Goal: Communication & Community: Answer question/provide support

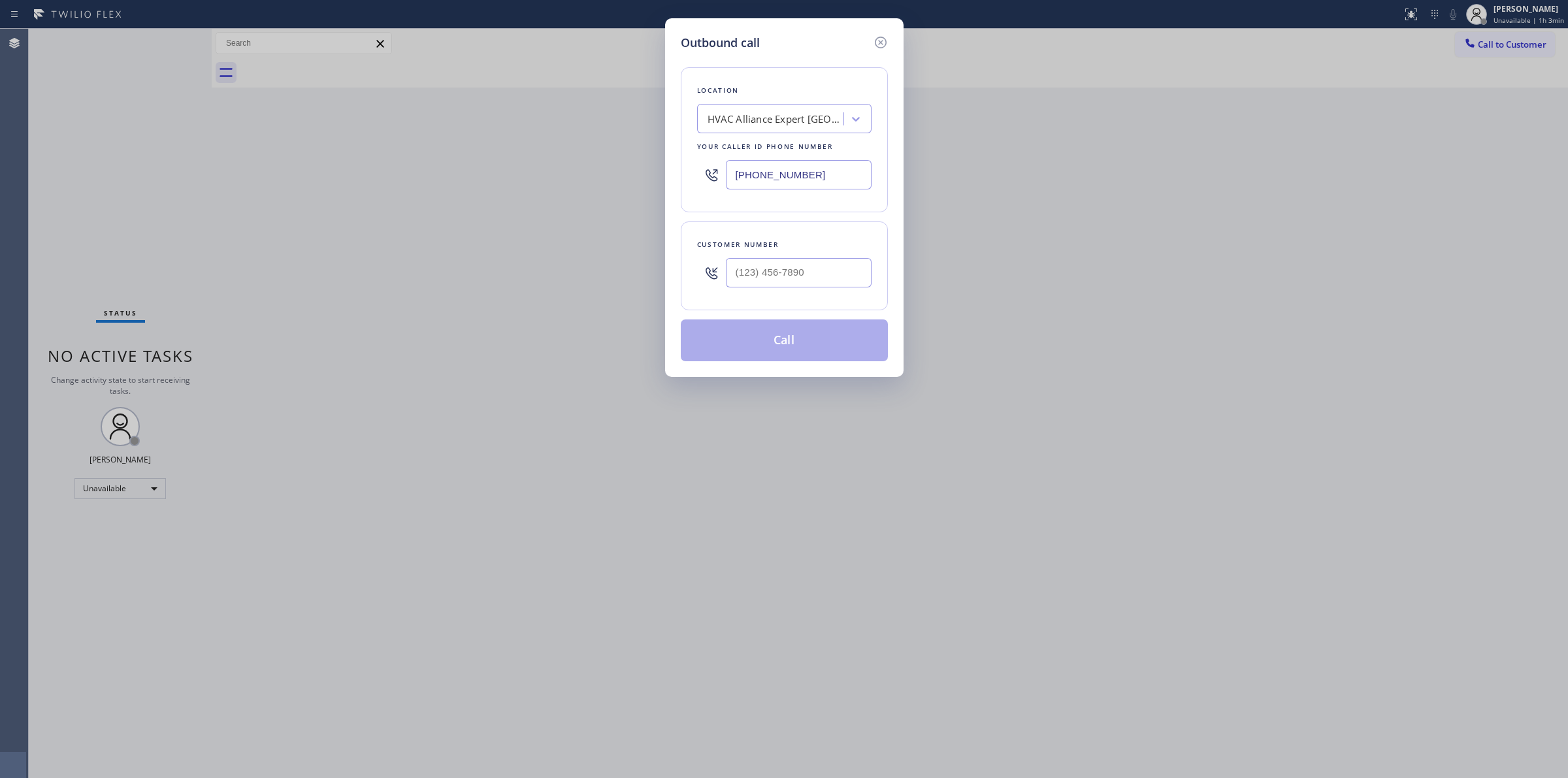
drag, startPoint x: 824, startPoint y: 180, endPoint x: 615, endPoint y: 178, distance: 209.0
click at [615, 178] on div "Outbound call Location HVAC Alliance Expert [GEOGRAPHIC_DATA] Your caller id ph…" at bounding box center [784, 389] width 1568 height 778
type input "[PHONE_NUMBER]"
click at [774, 122] on div "Best Wolf Appliance Repair [GEOGRAPHIC_DATA]" at bounding box center [777, 119] width 137 height 15
click at [803, 122] on div "Best Wolf Appliance Repair [GEOGRAPHIC_DATA]" at bounding box center [777, 119] width 137 height 15
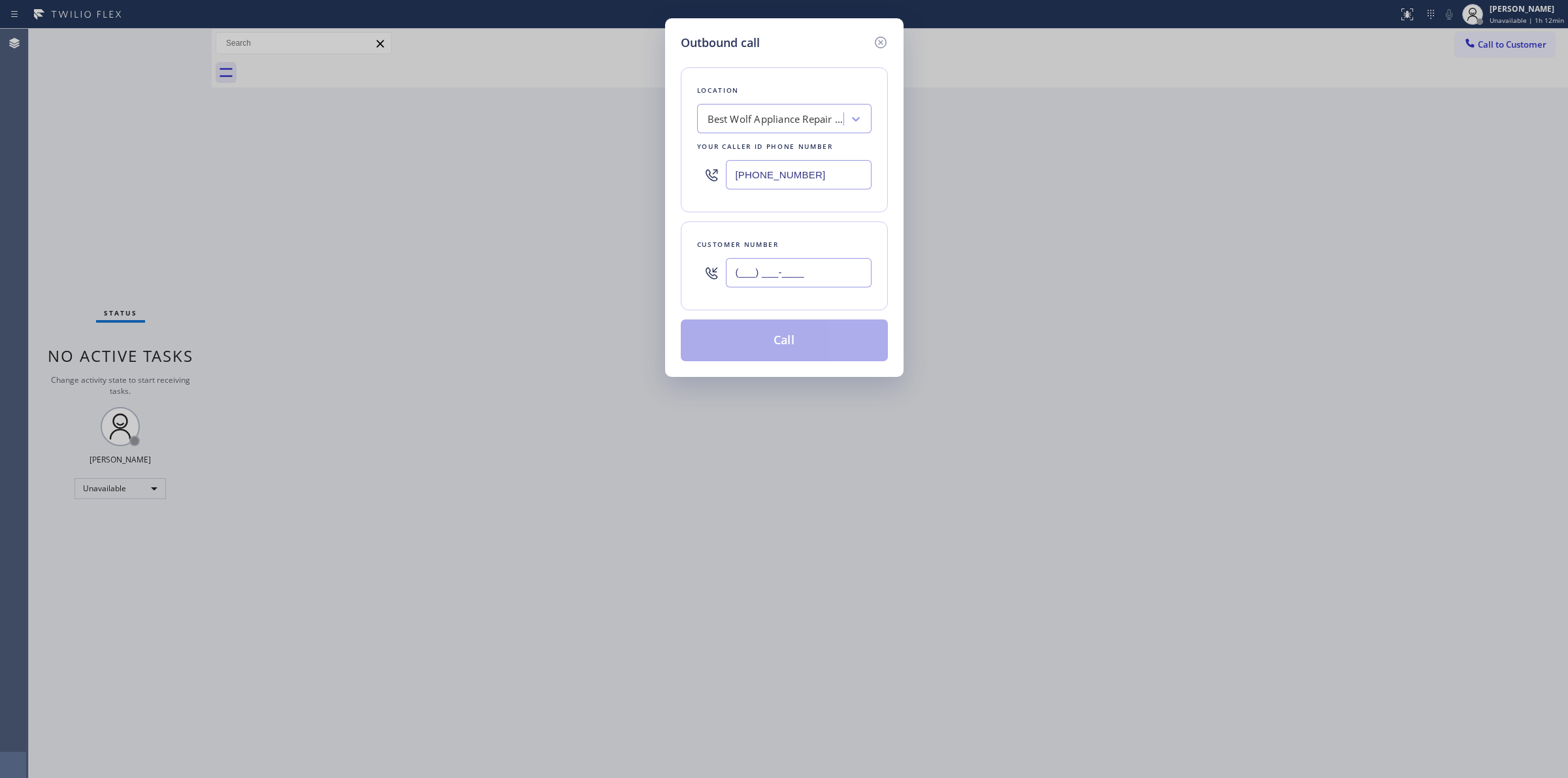
paste input "630) 750-6302"
click at [814, 270] on input "(___) ___-____" at bounding box center [799, 273] width 145 height 29
type input "[PHONE_NUMBER]"
click at [883, 276] on div "Customer number [PHONE_NUMBER]" at bounding box center [784, 266] width 208 height 89
click at [879, 32] on div "Outbound call Location Best Wolf Appliance Repair [GEOGRAPHIC_DATA] Your caller…" at bounding box center [784, 198] width 238 height 358
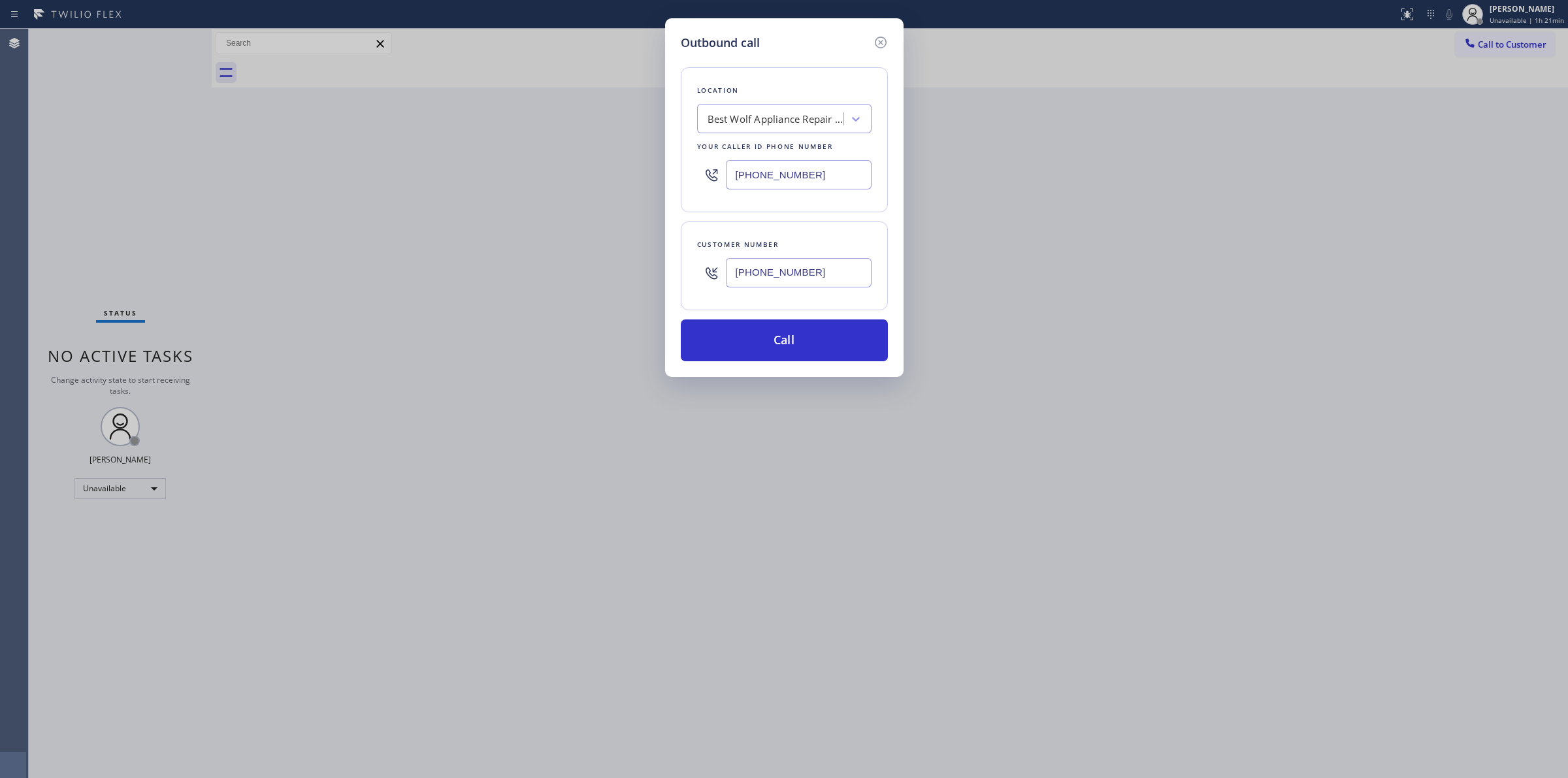
click at [879, 37] on icon at bounding box center [880, 42] width 15 height 15
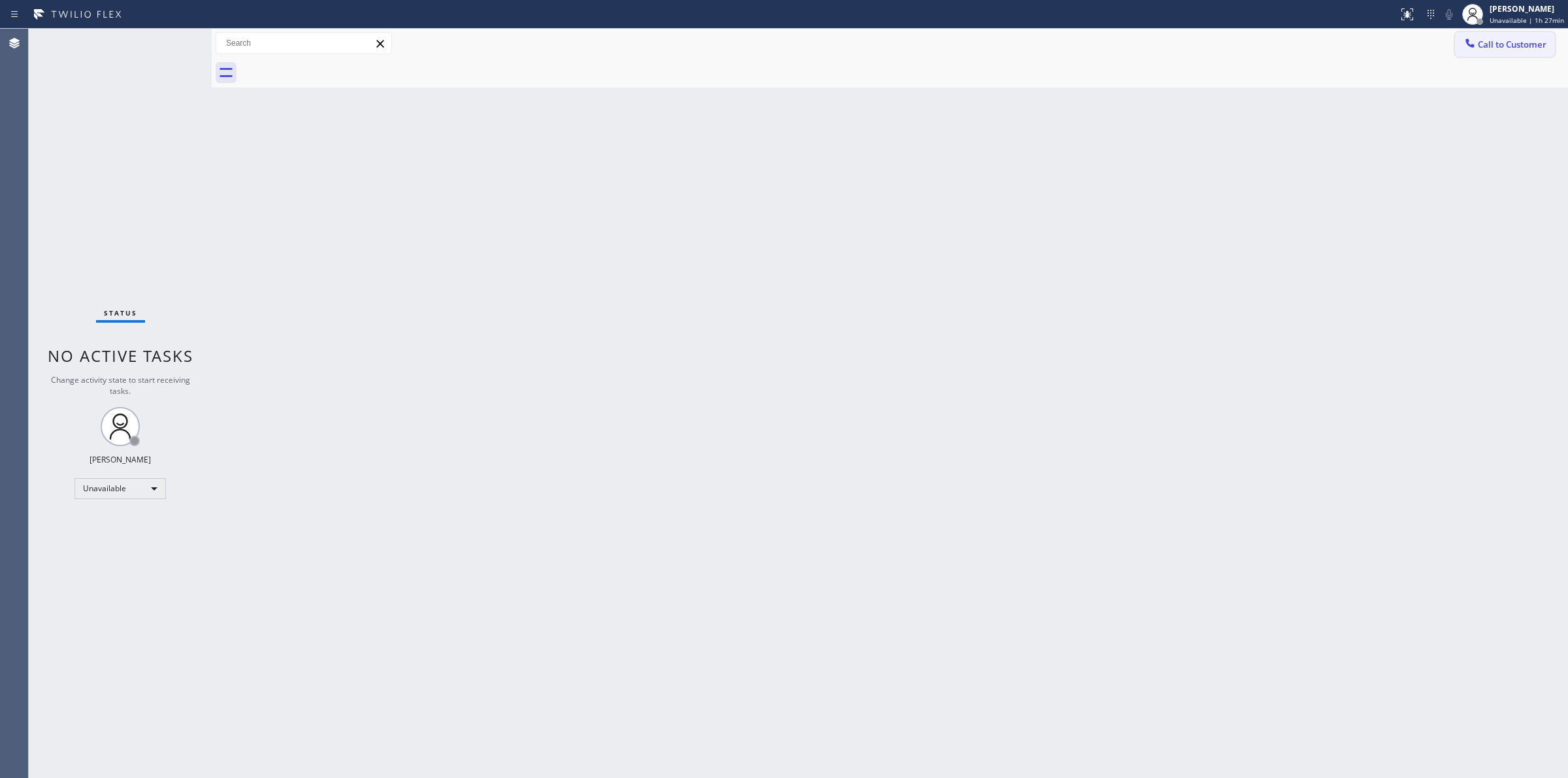
click at [1502, 44] on span "Call to Customer" at bounding box center [1512, 44] width 69 height 12
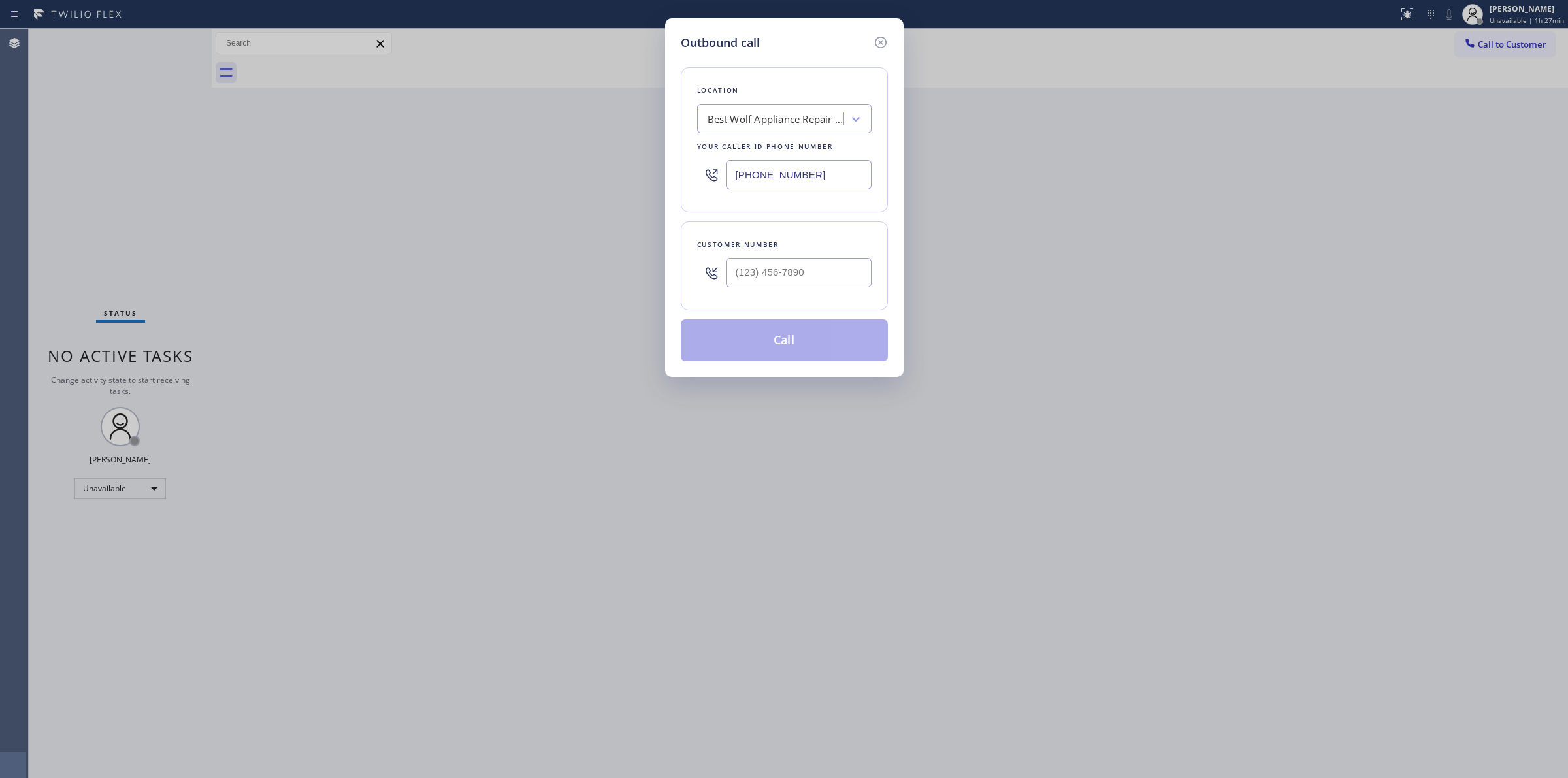
click at [780, 122] on div "Best Wolf Appliance Repair [GEOGRAPHIC_DATA]" at bounding box center [777, 119] width 137 height 15
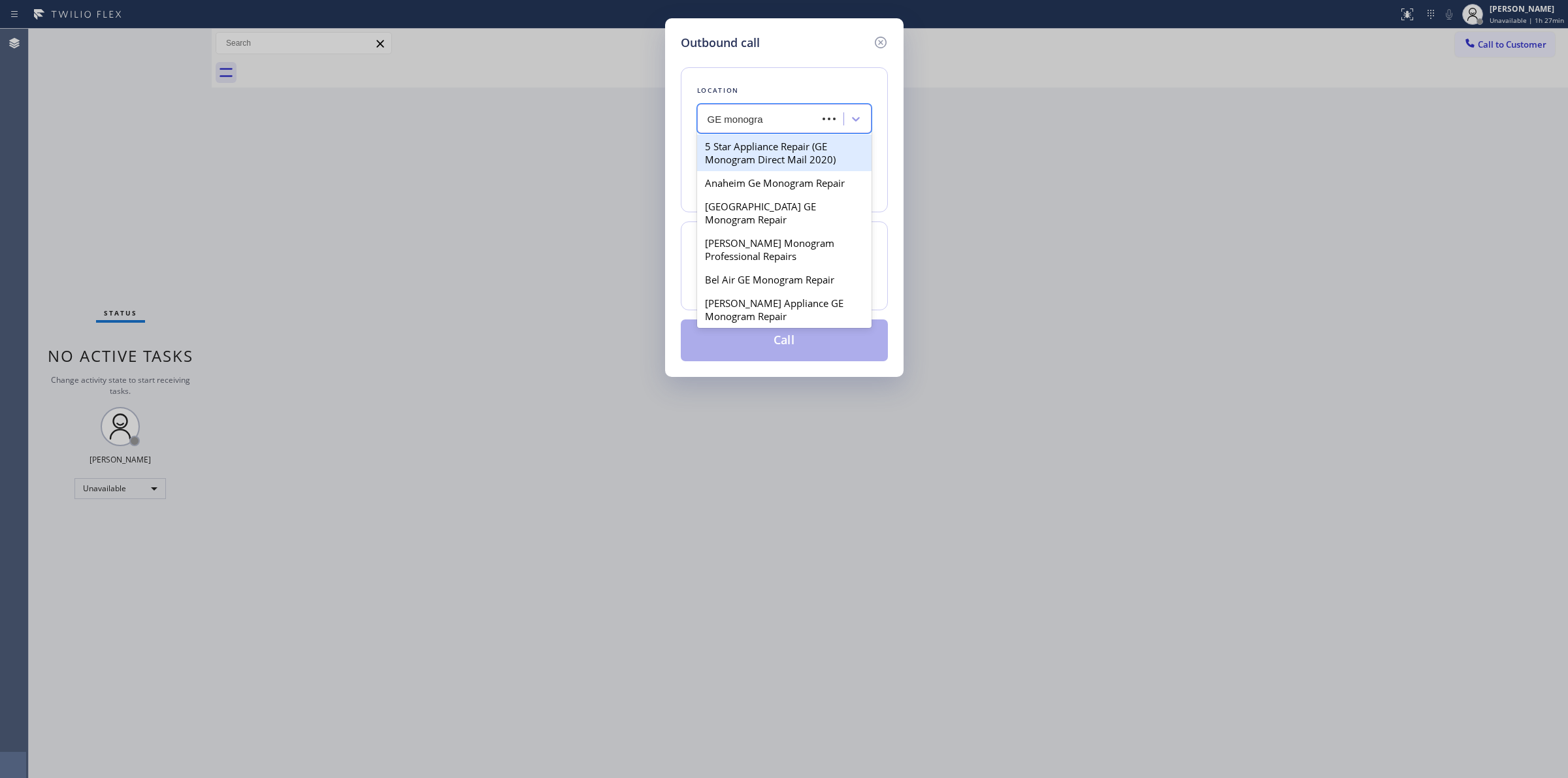
type input "GE monogram"
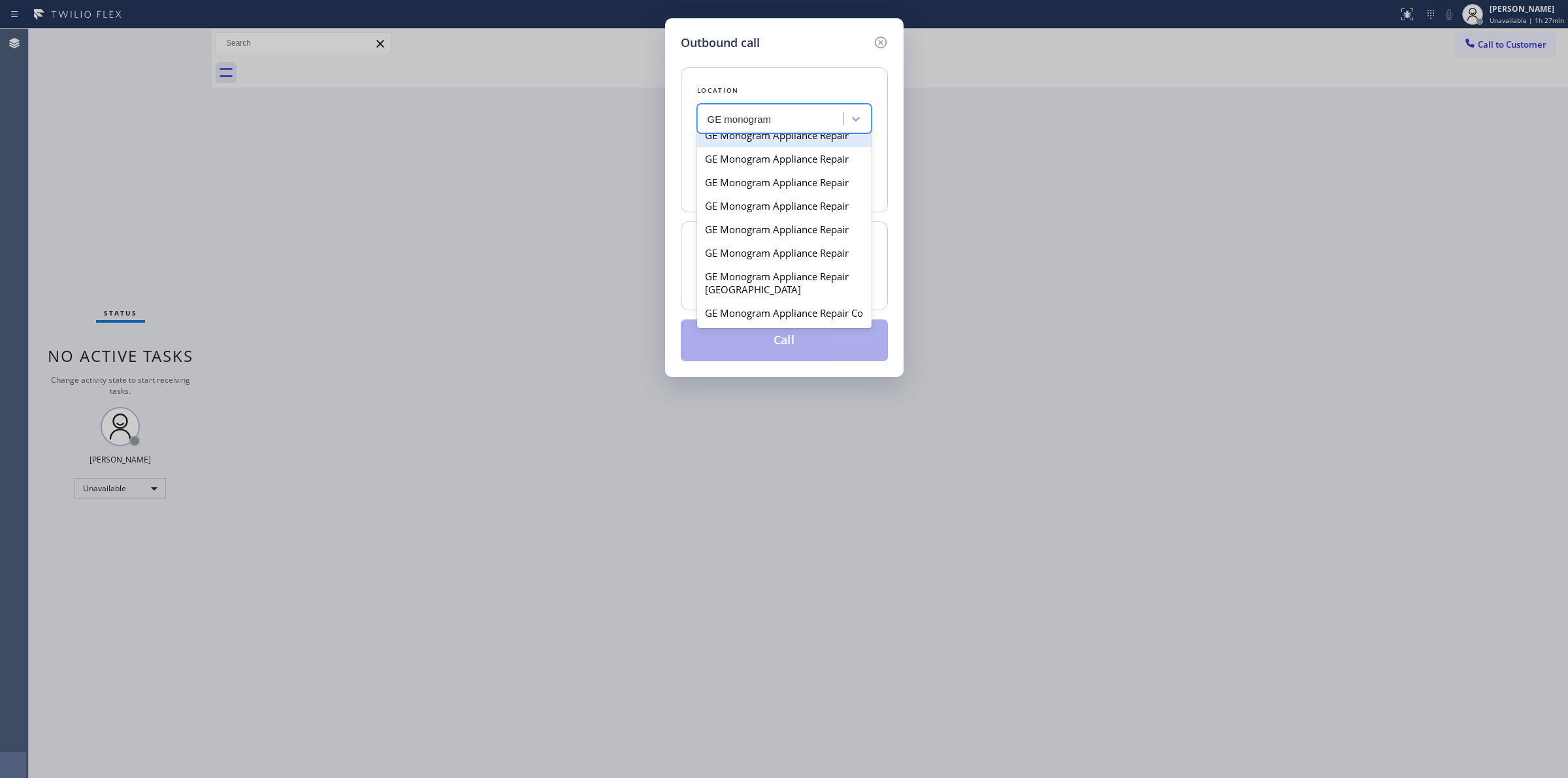
click at [787, 147] on div "GE Monogram Appliance Repair" at bounding box center [785, 135] width 174 height 23
click at [806, 115] on div "GE Monogram Appliance Repair" at bounding box center [777, 119] width 137 height 15
click at [785, 118] on div "GE Monogram Appliance Repair" at bounding box center [785, 106] width 174 height 23
click at [785, 115] on div "GE Monogram Appliance Repair" at bounding box center [777, 119] width 137 height 15
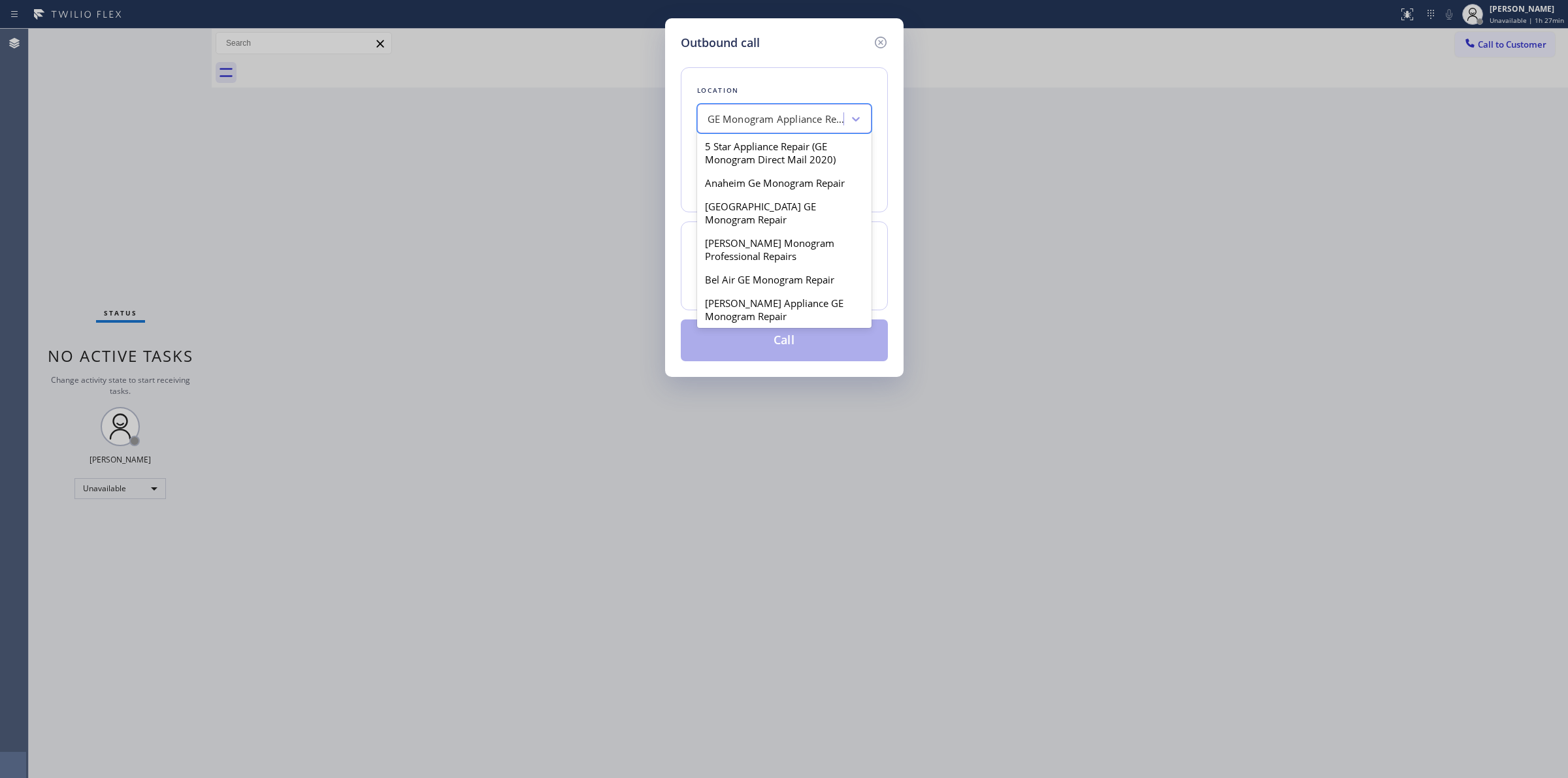
scroll to position [1023, 0]
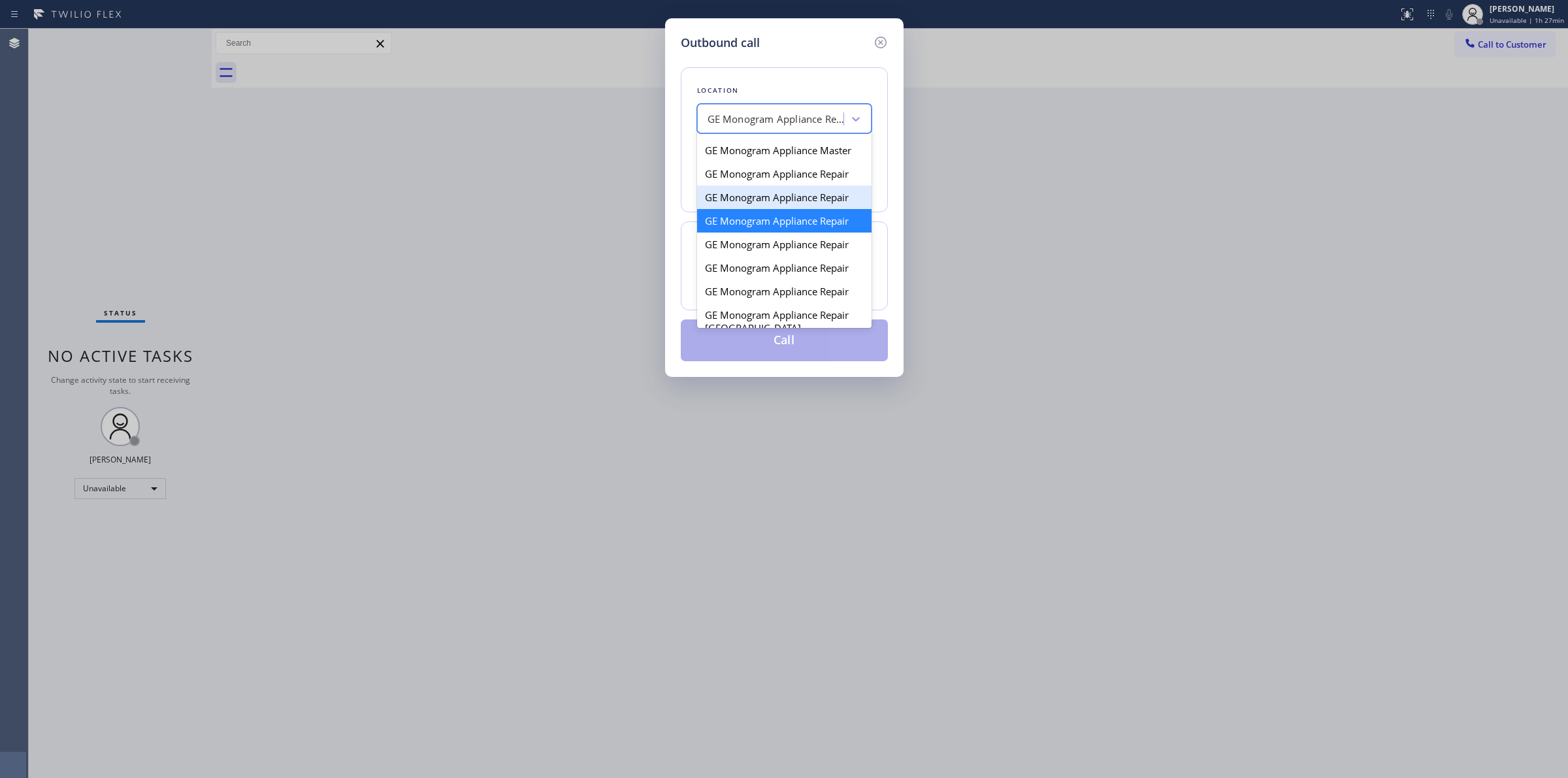
click at [756, 209] on div "GE Monogram Appliance Repair" at bounding box center [785, 197] width 174 height 23
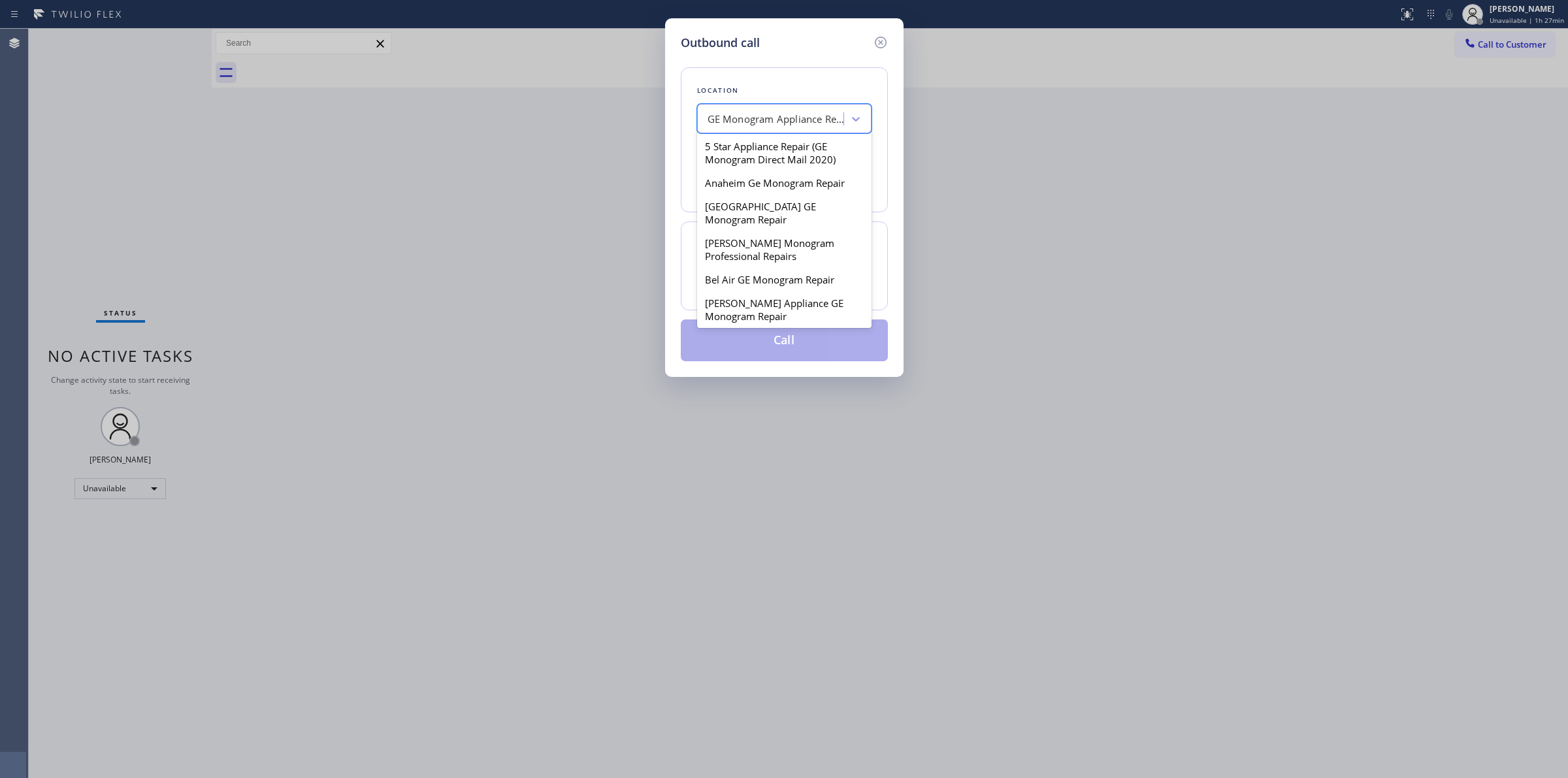
click at [790, 110] on div "GE Monogram Appliance Repair" at bounding box center [772, 119] width 142 height 23
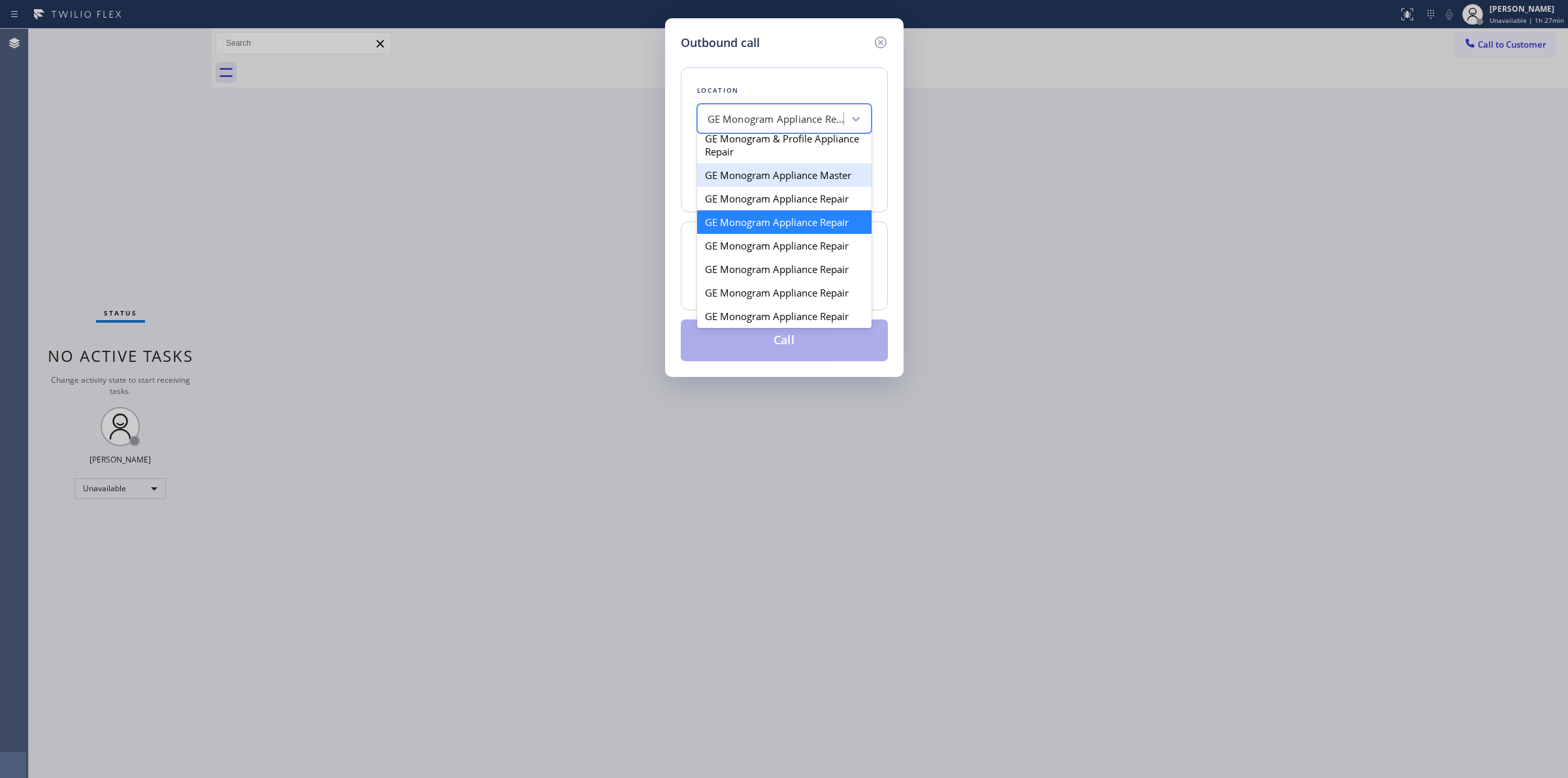
scroll to position [1161, 0]
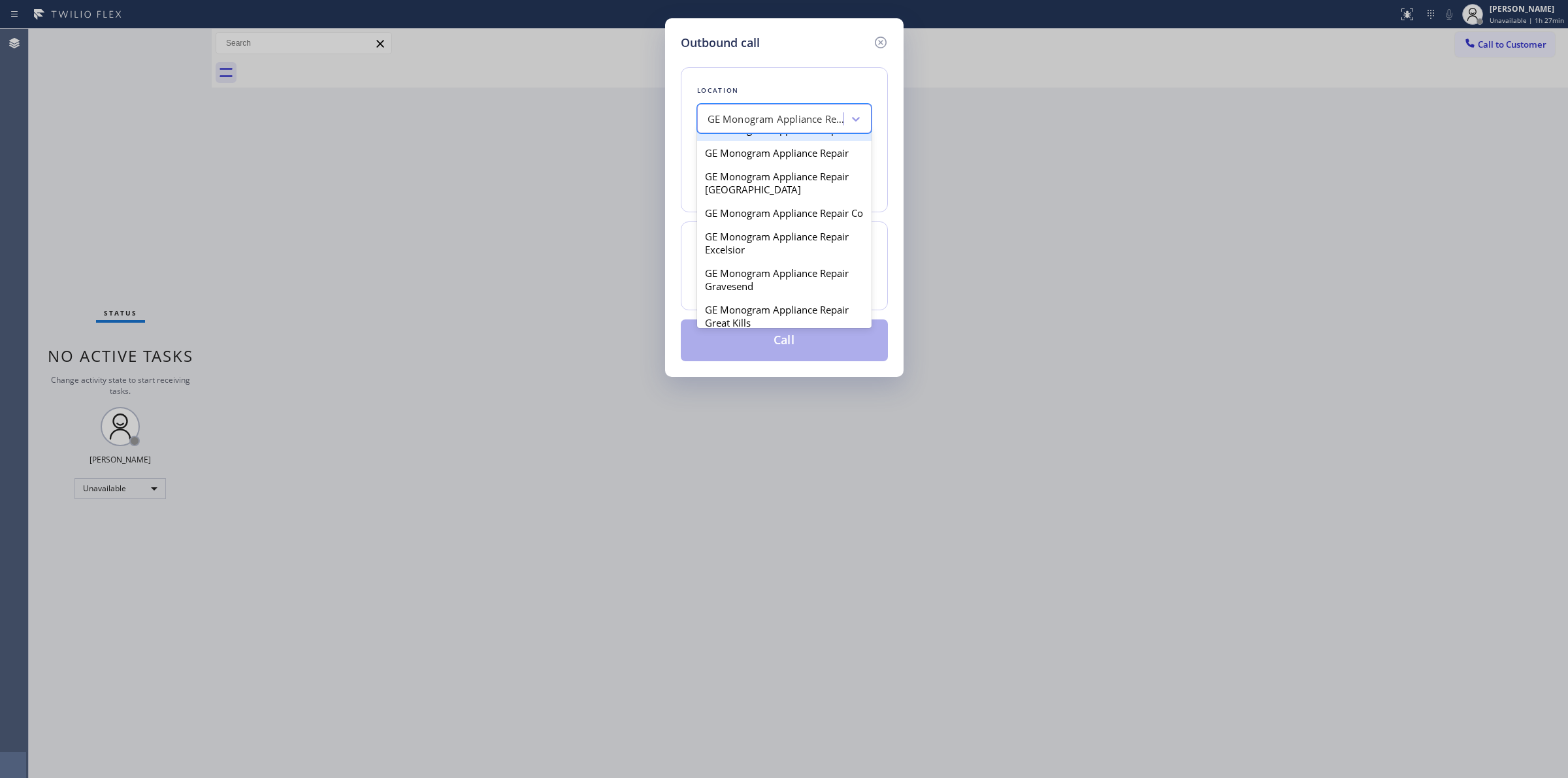
click at [780, 141] on div "GE Monogram Appliance Repair" at bounding box center [785, 129] width 174 height 23
click at [797, 119] on div "GE Monogram Appliance Repair" at bounding box center [777, 119] width 137 height 15
click at [779, 91] on div "GE Monogram Appliance Repair" at bounding box center [785, 79] width 174 height 23
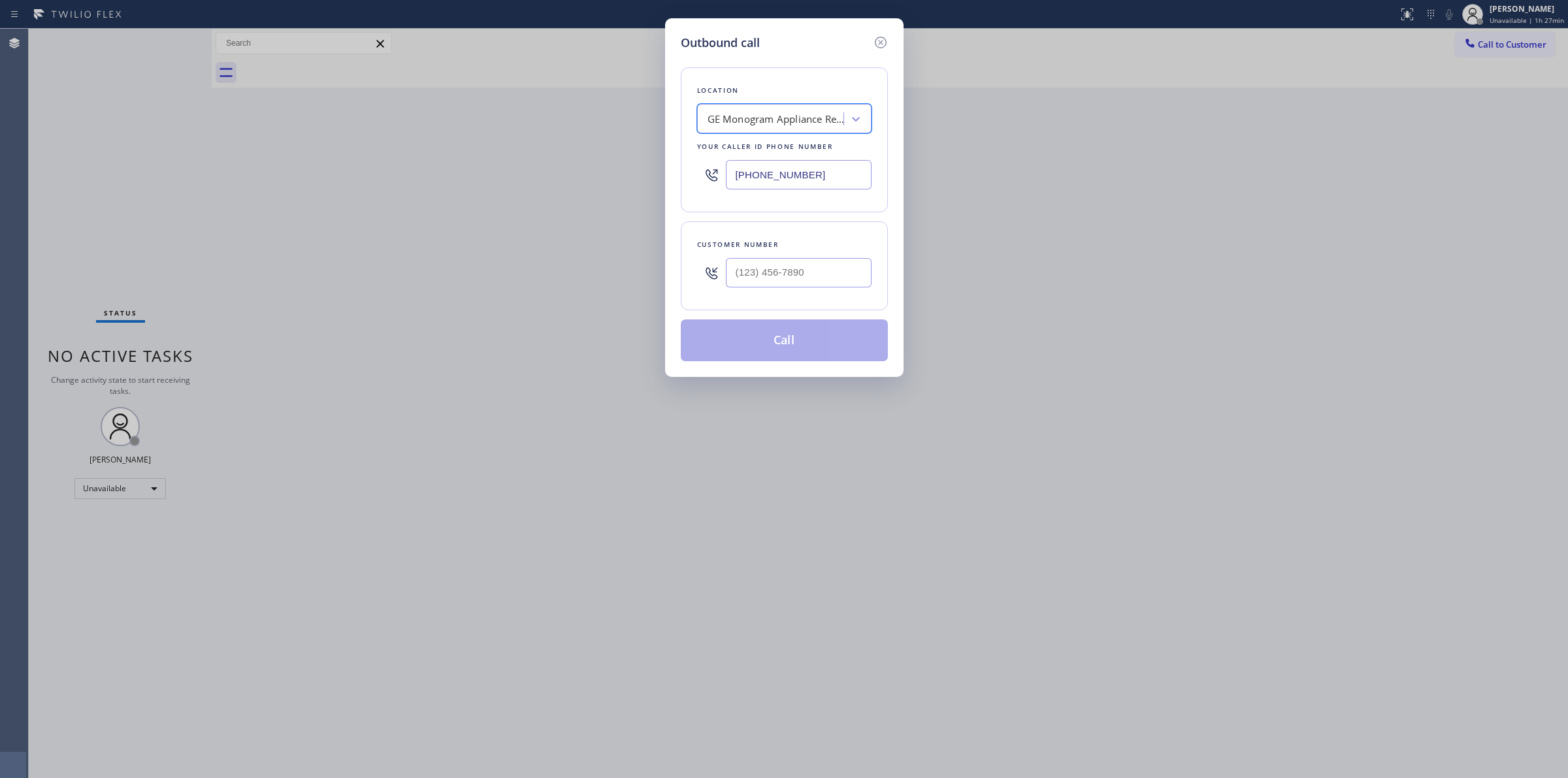
click at [790, 110] on div "GE Monogram Appliance Repair" at bounding box center [772, 119] width 142 height 23
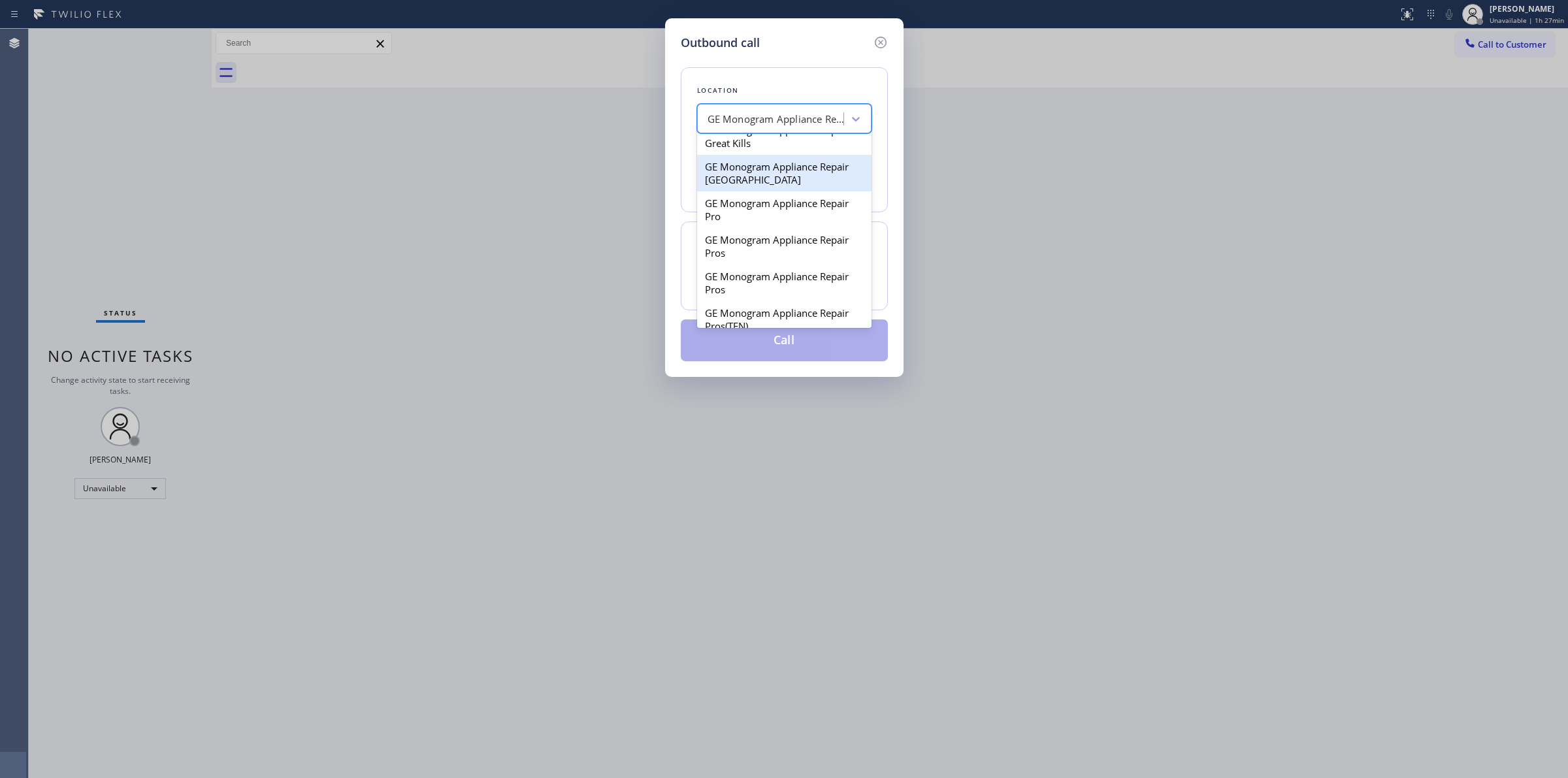
scroll to position [1586, 0]
click at [779, 203] on div "GE Monogram Appliance Repair(TFN)" at bounding box center [785, 184] width 174 height 36
type input "[PHONE_NUMBER]"
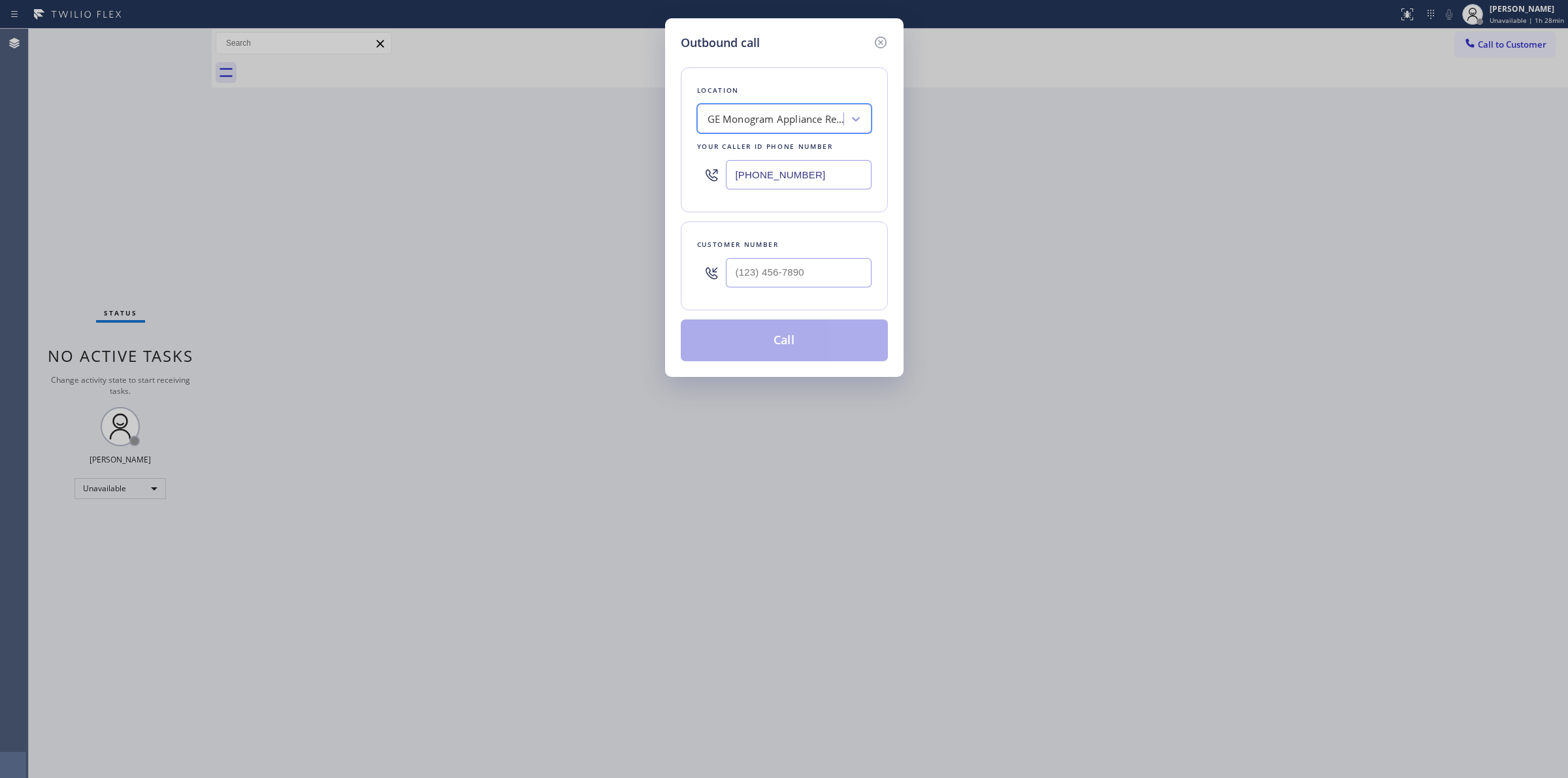
click at [821, 180] on input "[PHONE_NUMBER]" at bounding box center [799, 174] width 145 height 29
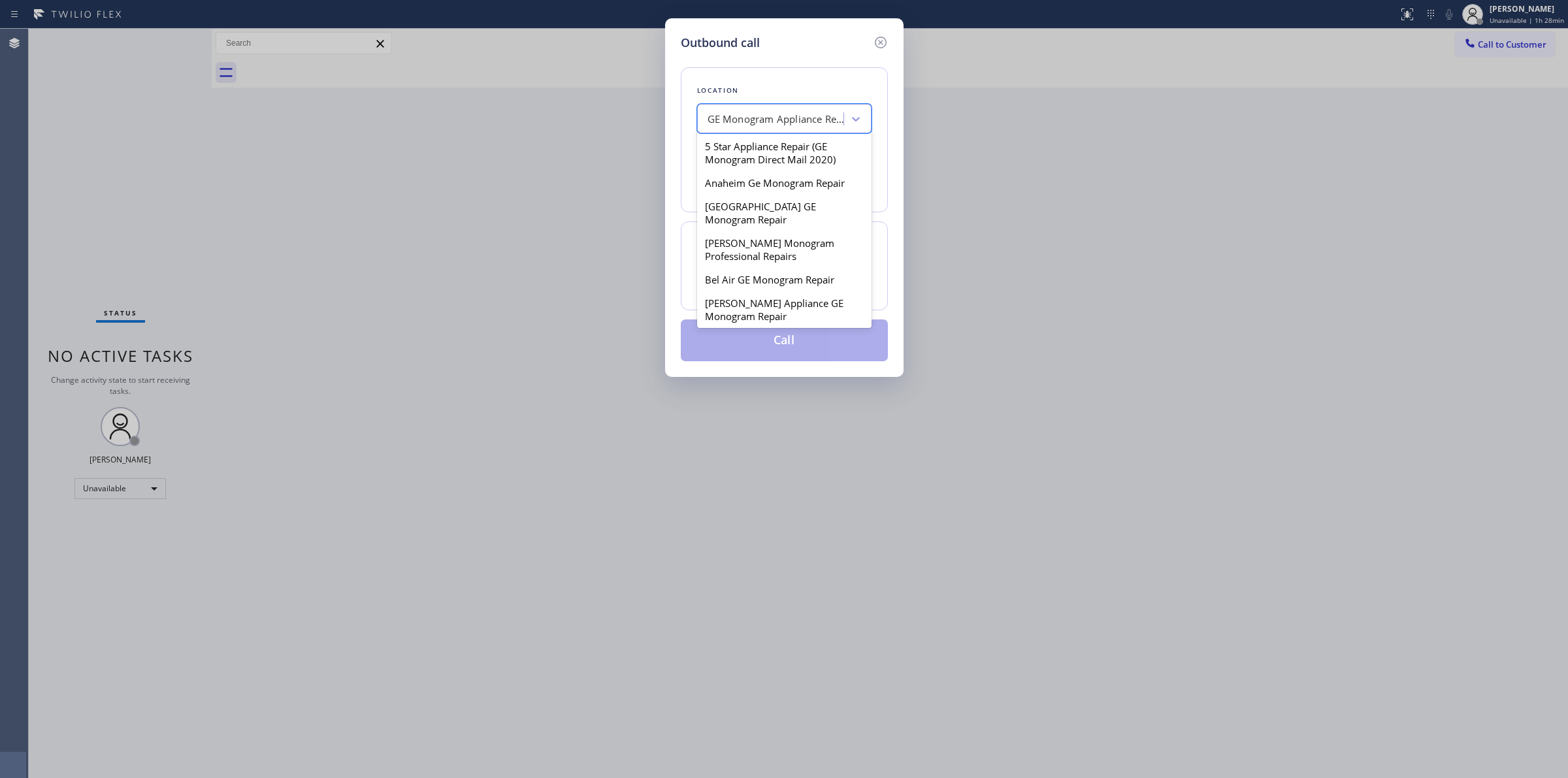
click at [799, 115] on div "GE Monogram Appliance Repair(TFN)" at bounding box center [777, 119] width 137 height 15
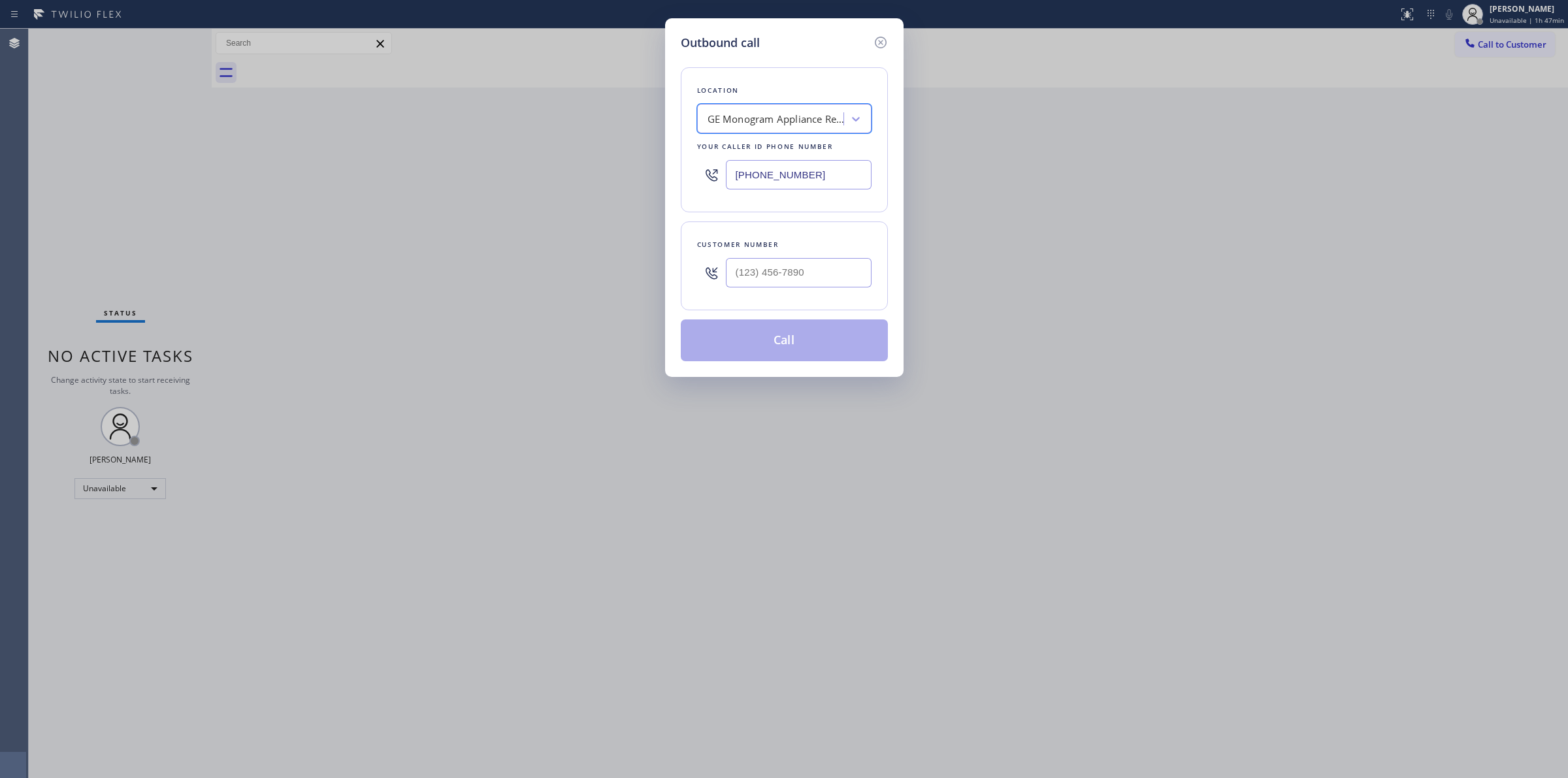
click at [778, 104] on div "GE Monogram Appliance Repair(TFN)" at bounding box center [785, 119] width 174 height 29
paste input "5 Star Appliance Repair"
type input "5 Star Appliance Repair"
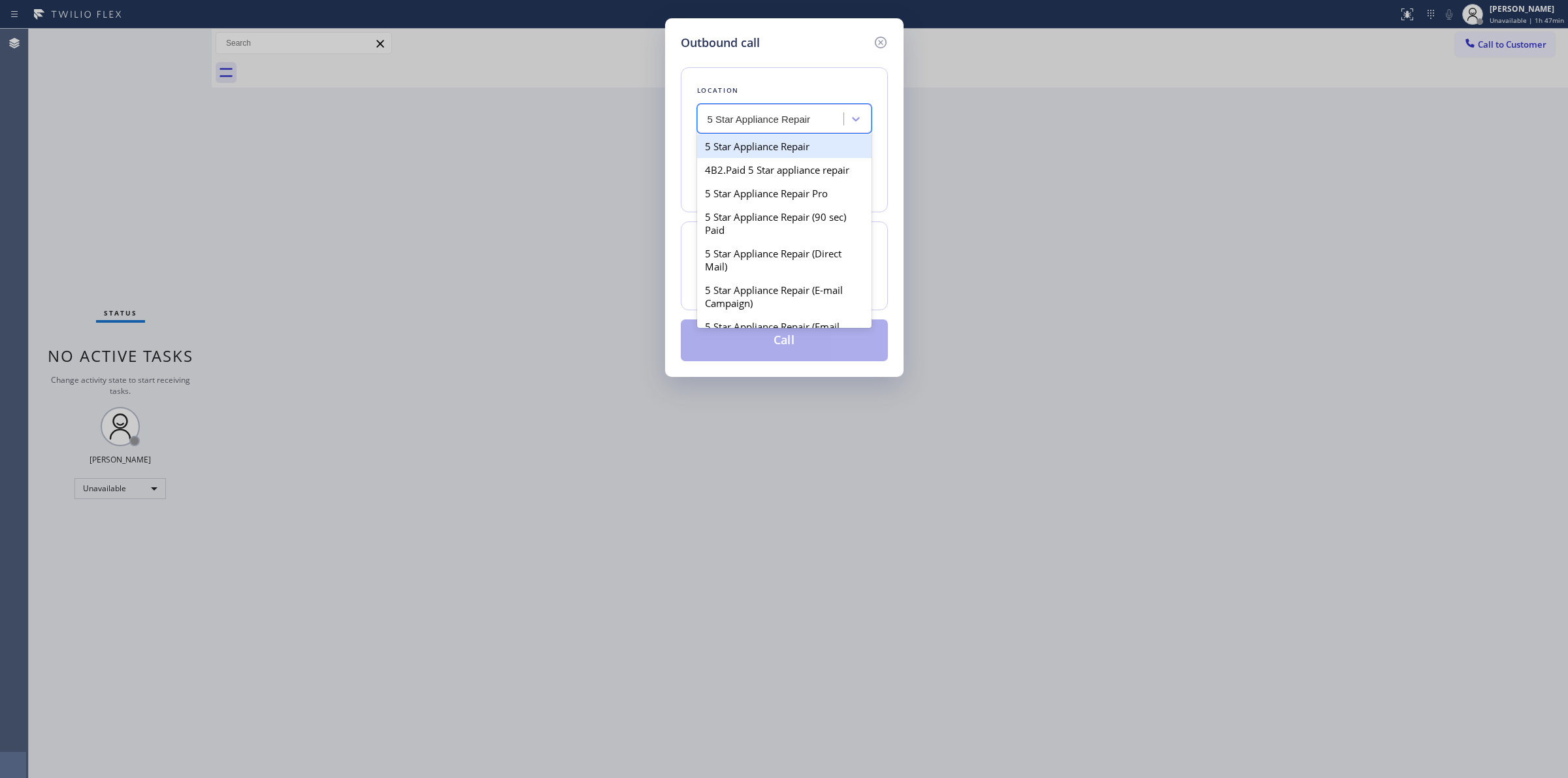
click at [742, 149] on div "5 Star Appliance Repair" at bounding box center [785, 146] width 174 height 23
type input "[PHONE_NUMBER]"
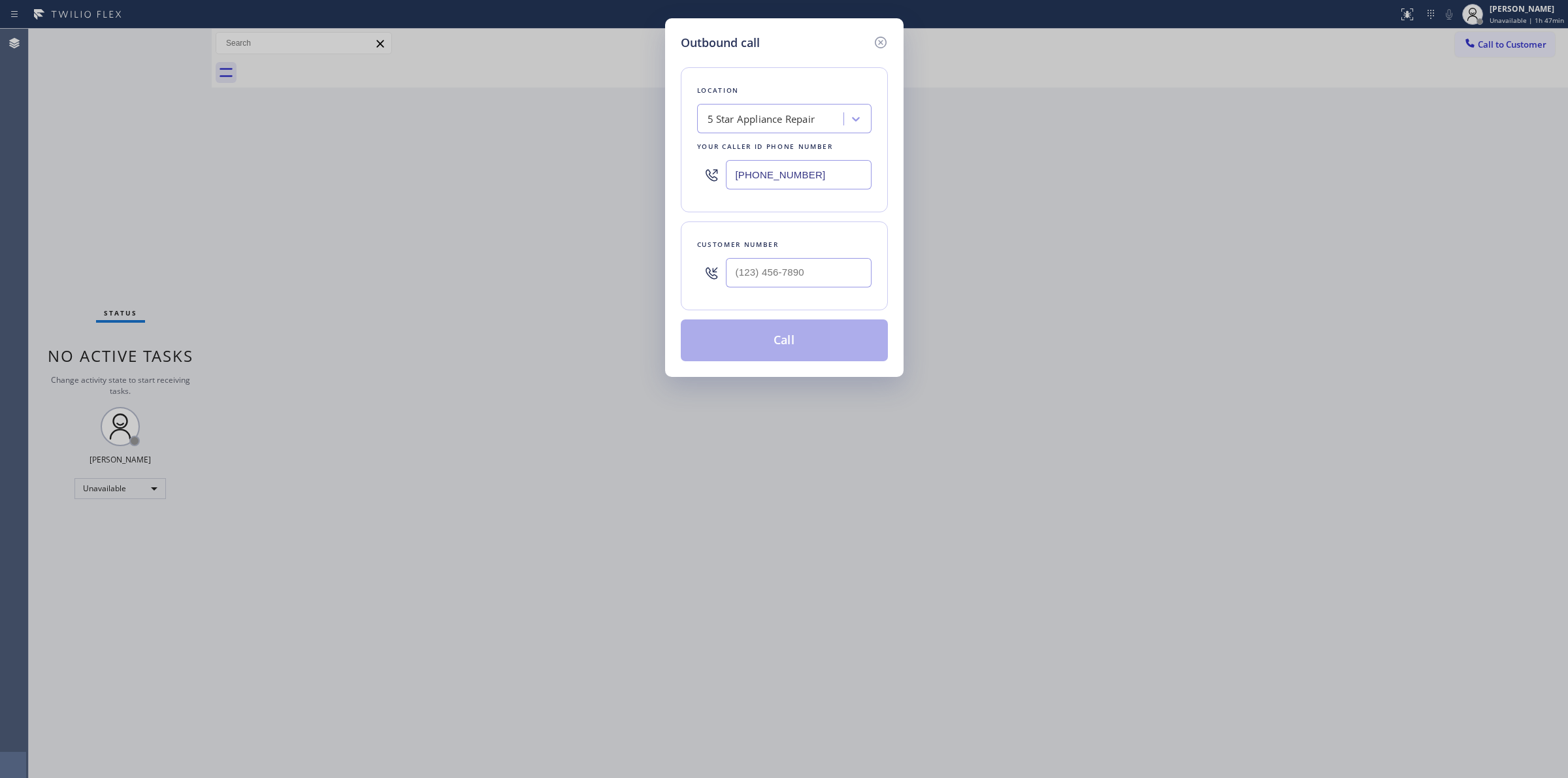
click at [822, 180] on input "[PHONE_NUMBER]" at bounding box center [799, 174] width 145 height 29
click at [874, 38] on icon at bounding box center [880, 42] width 15 height 15
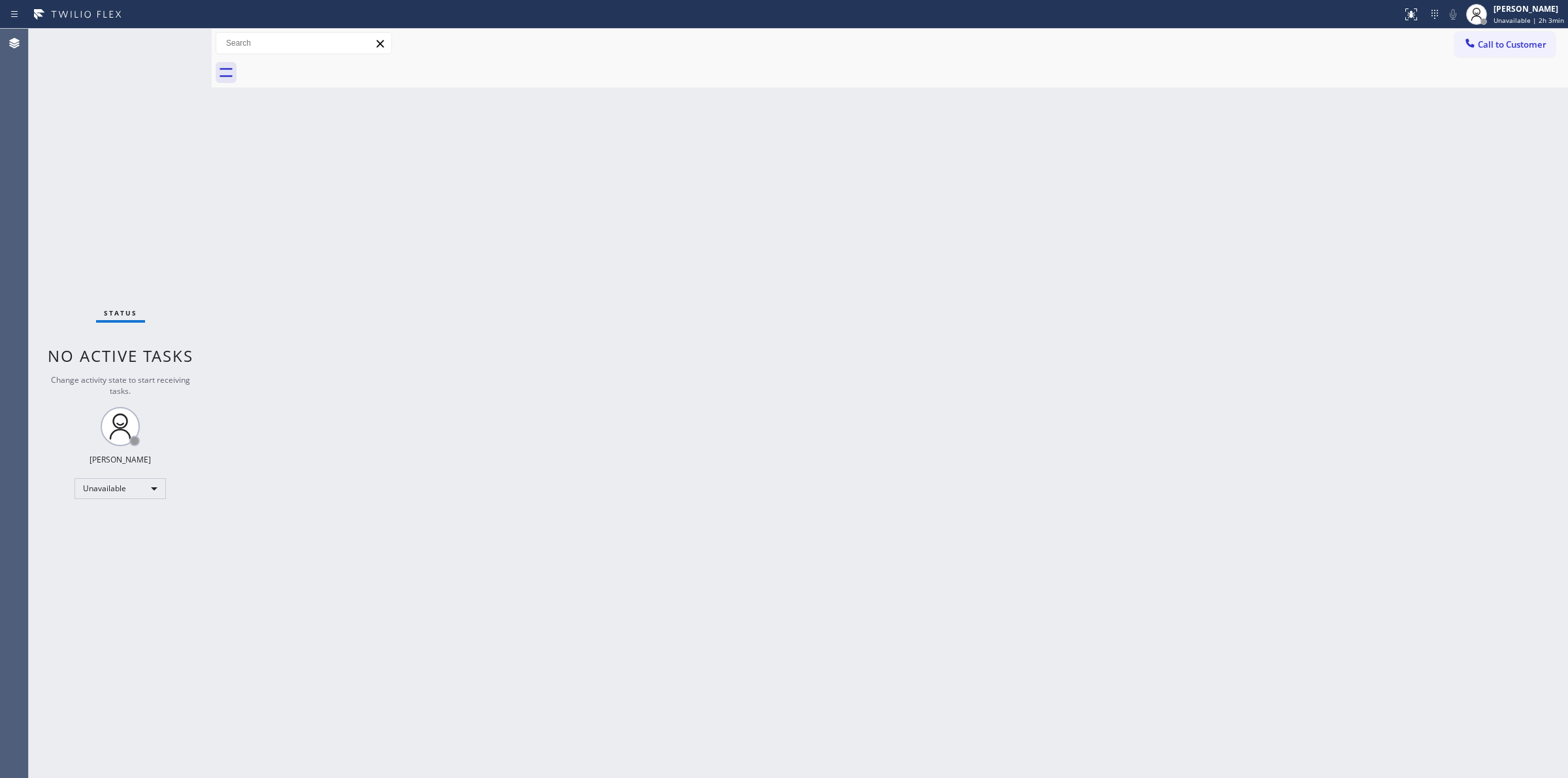
click at [1504, 635] on div "Back to Dashboard Change Sender ID Customers Technicians Select a contact Outbo…" at bounding box center [890, 404] width 1356 height 749
click at [1510, 36] on button "Call to Customer" at bounding box center [1505, 44] width 100 height 25
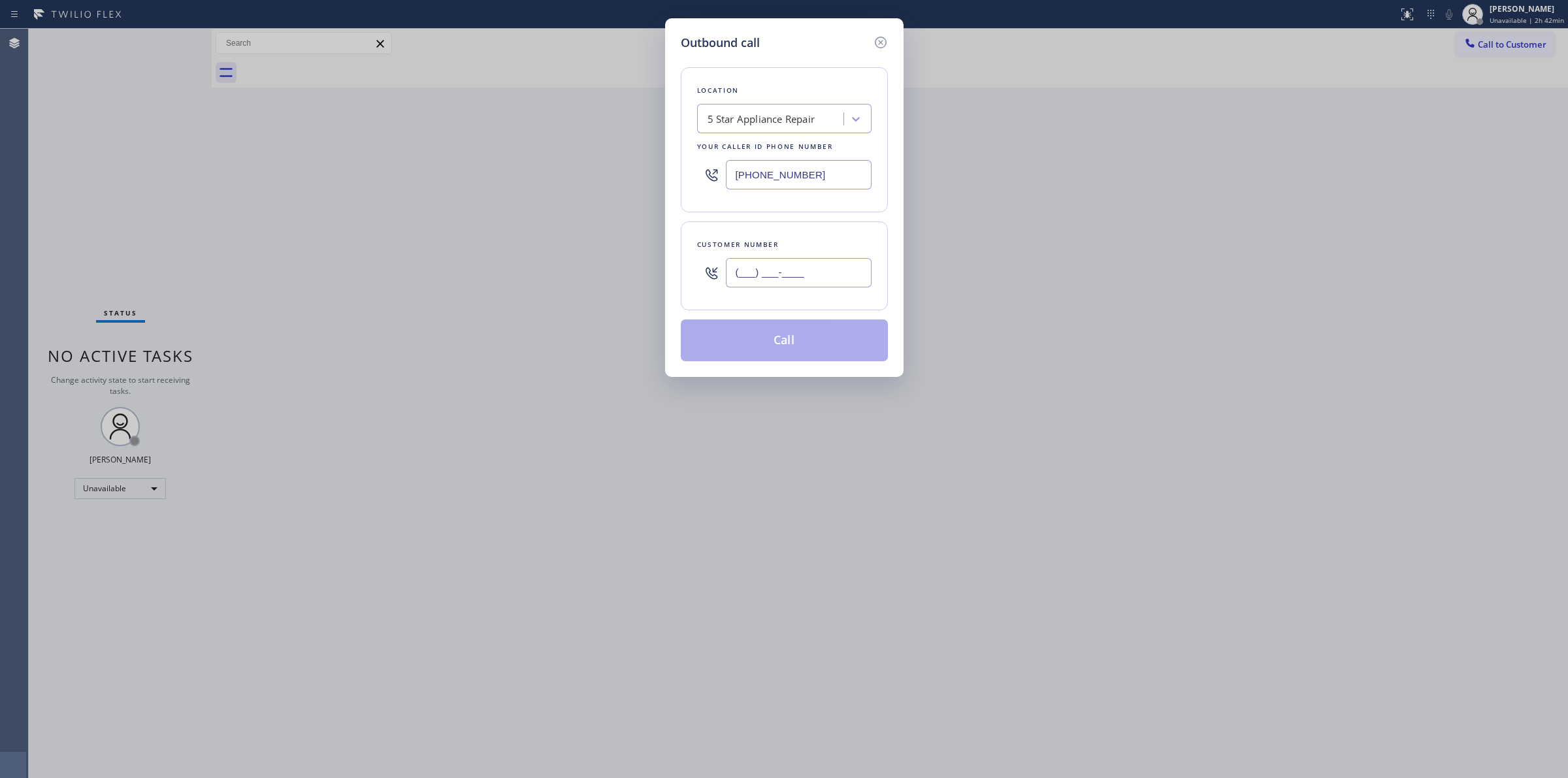
paste input "71"
click at [794, 271] on input "(___) ___-____" at bounding box center [799, 273] width 145 height 29
drag, startPoint x: 815, startPoint y: 272, endPoint x: 606, endPoint y: 272, distance: 209.0
click at [613, 272] on div "Outbound call Location 5 Star Appliance Repair Your caller id phone number [PHO…" at bounding box center [784, 389] width 1568 height 778
paste input "714) 528-8455"
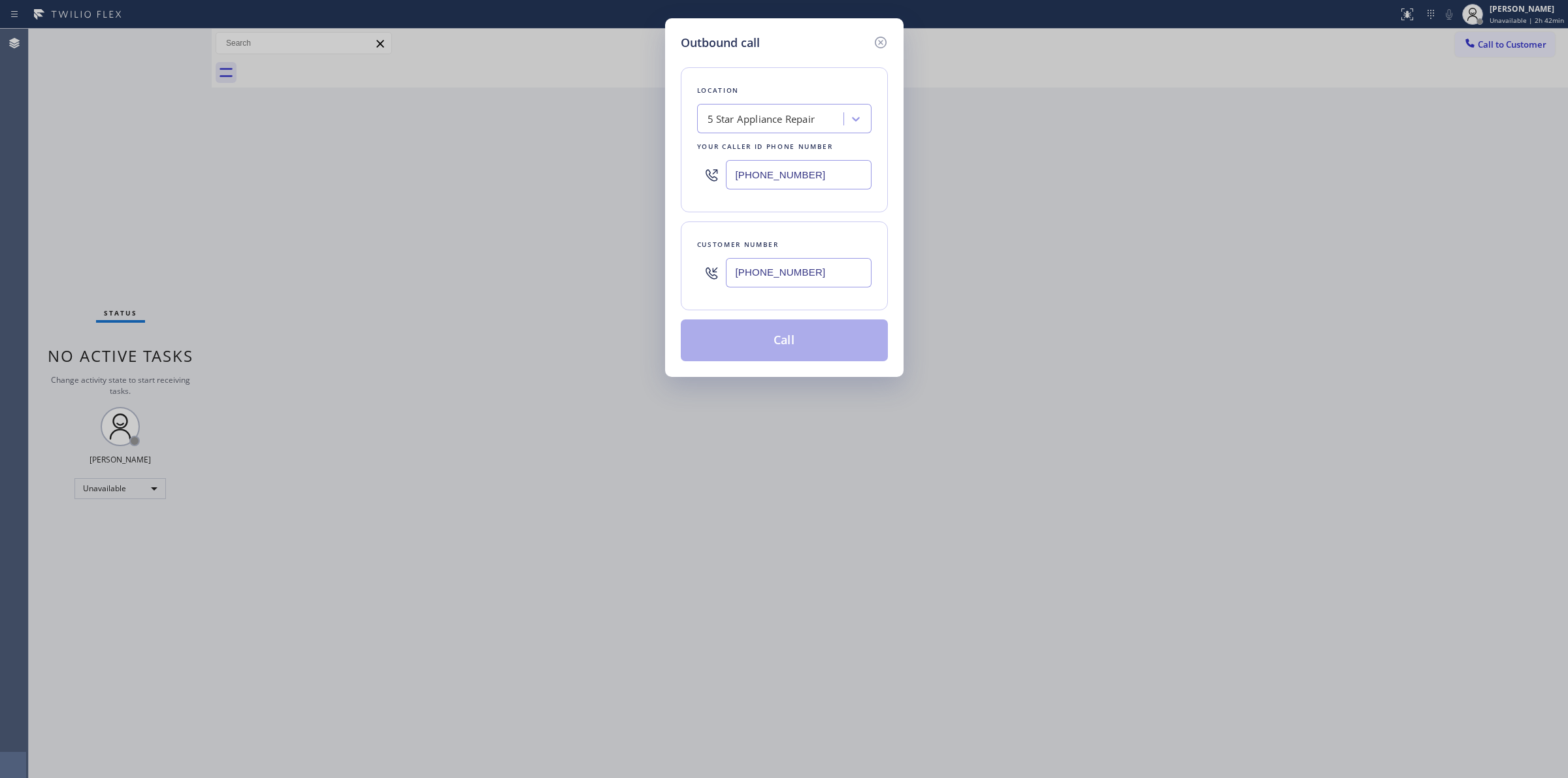
type input "[PHONE_NUMBER]"
click at [800, 351] on button "Call" at bounding box center [784, 341] width 208 height 42
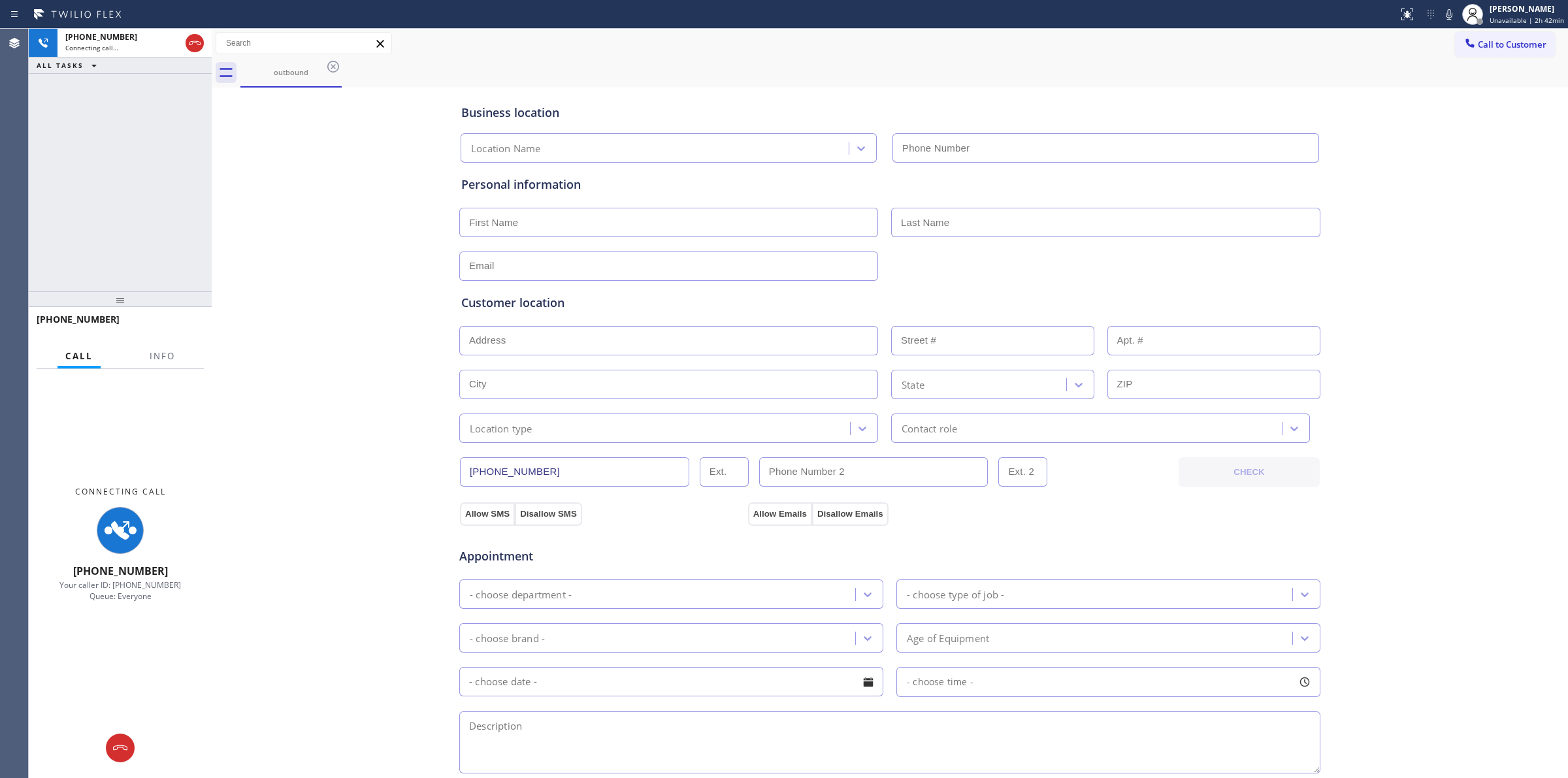
type input "[PHONE_NUMBER]"
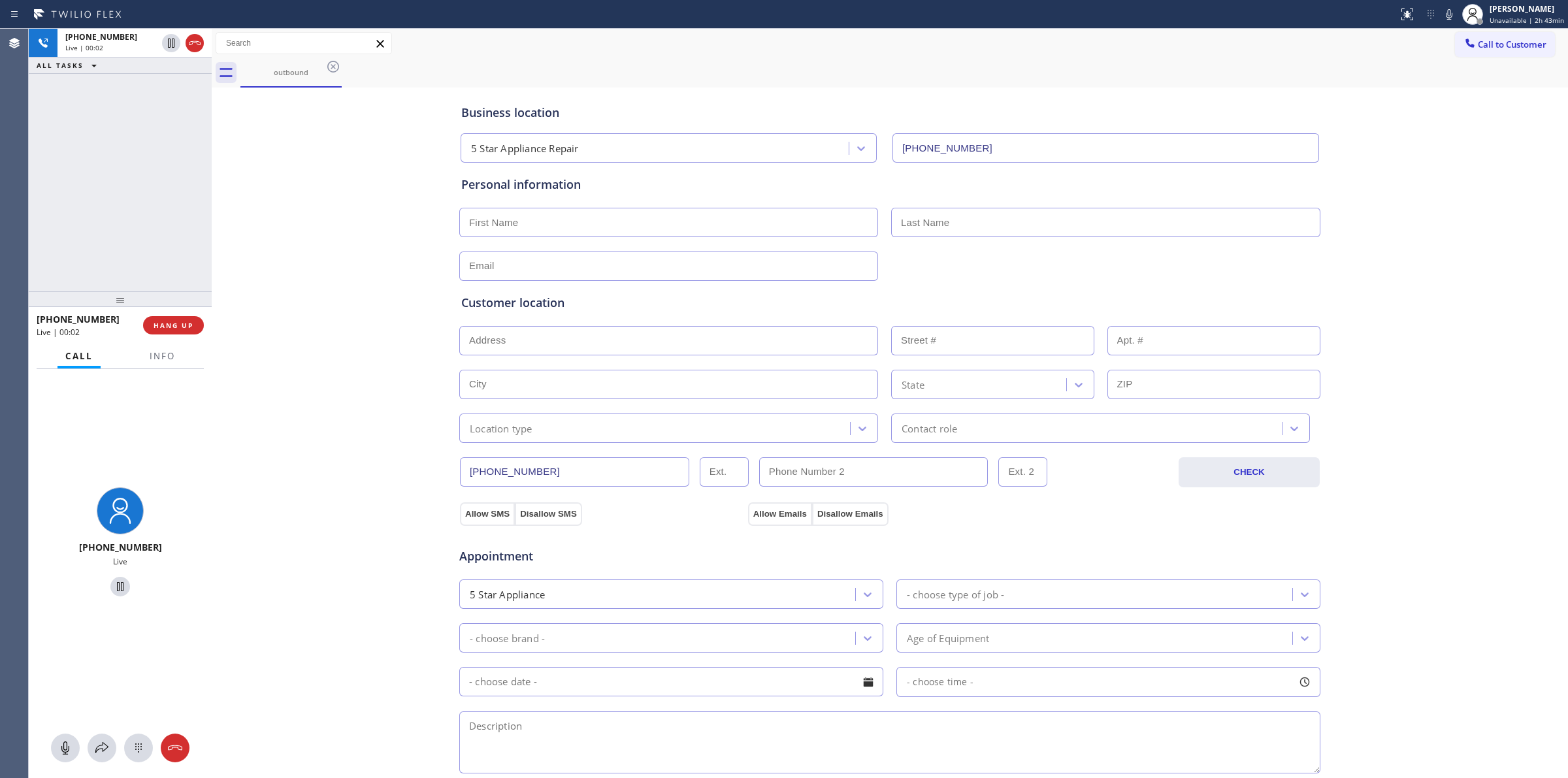
click at [375, 237] on div "Business location 5 Star Appliance Repair [PHONE_NUMBER] Personal information C…" at bounding box center [890, 537] width 1350 height 893
click at [1475, 53] on button "Call to Customer" at bounding box center [1505, 44] width 100 height 25
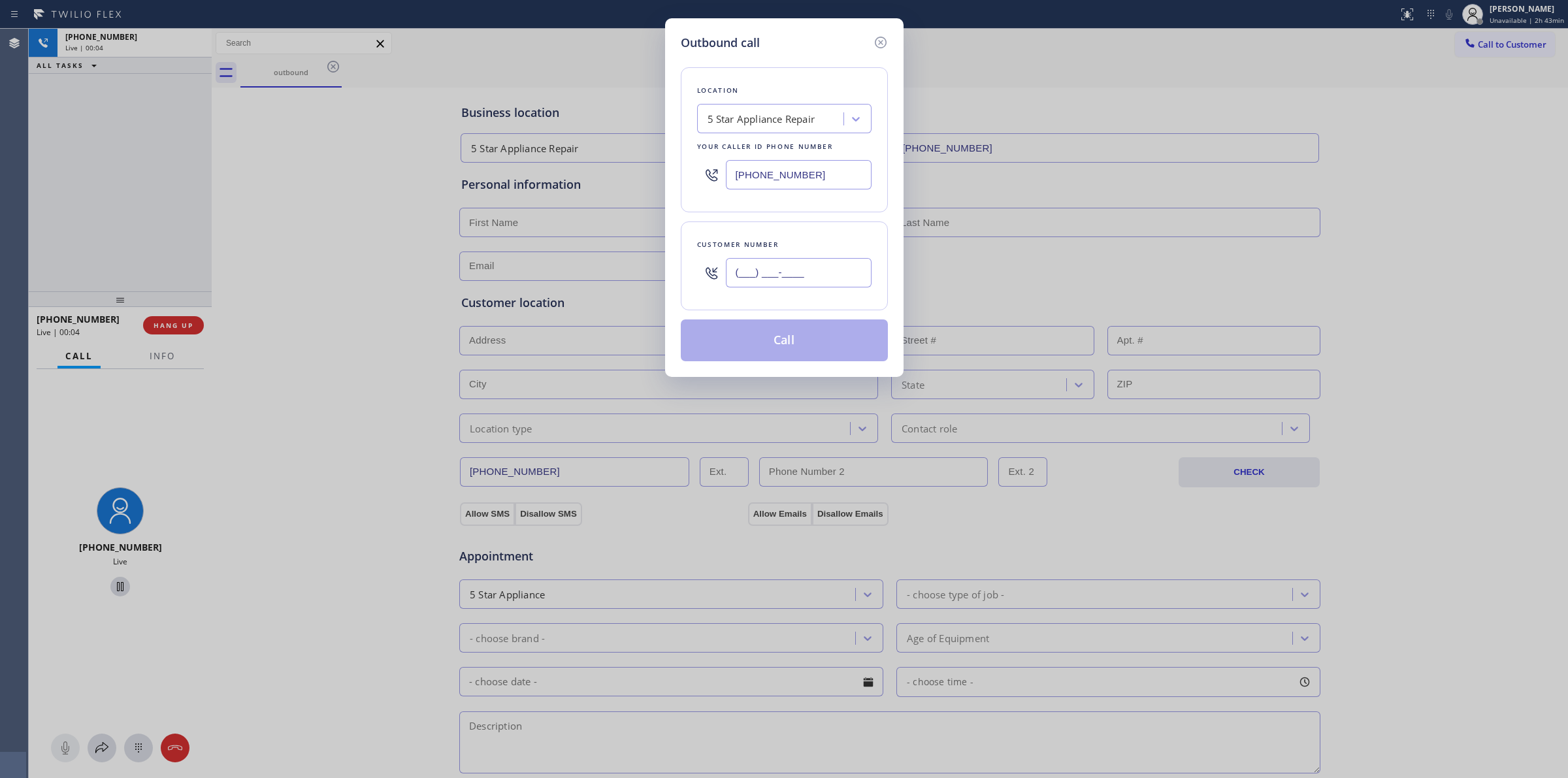
paste input "714) 528-8455"
click at [776, 282] on input "(___) ___-____" at bounding box center [799, 273] width 145 height 29
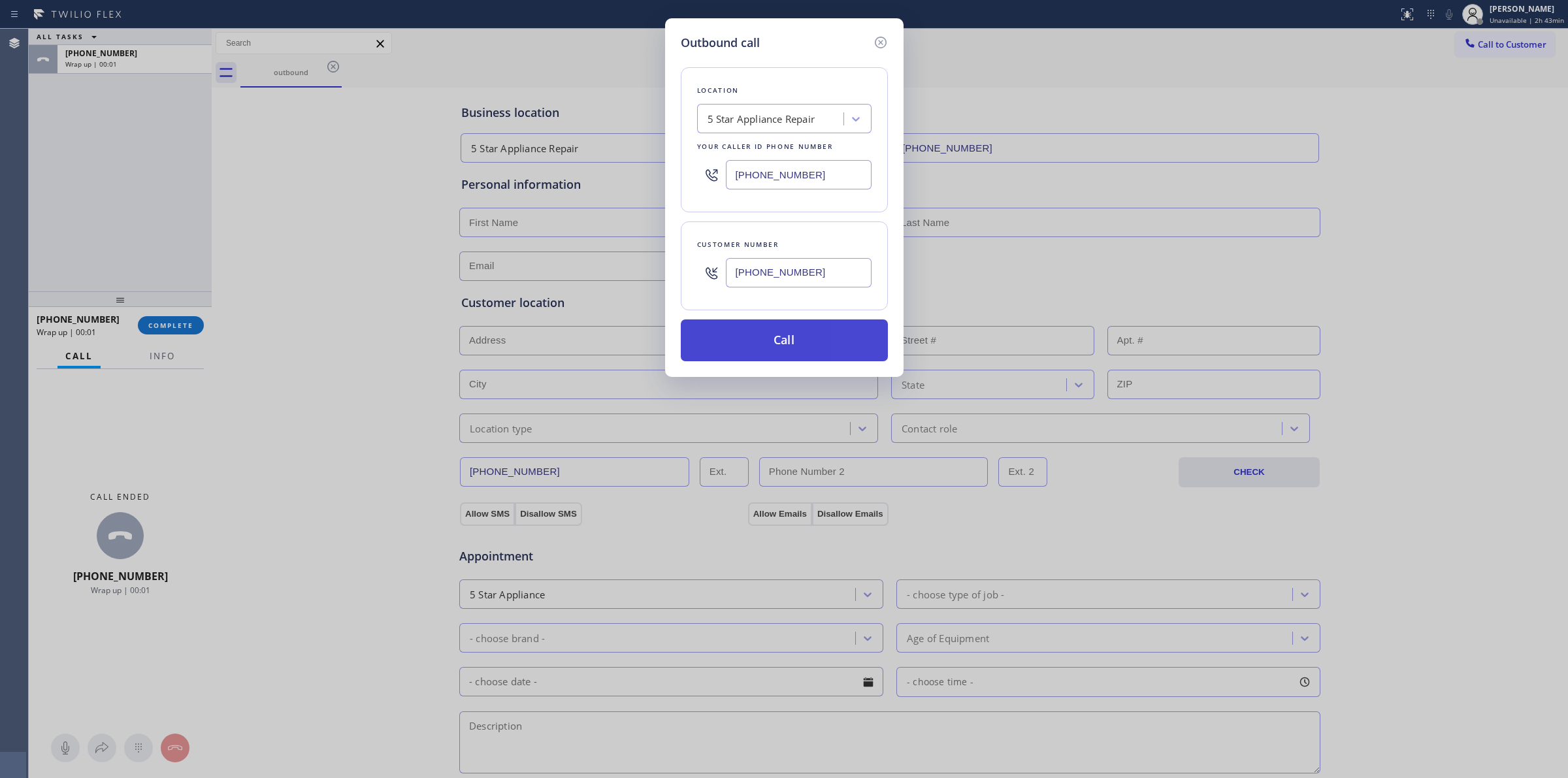
type input "[PHONE_NUMBER]"
click at [782, 337] on button "Call" at bounding box center [784, 341] width 208 height 42
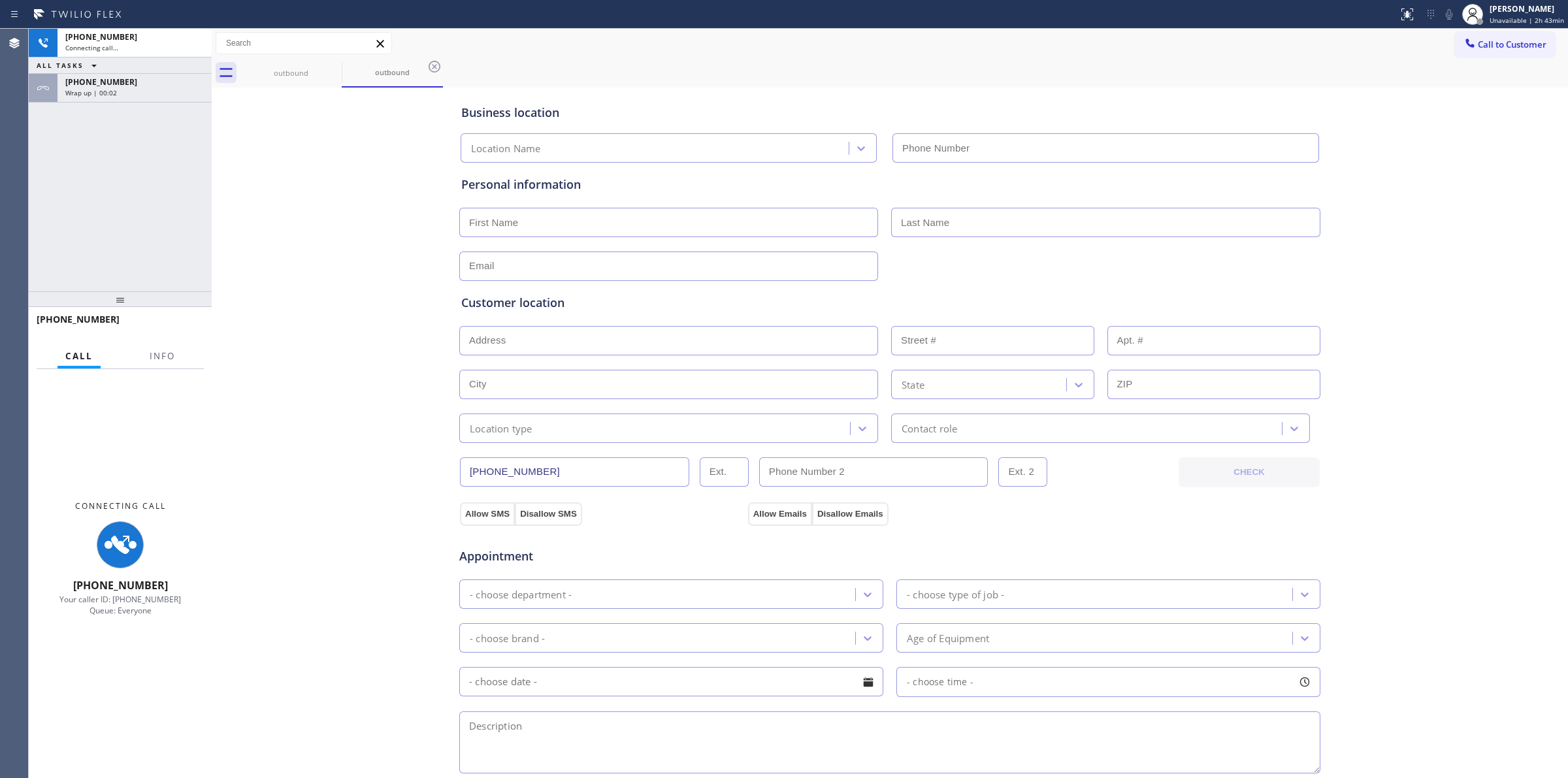
type input "[PHONE_NUMBER]"
click at [862, 73] on div "outbound outbound" at bounding box center [904, 73] width 1328 height 29
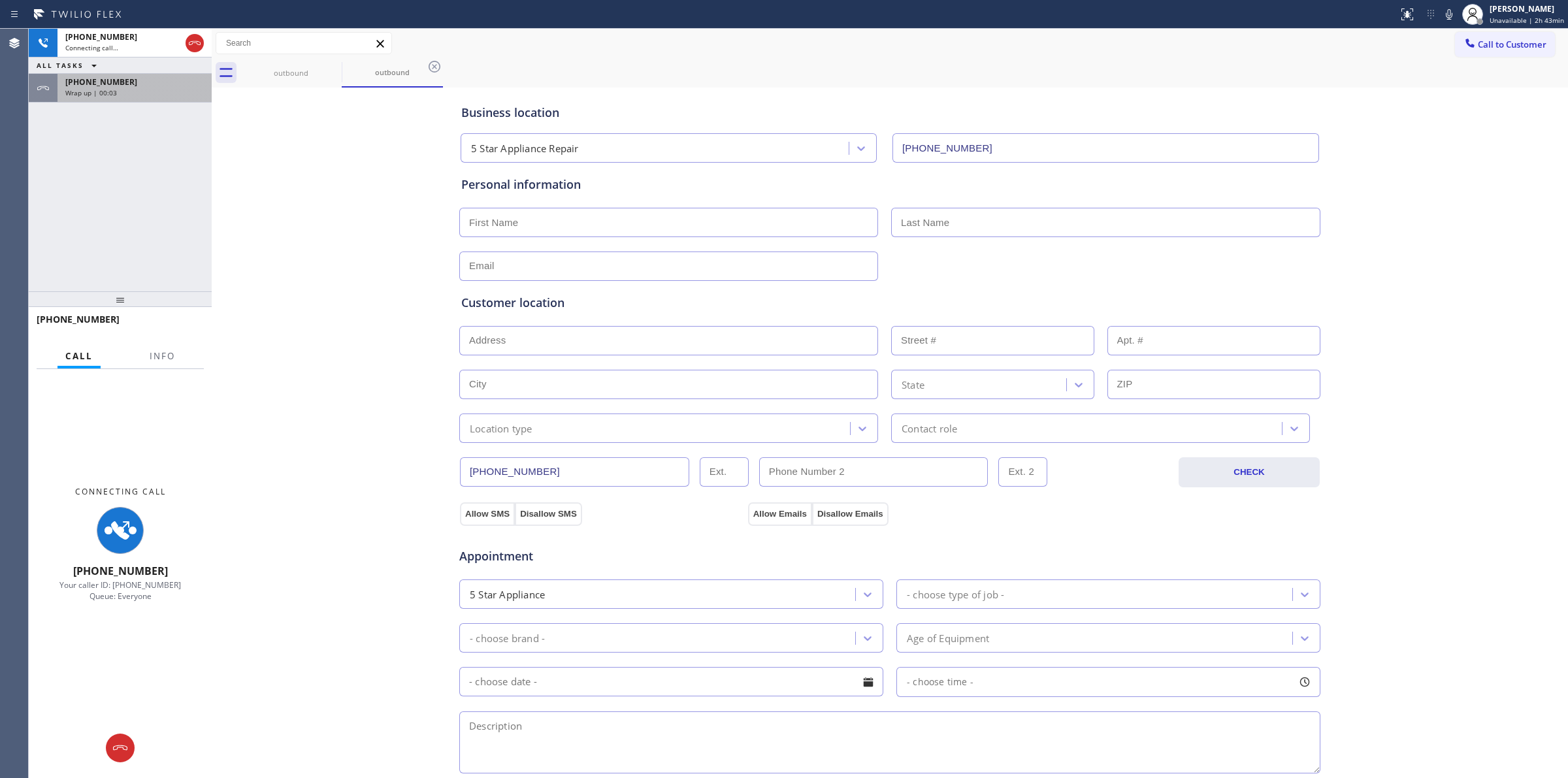
click at [136, 90] on div "Wrap up | 00:03" at bounding box center [135, 92] width 139 height 9
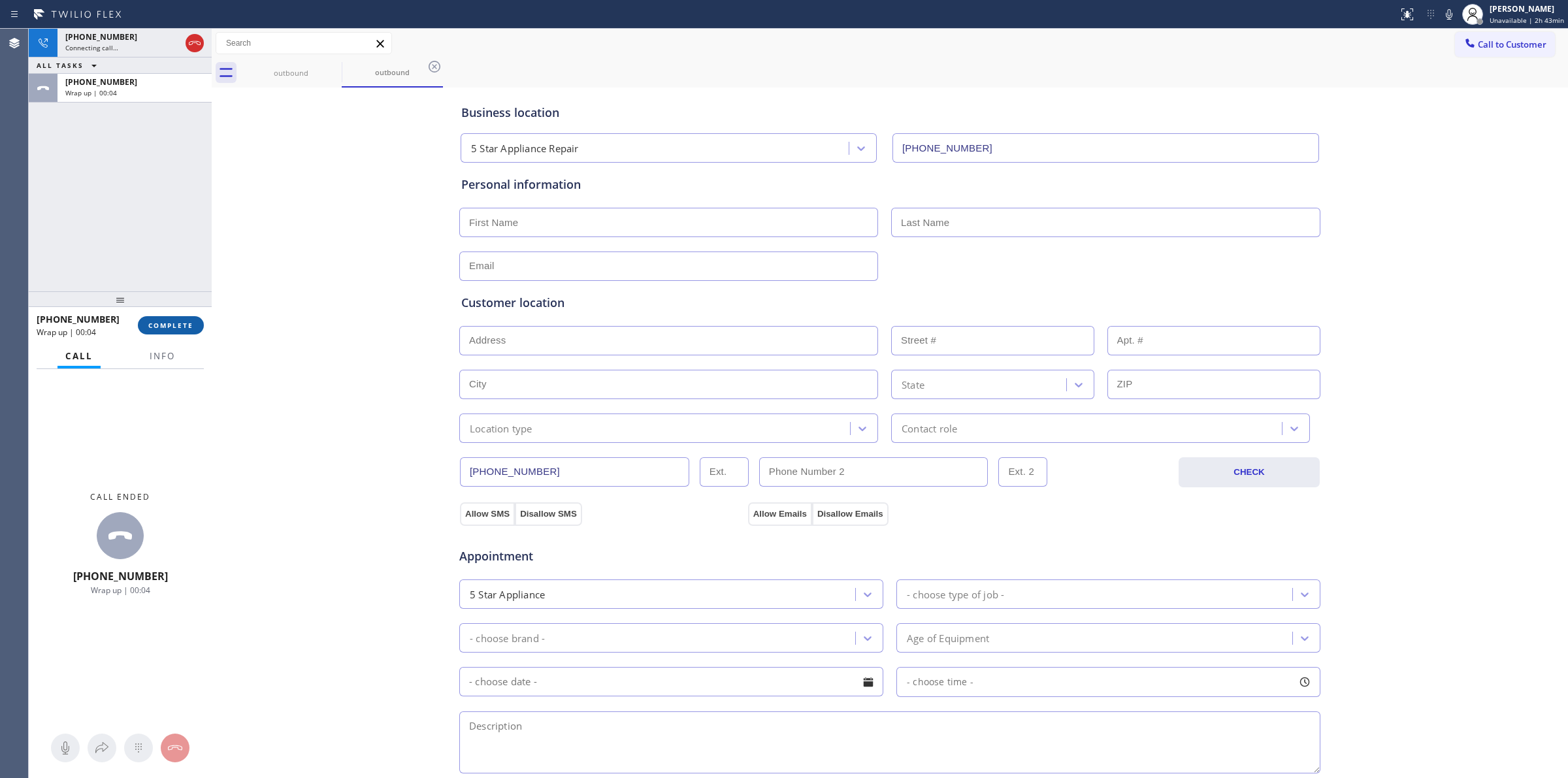
click at [162, 324] on span "COMPLETE" at bounding box center [171, 324] width 45 height 9
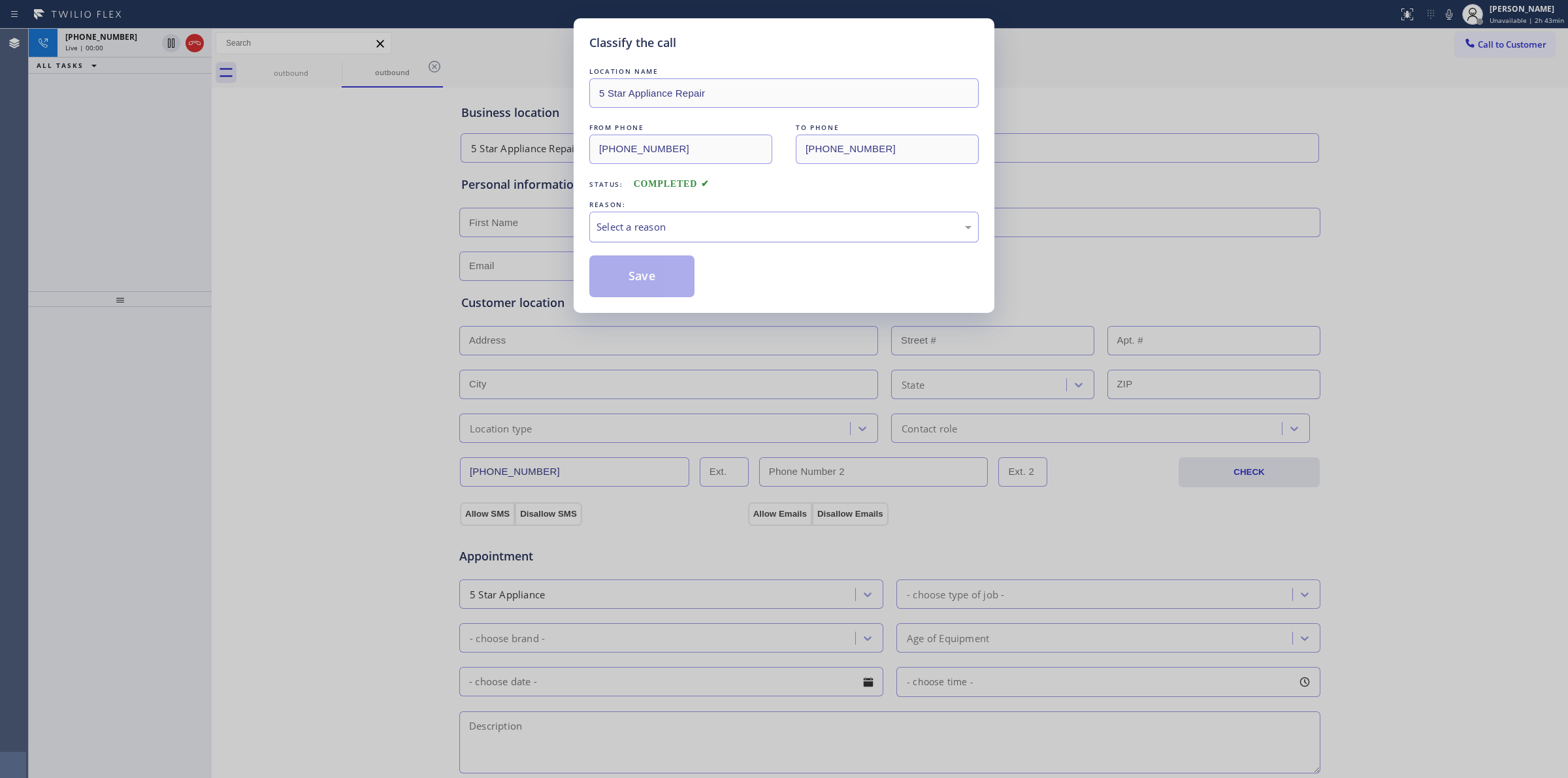
click at [715, 217] on div "Select a reason" at bounding box center [784, 227] width 389 height 31
drag, startPoint x: 716, startPoint y: 324, endPoint x: 665, endPoint y: 294, distance: 59.2
click at [665, 294] on button "Save" at bounding box center [642, 276] width 105 height 42
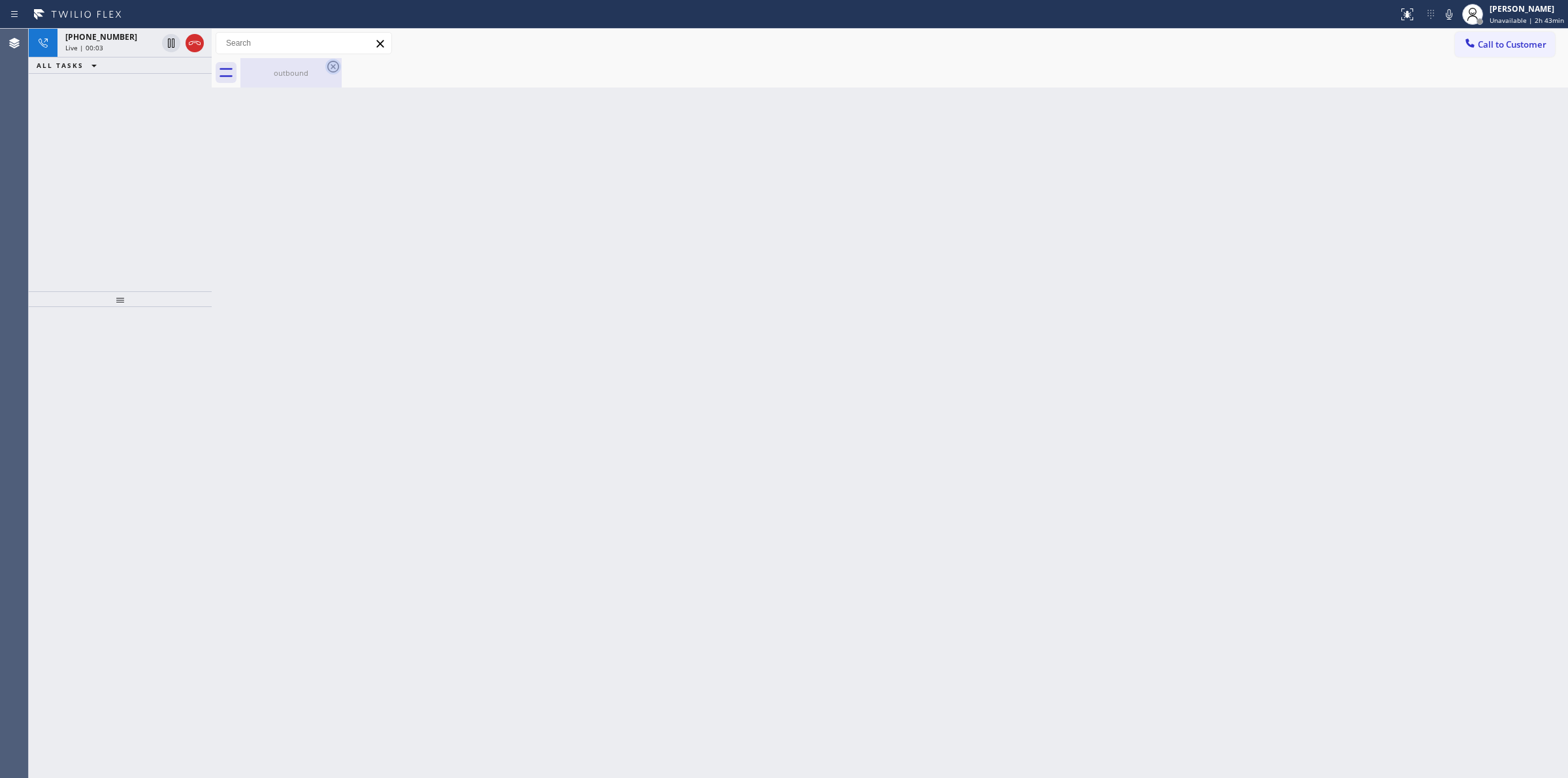
click at [331, 67] on icon at bounding box center [333, 66] width 12 height 12
click at [123, 49] on div "Live | 00:03" at bounding box center [111, 47] width 91 height 9
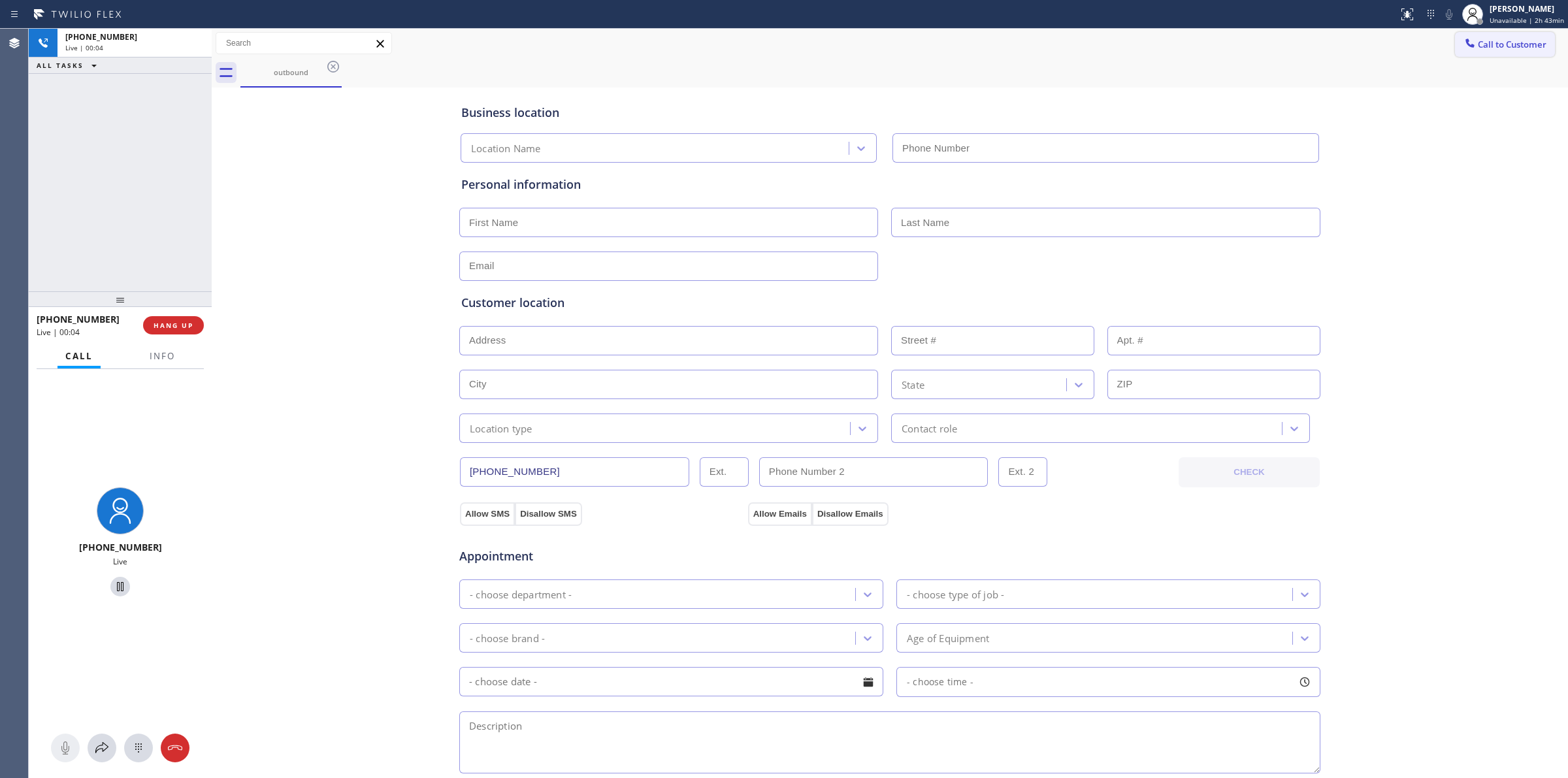
type input "[PHONE_NUMBER]"
click at [1478, 43] on span "Call to Customer" at bounding box center [1512, 44] width 69 height 12
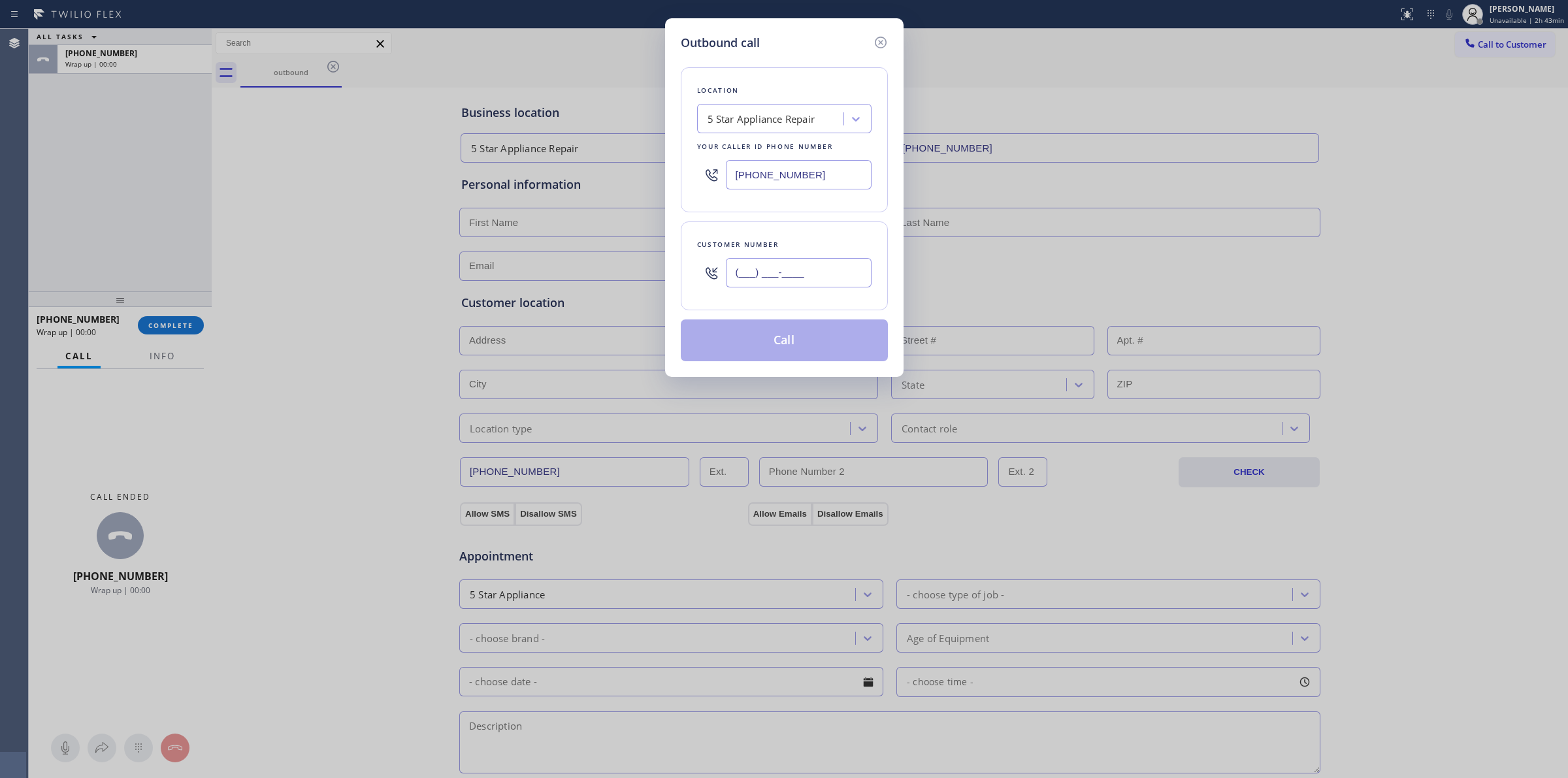
click at [825, 261] on input "(___) ___-____" at bounding box center [799, 273] width 145 height 29
paste input "714) 528-8455"
type input "[PHONE_NUMBER]"
click at [789, 344] on button "Call" at bounding box center [784, 341] width 208 height 42
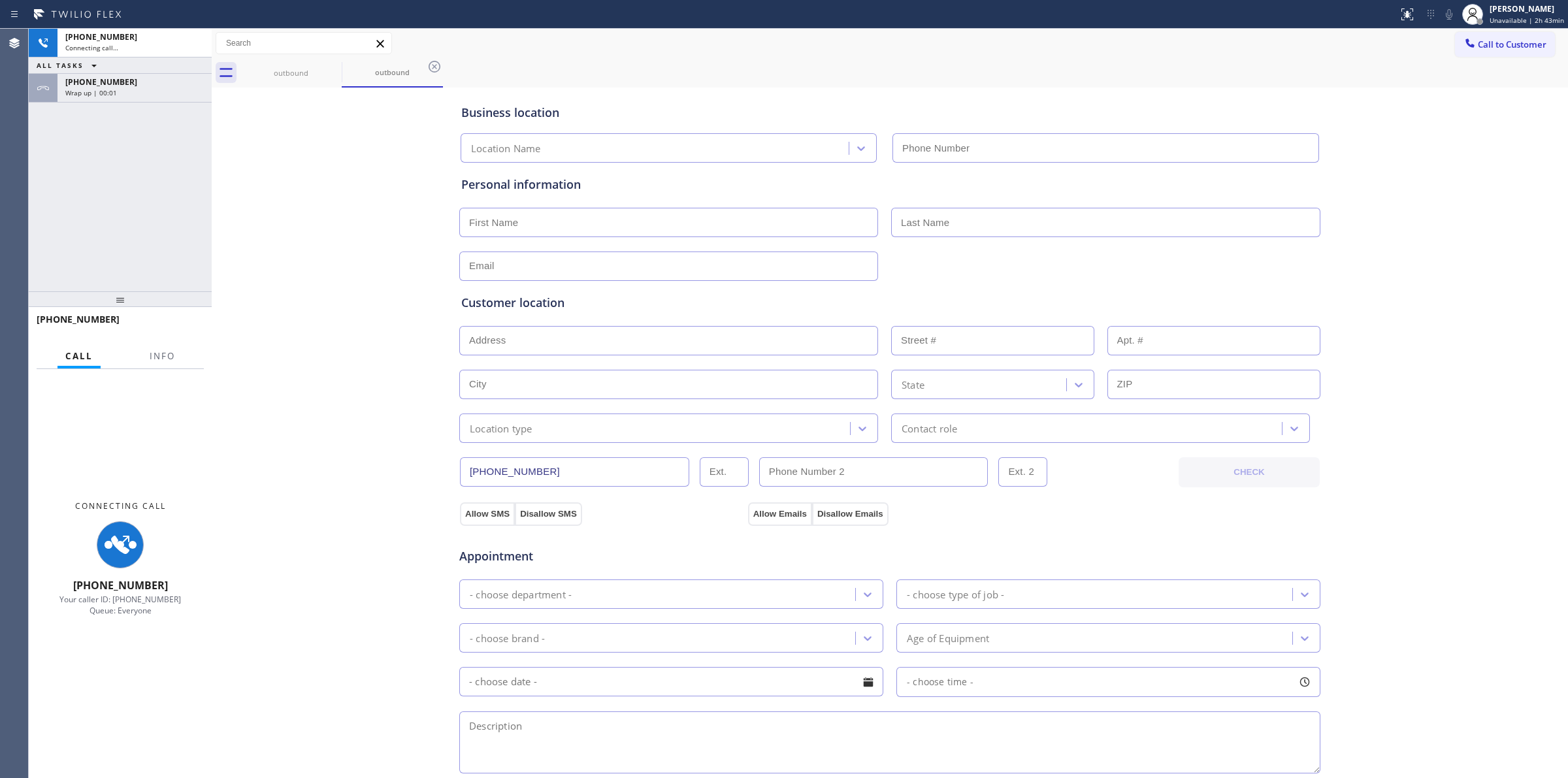
type input "[PHONE_NUMBER]"
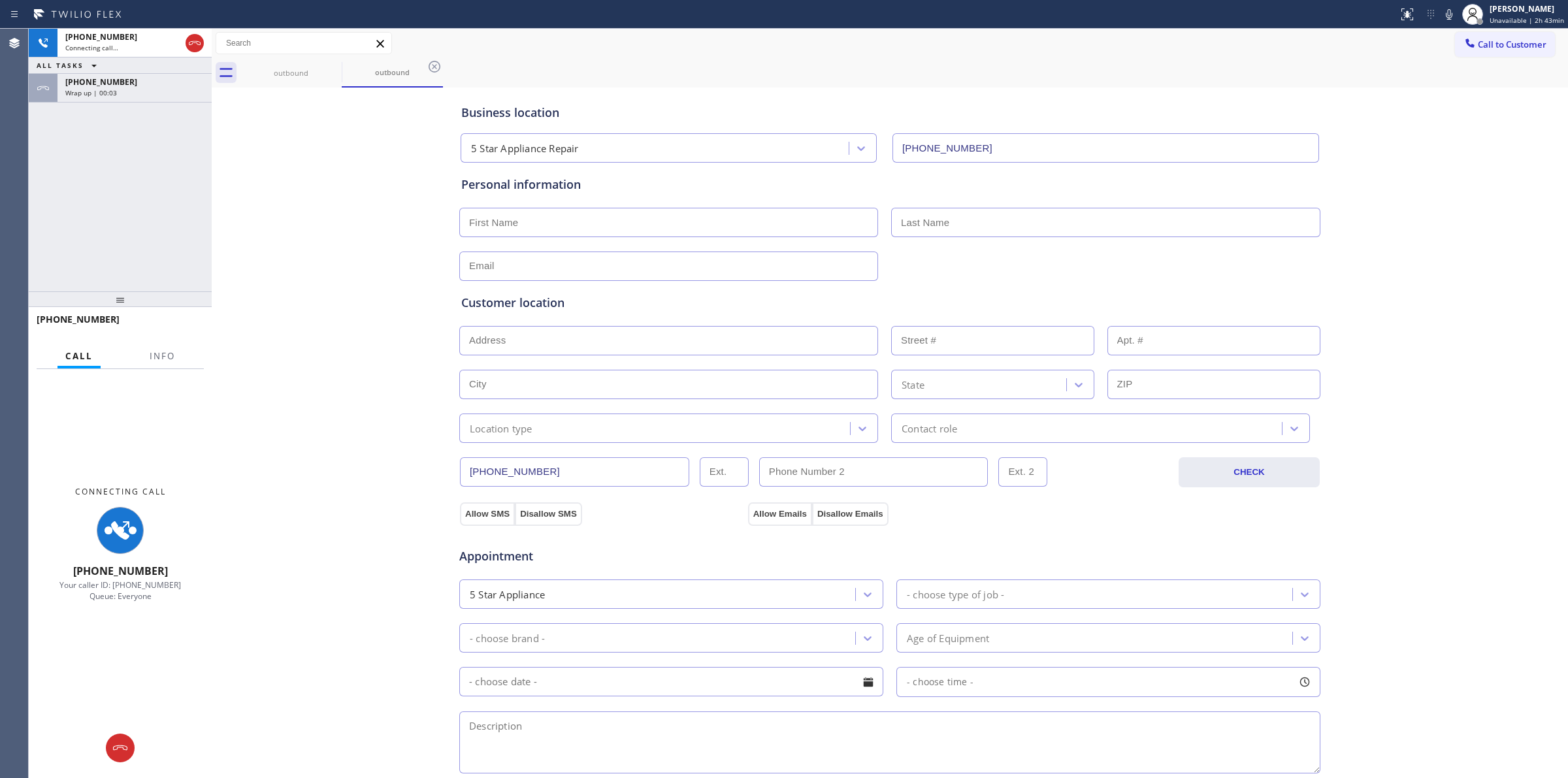
click at [864, 88] on div "Business location 5 Star Appliance Repair [PHONE_NUMBER]" at bounding box center [890, 124] width 862 height 77
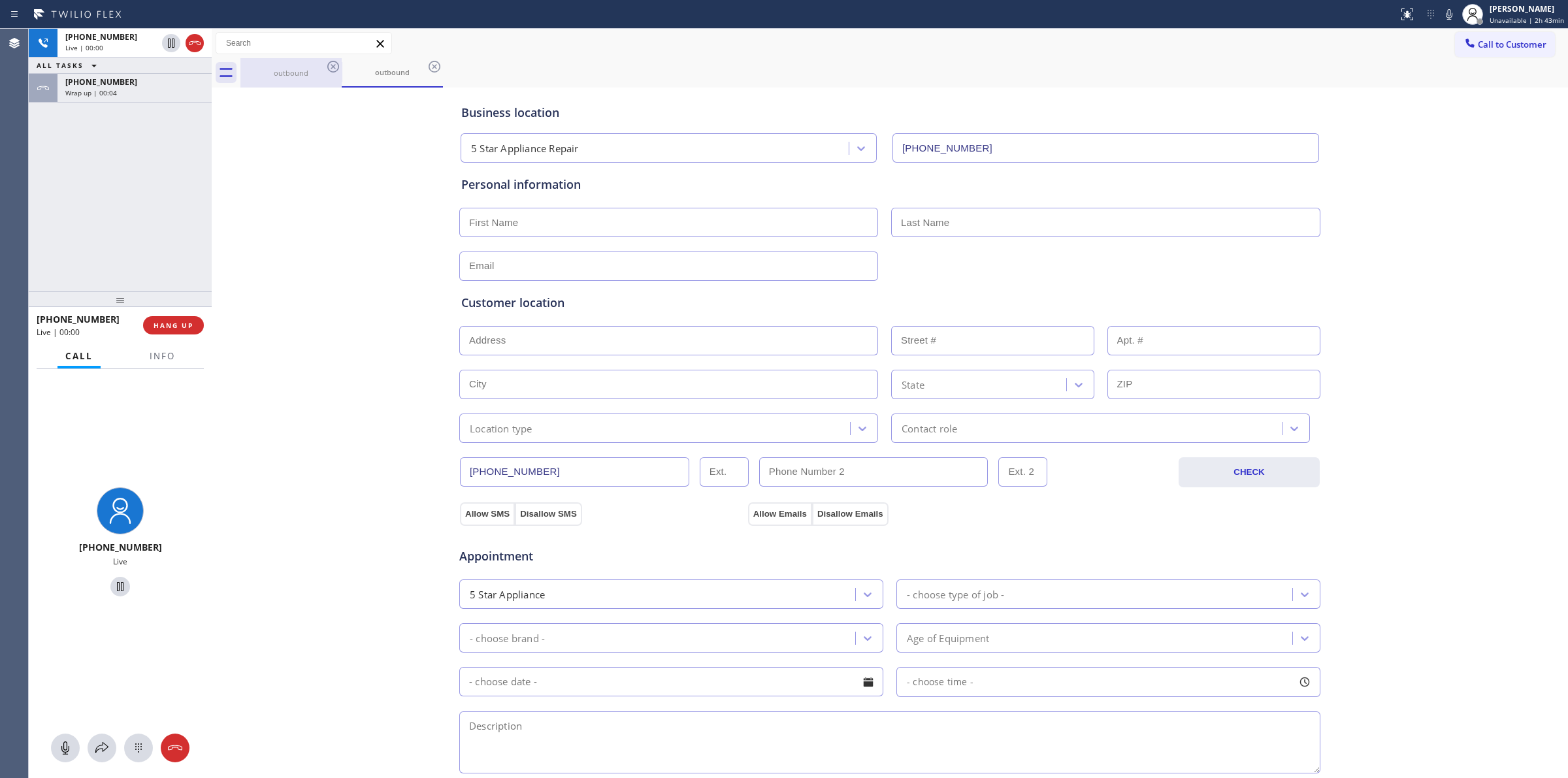
click at [297, 59] on div "outbound" at bounding box center [291, 73] width 99 height 29
click at [322, 62] on div "outbound" at bounding box center [291, 72] width 99 height 28
click at [334, 67] on icon at bounding box center [333, 66] width 12 height 12
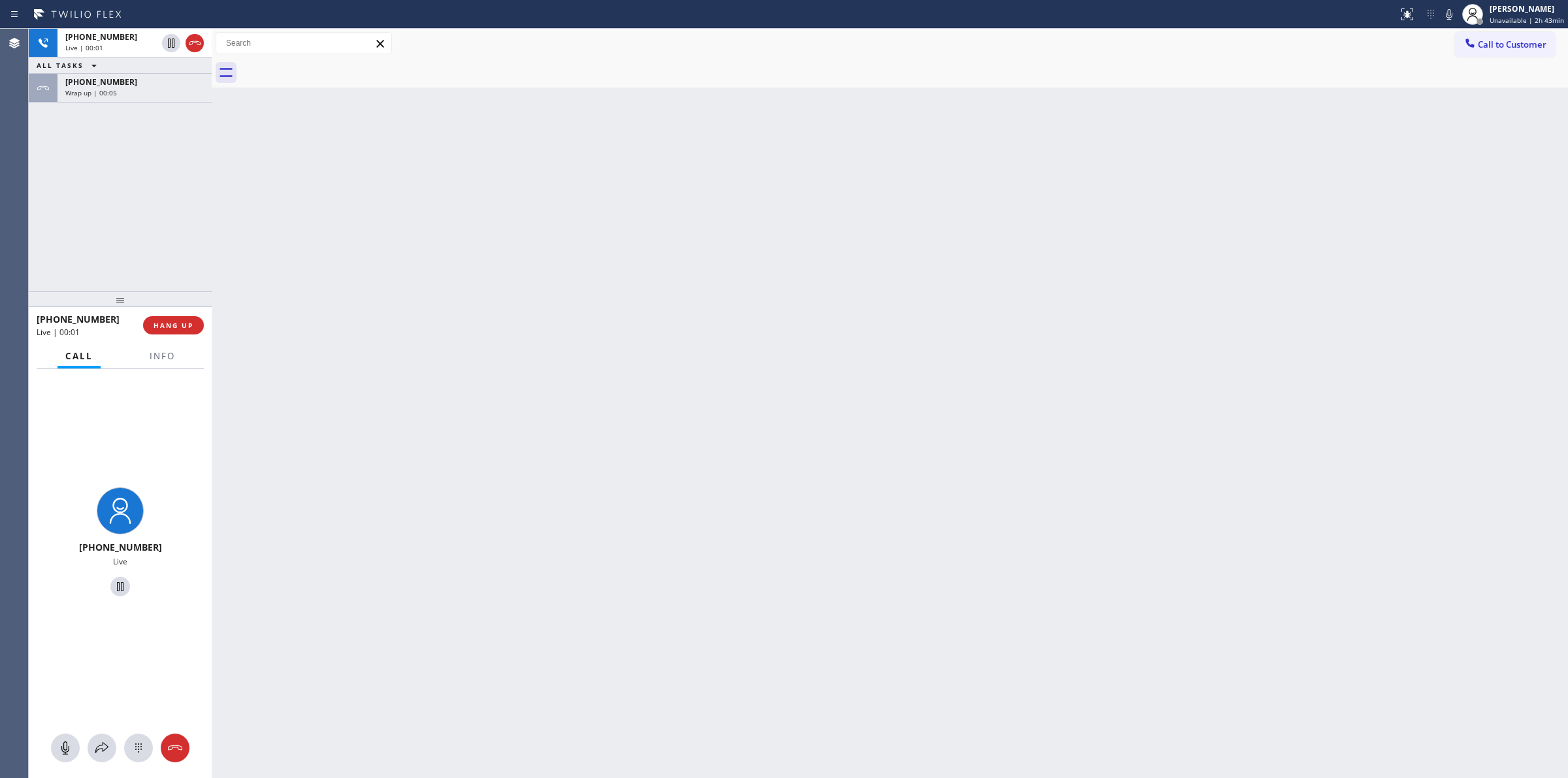
click at [132, 104] on div "[PHONE_NUMBER] Live | 00:01 ALL TASKS ALL TASKS ACTIVE TASKS TASKS IN WRAP UP […" at bounding box center [120, 160] width 183 height 262
click at [144, 95] on div "Wrap up | 00:05" at bounding box center [135, 92] width 139 height 9
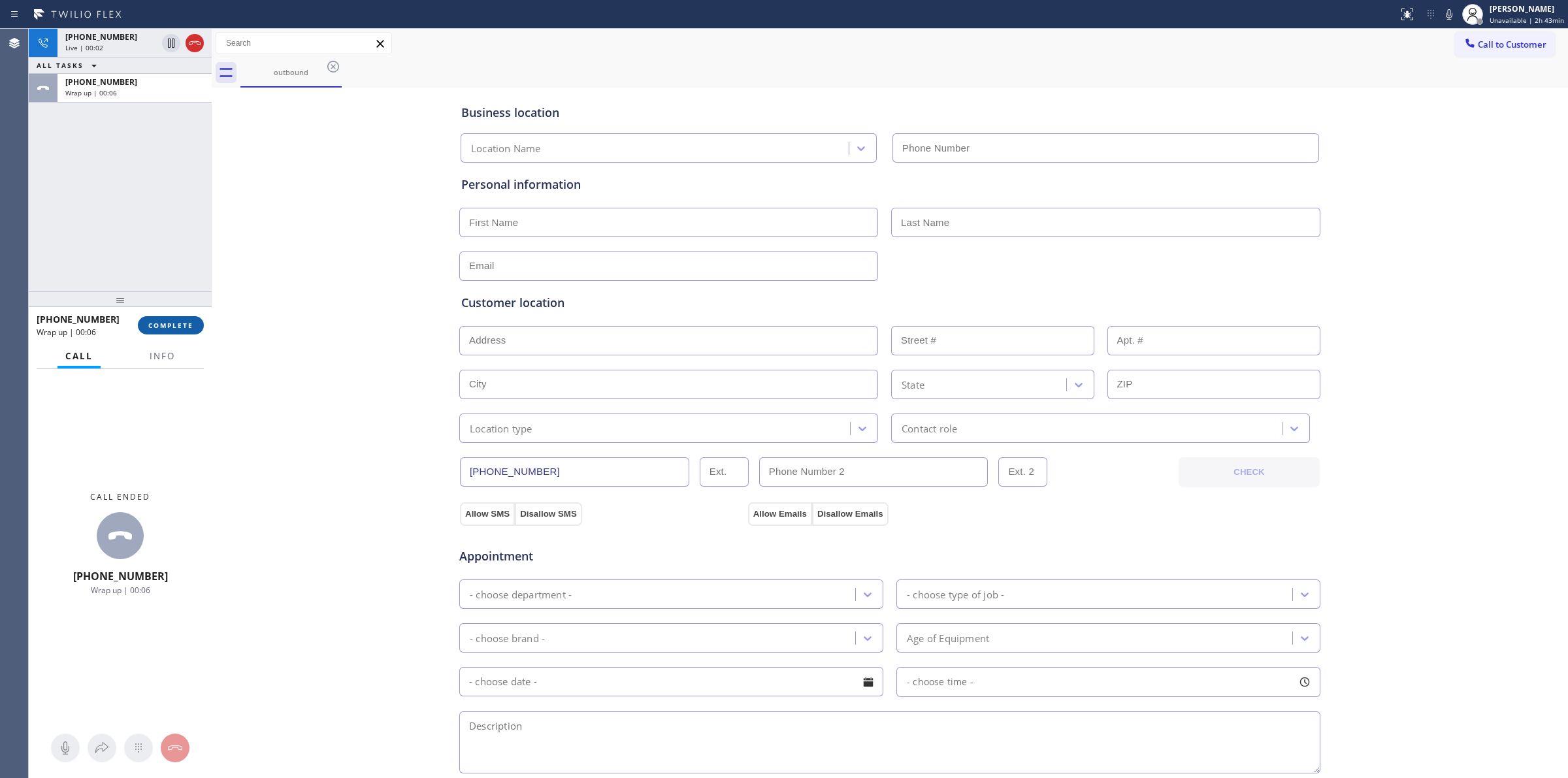
click at [180, 321] on span "COMPLETE" at bounding box center [171, 324] width 45 height 9
type input "[PHONE_NUMBER]"
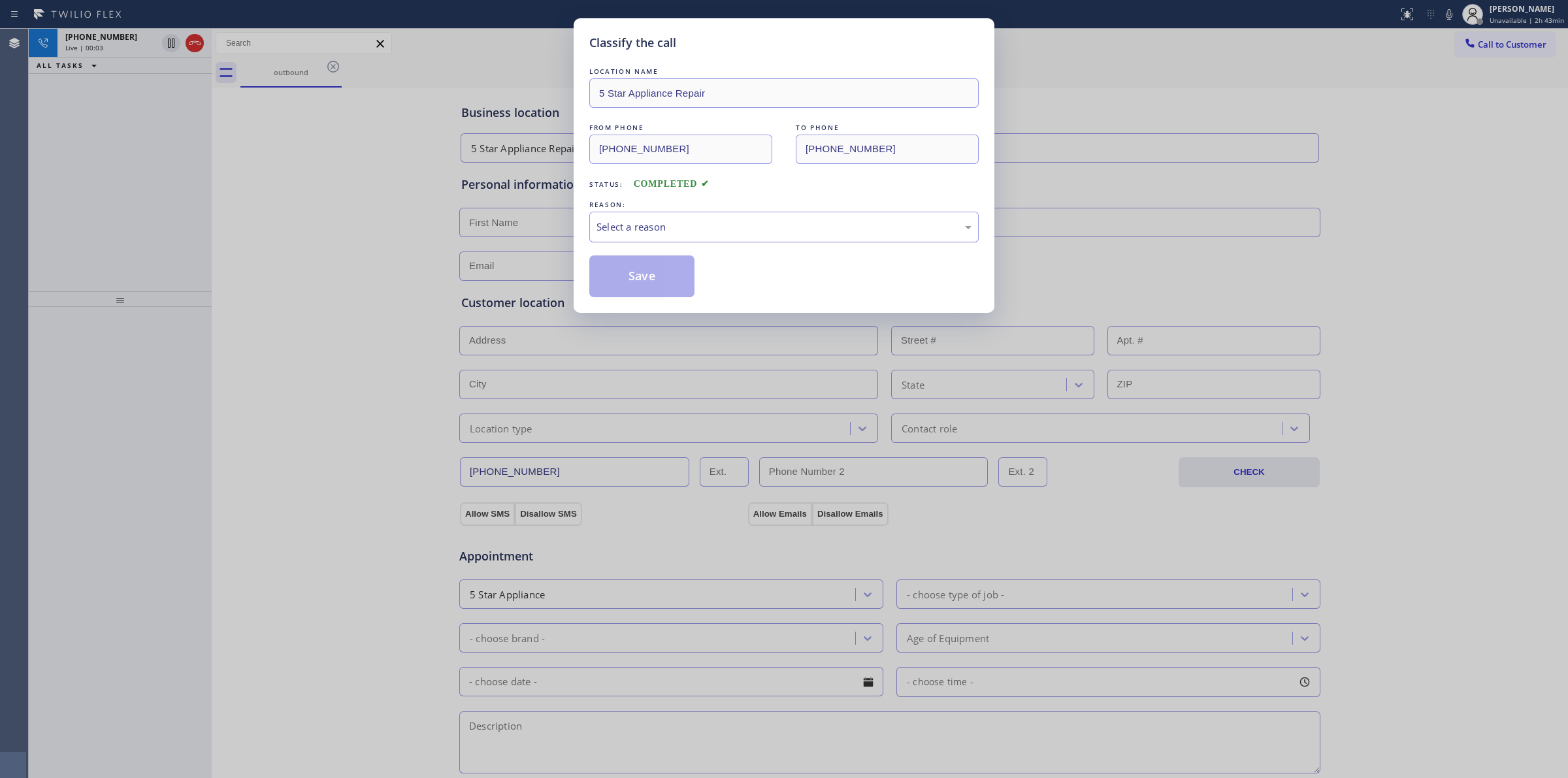
drag, startPoint x: 729, startPoint y: 235, endPoint x: 714, endPoint y: 241, distance: 16.2
click at [727, 236] on div "Select a reason" at bounding box center [784, 227] width 389 height 31
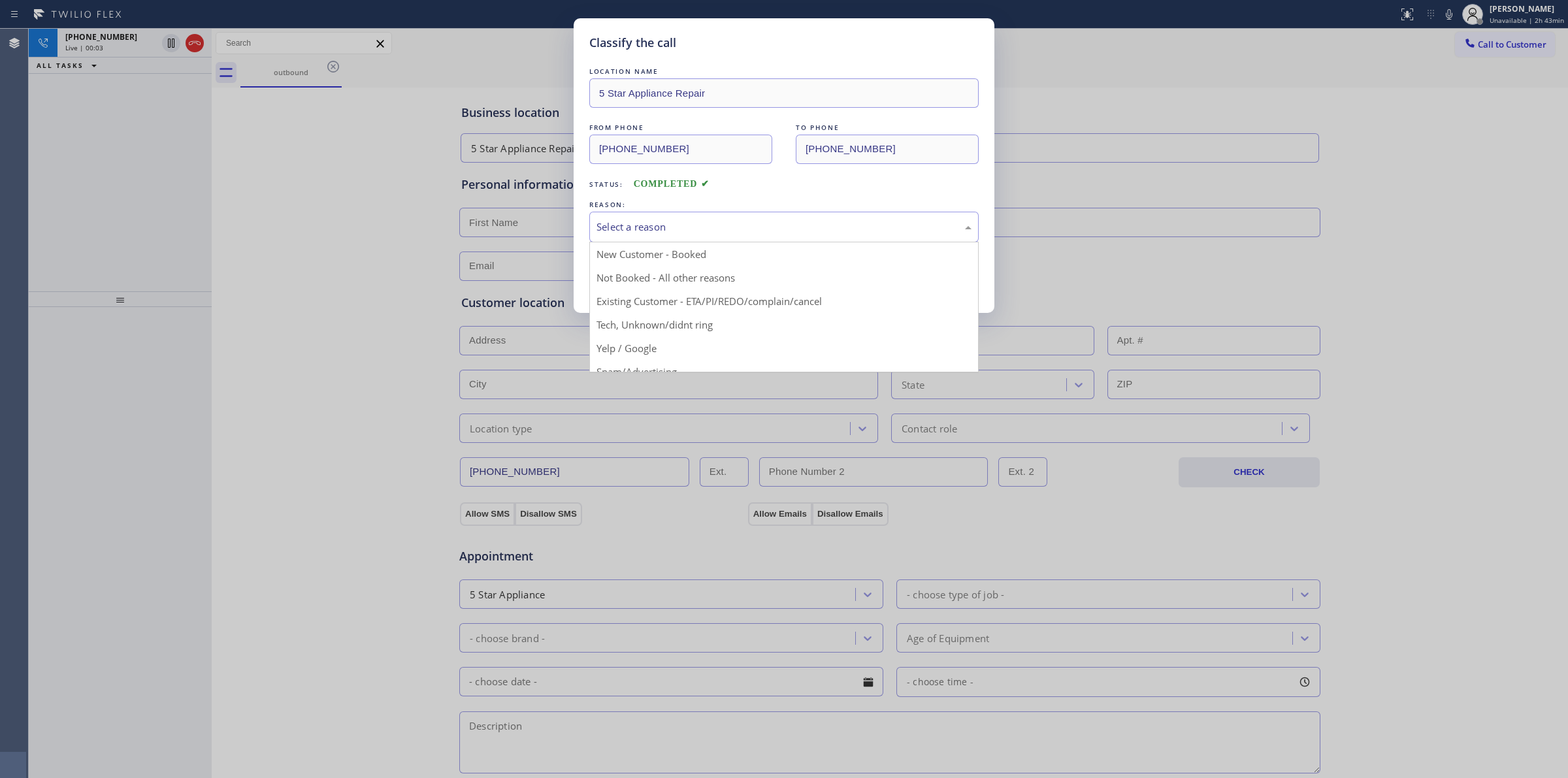
drag, startPoint x: 657, startPoint y: 327, endPoint x: 635, endPoint y: 278, distance: 53.7
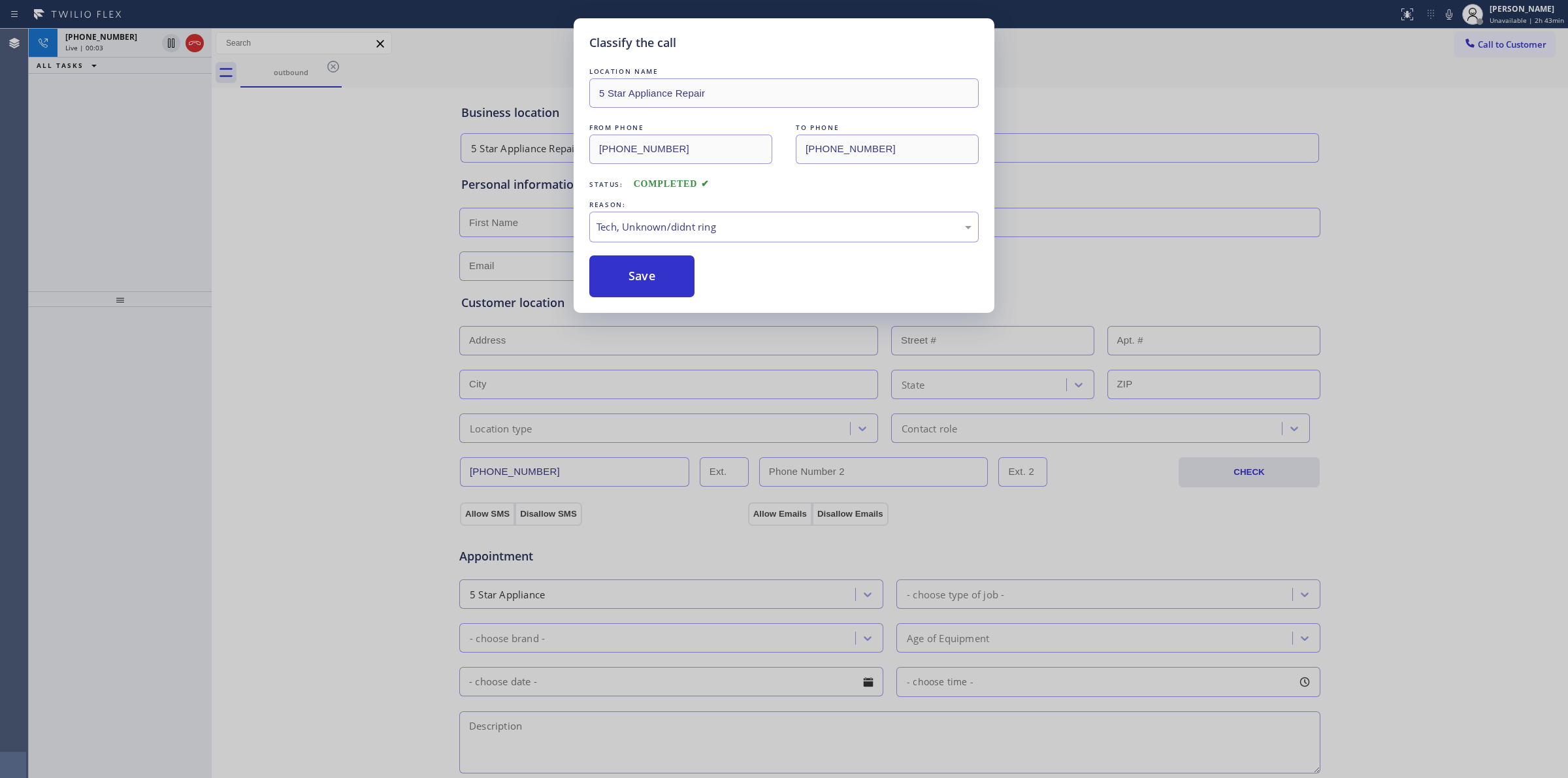
drag, startPoint x: 635, startPoint y: 276, endPoint x: 1057, endPoint y: 241, distance: 423.4
click at [645, 271] on button "Save" at bounding box center [642, 276] width 105 height 42
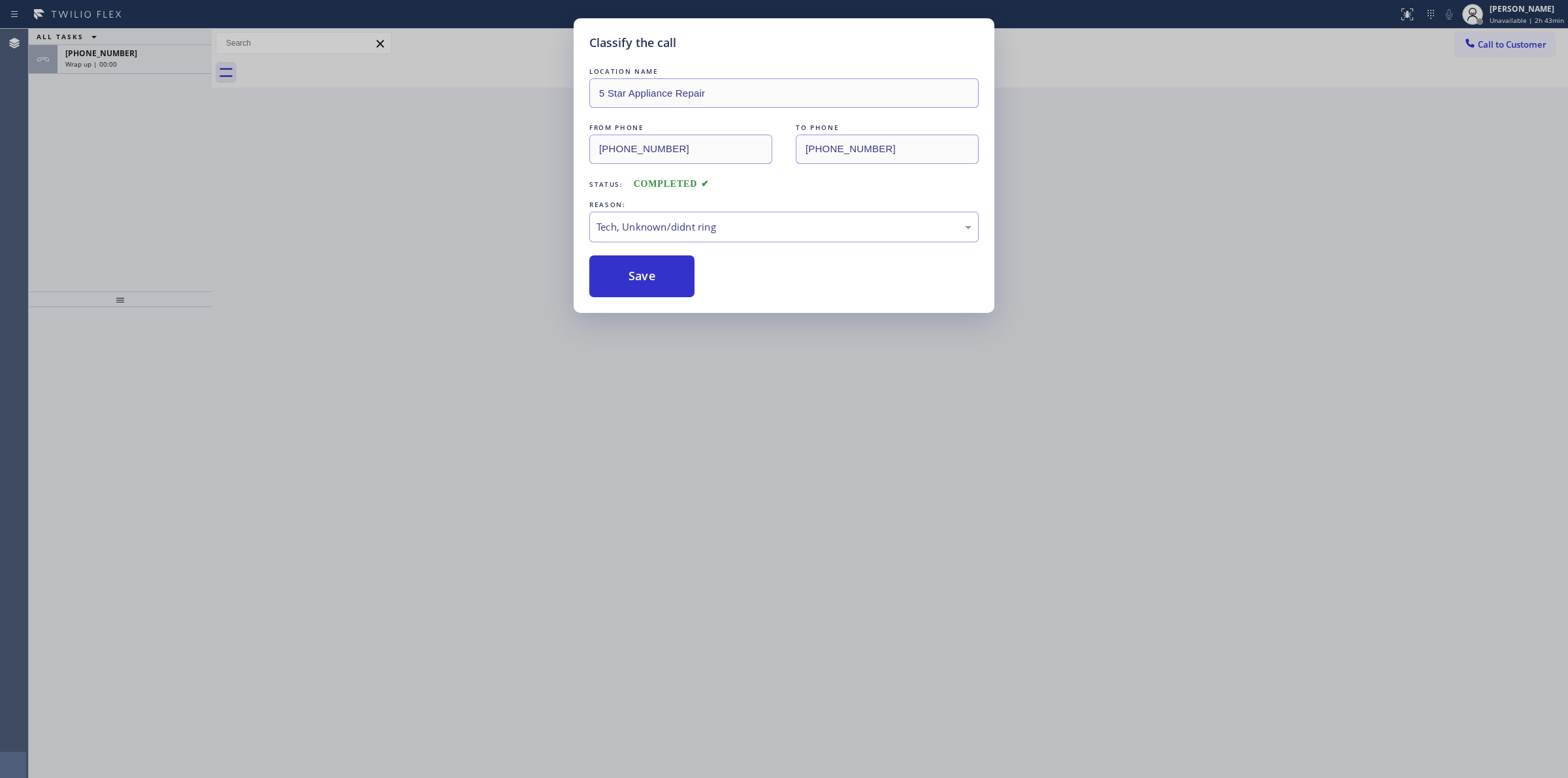
click at [1498, 49] on div "Classify the call LOCATION NAME 5 Star Appliance Repair FROM PHONE [PHONE_NUMBE…" at bounding box center [799, 404] width 1540 height 749
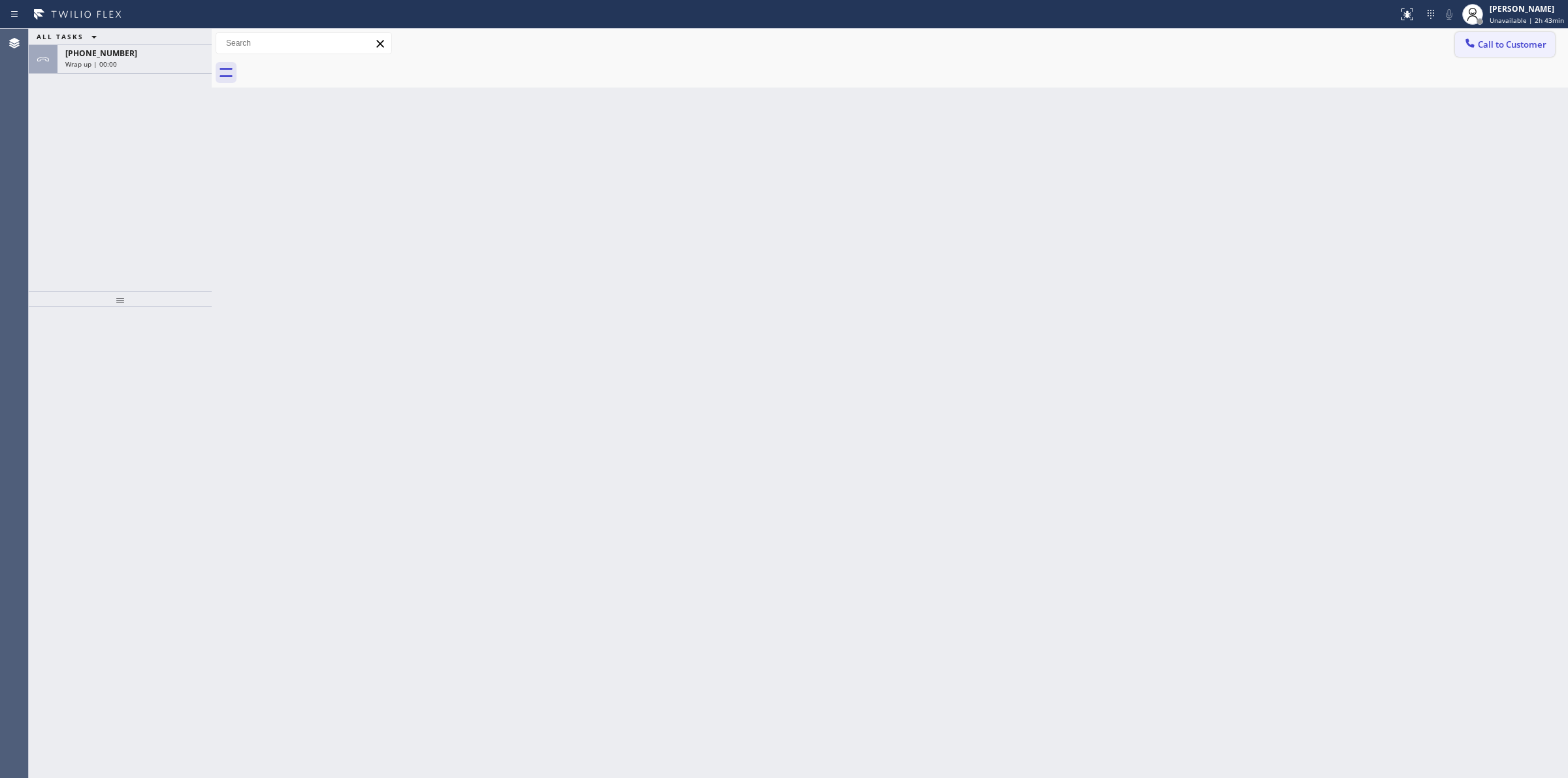
click at [1483, 44] on span "Call to Customer" at bounding box center [1512, 44] width 69 height 12
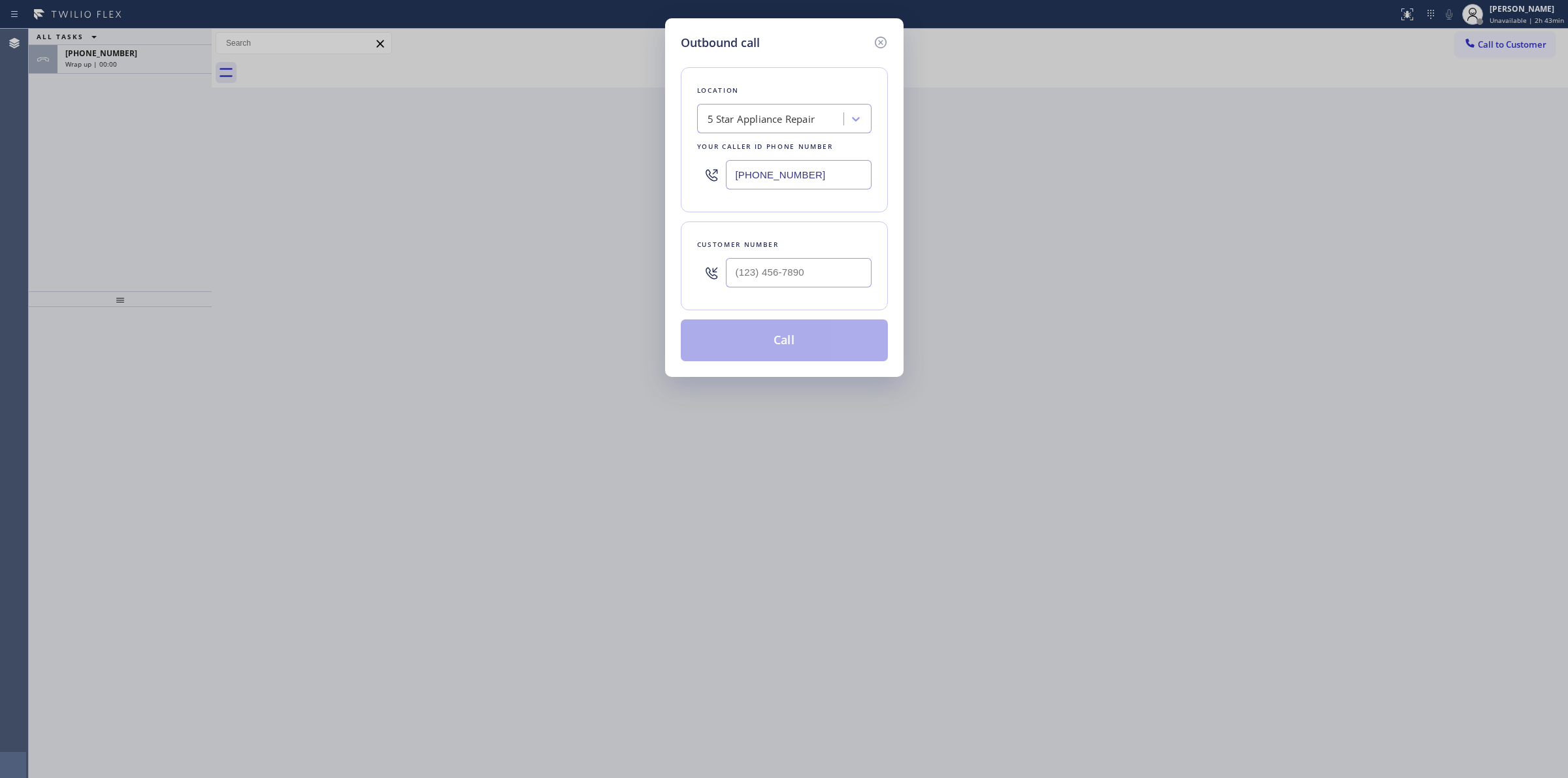
click at [732, 299] on div "Customer number" at bounding box center [784, 266] width 208 height 89
click at [794, 276] on input "(___) ___-____" at bounding box center [799, 273] width 145 height 29
paste input "626) 623-5086"
type input "[PHONE_NUMBER]"
drag, startPoint x: 797, startPoint y: 125, endPoint x: 799, endPoint y: 118, distance: 7.3
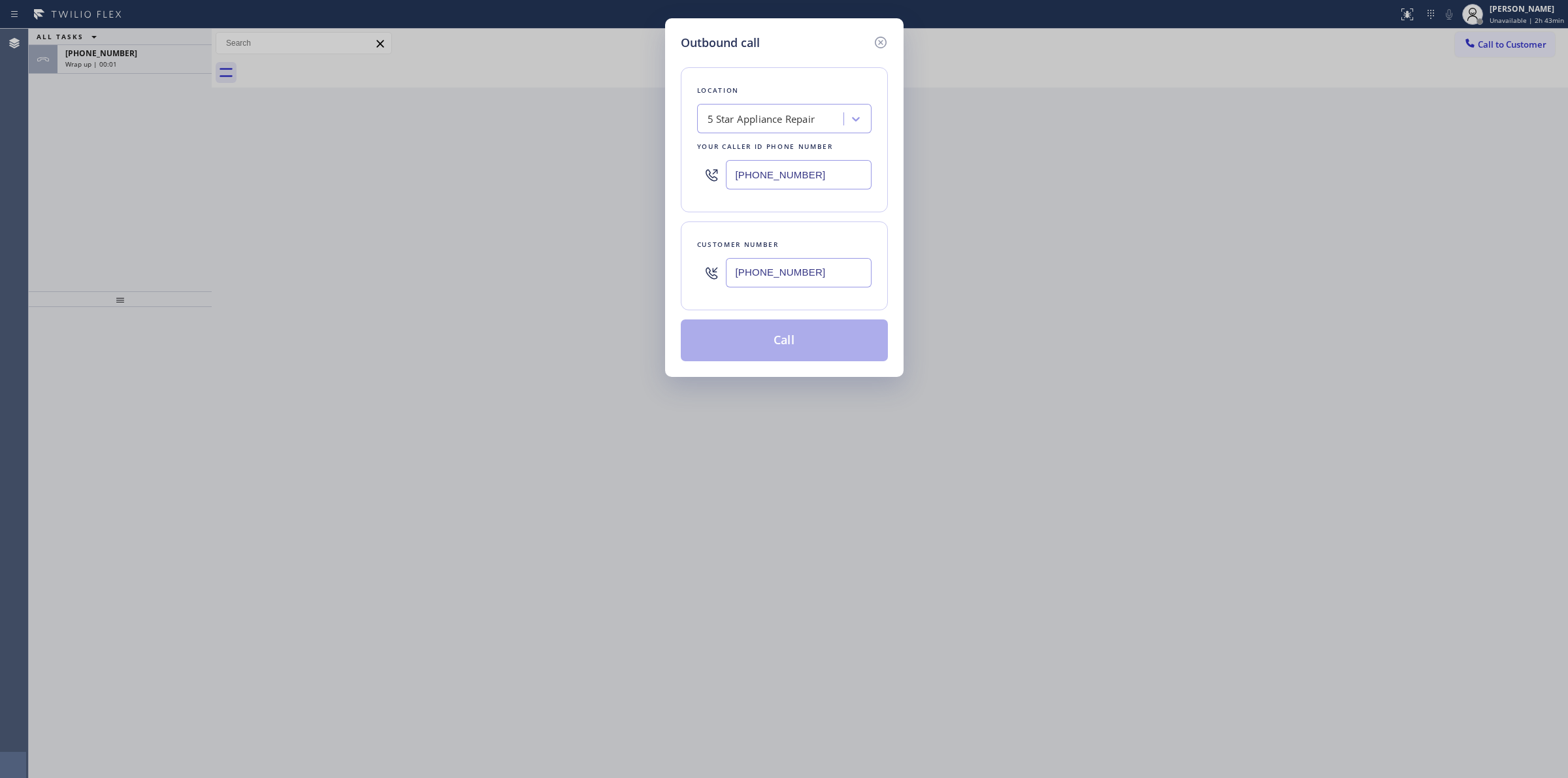
click at [799, 118] on div "5 Star Appliance Repair" at bounding box center [762, 119] width 108 height 15
type input "KEnmore"
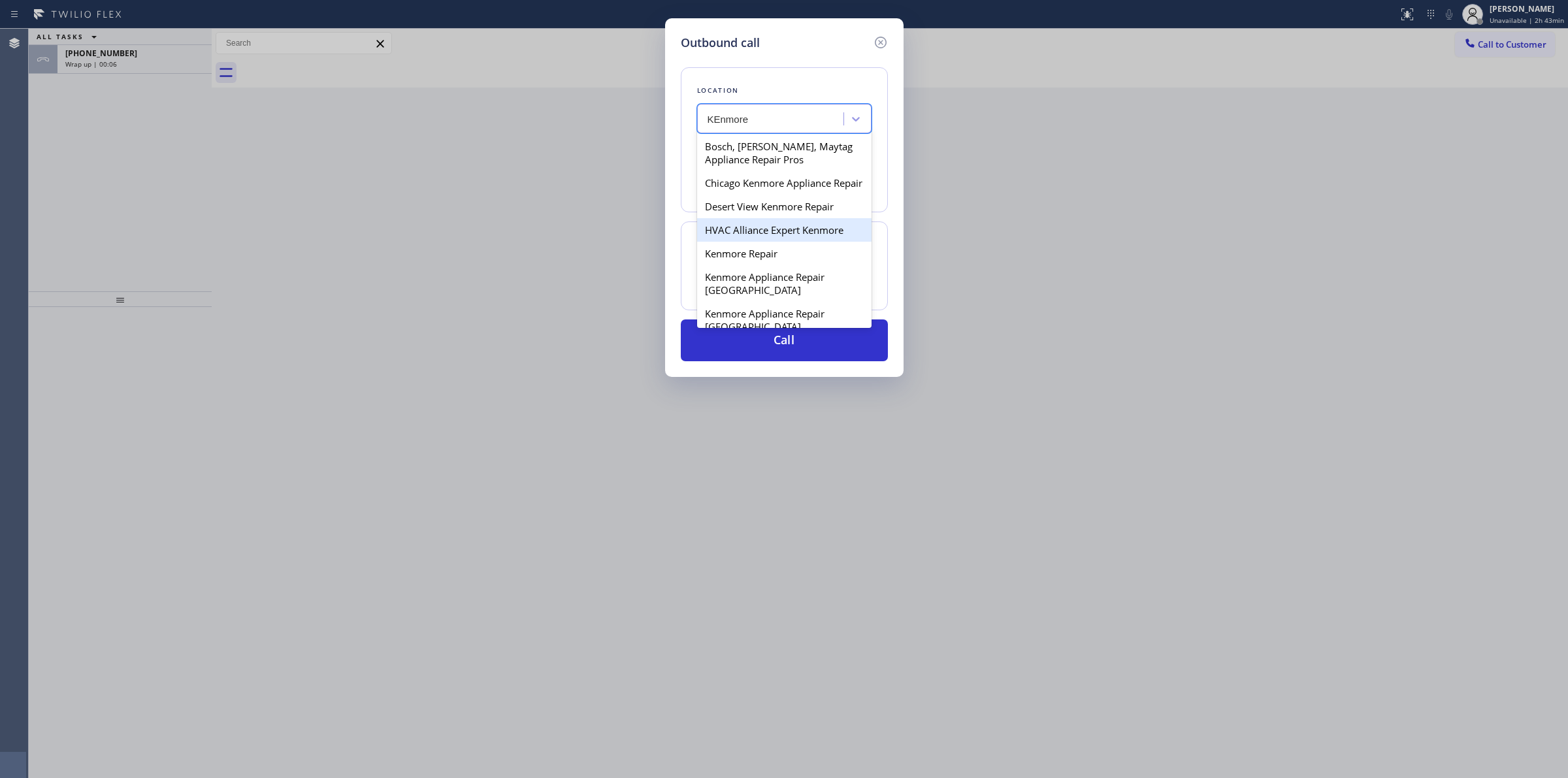
click at [778, 241] on div "HVAC Alliance Expert Kenmore" at bounding box center [785, 229] width 174 height 23
type input "[PHONE_NUMBER]"
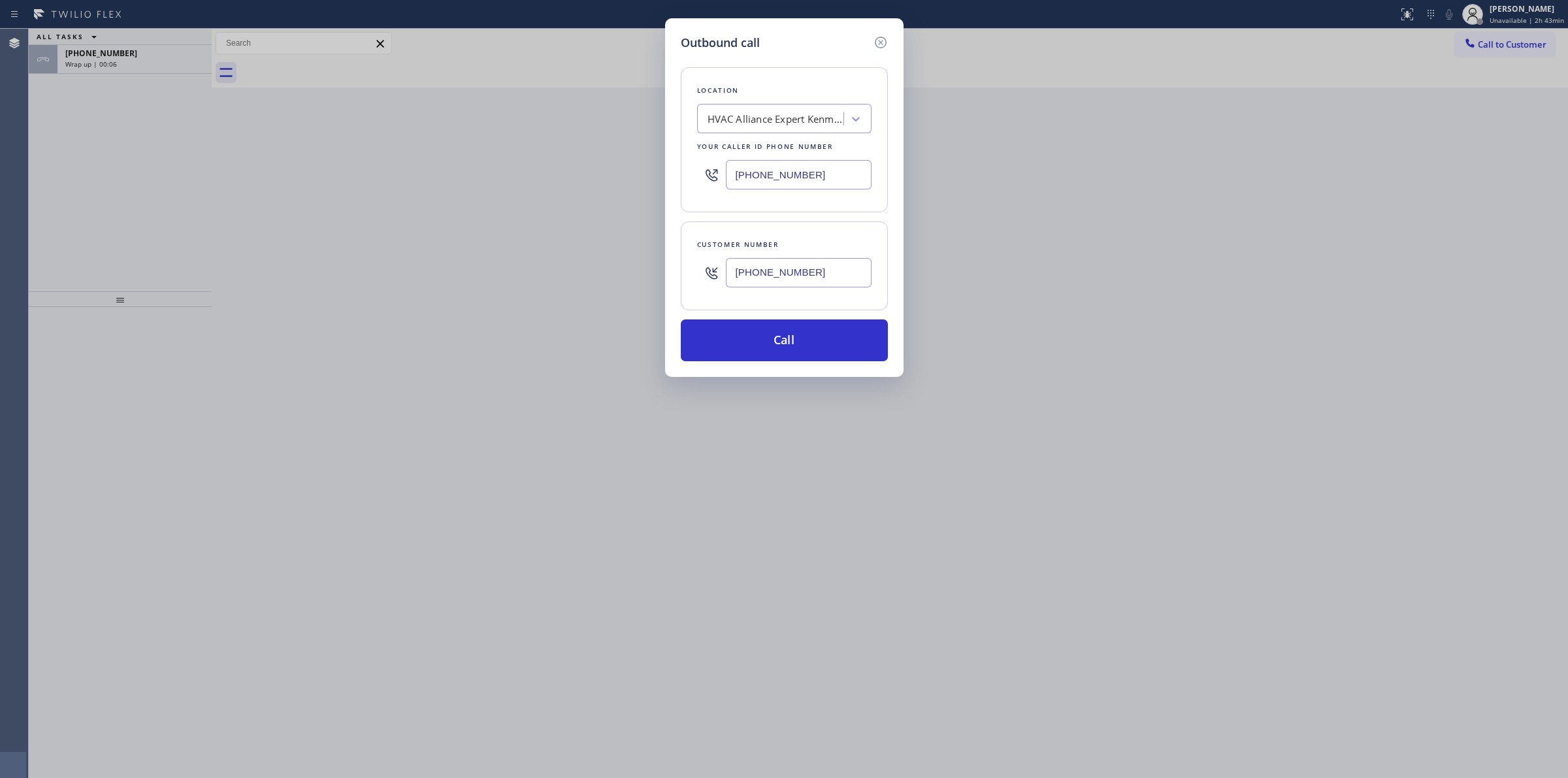
click at [788, 285] on input "[PHONE_NUMBER]" at bounding box center [799, 273] width 145 height 29
click at [766, 331] on button "Call" at bounding box center [784, 341] width 208 height 42
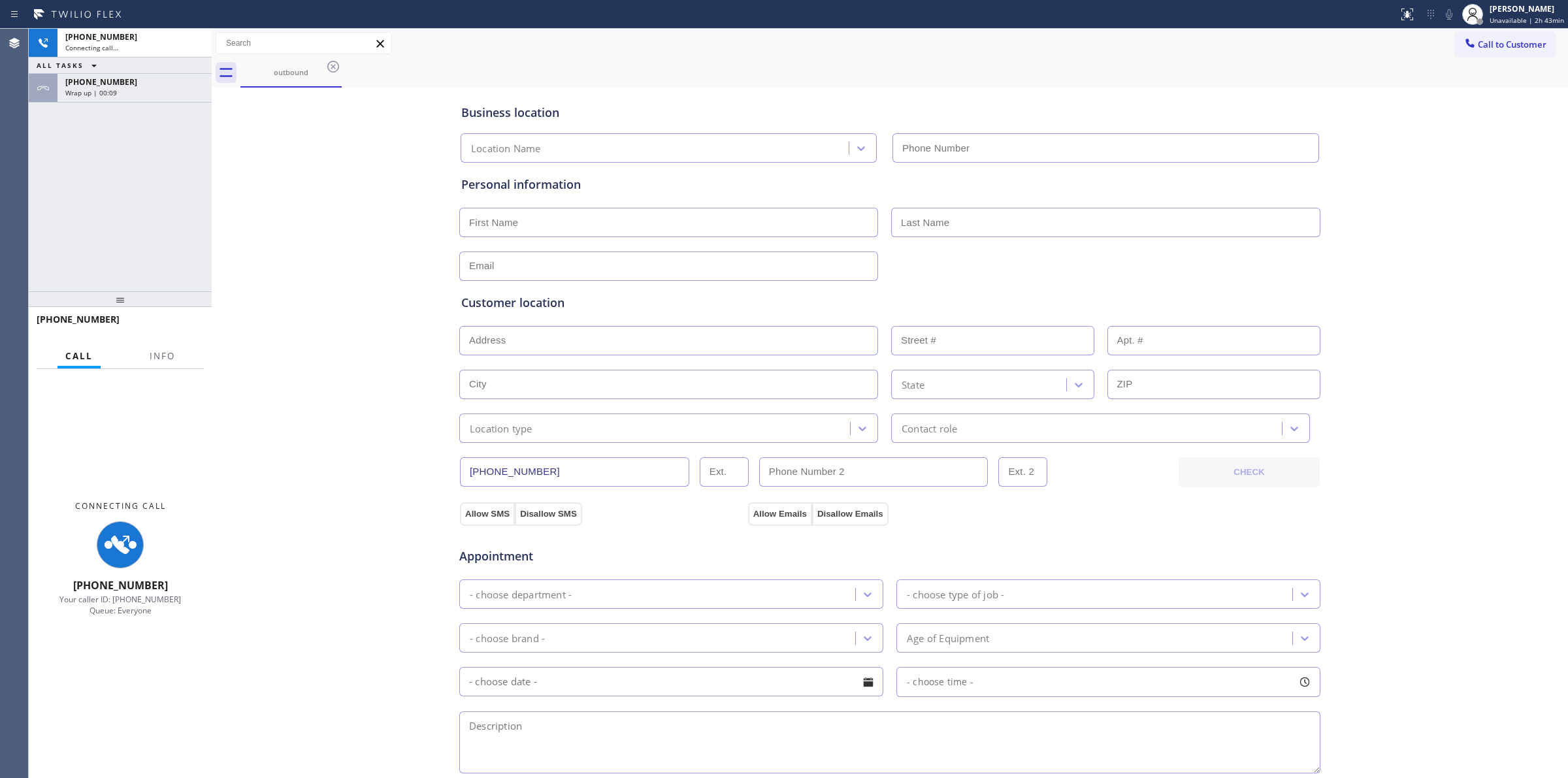
type input "[PHONE_NUMBER]"
drag, startPoint x: 899, startPoint y: 53, endPoint x: 690, endPoint y: 77, distance: 210.4
click at [877, 59] on div "Call to Customer Outbound call Location HVAC Alliance Expert Kenmore Your calle…" at bounding box center [890, 58] width 1356 height 59
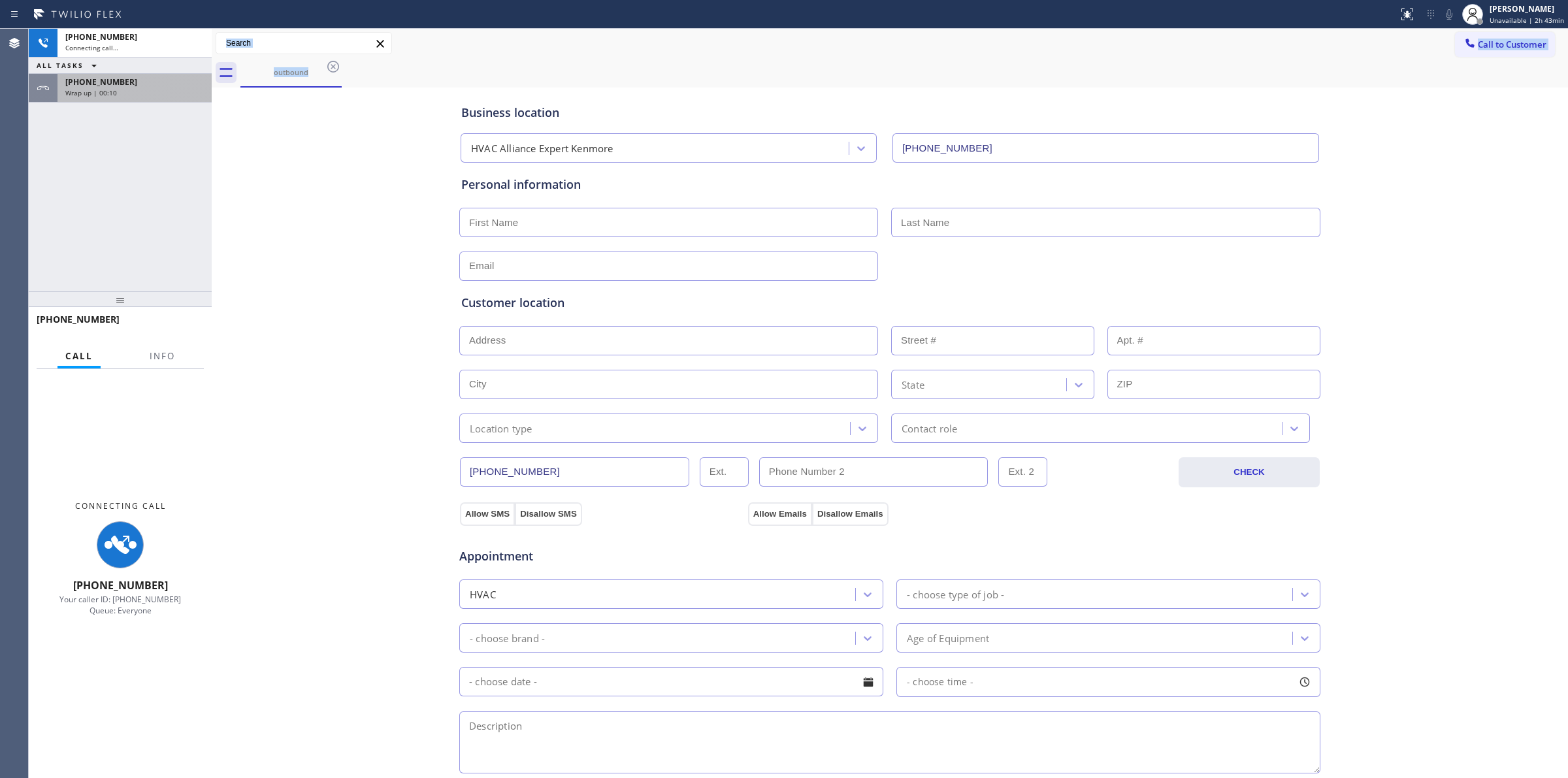
click at [145, 98] on div "[PHONE_NUMBER] Wrap up | 00:10" at bounding box center [132, 88] width 149 height 29
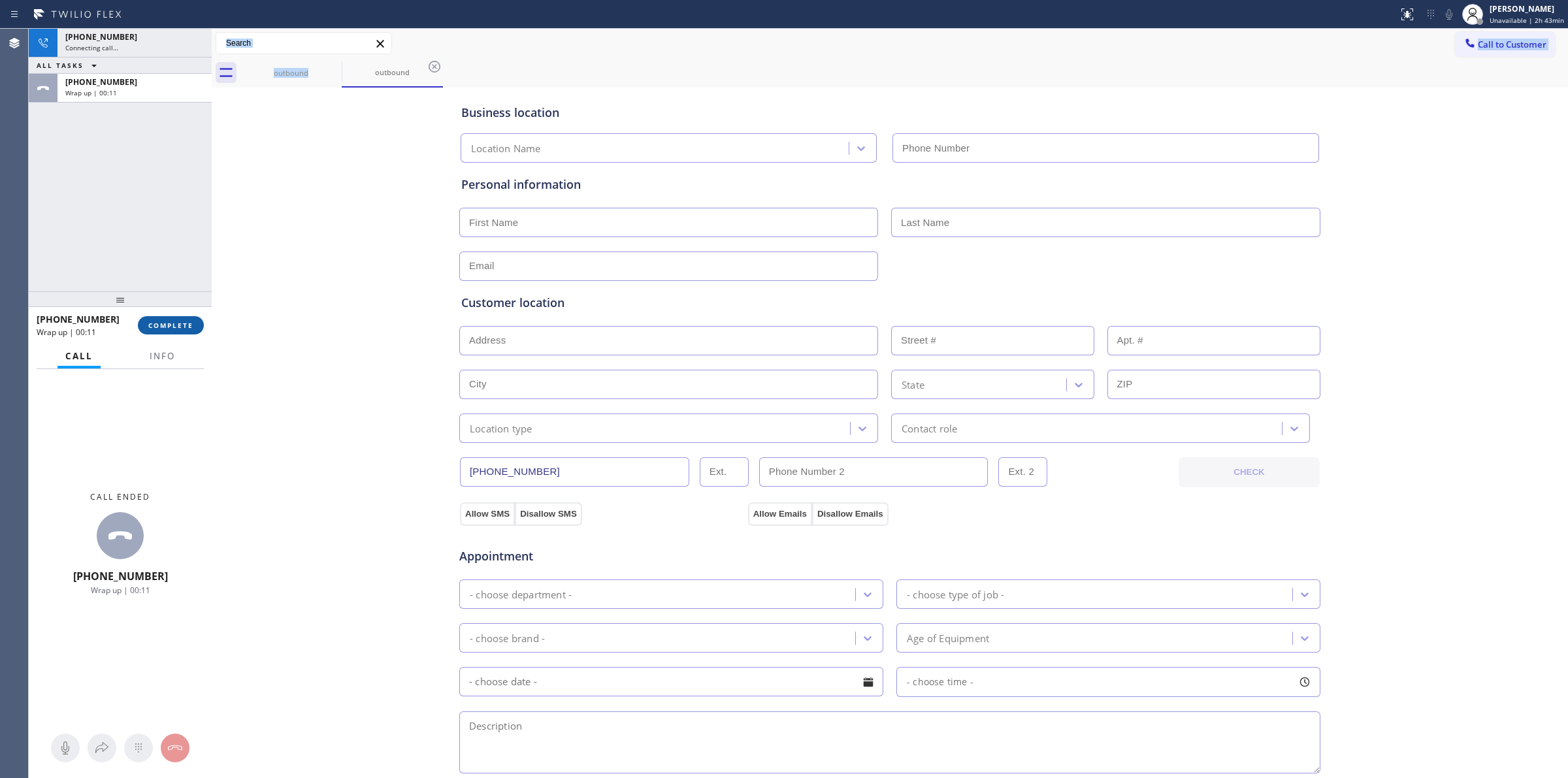
type input "[PHONE_NUMBER]"
click at [157, 324] on span "COMPLETE" at bounding box center [171, 324] width 45 height 9
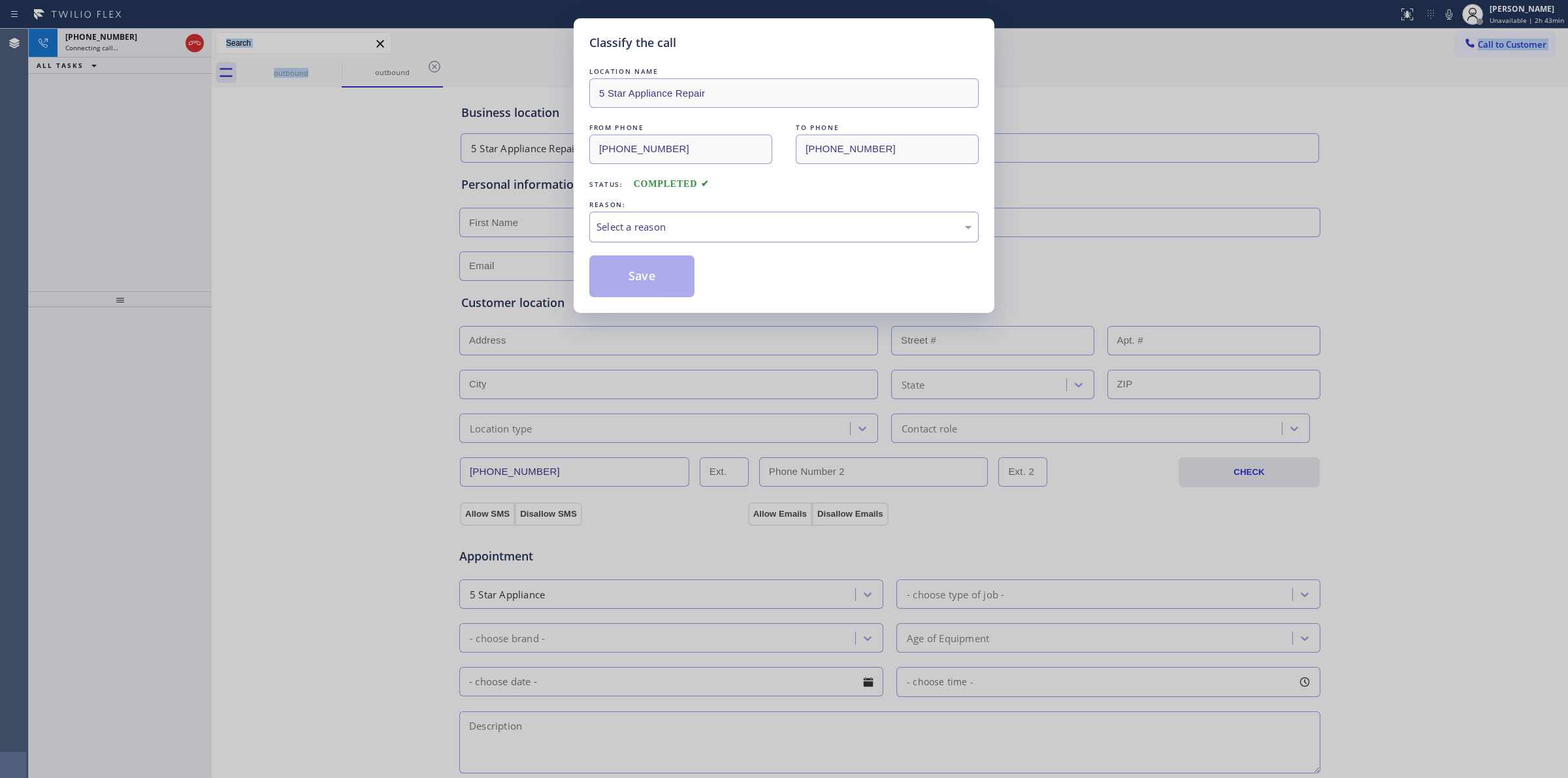
click at [731, 228] on div "Select a reason" at bounding box center [784, 227] width 375 height 15
click at [631, 278] on button "Save" at bounding box center [642, 276] width 105 height 42
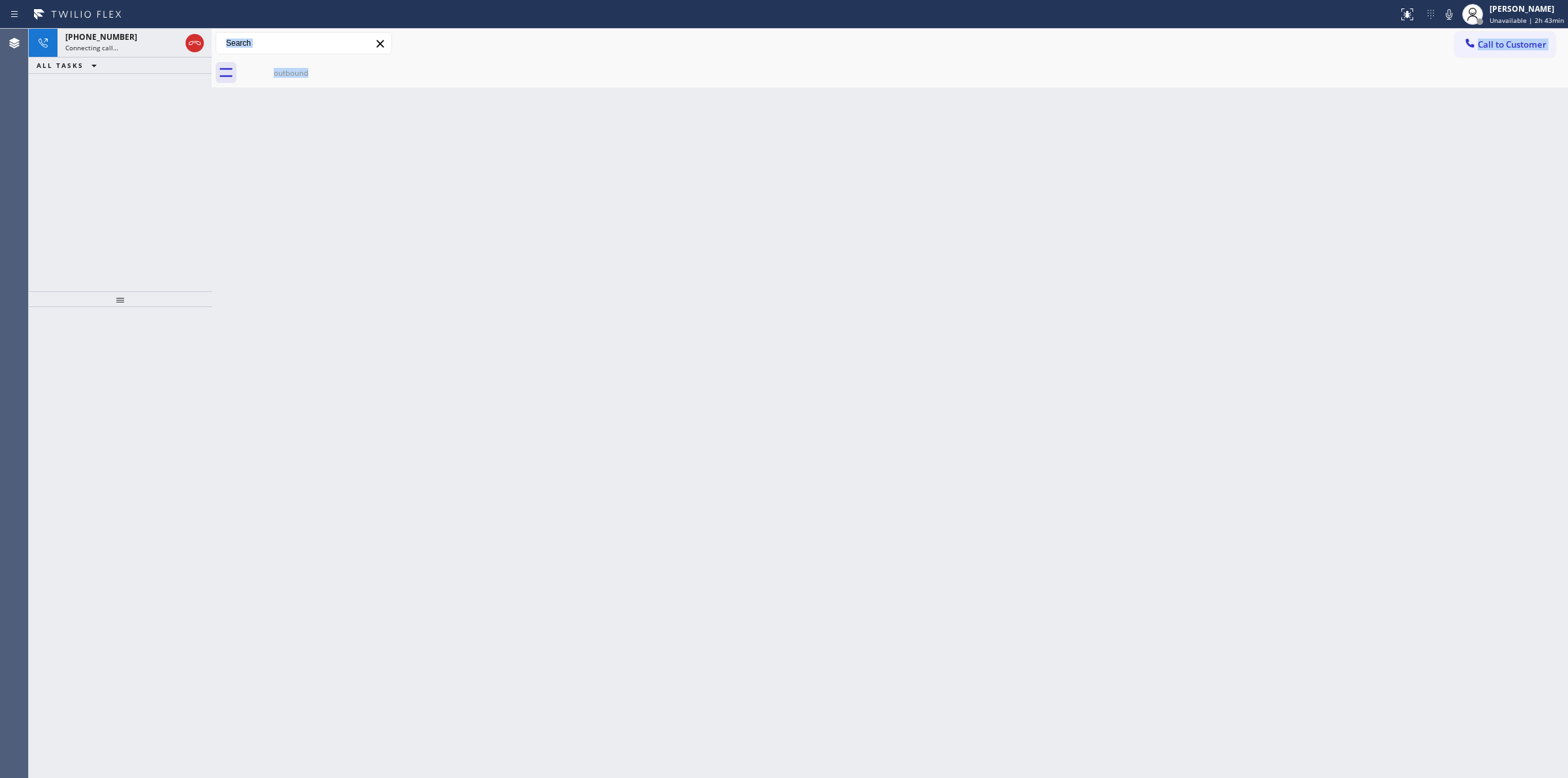
click at [346, 65] on div "outbound" at bounding box center [904, 73] width 1328 height 29
click at [334, 66] on icon at bounding box center [333, 66] width 12 height 12
click at [332, 67] on icon at bounding box center [333, 66] width 12 height 12
click at [291, 68] on div "outbound" at bounding box center [291, 73] width 99 height 10
click at [332, 73] on div at bounding box center [904, 73] width 1328 height 29
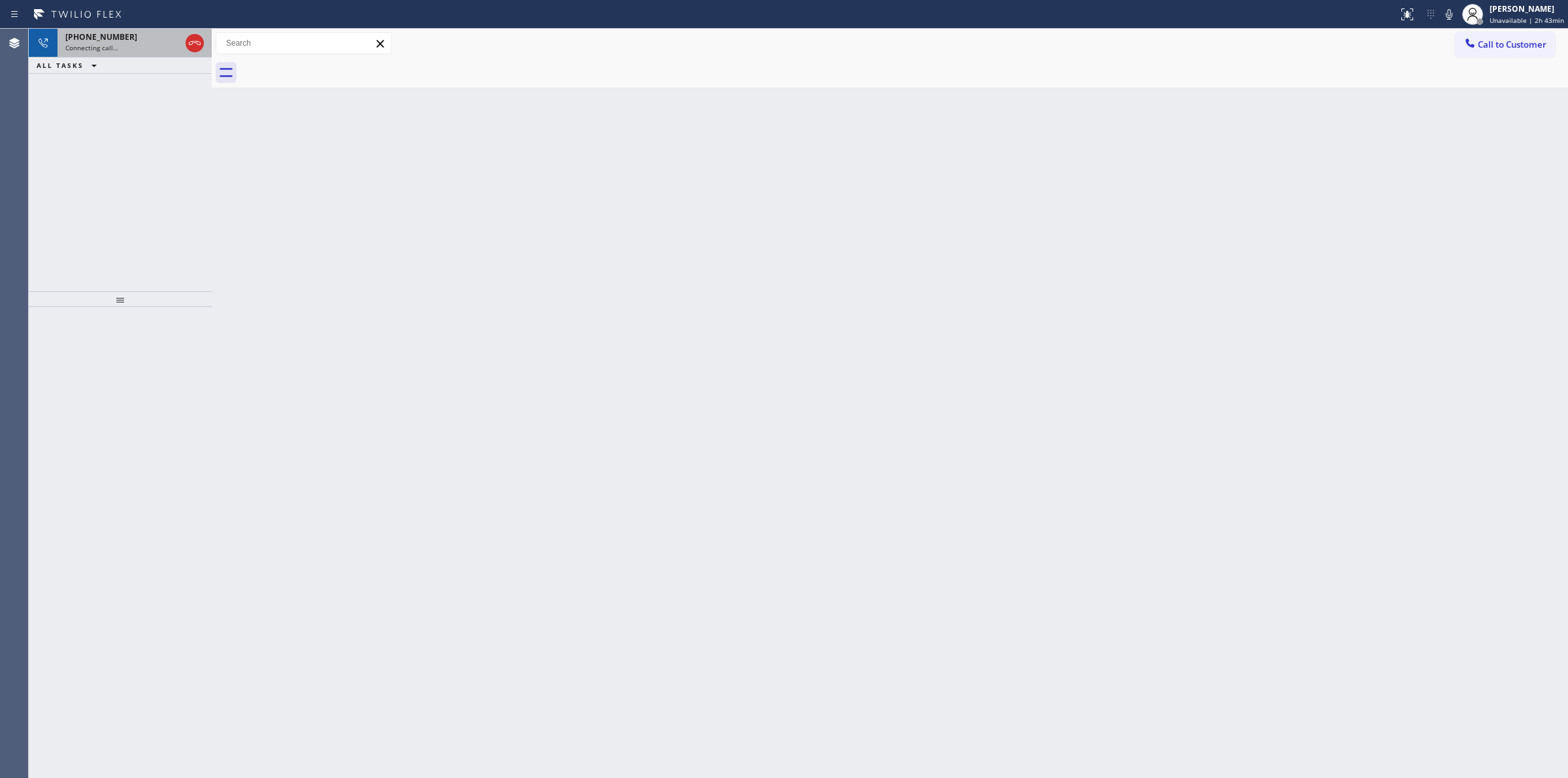
click at [141, 46] on div "Connecting call…" at bounding box center [123, 47] width 115 height 9
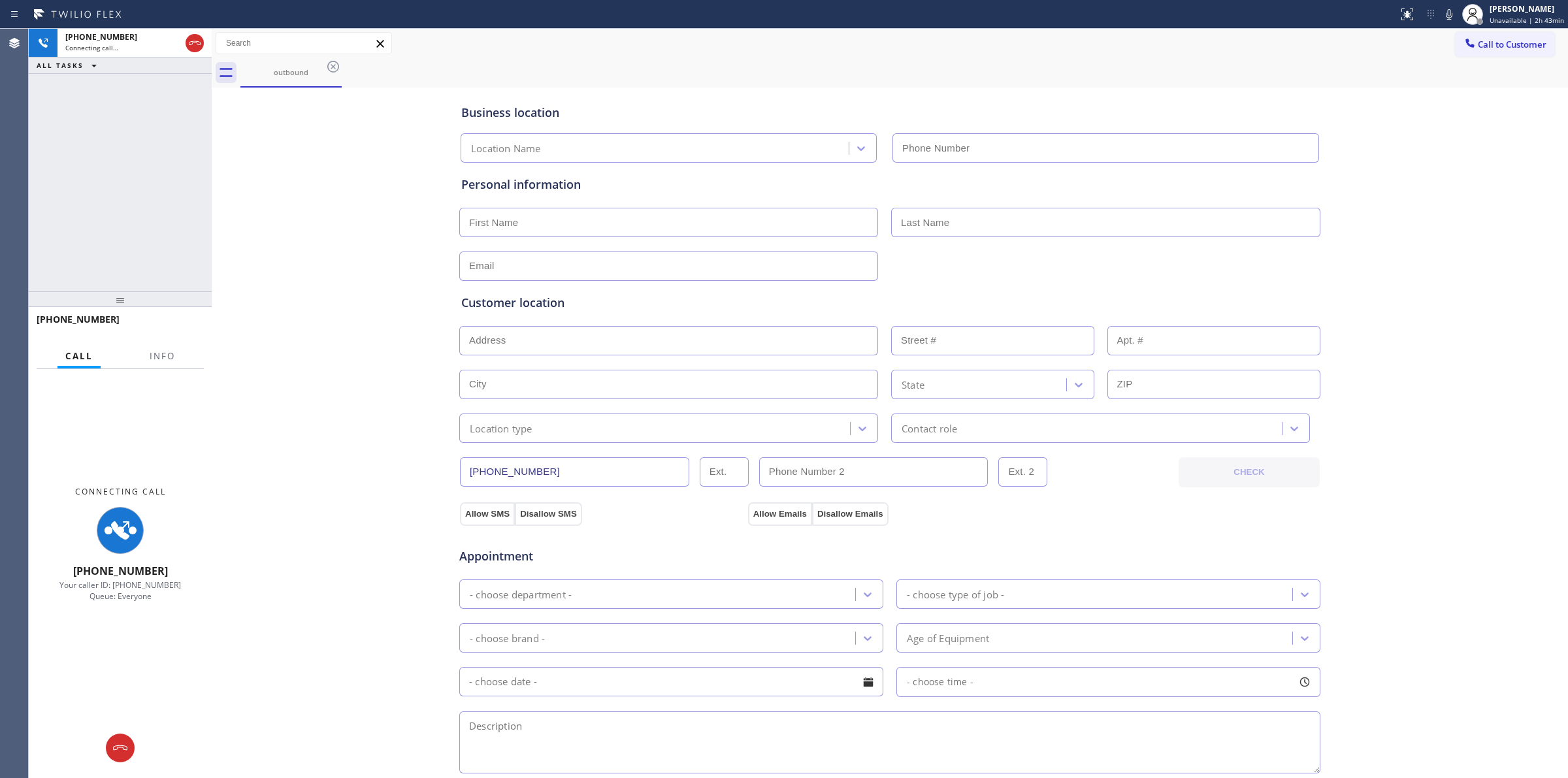
type input "[PHONE_NUMBER]"
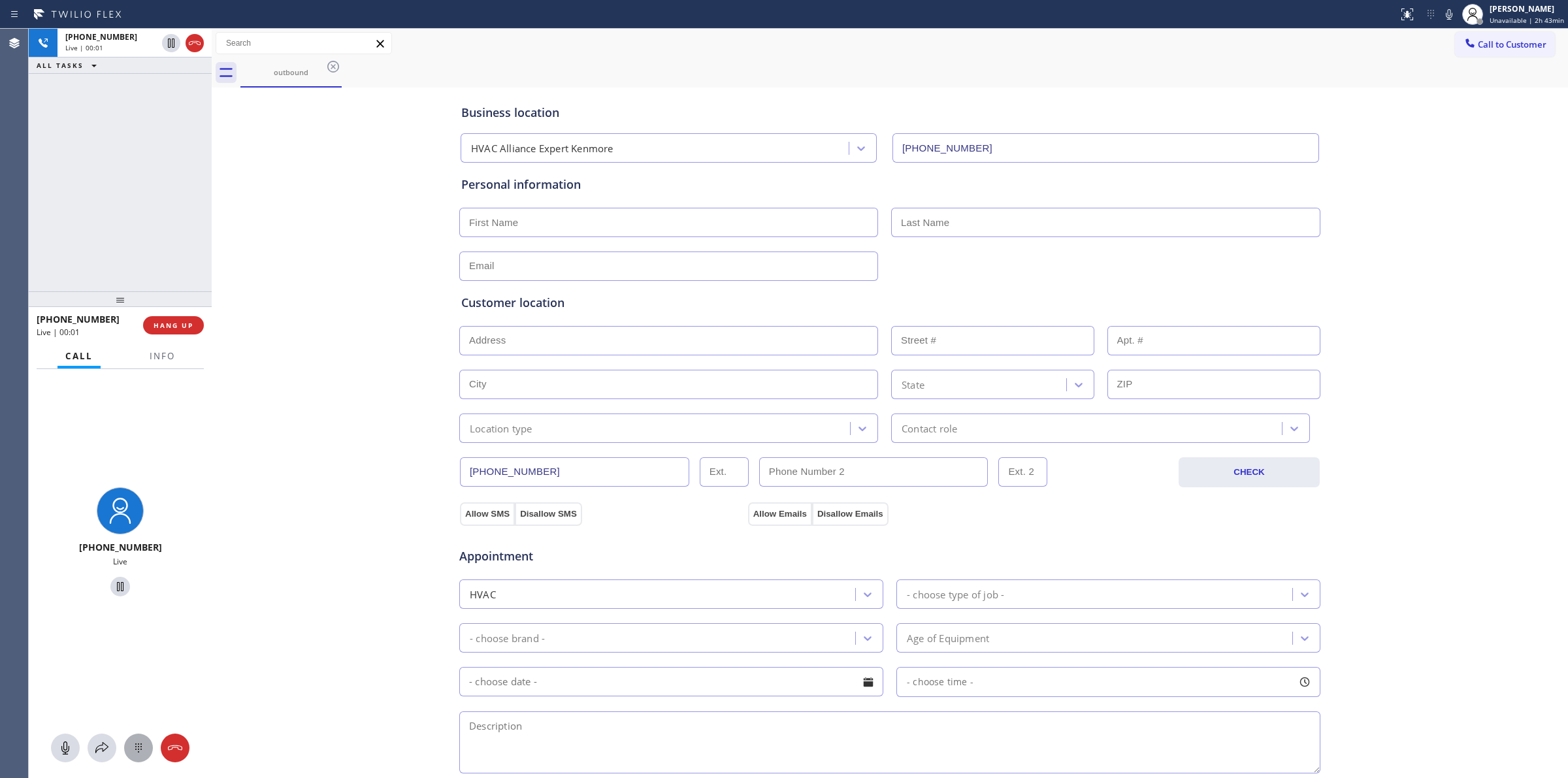
click at [137, 751] on icon at bounding box center [138, 747] width 15 height 15
click at [1495, 58] on div "outbound" at bounding box center [904, 73] width 1328 height 29
click at [1464, 46] on icon at bounding box center [1470, 43] width 13 height 13
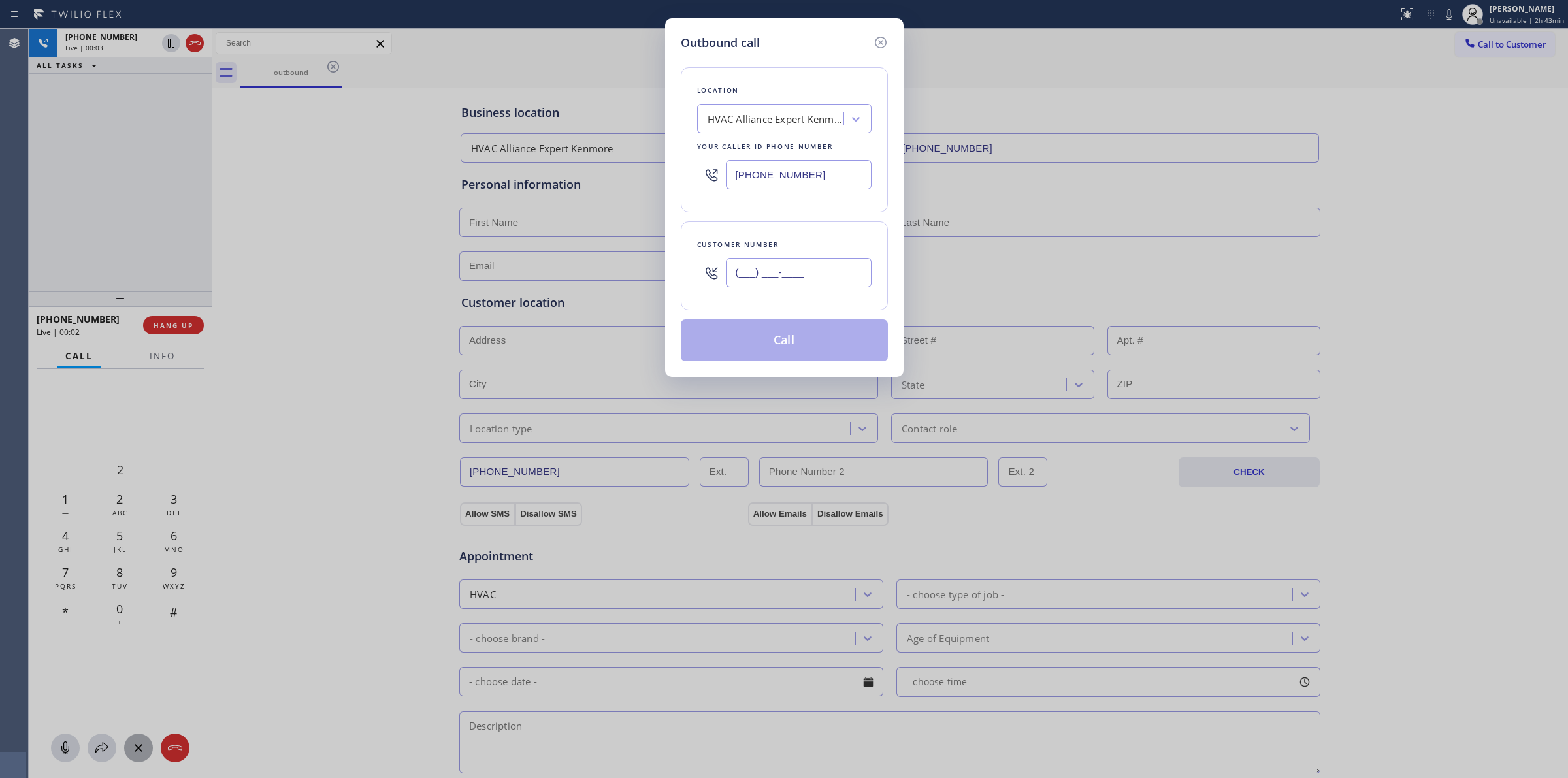
paste input "626) 623-5086"
click at [743, 270] on input "(___) ___-____" at bounding box center [799, 273] width 145 height 29
type input "[PHONE_NUMBER]"
click at [776, 72] on div "Location HVAC Alliance Expert [GEOGRAPHIC_DATA] Your caller id phone number [PH…" at bounding box center [784, 140] width 208 height 145
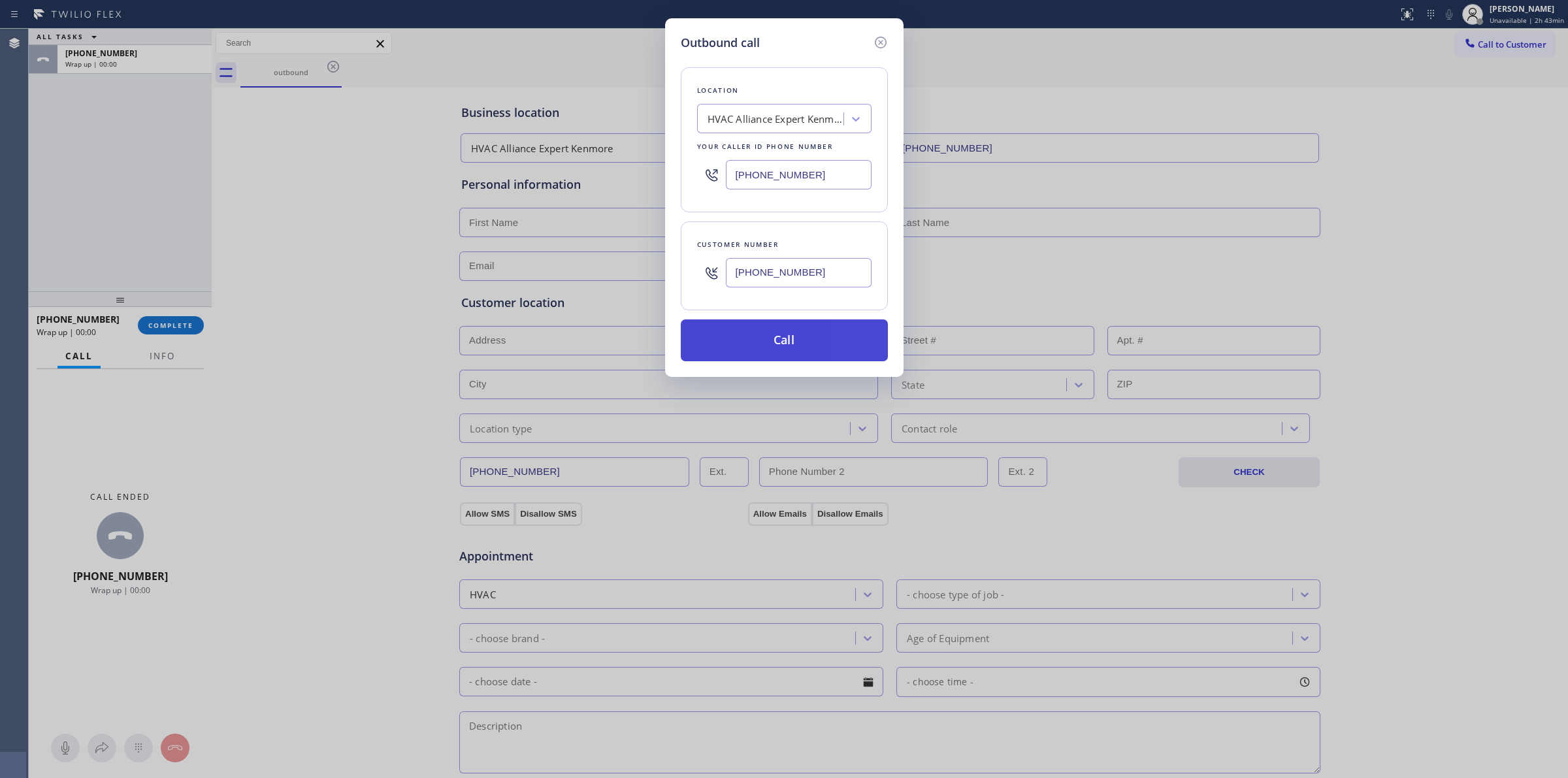
click at [782, 345] on button "Call" at bounding box center [784, 341] width 208 height 42
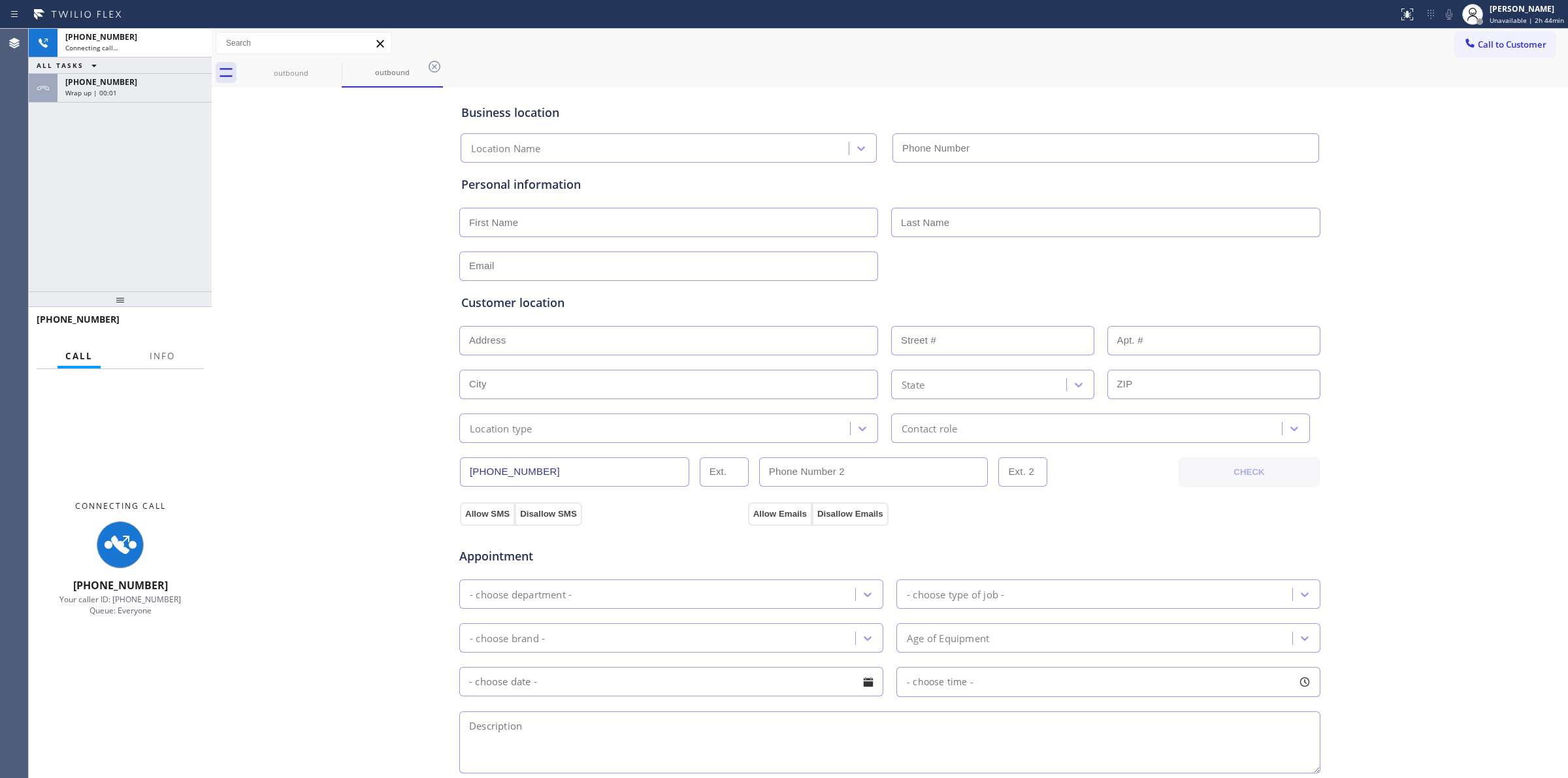
type input "[PHONE_NUMBER]"
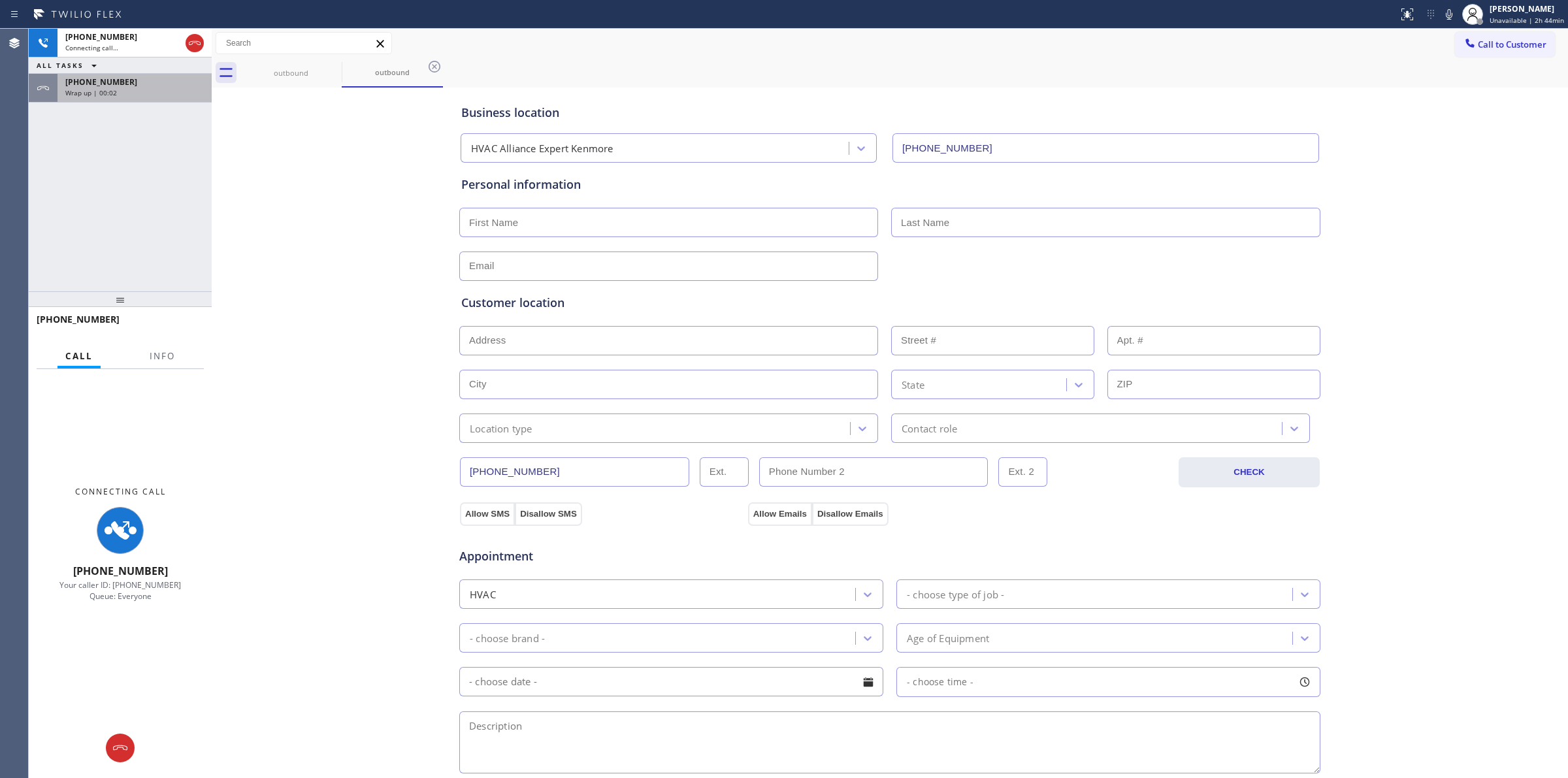
click at [102, 83] on span "[PHONE_NUMBER]" at bounding box center [101, 82] width 72 height 11
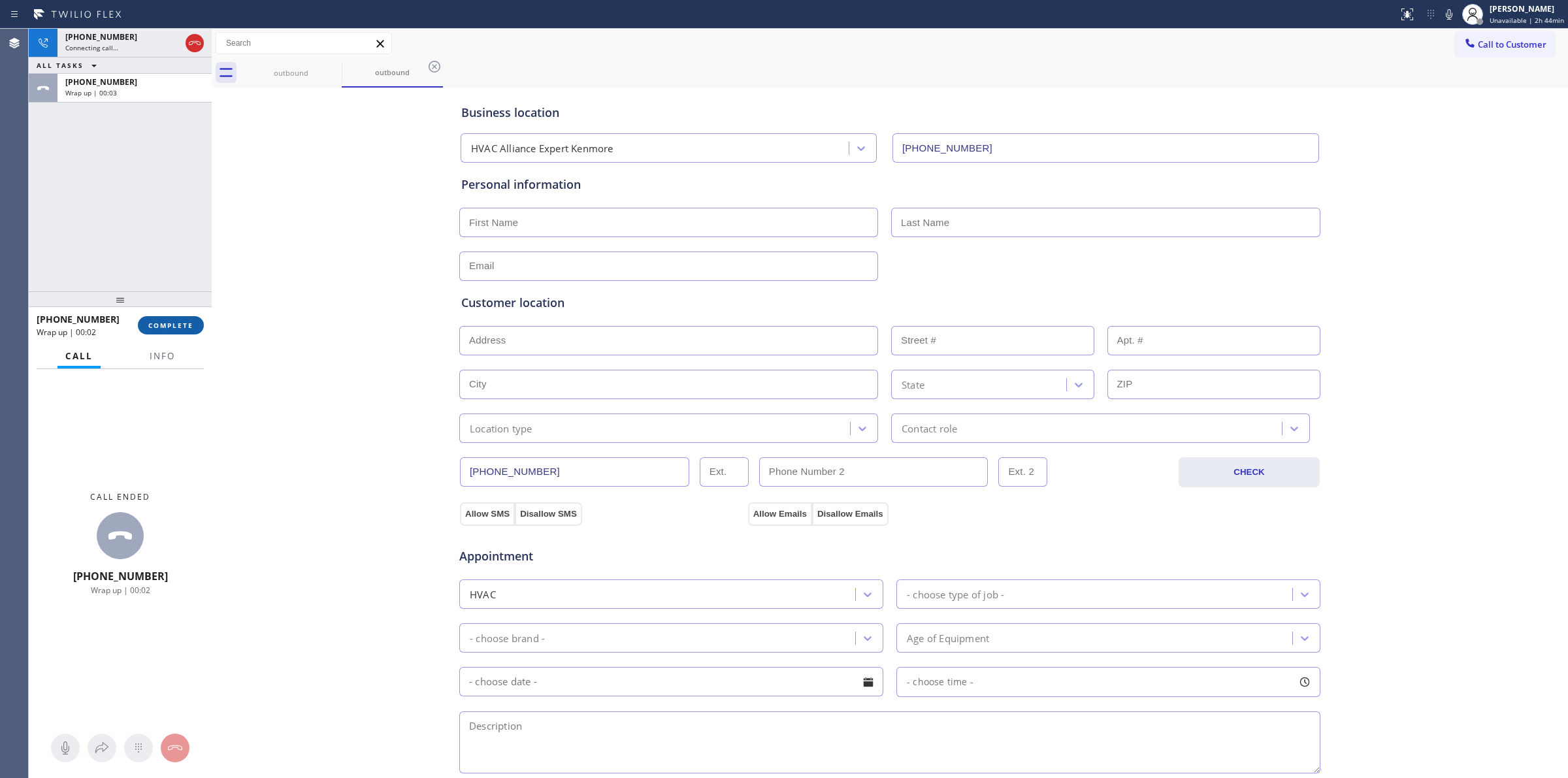
click at [161, 324] on span "COMPLETE" at bounding box center [171, 324] width 45 height 9
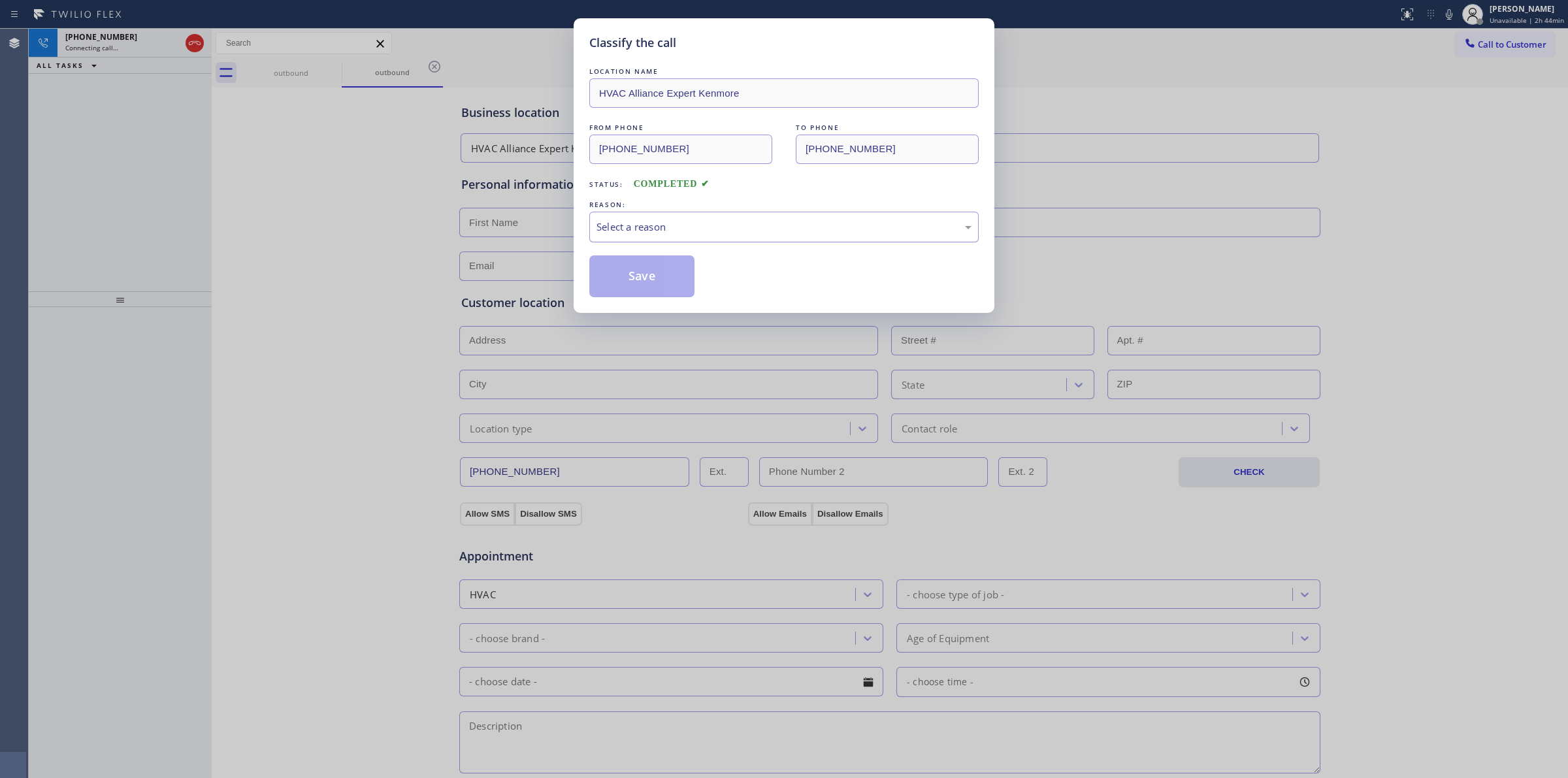
click at [690, 229] on div "Select a reason" at bounding box center [784, 227] width 375 height 15
click at [646, 275] on button "Save" at bounding box center [642, 276] width 105 height 42
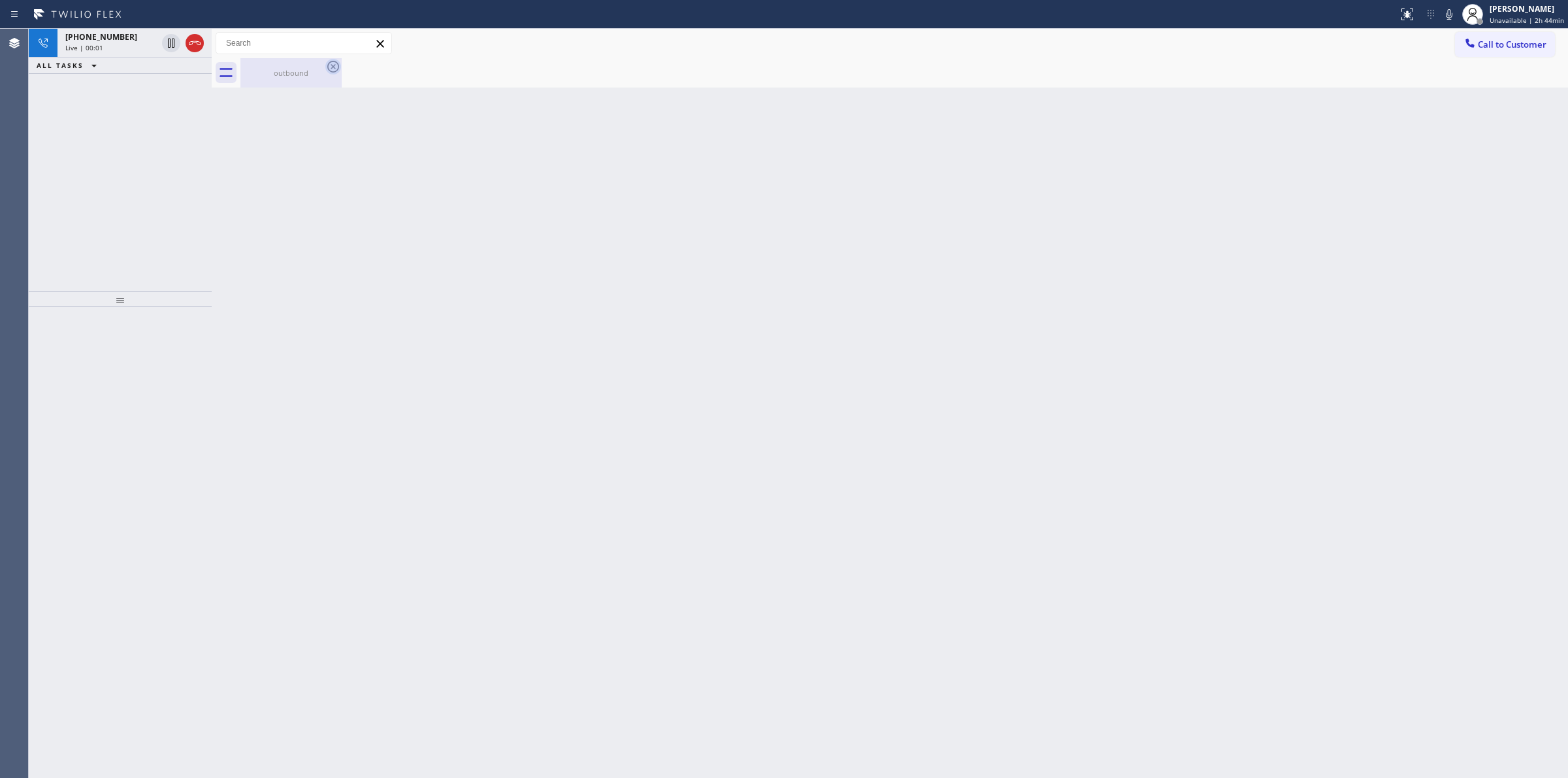
click at [331, 64] on icon at bounding box center [333, 66] width 15 height 15
click at [152, 43] on div "Live | 00:02" at bounding box center [111, 47] width 91 height 9
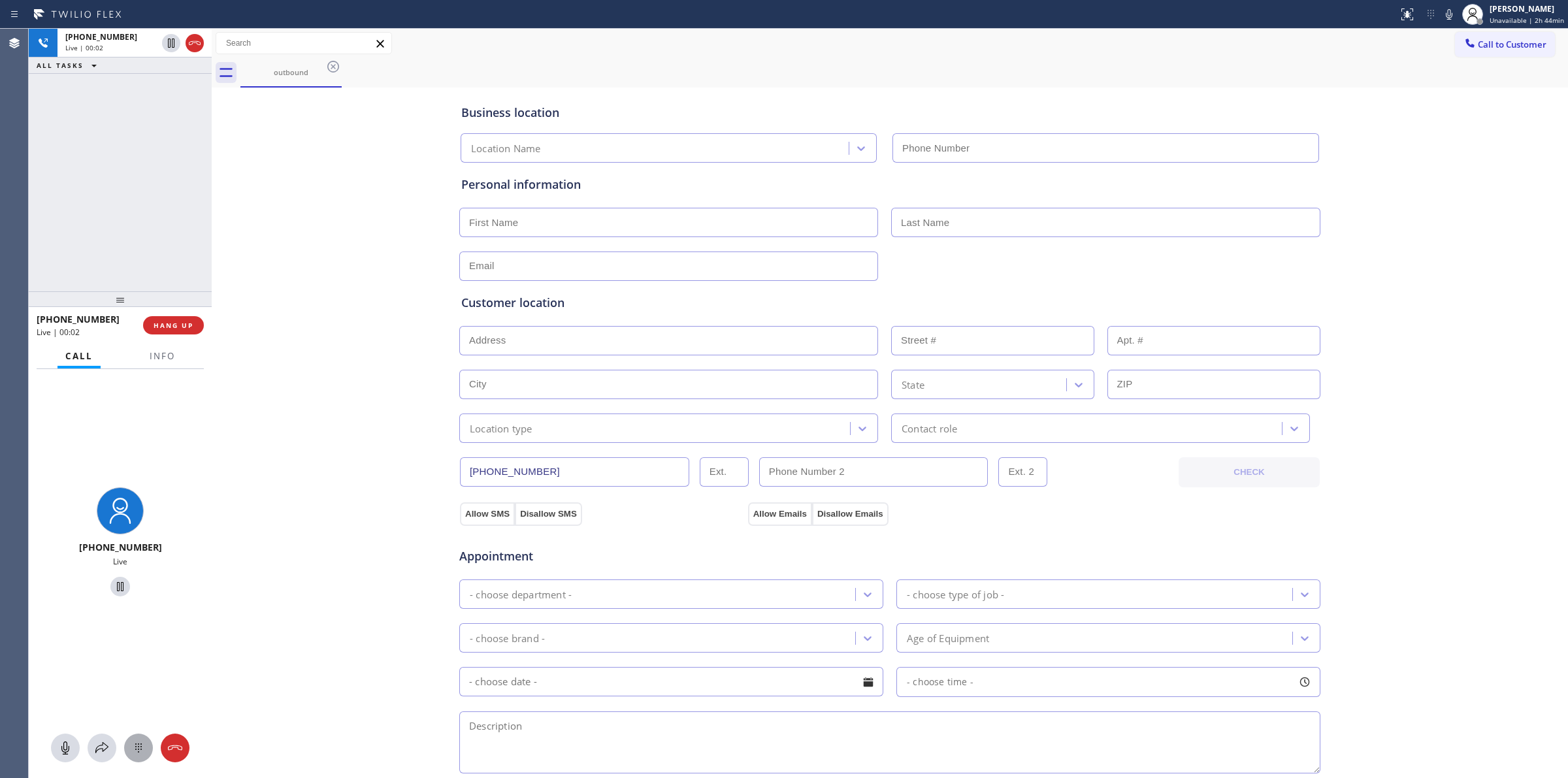
type input "[PHONE_NUMBER]"
click at [149, 755] on div at bounding box center [139, 747] width 29 height 15
click at [1514, 86] on div "outbound Call to Customer Outbound call Location HVAC Alliance Expert [GEOGRAPH…" at bounding box center [890, 521] width 1356 height 984
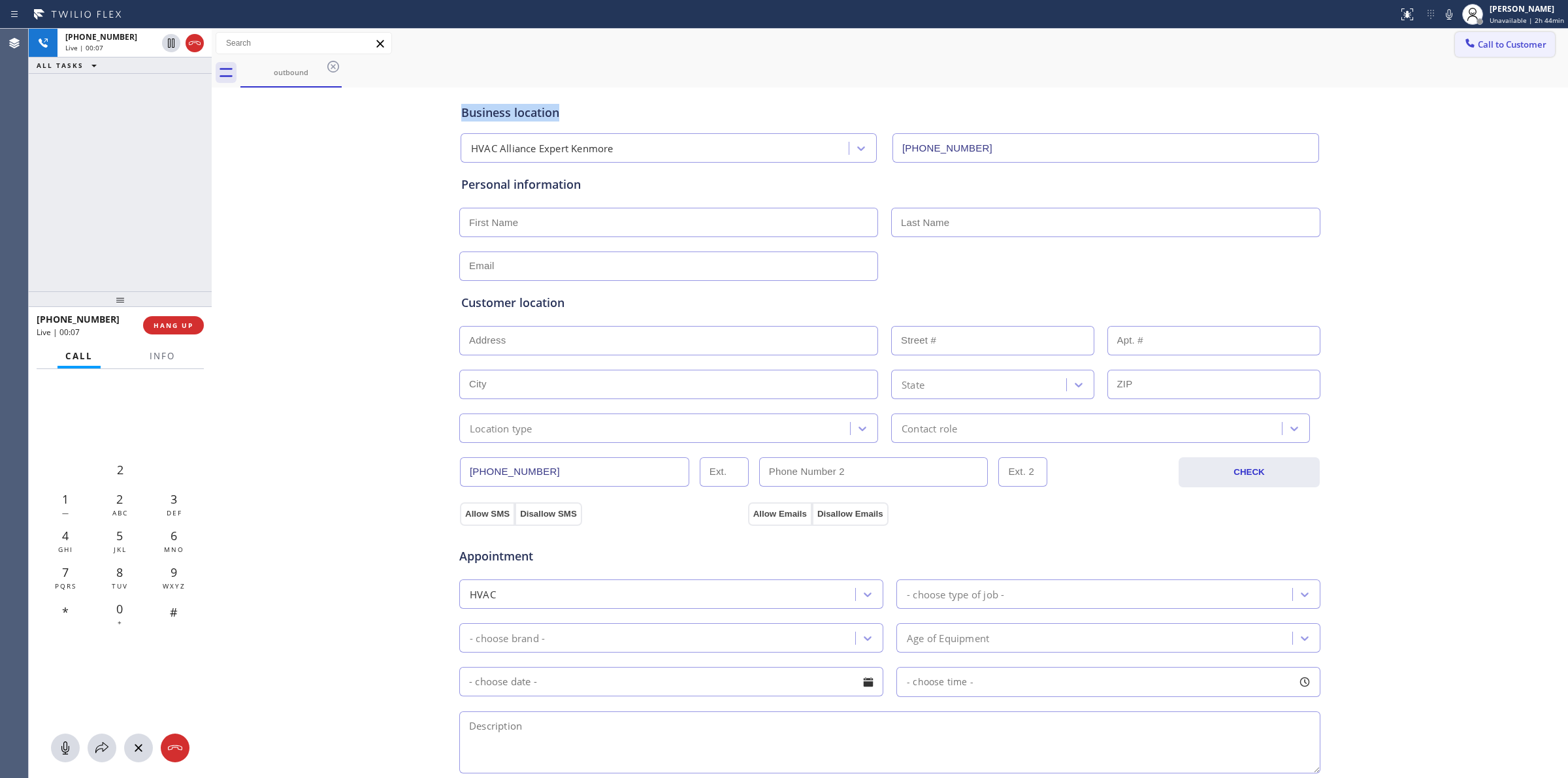
drag, startPoint x: 1487, startPoint y: 37, endPoint x: 1436, endPoint y: 46, distance: 51.8
click at [1486, 37] on button "Call to Customer" at bounding box center [1505, 44] width 100 height 25
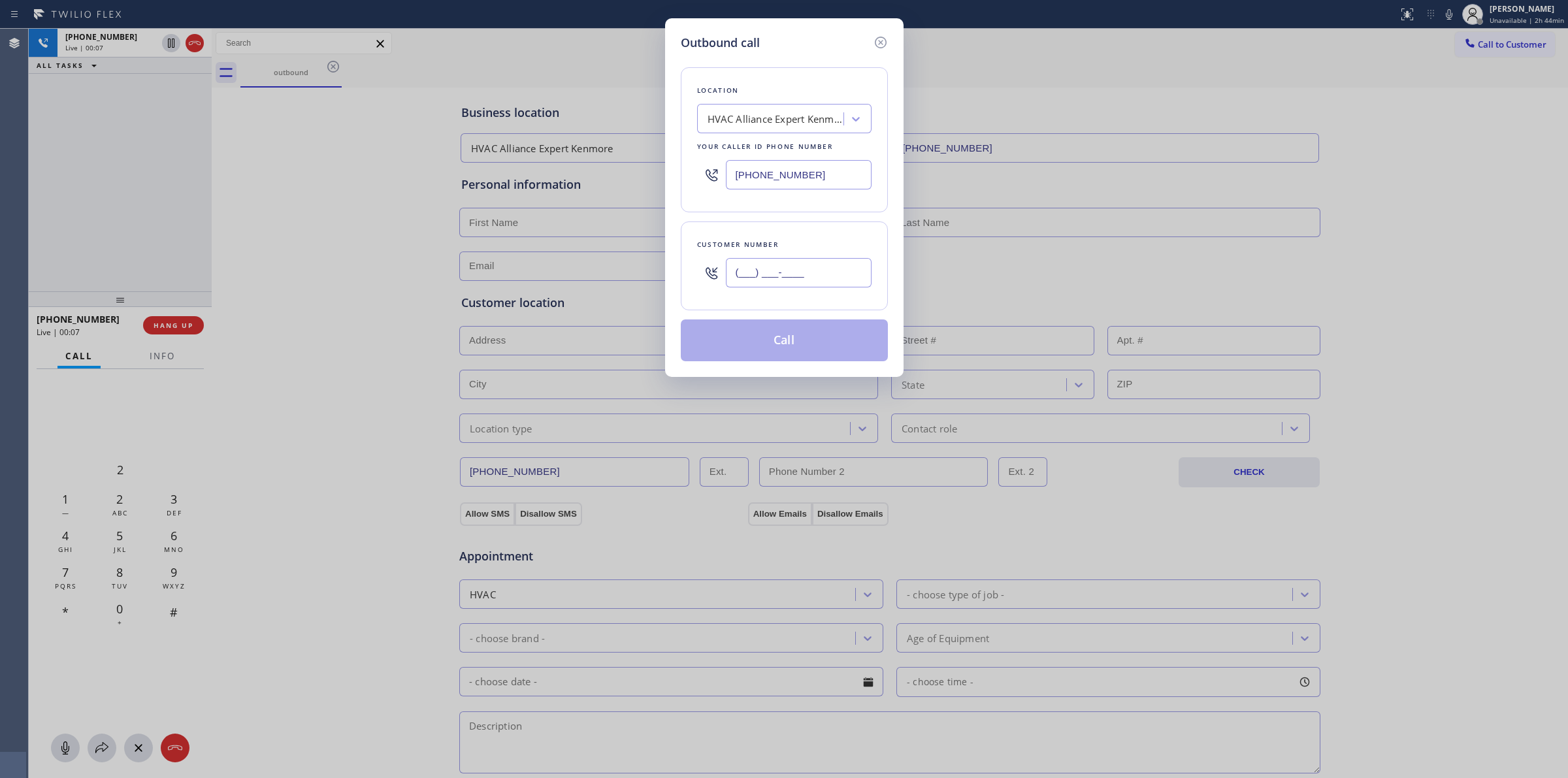
click at [778, 269] on input "(___) ___-____" at bounding box center [799, 273] width 145 height 29
paste input "628) 226-2194"
type input "[PHONE_NUMBER]"
click at [773, 118] on div "HVAC Alliance Expert Kenmore" at bounding box center [777, 119] width 137 height 15
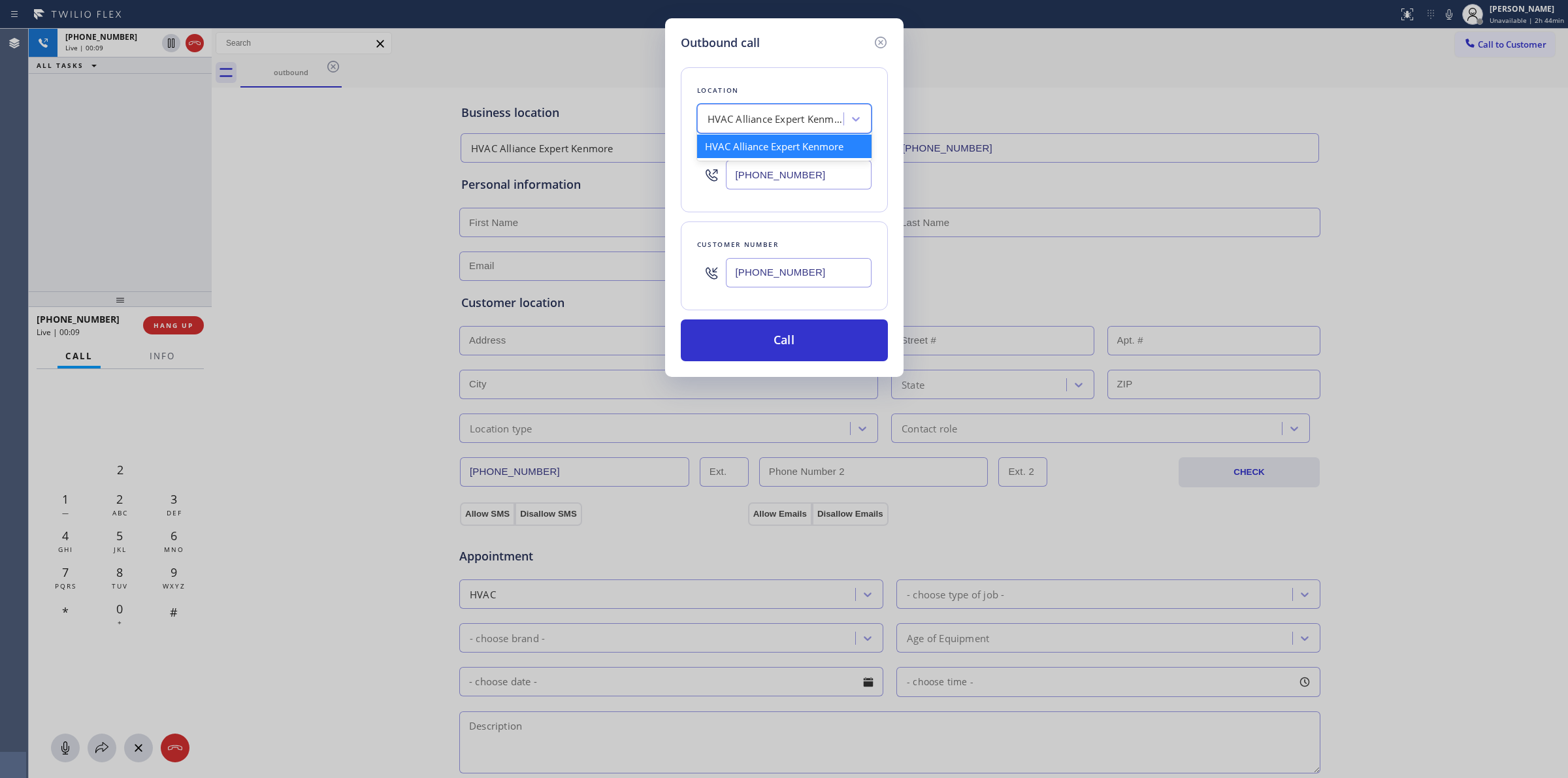
type input "h"
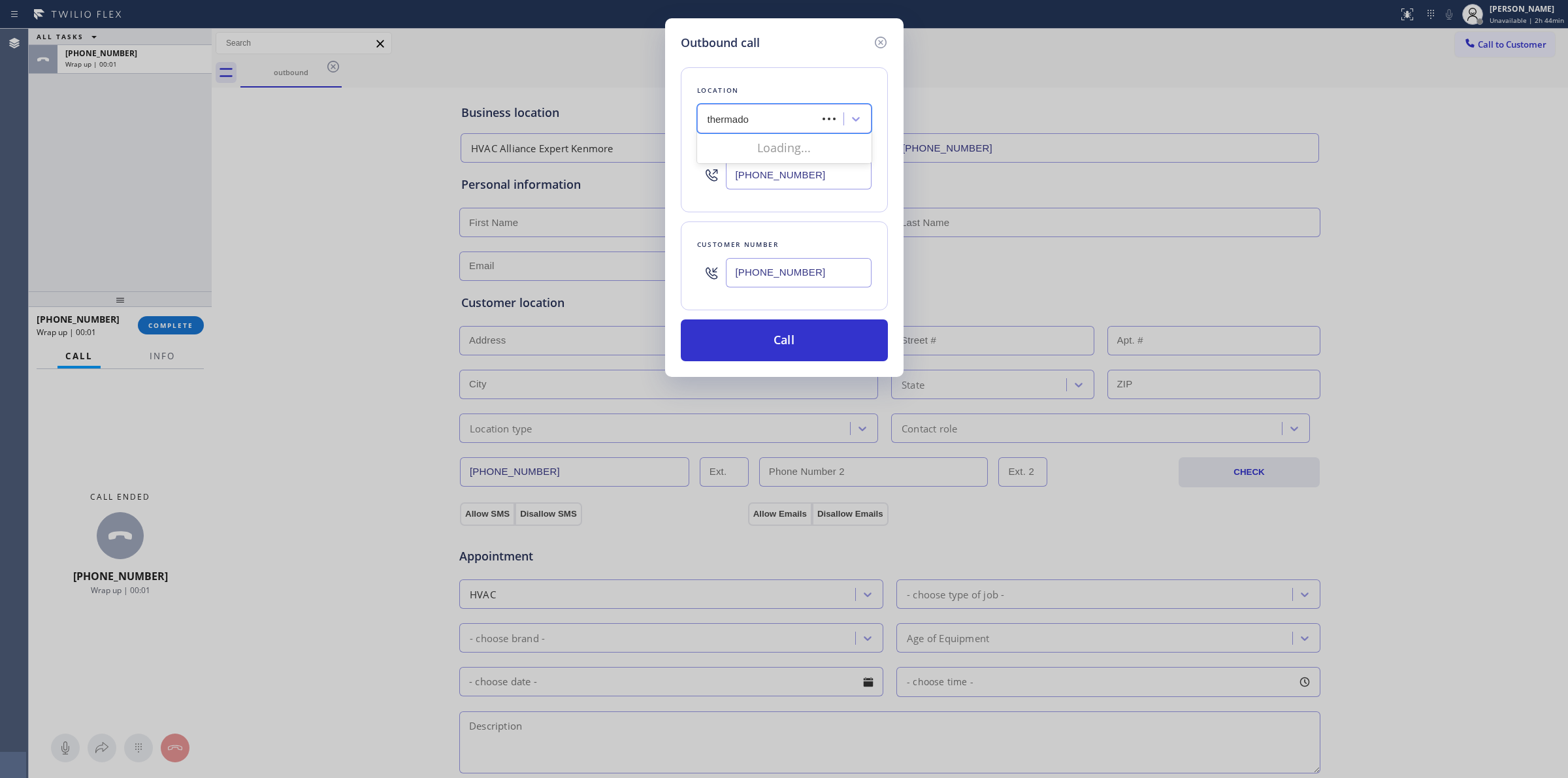
type input "thermador"
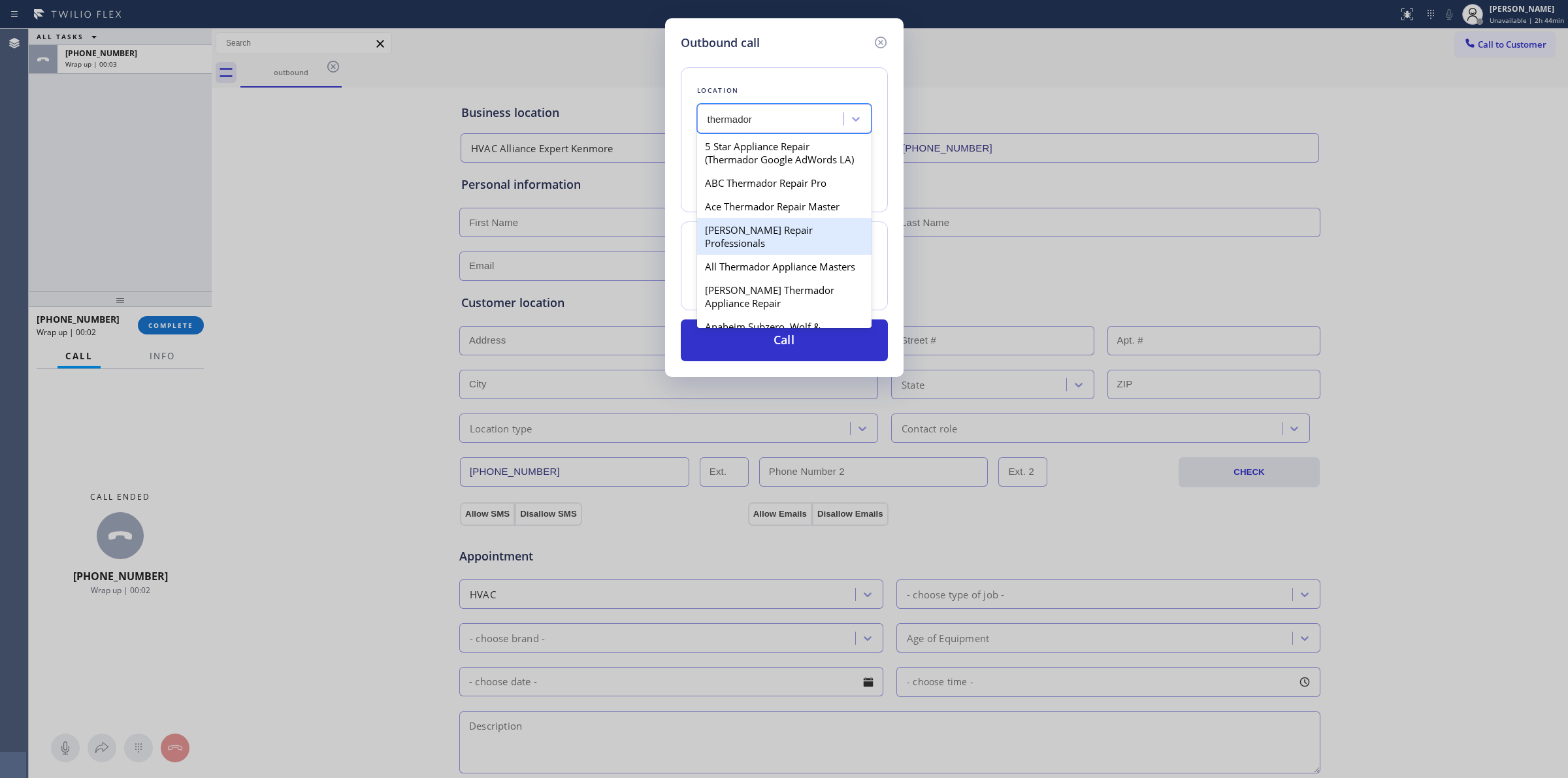
click at [737, 255] on div "[PERSON_NAME] Repair Professionals" at bounding box center [785, 236] width 174 height 36
type input "[PHONE_NUMBER]"
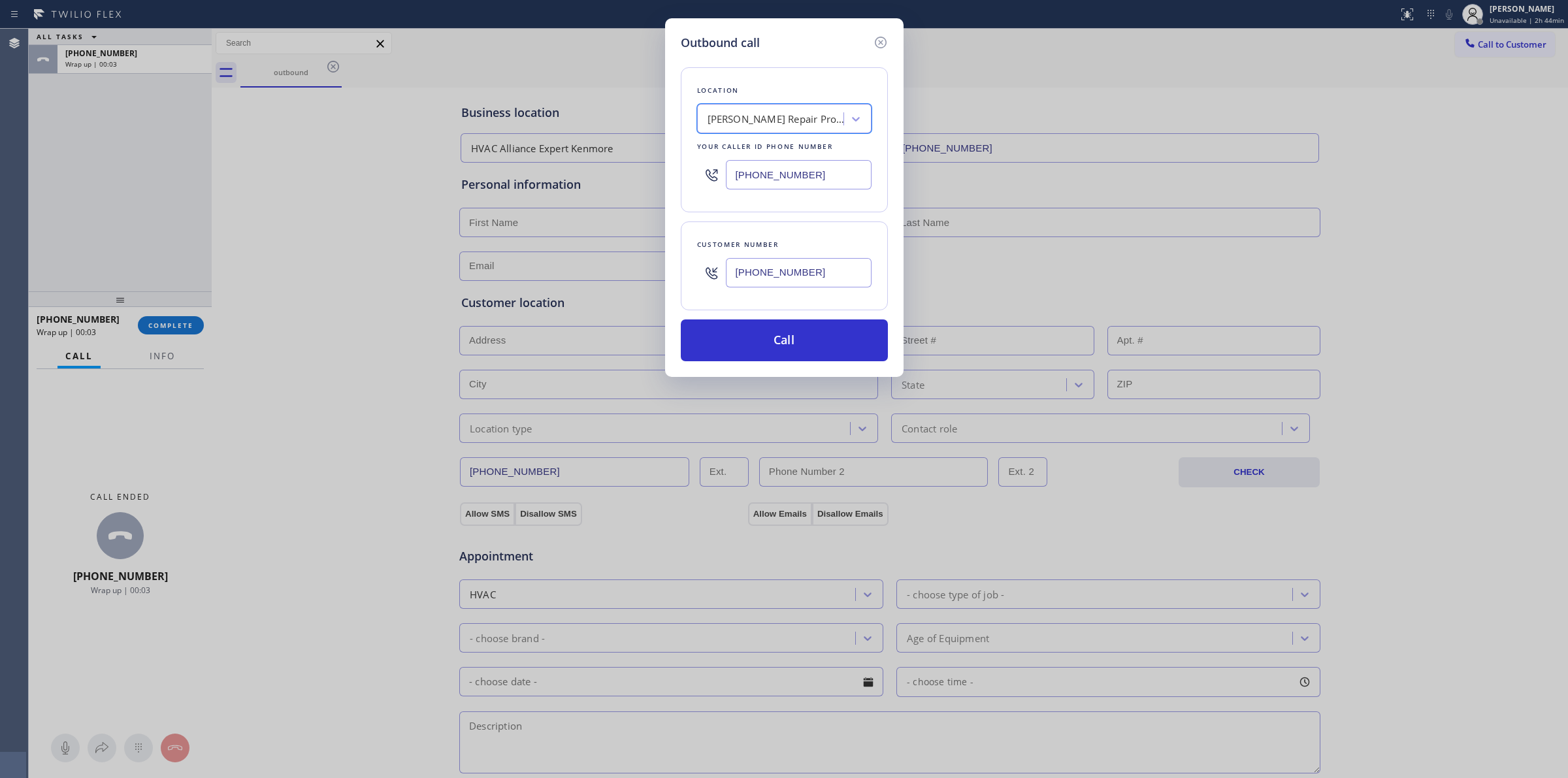
click at [759, 279] on input "[PHONE_NUMBER]" at bounding box center [799, 273] width 145 height 29
click at [772, 348] on button "Call" at bounding box center [784, 341] width 208 height 42
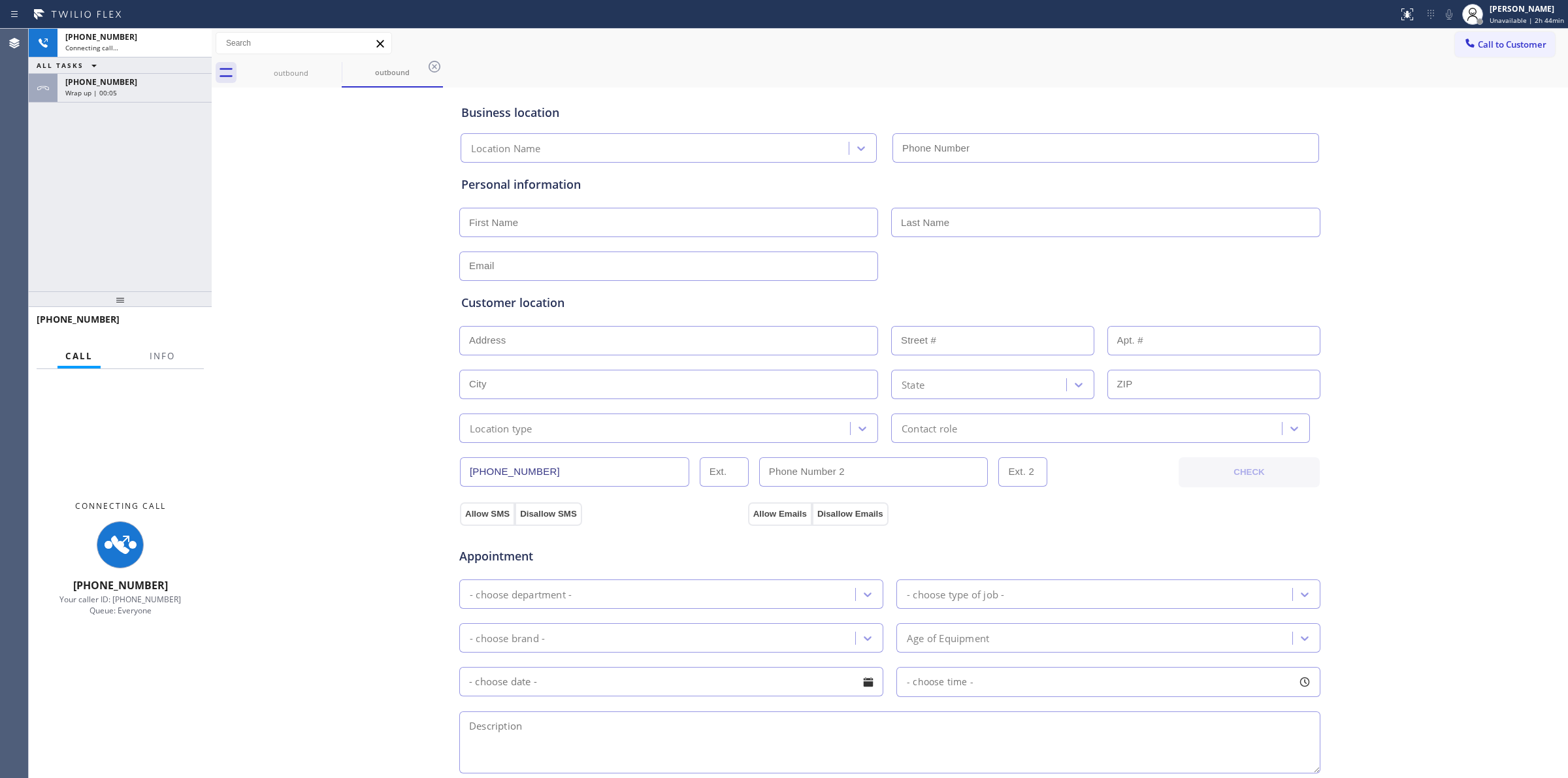
type input "[PHONE_NUMBER]"
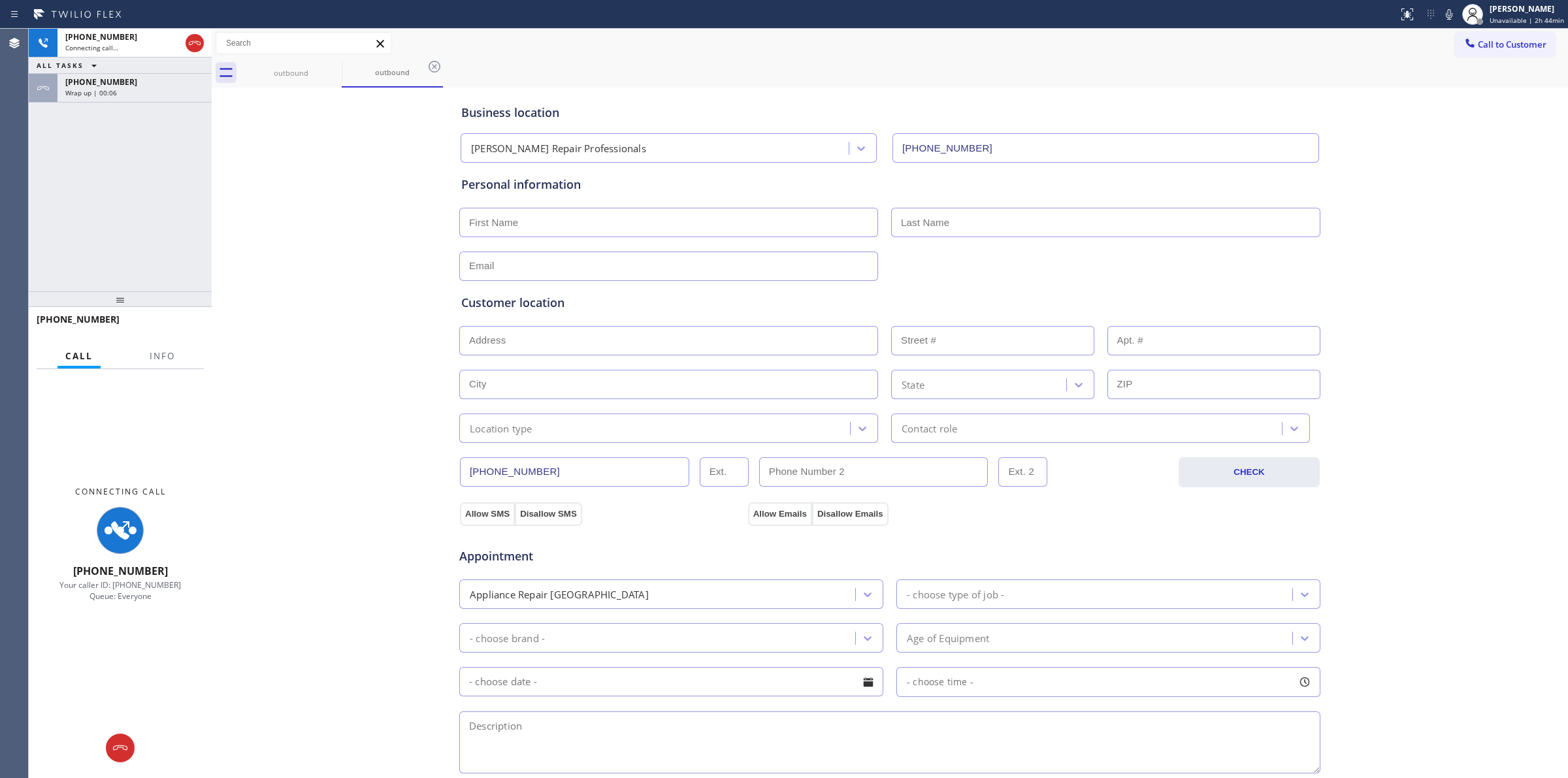
click at [76, 102] on div "[PHONE_NUMBER] Connecting call… ALL TASKS ALL TASKS ACTIVE TASKS TASKS IN WRAP …" at bounding box center [120, 160] width 183 height 262
click at [124, 100] on div "[PHONE_NUMBER] Wrap up | 00:07" at bounding box center [132, 88] width 149 height 29
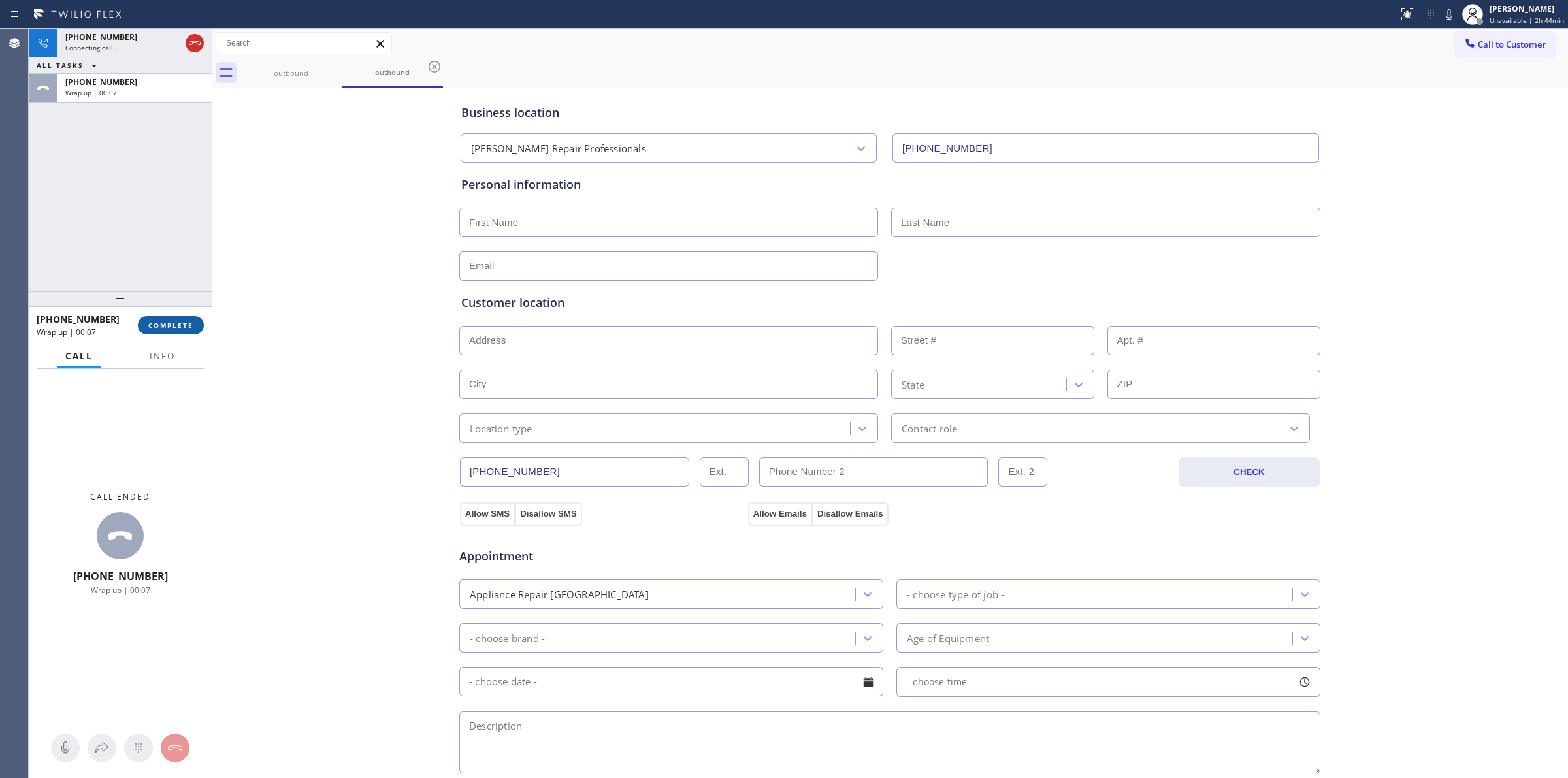
click at [178, 333] on button "COMPLETE" at bounding box center [171, 325] width 66 height 19
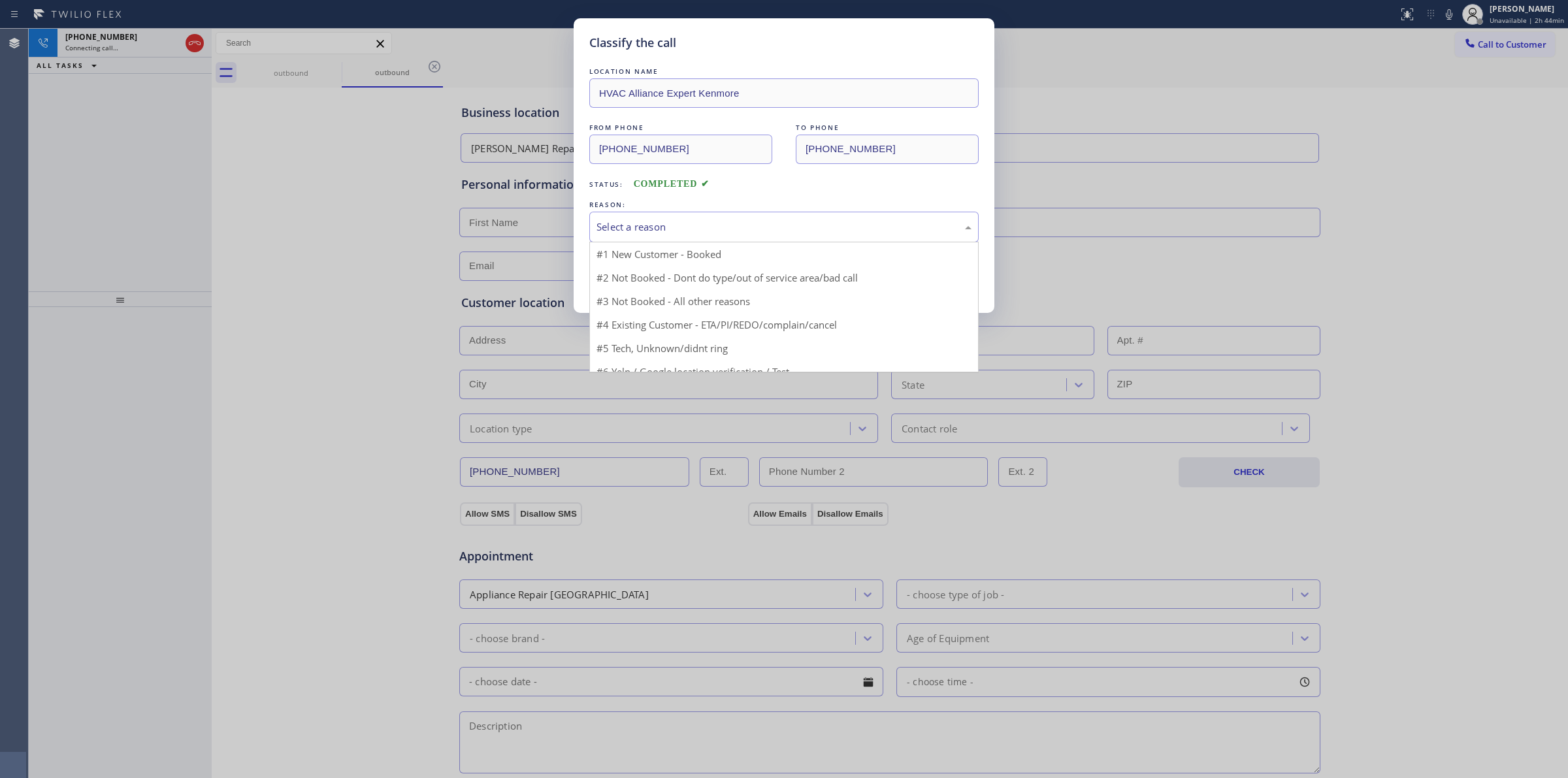
click at [736, 230] on div "Select a reason" at bounding box center [784, 227] width 375 height 15
drag, startPoint x: 669, startPoint y: 328, endPoint x: 649, endPoint y: 303, distance: 32.0
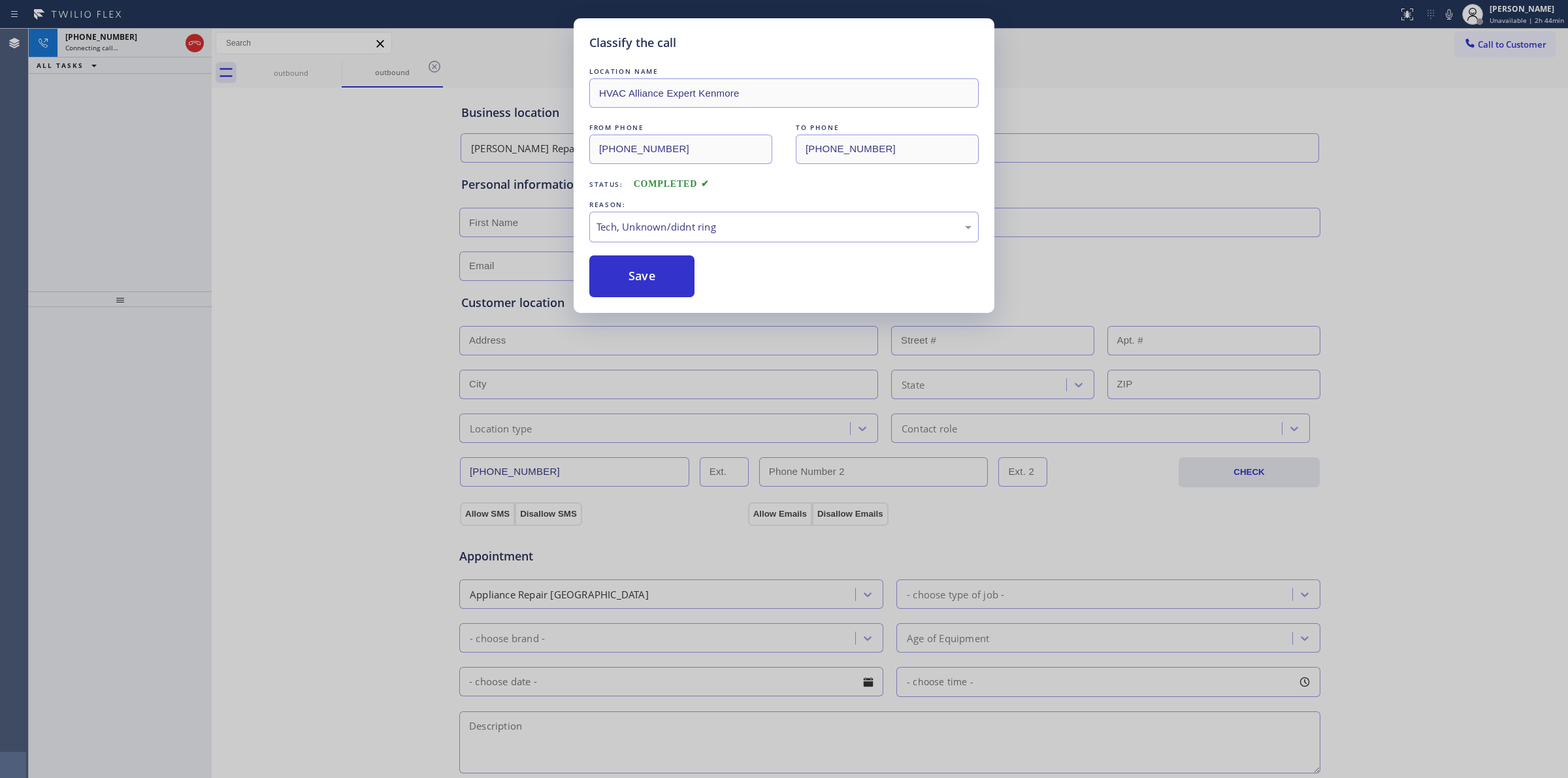
drag, startPoint x: 637, startPoint y: 286, endPoint x: 700, endPoint y: 279, distance: 63.4
click at [637, 284] on button "Save" at bounding box center [642, 276] width 105 height 42
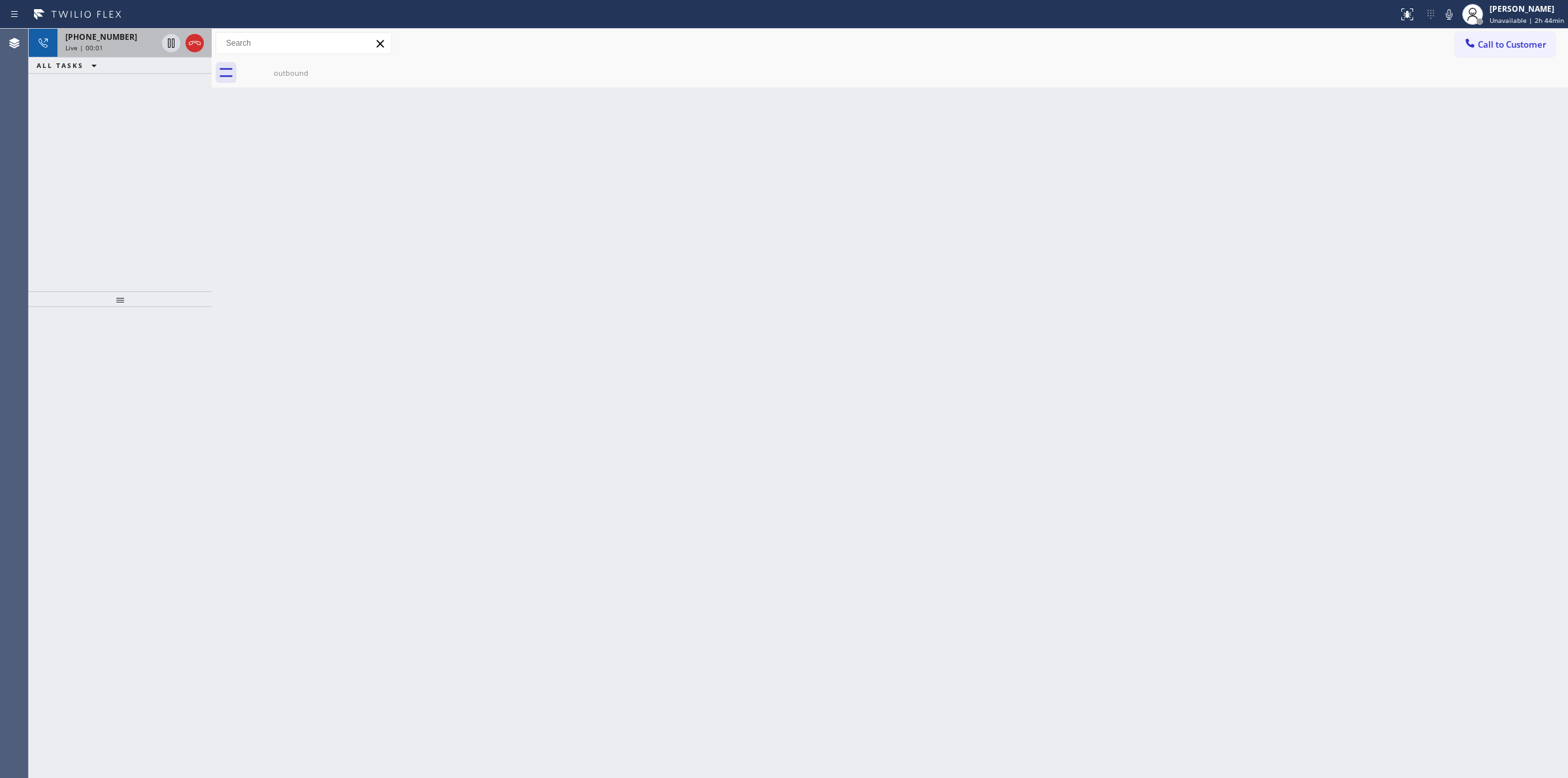
click at [118, 32] on span "[PHONE_NUMBER]" at bounding box center [101, 37] width 72 height 11
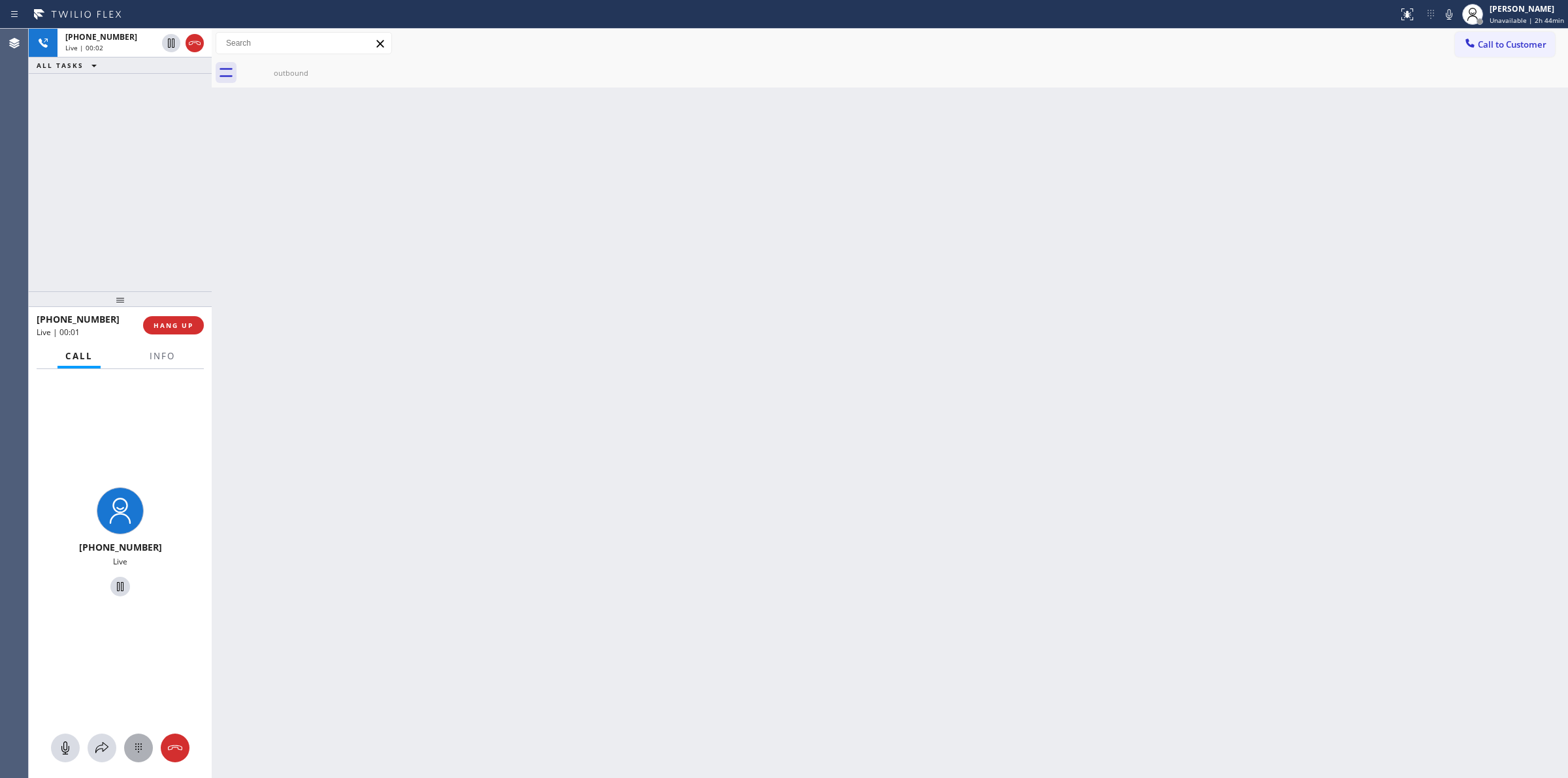
click at [138, 755] on icon at bounding box center [138, 747] width 15 height 15
click at [1477, 41] on div at bounding box center [1469, 44] width 15 height 15
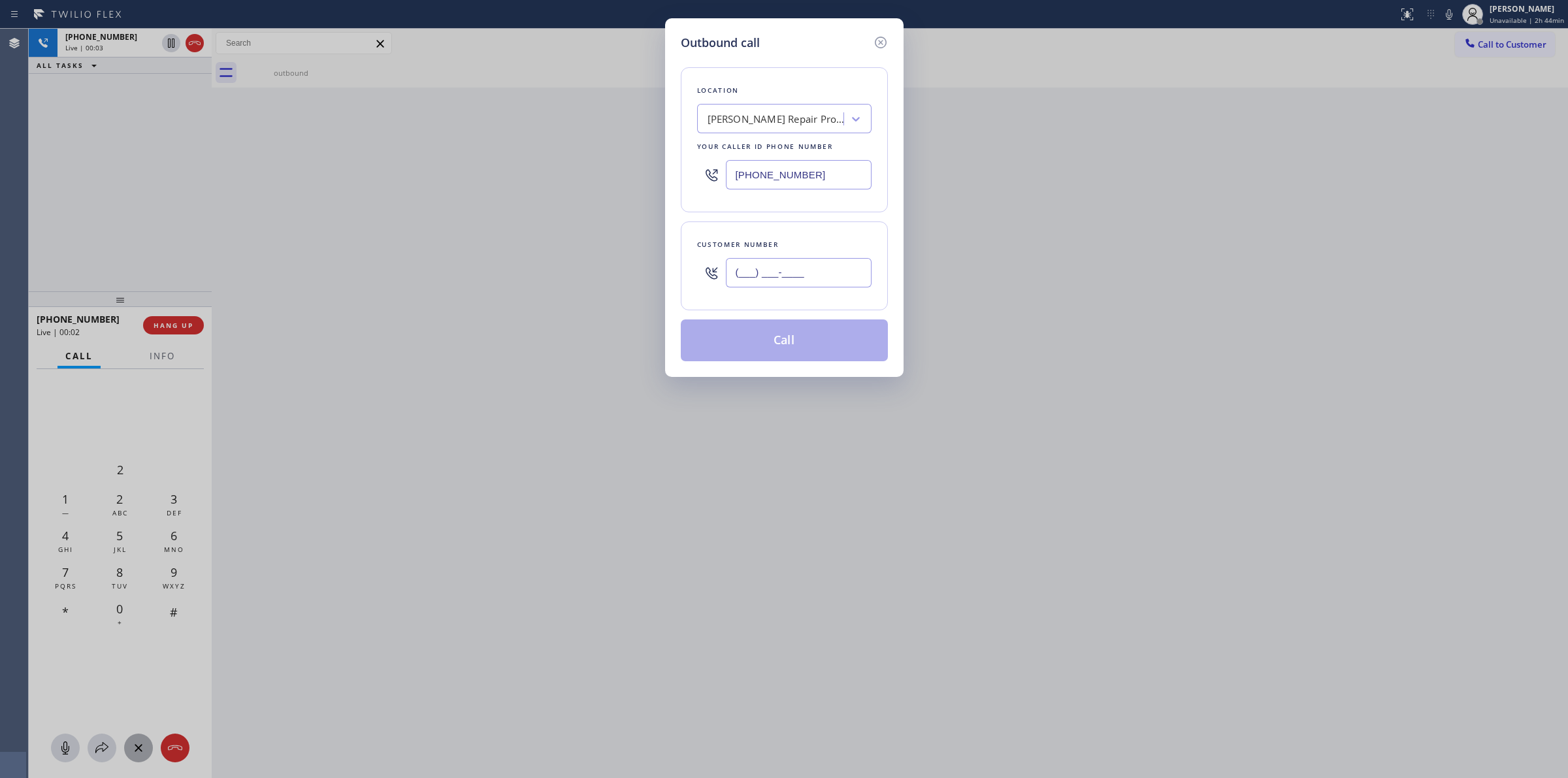
click at [818, 266] on input "(___) ___-____" at bounding box center [799, 273] width 145 height 29
paste input "628) 226-2194"
type input "[PHONE_NUMBER]"
drag, startPoint x: 681, startPoint y: 48, endPoint x: 710, endPoint y: 73, distance: 38.3
click at [681, 53] on div "Outbound call Location [PERSON_NAME] Repair Professionals Your caller id phone …" at bounding box center [784, 198] width 238 height 358
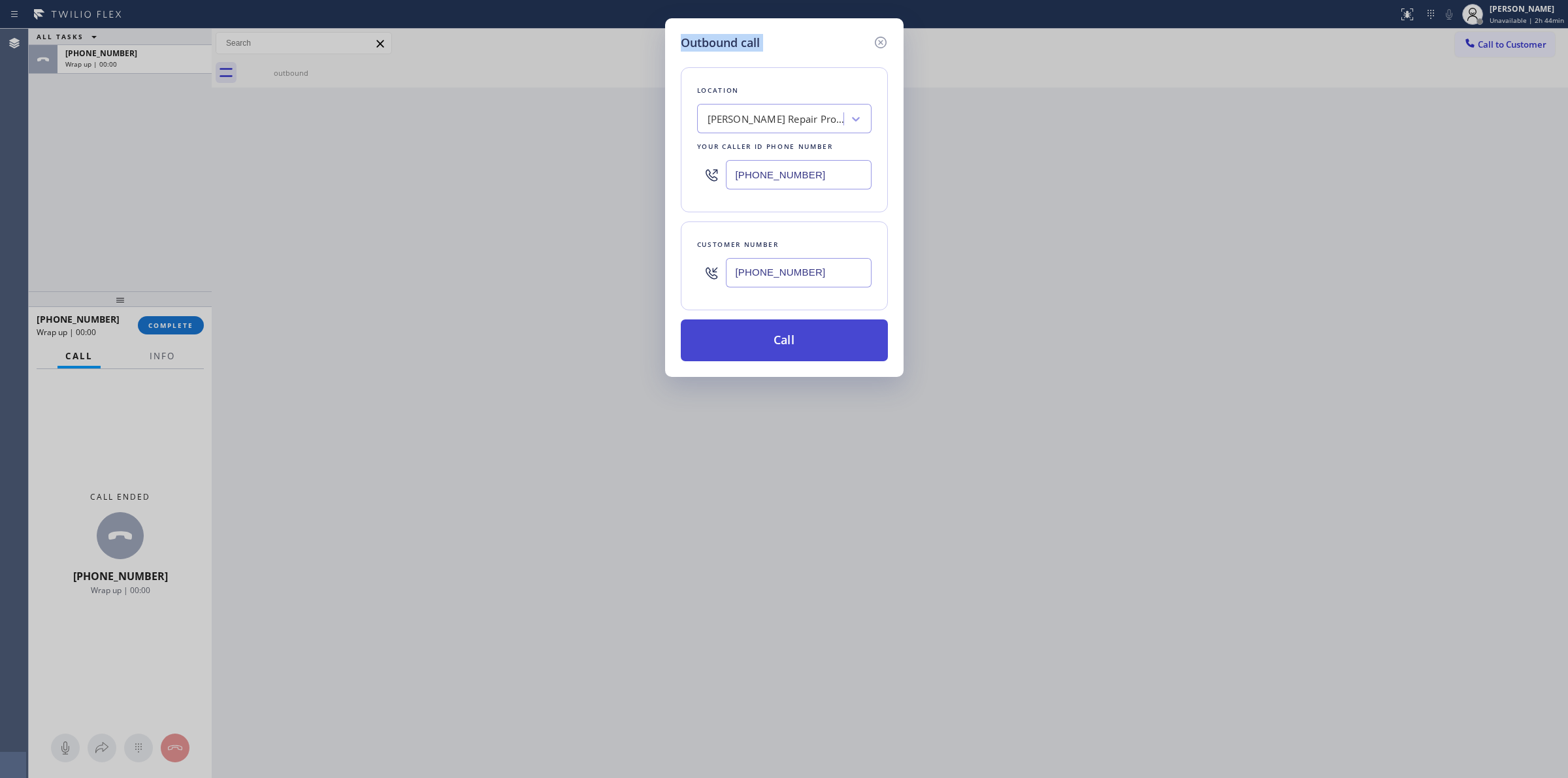
click at [753, 340] on button "Call" at bounding box center [784, 341] width 208 height 42
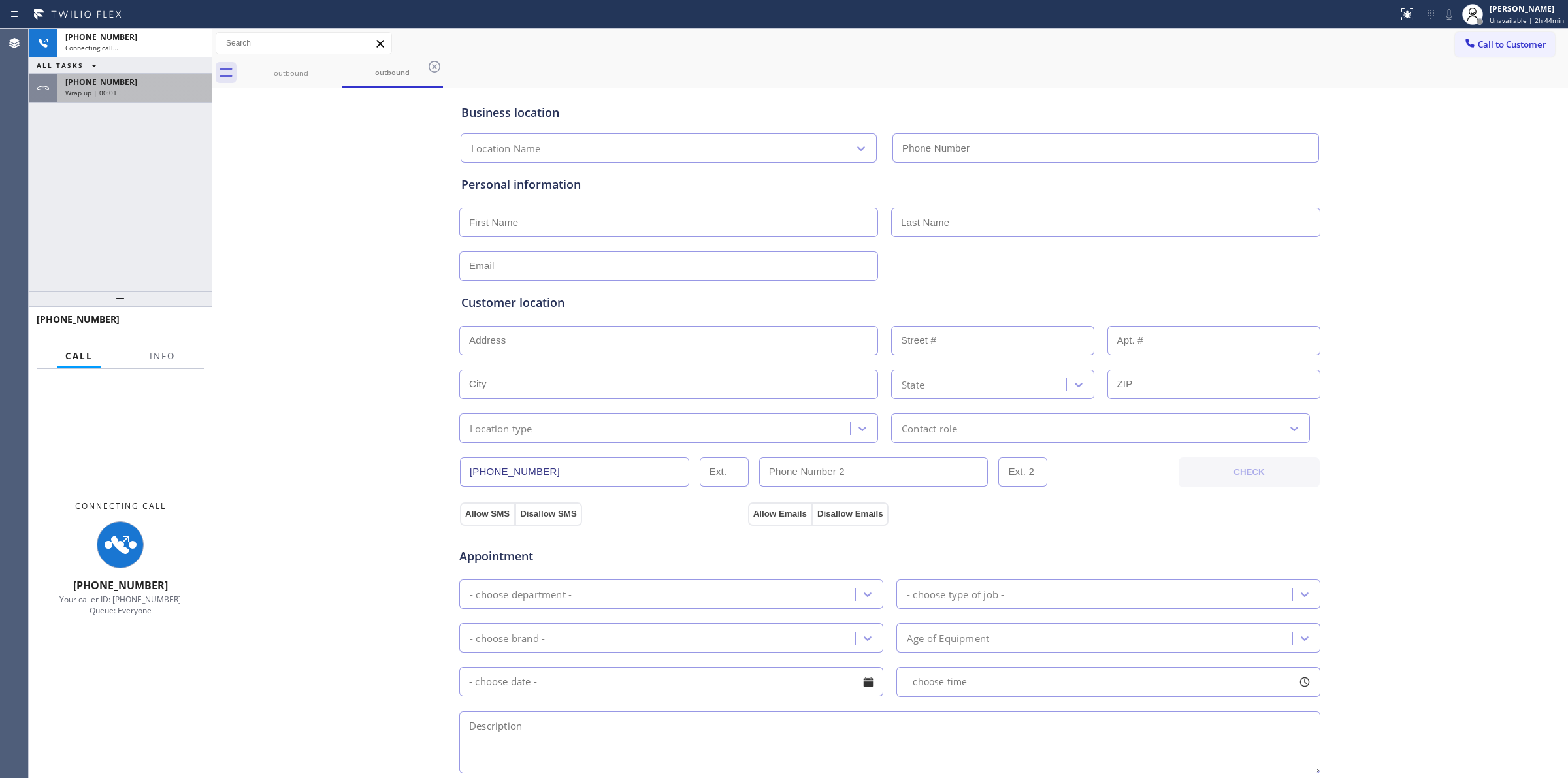
type input "[PHONE_NUMBER]"
click at [141, 94] on div "Wrap up | 00:01" at bounding box center [135, 92] width 139 height 9
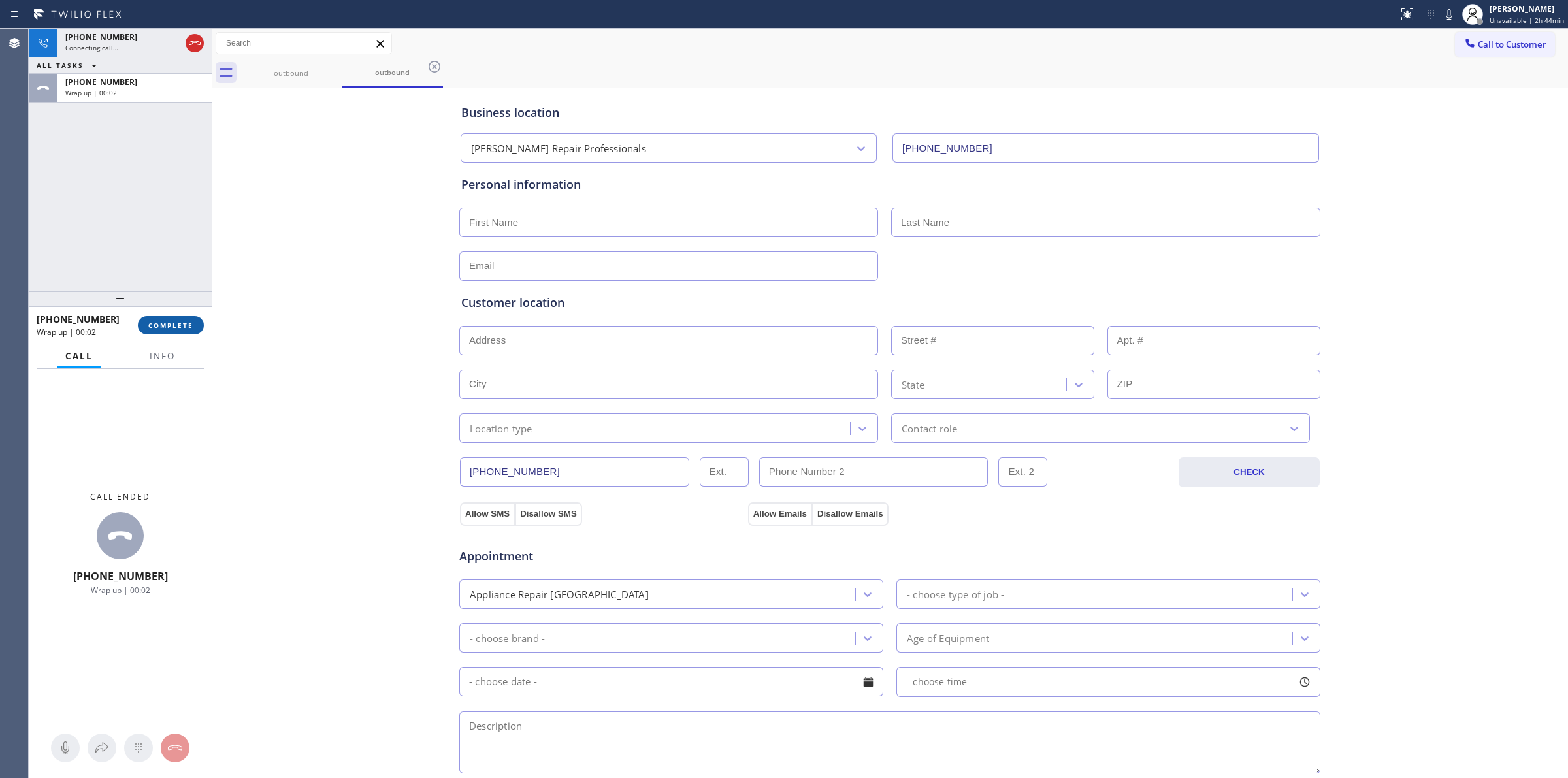
click at [162, 331] on button "COMPLETE" at bounding box center [171, 325] width 66 height 19
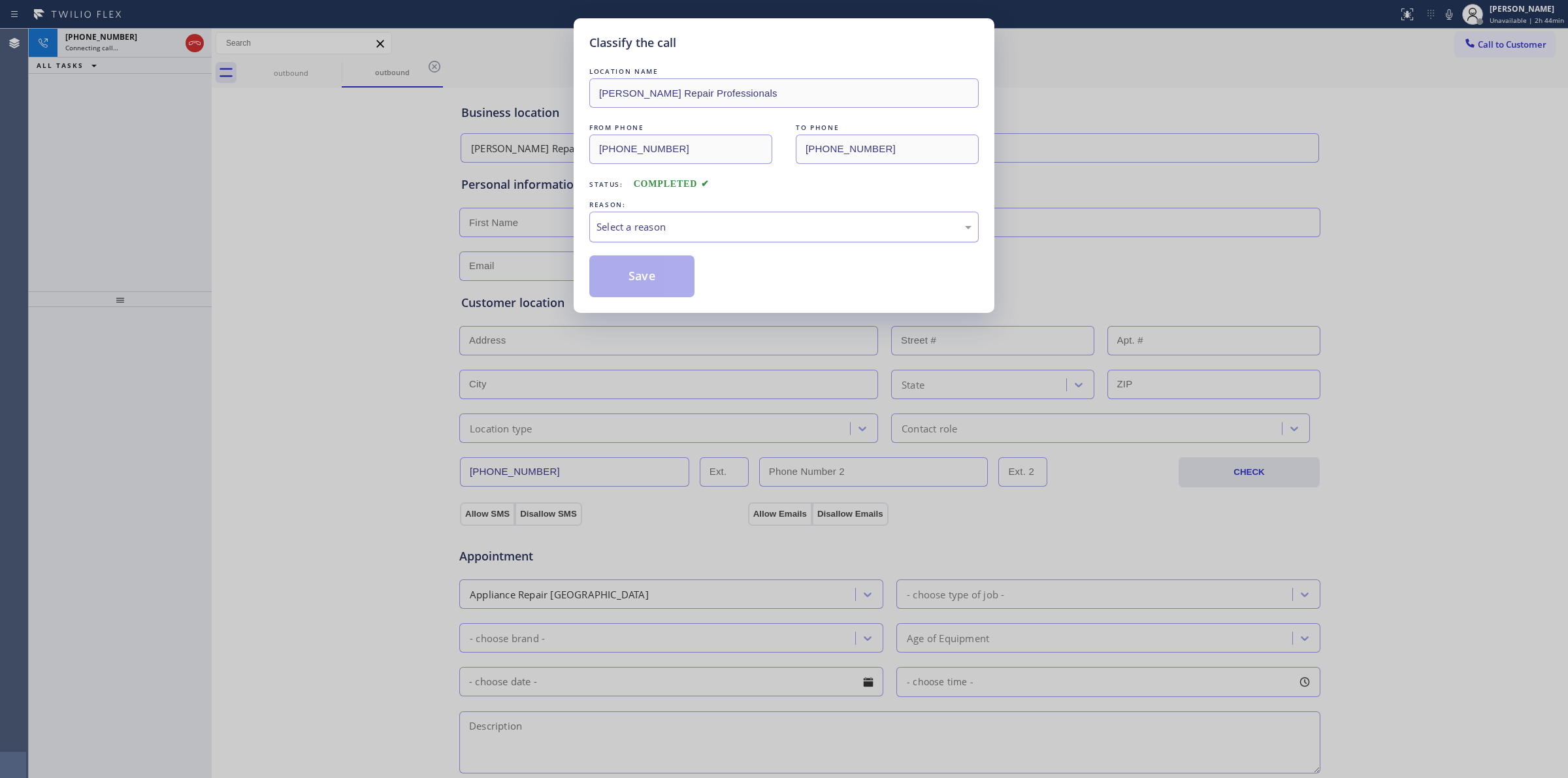
click at [755, 221] on div "Select a reason" at bounding box center [784, 227] width 375 height 15
click at [681, 216] on div "Existing Customer - ETA/PI/REDO/complain/cancel" at bounding box center [784, 227] width 389 height 31
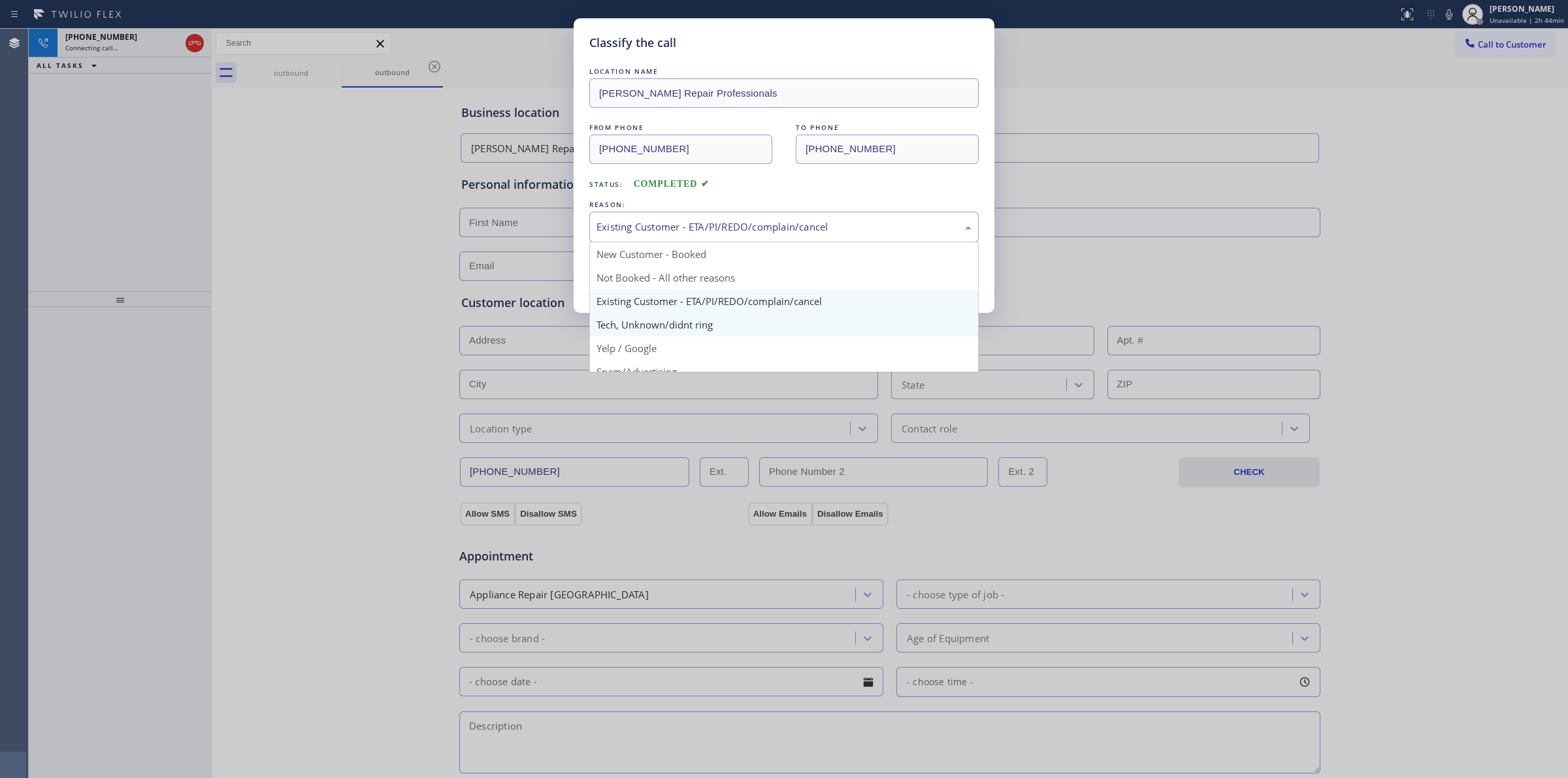
drag, startPoint x: 660, startPoint y: 332, endPoint x: 639, endPoint y: 279, distance: 57.0
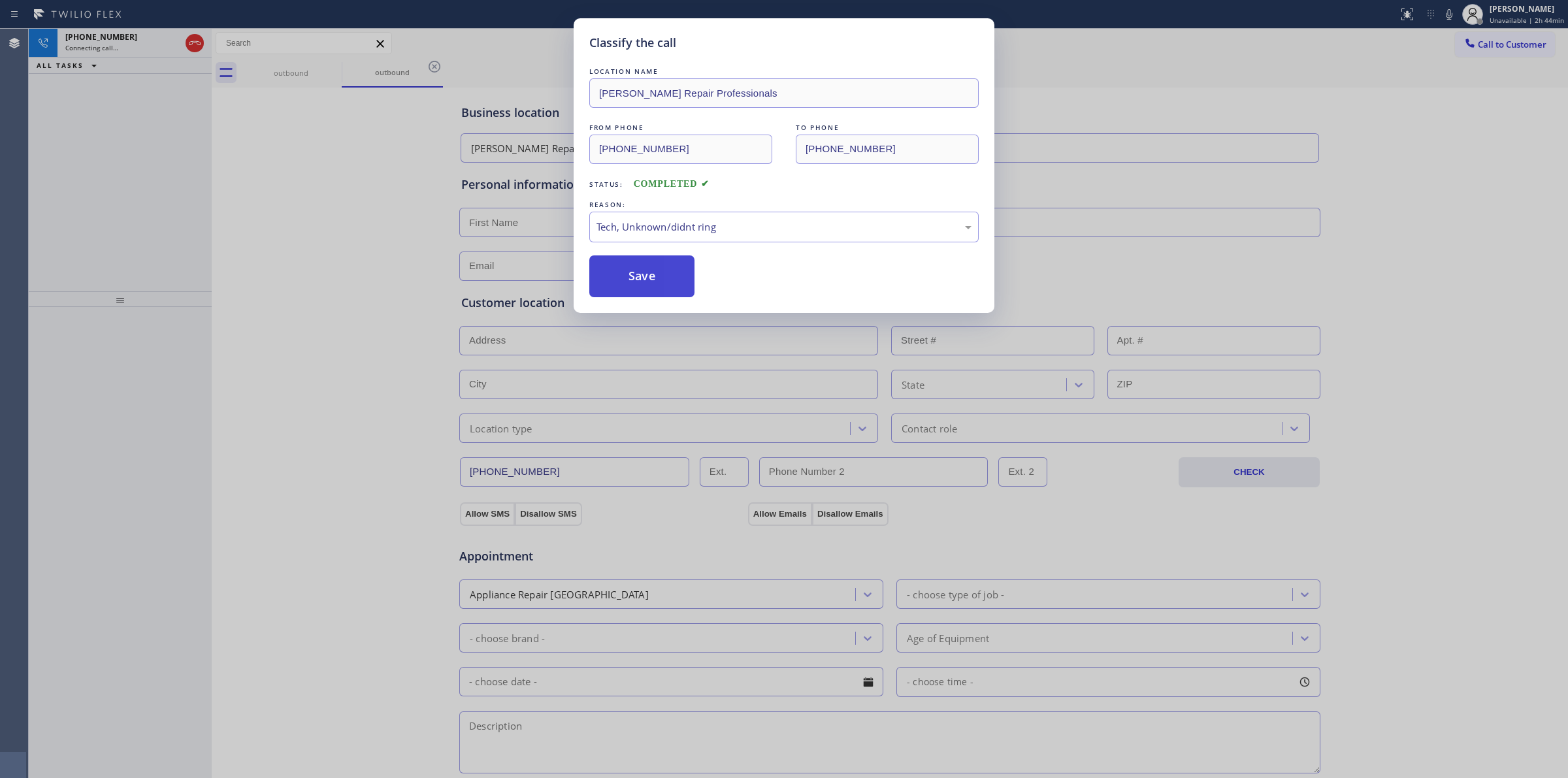
click at [638, 276] on button "Save" at bounding box center [642, 276] width 105 height 42
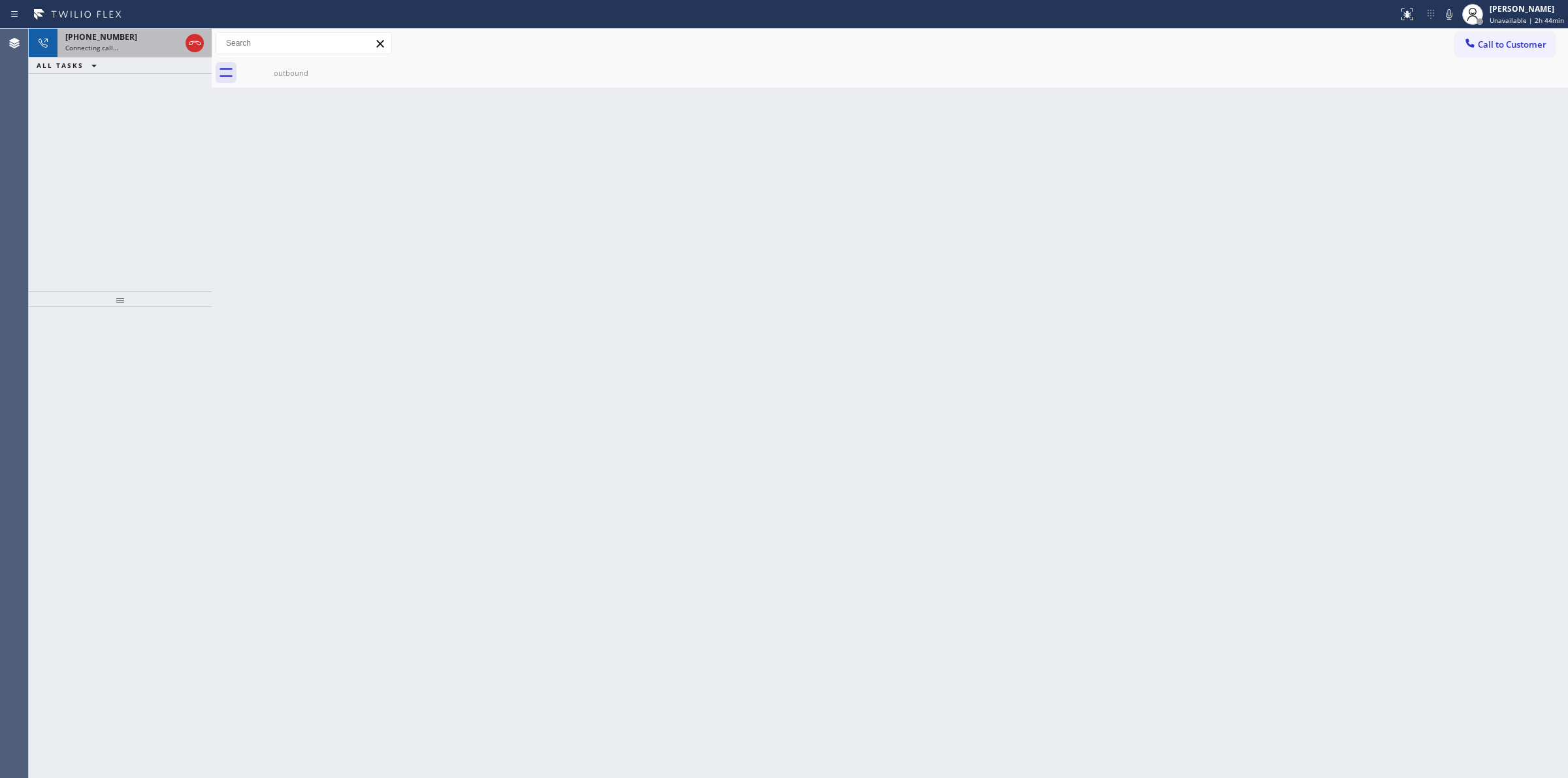
click at [102, 43] on span "Connecting call…" at bounding box center [92, 47] width 53 height 9
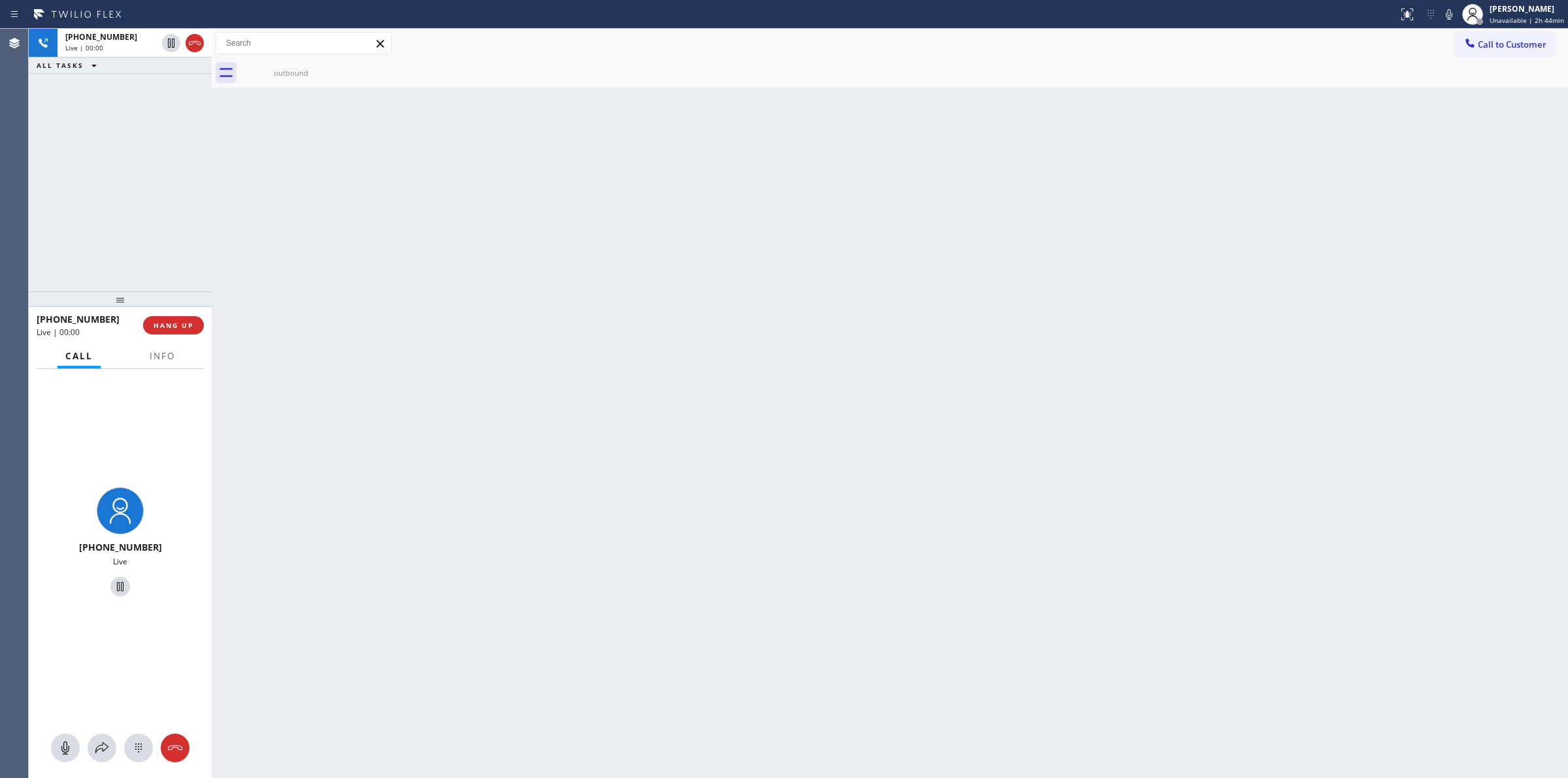
drag, startPoint x: 142, startPoint y: 746, endPoint x: 507, endPoint y: 602, distance: 392.4
click at [142, 747] on icon at bounding box center [138, 747] width 15 height 15
click at [1487, 53] on button "Call to Customer" at bounding box center [1505, 44] width 100 height 25
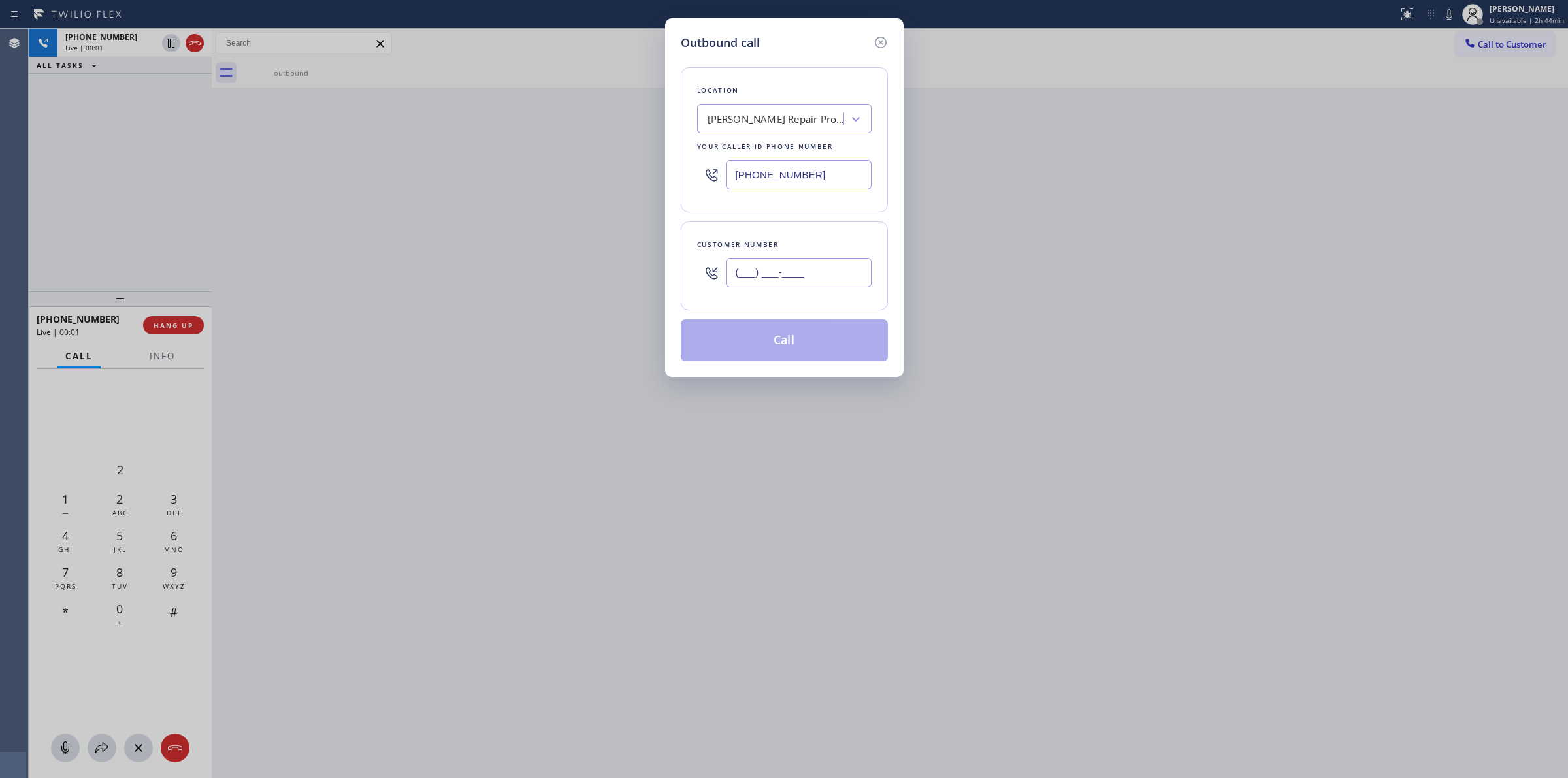
click at [863, 276] on input "(___) ___-____" at bounding box center [799, 273] width 145 height 29
paste input "628) 226-2194"
type input "[PHONE_NUMBER]"
drag, startPoint x: 812, startPoint y: 61, endPoint x: 811, endPoint y: 88, distance: 27.0
click at [812, 61] on div "Location [PERSON_NAME] Repair Professionals Your caller id phone number [PHONE_…" at bounding box center [784, 207] width 208 height 310
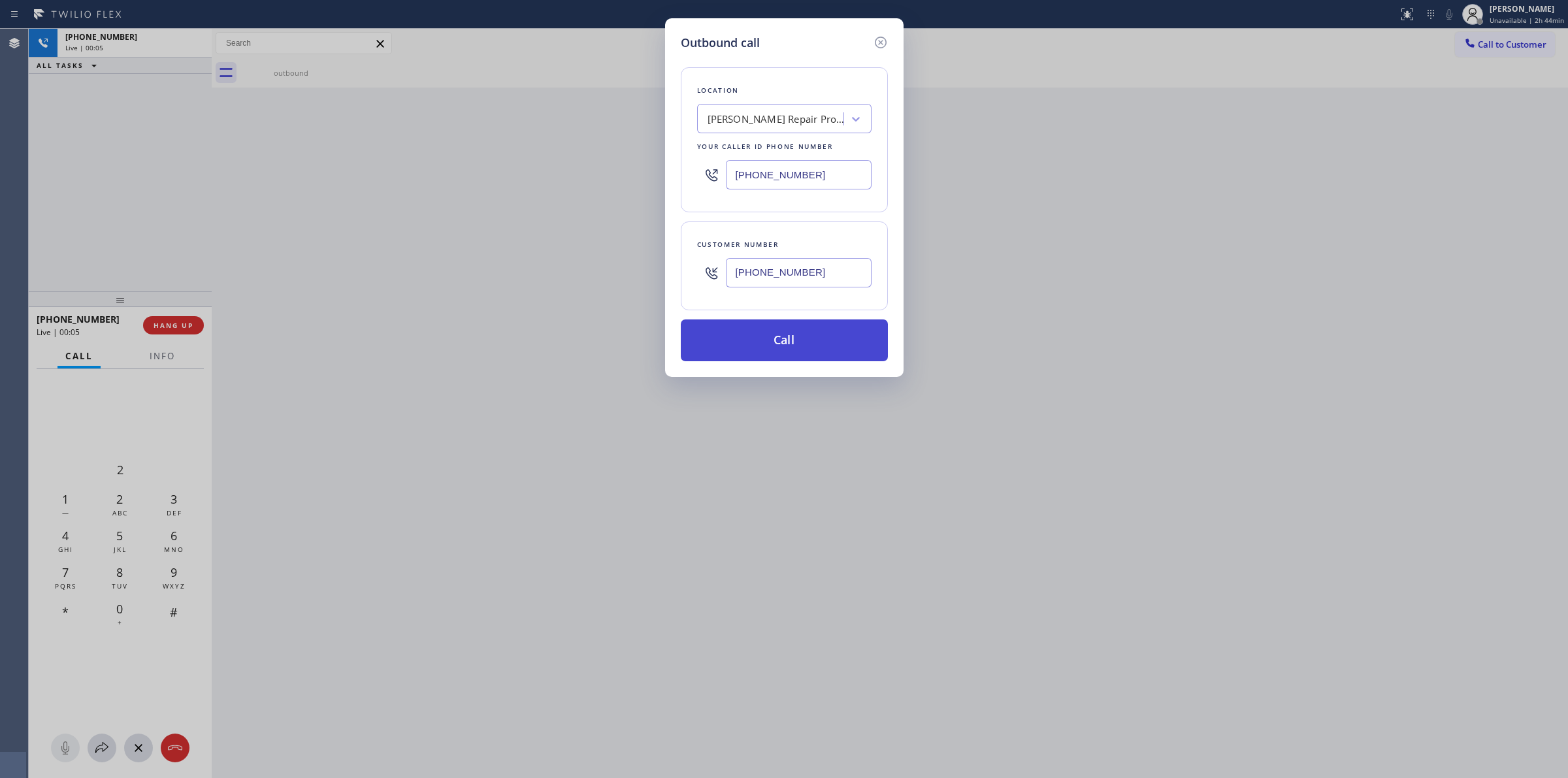
click at [785, 341] on button "Call" at bounding box center [784, 341] width 208 height 42
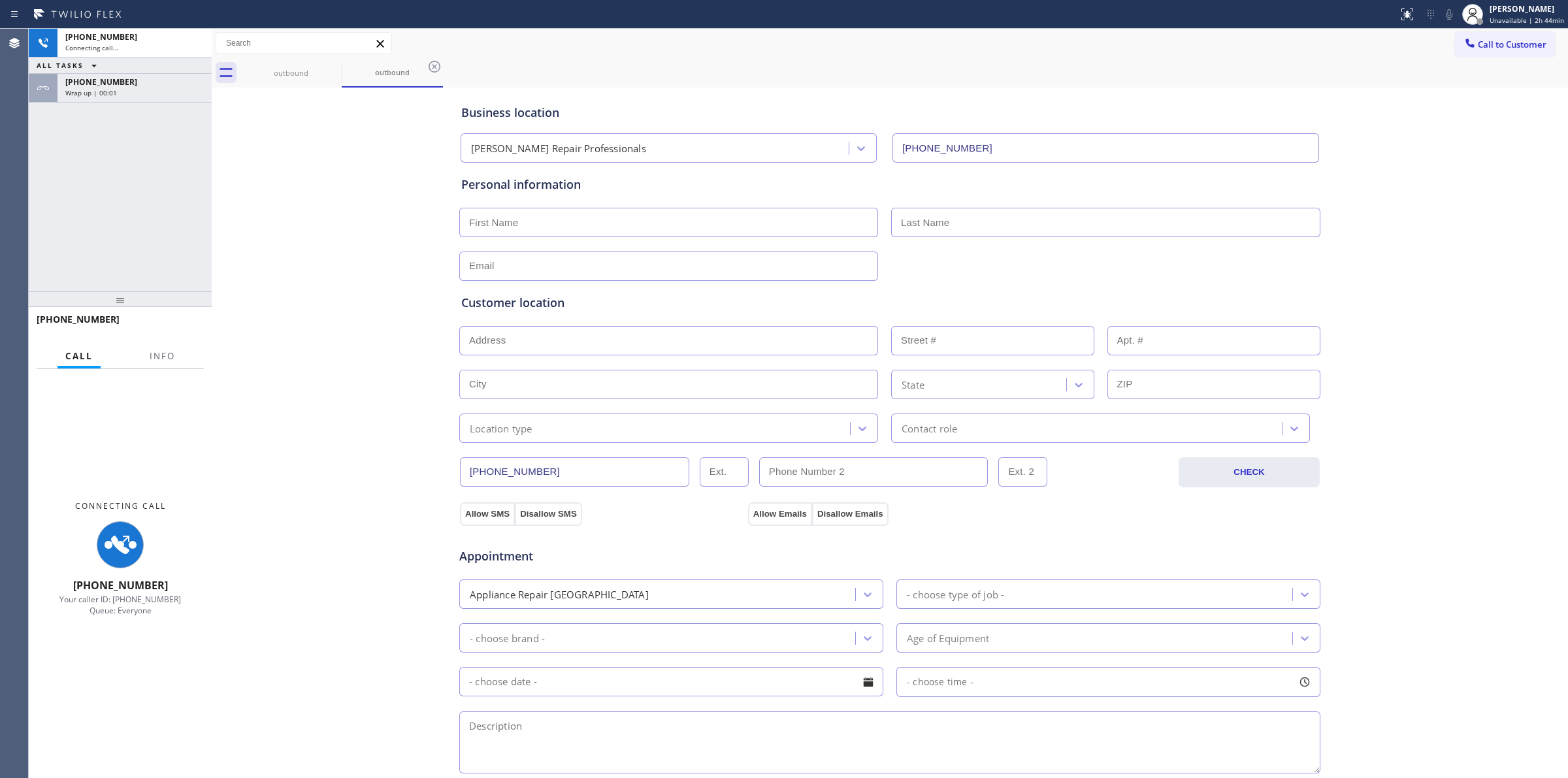
type input "[PHONE_NUMBER]"
click at [151, 86] on div "[PHONE_NUMBER]" at bounding box center [135, 82] width 139 height 11
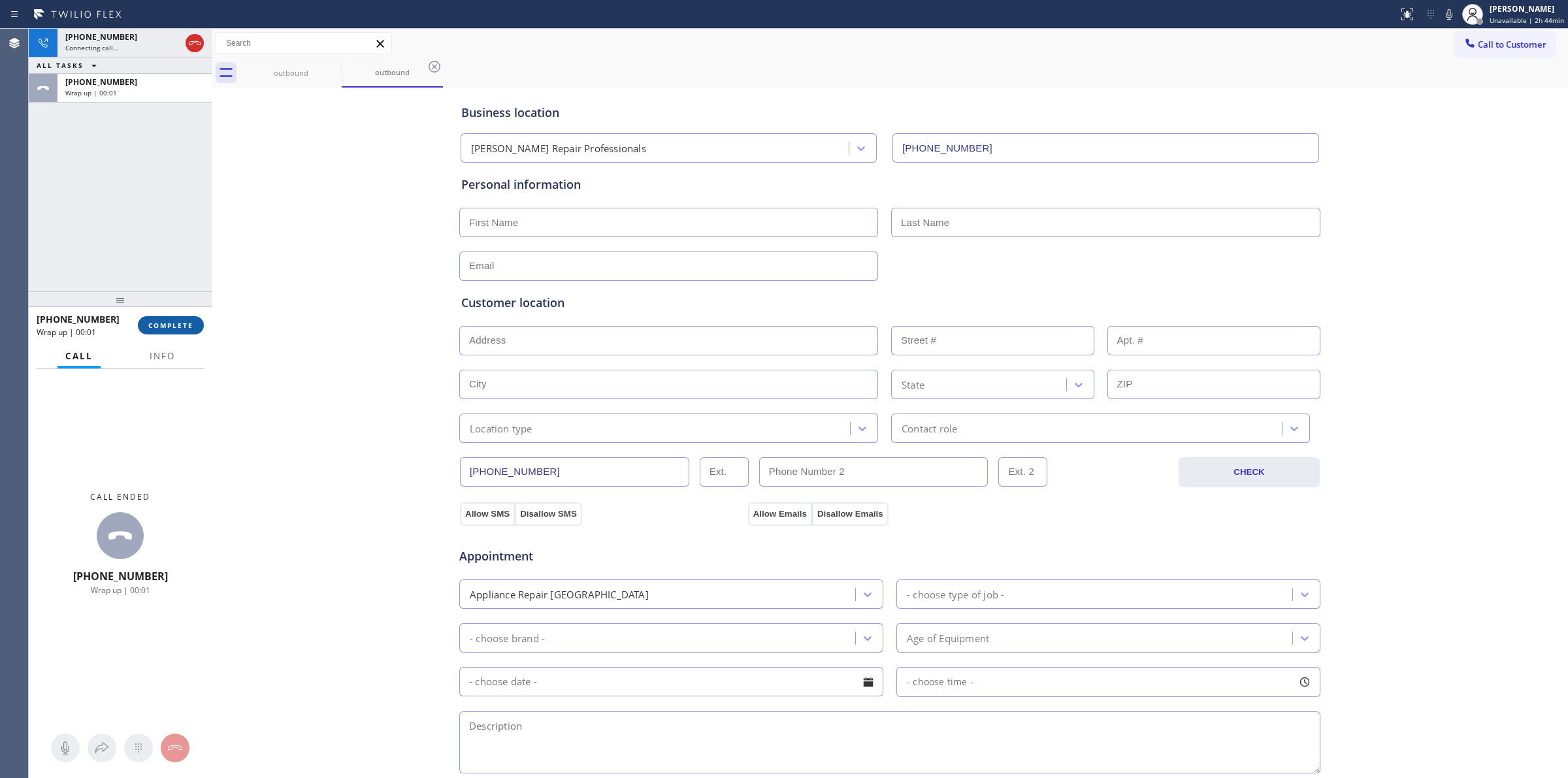
click at [163, 324] on span "COMPLETE" at bounding box center [171, 324] width 45 height 9
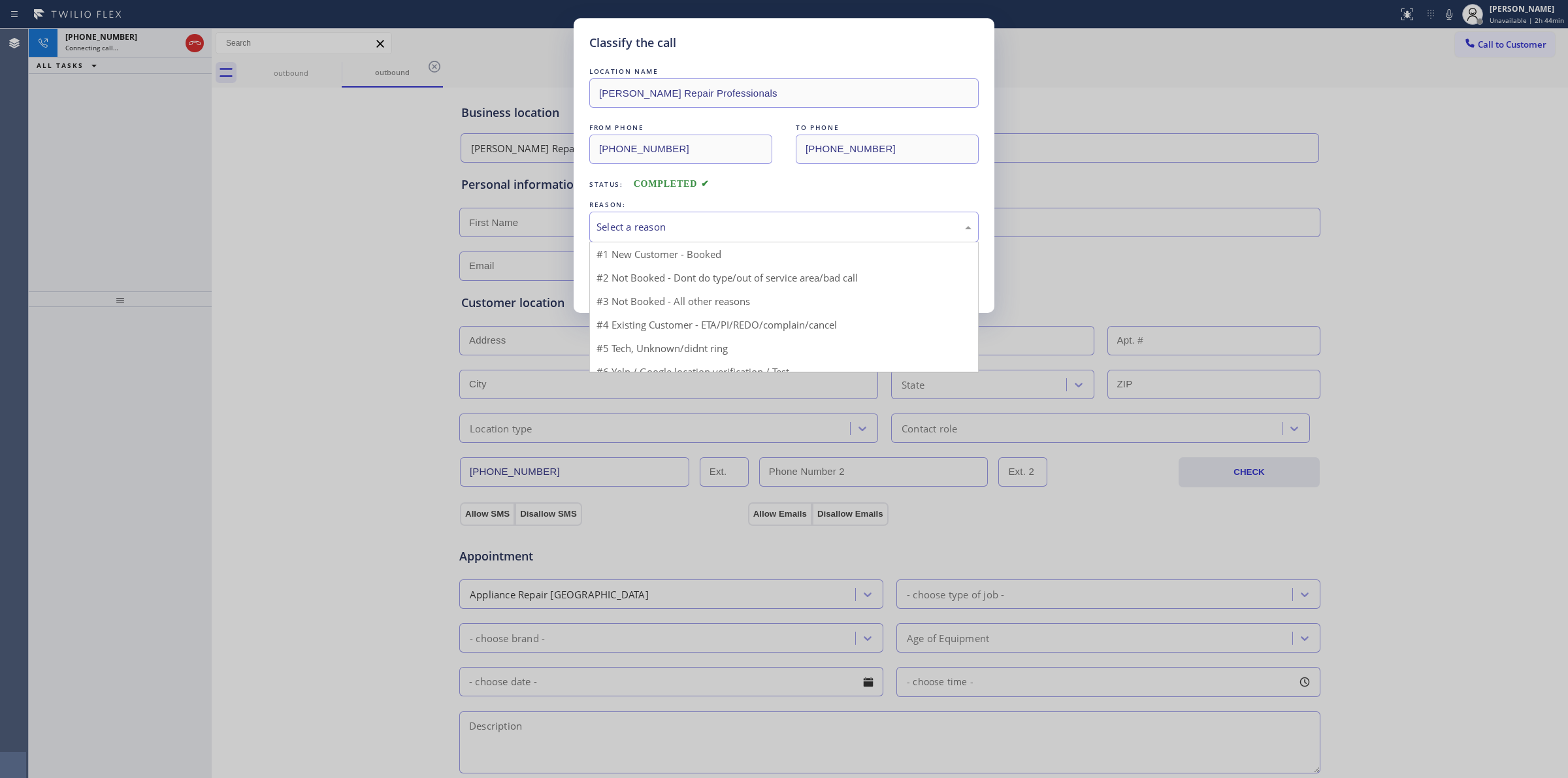
drag, startPoint x: 759, startPoint y: 235, endPoint x: 725, endPoint y: 324, distance: 95.3
click at [759, 236] on div "Select a reason" at bounding box center [784, 227] width 389 height 31
drag, startPoint x: 711, startPoint y: 337, endPoint x: 684, endPoint y: 313, distance: 36.1
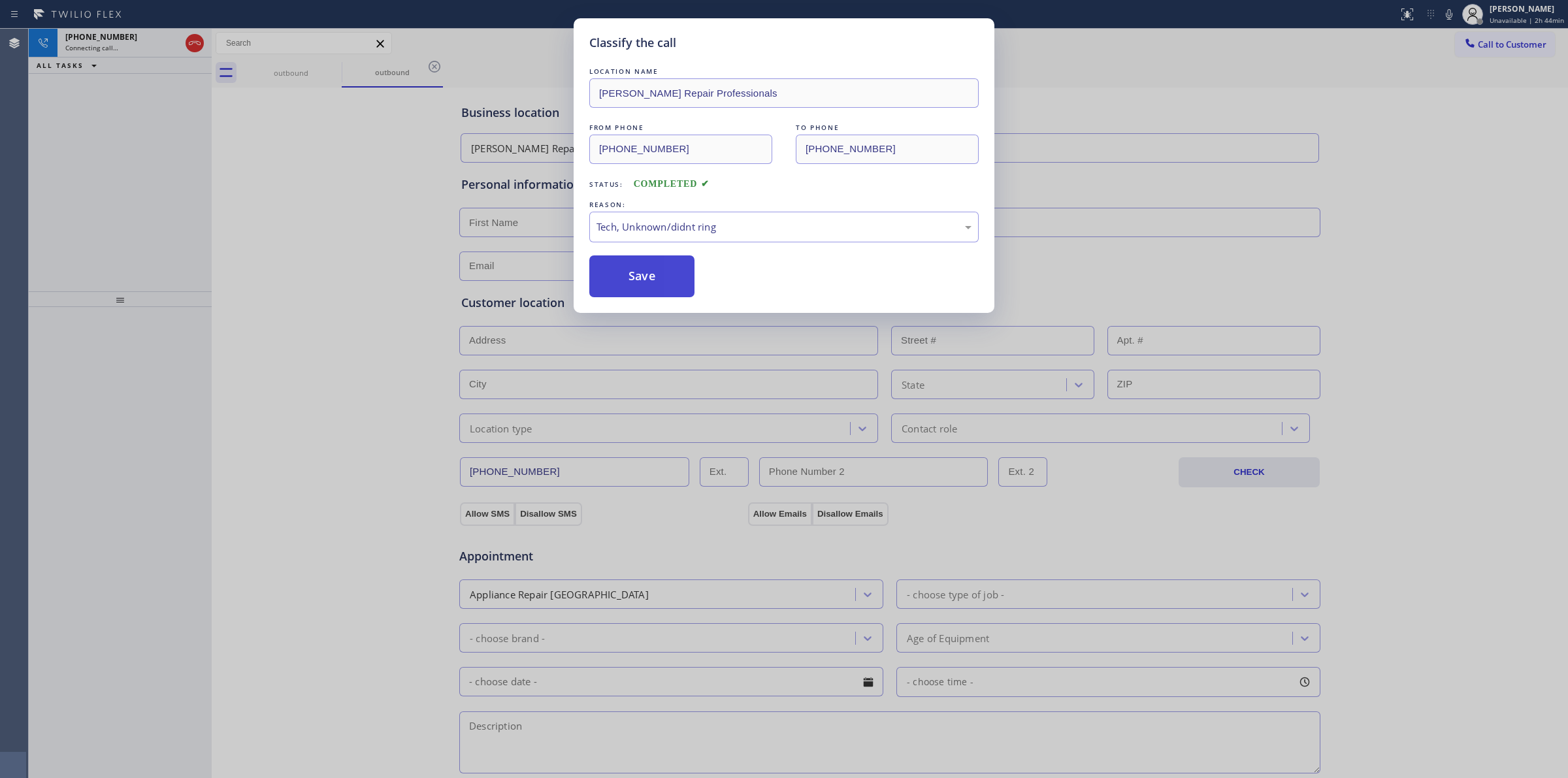
click at [656, 279] on button "Save" at bounding box center [642, 276] width 105 height 42
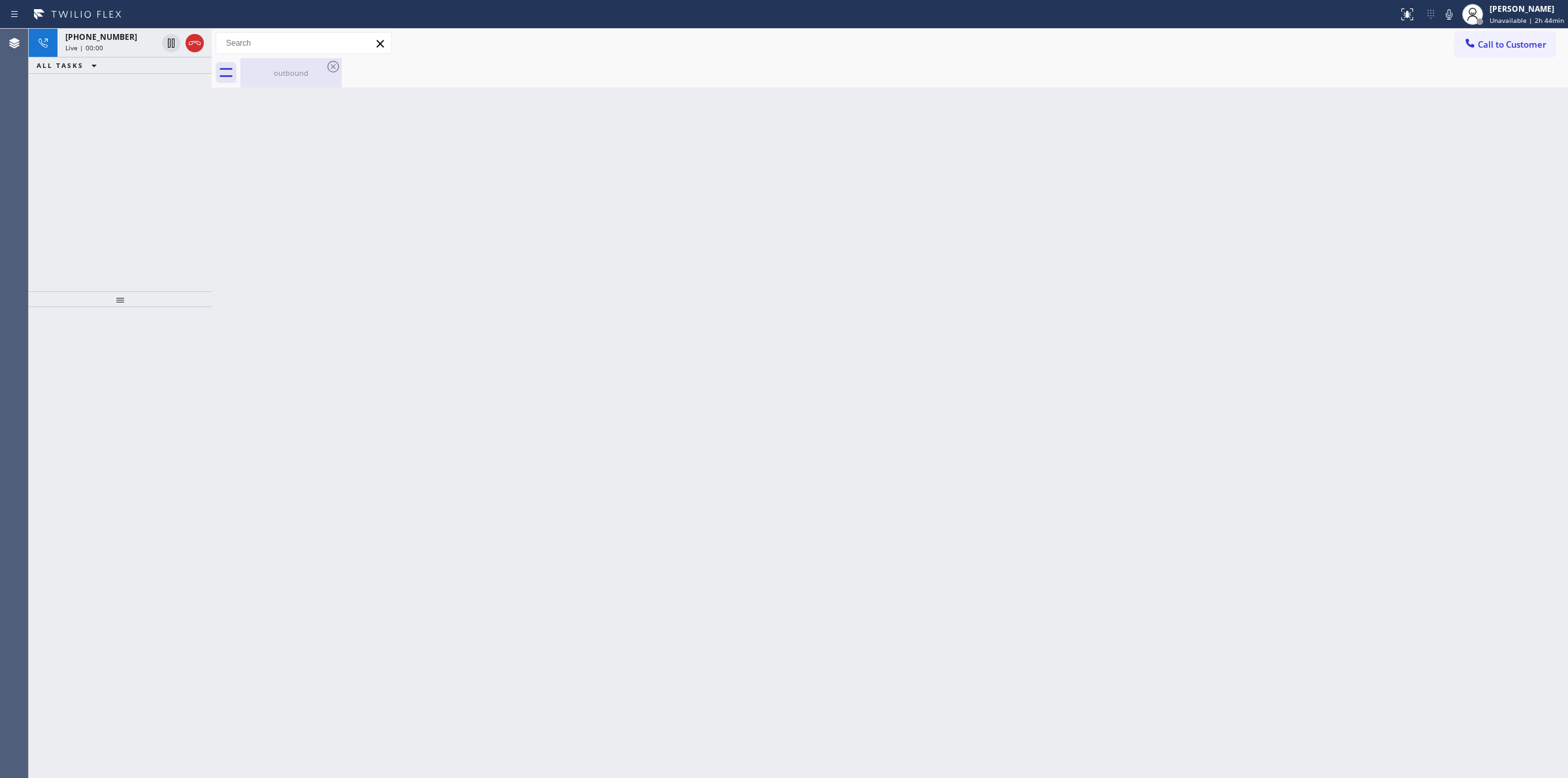
click at [296, 70] on div "outbound" at bounding box center [291, 73] width 99 height 10
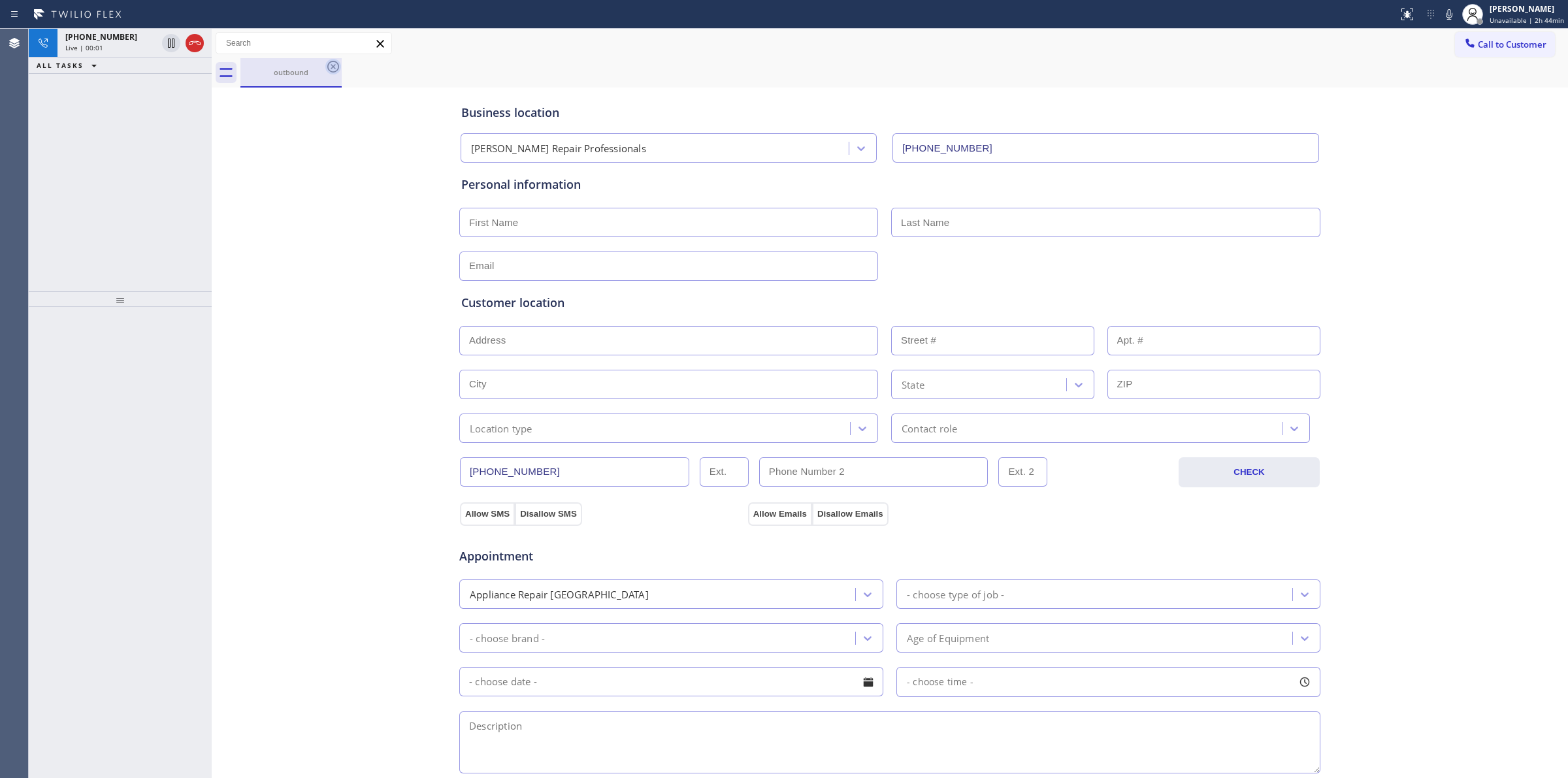
click at [338, 70] on icon at bounding box center [333, 66] width 15 height 15
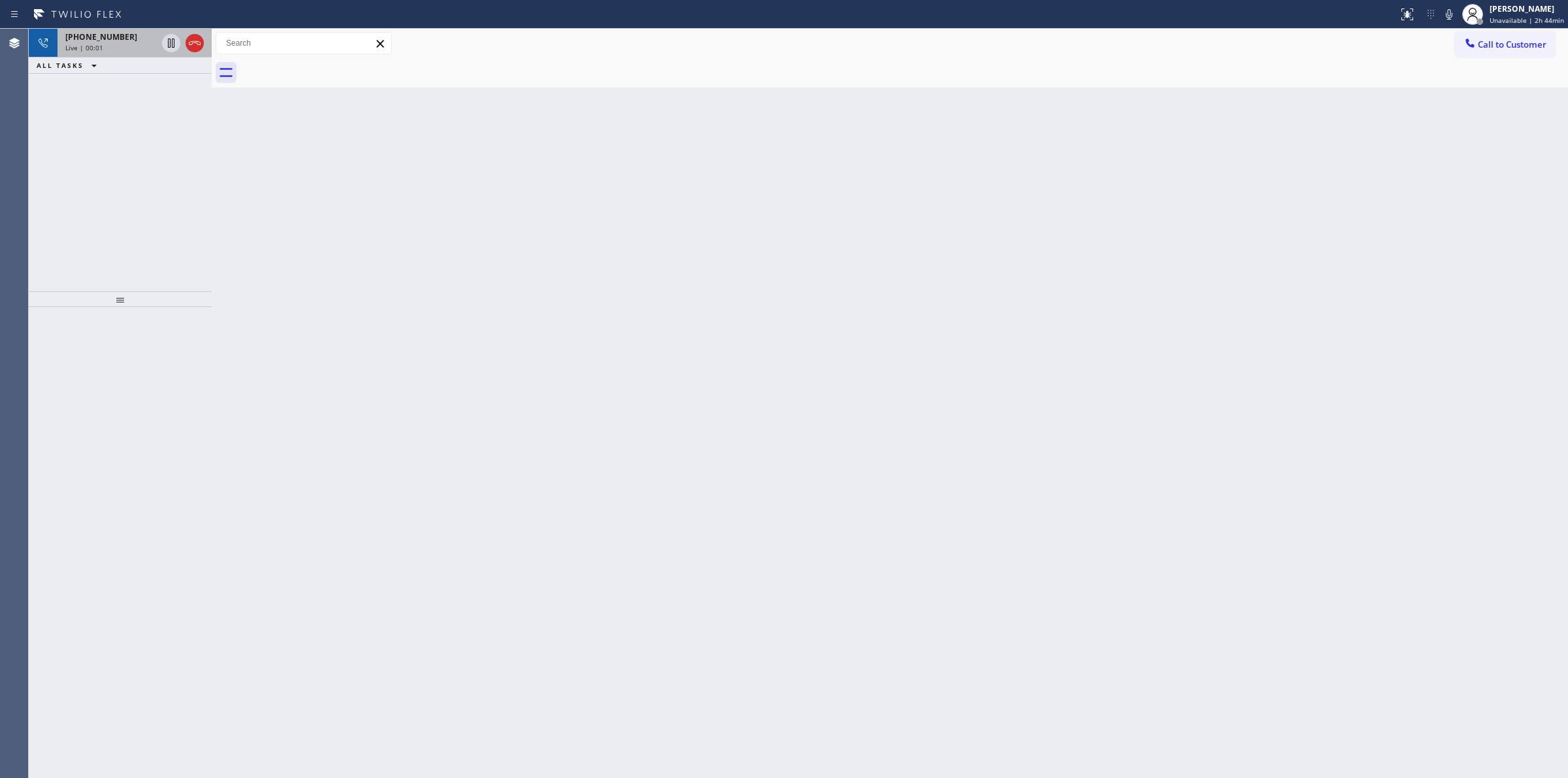
click at [128, 41] on div "[PHONE_NUMBER]" at bounding box center [111, 37] width 91 height 11
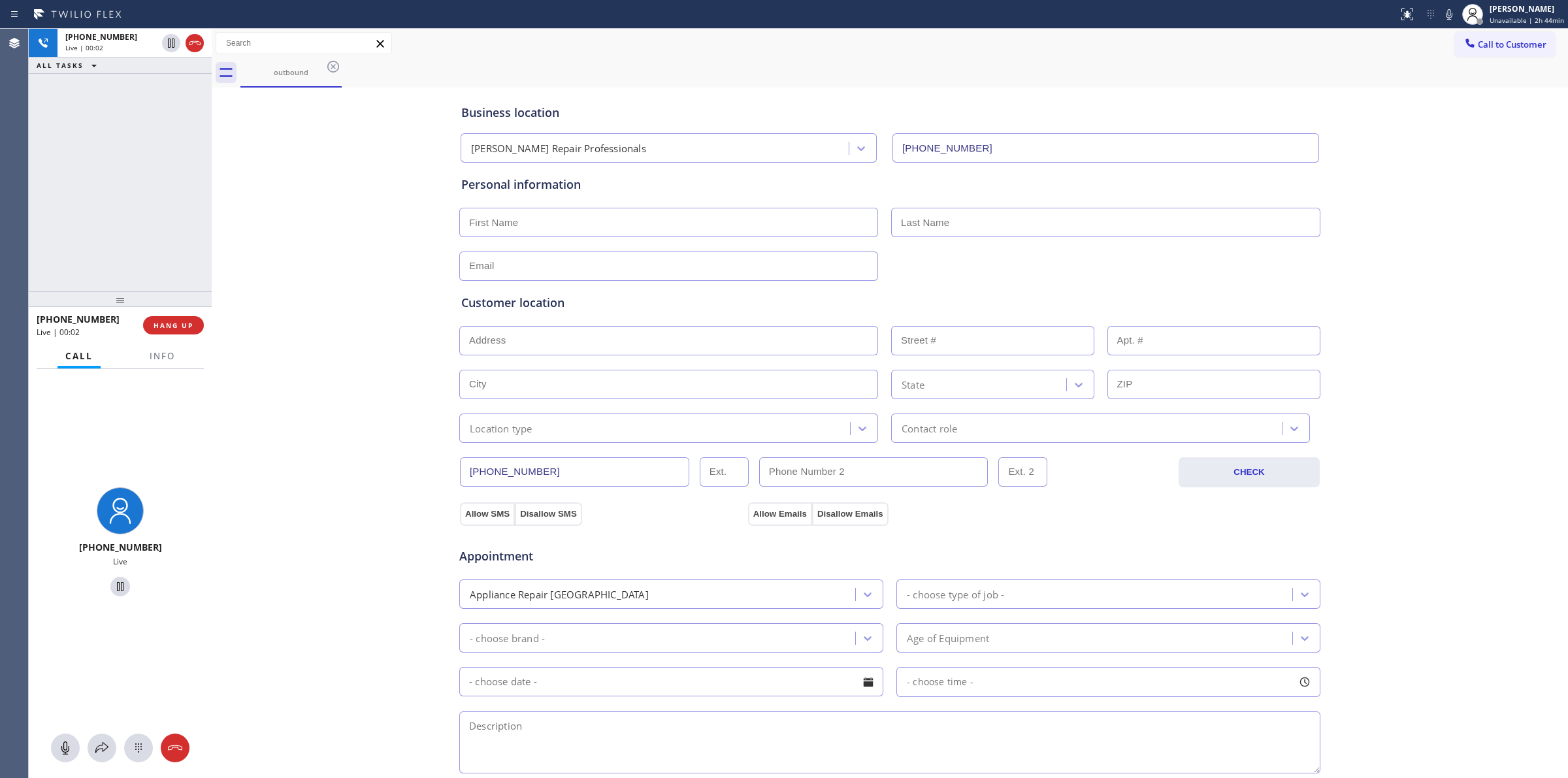
type input "[PHONE_NUMBER]"
click at [1478, 40] on span "Call to Customer" at bounding box center [1512, 44] width 69 height 12
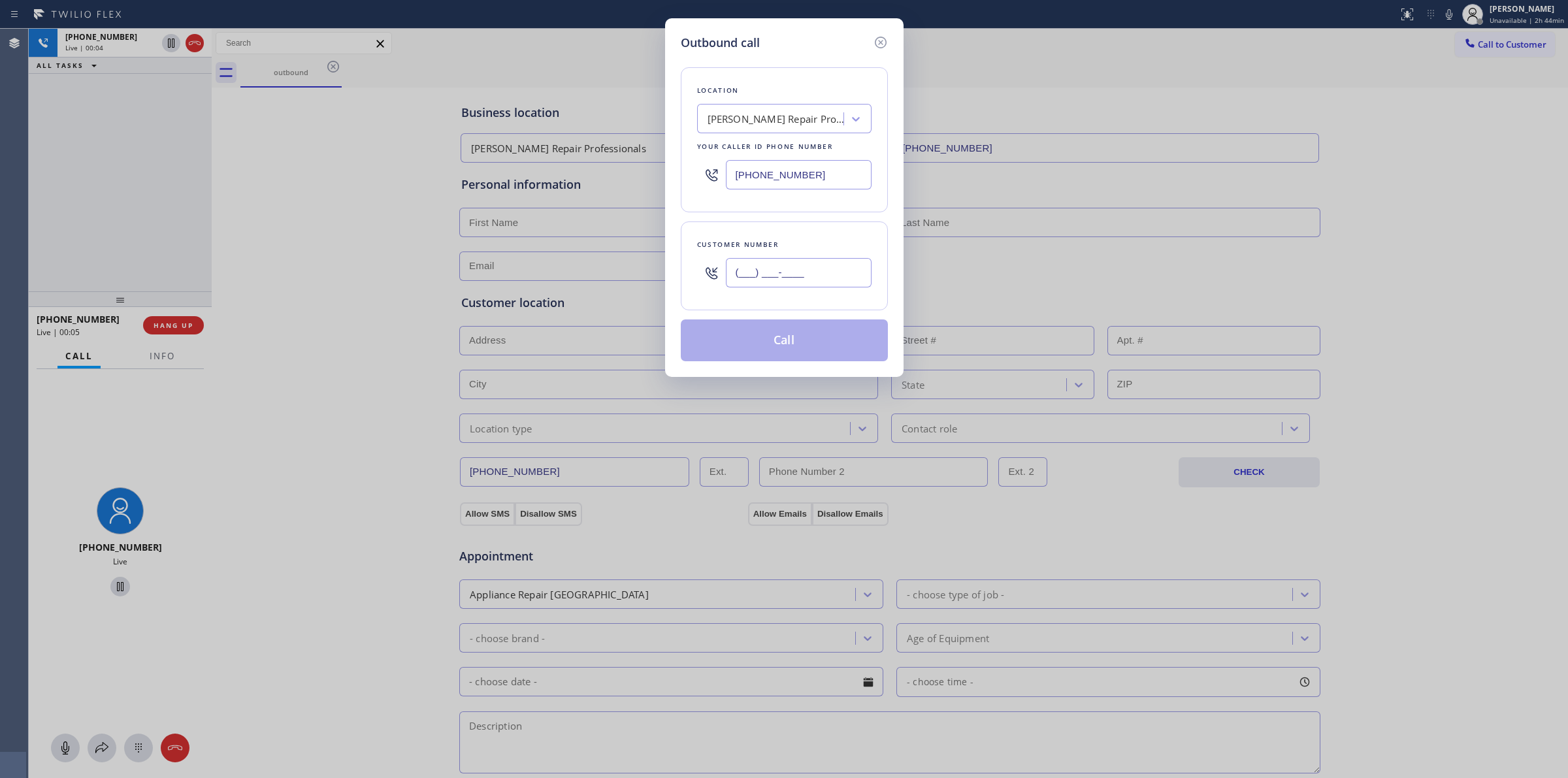
click at [834, 289] on div "(___) ___-____" at bounding box center [799, 273] width 145 height 43
paste input "text"
drag, startPoint x: 828, startPoint y: 279, endPoint x: 658, endPoint y: 268, distance: 170.4
click at [727, 275] on input "(___) ___-____" at bounding box center [799, 273] width 145 height 29
paste input "628) 226-2194"
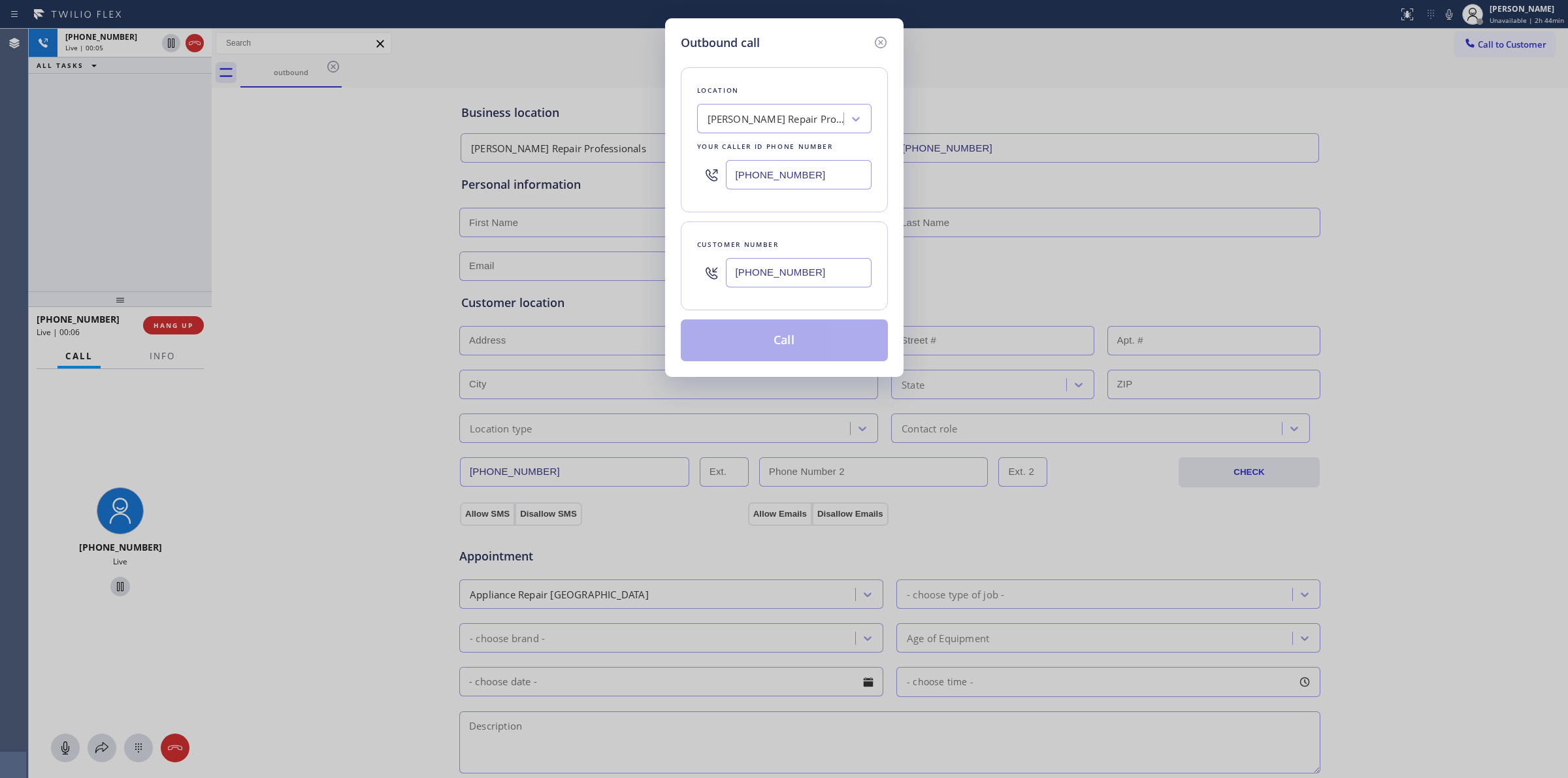
type input "[PHONE_NUMBER]"
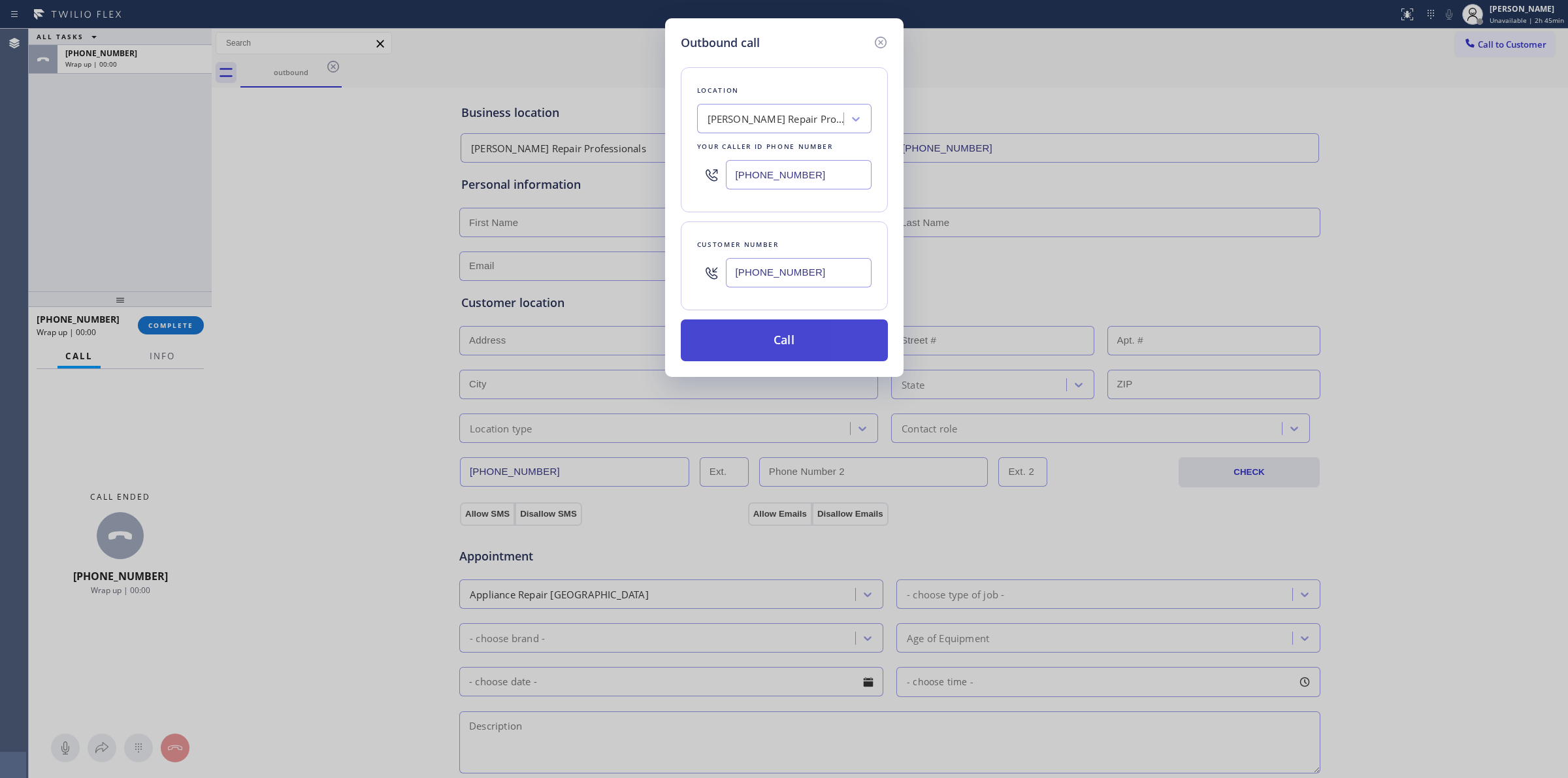
click at [774, 334] on button "Call" at bounding box center [784, 341] width 208 height 42
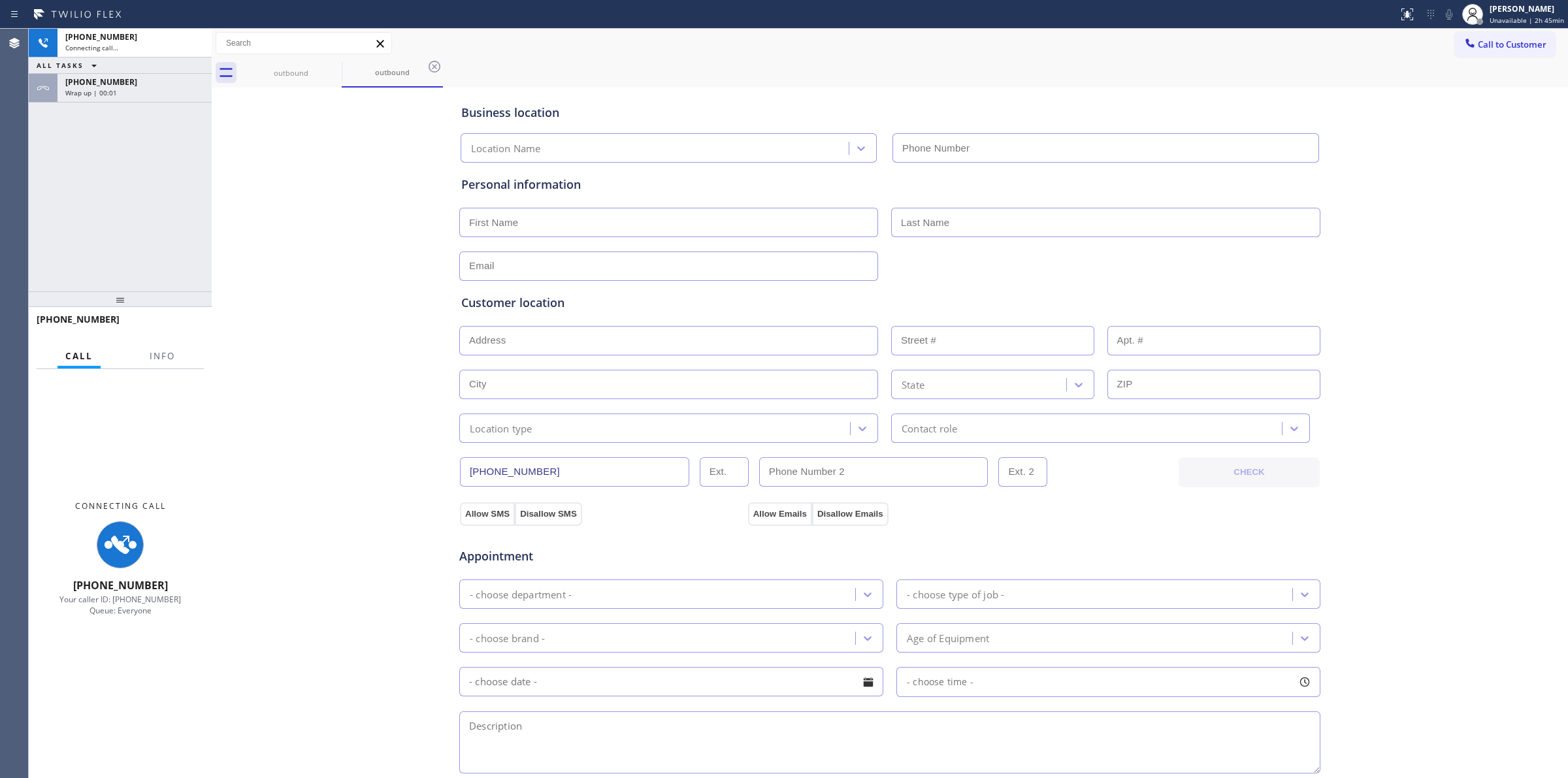
type input "[PHONE_NUMBER]"
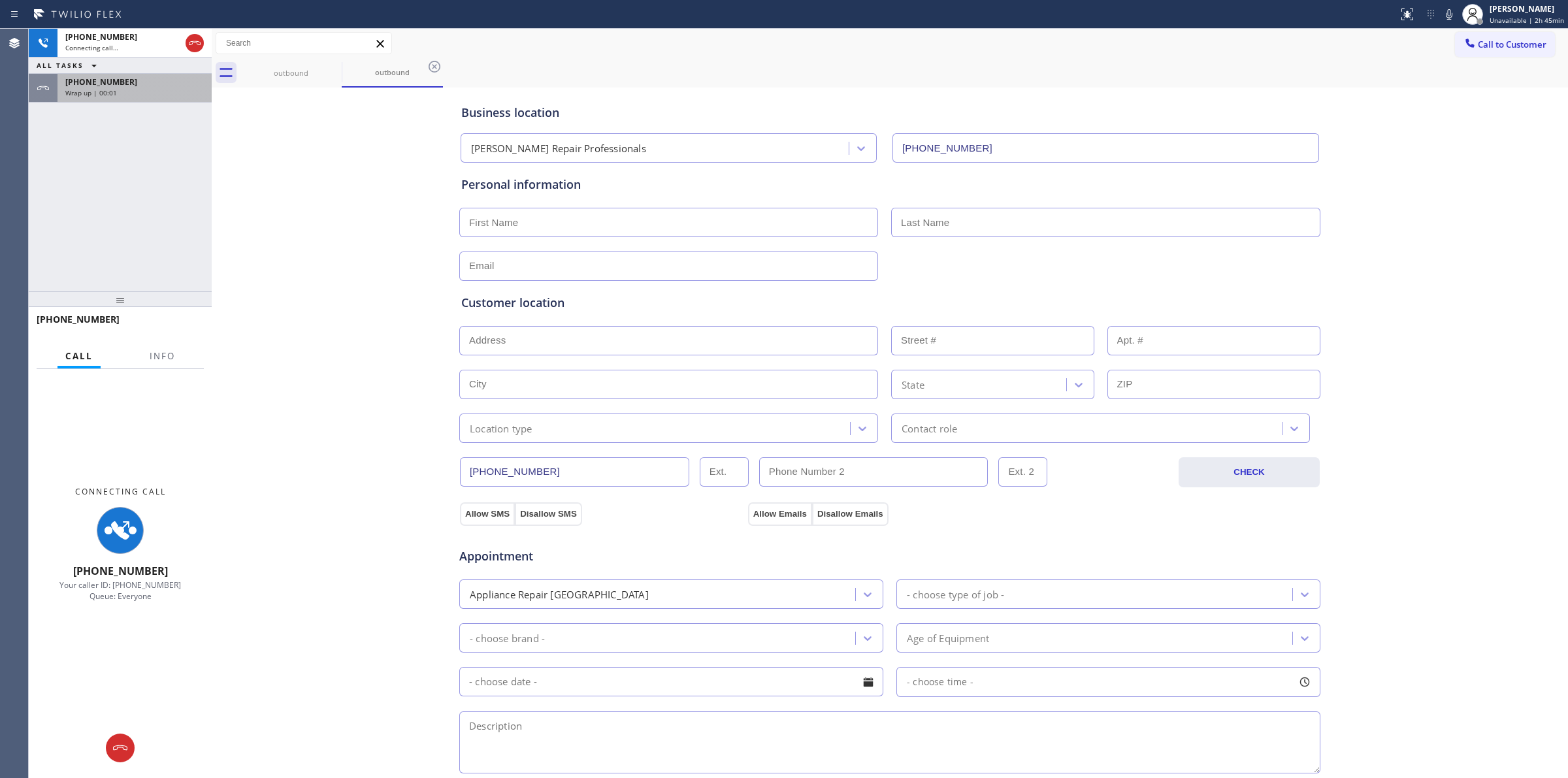
click at [65, 86] on span "[PHONE_NUMBER]" at bounding box center [101, 82] width 72 height 11
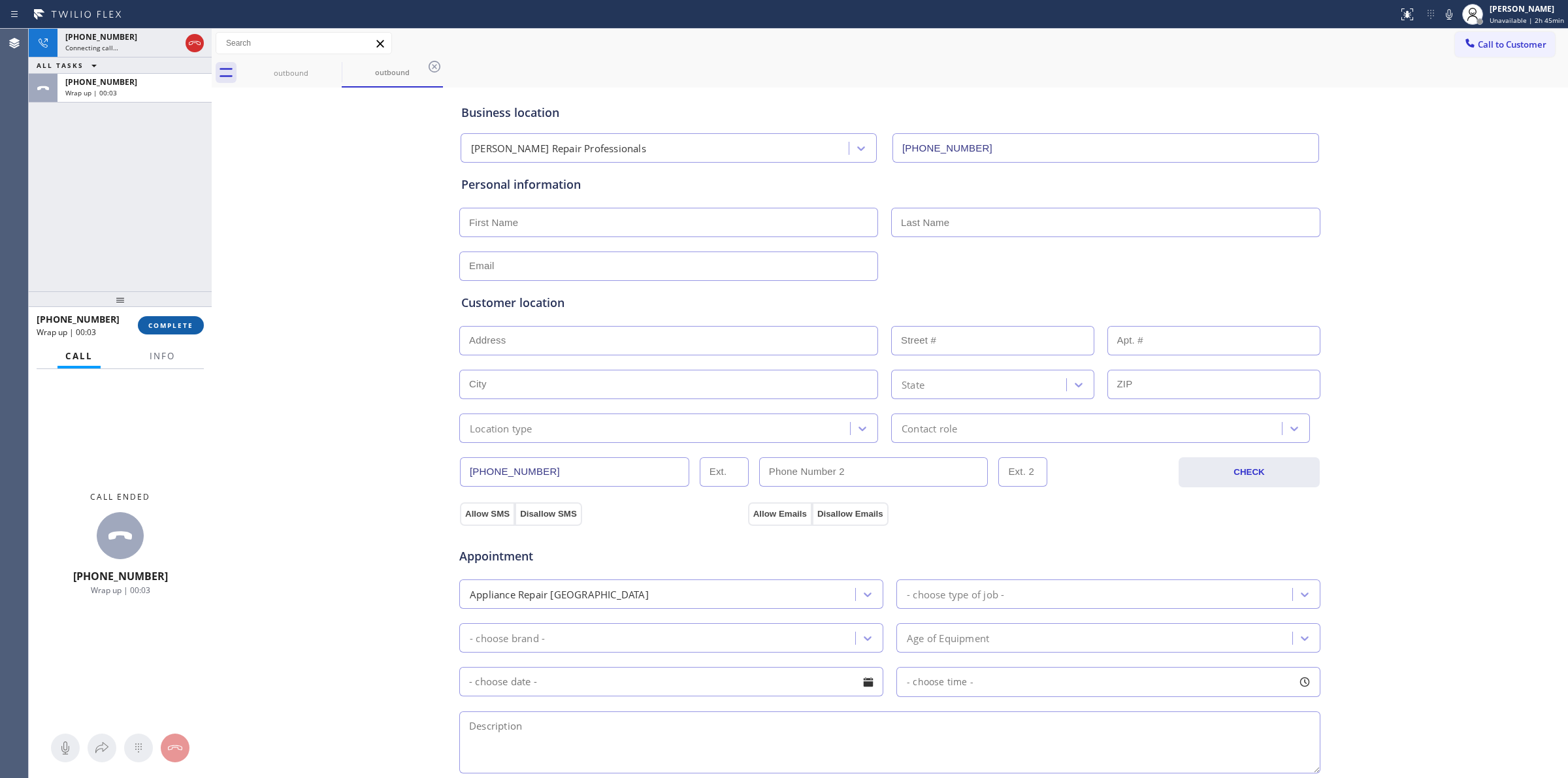
click at [180, 327] on span "COMPLETE" at bounding box center [171, 324] width 45 height 9
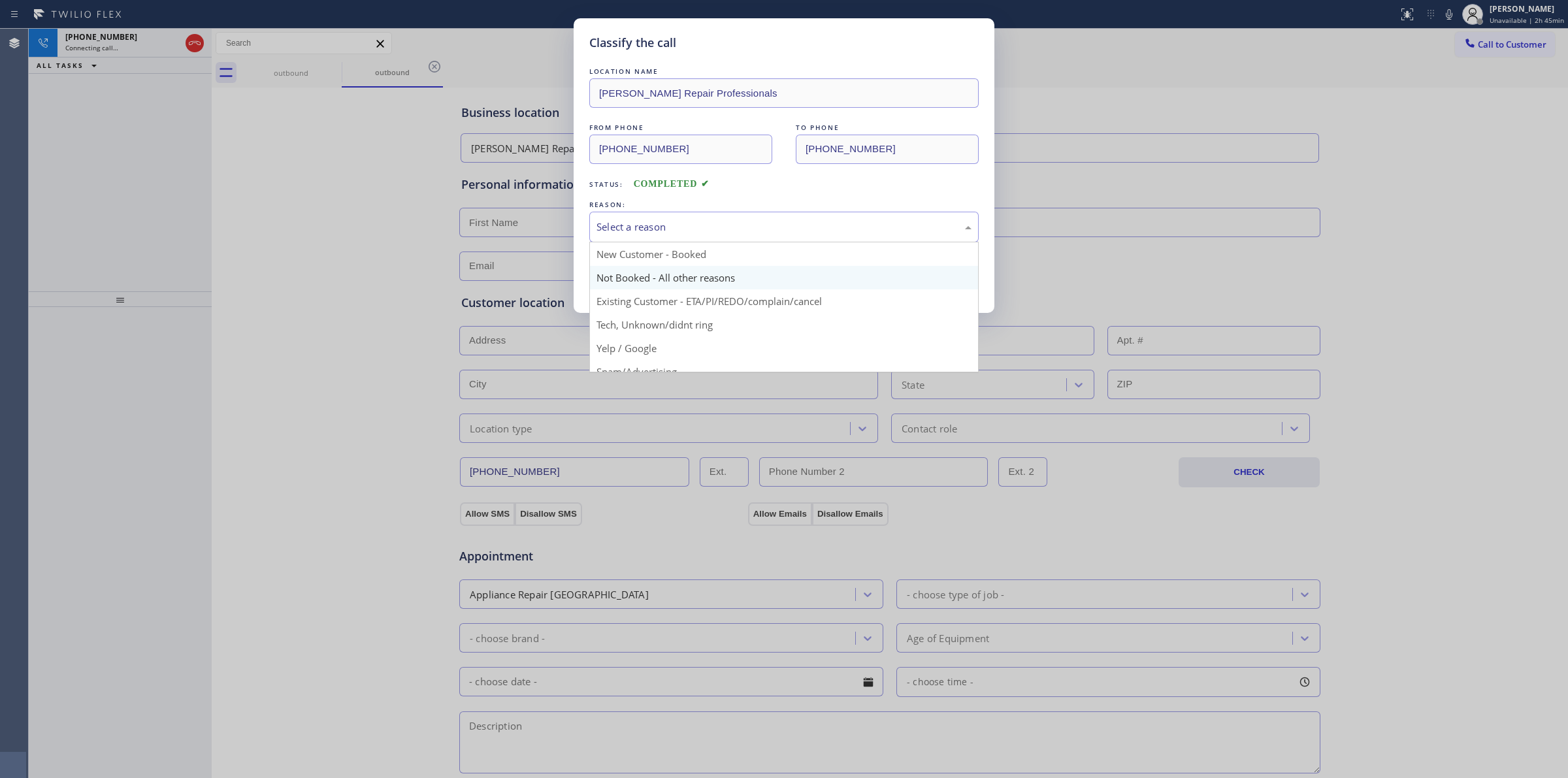
drag, startPoint x: 696, startPoint y: 222, endPoint x: 694, endPoint y: 278, distance: 56.0
click at [697, 226] on div "Select a reason" at bounding box center [784, 227] width 375 height 15
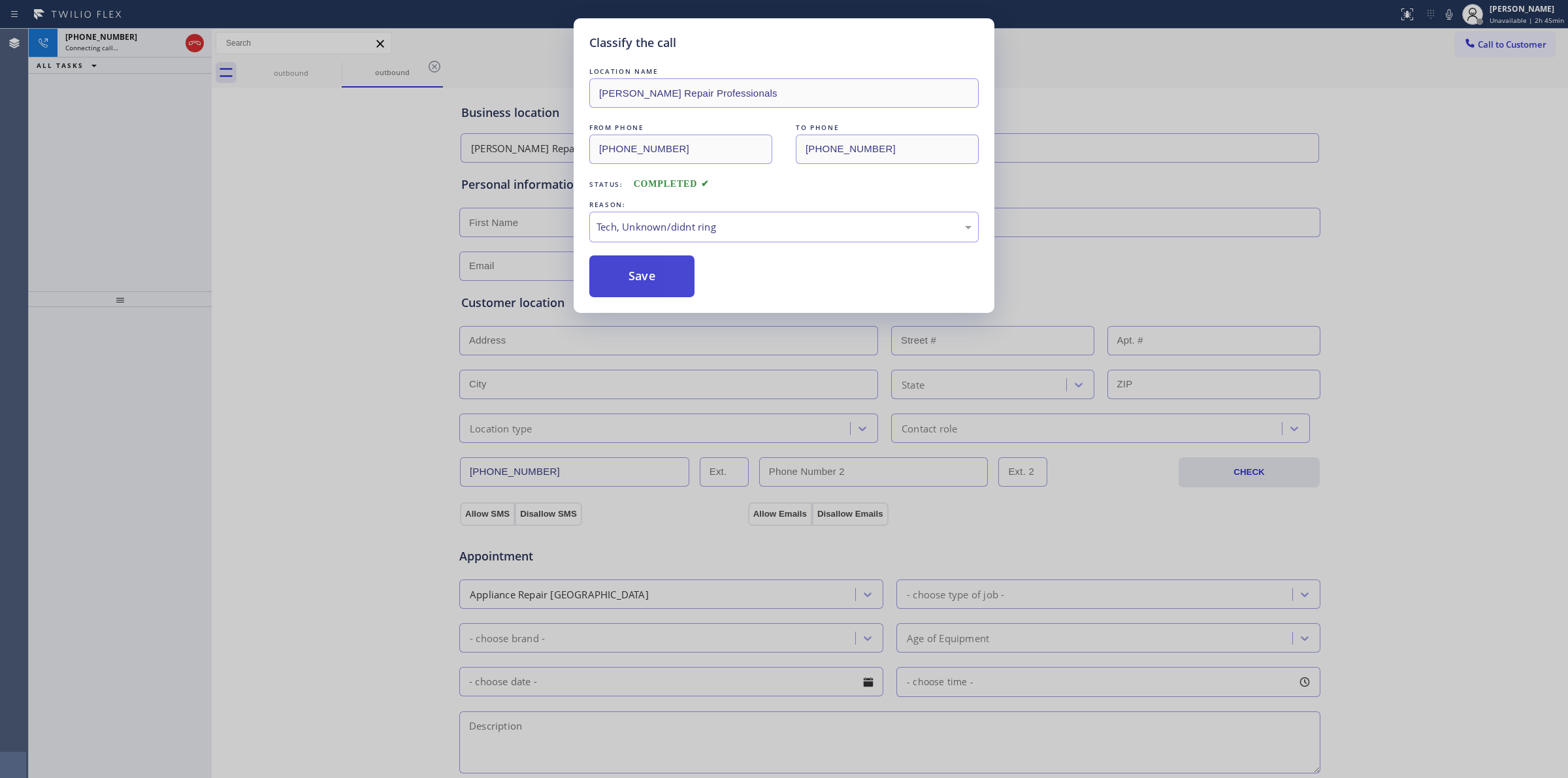
click at [635, 266] on button "Save" at bounding box center [642, 276] width 105 height 42
click at [139, 53] on div "[PHONE_NUMBER] Connecting call…" at bounding box center [119, 44] width 125 height 29
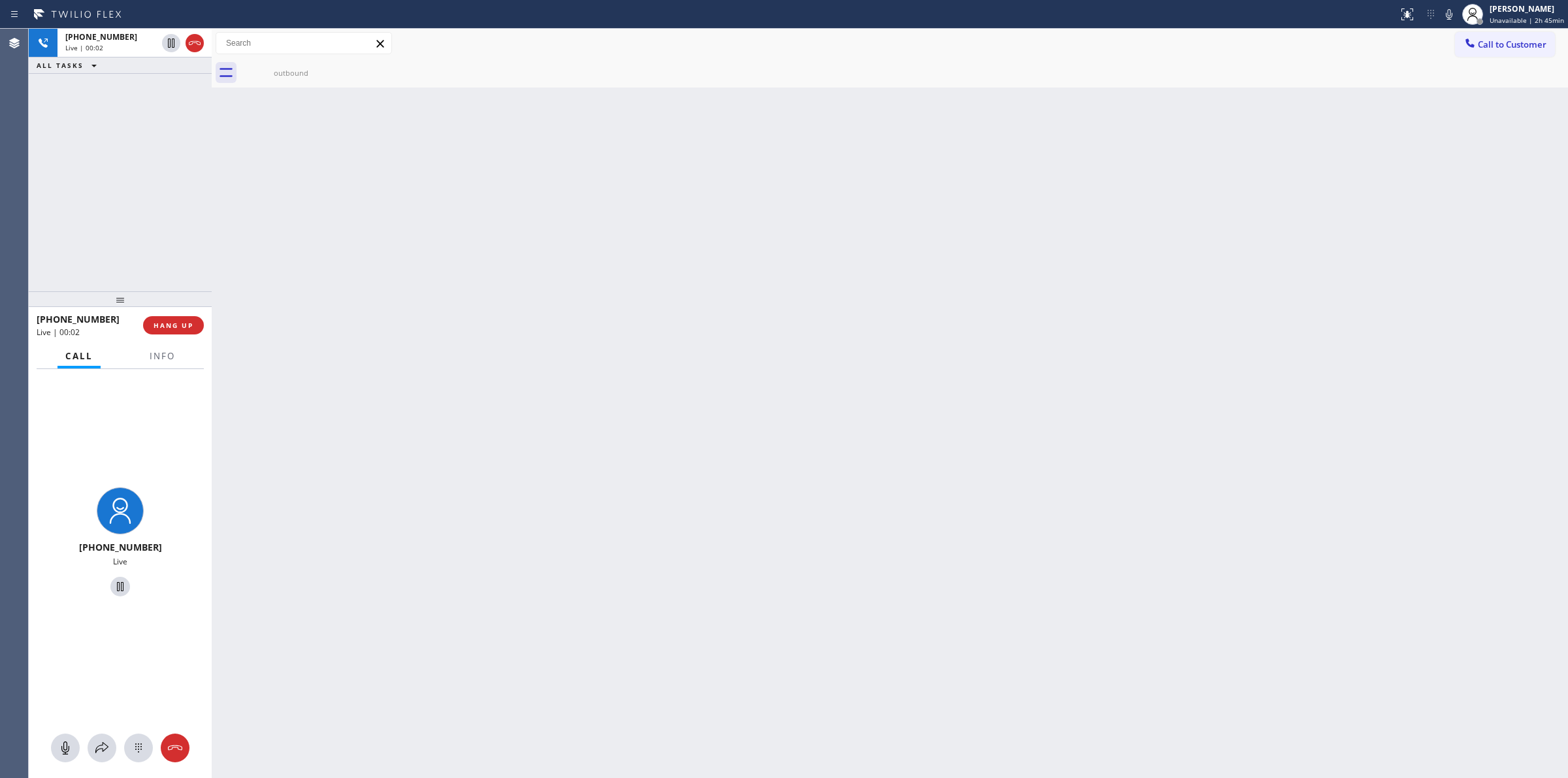
drag, startPoint x: 1010, startPoint y: 128, endPoint x: 1431, endPoint y: 31, distance: 432.0
click at [1047, 113] on div "Back to Dashboard Change Sender ID Customers Technicians Select a contact Outbo…" at bounding box center [890, 404] width 1356 height 749
click at [1500, 46] on span "Call to Customer" at bounding box center [1512, 44] width 69 height 12
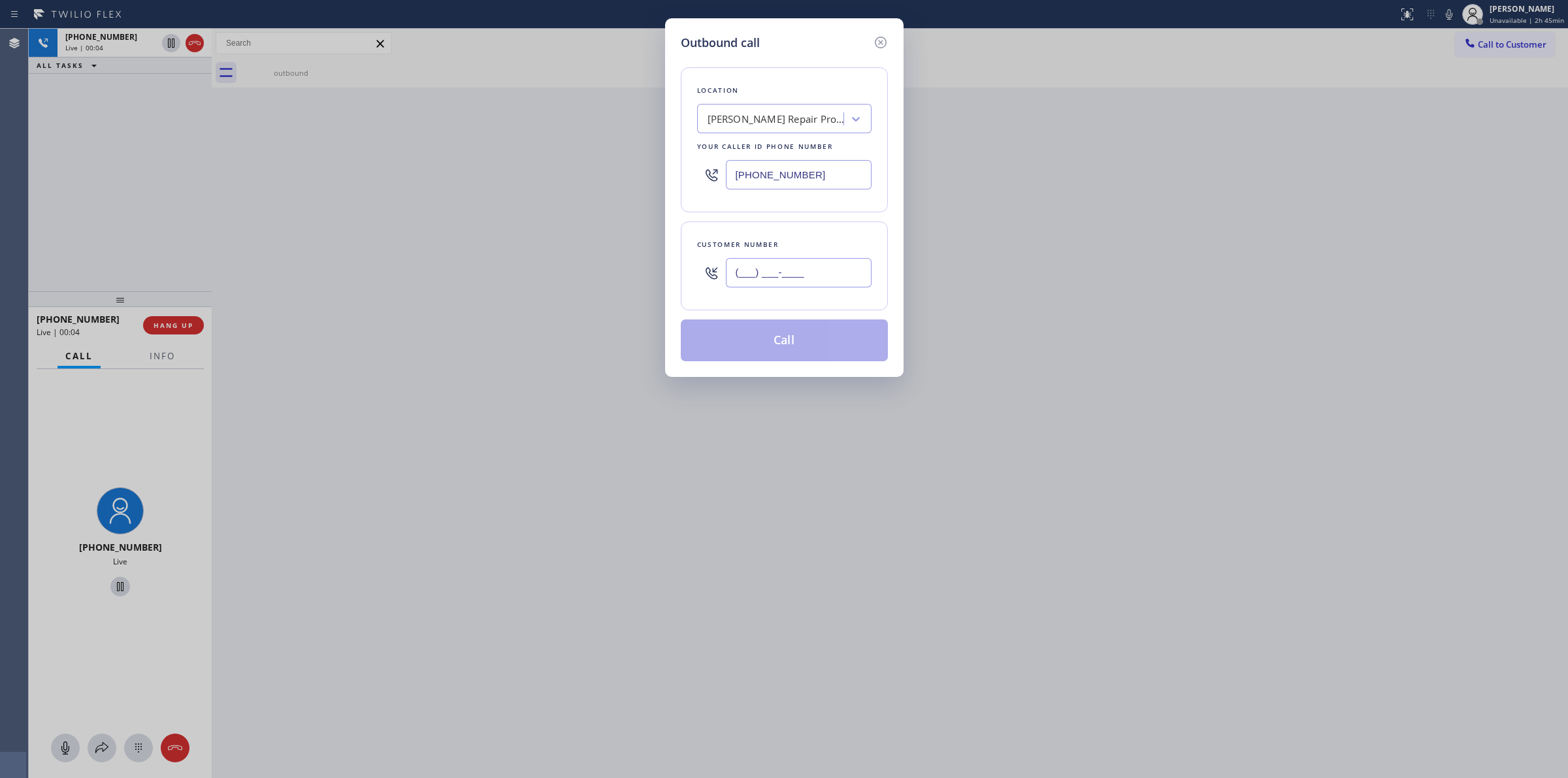
click at [848, 265] on input "(___) ___-____" at bounding box center [799, 273] width 145 height 29
paste input "564) 201-6330"
type input "[PHONE_NUMBER]"
click at [803, 110] on div "[PERSON_NAME] Repair Professionals" at bounding box center [772, 119] width 142 height 23
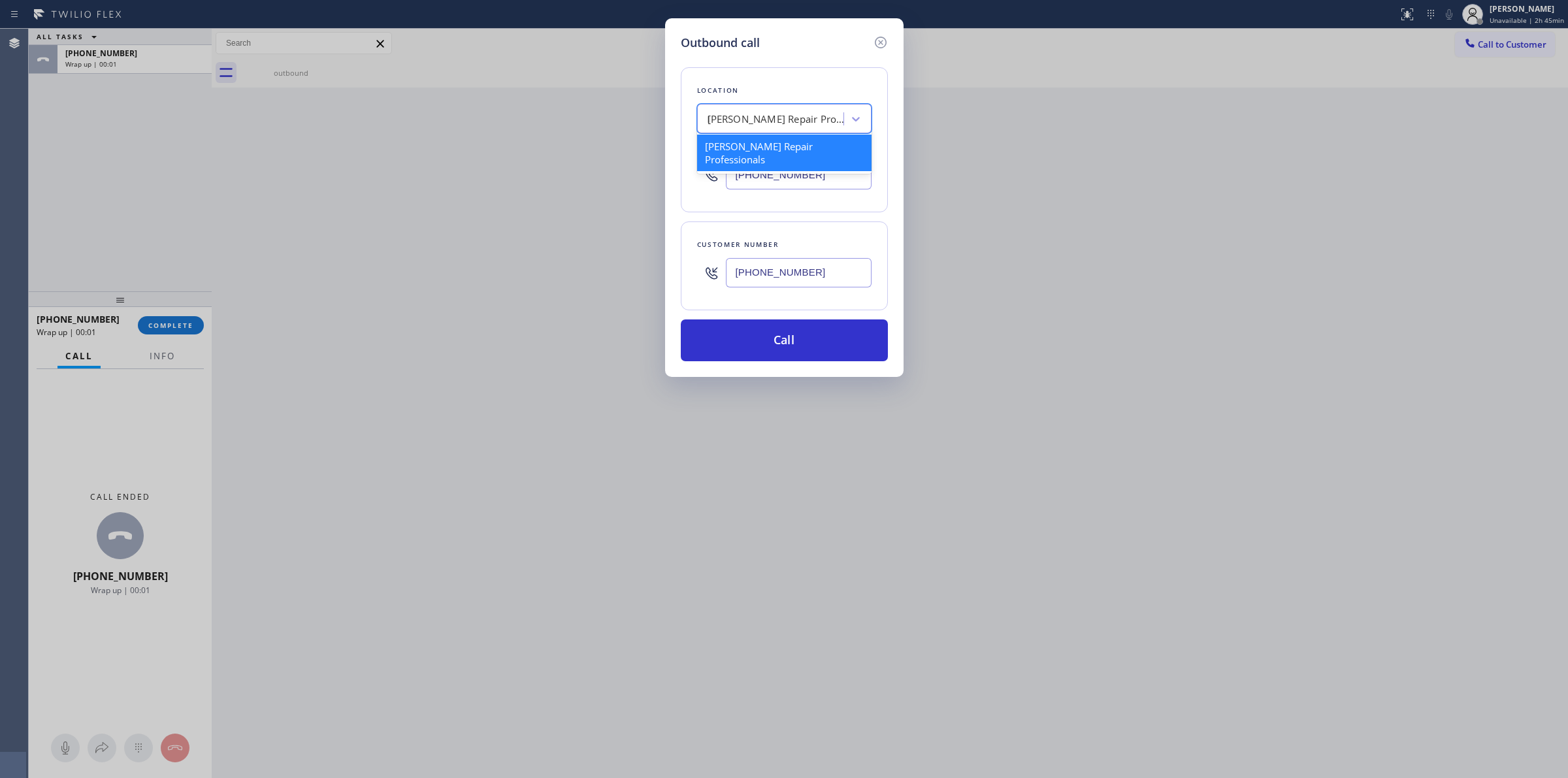
type input "LG"
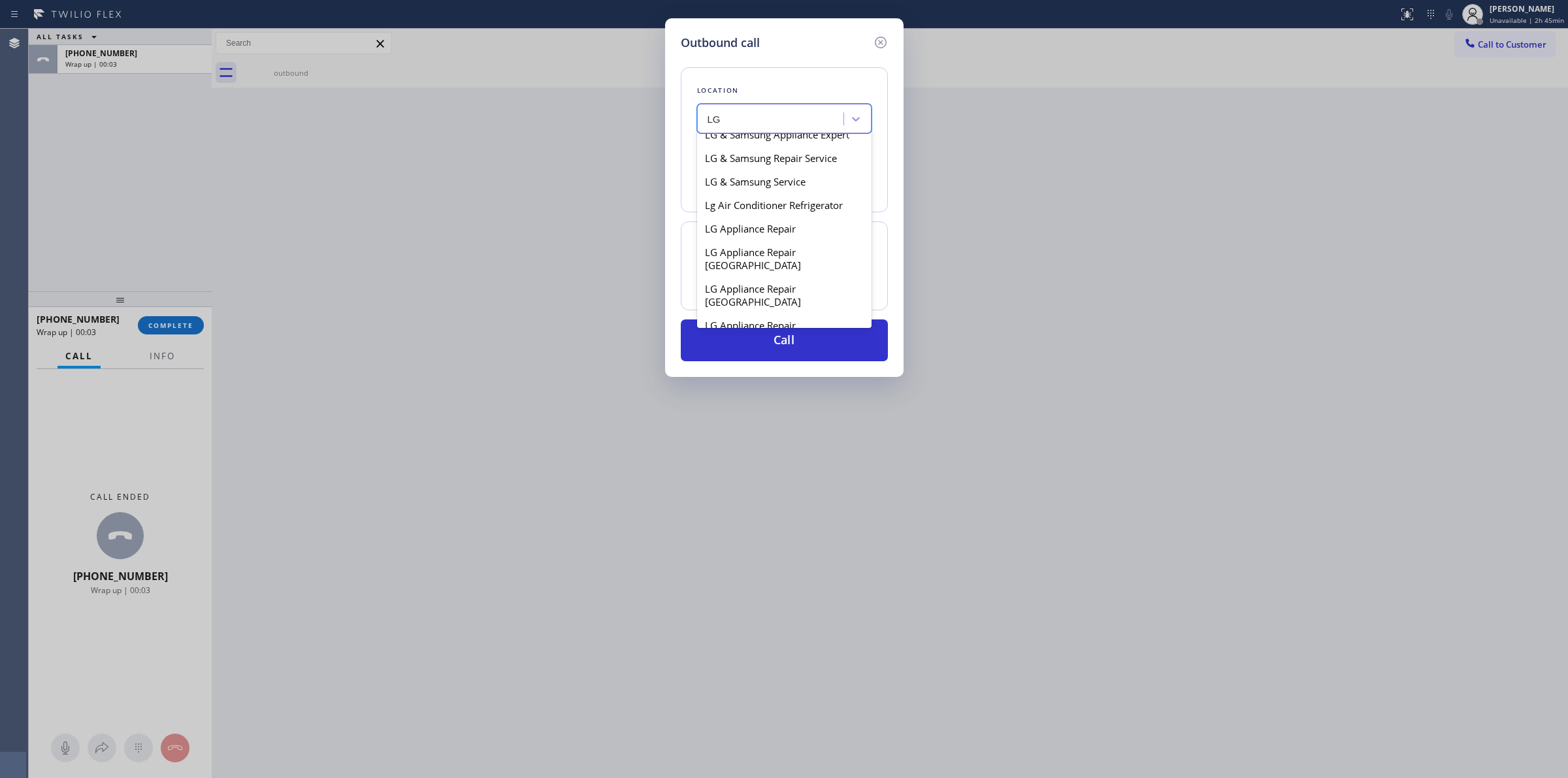
scroll to position [653, 0]
click at [736, 238] on div "LG Appliance Repair Repair" at bounding box center [785, 232] width 174 height 23
type input "[PHONE_NUMBER]"
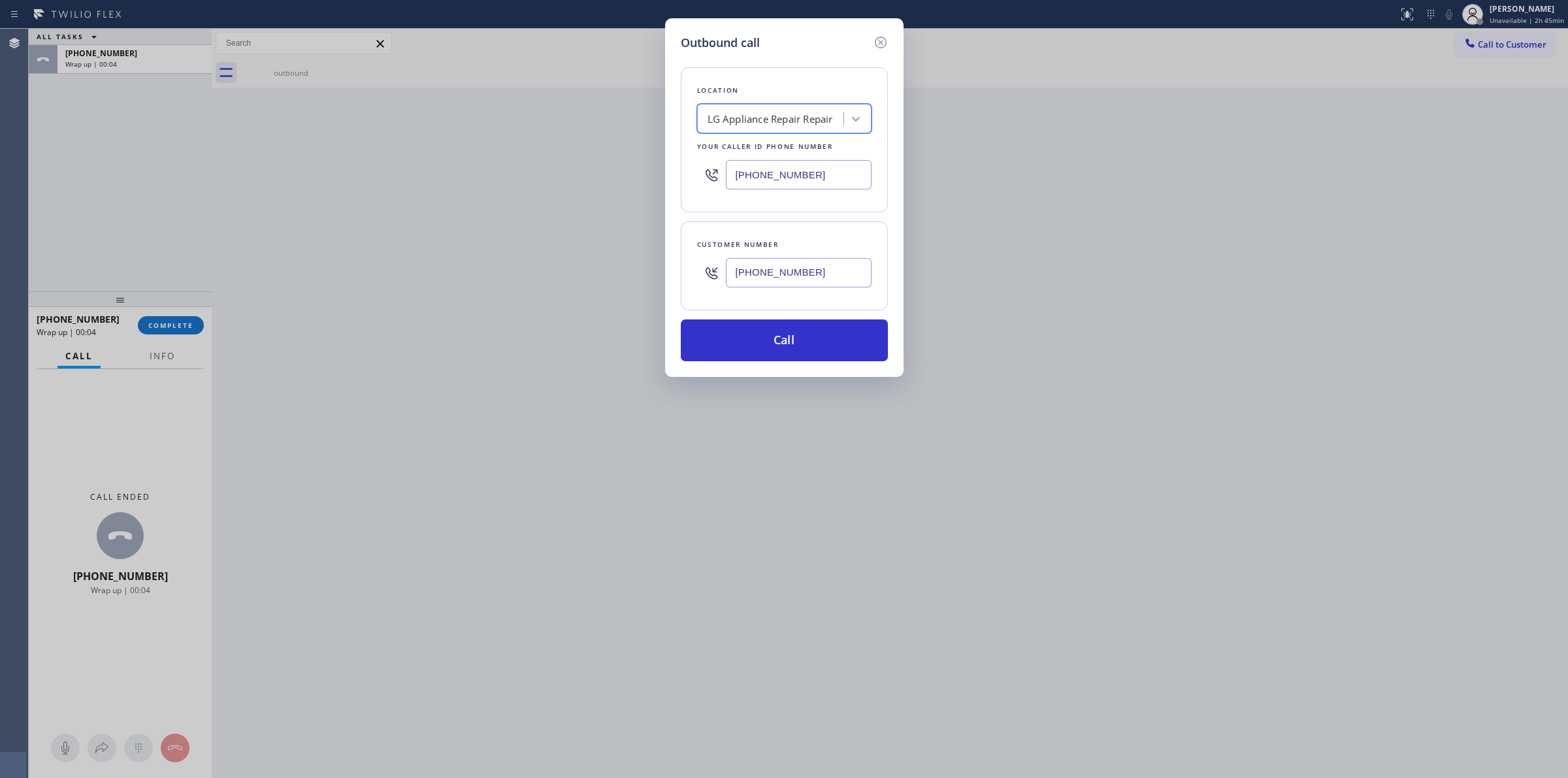
click at [786, 272] on input "[PHONE_NUMBER]" at bounding box center [799, 273] width 145 height 29
click at [775, 337] on button "Call" at bounding box center [784, 341] width 208 height 42
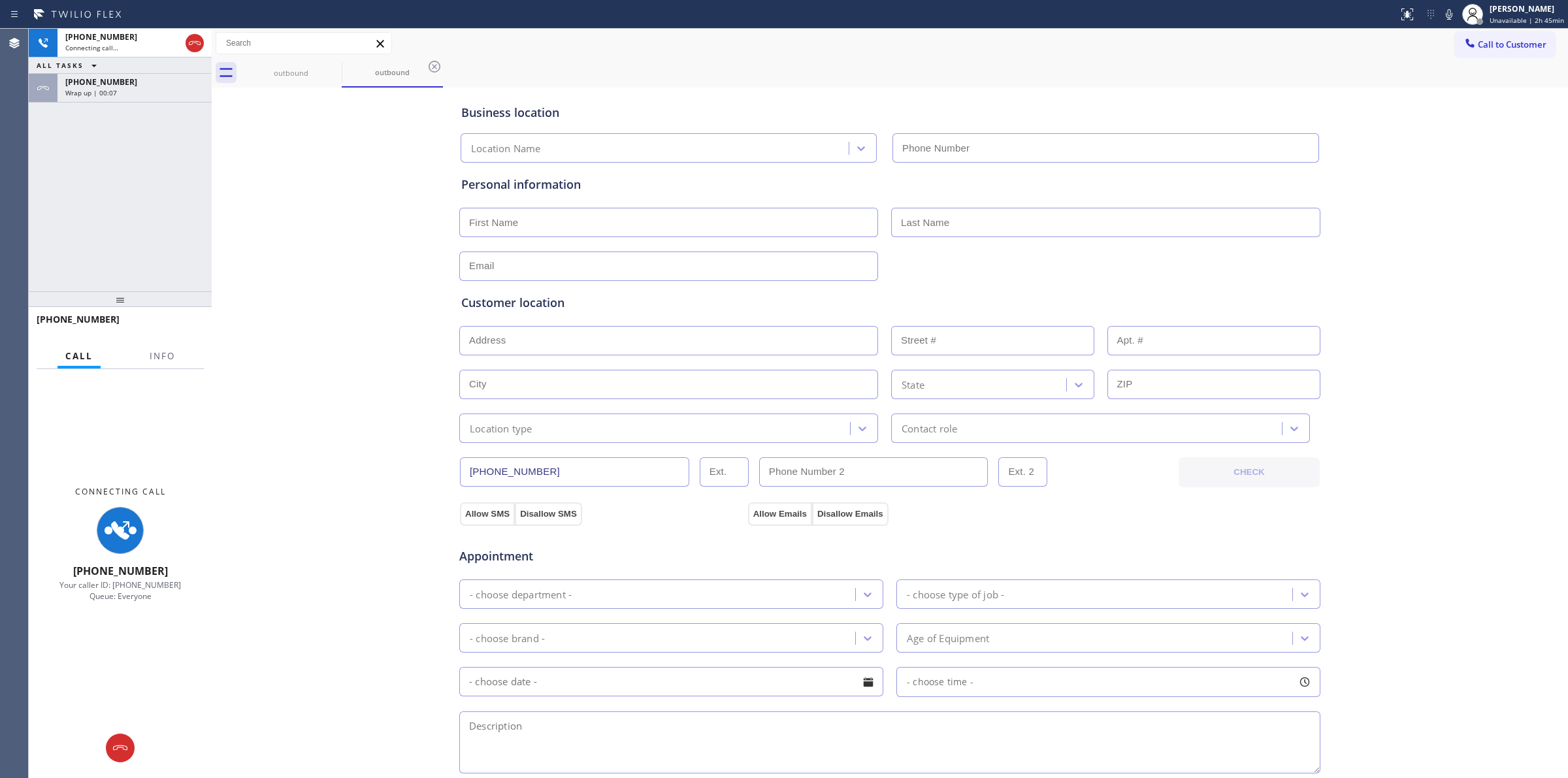
type input "[PHONE_NUMBER]"
click at [128, 95] on div "Wrap up | 00:08" at bounding box center [135, 92] width 139 height 9
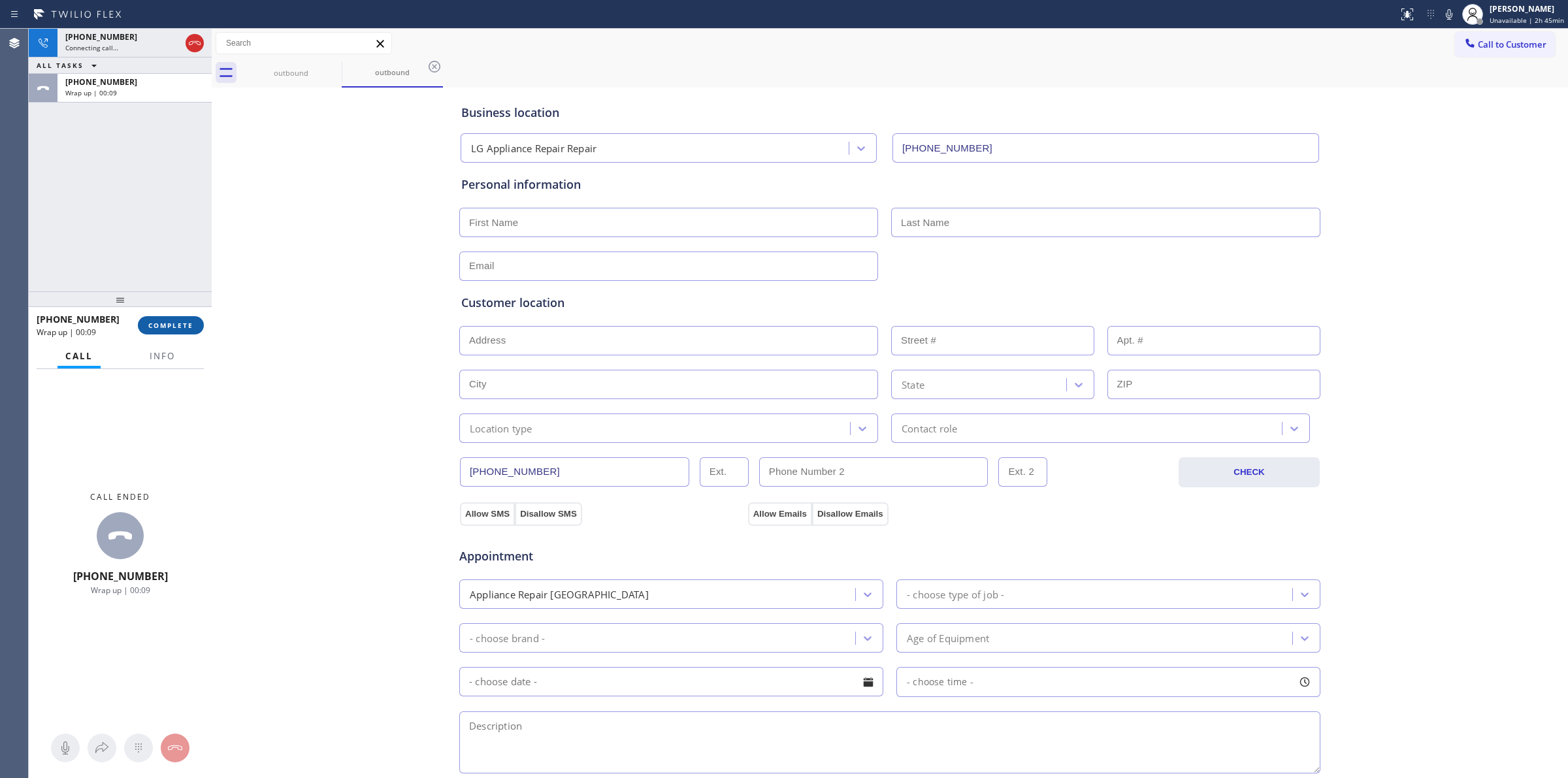
click at [149, 317] on button "COMPLETE" at bounding box center [171, 325] width 66 height 19
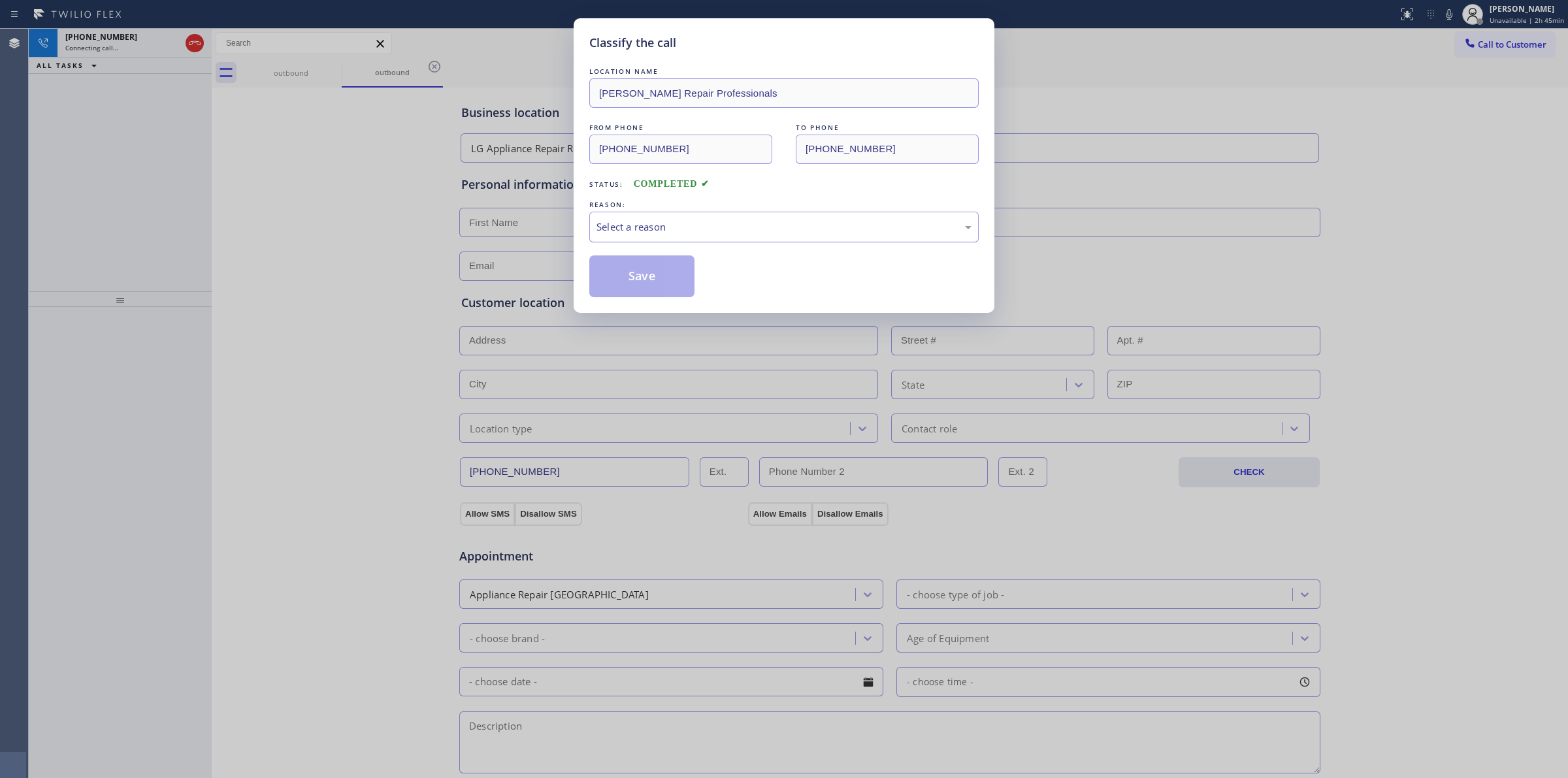
click at [655, 227] on div "Select a reason" at bounding box center [784, 227] width 375 height 15
click at [608, 275] on button "Save" at bounding box center [642, 276] width 105 height 42
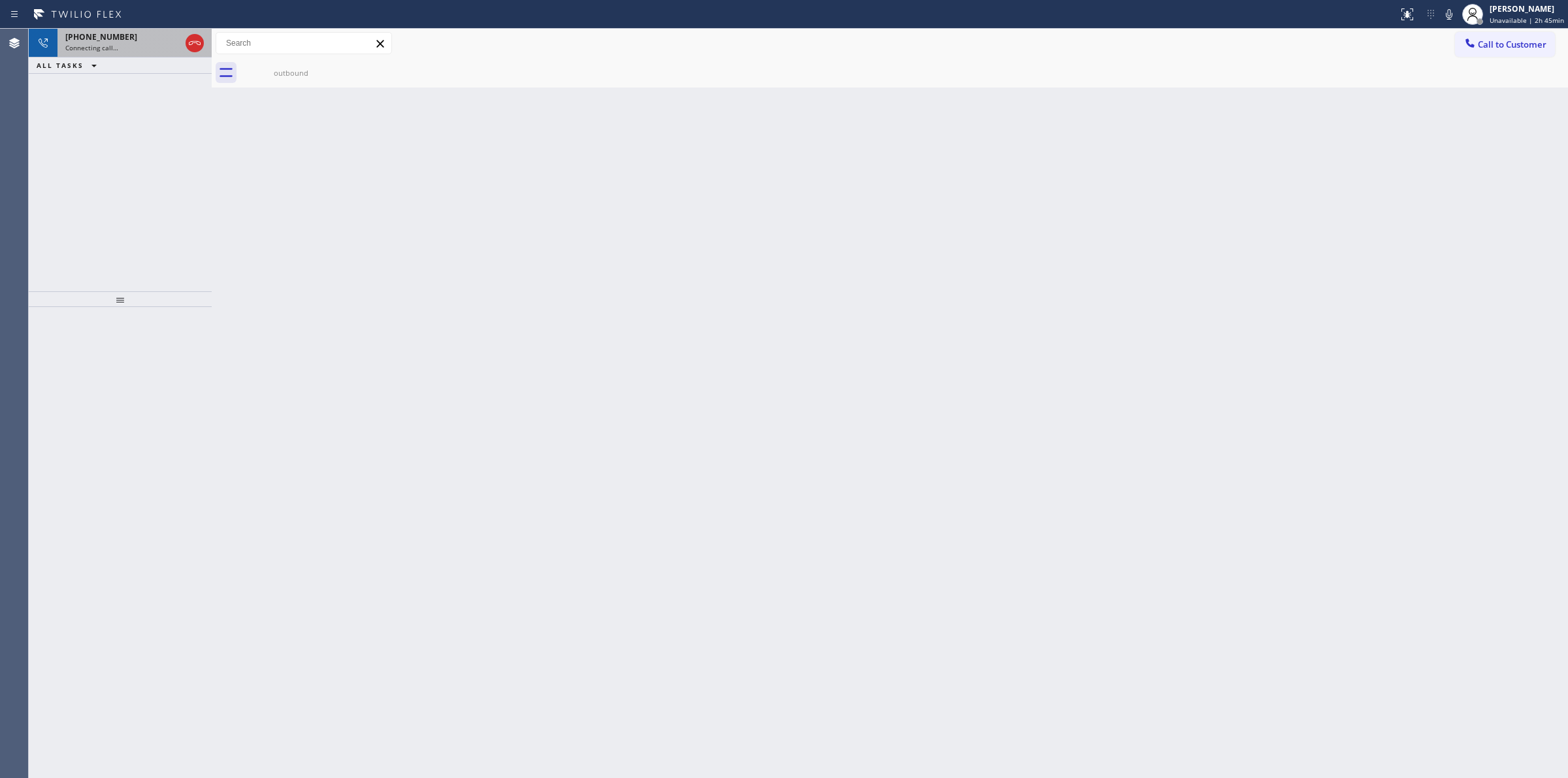
click at [145, 48] on div "Connecting call…" at bounding box center [123, 47] width 115 height 9
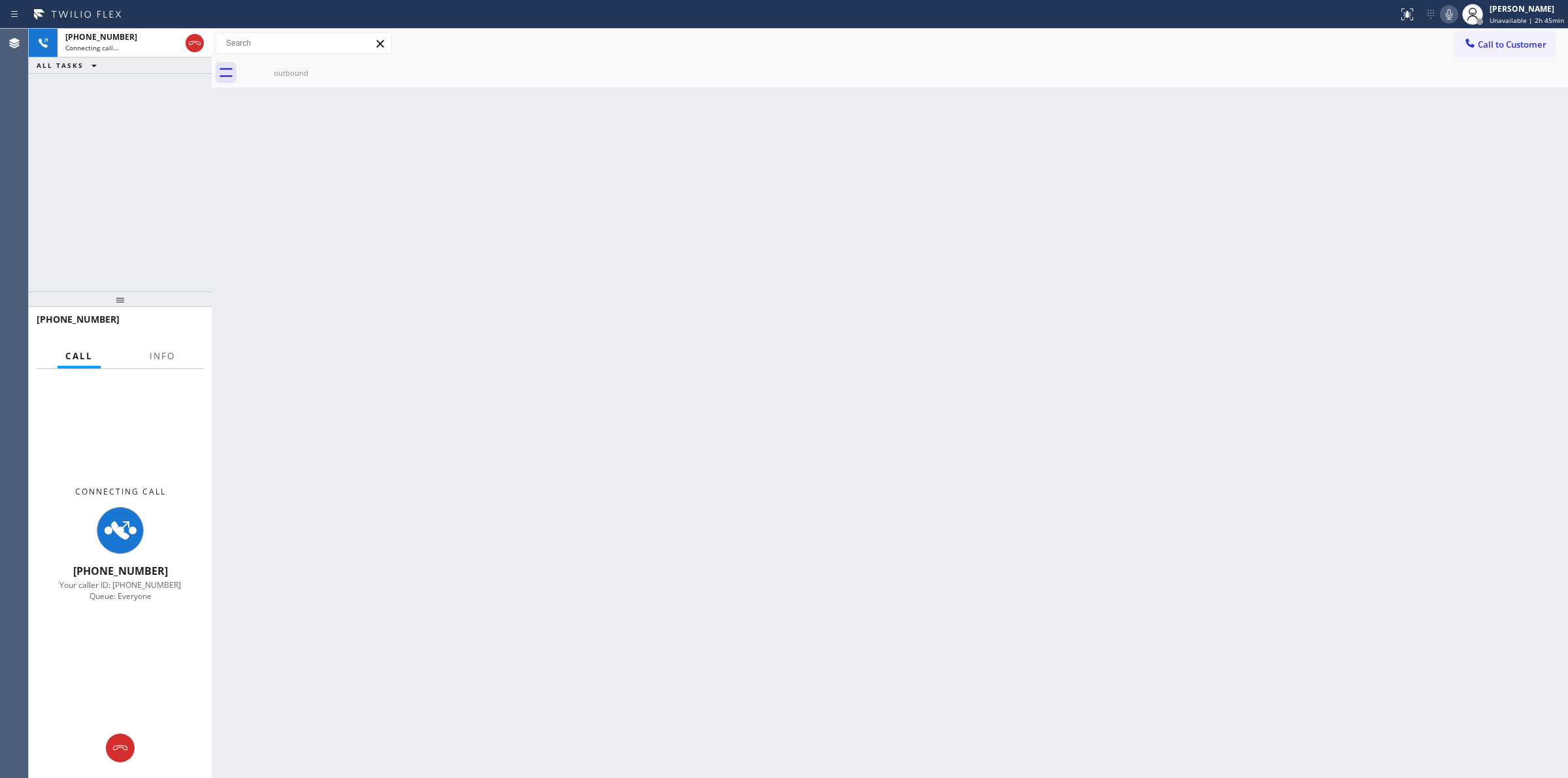
click at [1446, 19] on icon at bounding box center [1449, 14] width 15 height 15
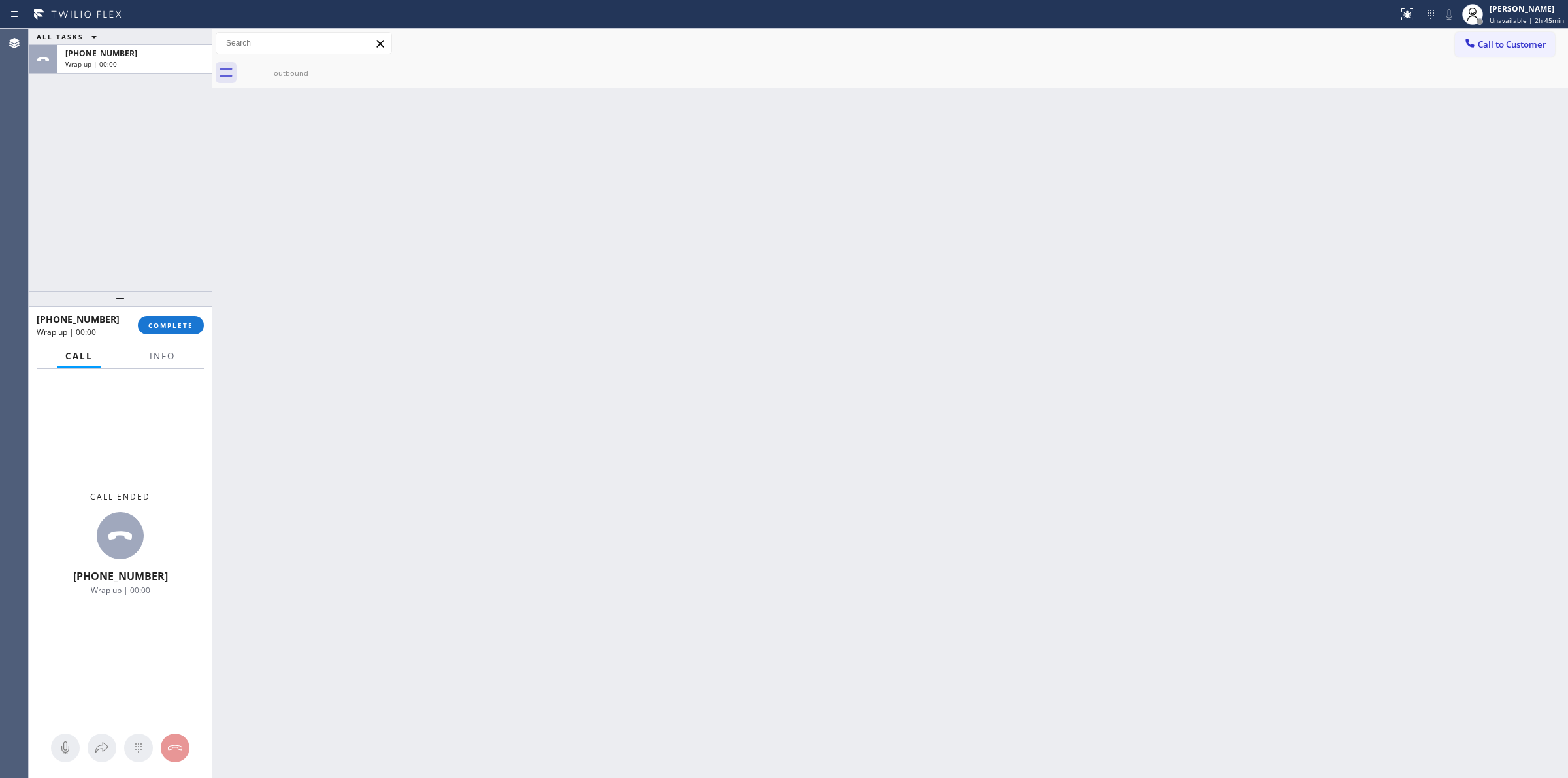
drag, startPoint x: 1534, startPoint y: 46, endPoint x: 1517, endPoint y: 46, distance: 17.0
click at [1530, 46] on span "Call to Customer" at bounding box center [1512, 44] width 69 height 12
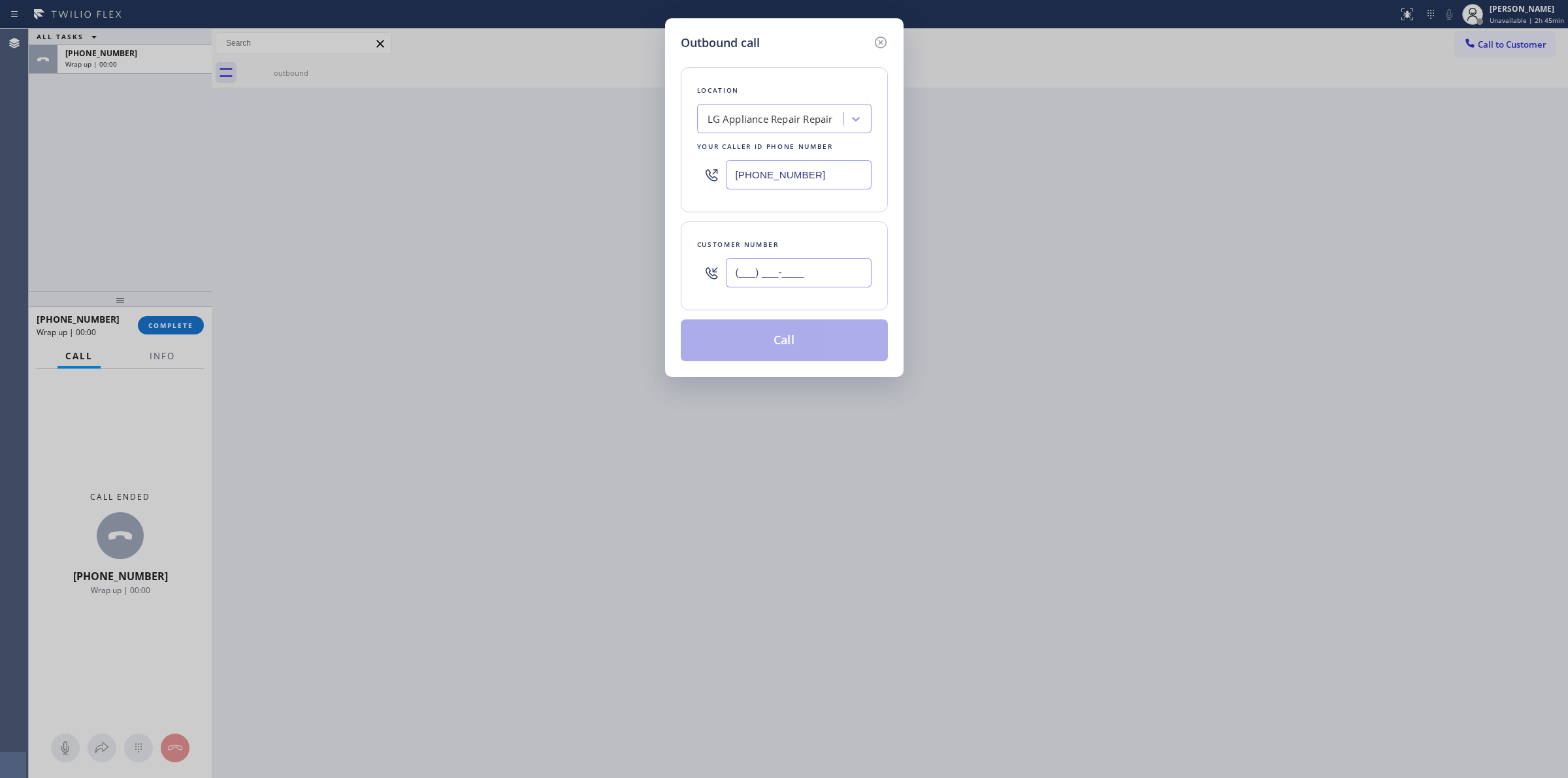
paste input "5642"
click at [783, 274] on input "(___) ___-____" at bounding box center [799, 273] width 145 height 29
drag, startPoint x: 822, startPoint y: 274, endPoint x: 540, endPoint y: 255, distance: 282.6
click at [550, 258] on div "Outbound call Location LG Appliance Repair Repair Your caller id phone number […" at bounding box center [784, 389] width 1568 height 778
paste input "564) 201-6330"
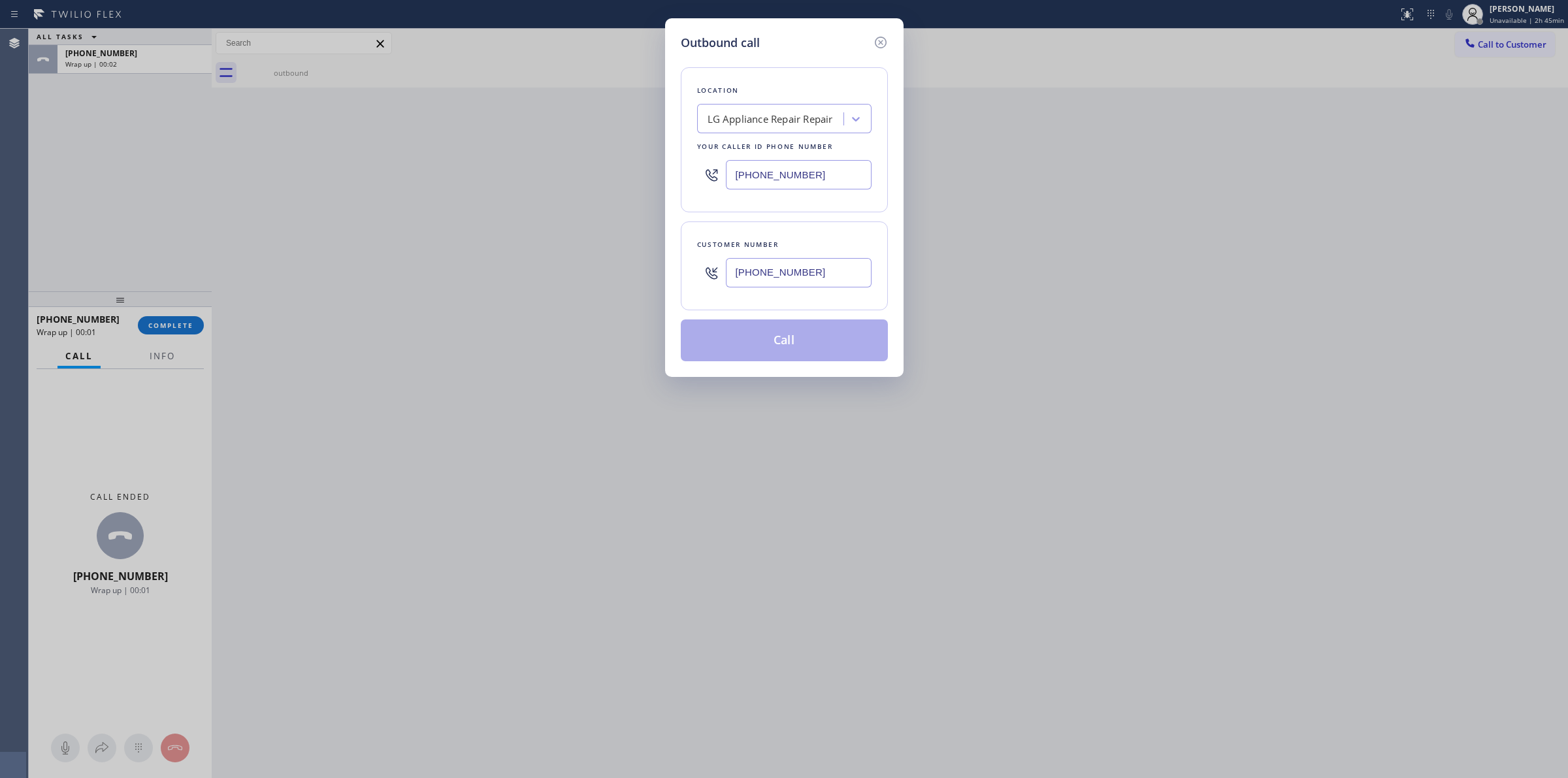
type input "[PHONE_NUMBER]"
click at [746, 341] on button "Call" at bounding box center [784, 341] width 208 height 42
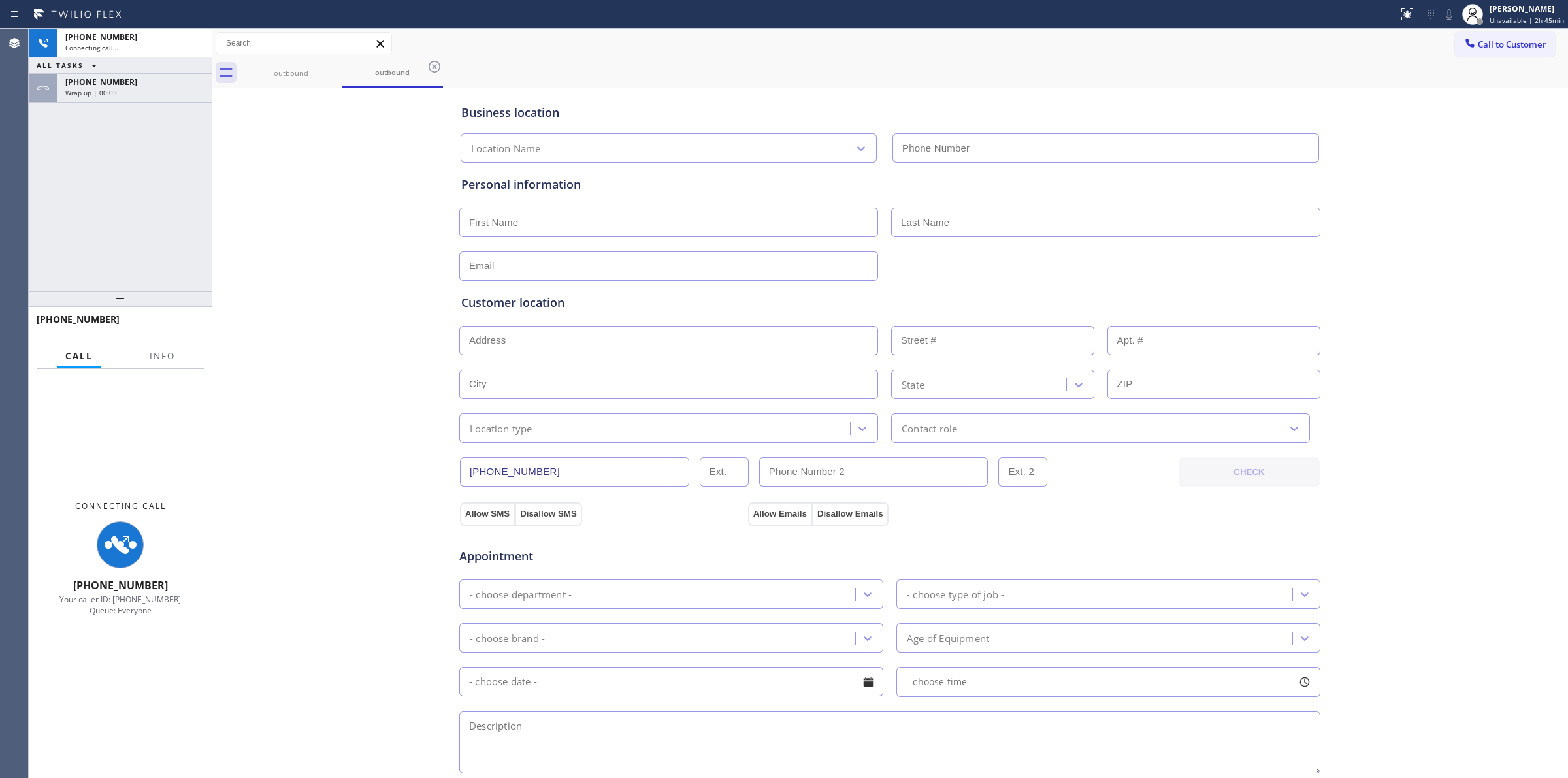
type input "[PHONE_NUMBER]"
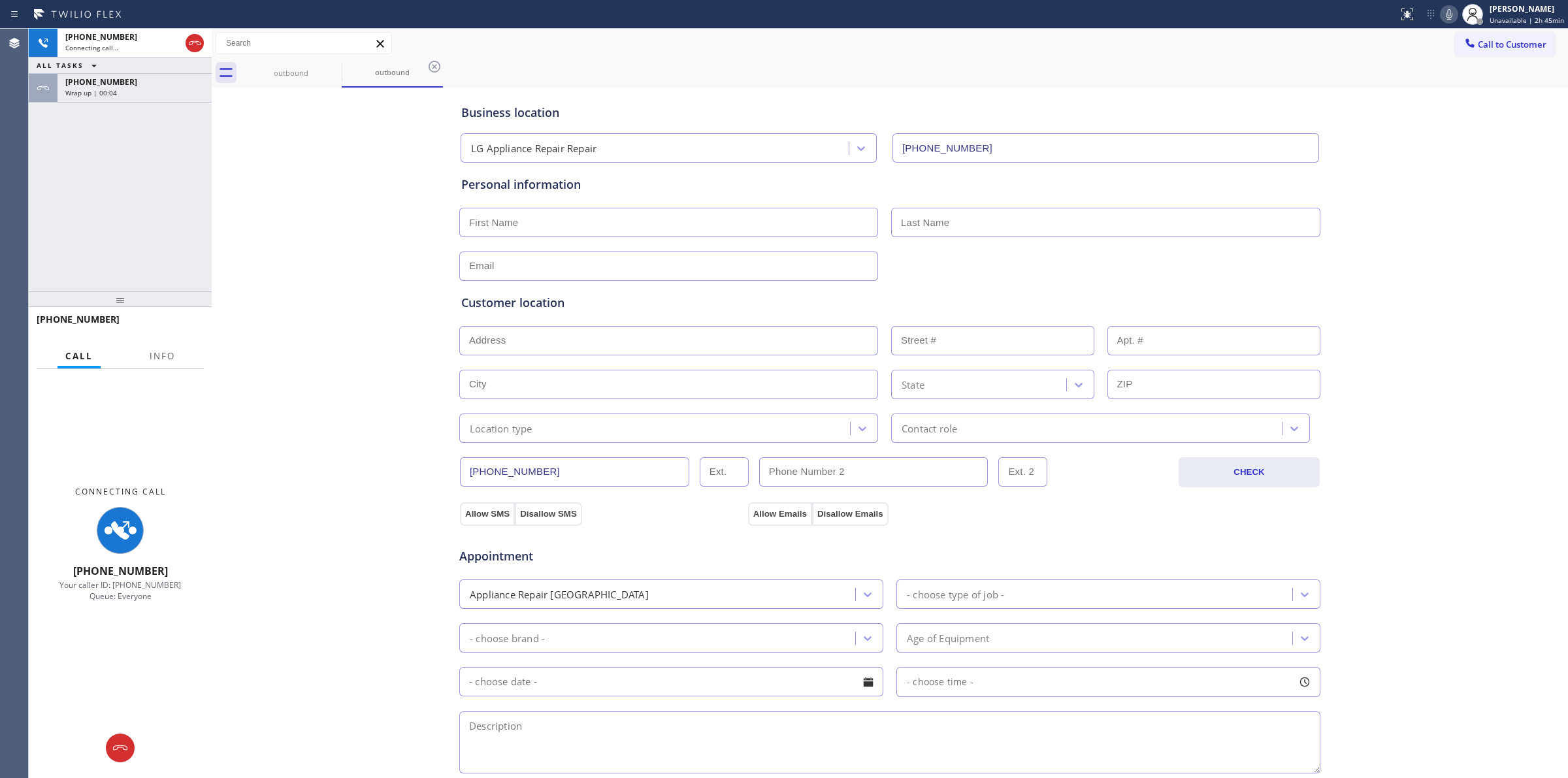
drag, startPoint x: 750, startPoint y: 65, endPoint x: 474, endPoint y: 86, distance: 276.8
click at [709, 66] on div "outbound outbound" at bounding box center [904, 73] width 1328 height 29
click at [148, 95] on div "Wrap up | 00:05" at bounding box center [135, 92] width 139 height 9
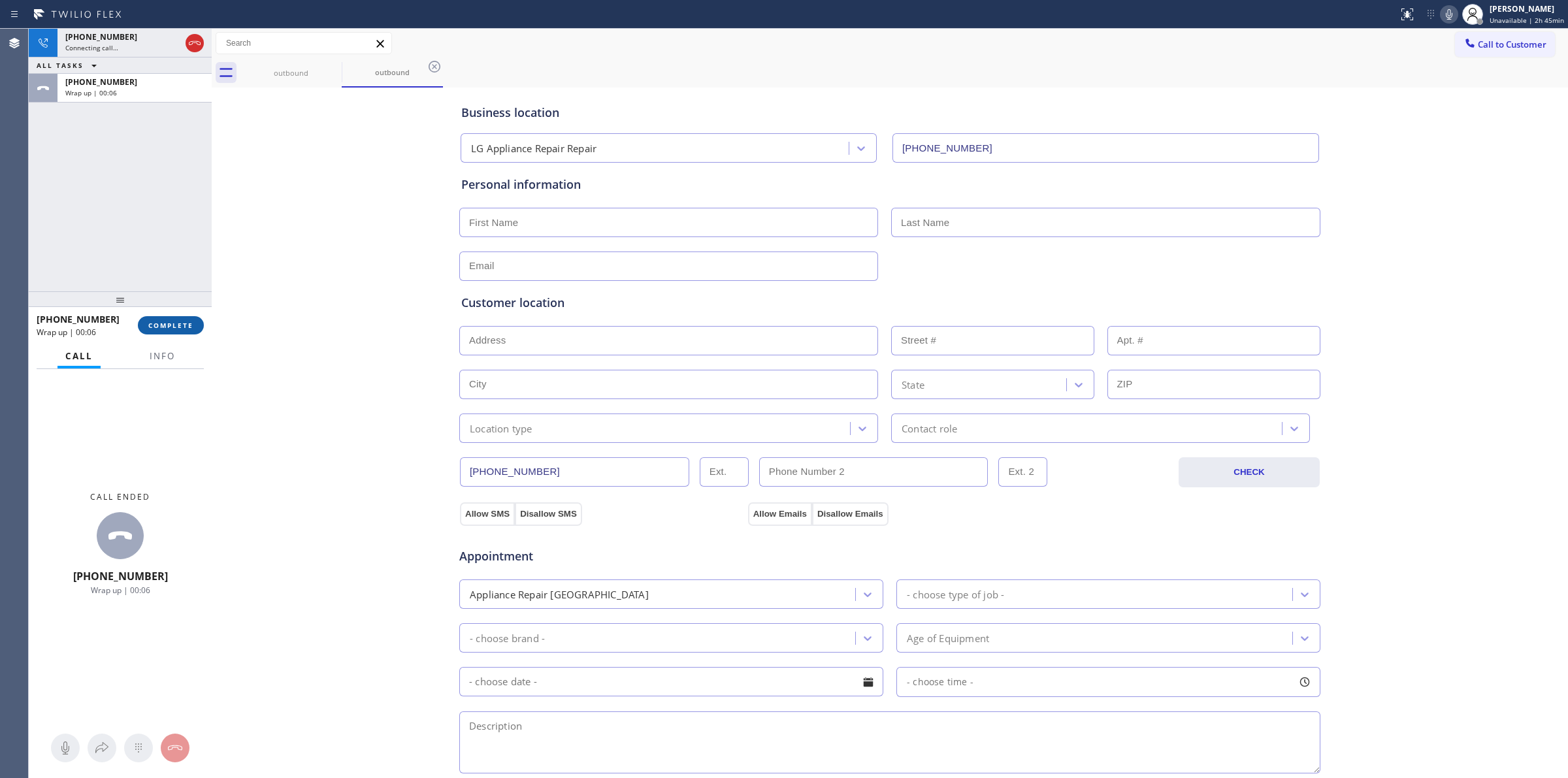
click at [168, 332] on button "COMPLETE" at bounding box center [171, 325] width 66 height 19
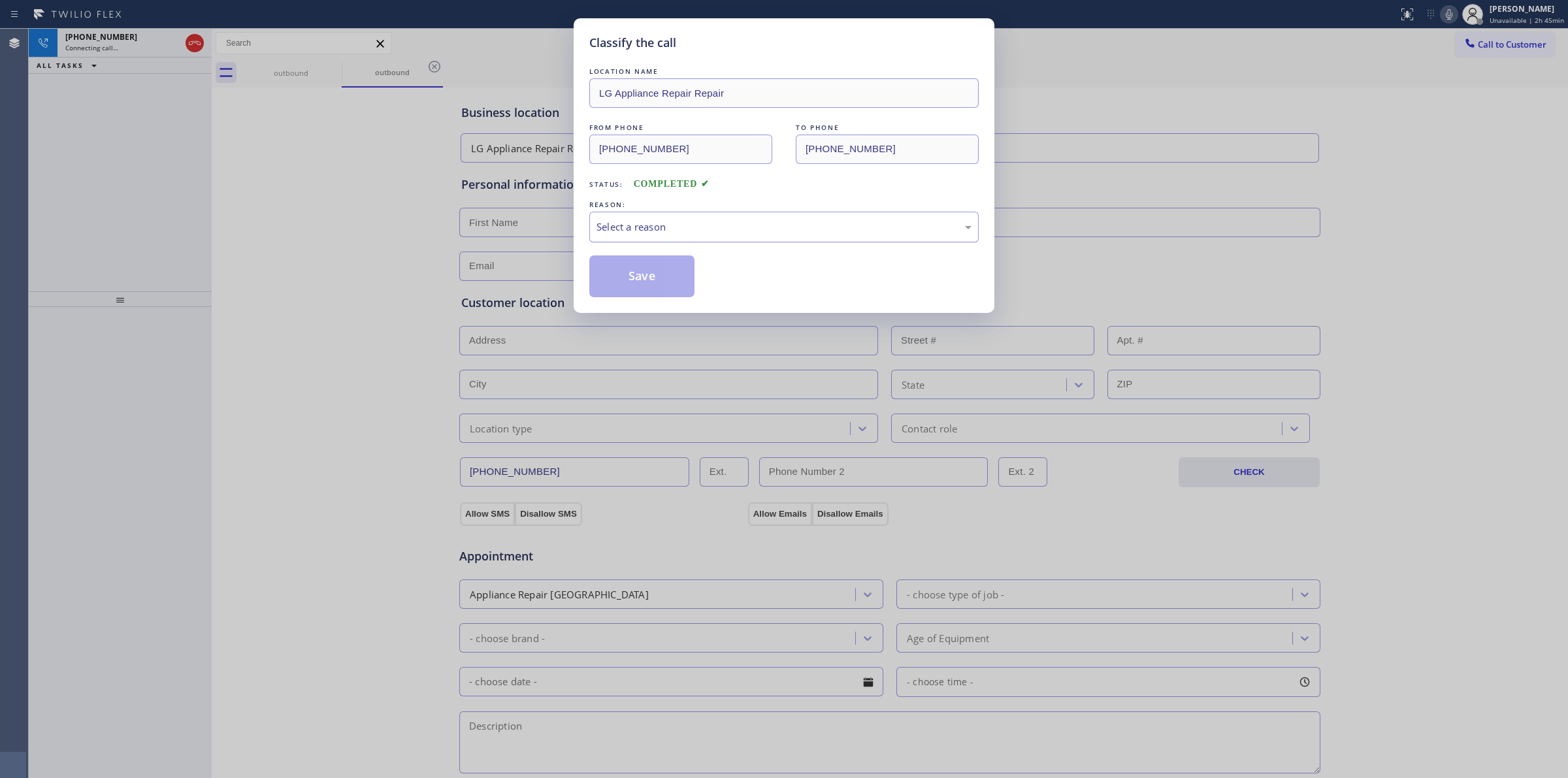
click at [701, 225] on div "Select a reason" at bounding box center [784, 227] width 375 height 15
click at [646, 291] on button "Save" at bounding box center [642, 276] width 105 height 42
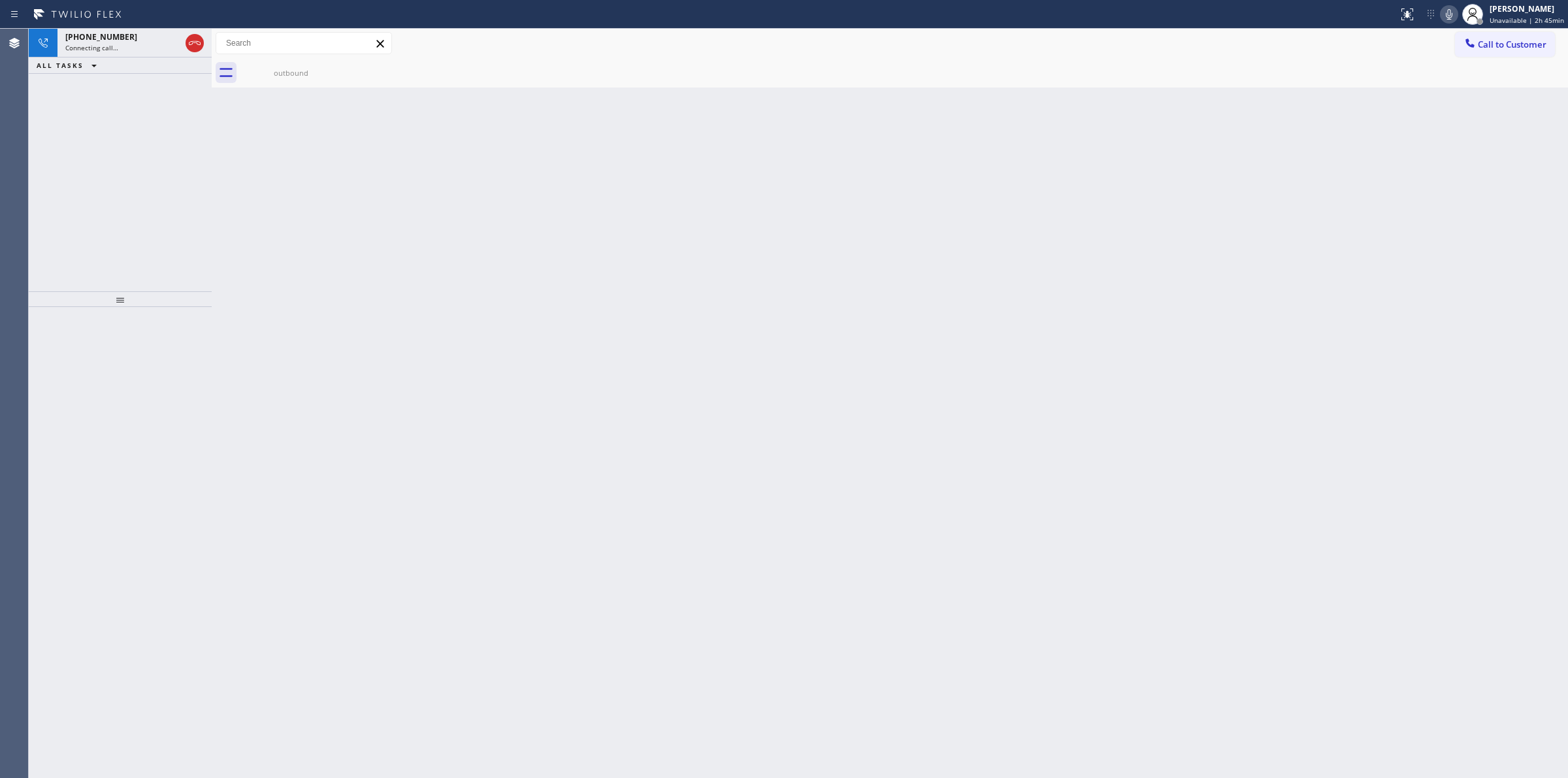
click at [1461, 96] on div "Back to Dashboard Change Sender ID Customers Technicians Select a contact Outbo…" at bounding box center [890, 404] width 1356 height 749
click at [1452, 15] on icon at bounding box center [1449, 14] width 15 height 15
click at [298, 56] on div "Call to Customer Outbound call Location LG Appliance Repair Repair Your caller …" at bounding box center [890, 44] width 1356 height 29
drag, startPoint x: 306, startPoint y: 67, endPoint x: 331, endPoint y: 62, distance: 25.5
click at [308, 68] on div "outbound" at bounding box center [291, 73] width 99 height 10
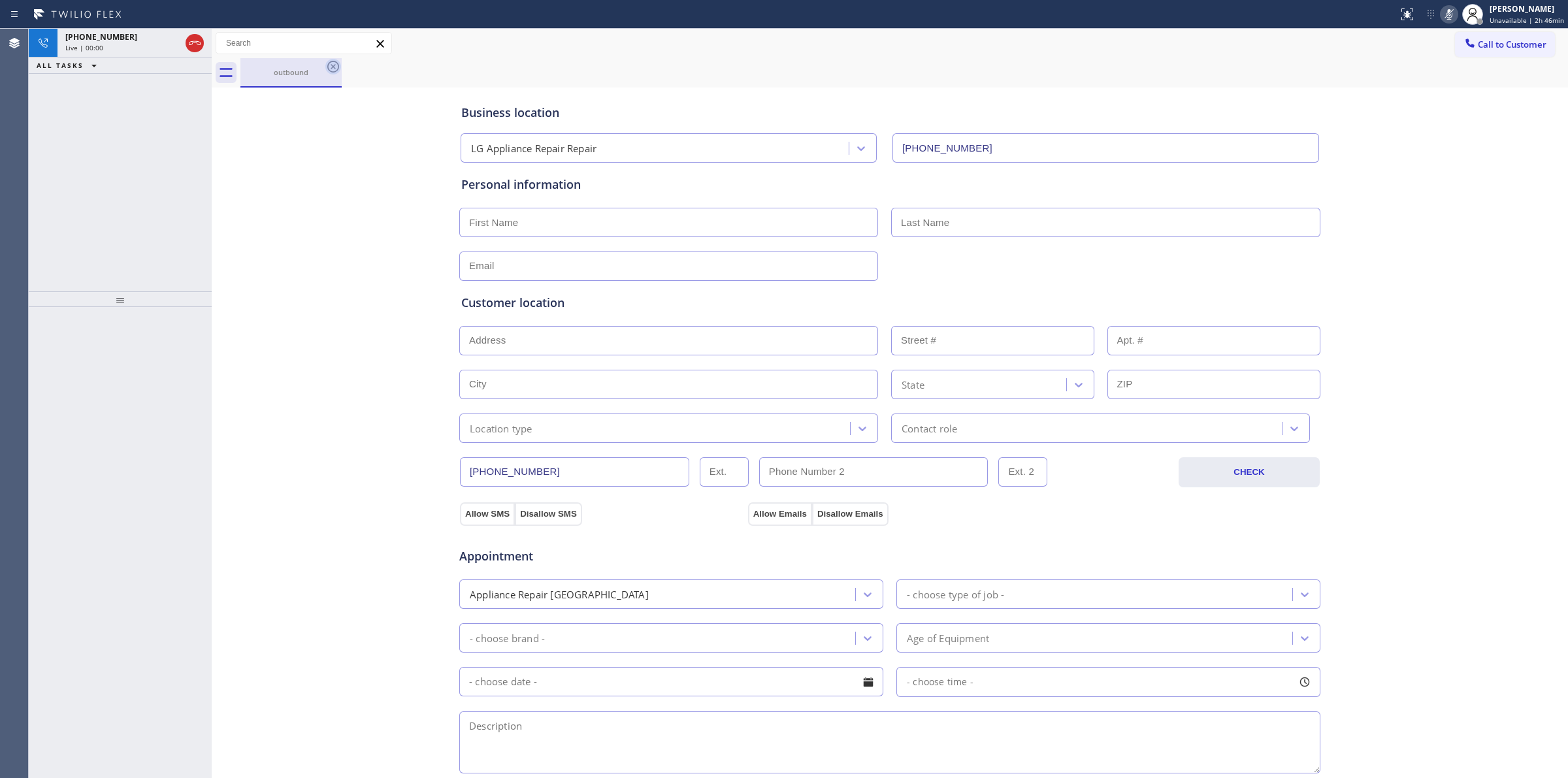
click at [331, 62] on icon at bounding box center [333, 66] width 12 height 12
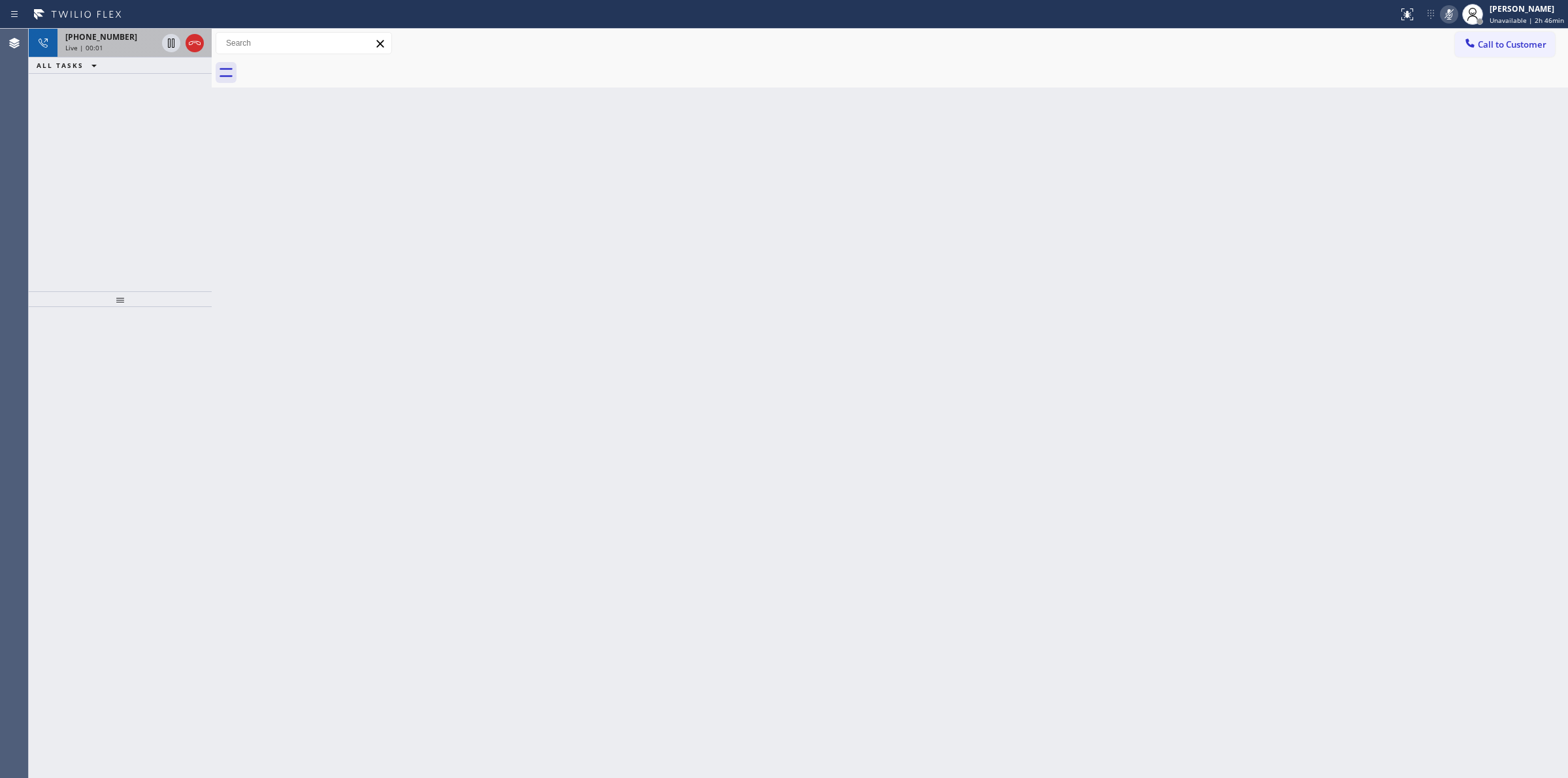
click at [128, 44] on div "Live | 00:01" at bounding box center [111, 47] width 91 height 9
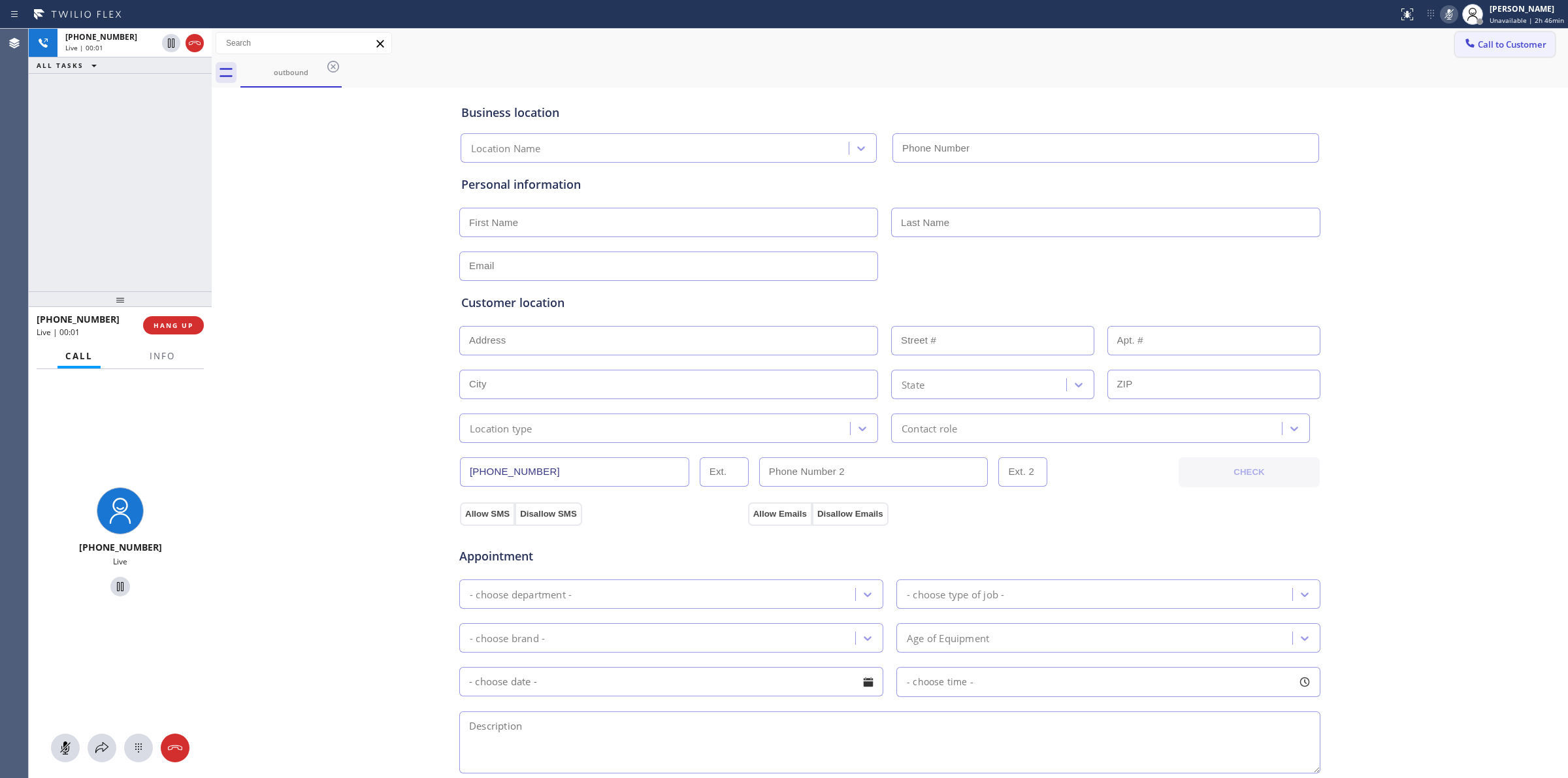
type input "[PHONE_NUMBER]"
drag, startPoint x: 1490, startPoint y: 50, endPoint x: 956, endPoint y: 207, distance: 556.6
click at [1489, 50] on span "Call to Customer" at bounding box center [1512, 44] width 69 height 12
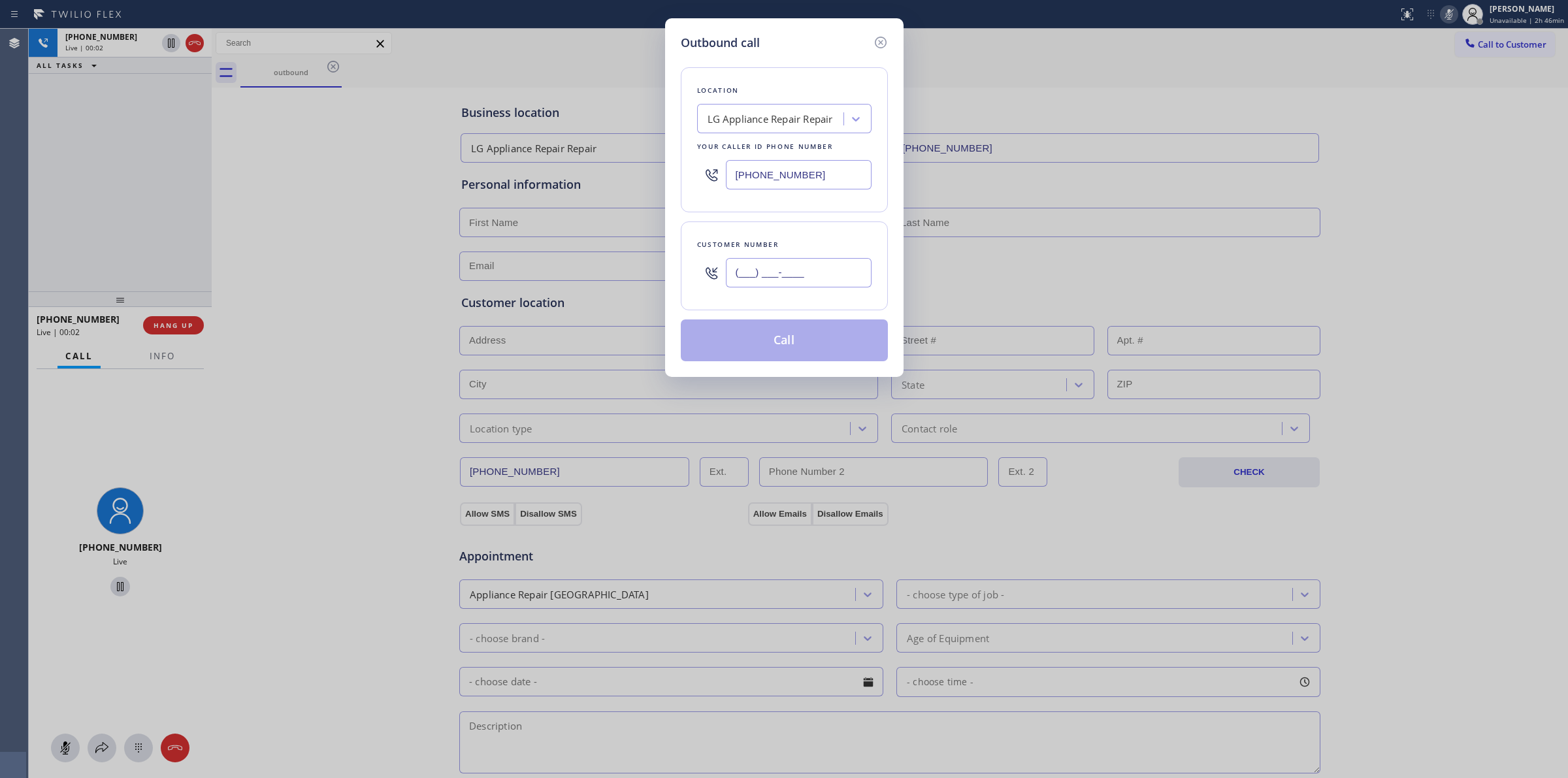
drag, startPoint x: 773, startPoint y: 276, endPoint x: 780, endPoint y: 274, distance: 7.3
click at [773, 278] on input "(___) ___-____" at bounding box center [799, 273] width 145 height 29
paste input "5-6420"
drag, startPoint x: 841, startPoint y: 285, endPoint x: 550, endPoint y: 245, distance: 293.7
click at [557, 249] on div "Outbound call Location LG Appliance Repair Repair Your caller id phone number […" at bounding box center [784, 389] width 1568 height 778
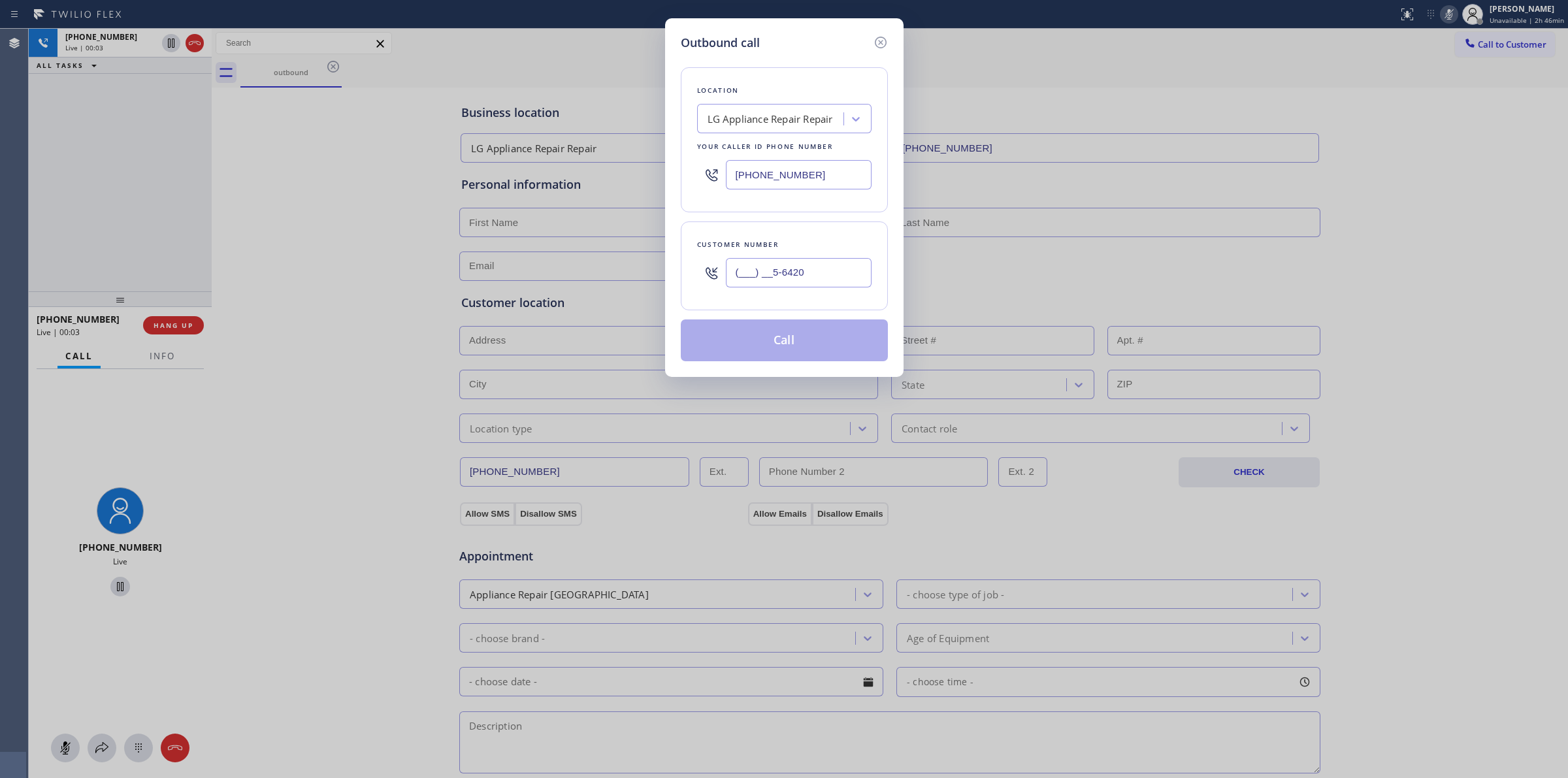
paste input "564) 201-633"
type input "[PHONE_NUMBER]"
click at [780, 73] on div "Location LG Appliance Repair Repair Your caller id phone number [PHONE_NUMBER]" at bounding box center [784, 140] width 208 height 145
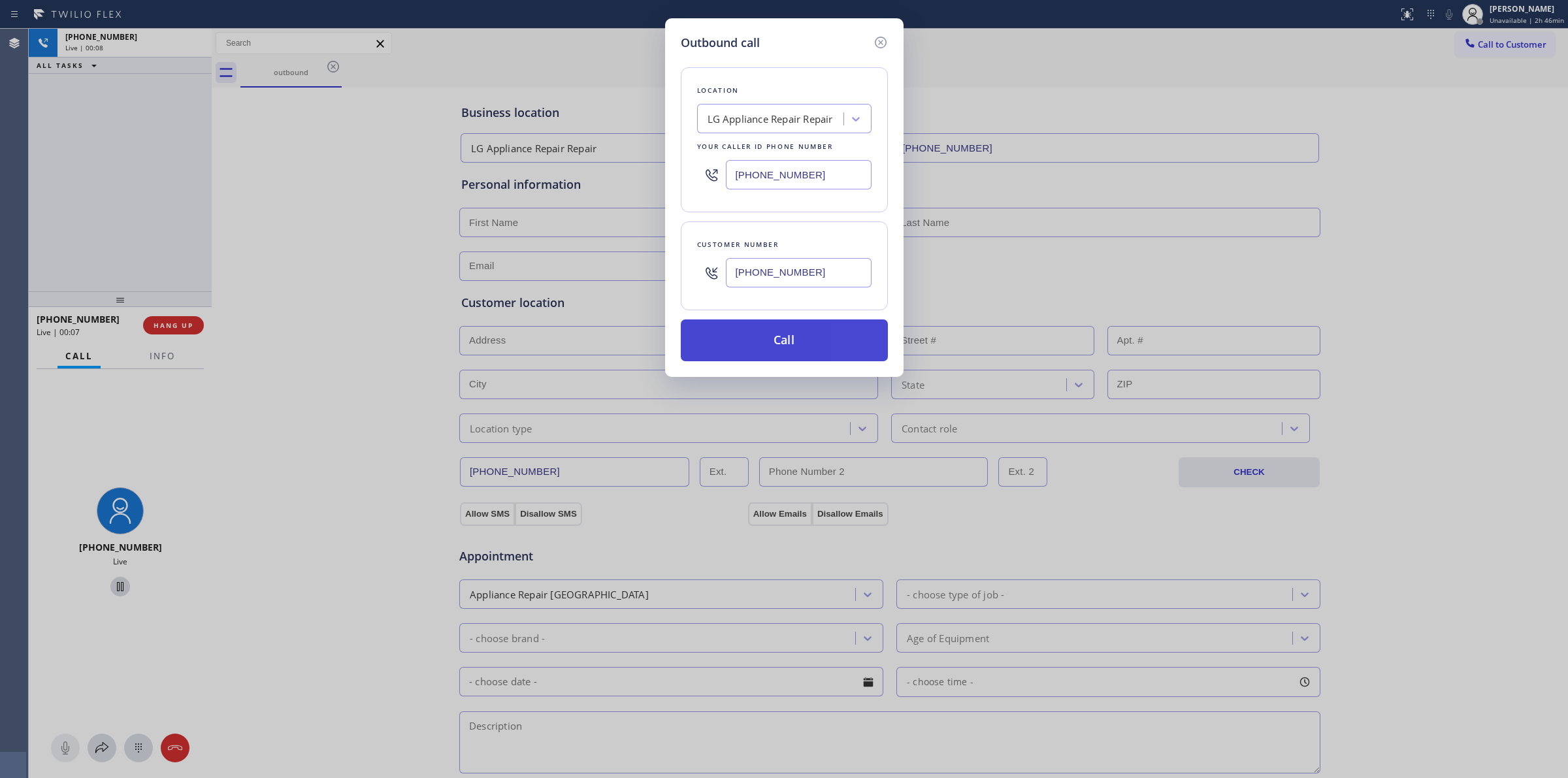
click at [781, 341] on button "Call" at bounding box center [784, 341] width 208 height 42
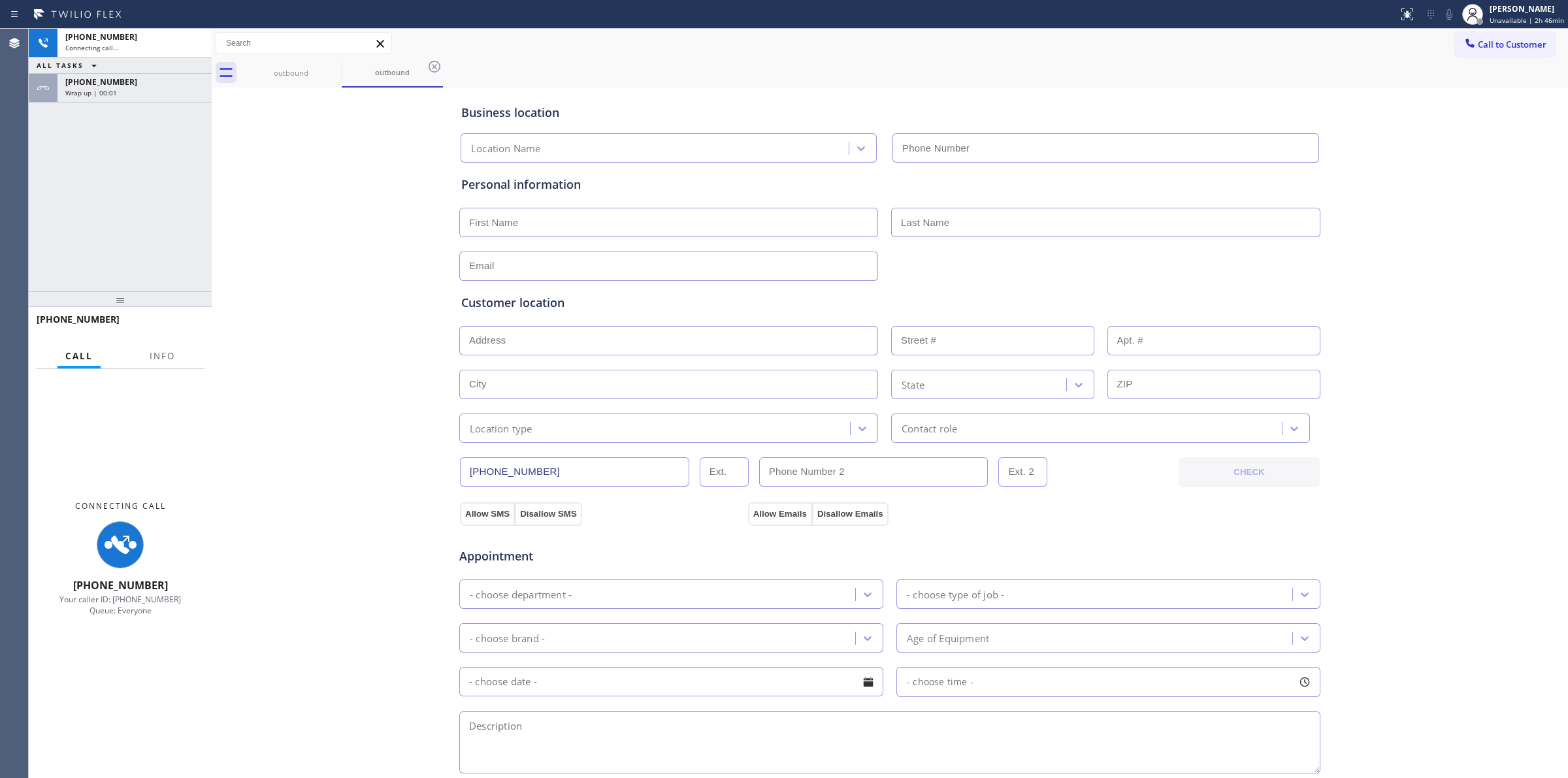
type input "[PHONE_NUMBER]"
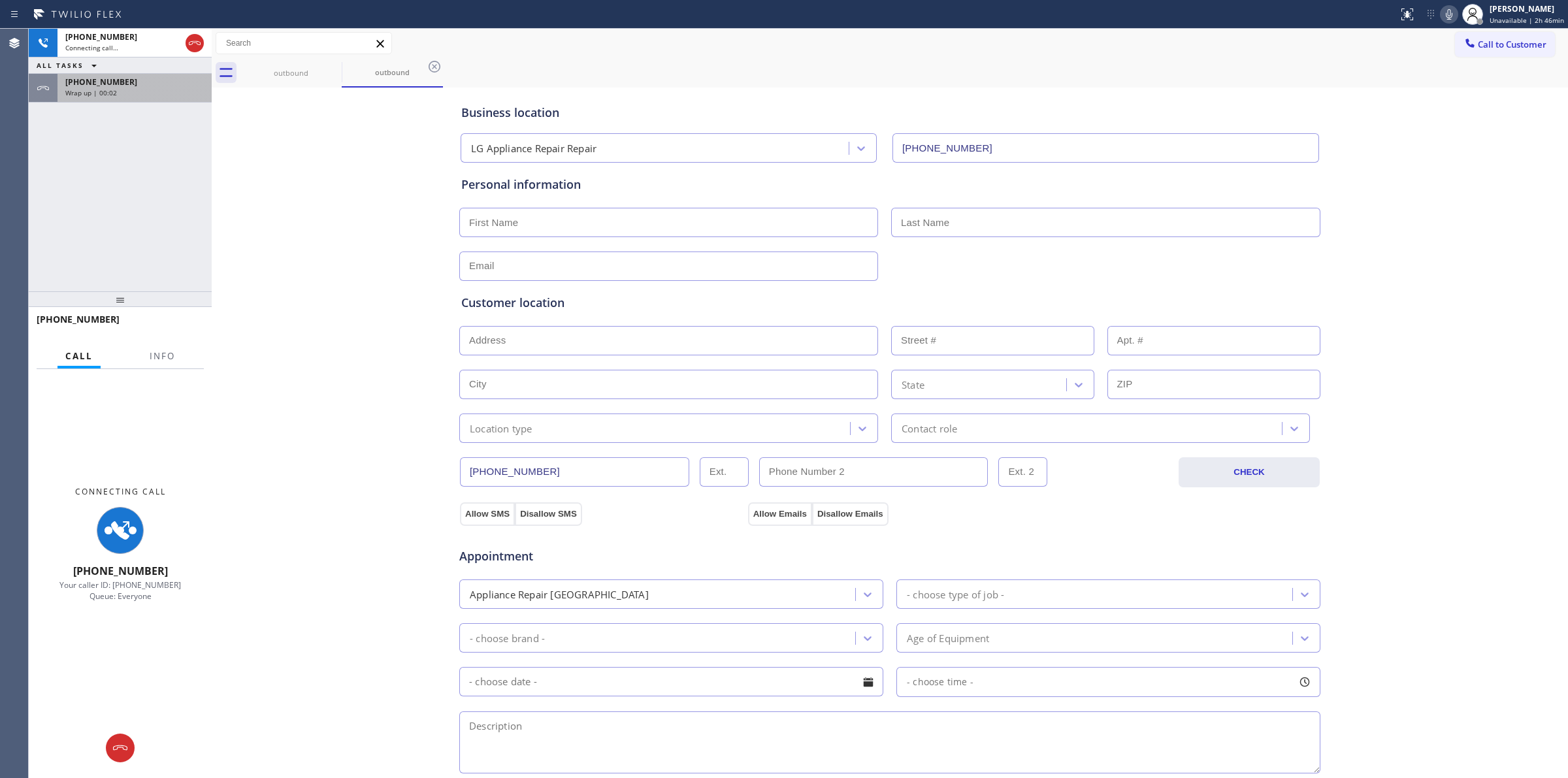
click at [124, 85] on div "[PHONE_NUMBER]" at bounding box center [135, 82] width 139 height 11
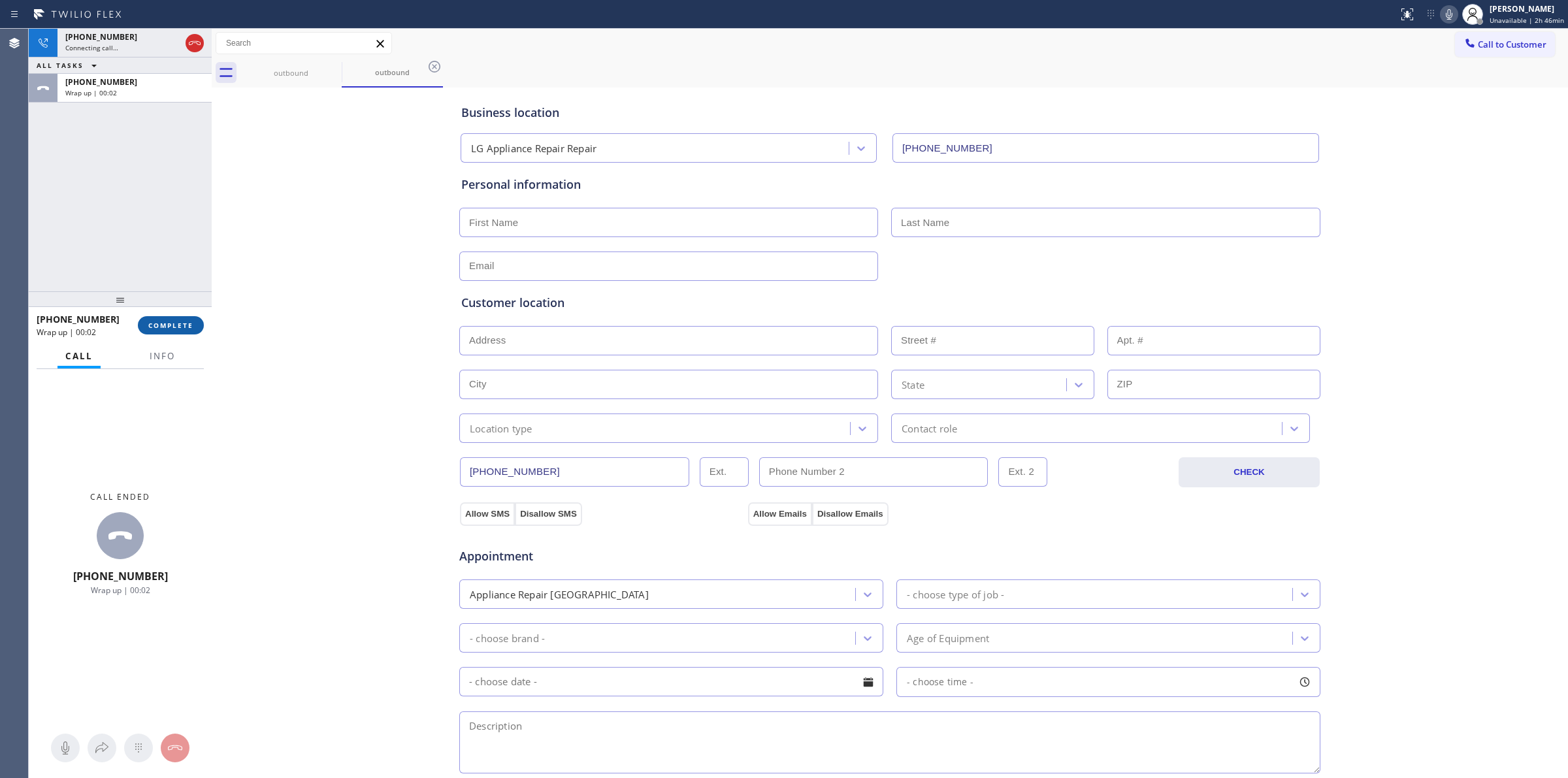
click at [162, 333] on button "COMPLETE" at bounding box center [171, 325] width 66 height 19
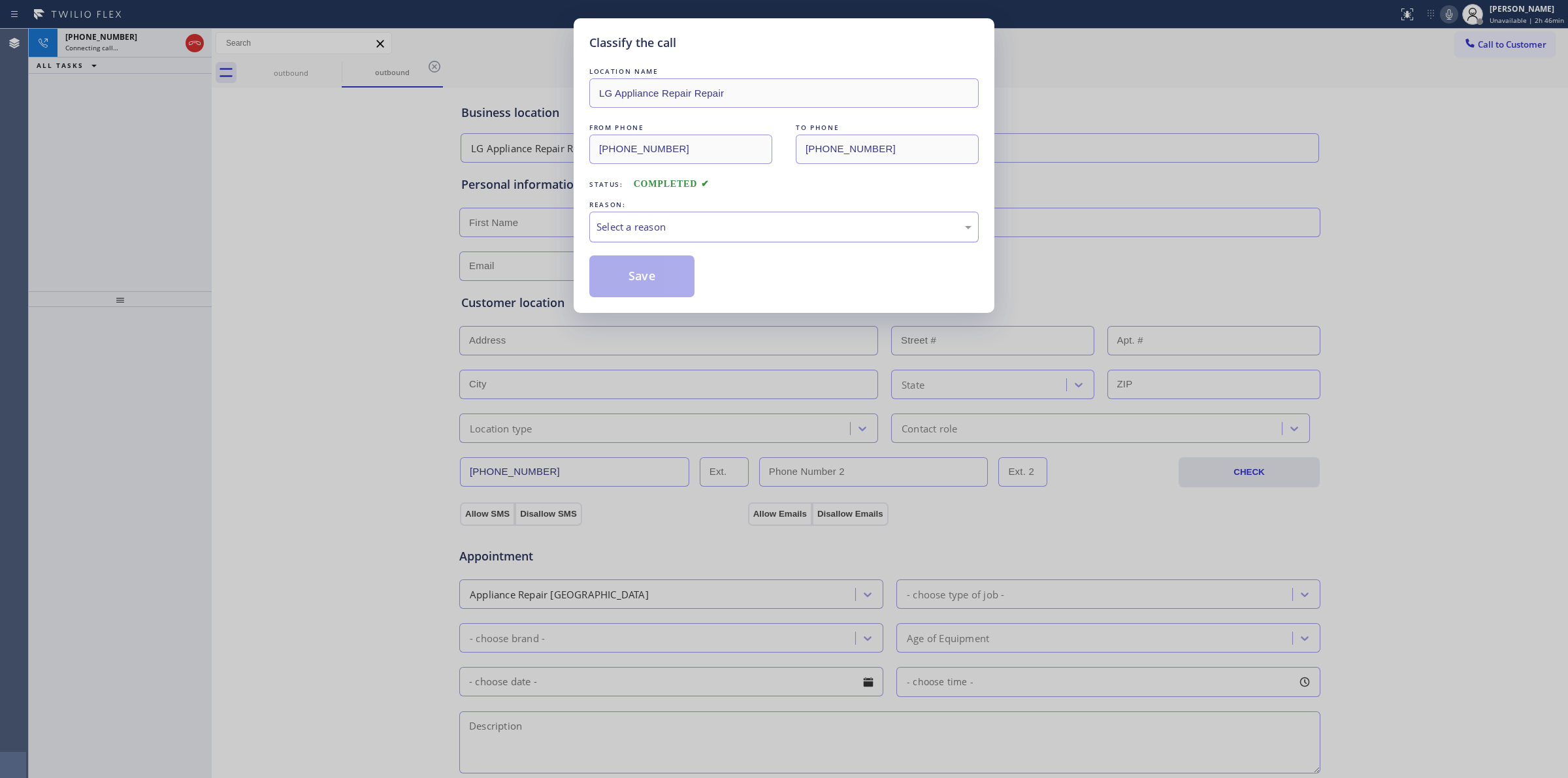
click at [696, 232] on div "Select a reason" at bounding box center [784, 227] width 375 height 15
click at [655, 288] on button "Save" at bounding box center [642, 276] width 105 height 42
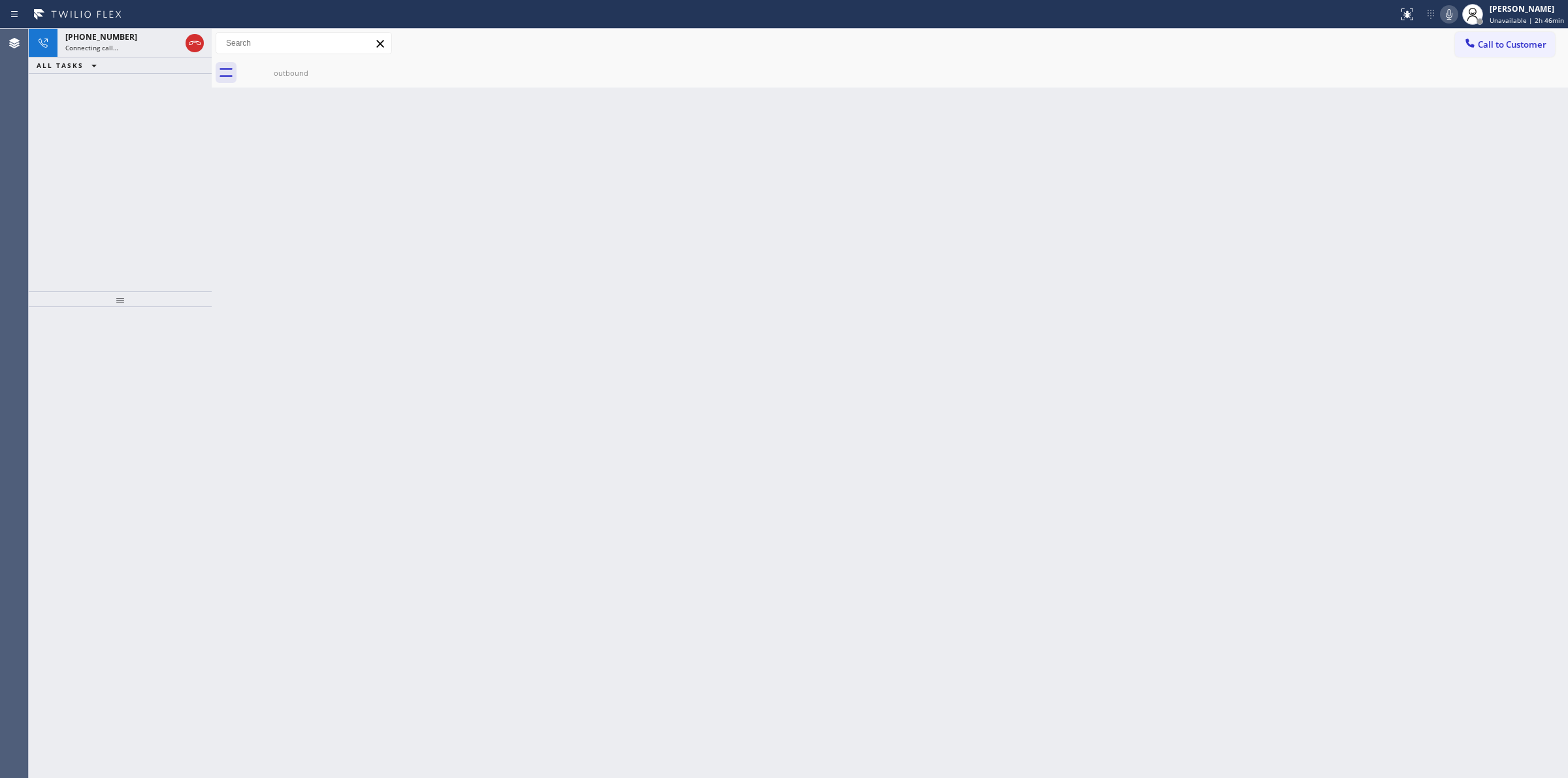
click at [900, 148] on div "Back to Dashboard Change Sender ID Customers Technicians Select a contact Outbo…" at bounding box center [890, 404] width 1356 height 749
drag, startPoint x: 1454, startPoint y: 15, endPoint x: 1386, endPoint y: 43, distance: 73.5
click at [1454, 15] on icon at bounding box center [1449, 14] width 15 height 15
click at [113, 40] on span "[PHONE_NUMBER]" at bounding box center [101, 37] width 72 height 11
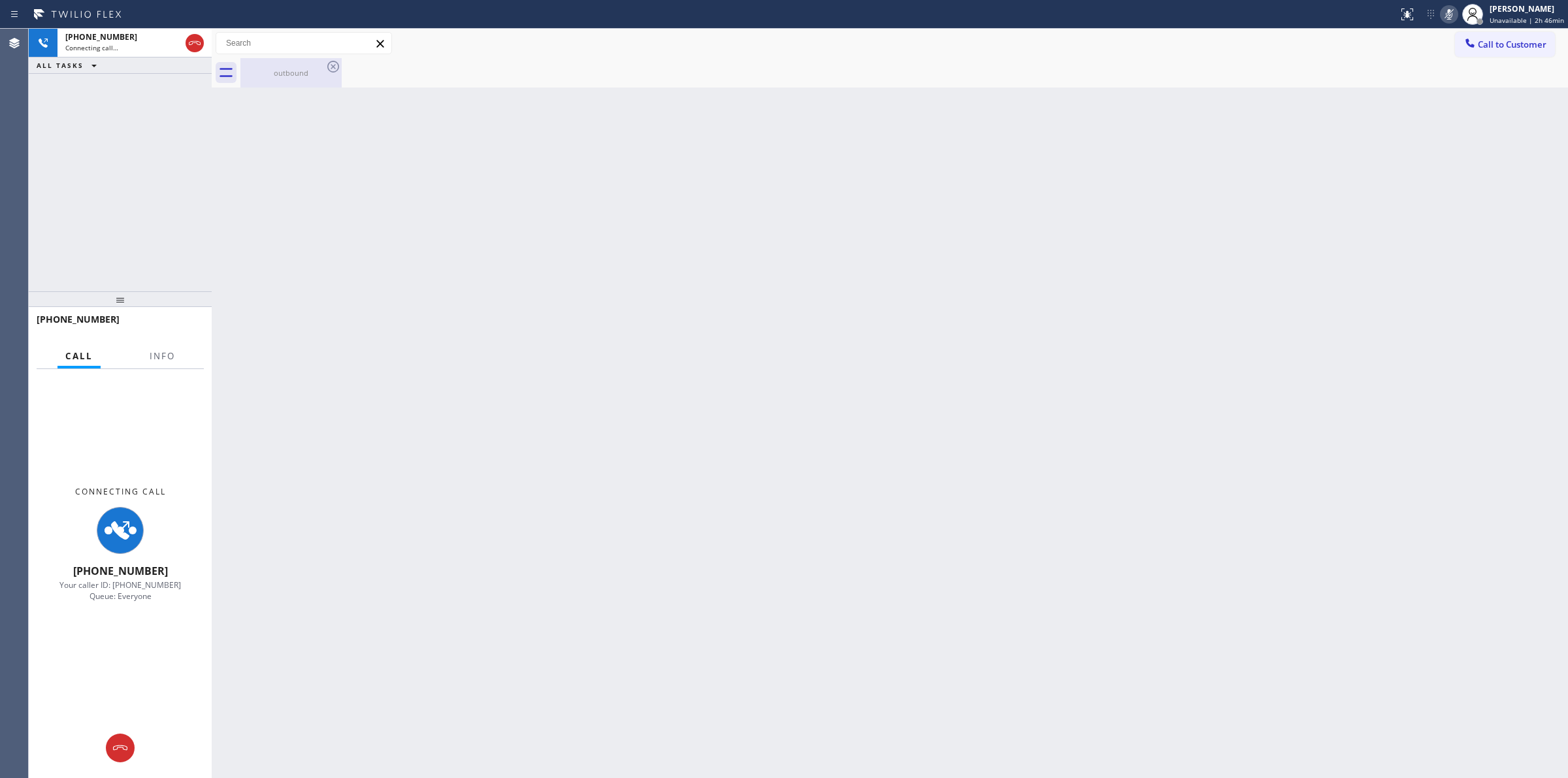
click at [311, 64] on div "outbound" at bounding box center [291, 73] width 99 height 29
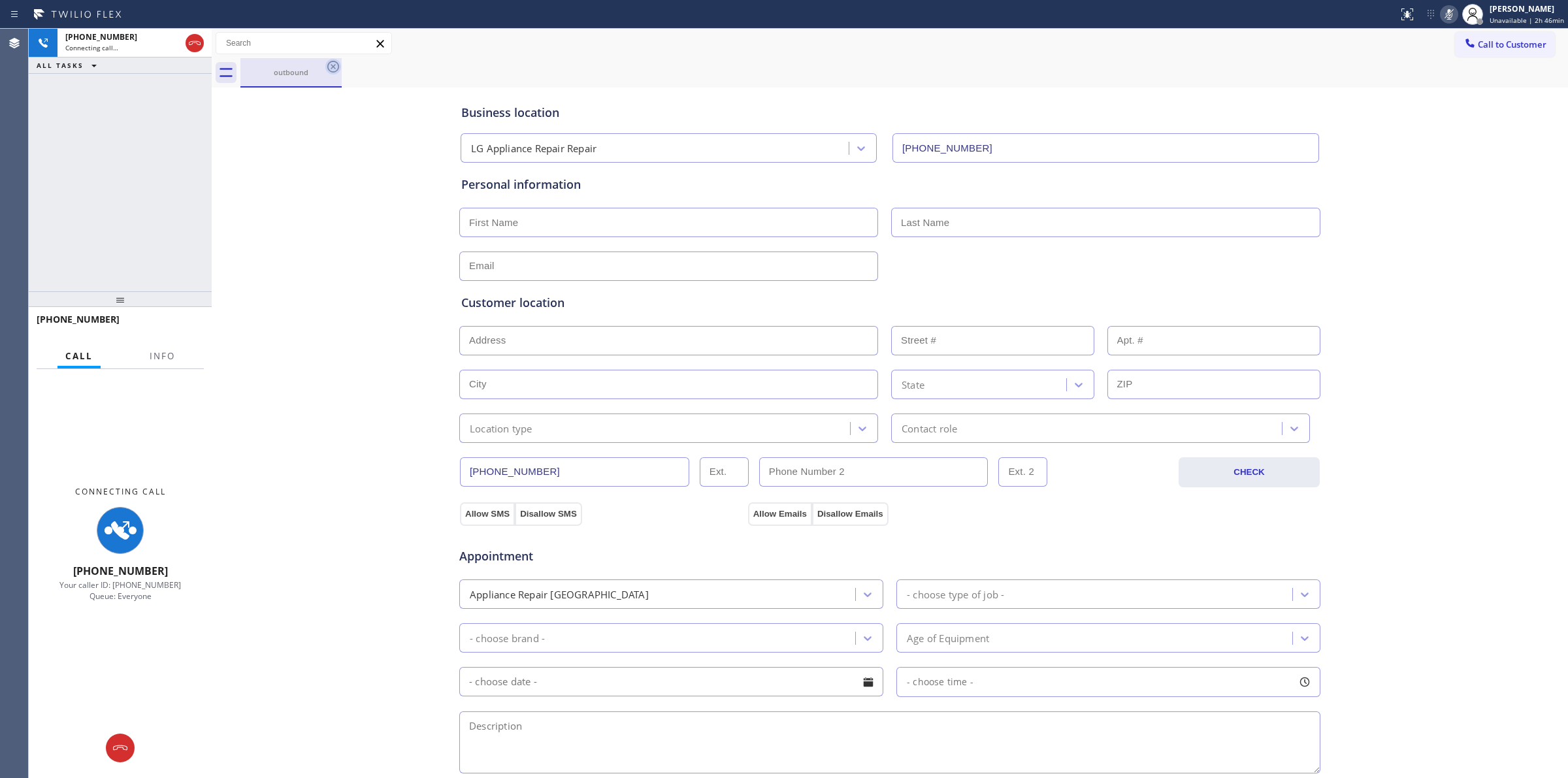
click at [331, 64] on icon at bounding box center [333, 66] width 15 height 15
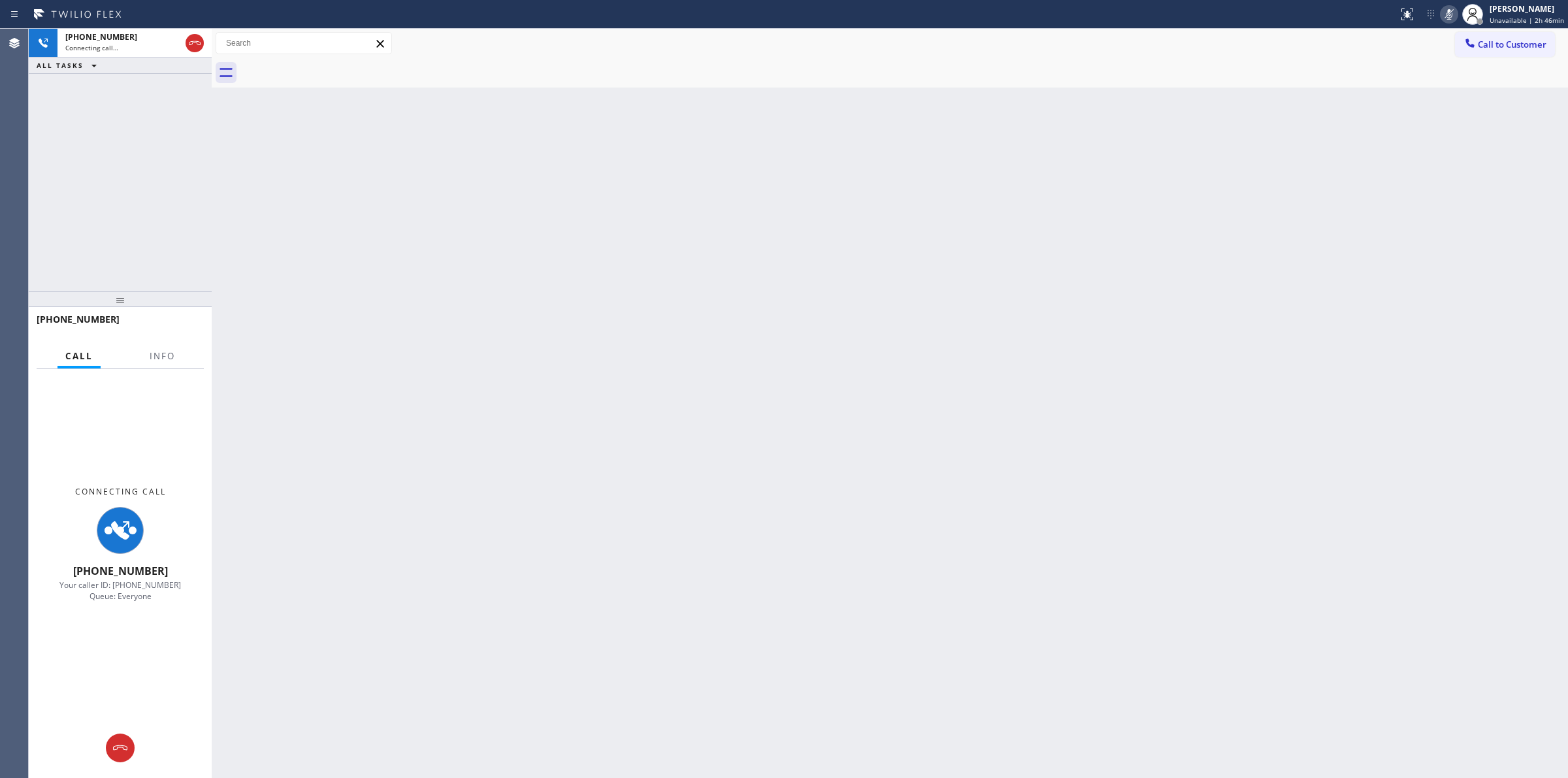
click at [57, 23] on icon at bounding box center [78, 15] width 98 height 21
click at [107, 44] on span "Connecting call…" at bounding box center [92, 47] width 53 height 9
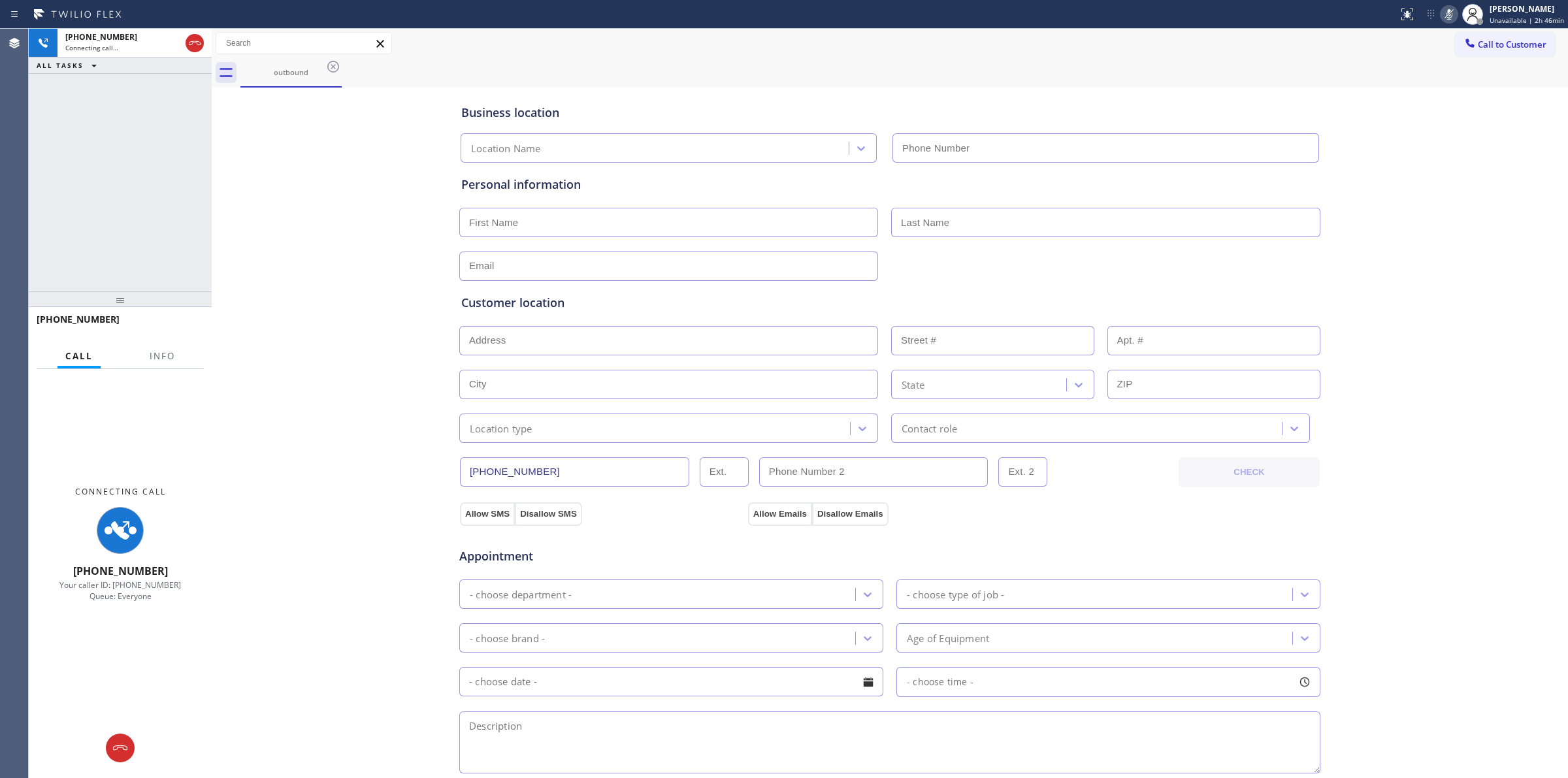
type input "[PHONE_NUMBER]"
click at [1490, 40] on span "Call to Customer" at bounding box center [1512, 44] width 69 height 12
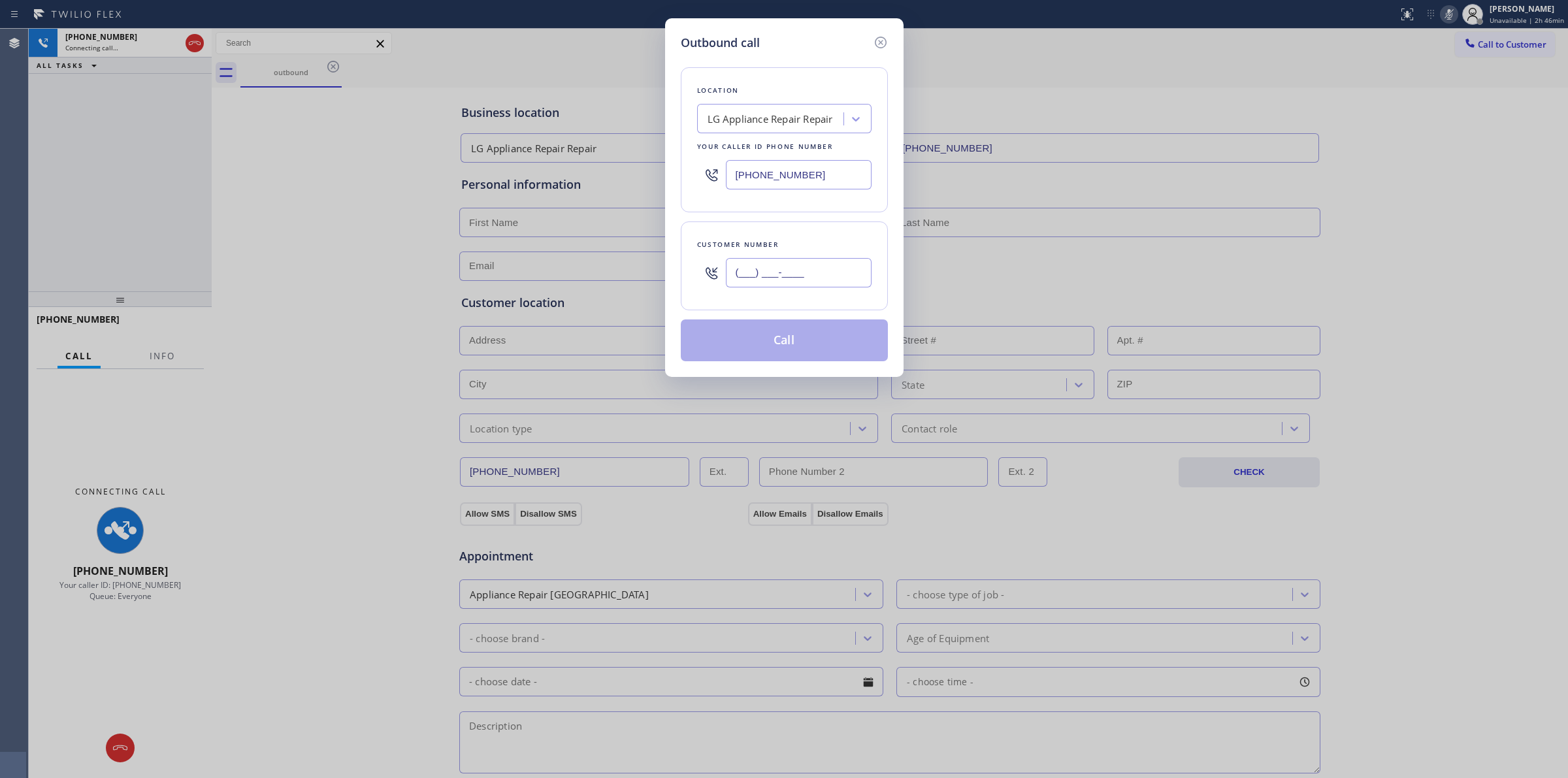
paste input "979) 921-7766"
click at [821, 262] on input "[PHONE_NUMBER]" at bounding box center [799, 273] width 145 height 29
type input "[PHONE_NUMBER]"
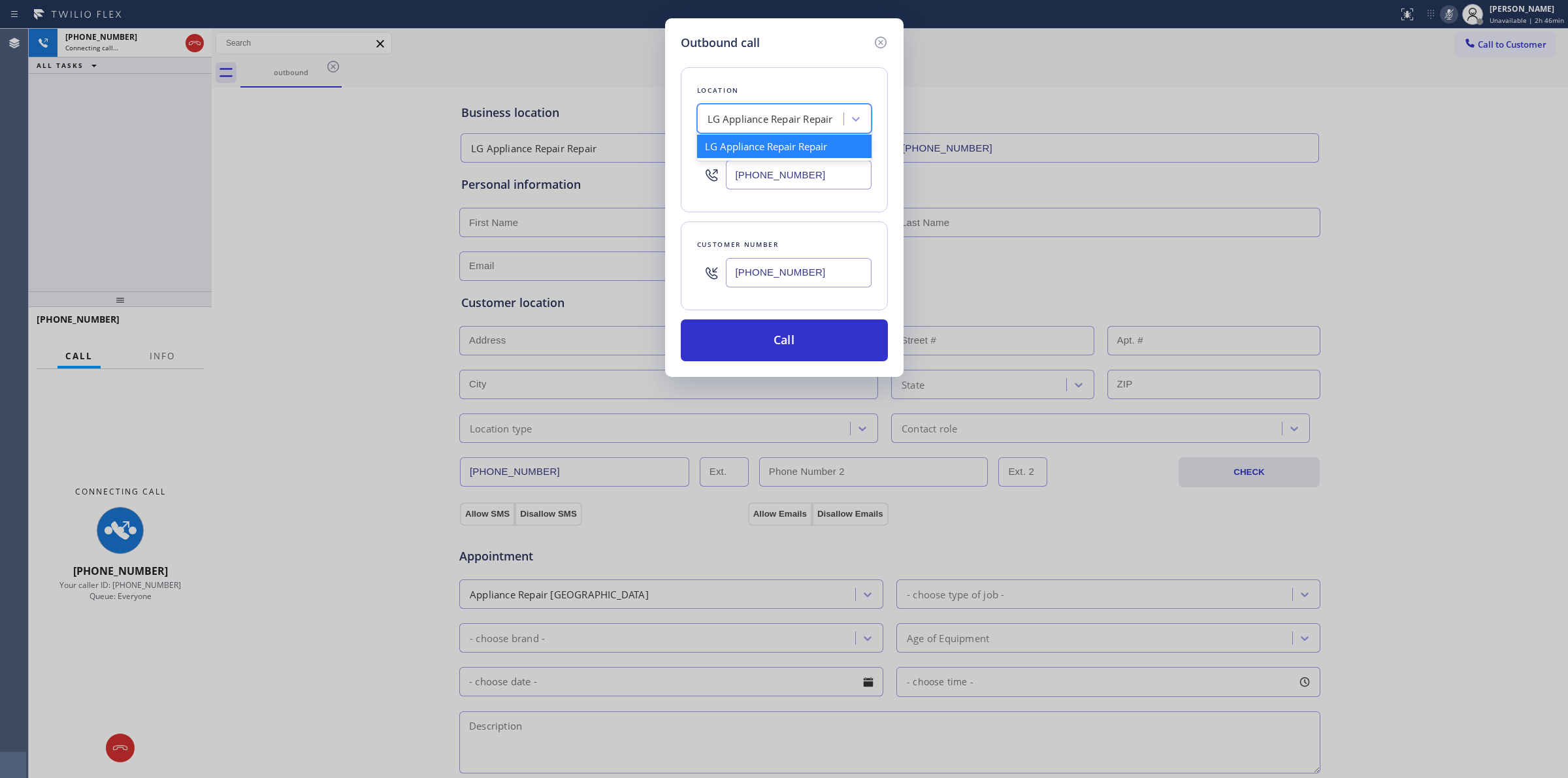
click at [790, 118] on div "LG Appliance Repair Repair" at bounding box center [770, 119] width 125 height 15
type input "samsung"
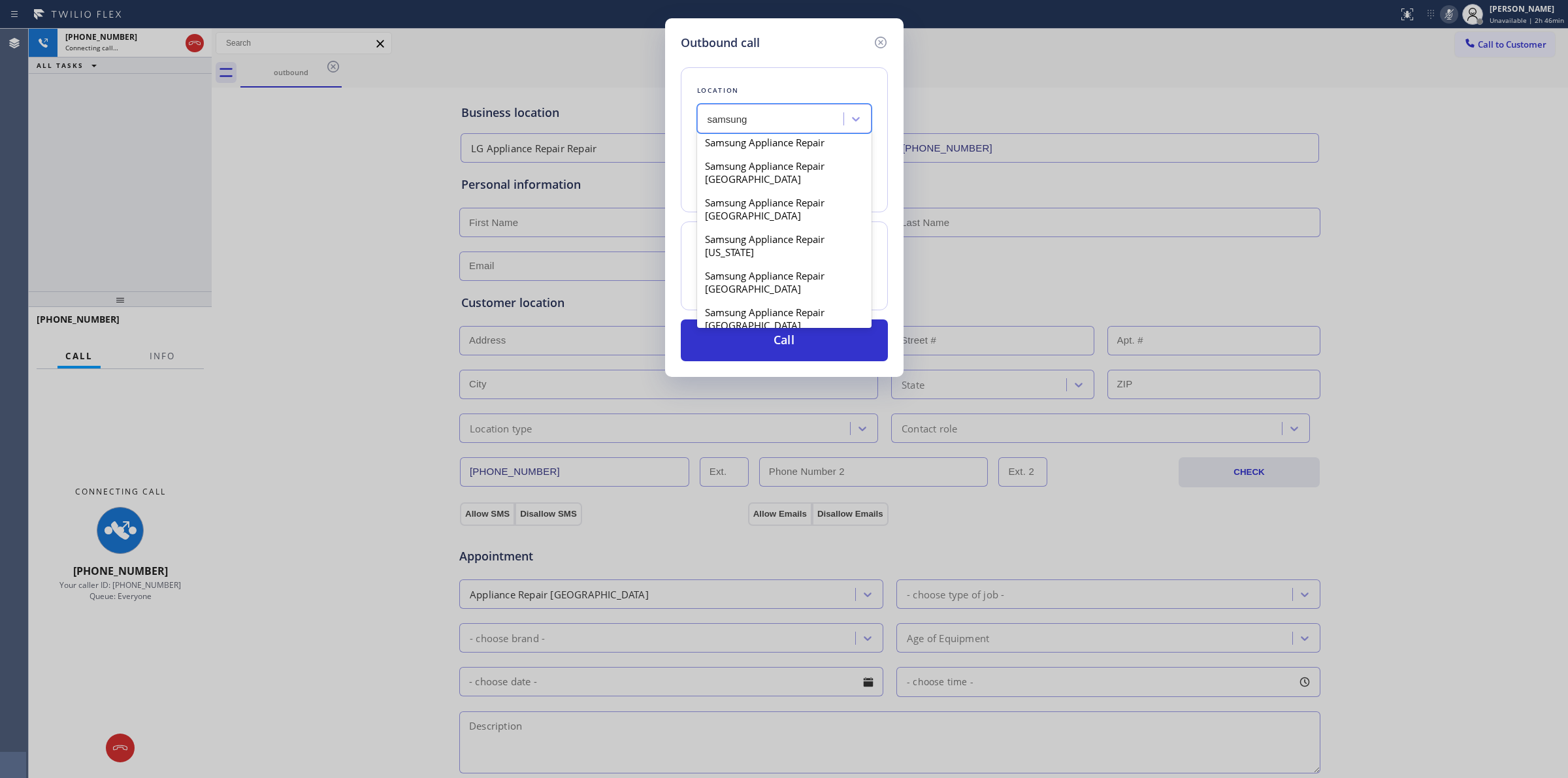
scroll to position [327, 0]
click at [746, 262] on div "Samsung Appliance Repair [GEOGRAPHIC_DATA][PERSON_NAME]" at bounding box center [785, 253] width 174 height 50
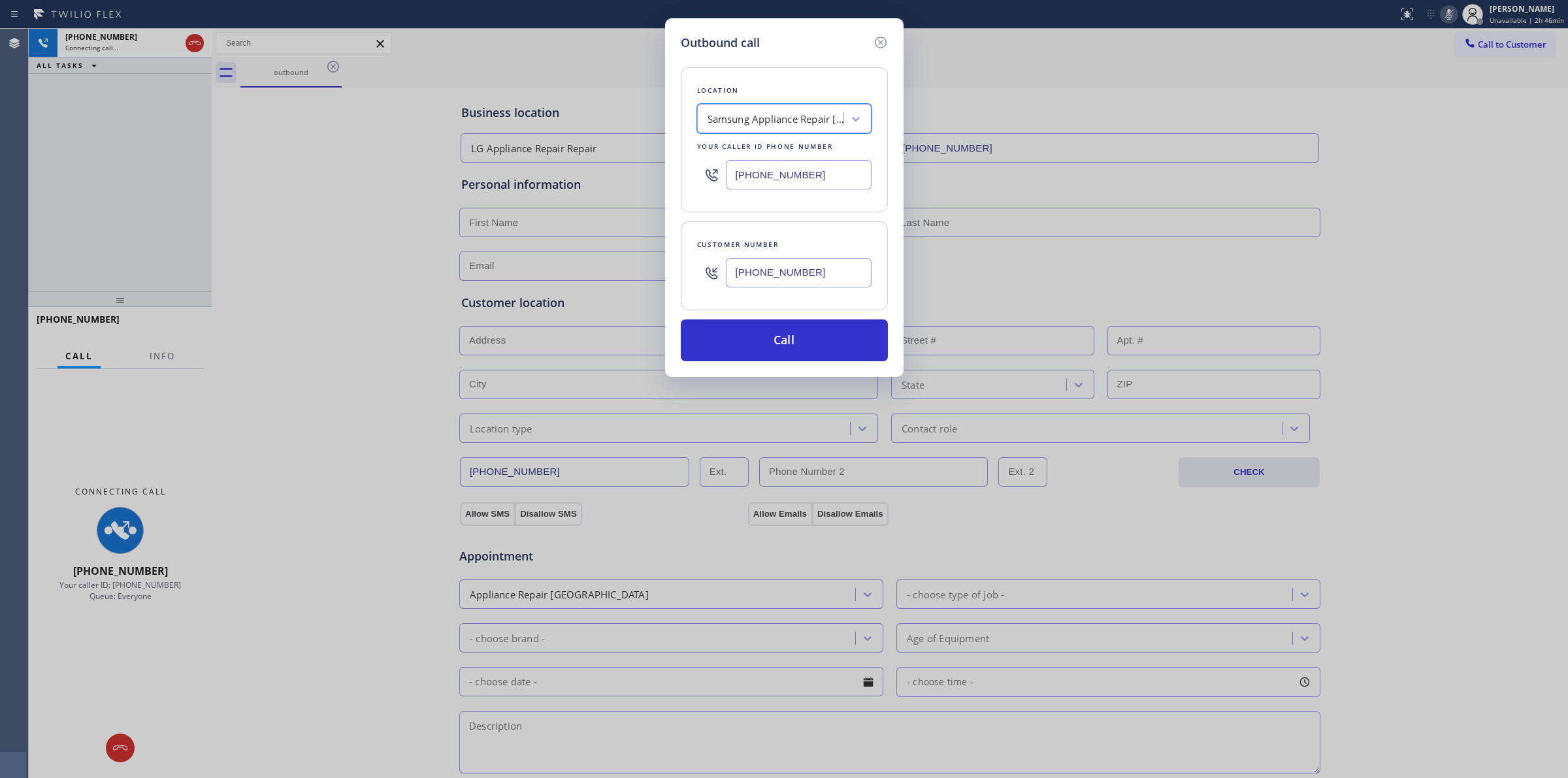
click at [821, 270] on input "[PHONE_NUMBER]" at bounding box center [799, 273] width 145 height 29
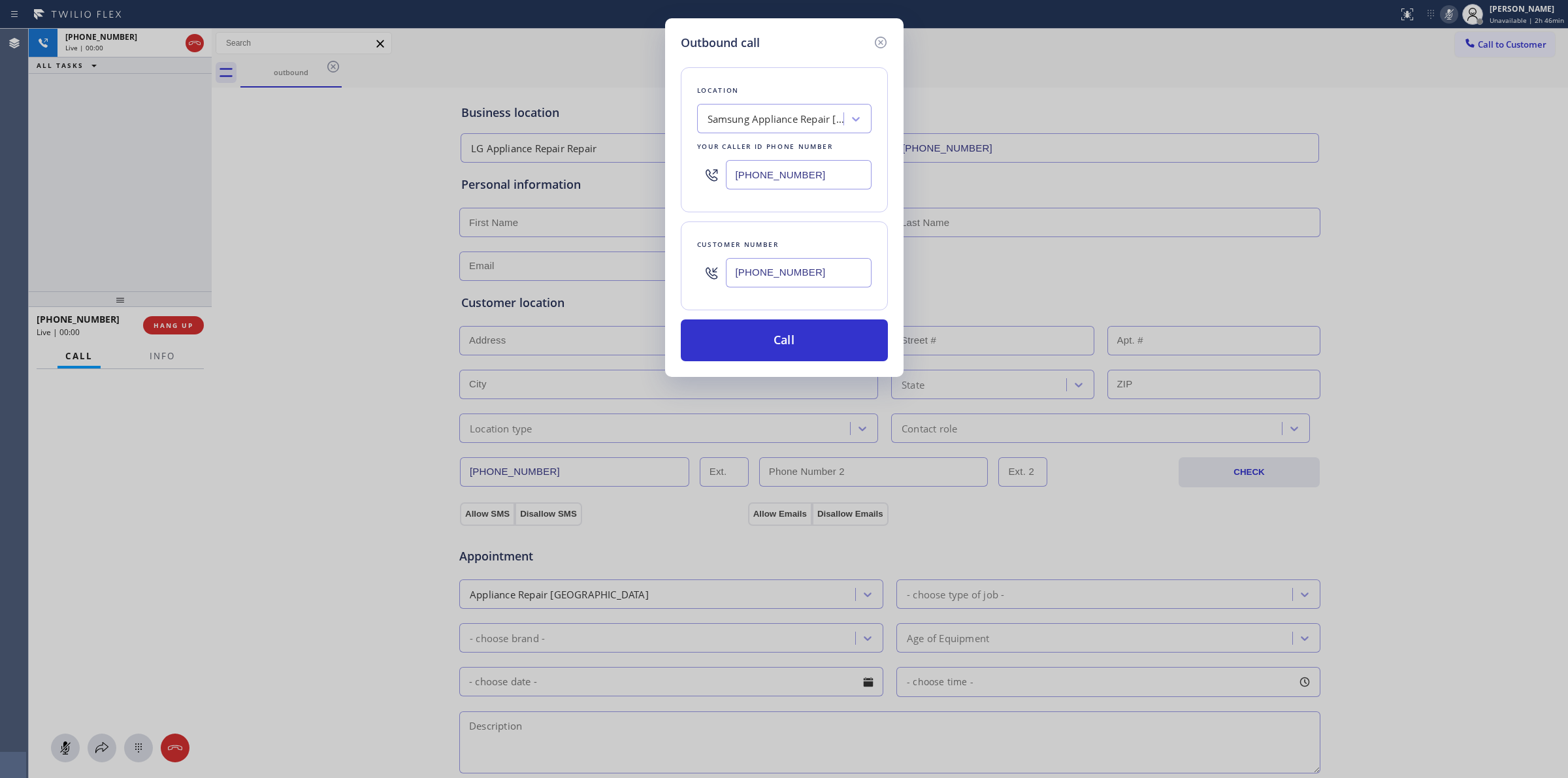
click at [821, 270] on input "[PHONE_NUMBER]" at bounding box center [799, 273] width 145 height 29
click at [758, 276] on input "[PHONE_NUMBER]" at bounding box center [799, 273] width 145 height 29
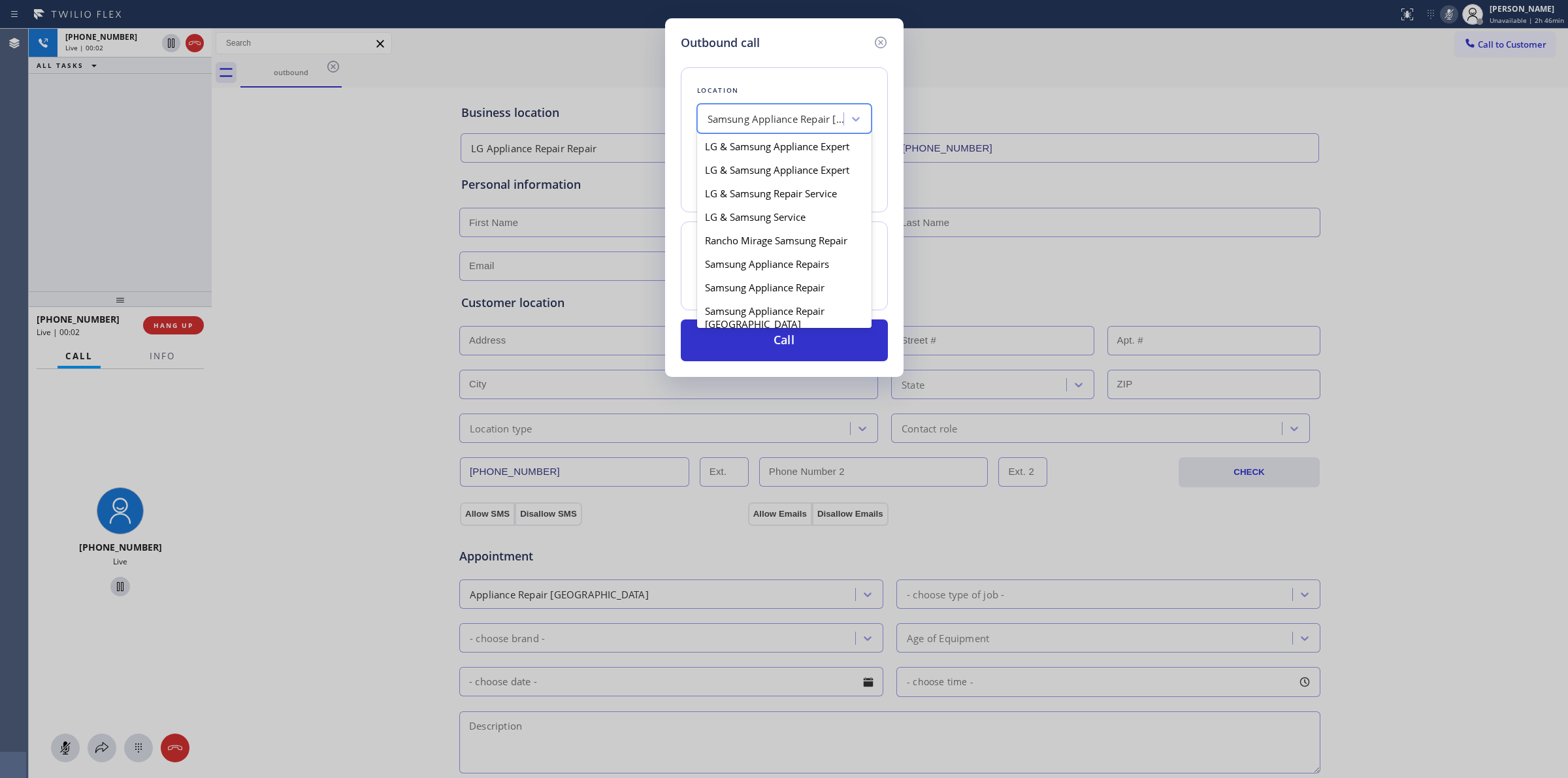
click at [799, 115] on div "Samsung Appliance Repair [GEOGRAPHIC_DATA][PERSON_NAME]" at bounding box center [777, 119] width 137 height 15
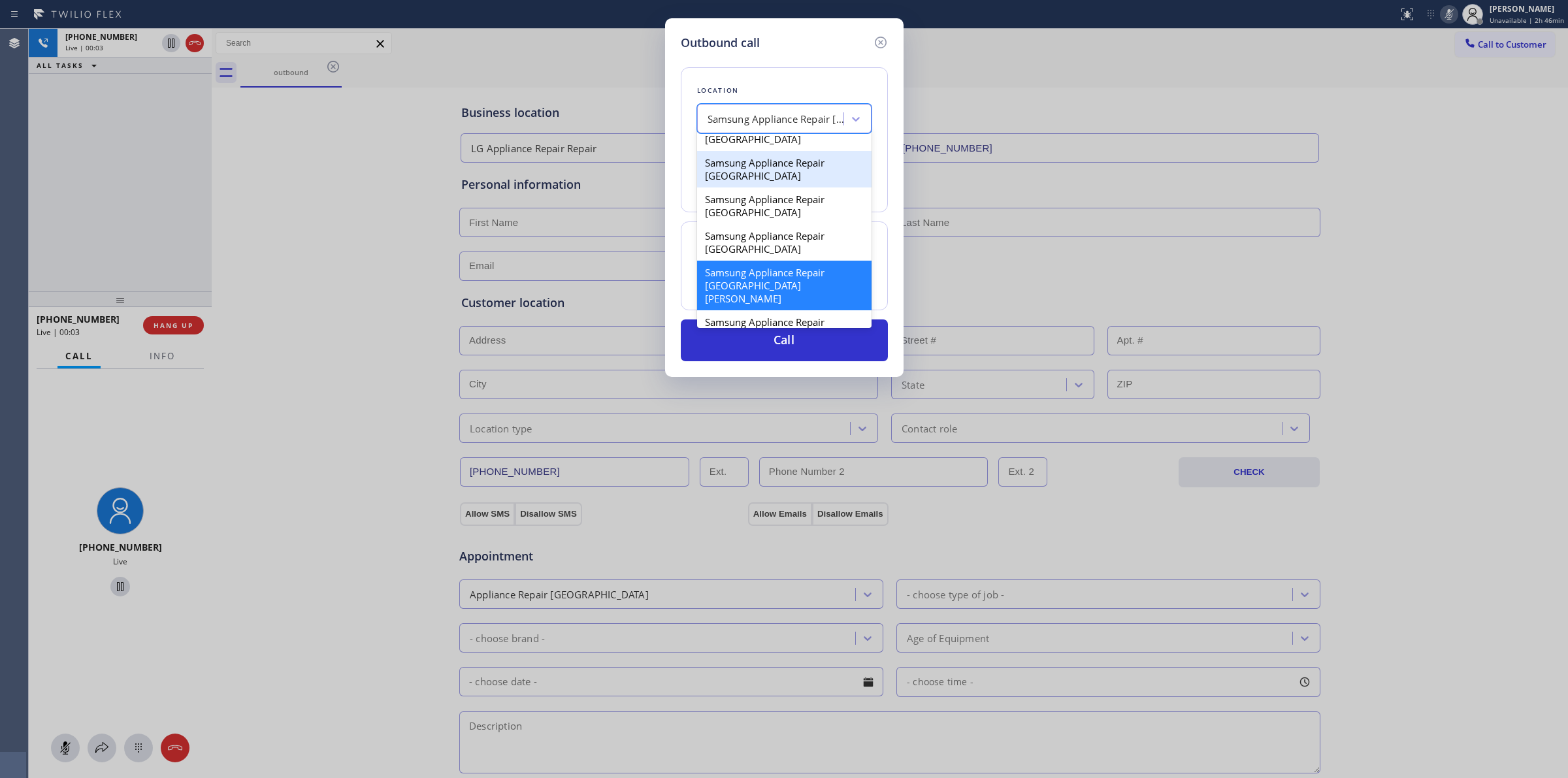
click at [749, 186] on div "Samsung Appliance Repair [GEOGRAPHIC_DATA]" at bounding box center [785, 169] width 174 height 36
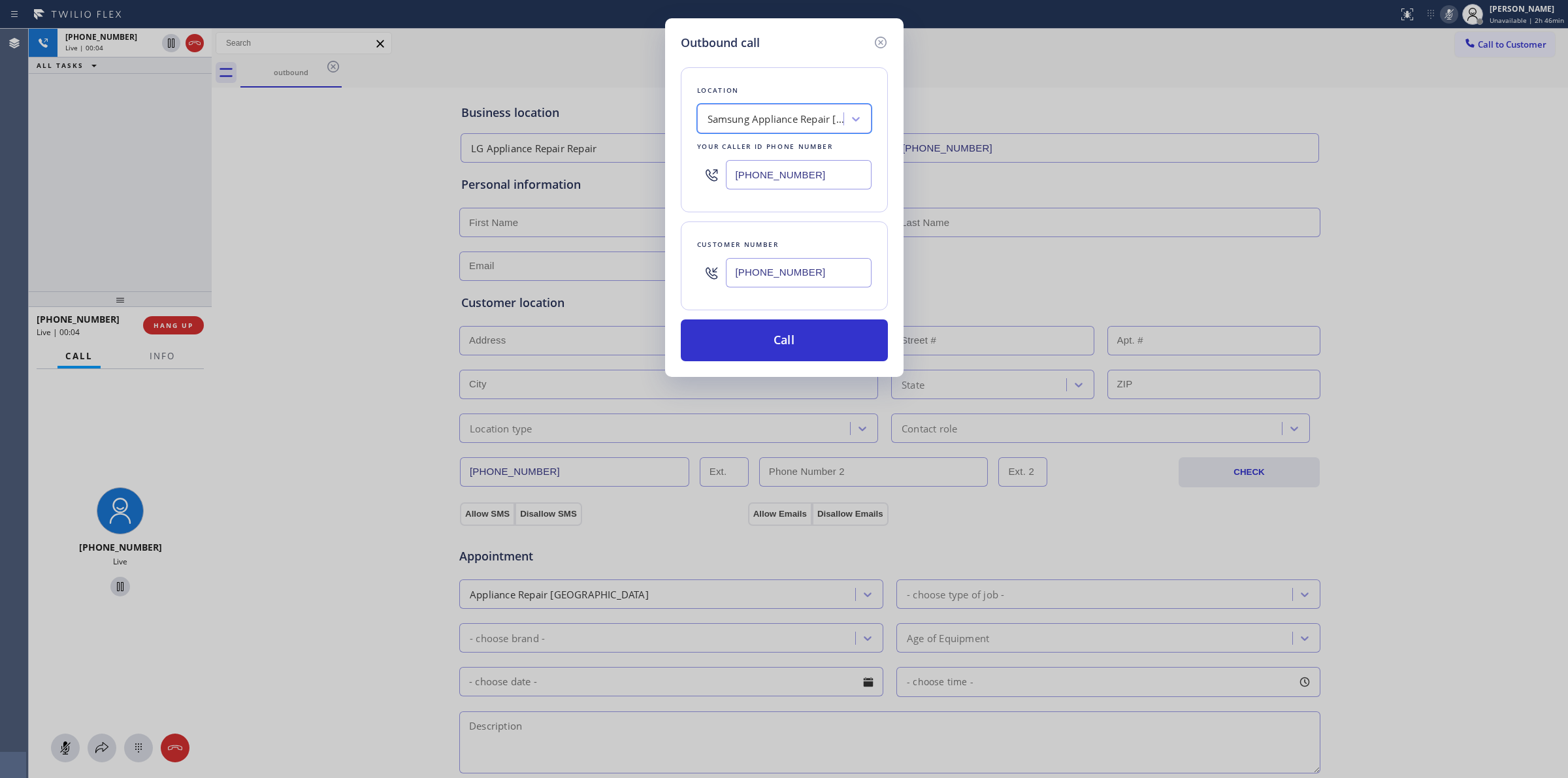
click at [805, 272] on input "[PHONE_NUMBER]" at bounding box center [799, 273] width 145 height 29
click at [794, 108] on div "Samsung Appliance Repair [GEOGRAPHIC_DATA]" at bounding box center [772, 119] width 142 height 23
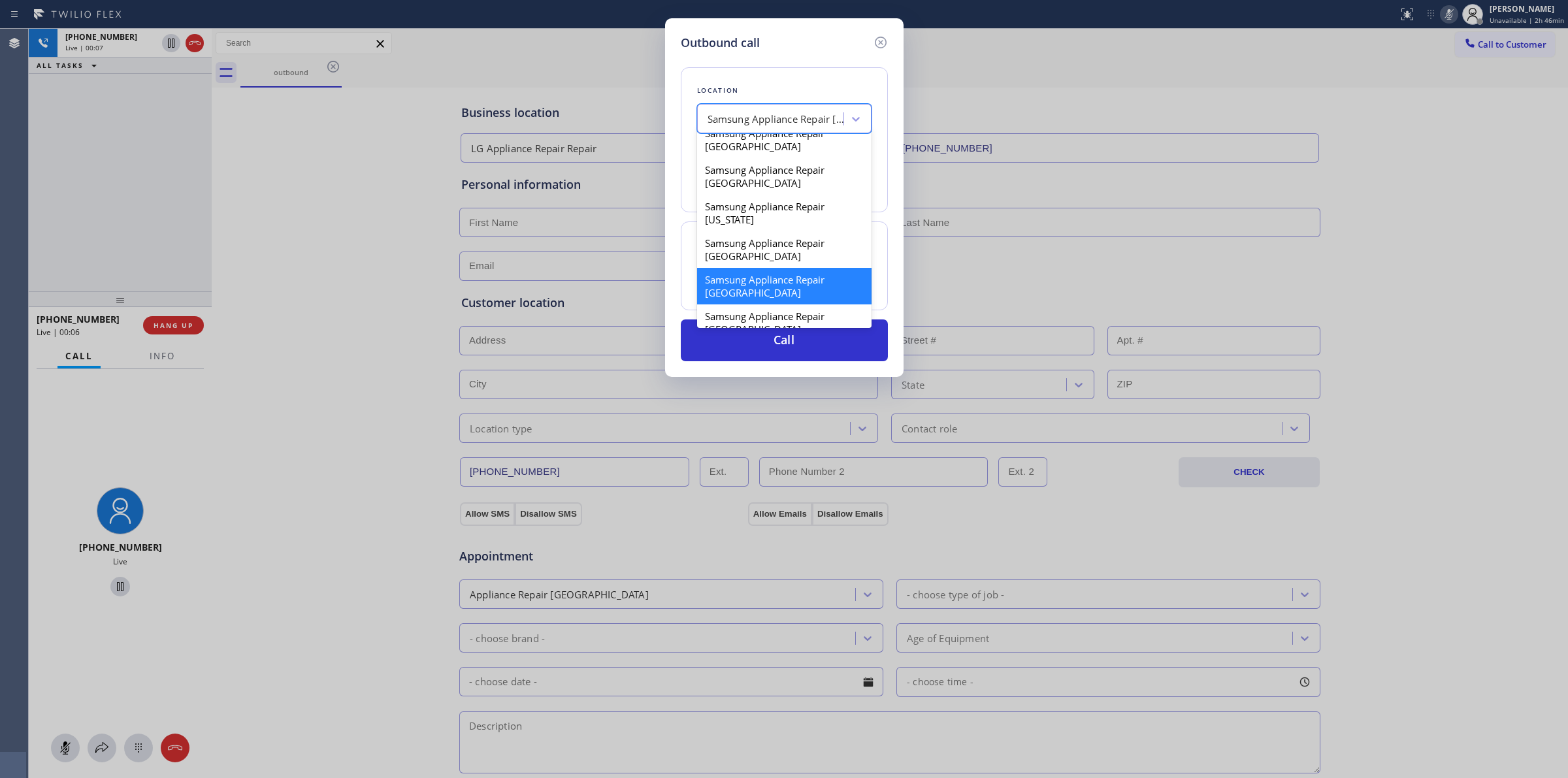
scroll to position [98, 0]
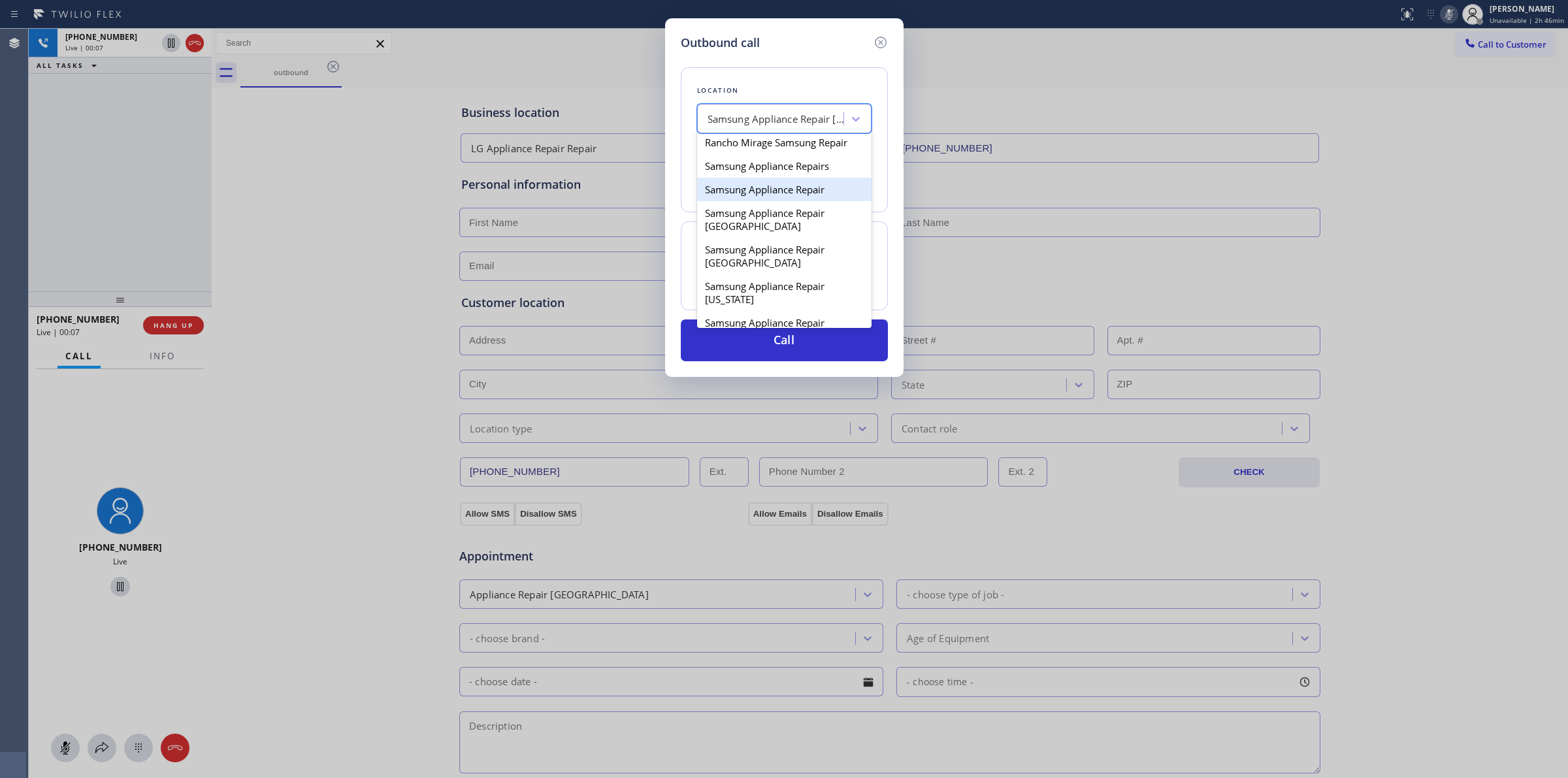
click at [801, 194] on div "Samsung Appliance Repair" at bounding box center [785, 189] width 174 height 23
type input "[PHONE_NUMBER]"
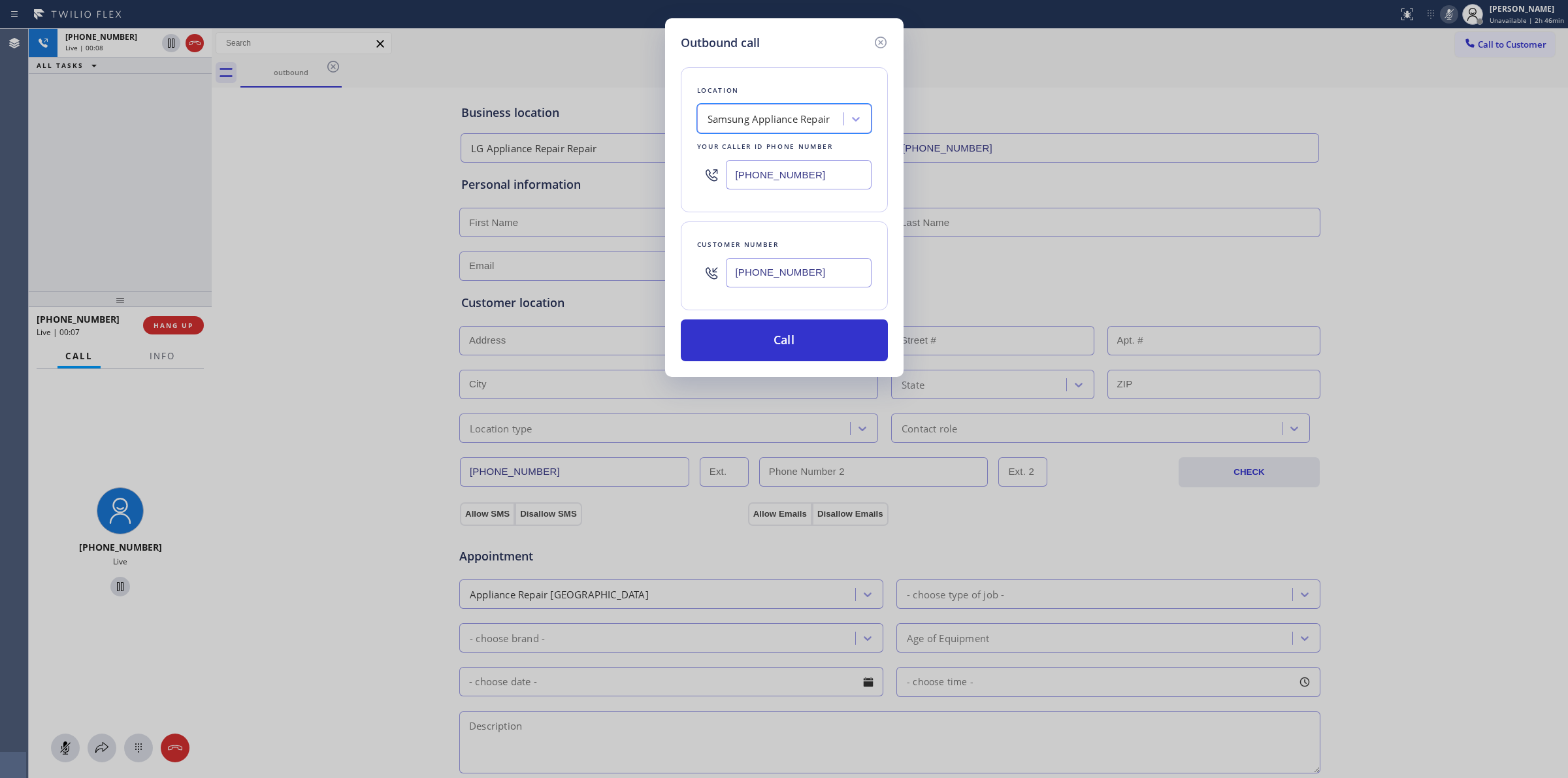
click at [787, 271] on input "[PHONE_NUMBER]" at bounding box center [799, 273] width 145 height 29
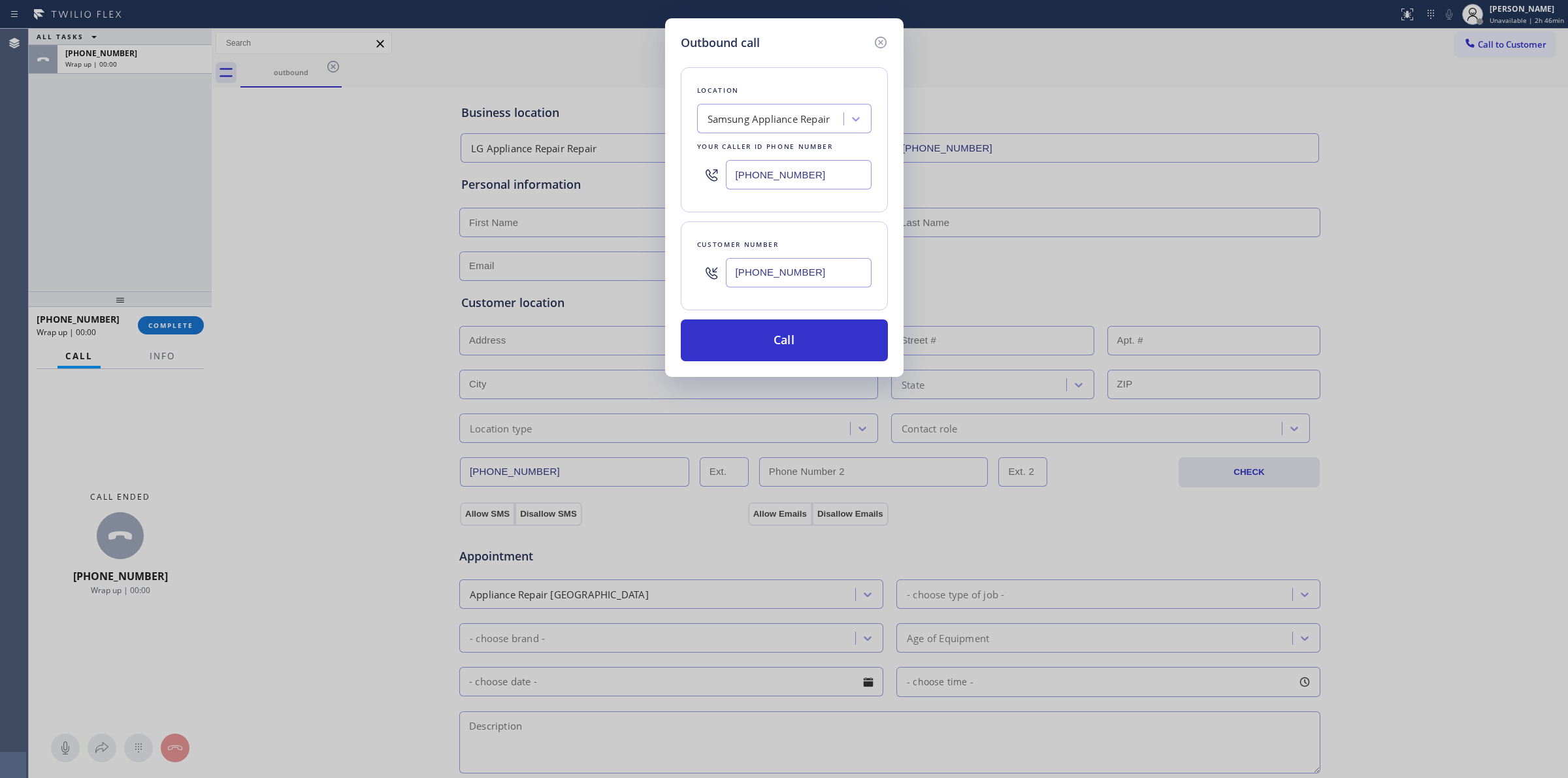
click at [787, 271] on input "[PHONE_NUMBER]" at bounding box center [799, 273] width 145 height 29
click at [786, 278] on input "[PHONE_NUMBER]" at bounding box center [799, 273] width 145 height 29
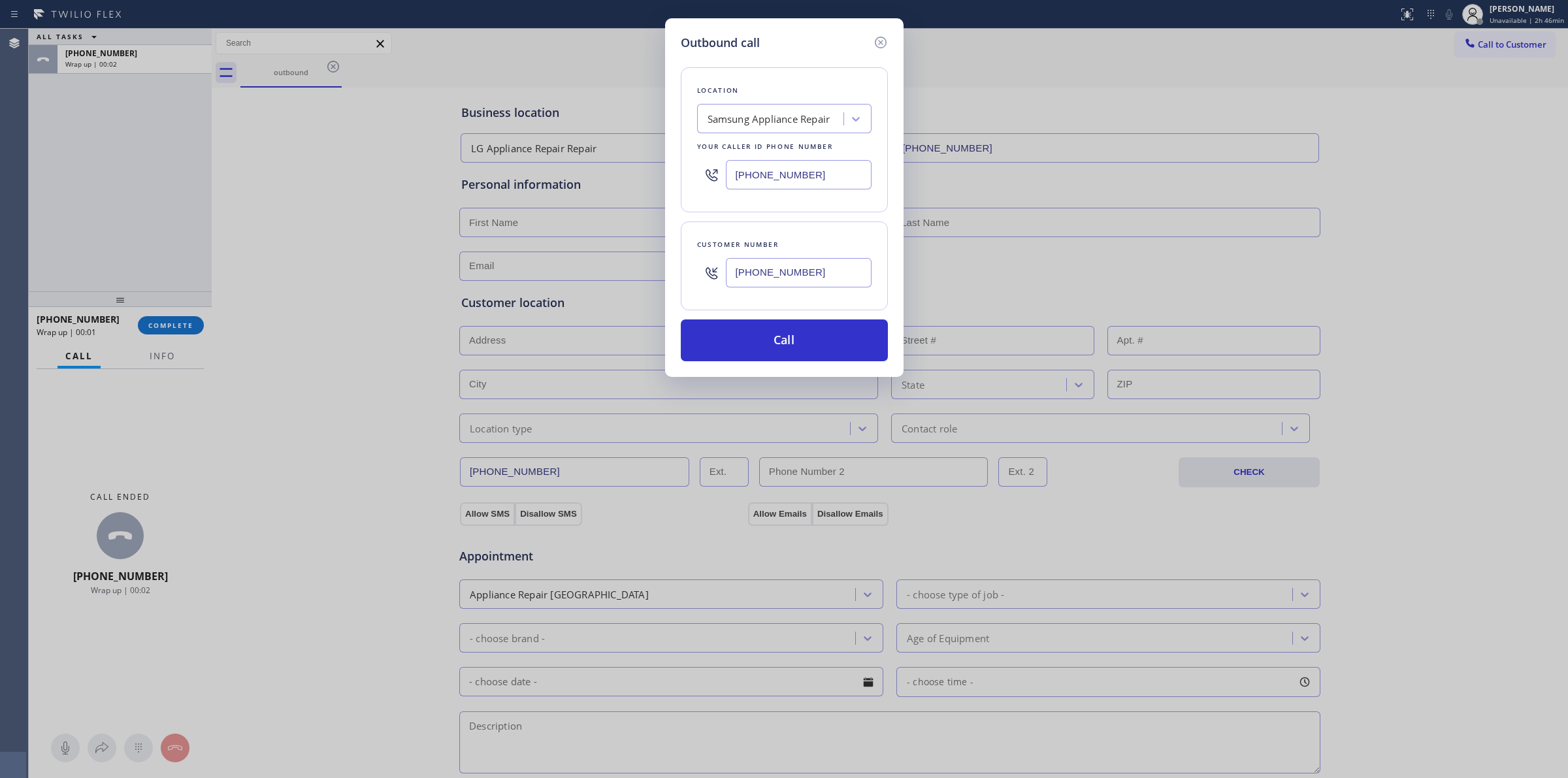
click at [786, 278] on input "[PHONE_NUMBER]" at bounding box center [799, 273] width 145 height 29
click at [768, 353] on button "Call" at bounding box center [784, 341] width 208 height 42
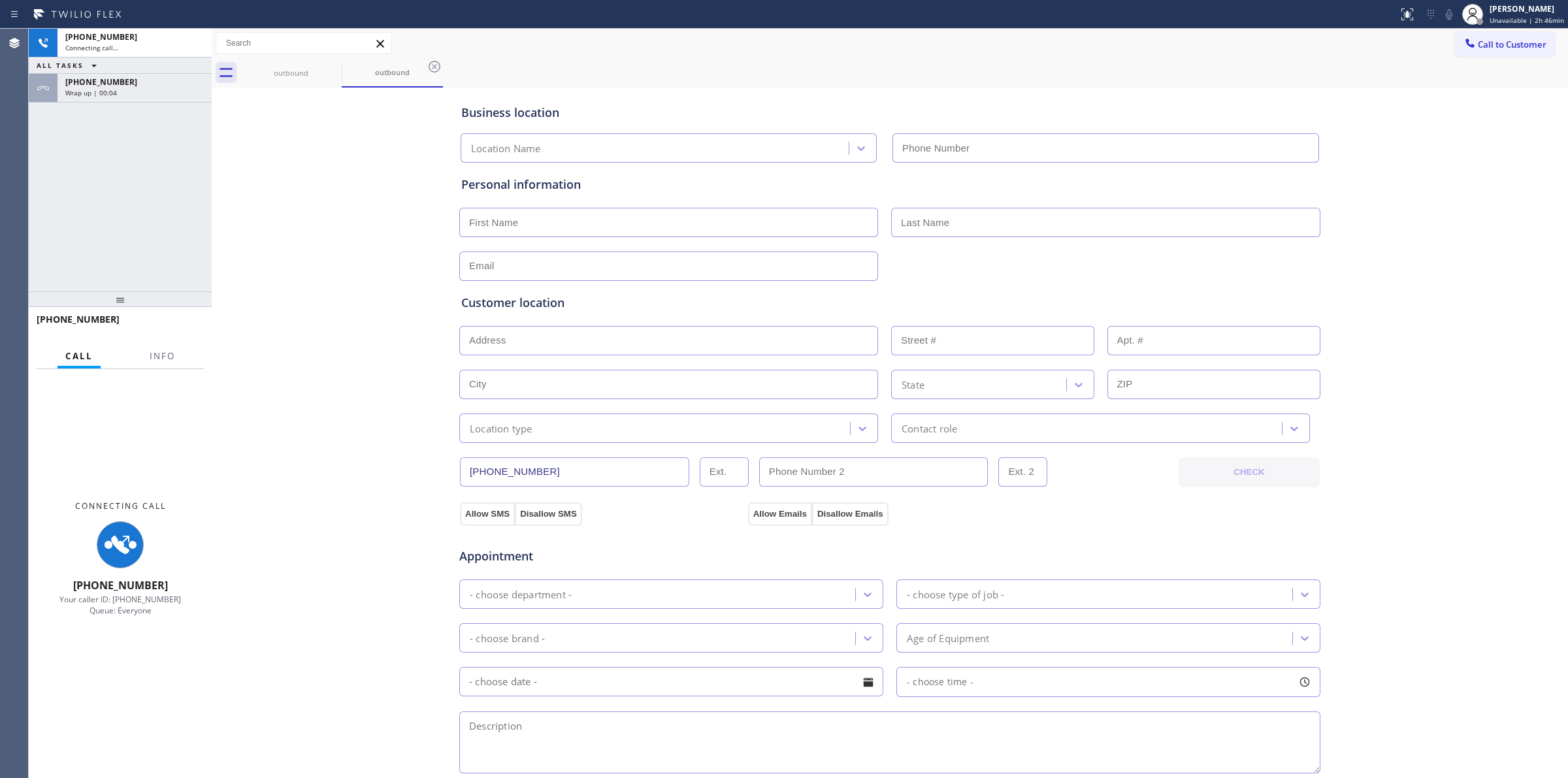
type input "[PHONE_NUMBER]"
click at [899, 63] on div "outbound outbound" at bounding box center [904, 73] width 1328 height 29
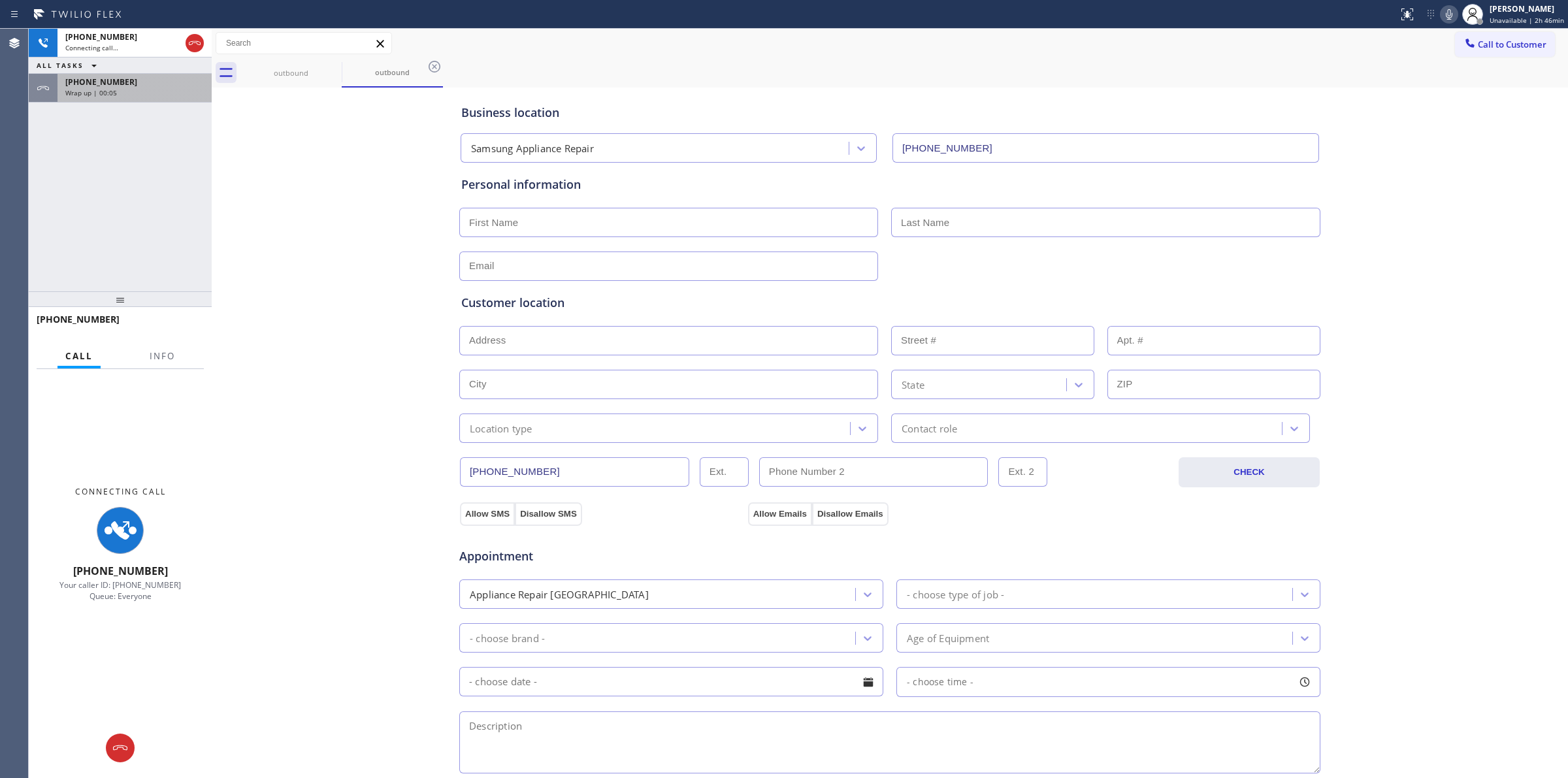
click at [185, 96] on div "Wrap up | 00:05" at bounding box center [135, 92] width 139 height 9
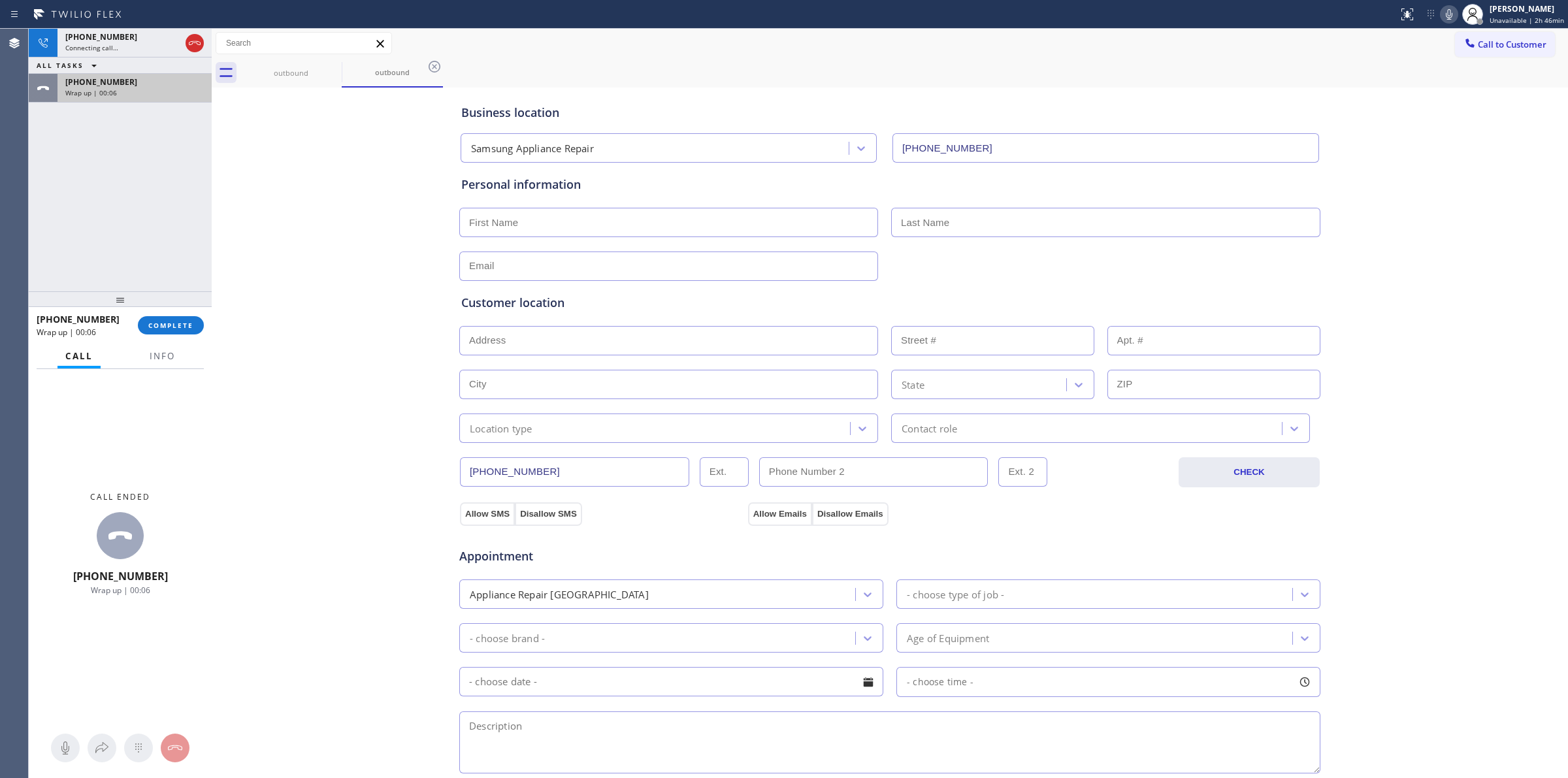
click at [184, 320] on span "COMPLETE" at bounding box center [171, 324] width 45 height 9
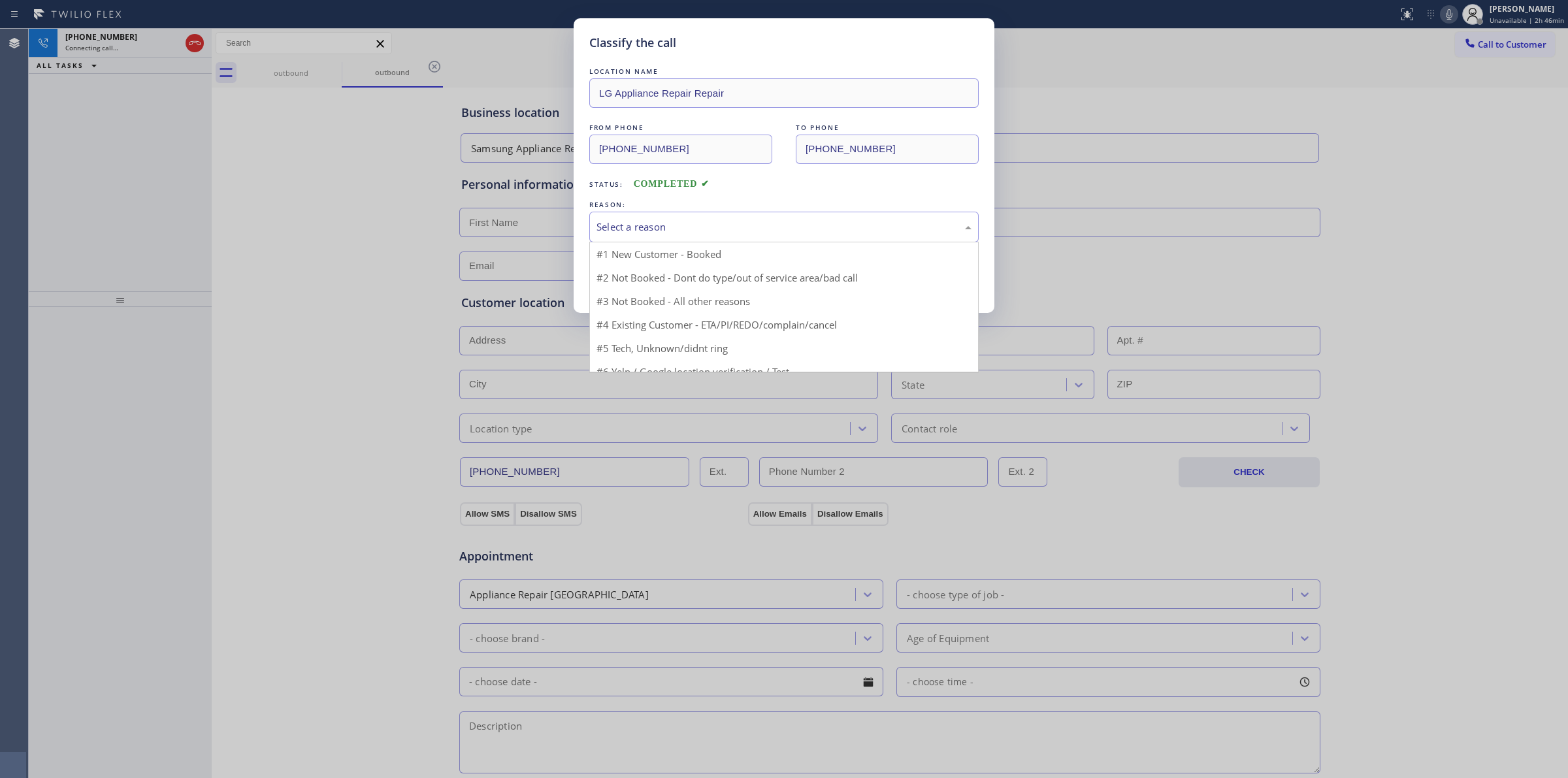
click at [667, 226] on div "Select a reason" at bounding box center [784, 227] width 375 height 15
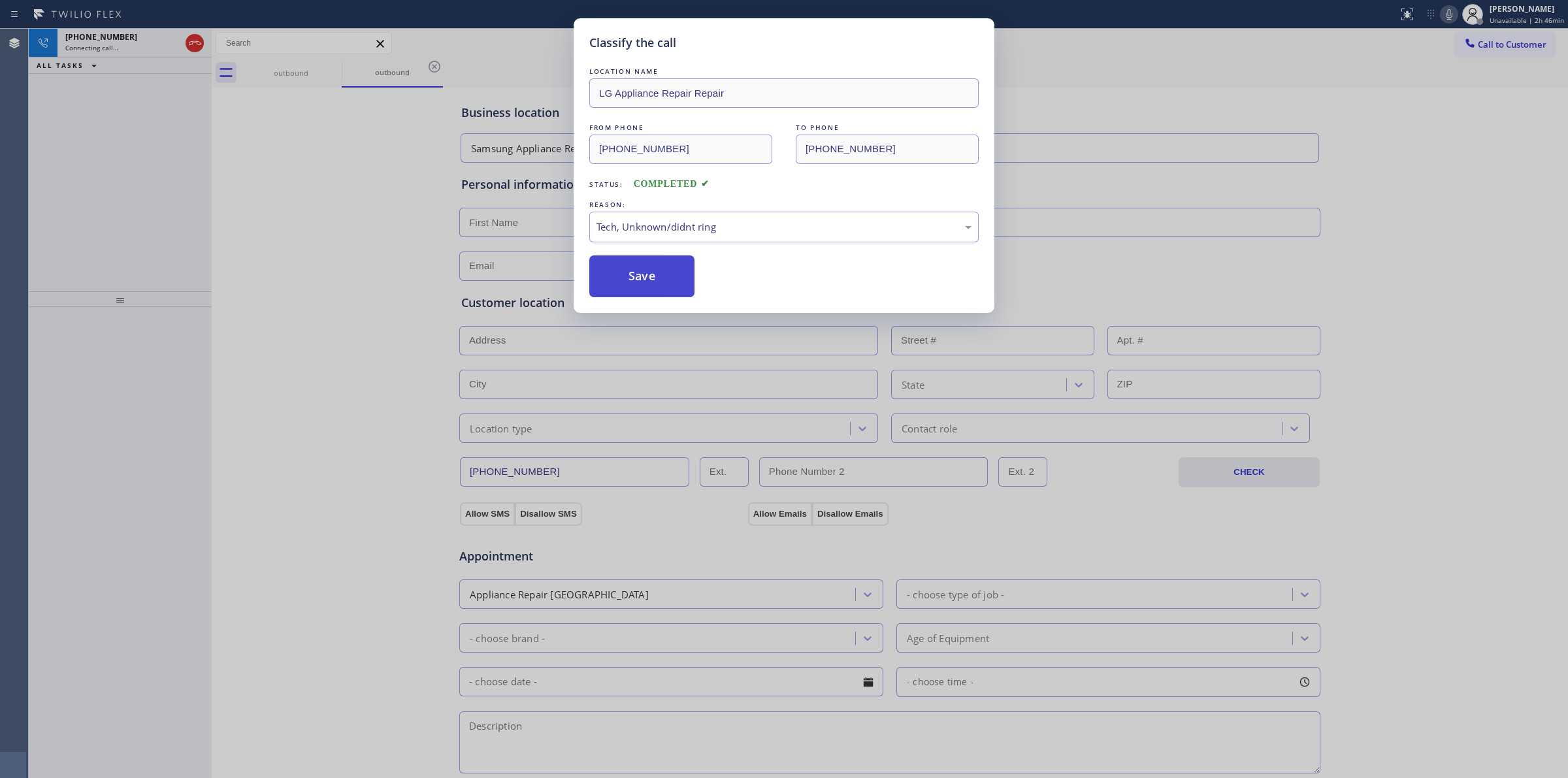
click at [638, 286] on button "Save" at bounding box center [642, 276] width 105 height 42
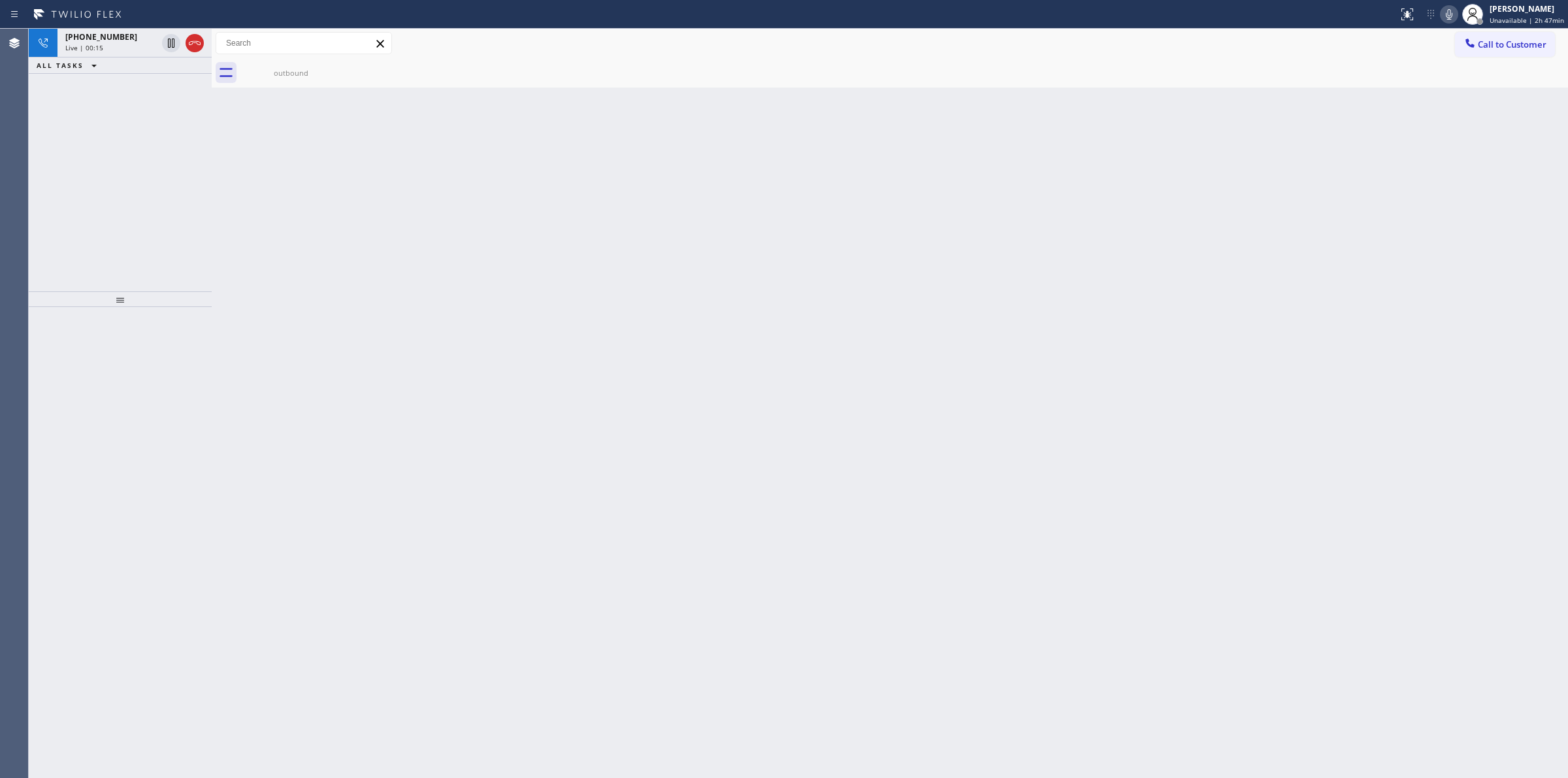
click at [1461, 224] on div "Back to Dashboard Change Sender ID Customers Technicians Select a contact Outbo…" at bounding box center [890, 404] width 1356 height 749
click at [141, 38] on div "[PHONE_NUMBER]" at bounding box center [111, 37] width 91 height 11
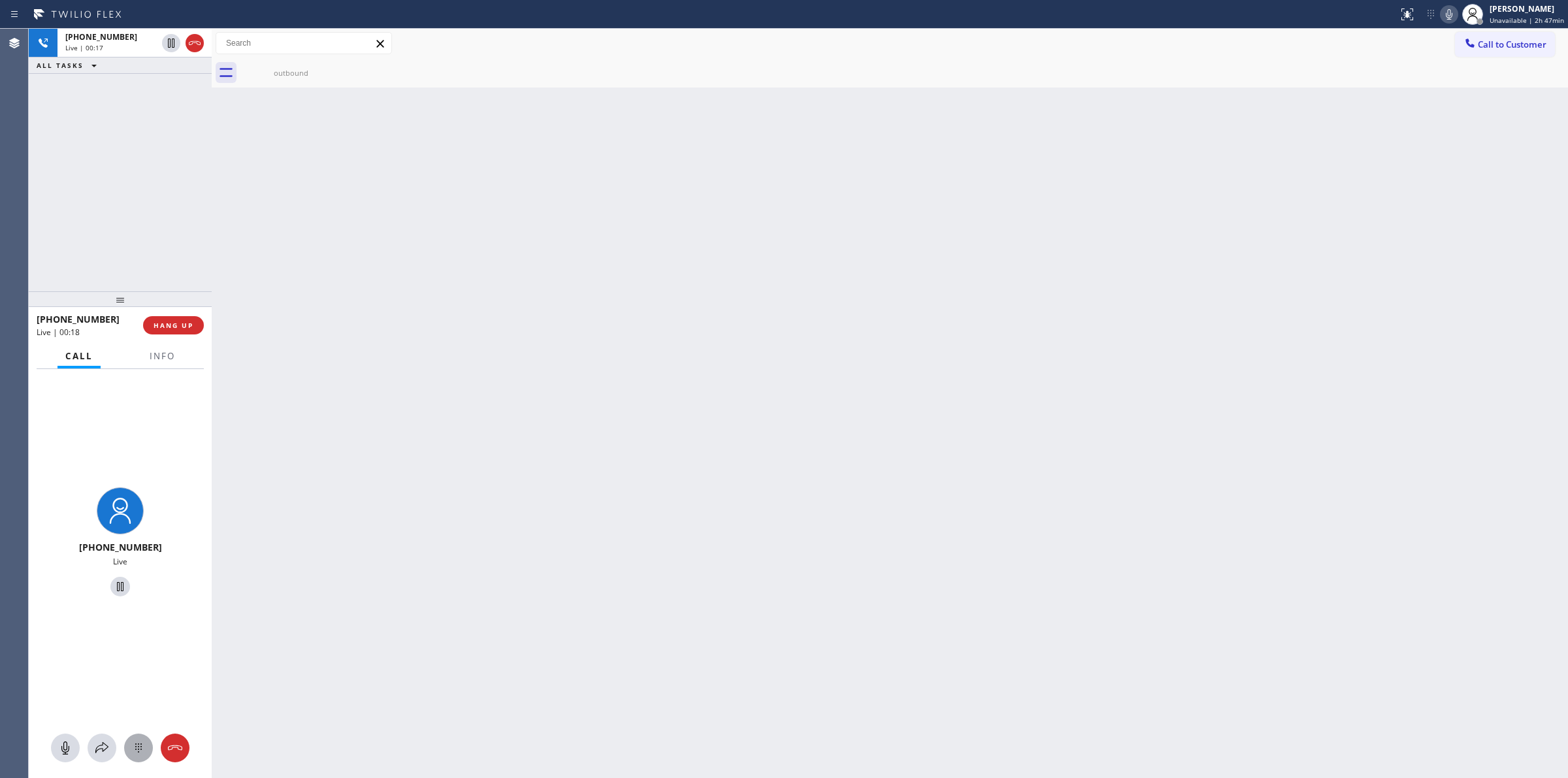
click at [137, 755] on icon at bounding box center [138, 747] width 15 height 15
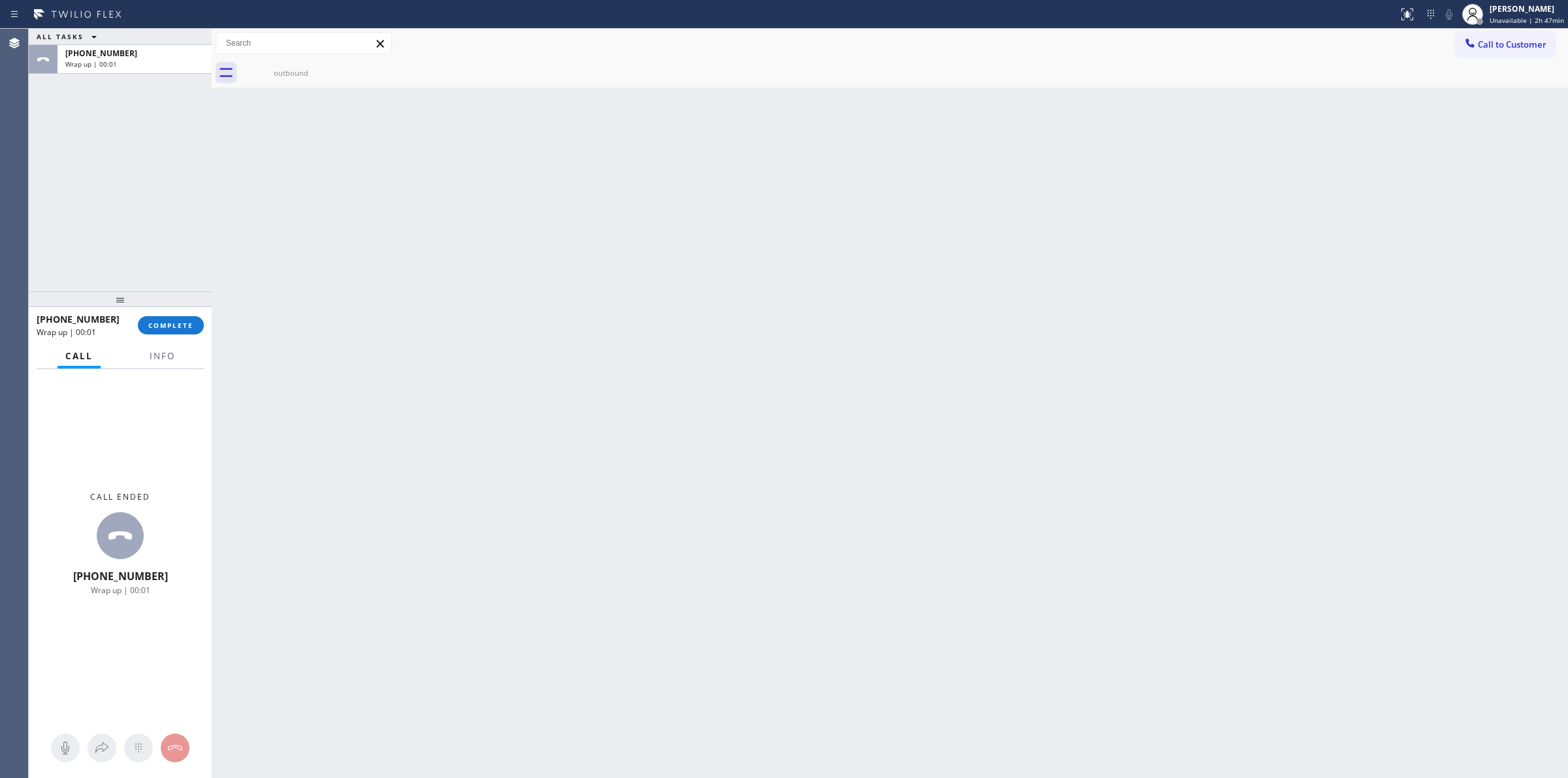
click at [1461, 56] on div "Call to Customer Outbound call Location Samsung Appliance Repair Your caller id…" at bounding box center [890, 44] width 1356 height 29
click at [1484, 46] on span "Call to Customer" at bounding box center [1512, 44] width 69 height 12
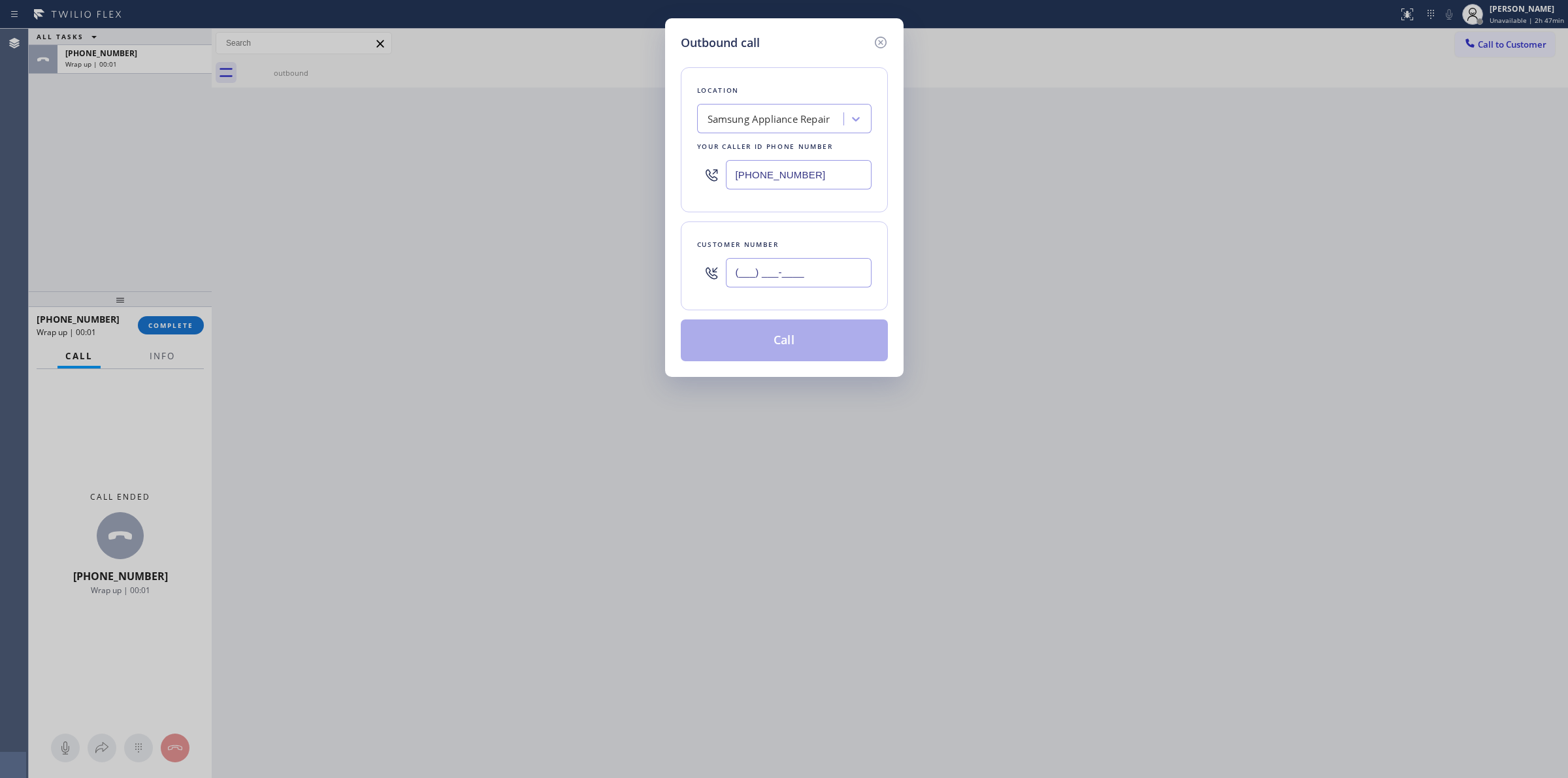
paste input "9) 799-2177"
drag, startPoint x: 749, startPoint y: 282, endPoint x: 747, endPoint y: 291, distance: 9.2
click at [747, 282] on input "(___) ___-____" at bounding box center [799, 273] width 145 height 29
drag, startPoint x: 786, startPoint y: 281, endPoint x: 608, endPoint y: 256, distance: 179.7
click at [608, 256] on div "Outbound call Location Samsung Appliance Repair Your caller id phone number [PH…" at bounding box center [784, 389] width 1568 height 778
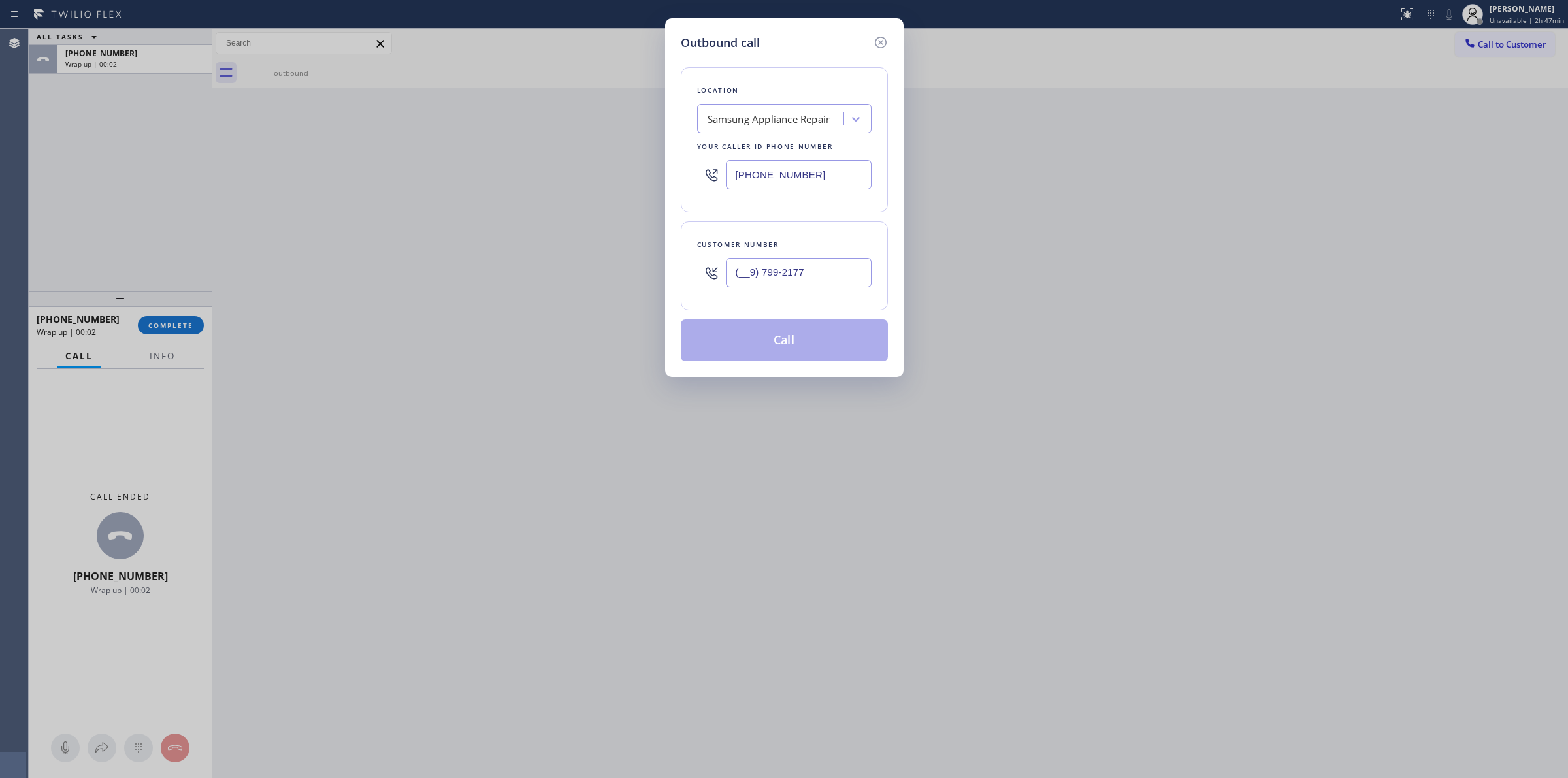
paste input "979) 921-7766"
type input "[PHONE_NUMBER]"
click at [794, 324] on button "Call" at bounding box center [784, 341] width 208 height 42
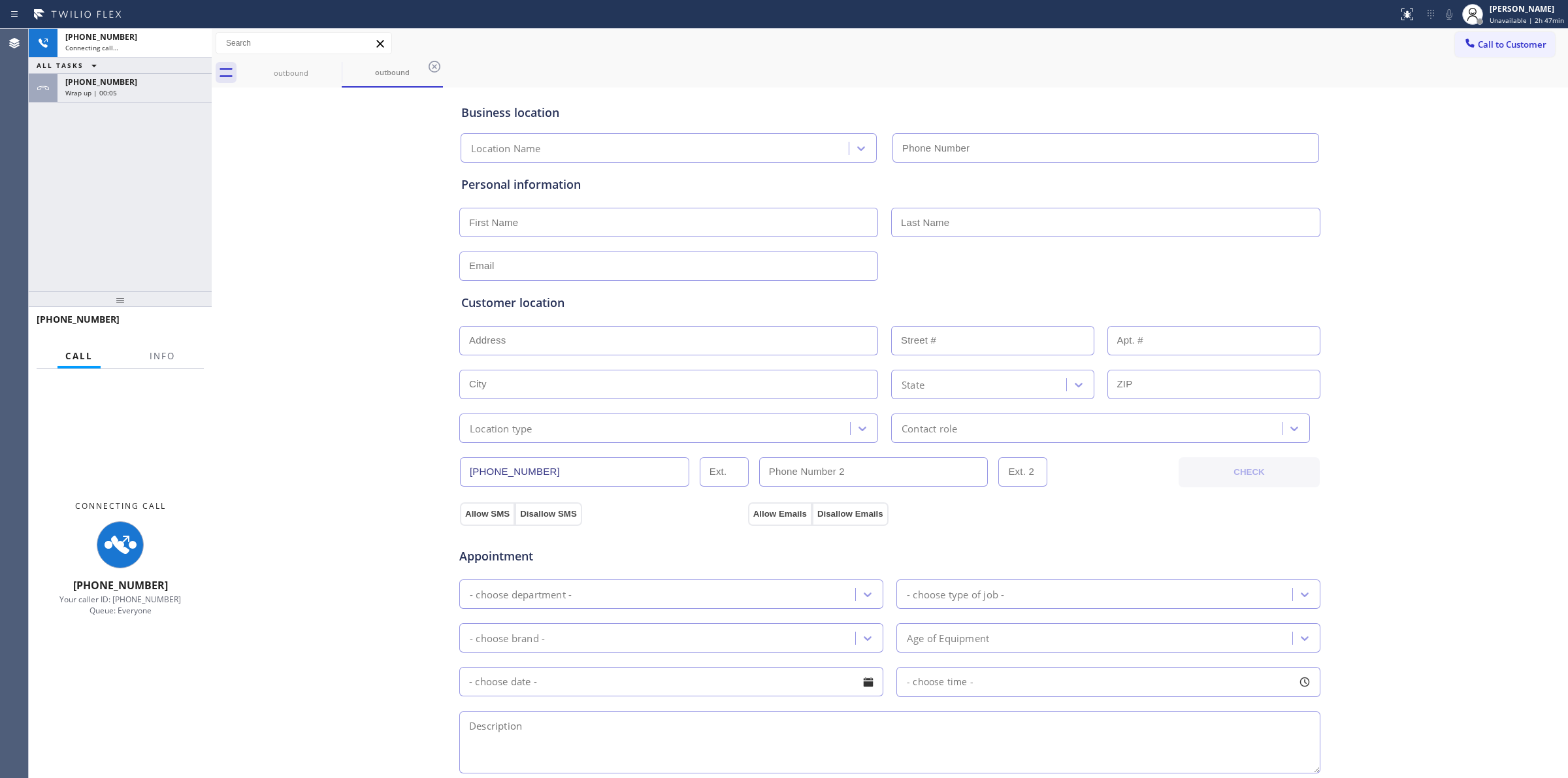
type input "[PHONE_NUMBER]"
drag, startPoint x: 124, startPoint y: 103, endPoint x: 124, endPoint y: 90, distance: 13.0
click at [124, 101] on div "[PHONE_NUMBER] Connecting call… ALL TASKS ALL TASKS ACTIVE TASKS TASKS IN WRAP …" at bounding box center [120, 160] width 183 height 262
click at [125, 89] on div "Wrap up | 00:06" at bounding box center [135, 92] width 139 height 9
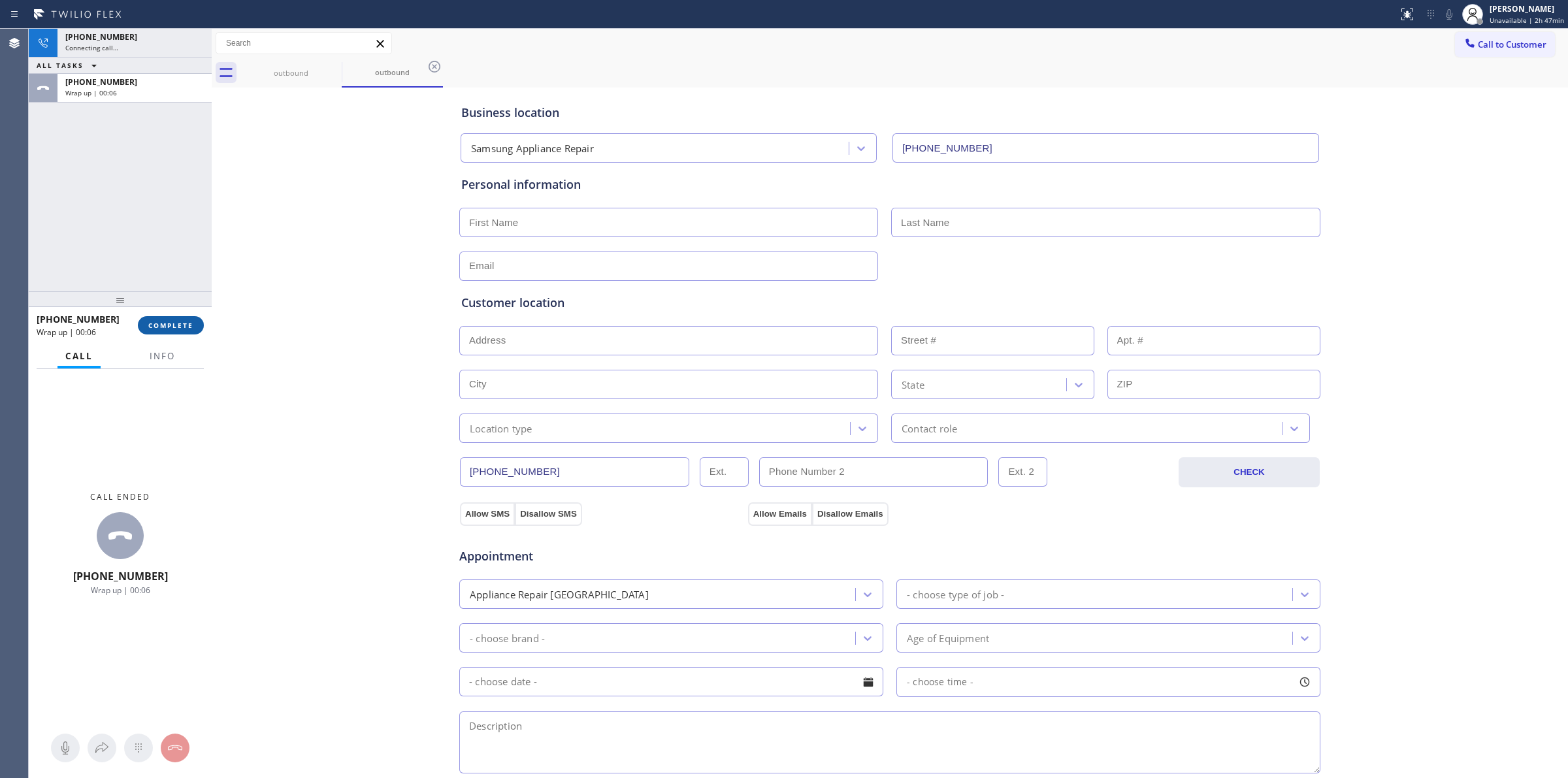
drag, startPoint x: 159, startPoint y: 337, endPoint x: 168, endPoint y: 317, distance: 21.9
click at [159, 334] on div "[PHONE_NUMBER] Wrap up | 00:06 COMPLETE" at bounding box center [119, 325] width 167 height 34
drag, startPoint x: 168, startPoint y: 317, endPoint x: 239, endPoint y: 367, distance: 86.8
click at [169, 317] on button "COMPLETE" at bounding box center [171, 325] width 66 height 19
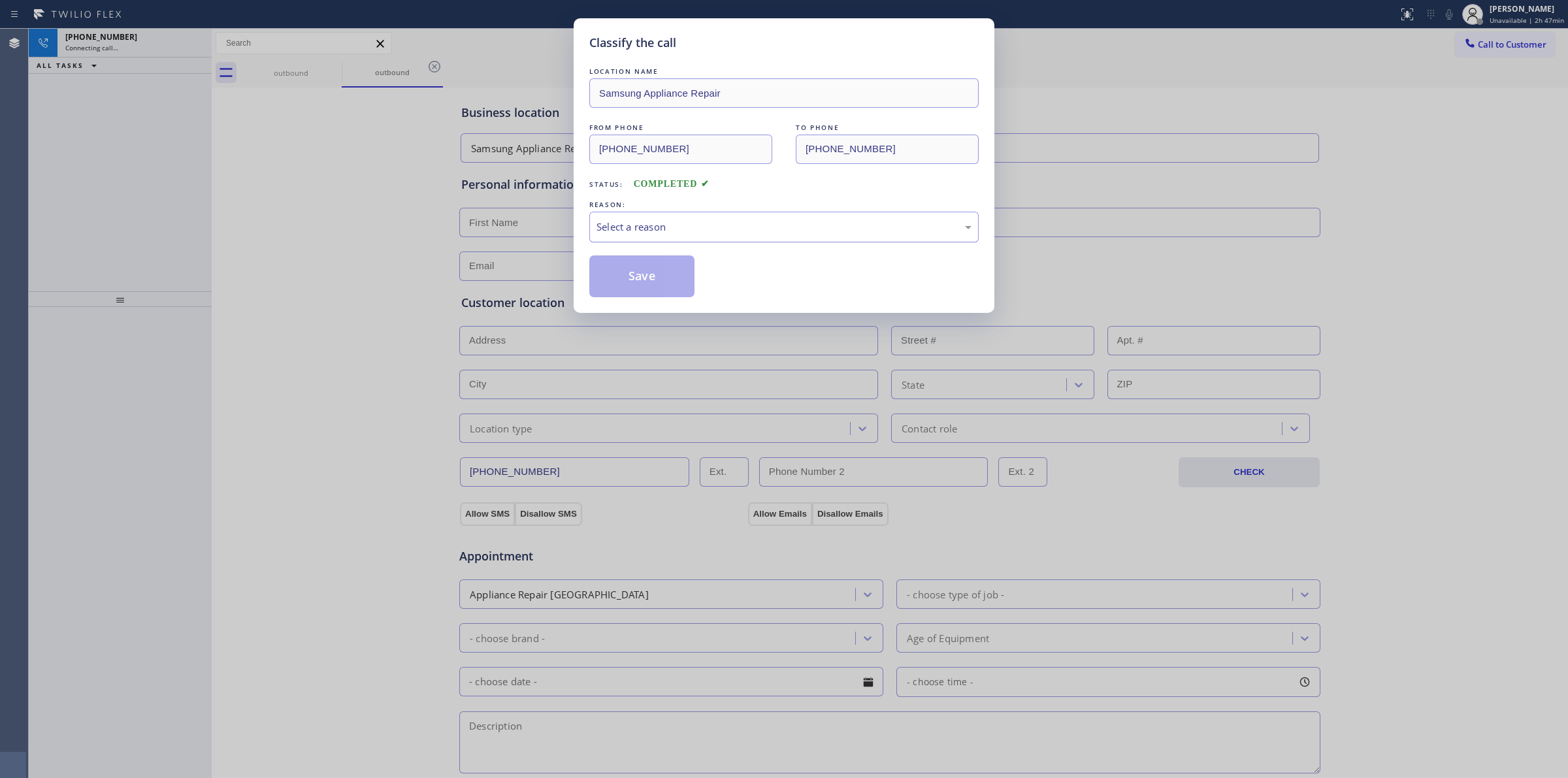
click at [758, 220] on div "Select a reason" at bounding box center [784, 227] width 375 height 15
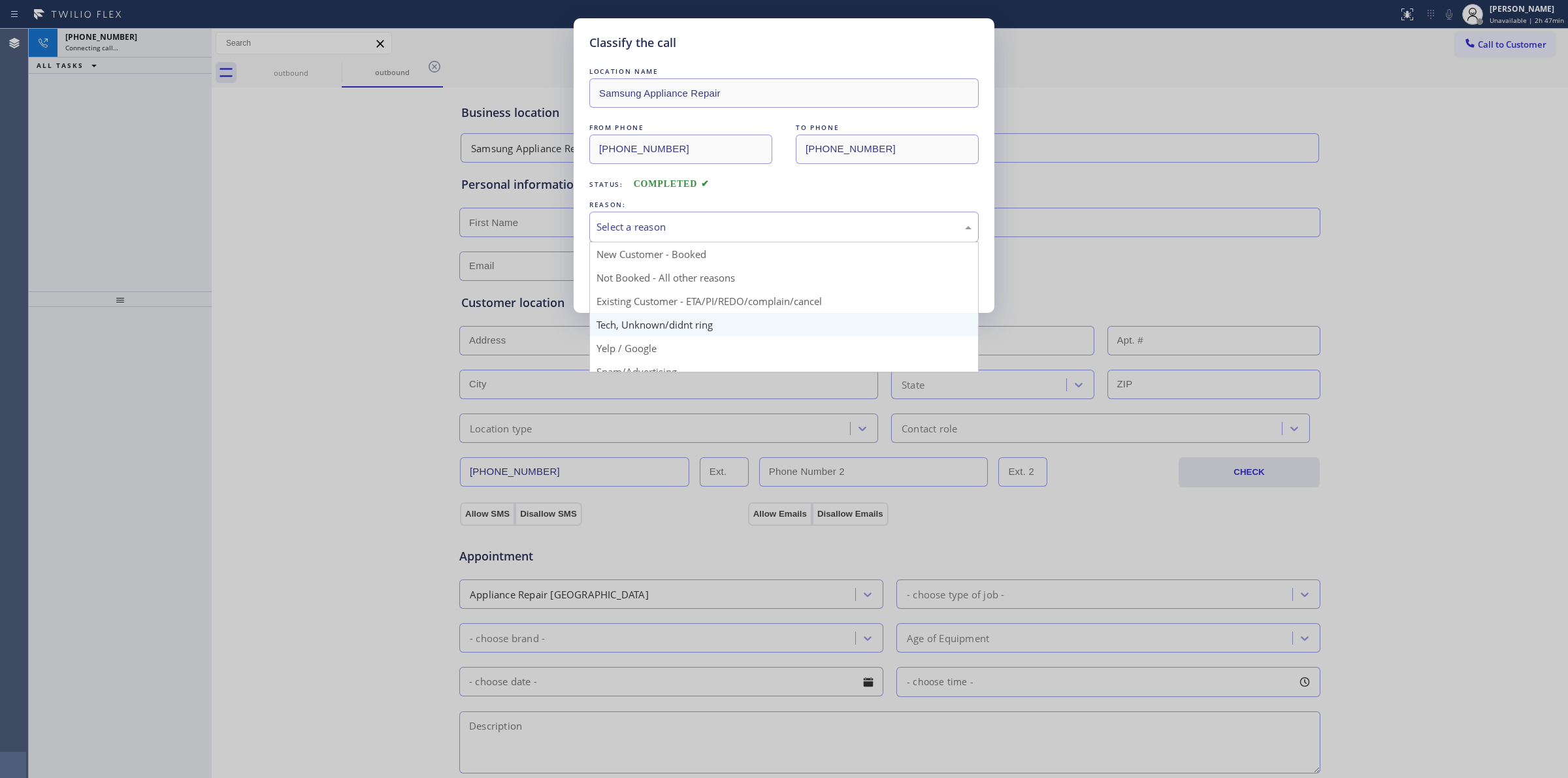
drag, startPoint x: 671, startPoint y: 324, endPoint x: 667, endPoint y: 299, distance: 25.3
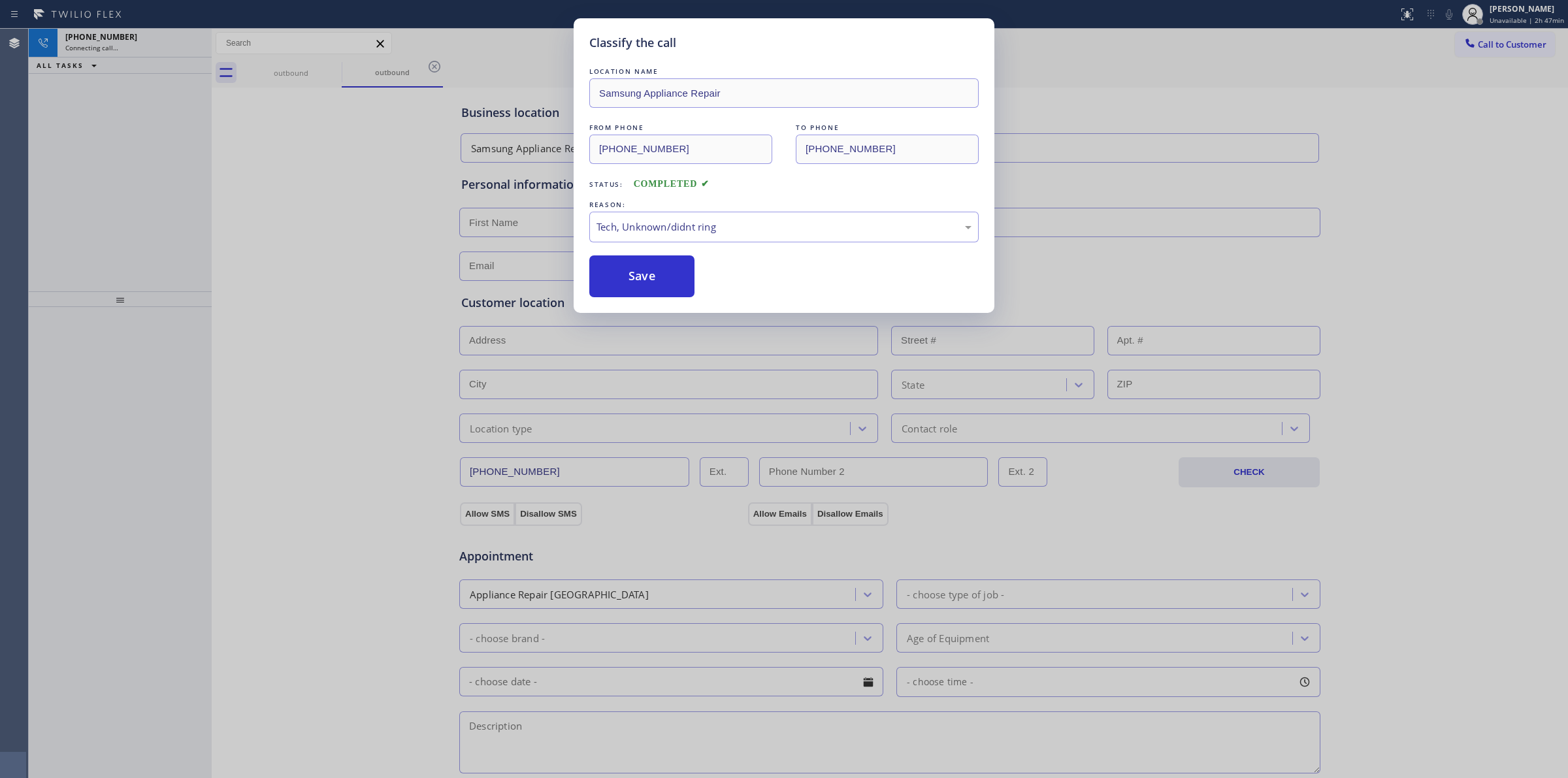
drag, startPoint x: 656, startPoint y: 279, endPoint x: 749, endPoint y: 279, distance: 93.0
click at [700, 279] on div "Save" at bounding box center [784, 276] width 389 height 42
drag, startPoint x: 1468, startPoint y: 111, endPoint x: 1468, endPoint y: 54, distance: 57.0
click at [1468, 110] on div "Classify the call LOCATION NAME Samsung Appliance Repair FROM PHONE [PHONE_NUMB…" at bounding box center [784, 389] width 1568 height 778
click at [619, 266] on button "Save" at bounding box center [642, 276] width 105 height 42
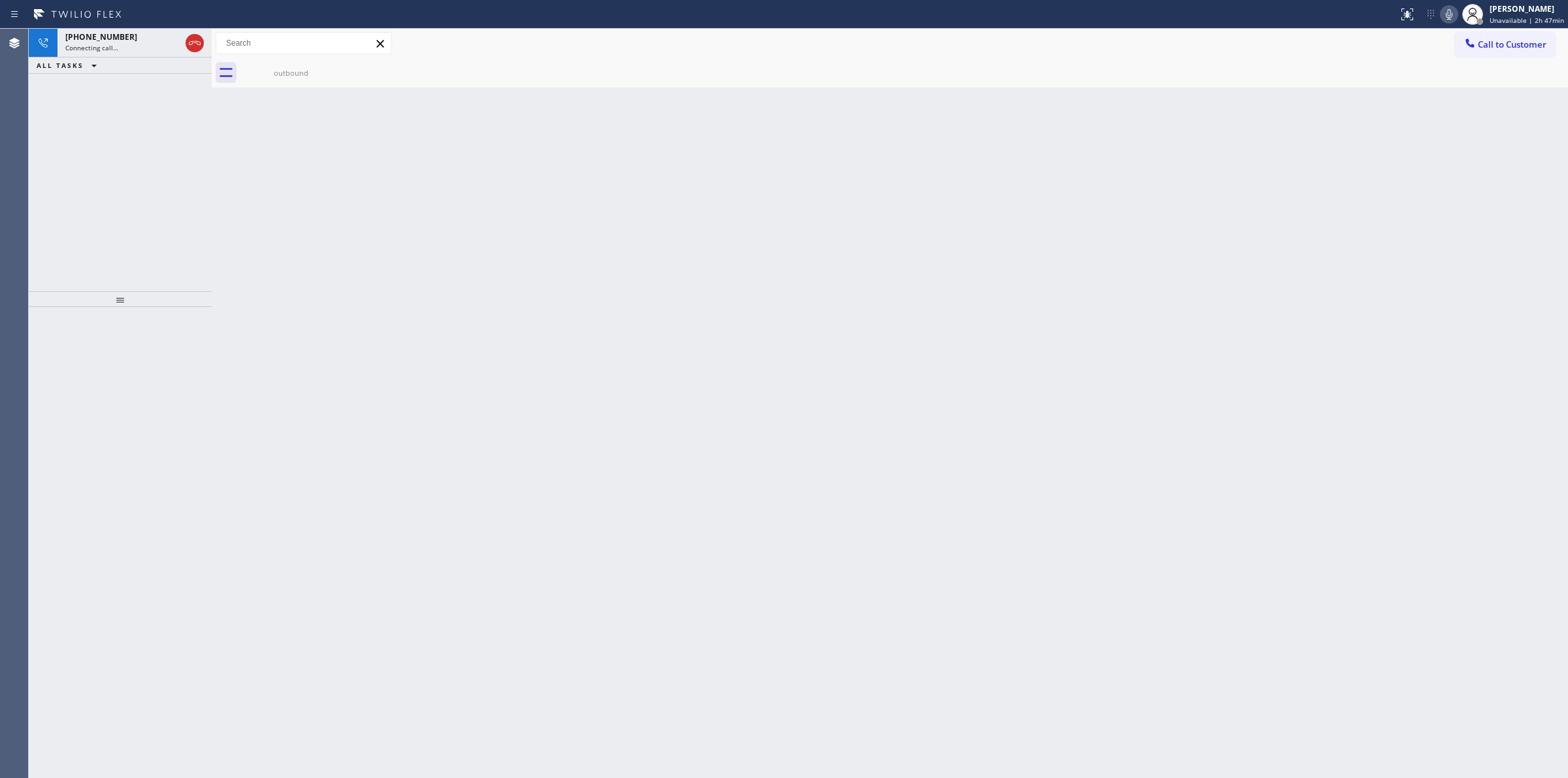
click at [1449, 6] on icon at bounding box center [1449, 14] width 15 height 15
click at [281, 63] on div "outbound" at bounding box center [291, 73] width 99 height 29
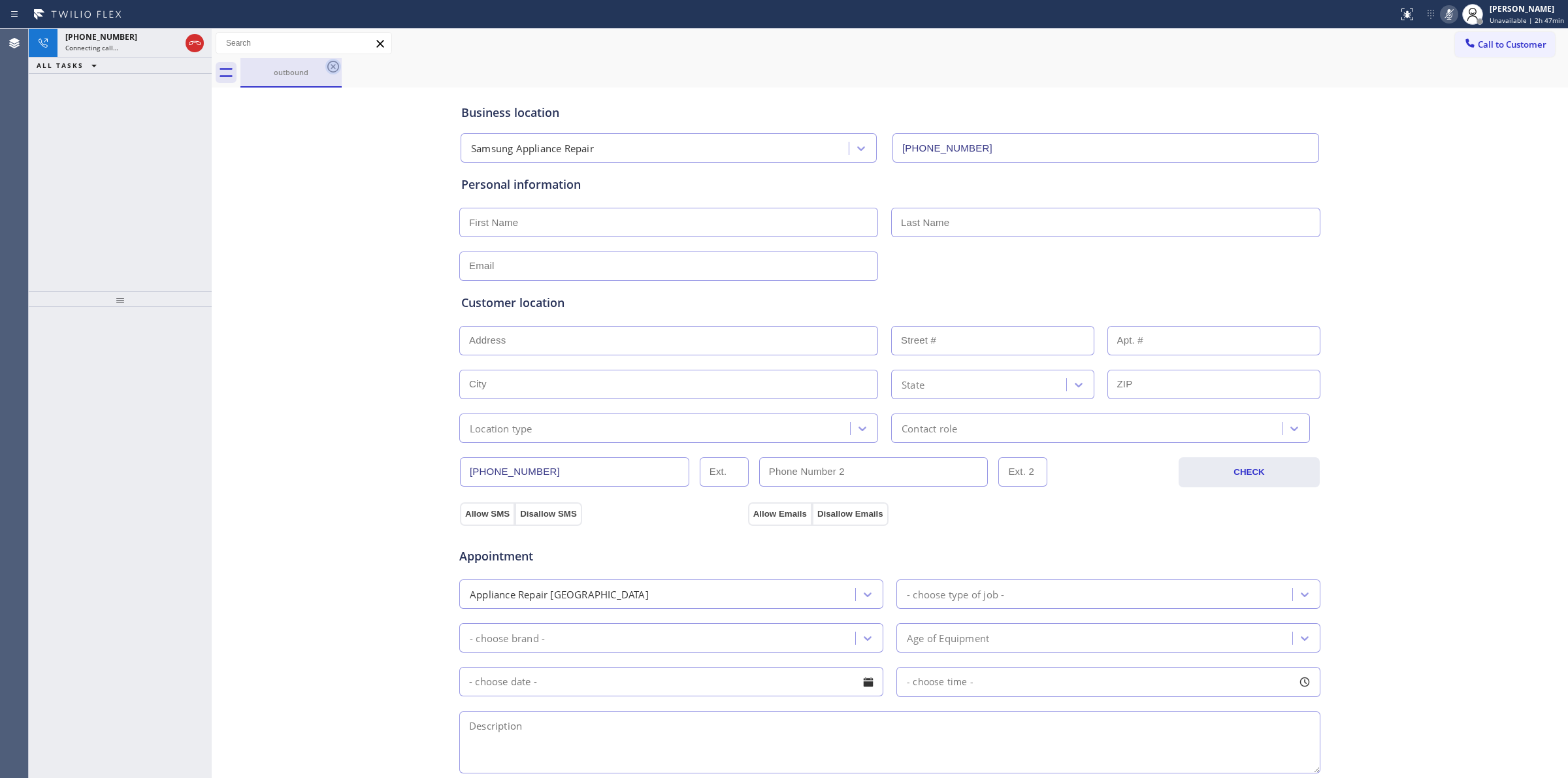
click at [329, 69] on icon at bounding box center [333, 66] width 15 height 15
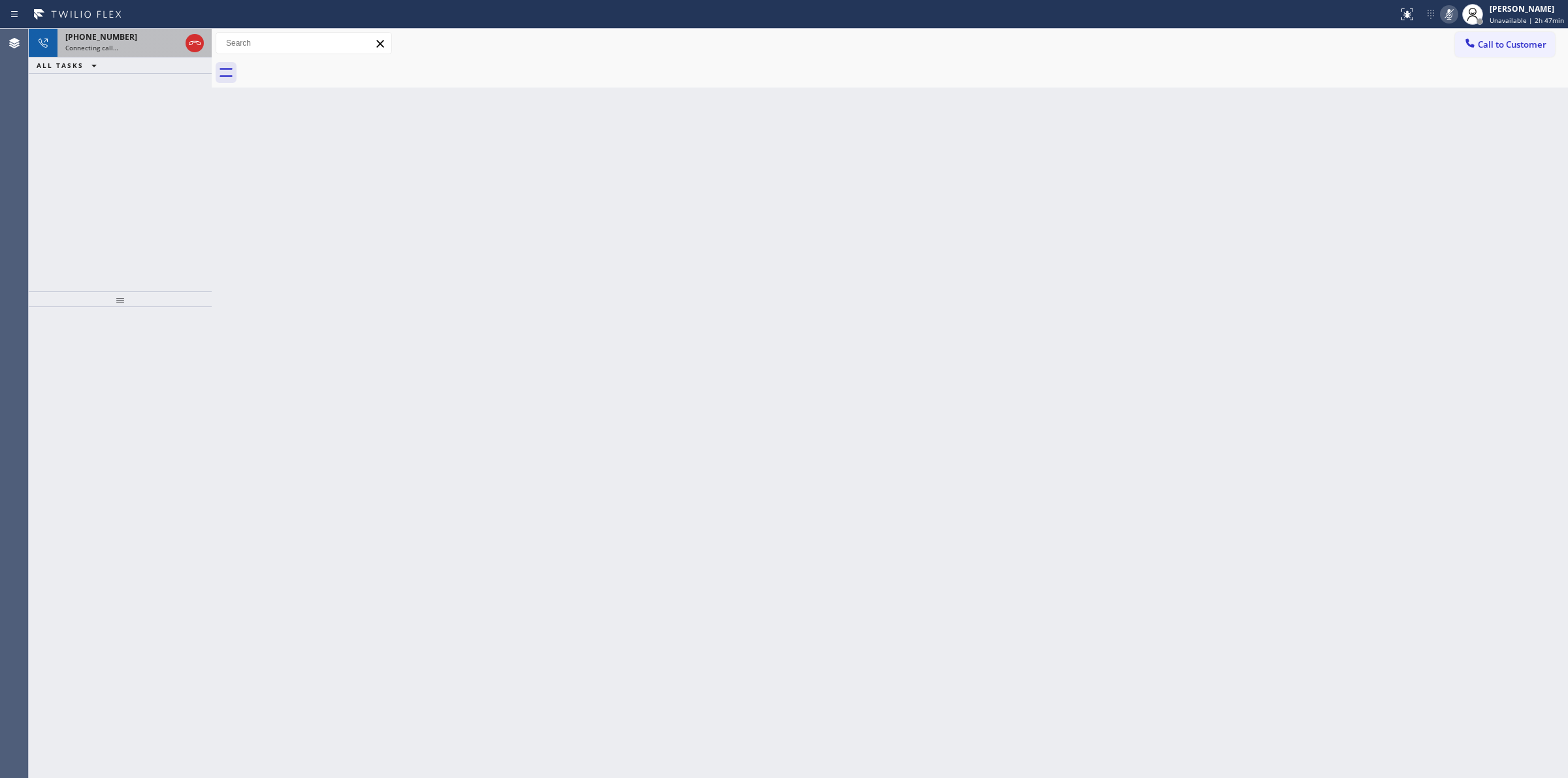
click at [137, 44] on div "Connecting call…" at bounding box center [123, 47] width 115 height 9
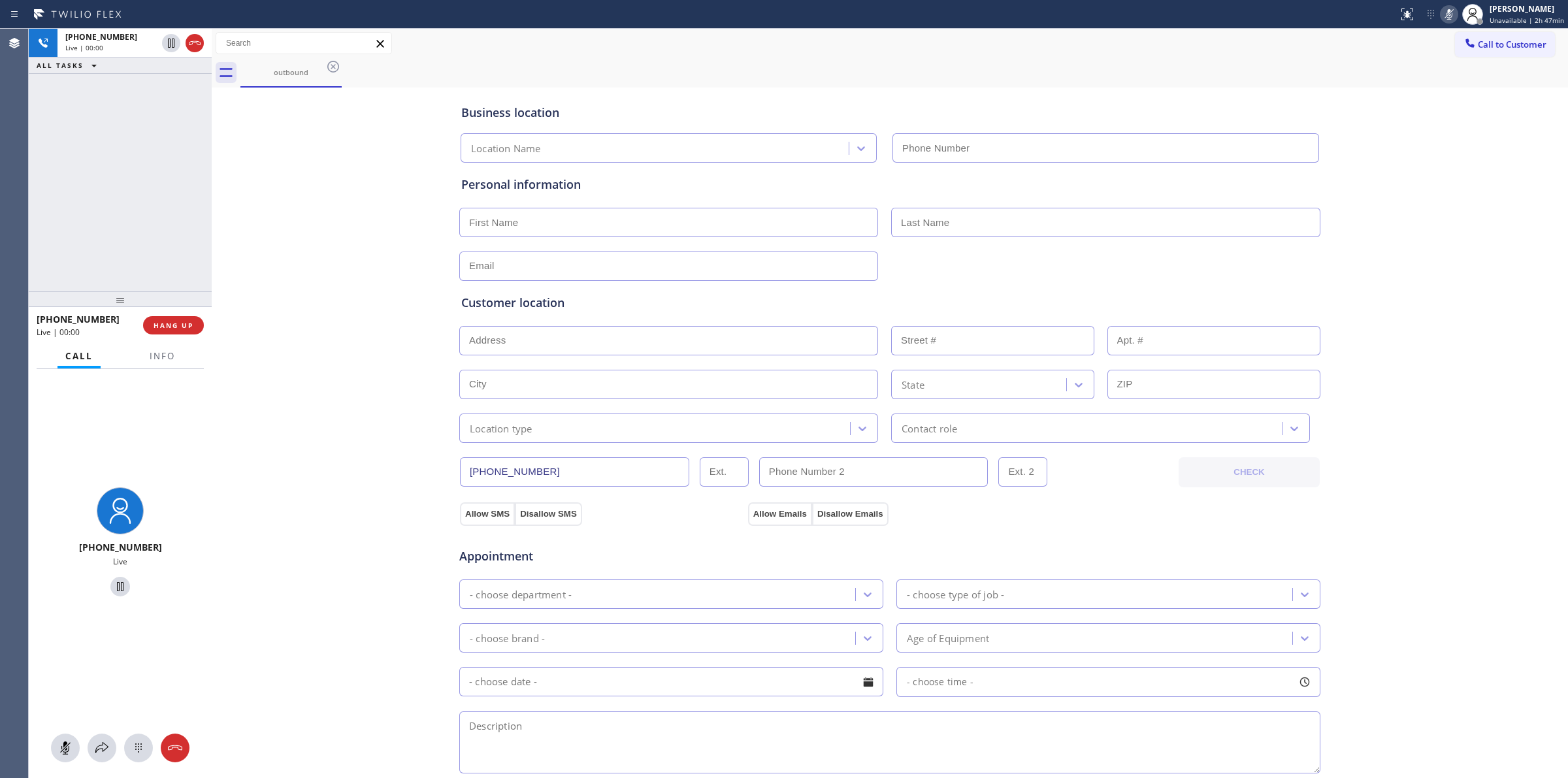
type input "[PHONE_NUMBER]"
drag, startPoint x: 136, startPoint y: 732, endPoint x: 132, endPoint y: 745, distance: 13.6
click at [136, 735] on div "[PHONE_NUMBER] Live" at bounding box center [120, 573] width 183 height 409
click at [131, 749] on icon at bounding box center [138, 747] width 15 height 15
click at [1503, 43] on span "Call to Customer" at bounding box center [1512, 44] width 69 height 12
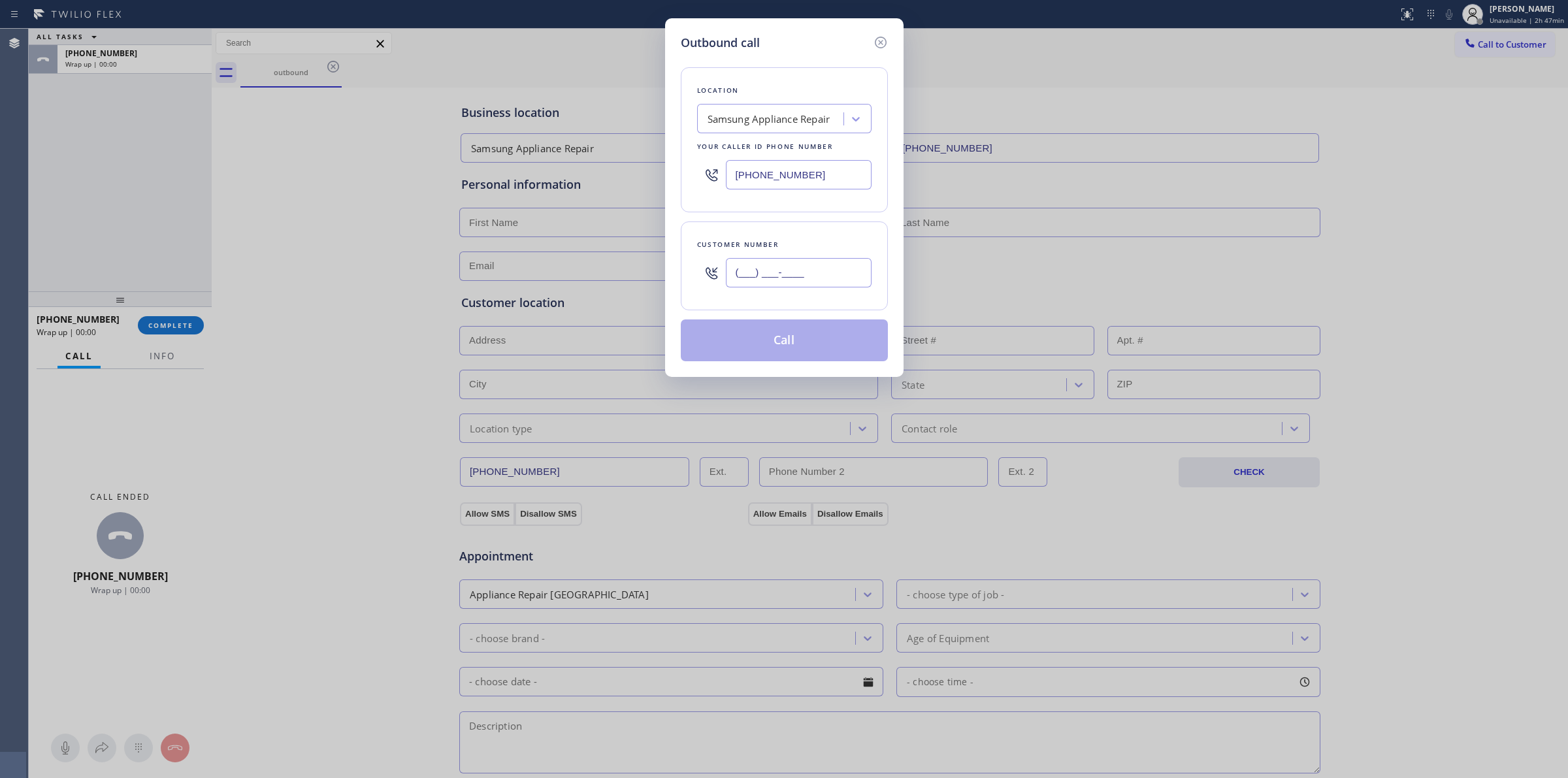
click at [793, 281] on input "(___) ___-____" at bounding box center [799, 273] width 145 height 29
paste input "979) 921-7766"
type input "[PHONE_NUMBER]"
click at [772, 335] on button "Call" at bounding box center [784, 341] width 208 height 42
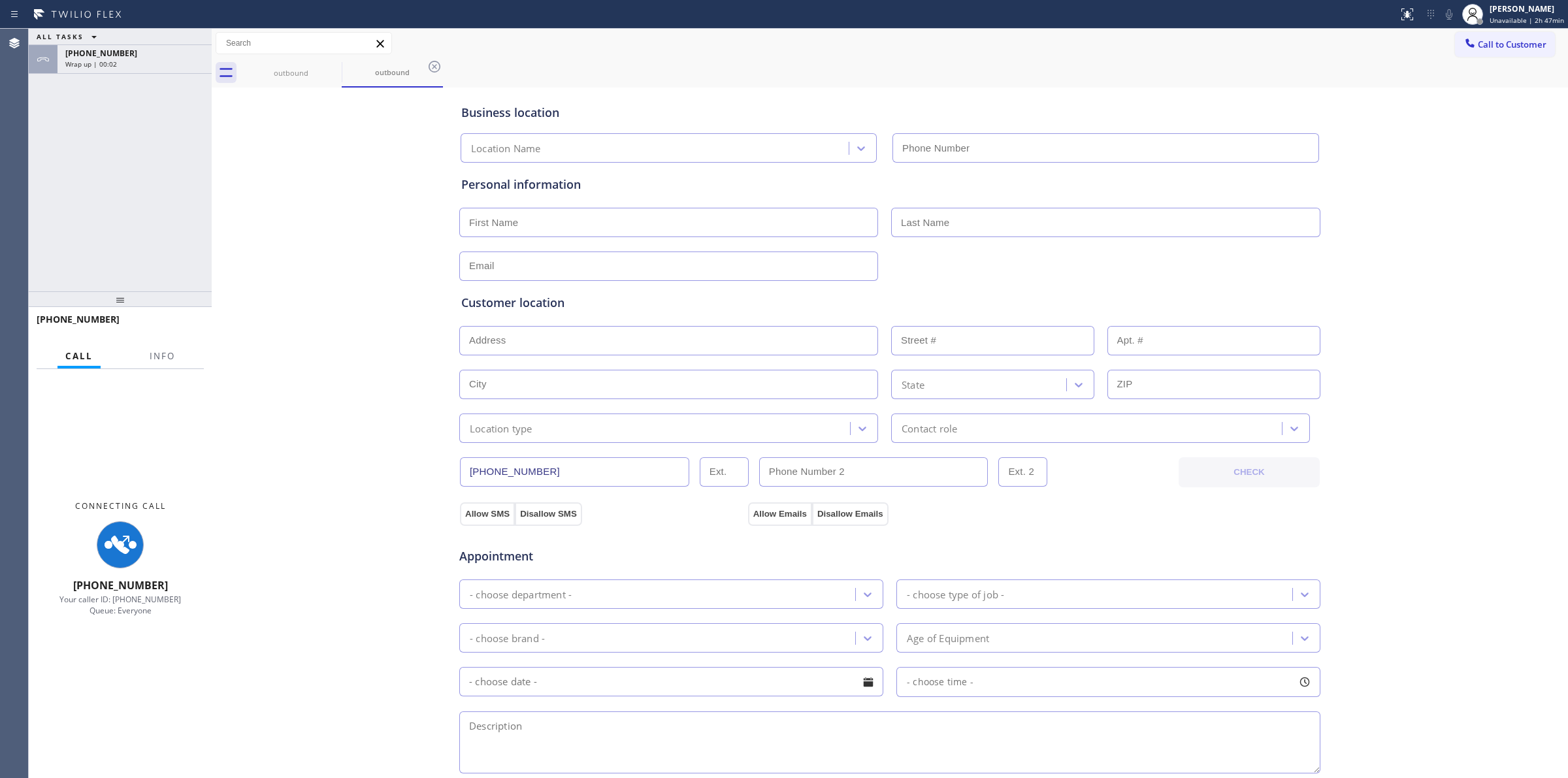
type input "[PHONE_NUMBER]"
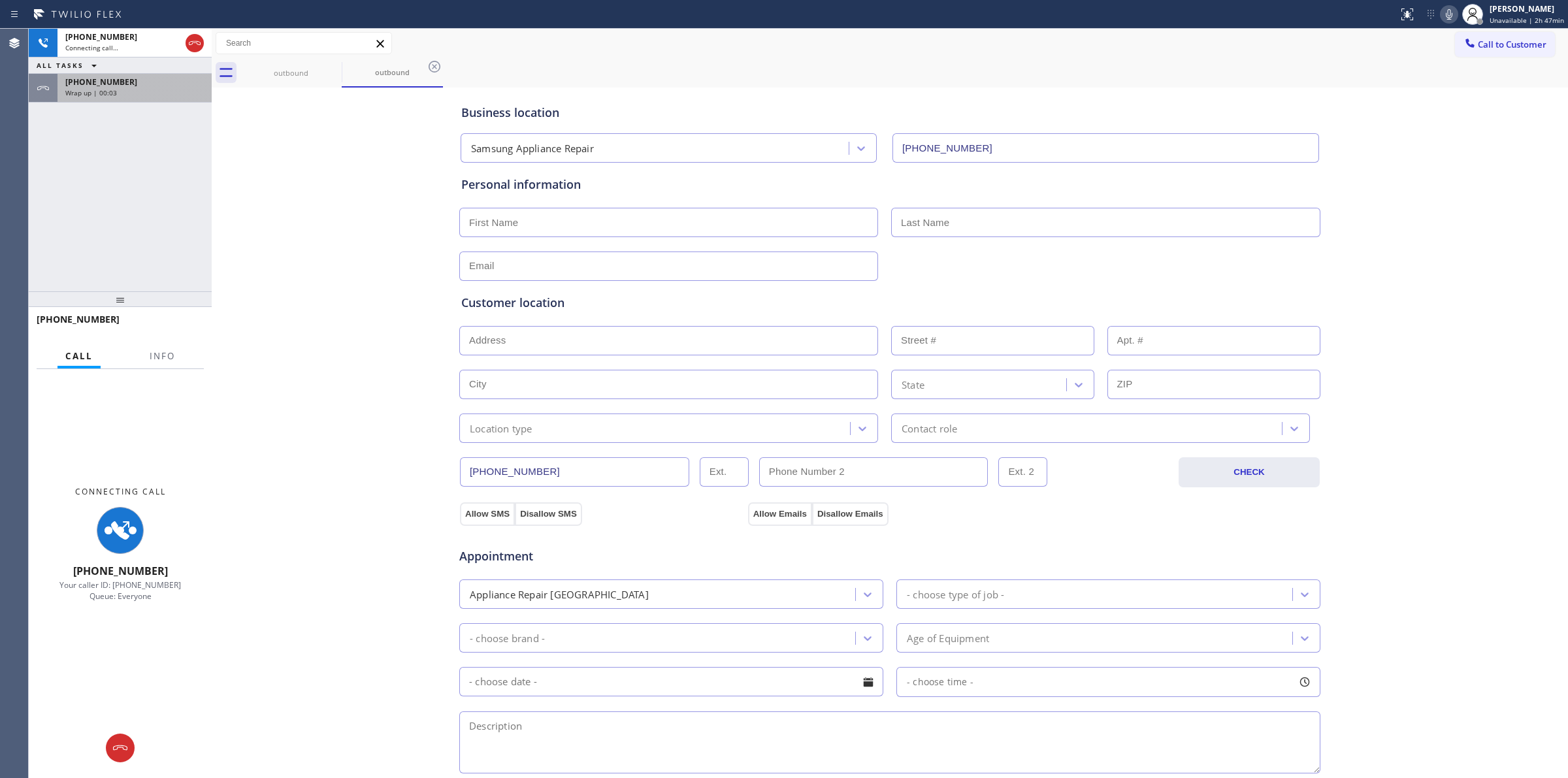
click at [116, 73] on div "ALL TASKS ALL TASKS ACTIVE TASKS TASKS IN WRAP UP" at bounding box center [120, 65] width 183 height 16
click at [116, 81] on span "[PHONE_NUMBER]" at bounding box center [101, 82] width 72 height 11
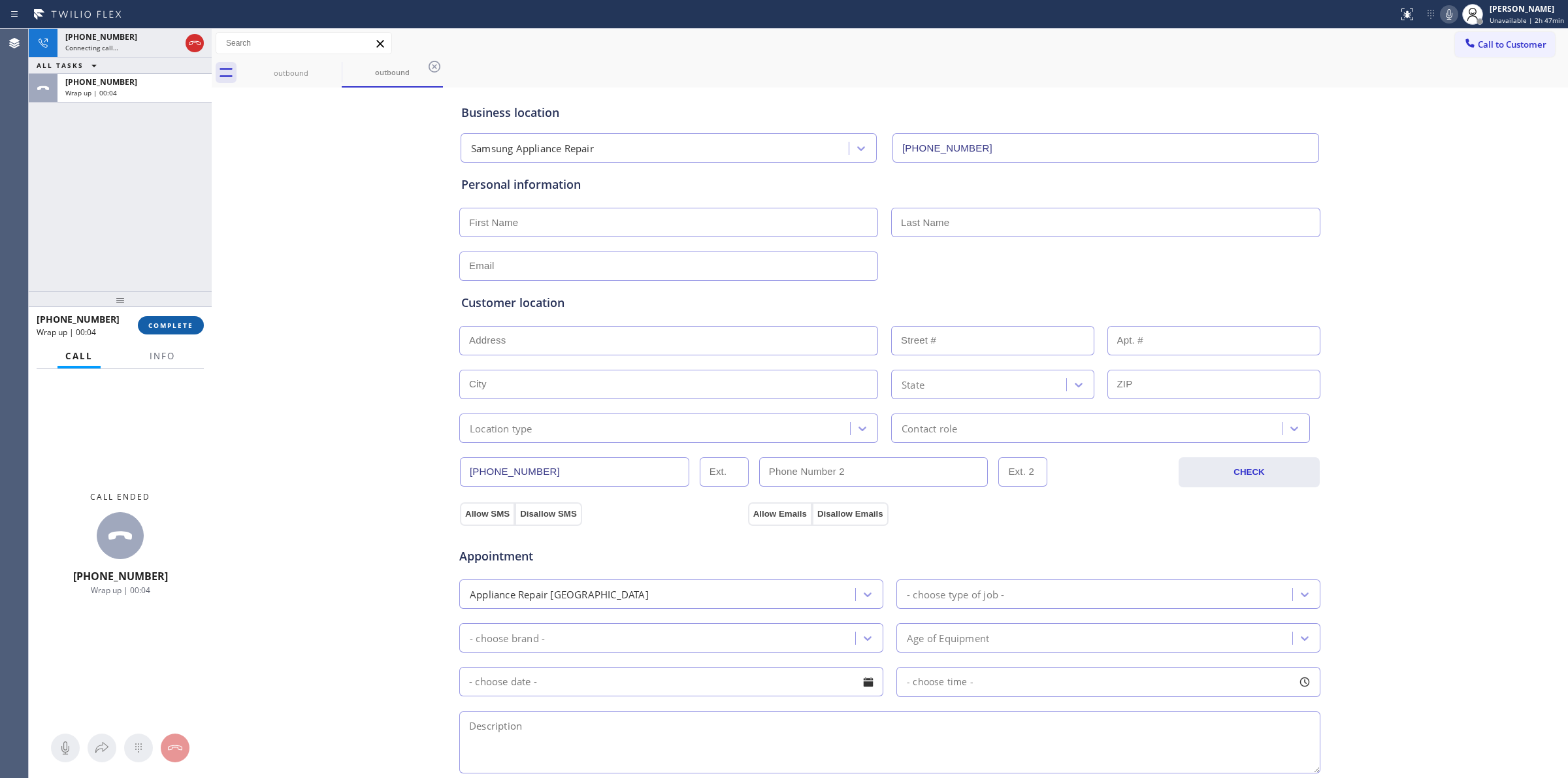
click at [153, 334] on button "COMPLETE" at bounding box center [171, 325] width 66 height 19
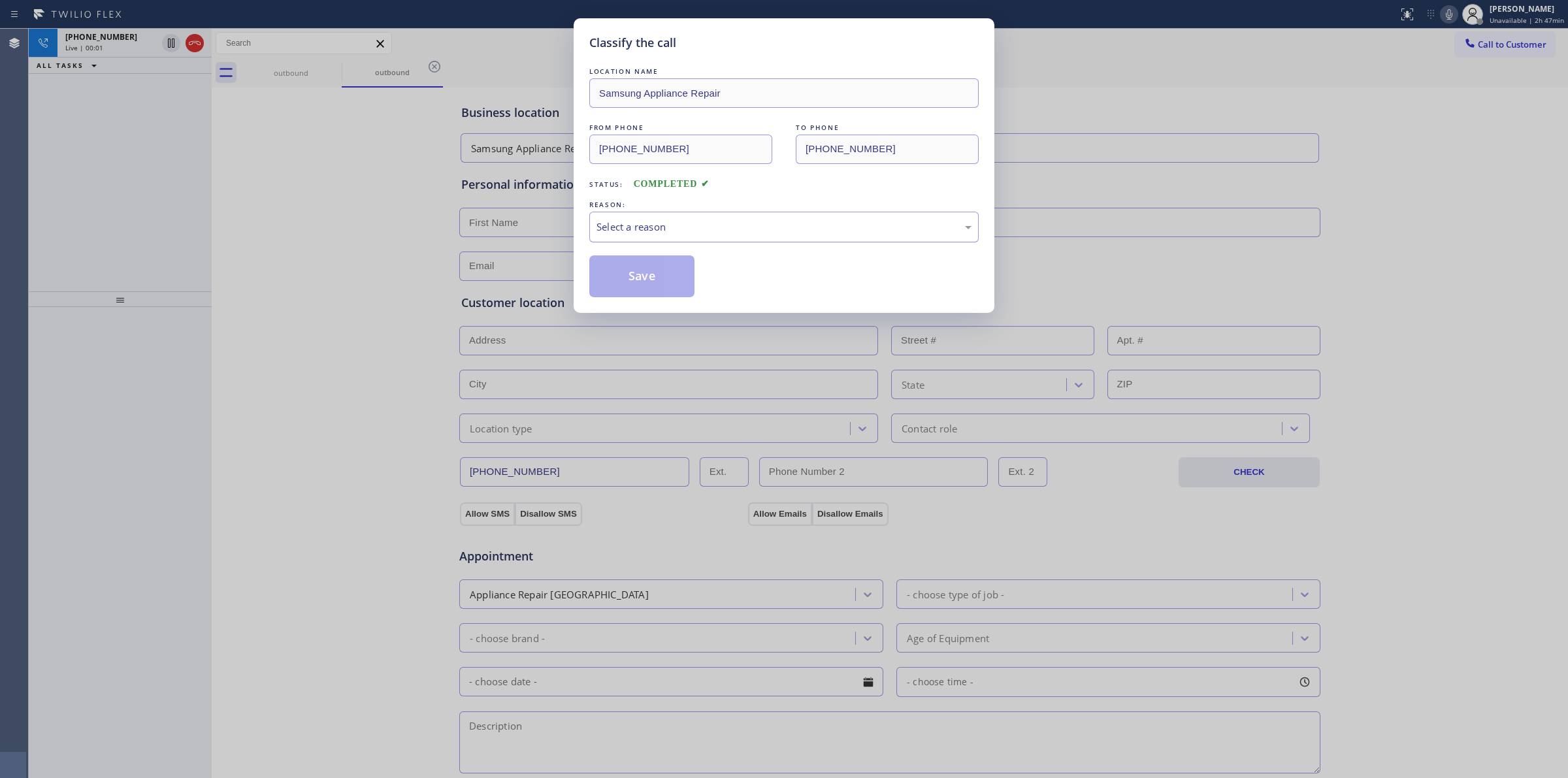
click at [671, 230] on div "Select a reason" at bounding box center [784, 227] width 375 height 15
click at [639, 274] on button "Save" at bounding box center [642, 276] width 105 height 42
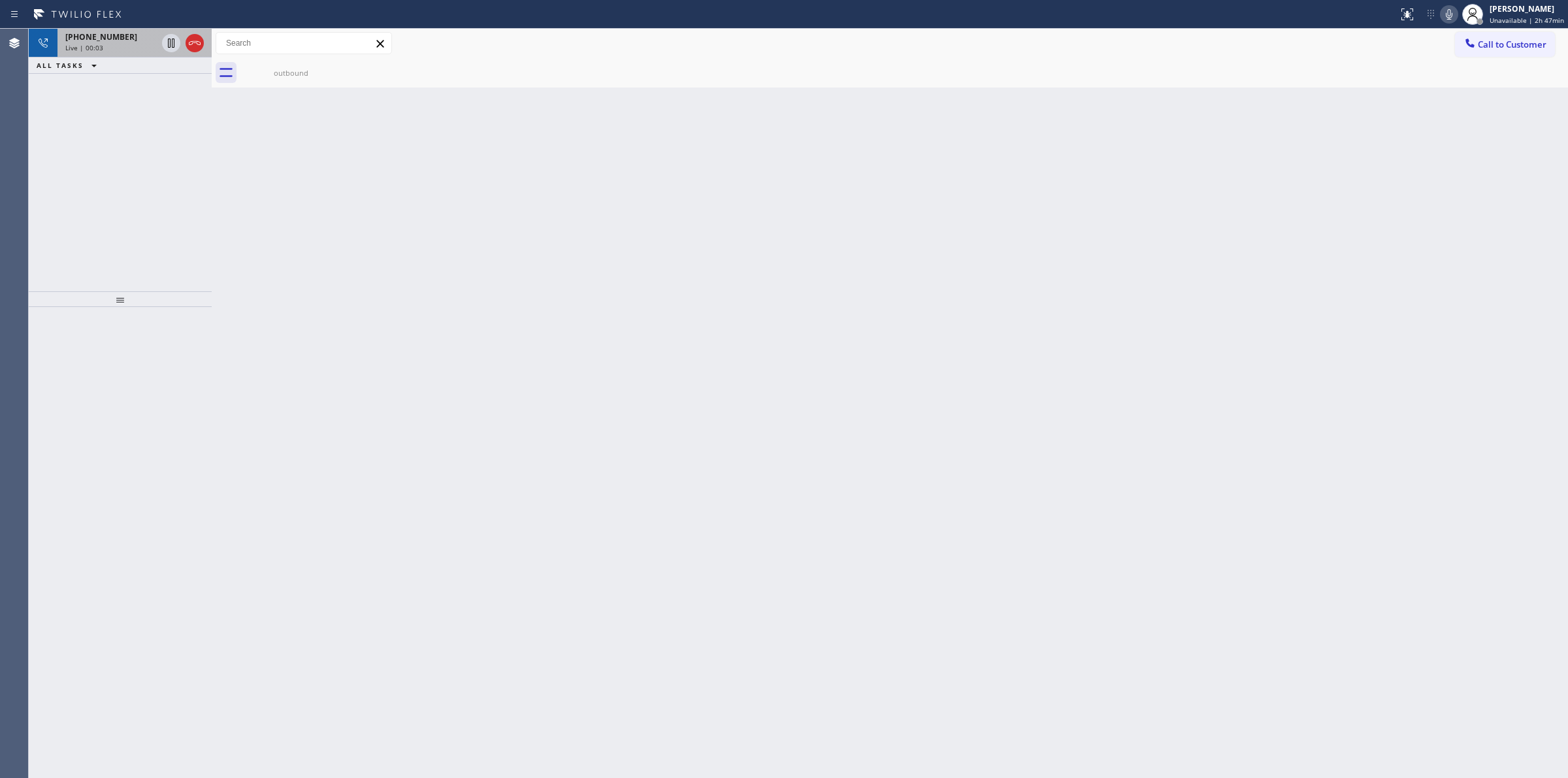
click at [109, 44] on div "Live | 00:03" at bounding box center [111, 47] width 91 height 9
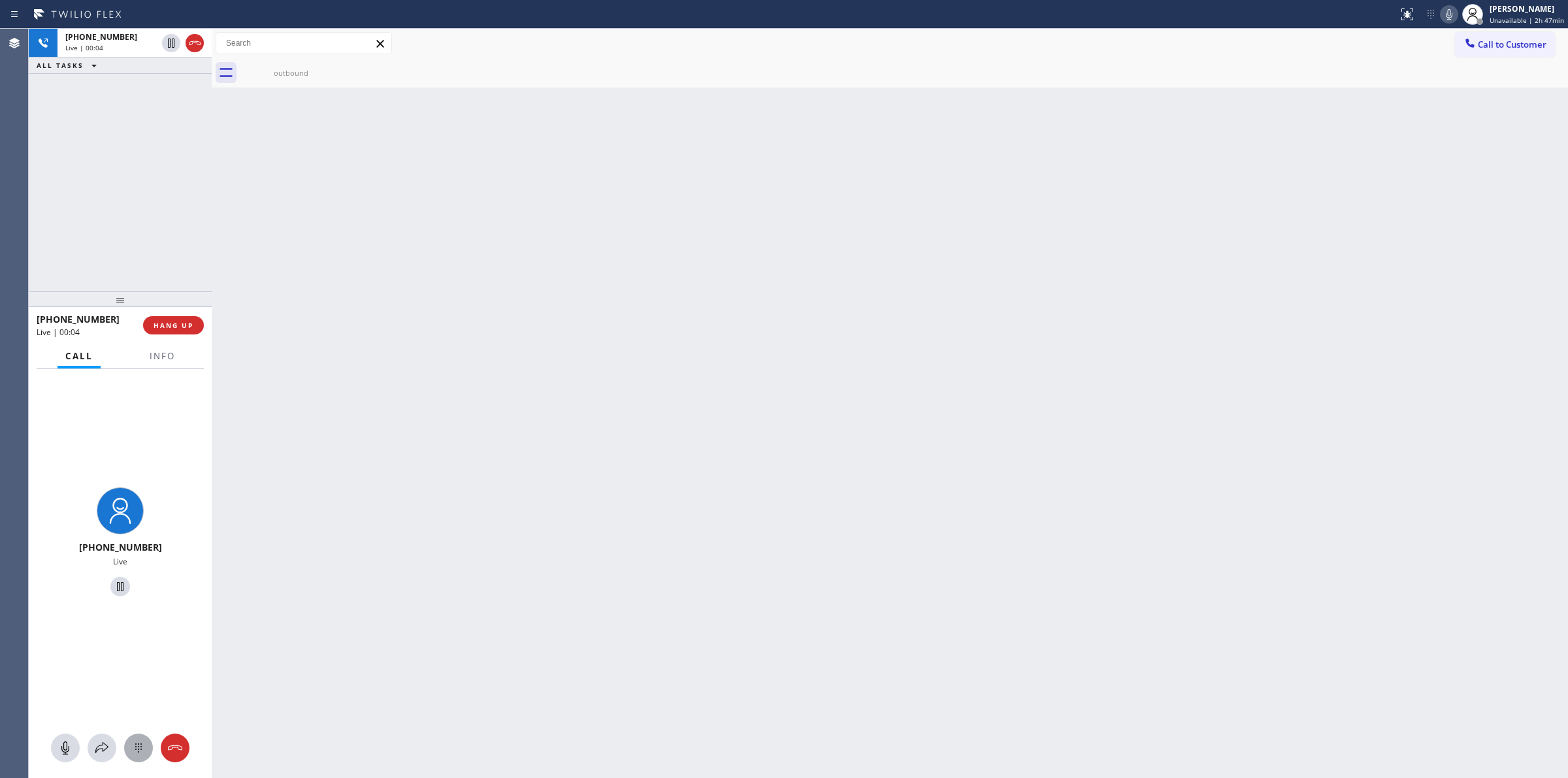
click at [139, 746] on icon at bounding box center [139, 747] width 6 height 9
click at [363, 320] on div "Back to Dashboard Change Sender ID Customers Technicians Select a contact Outbo…" at bounding box center [890, 404] width 1356 height 749
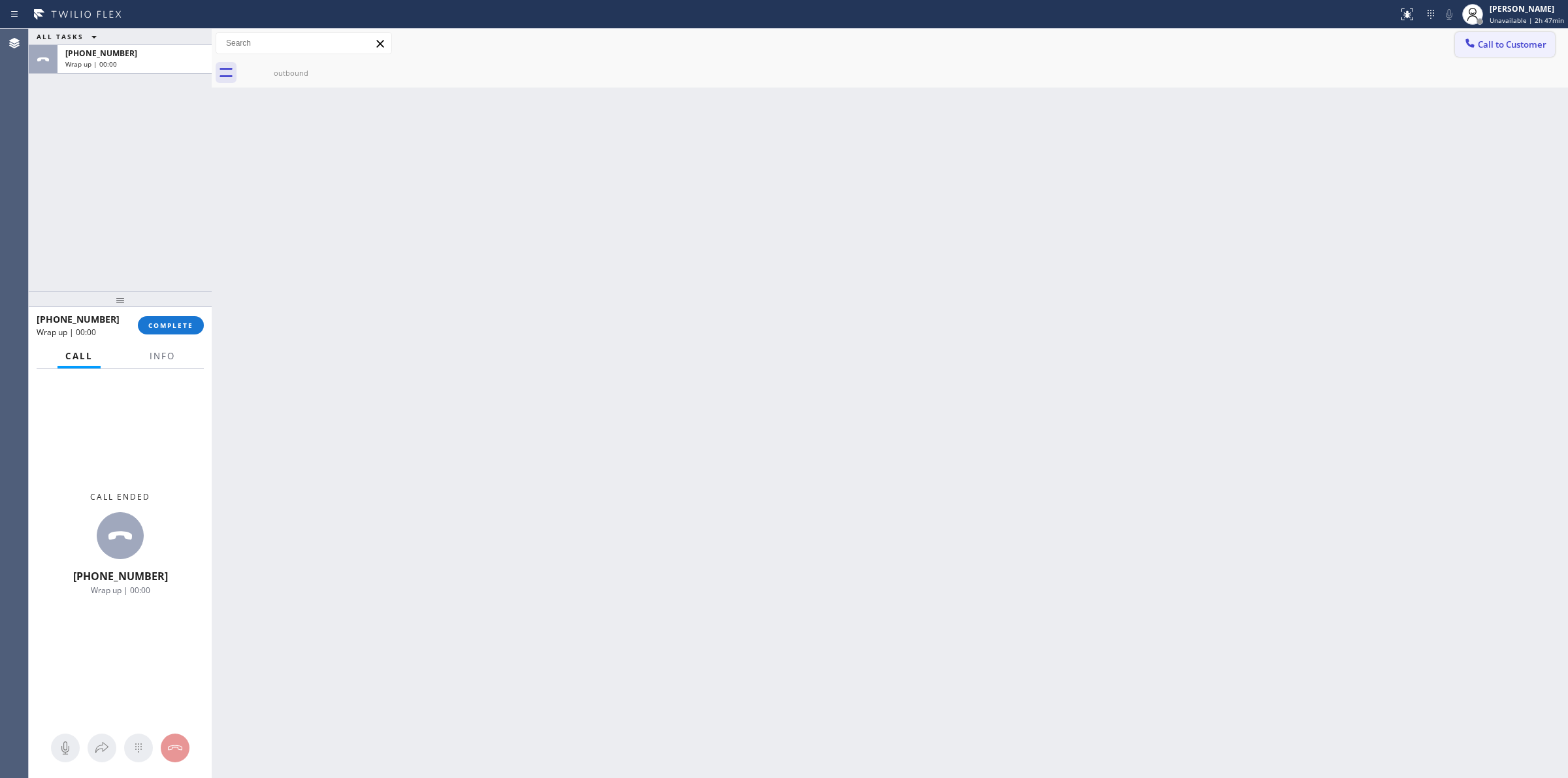
click at [1497, 53] on button "Call to Customer" at bounding box center [1505, 44] width 100 height 25
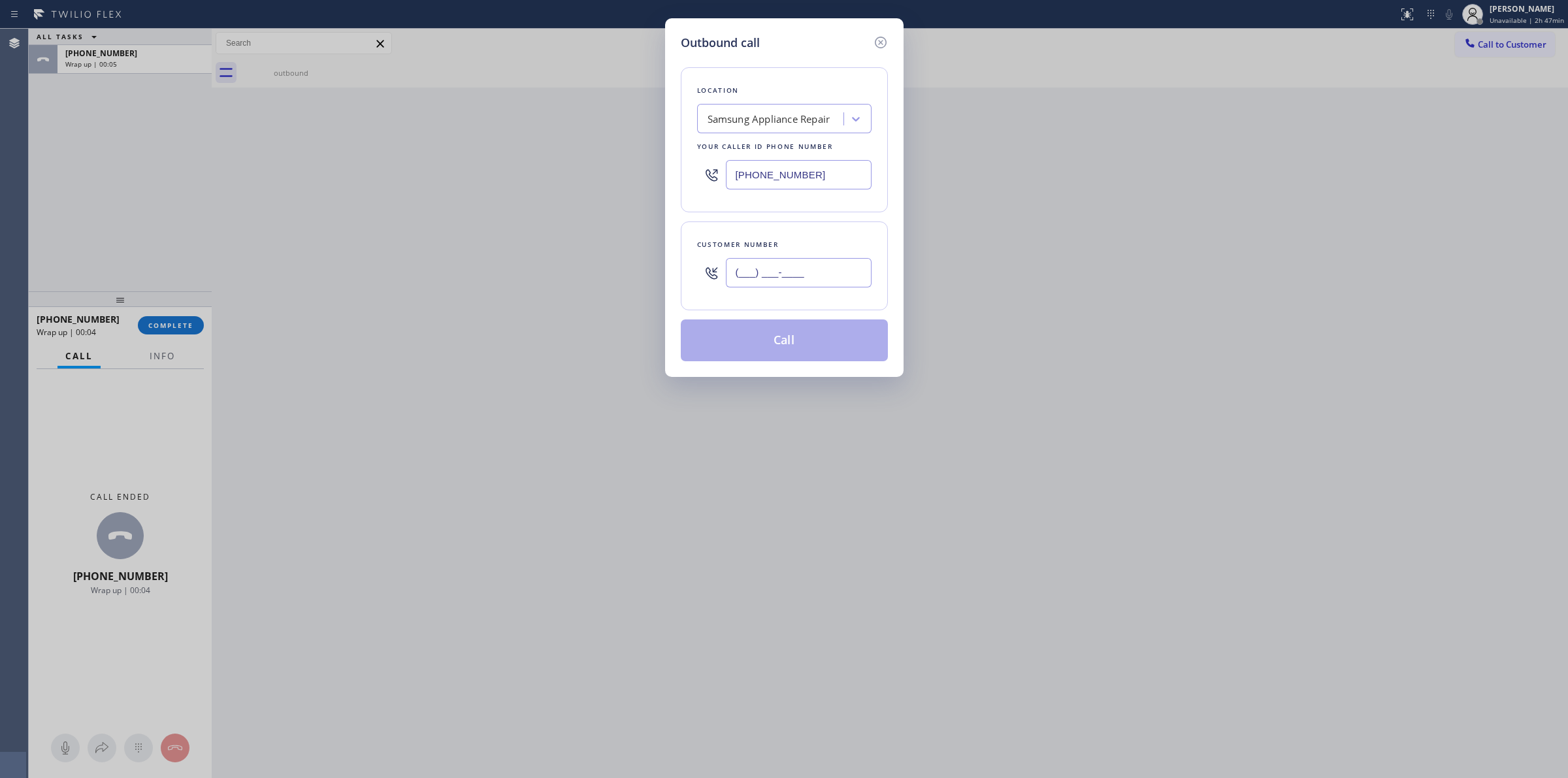
click at [800, 278] on input "(___) ___-____" at bounding box center [799, 273] width 145 height 29
paste input "817) 417-0326"
type input "[PHONE_NUMBER]"
click at [785, 104] on div "Samsung Appliance Repair" at bounding box center [785, 119] width 174 height 29
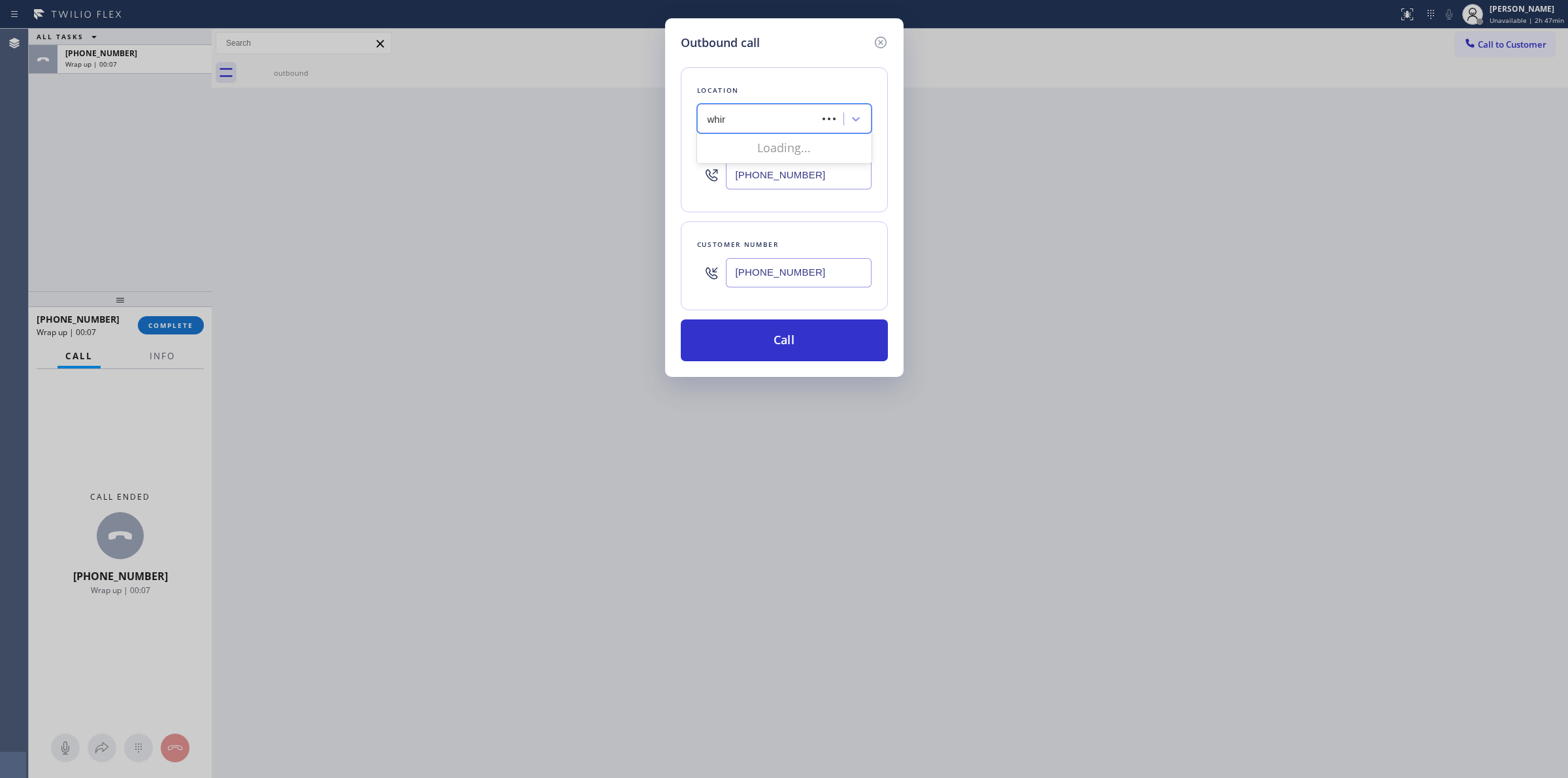
type input "whirl"
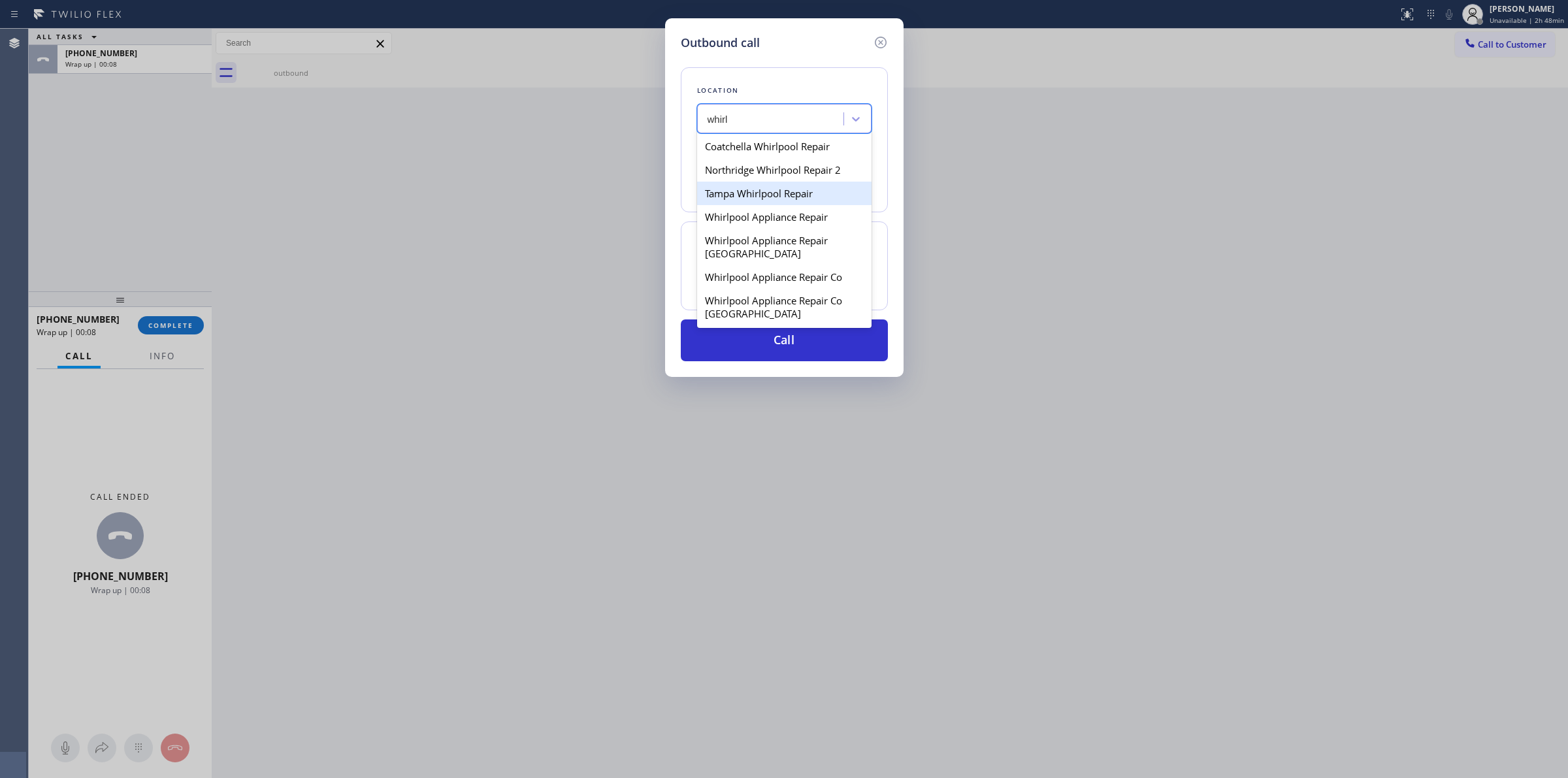
click at [755, 224] on div "Whirlpool Appliance Repair" at bounding box center [785, 216] width 174 height 23
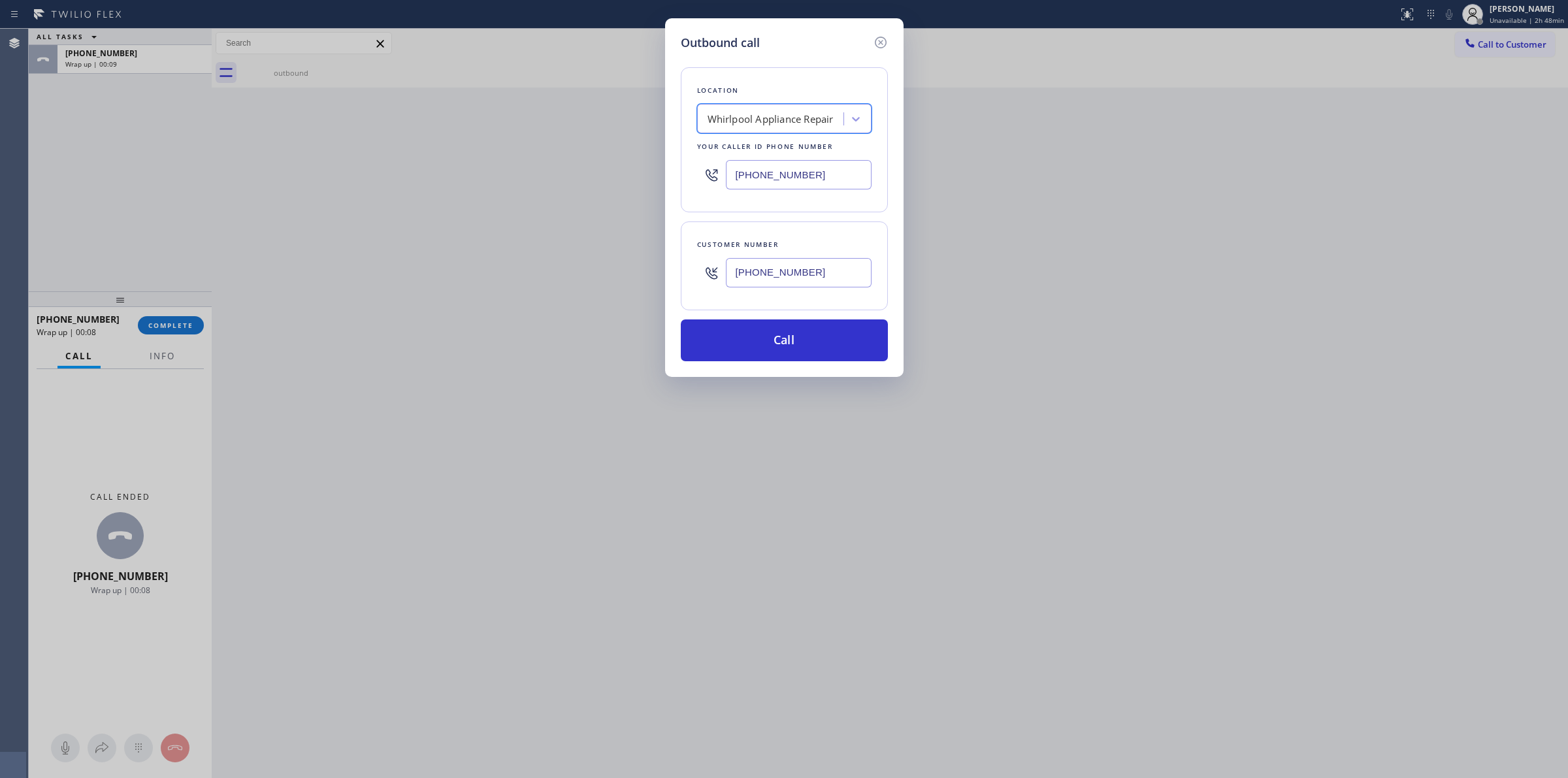
type input "[PHONE_NUMBER]"
click at [763, 282] on input "[PHONE_NUMBER]" at bounding box center [799, 273] width 145 height 29
click at [766, 341] on button "Call" at bounding box center [784, 341] width 208 height 42
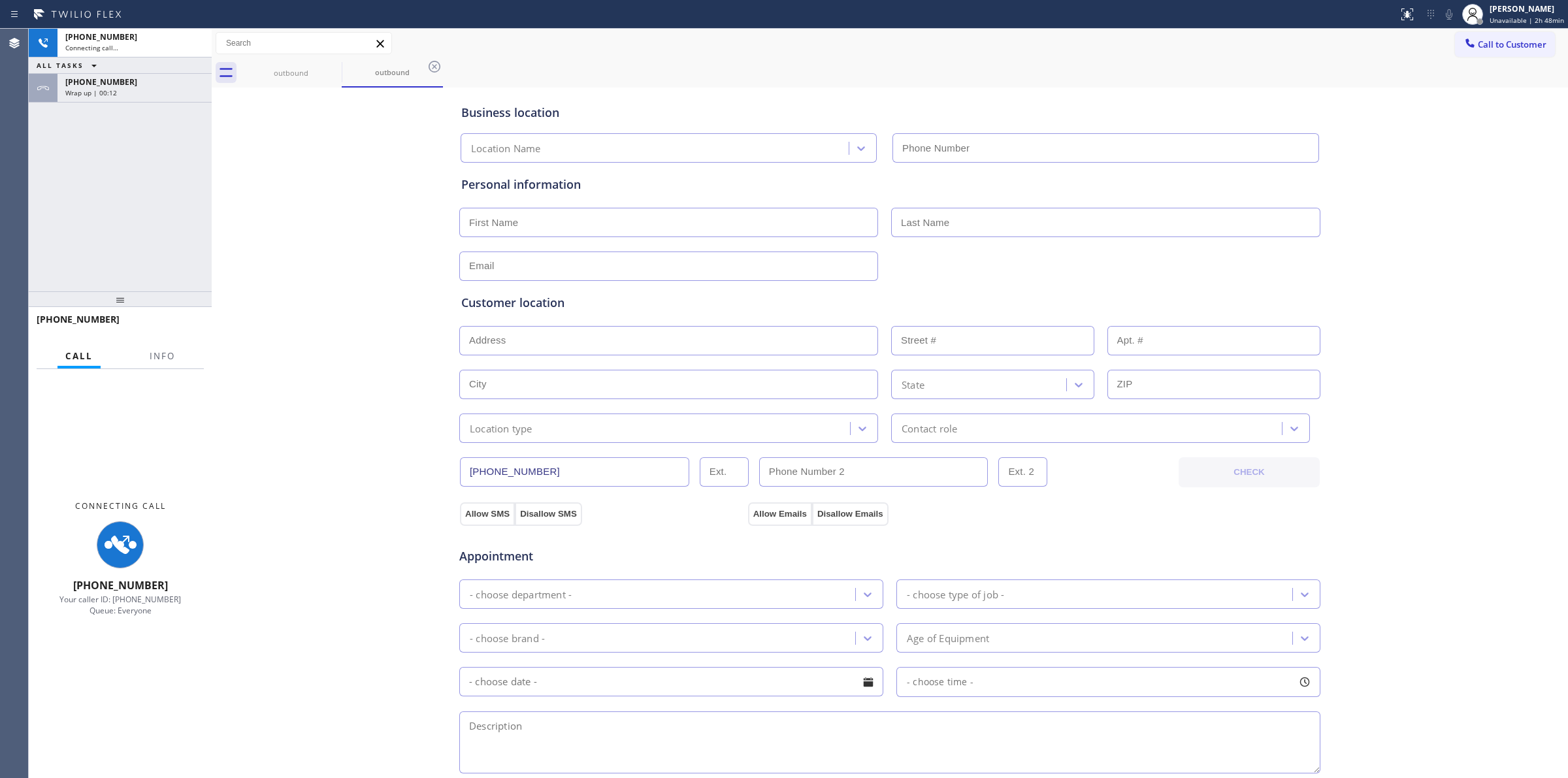
type input "[PHONE_NUMBER]"
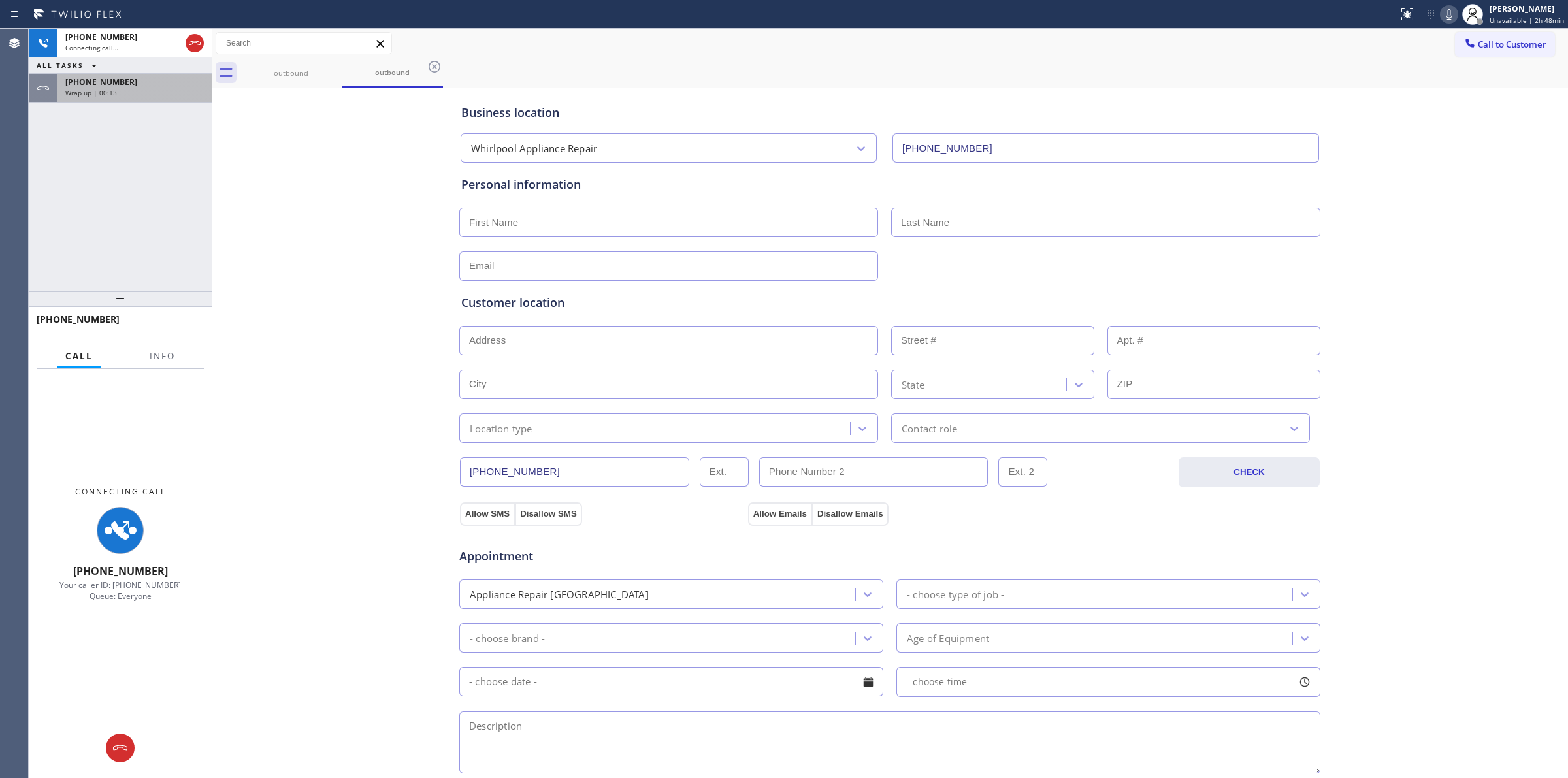
click at [160, 77] on div "[PHONE_NUMBER]" at bounding box center [135, 82] width 139 height 11
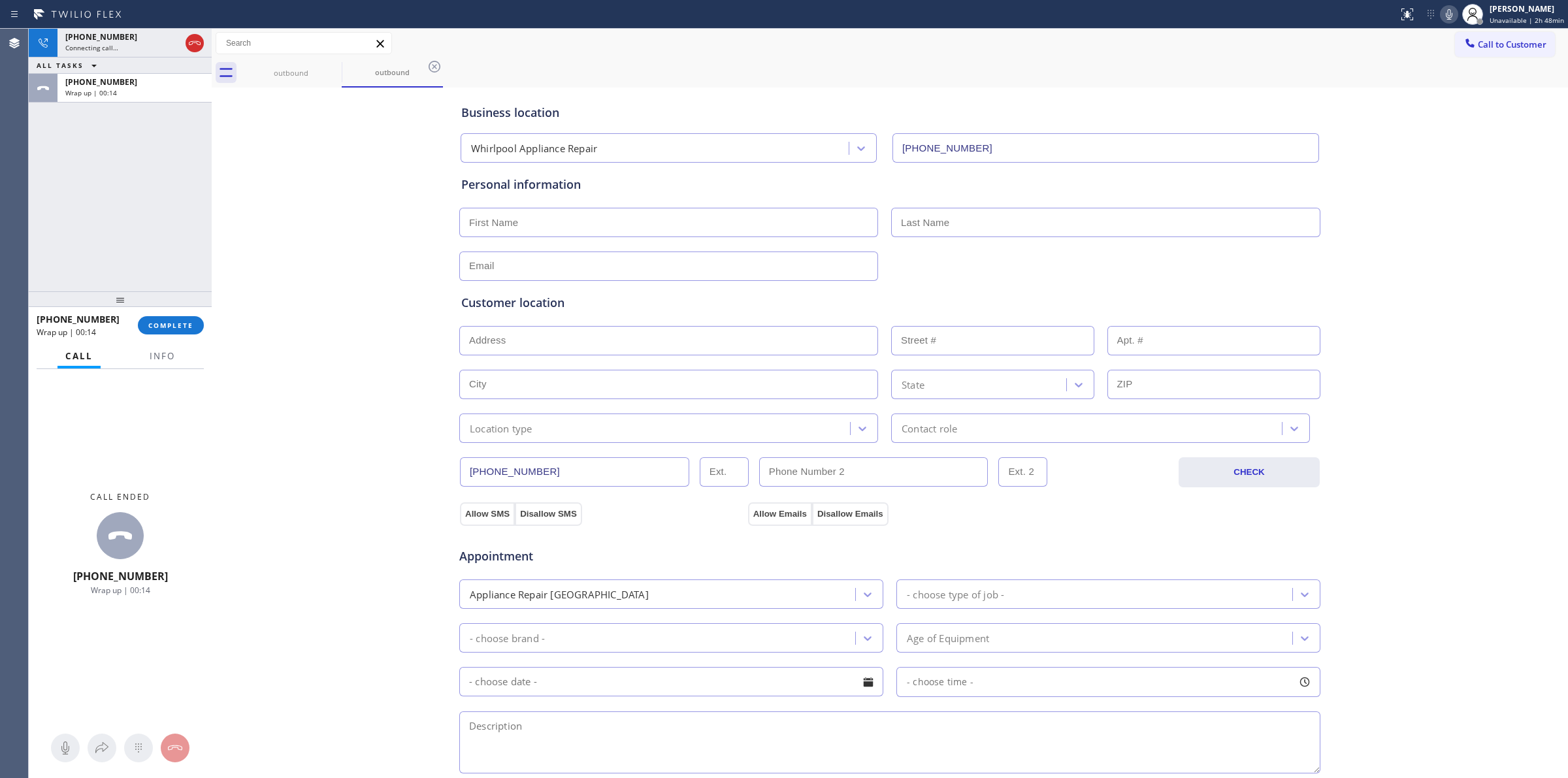
click at [166, 314] on div "[PHONE_NUMBER] Wrap up | 00:14 COMPLETE" at bounding box center [119, 325] width 167 height 34
click at [166, 321] on span "COMPLETE" at bounding box center [171, 324] width 45 height 9
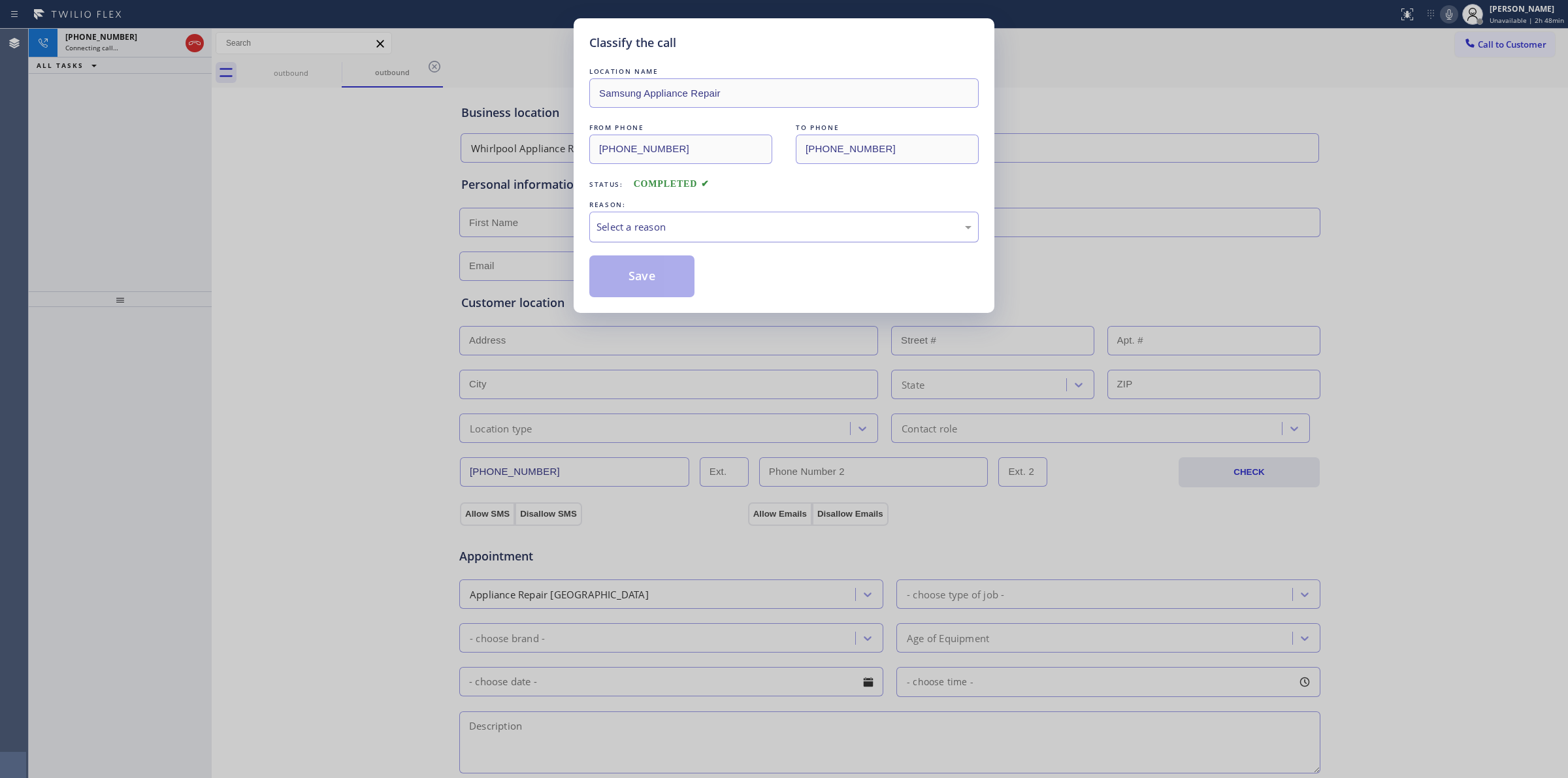
click at [673, 235] on div "Select a reason" at bounding box center [784, 227] width 375 height 15
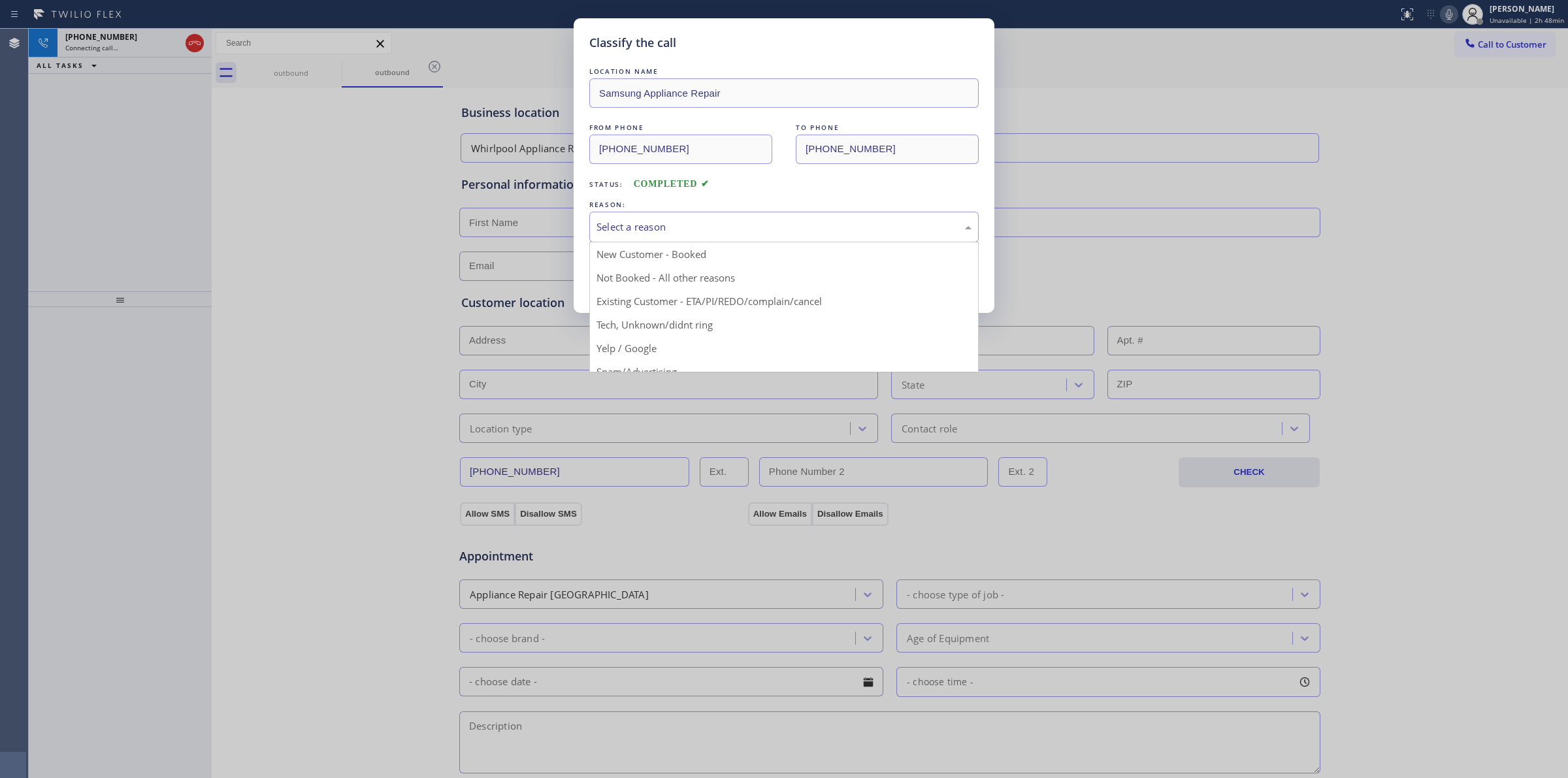
drag, startPoint x: 652, startPoint y: 332, endPoint x: 642, endPoint y: 295, distance: 38.3
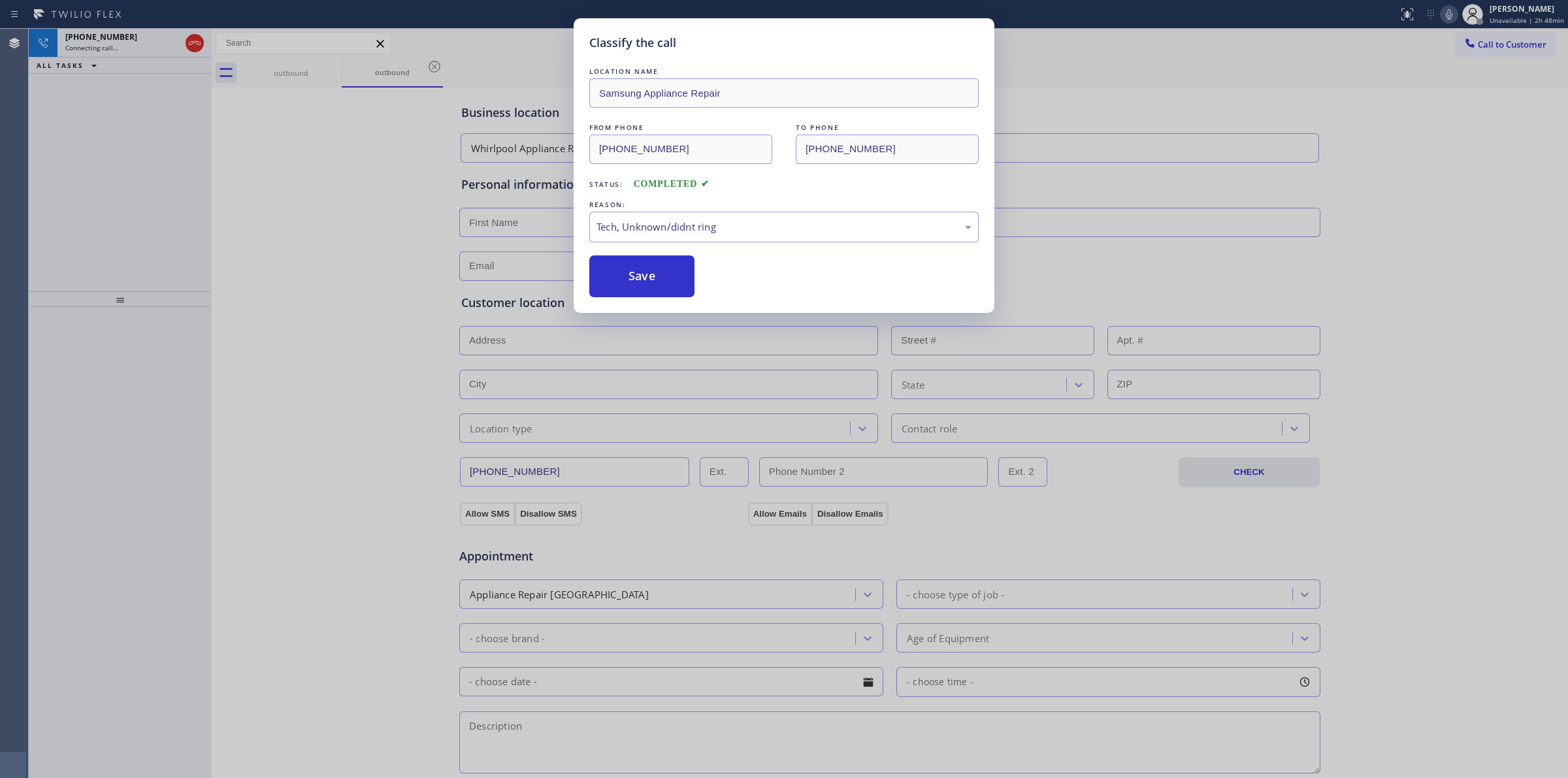
drag, startPoint x: 639, startPoint y: 288, endPoint x: 837, endPoint y: 282, distance: 198.1
click at [640, 286] on button "Save" at bounding box center [642, 276] width 105 height 42
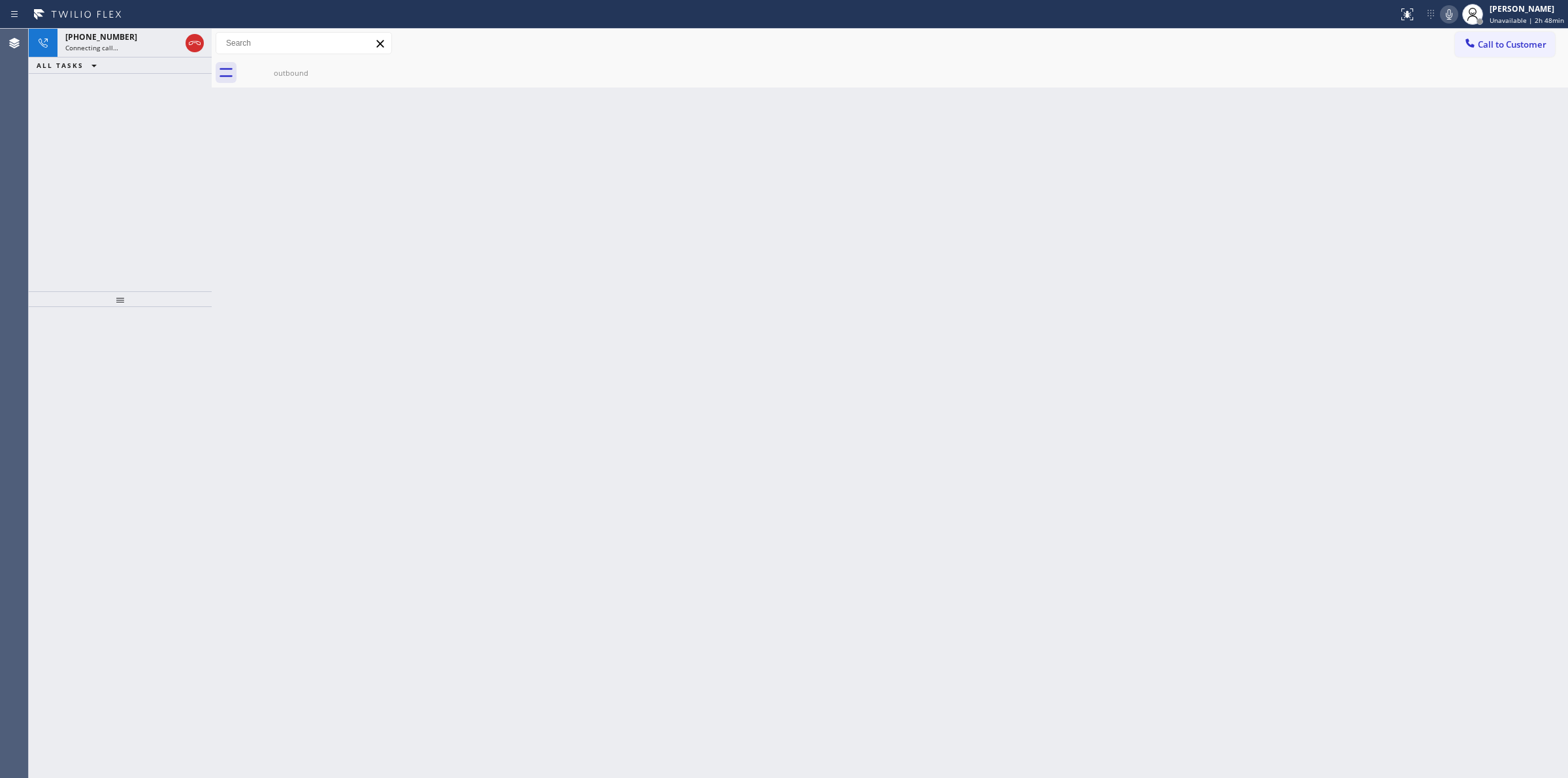
drag, startPoint x: 1050, startPoint y: 514, endPoint x: 879, endPoint y: 472, distance: 176.1
click at [927, 481] on div "Back to Dashboard Change Sender ID Customers Technicians Select a contact Outbo…" at bounding box center [890, 404] width 1356 height 749
click at [314, 73] on div "outbound" at bounding box center [291, 73] width 99 height 10
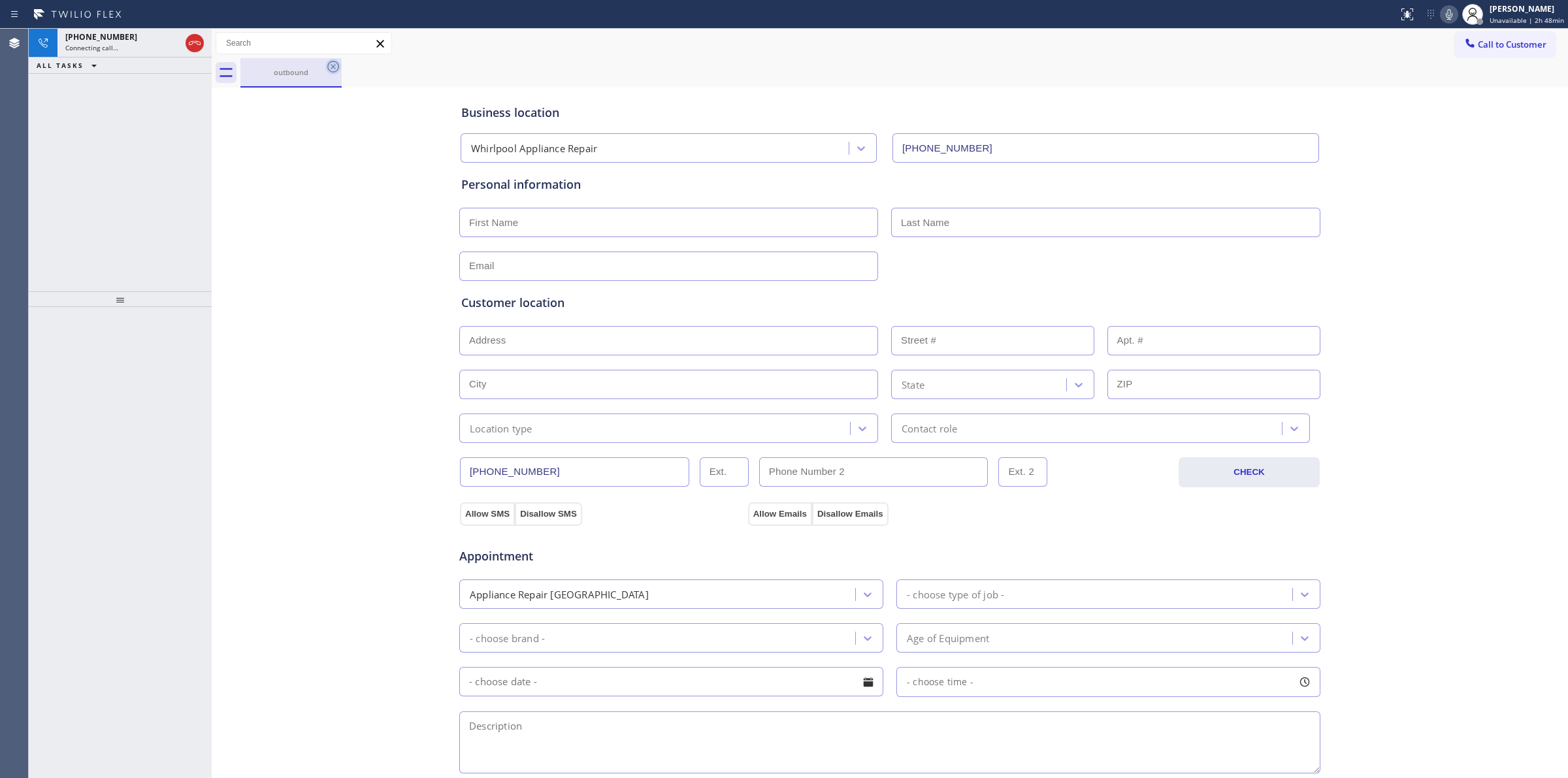
click at [330, 69] on icon at bounding box center [333, 66] width 15 height 15
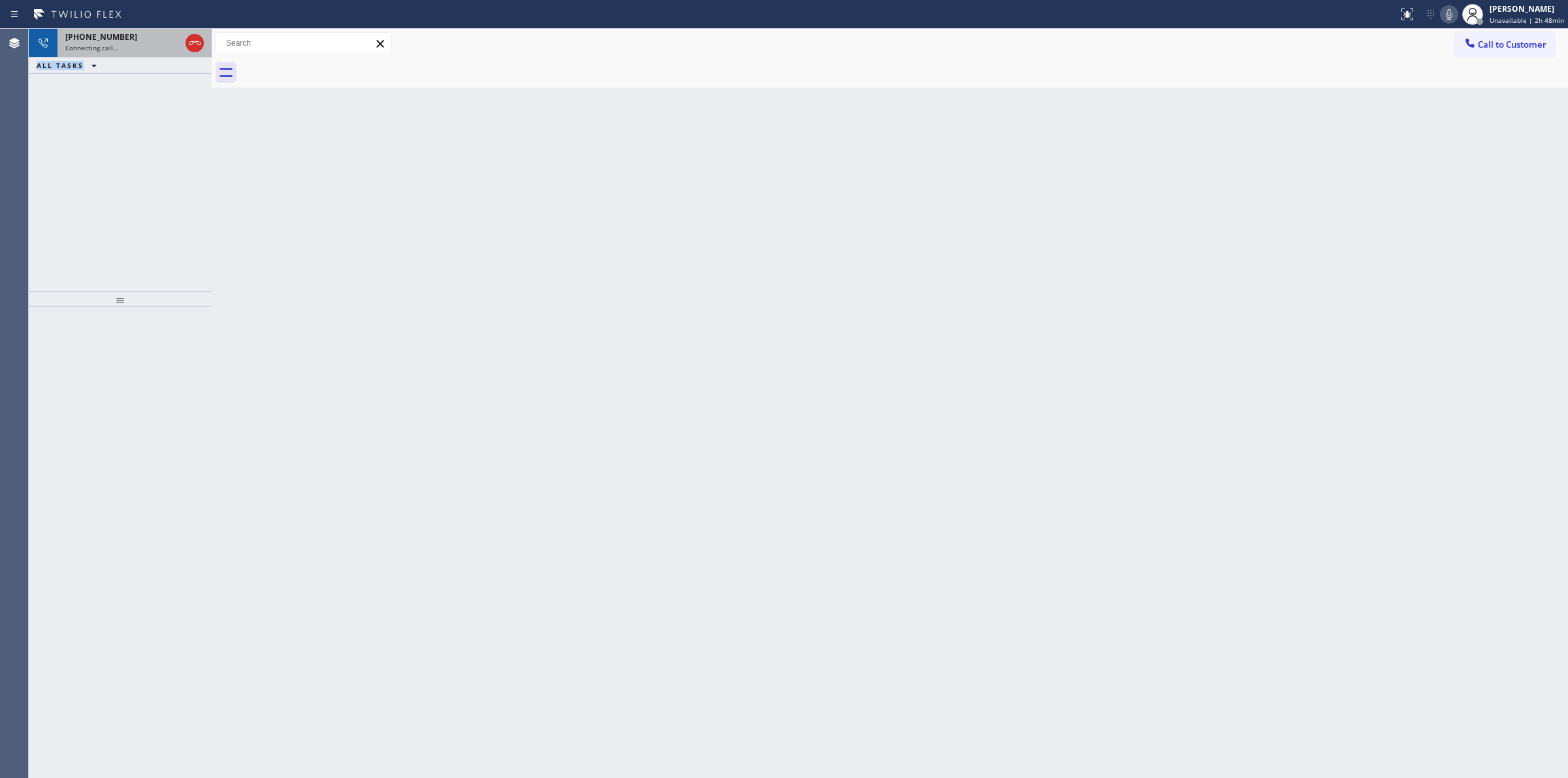
click at [180, 56] on div "[PHONE_NUMBER] Connecting call… ALL TASKS ALL TASKS ACTIVE TASKS TASKS IN WRAP …" at bounding box center [120, 52] width 183 height 45
click at [1455, 15] on icon at bounding box center [1449, 14] width 15 height 15
click at [1482, 574] on div "Back to Dashboard Change Sender ID Customers Technicians Select a contact Outbo…" at bounding box center [890, 404] width 1356 height 749
click at [1511, 54] on button "Call to Customer" at bounding box center [1505, 44] width 100 height 25
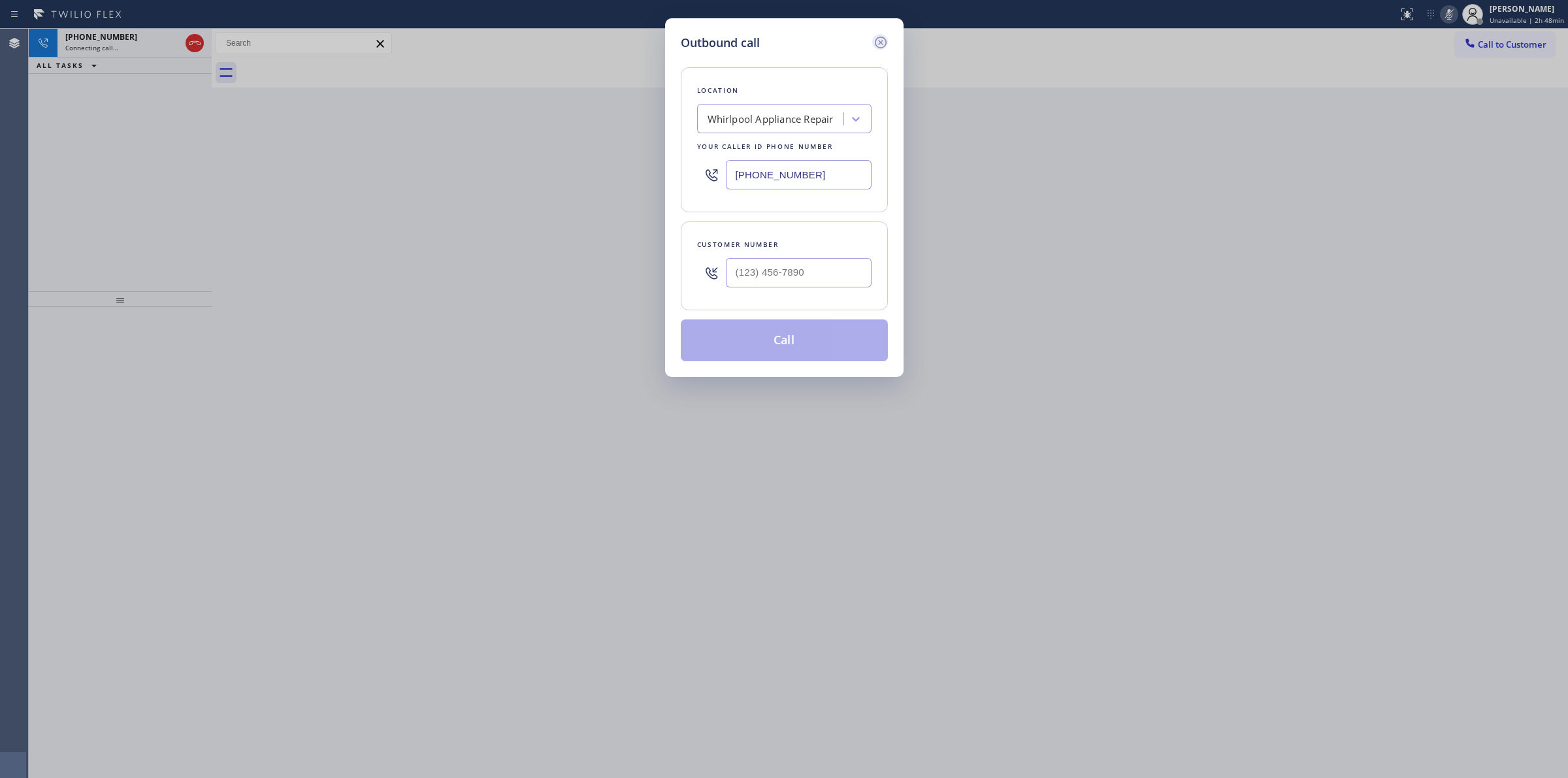
click at [874, 47] on icon at bounding box center [880, 42] width 15 height 15
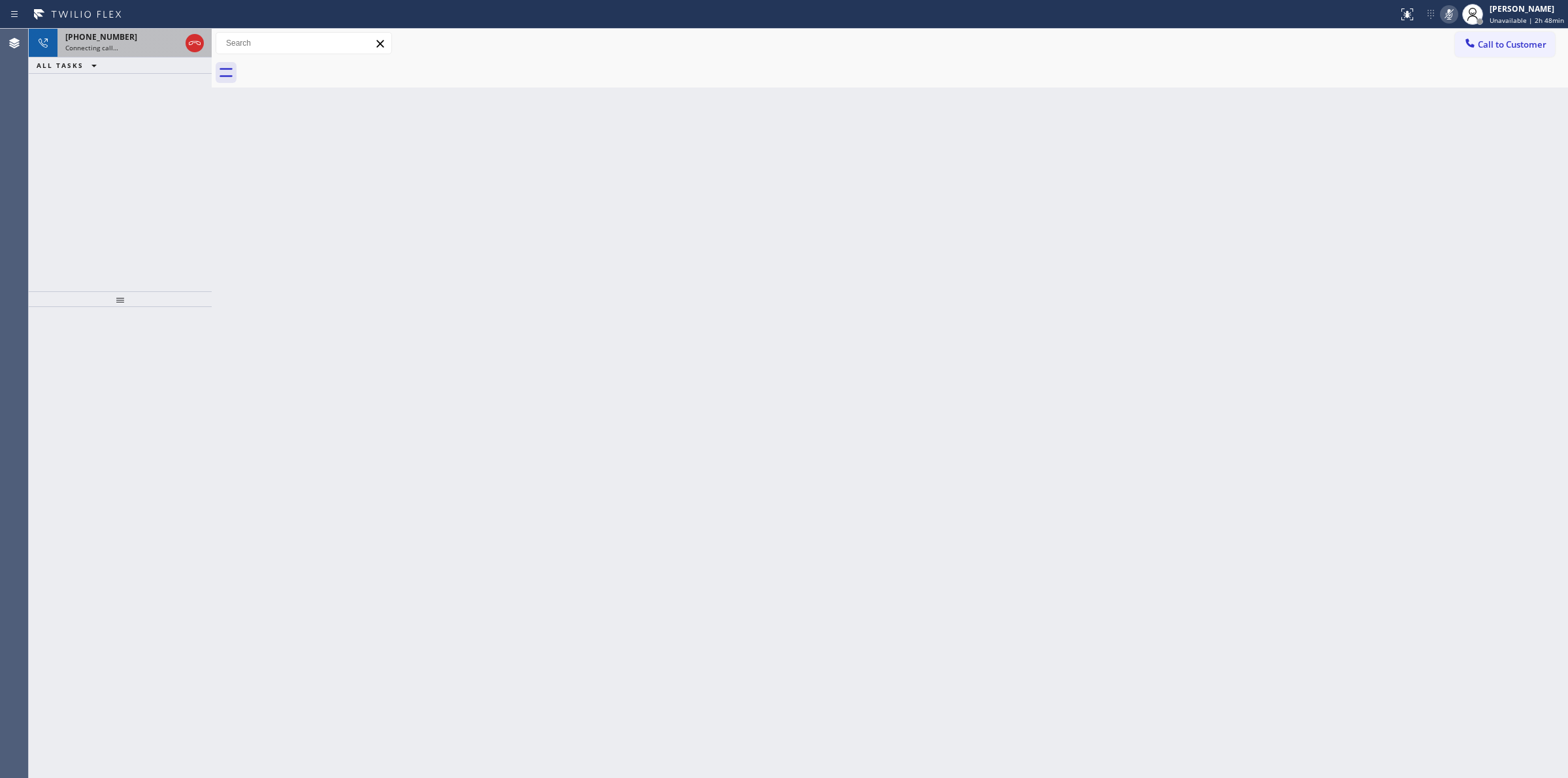
click at [122, 37] on div "[PHONE_NUMBER]" at bounding box center [123, 37] width 115 height 11
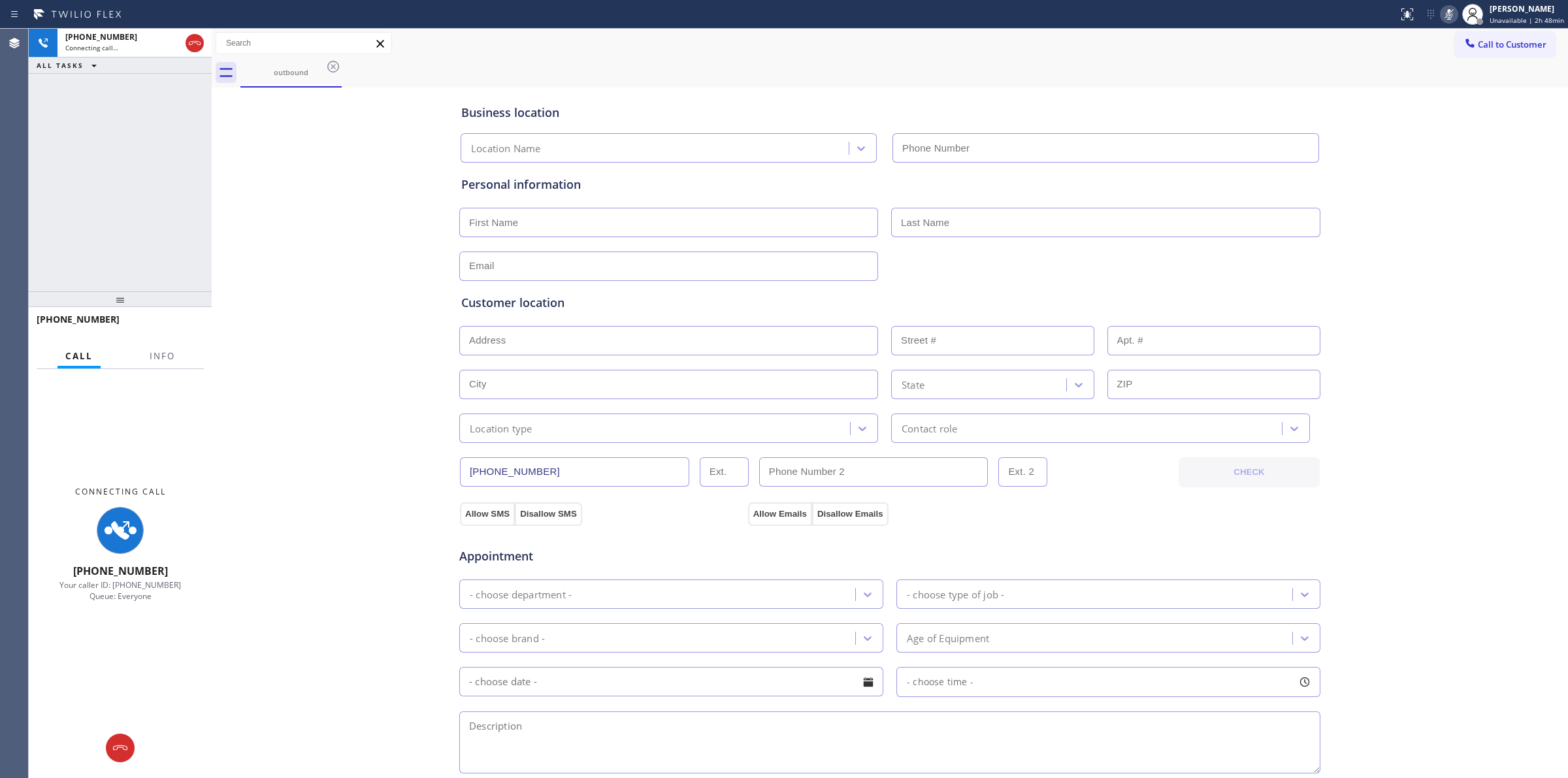
type input "[PHONE_NUMBER]"
click at [196, 41] on icon at bounding box center [194, 43] width 15 height 15
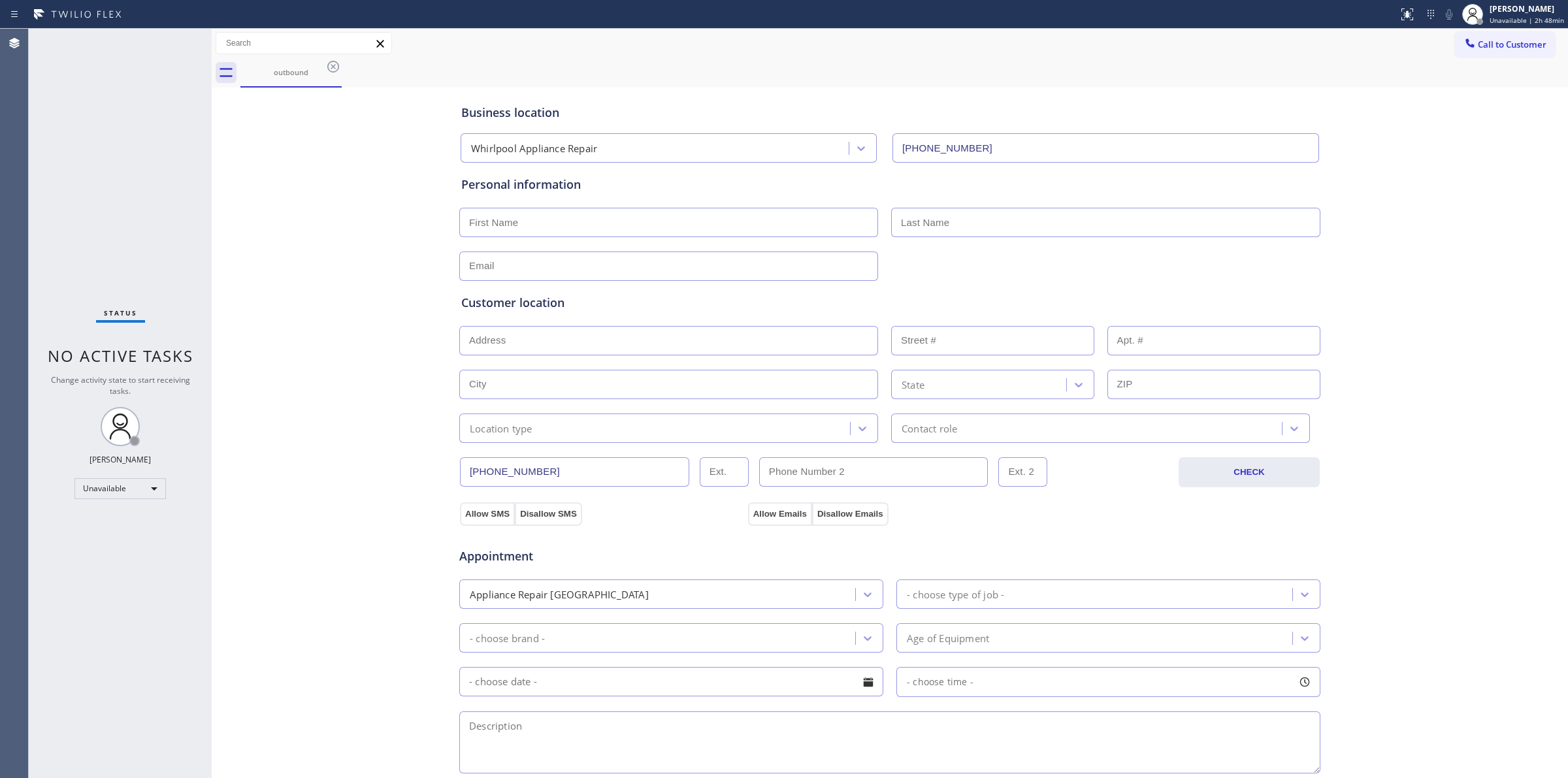
drag, startPoint x: 979, startPoint y: 90, endPoint x: 1307, endPoint y: 73, distance: 328.4
click at [979, 90] on div "Business location Whirlpool Appliance Repair [PHONE_NUMBER]" at bounding box center [890, 124] width 862 height 77
click at [1483, 40] on span "Call to Customer" at bounding box center [1512, 44] width 69 height 12
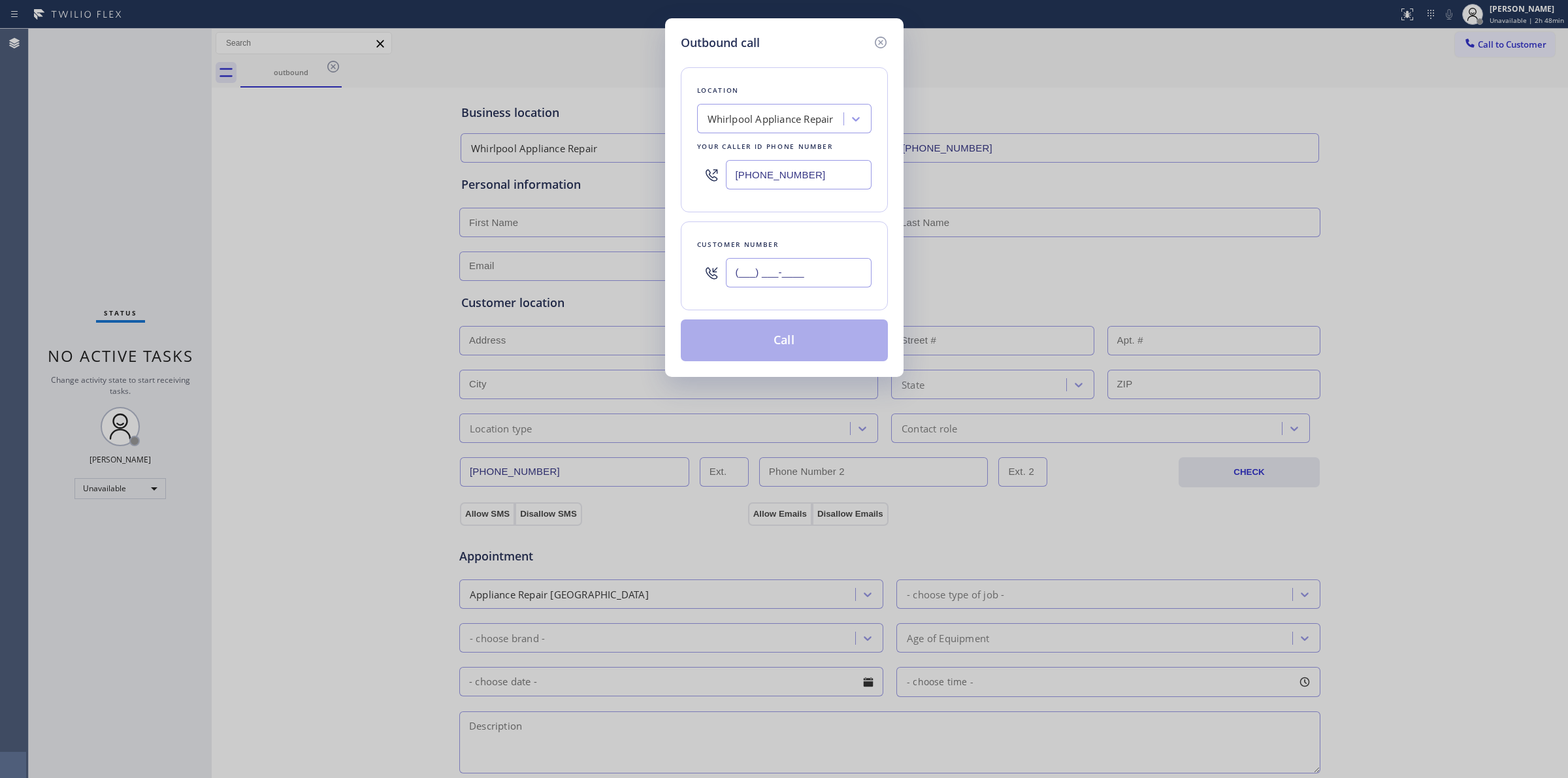
paste input "707) 378-0148"
click at [821, 266] on input "(___) ___-____" at bounding box center [799, 273] width 145 height 29
type input "[PHONE_NUMBER]"
click at [803, 119] on div "Whirlpool Appliance Repair" at bounding box center [771, 119] width 126 height 15
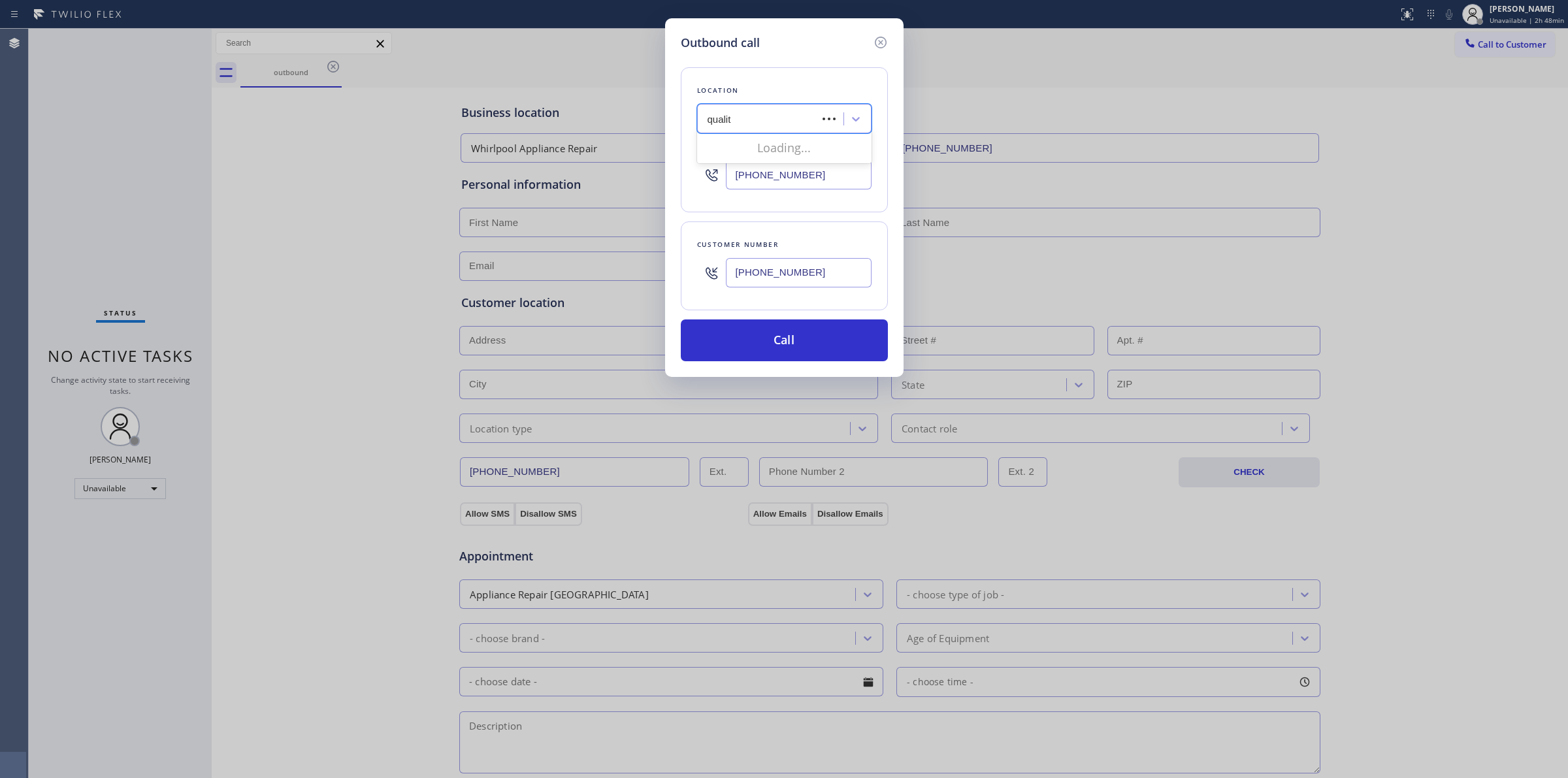
type input "quality"
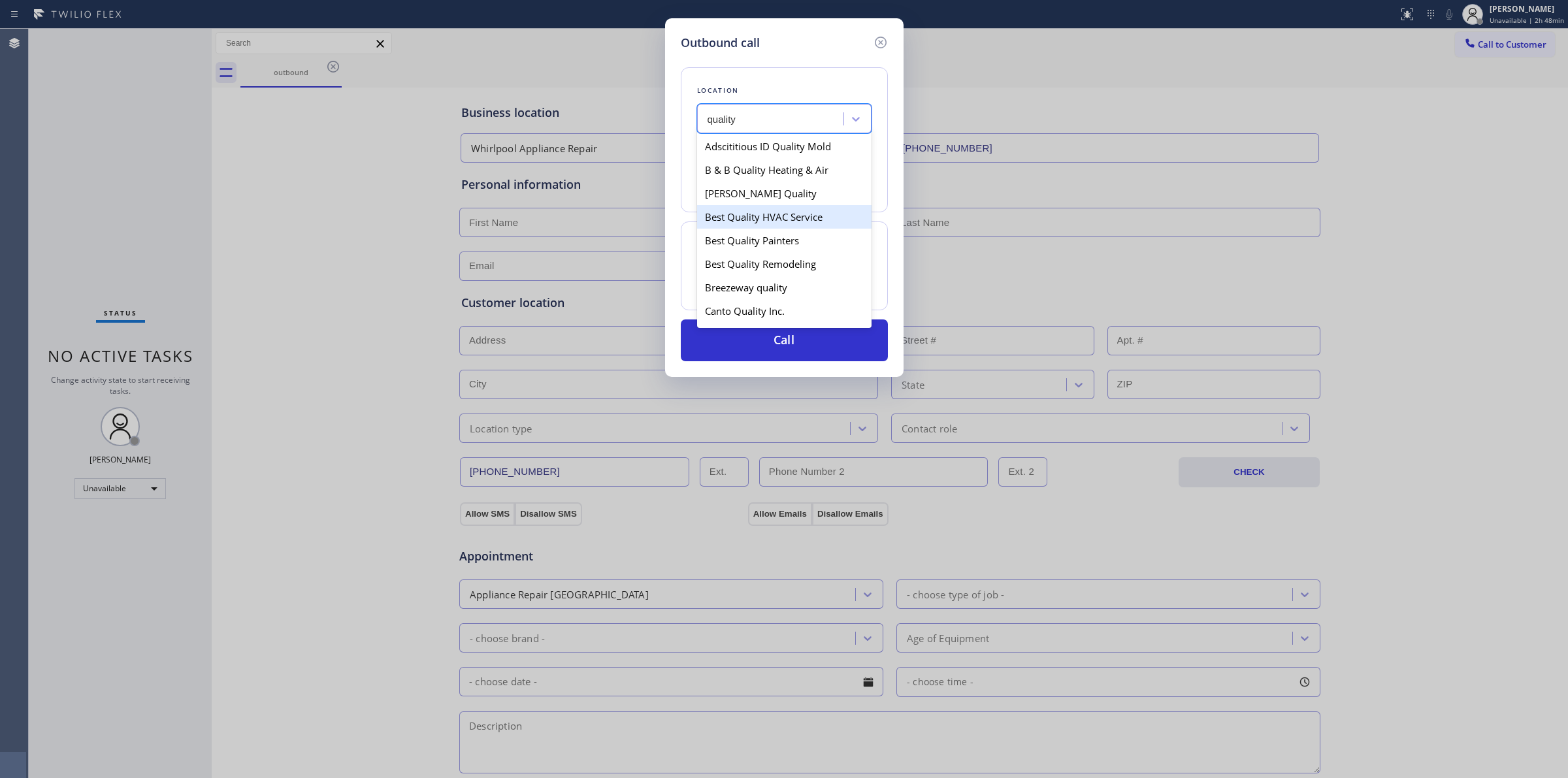
click at [736, 225] on div "Best Quality HVAC Service" at bounding box center [785, 216] width 174 height 23
type input "[PHONE_NUMBER]"
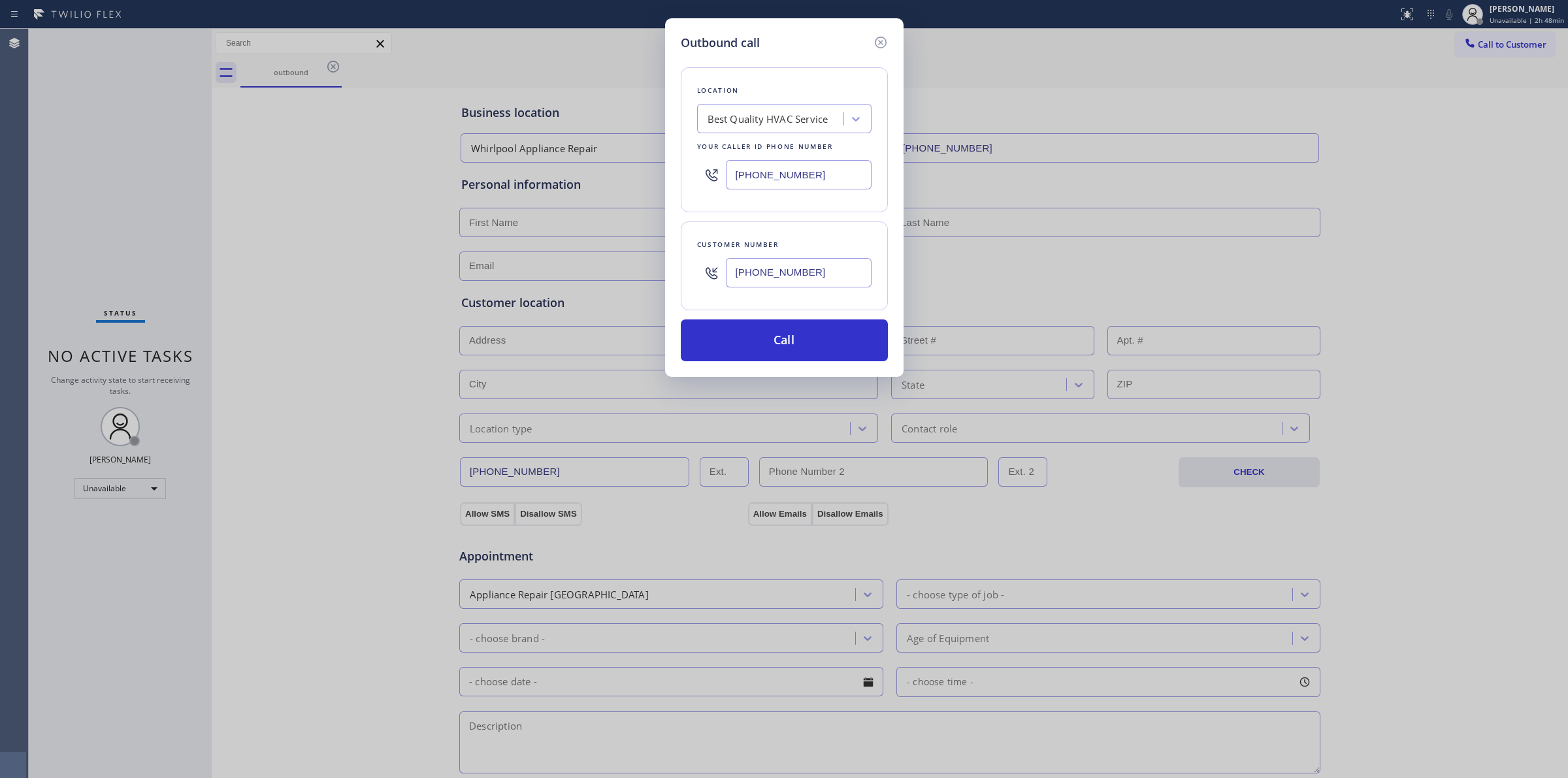
click at [768, 282] on input "[PHONE_NUMBER]" at bounding box center [799, 273] width 145 height 29
click at [762, 346] on button "Call" at bounding box center [784, 341] width 208 height 42
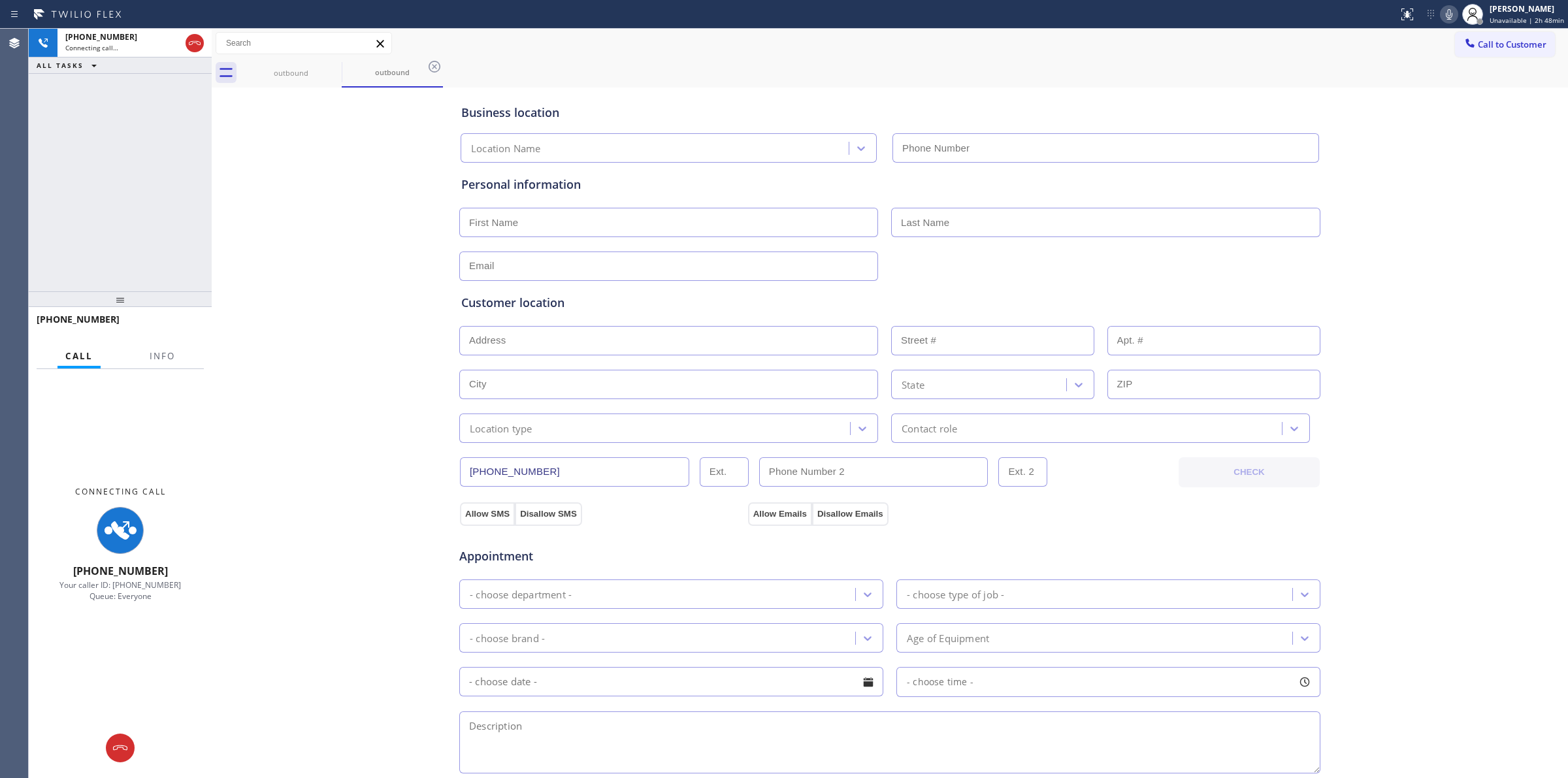
drag, startPoint x: 906, startPoint y: 56, endPoint x: 866, endPoint y: 64, distance: 40.8
click at [887, 60] on div "Call to Customer Outbound call Location Best Quality HVAC Service Your caller i…" at bounding box center [890, 58] width 1356 height 59
drag, startPoint x: 312, startPoint y: 73, endPoint x: 330, endPoint y: 67, distance: 19.0
click at [313, 73] on div "outbound" at bounding box center [291, 73] width 99 height 10
type input "[PHONE_NUMBER]"
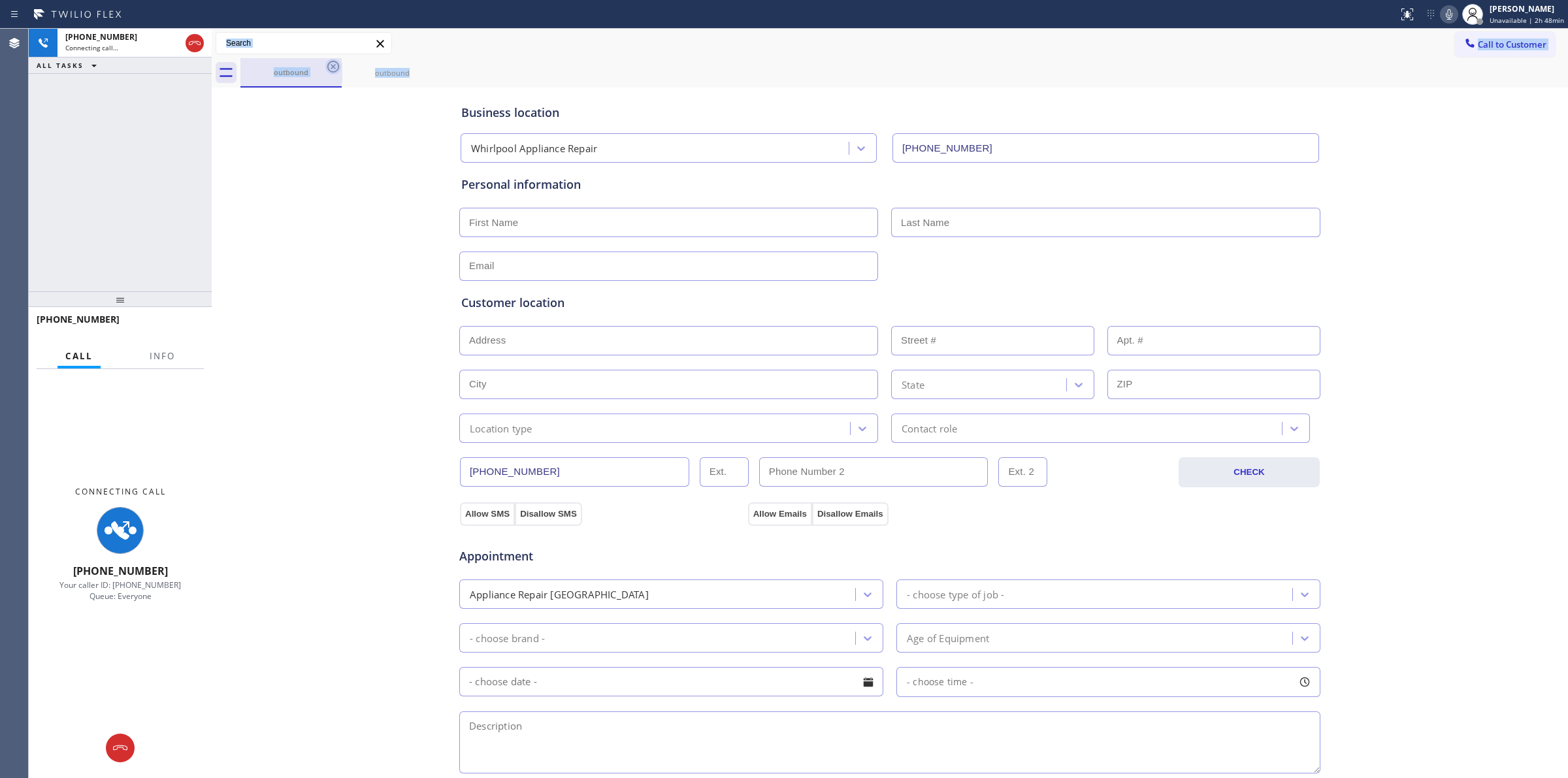
click at [330, 67] on icon at bounding box center [333, 66] width 15 height 15
click at [1449, 16] on icon at bounding box center [1449, 14] width 15 height 15
click at [338, 67] on icon at bounding box center [333, 66] width 12 height 12
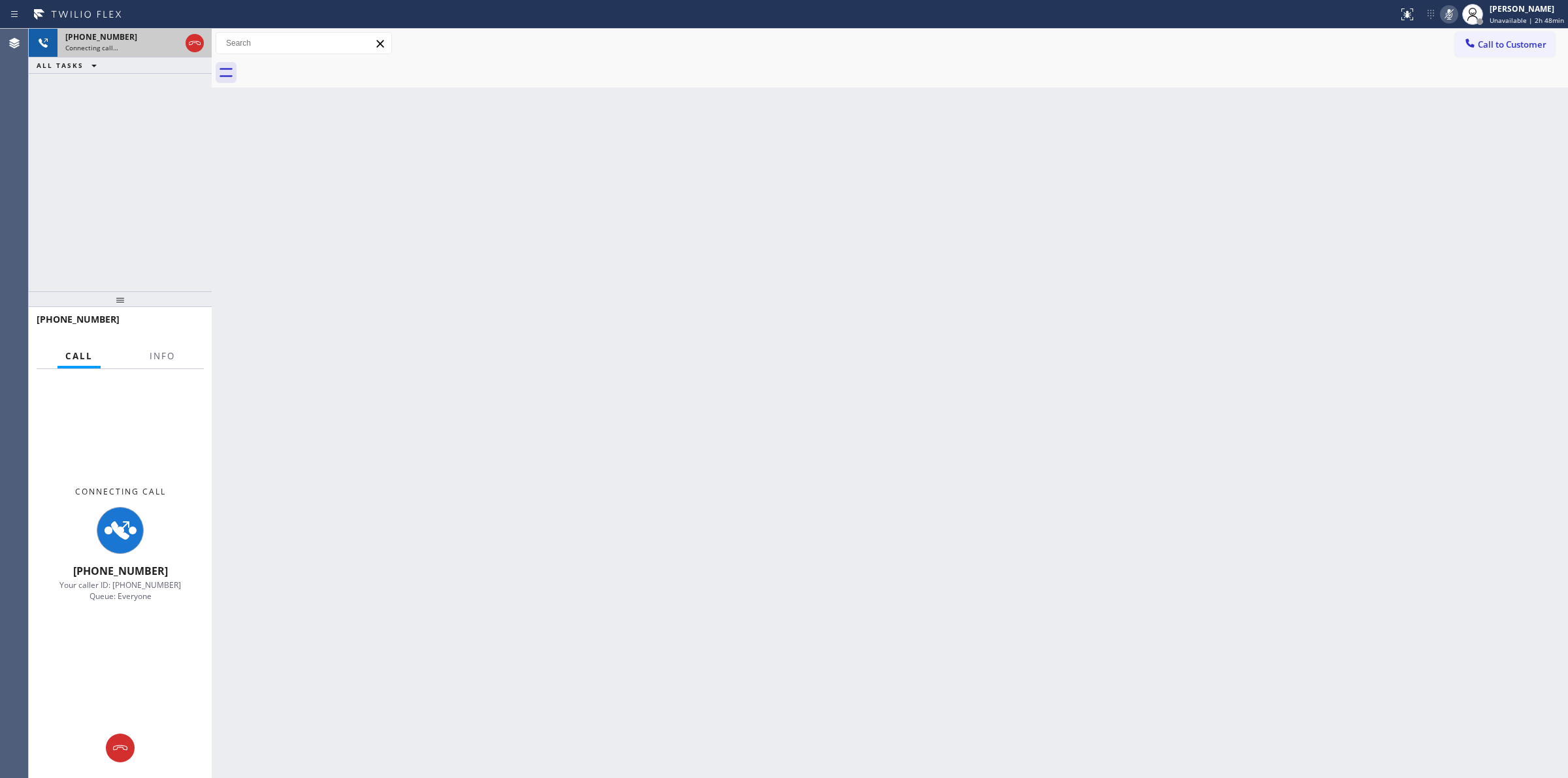
click at [132, 44] on div "Connecting call…" at bounding box center [123, 47] width 115 height 9
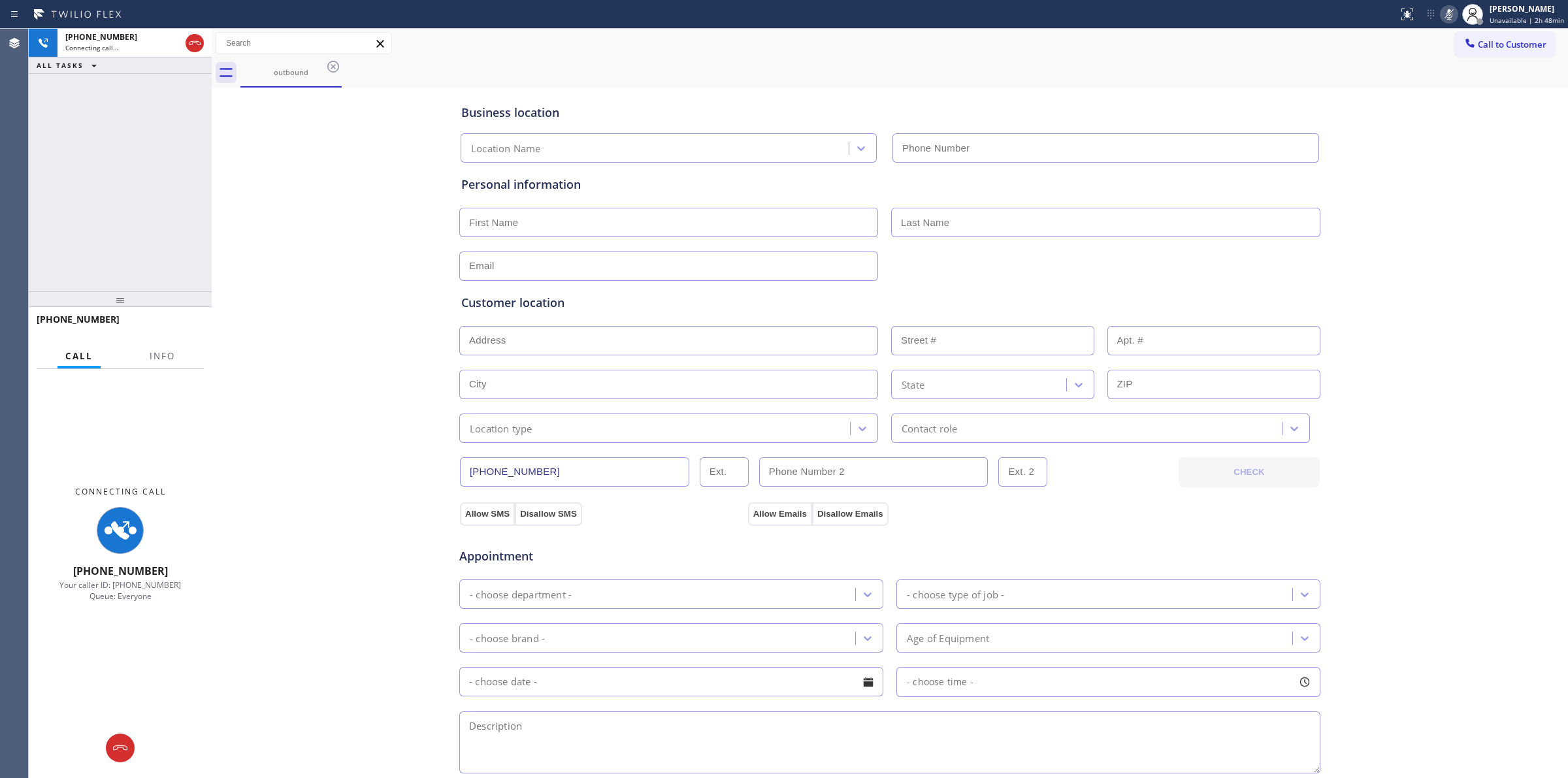
type input "[PHONE_NUMBER]"
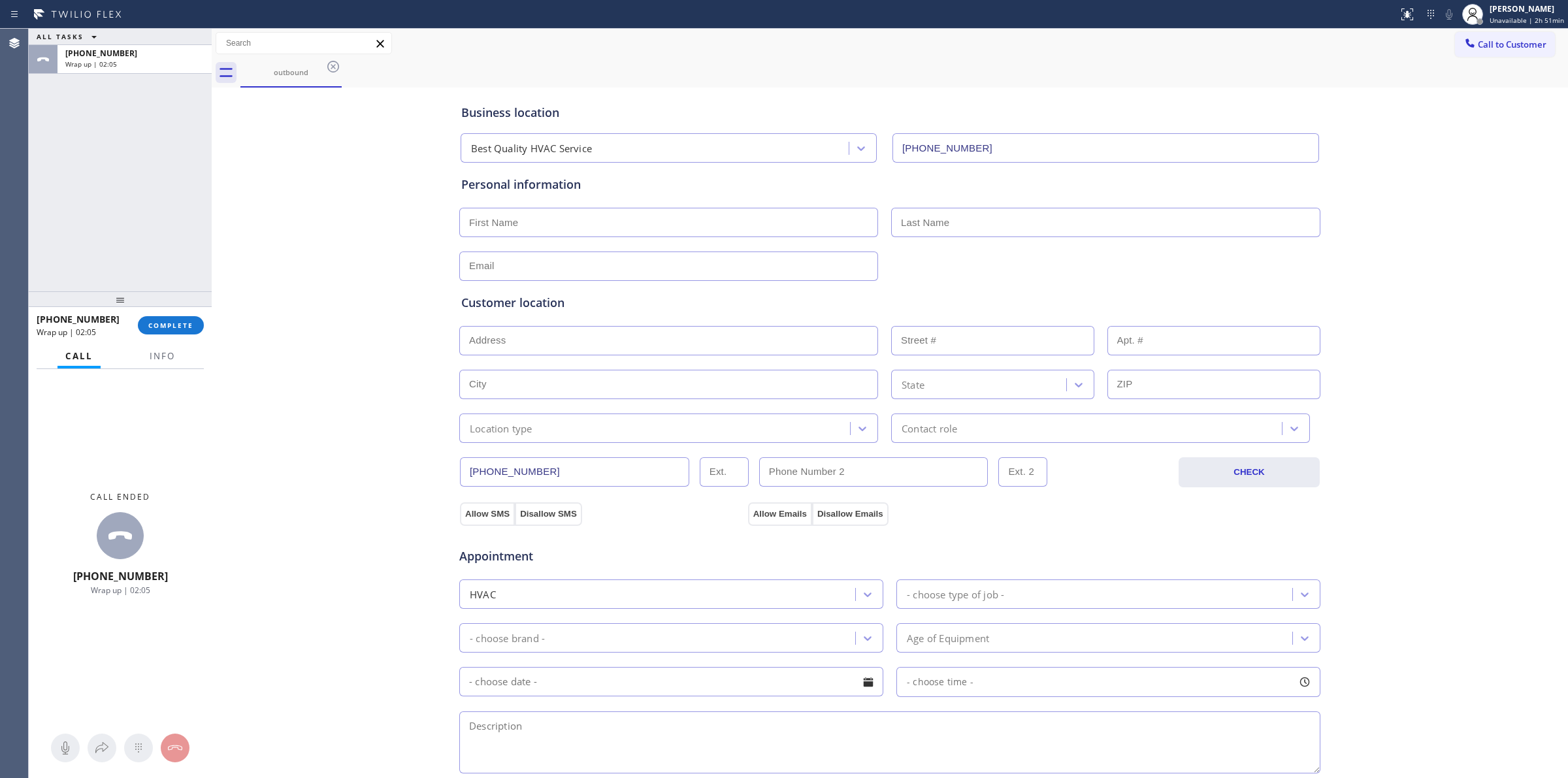
drag, startPoint x: 1524, startPoint y: 52, endPoint x: 1424, endPoint y: 50, distance: 100.0
click at [1520, 53] on button "Call to Customer" at bounding box center [1505, 44] width 100 height 25
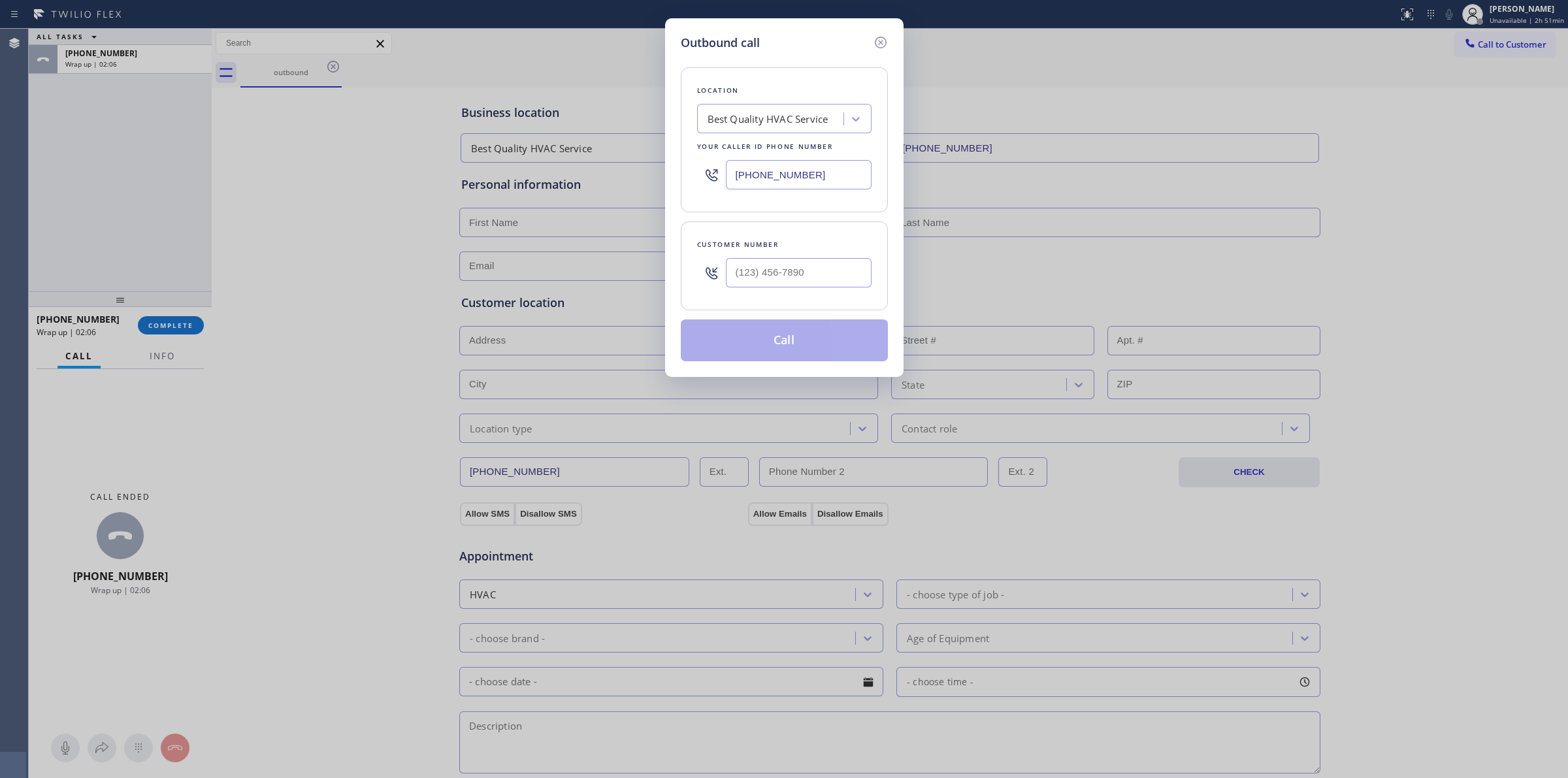
drag, startPoint x: 821, startPoint y: 177, endPoint x: 0, endPoint y: 178, distance: 821.0
click at [337, 177] on div "Outbound call Location Best Quality HVAC Service Your caller id phone number [P…" at bounding box center [784, 389] width 1568 height 778
paste input "___) ___-____"
type input "(___) ___-____"
click at [736, 149] on div "Location Search location Your caller id phone number" at bounding box center [784, 140] width 208 height 145
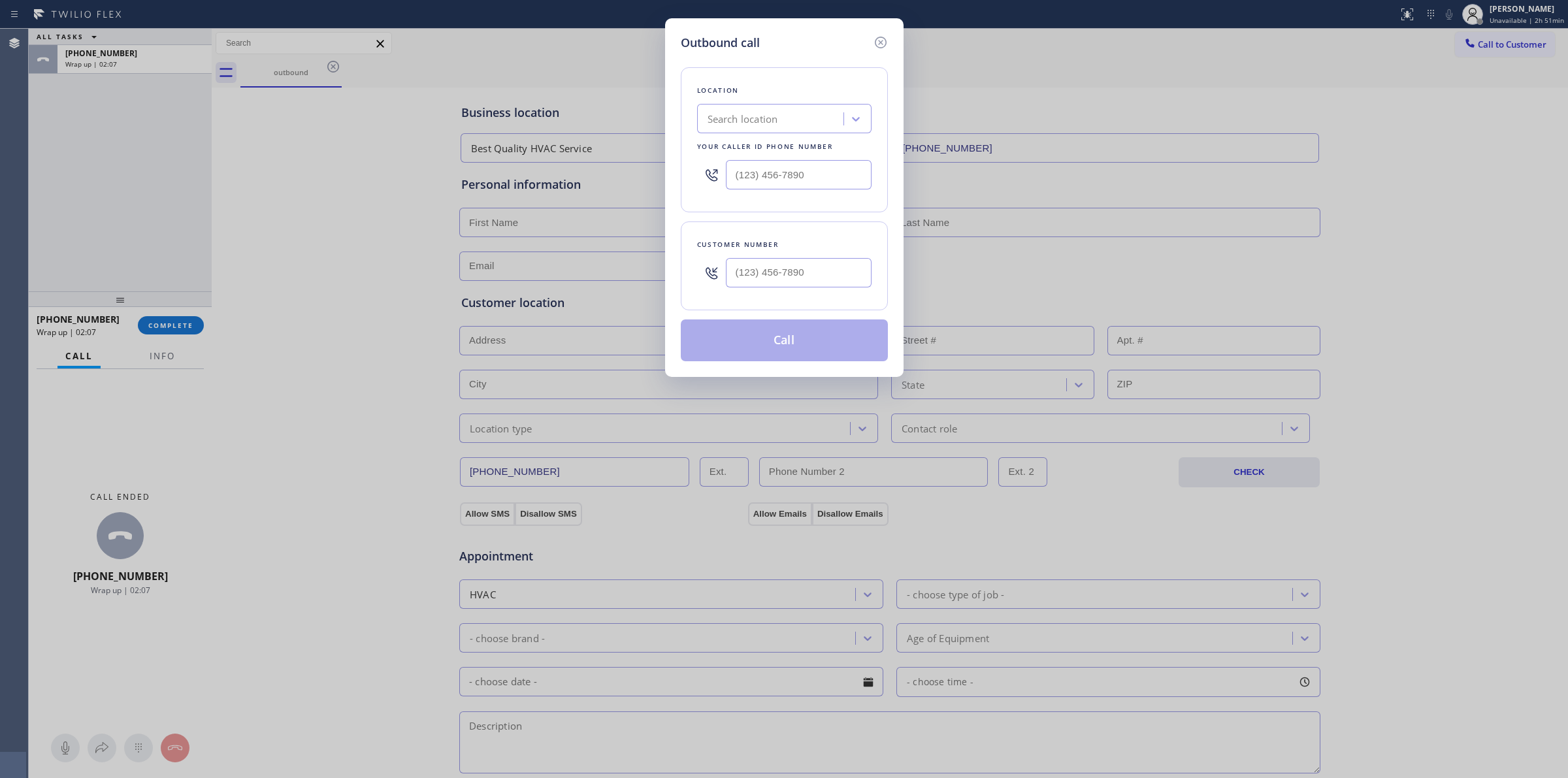
paste input "Diamond Electrical Repair"
type input "Diamond Electrical Repair"
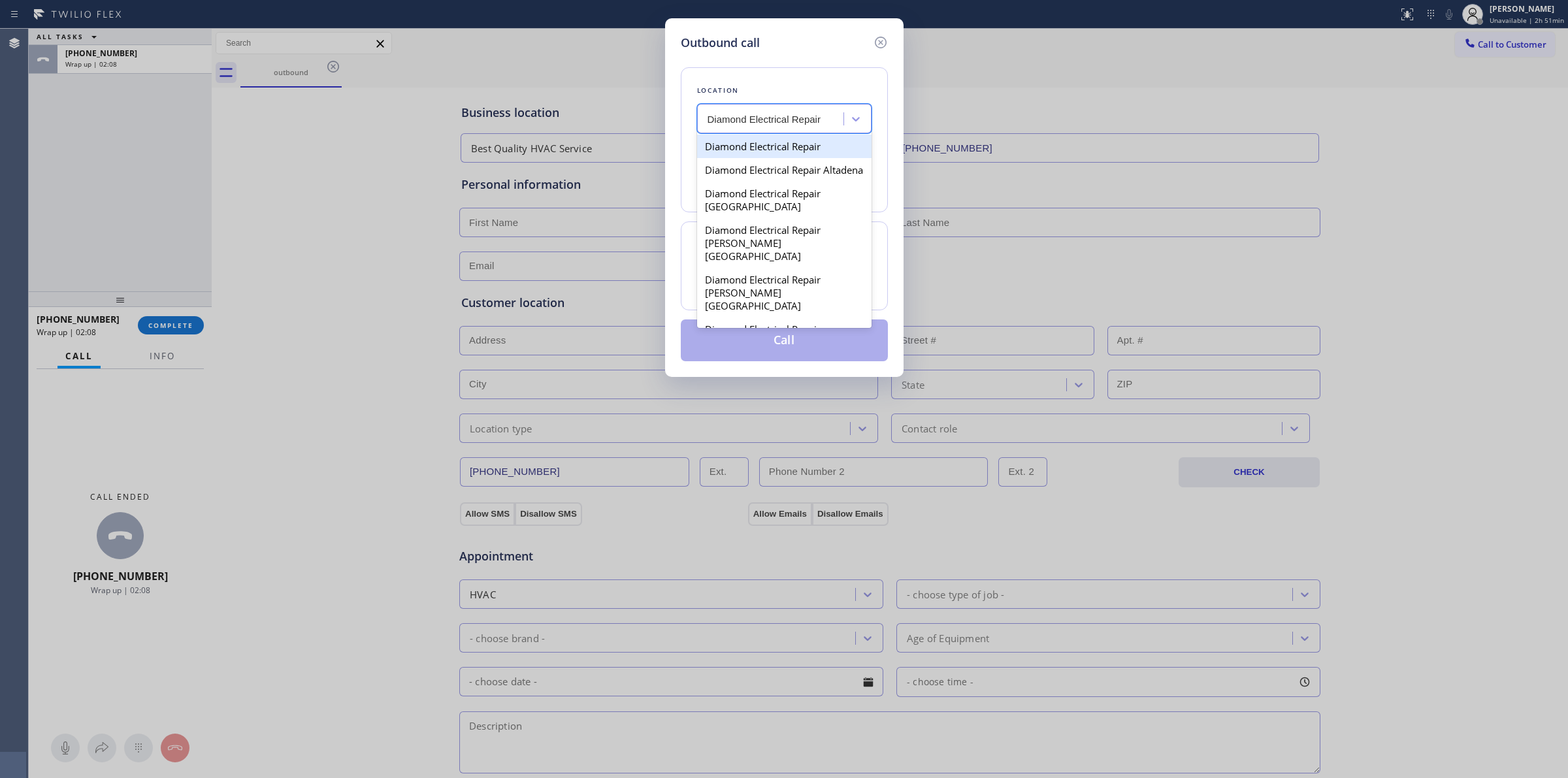
click at [763, 151] on div "Diamond Electrical Repair" at bounding box center [785, 146] width 174 height 23
type input "[PHONE_NUMBER]"
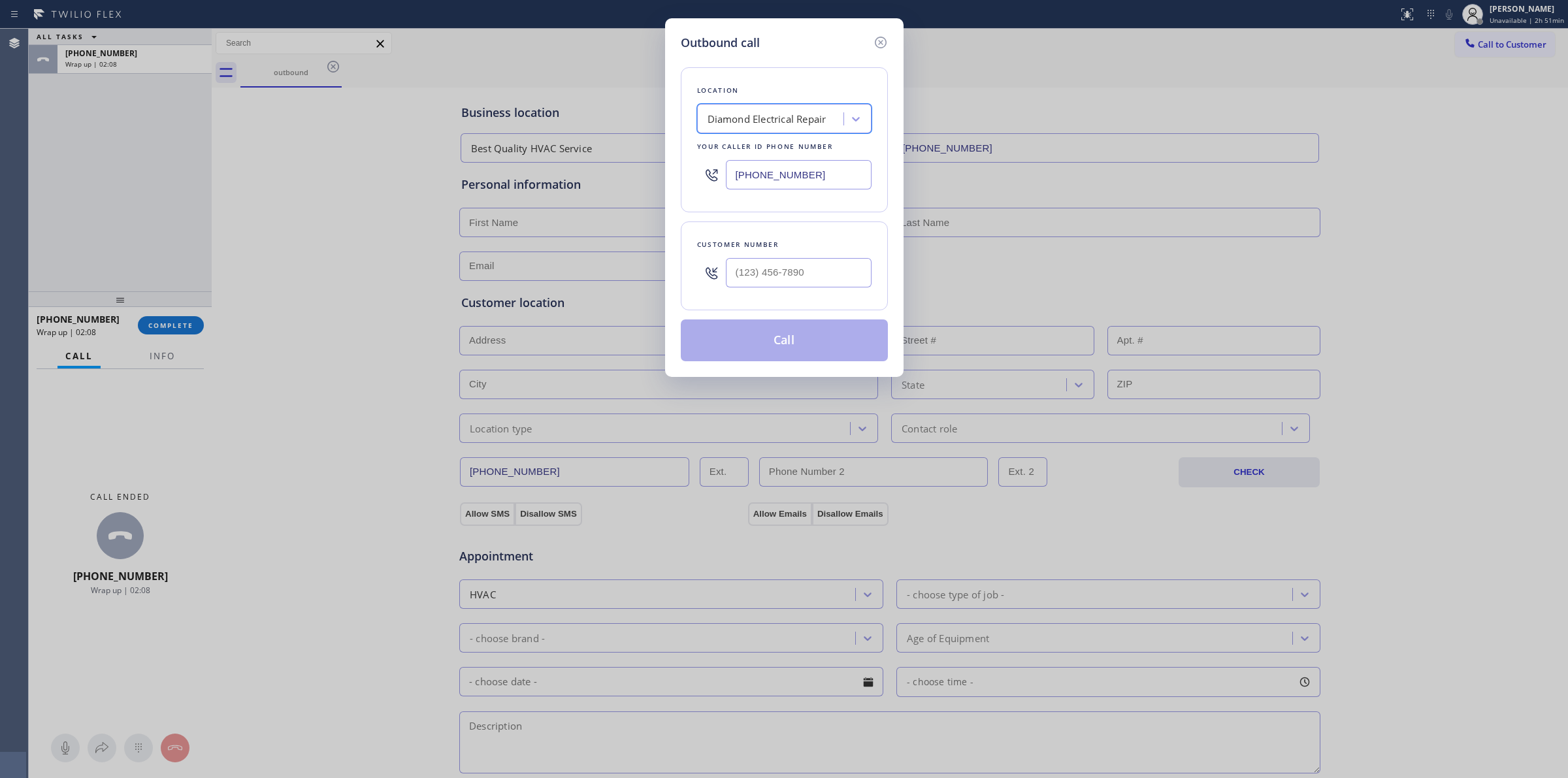
click at [778, 165] on input "[PHONE_NUMBER]" at bounding box center [799, 174] width 145 height 29
click at [883, 43] on icon at bounding box center [880, 42] width 15 height 15
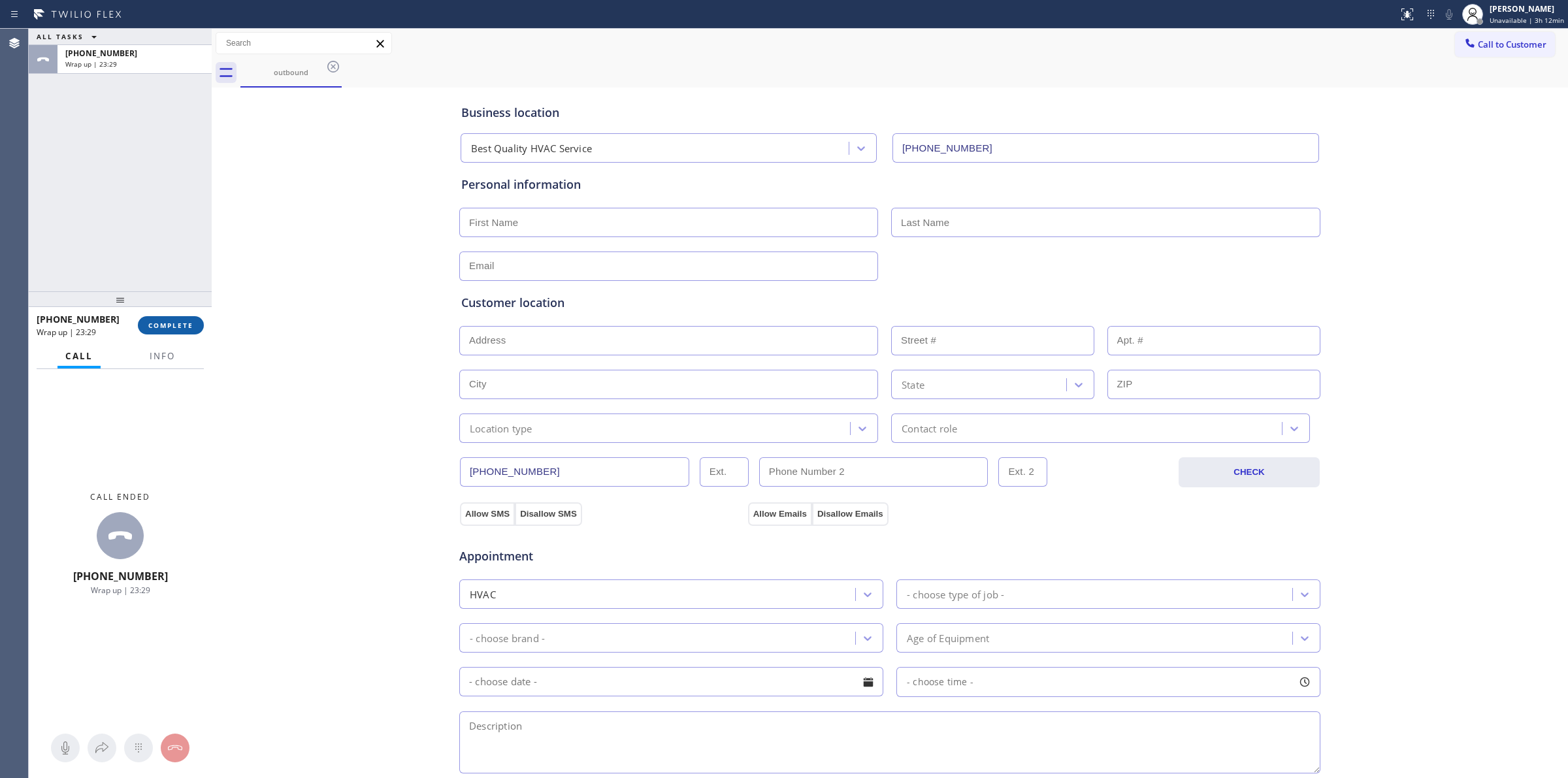
click at [175, 324] on span "COMPLETE" at bounding box center [171, 324] width 45 height 9
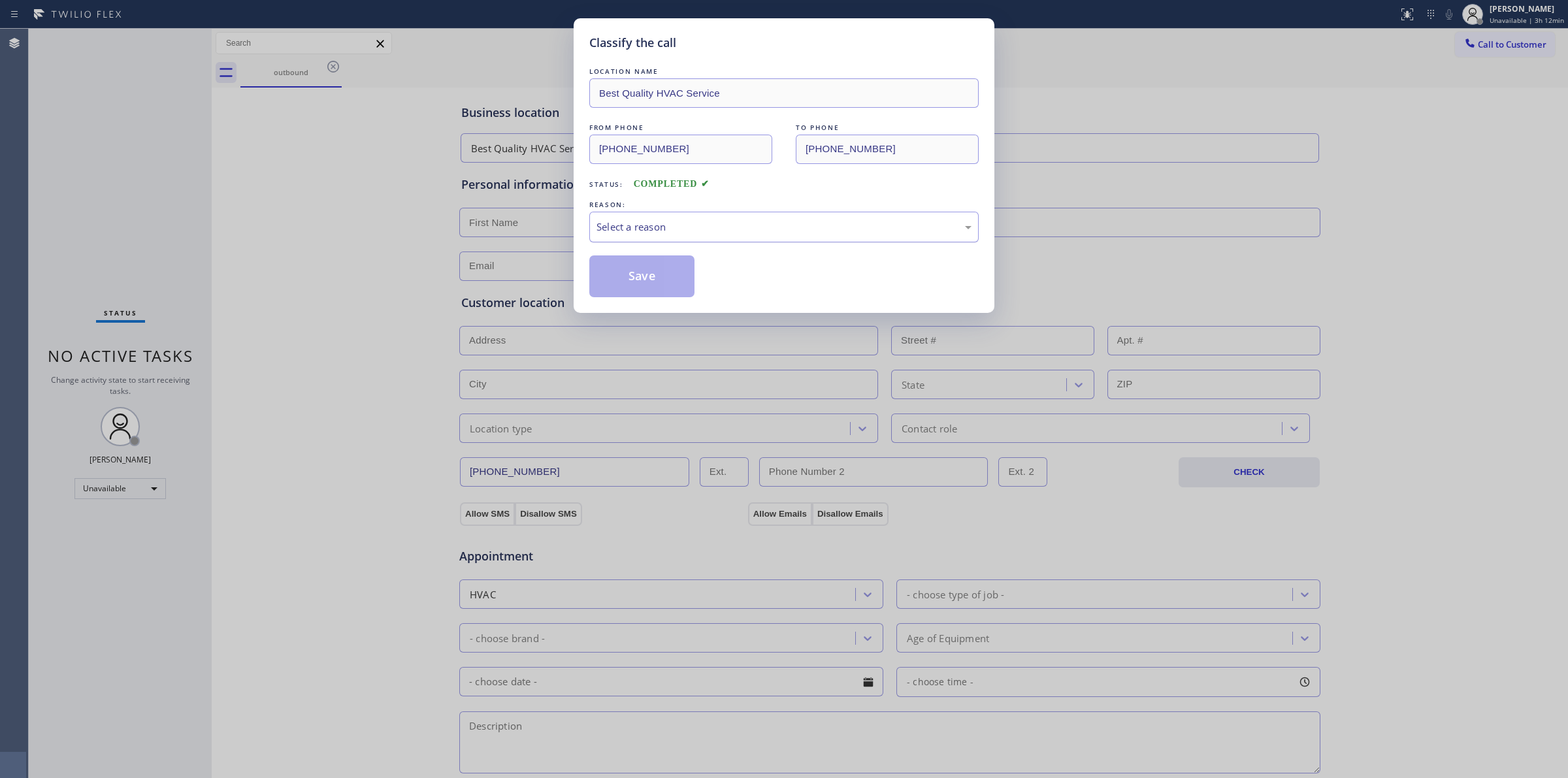
click at [657, 223] on div "Select a reason" at bounding box center [784, 227] width 375 height 15
click at [626, 288] on button "Save" at bounding box center [642, 276] width 105 height 42
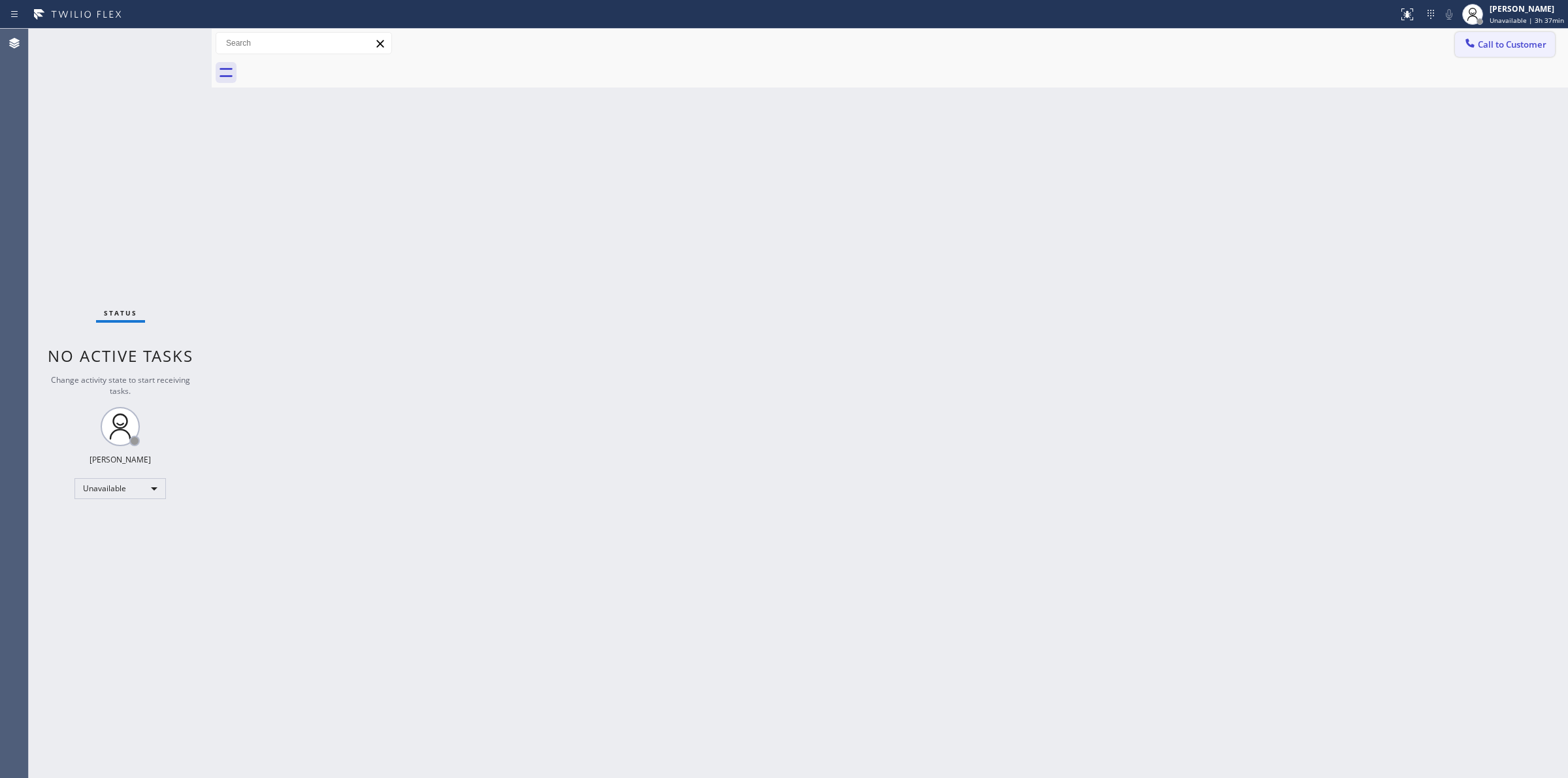
click at [1551, 43] on button "Call to Customer" at bounding box center [1505, 44] width 100 height 25
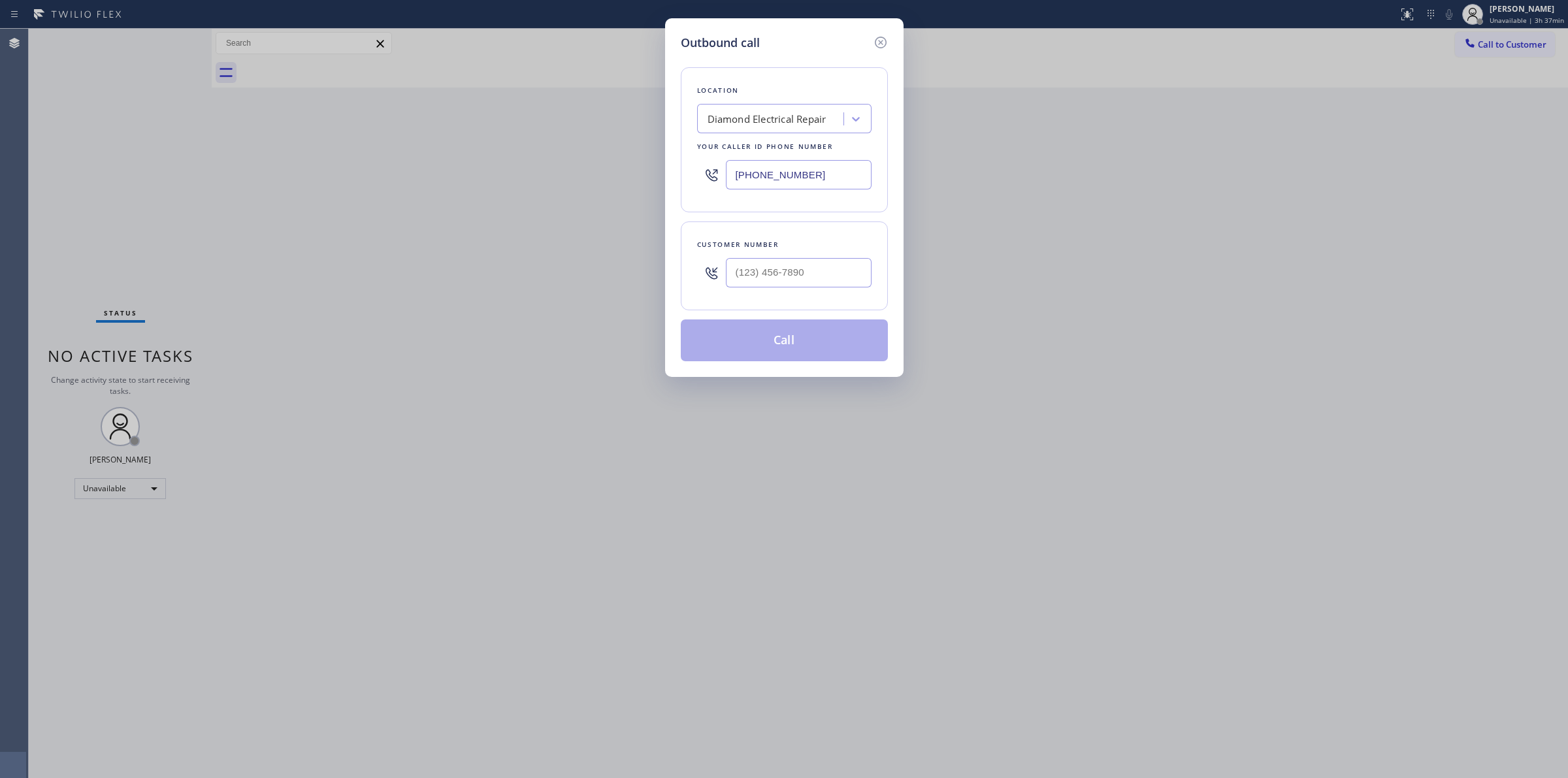
click at [799, 290] on div at bounding box center [799, 273] width 145 height 43
paste input "480) 859-4200"
click at [812, 276] on input "[PHONE_NUMBER]" at bounding box center [799, 273] width 145 height 29
drag, startPoint x: 838, startPoint y: 275, endPoint x: 677, endPoint y: 266, distance: 161.3
click at [683, 269] on div "Customer number [PHONE_NUMBER]" at bounding box center [784, 266] width 208 height 89
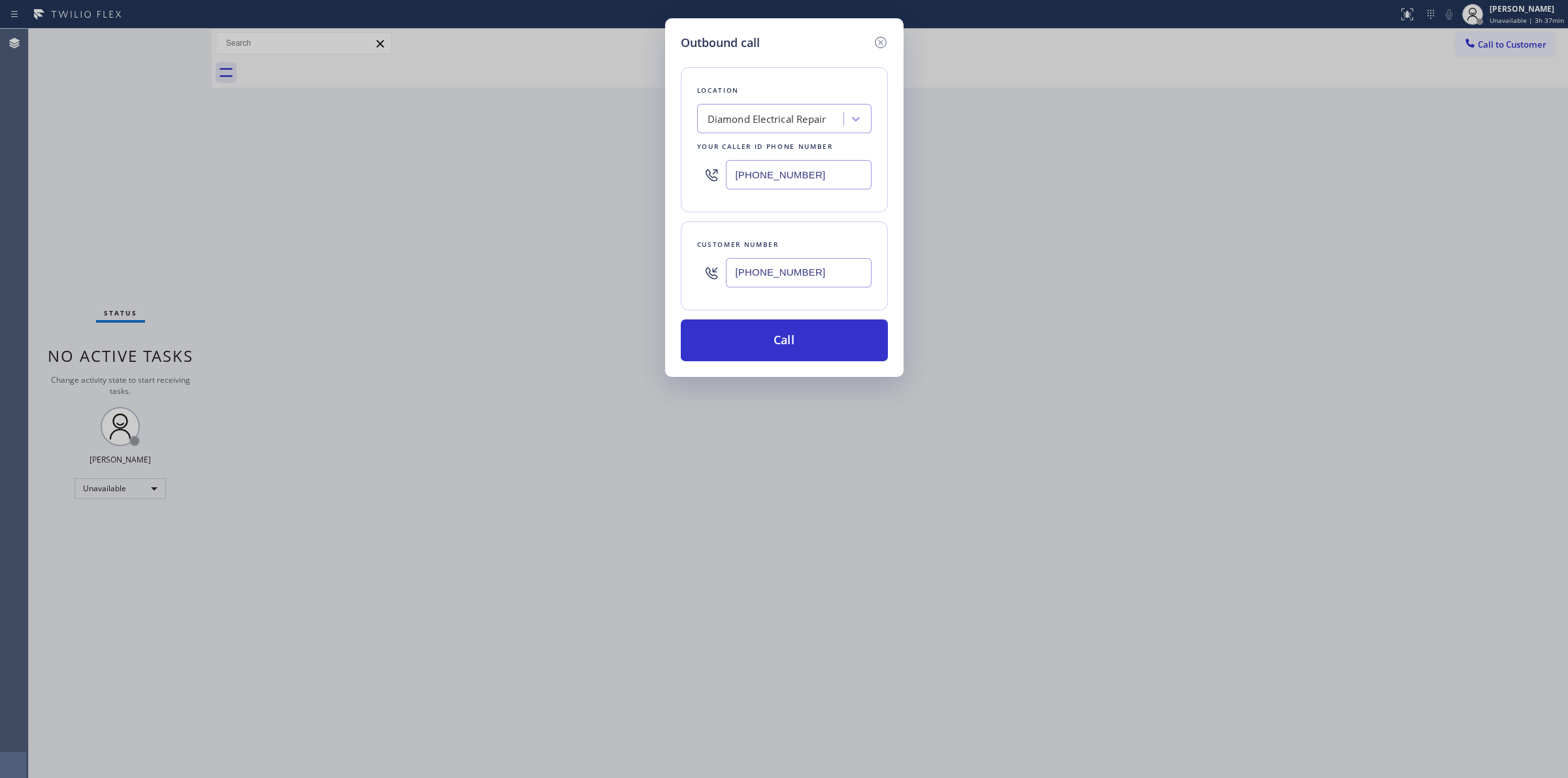
paste input "text"
drag, startPoint x: 550, startPoint y: 399, endPoint x: 0, endPoint y: 805, distance: 683.6
drag, startPoint x: 0, startPoint y: 805, endPoint x: 442, endPoint y: 441, distance: 572.6
click at [442, 441] on div "Outbound call Location Diamond Electrical Repair Your caller id phone number [P…" at bounding box center [784, 389] width 1568 height 778
drag, startPoint x: 803, startPoint y: 285, endPoint x: 652, endPoint y: 271, distance: 151.6
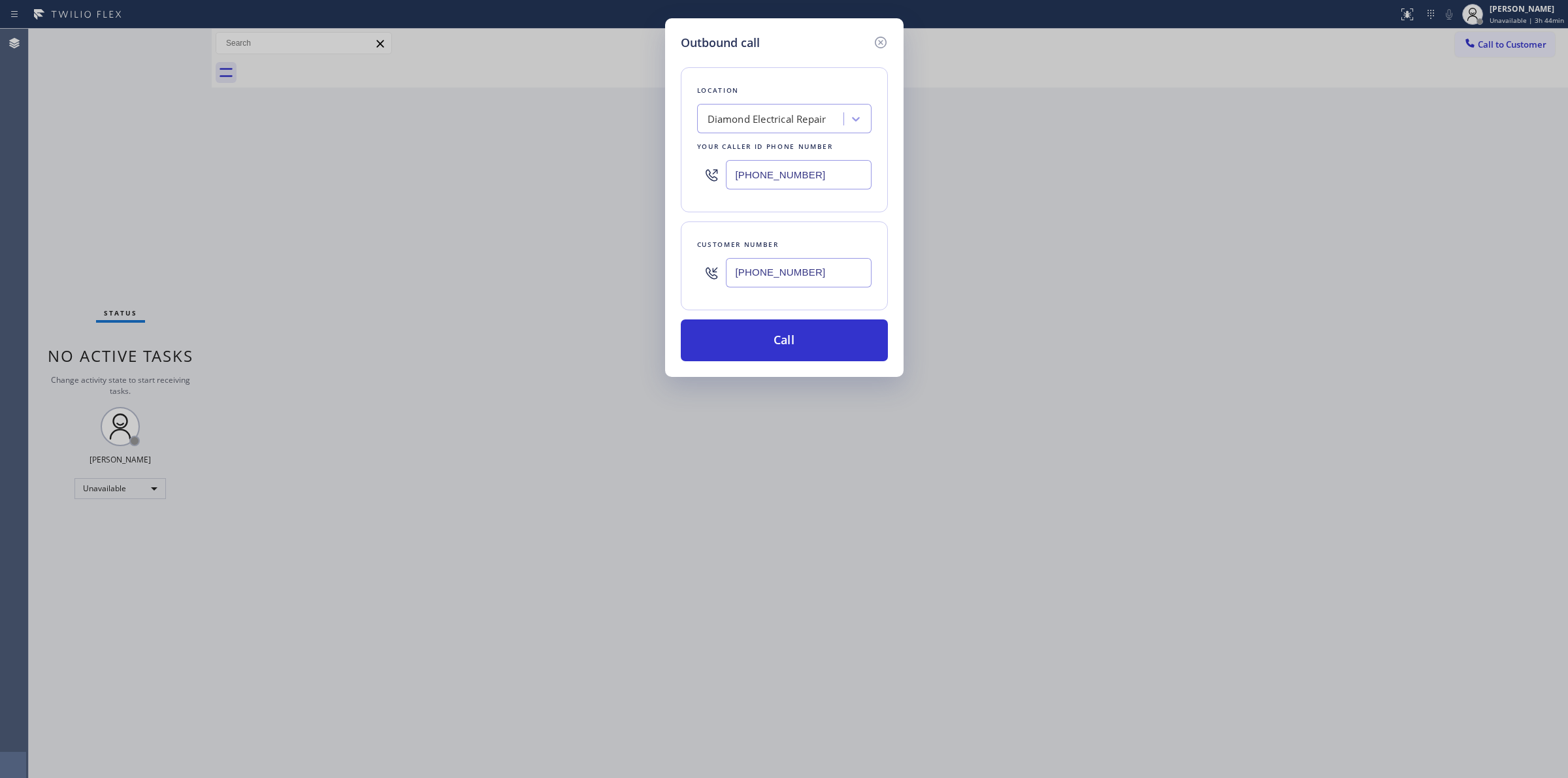
click at [648, 274] on div "Outbound call Location Diamond Electrical Repair Your caller id phone number [P…" at bounding box center [784, 389] width 1568 height 778
paste input "text"
type input "[PHONE_NUMBER]"
click at [780, 122] on div "Diamond Electrical Repair" at bounding box center [767, 119] width 119 height 15
paste input "5 Star Appliance Repair"
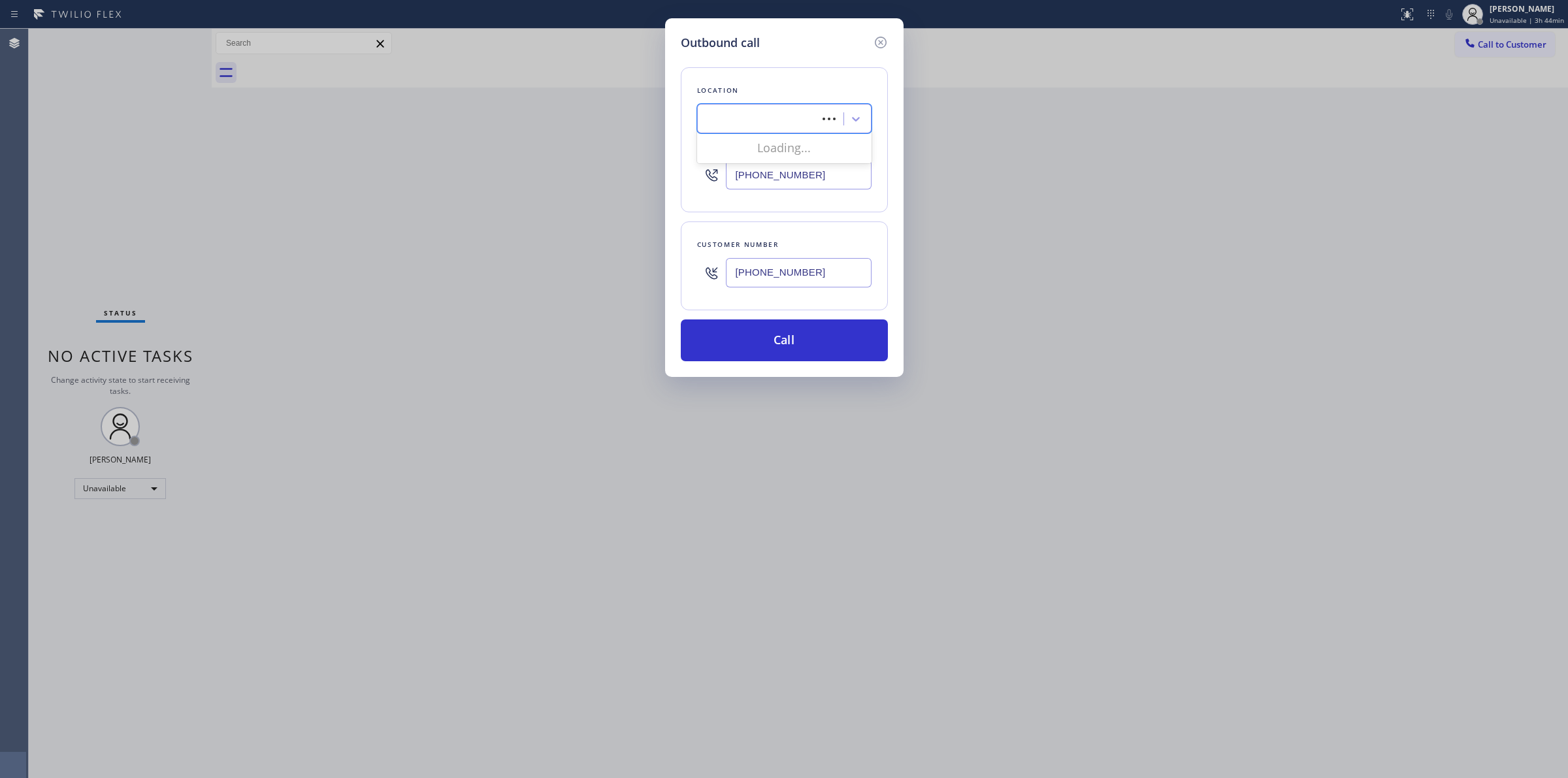
type input "5 Star Appliance Repair"
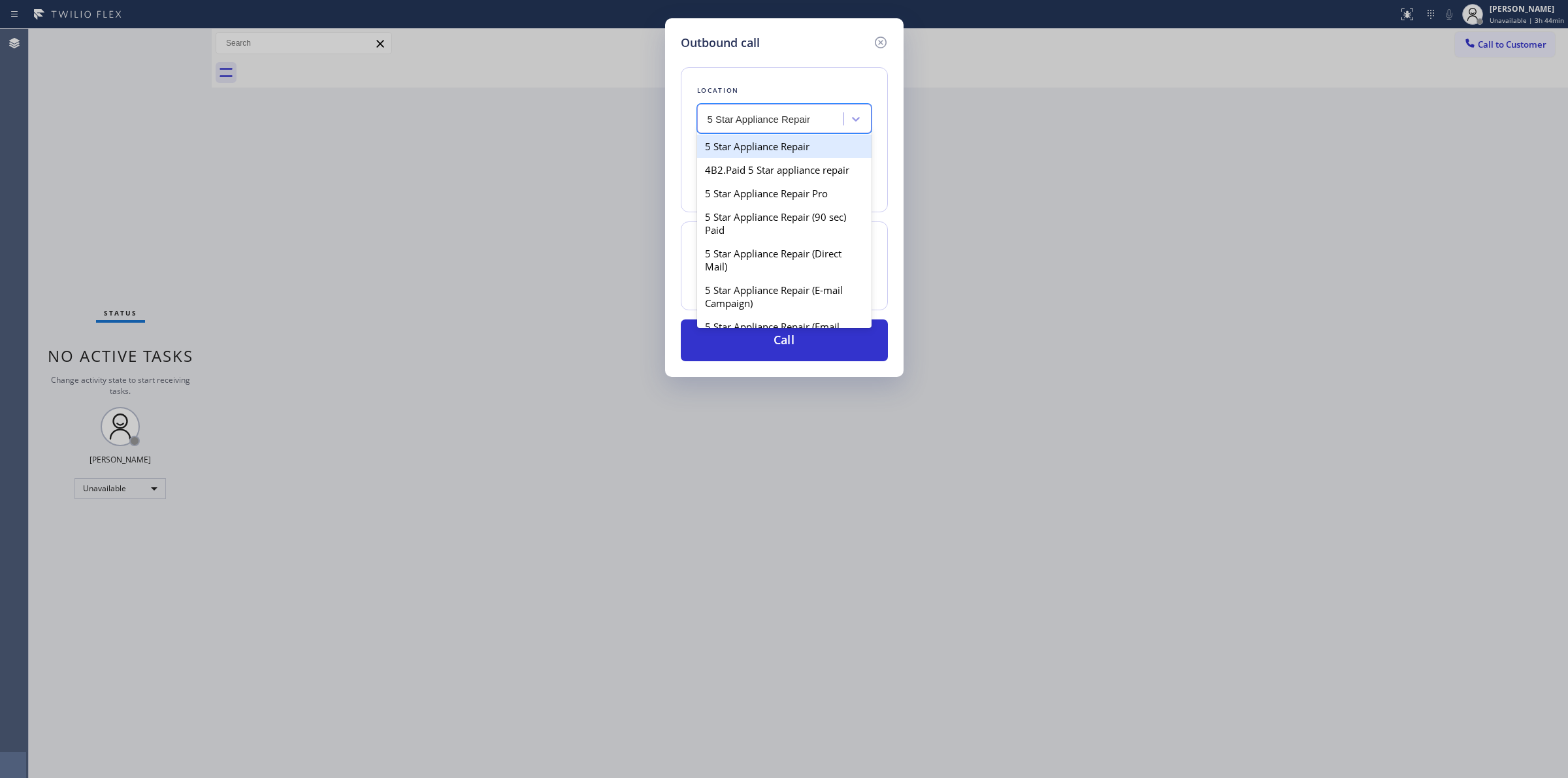
click at [756, 148] on div "5 Star Appliance Repair" at bounding box center [785, 146] width 174 height 23
type input "[PHONE_NUMBER]"
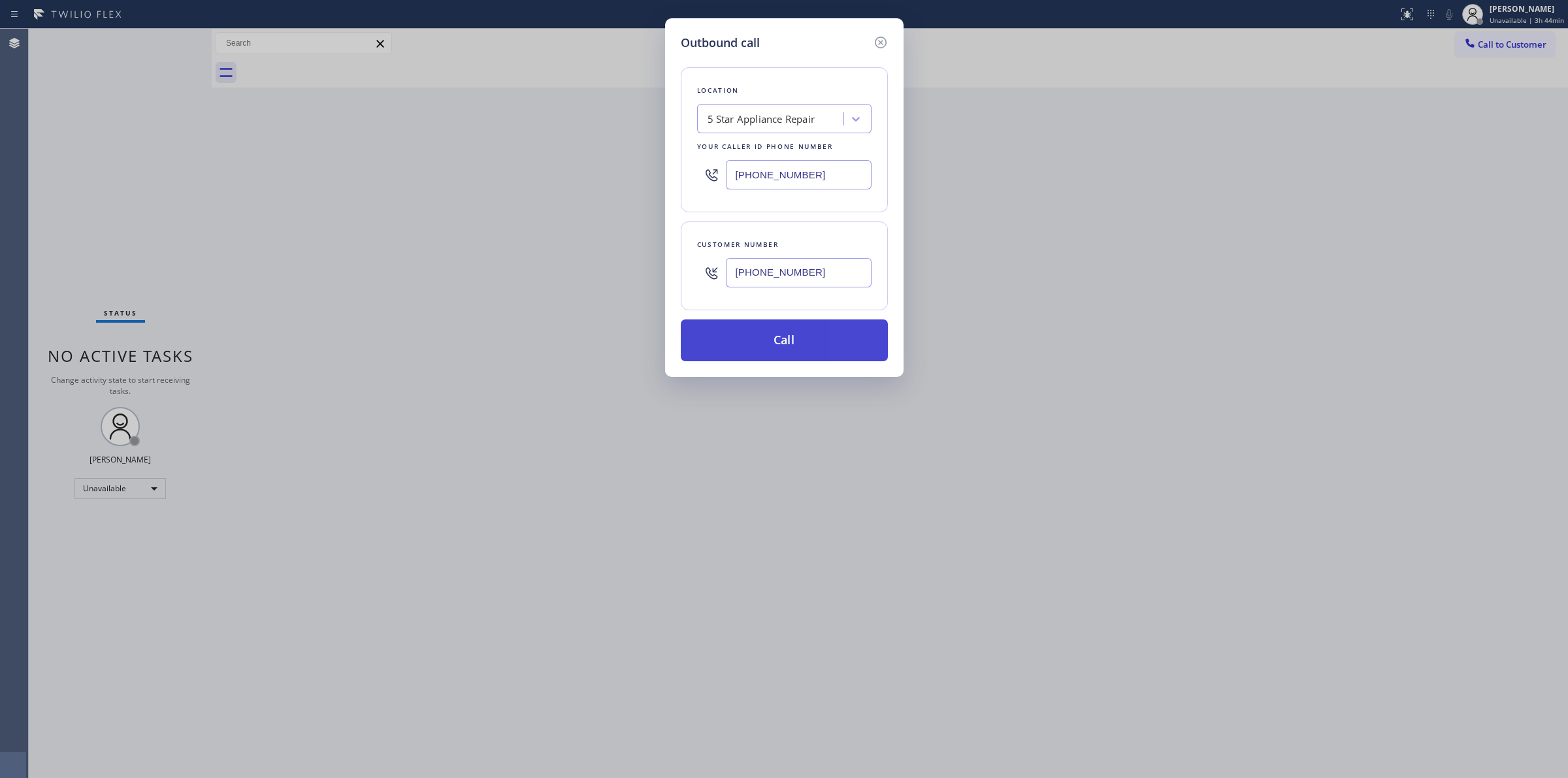
click at [824, 351] on button "Call" at bounding box center [784, 341] width 208 height 42
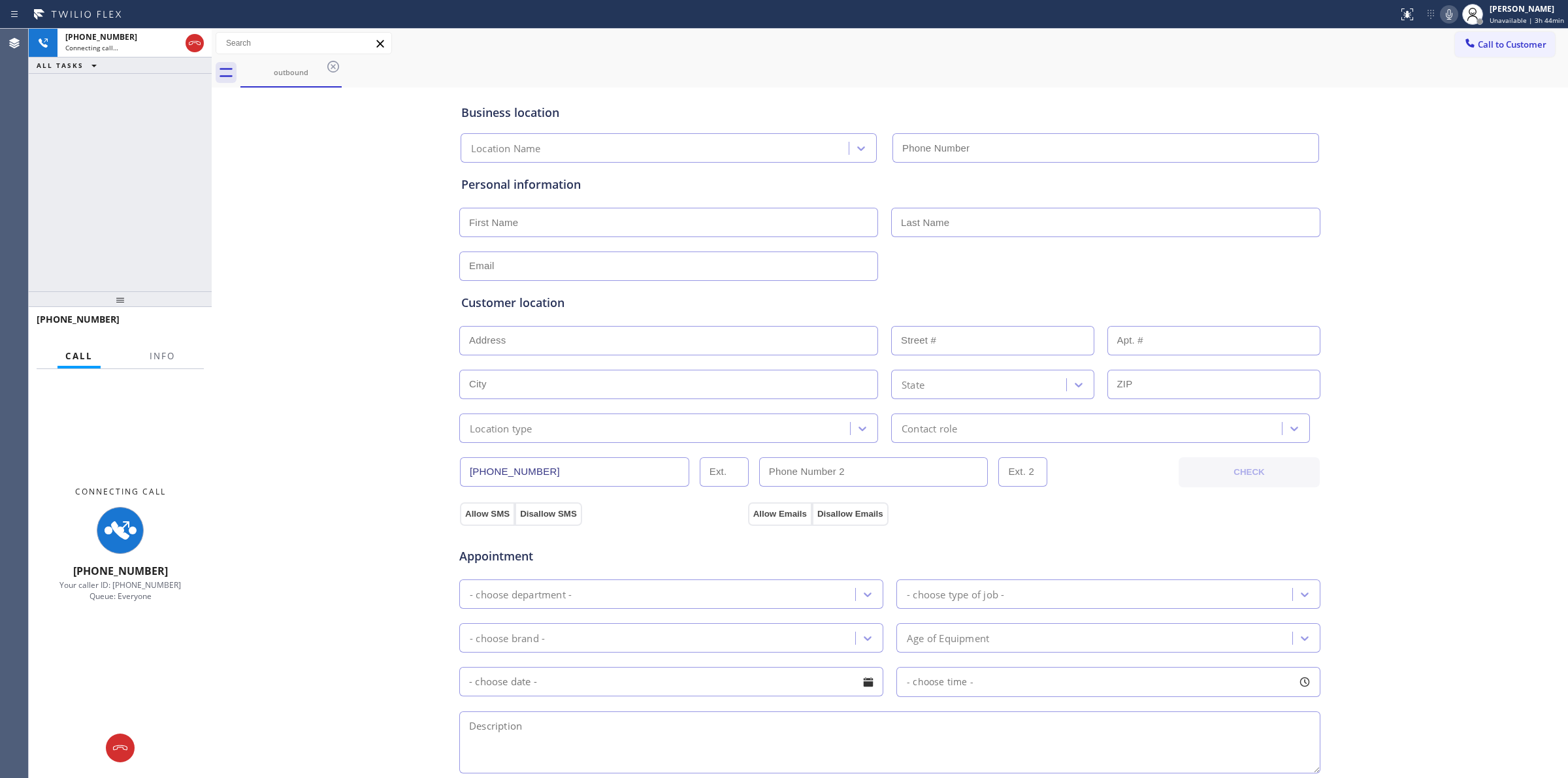
type input "[PHONE_NUMBER]"
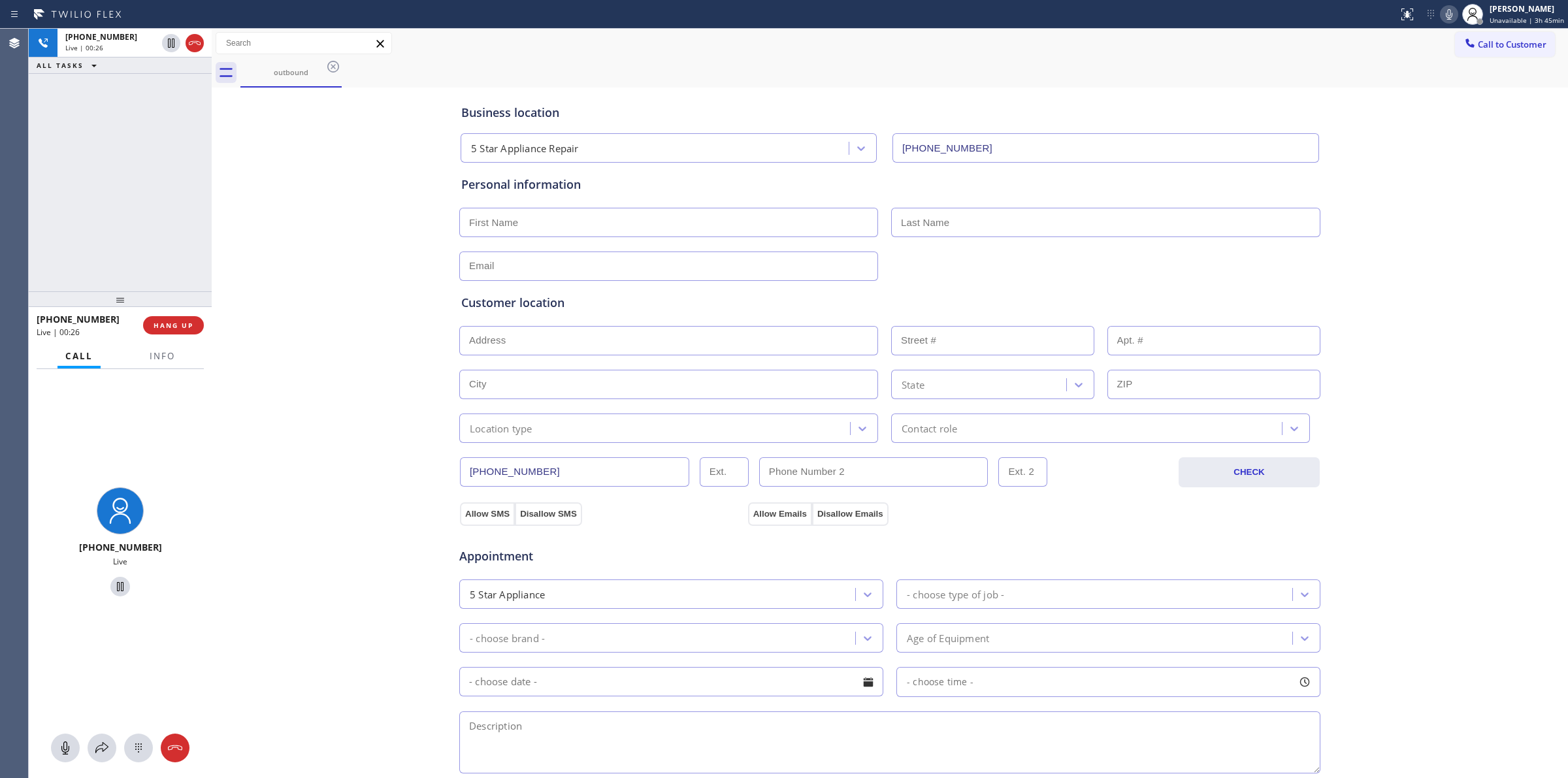
click at [1310, 294] on div "Customer location >> ADD NEW ADDRESS << + NEW ADDRESS State Location type Conta…" at bounding box center [890, 362] width 862 height 162
click at [1452, 16] on icon at bounding box center [1449, 14] width 15 height 15
click at [172, 324] on span "HANG UP" at bounding box center [173, 324] width 40 height 9
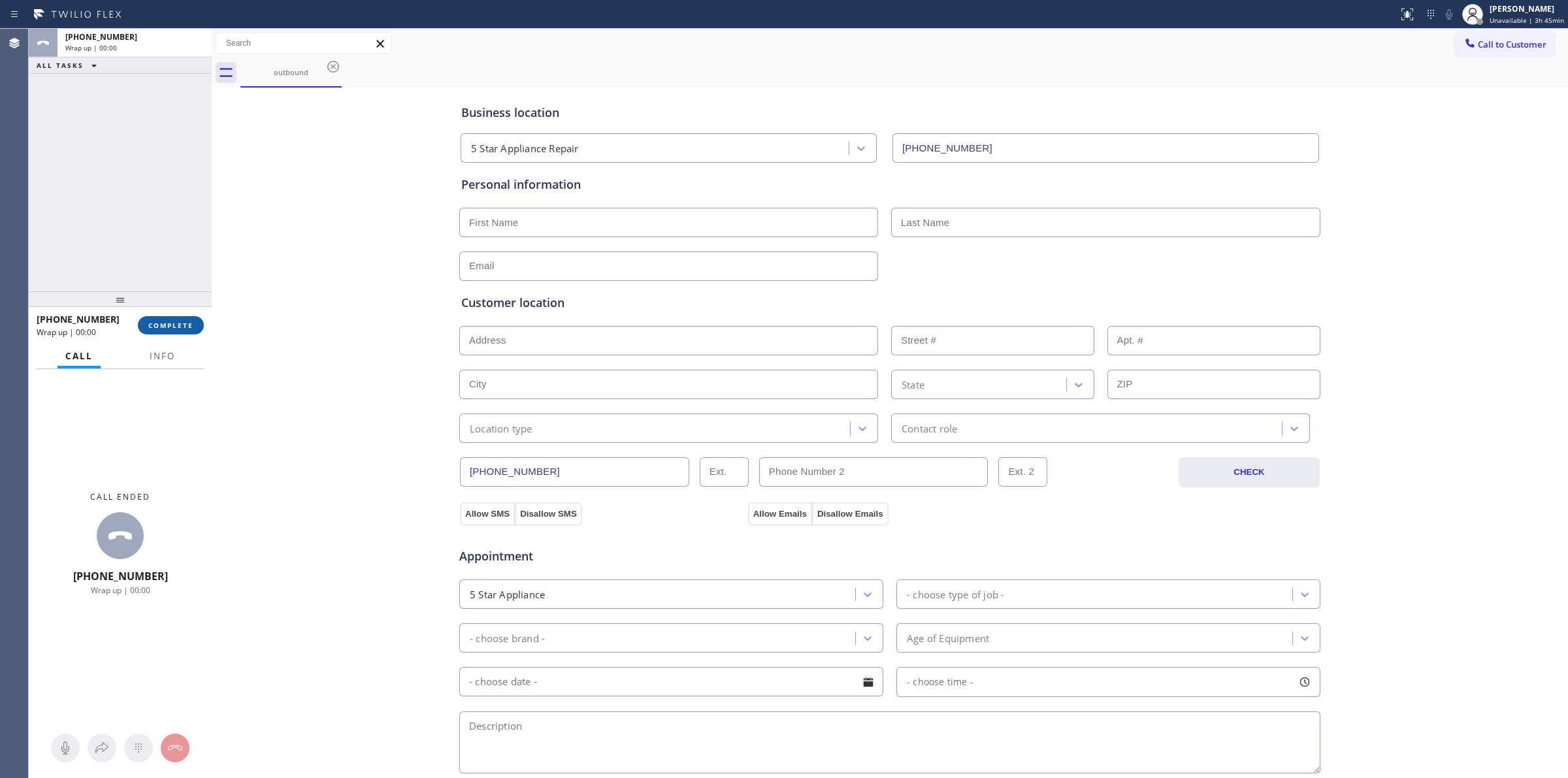
click at [187, 328] on span "COMPLETE" at bounding box center [171, 324] width 45 height 9
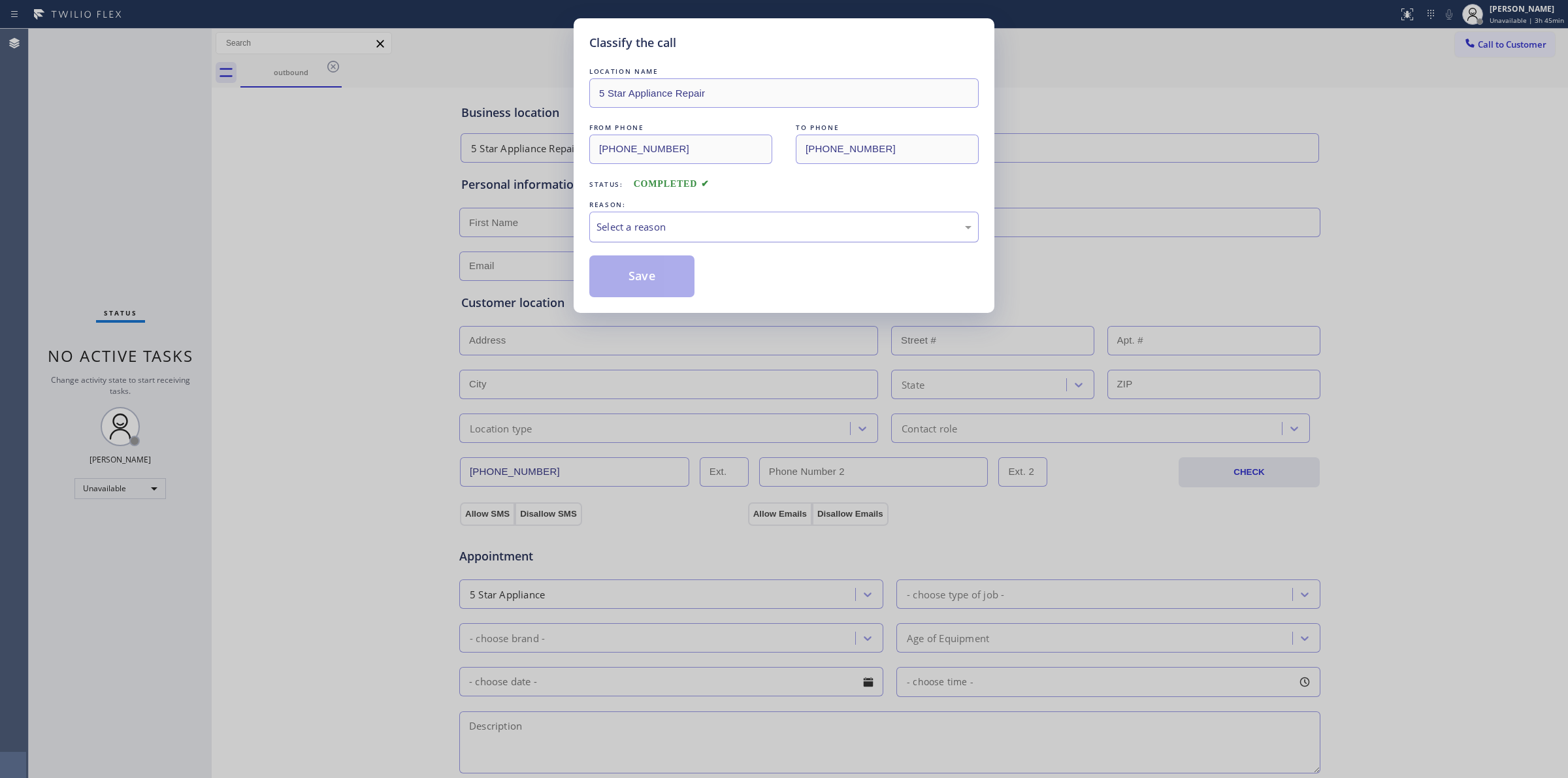
click at [734, 228] on div "Select a reason" at bounding box center [784, 227] width 375 height 15
click at [642, 274] on button "Save" at bounding box center [642, 276] width 105 height 42
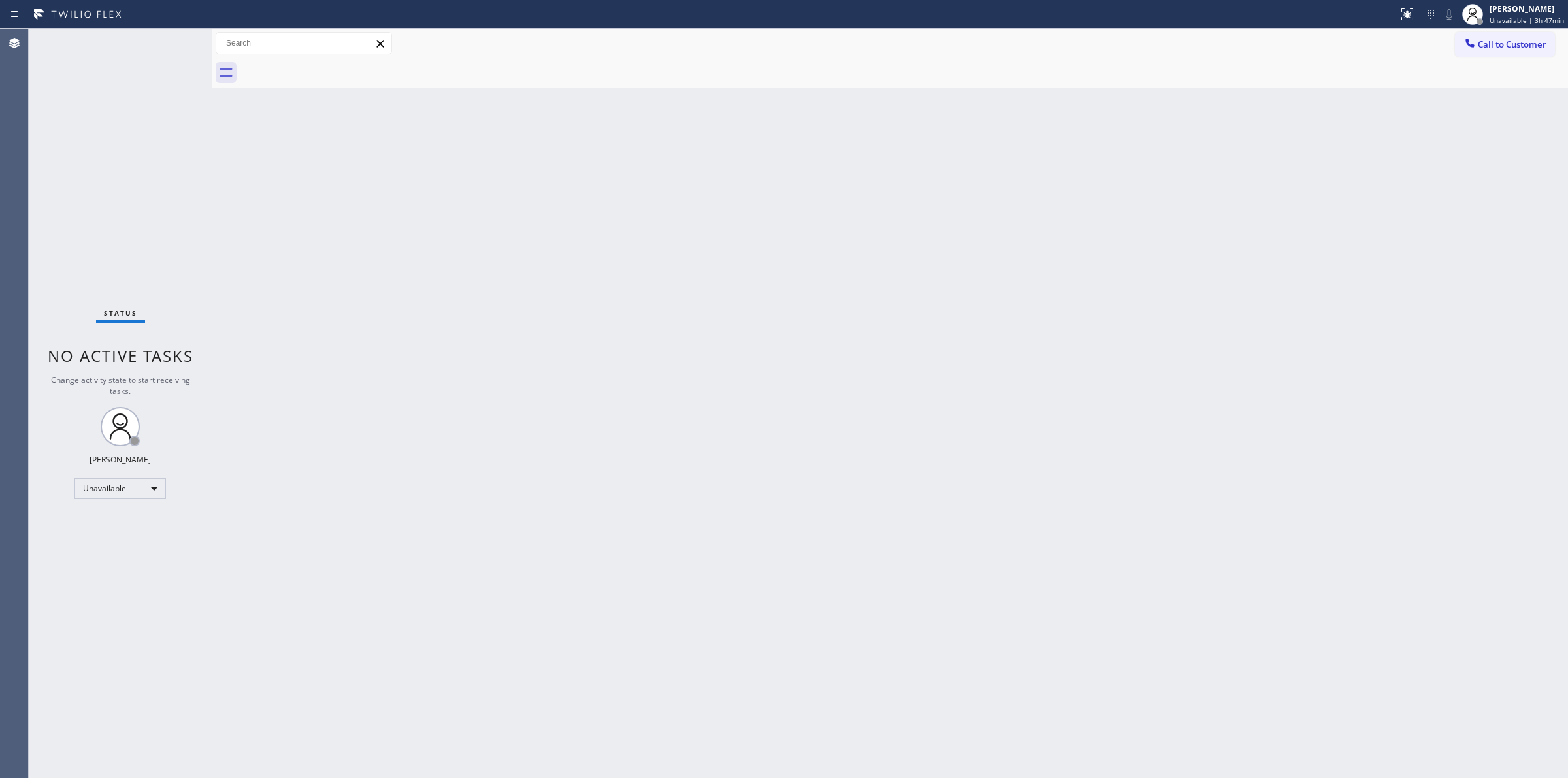
drag, startPoint x: 1012, startPoint y: 169, endPoint x: 1223, endPoint y: 77, distance: 230.2
click at [1015, 167] on div "Back to Dashboard Change Sender ID Customers Technicians Select a contact Outbo…" at bounding box center [890, 404] width 1356 height 749
click at [1461, 48] on button "Call to Customer" at bounding box center [1505, 44] width 100 height 25
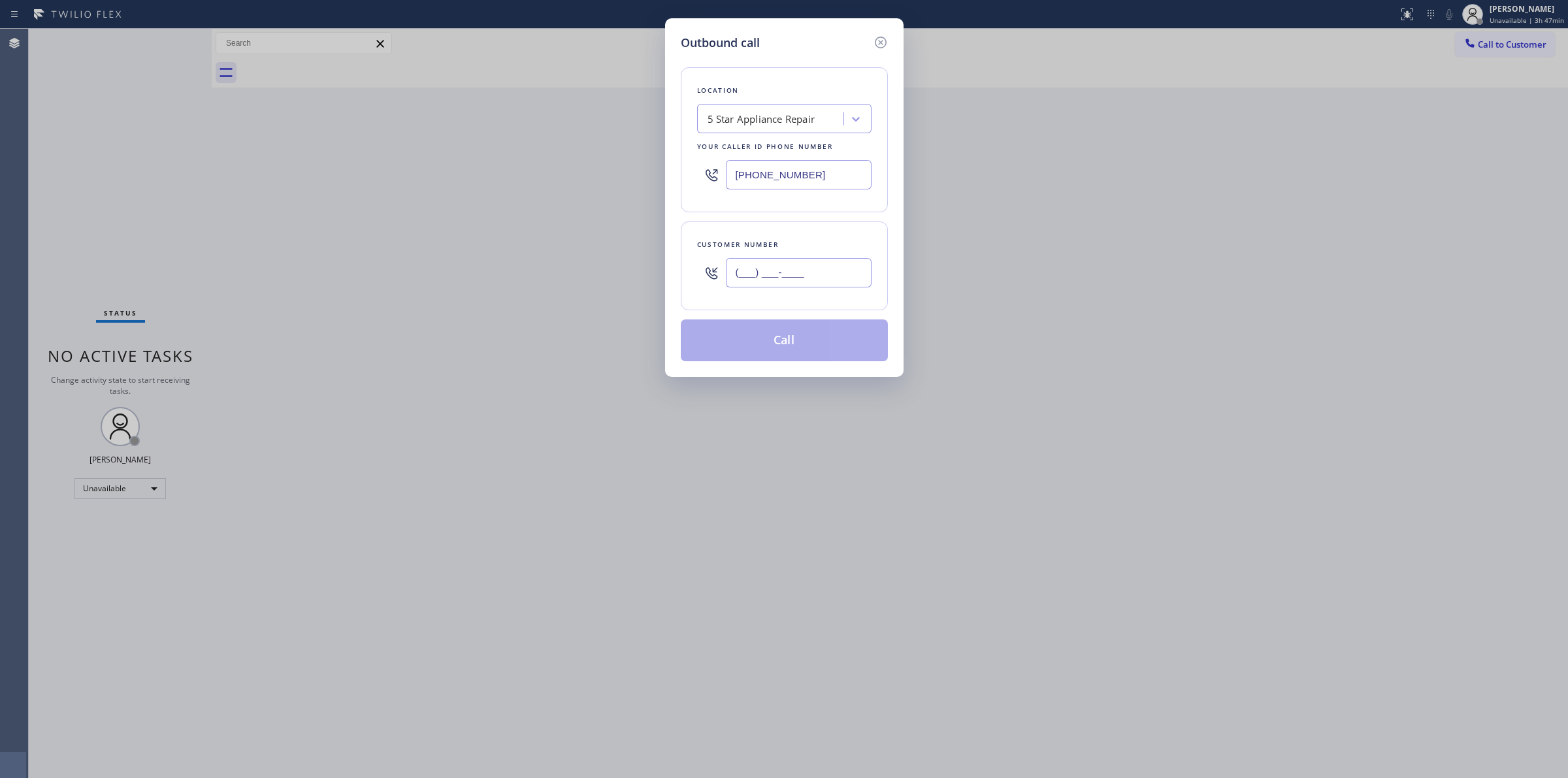
click at [739, 261] on input "(___) ___-____" at bounding box center [799, 273] width 145 height 29
paste input "817) 417-0326"
type input "[PHONE_NUMBER]"
click at [790, 122] on div "5 Star Appliance Repair" at bounding box center [762, 119] width 108 height 15
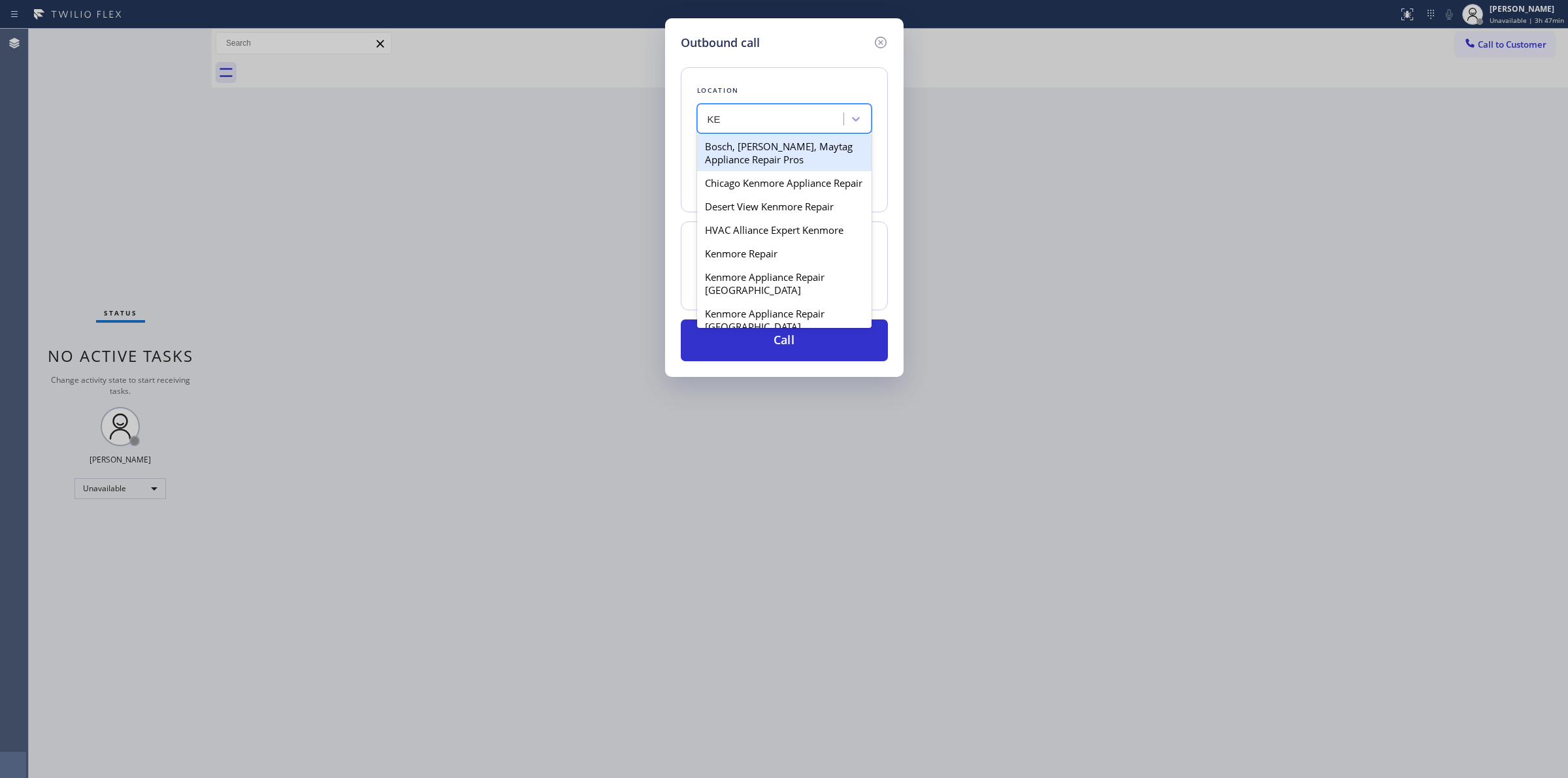
type input "K"
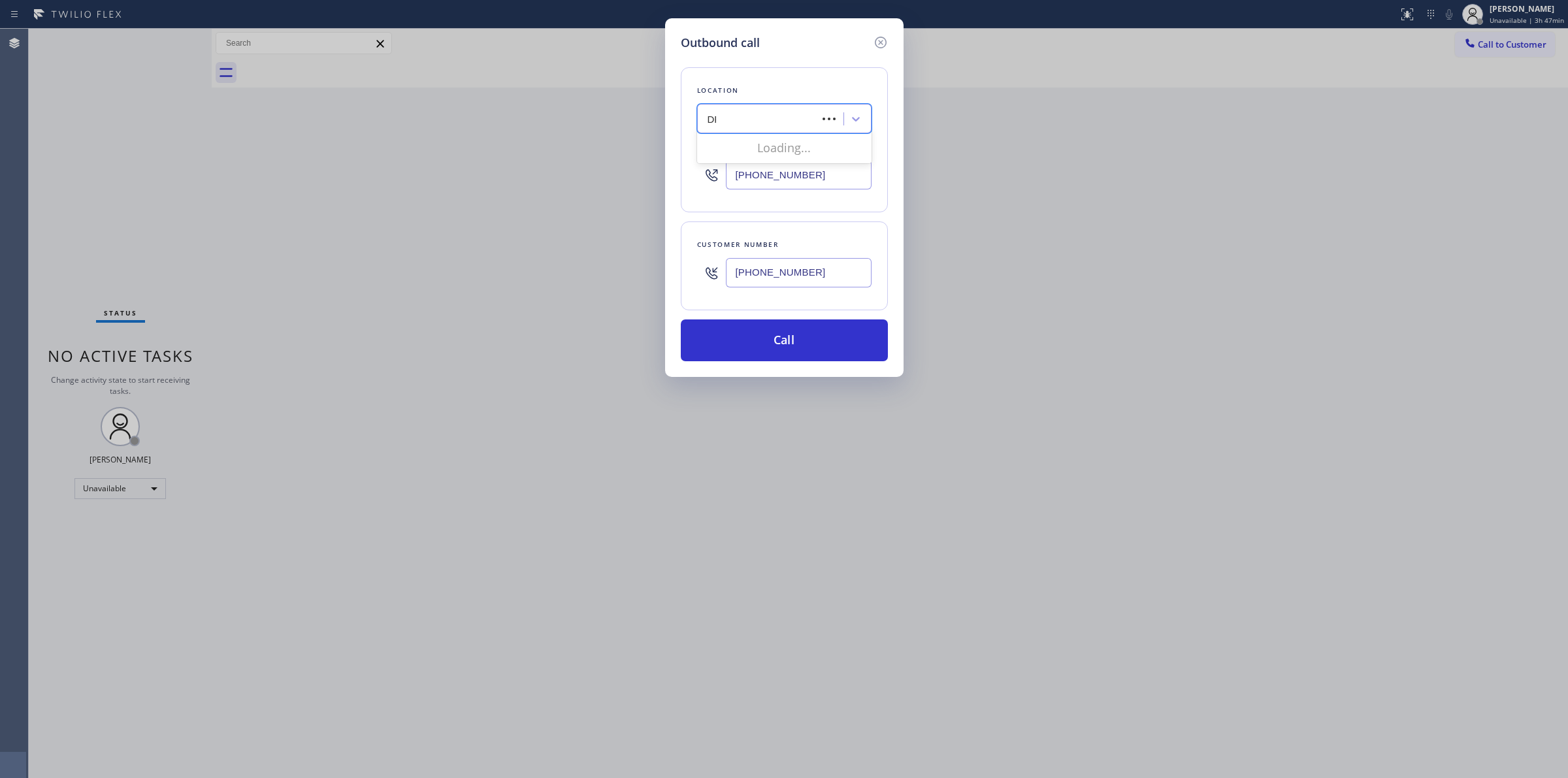
type input "D"
type input "d"
type input "Same day"
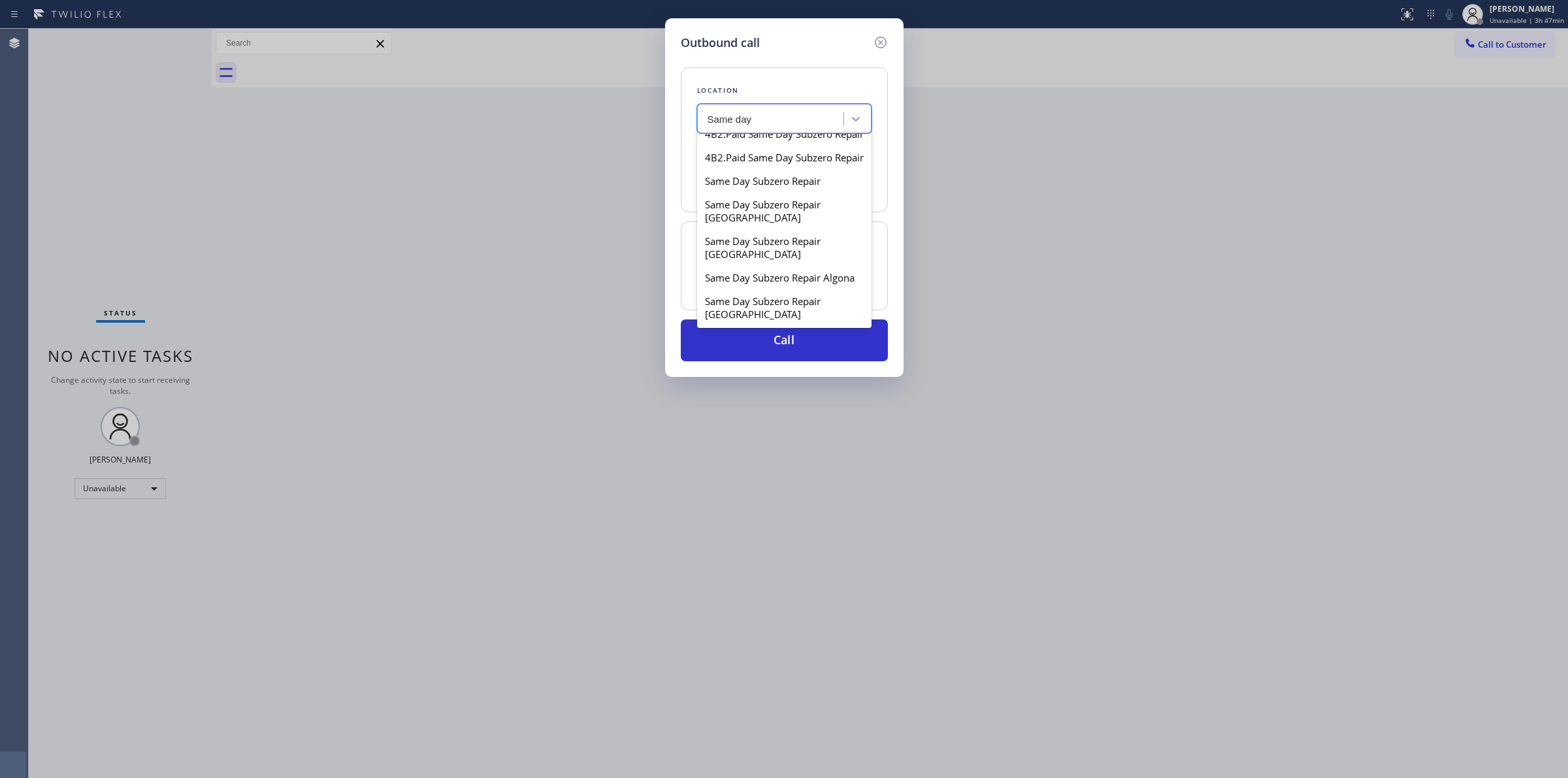
scroll to position [327, 0]
click at [746, 203] on div "Same Day Subzero Repair Algona" at bounding box center [785, 190] width 174 height 23
type input "[PHONE_NUMBER]"
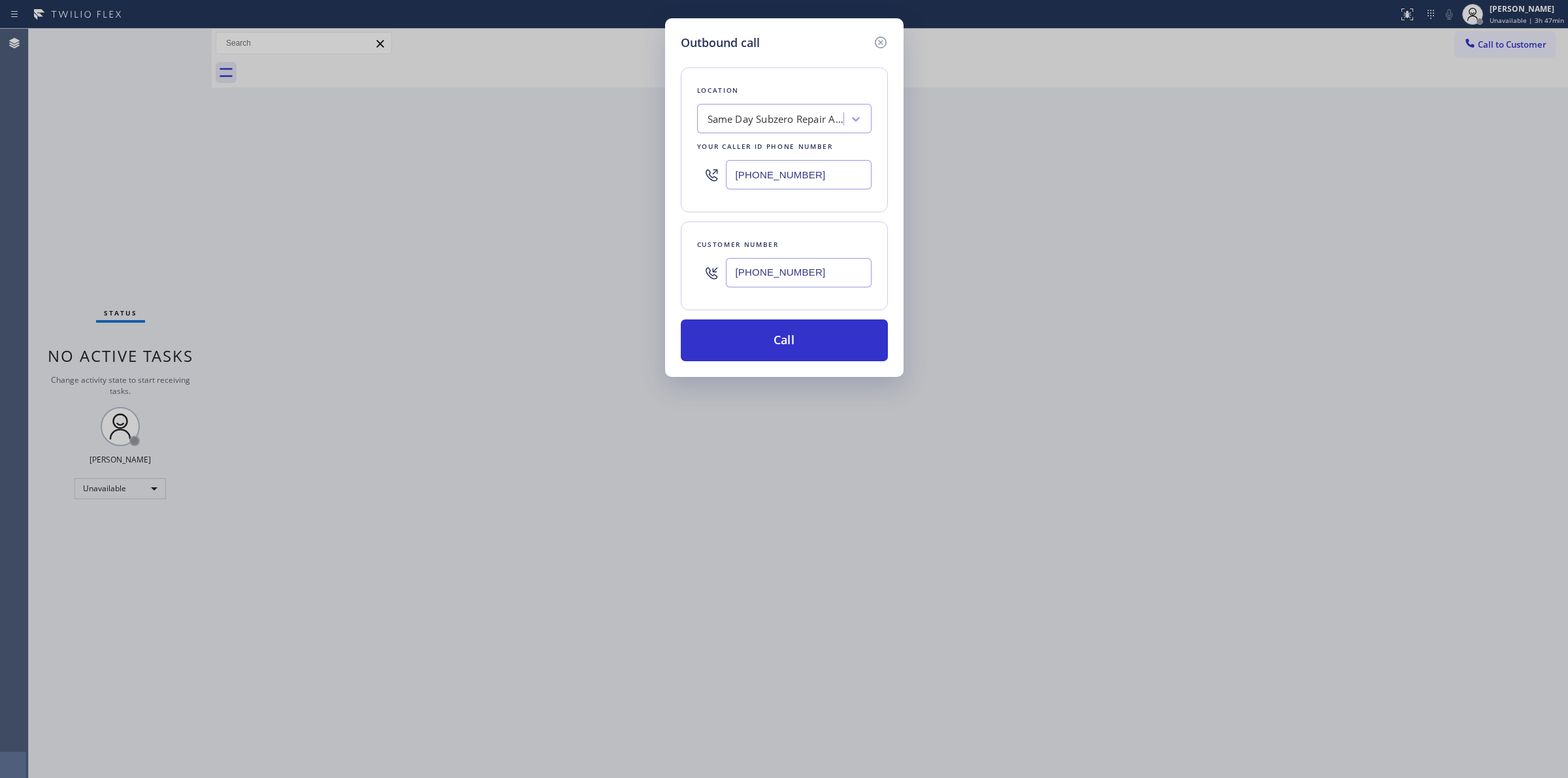
click at [759, 279] on input "[PHONE_NUMBER]" at bounding box center [799, 273] width 145 height 29
click at [763, 327] on button "Call" at bounding box center [784, 341] width 208 height 42
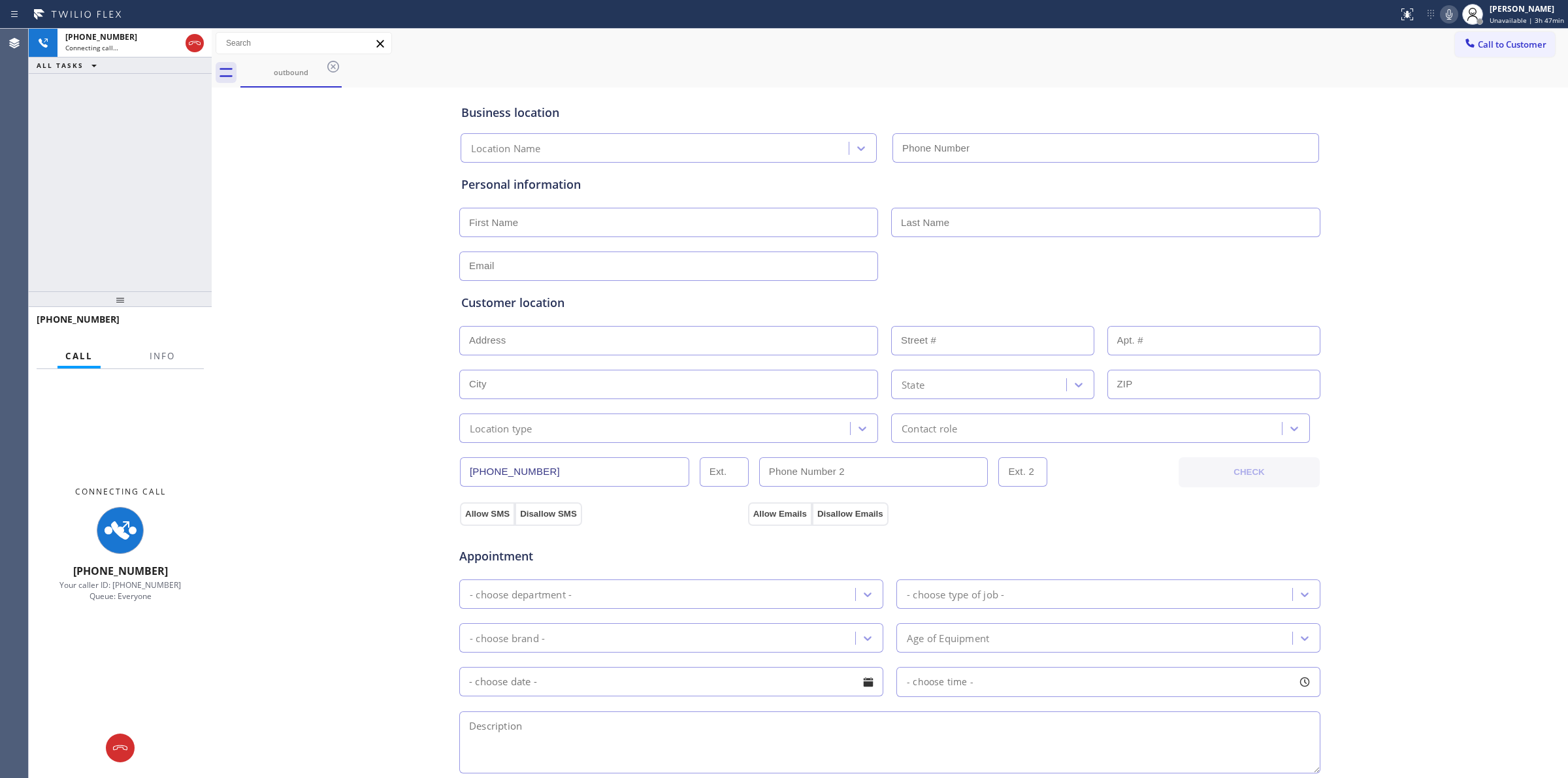
type input "[PHONE_NUMBER]"
drag, startPoint x: 92, startPoint y: 53, endPoint x: 119, endPoint y: 65, distance: 29.5
click at [92, 53] on div "[PHONE_NUMBER] Connecting call…" at bounding box center [119, 44] width 125 height 29
click at [196, 40] on icon at bounding box center [194, 43] width 15 height 15
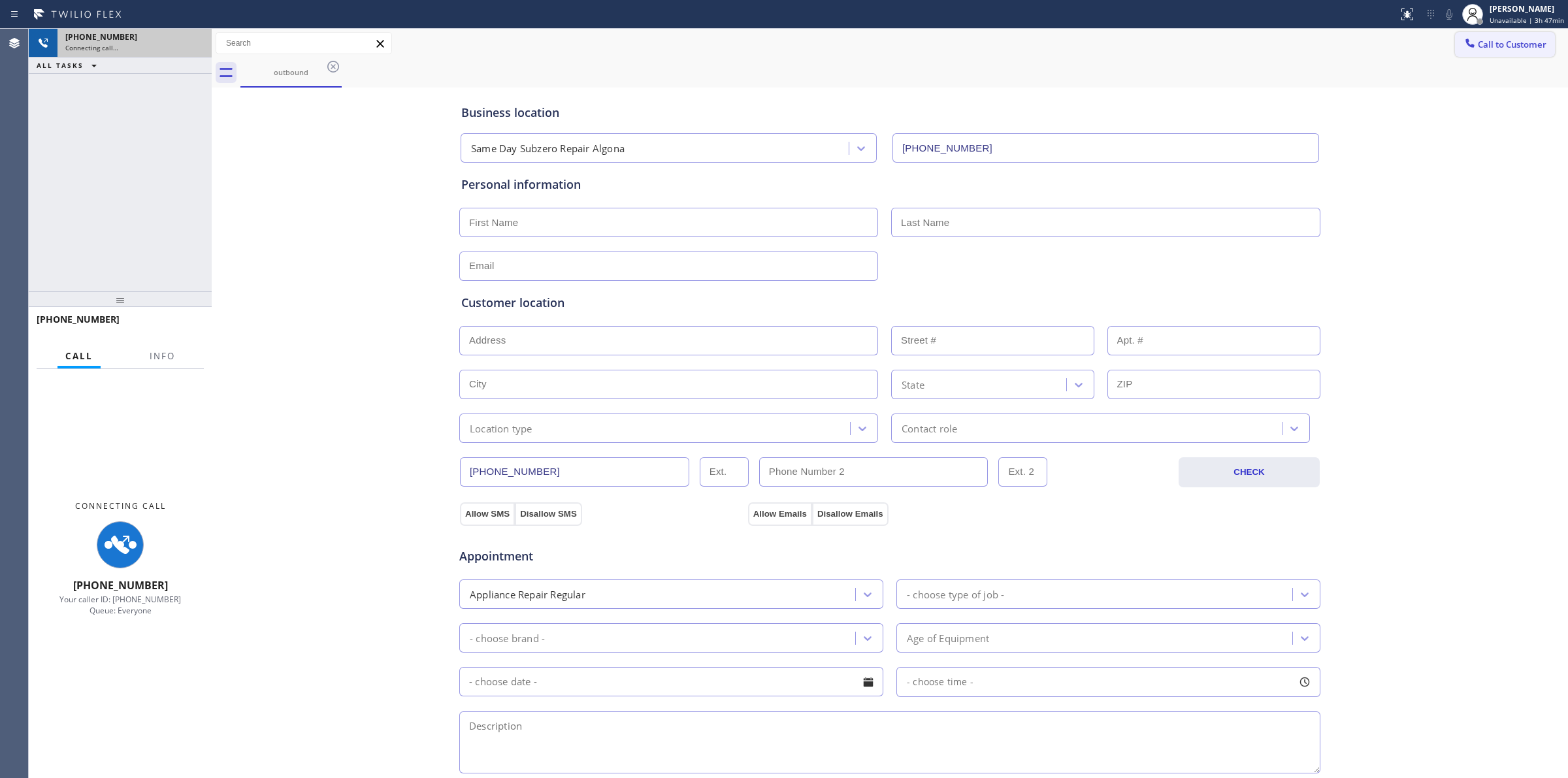
click at [1508, 44] on span "Call to Customer" at bounding box center [1512, 44] width 69 height 12
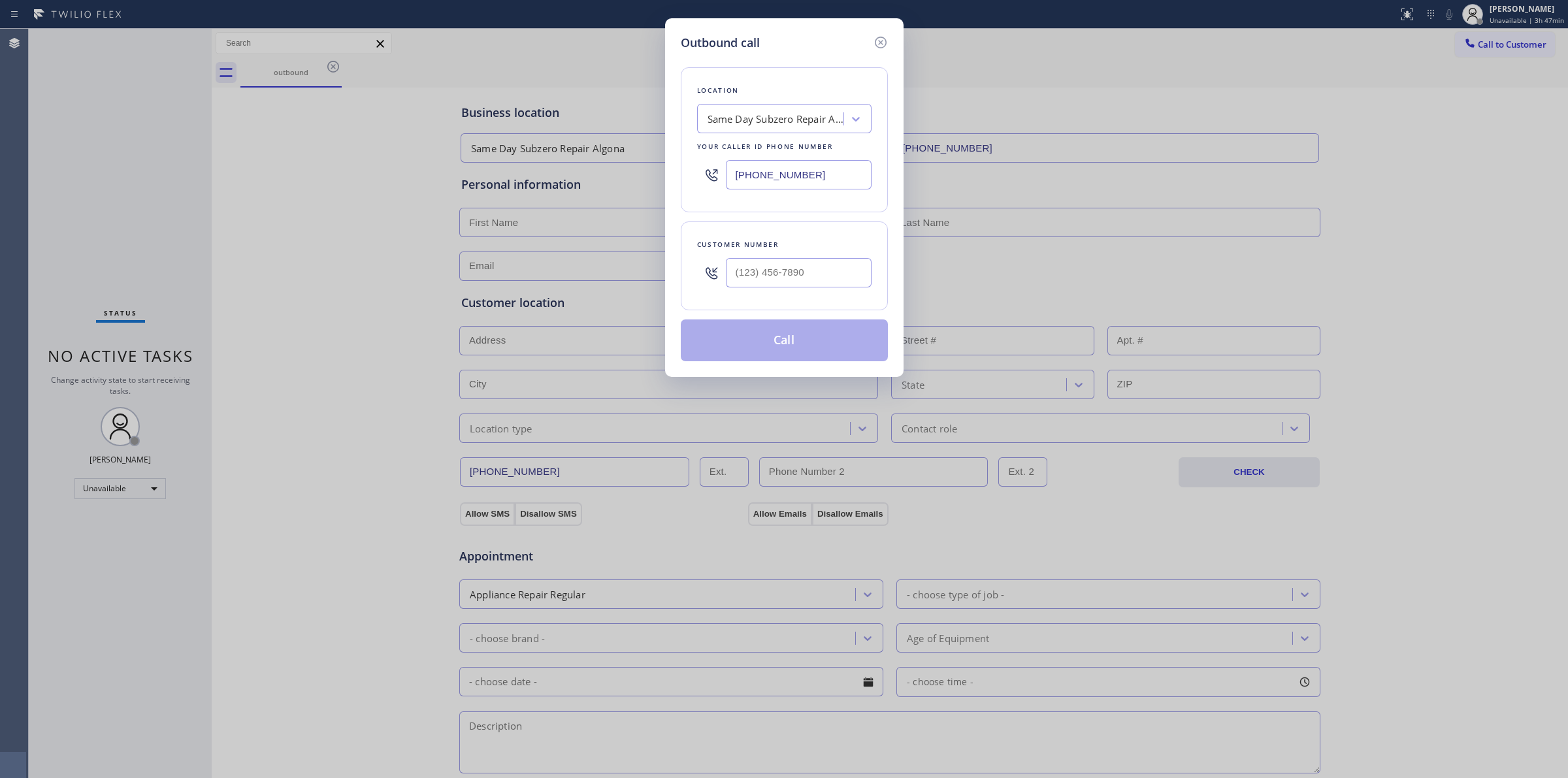
drag, startPoint x: 778, startPoint y: 241, endPoint x: 774, endPoint y: 252, distance: 11.7
click at [774, 247] on div "Customer number" at bounding box center [784, 266] width 208 height 89
paste input "817) 417-0326"
click at [773, 273] on input "(___) ___-____" at bounding box center [799, 273] width 145 height 29
type input "[PHONE_NUMBER]"
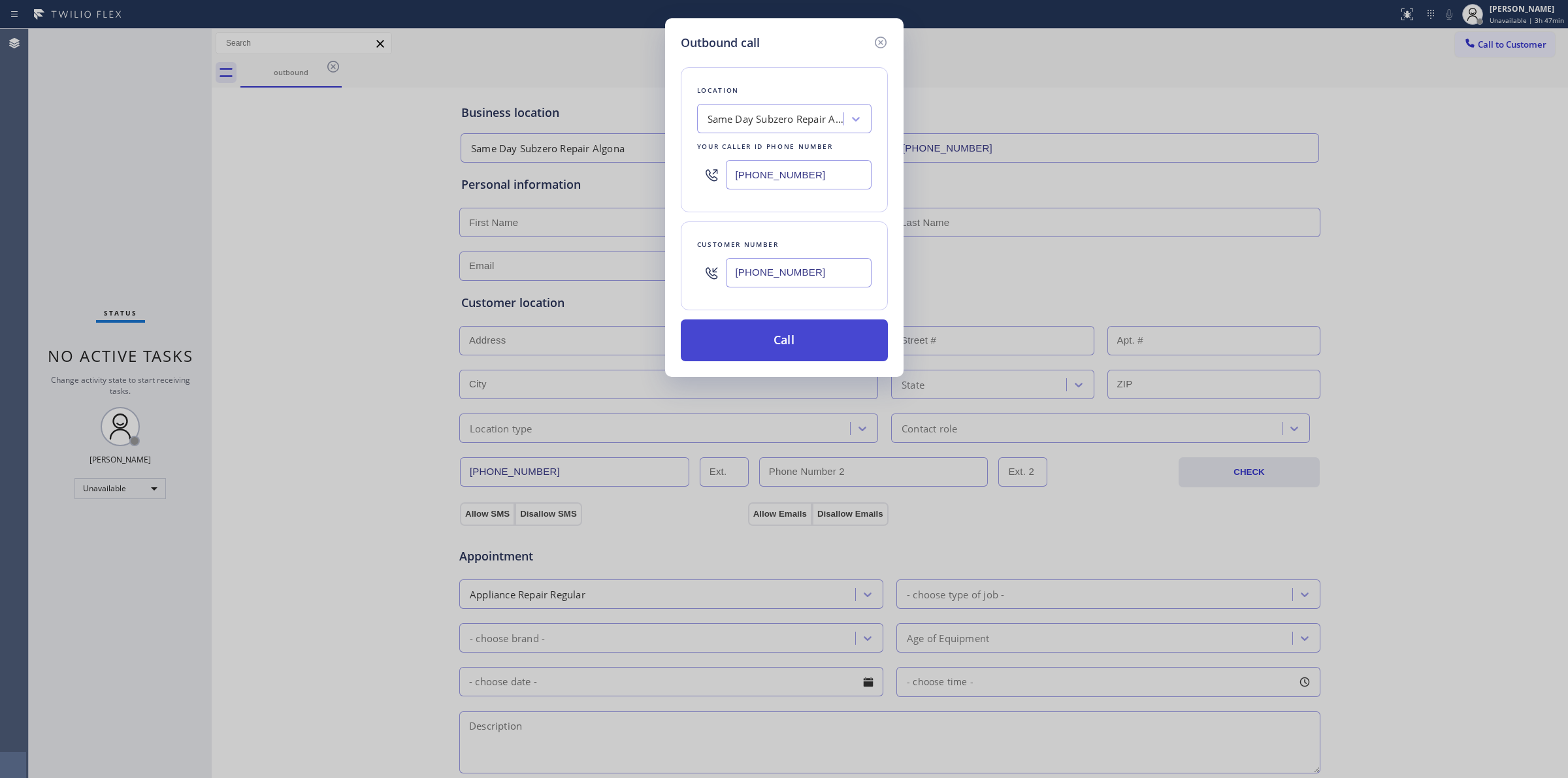
click at [756, 351] on button "Call" at bounding box center [784, 341] width 208 height 42
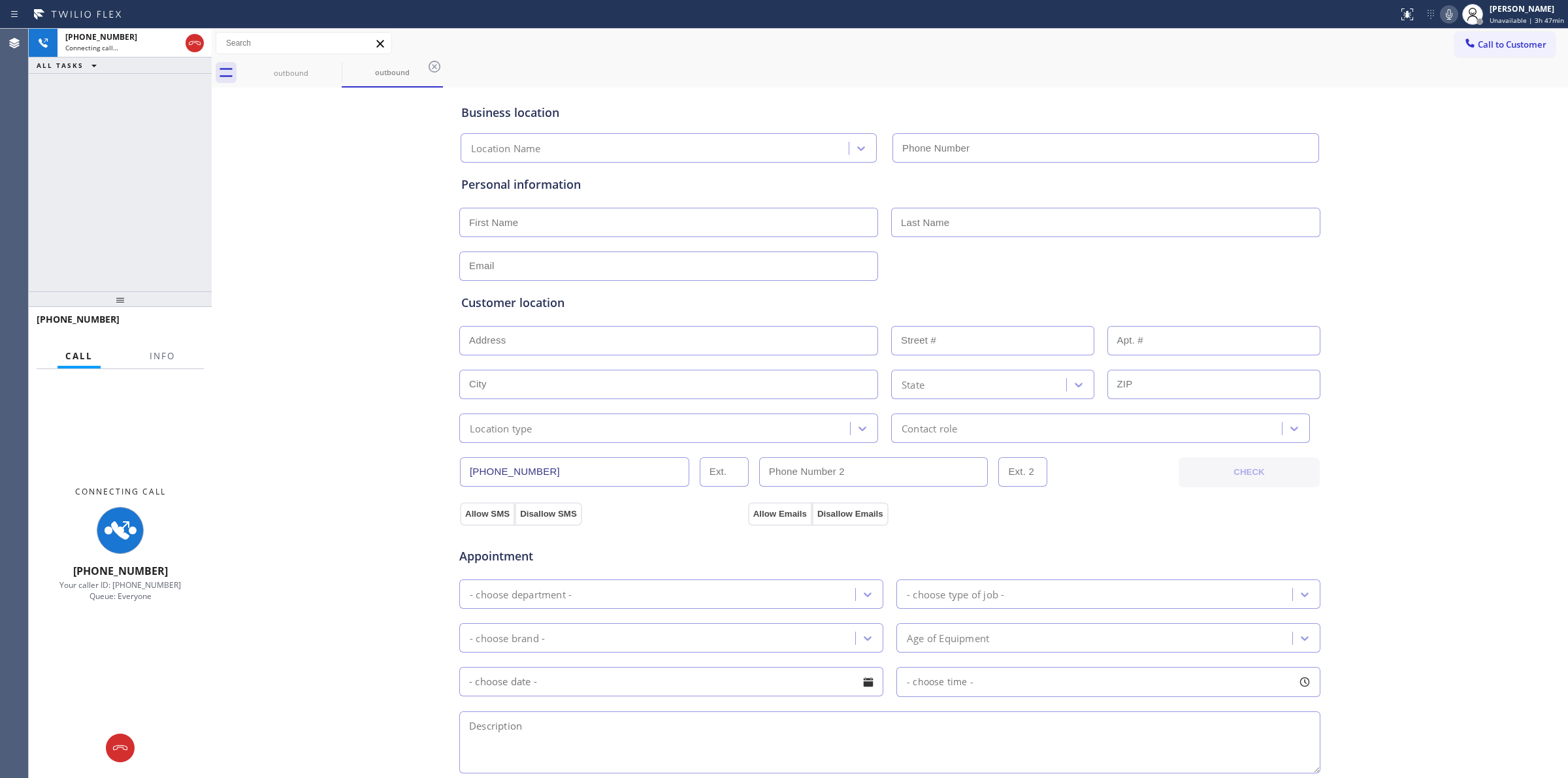
type input "[PHONE_NUMBER]"
drag, startPoint x: 1504, startPoint y: 408, endPoint x: 1490, endPoint y: 110, distance: 298.3
click at [1504, 407] on div "Business location Same Day Subzero Repair Algona [PHONE_NUMBER] Personal inform…" at bounding box center [890, 537] width 1350 height 893
click at [1451, 10] on icon at bounding box center [1449, 14] width 15 height 15
click at [199, 43] on icon at bounding box center [194, 43] width 15 height 15
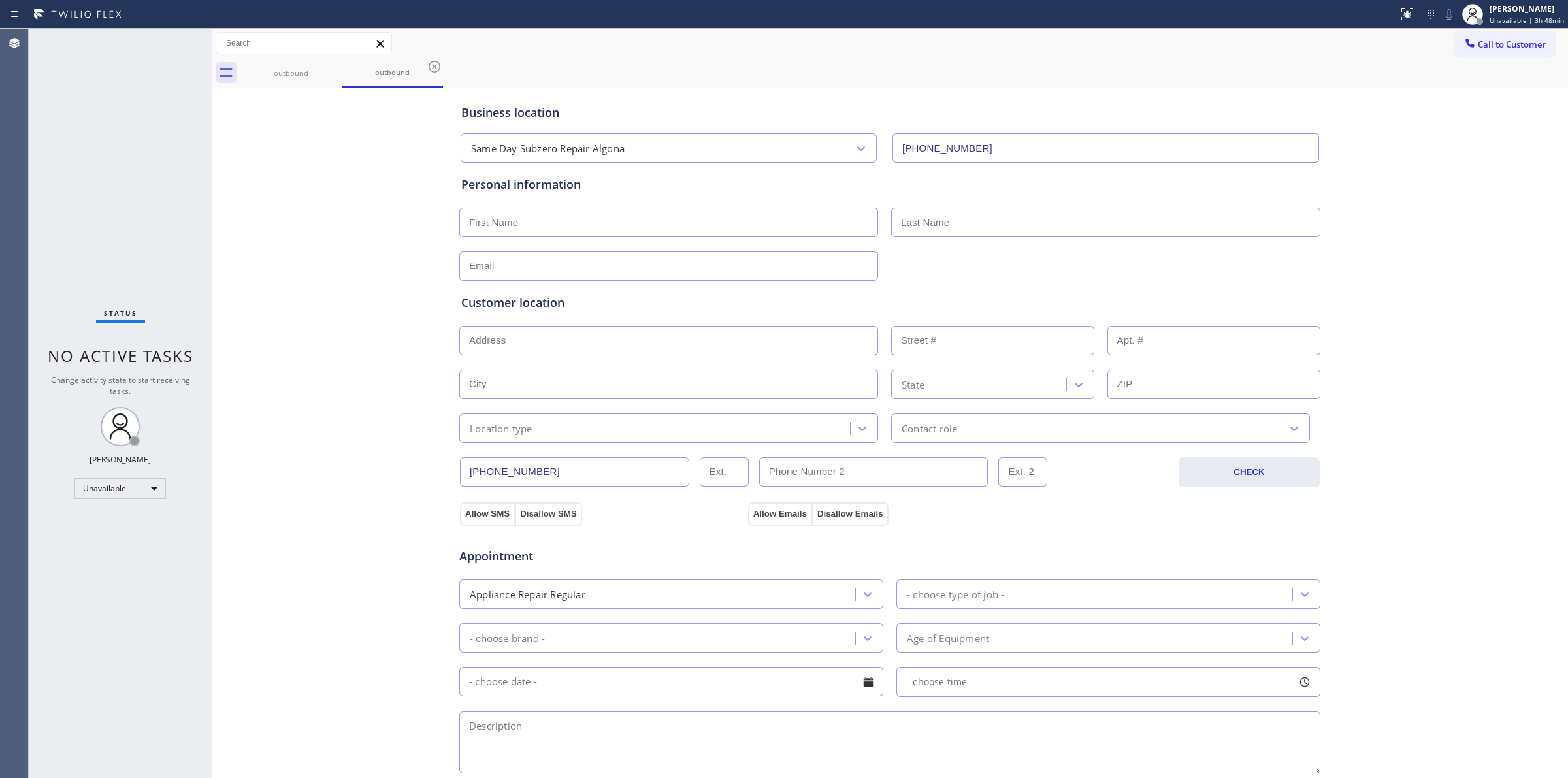
drag, startPoint x: 1501, startPoint y: 33, endPoint x: 1469, endPoint y: 44, distance: 33.8
click at [1500, 33] on button "Call to Customer" at bounding box center [1505, 44] width 100 height 25
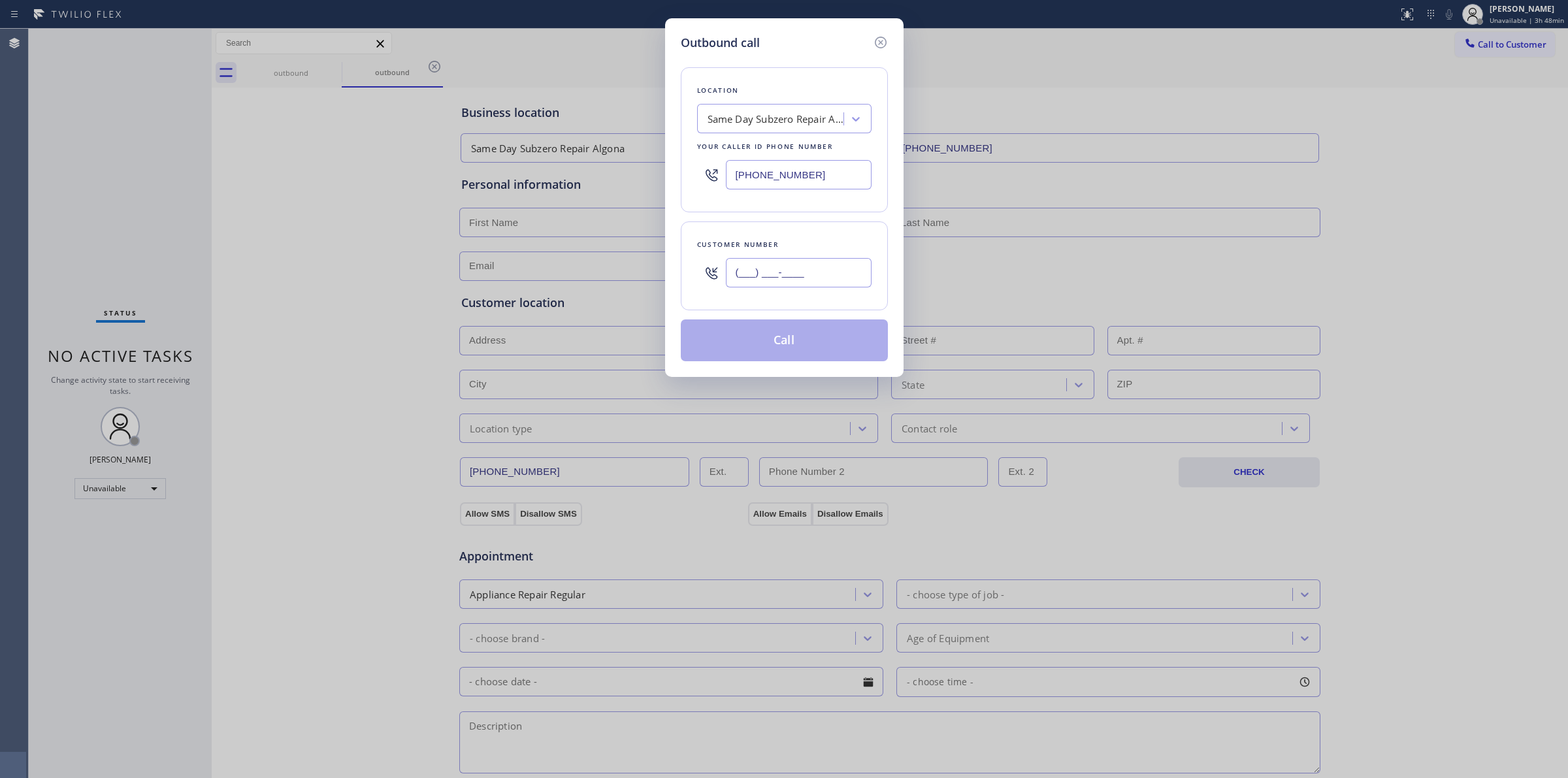
paste input "707) 378-0148"
click at [797, 275] on input "[PHONE_NUMBER]" at bounding box center [799, 273] width 145 height 29
type input "[PHONE_NUMBER]"
click at [781, 88] on div "Location" at bounding box center [785, 90] width 174 height 14
click at [781, 118] on div "Same Day Subzero Repair Algona" at bounding box center [777, 119] width 137 height 15
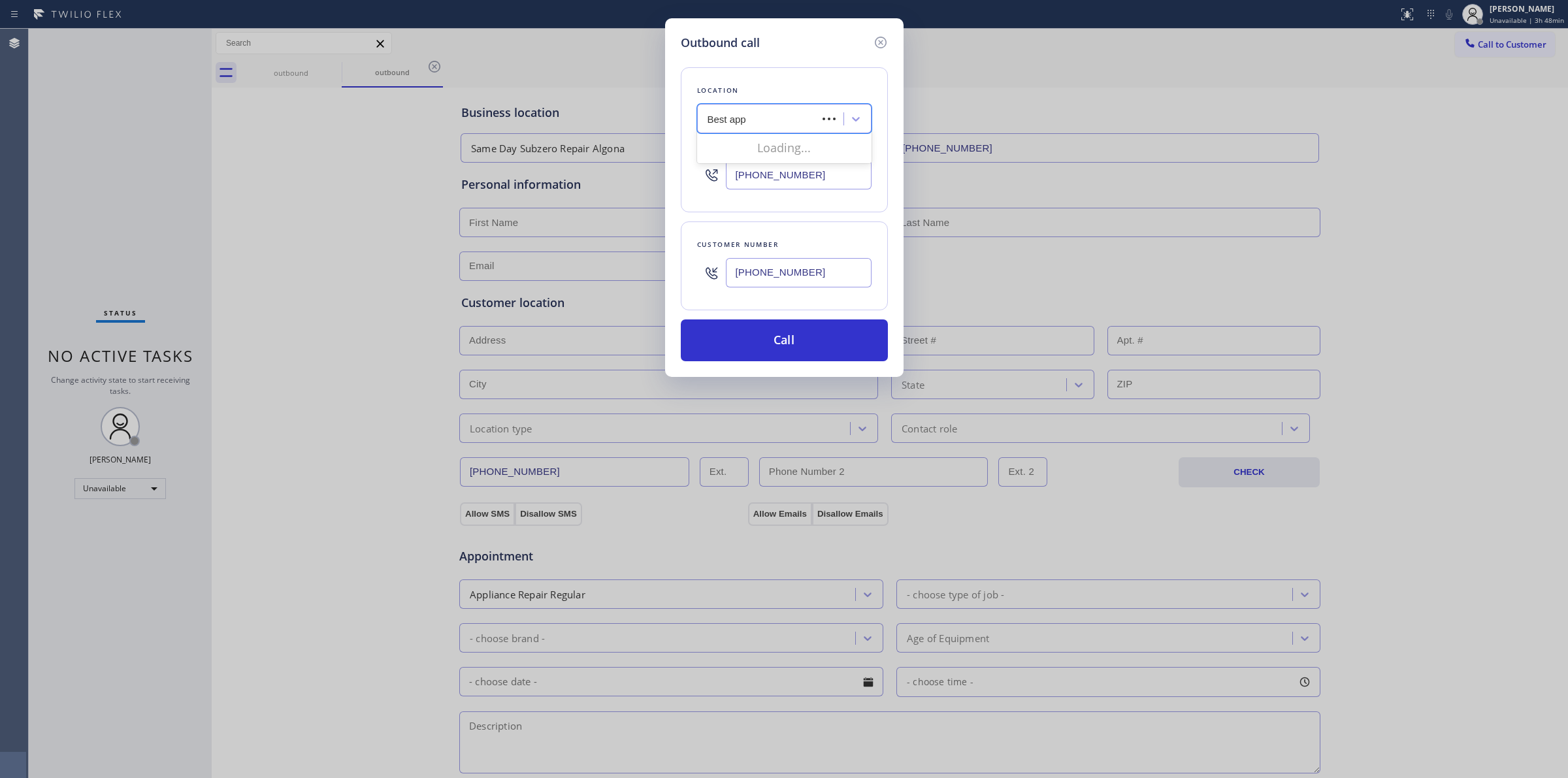
type input "Best appl"
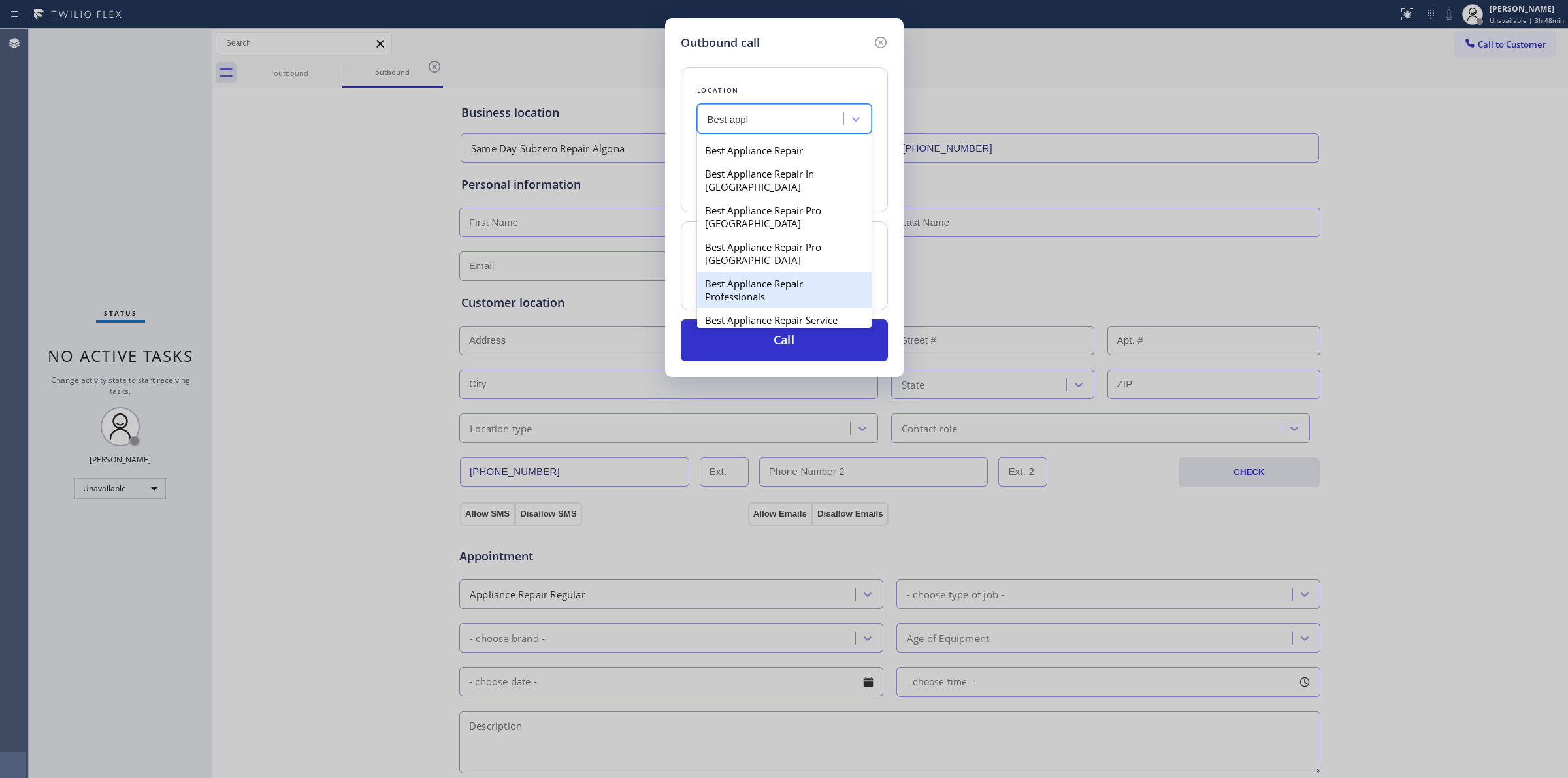
scroll to position [327, 0]
click at [750, 282] on div "[PERSON_NAME] Hills Best Appliance Repair" at bounding box center [785, 270] width 174 height 36
type input "[PHONE_NUMBER]"
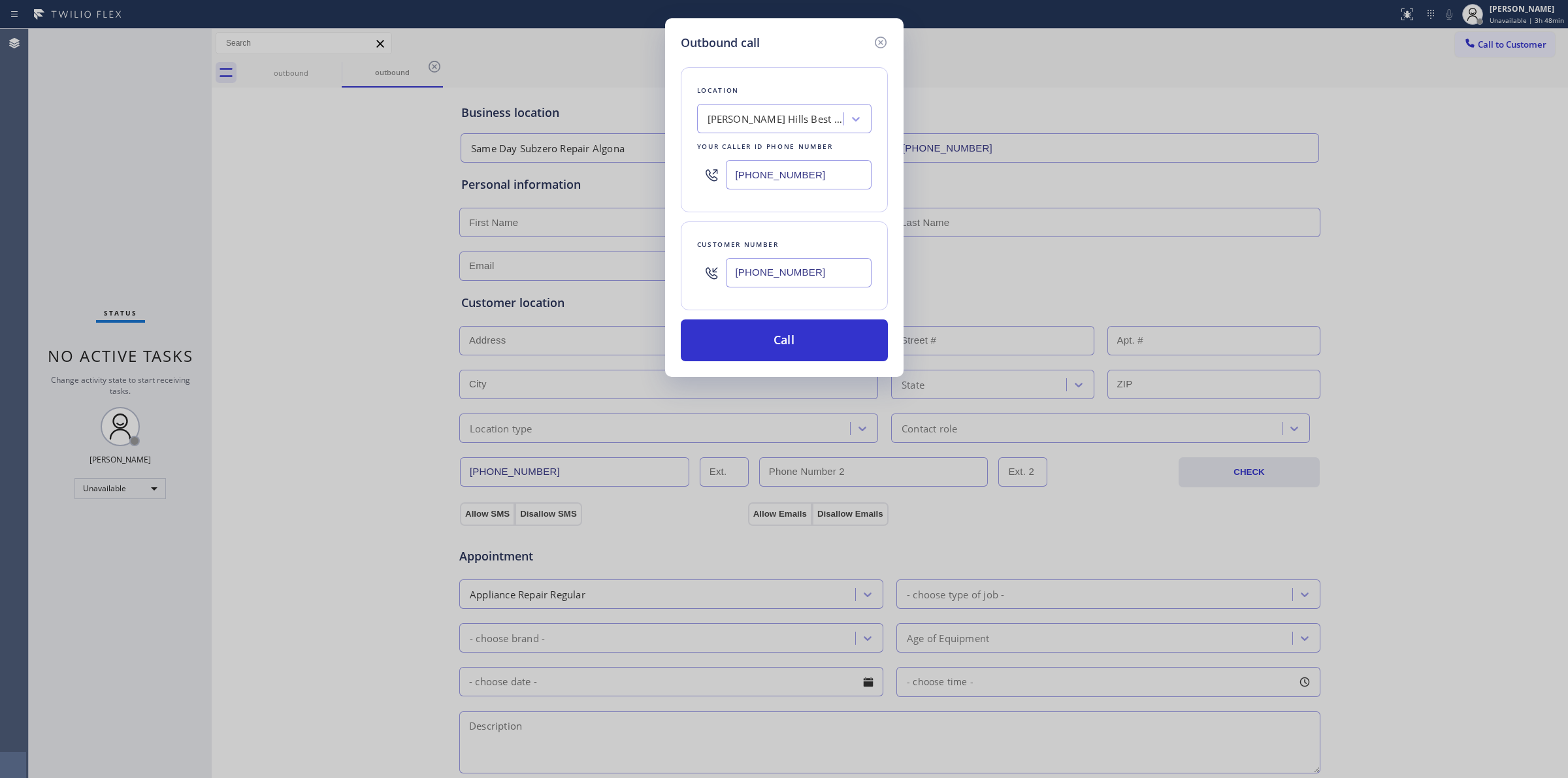
click at [763, 286] on input "[PHONE_NUMBER]" at bounding box center [799, 273] width 145 height 29
click at [768, 328] on button "Call" at bounding box center [784, 341] width 208 height 42
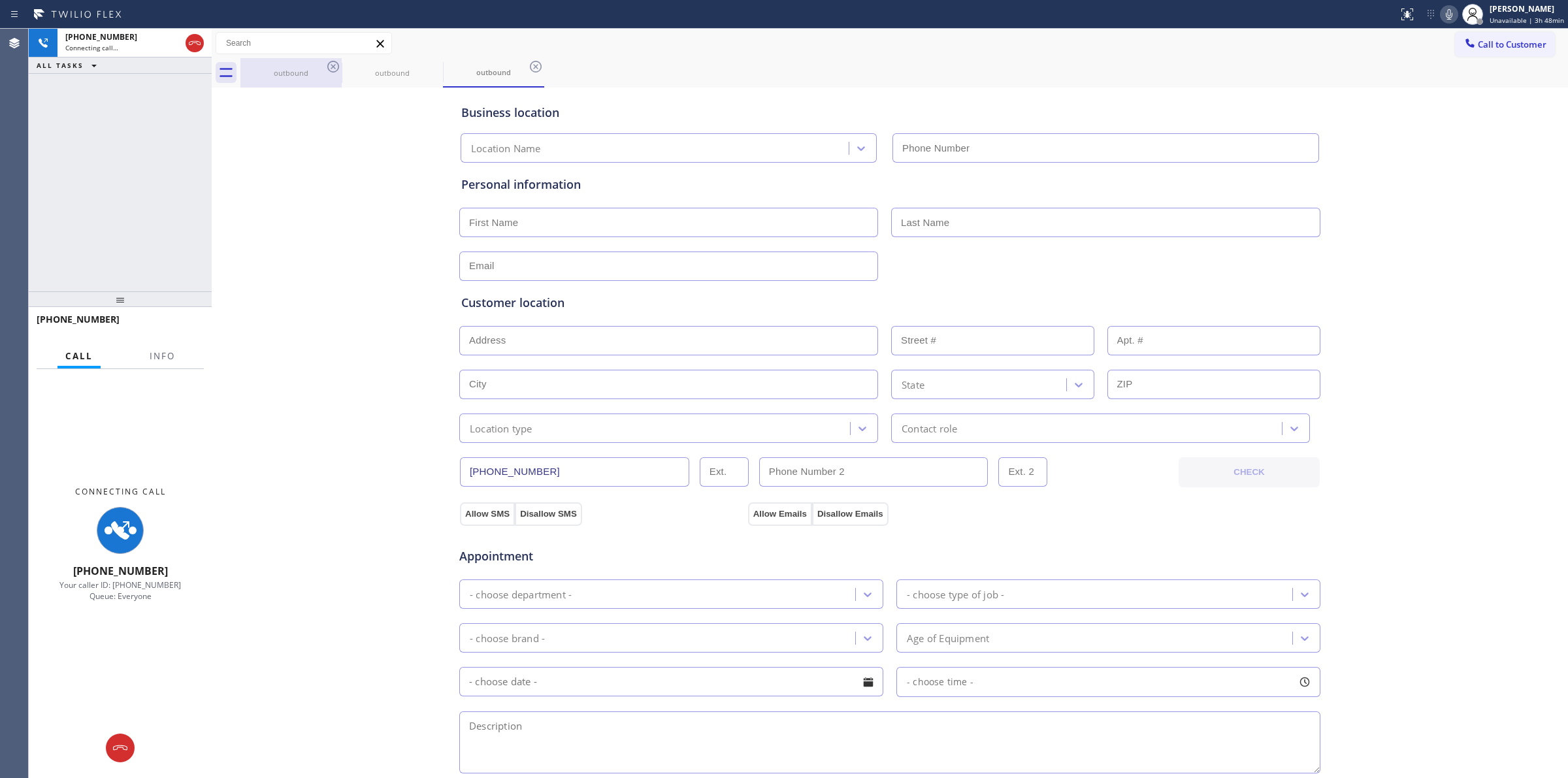
type input "[PHONE_NUMBER]"
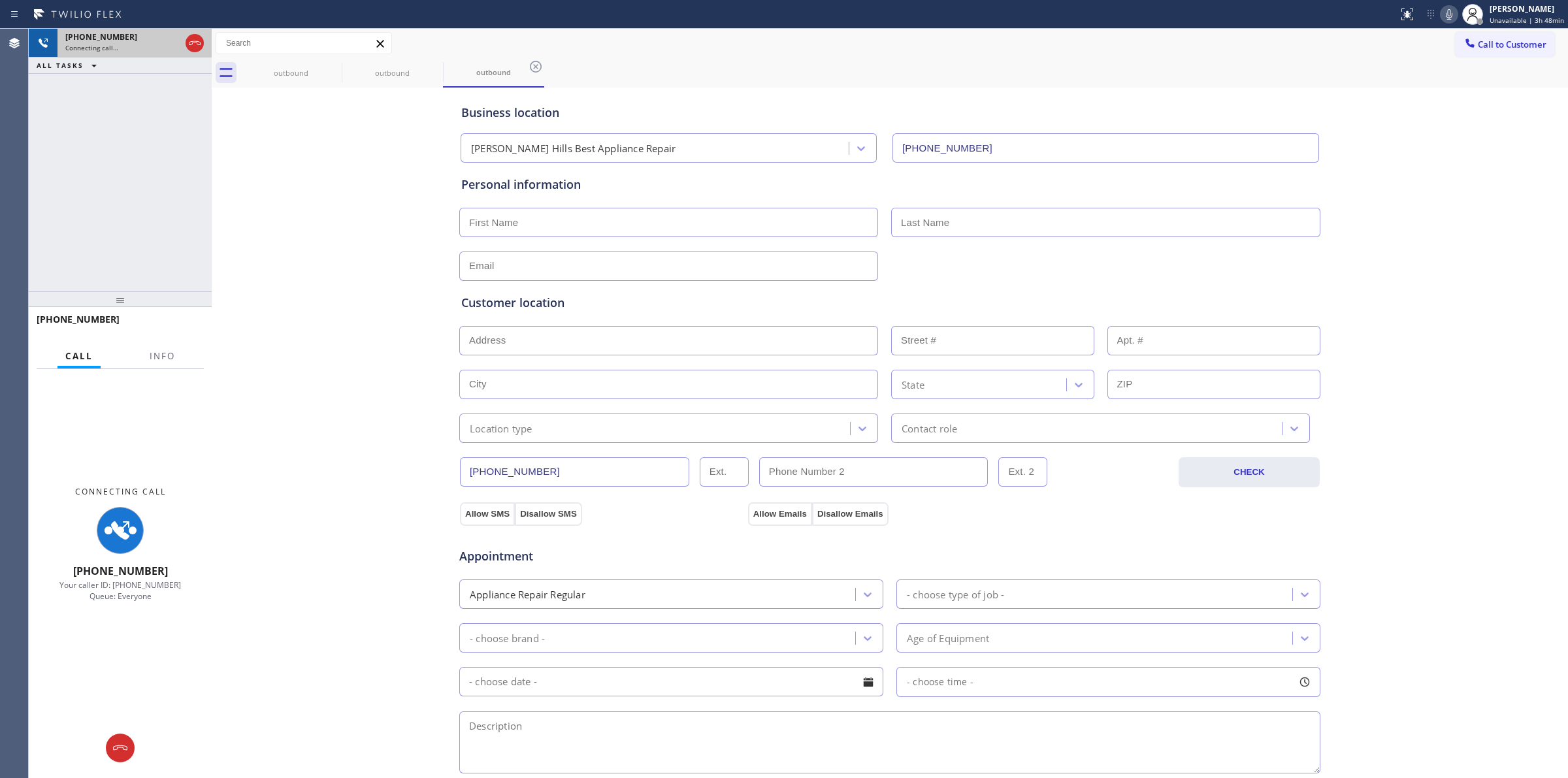
click at [132, 51] on div "Connecting call…" at bounding box center [123, 47] width 115 height 9
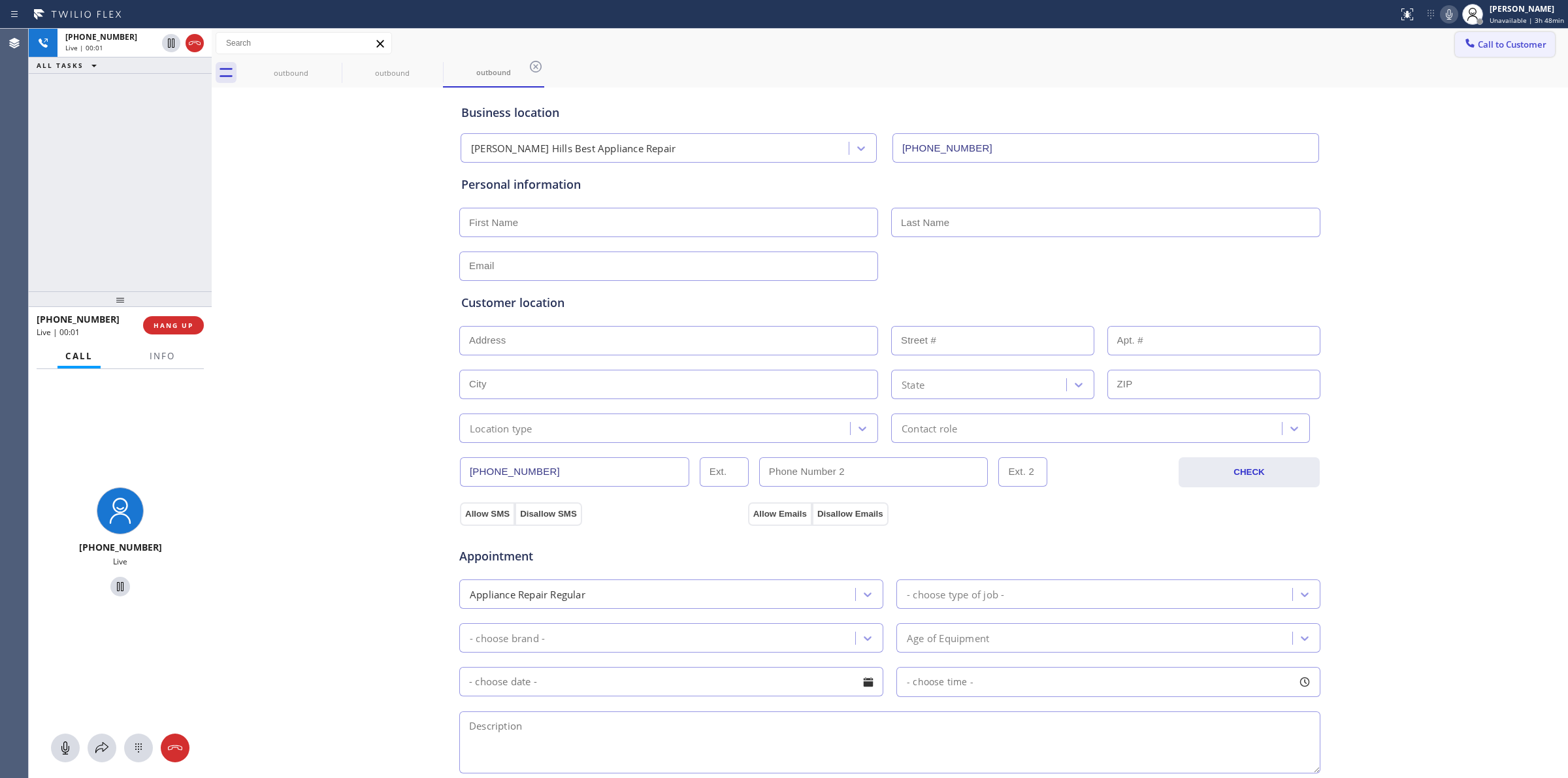
click at [1503, 32] on button "Call to Customer" at bounding box center [1505, 44] width 100 height 25
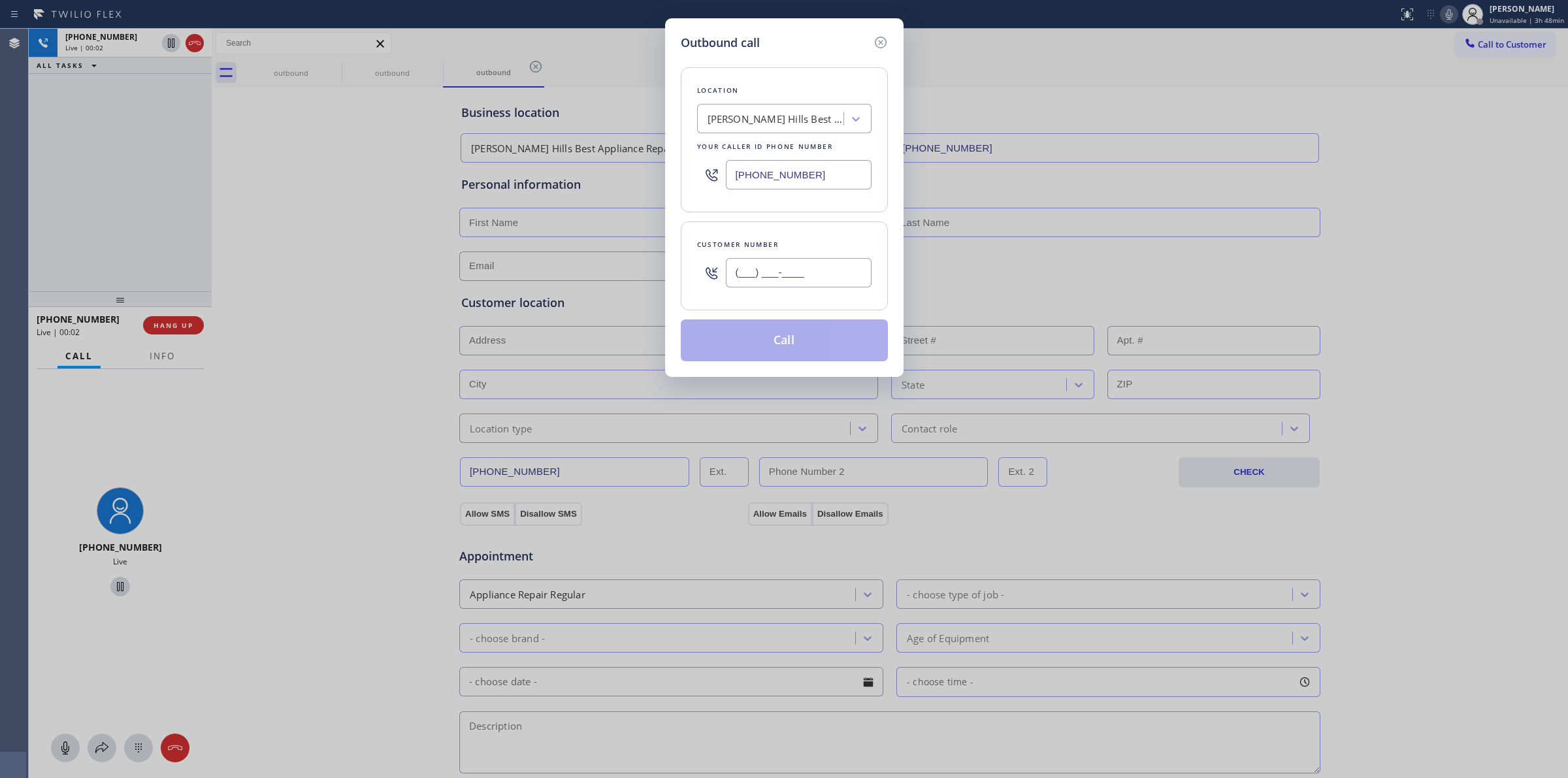
click at [857, 285] on input "(___) ___-____" at bounding box center [799, 273] width 145 height 29
paste input "707) 378-0148"
type input "[PHONE_NUMBER]"
click at [786, 53] on div "Location [PERSON_NAME][GEOGRAPHIC_DATA] Best Appliance Repair Your caller id ph…" at bounding box center [784, 207] width 208 height 310
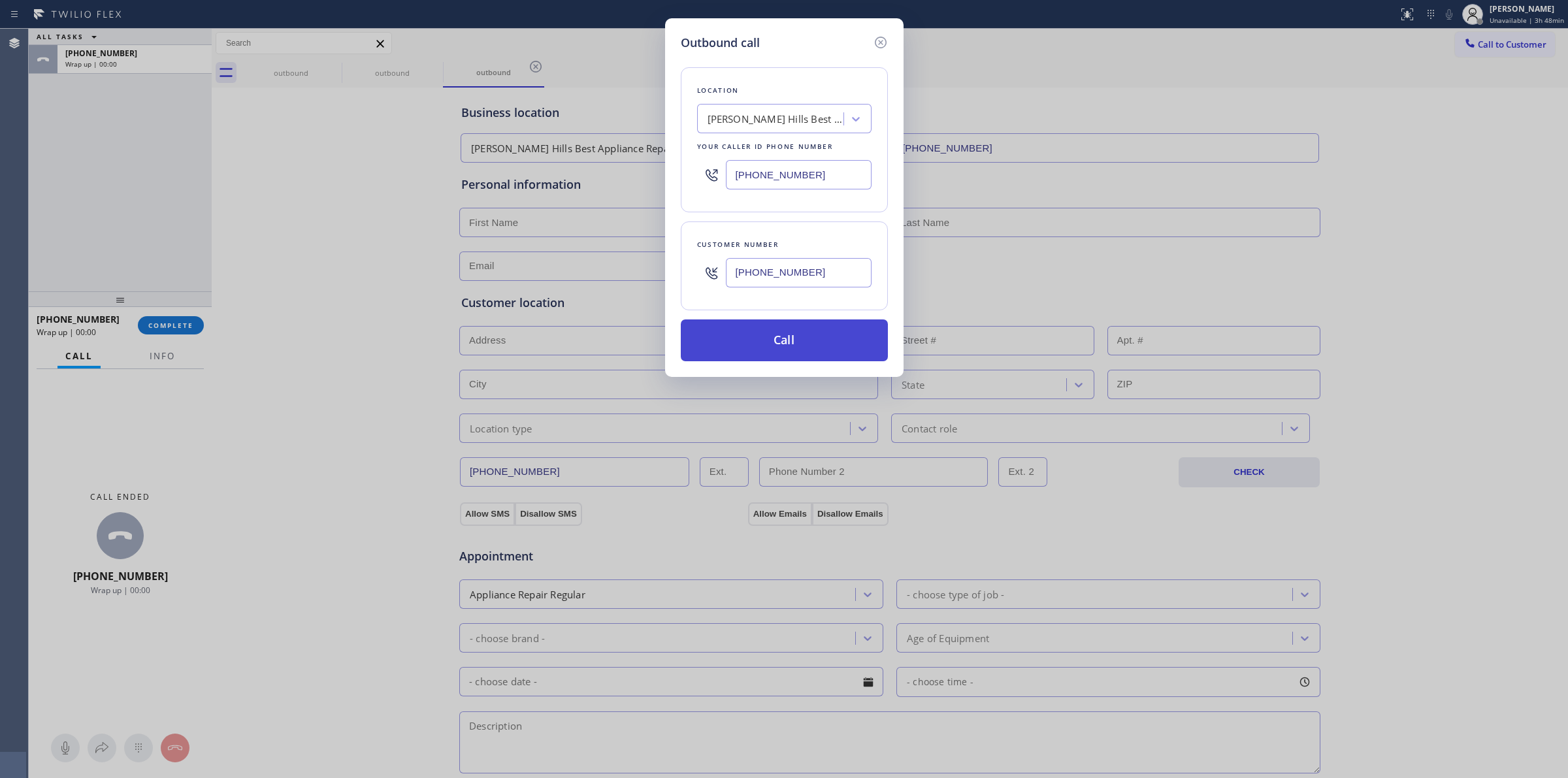
click at [803, 346] on button "Call" at bounding box center [784, 341] width 208 height 42
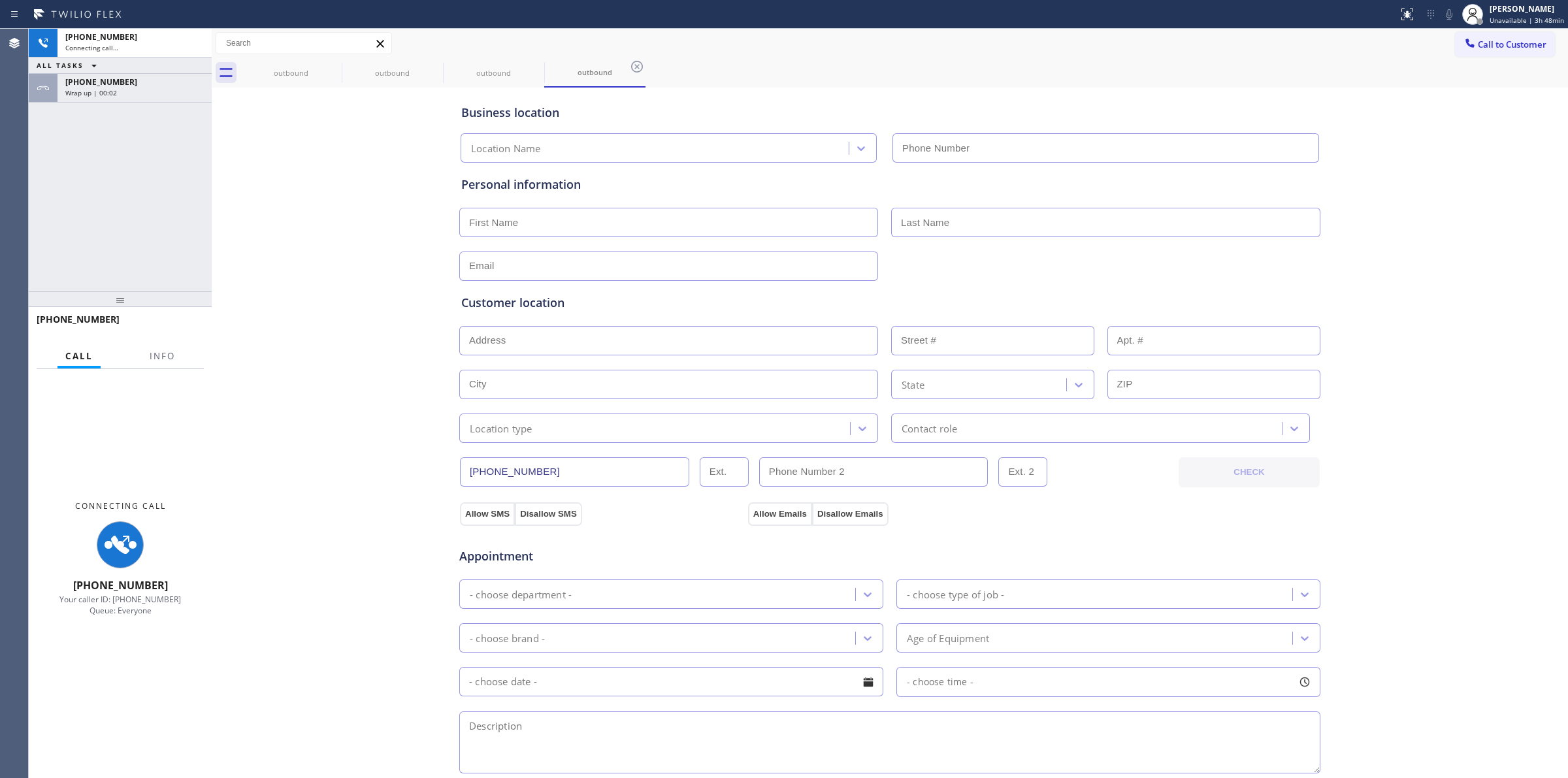
type input "[PHONE_NUMBER]"
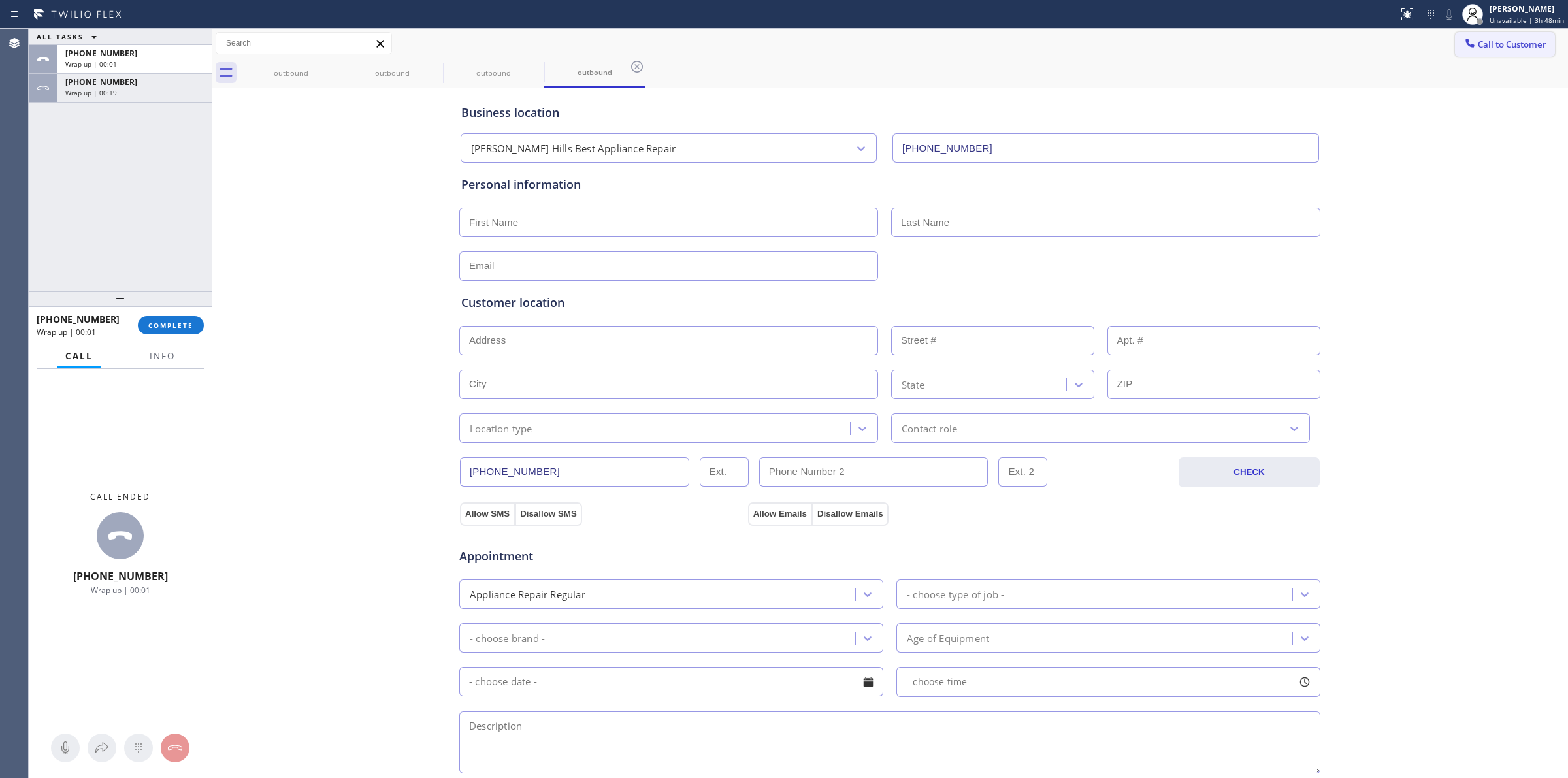
click at [1511, 50] on button "Call to Customer" at bounding box center [1505, 44] width 100 height 25
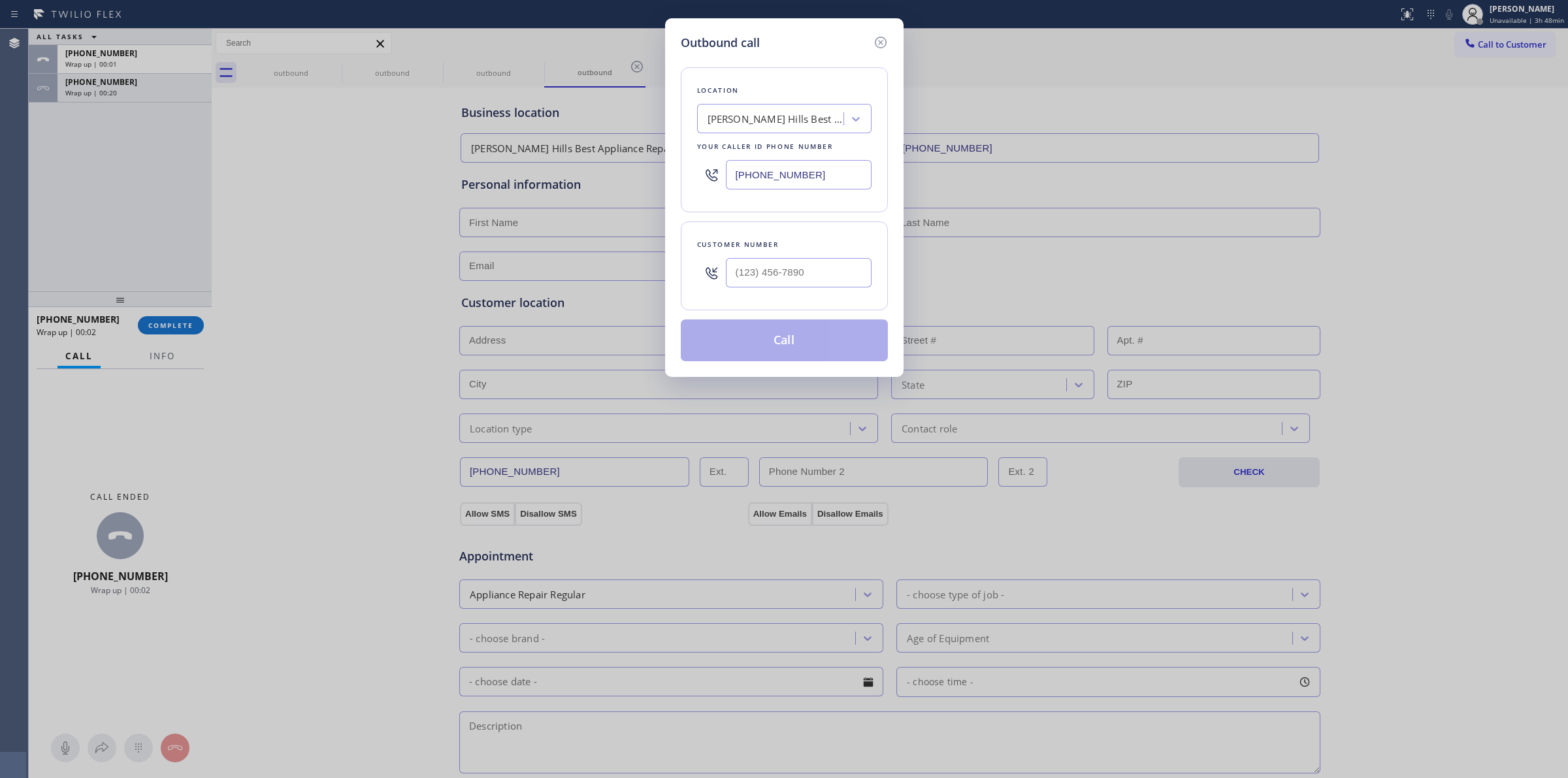
drag, startPoint x: 795, startPoint y: 243, endPoint x: 790, endPoint y: 249, distance: 7.8
click at [791, 249] on div "Customer number" at bounding box center [785, 245] width 174 height 14
click at [782, 269] on input "(___) ___-____" at bounding box center [799, 273] width 145 height 29
paste input "707) 378-0148"
type input "[PHONE_NUMBER]"
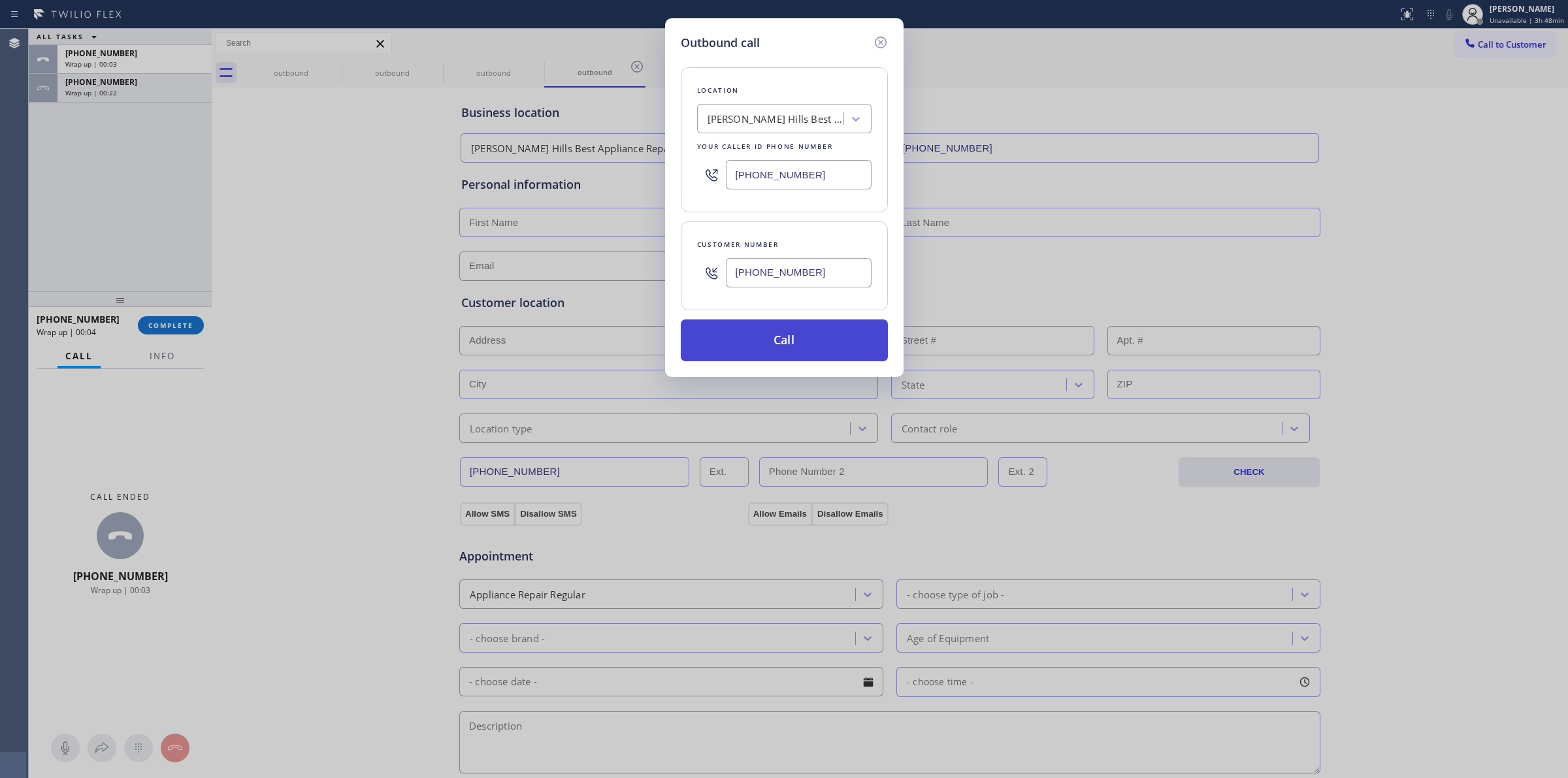
click at [776, 337] on button "Call" at bounding box center [784, 341] width 208 height 42
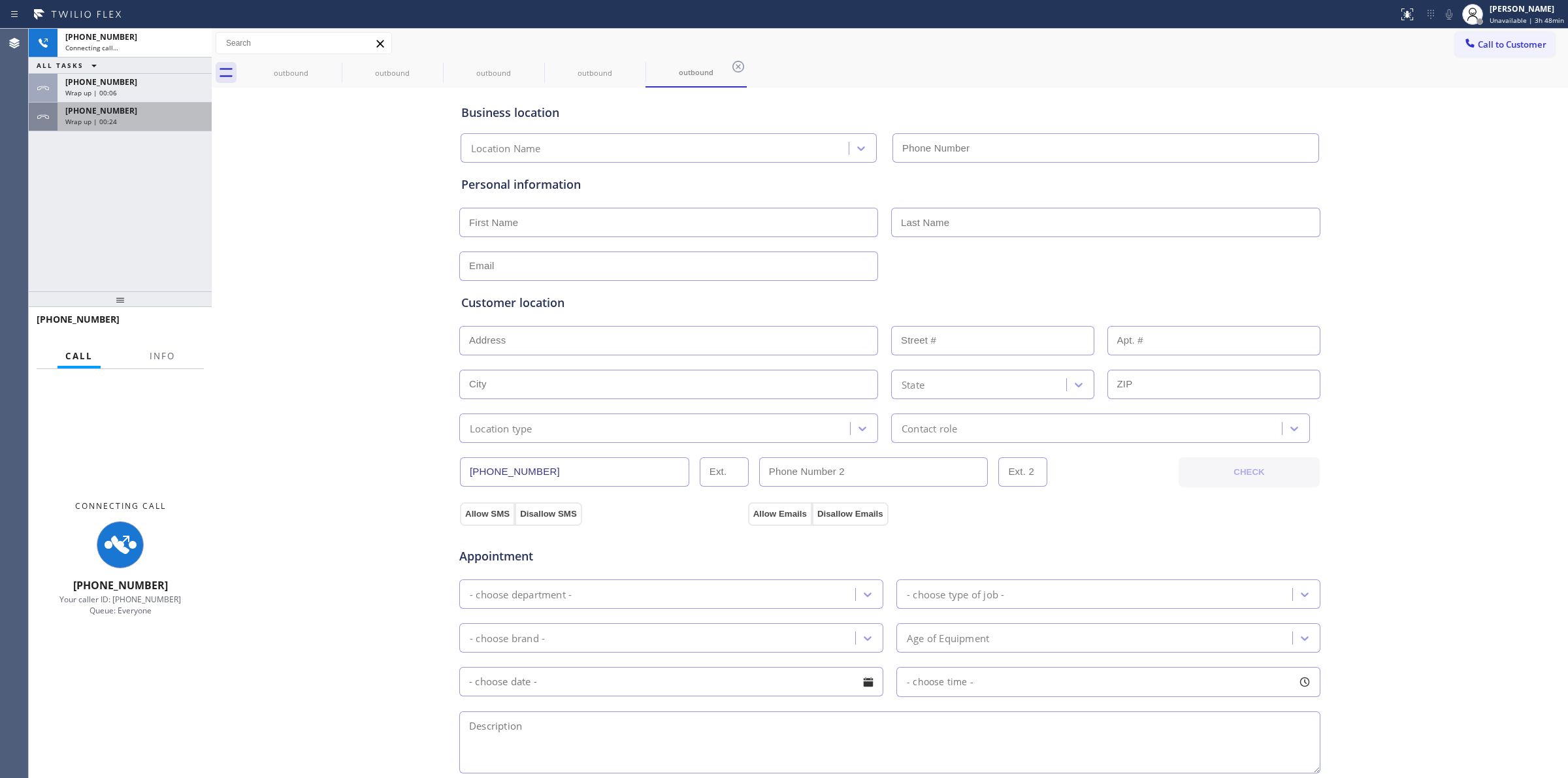
type input "[PHONE_NUMBER]"
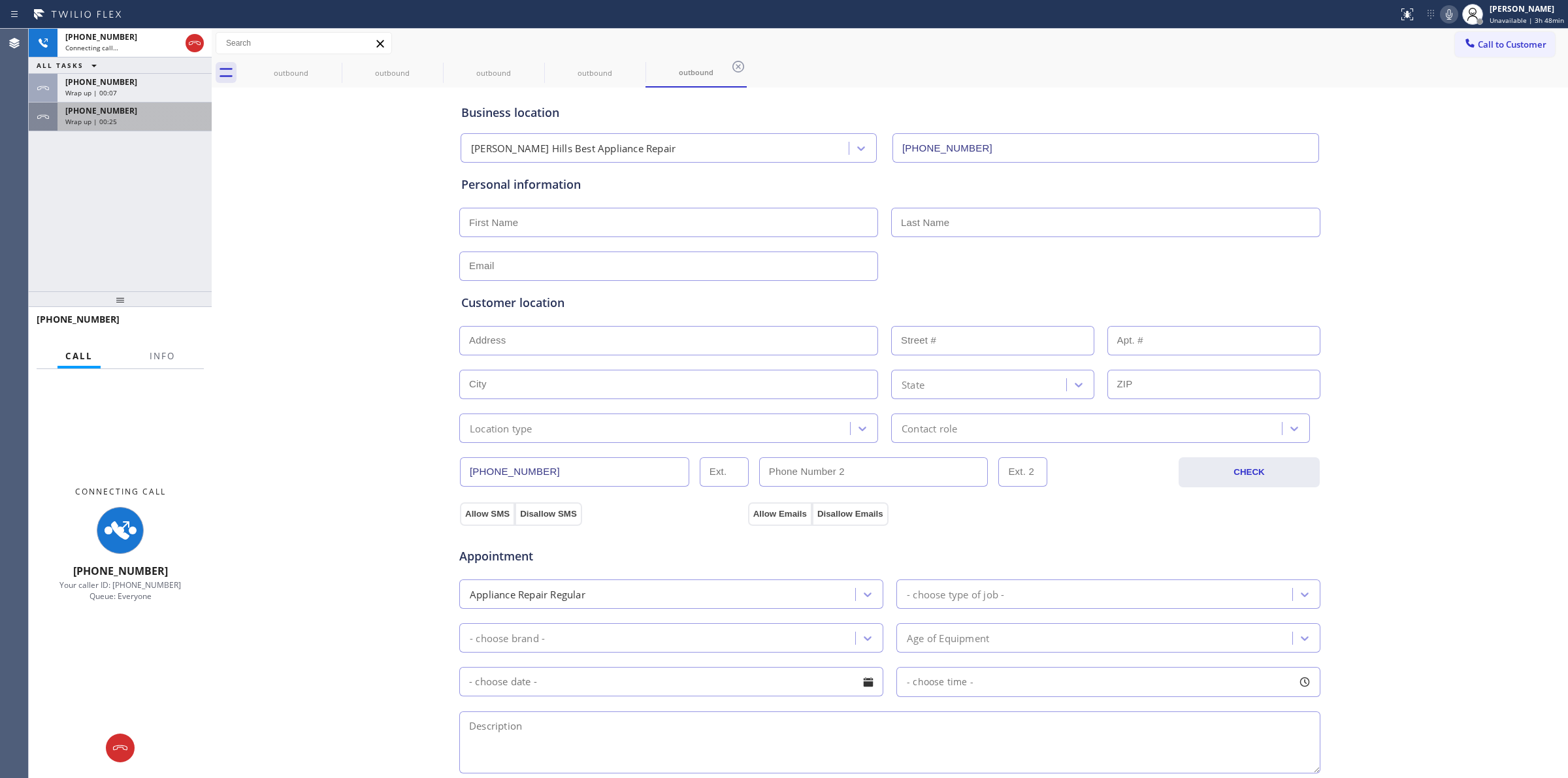
click at [115, 111] on span "[PHONE_NUMBER]" at bounding box center [101, 111] width 72 height 11
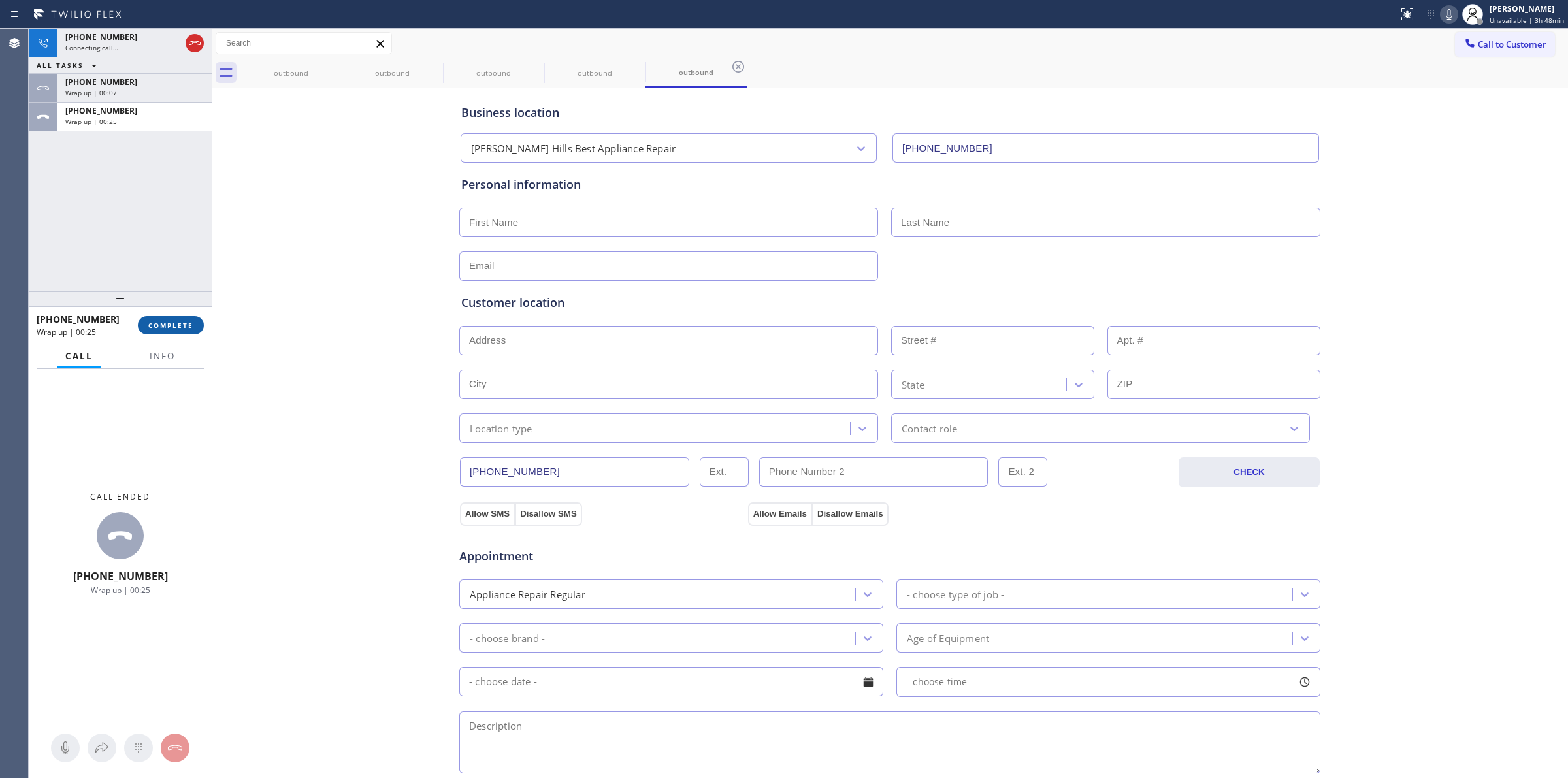
click at [177, 320] on span "COMPLETE" at bounding box center [171, 324] width 45 height 9
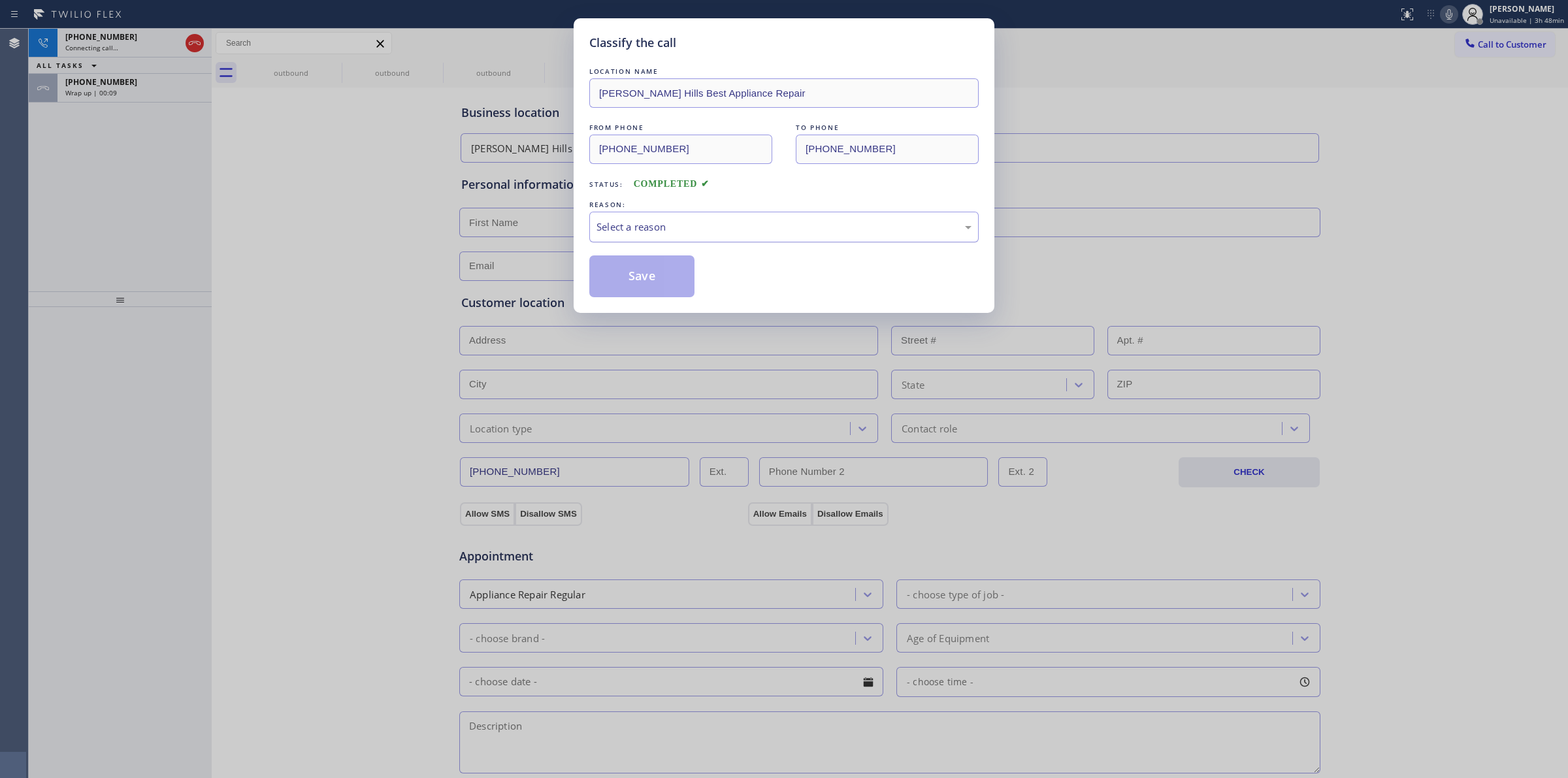
click at [761, 221] on div "Select a reason" at bounding box center [784, 227] width 375 height 15
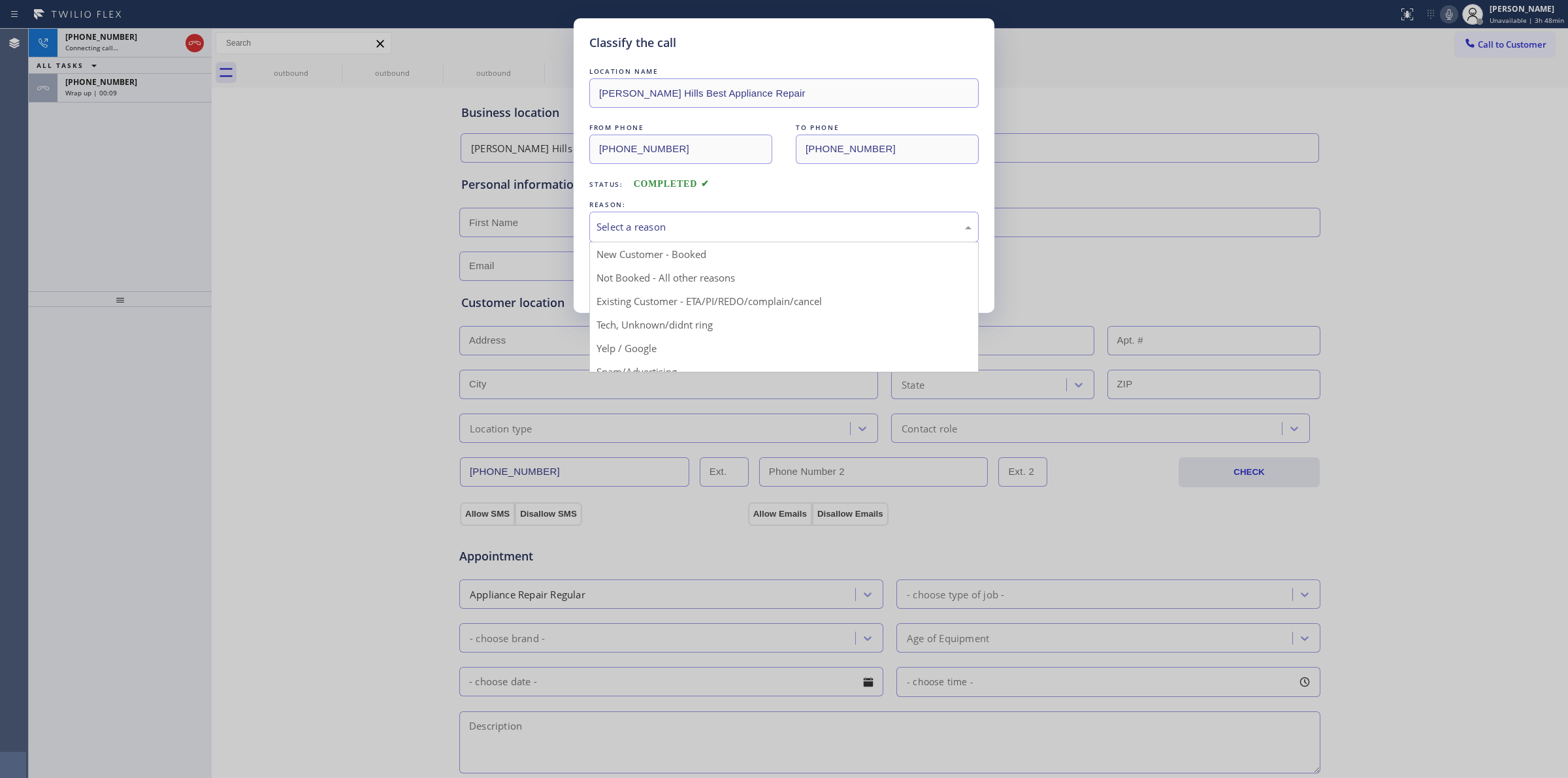
drag, startPoint x: 681, startPoint y: 324, endPoint x: 649, endPoint y: 270, distance: 62.8
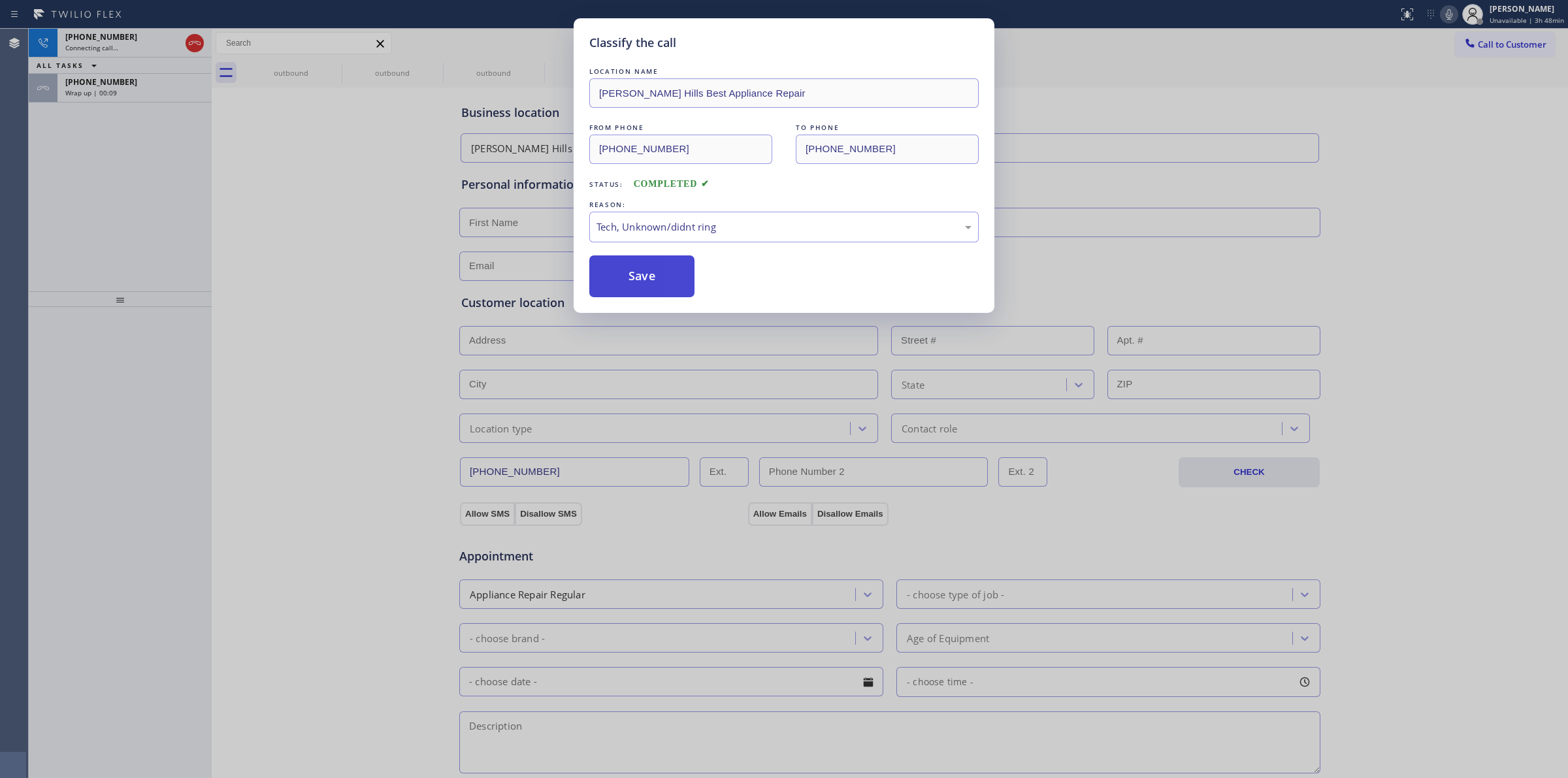
click at [649, 270] on button "Save" at bounding box center [642, 276] width 105 height 42
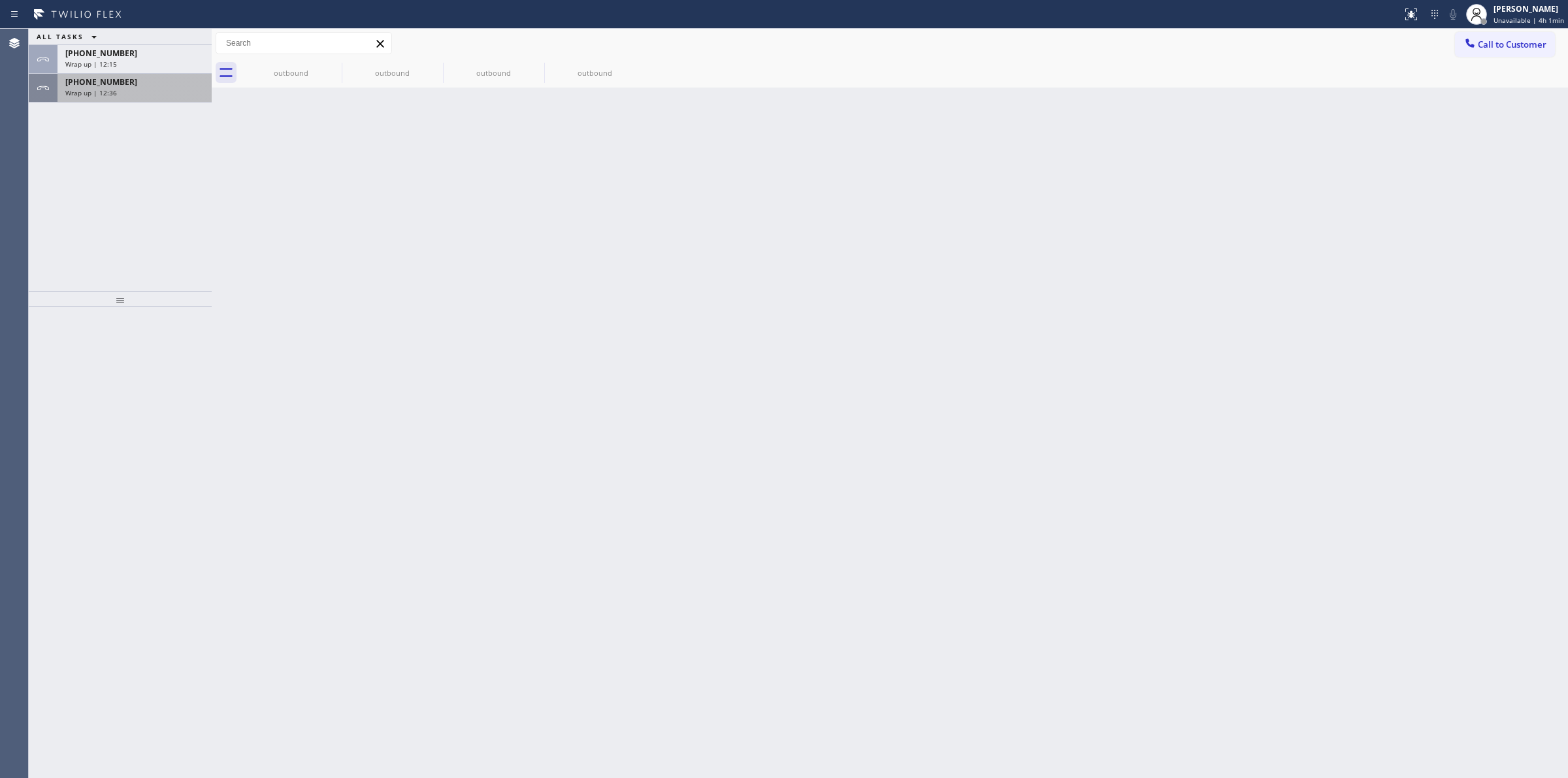
click at [139, 94] on div "Wrap up | 12:36" at bounding box center [135, 92] width 139 height 9
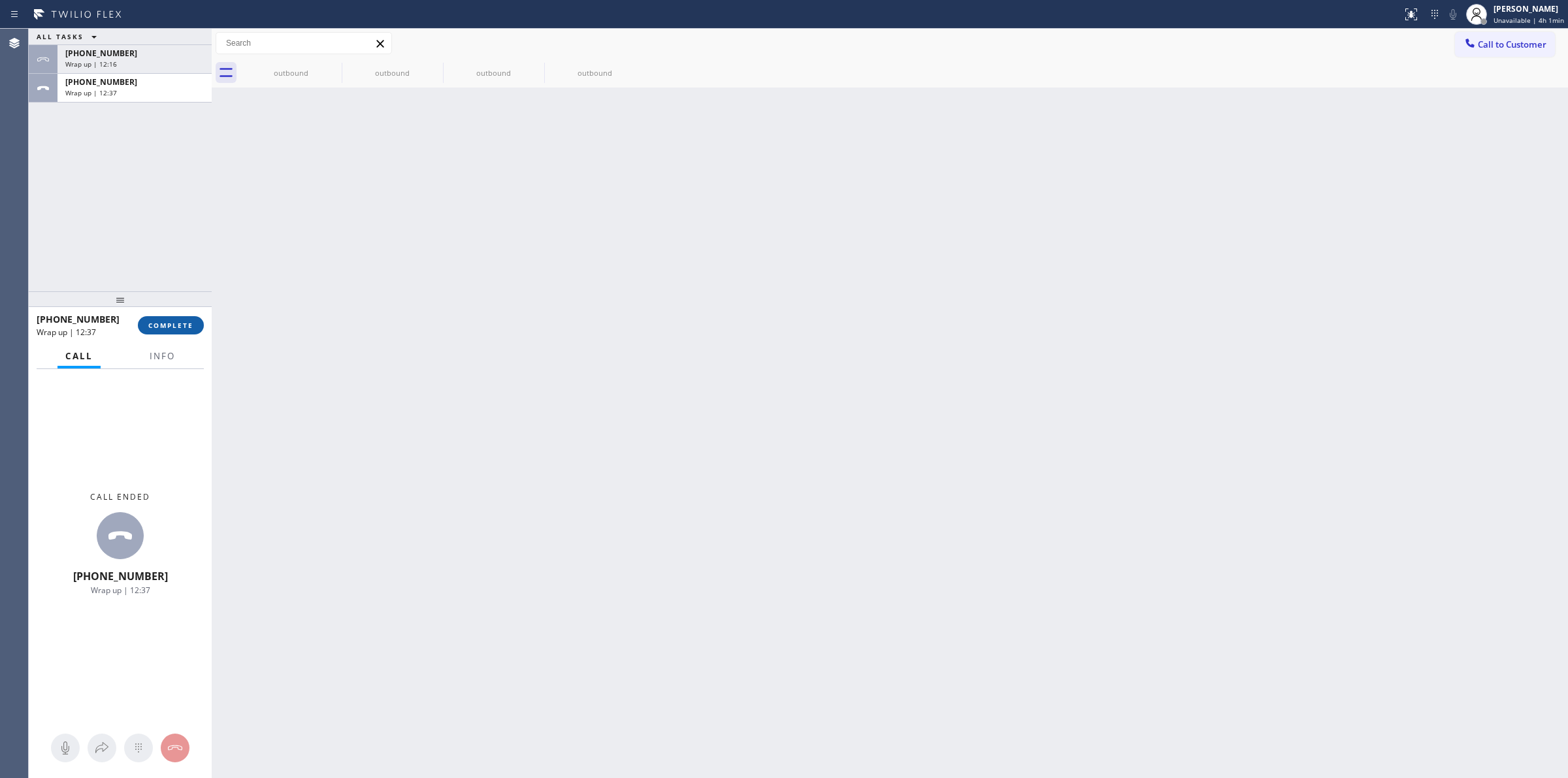
drag, startPoint x: 181, startPoint y: 311, endPoint x: 181, endPoint y: 324, distance: 13.0
click at [181, 315] on div "[PHONE_NUMBER] Wrap up | 12:37 COMPLETE" at bounding box center [119, 325] width 167 height 34
click at [182, 324] on span "COMPLETE" at bounding box center [171, 324] width 45 height 9
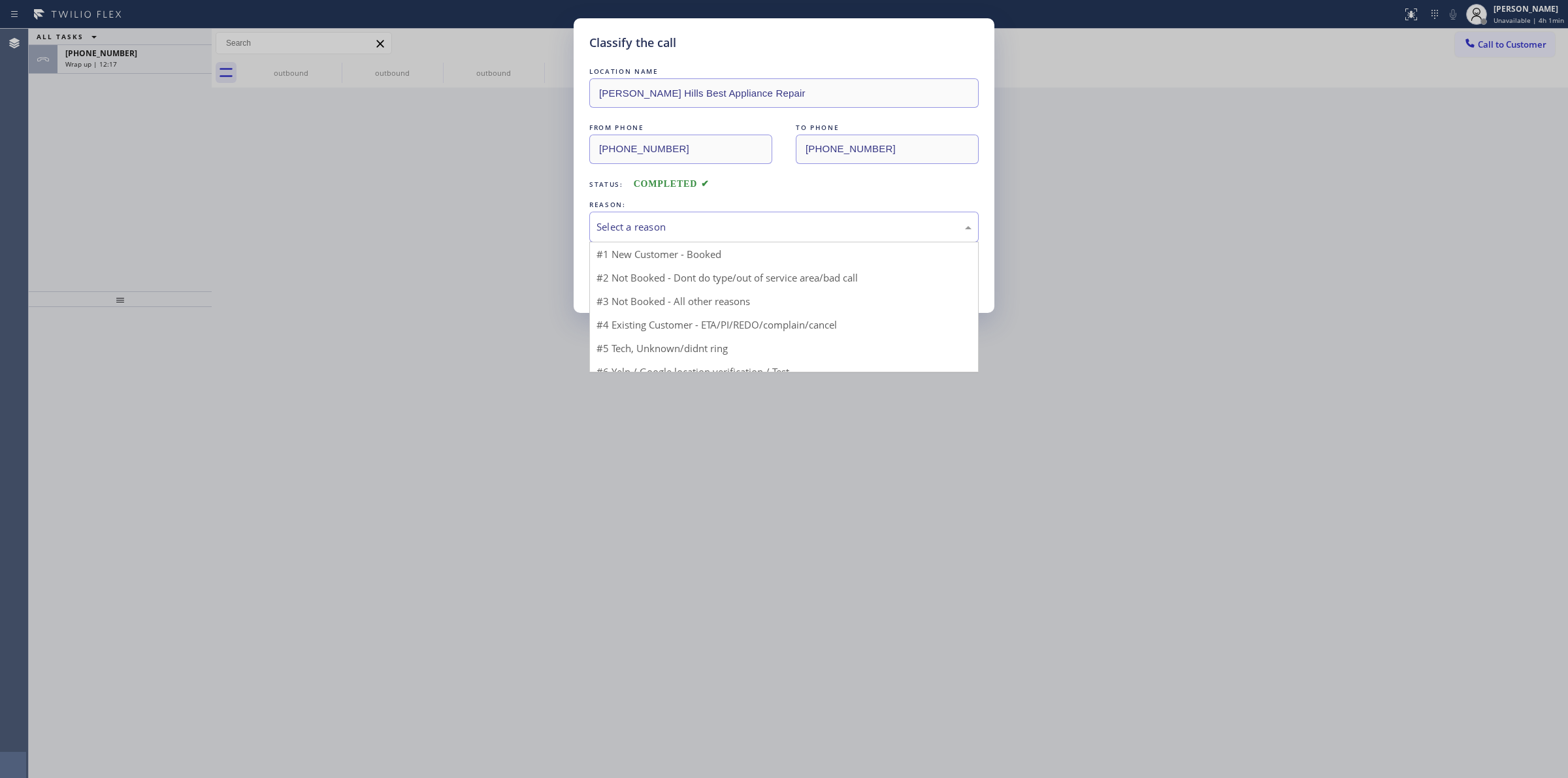
drag, startPoint x: 677, startPoint y: 228, endPoint x: 684, endPoint y: 303, distance: 75.3
click at [680, 228] on div "Select a reason" at bounding box center [784, 227] width 375 height 15
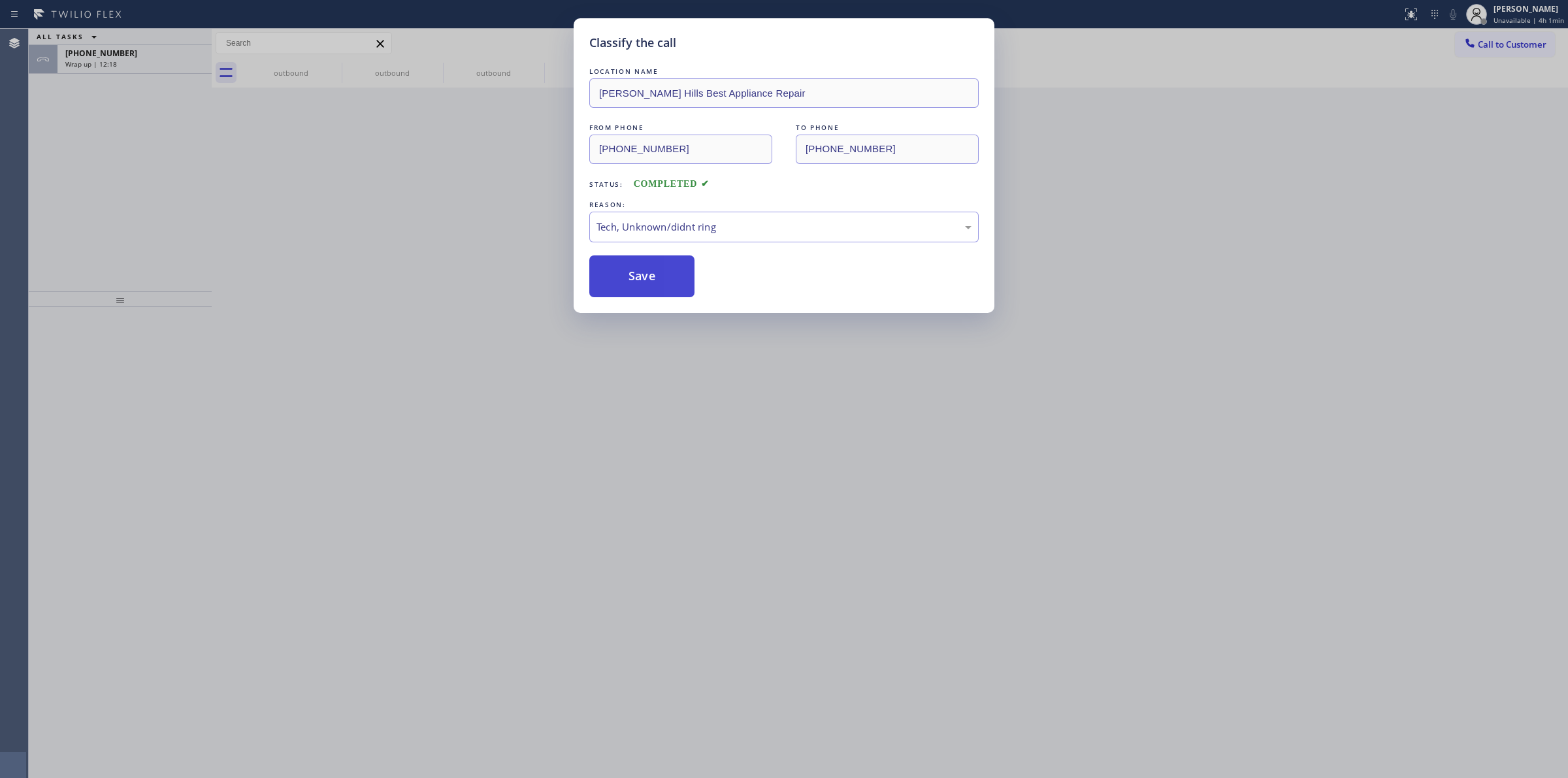
drag, startPoint x: 668, startPoint y: 337, endPoint x: 635, endPoint y: 291, distance: 56.6
click at [635, 286] on button "Save" at bounding box center [642, 276] width 105 height 42
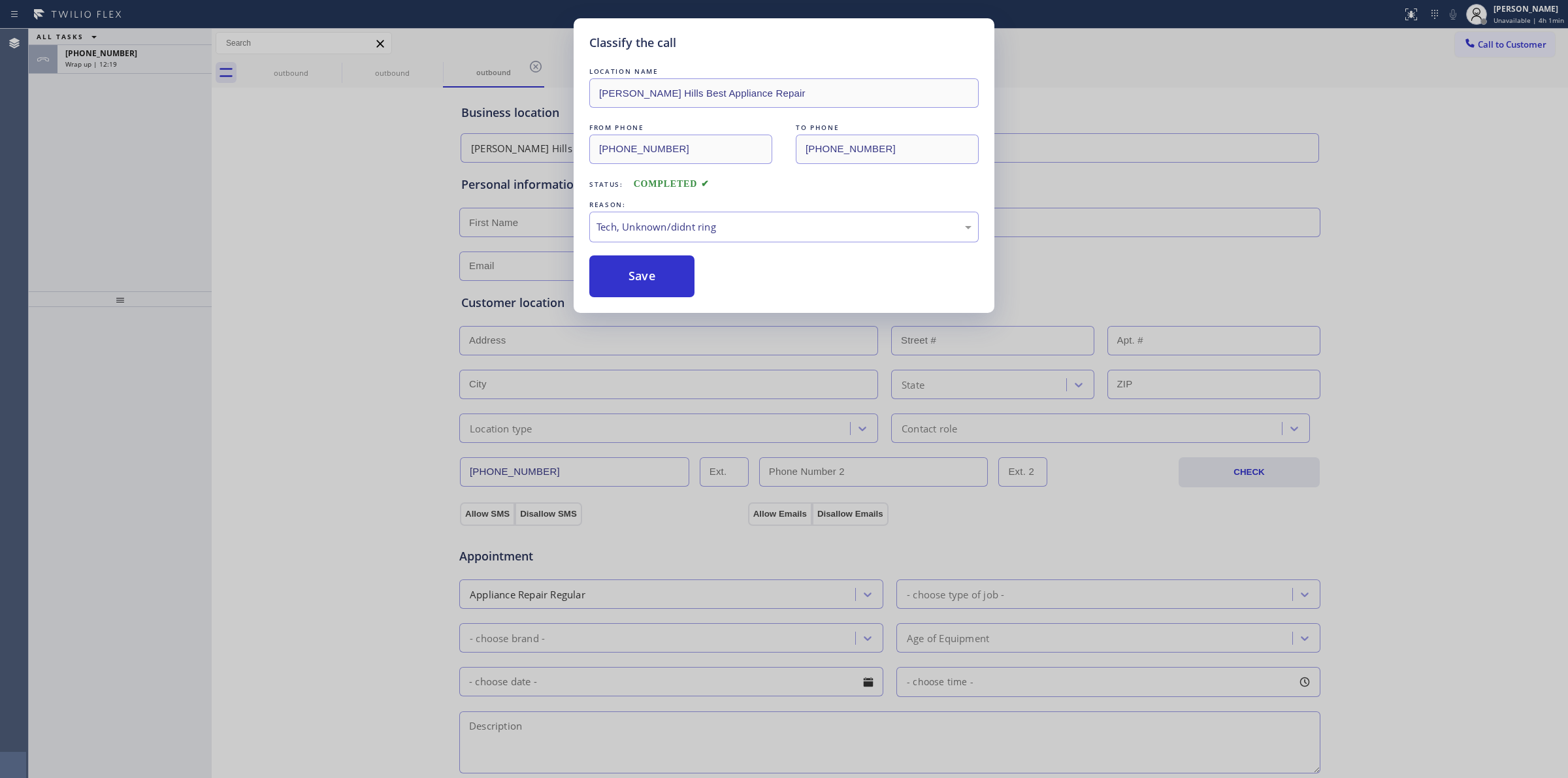
click at [161, 63] on div "Classify the call LOCATION NAME [PERSON_NAME][GEOGRAPHIC_DATA] Best Appliance R…" at bounding box center [784, 389] width 1568 height 778
click at [147, 63] on div "Classify the call LOCATION NAME 5 Star Appliance Repair FROM PHONE [PHONE_NUMBE…" at bounding box center [799, 404] width 1540 height 749
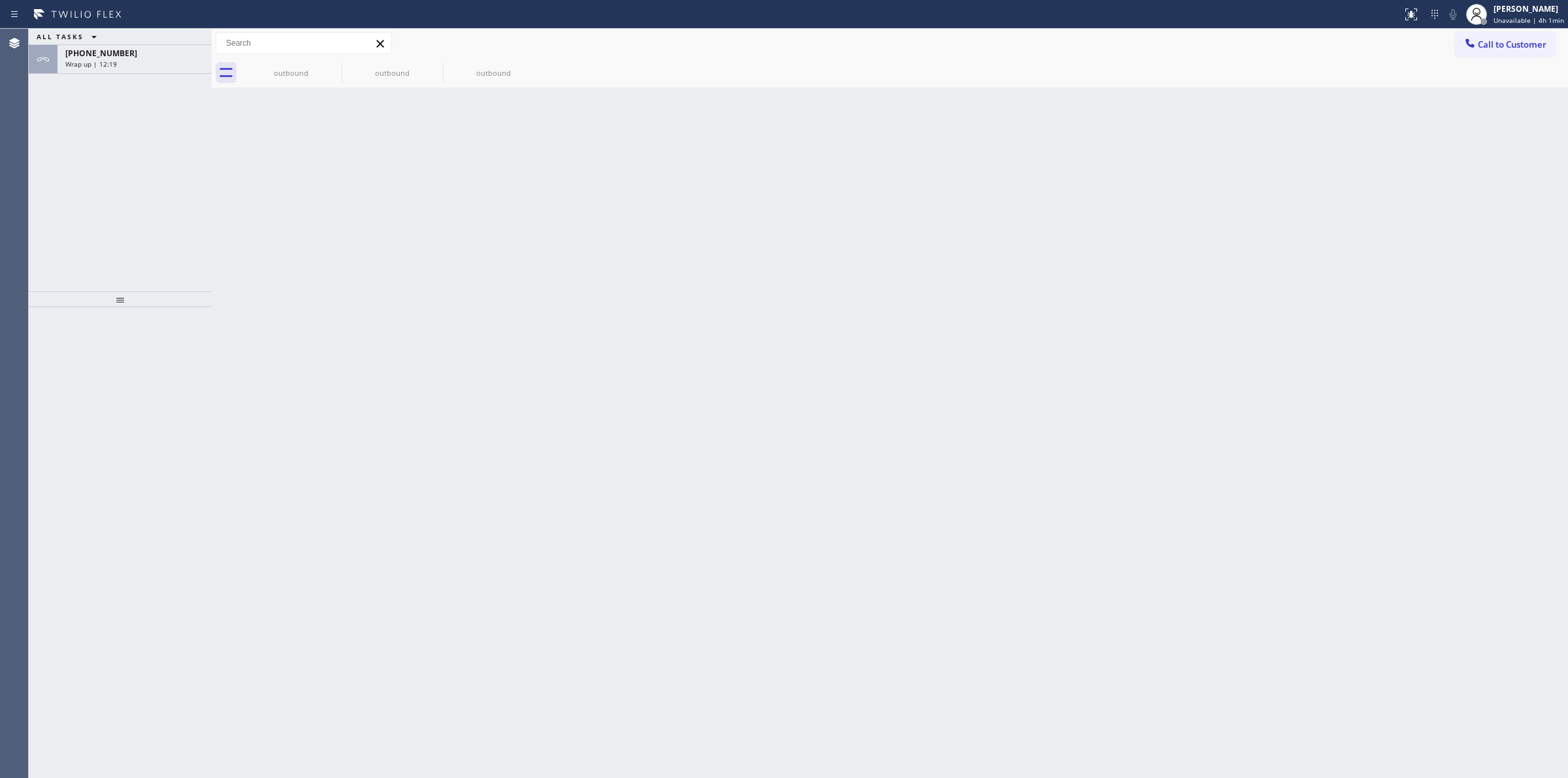
click at [147, 63] on div "Wrap up | 12:19" at bounding box center [135, 64] width 139 height 9
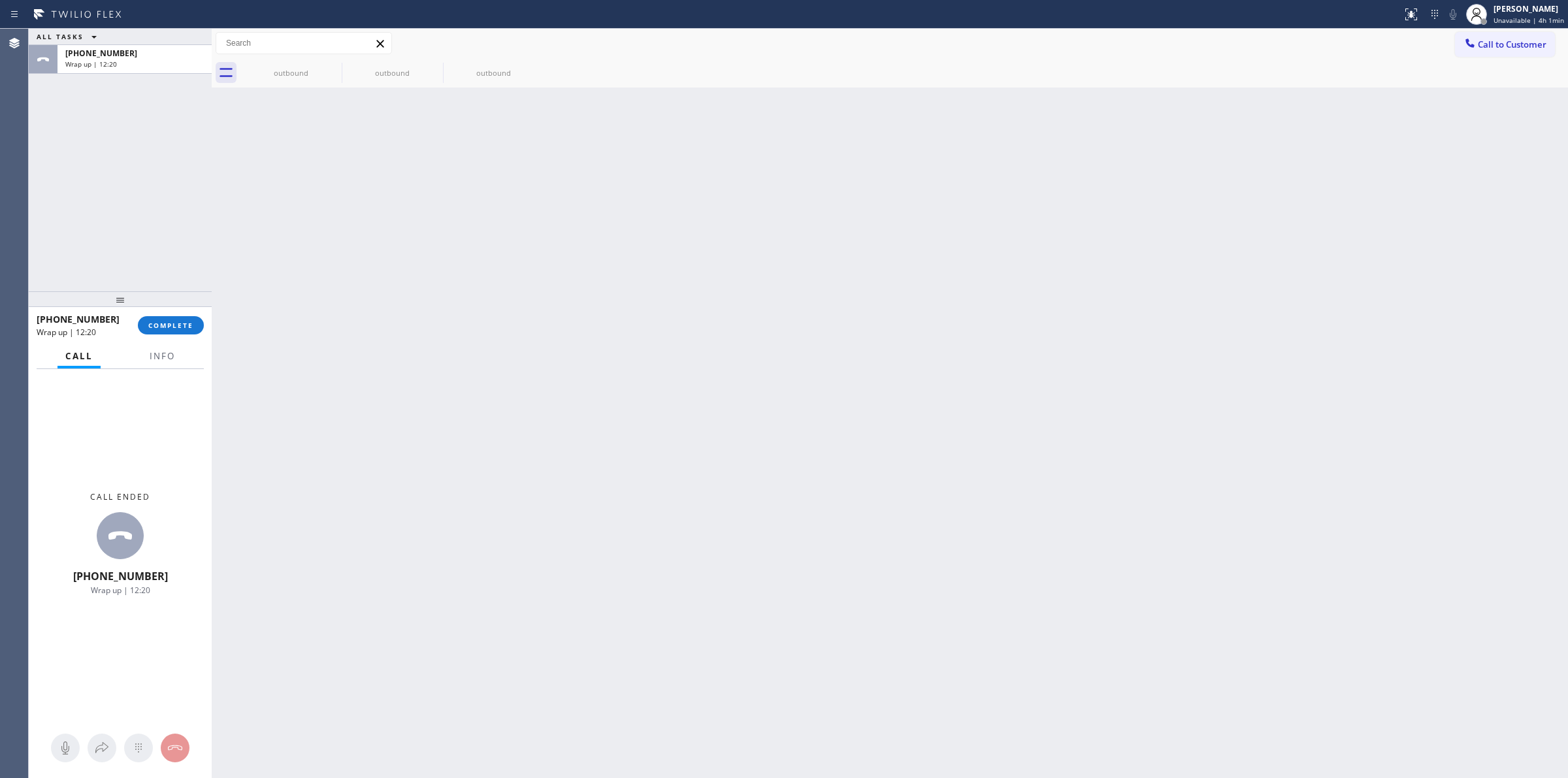
click at [147, 63] on div "Wrap up | 12:20" at bounding box center [135, 64] width 139 height 9
click at [178, 327] on span "COMPLETE" at bounding box center [171, 324] width 45 height 9
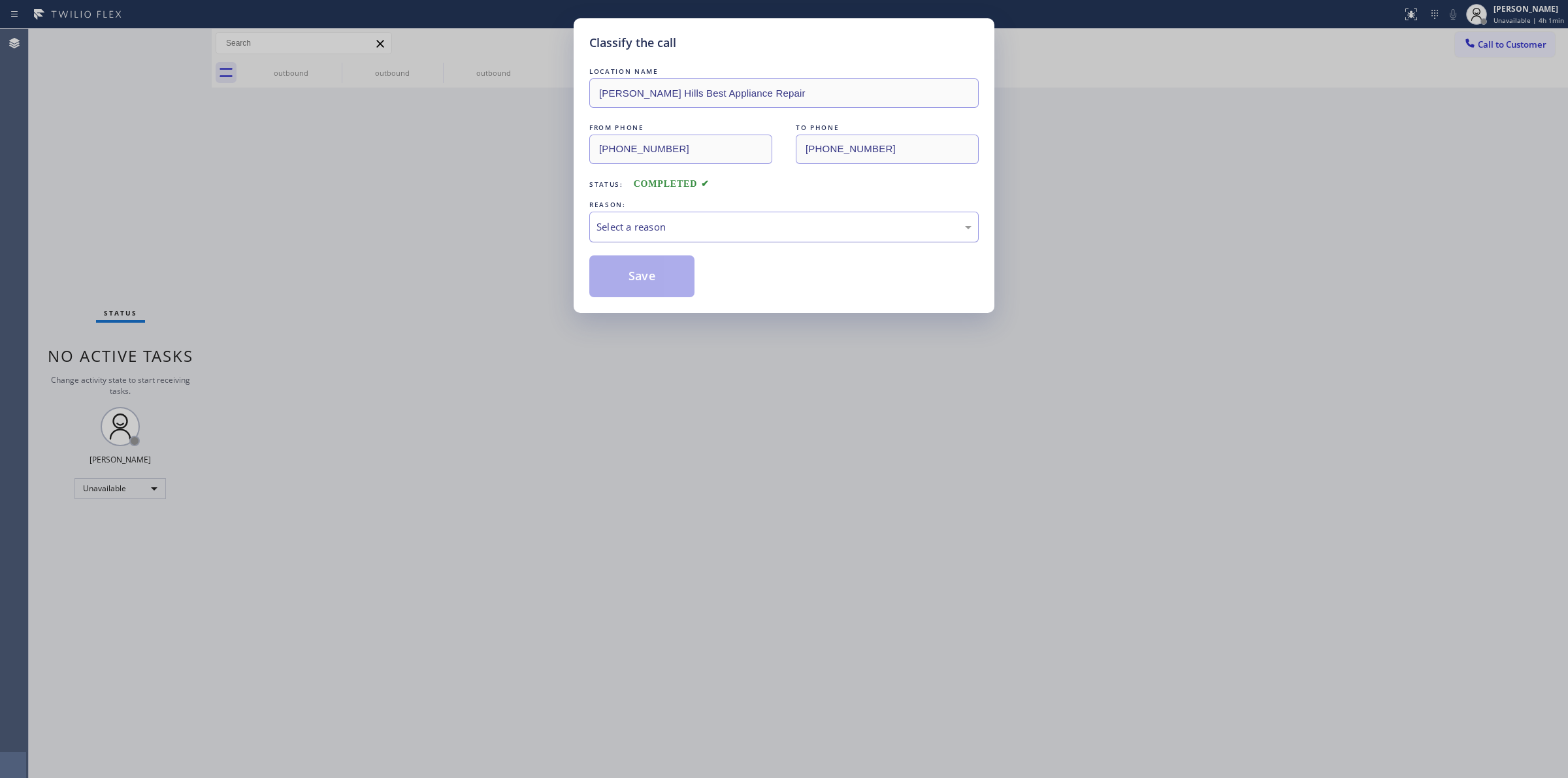
click at [717, 235] on div "Select a reason" at bounding box center [784, 227] width 375 height 15
drag, startPoint x: 639, startPoint y: 273, endPoint x: 948, endPoint y: 233, distance: 311.6
click at [639, 273] on button "Save" at bounding box center [642, 276] width 105 height 42
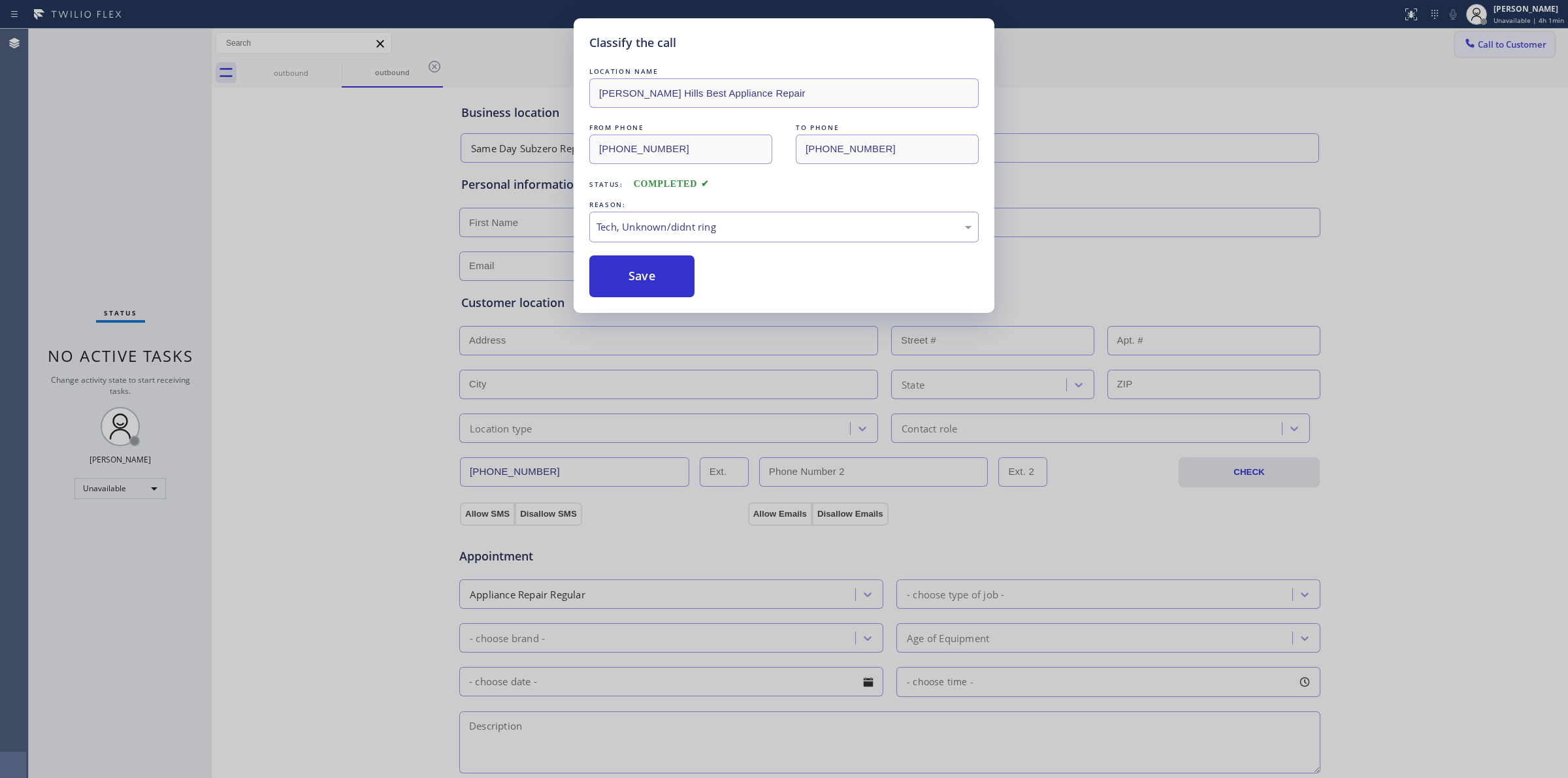
click at [1478, 46] on div at bounding box center [1469, 44] width 15 height 15
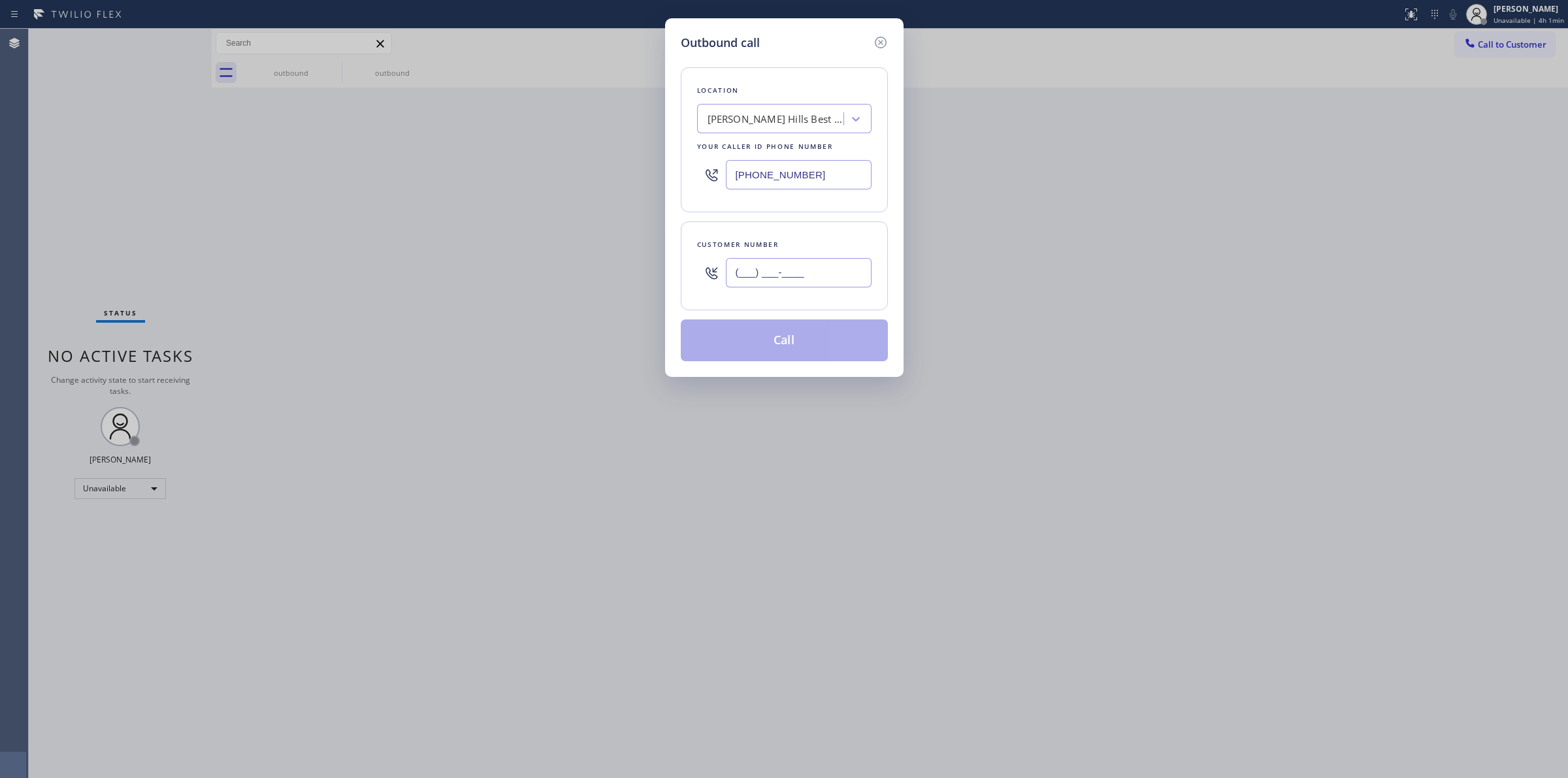
paste input "805) 327-0970"
click at [821, 269] on input "[PHONE_NUMBER]" at bounding box center [799, 273] width 145 height 29
type input "[PHONE_NUMBER]"
click at [794, 129] on div "[PERSON_NAME] Hills Best Appliance Repair" at bounding box center [772, 119] width 142 height 23
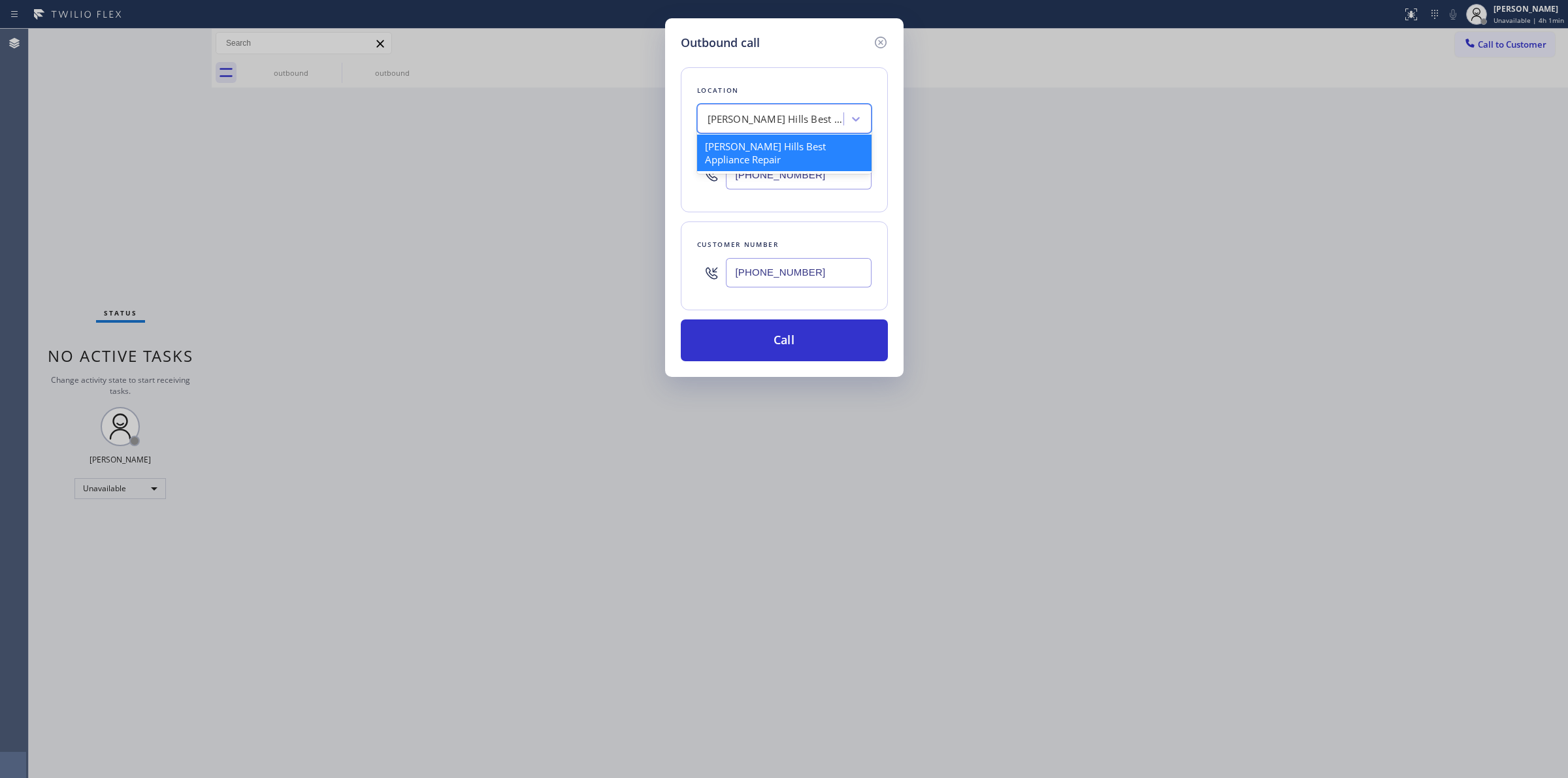
click at [769, 299] on div "Customer number [PHONE_NUMBER]" at bounding box center [784, 266] width 208 height 89
click at [766, 340] on button "Call" at bounding box center [784, 341] width 208 height 42
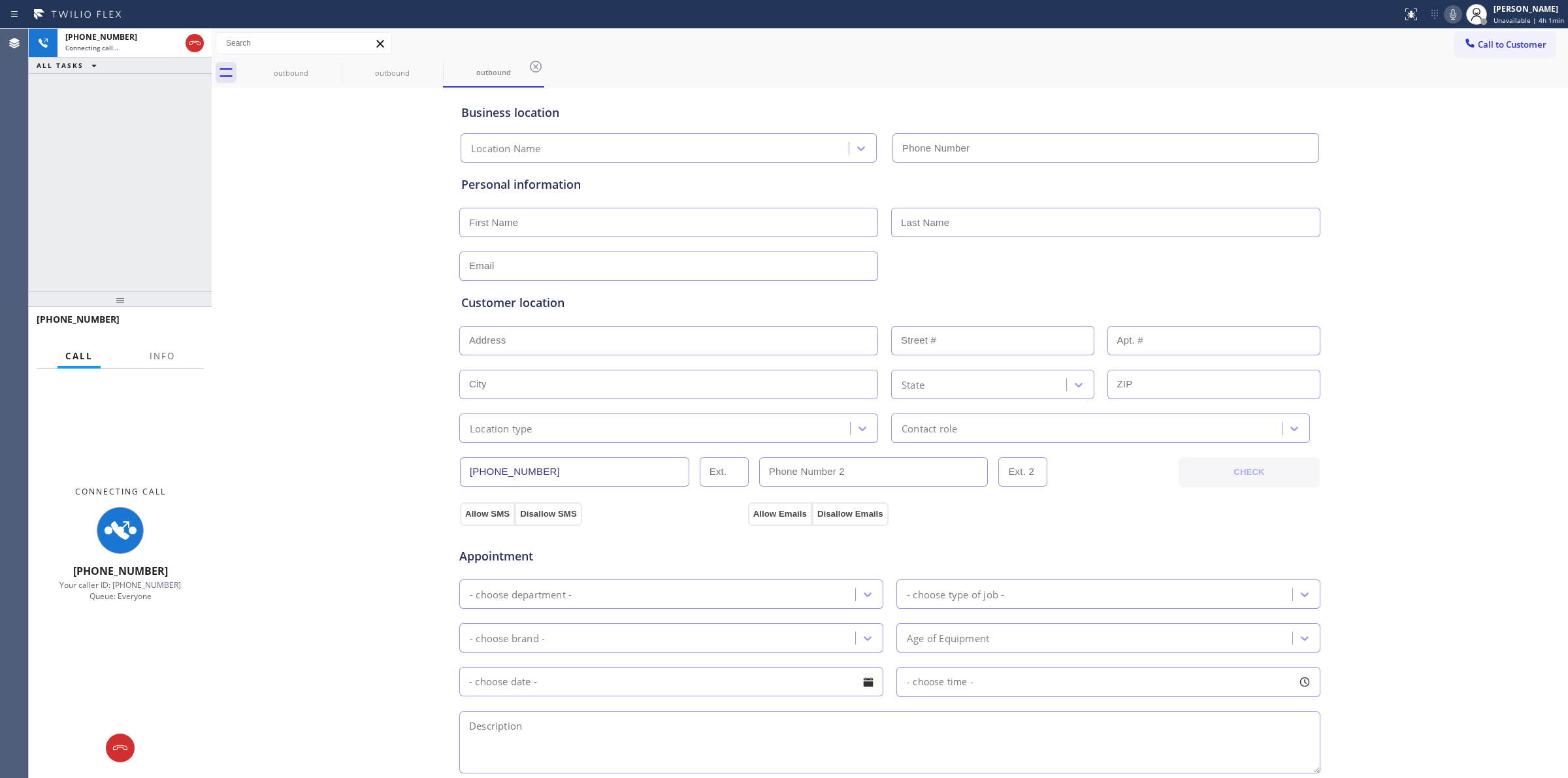
type input "[PHONE_NUMBER]"
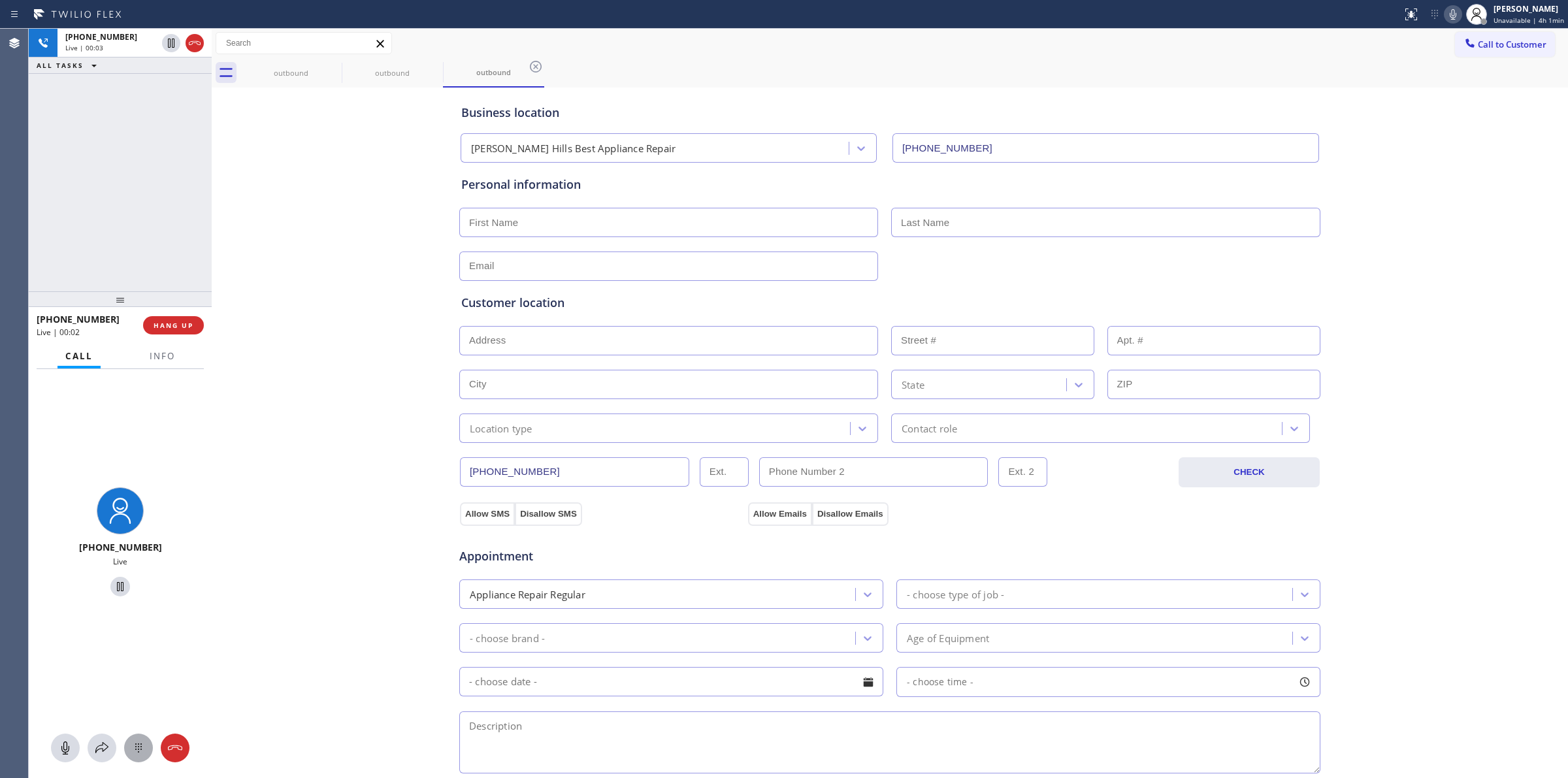
click at [131, 759] on button at bounding box center [139, 748] width 29 height 29
drag, startPoint x: 1478, startPoint y: 52, endPoint x: 1168, endPoint y: 108, distance: 315.0
click at [1478, 54] on button "Call to Customer" at bounding box center [1505, 44] width 100 height 25
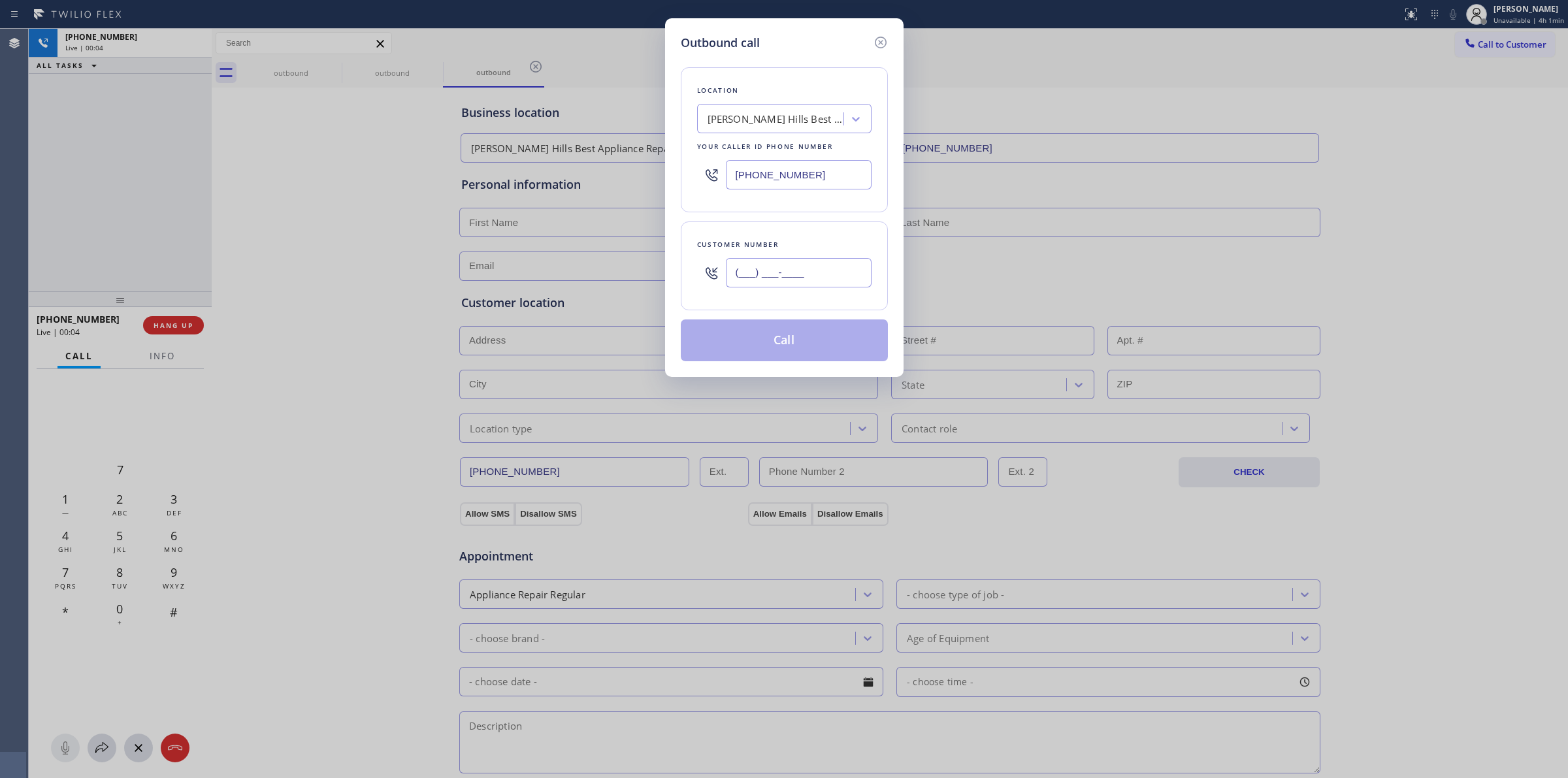
paste input "8053"
click at [781, 273] on input "(___) ___-____" at bounding box center [799, 273] width 145 height 29
drag, startPoint x: 843, startPoint y: 274, endPoint x: 588, endPoint y: 279, distance: 255.0
click at [584, 281] on div "Outbound call Location [PERSON_NAME][GEOGRAPHIC_DATA] Best Appliance Repair You…" at bounding box center [784, 389] width 1568 height 778
paste input "805) 327-0970"
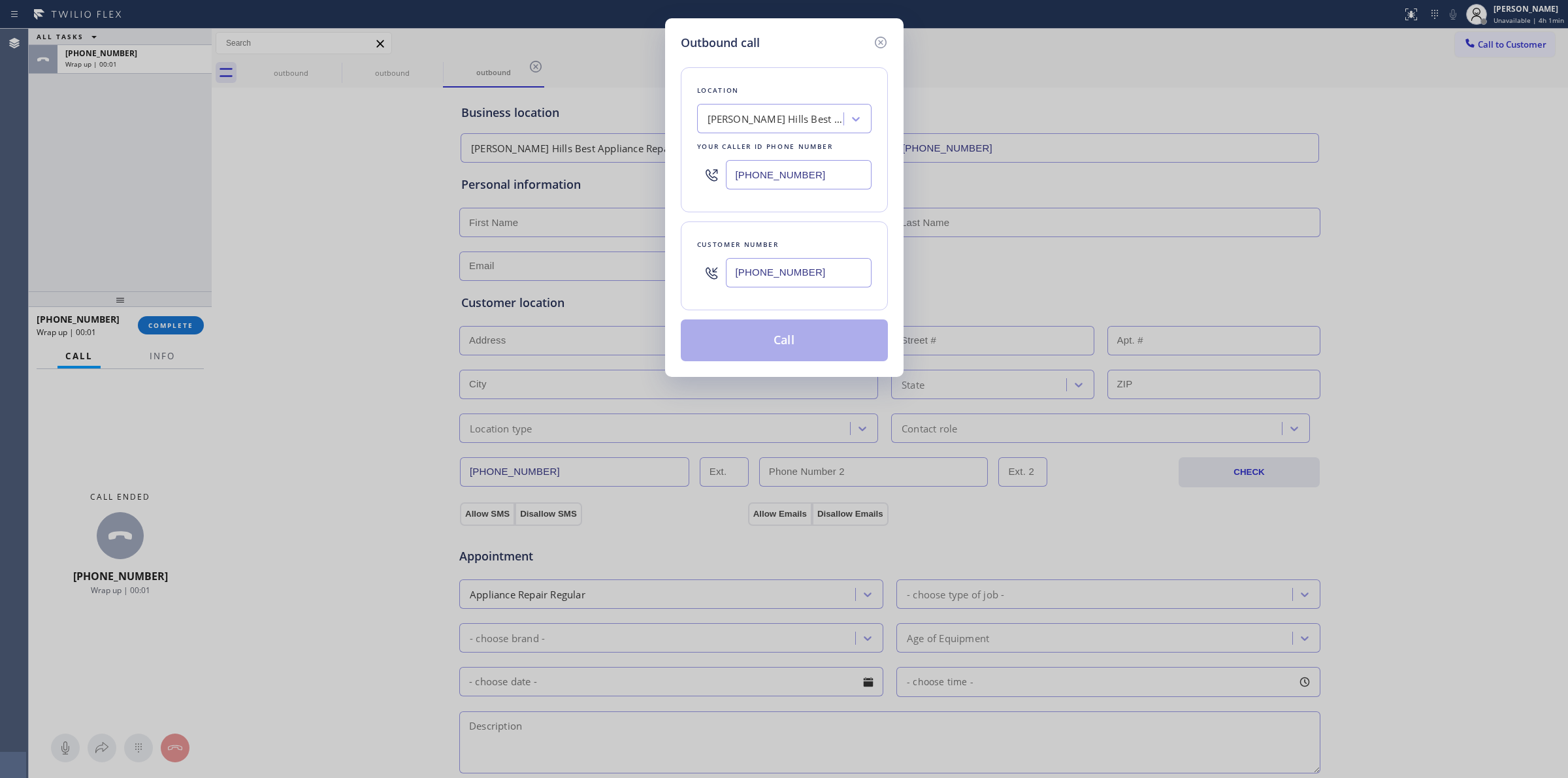
type input "[PHONE_NUMBER]"
click at [771, 335] on button "Call" at bounding box center [784, 341] width 208 height 42
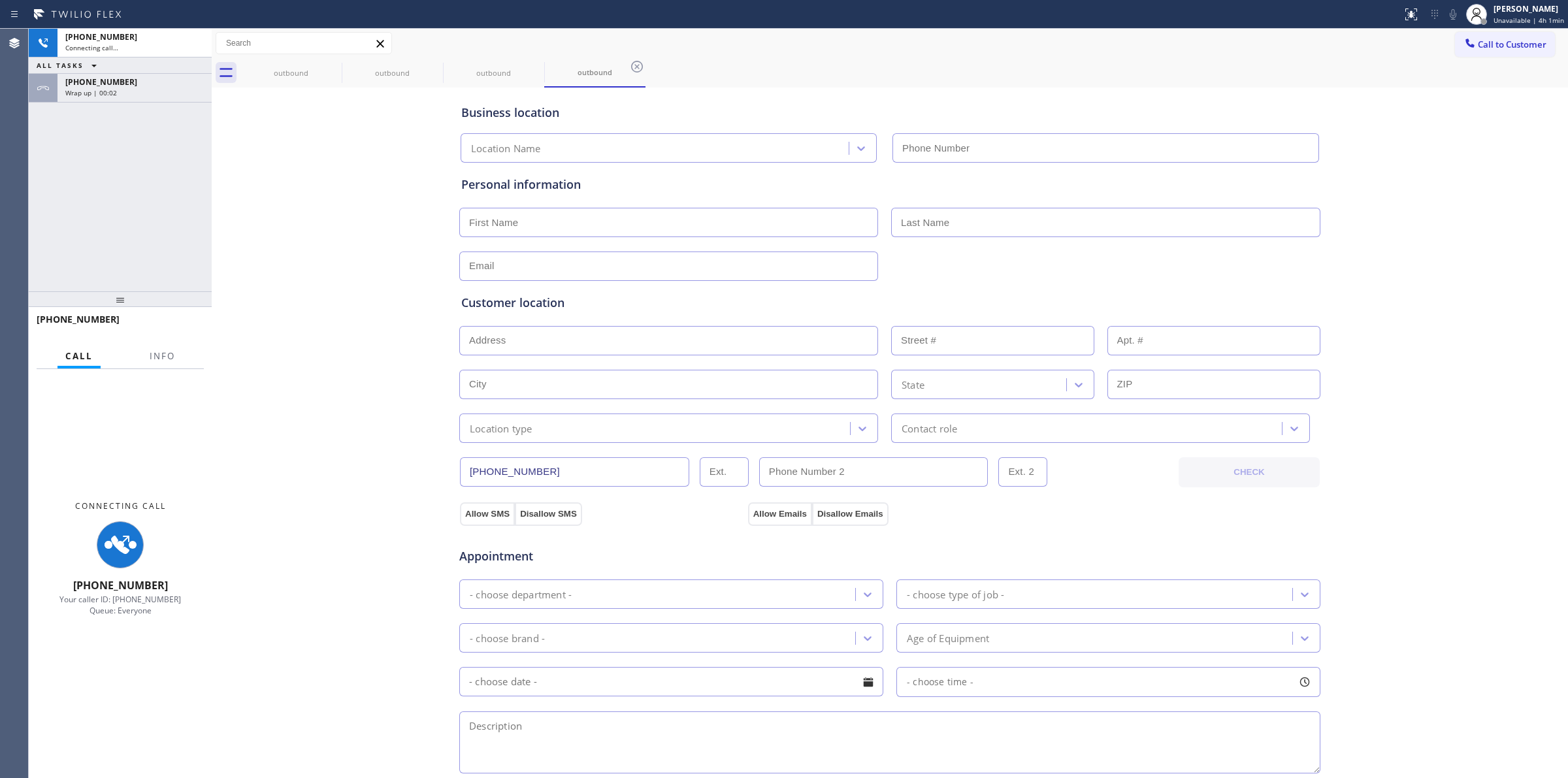
type input "[PHONE_NUMBER]"
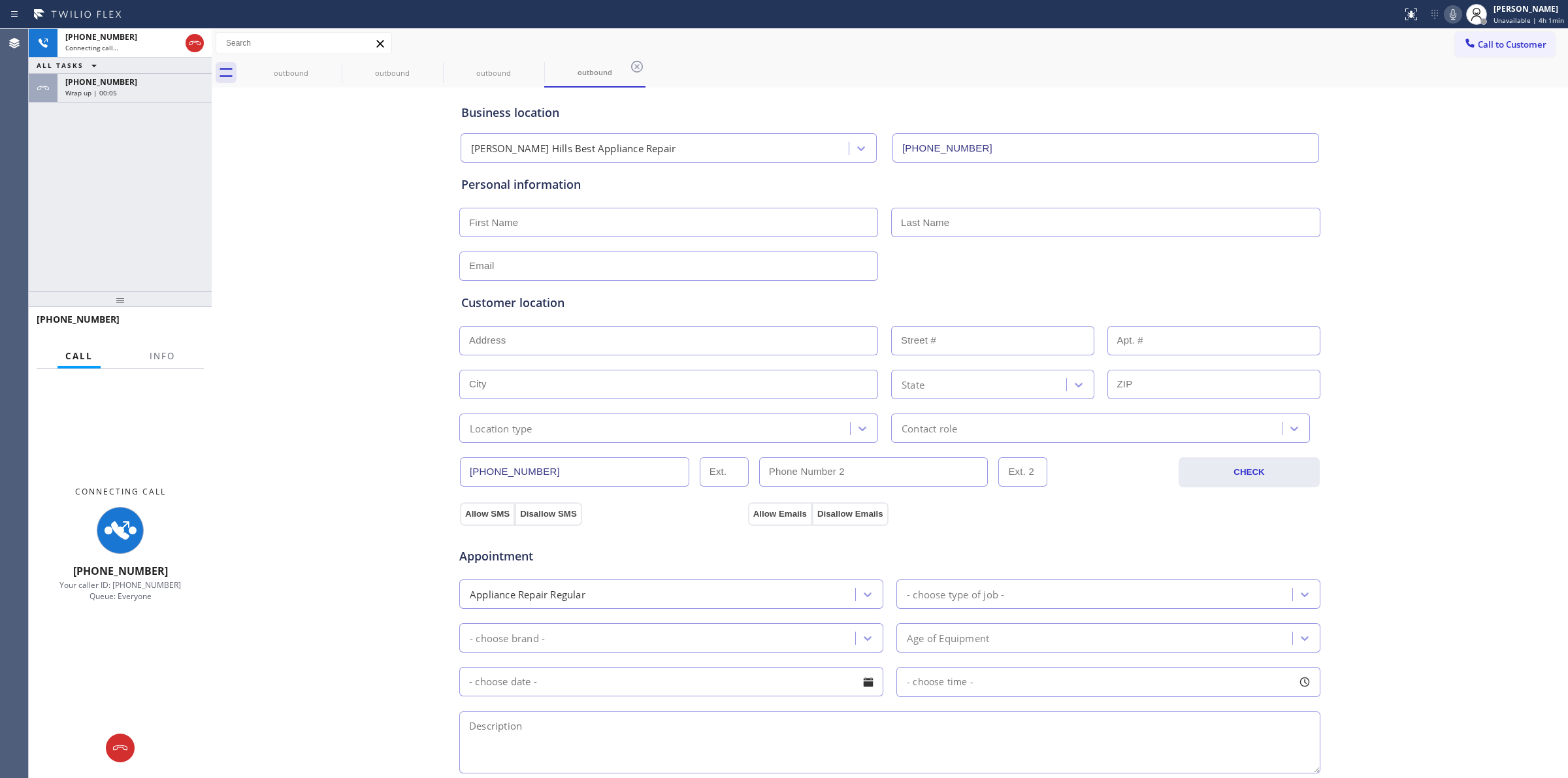
click at [998, 56] on div "Call to Customer Outbound call Location [PERSON_NAME][GEOGRAPHIC_DATA] Best App…" at bounding box center [890, 44] width 1356 height 29
click at [1452, 18] on icon at bounding box center [1453, 14] width 15 height 15
click at [136, 91] on div "Wrap up | 00:06" at bounding box center [135, 92] width 139 height 9
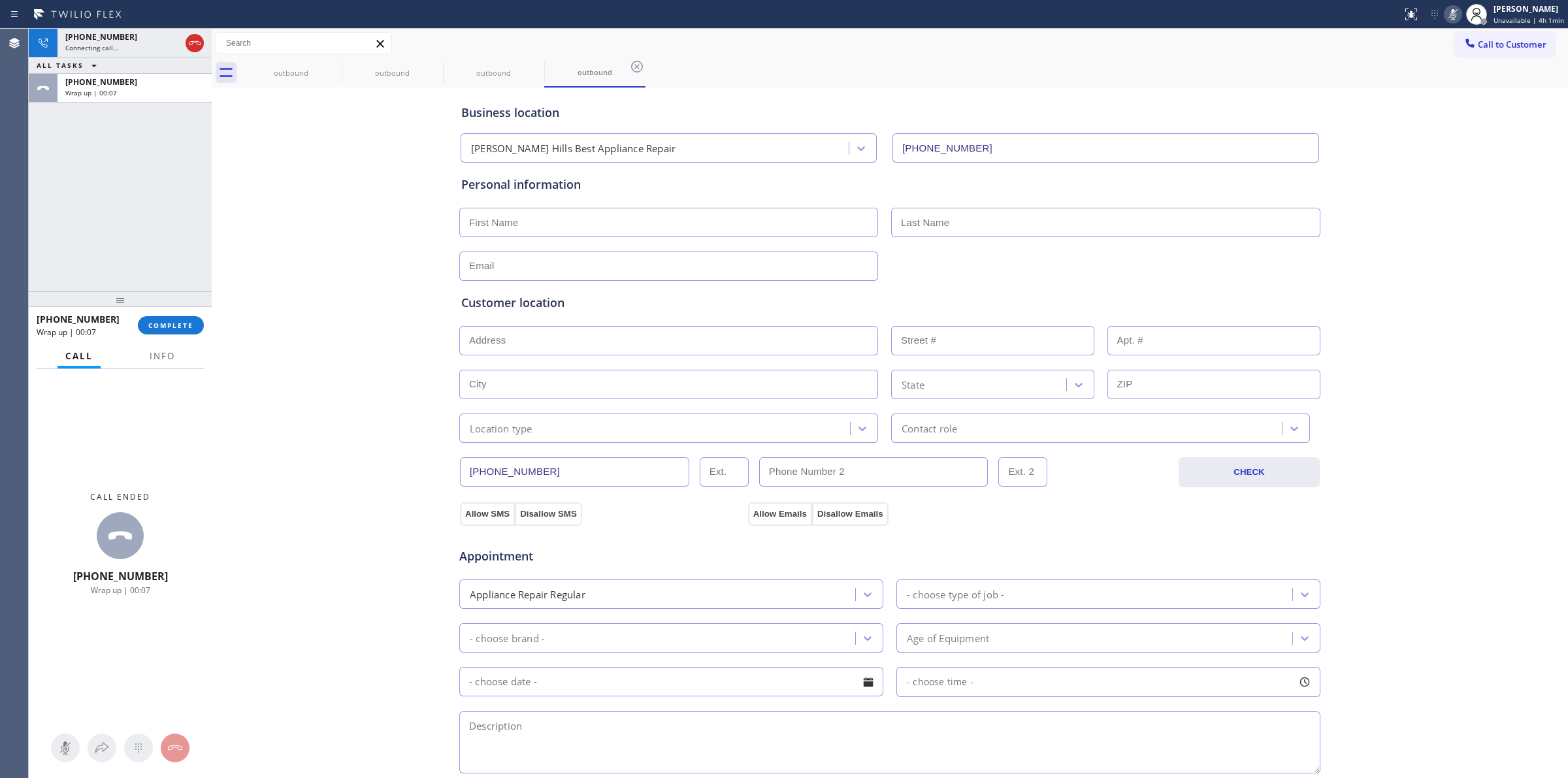
click at [177, 337] on div "[PHONE_NUMBER] Wrap up | 00:07 COMPLETE" at bounding box center [119, 325] width 167 height 34
click at [180, 328] on span "COMPLETE" at bounding box center [171, 324] width 45 height 9
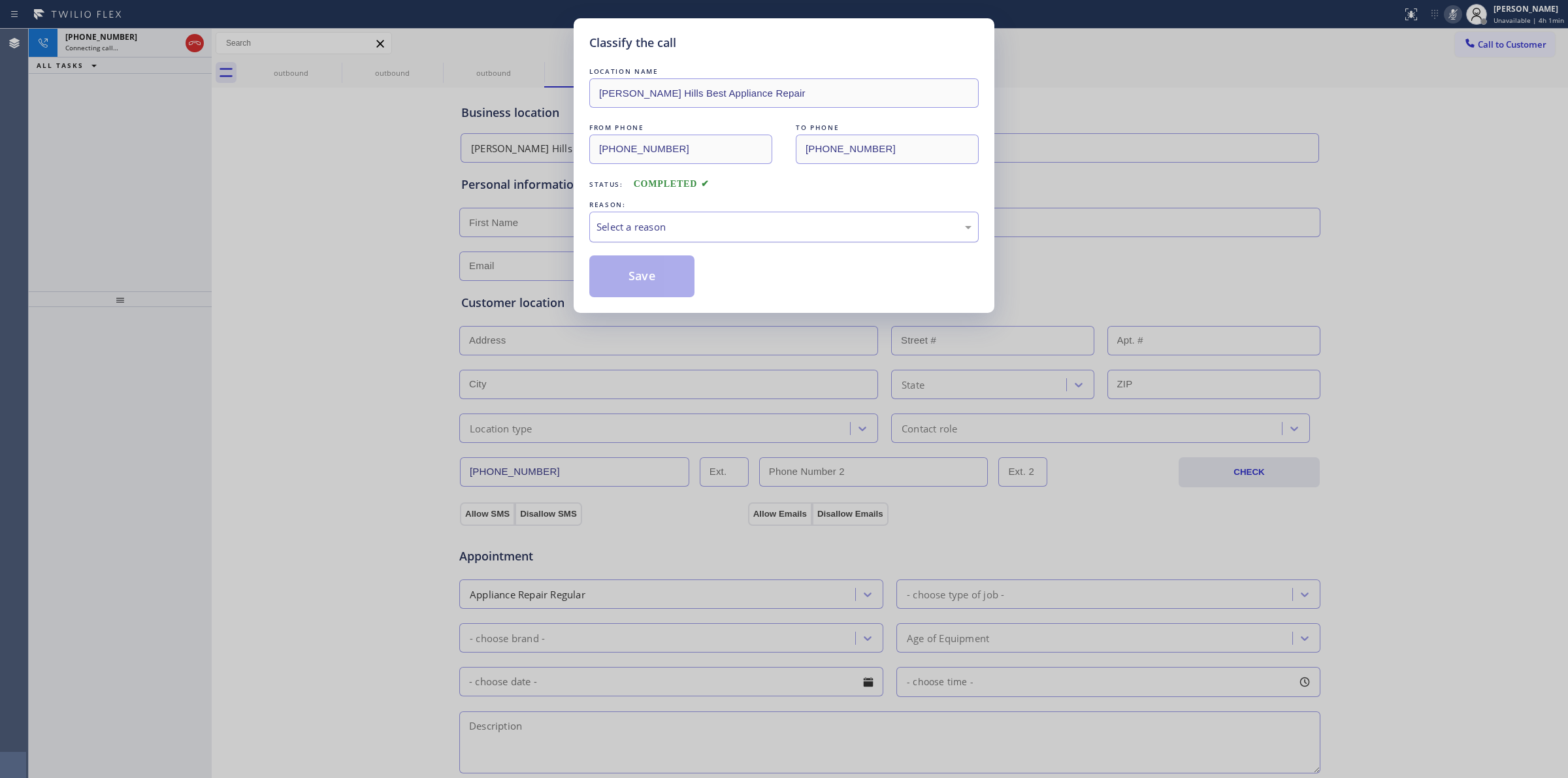
click at [645, 235] on div "Select a reason" at bounding box center [784, 227] width 375 height 15
click at [649, 232] on div "Tech, Unknown/didnt ring" at bounding box center [784, 227] width 375 height 15
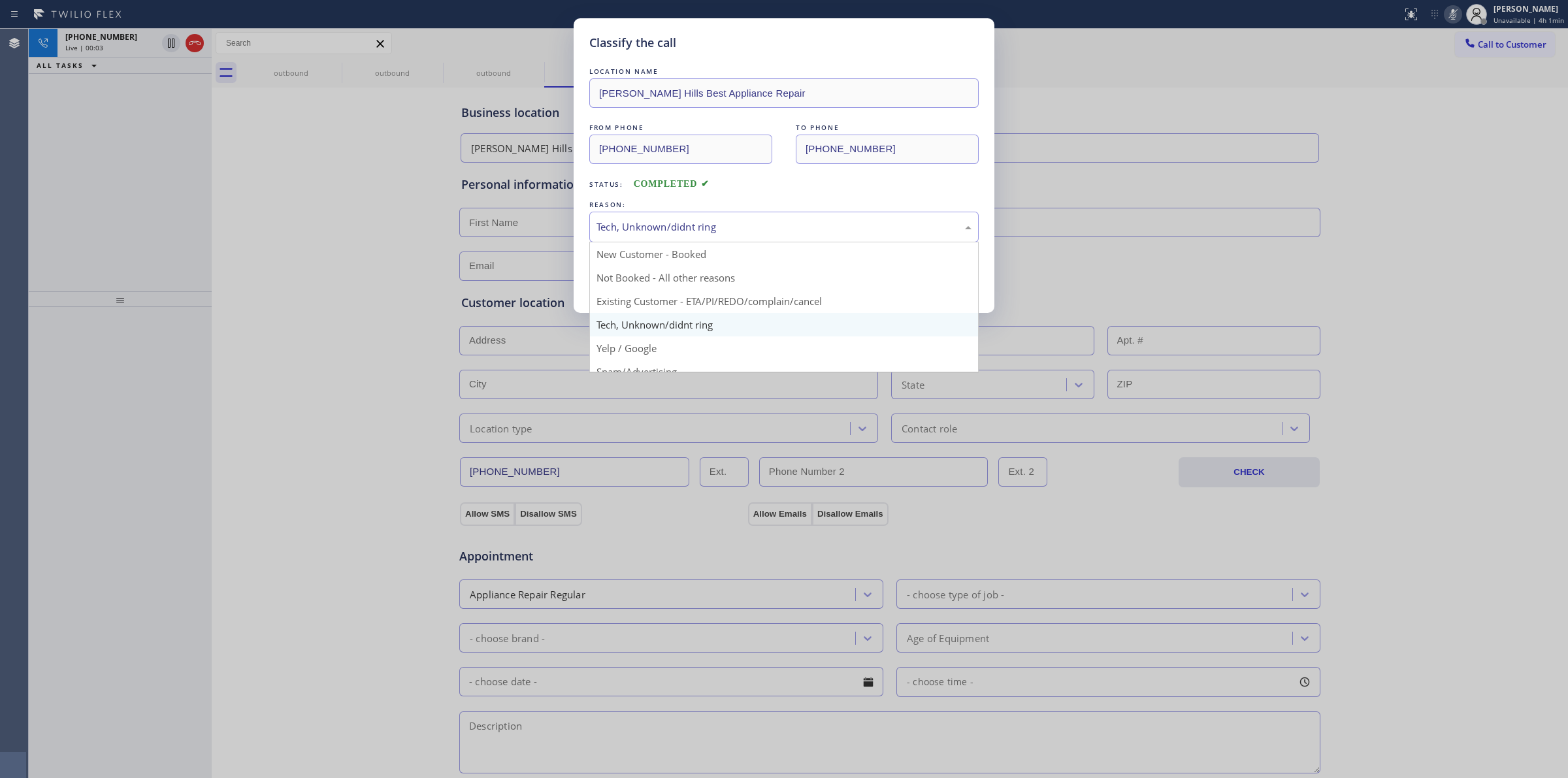
drag, startPoint x: 634, startPoint y: 337, endPoint x: 623, endPoint y: 291, distance: 47.3
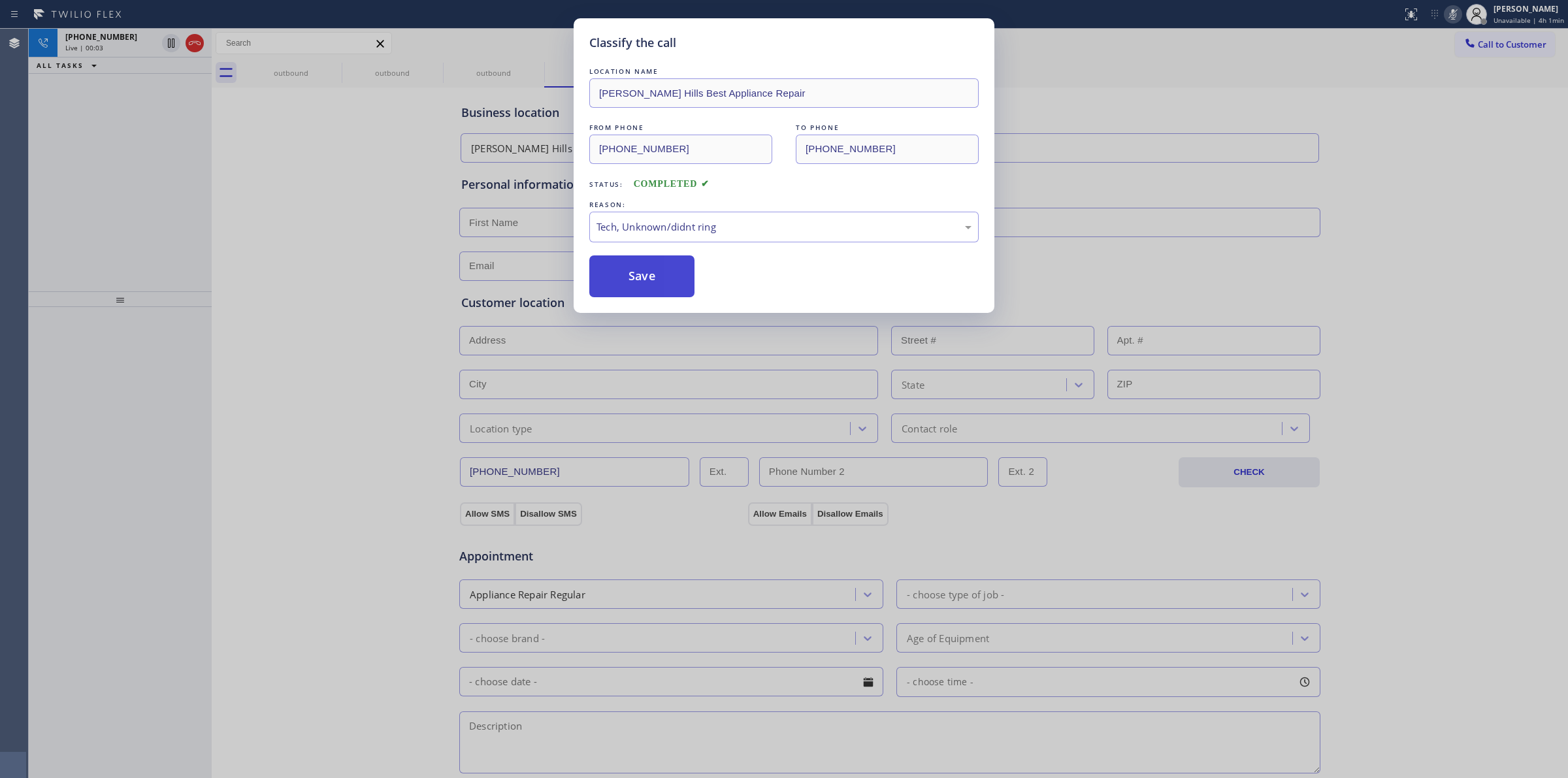
click at [621, 286] on button "Save" at bounding box center [642, 276] width 105 height 42
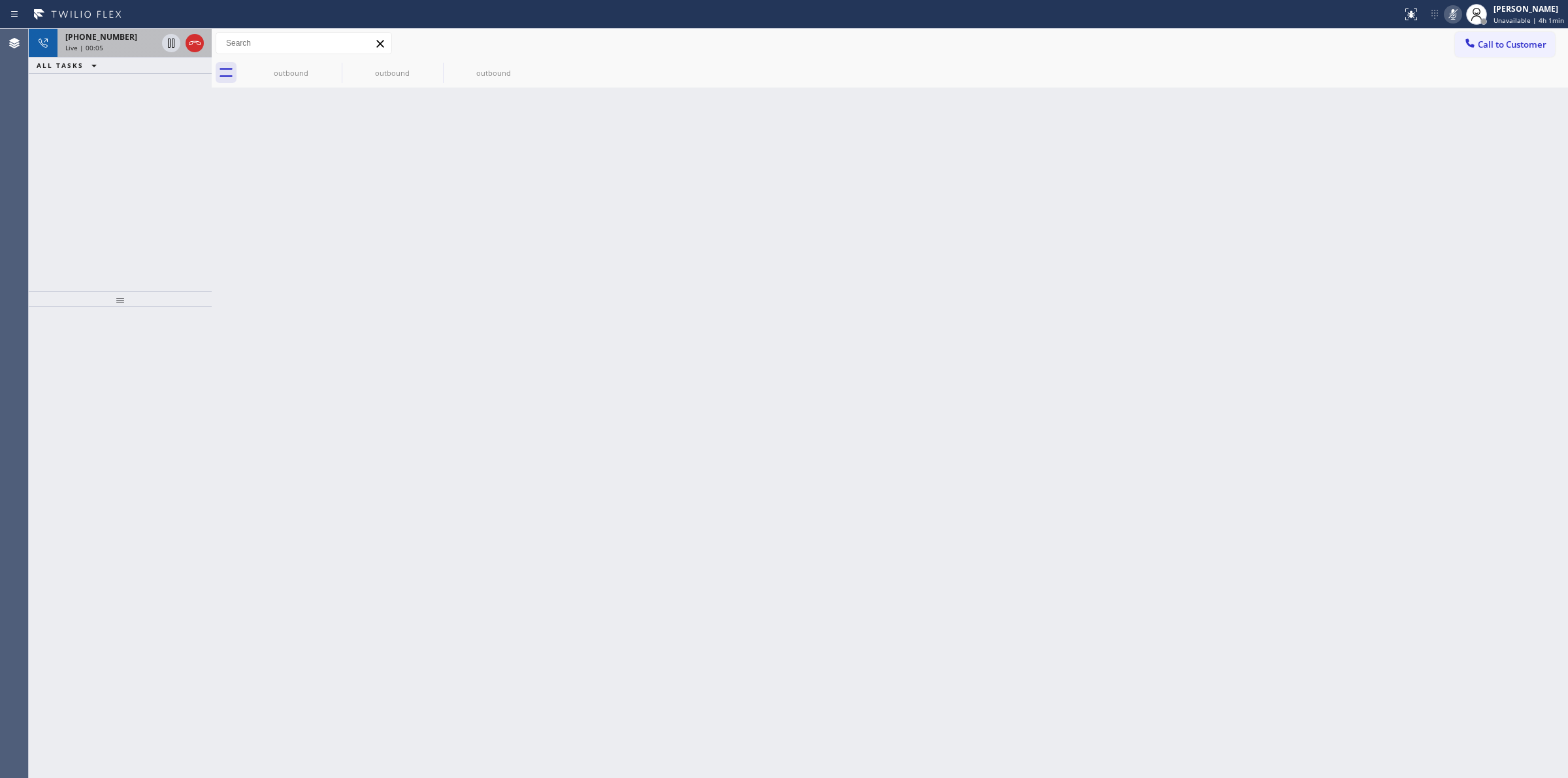
click at [119, 30] on div "[PHONE_NUMBER] Live | 00:05" at bounding box center [108, 44] width 102 height 29
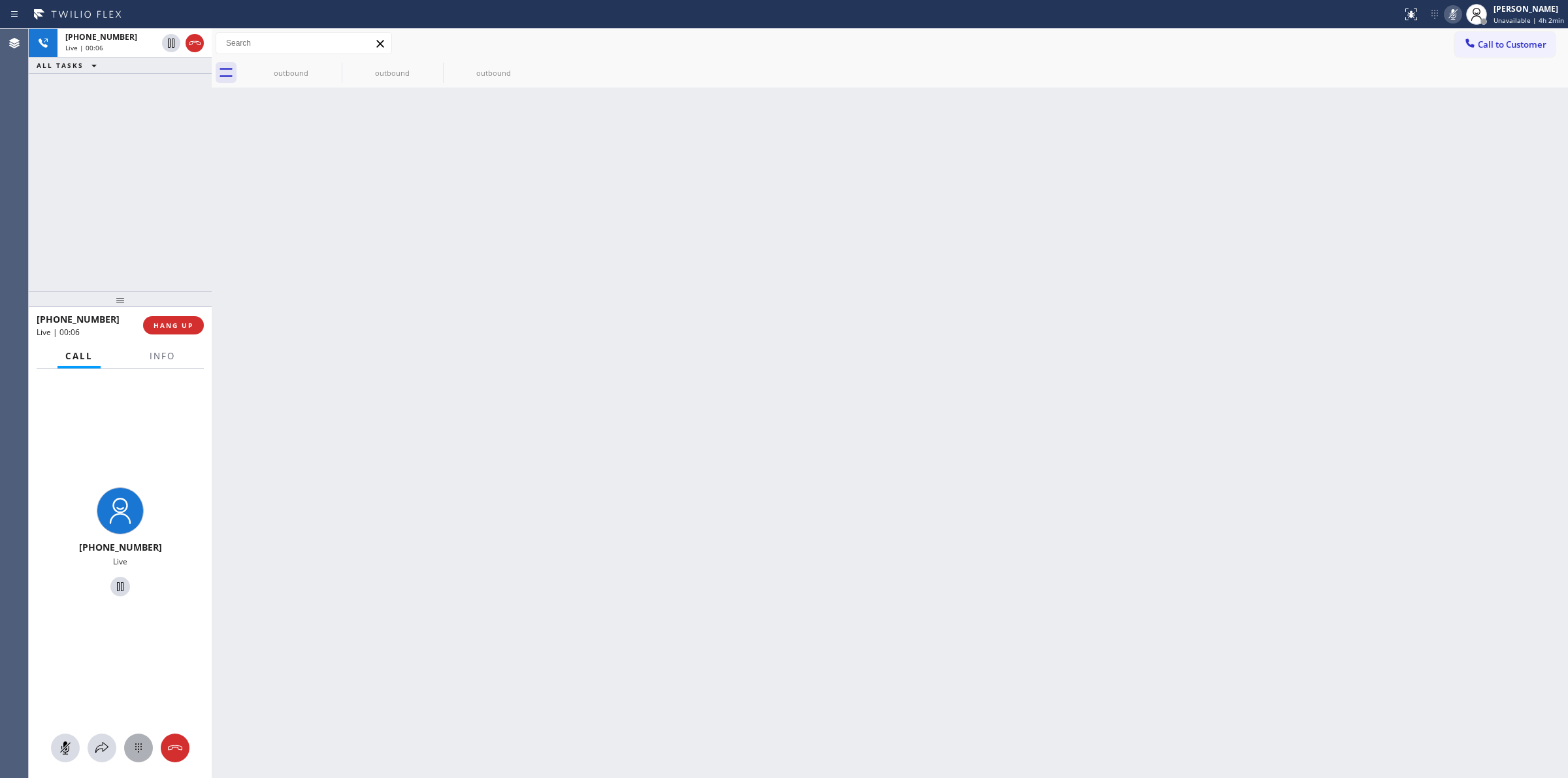
click at [128, 742] on button at bounding box center [139, 748] width 29 height 29
drag, startPoint x: 136, startPoint y: 749, endPoint x: 191, endPoint y: 718, distance: 63.1
click at [138, 749] on icon at bounding box center [138, 747] width 15 height 15
click at [132, 746] on icon at bounding box center [138, 747] width 15 height 15
drag, startPoint x: 1488, startPoint y: 51, endPoint x: 1214, endPoint y: 164, distance: 296.4
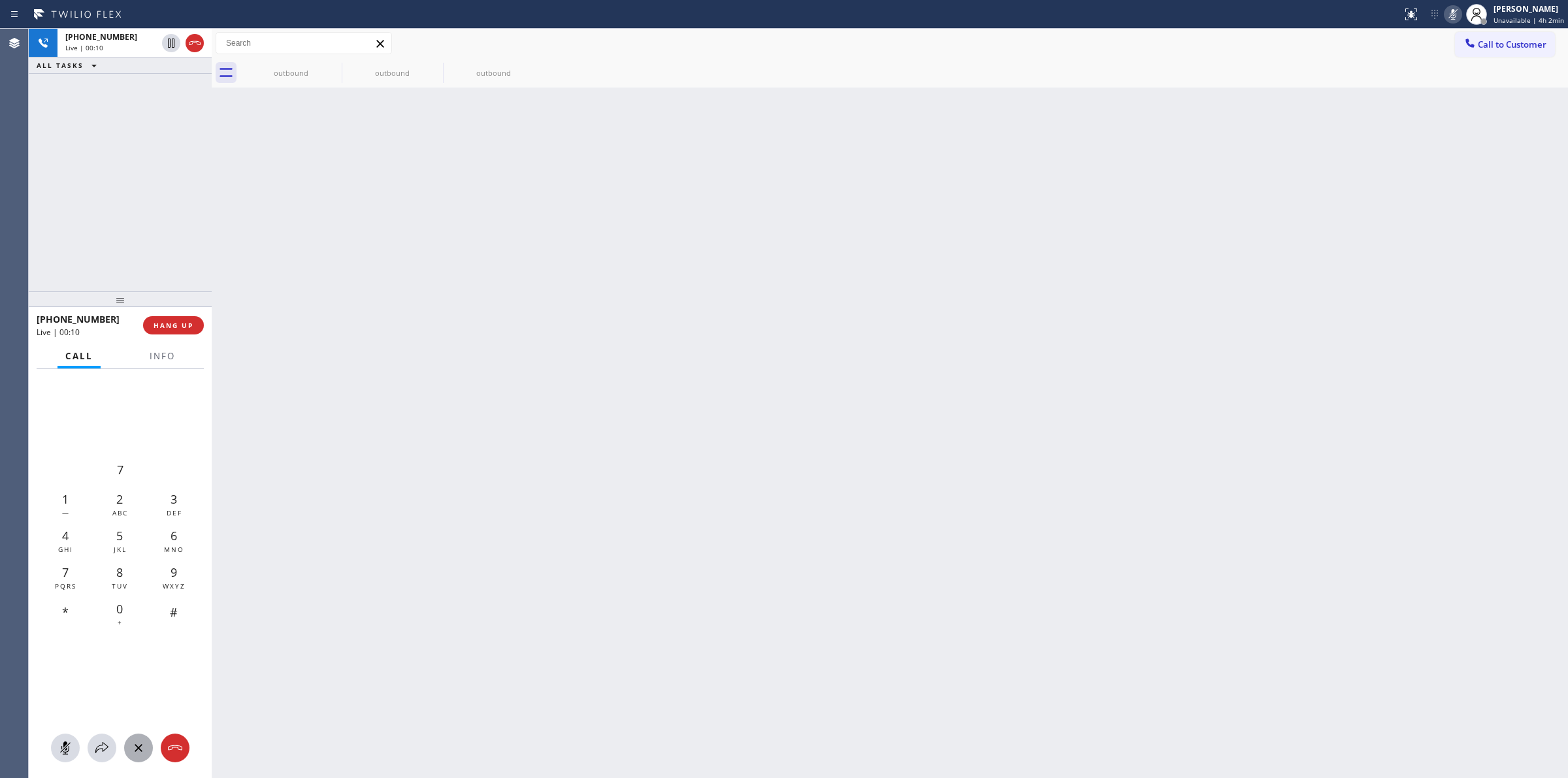
click at [1487, 56] on button "Call to Customer" at bounding box center [1505, 44] width 100 height 25
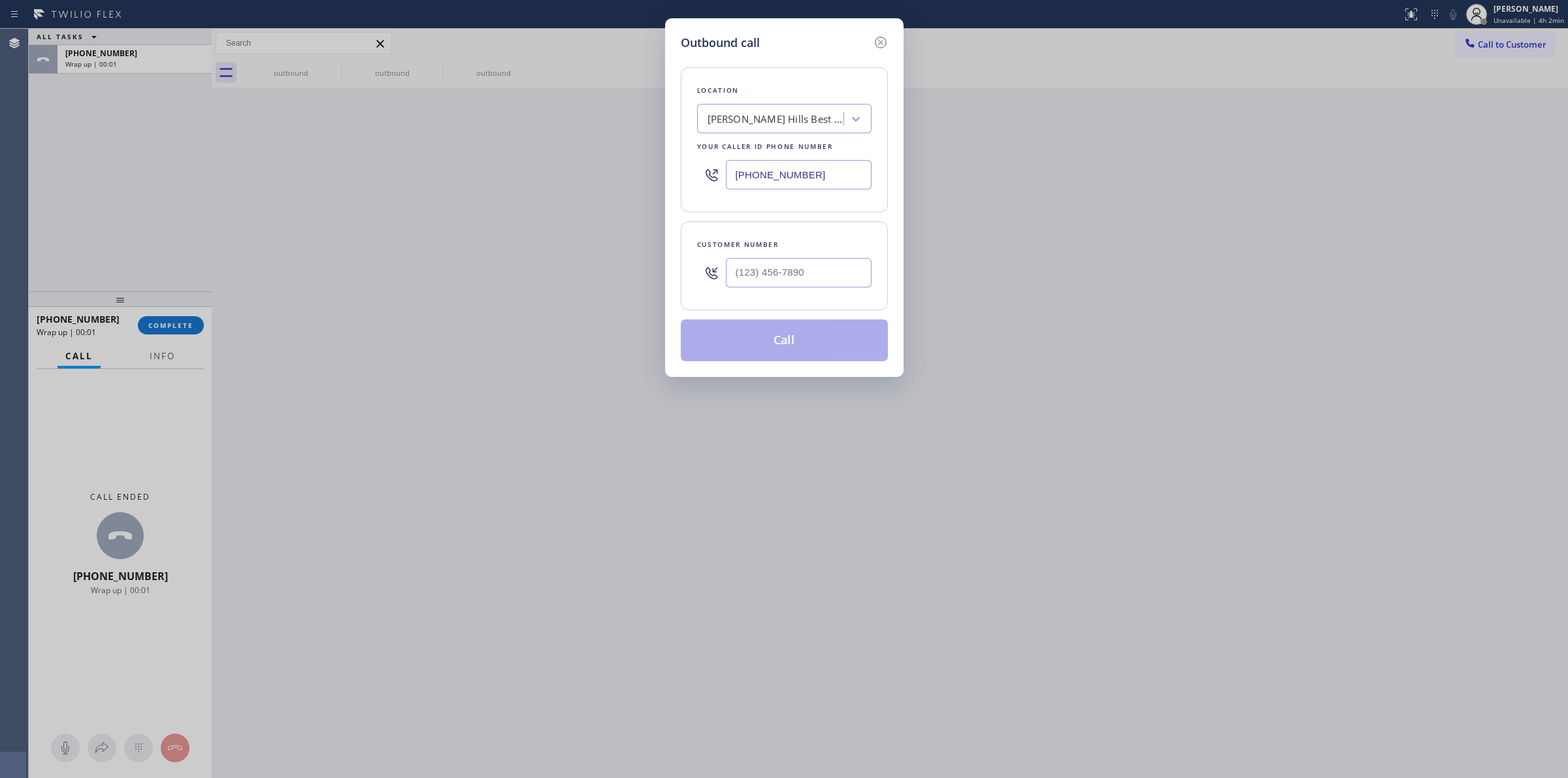
click at [847, 293] on div at bounding box center [799, 273] width 145 height 43
click at [832, 276] on input "(___) ___-____" at bounding box center [799, 273] width 145 height 29
paste input "805) 327-0970"
type input "[PHONE_NUMBER]"
click at [803, 337] on button "Call" at bounding box center [784, 341] width 208 height 42
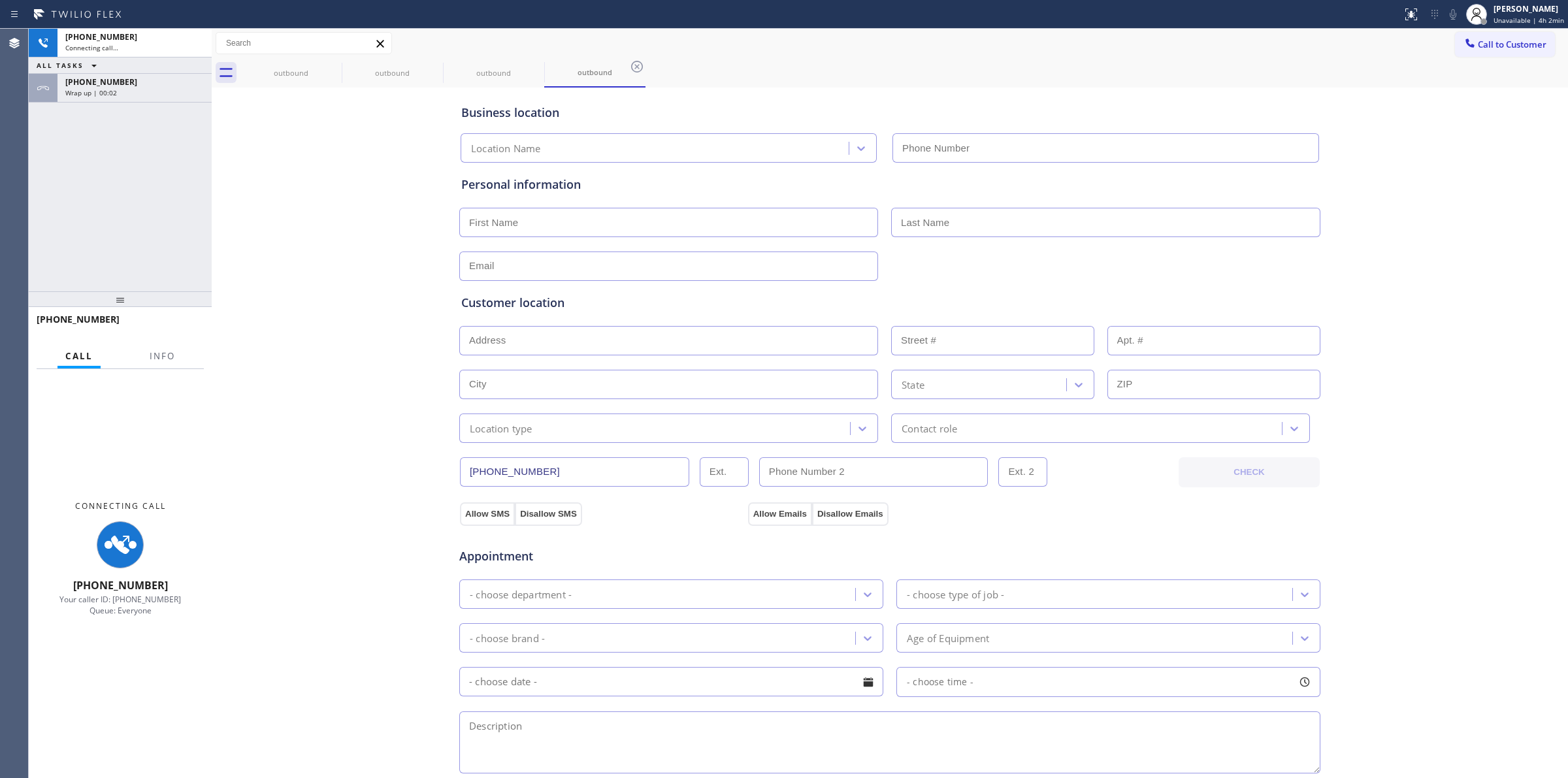
type input "[PHONE_NUMBER]"
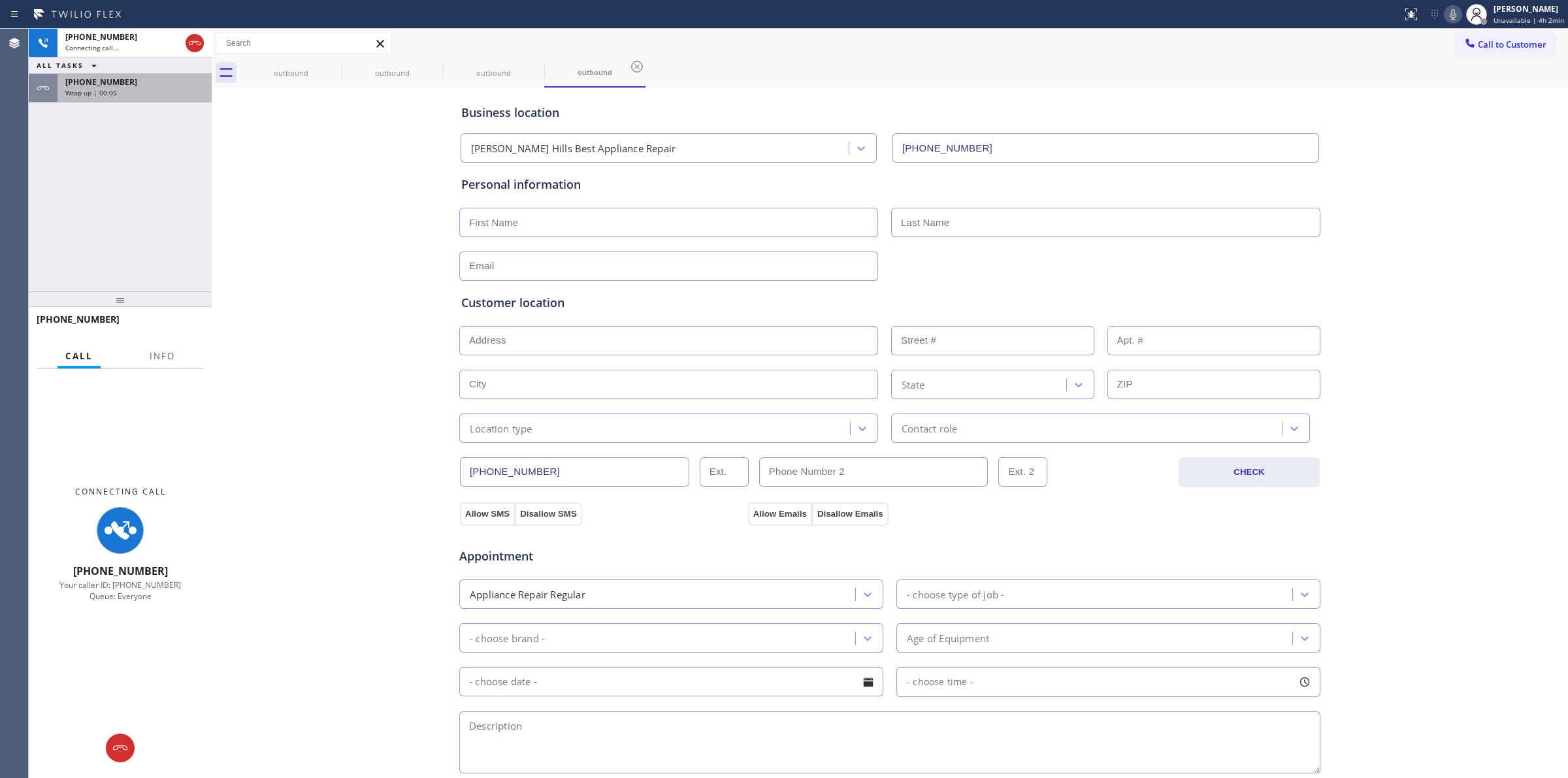
click at [134, 90] on div "Wrap up | 00:05" at bounding box center [135, 92] width 139 height 9
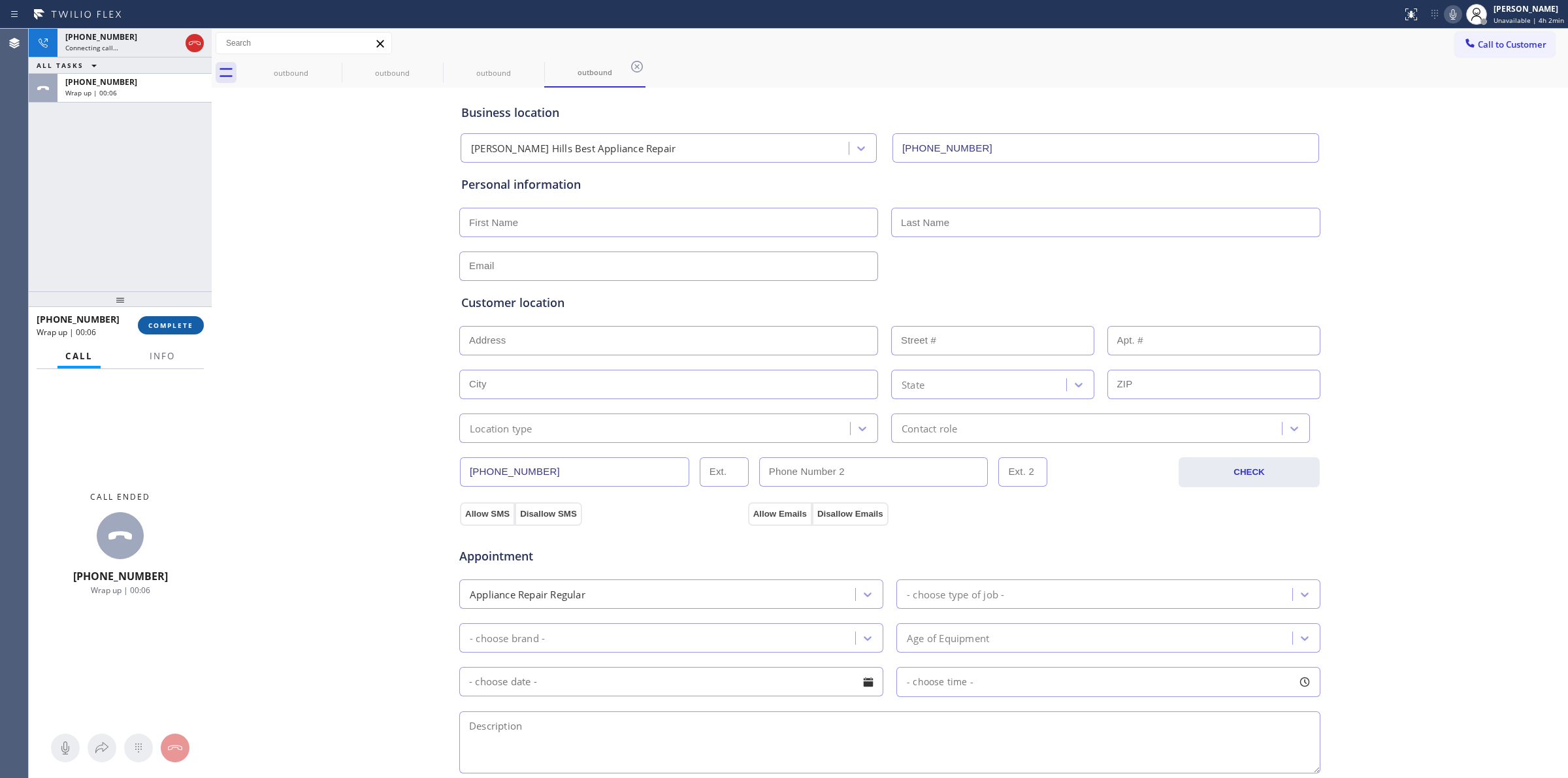
click at [174, 328] on span "COMPLETE" at bounding box center [171, 324] width 45 height 9
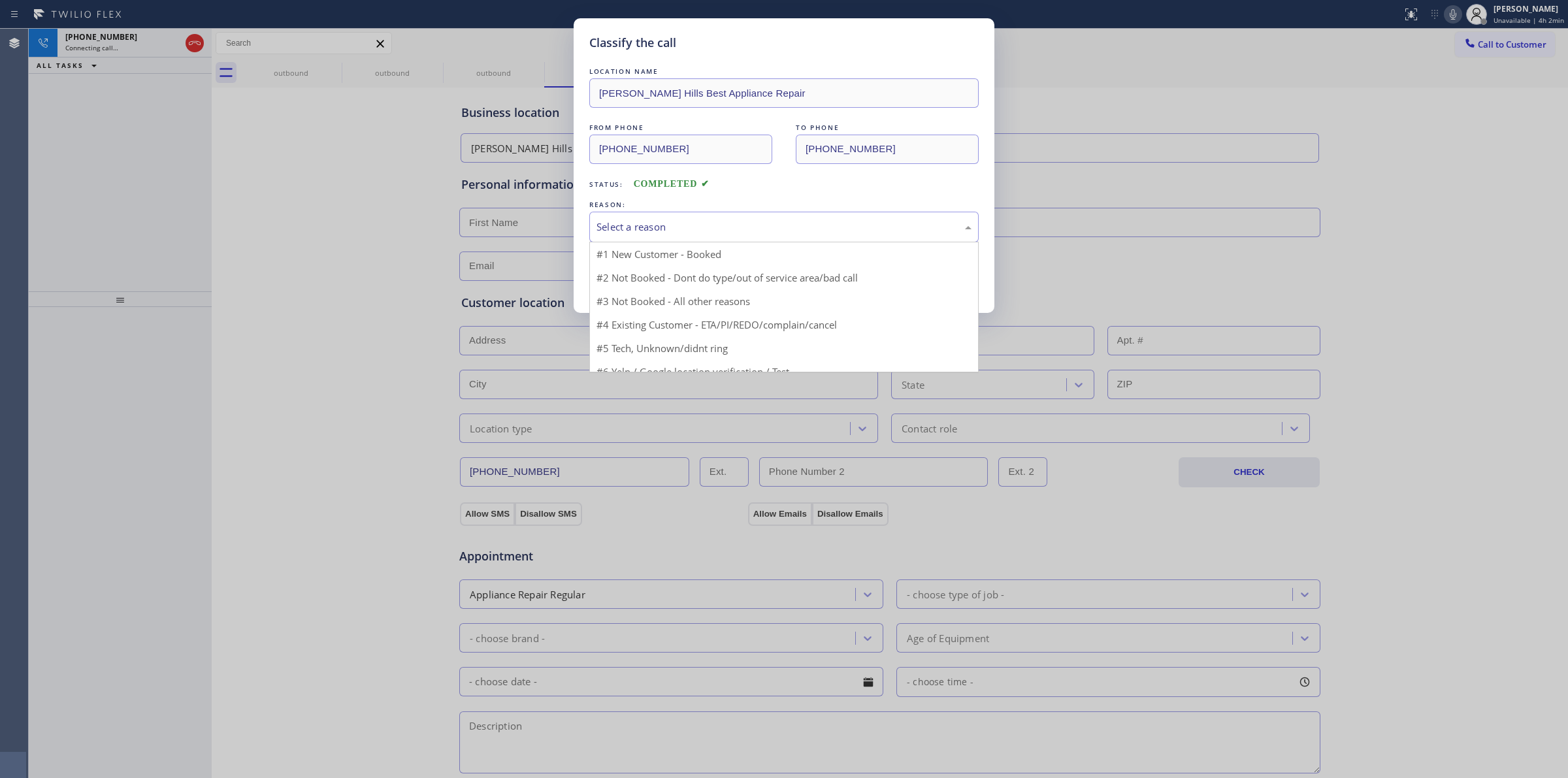
click at [831, 216] on div "Select a reason" at bounding box center [784, 227] width 389 height 31
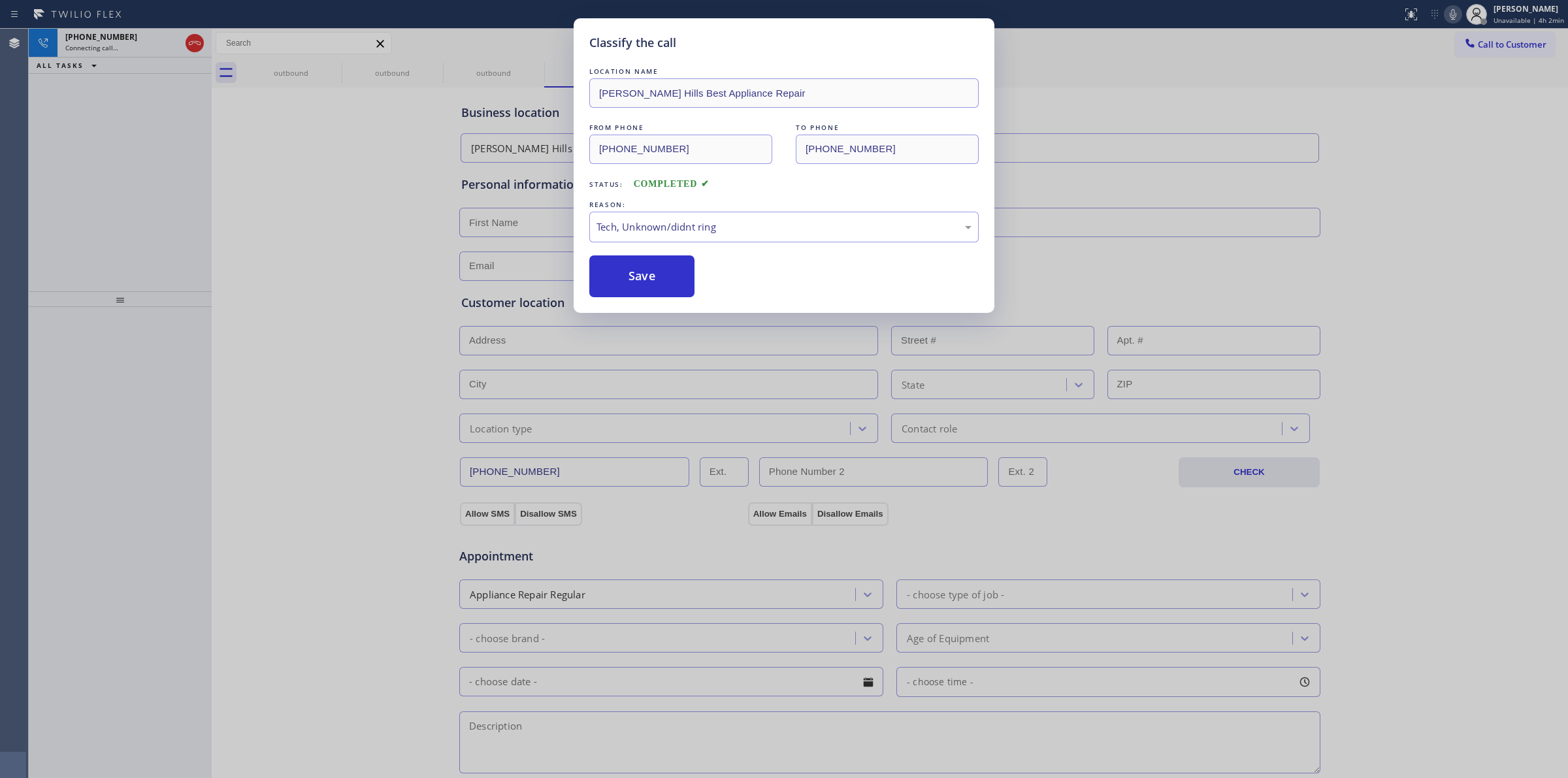
drag, startPoint x: 719, startPoint y: 322, endPoint x: 706, endPoint y: 312, distance: 16.4
click at [659, 266] on button "Save" at bounding box center [642, 276] width 105 height 42
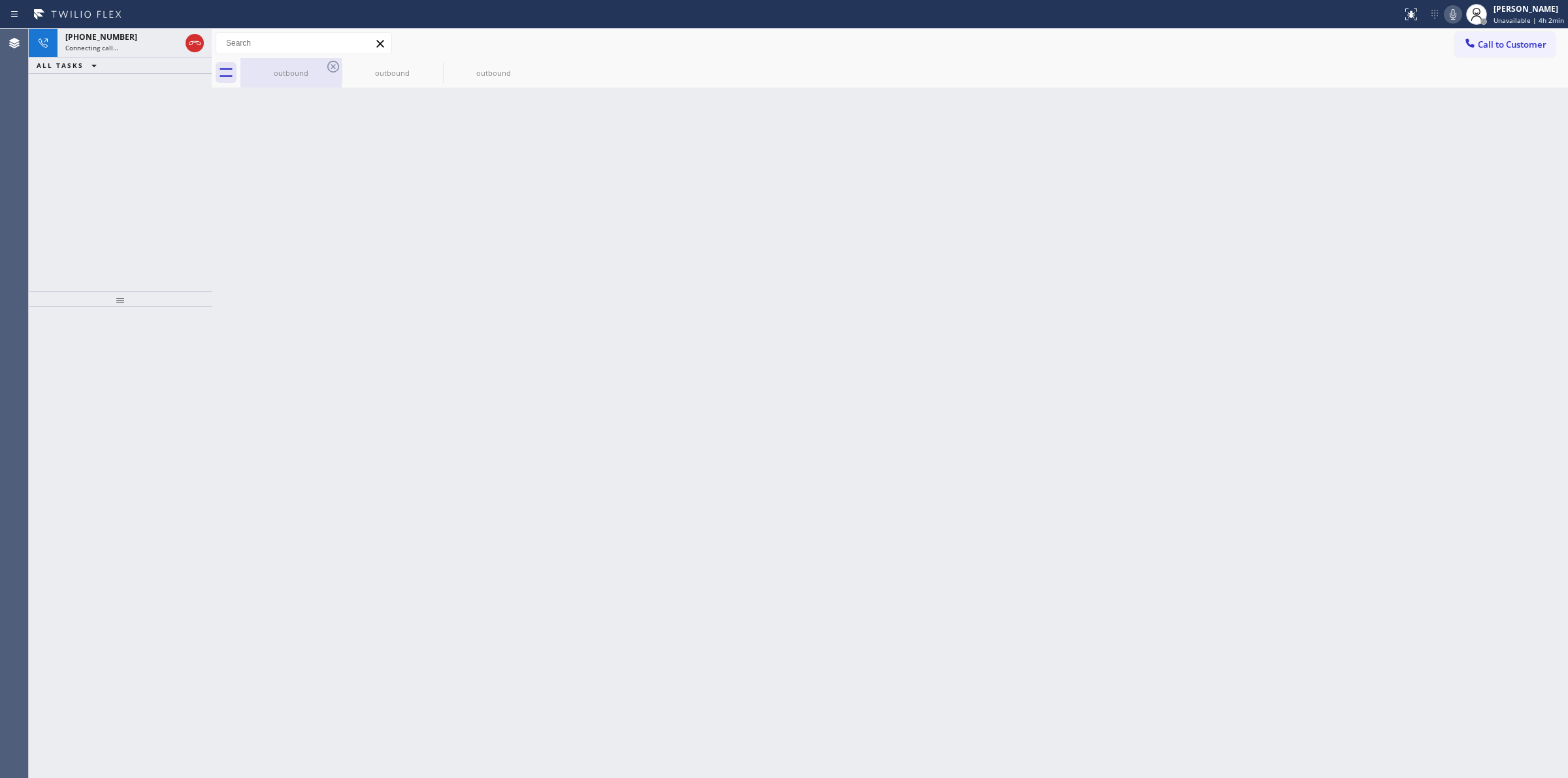
drag, startPoint x: 278, startPoint y: 66, endPoint x: 302, endPoint y: 66, distance: 24.0
click at [286, 66] on div "outbound" at bounding box center [291, 73] width 99 height 29
drag, startPoint x: 302, startPoint y: 66, endPoint x: 318, endPoint y: 66, distance: 16.0
click at [311, 66] on div "outbound" at bounding box center [291, 73] width 99 height 29
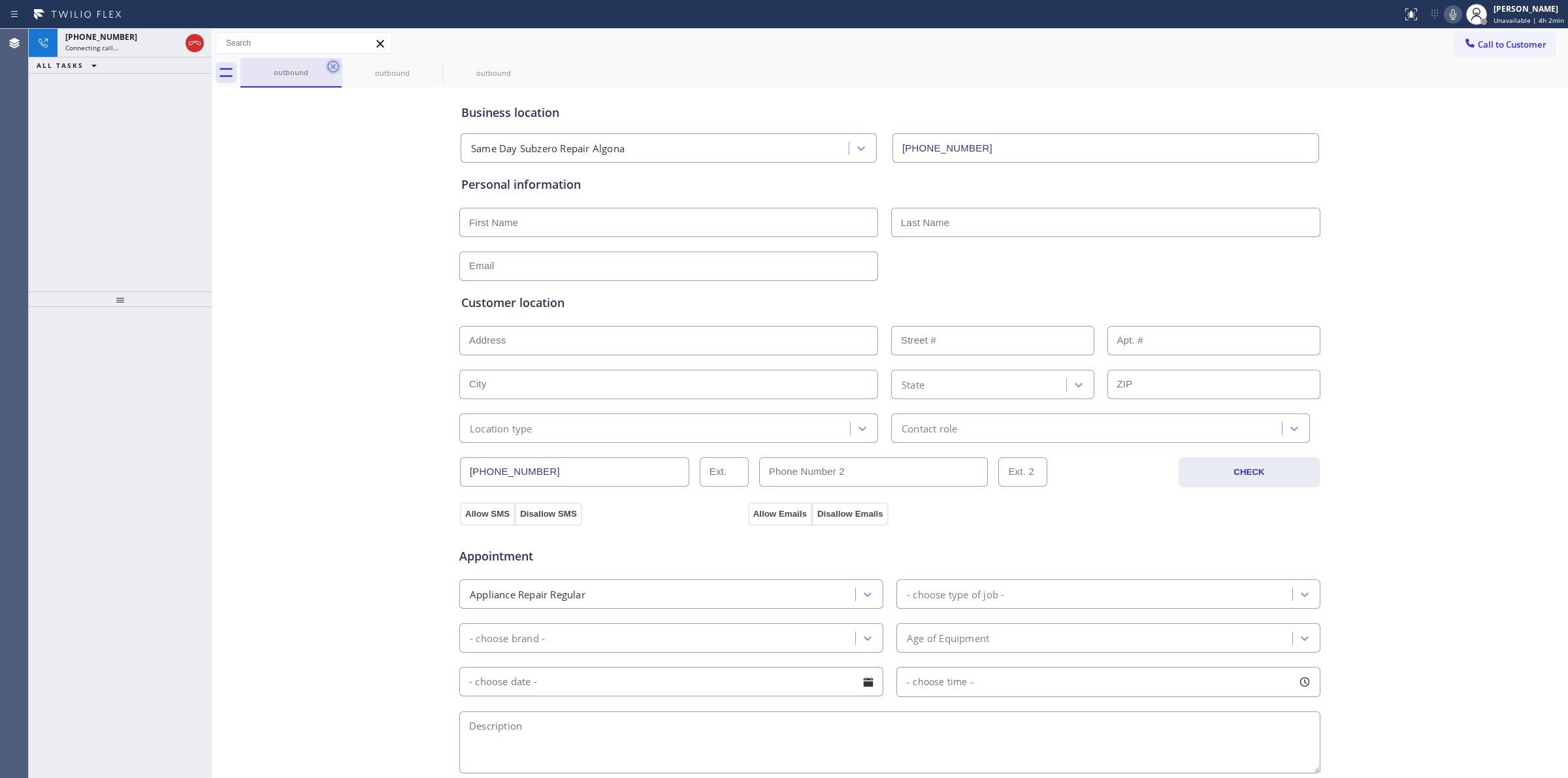
click at [333, 69] on icon at bounding box center [333, 66] width 15 height 15
click at [0, 0] on icon at bounding box center [0, 0] width 0 height 0
click at [333, 69] on icon at bounding box center [333, 66] width 15 height 15
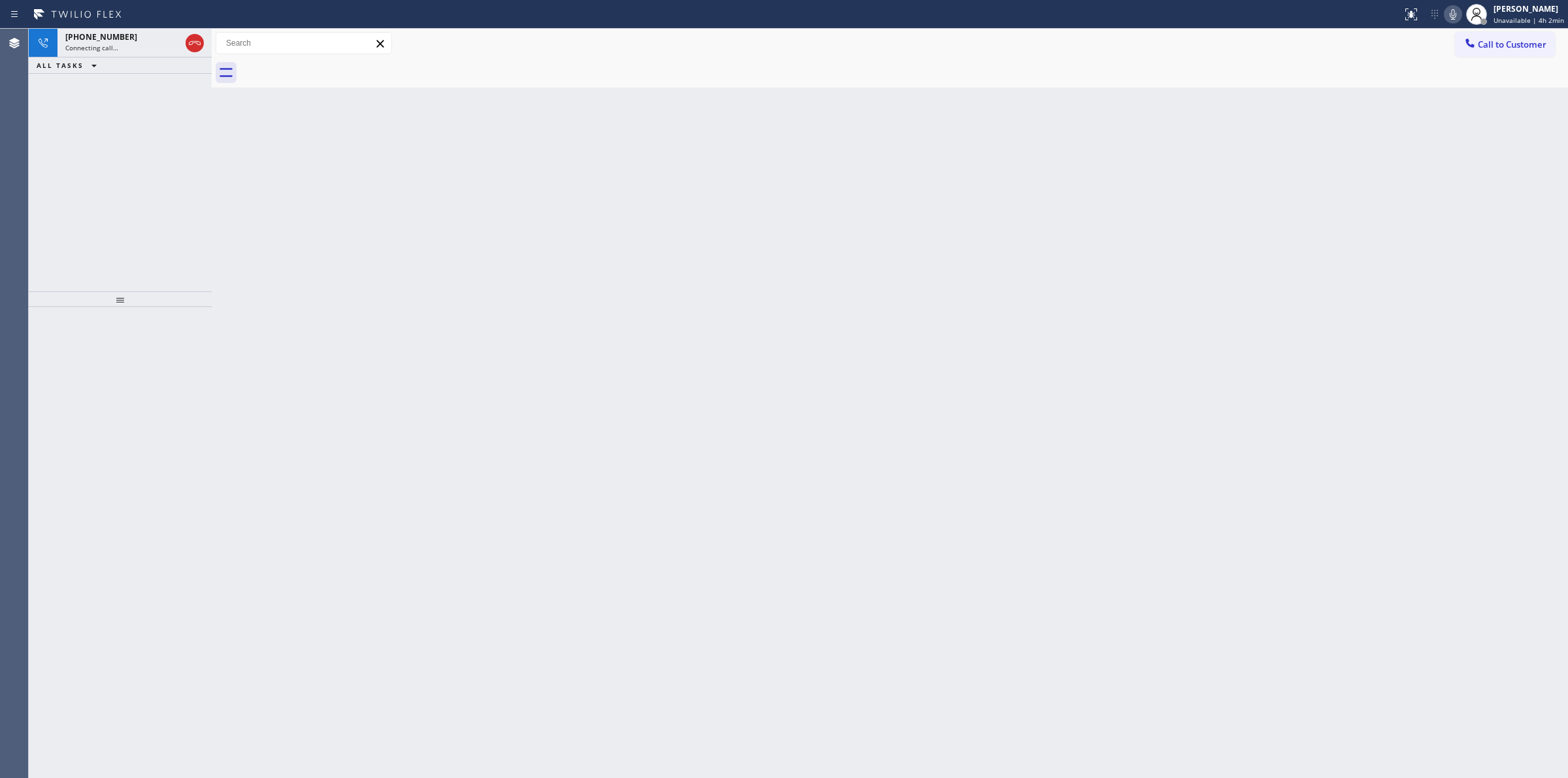
click at [333, 69] on div at bounding box center [904, 73] width 1328 height 29
click at [132, 46] on div "Connecting call…" at bounding box center [123, 47] width 115 height 9
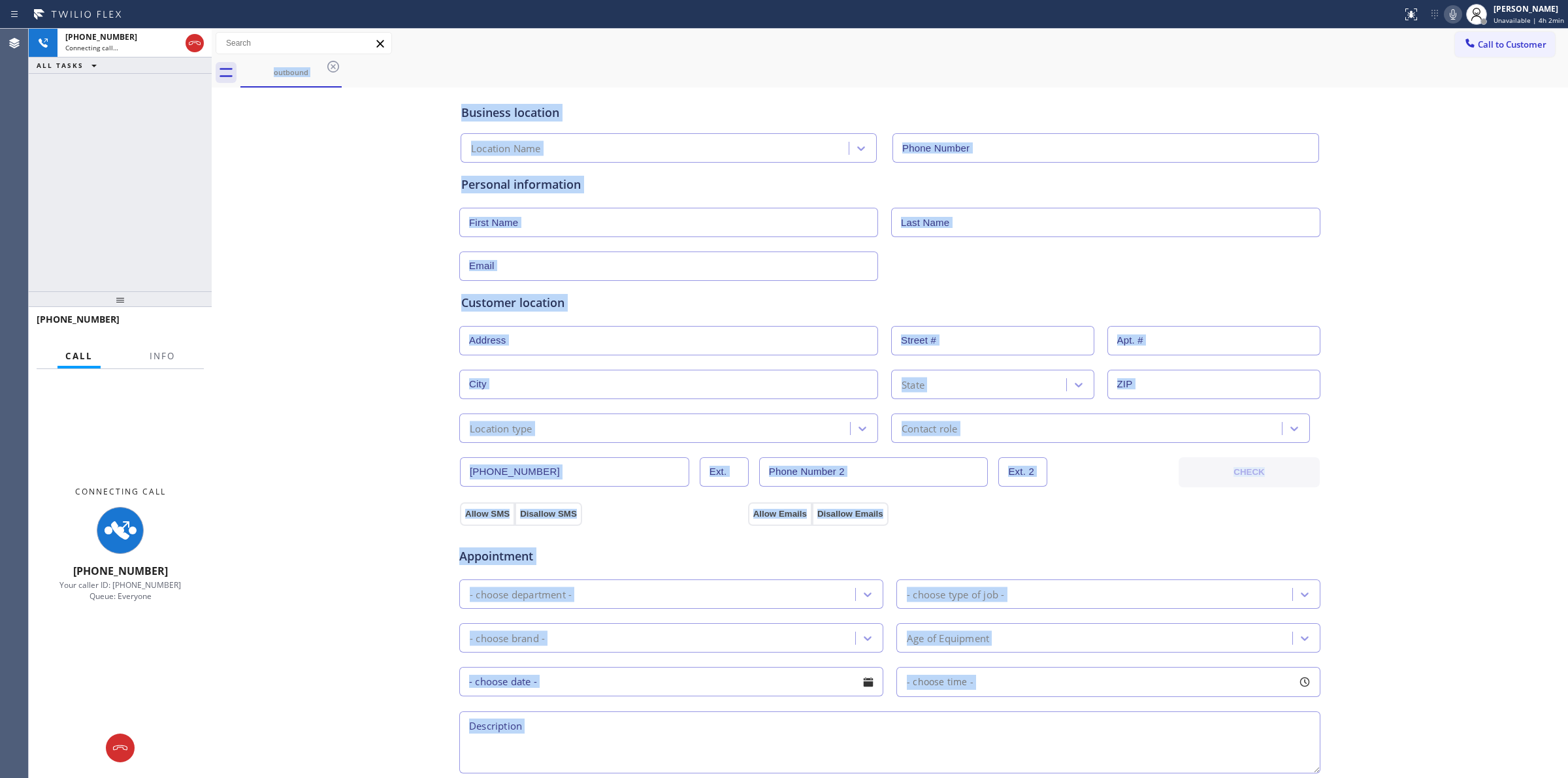
type input "[PHONE_NUMBER]"
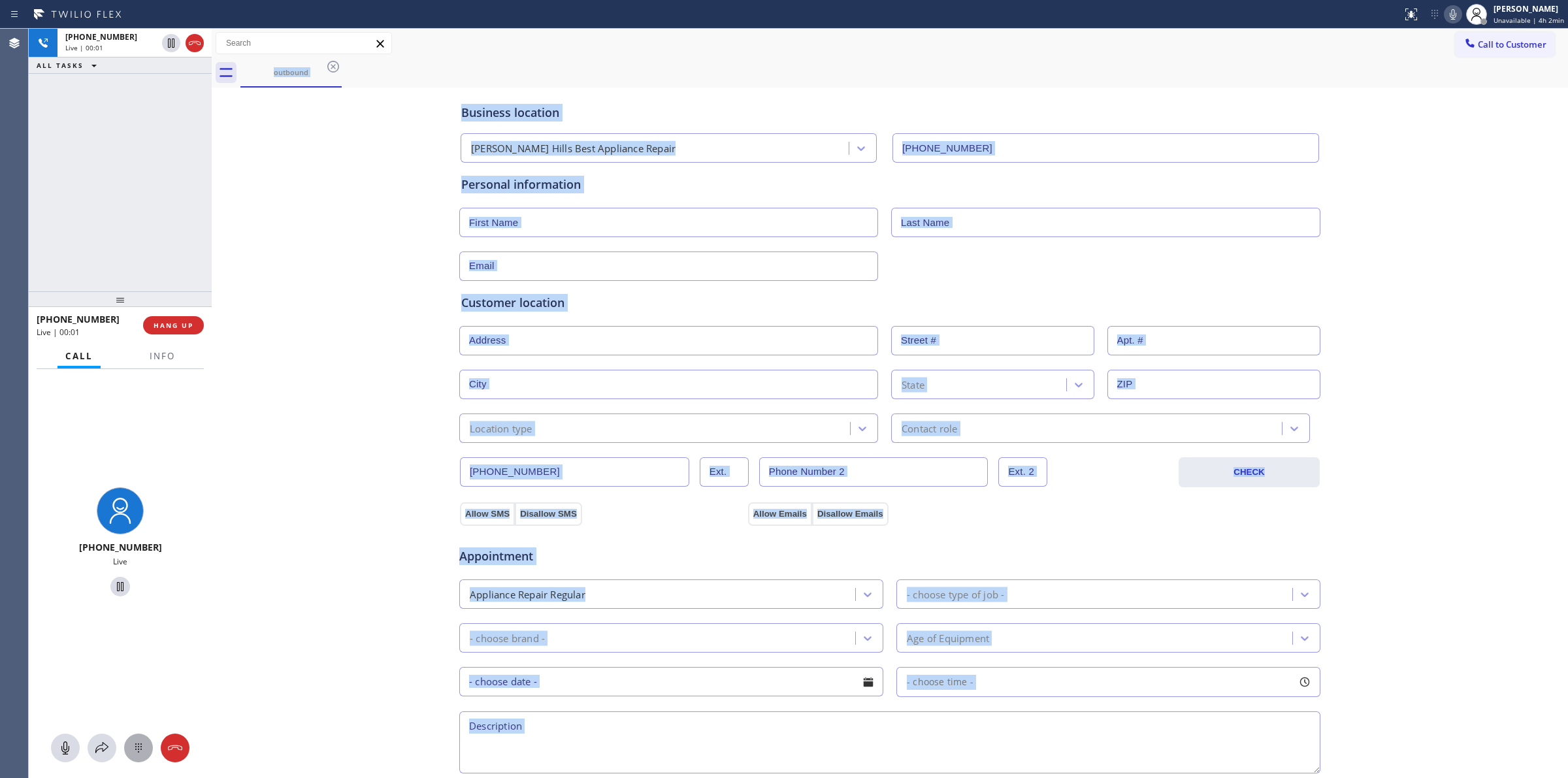
click at [141, 745] on icon at bounding box center [139, 747] width 6 height 9
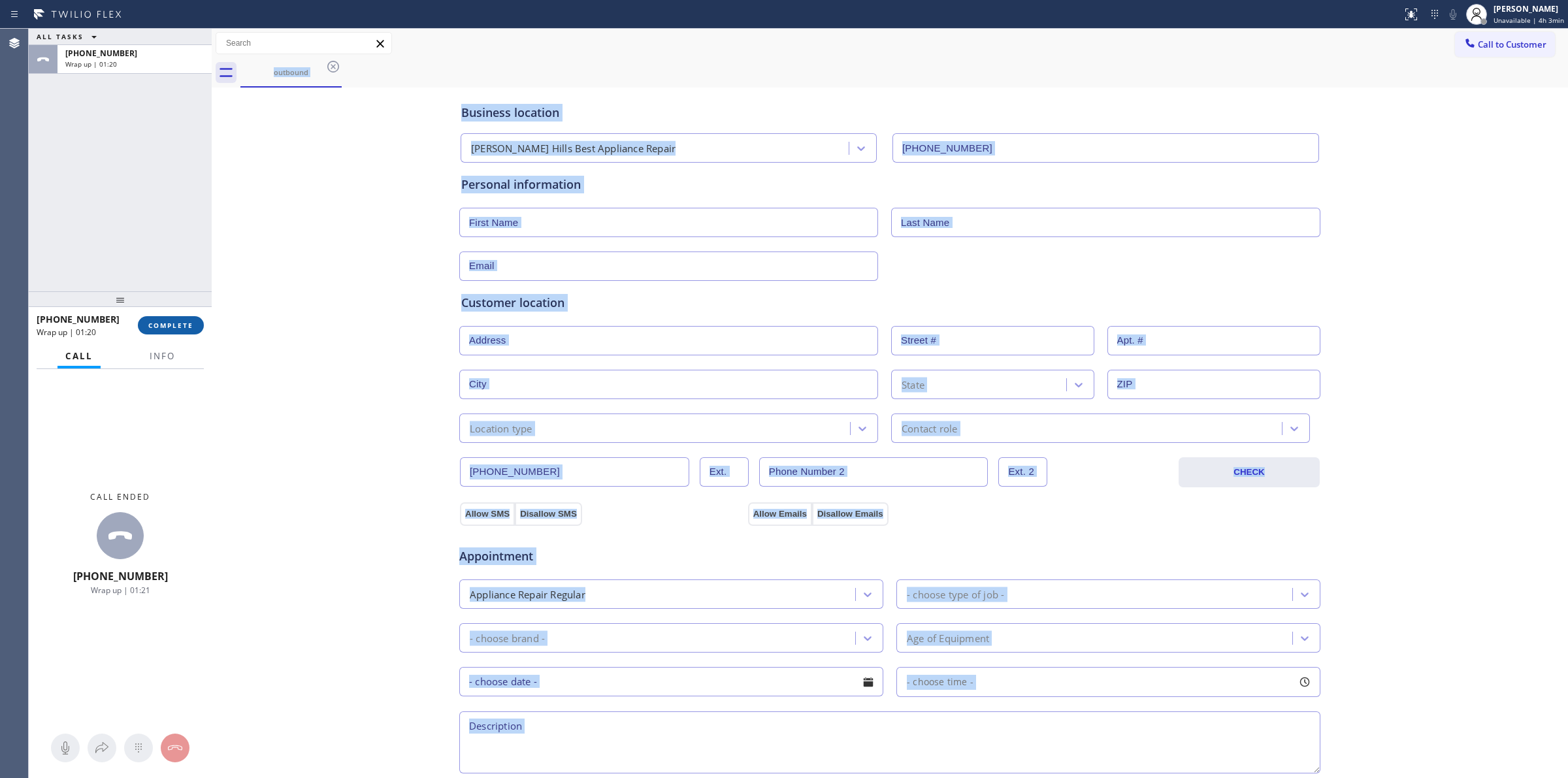
click at [167, 320] on span "COMPLETE" at bounding box center [171, 324] width 45 height 9
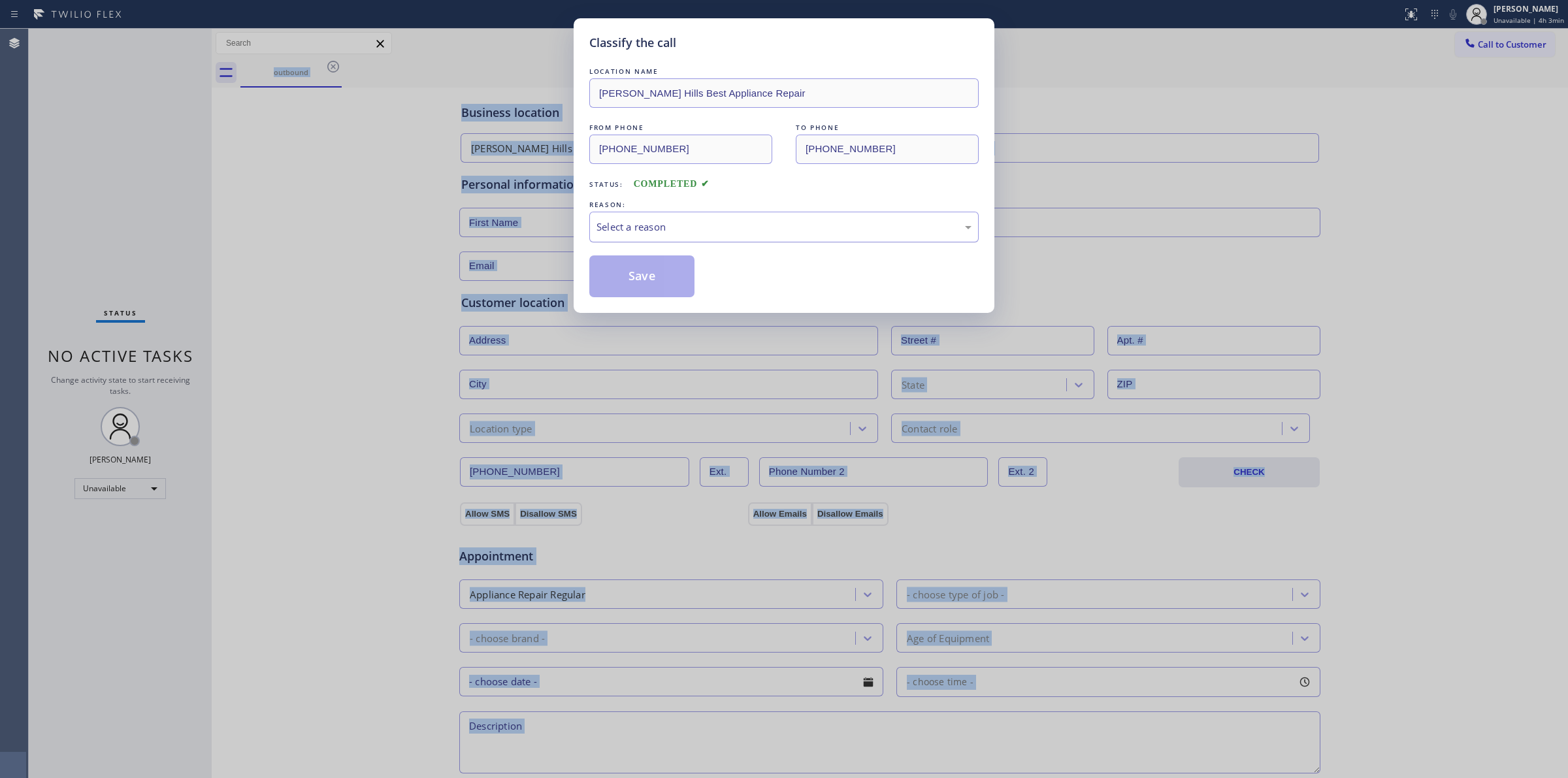
drag, startPoint x: 687, startPoint y: 228, endPoint x: 691, endPoint y: 236, distance: 8.9
click at [690, 228] on div "Select a reason" at bounding box center [784, 227] width 375 height 15
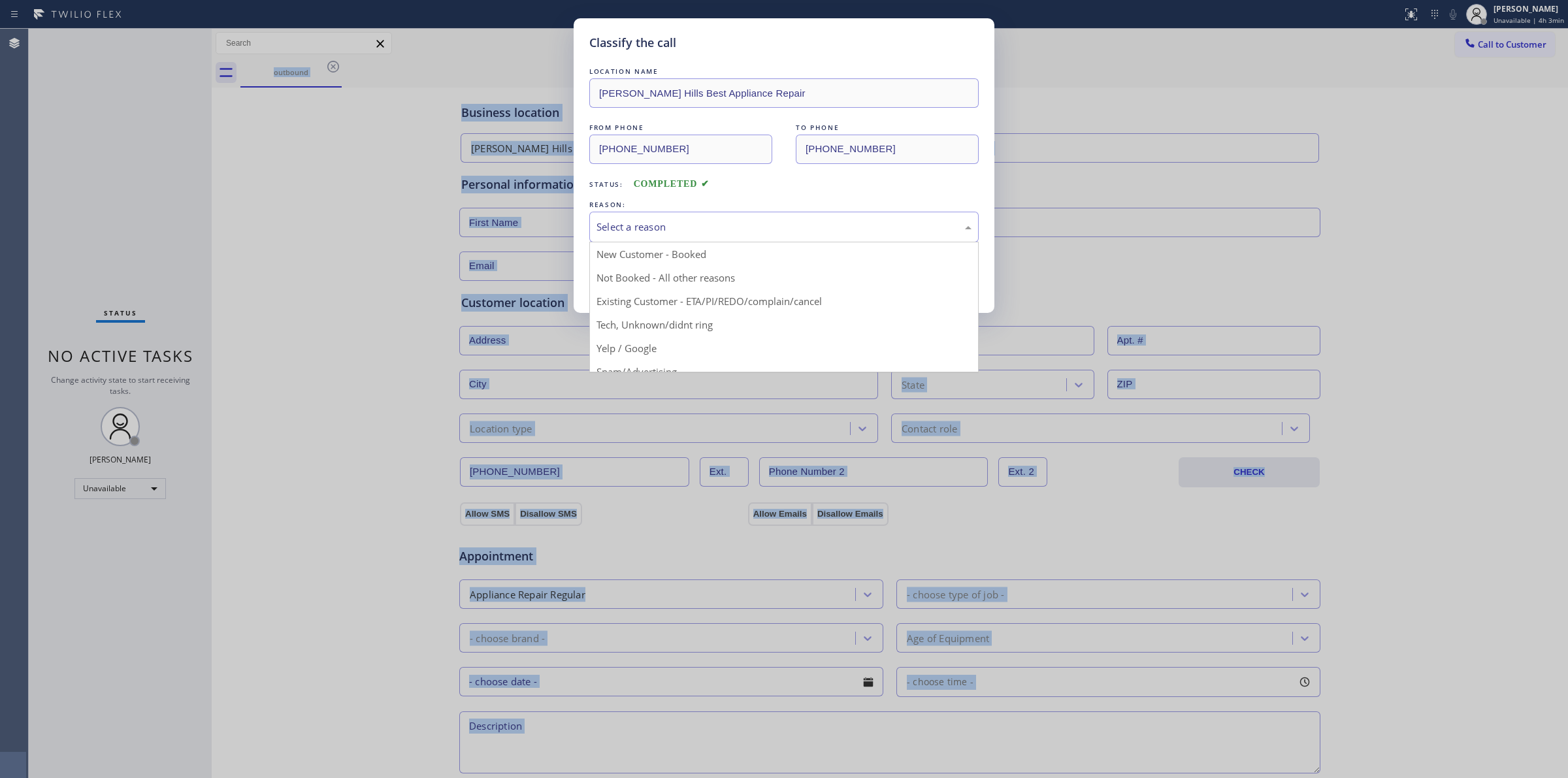
drag, startPoint x: 681, startPoint y: 327, endPoint x: 648, endPoint y: 282, distance: 55.8
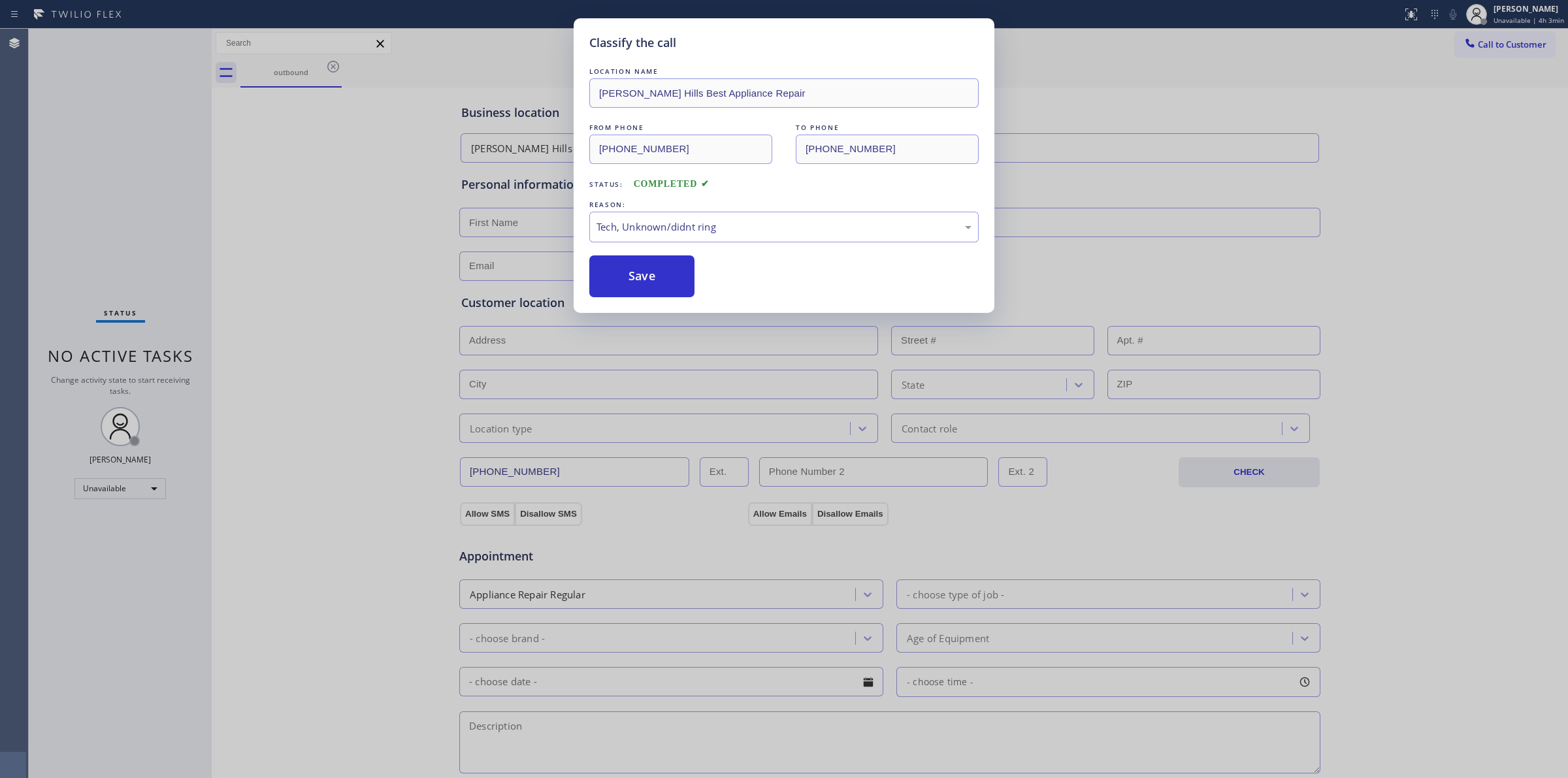
drag, startPoint x: 648, startPoint y: 282, endPoint x: 1318, endPoint y: 116, distance: 690.3
click at [657, 276] on button "Save" at bounding box center [642, 276] width 105 height 42
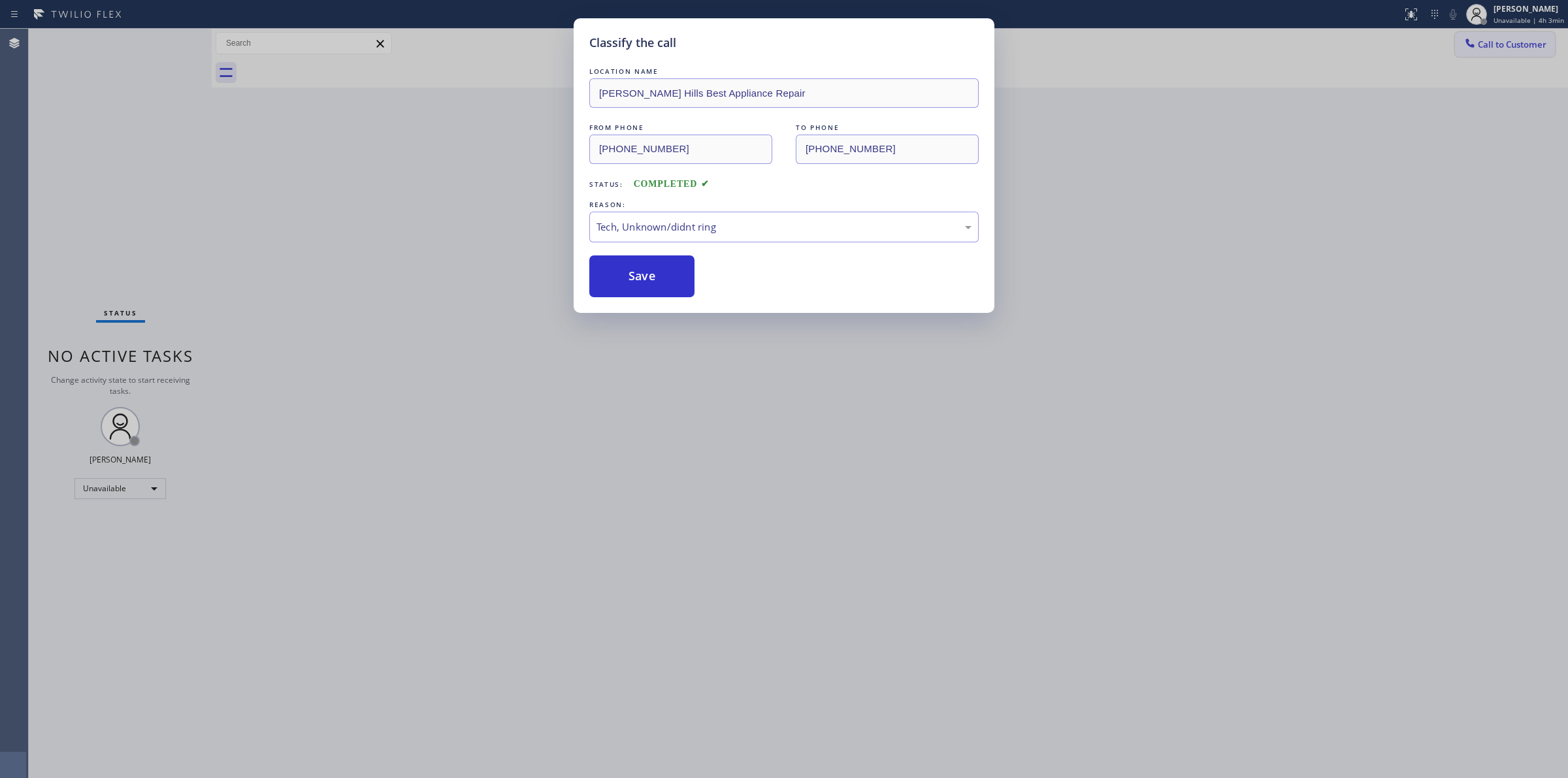
drag, startPoint x: 1490, startPoint y: 53, endPoint x: 1490, endPoint y: 46, distance: 7.0
click at [1490, 53] on div "Classify the call LOCATION NAME 5 Star Appliance Repair FROM PHONE [PHONE_NUMBE…" at bounding box center [799, 404] width 1540 height 749
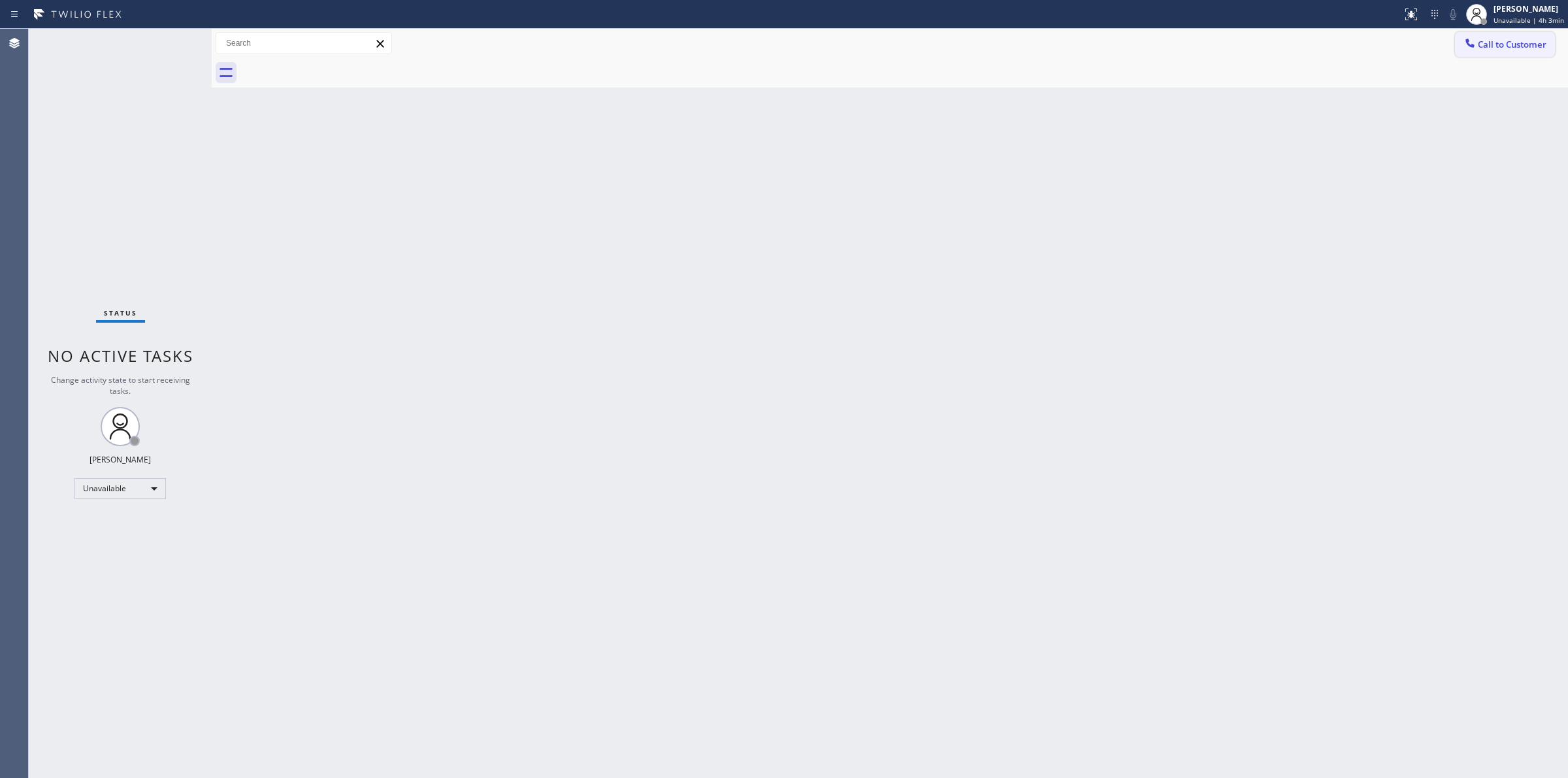
click at [1490, 46] on span "Call to Customer" at bounding box center [1512, 44] width 69 height 12
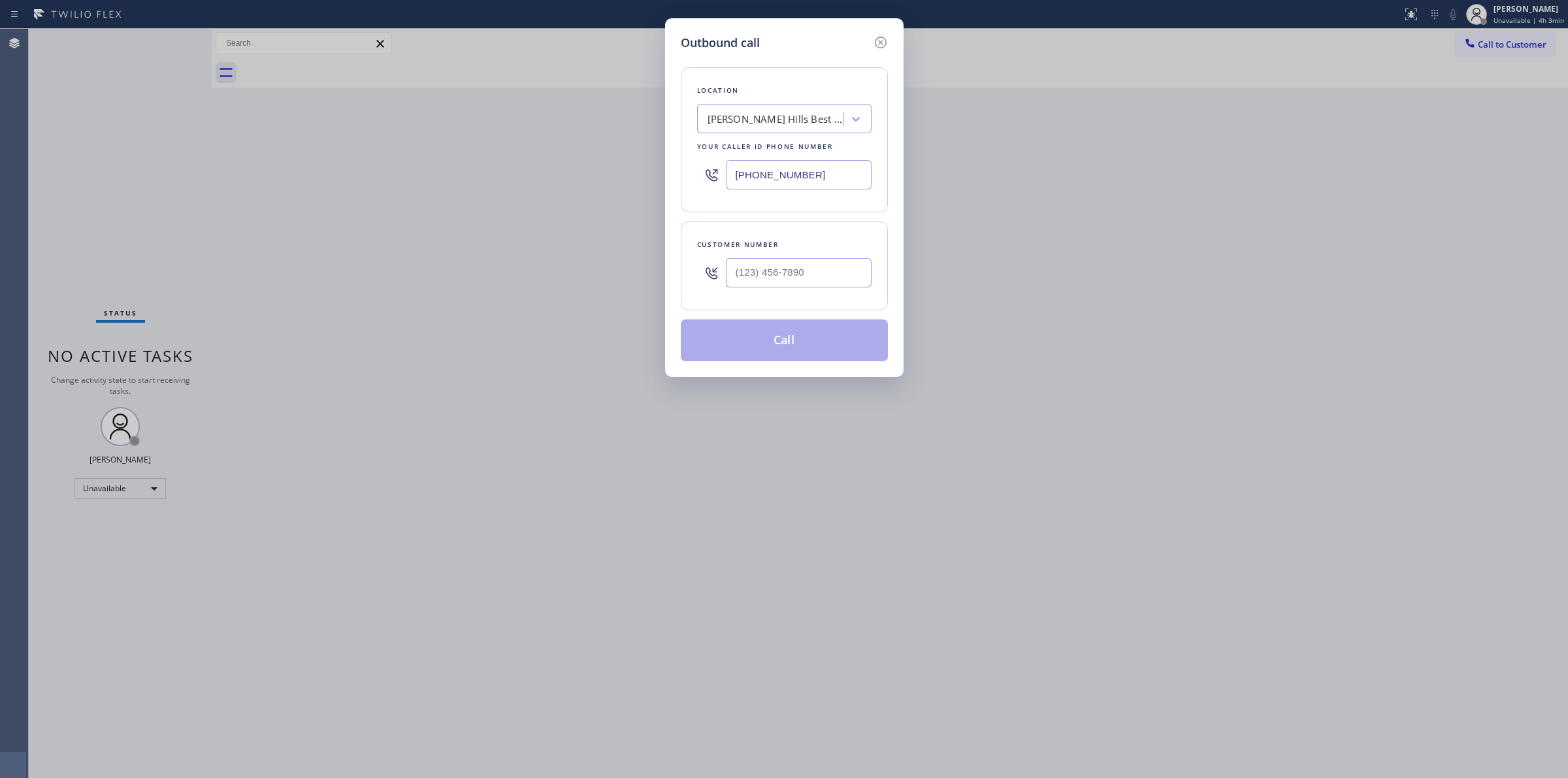
click at [771, 293] on div at bounding box center [799, 273] width 145 height 43
click at [783, 269] on input "(___) ___-____" at bounding box center [799, 273] width 145 height 29
paste input "206) 336-3824"
type input "[PHONE_NUMBER]"
click at [773, 118] on div "[PERSON_NAME] Hills Best Appliance Repair" at bounding box center [777, 119] width 137 height 15
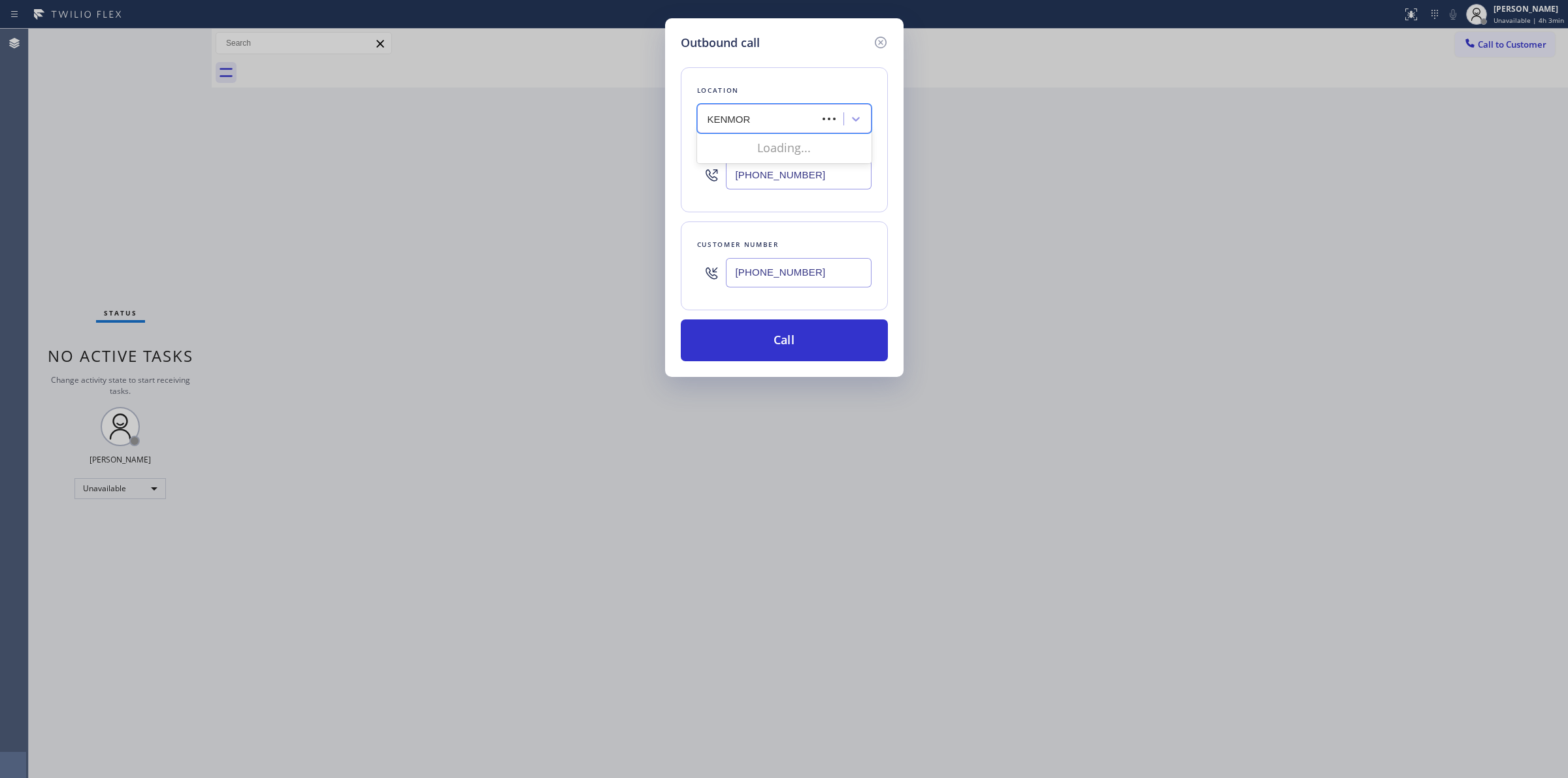
type input "KENMORE"
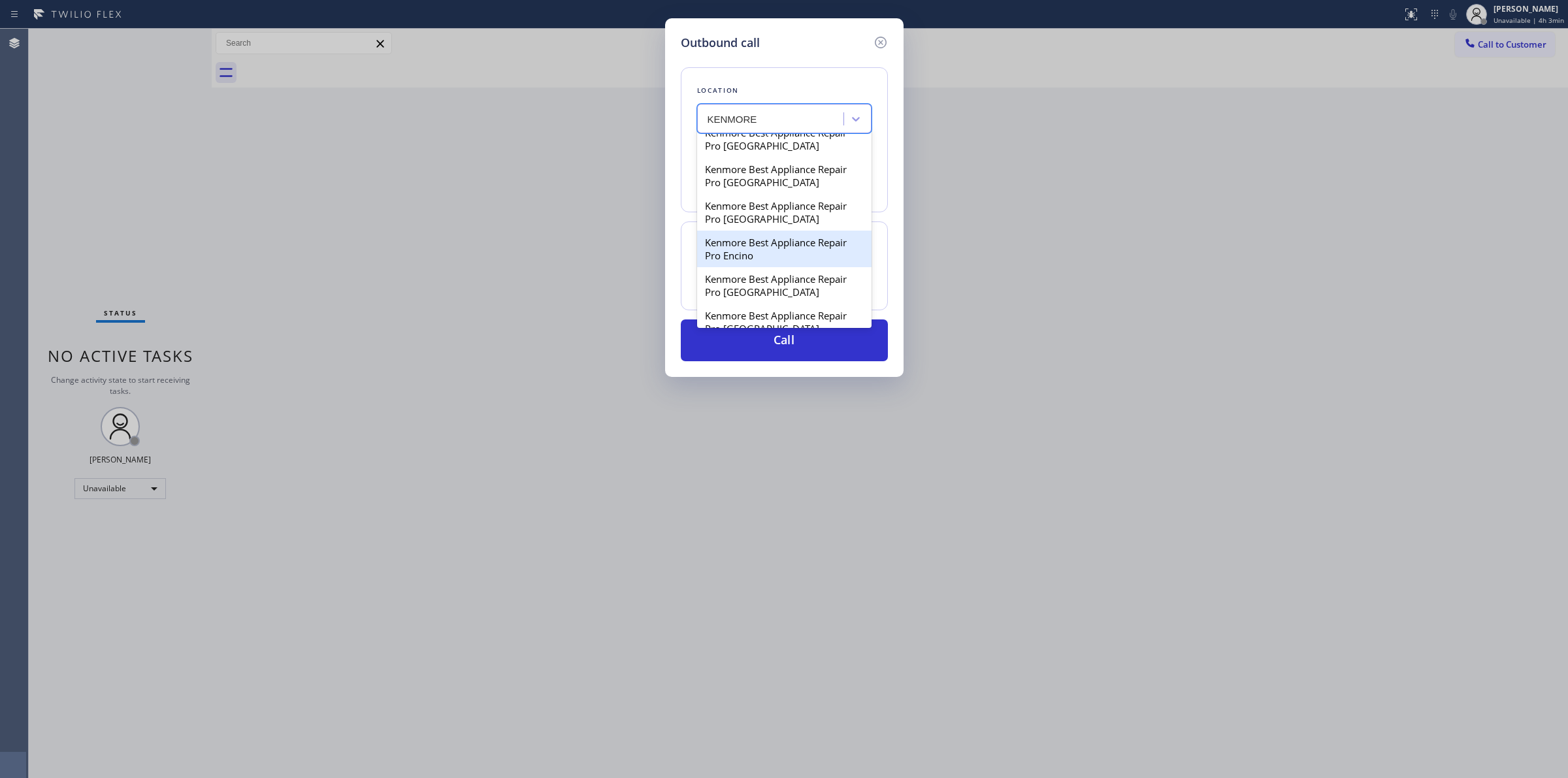
scroll to position [735, 0]
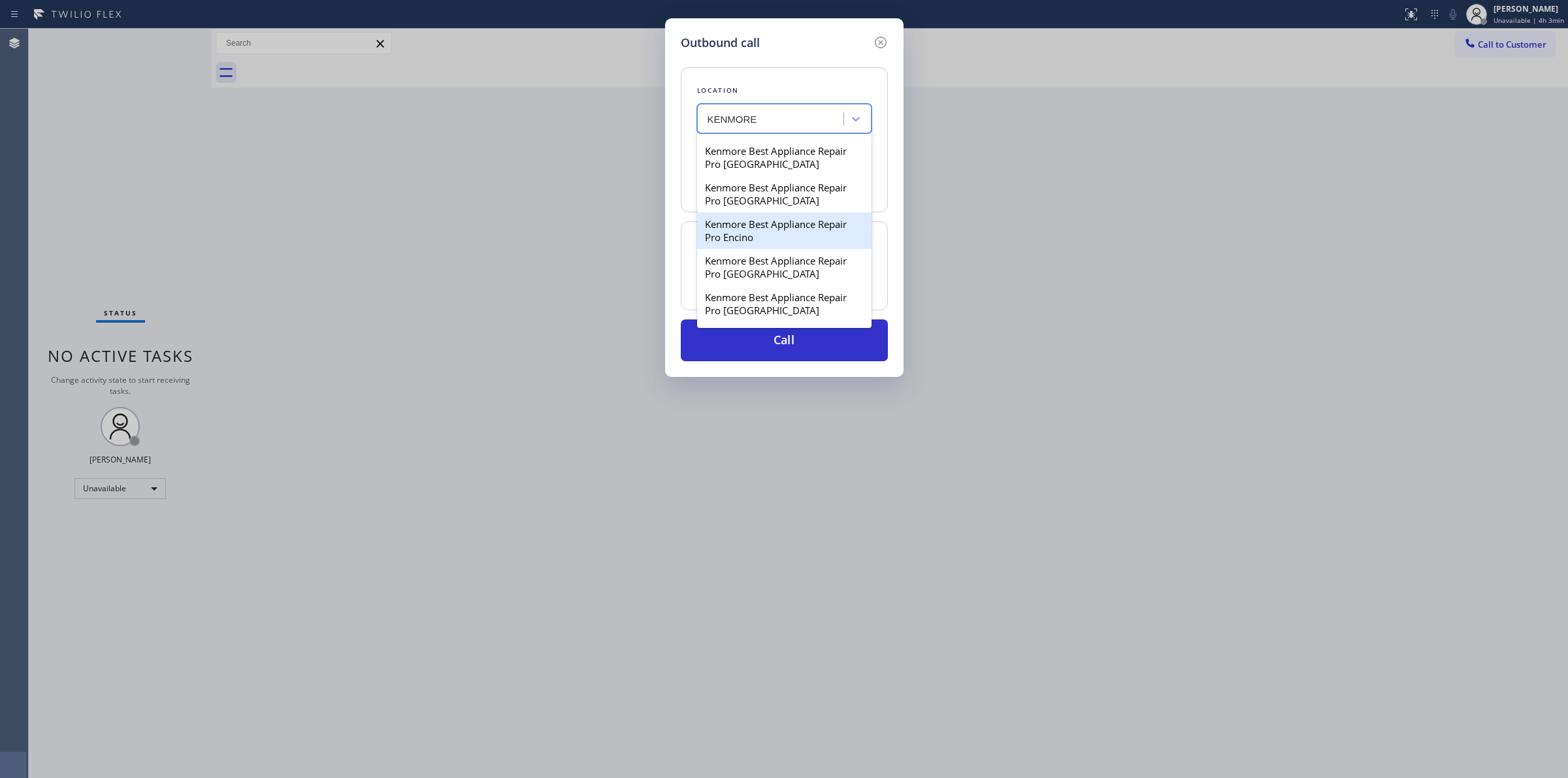
click at [755, 249] on div "Kenmore Best Appliance Repair Pro Encino" at bounding box center [785, 230] width 174 height 36
type input "[PHONE_NUMBER]"
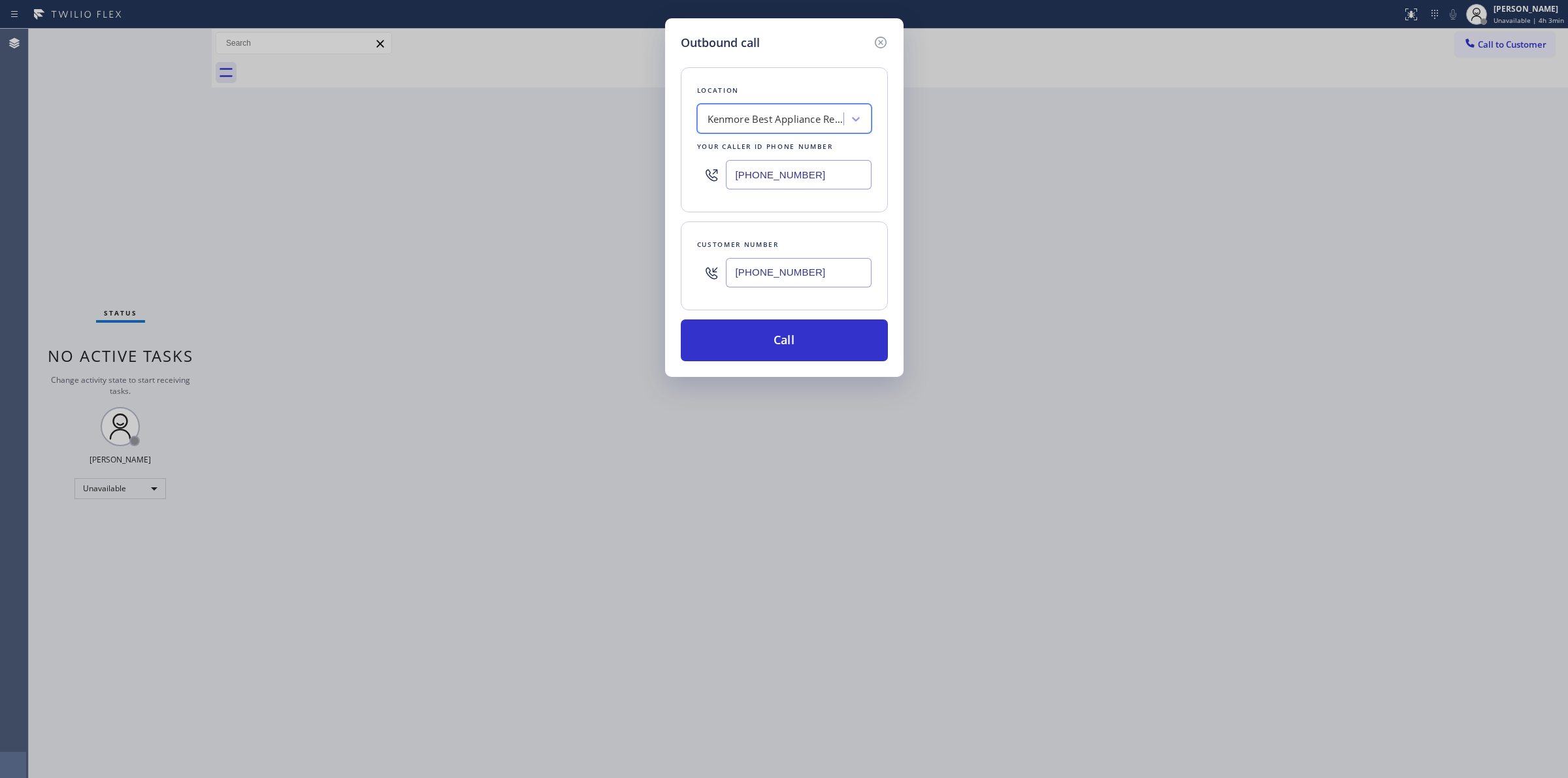
click at [772, 276] on input "[PHONE_NUMBER]" at bounding box center [799, 273] width 145 height 29
click at [773, 337] on button "Call" at bounding box center [784, 341] width 208 height 42
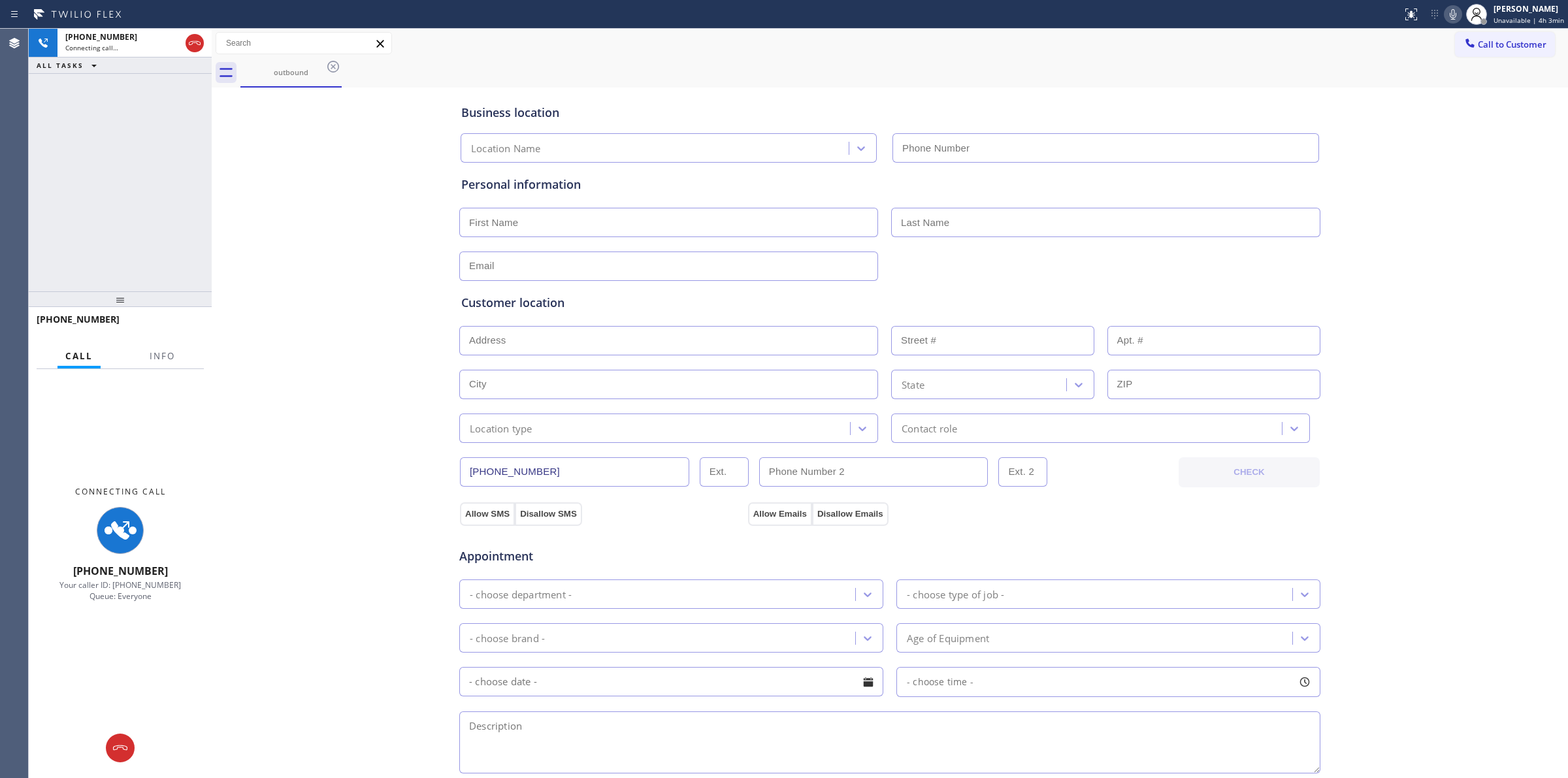
click at [844, 64] on div "outbound" at bounding box center [904, 73] width 1328 height 29
type input "[PHONE_NUMBER]"
click at [1455, 15] on icon at bounding box center [1453, 14] width 15 height 15
click at [337, 64] on icon at bounding box center [333, 66] width 12 height 12
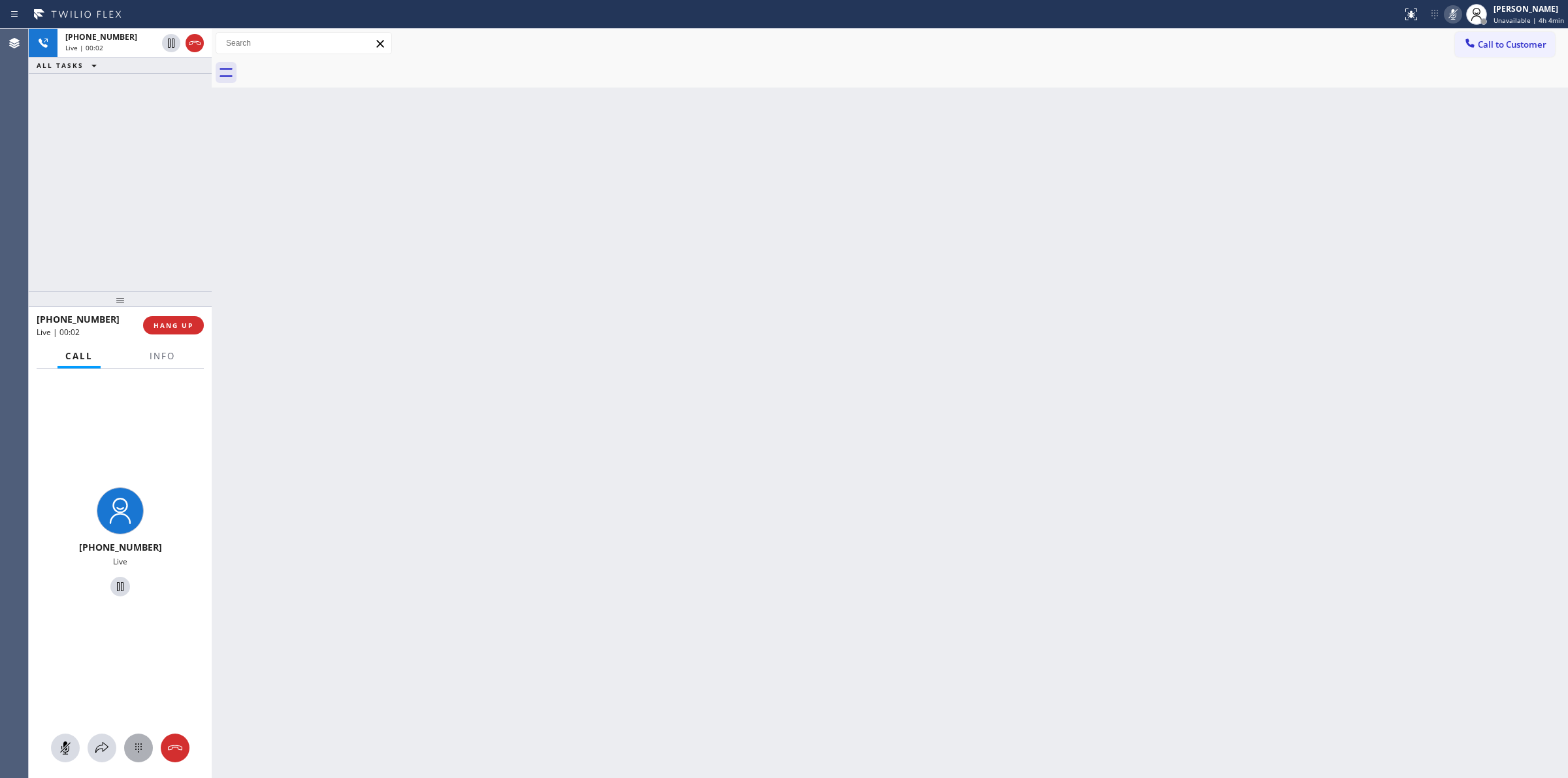
click at [145, 737] on button at bounding box center [139, 748] width 29 height 29
click at [142, 745] on icon at bounding box center [138, 747] width 15 height 15
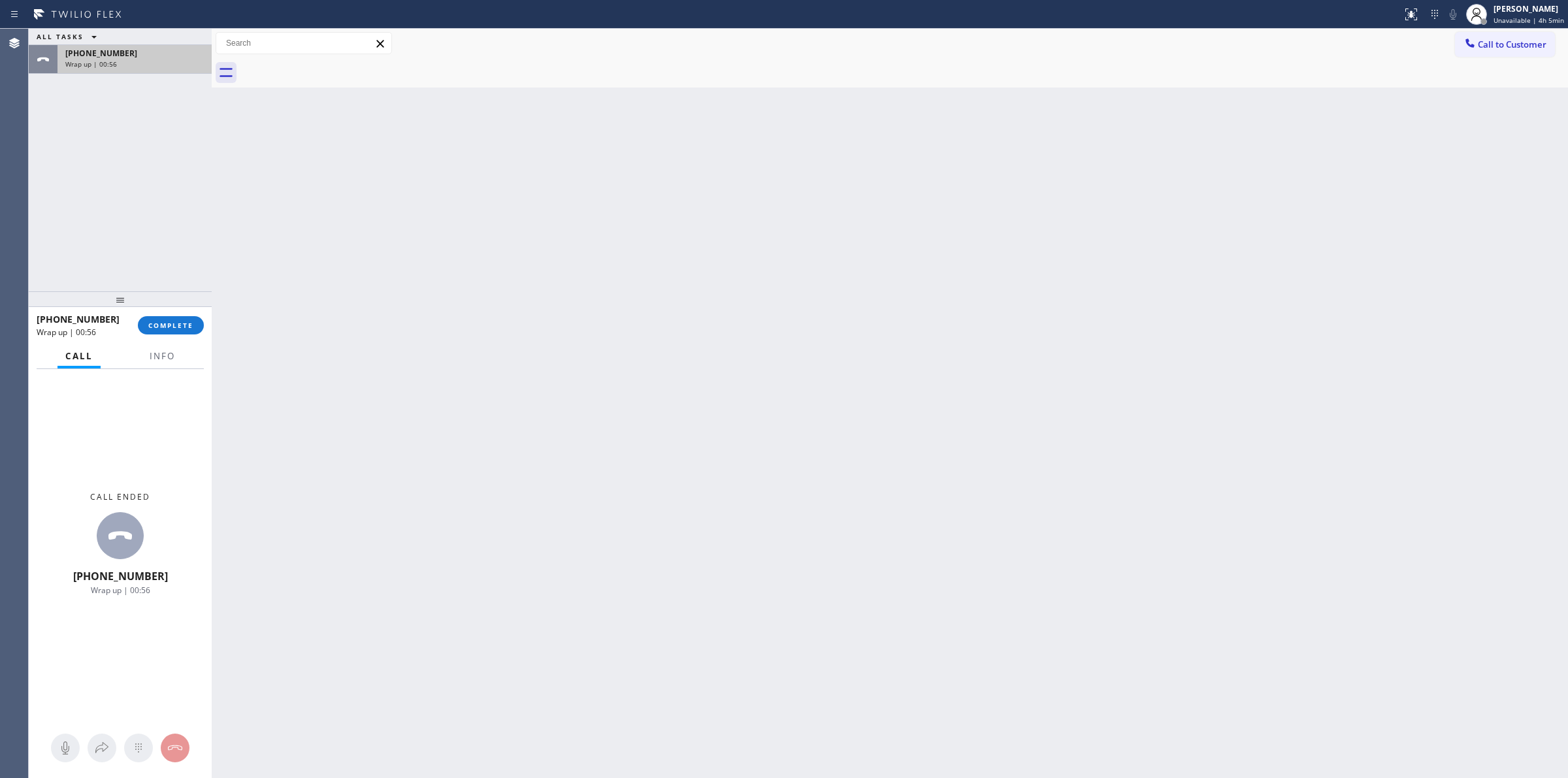
click at [108, 50] on span "[PHONE_NUMBER]" at bounding box center [101, 53] width 72 height 11
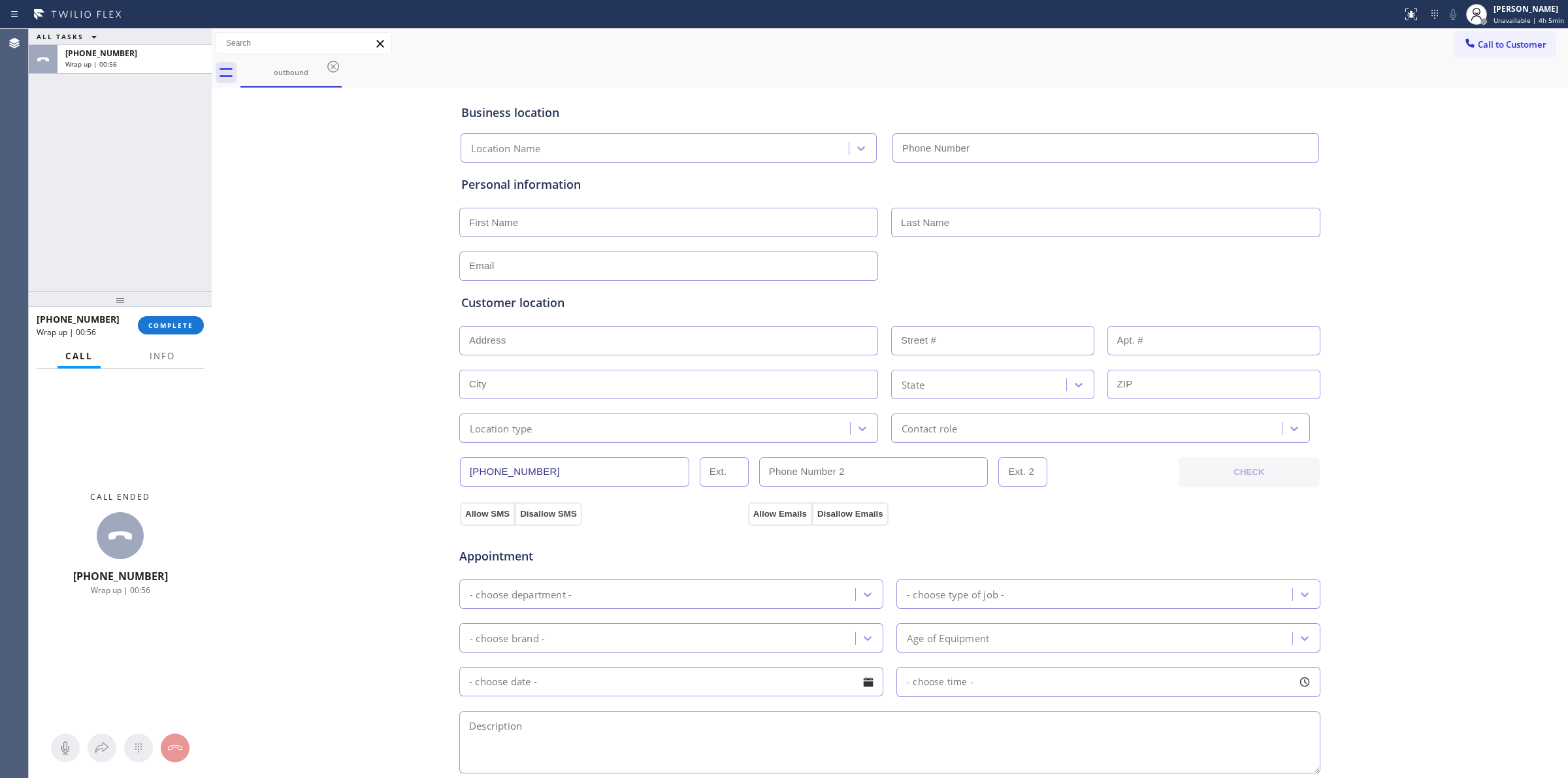
type input "[PHONE_NUMBER]"
click at [181, 335] on div "[PHONE_NUMBER] Wrap up | 00:56 COMPLETE" at bounding box center [119, 325] width 167 height 34
click at [187, 317] on button "COMPLETE" at bounding box center [171, 325] width 66 height 19
click at [187, 319] on button "COMPLETE" at bounding box center [171, 325] width 66 height 19
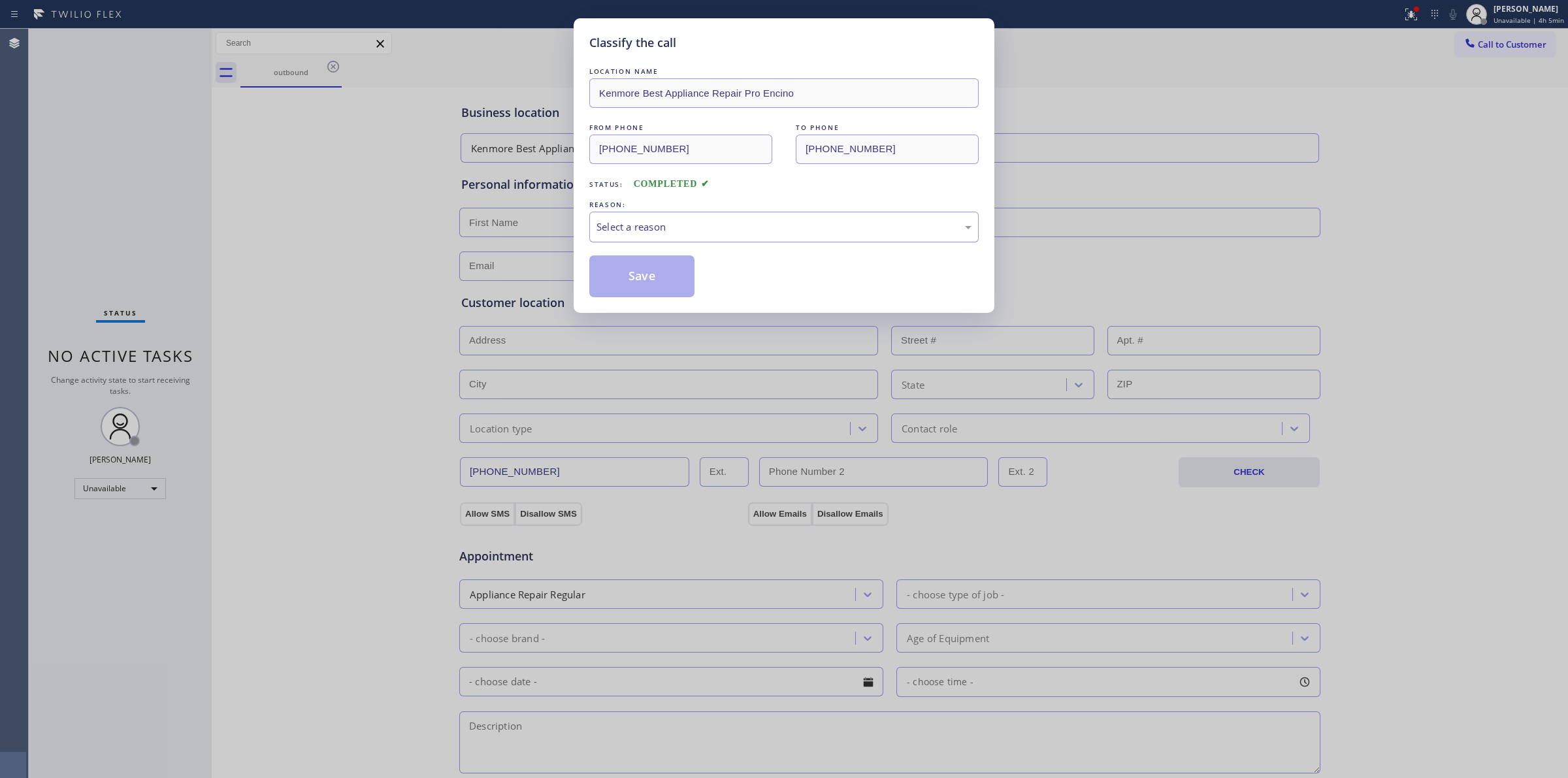
click at [728, 226] on div "Select a reason" at bounding box center [784, 227] width 375 height 15
click at [642, 275] on button "Save" at bounding box center [642, 276] width 105 height 42
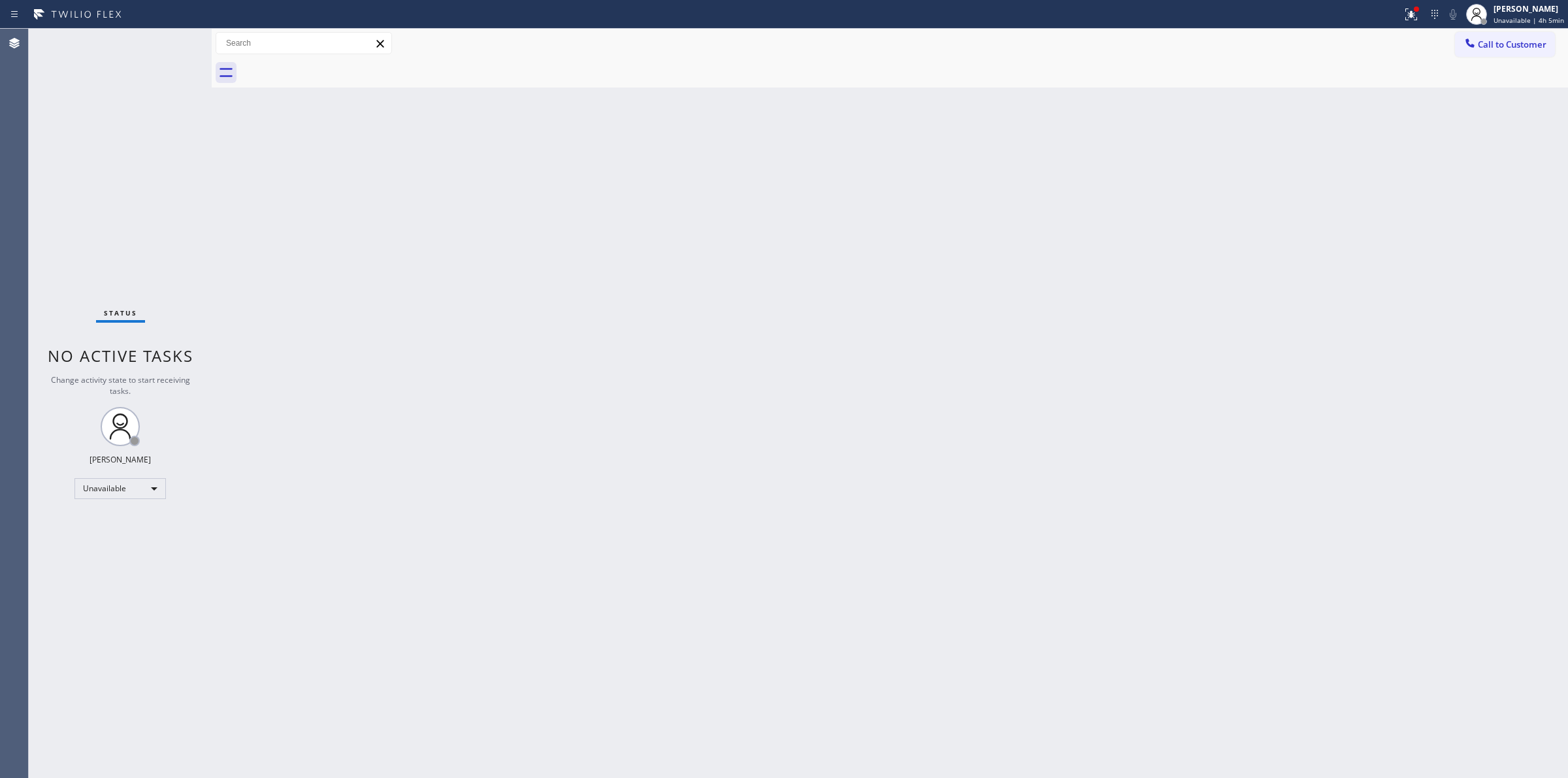
drag, startPoint x: 883, startPoint y: 236, endPoint x: 1302, endPoint y: 103, distance: 439.6
click at [913, 229] on div "Back to Dashboard Change Sender ID Customers Technicians Select a contact Outbo…" at bounding box center [890, 404] width 1356 height 749
click at [1514, 37] on button "Call to Customer" at bounding box center [1505, 44] width 100 height 25
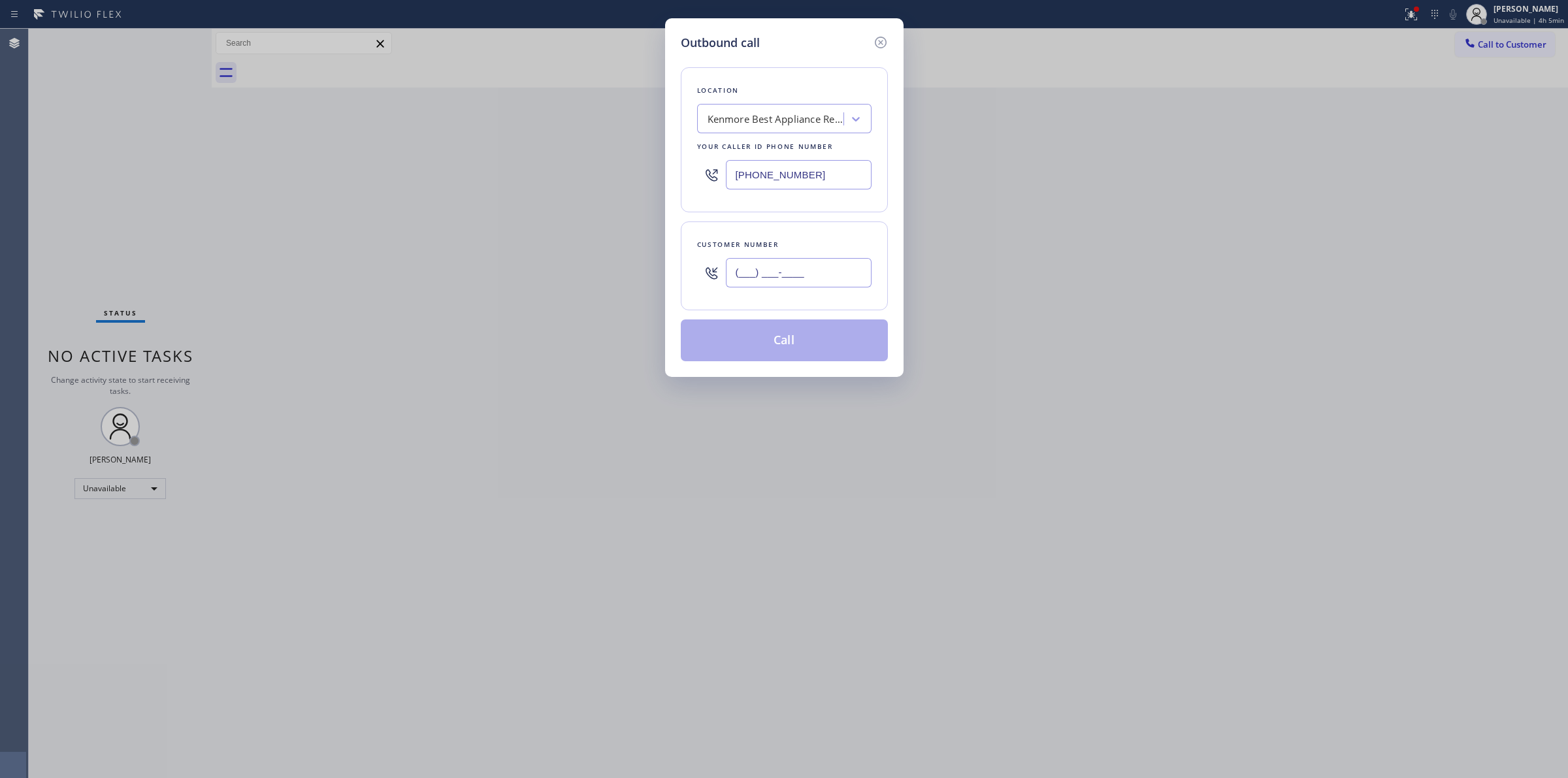
paste input "62"
click at [794, 258] on input "(___) ___-__62" at bounding box center [799, 273] width 145 height 29
click at [779, 150] on div "Your caller id phone number" at bounding box center [785, 146] width 174 height 14
drag, startPoint x: 828, startPoint y: 270, endPoint x: 509, endPoint y: 253, distance: 319.5
click at [509, 253] on div "Outbound call Location [GEOGRAPHIC_DATA] Best Appliance Repair Pro Encino Your …" at bounding box center [784, 389] width 1568 height 778
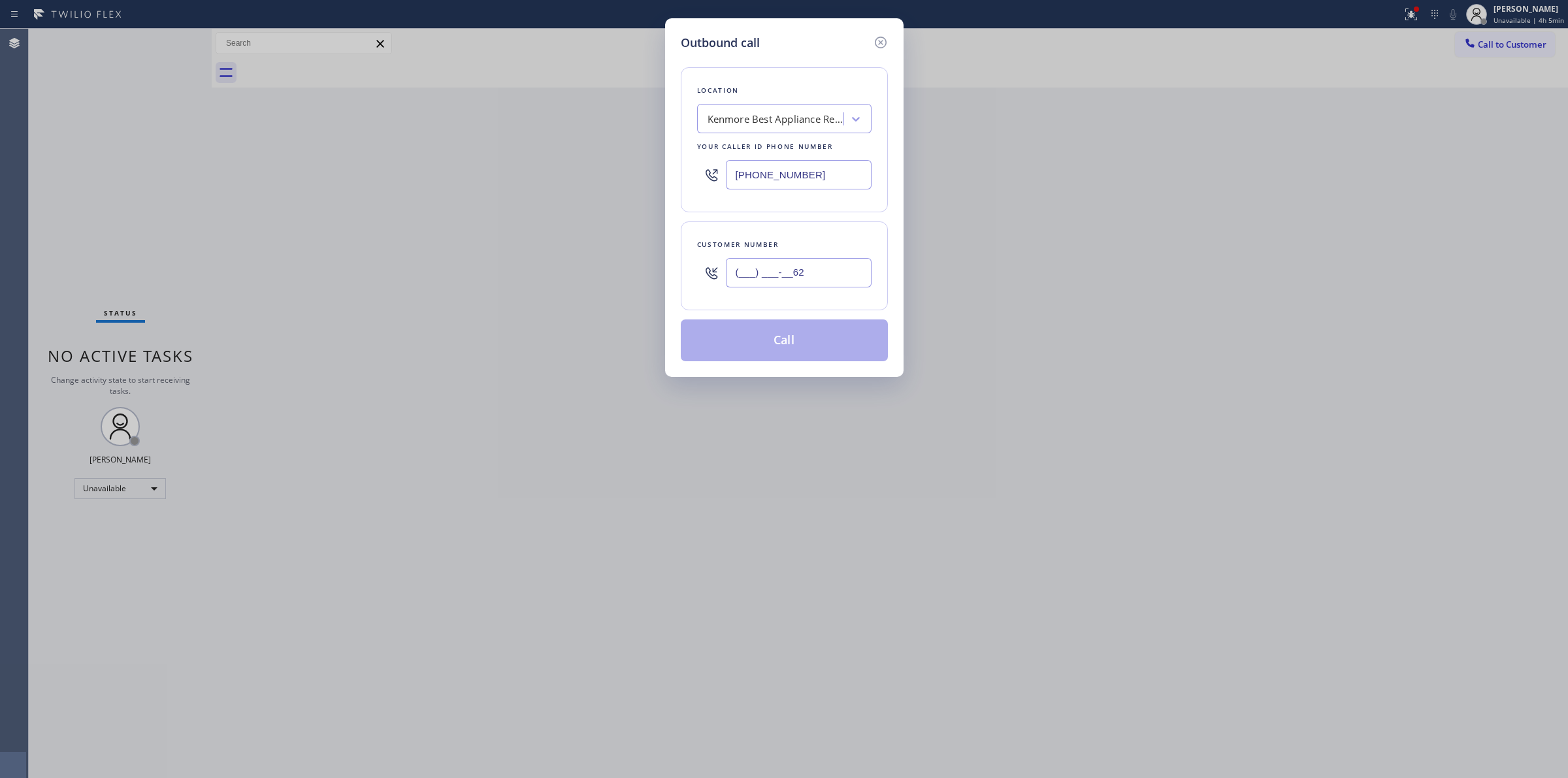
paste input "626) 623-5086"
type input "[PHONE_NUMBER]"
click at [736, 148] on div "Your caller id phone number" at bounding box center [785, 146] width 174 height 14
click at [752, 134] on div "Location [GEOGRAPHIC_DATA] Best Appliance Repair Pro Encino Your caller id phon…" at bounding box center [784, 140] width 208 height 145
click at [774, 125] on div "Kenmore Best Appliance Repair Pro Encino" at bounding box center [777, 119] width 137 height 15
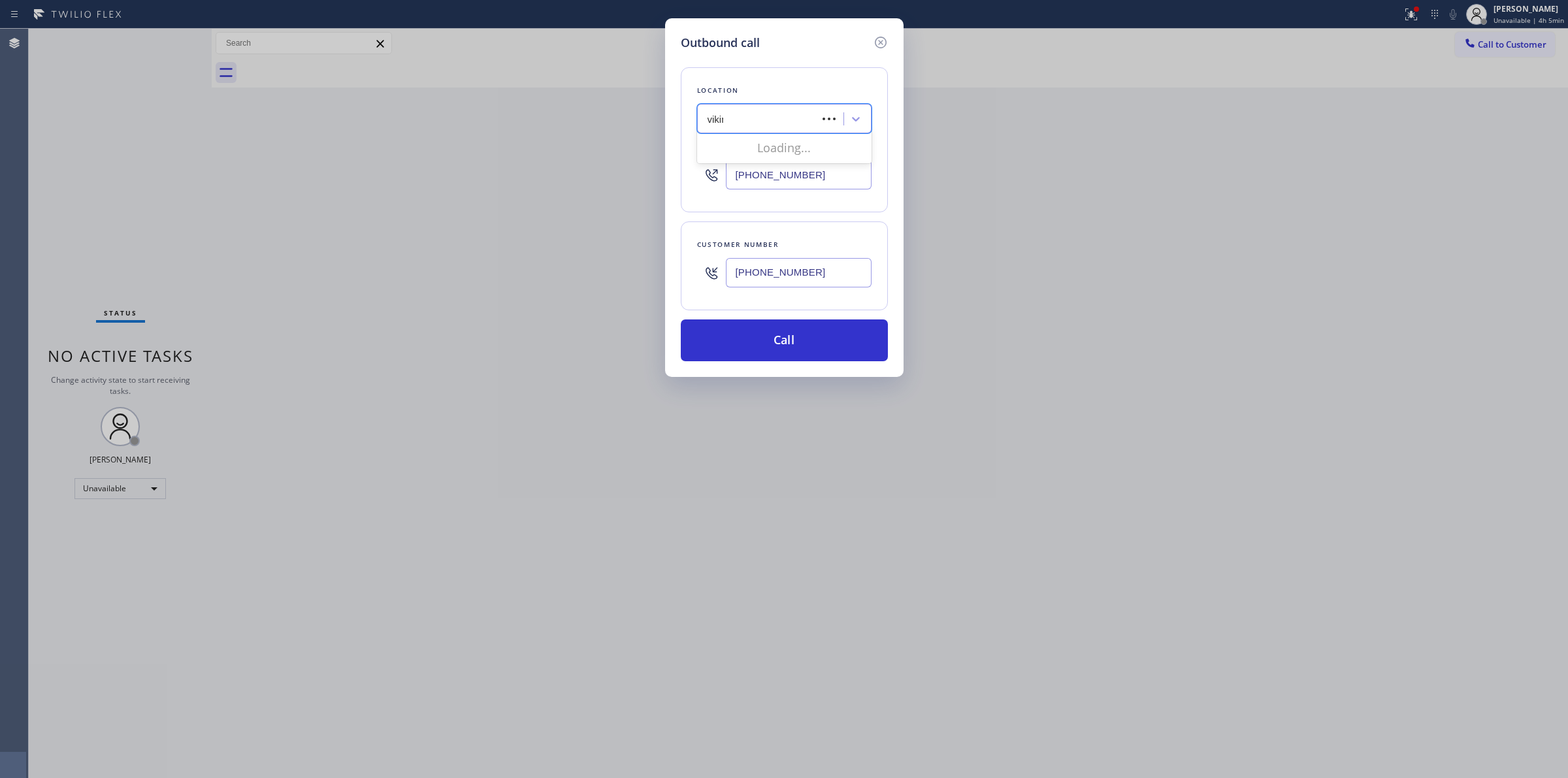
type input "viking"
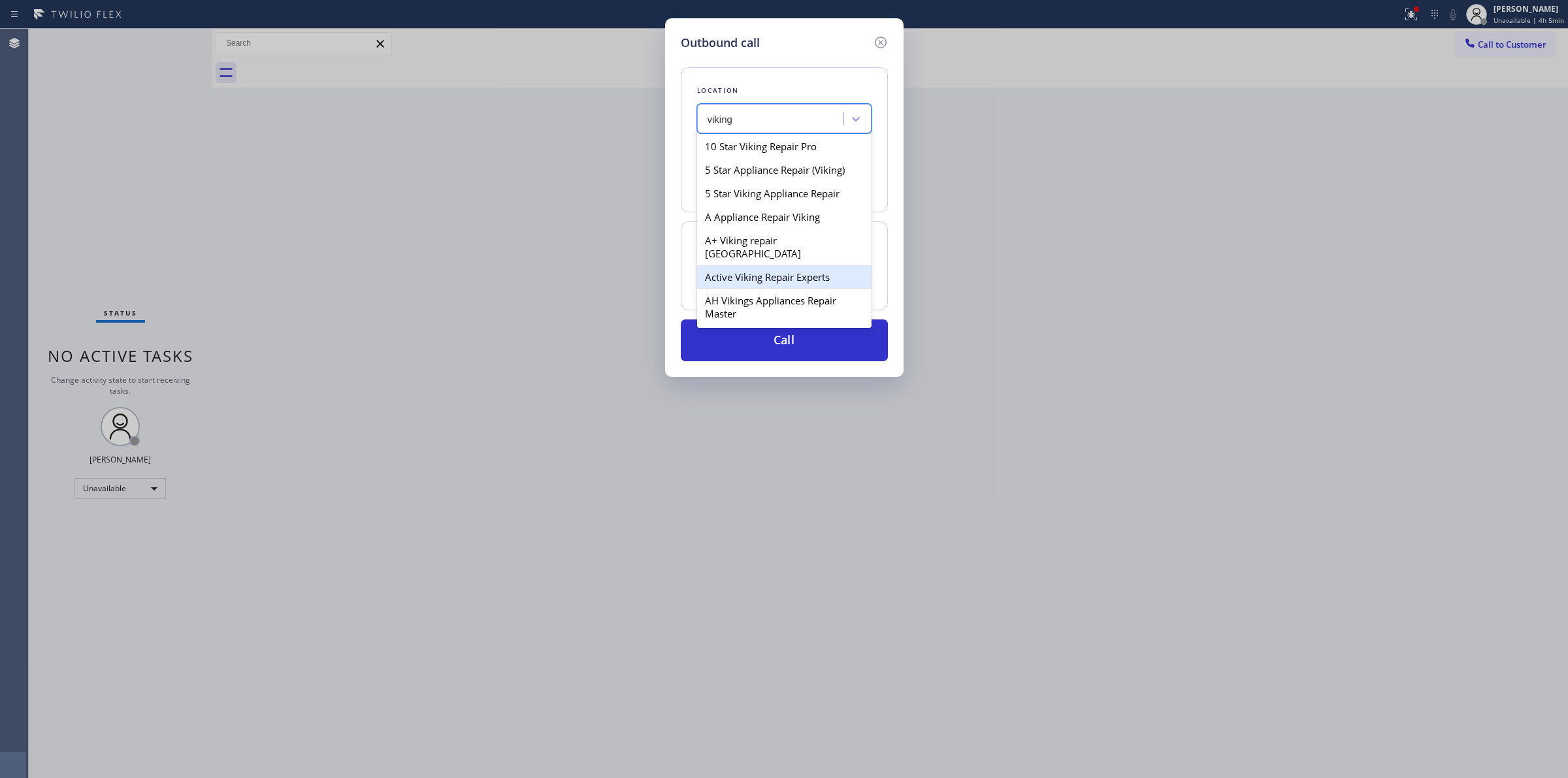
scroll to position [571, 0]
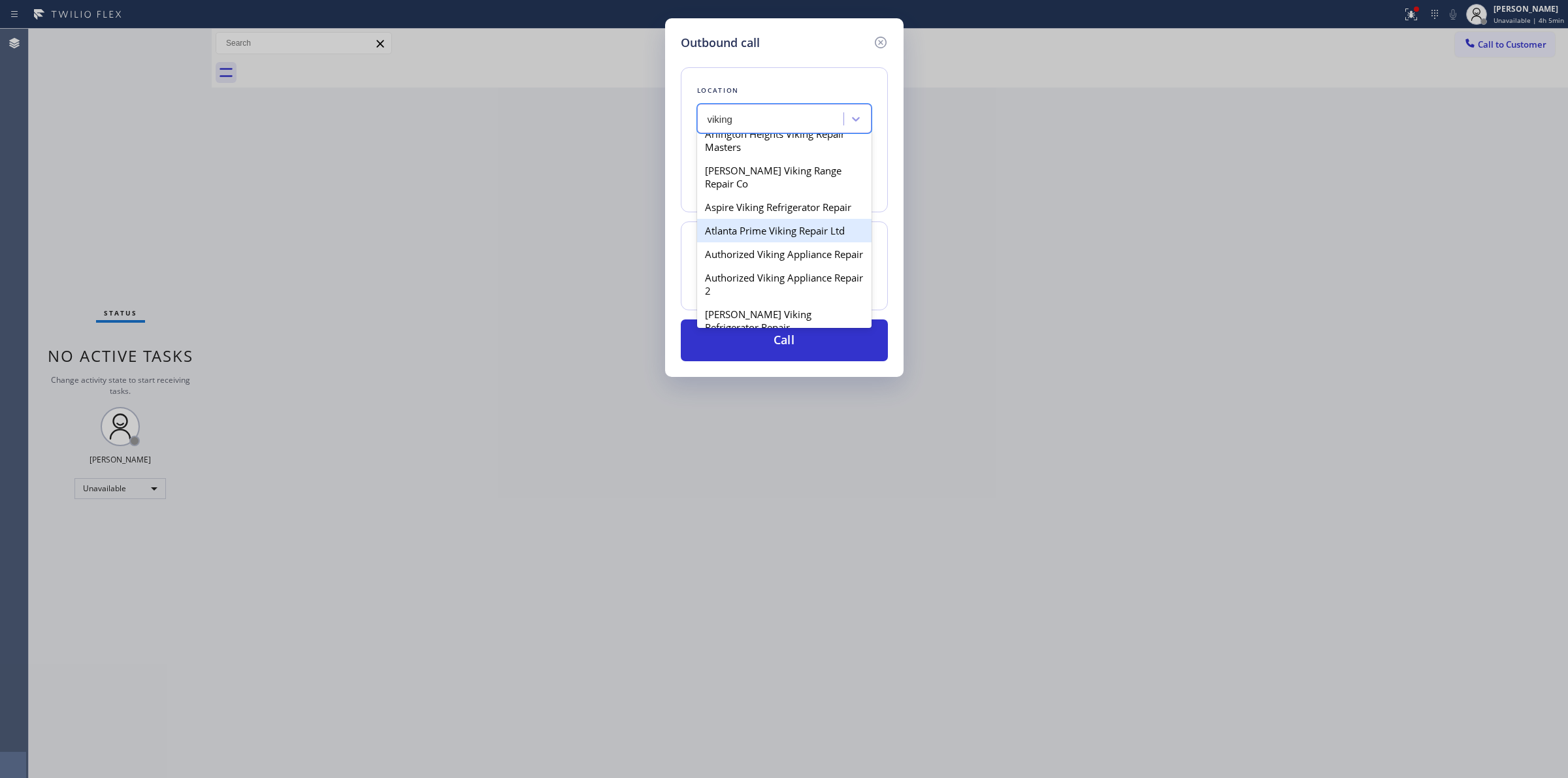
click at [766, 242] on div "Atlanta Prime Viking Repair Ltd" at bounding box center [785, 230] width 174 height 23
type input "[PHONE_NUMBER]"
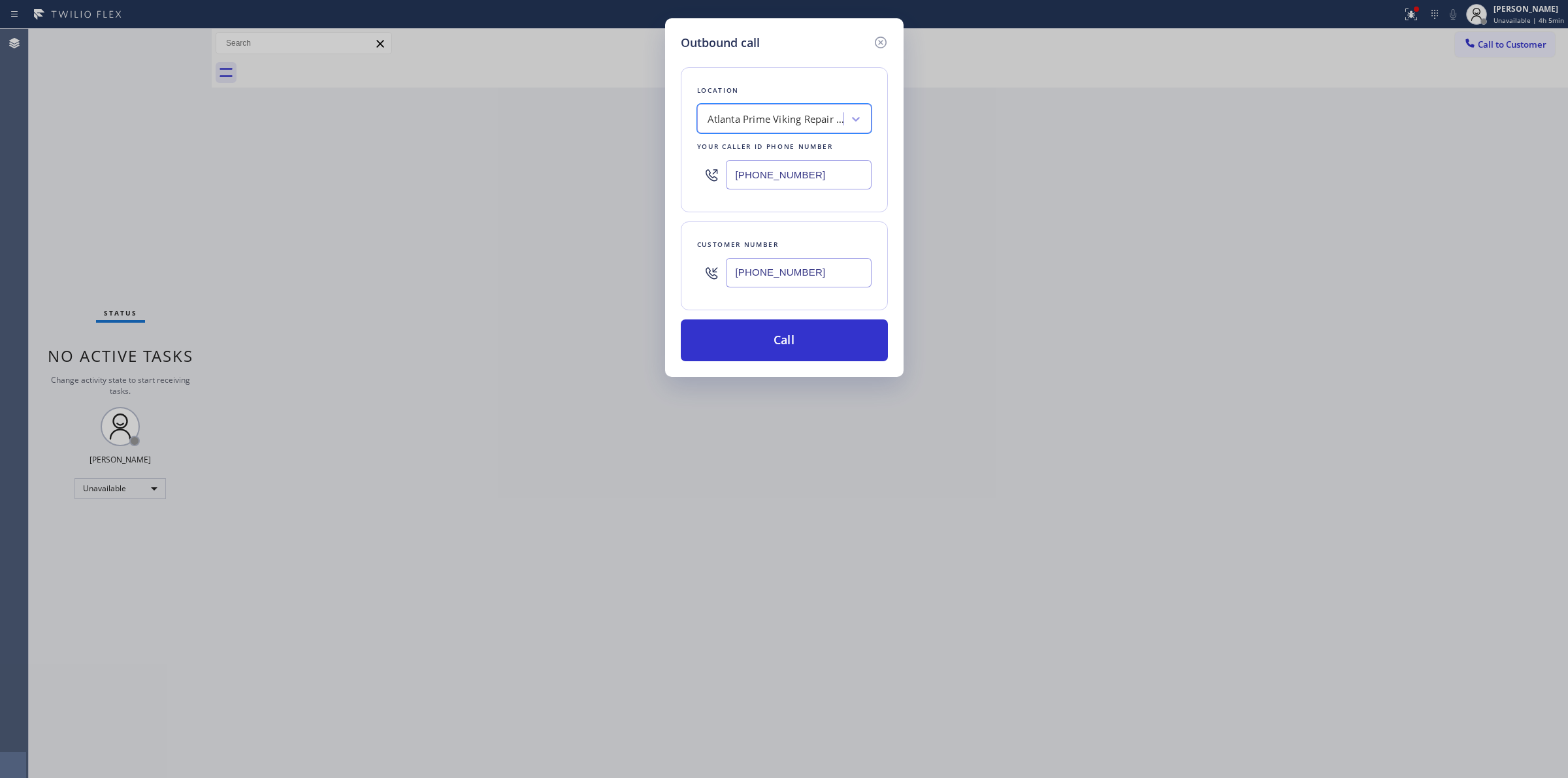
click at [778, 276] on input "[PHONE_NUMBER]" at bounding box center [799, 273] width 145 height 29
click at [766, 348] on button "Call" at bounding box center [784, 341] width 208 height 42
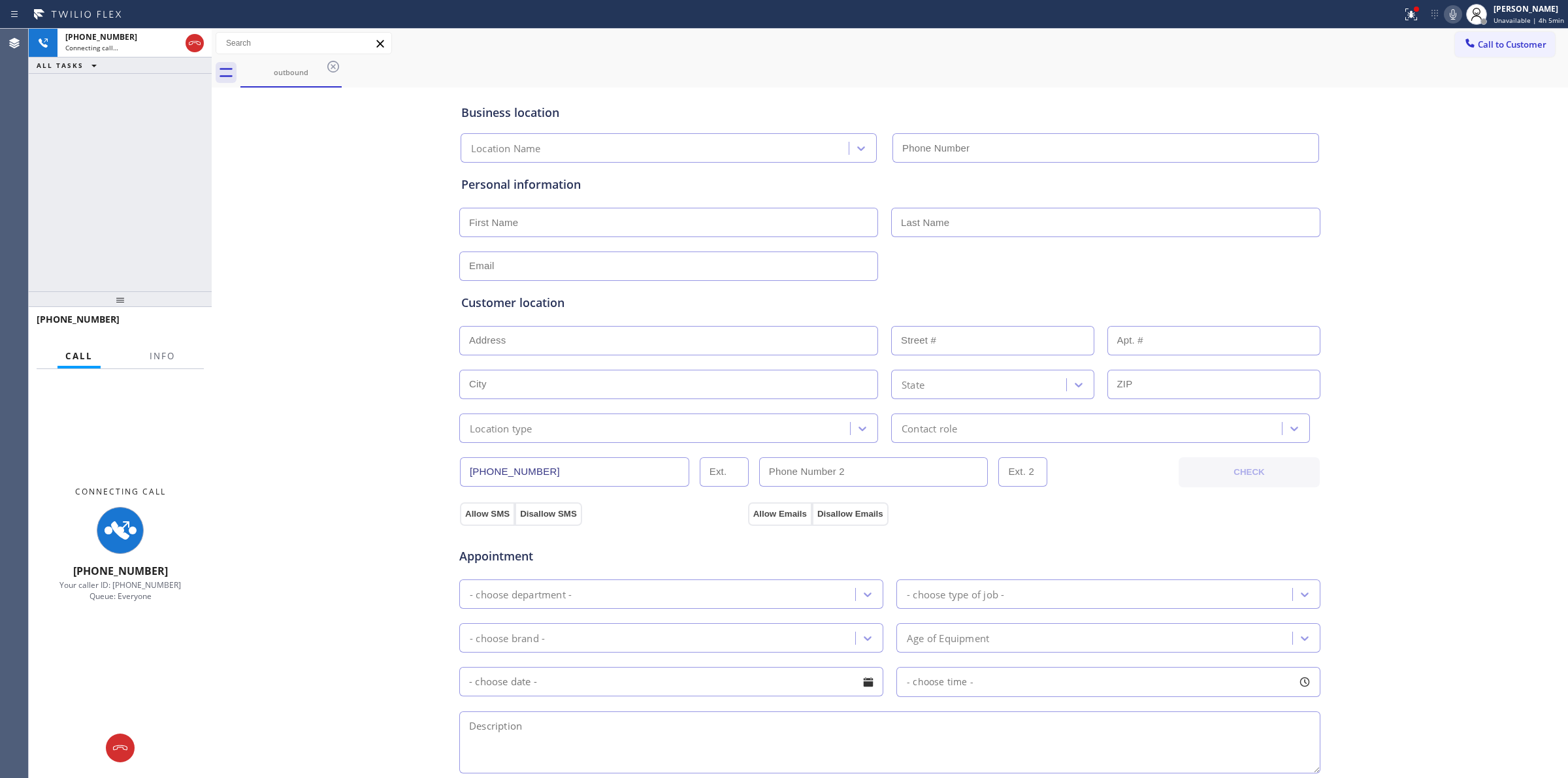
click at [926, 67] on div "outbound" at bounding box center [904, 73] width 1328 height 29
type input "[PHONE_NUMBER]"
click at [1459, 15] on icon at bounding box center [1453, 14] width 15 height 15
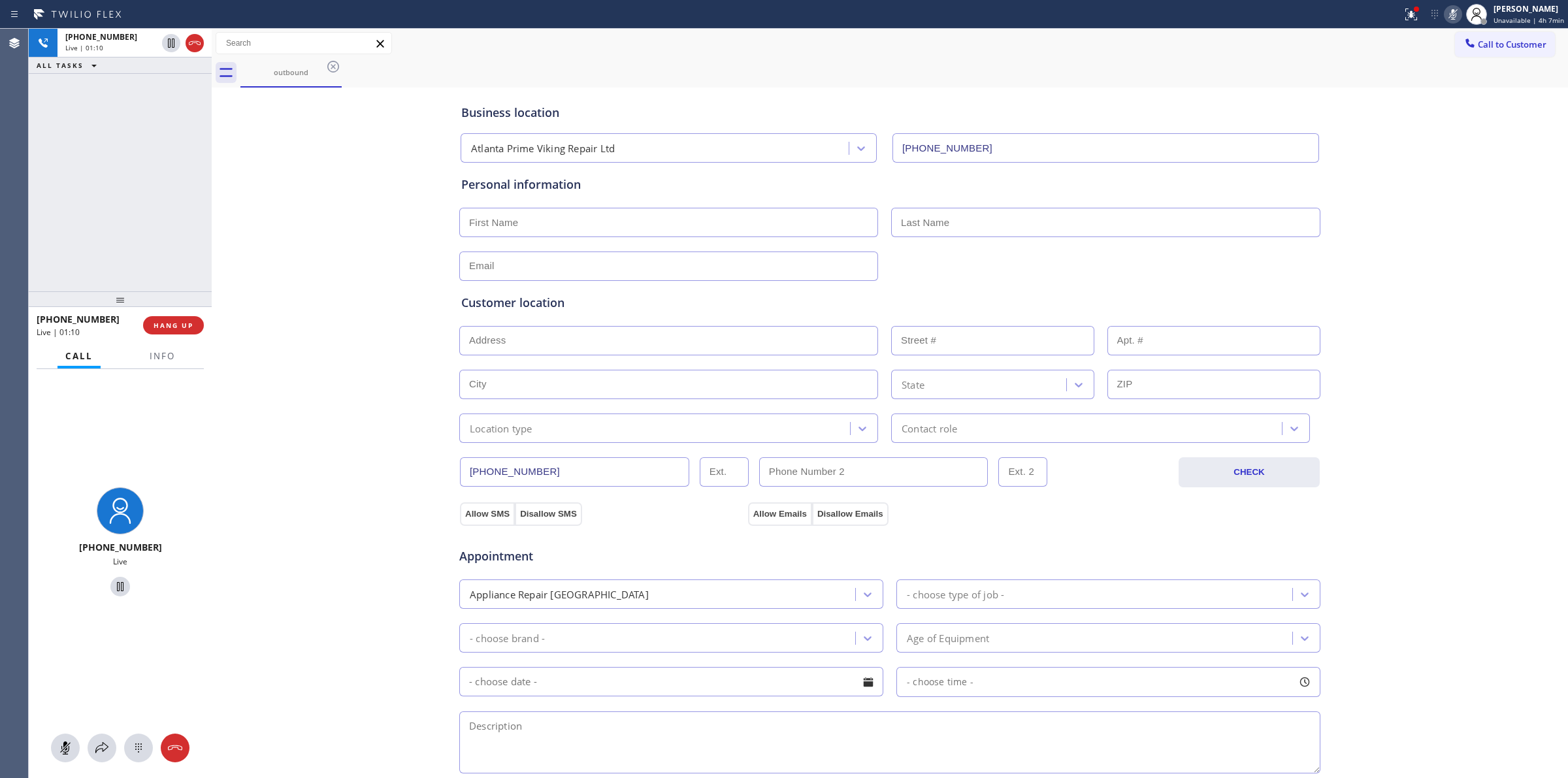
drag, startPoint x: 0, startPoint y: 249, endPoint x: 0, endPoint y: 262, distance: 13.0
drag, startPoint x: 0, startPoint y: 262, endPoint x: 214, endPoint y: 102, distance: 267.2
click at [212, 102] on div at bounding box center [212, 404] width 0 height 749
click at [124, 40] on div "[PHONE_NUMBER]" at bounding box center [111, 37] width 91 height 11
click at [124, 742] on div at bounding box center [139, 747] width 29 height 15
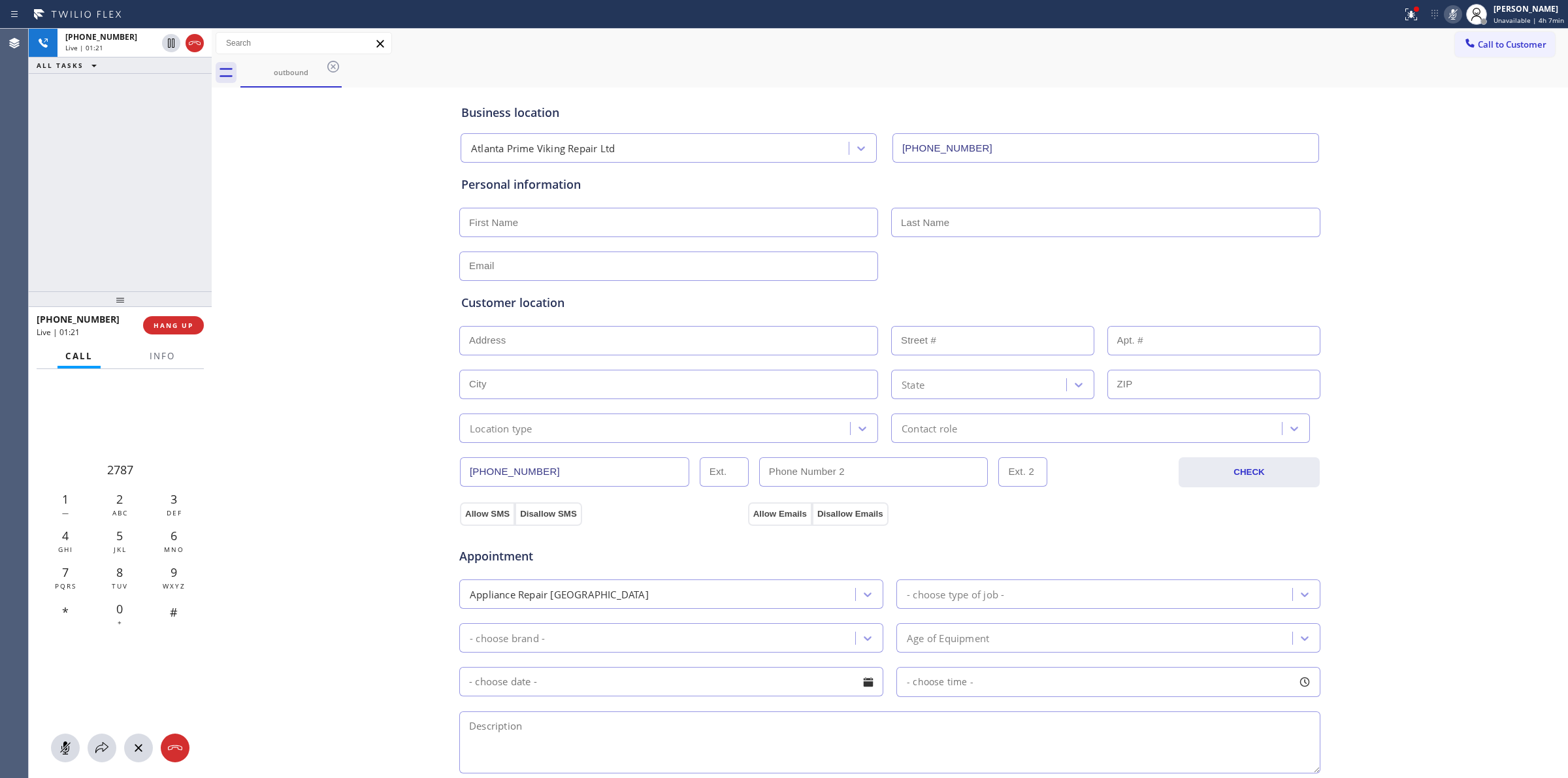
click at [1465, 56] on div "Call to Customer Outbound call Location [GEOGRAPHIC_DATA] Prime Viking Repair L…" at bounding box center [890, 44] width 1356 height 29
click at [1478, 47] on span "Call to Customer" at bounding box center [1512, 44] width 69 height 12
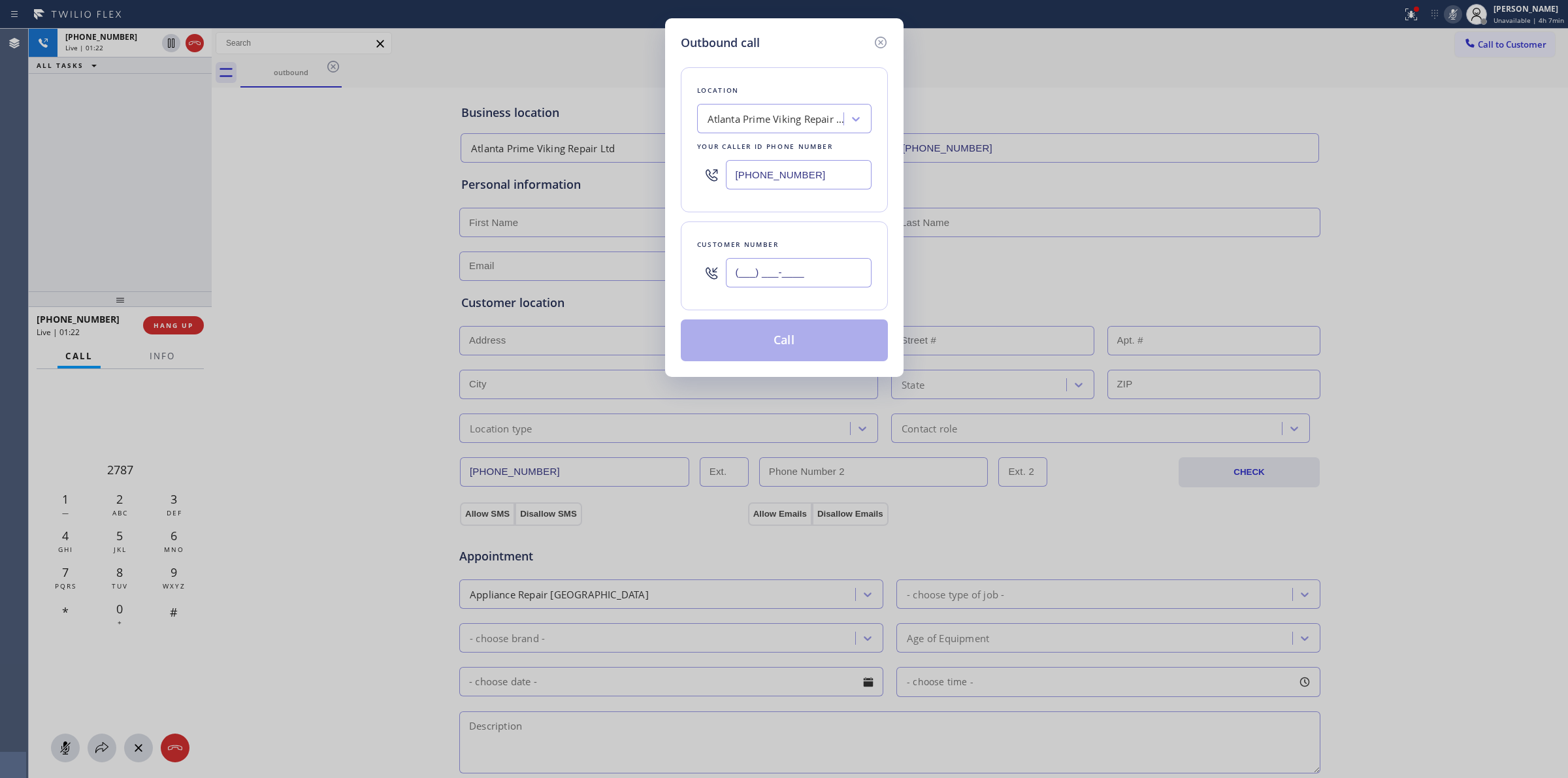
paste input "626) 623-5086"
click at [821, 278] on input "[PHONE_NUMBER]" at bounding box center [799, 273] width 145 height 29
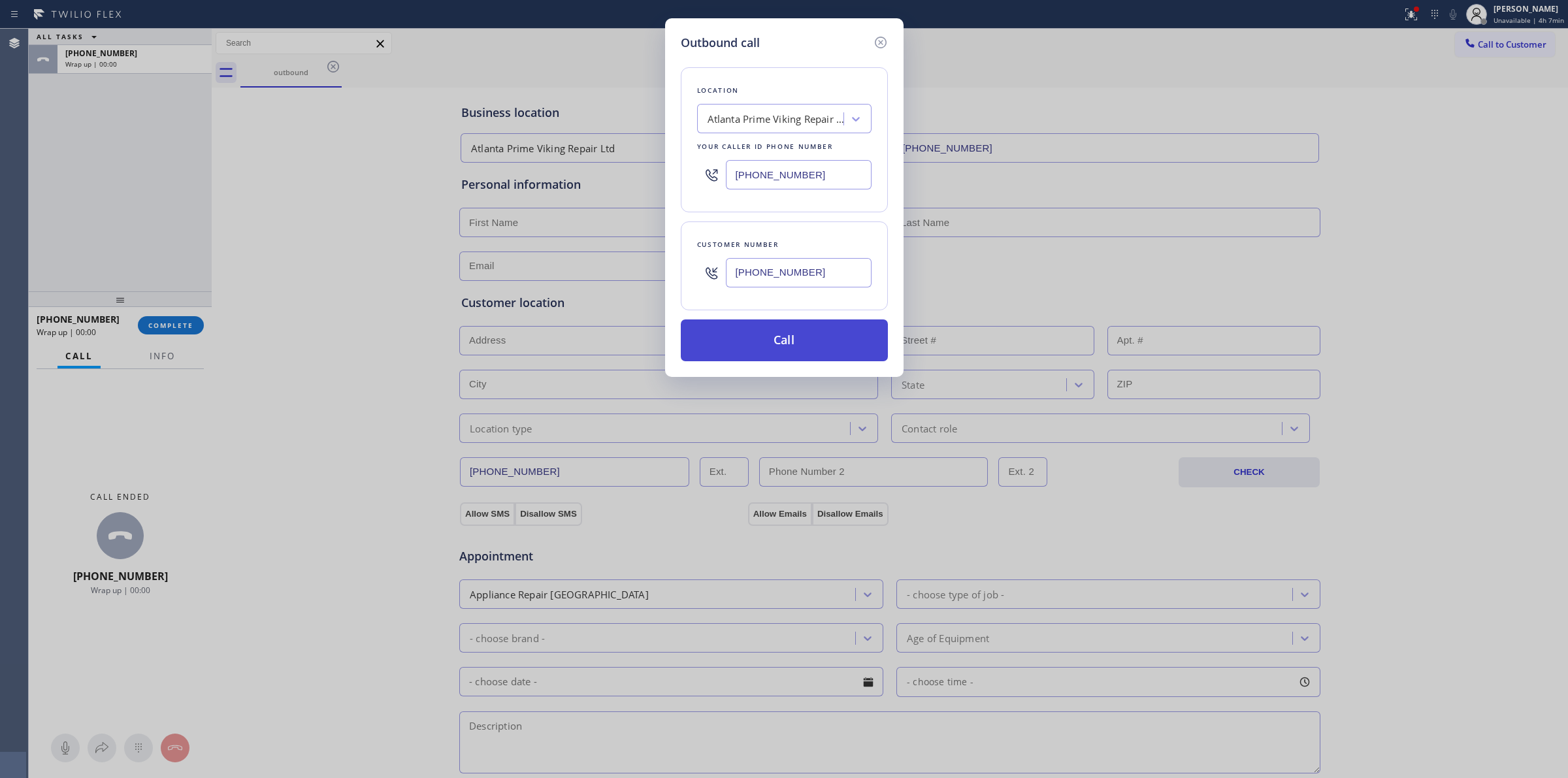
type input "[PHONE_NUMBER]"
click at [752, 337] on button "Call" at bounding box center [784, 341] width 208 height 42
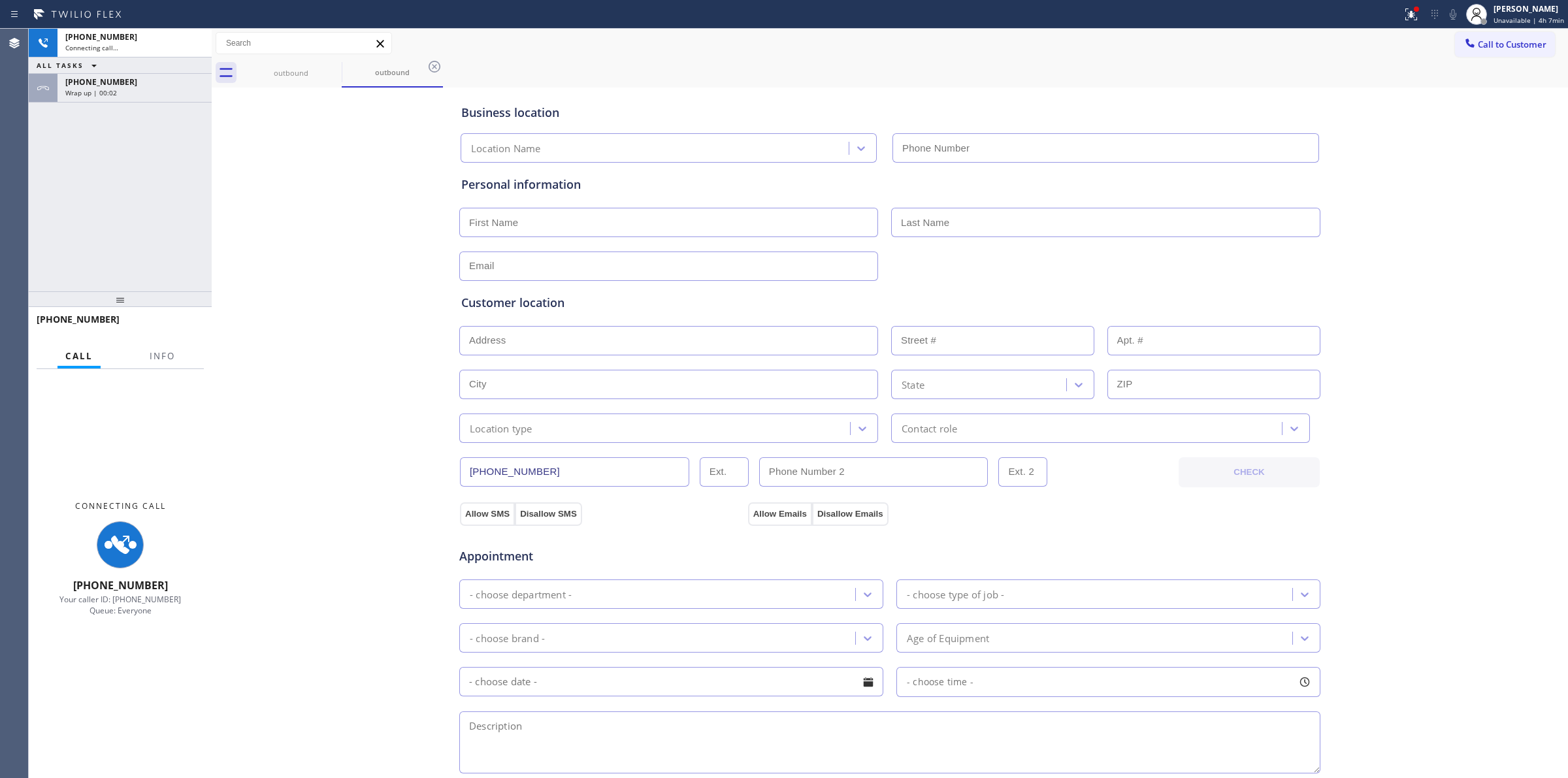
type input "[PHONE_NUMBER]"
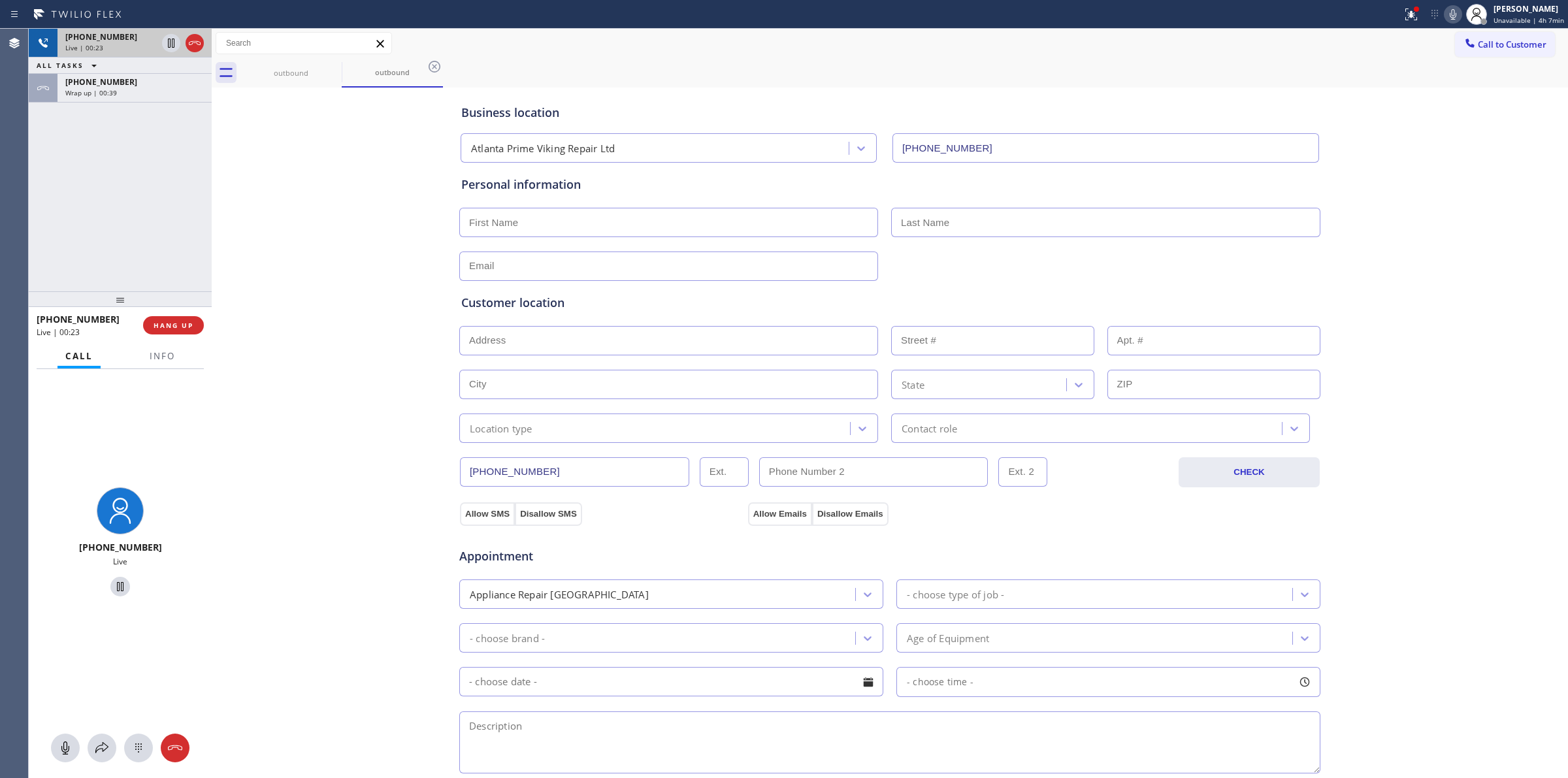
click at [82, 36] on span "[PHONE_NUMBER]" at bounding box center [101, 37] width 72 height 11
click at [124, 750] on div at bounding box center [139, 747] width 29 height 15
click at [1483, 44] on span "Call to Customer" at bounding box center [1512, 44] width 69 height 12
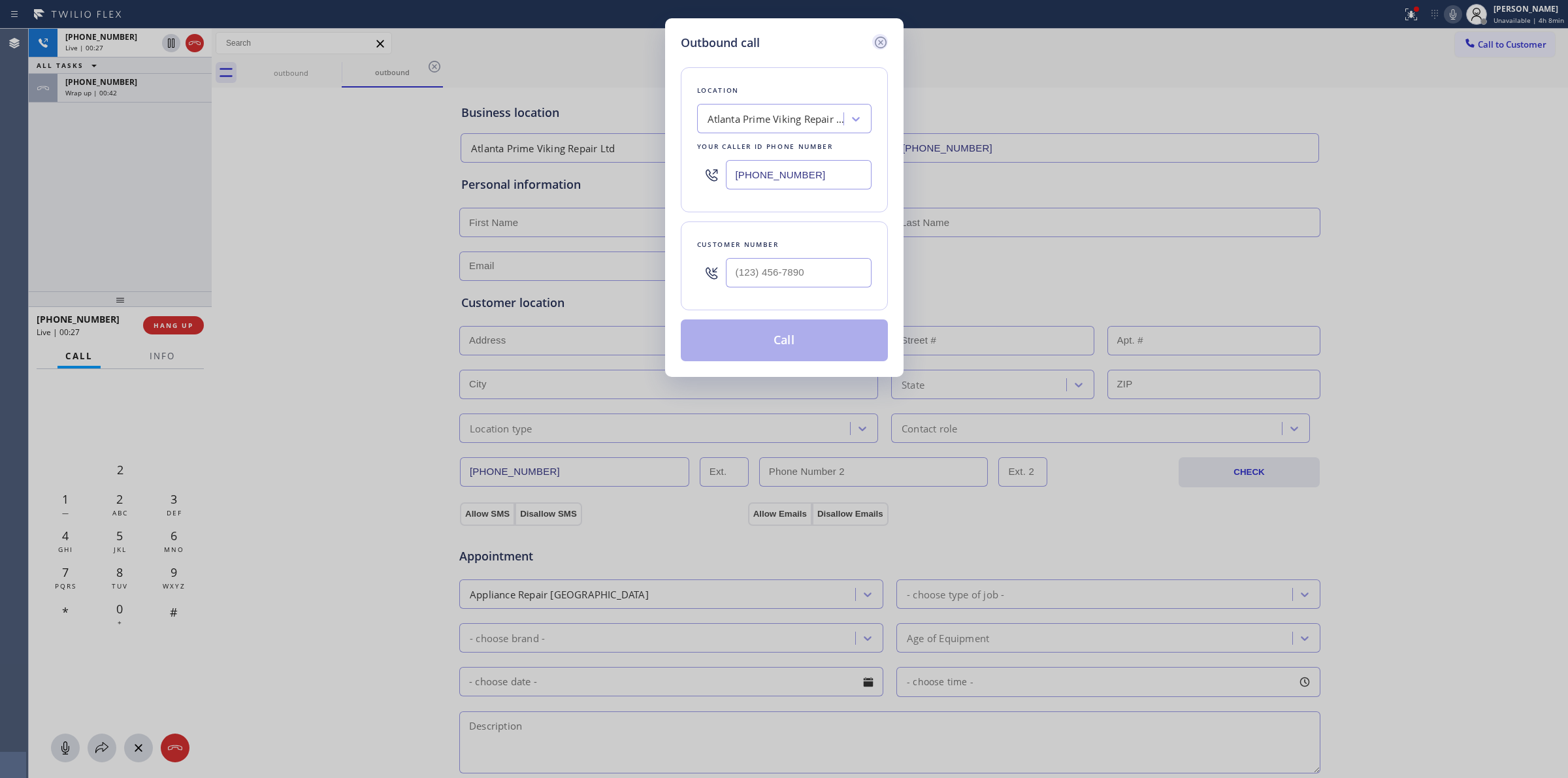
click at [879, 41] on icon at bounding box center [880, 42] width 12 height 12
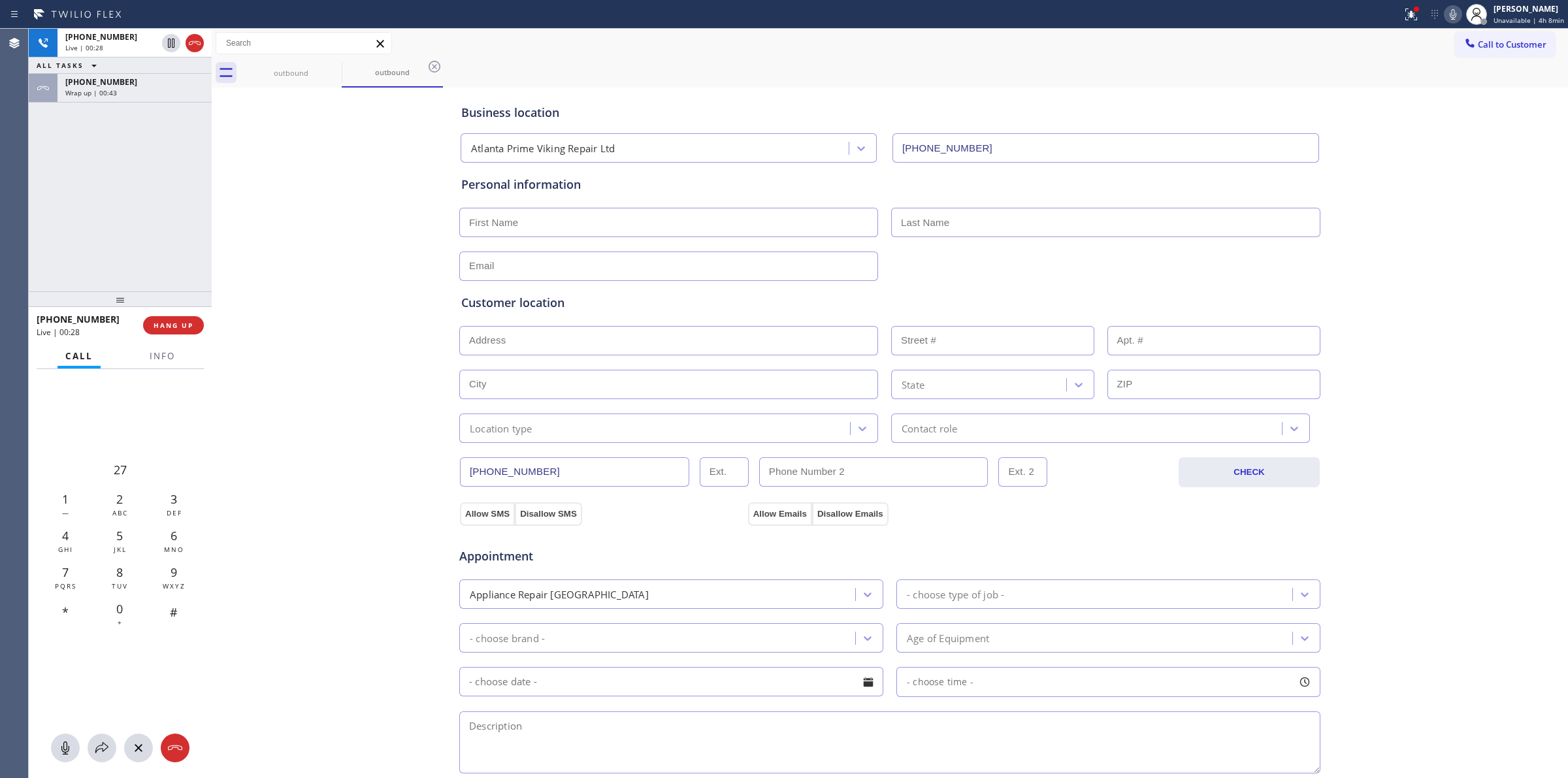
type input "[PHONE_NUMBER]"
click at [1472, 50] on button "Call to Customer" at bounding box center [1505, 44] width 100 height 25
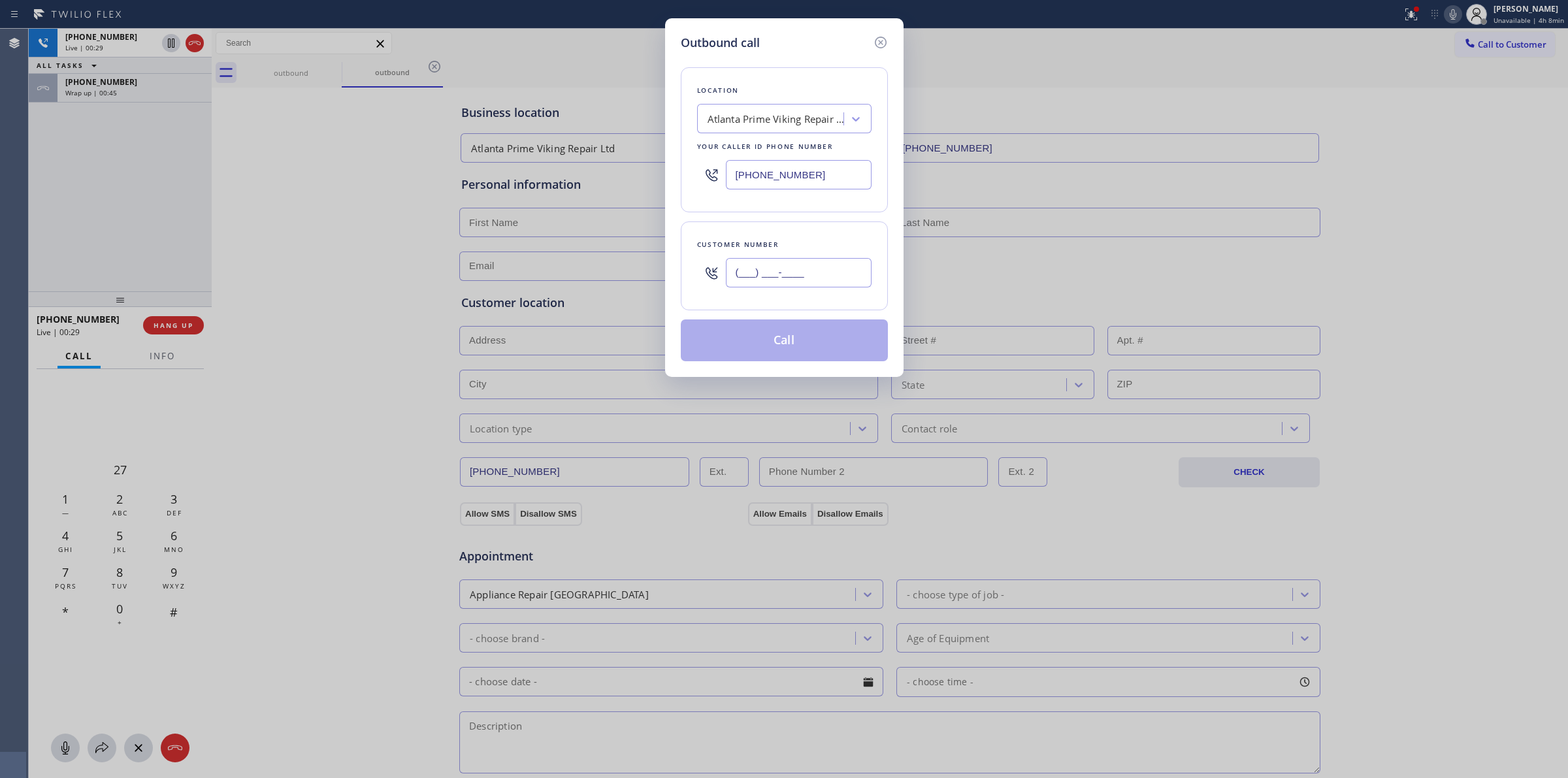
click at [790, 272] on input "(___) ___-____" at bounding box center [799, 273] width 145 height 29
paste input "626) 623-5086"
type input "[PHONE_NUMBER]"
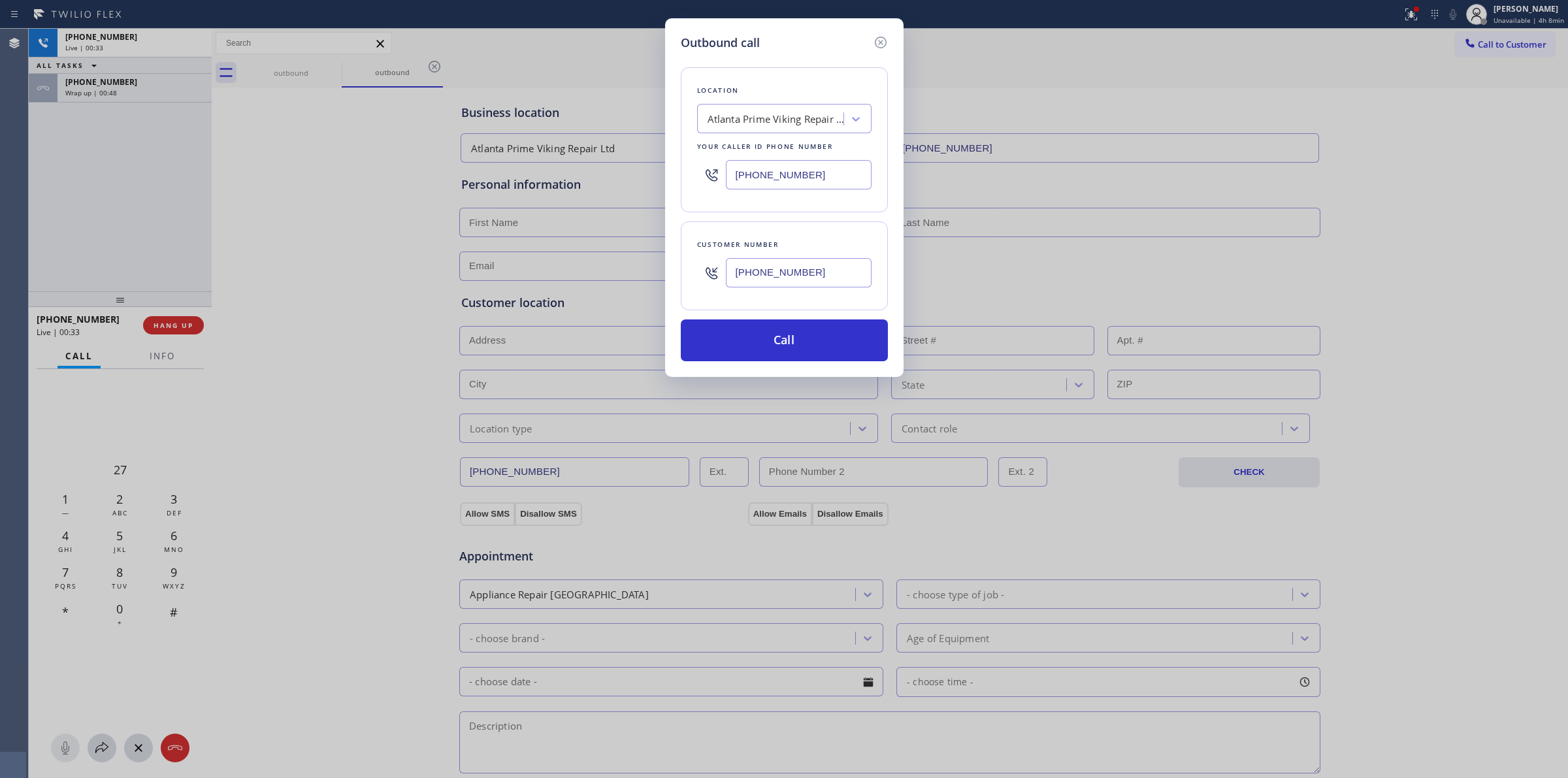
click at [811, 115] on div "Atlanta Prime Viking Repair Ltd" at bounding box center [777, 119] width 137 height 15
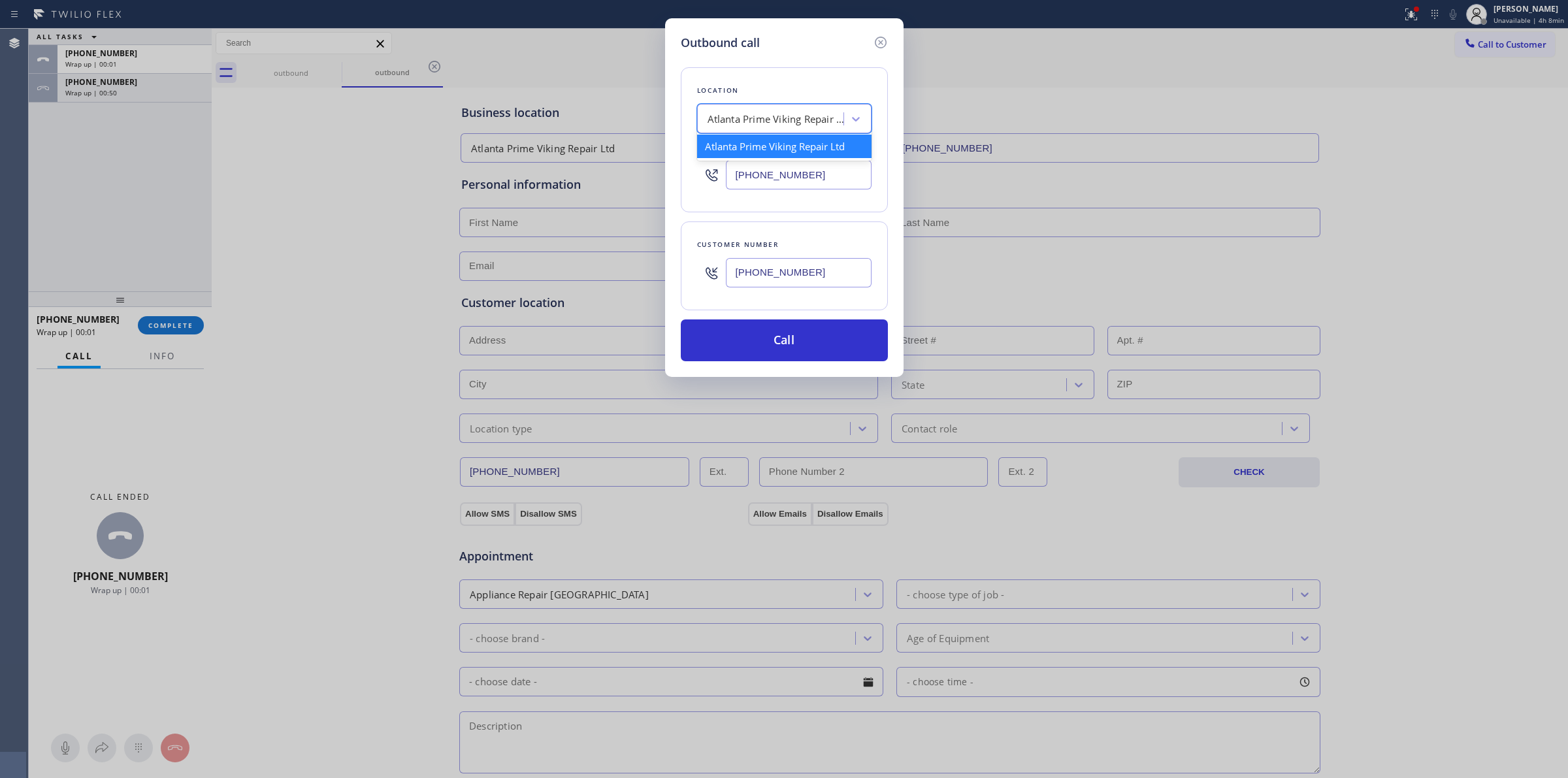
click at [791, 98] on div "Location option Atlanta Prime Viking Repair Ltd, selected. option Atlanta Prime…" at bounding box center [784, 140] width 208 height 145
click at [791, 115] on div "Atlanta Prime Viking Repair Ltd" at bounding box center [777, 119] width 137 height 15
type input "subzero"
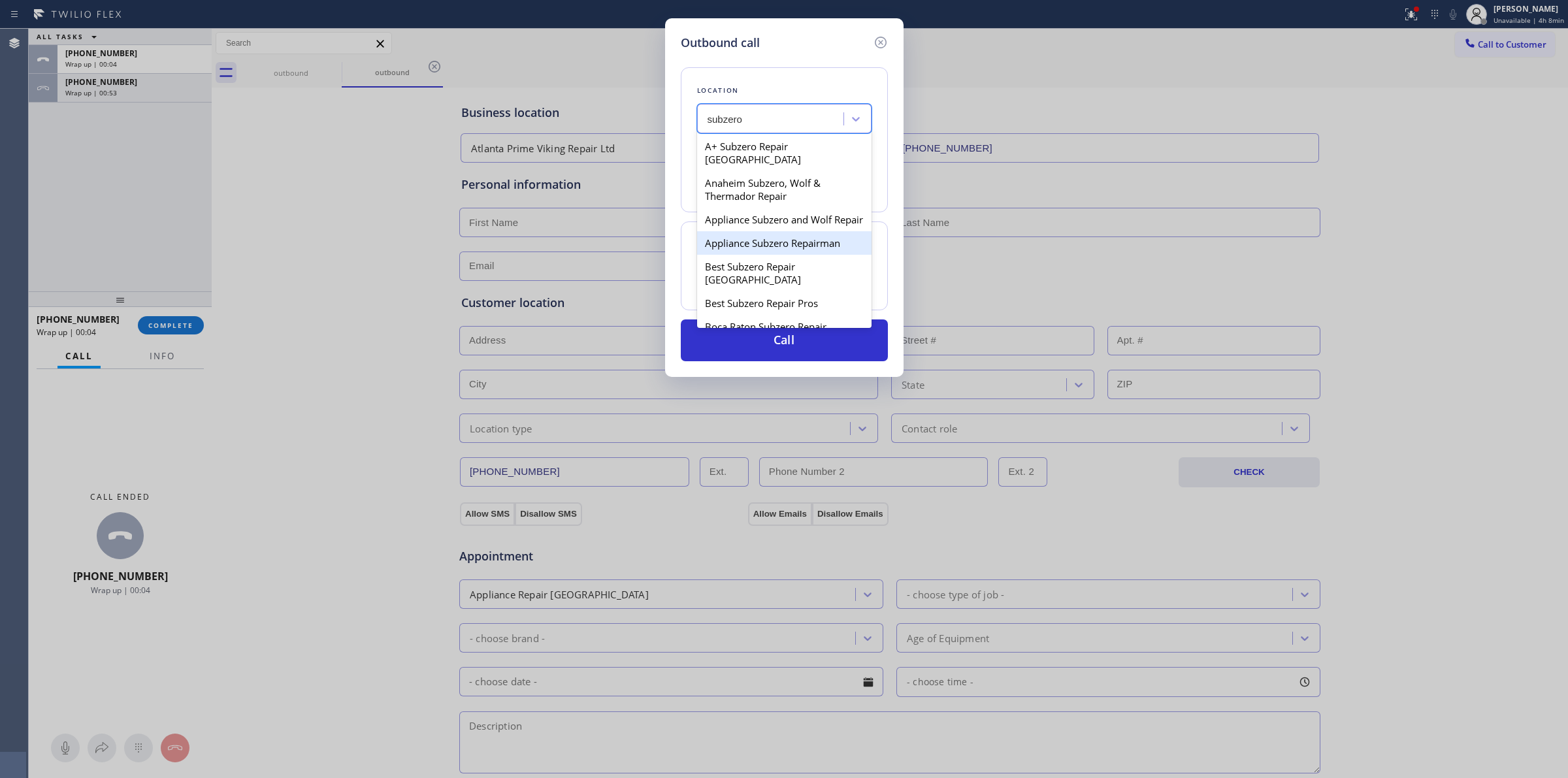
click at [798, 250] on div "Appliance Subzero Repairman" at bounding box center [785, 243] width 174 height 23
type input "[PHONE_NUMBER]"
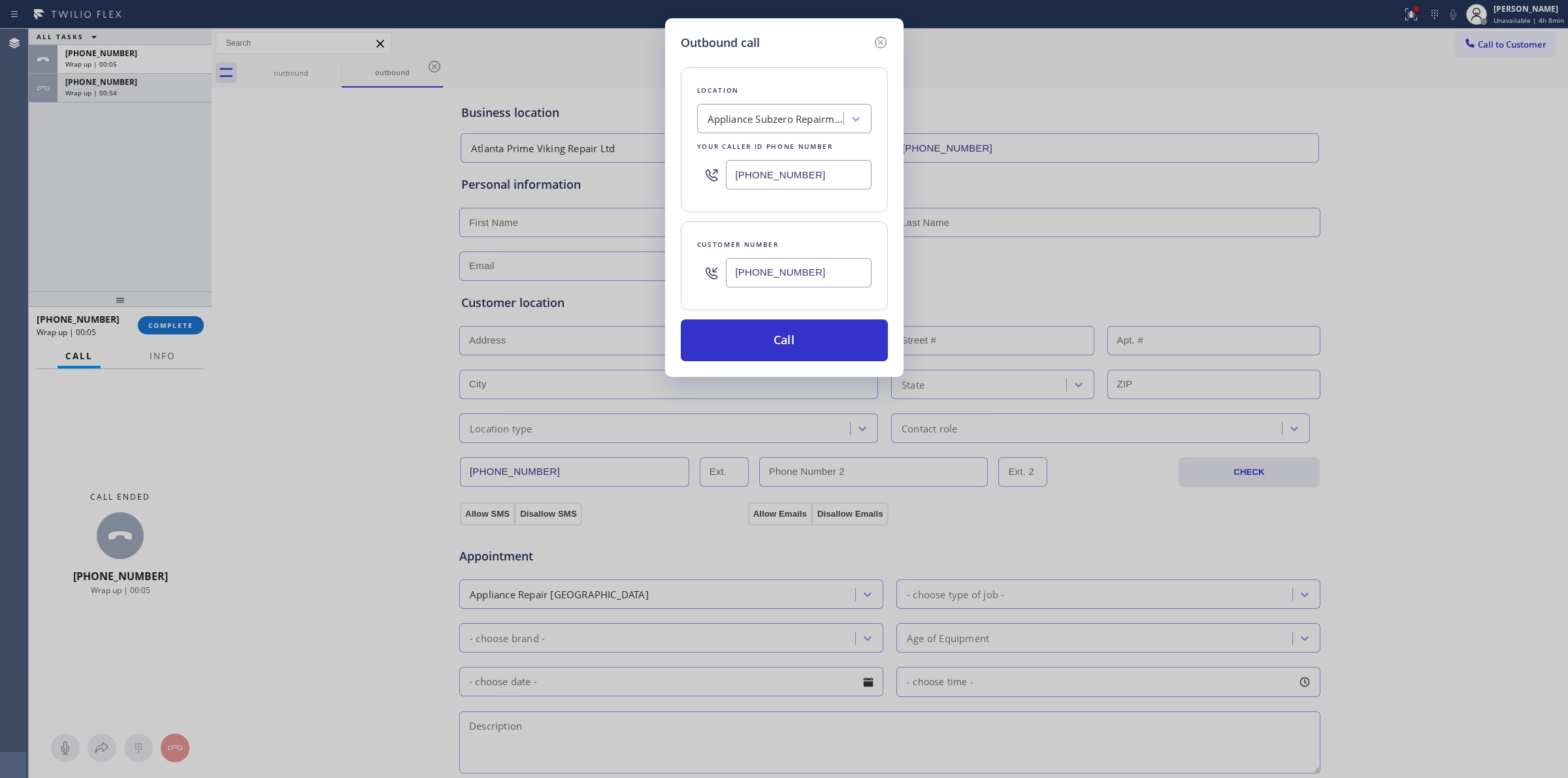
click at [782, 271] on input "[PHONE_NUMBER]" at bounding box center [799, 273] width 145 height 29
click at [793, 273] on input "[PHONE_NUMBER]" at bounding box center [799, 273] width 145 height 29
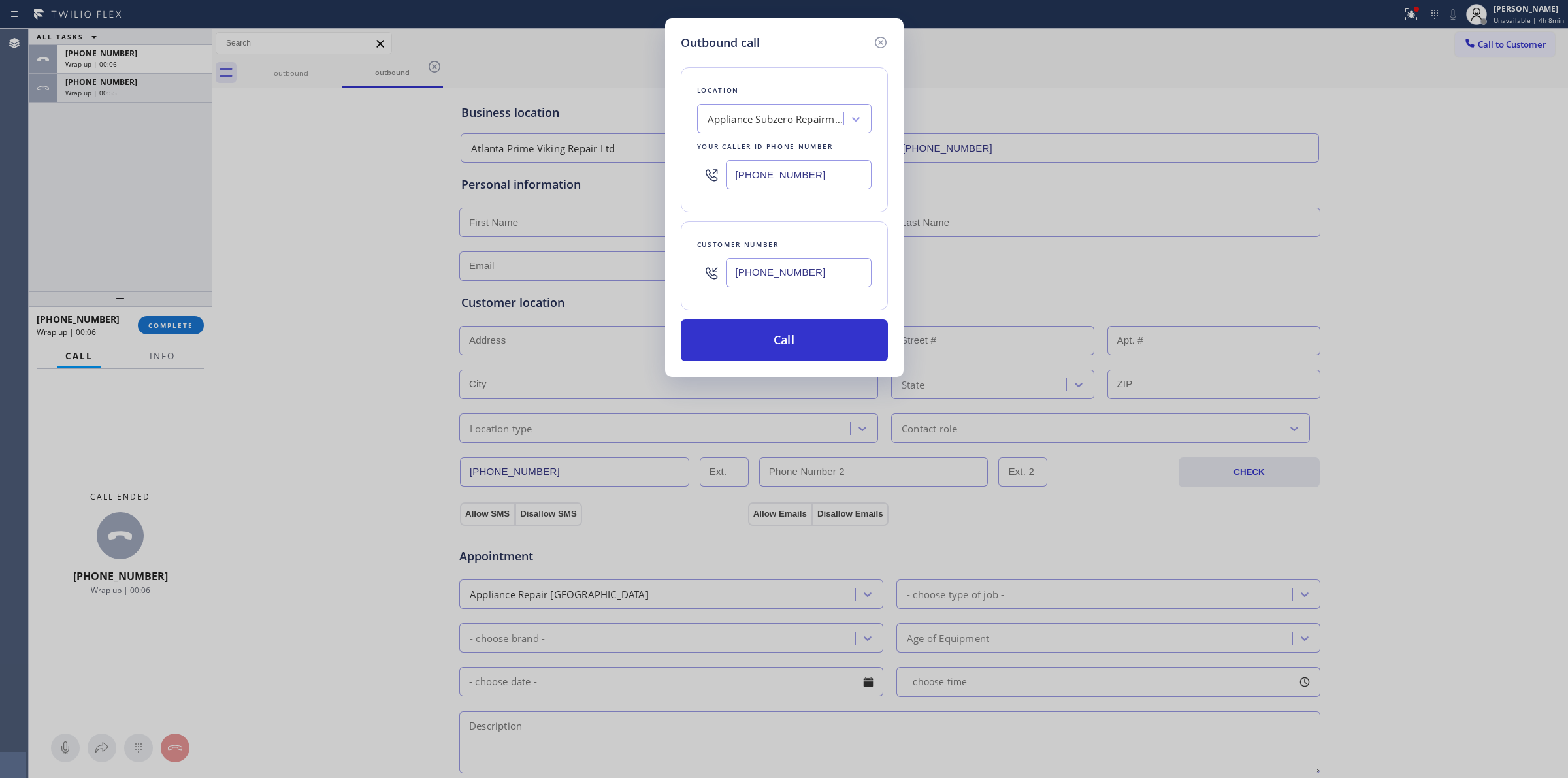
click at [793, 273] on input "[PHONE_NUMBER]" at bounding box center [799, 273] width 145 height 29
drag, startPoint x: 794, startPoint y: 348, endPoint x: 814, endPoint y: 334, distance: 24.4
click at [795, 348] on button "Call" at bounding box center [784, 341] width 208 height 42
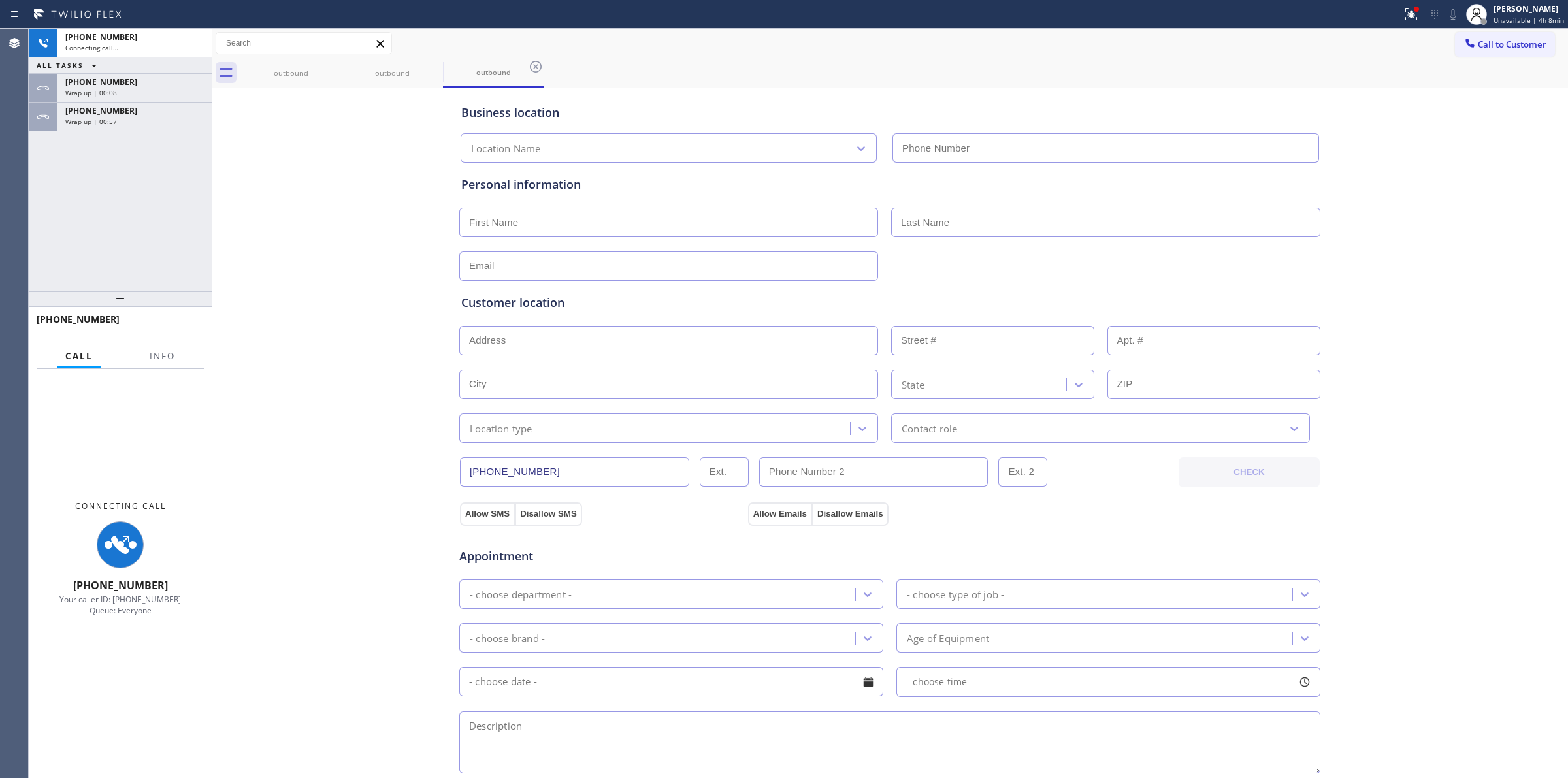
drag, startPoint x: 169, startPoint y: 111, endPoint x: 203, endPoint y: 229, distance: 122.8
click at [169, 111] on div "[PHONE_NUMBER]" at bounding box center [135, 111] width 139 height 11
type input "[PHONE_NUMBER]"
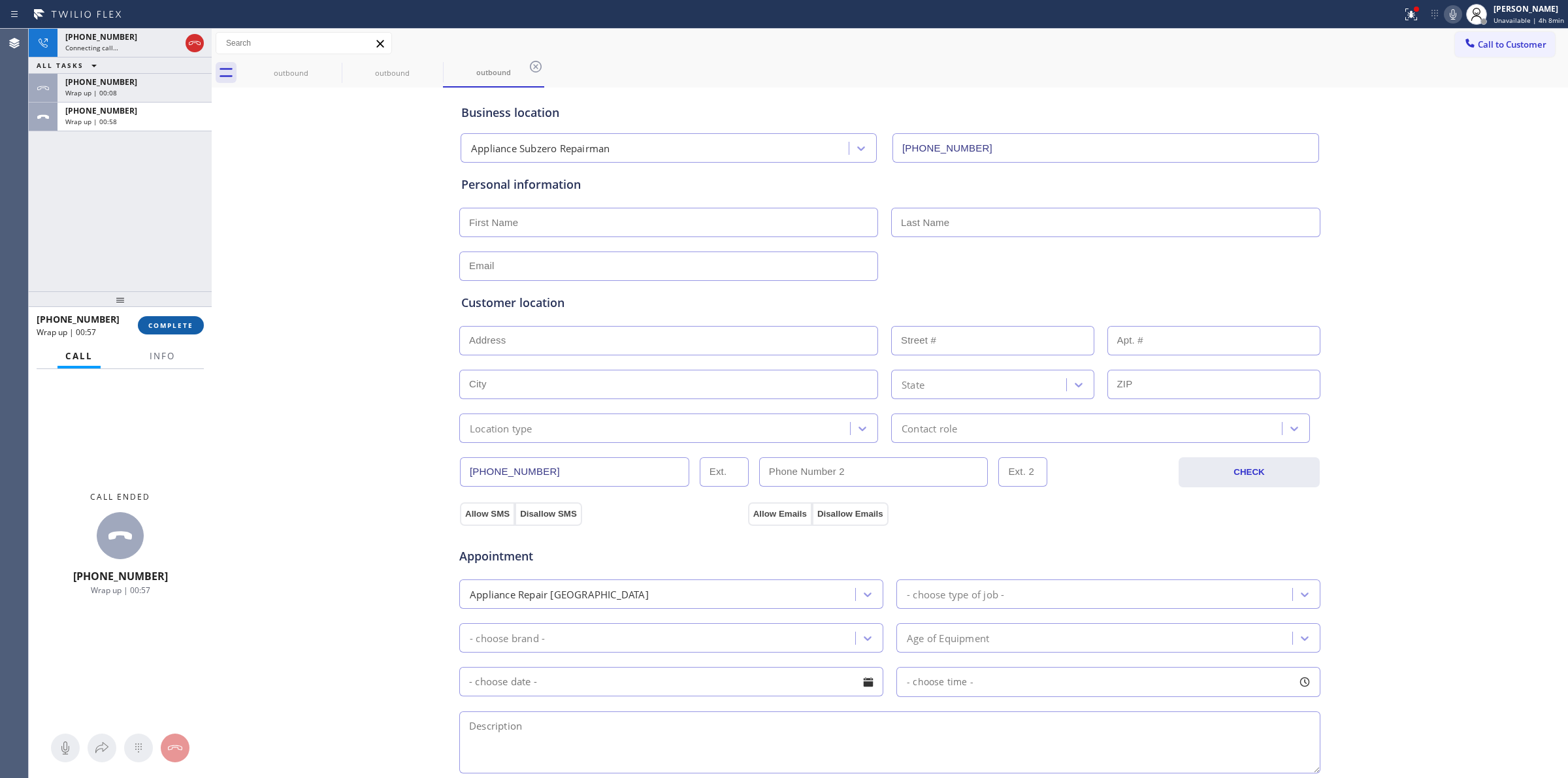
click at [185, 324] on span "COMPLETE" at bounding box center [171, 324] width 45 height 9
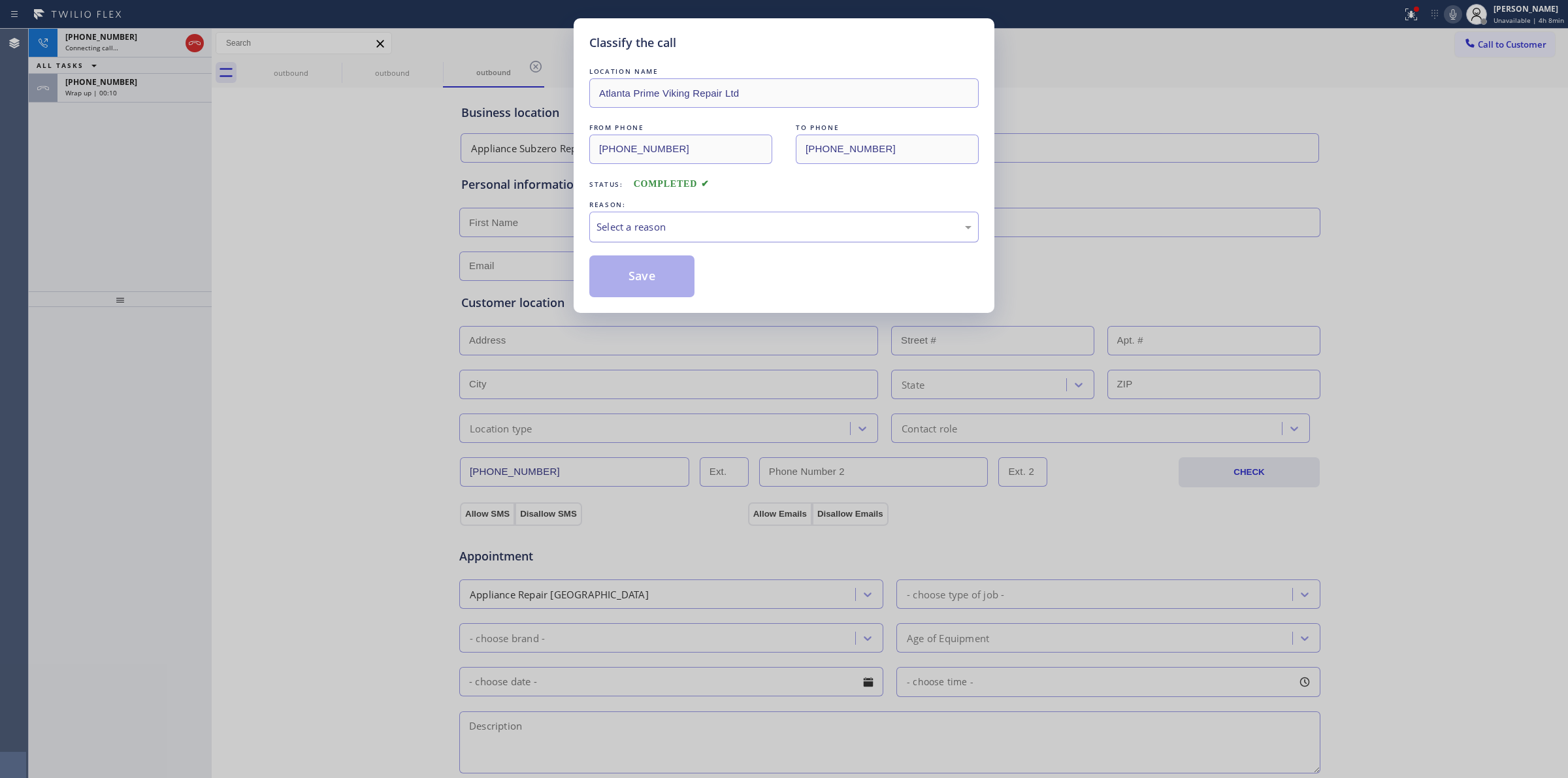
click at [747, 226] on div "Select a reason" at bounding box center [784, 227] width 375 height 15
drag, startPoint x: 684, startPoint y: 324, endPoint x: 665, endPoint y: 269, distance: 58.2
click at [665, 269] on button "Save" at bounding box center [642, 276] width 105 height 42
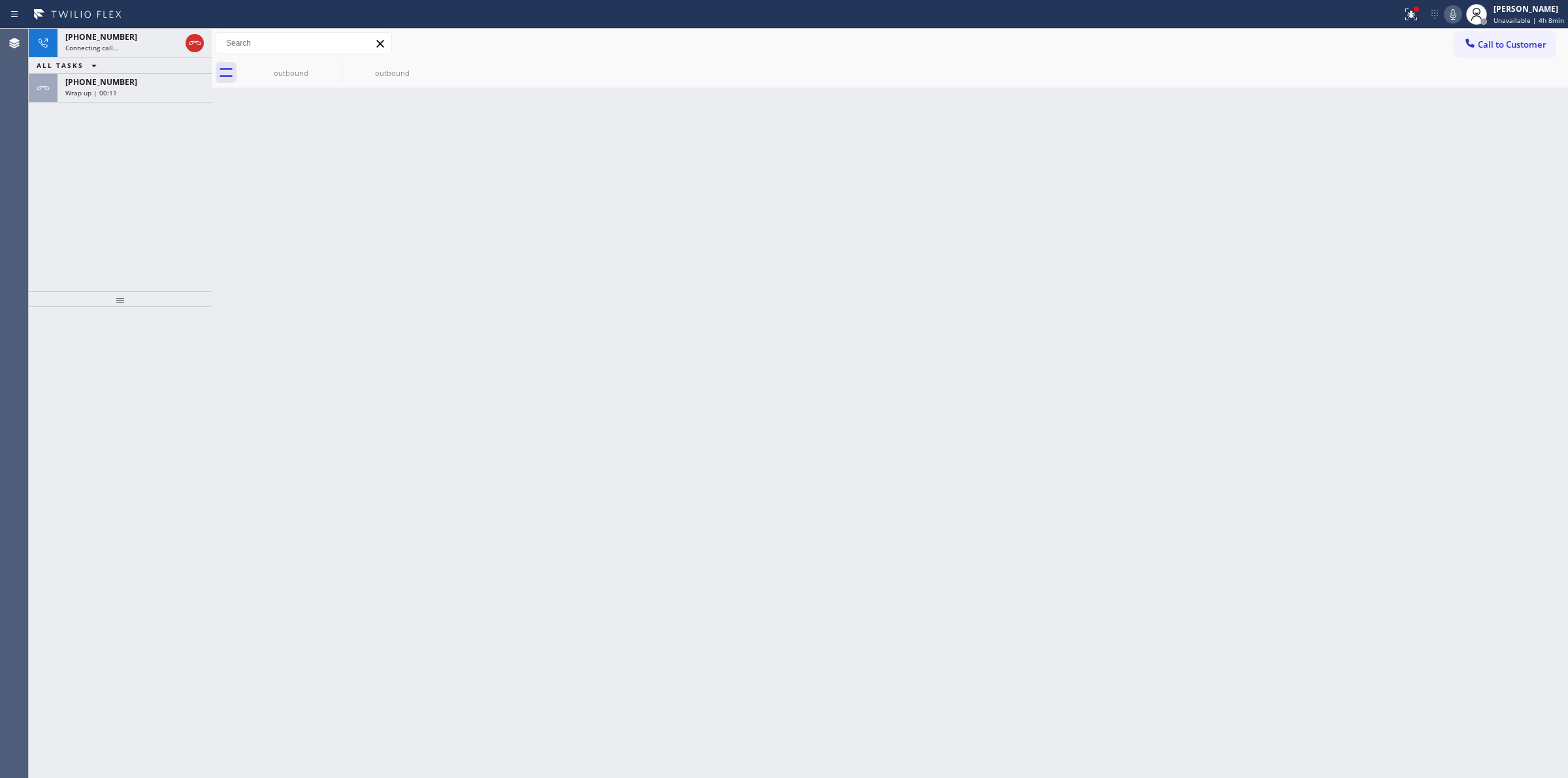
click at [124, 82] on div "[PHONE_NUMBER]" at bounding box center [135, 82] width 139 height 11
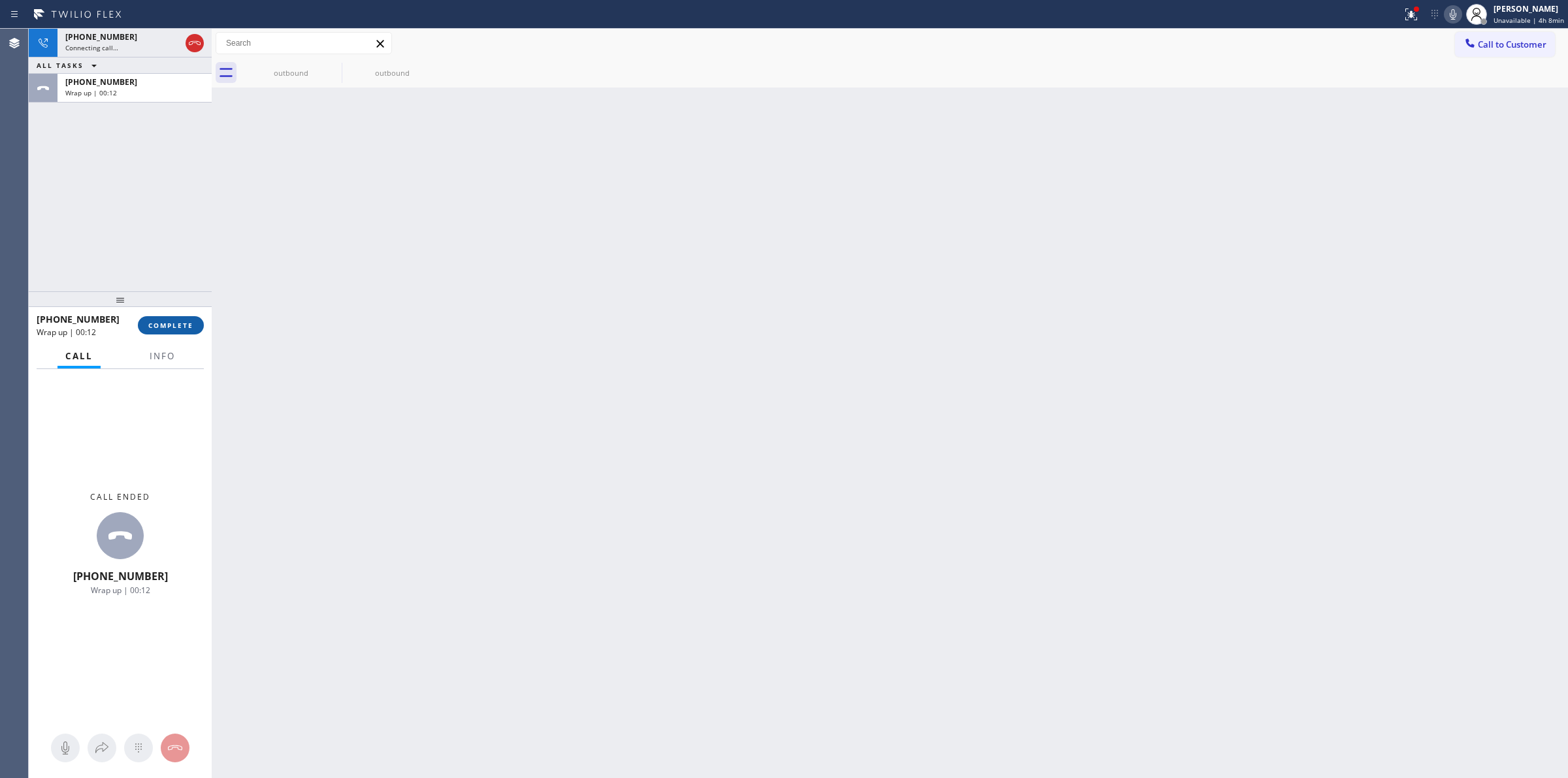
click at [187, 330] on button "COMPLETE" at bounding box center [171, 325] width 66 height 19
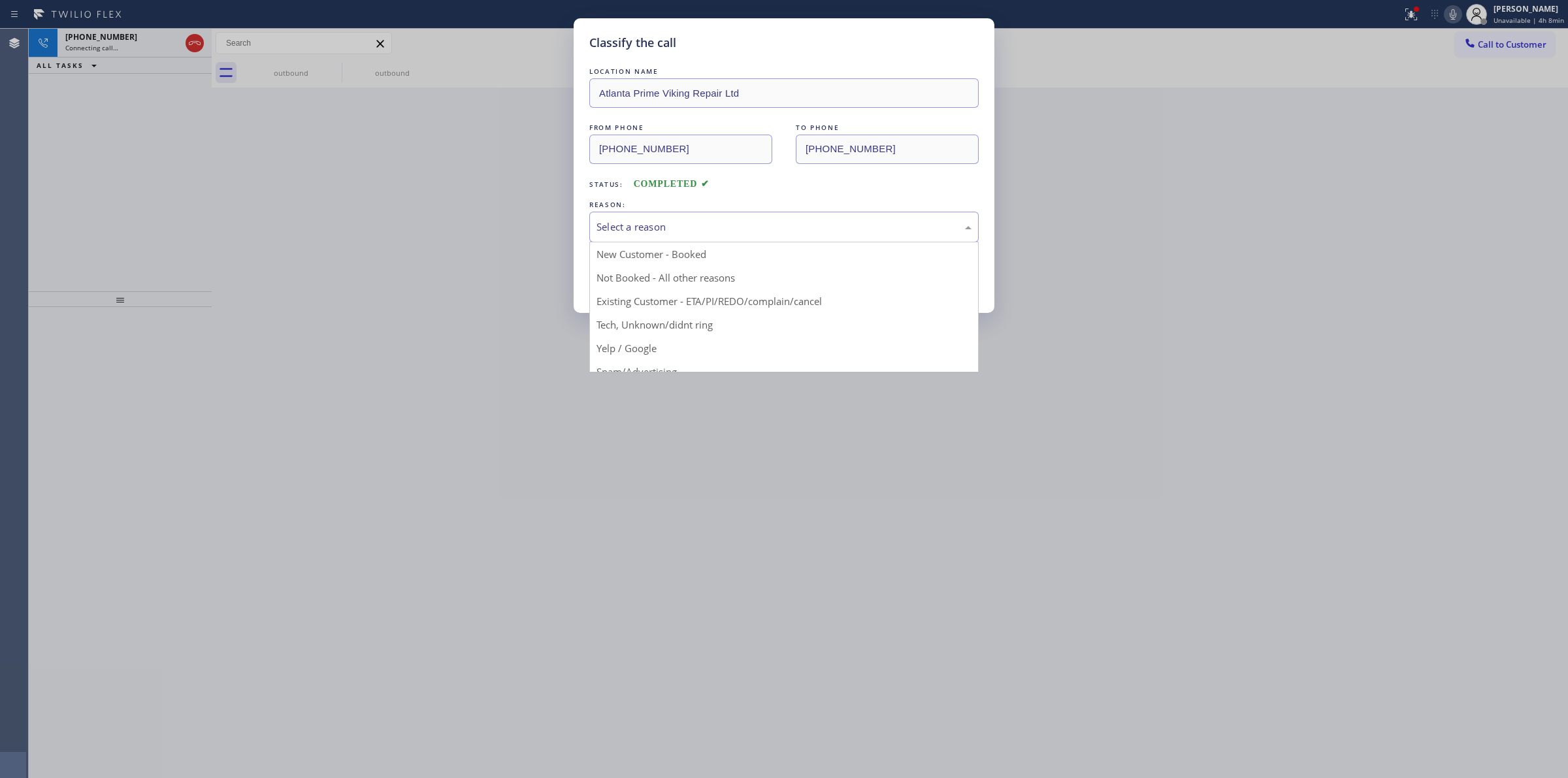
click at [732, 233] on div "Select a reason" at bounding box center [784, 227] width 375 height 15
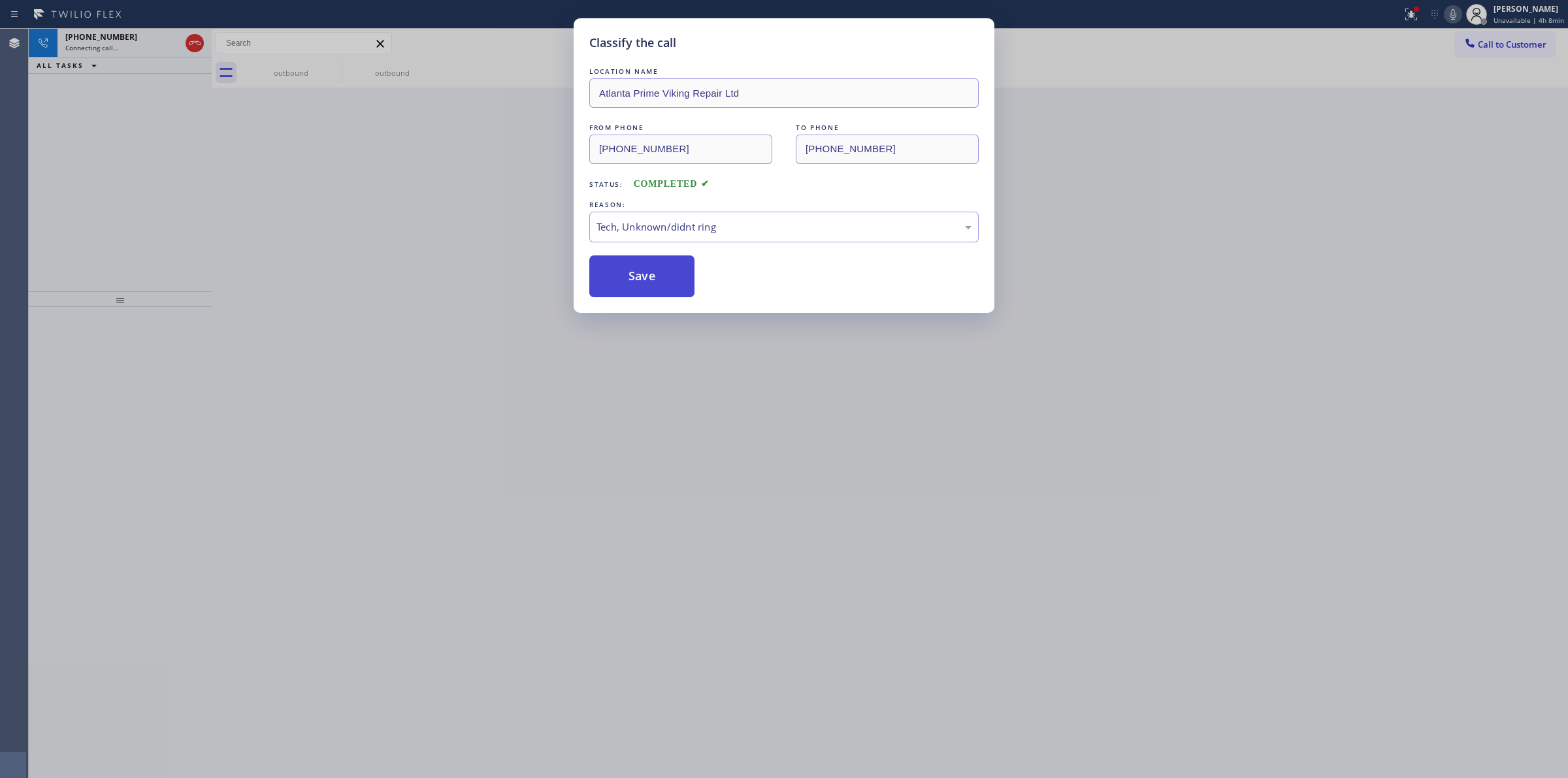
click at [651, 278] on button "Save" at bounding box center [642, 276] width 105 height 42
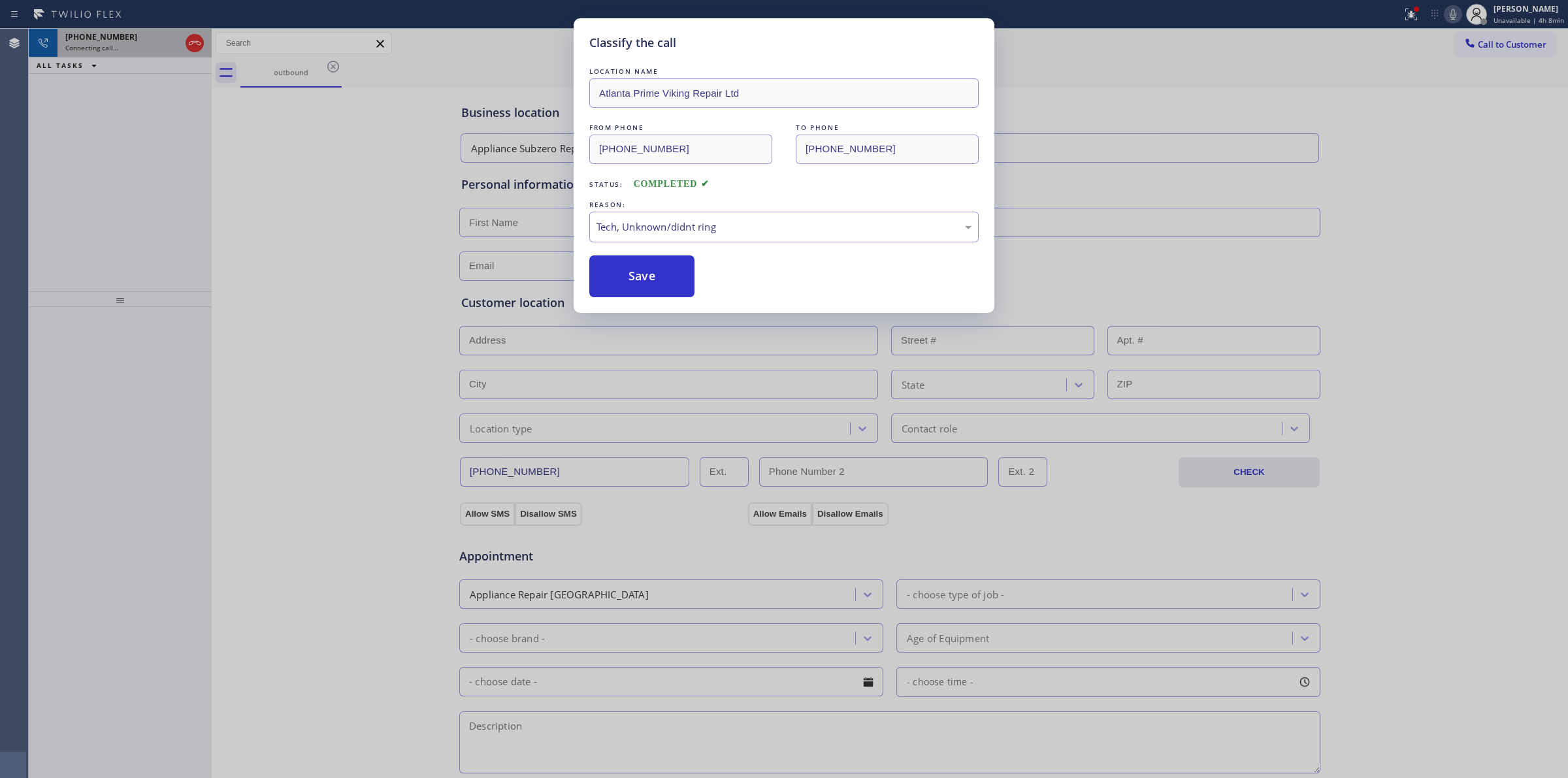
click at [139, 43] on div "Connecting call…" at bounding box center [123, 47] width 115 height 9
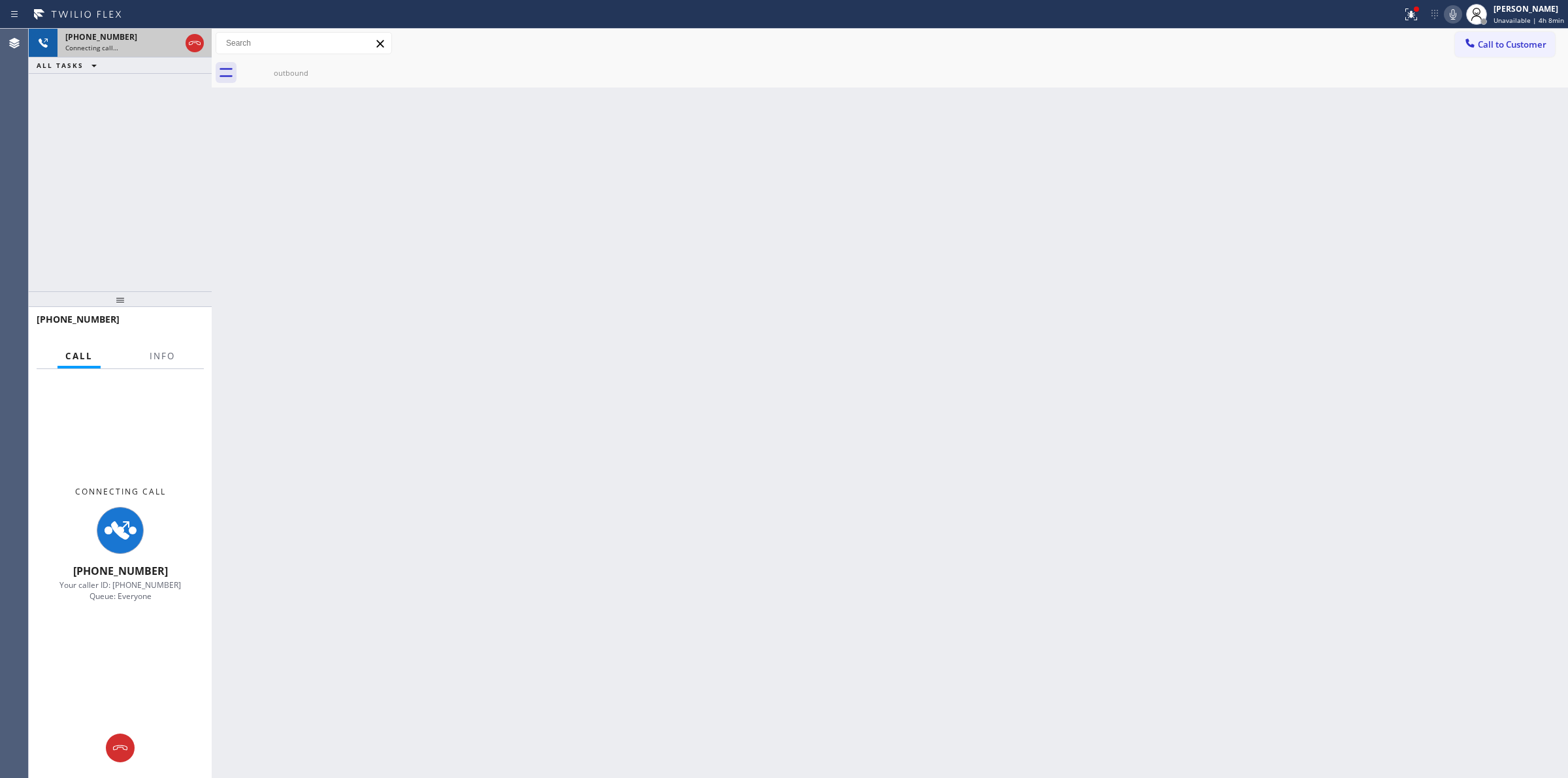
click at [139, 43] on div "Connecting call…" at bounding box center [123, 47] width 115 height 9
click at [1455, 14] on icon at bounding box center [1453, 14] width 15 height 15
click at [161, 36] on div "[PHONE_NUMBER]" at bounding box center [123, 37] width 115 height 11
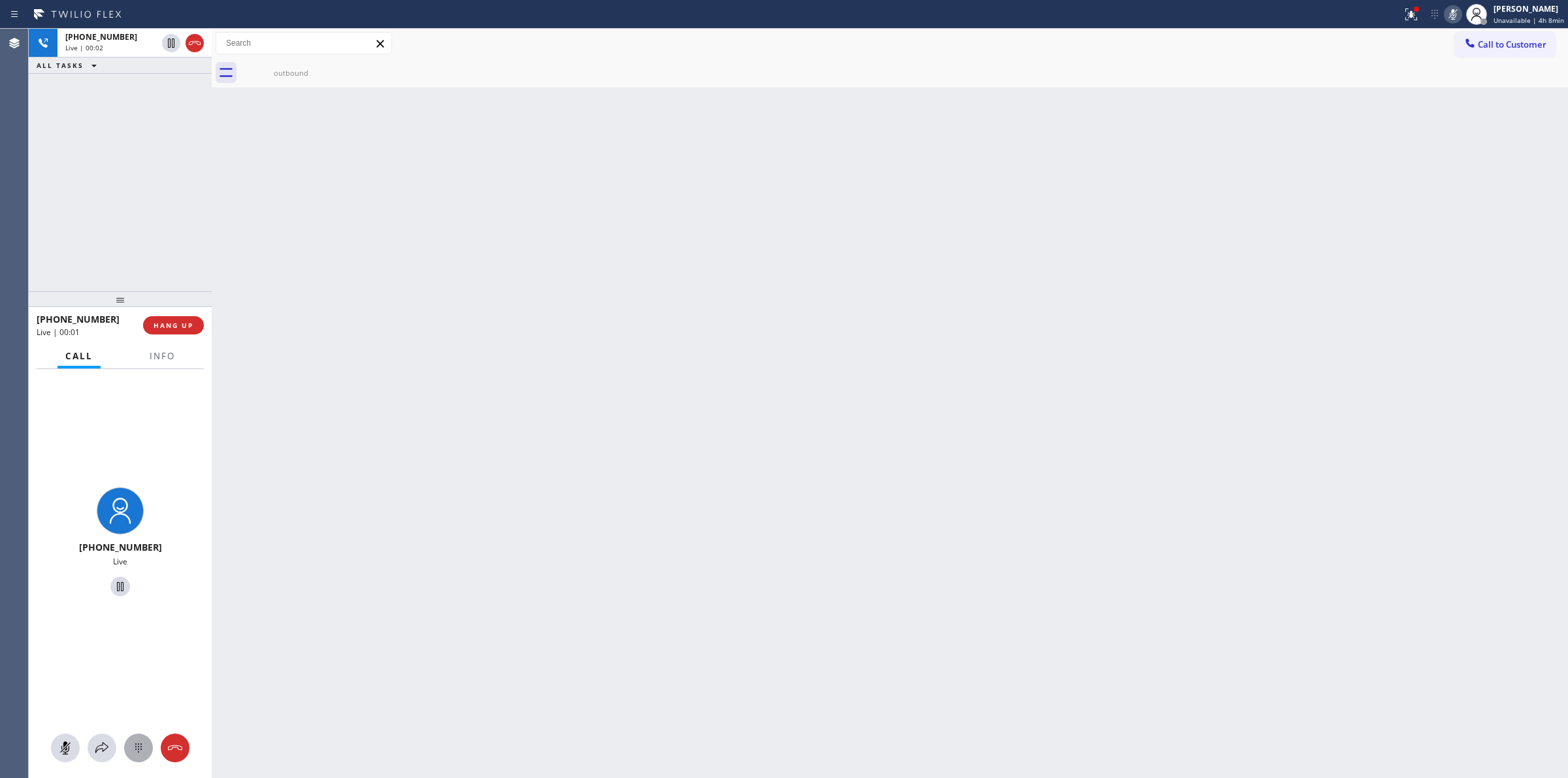
click at [141, 755] on icon at bounding box center [138, 747] width 15 height 15
click at [118, 36] on span "[PHONE_NUMBER]" at bounding box center [101, 37] width 72 height 11
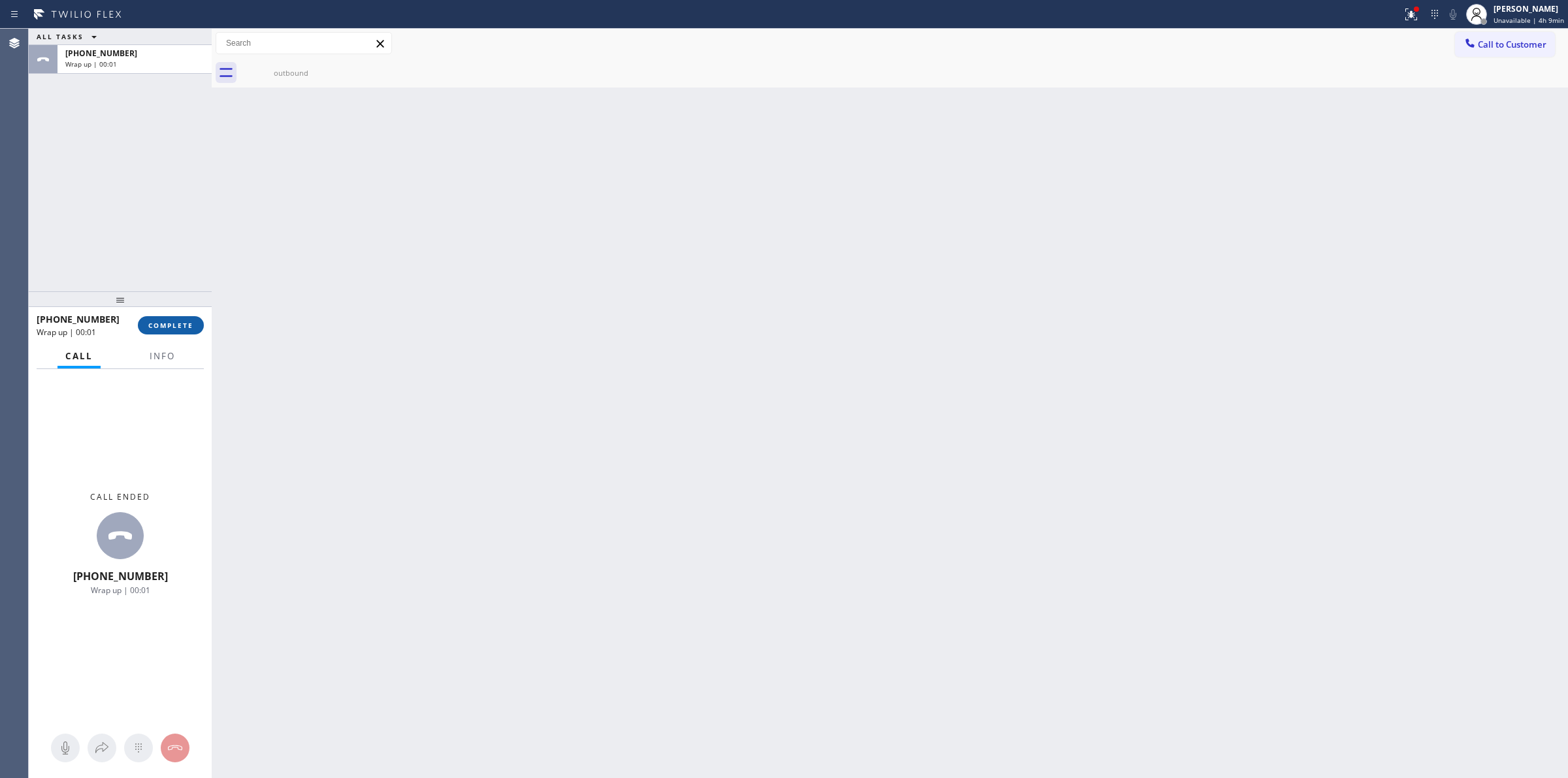
click at [197, 324] on button "COMPLETE" at bounding box center [171, 325] width 66 height 19
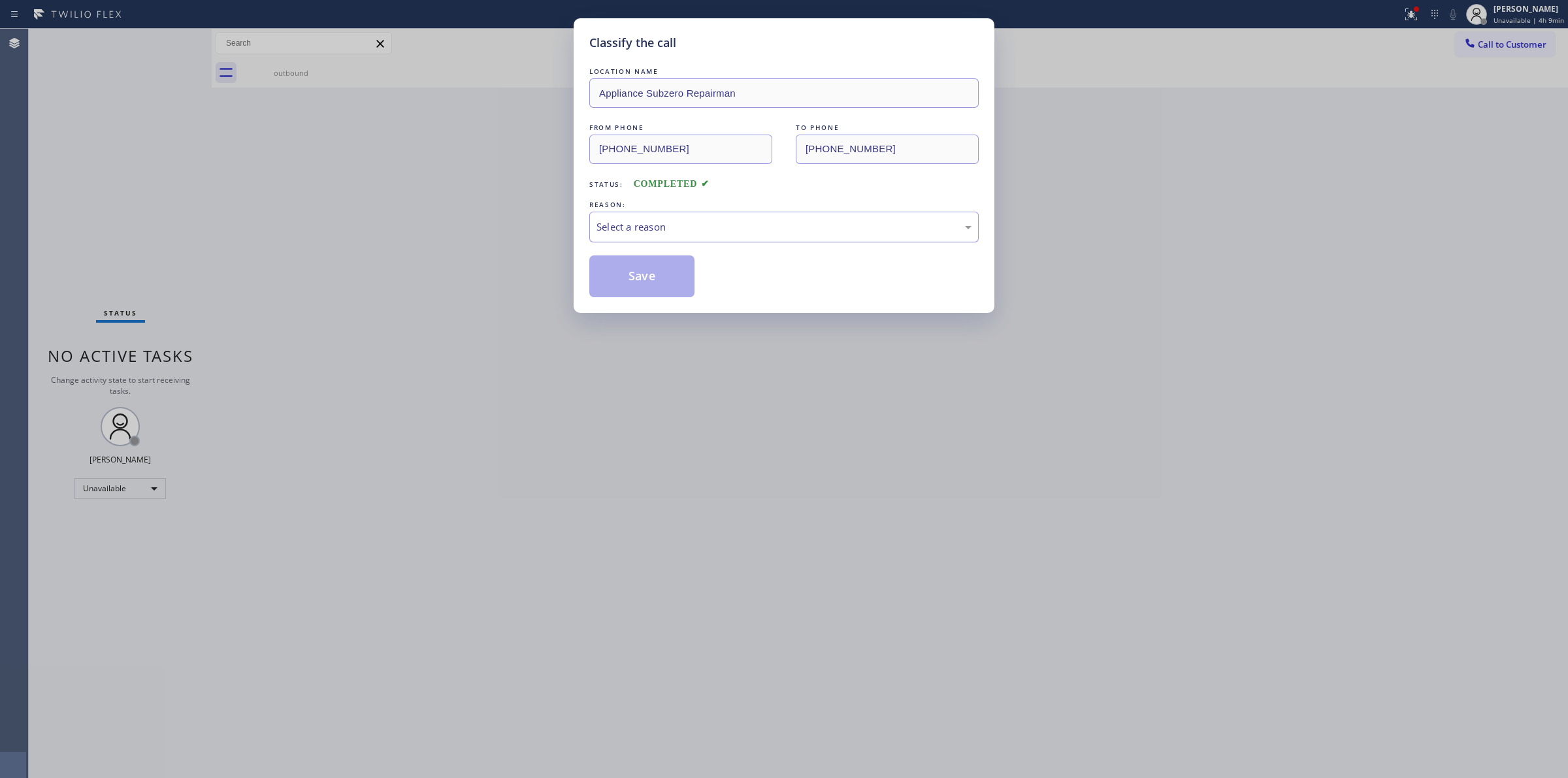
click at [809, 220] on div "Select a reason" at bounding box center [784, 227] width 375 height 15
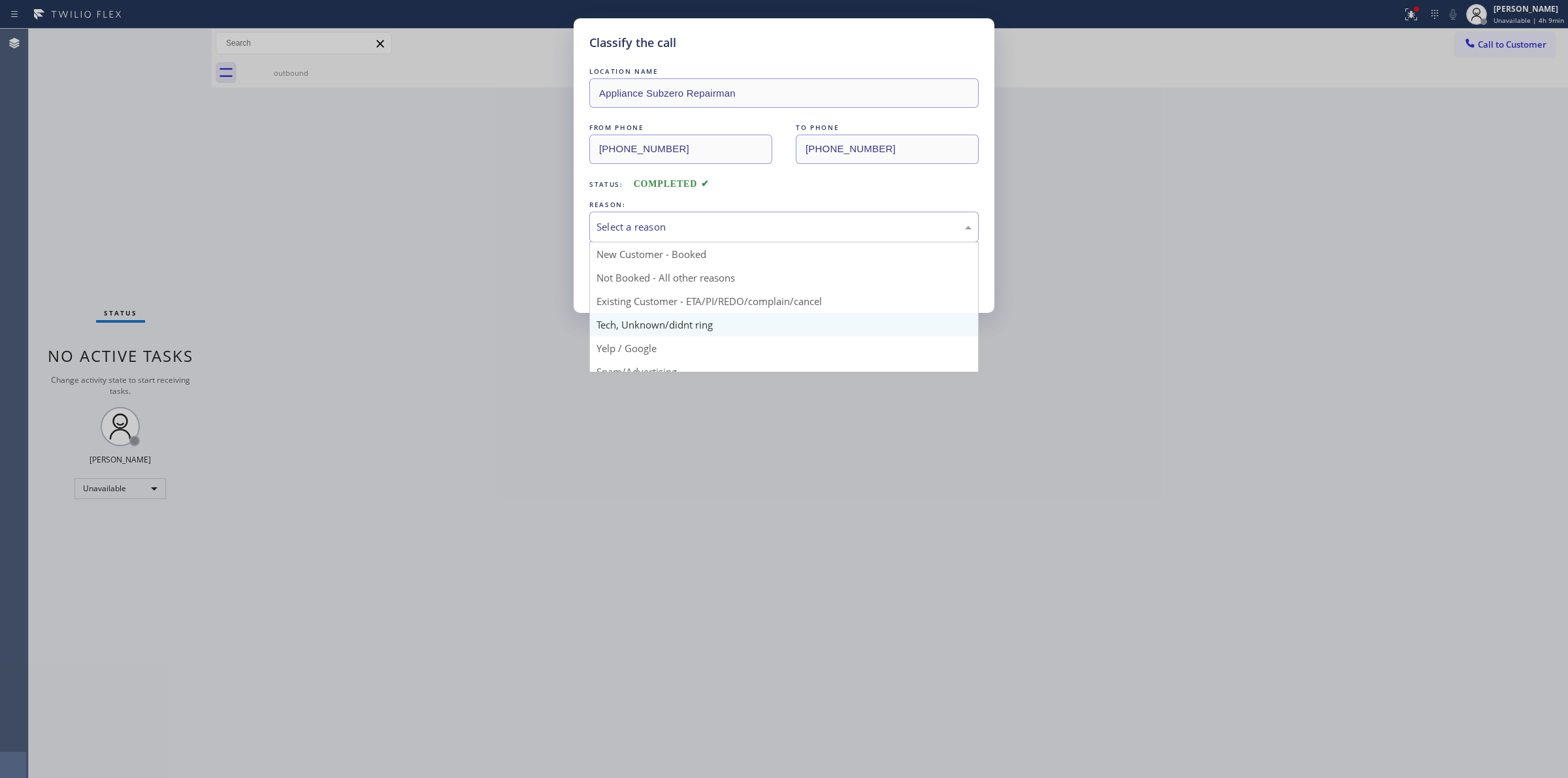
drag, startPoint x: 681, startPoint y: 320, endPoint x: 667, endPoint y: 291, distance: 32.2
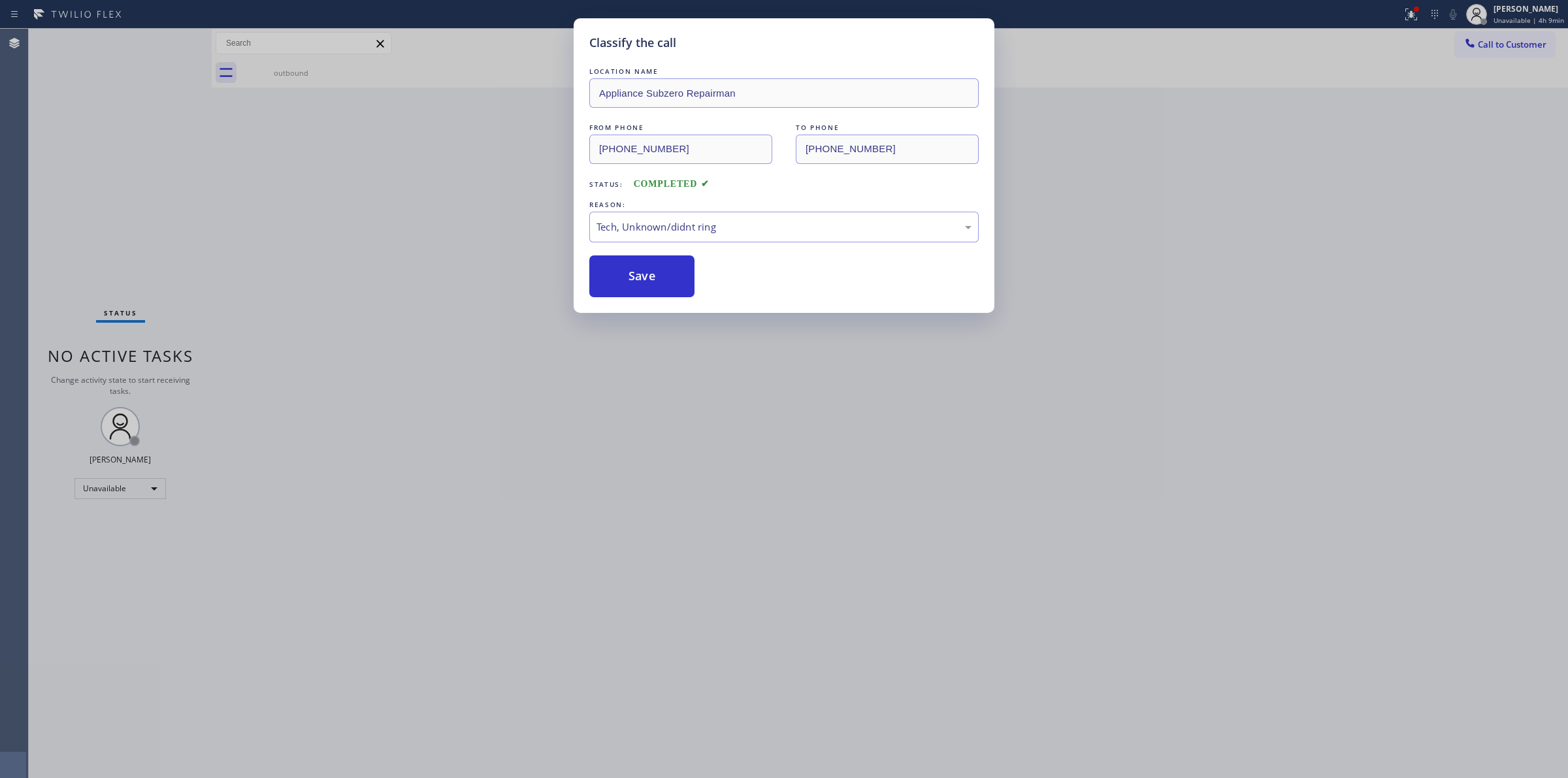
drag, startPoint x: 665, startPoint y: 289, endPoint x: 1024, endPoint y: 231, distance: 363.7
click at [674, 282] on button "Save" at bounding box center [642, 276] width 105 height 42
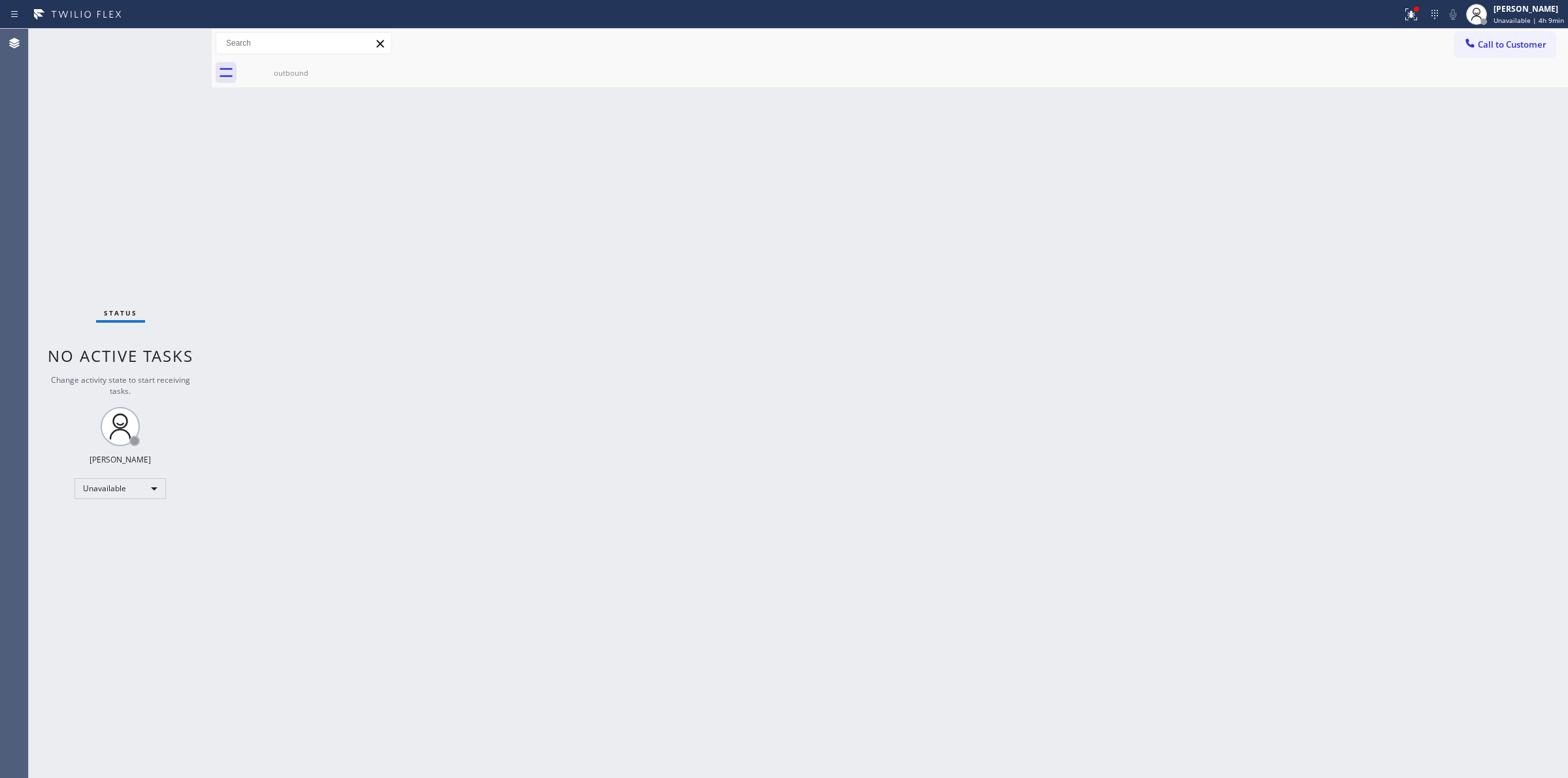
drag, startPoint x: 903, startPoint y: 235, endPoint x: 1292, endPoint y: 115, distance: 407.1
click at [1002, 191] on div "Back to Dashboard Change Sender ID Customers Technicians Select a contact Outbo…" at bounding box center [890, 404] width 1356 height 749
click at [1520, 36] on button "Call to Customer" at bounding box center [1505, 44] width 100 height 25
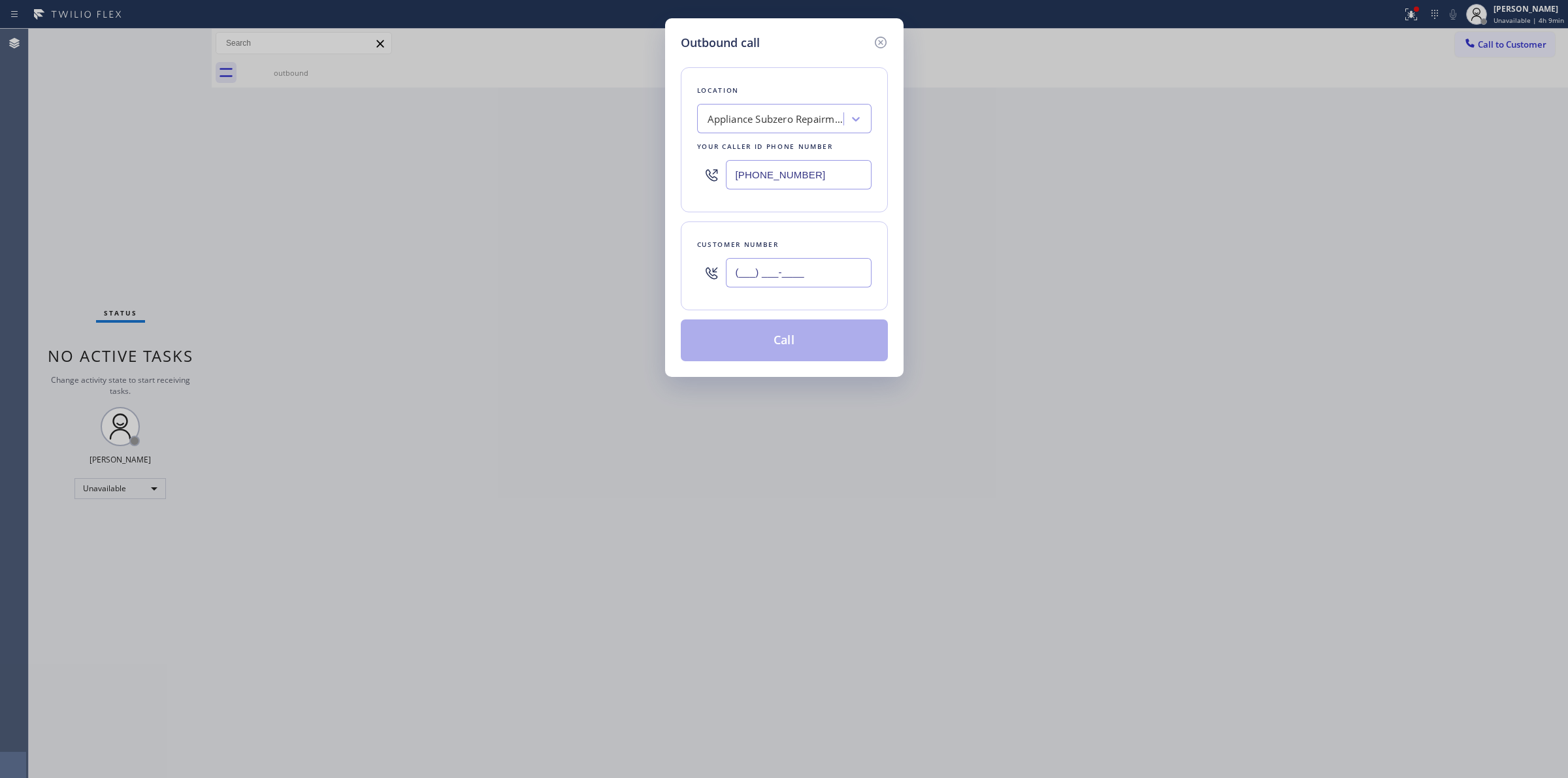
click at [844, 259] on input "(___) ___-____" at bounding box center [799, 273] width 145 height 29
paste input "564) 201-6330"
type input "[PHONE_NUMBER]"
click at [790, 136] on div "Location Appliance Subzero Repairman Your caller id phone number [PHONE_NUMBER]" at bounding box center [784, 140] width 208 height 145
click at [794, 115] on div "Appliance Subzero Repairman" at bounding box center [777, 119] width 137 height 15
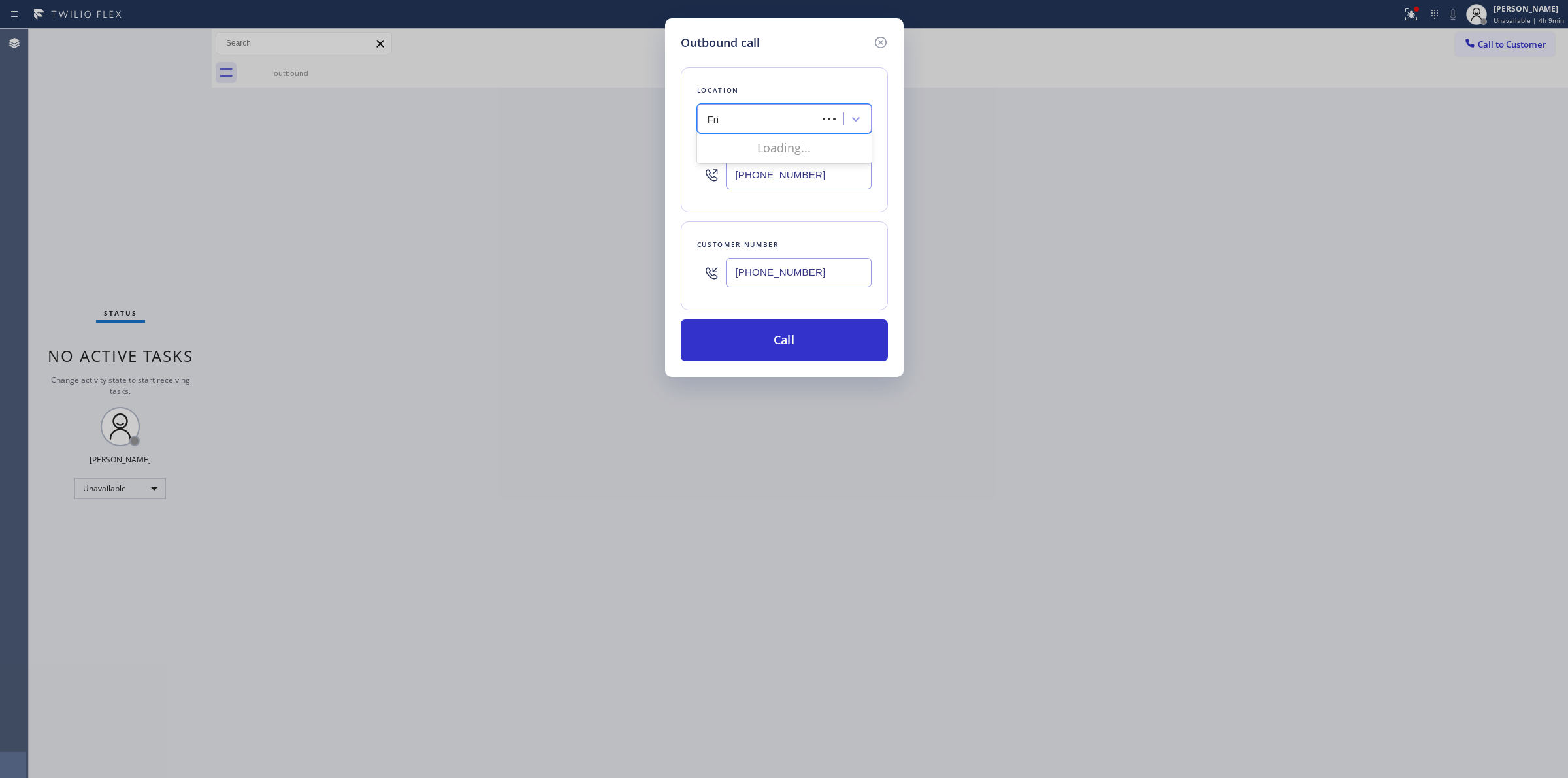
type input "Frigi"
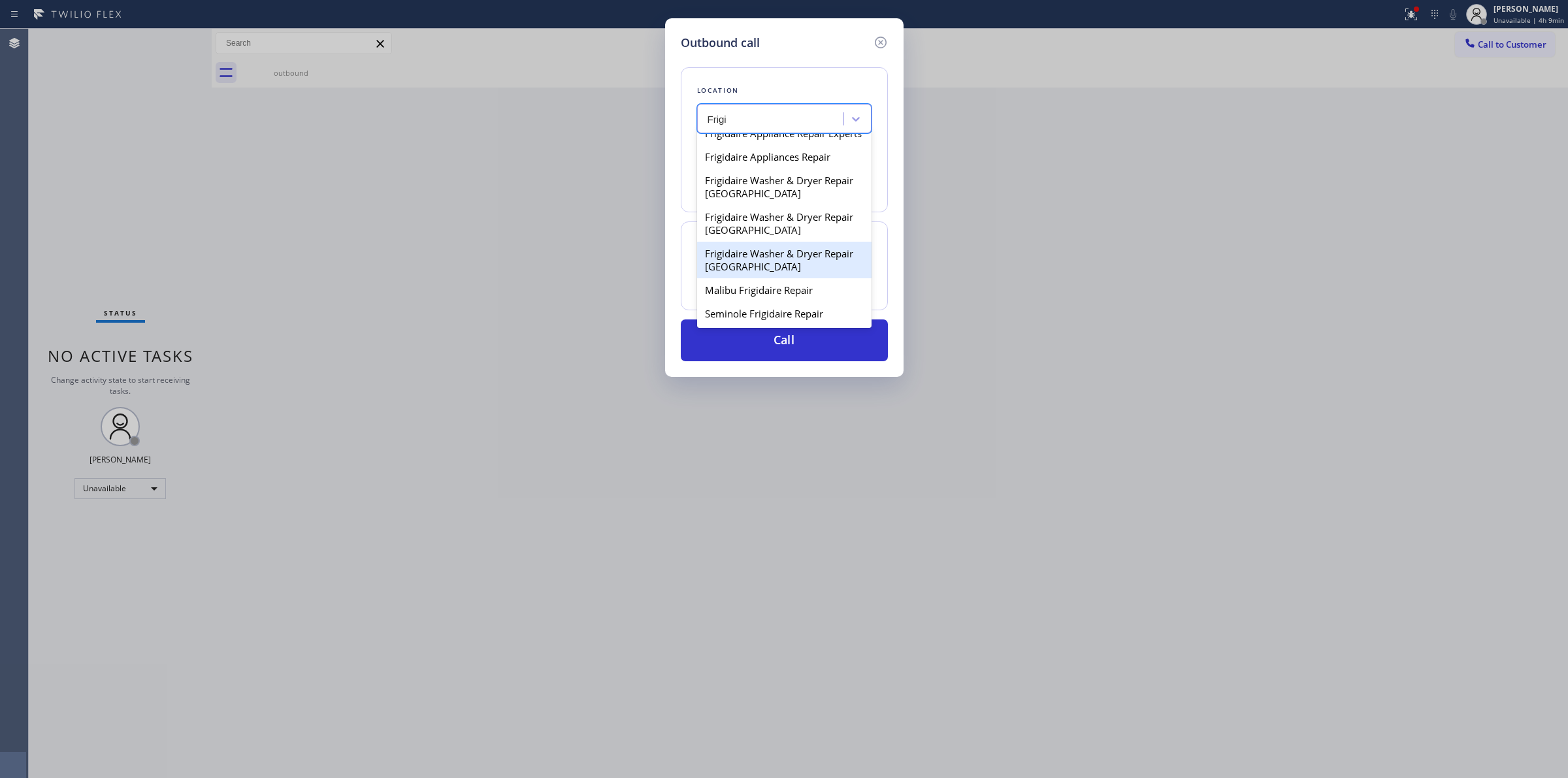
scroll to position [35, 0]
click at [808, 252] on div "Frigidaire Washer & Dryer Repair [GEOGRAPHIC_DATA]" at bounding box center [785, 259] width 174 height 36
type input "[PHONE_NUMBER]"
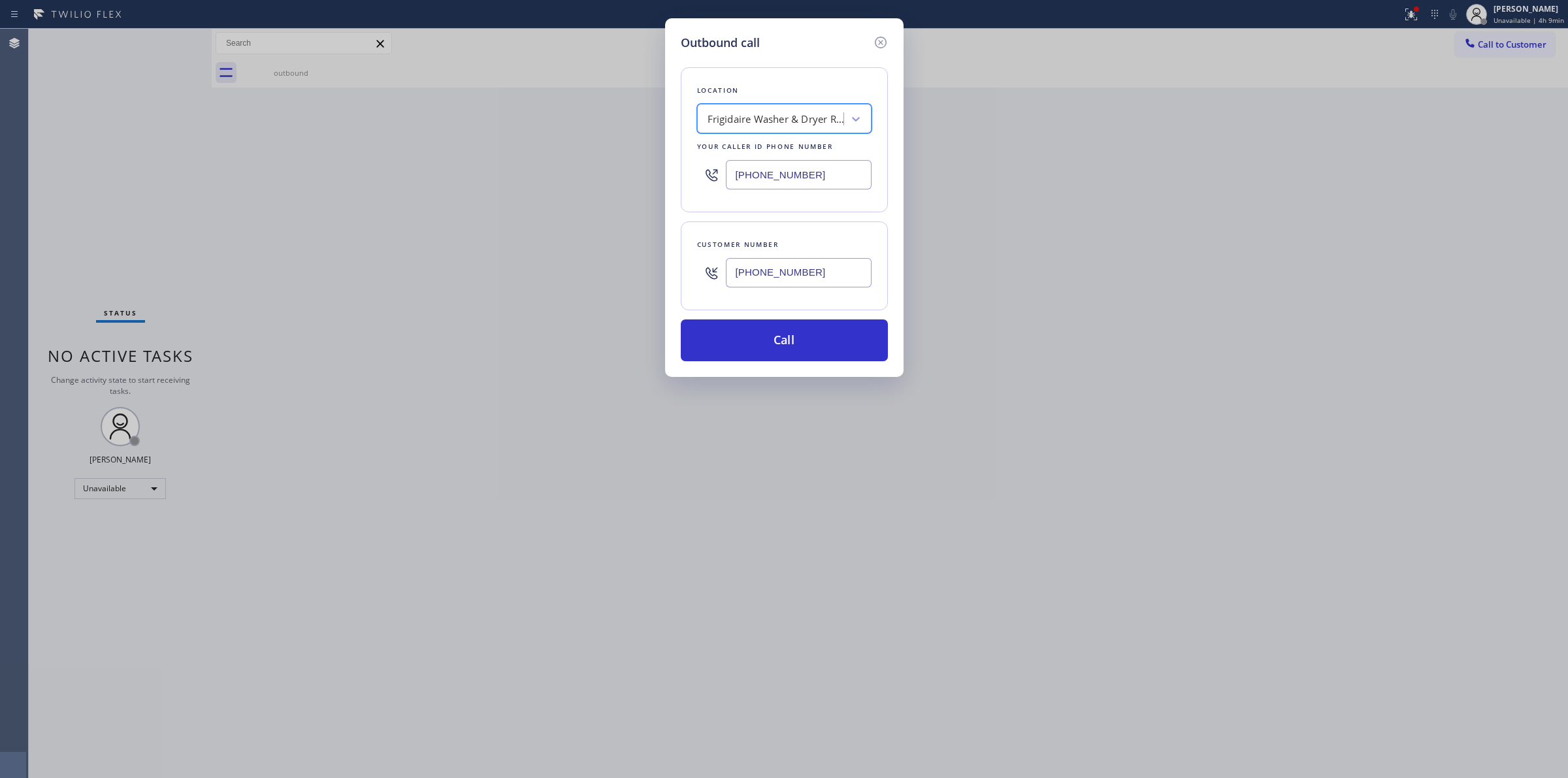
click at [782, 279] on input "[PHONE_NUMBER]" at bounding box center [799, 273] width 145 height 29
click at [773, 343] on button "Call" at bounding box center [784, 341] width 208 height 42
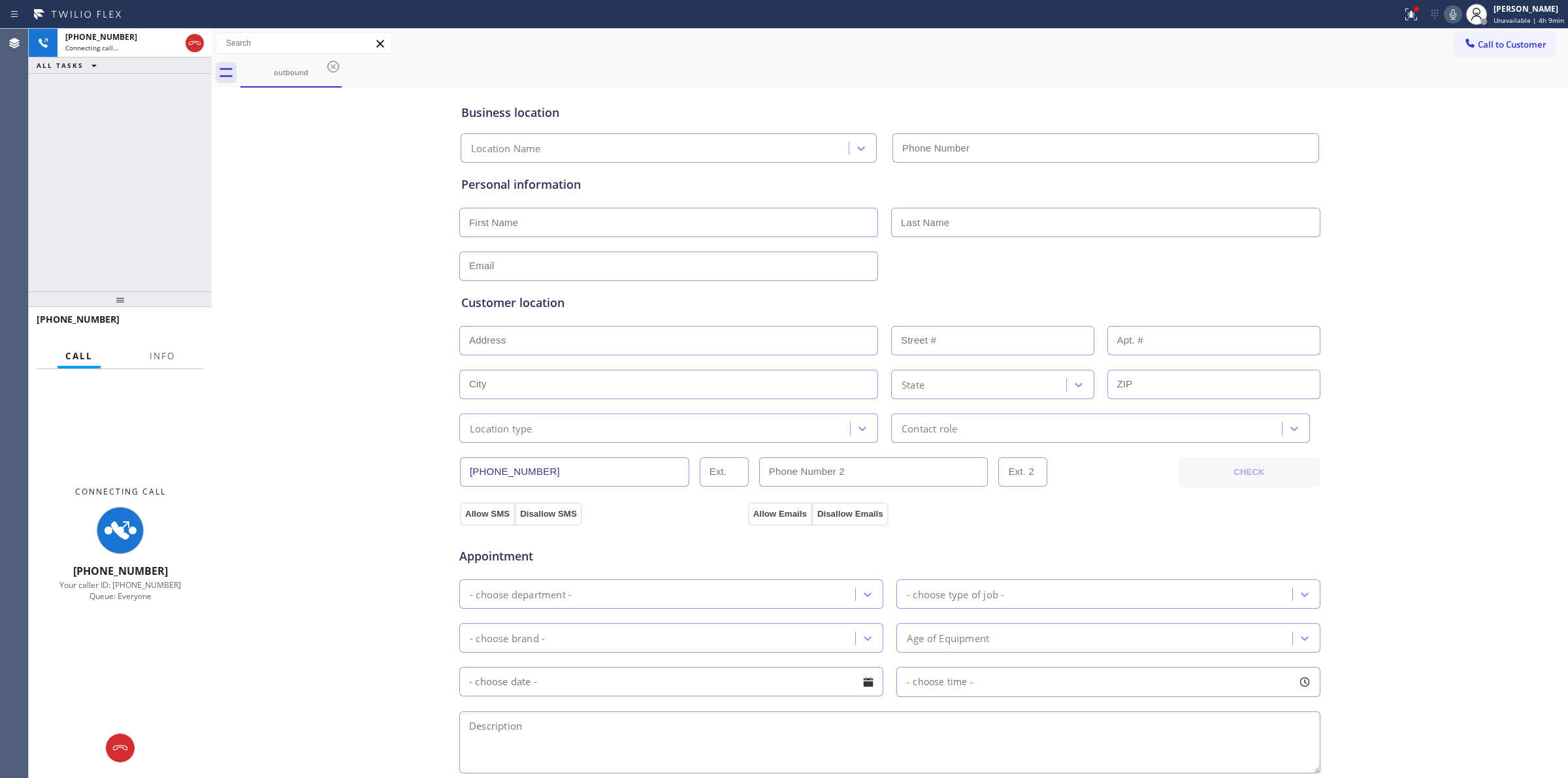
type input "[PHONE_NUMBER]"
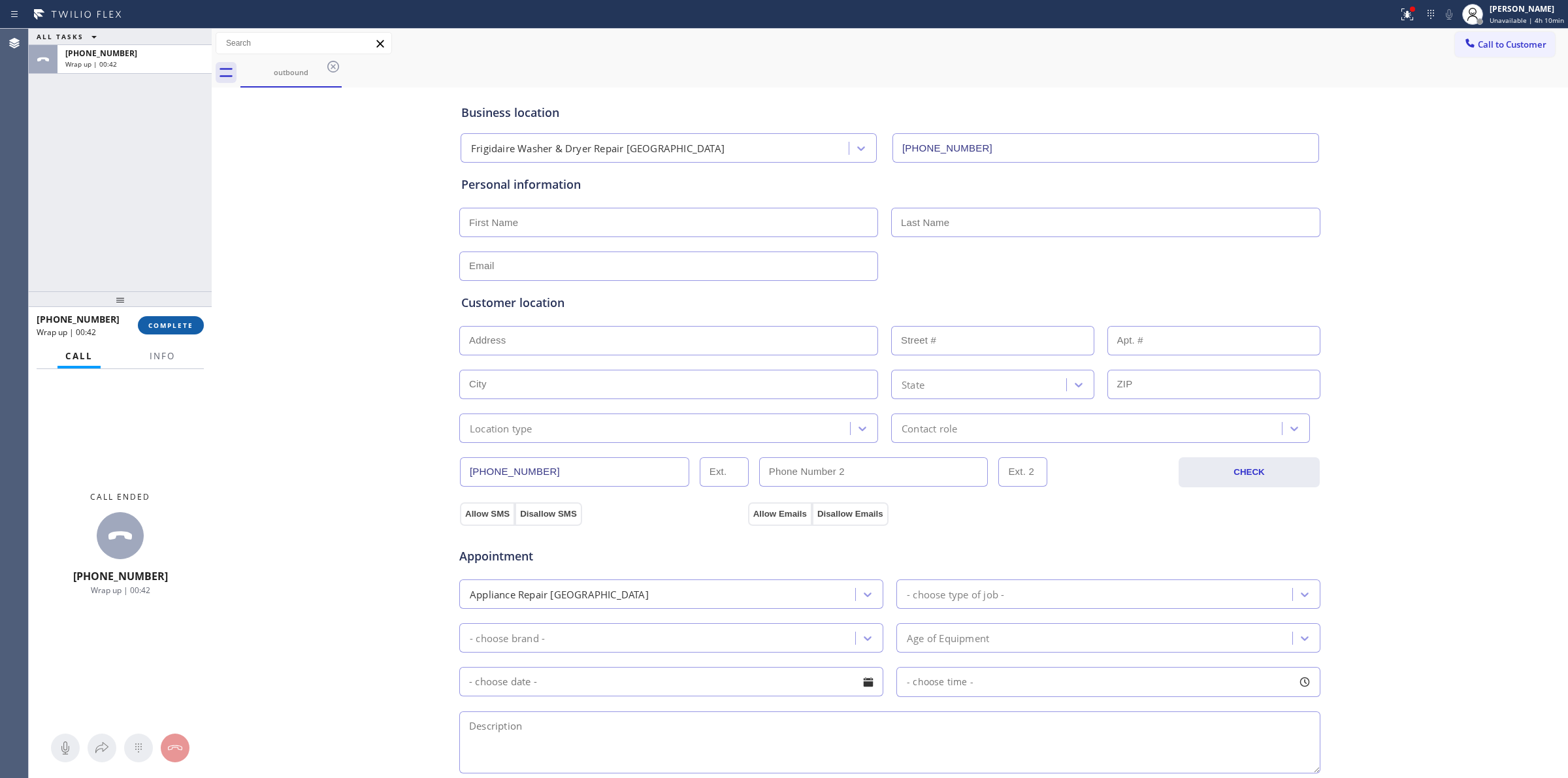
click at [185, 325] on span "COMPLETE" at bounding box center [171, 324] width 45 height 9
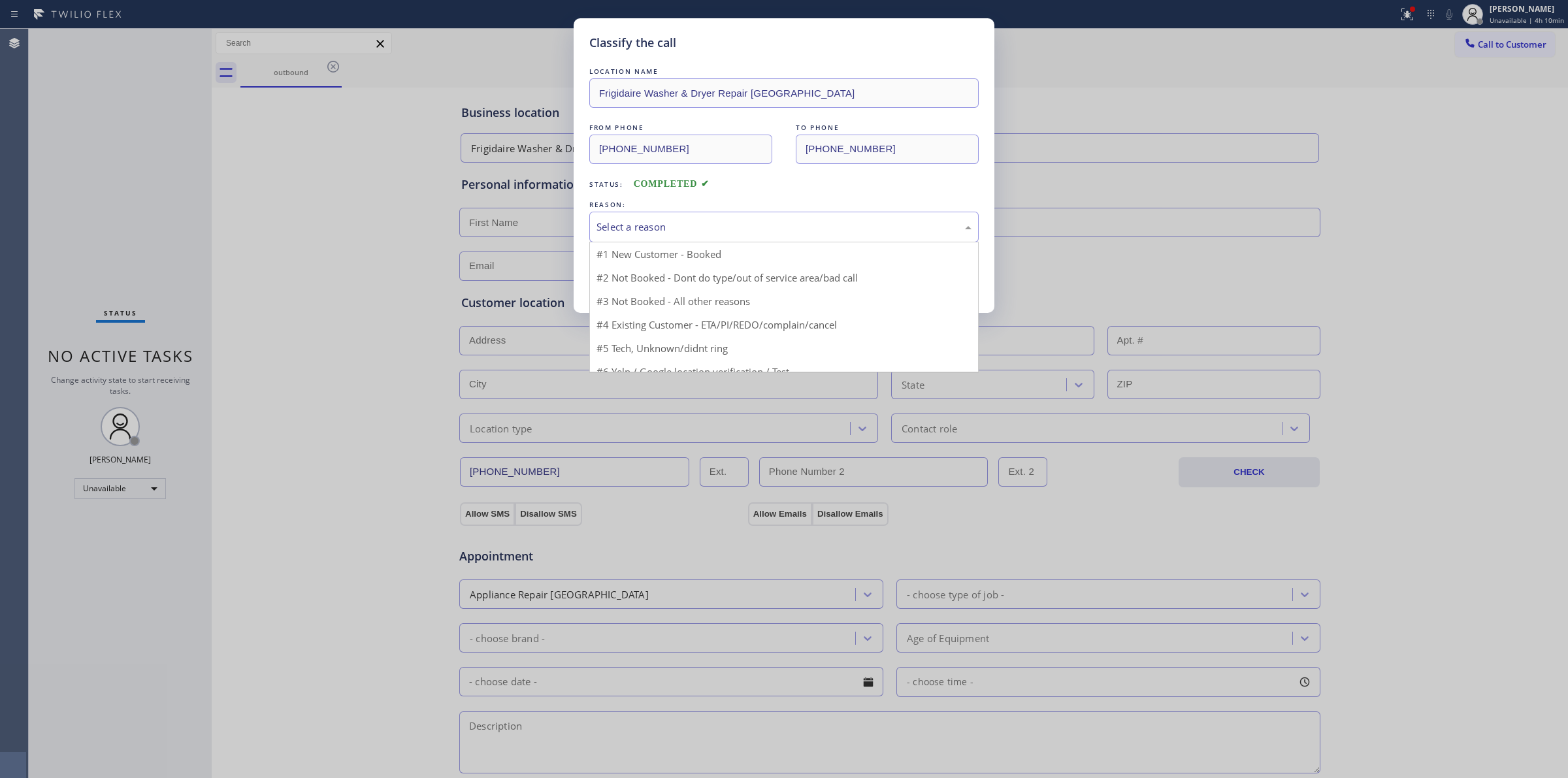
click at [662, 224] on div "Select a reason" at bounding box center [784, 227] width 375 height 15
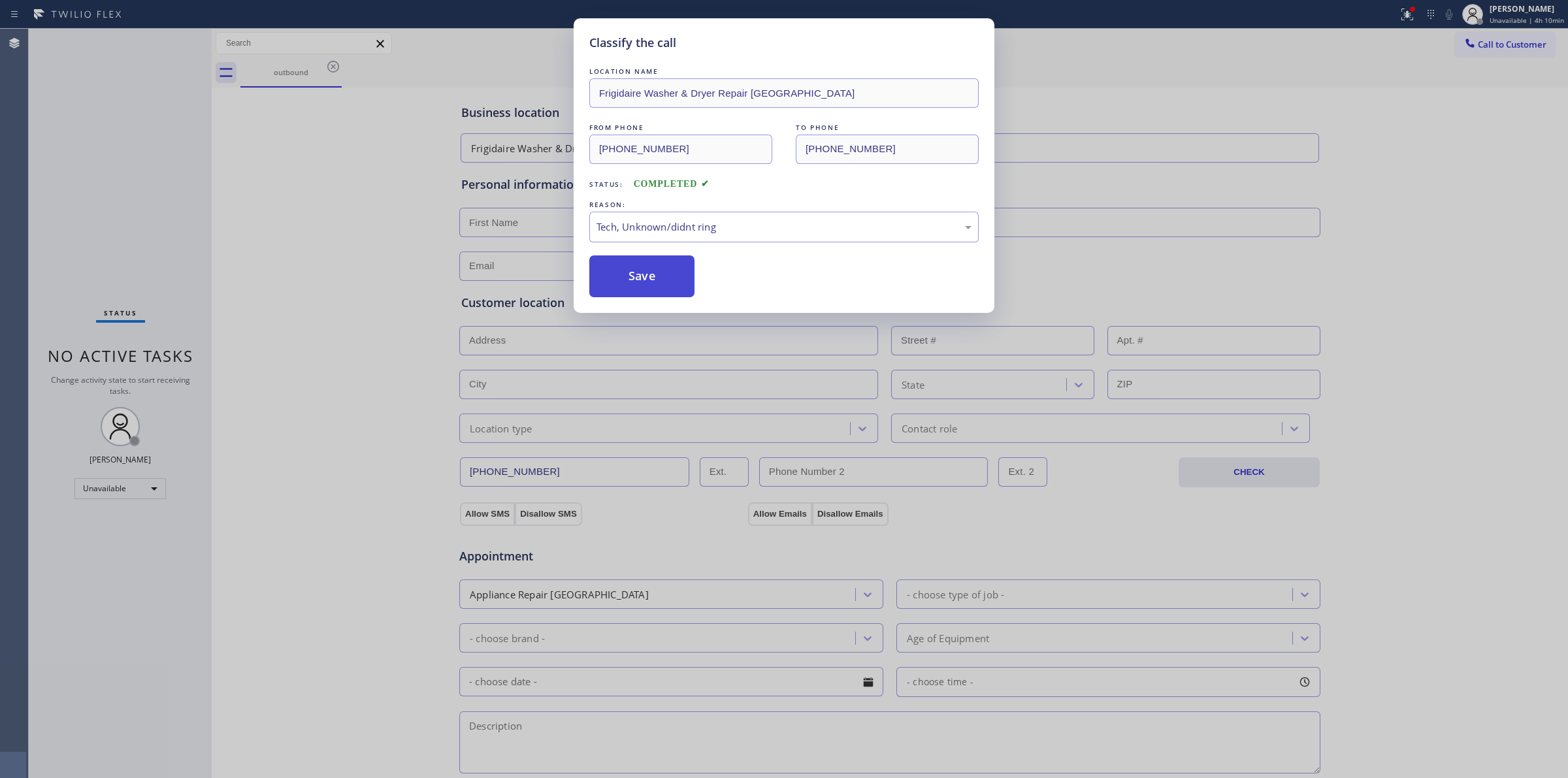
click at [625, 271] on button "Save" at bounding box center [642, 276] width 105 height 42
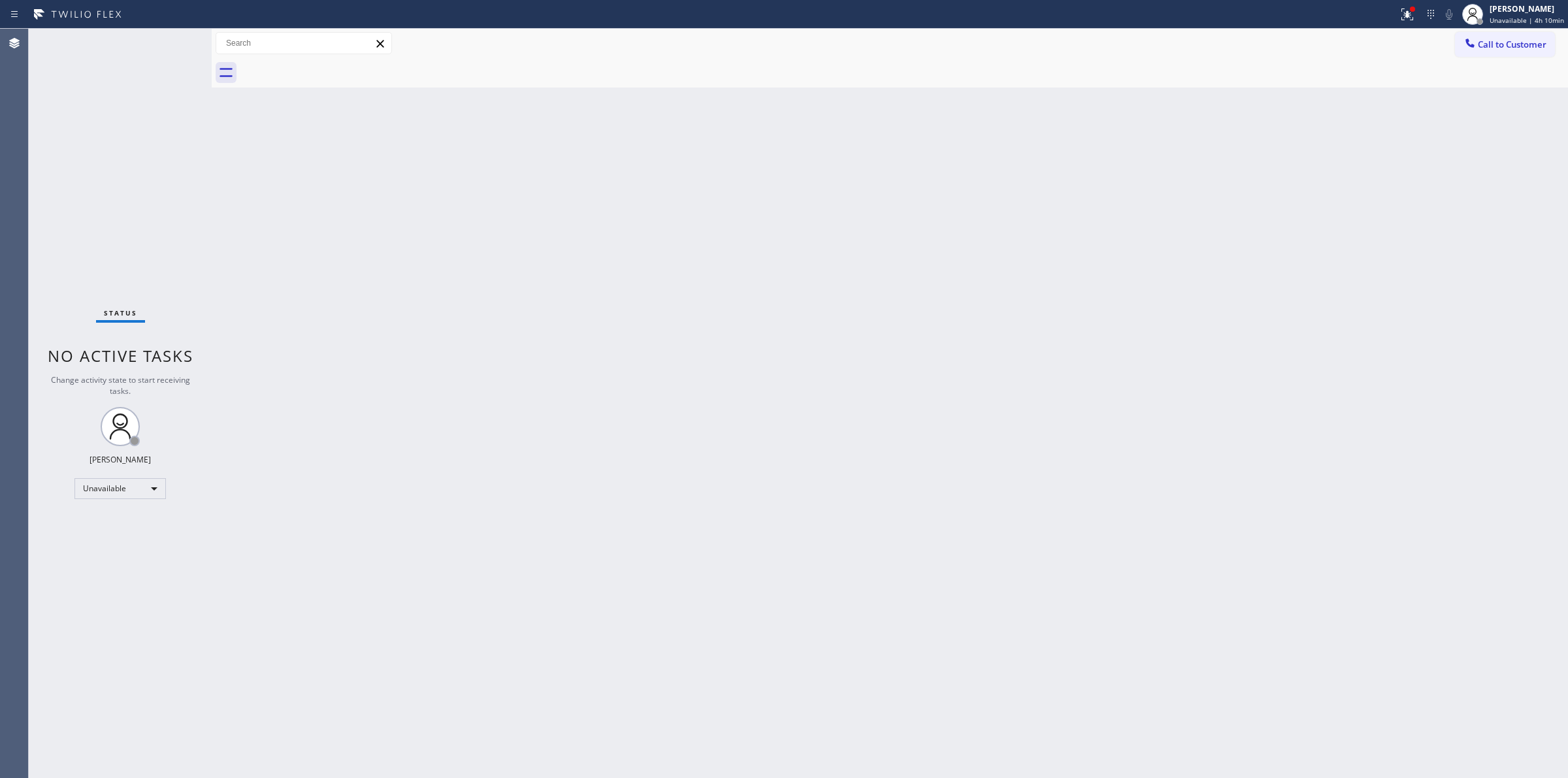
drag, startPoint x: 992, startPoint y: 253, endPoint x: 1017, endPoint y: 238, distance: 29.2
click at [1017, 238] on div "Back to Dashboard Change Sender ID Customers Technicians Select a contact Outbo…" at bounding box center [890, 404] width 1356 height 749
click at [1487, 46] on span "Call to Customer" at bounding box center [1512, 44] width 69 height 12
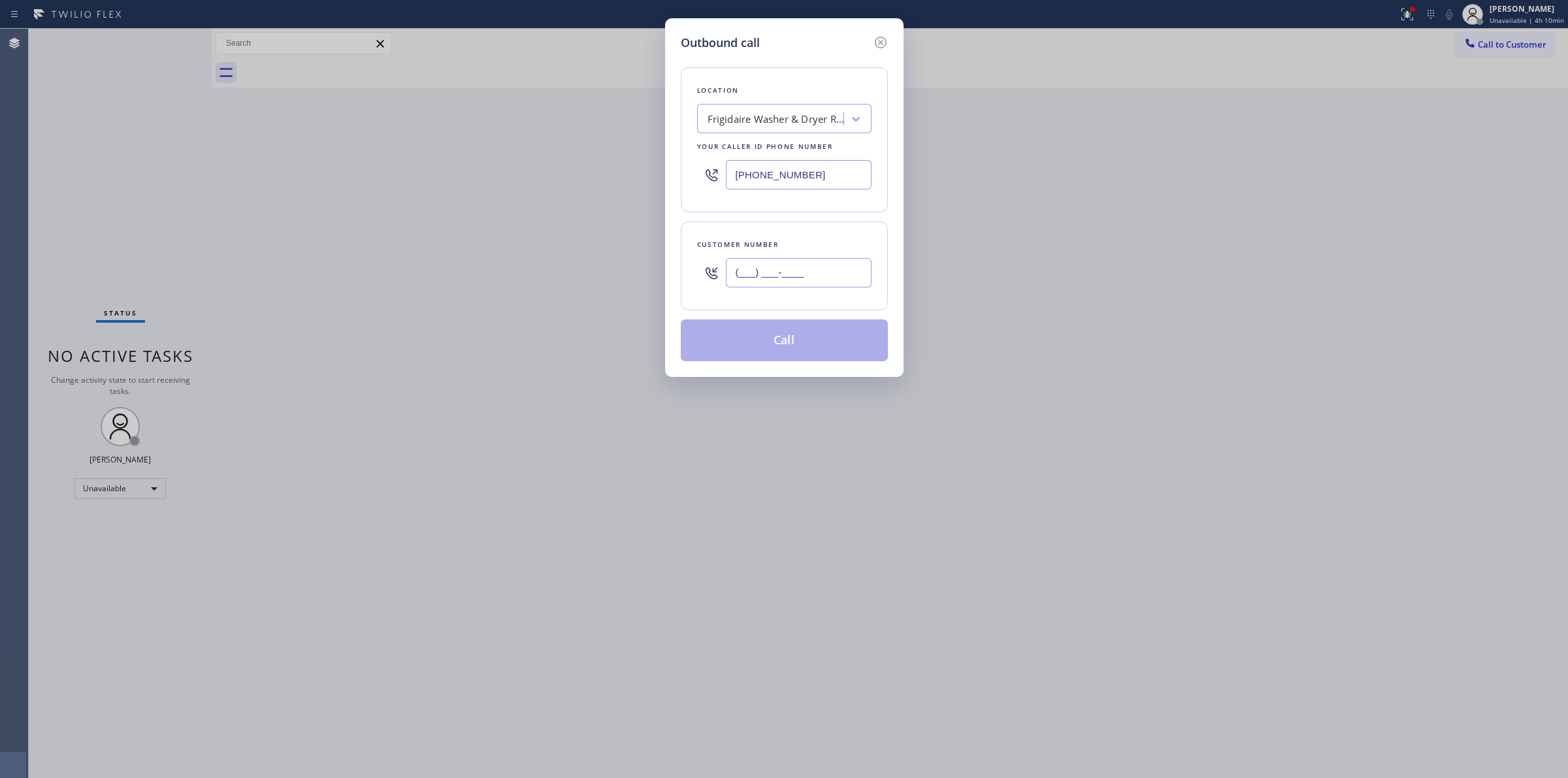
click at [783, 269] on input "(___) ___-____" at bounding box center [799, 273] width 145 height 29
paste input "350) 999-8678"
type input "[PHONE_NUMBER]"
click at [775, 134] on div "Location Frigidaire Washer & Dryer Repair [GEOGRAPHIC_DATA] Your caller id phon…" at bounding box center [784, 140] width 208 height 145
click at [782, 126] on div "Frigidaire Washer & Dryer Repair [GEOGRAPHIC_DATA]" at bounding box center [777, 119] width 137 height 15
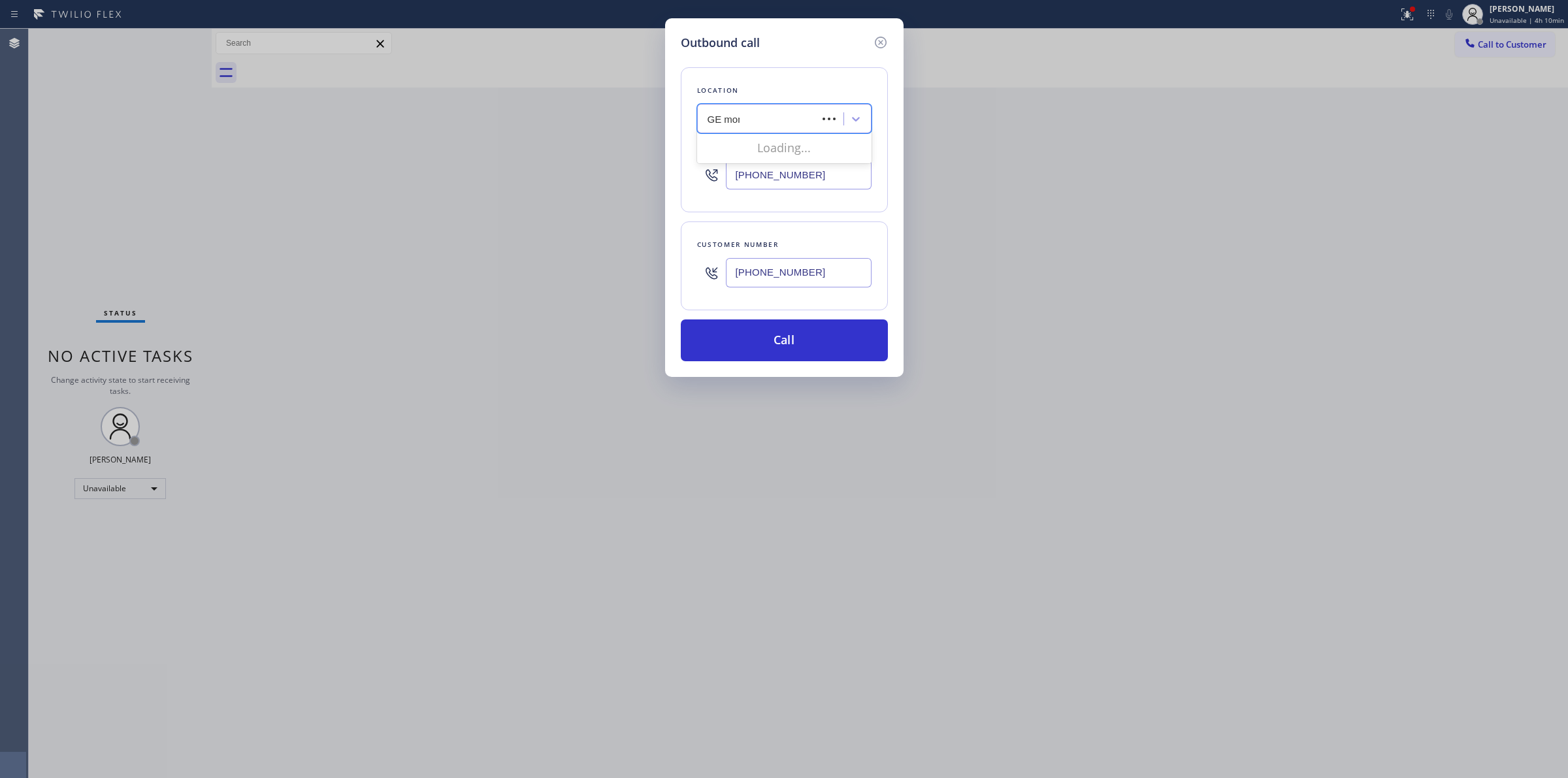
type input "GE mono"
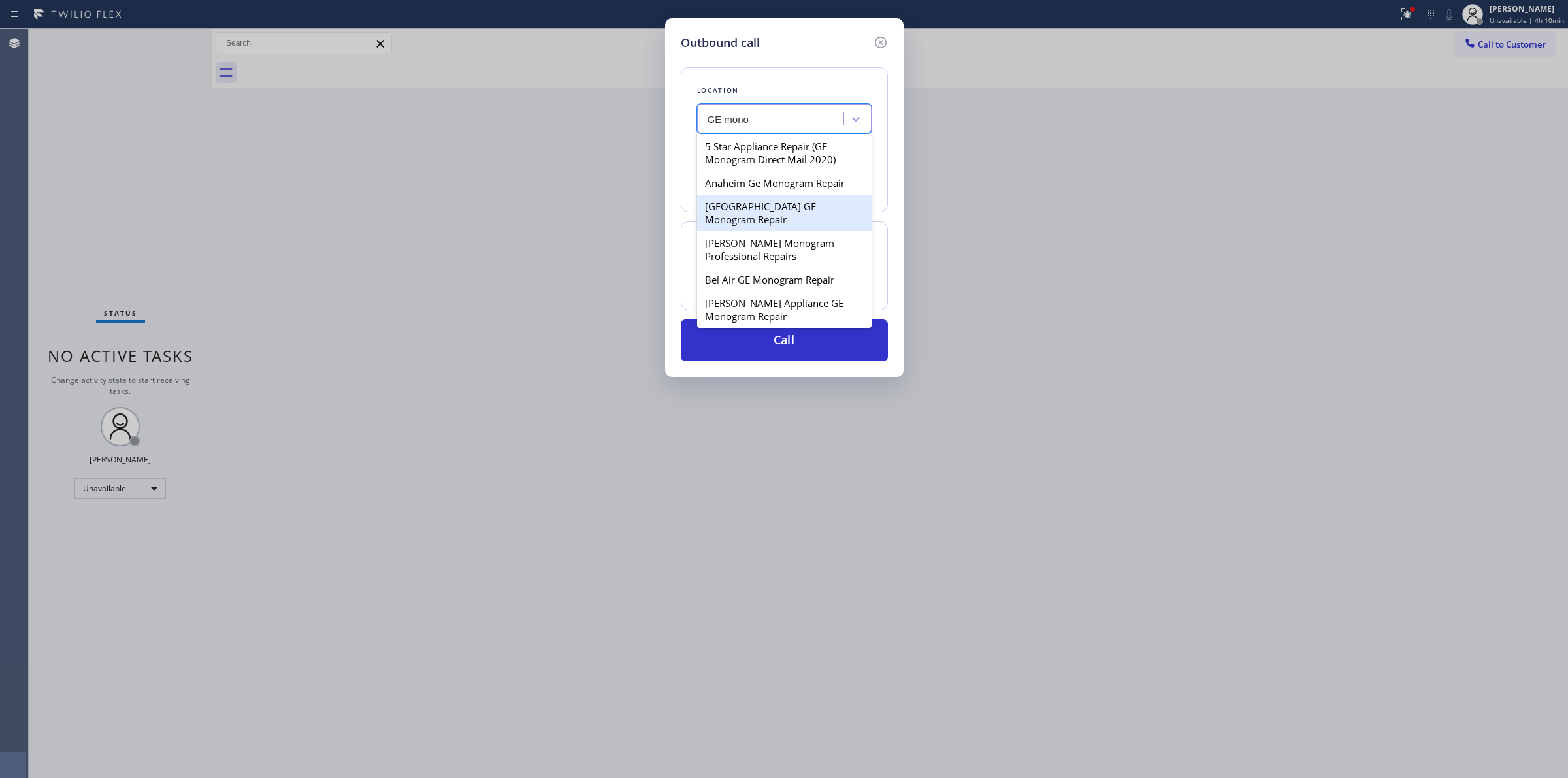
click at [756, 230] on div "[GEOGRAPHIC_DATA] GE Monogram Repair" at bounding box center [785, 212] width 174 height 36
type input "[PHONE_NUMBER]"
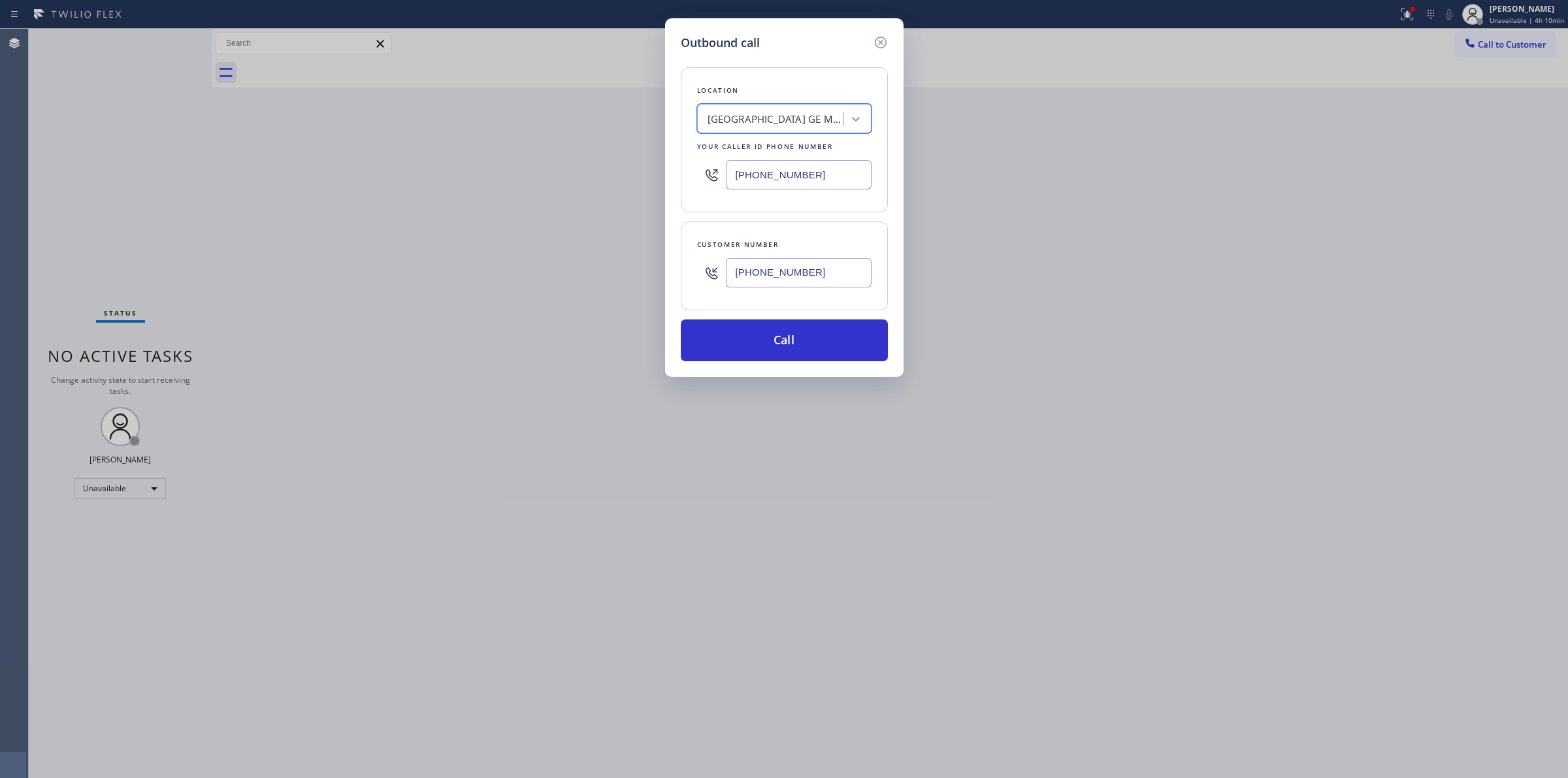
click at [758, 269] on input "[PHONE_NUMBER]" at bounding box center [799, 273] width 145 height 29
click at [759, 337] on button "Call" at bounding box center [784, 341] width 208 height 42
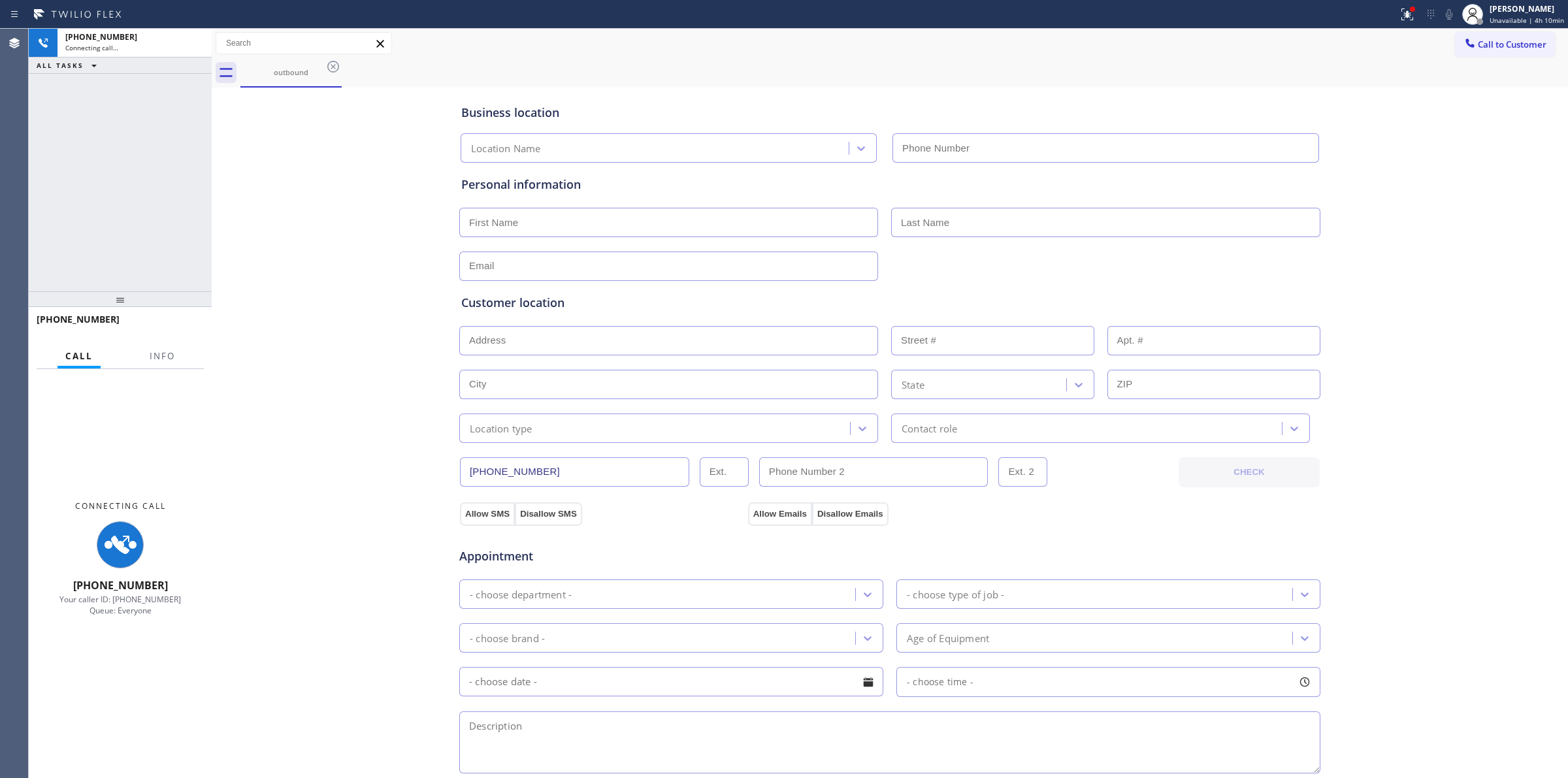
drag, startPoint x: 702, startPoint y: 79, endPoint x: 1075, endPoint y: 72, distance: 373.1
click at [763, 78] on div "outbound" at bounding box center [904, 73] width 1328 height 29
click at [1457, 15] on icon at bounding box center [1449, 14] width 15 height 15
type input "[PHONE_NUMBER]"
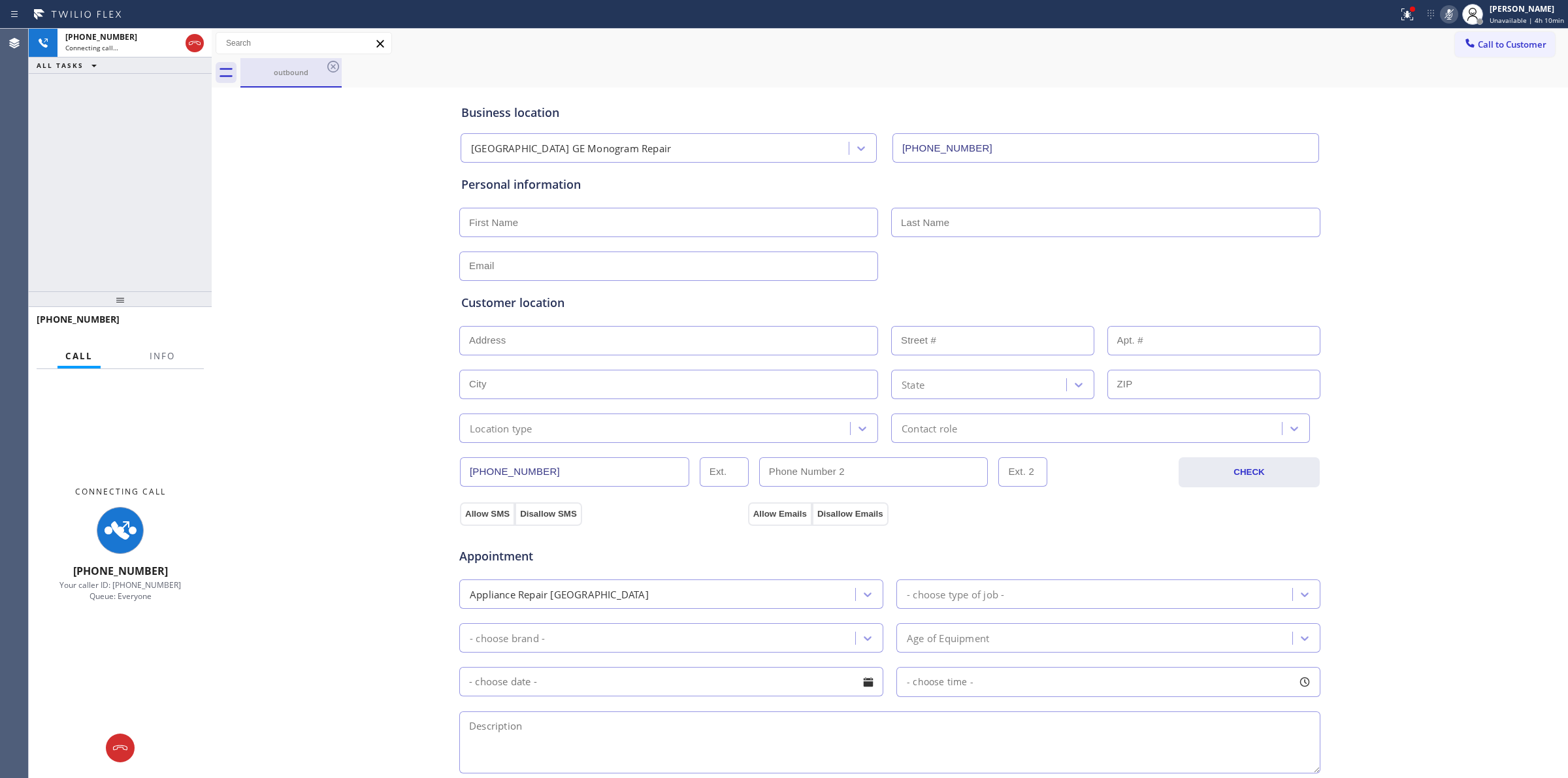
click at [312, 78] on div "outbound" at bounding box center [291, 72] width 99 height 28
click at [145, 52] on div "[PHONE_NUMBER] Connecting call…" at bounding box center [119, 44] width 125 height 29
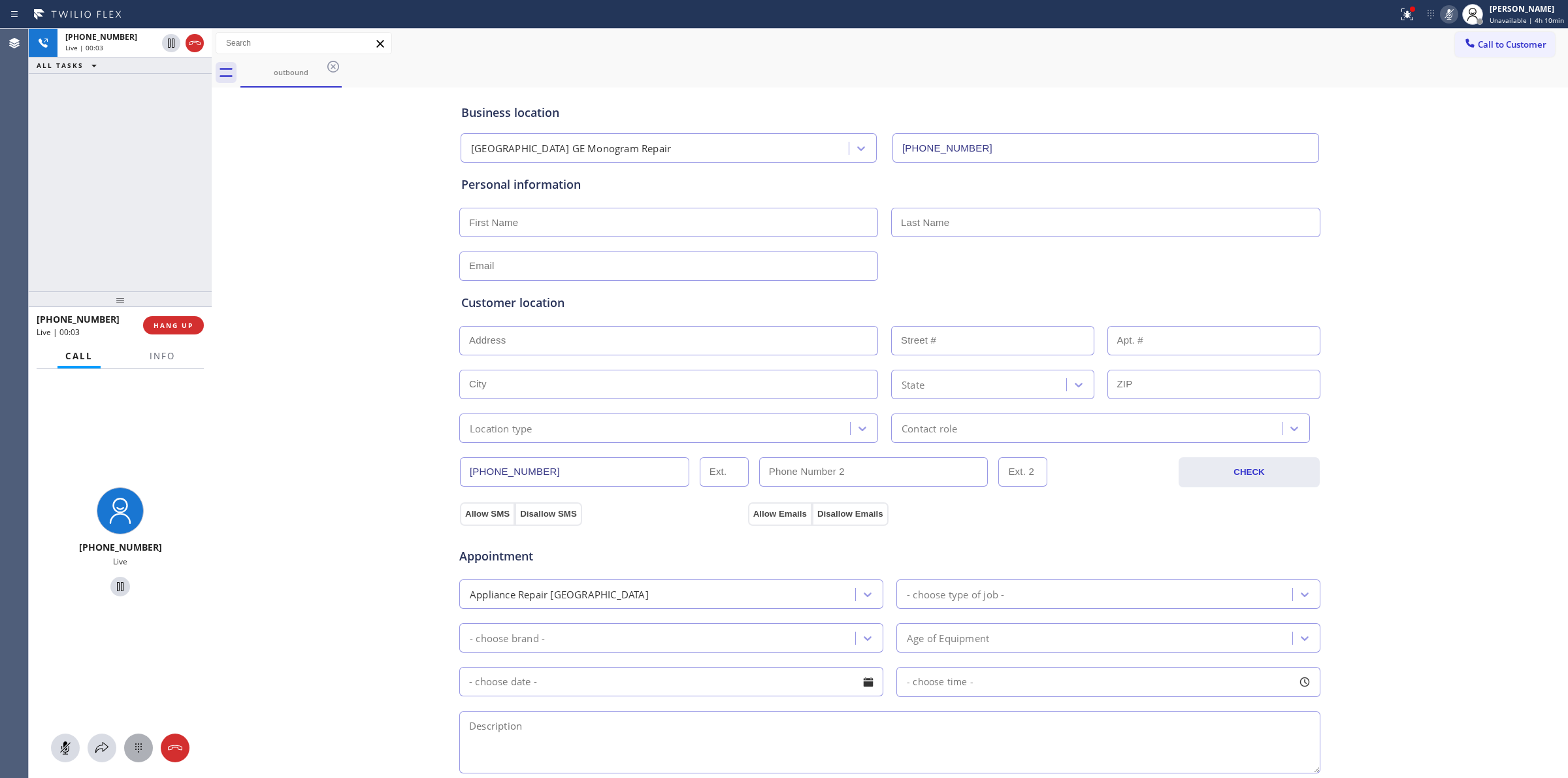
click at [150, 755] on div at bounding box center [139, 747] width 29 height 15
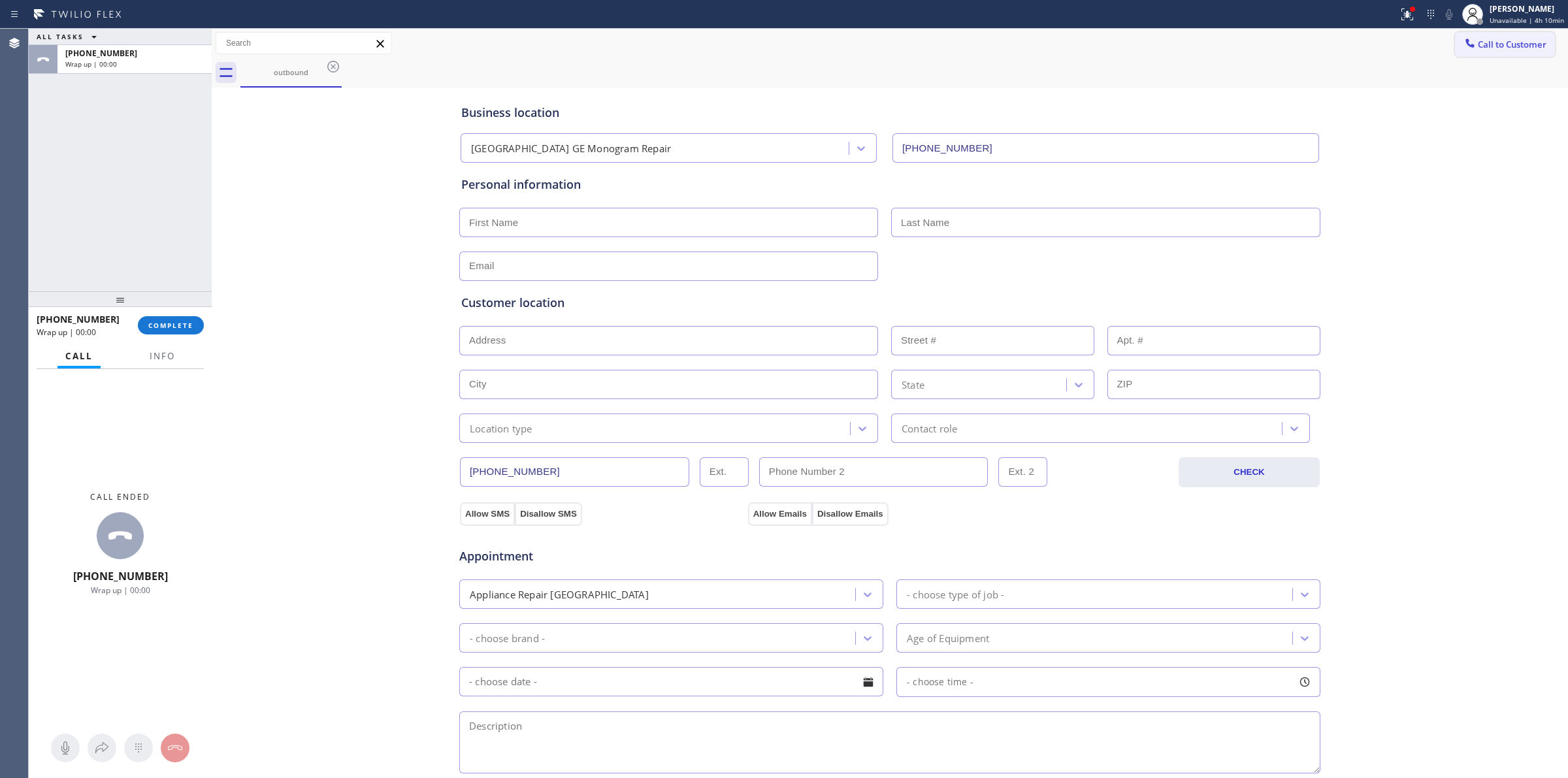
click at [1464, 51] on div at bounding box center [1469, 44] width 15 height 15
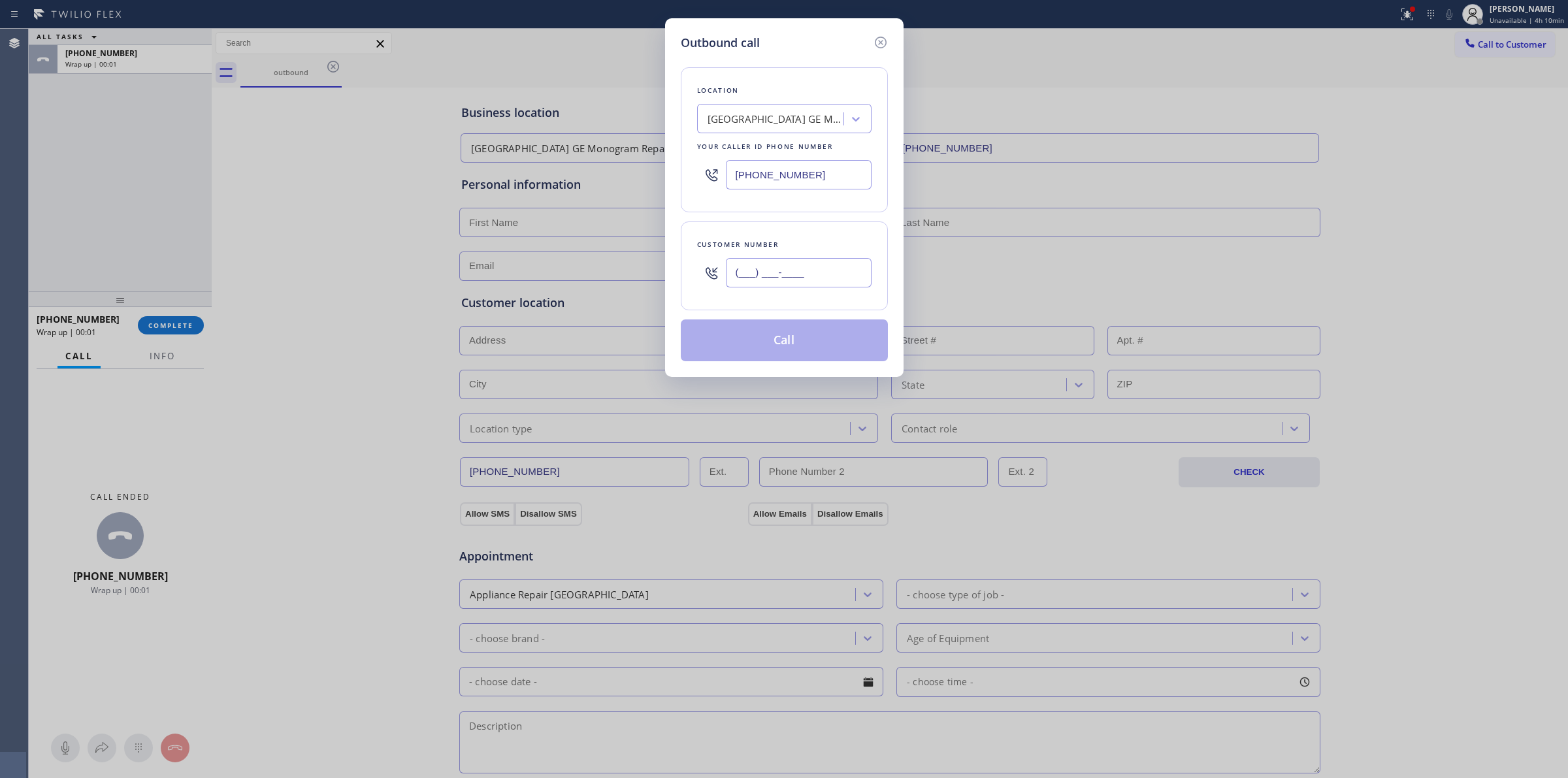
paste input "350) 999-8678"
click at [821, 279] on input "(___) ___-____" at bounding box center [799, 273] width 145 height 29
type input "[PHONE_NUMBER]"
click at [796, 344] on button "Call" at bounding box center [784, 341] width 208 height 42
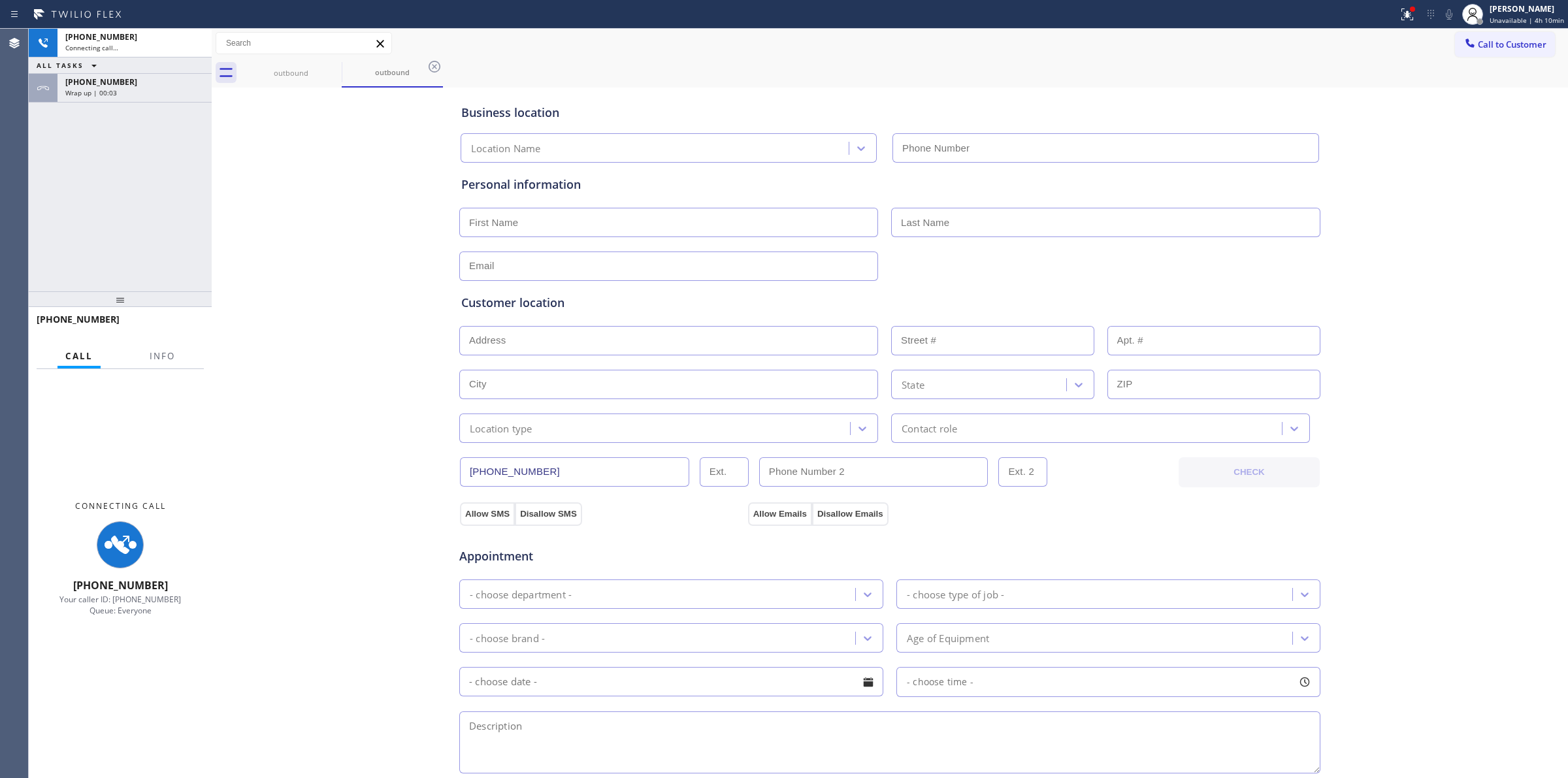
type input "[PHONE_NUMBER]"
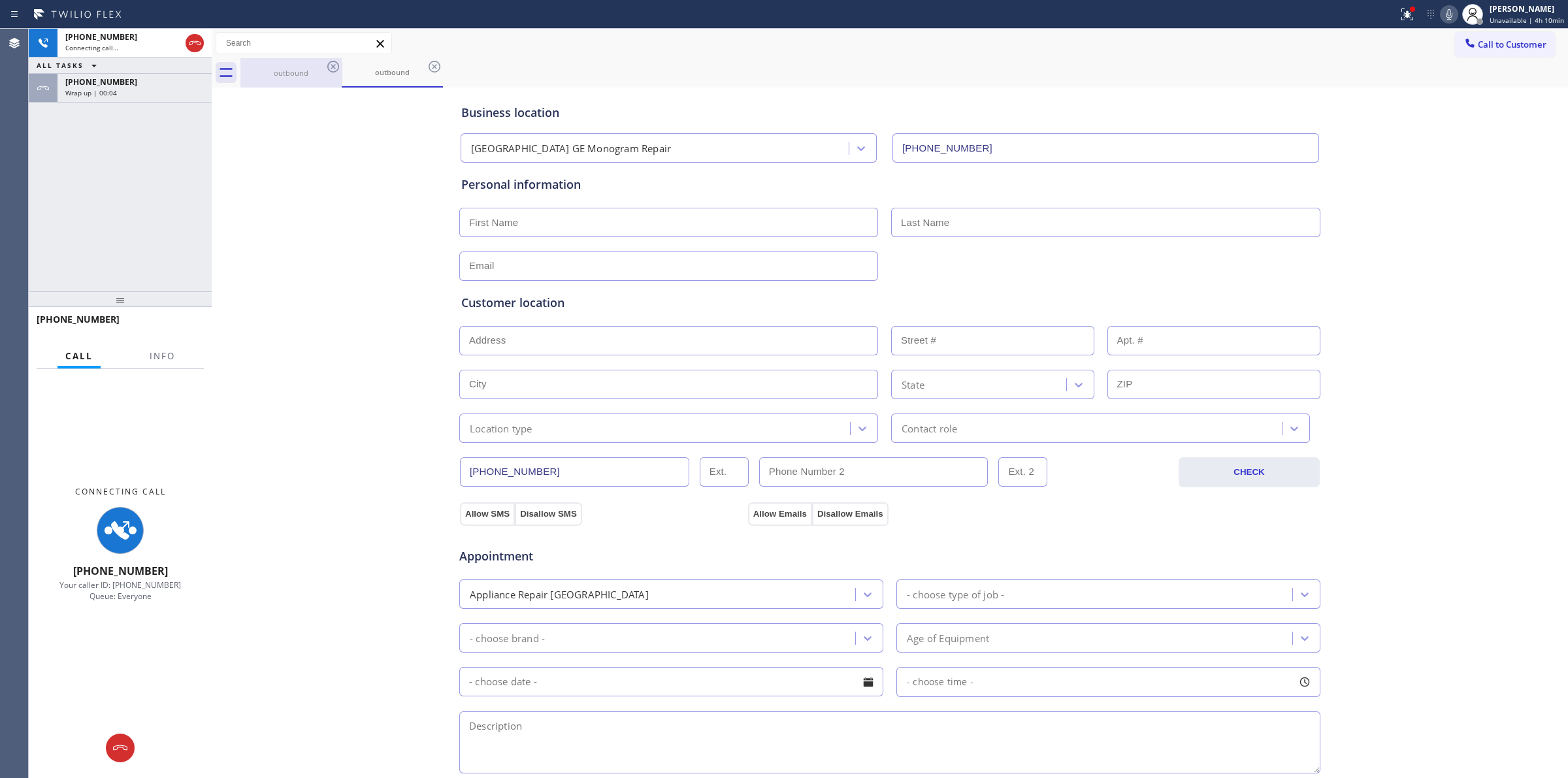
drag, startPoint x: 884, startPoint y: 50, endPoint x: 272, endPoint y: 61, distance: 612.1
click at [817, 50] on div "Call to Customer Outbound call Location [GEOGRAPHIC_DATA] GE Monogram Repair Yo…" at bounding box center [890, 44] width 1356 height 23
click at [157, 82] on div "[PHONE_NUMBER]" at bounding box center [135, 82] width 139 height 11
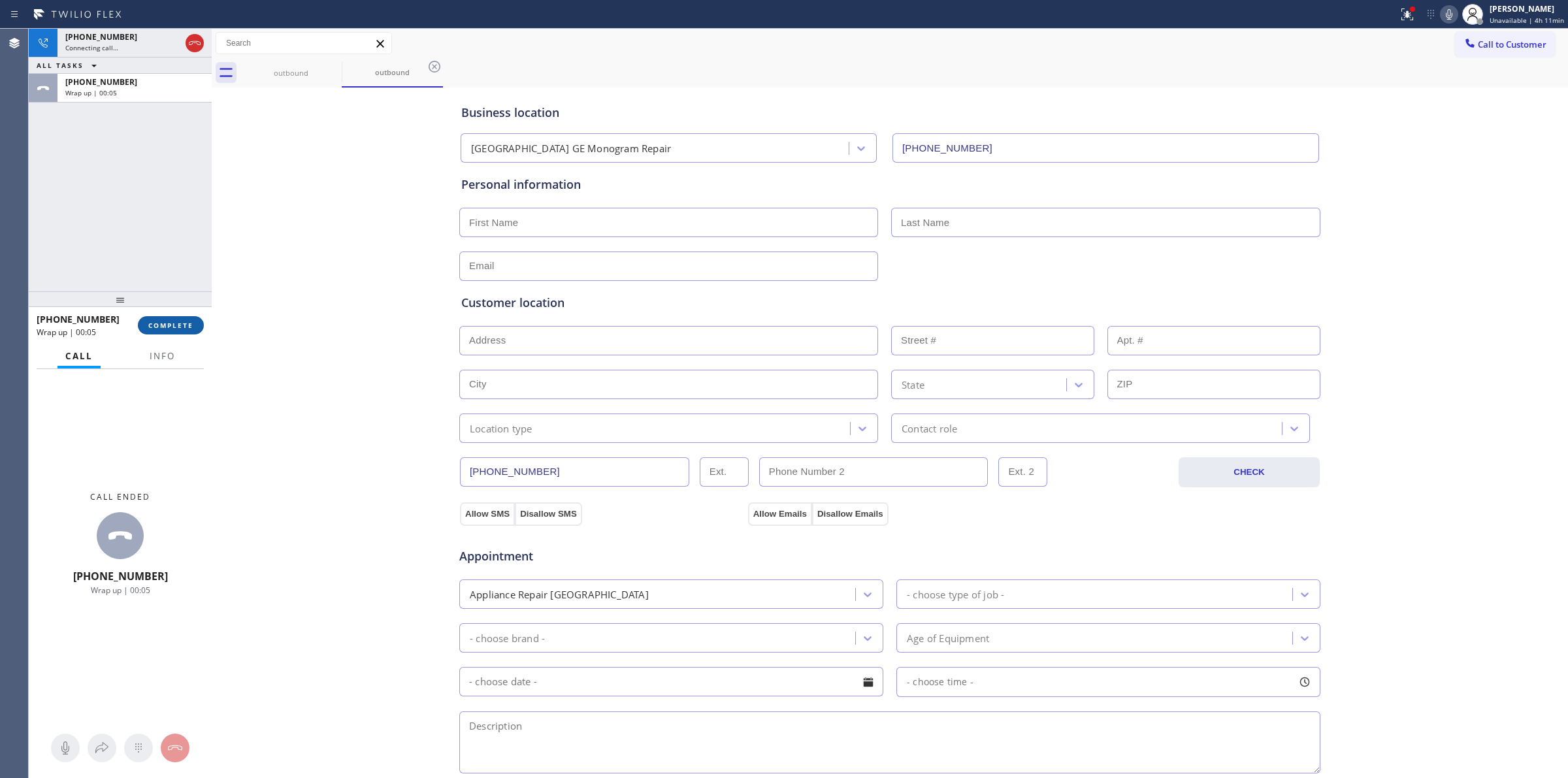
click at [142, 327] on button "COMPLETE" at bounding box center [171, 325] width 66 height 19
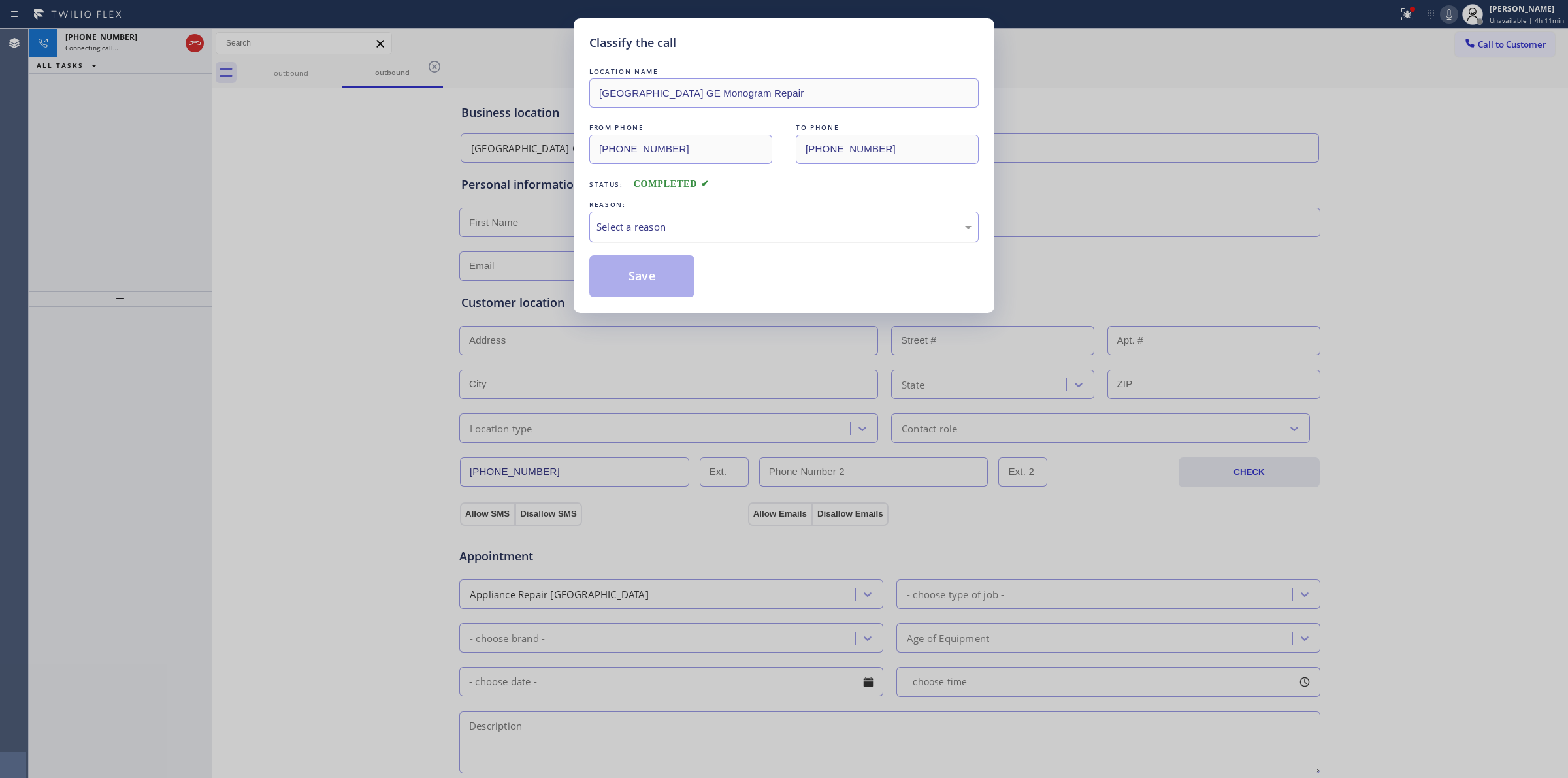
drag, startPoint x: 776, startPoint y: 224, endPoint x: 769, endPoint y: 228, distance: 8.1
click at [769, 228] on div "Select a reason" at bounding box center [784, 227] width 375 height 15
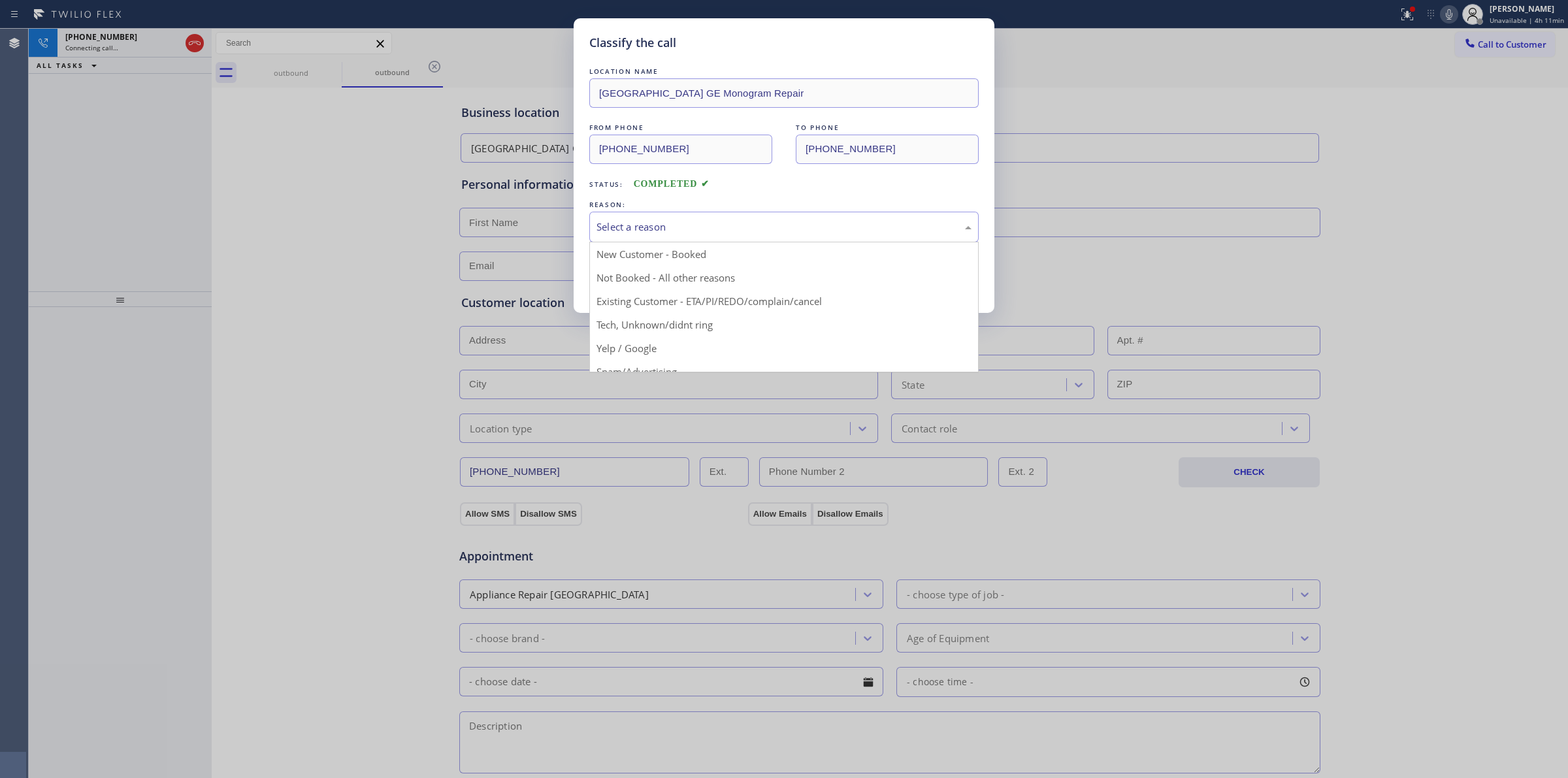
drag, startPoint x: 671, startPoint y: 331, endPoint x: 644, endPoint y: 272, distance: 64.9
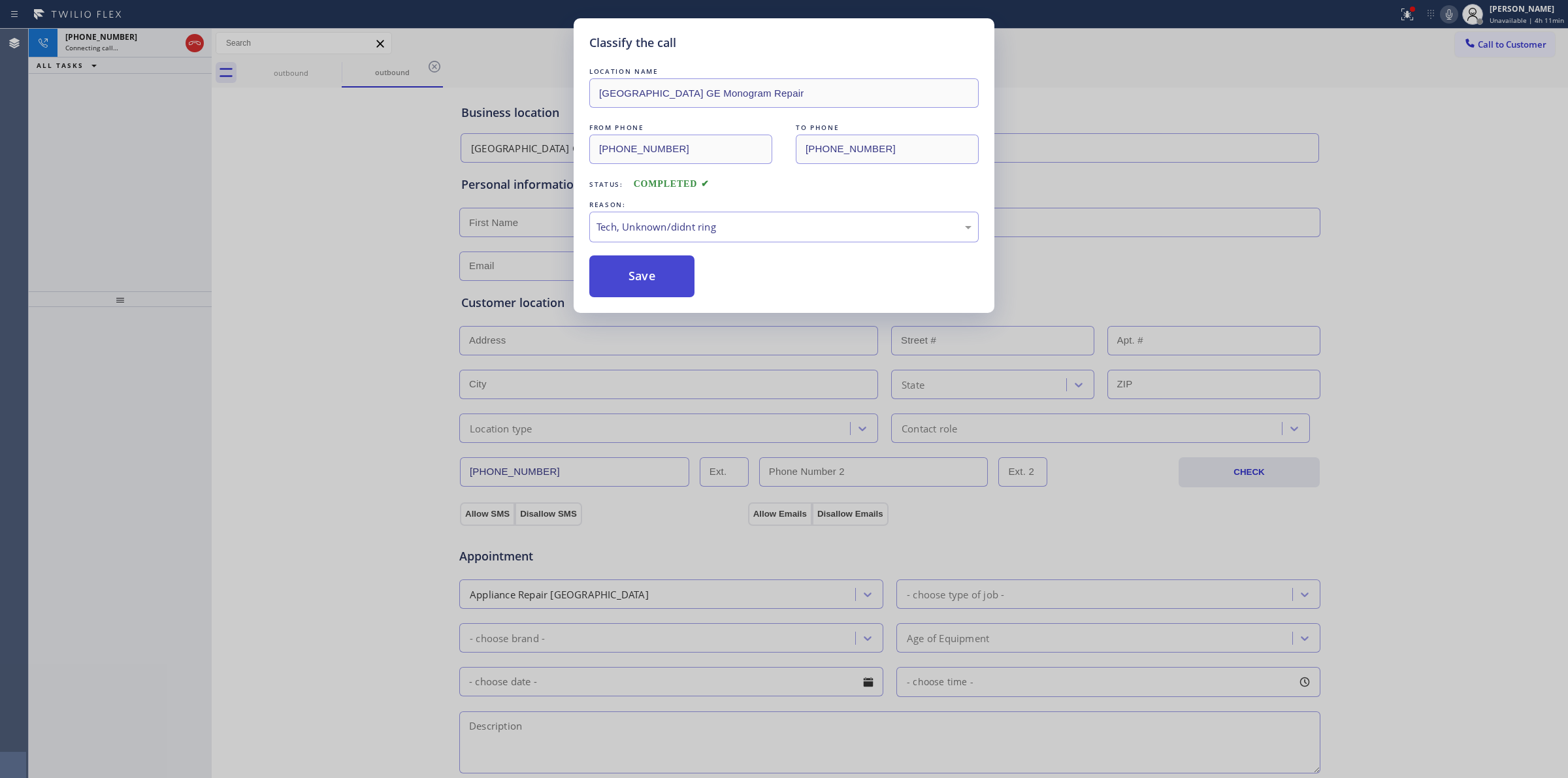
click at [644, 272] on button "Save" at bounding box center [642, 276] width 105 height 42
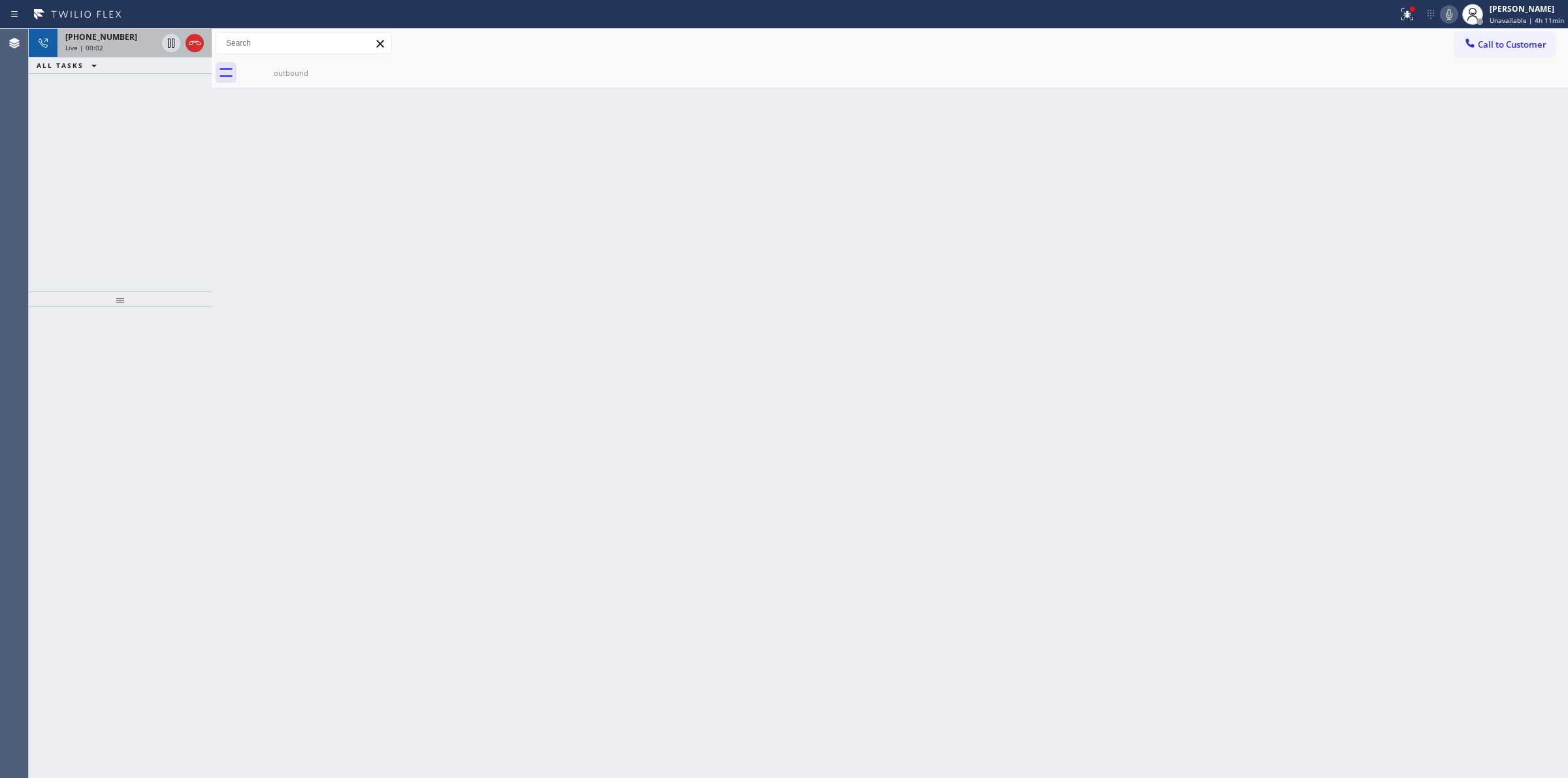
click at [100, 52] on div "[PHONE_NUMBER] Live | 00:02" at bounding box center [108, 44] width 102 height 29
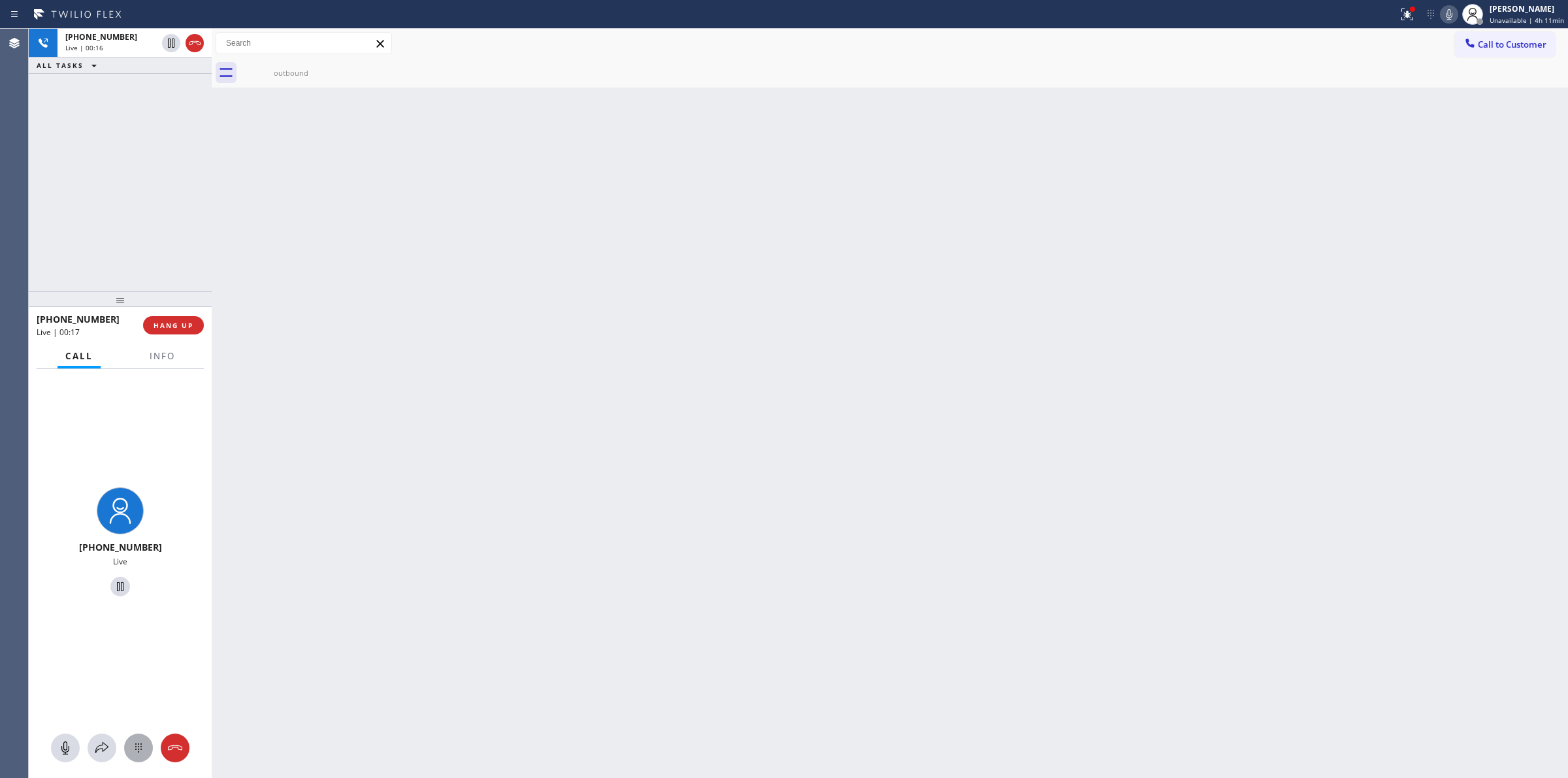
click at [131, 746] on icon at bounding box center [138, 747] width 15 height 15
click at [1507, 43] on span "Call to Customer" at bounding box center [1512, 44] width 69 height 12
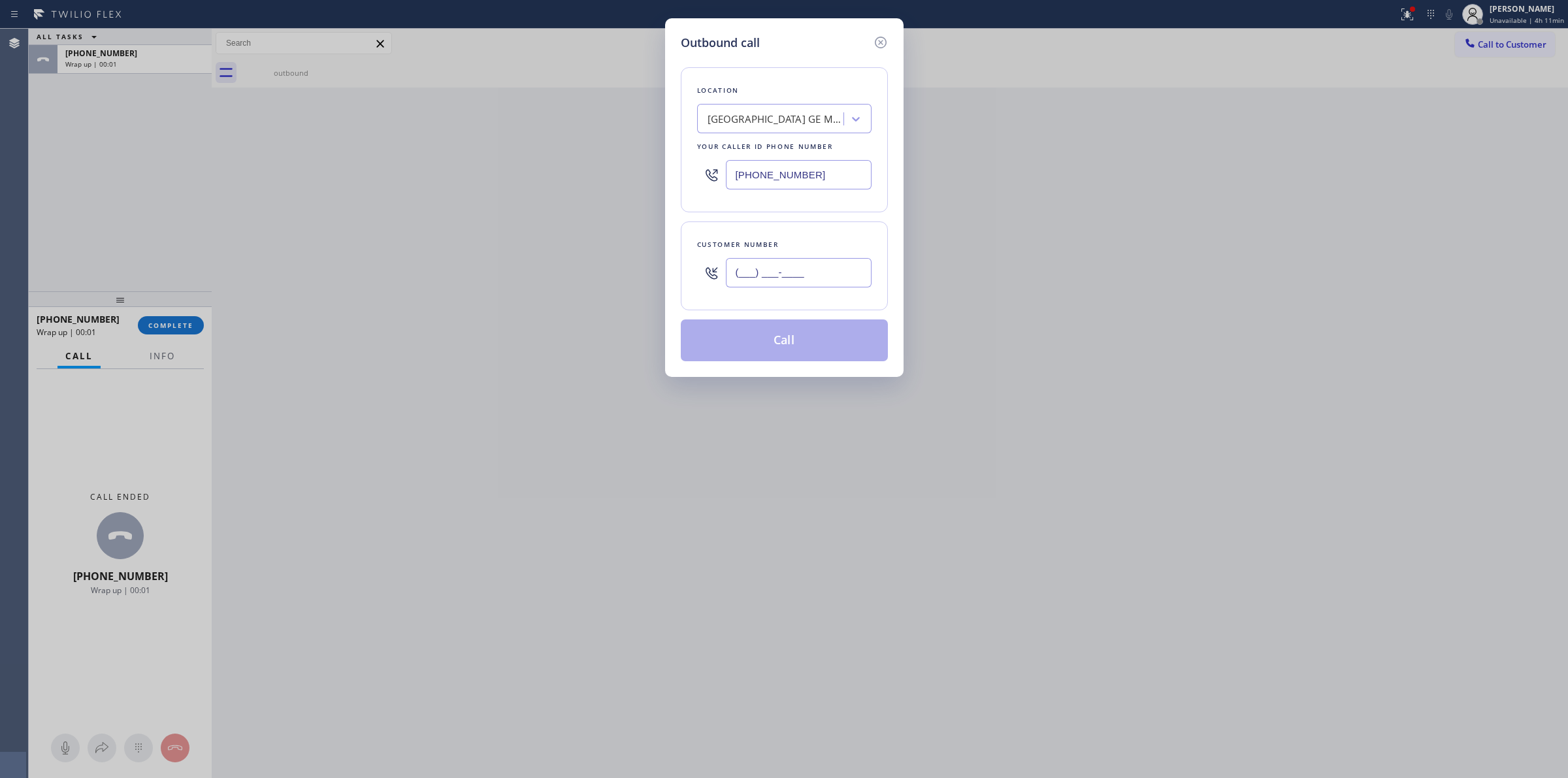
click at [828, 266] on input "(___) ___-____" at bounding box center [799, 273] width 145 height 29
paste input "350) 999-8678"
type input "[PHONE_NUMBER]"
click at [824, 345] on button "Call" at bounding box center [784, 341] width 208 height 42
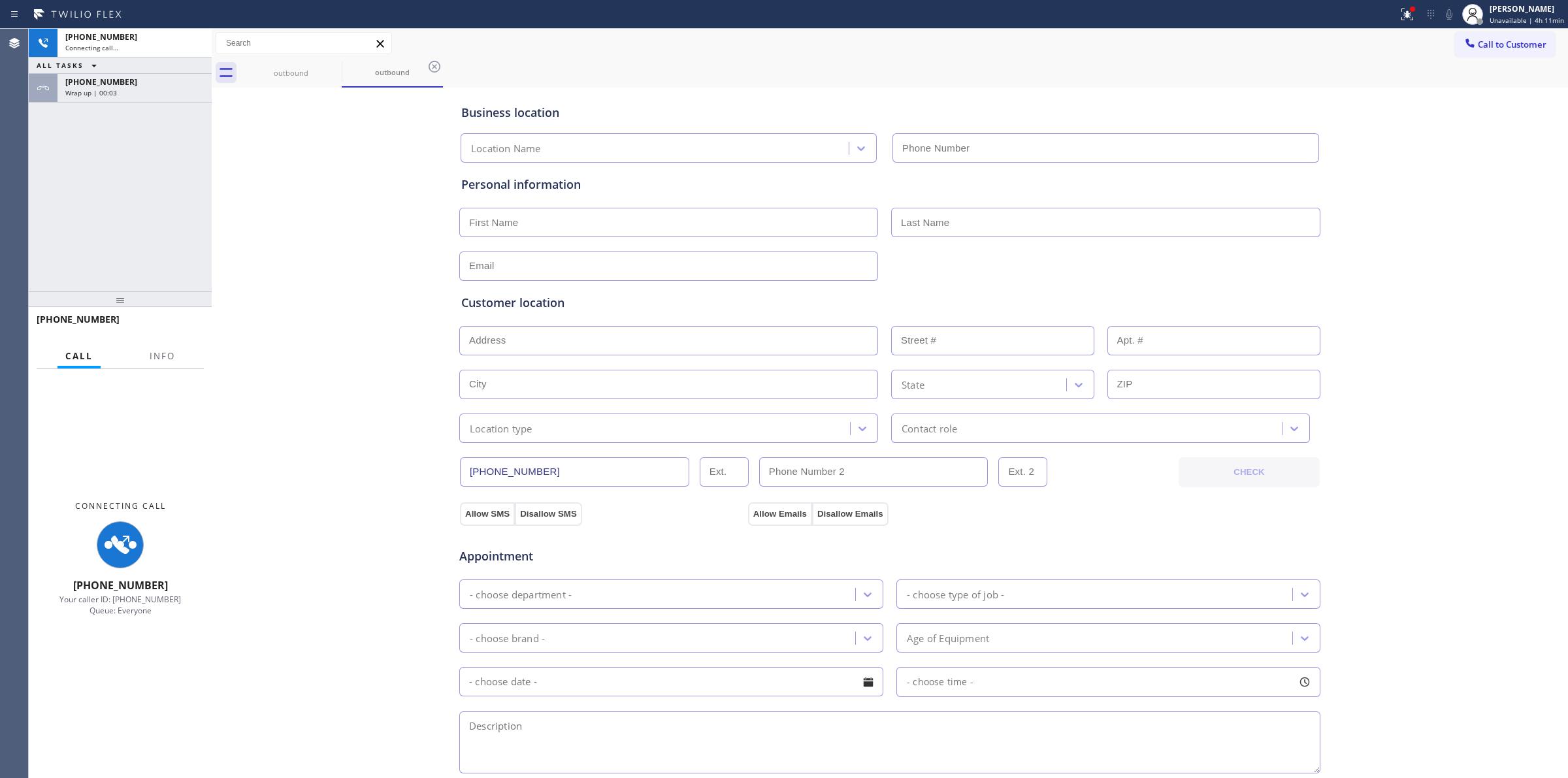
type input "[PHONE_NUMBER]"
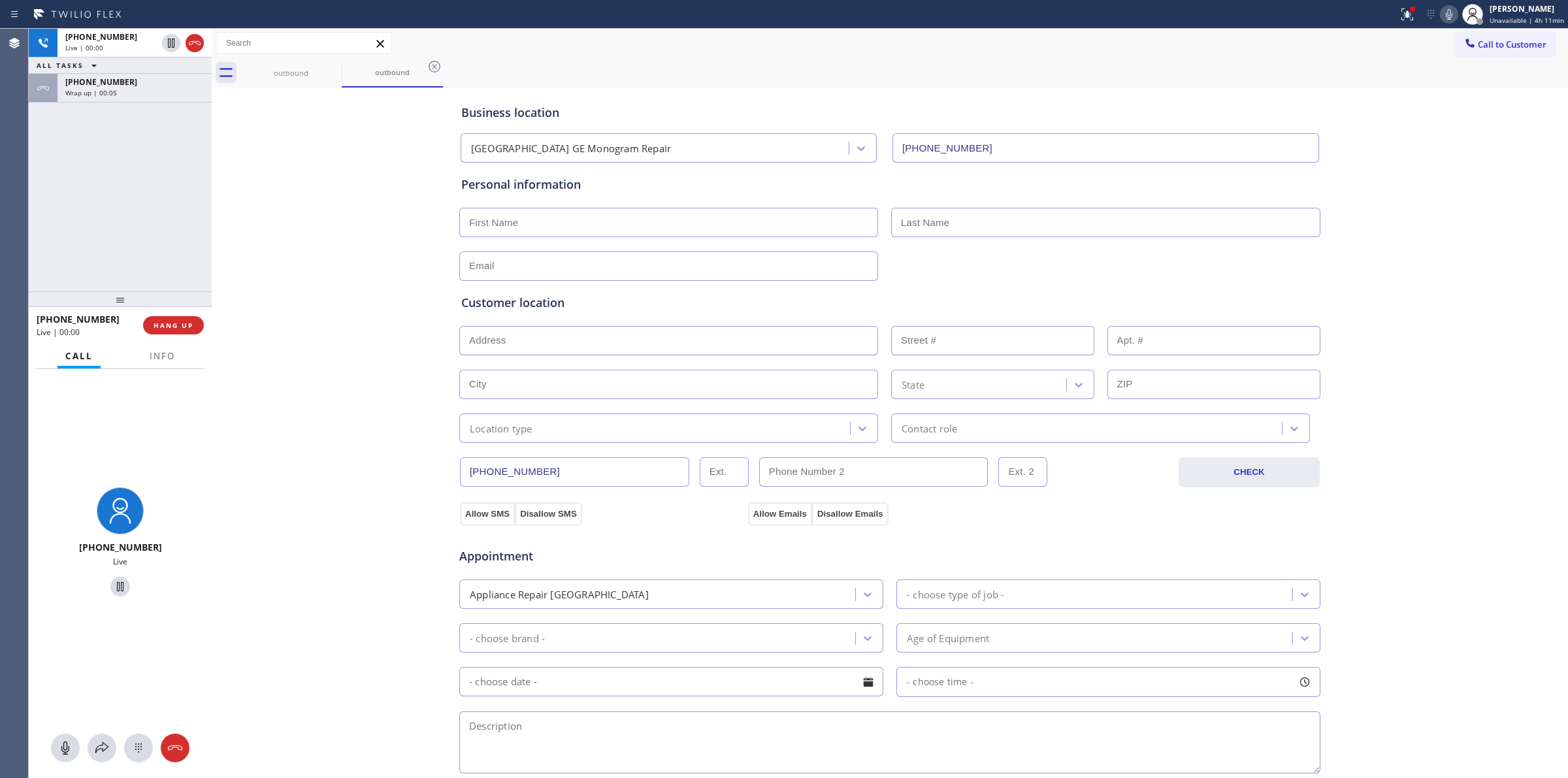
click at [104, 104] on div "[PHONE_NUMBER] Live | 00:00 ALL TASKS ALL TASKS ACTIVE TASKS TASKS IN WRAP UP […" at bounding box center [120, 160] width 183 height 262
click at [121, 91] on div "Wrap up | 00:06" at bounding box center [135, 92] width 139 height 9
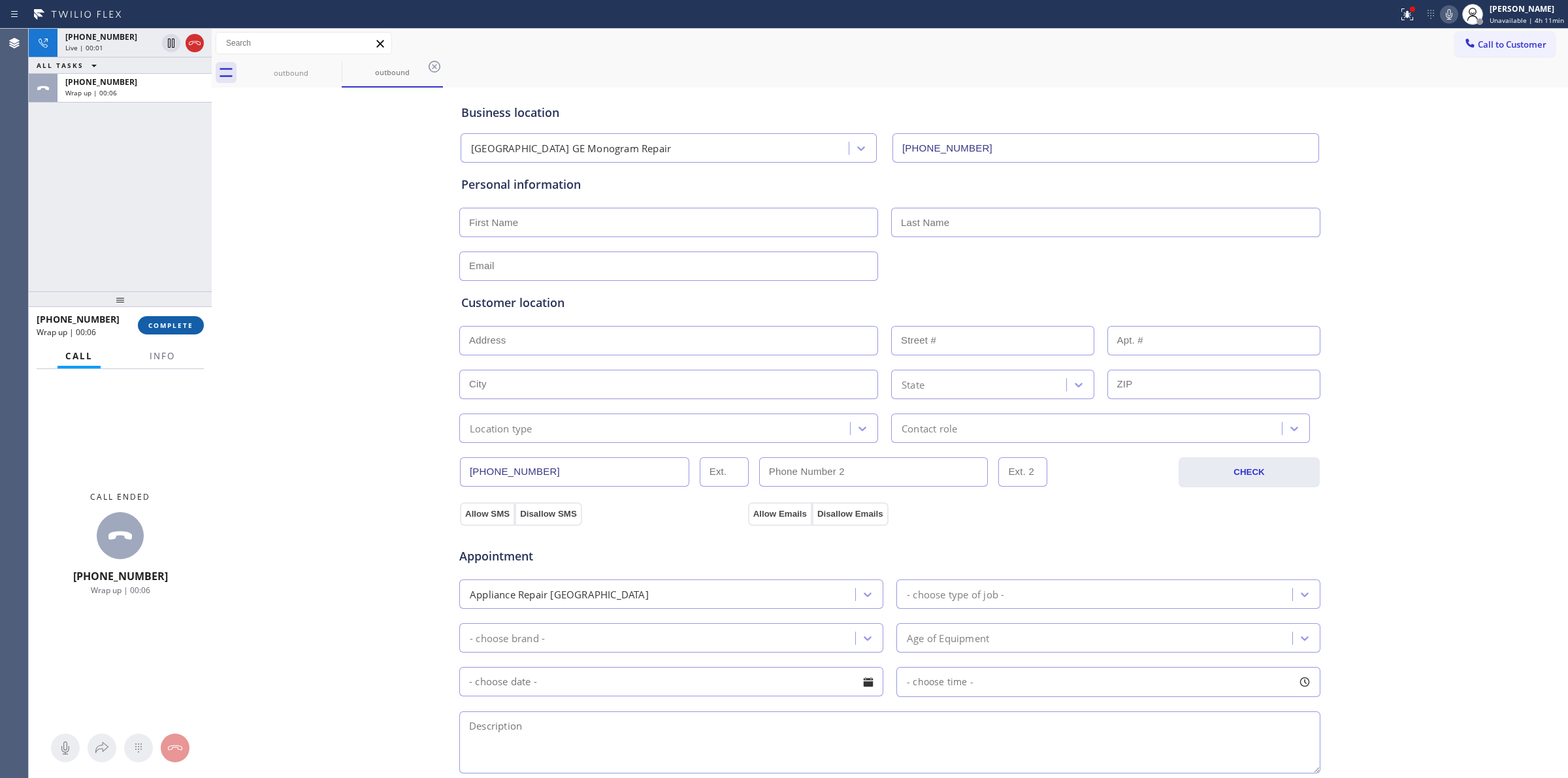
click at [164, 331] on button "COMPLETE" at bounding box center [171, 325] width 66 height 19
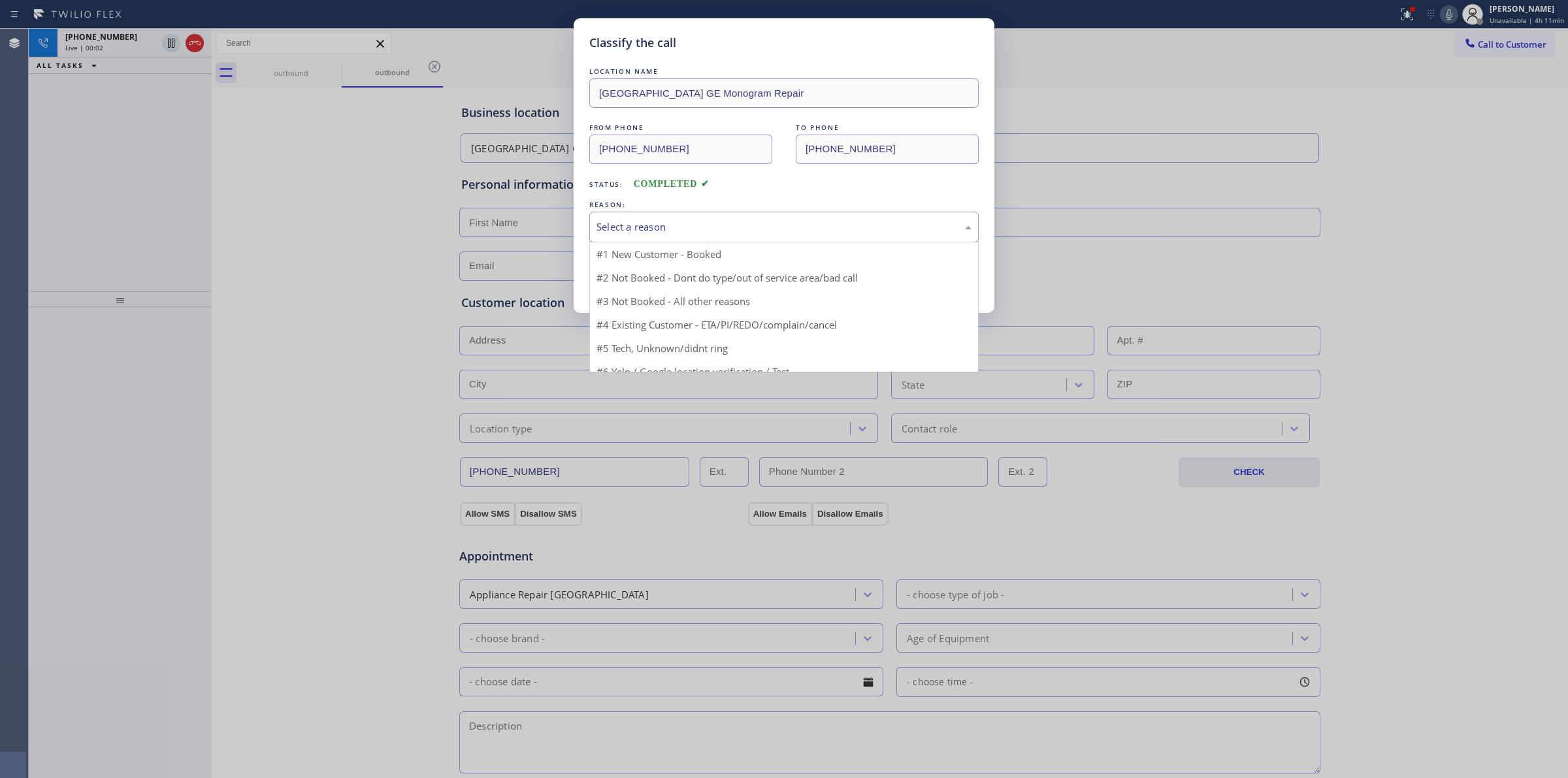
click at [745, 231] on div "Select a reason" at bounding box center [784, 227] width 375 height 15
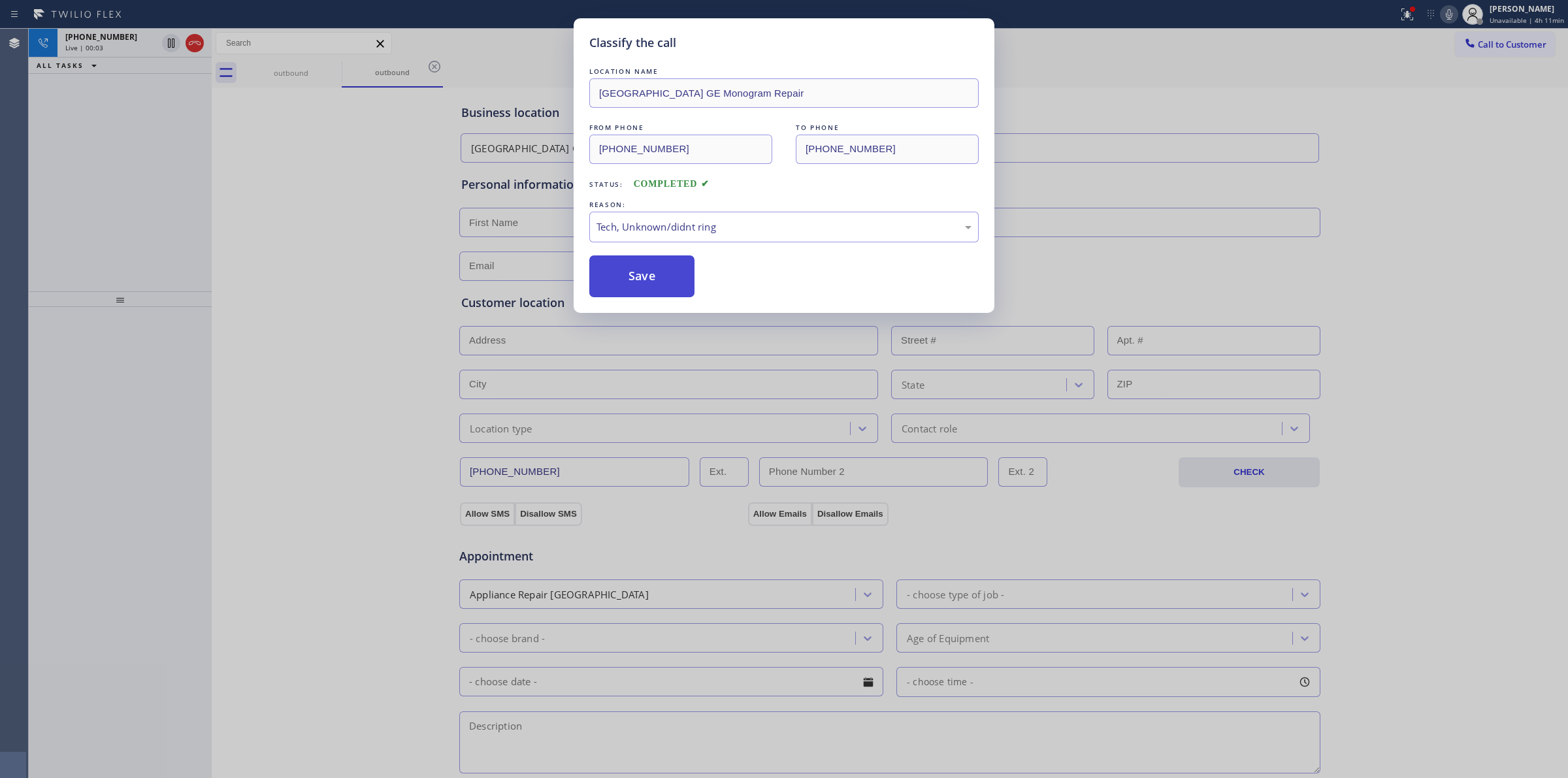
click at [655, 278] on button "Save" at bounding box center [642, 276] width 105 height 42
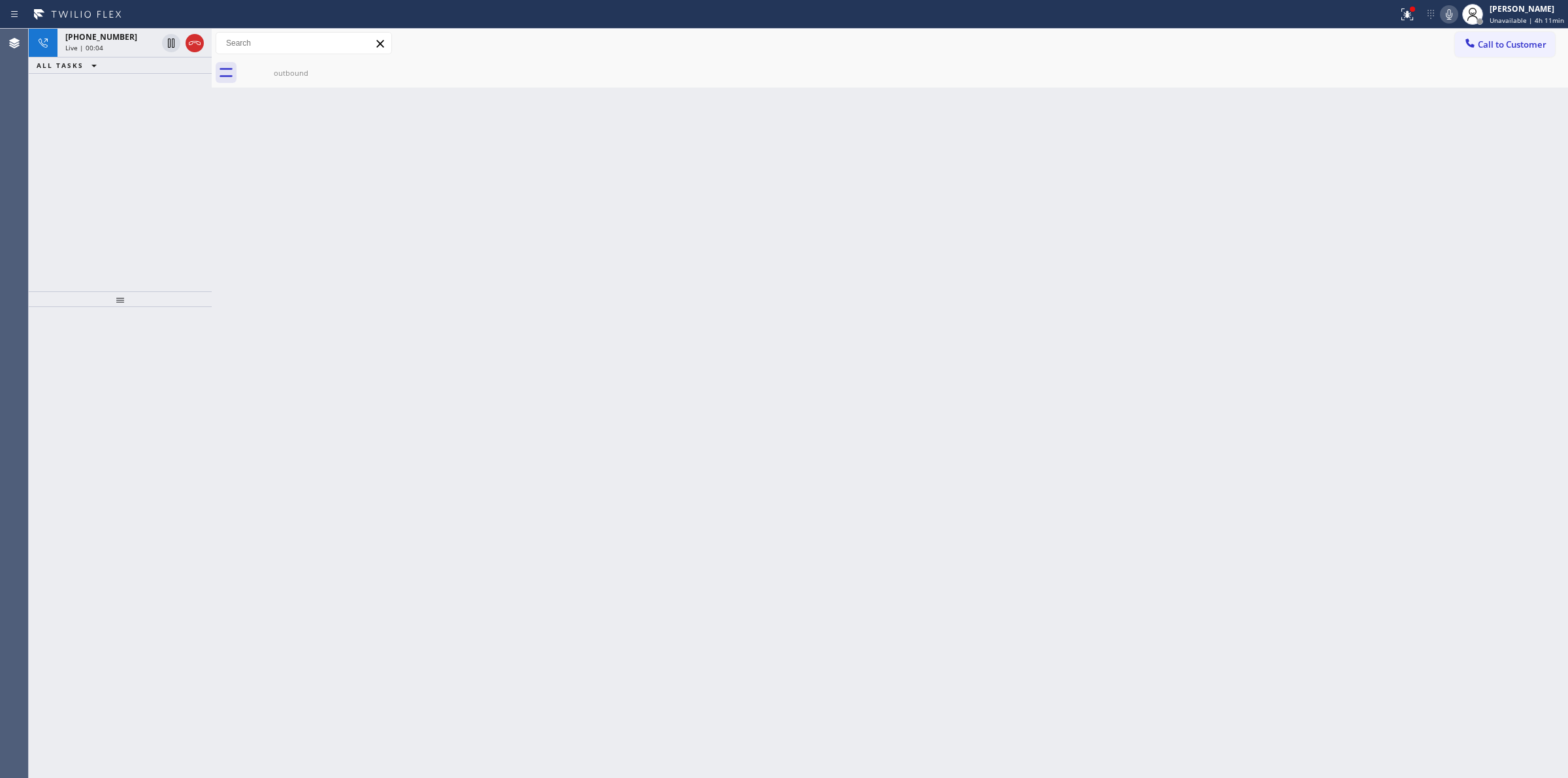
click at [1479, 82] on div "outbound" at bounding box center [904, 73] width 1328 height 29
click at [1449, 25] on div "Status report Issues detected These issues could affect your workflow. Please c…" at bounding box center [1481, 15] width 175 height 29
click at [1436, 15] on div "Status report Issues detected These issues could affect your workflow. Please c…" at bounding box center [1481, 15] width 175 height 29
click at [115, 46] on div "Live | 00:05" at bounding box center [111, 47] width 91 height 9
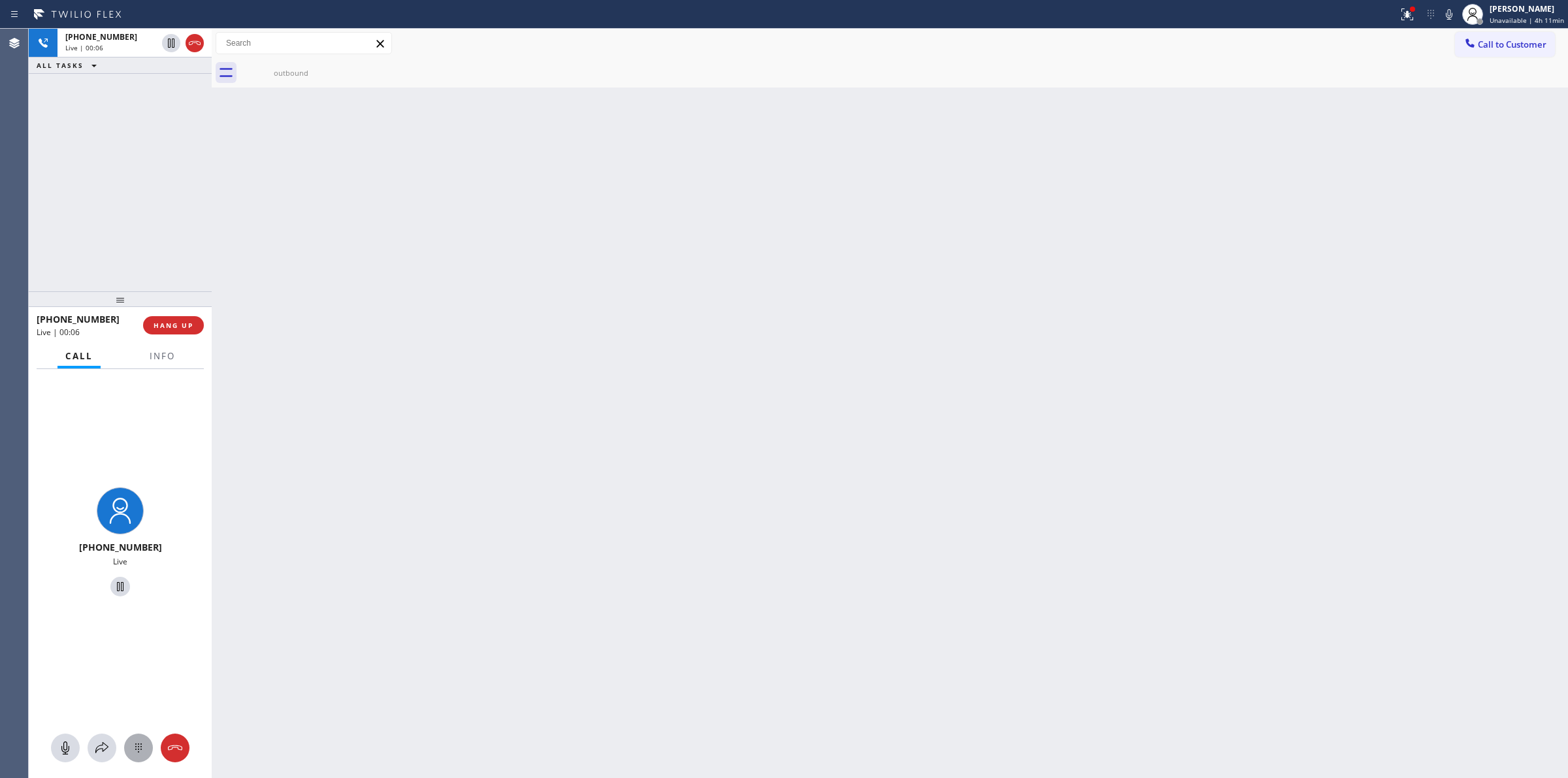
click at [136, 749] on icon at bounding box center [138, 747] width 15 height 15
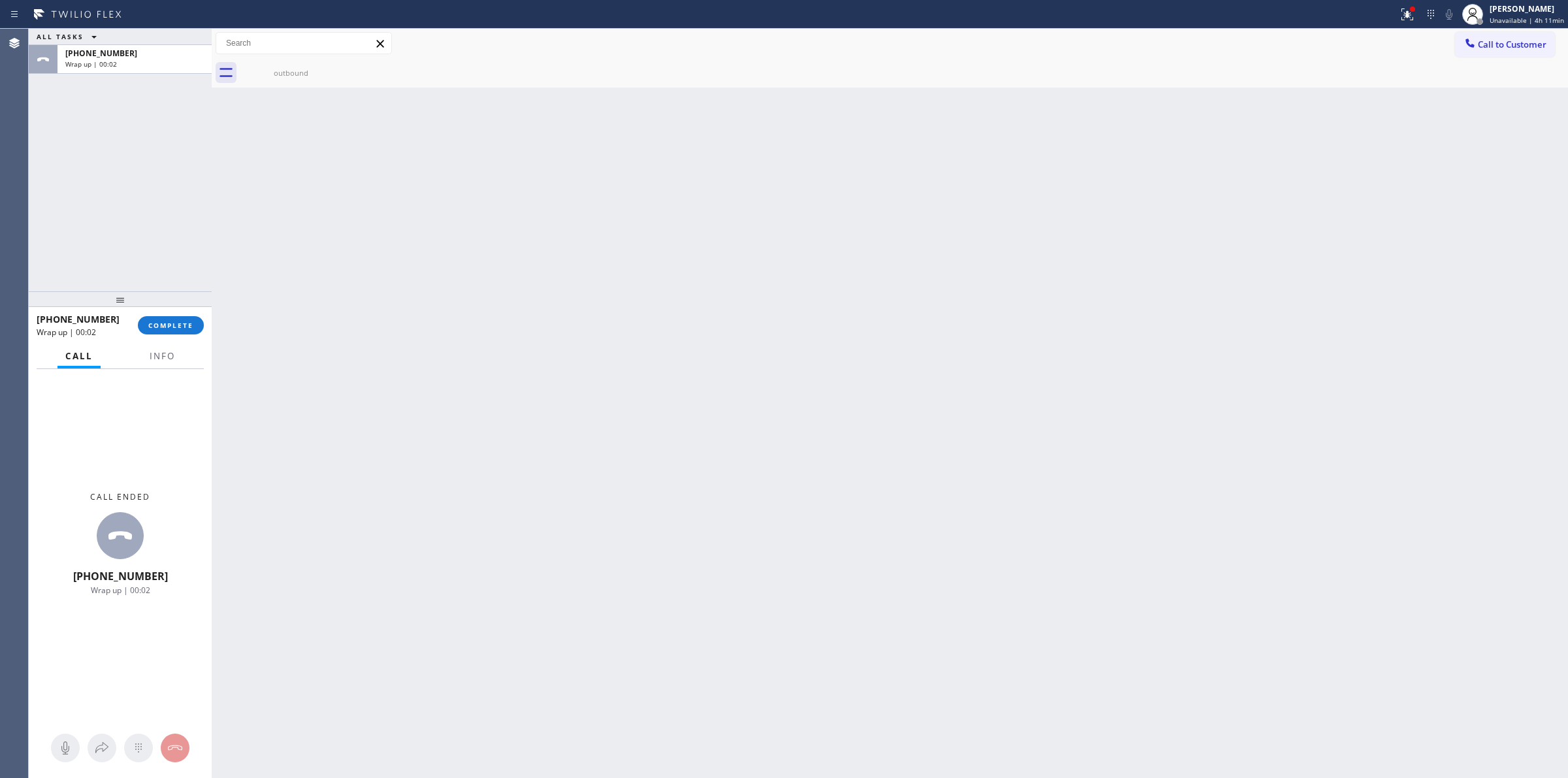
drag, startPoint x: 975, startPoint y: 276, endPoint x: 1436, endPoint y: 91, distance: 496.7
click at [1078, 249] on div "Back to Dashboard Change Sender ID Customers Technicians Select a contact Outbo…" at bounding box center [890, 404] width 1356 height 749
click at [1503, 46] on span "Call to Customer" at bounding box center [1512, 44] width 69 height 12
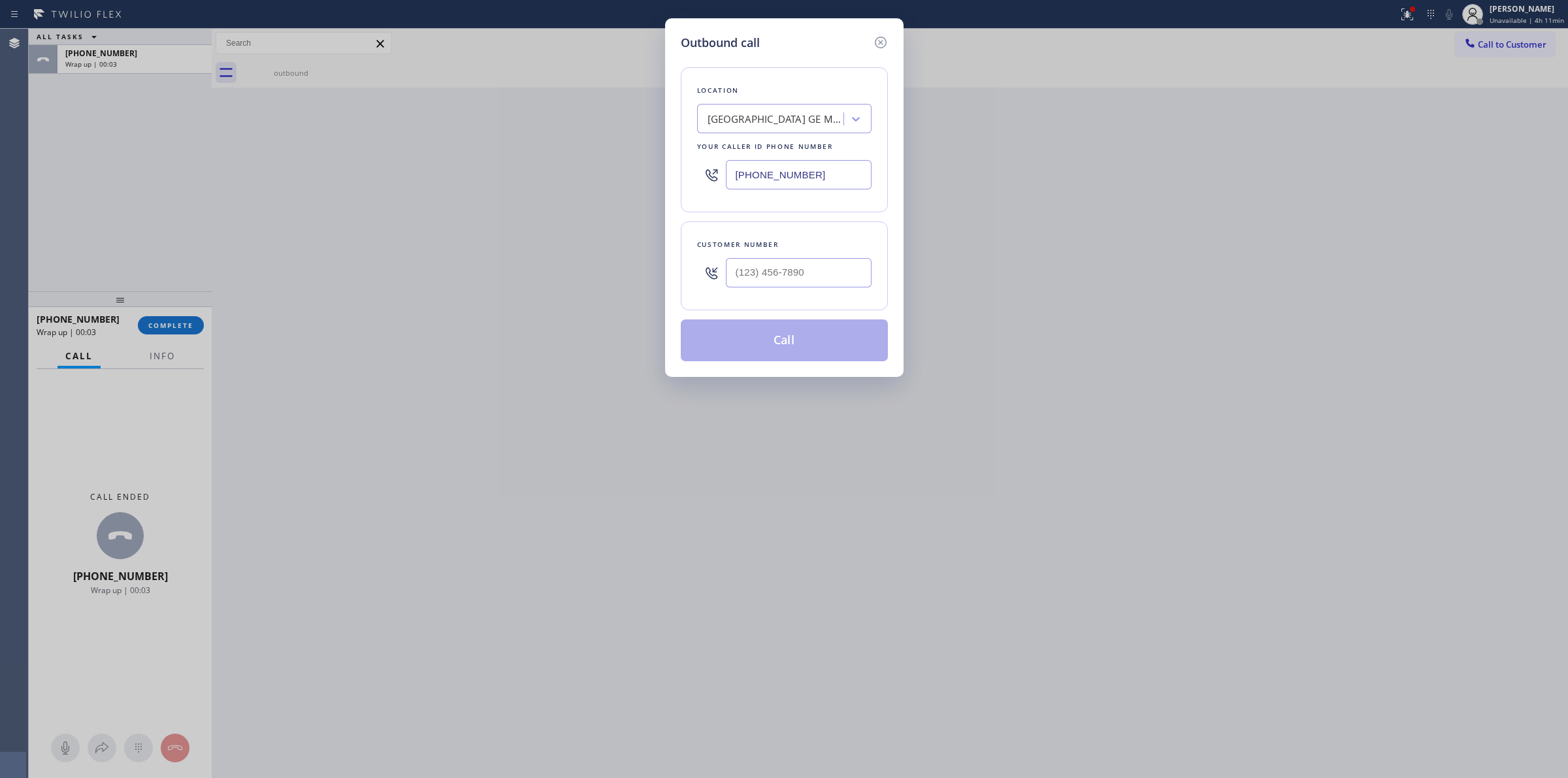
click at [763, 289] on div at bounding box center [799, 273] width 145 height 43
click at [789, 263] on input "(___) ___-____" at bounding box center [799, 273] width 145 height 29
paste input "628) 266-6797"
type input "[PHONE_NUMBER]"
click at [782, 115] on div "[GEOGRAPHIC_DATA] GE Monogram Repair" at bounding box center [777, 119] width 137 height 15
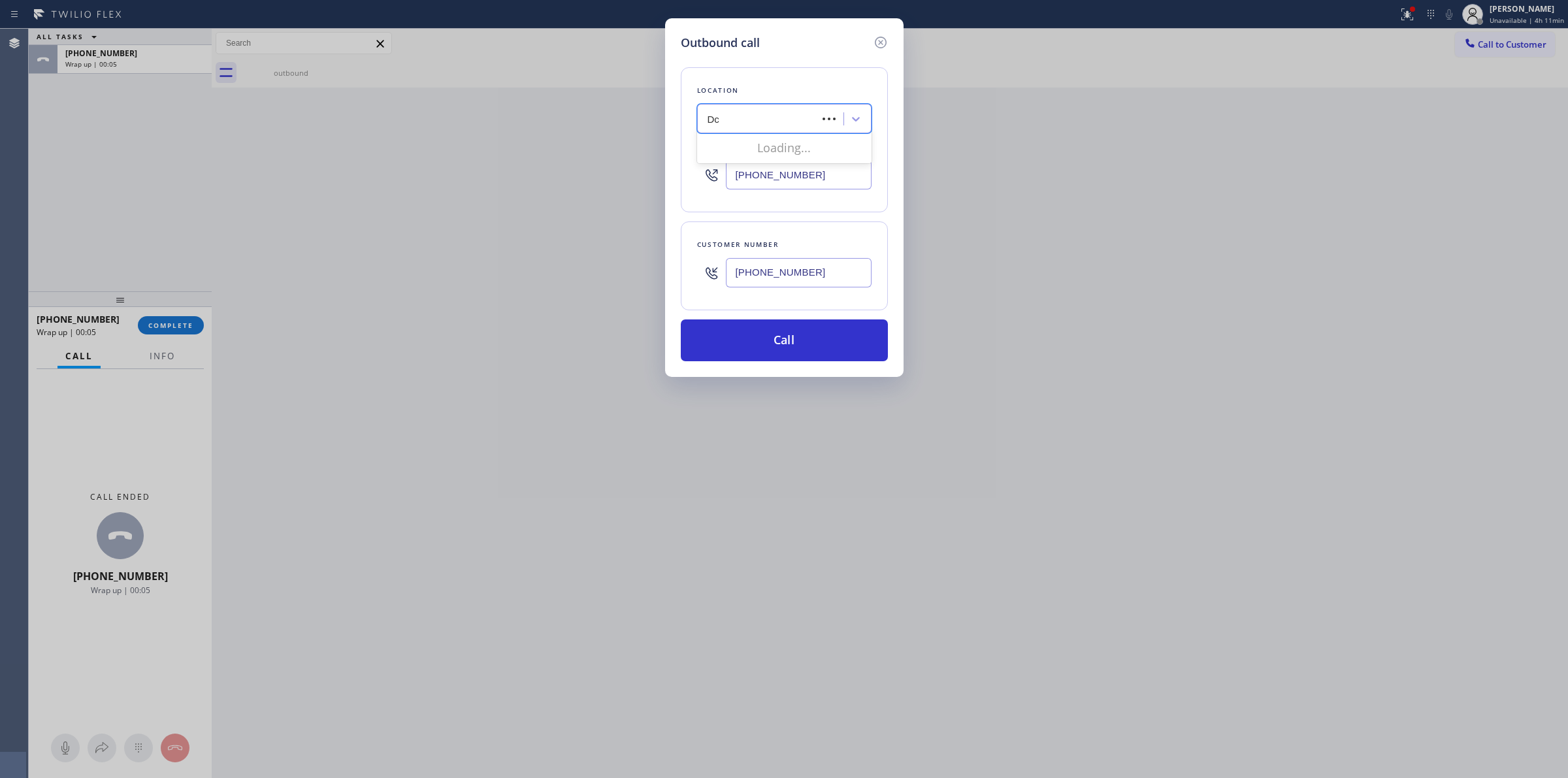
type input "Dcs"
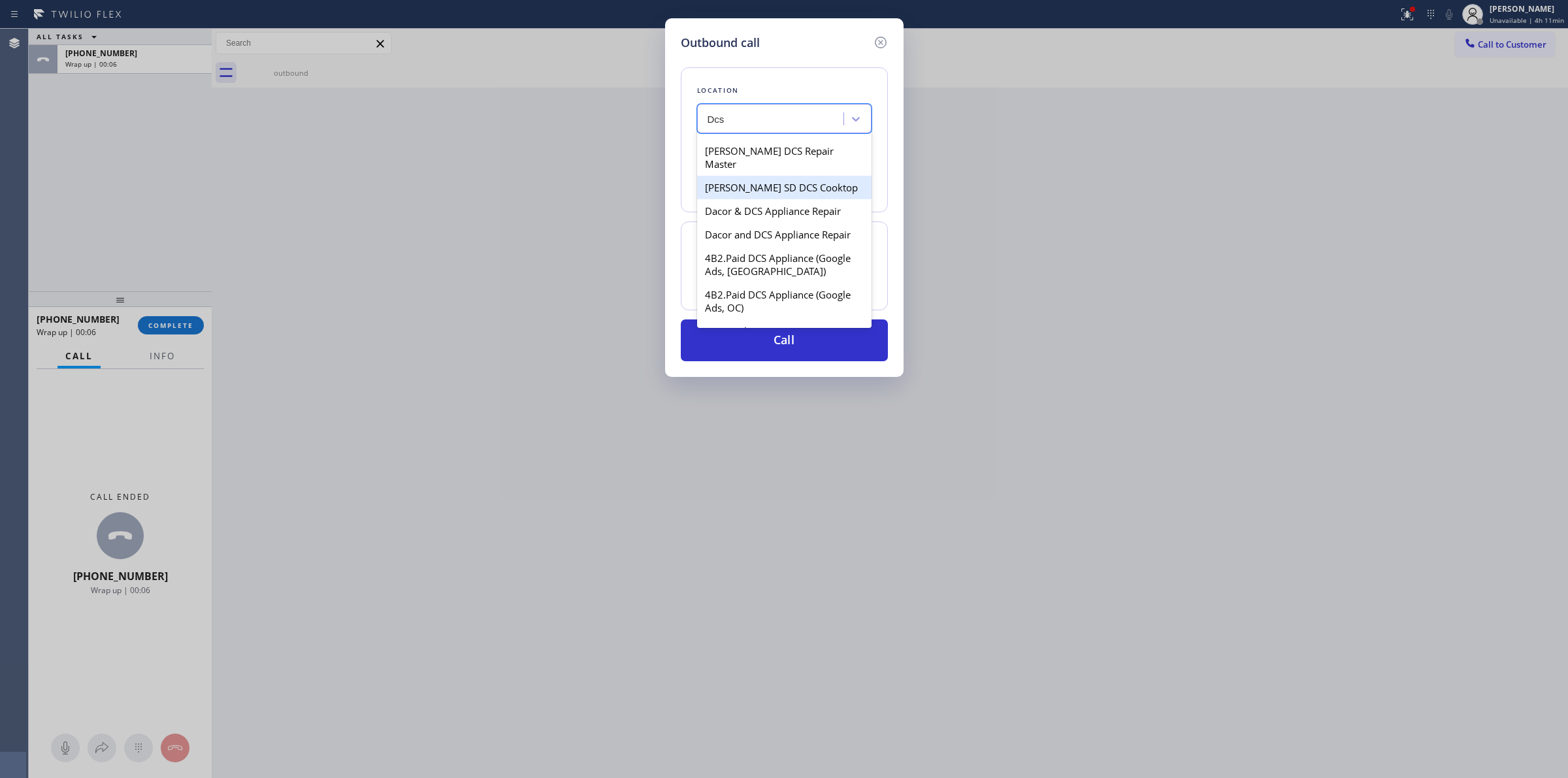
scroll to position [163, 0]
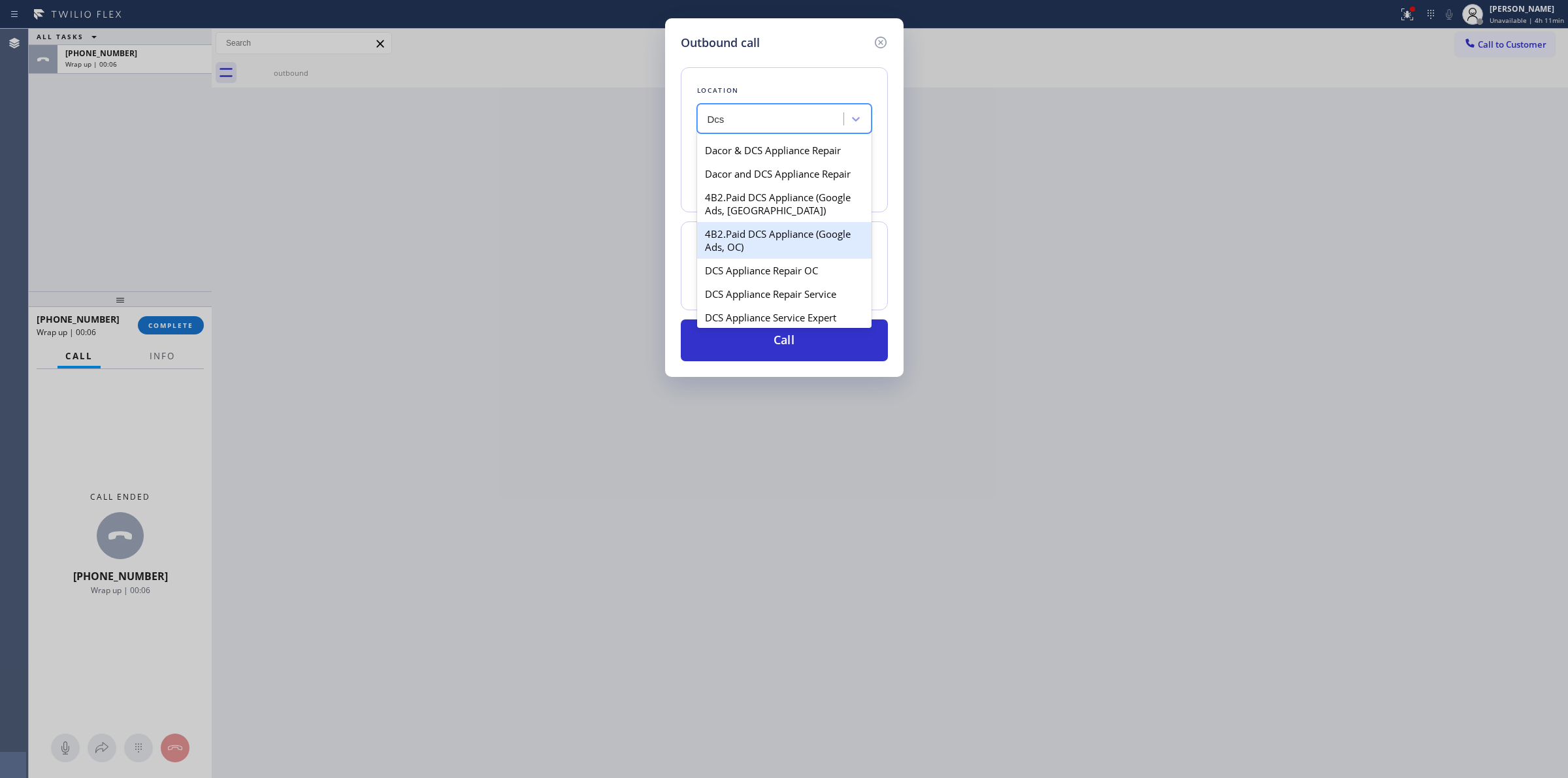
click at [768, 245] on div "4B2.Paid DCS Appliance (Google Ads, OC)" at bounding box center [785, 240] width 174 height 36
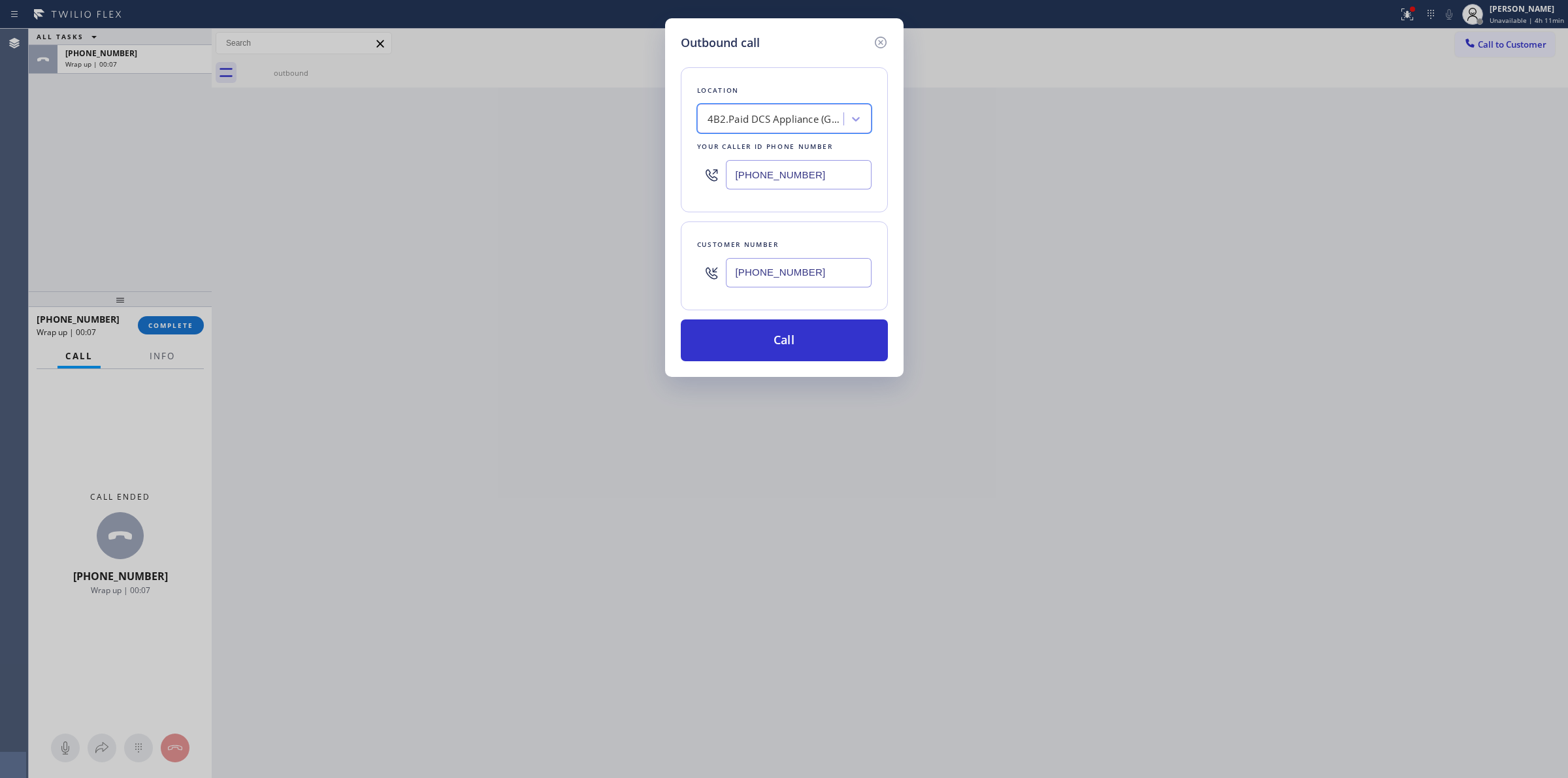
click at [793, 122] on div "4B2.Paid DCS Appliance (Google Ads, OC)" at bounding box center [777, 119] width 137 height 15
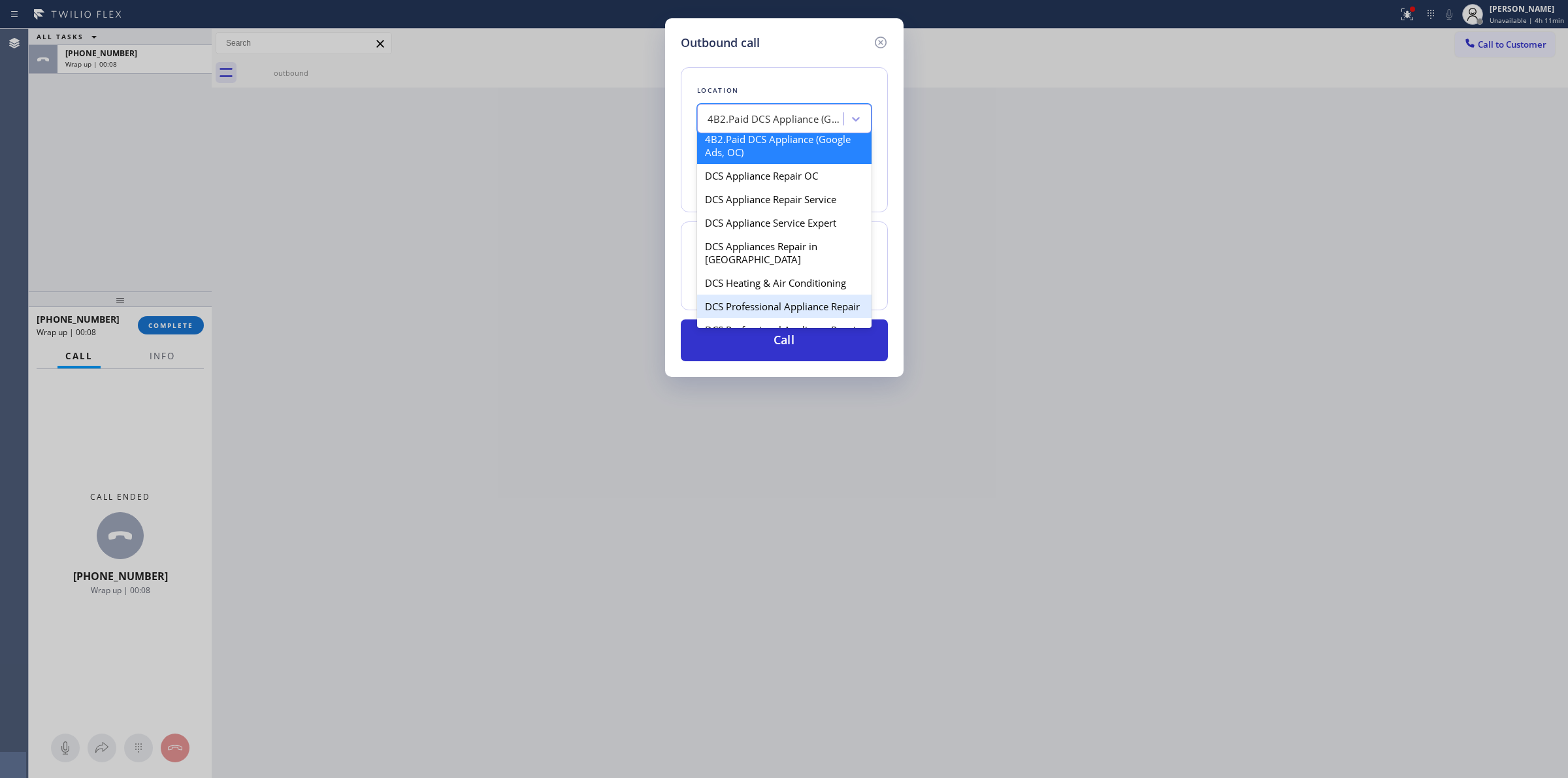
scroll to position [281, 0]
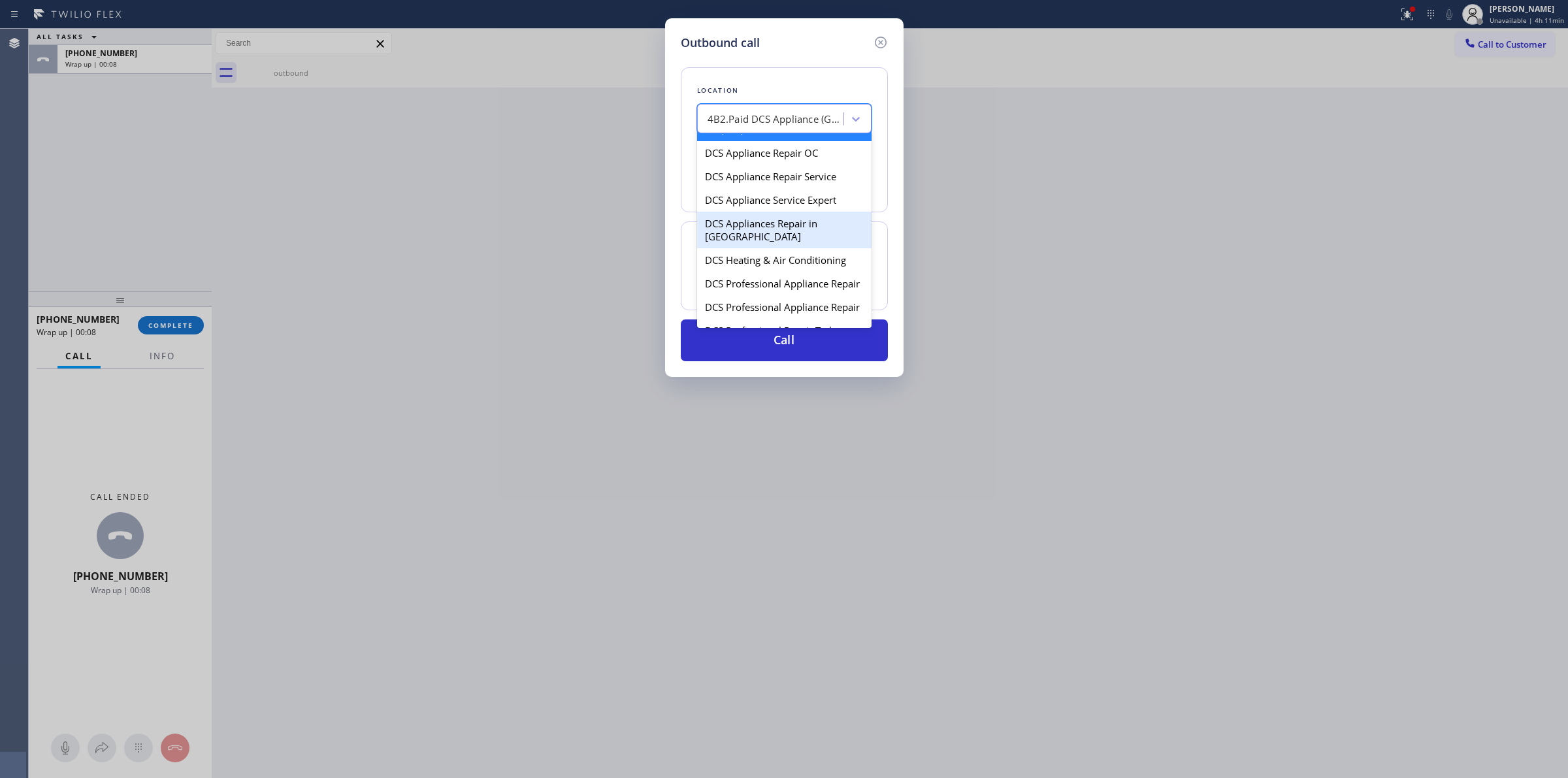
click at [748, 245] on div "DCS Appliances Repair in [GEOGRAPHIC_DATA]" at bounding box center [785, 229] width 174 height 36
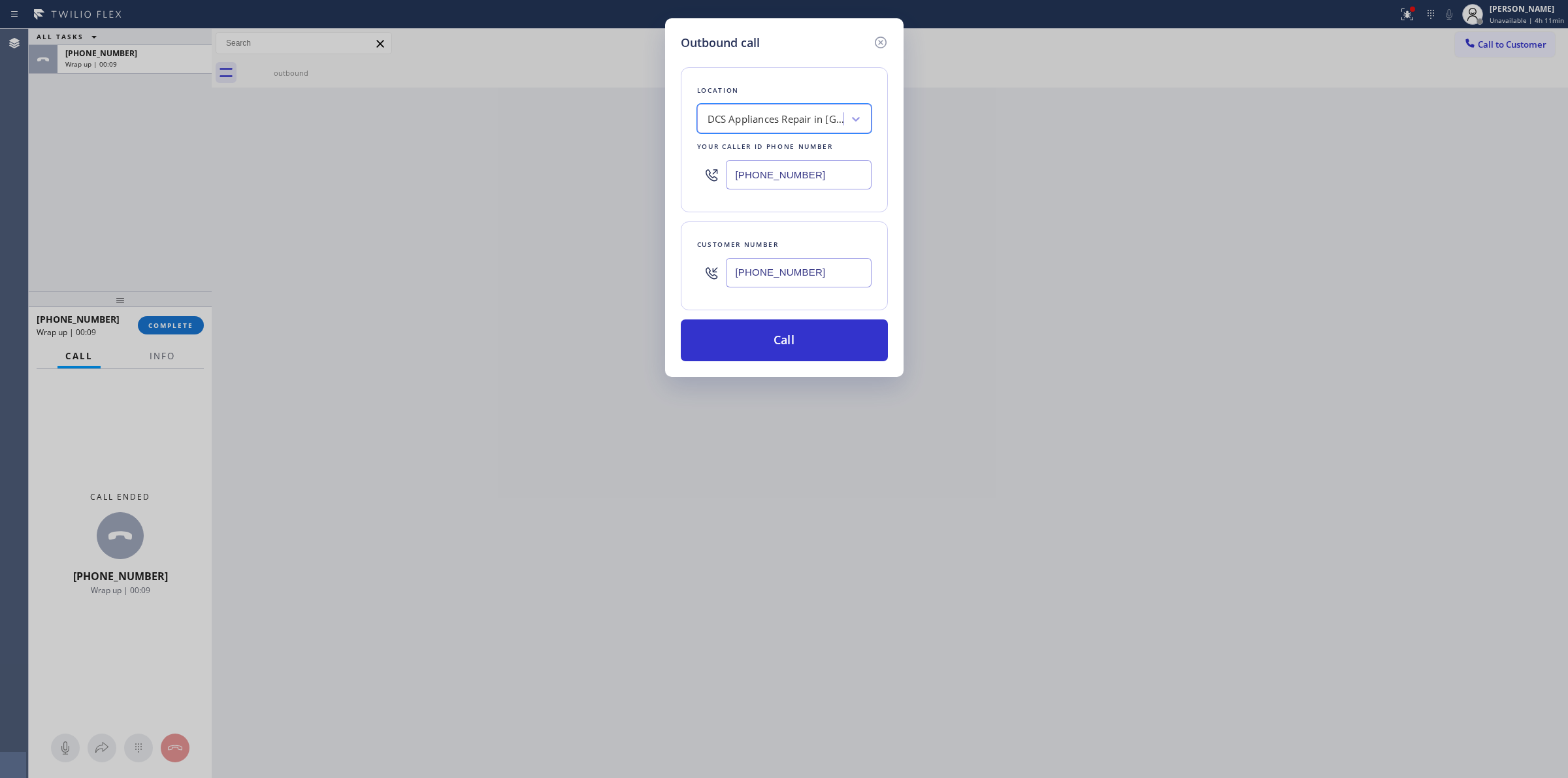
click at [766, 282] on input "[PHONE_NUMBER]" at bounding box center [799, 273] width 145 height 29
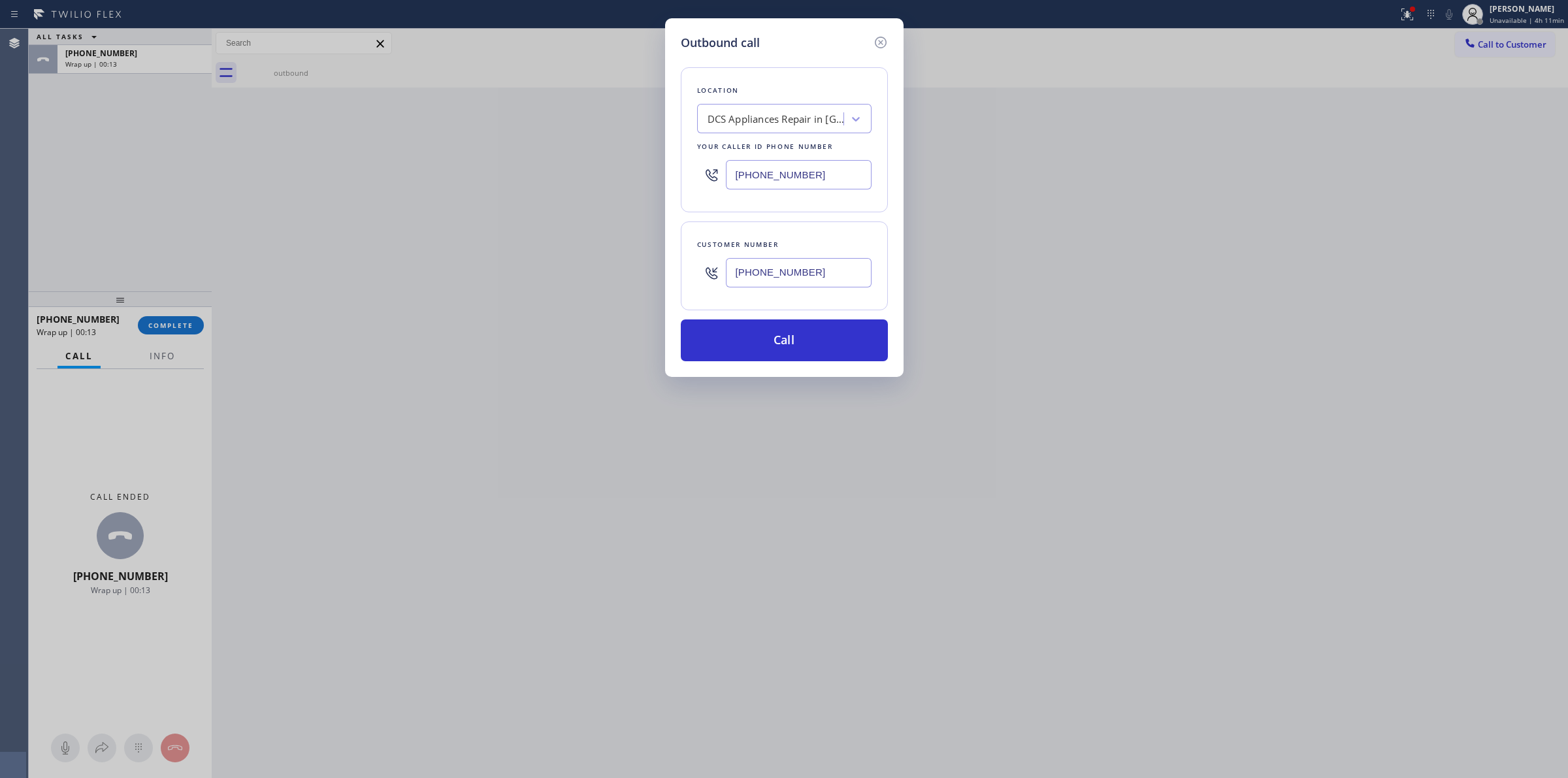
drag, startPoint x: 845, startPoint y: 170, endPoint x: 637, endPoint y: 165, distance: 208.1
click at [660, 169] on div "Outbound call Location DCS Appliances Repair in [GEOGRAPHIC_DATA] Your caller i…" at bounding box center [784, 389] width 1568 height 778
paste input "28) 266-6797"
type input "[PHONE_NUMBER]"
click at [824, 340] on button "Call" at bounding box center [784, 341] width 208 height 42
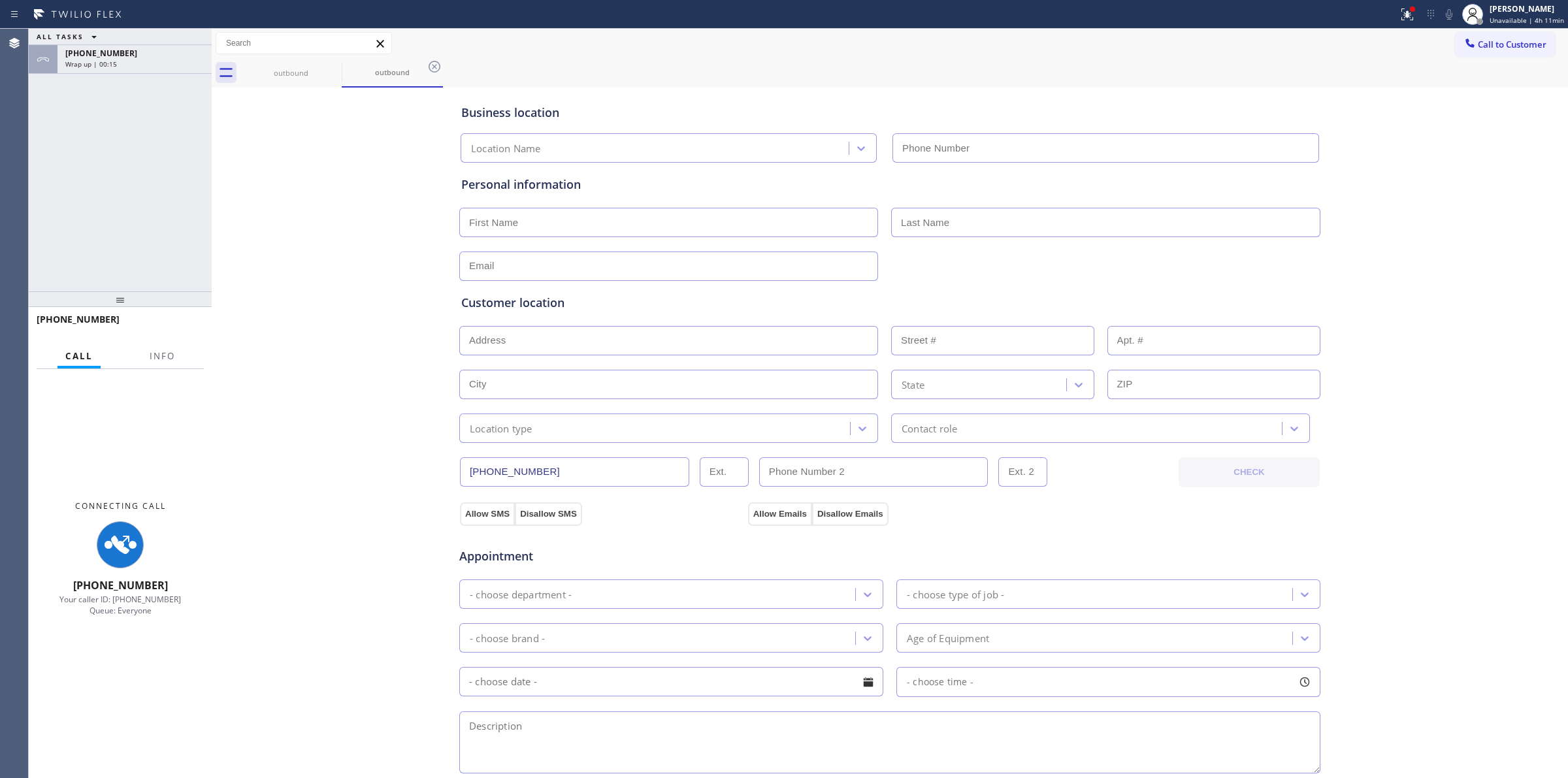
type input "[PHONE_NUMBER]"
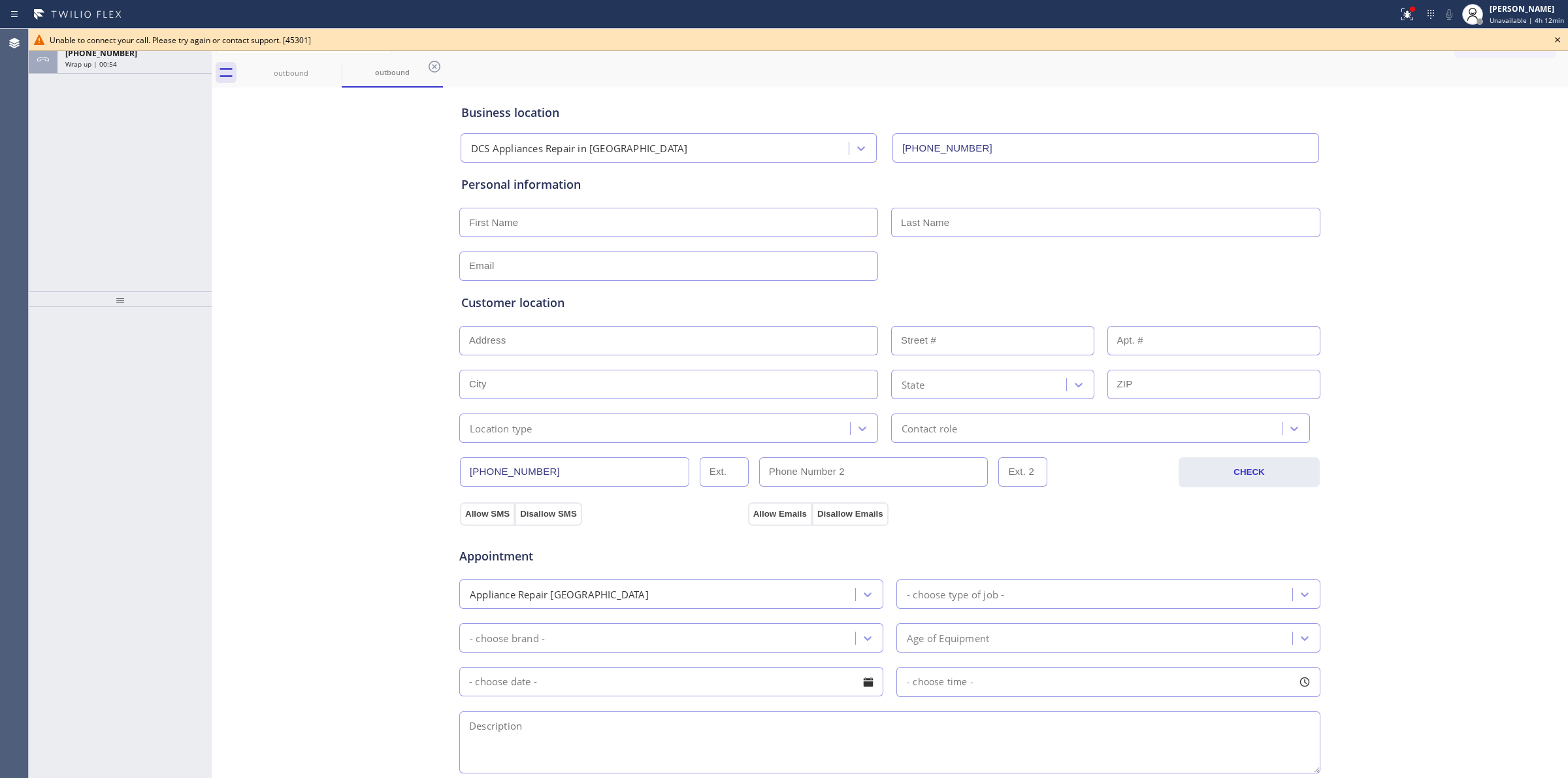
click at [1557, 37] on icon at bounding box center [1558, 40] width 15 height 15
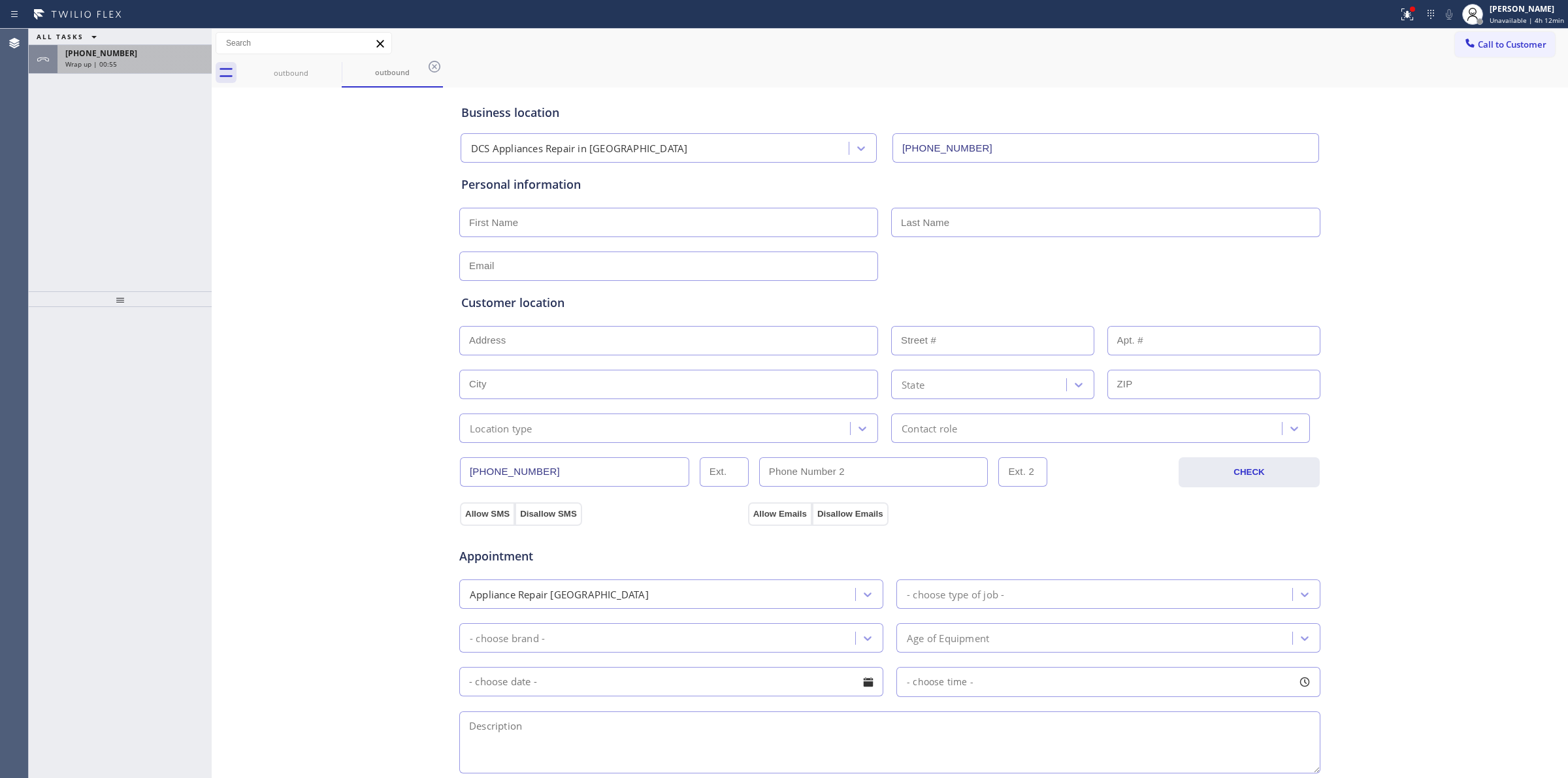
click at [148, 60] on div "Wrap up | 00:55" at bounding box center [135, 64] width 139 height 9
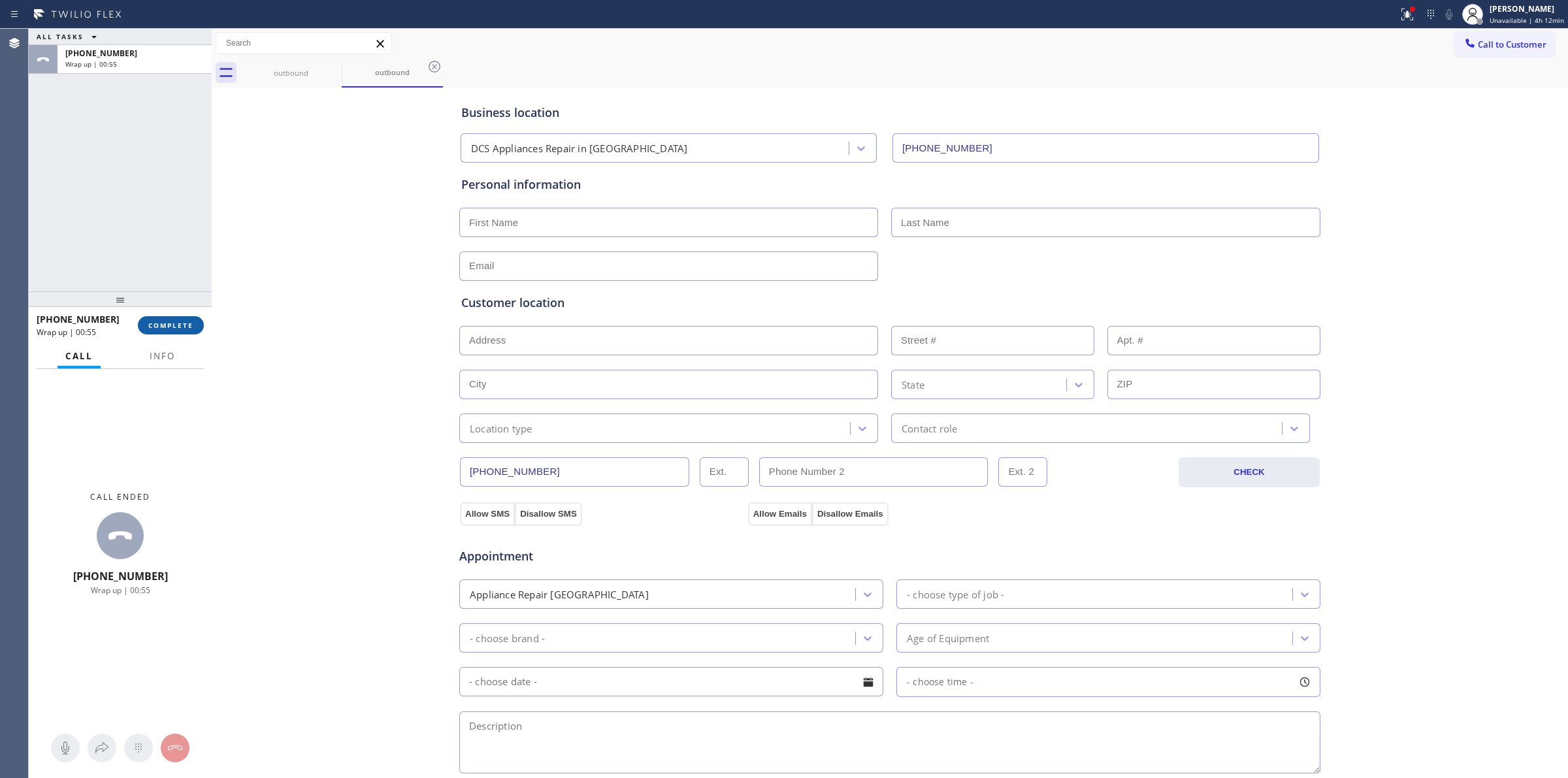
click at [173, 321] on span "COMPLETE" at bounding box center [171, 324] width 45 height 9
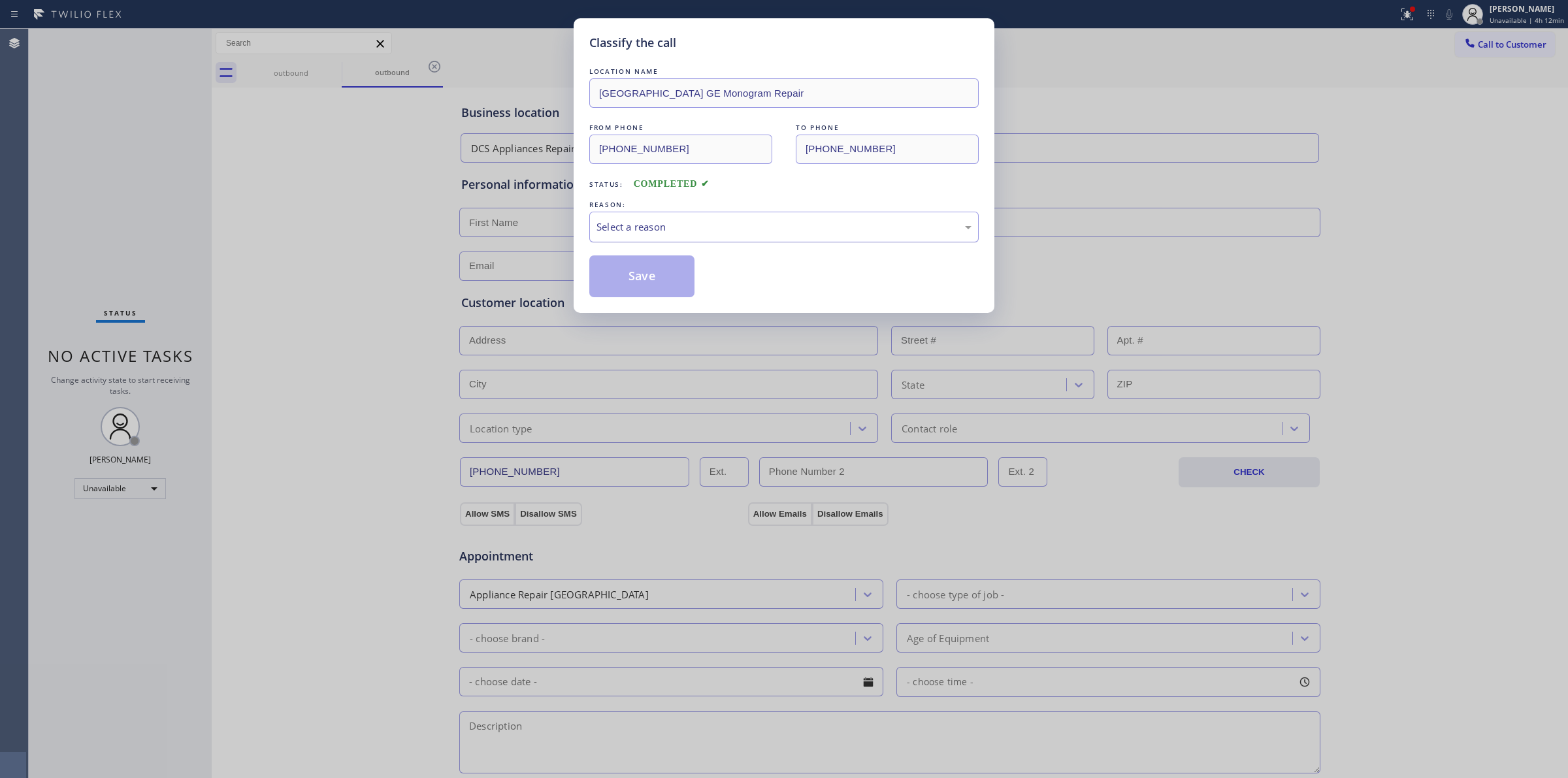
click at [700, 236] on div "Select a reason" at bounding box center [784, 227] width 389 height 31
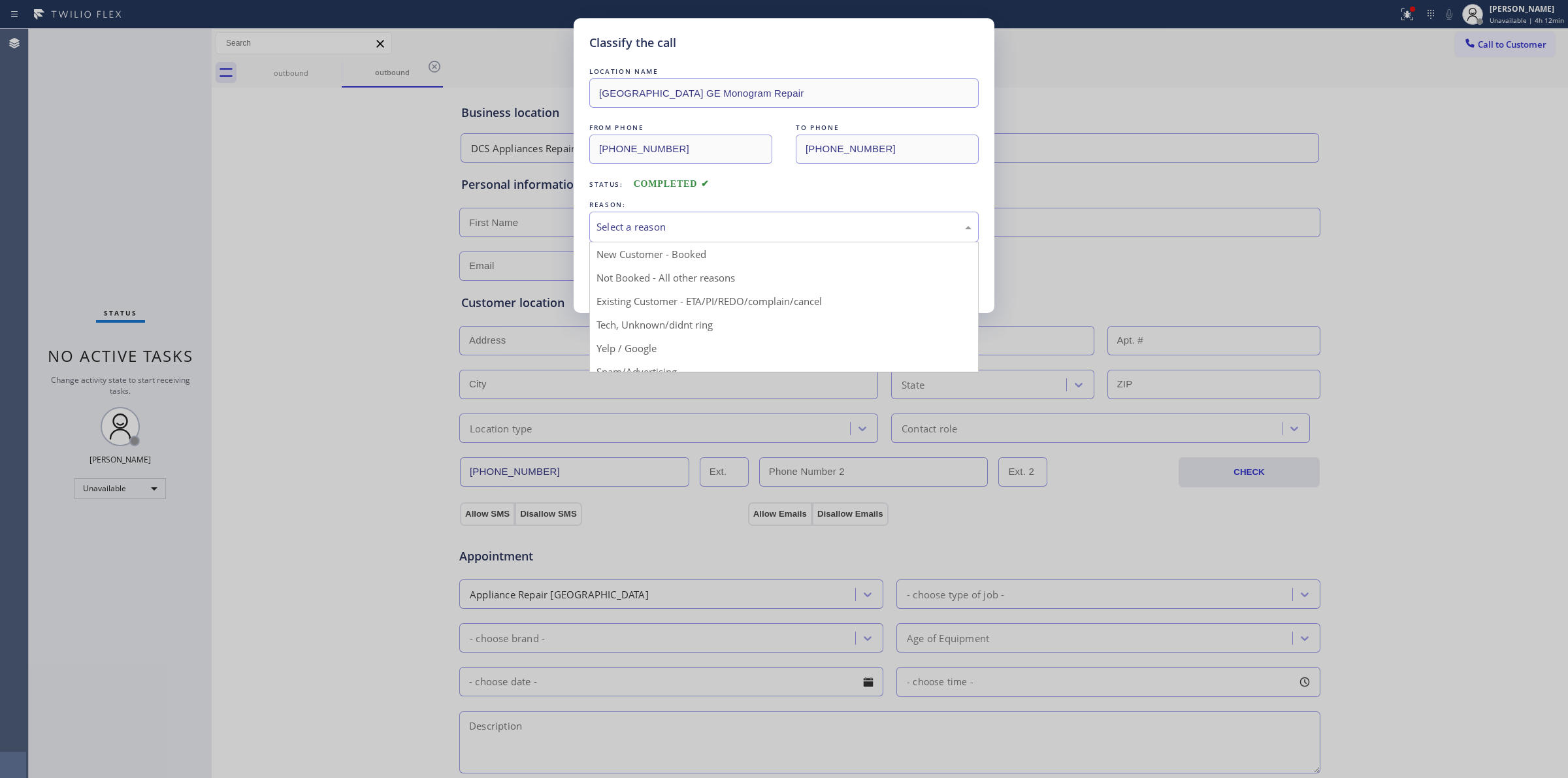
drag, startPoint x: 694, startPoint y: 341, endPoint x: 637, endPoint y: 278, distance: 85.0
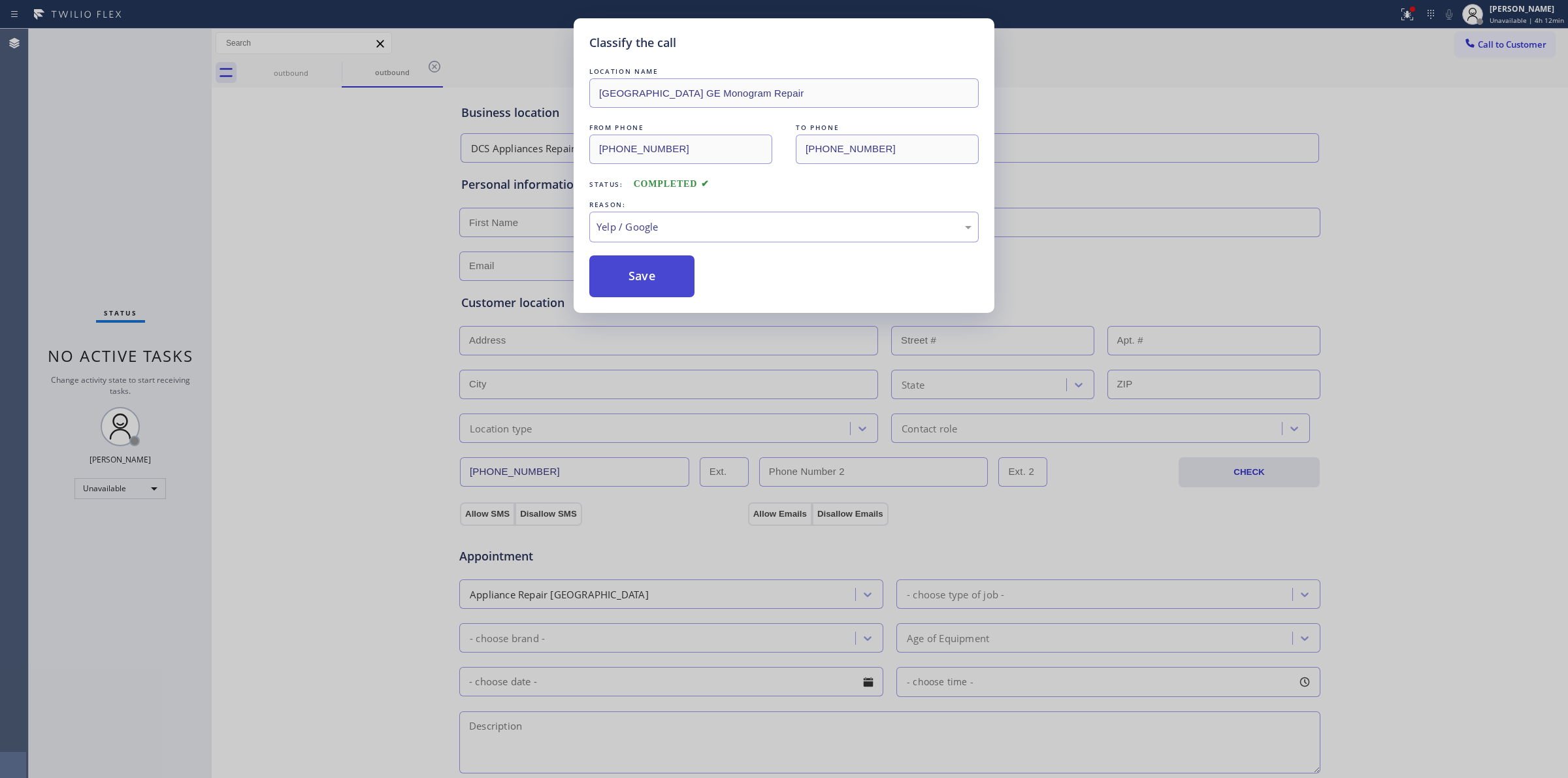
click at [637, 278] on button "Save" at bounding box center [642, 276] width 105 height 42
drag, startPoint x: 637, startPoint y: 278, endPoint x: 981, endPoint y: 475, distance: 396.4
click at [742, 409] on div "Classify the call LOCATION NAME [GEOGRAPHIC_DATA] GE Monogram Repair FROM PHONE…" at bounding box center [784, 389] width 1568 height 778
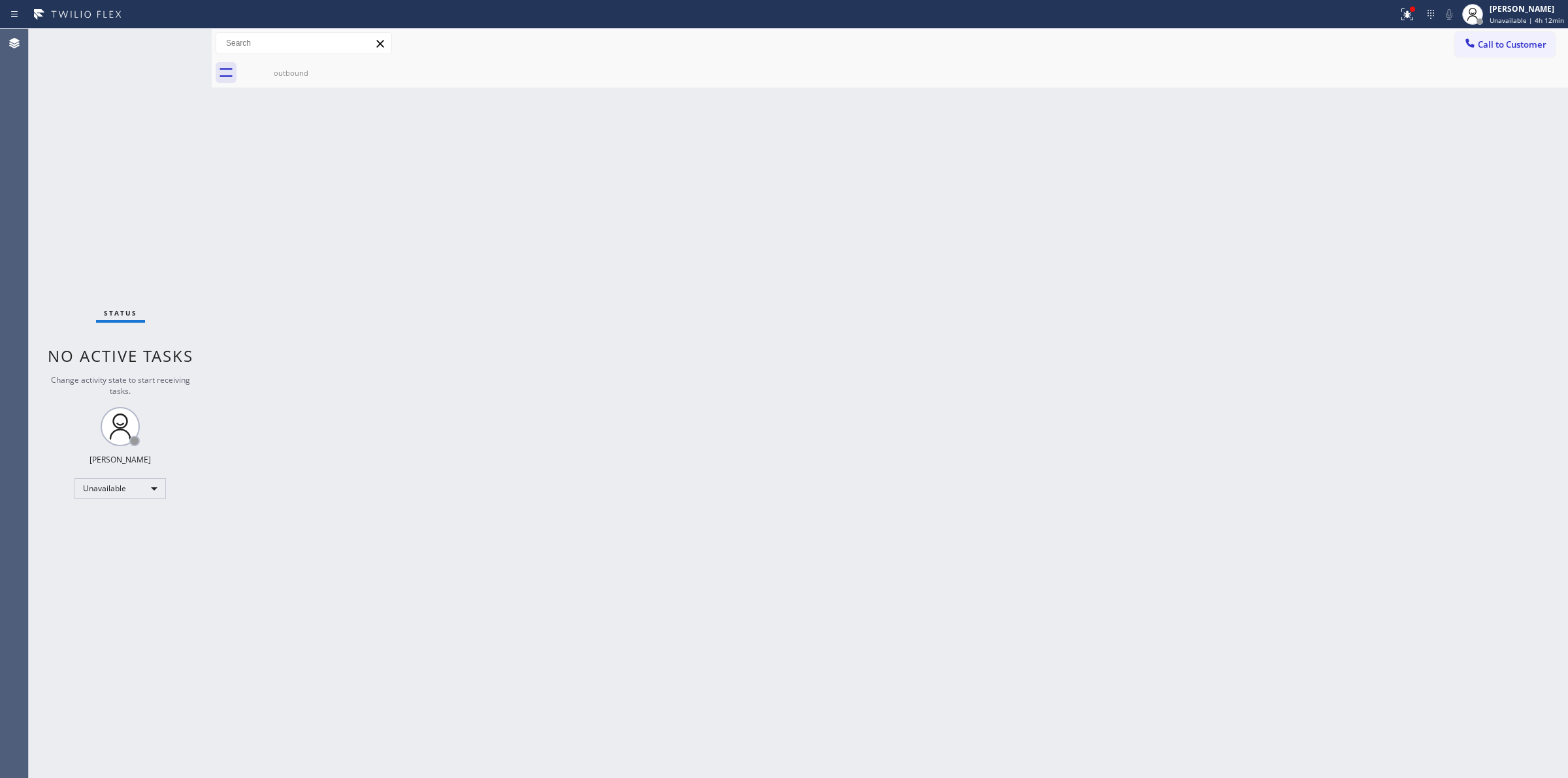
click at [945, 269] on div "Back to Dashboard Change Sender ID Customers Technicians Select a contact Outbo…" at bounding box center [890, 404] width 1356 height 749
drag, startPoint x: 1501, startPoint y: 36, endPoint x: 1471, endPoint y: 46, distance: 31.6
click at [1501, 36] on button "Call to Customer" at bounding box center [1505, 44] width 100 height 25
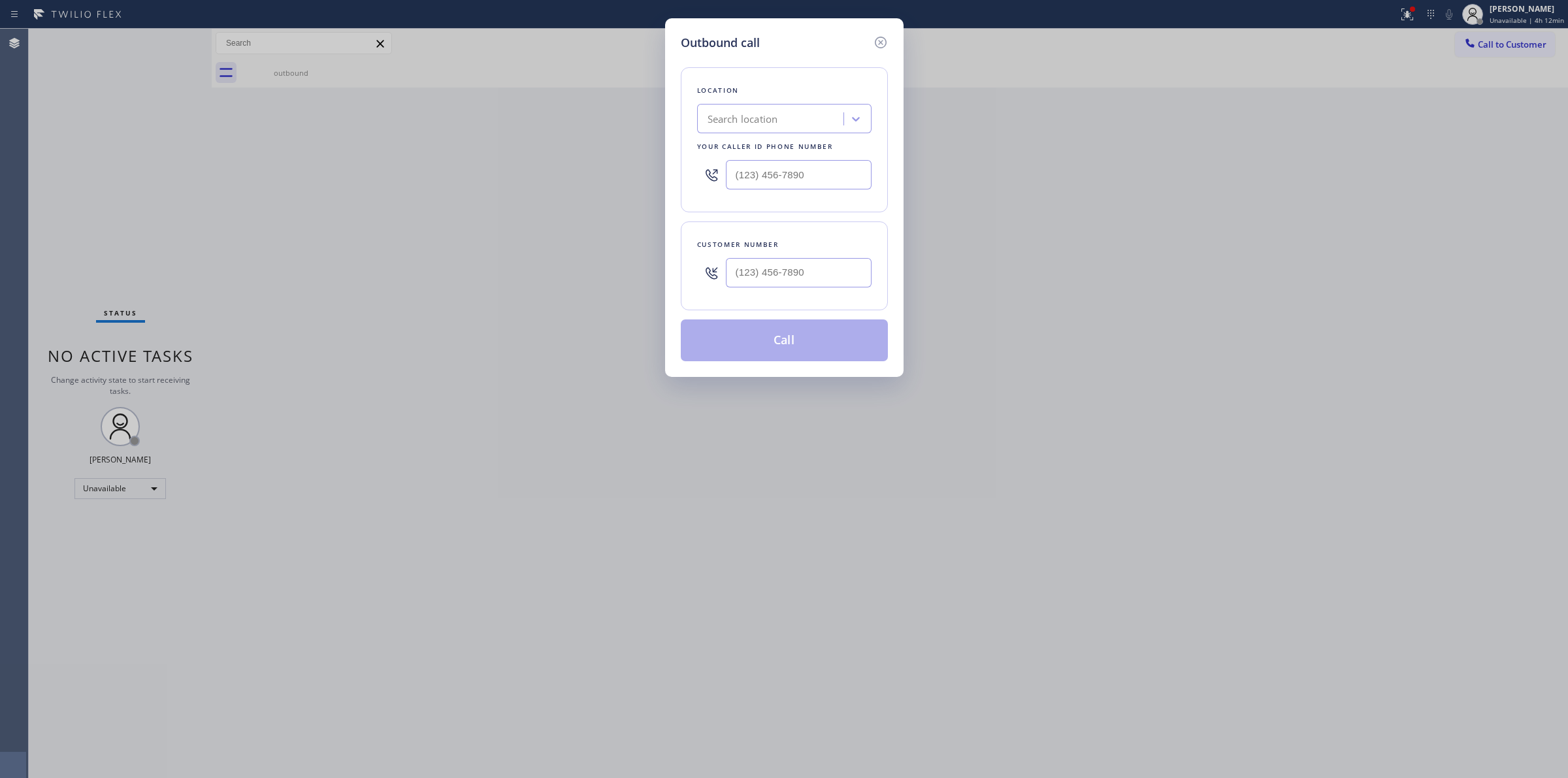
click at [799, 258] on div at bounding box center [799, 273] width 145 height 43
paste input "640) 239-1477"
click at [790, 270] on input "[PHONE_NUMBER]" at bounding box center [799, 273] width 145 height 29
type input "[PHONE_NUMBER]"
click at [790, 119] on div "Search location" at bounding box center [772, 119] width 142 height 23
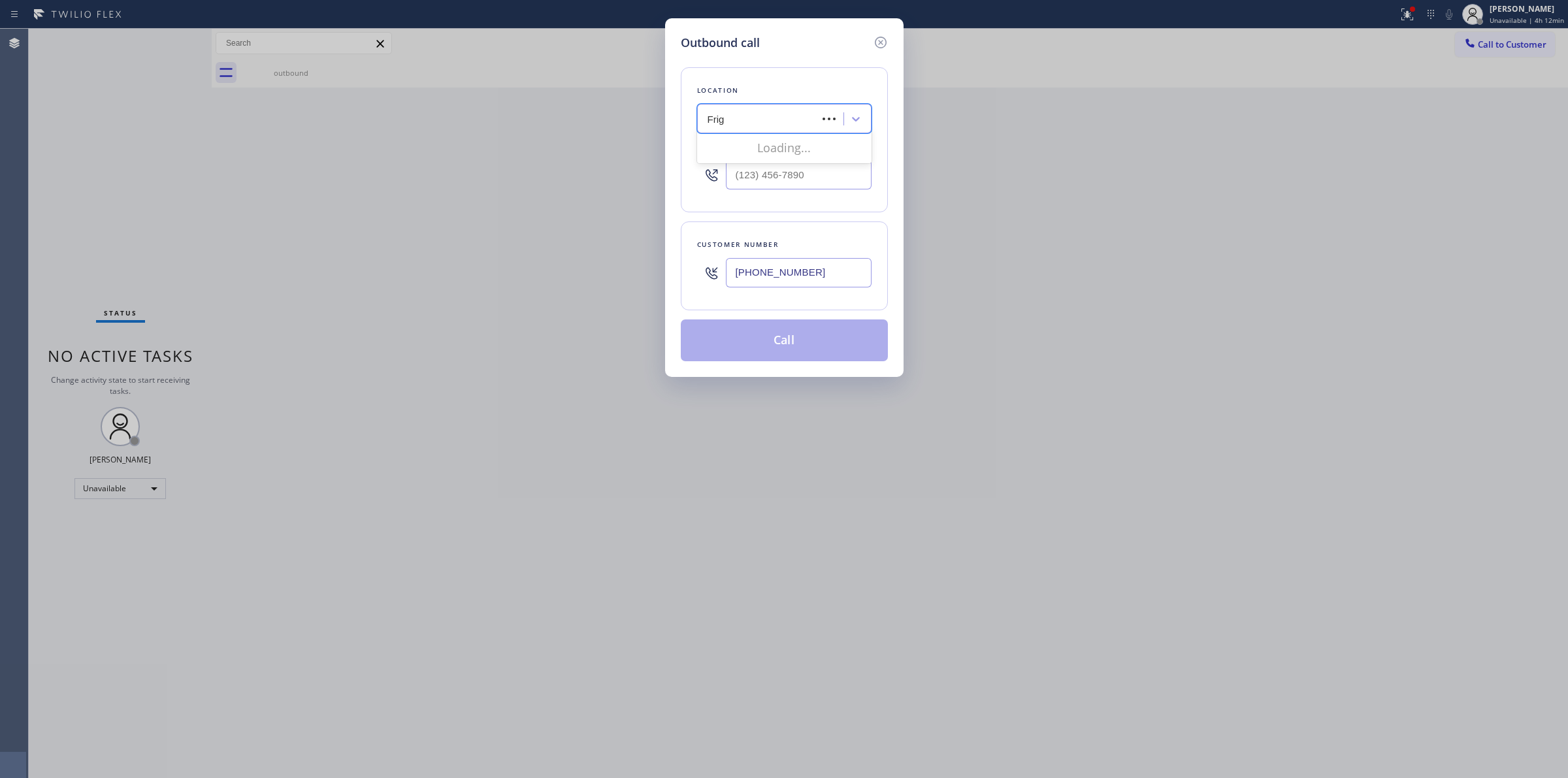
type input "Frigi"
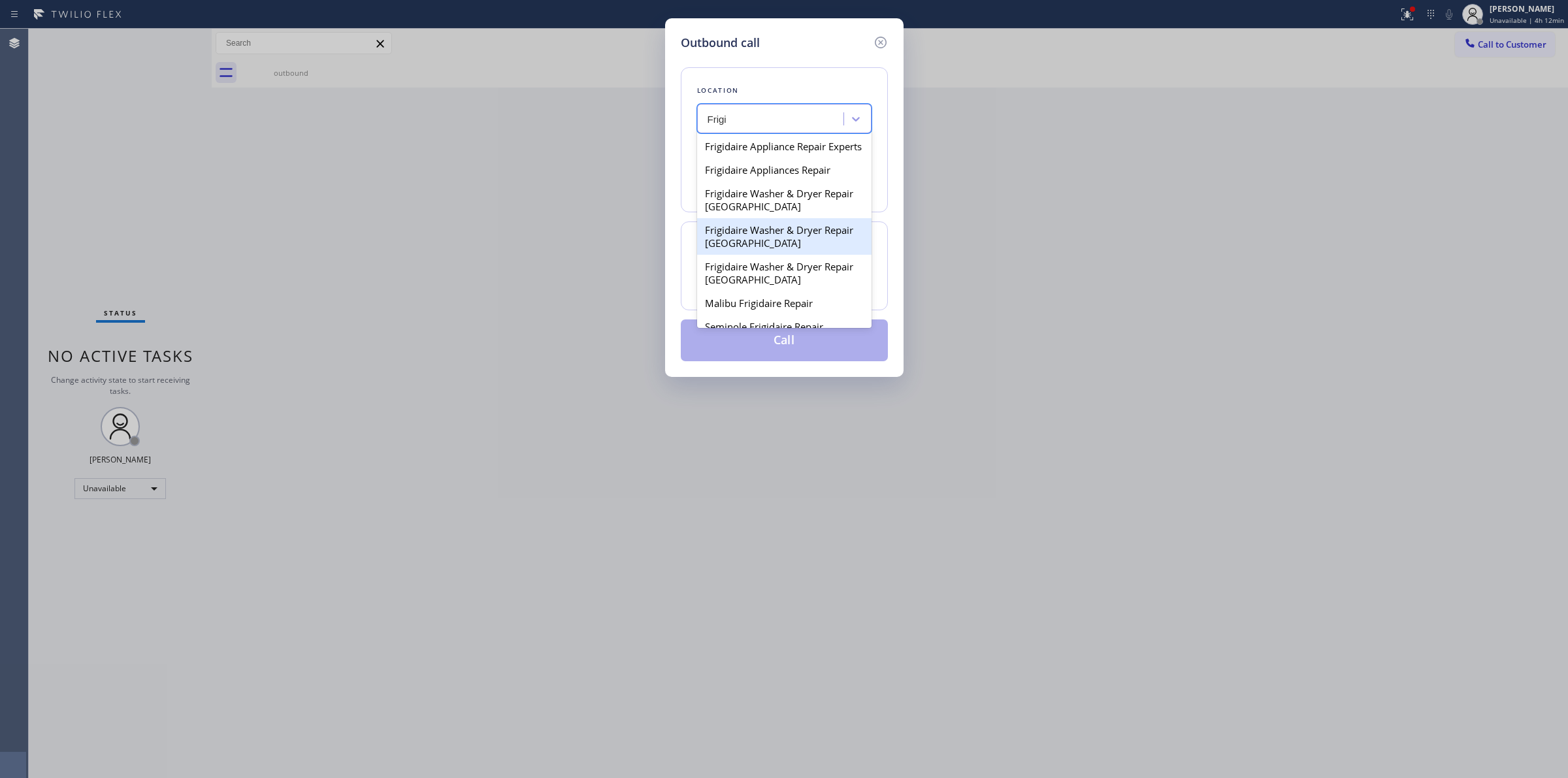
scroll to position [35, 0]
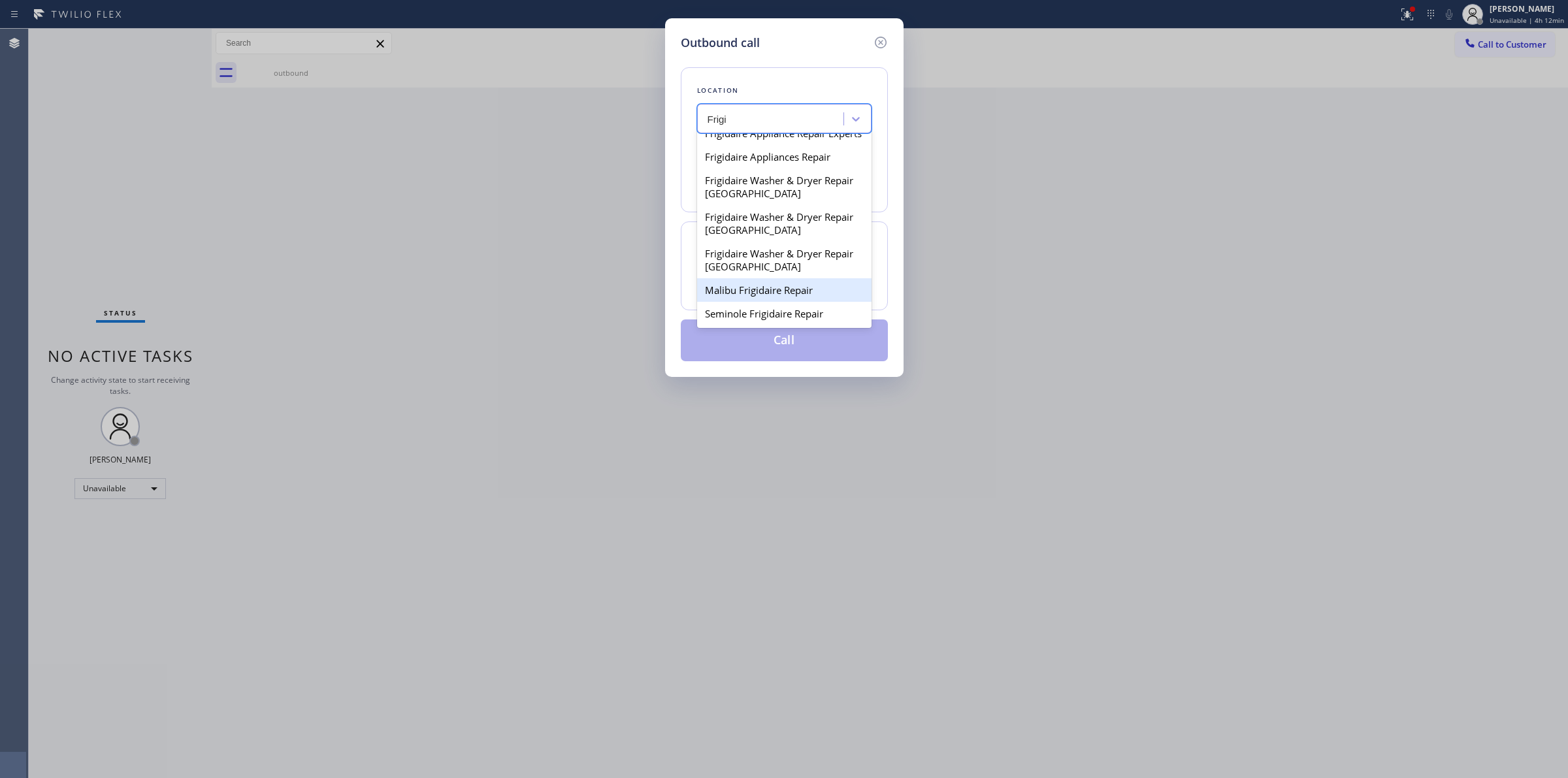
click at [771, 286] on div "Malibu Frigidaire Repair" at bounding box center [785, 290] width 174 height 23
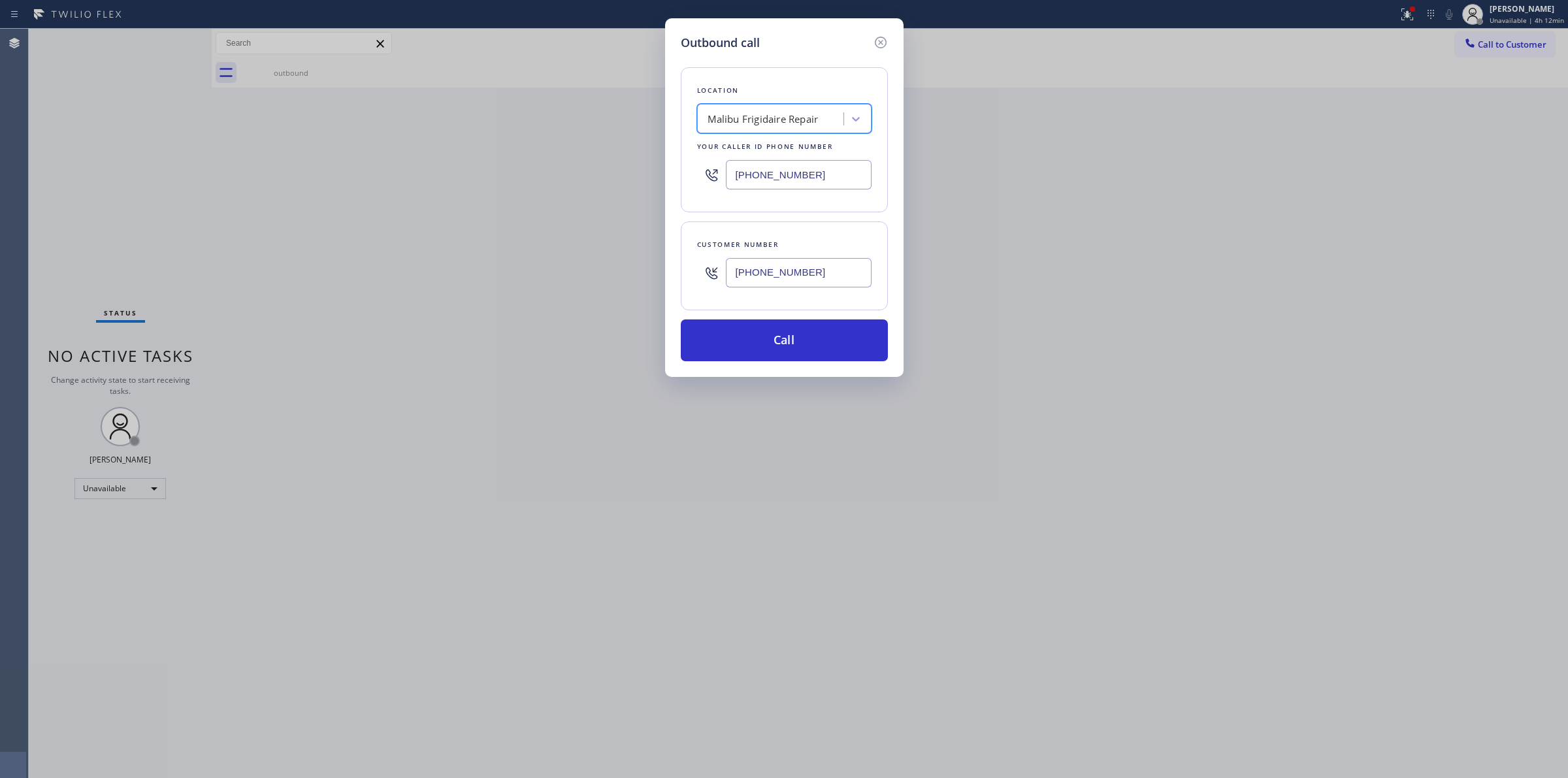
click at [788, 278] on input "[PHONE_NUMBER]" at bounding box center [799, 273] width 145 height 29
click at [788, 344] on button "Call" at bounding box center [784, 341] width 208 height 42
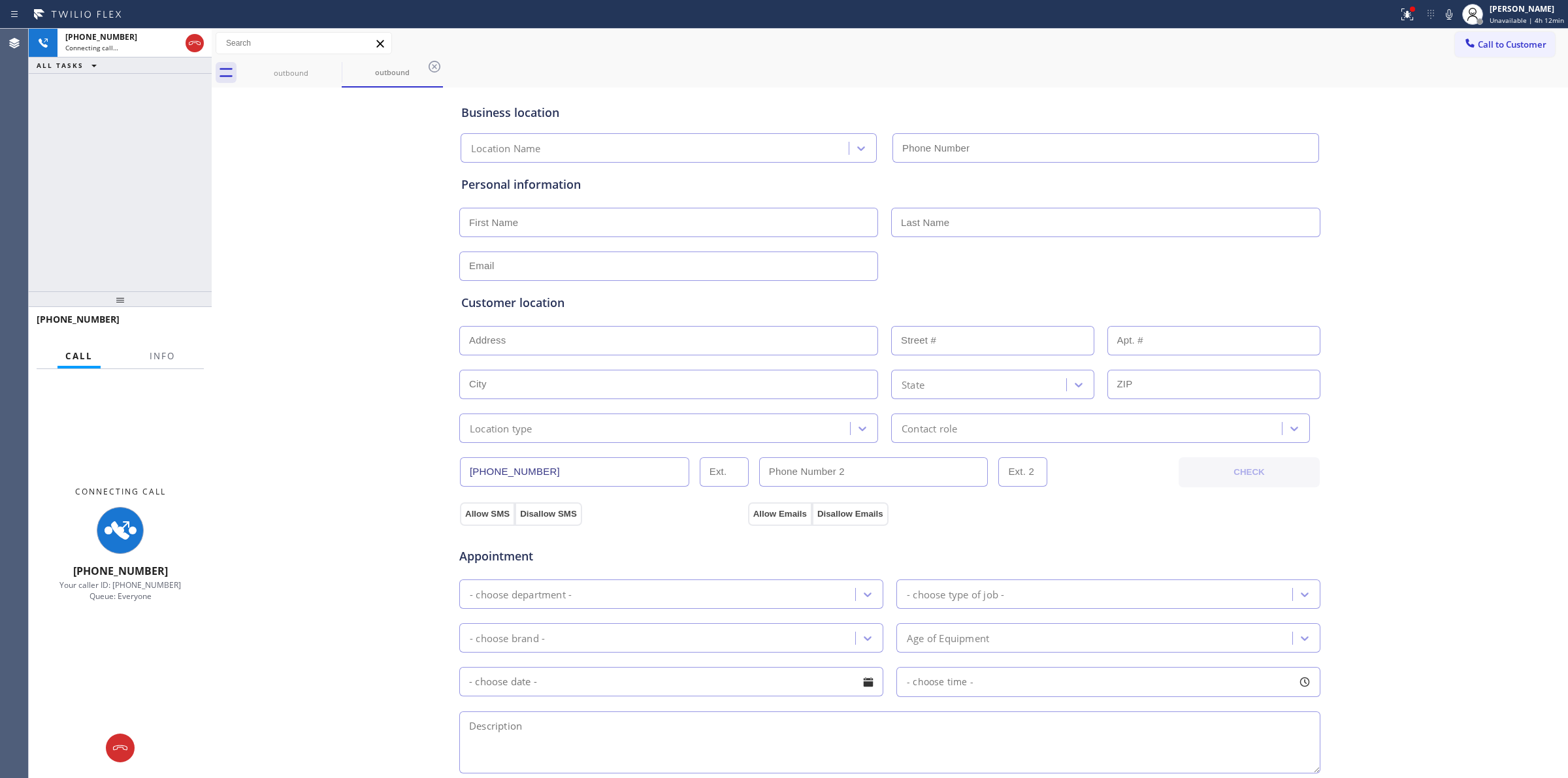
click at [908, 72] on div "outbound outbound" at bounding box center [904, 73] width 1328 height 29
click at [1457, 8] on icon at bounding box center [1449, 14] width 15 height 15
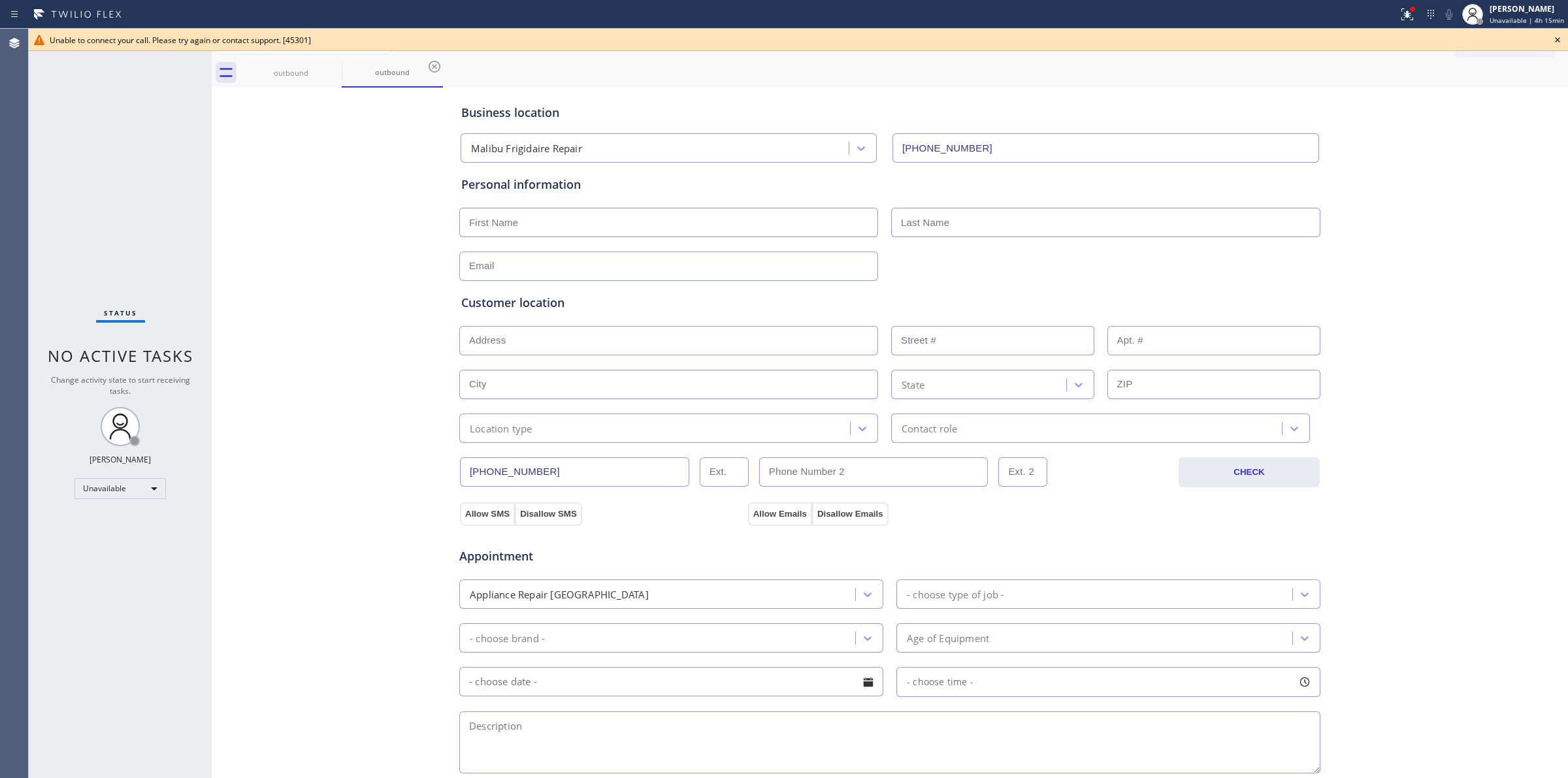
click at [1557, 36] on icon at bounding box center [1558, 40] width 15 height 15
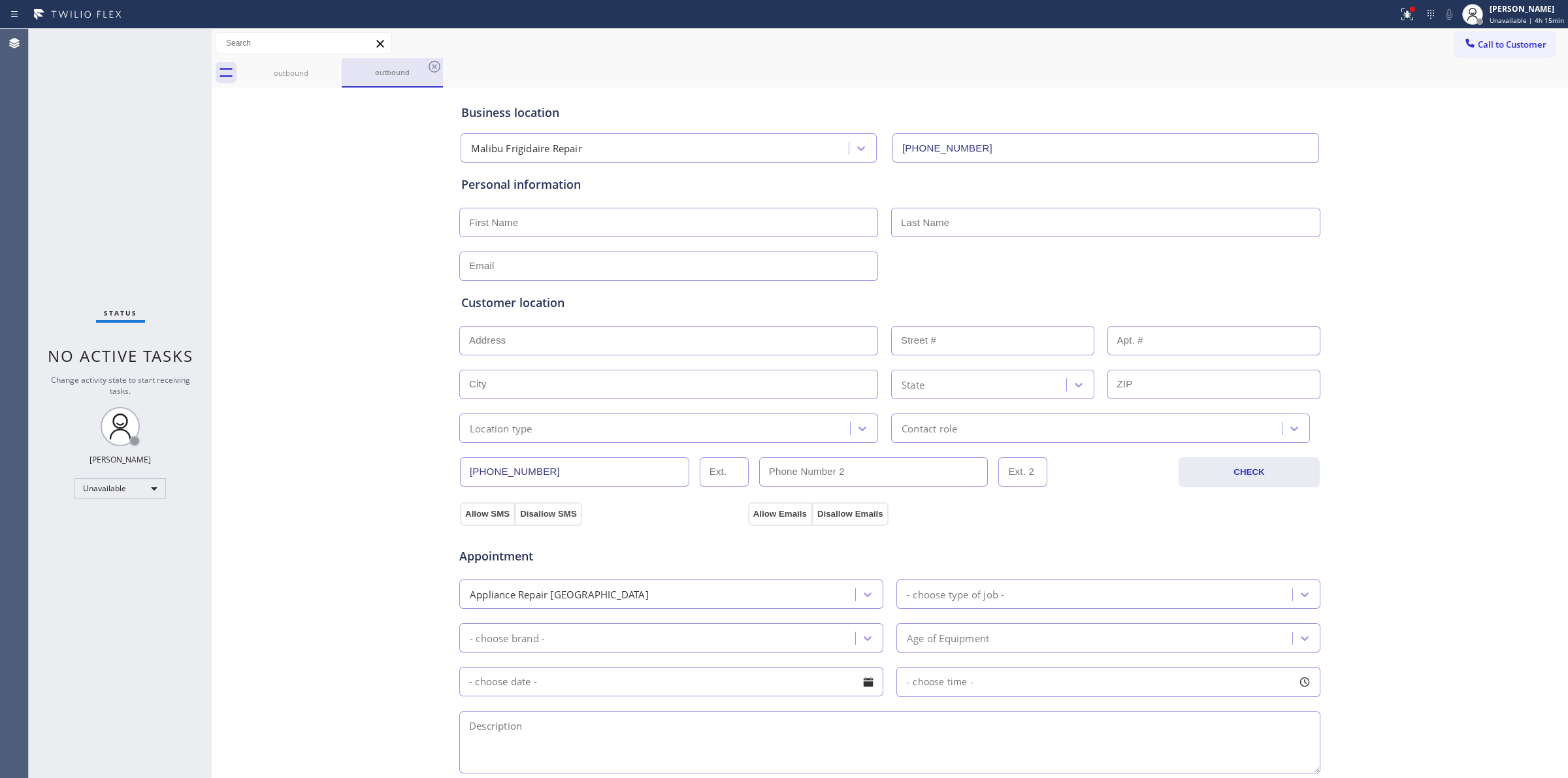
click at [360, 70] on div "outbound" at bounding box center [392, 72] width 99 height 10
click at [330, 80] on div "outbound" at bounding box center [291, 73] width 99 height 29
click at [337, 72] on div "outbound" at bounding box center [291, 73] width 101 height 29
click at [337, 69] on icon at bounding box center [333, 66] width 15 height 15
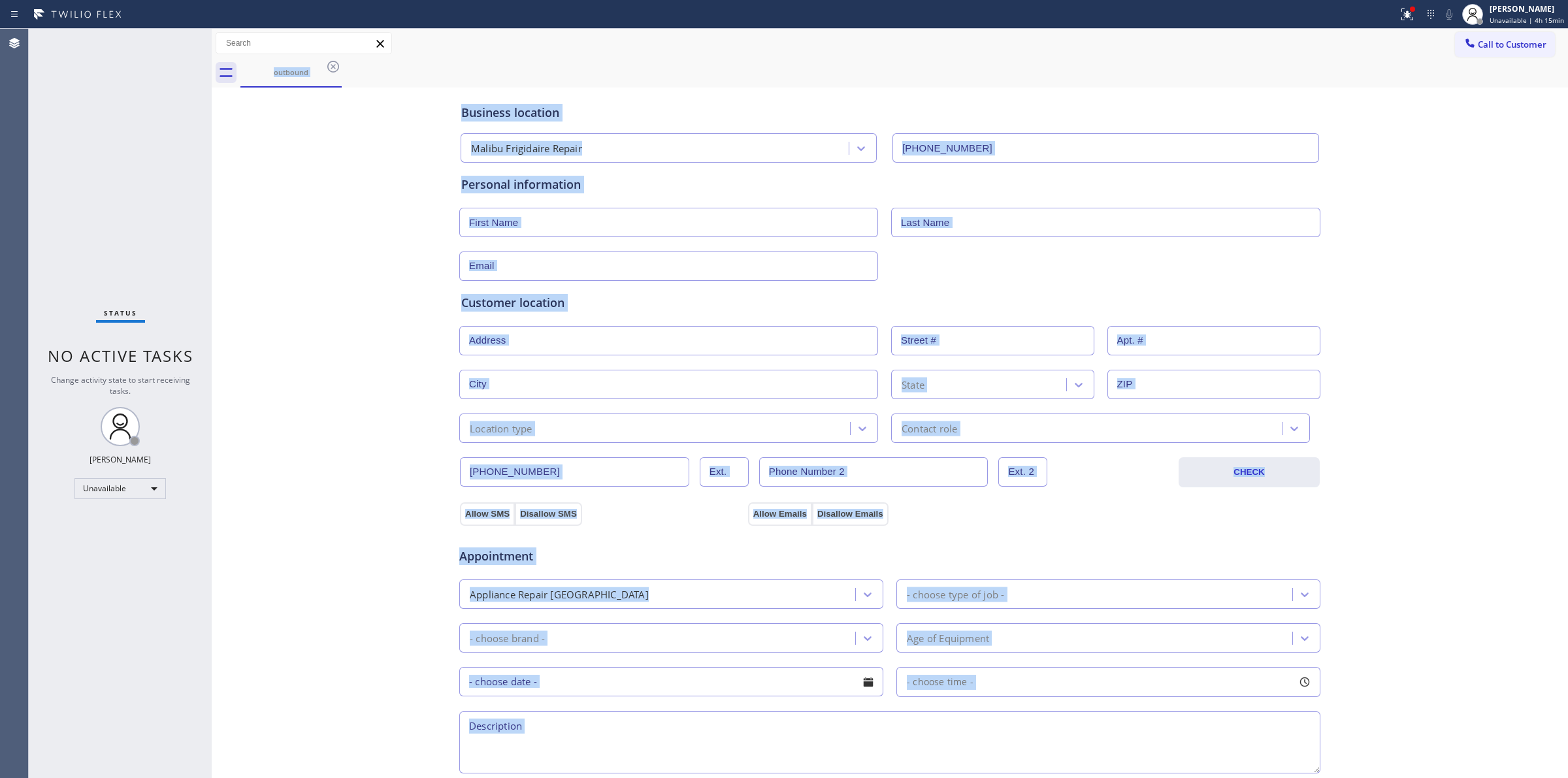
click at [337, 69] on div "outbound" at bounding box center [904, 73] width 1328 height 29
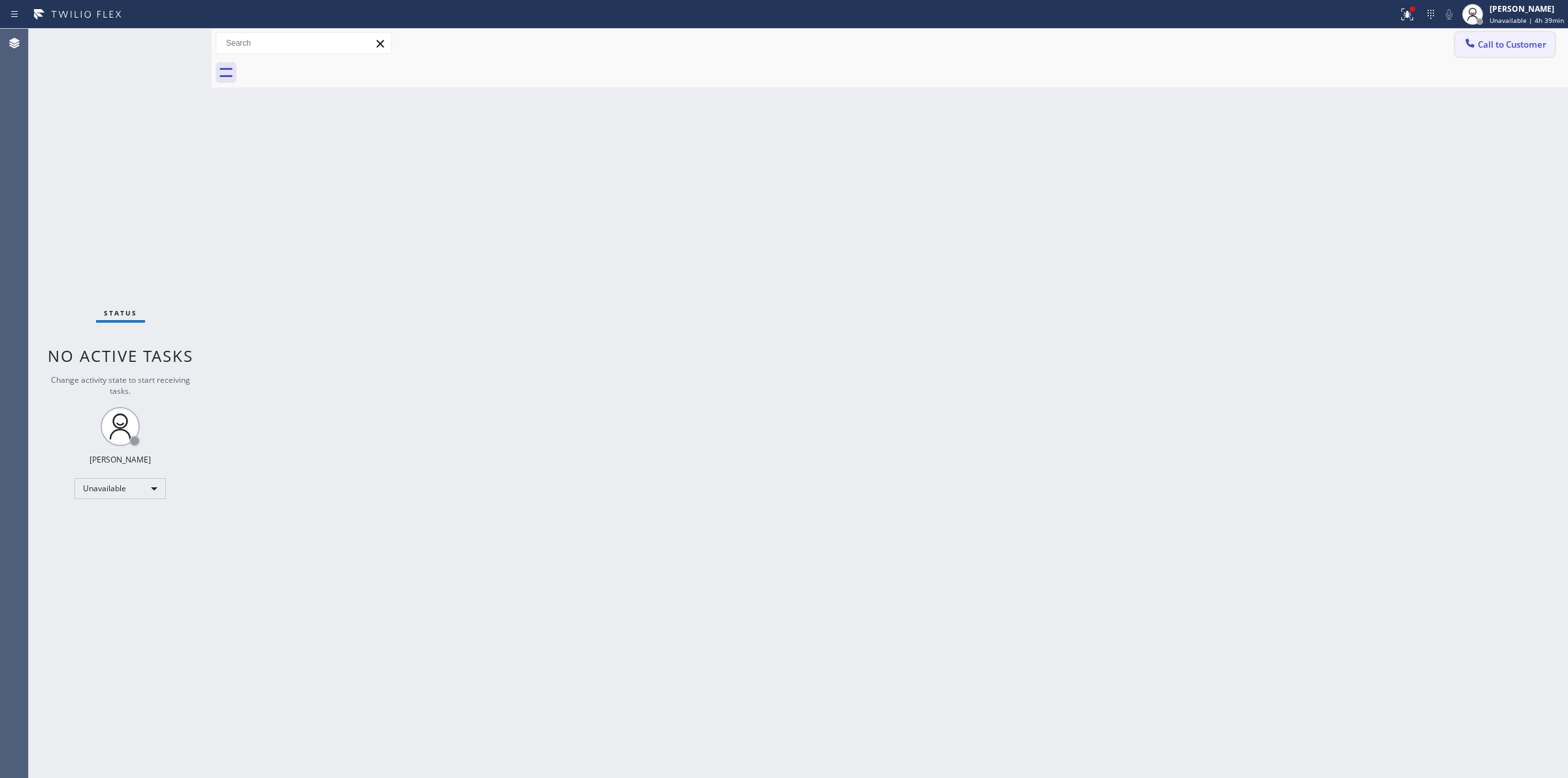
click at [1488, 50] on button "Call to Customer" at bounding box center [1505, 44] width 100 height 25
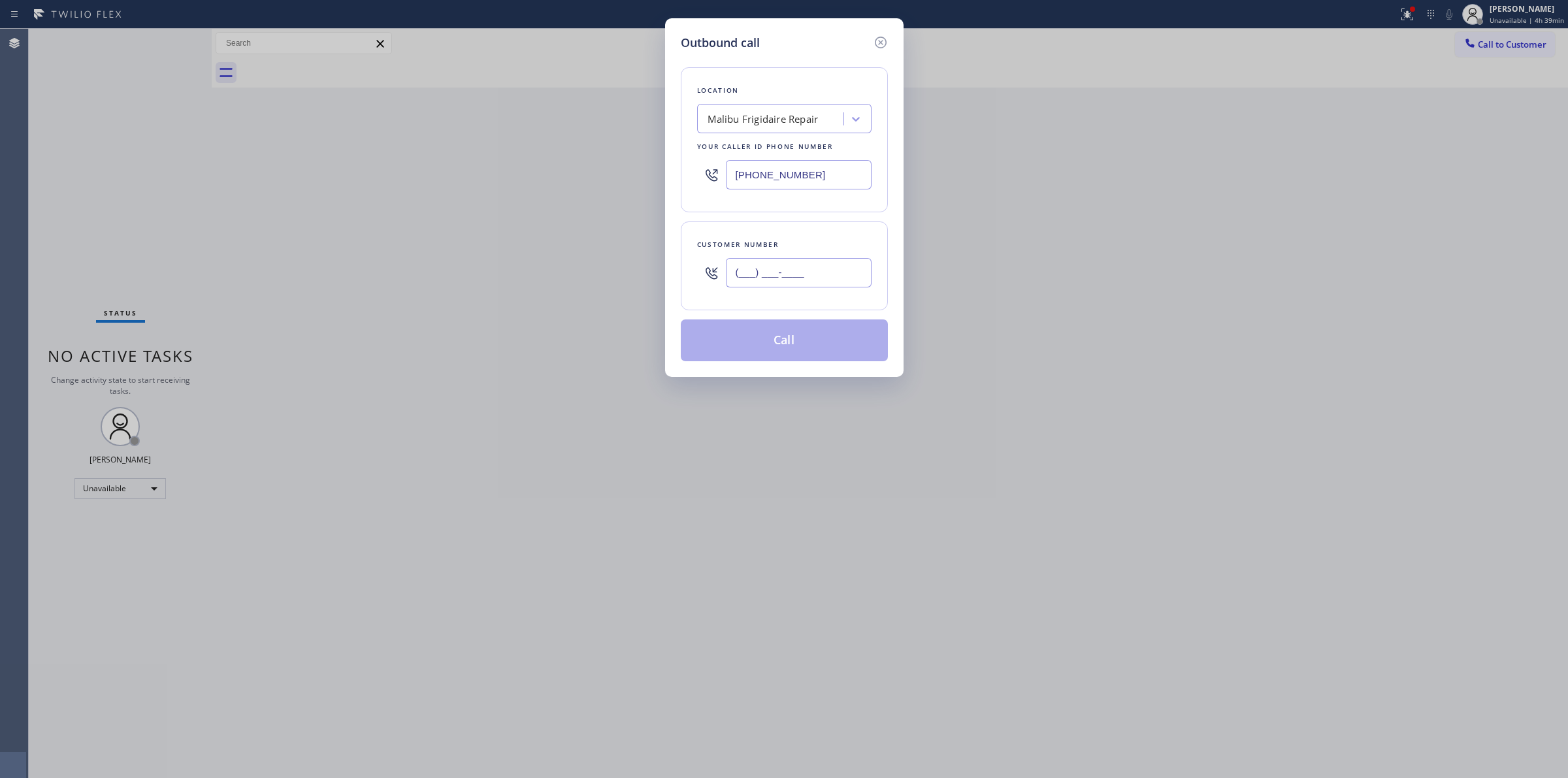
paste input "805) 233-7328"
drag, startPoint x: 787, startPoint y: 282, endPoint x: 786, endPoint y: 262, distance: 20.0
click at [786, 282] on input "[PHONE_NUMBER]" at bounding box center [799, 273] width 145 height 29
click at [784, 121] on div "Malibu Frigidaire Repair" at bounding box center [764, 119] width 111 height 15
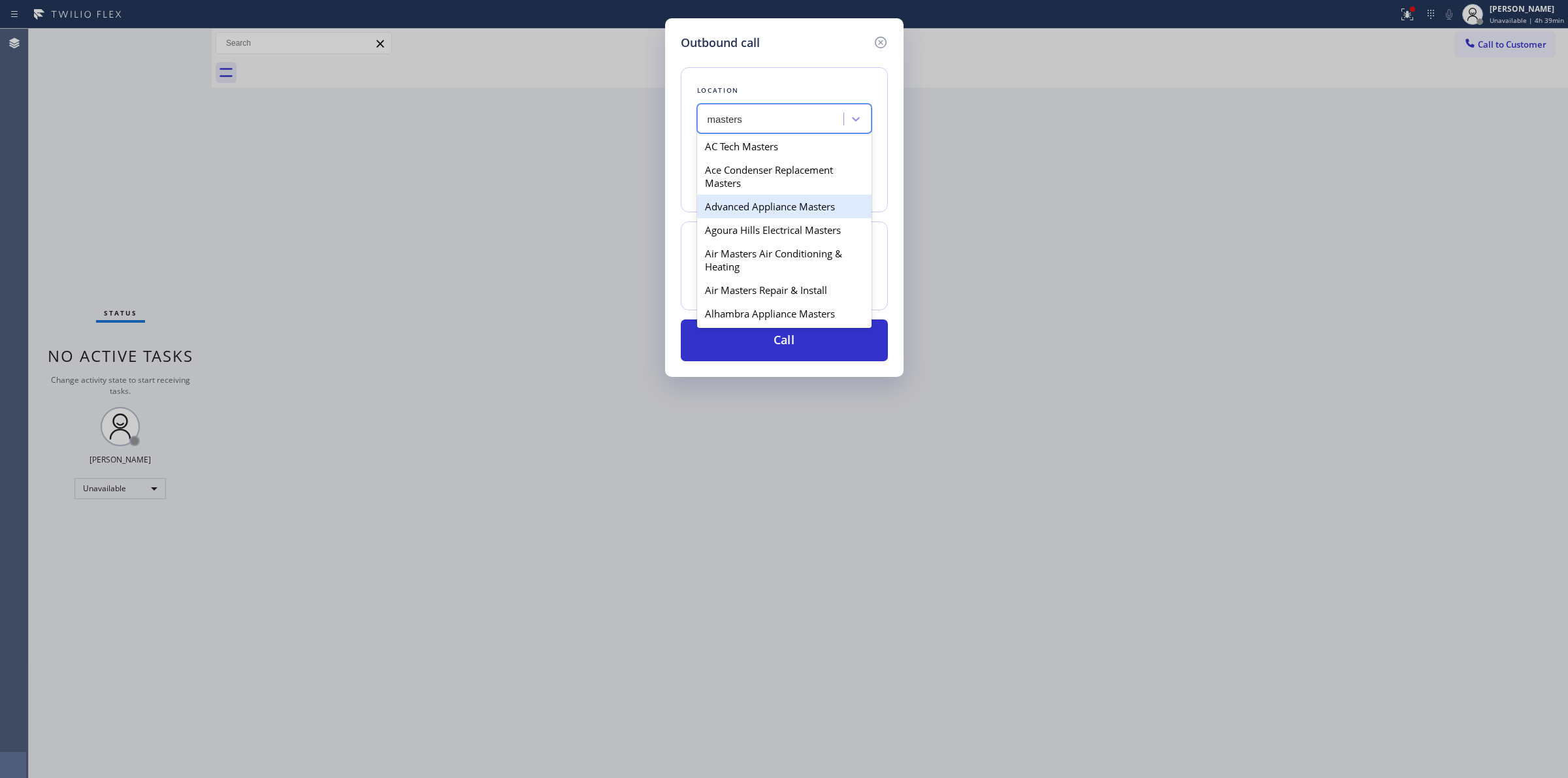
click at [774, 211] on div "Advanced Appliance Masters" at bounding box center [785, 206] width 174 height 23
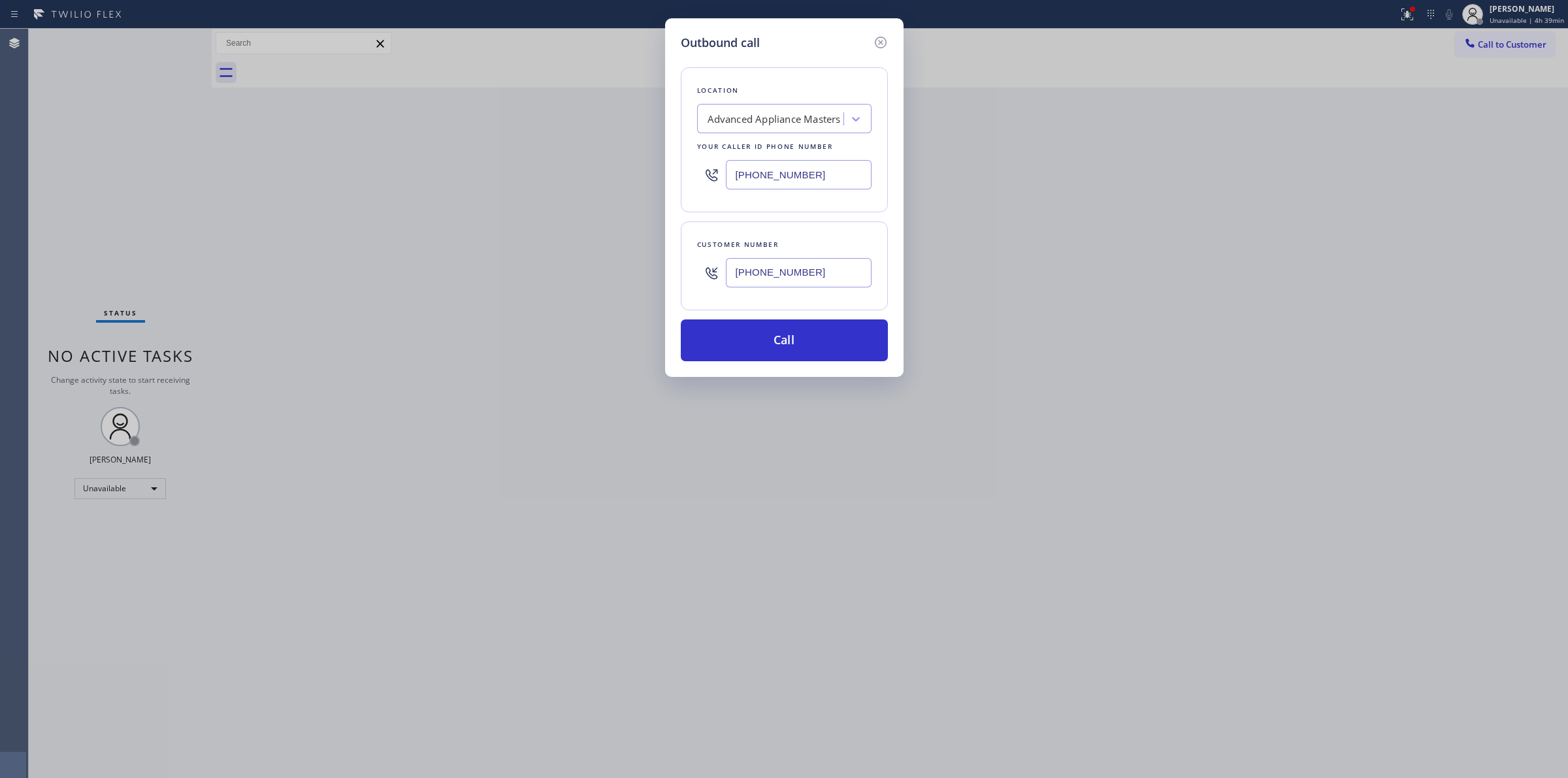
click at [791, 268] on input "[PHONE_NUMBER]" at bounding box center [799, 273] width 145 height 29
click at [787, 321] on button "Call" at bounding box center [784, 341] width 208 height 42
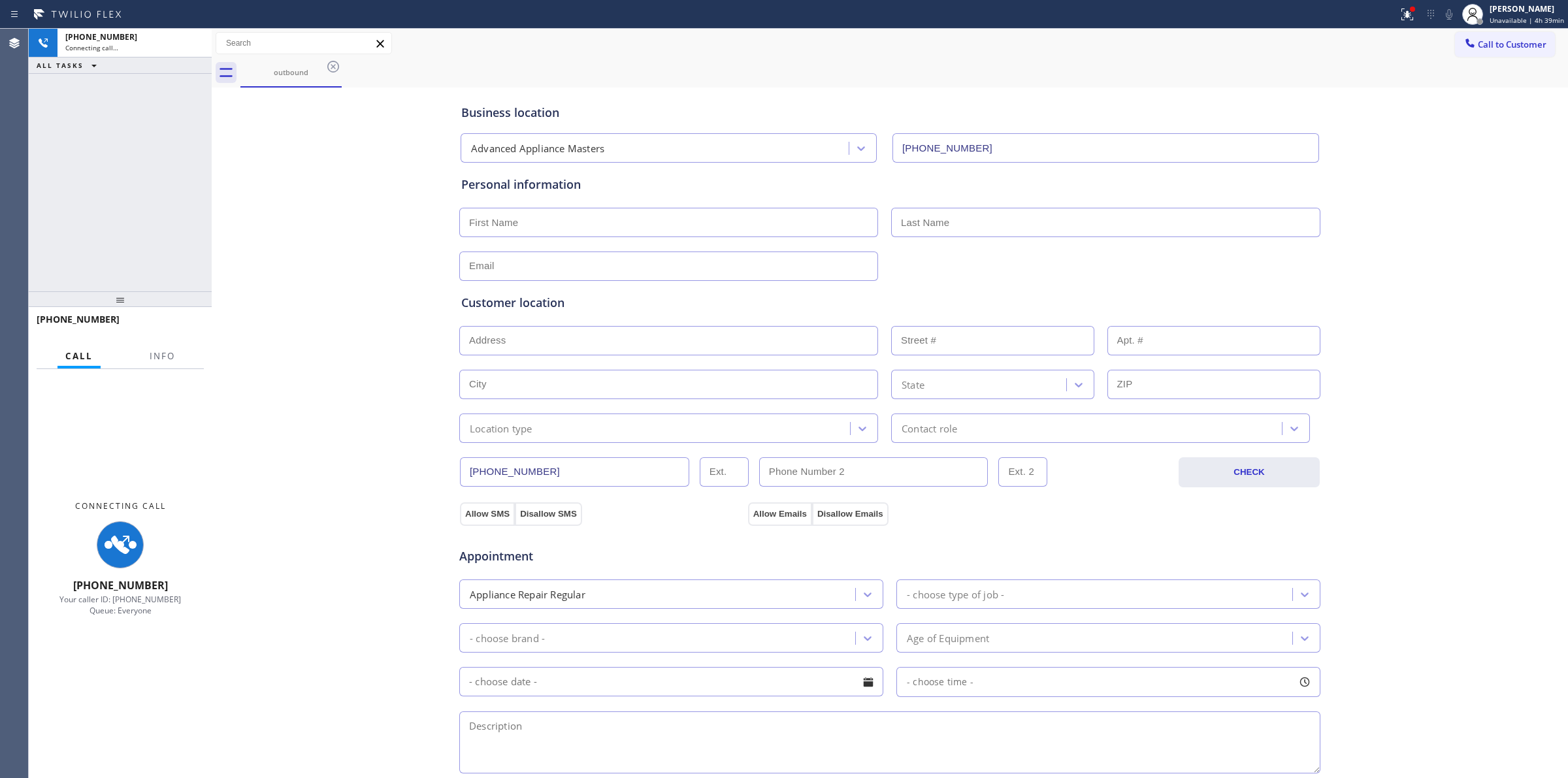
drag, startPoint x: 977, startPoint y: 52, endPoint x: 1343, endPoint y: 47, distance: 366.0
click at [996, 50] on div "Call to Customer Outbound call Location Advanced Appliance Masters Your caller …" at bounding box center [890, 44] width 1356 height 23
click at [327, 67] on icon at bounding box center [333, 66] width 15 height 15
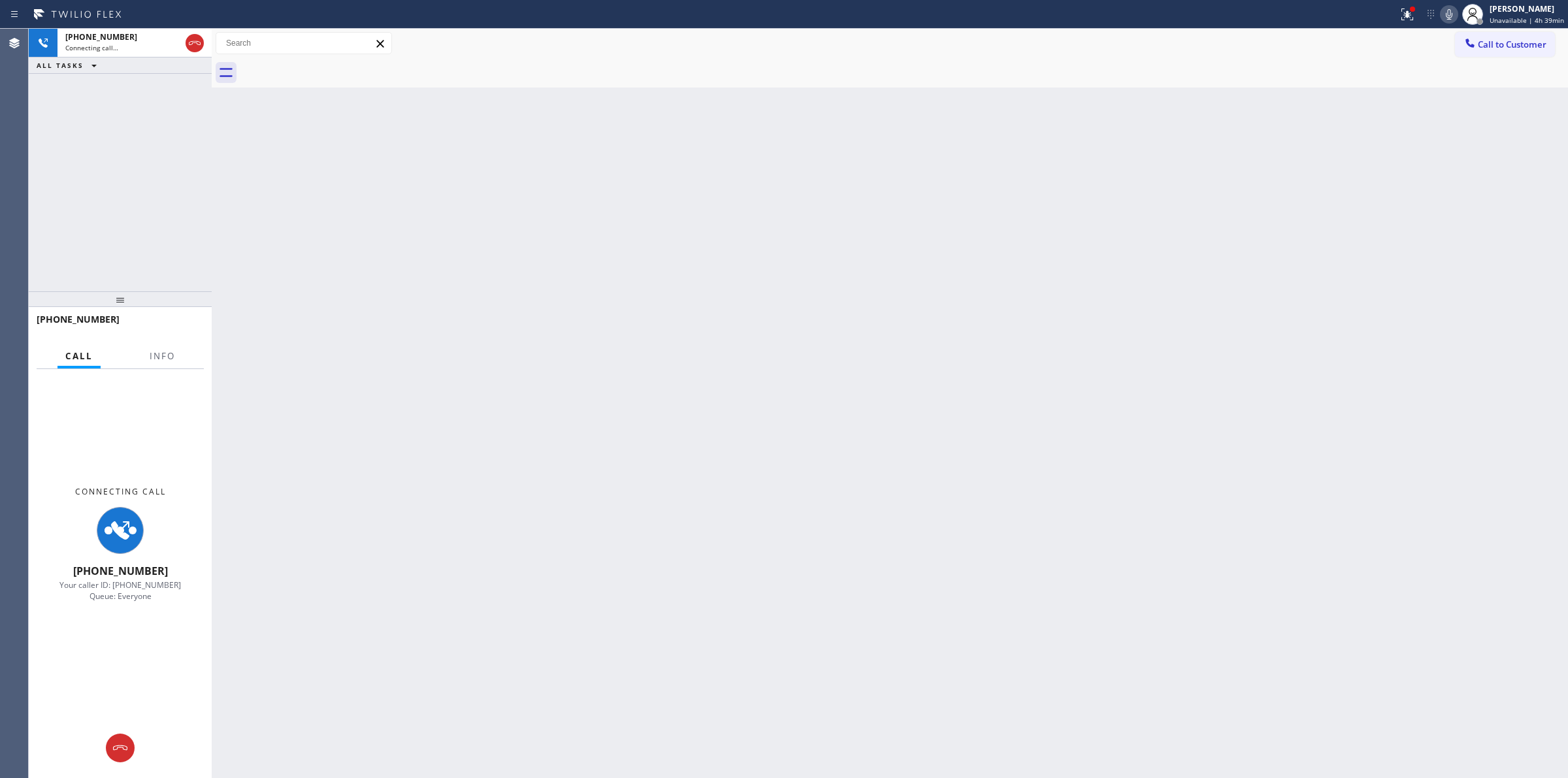
drag, startPoint x: 1481, startPoint y: 36, endPoint x: 1402, endPoint y: 83, distance: 91.9
click at [1480, 36] on button "Call to Customer" at bounding box center [1505, 44] width 100 height 25
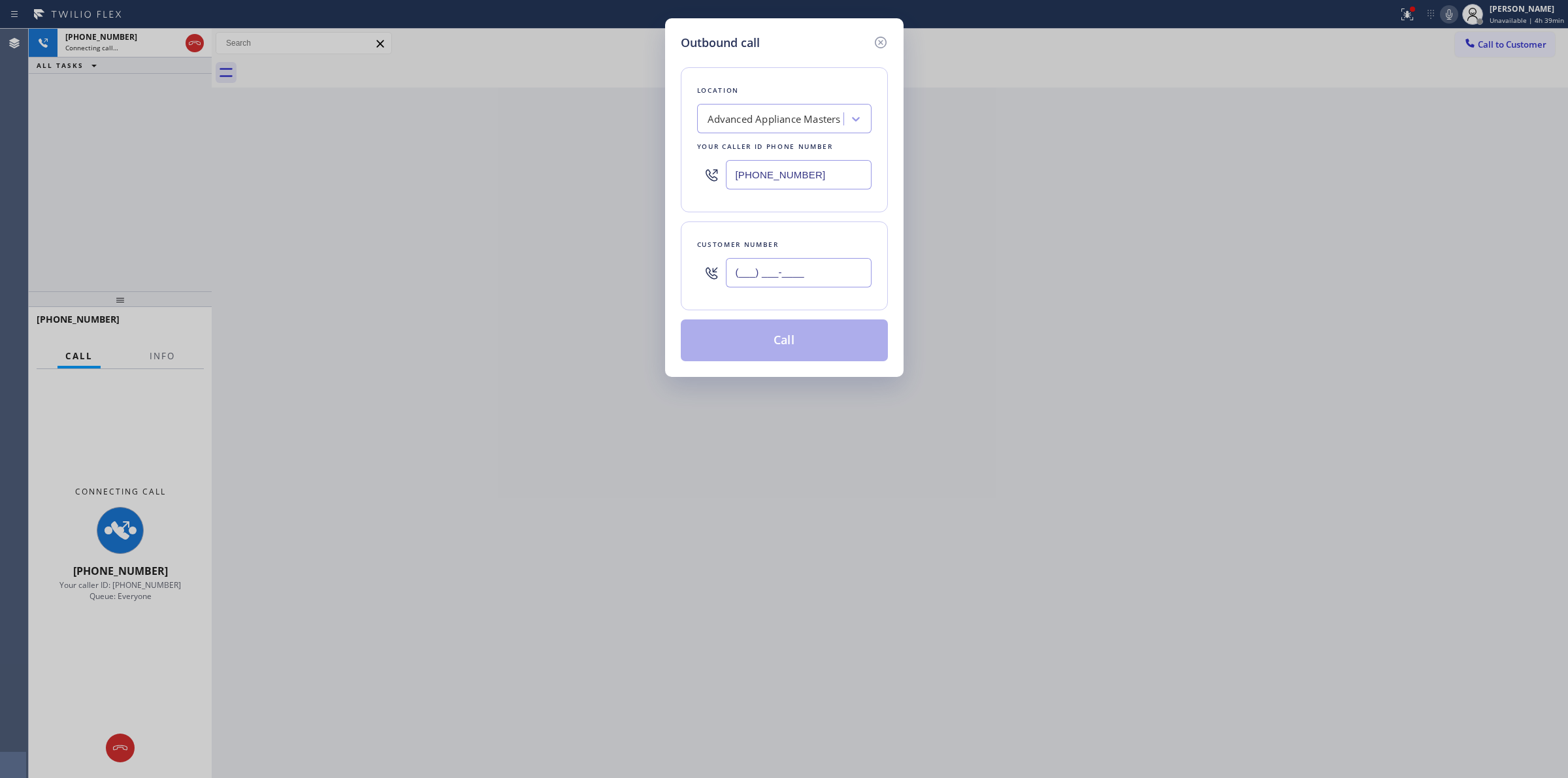
paste input "805) 233-7328"
click at [835, 287] on input "[PHONE_NUMBER]" at bounding box center [799, 273] width 145 height 29
drag, startPoint x: 879, startPoint y: 41, endPoint x: 559, endPoint y: 67, distance: 321.1
click at [878, 41] on icon at bounding box center [880, 42] width 15 height 15
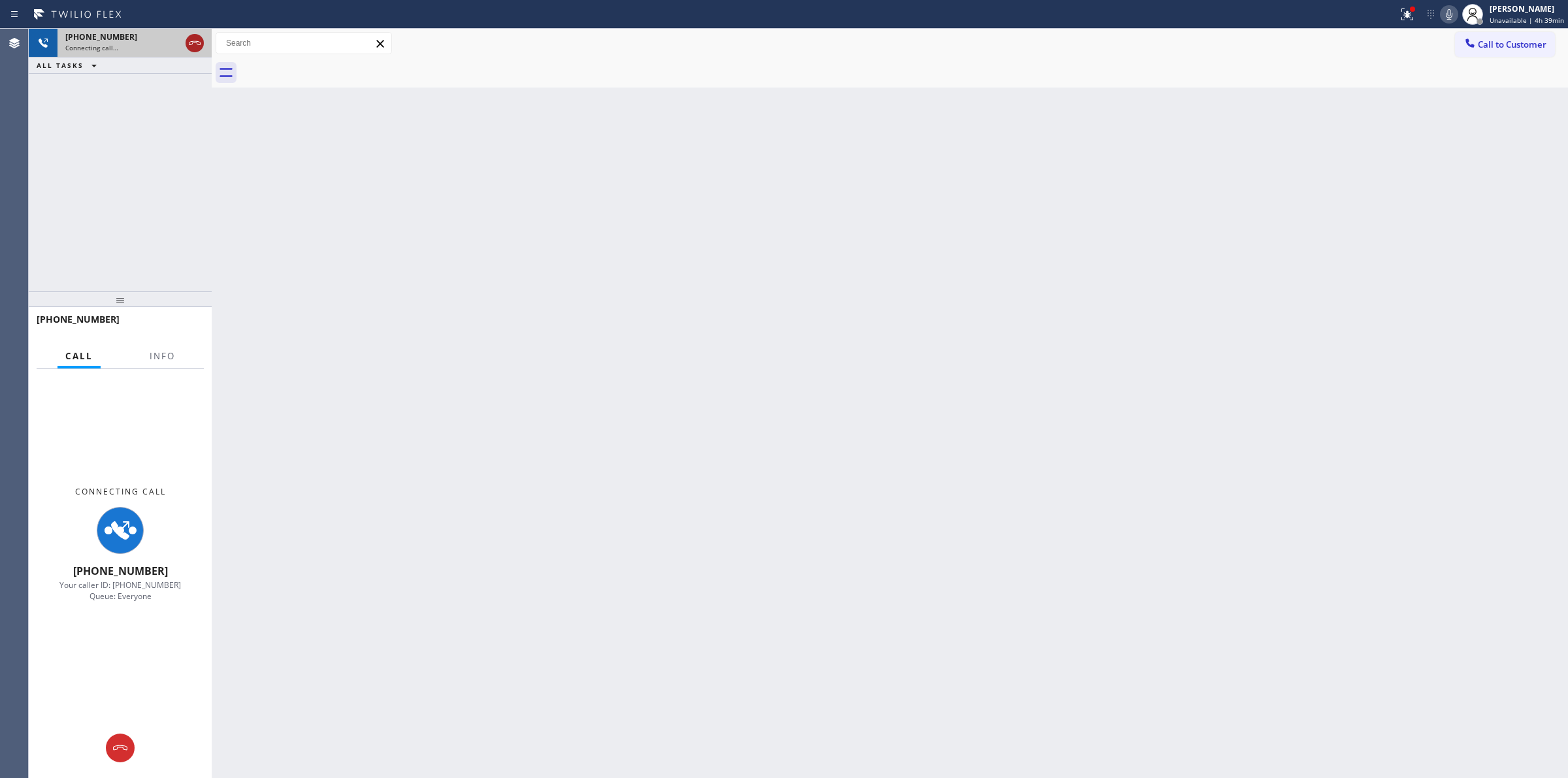
click at [187, 43] on icon at bounding box center [194, 43] width 15 height 15
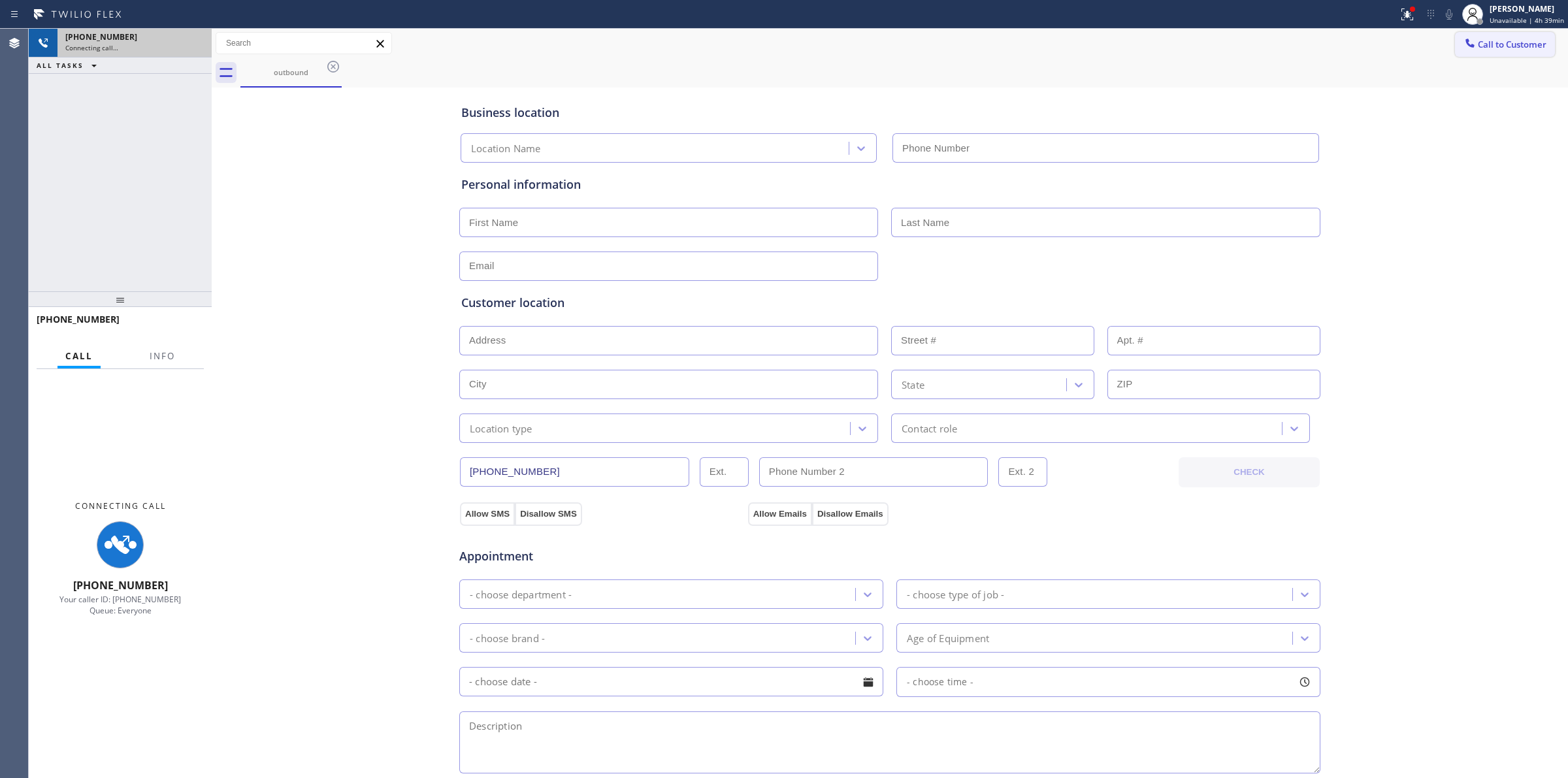
drag, startPoint x: 1516, startPoint y: 48, endPoint x: 948, endPoint y: 152, distance: 577.4
click at [1499, 48] on span "Call to Customer" at bounding box center [1512, 44] width 69 height 12
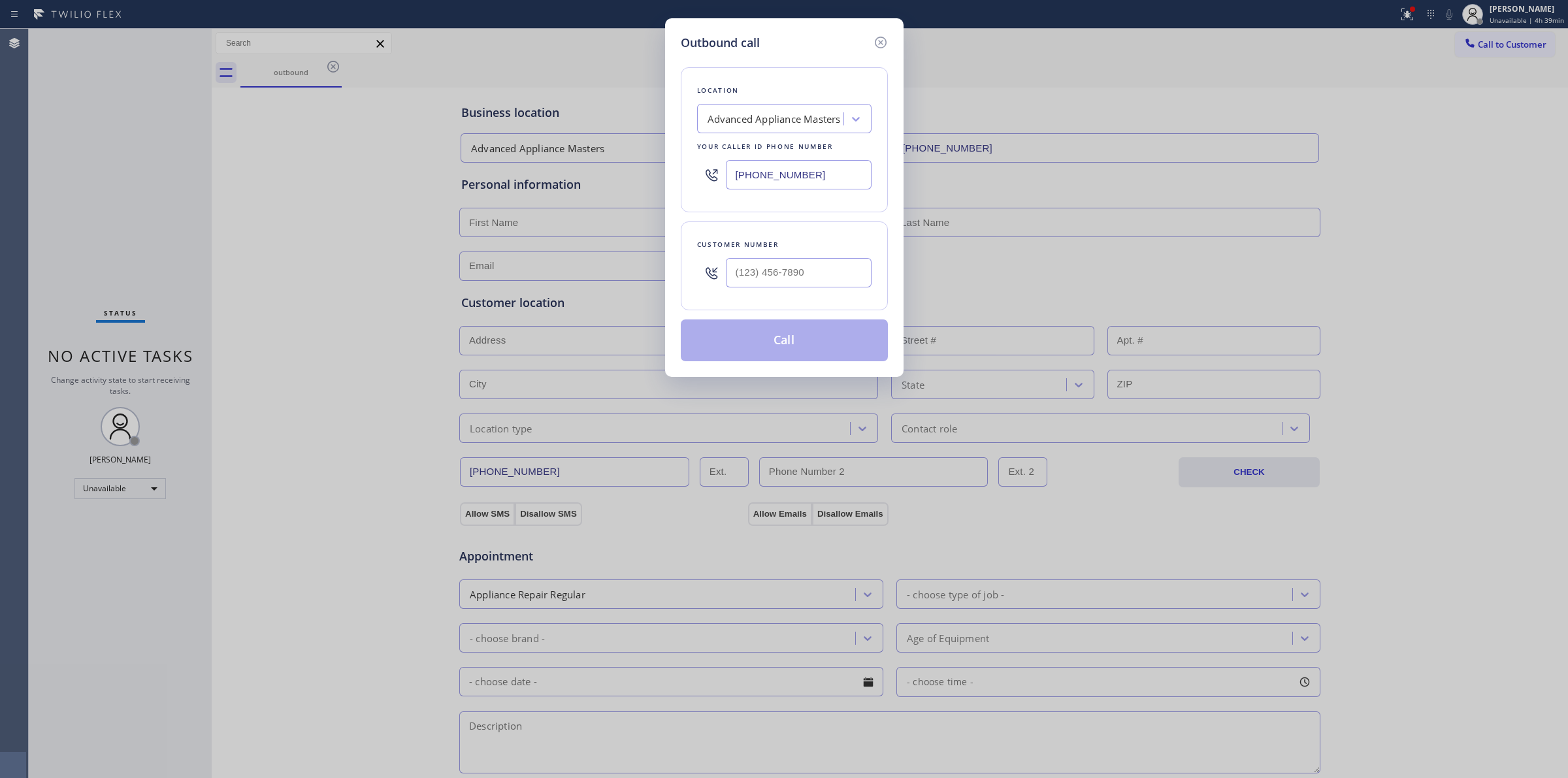
drag, startPoint x: 761, startPoint y: 257, endPoint x: 769, endPoint y: 270, distance: 15.3
click at [766, 266] on div at bounding box center [799, 273] width 145 height 43
paste input "80-5233"
click at [769, 270] on input "(___) _80-5233" at bounding box center [799, 273] width 145 height 29
paste input "805-2337"
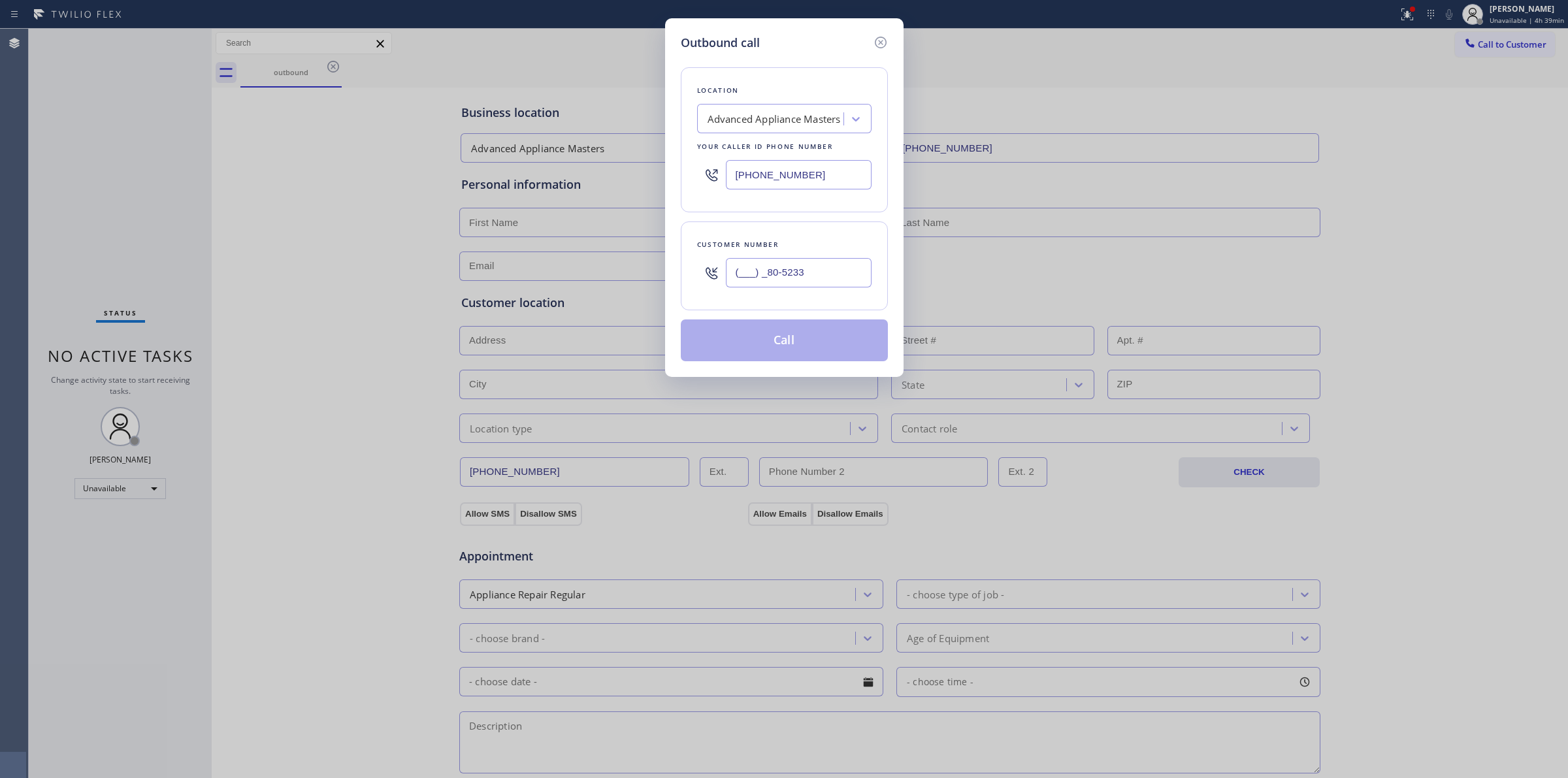
click at [769, 270] on input "(___) _80-5233" at bounding box center [799, 273] width 145 height 29
drag, startPoint x: 844, startPoint y: 270, endPoint x: 582, endPoint y: 257, distance: 262.3
click at [586, 258] on div "Outbound call Location Advanced Appliance Masters Your caller id phone number […" at bounding box center [784, 389] width 1568 height 778
paste input "805) 233-7328"
click at [769, 347] on button "Call" at bounding box center [784, 341] width 208 height 42
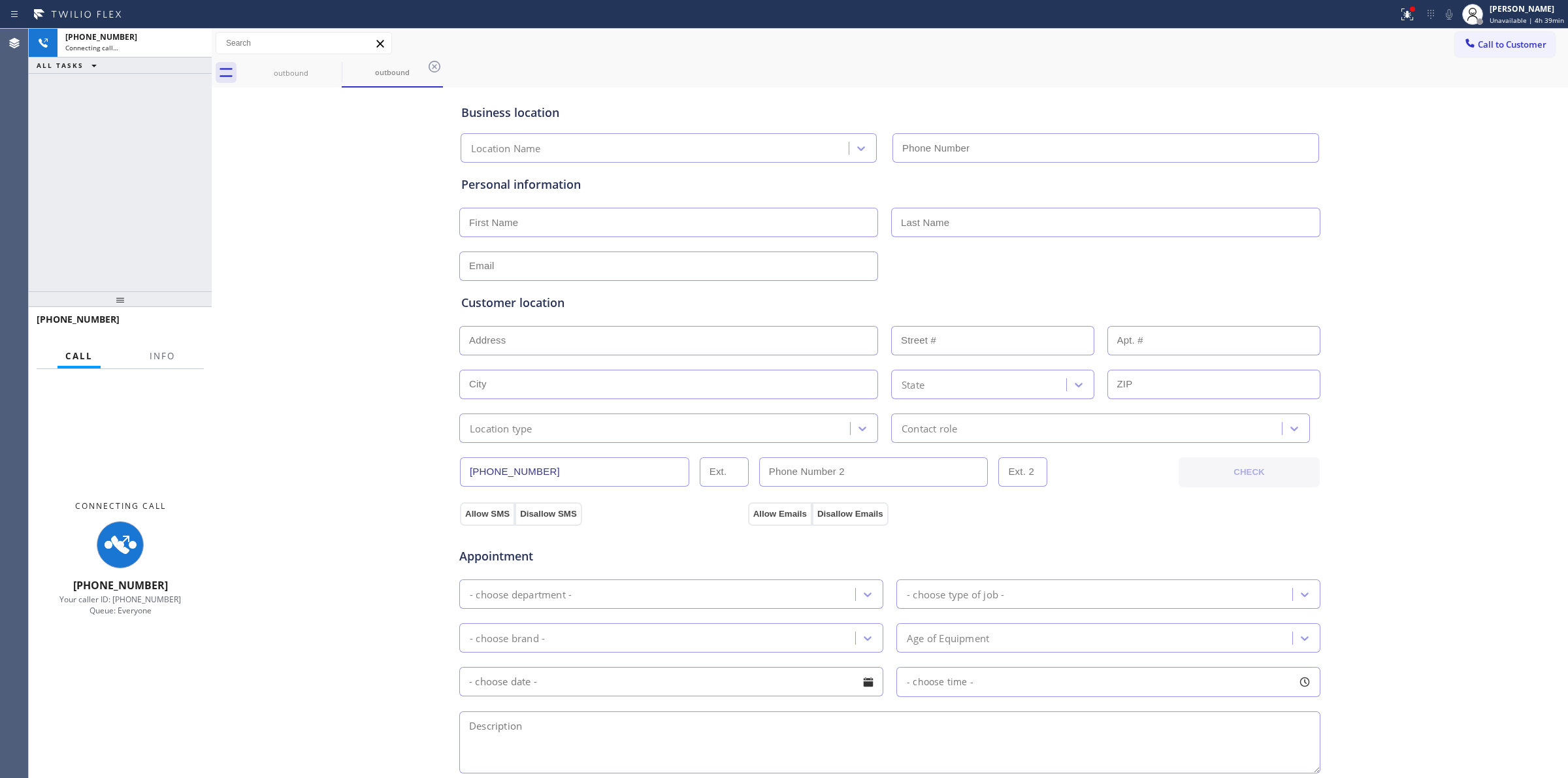
drag, startPoint x: 949, startPoint y: 61, endPoint x: 1399, endPoint y: 51, distance: 450.1
click at [951, 60] on div "outbound outbound" at bounding box center [904, 73] width 1328 height 29
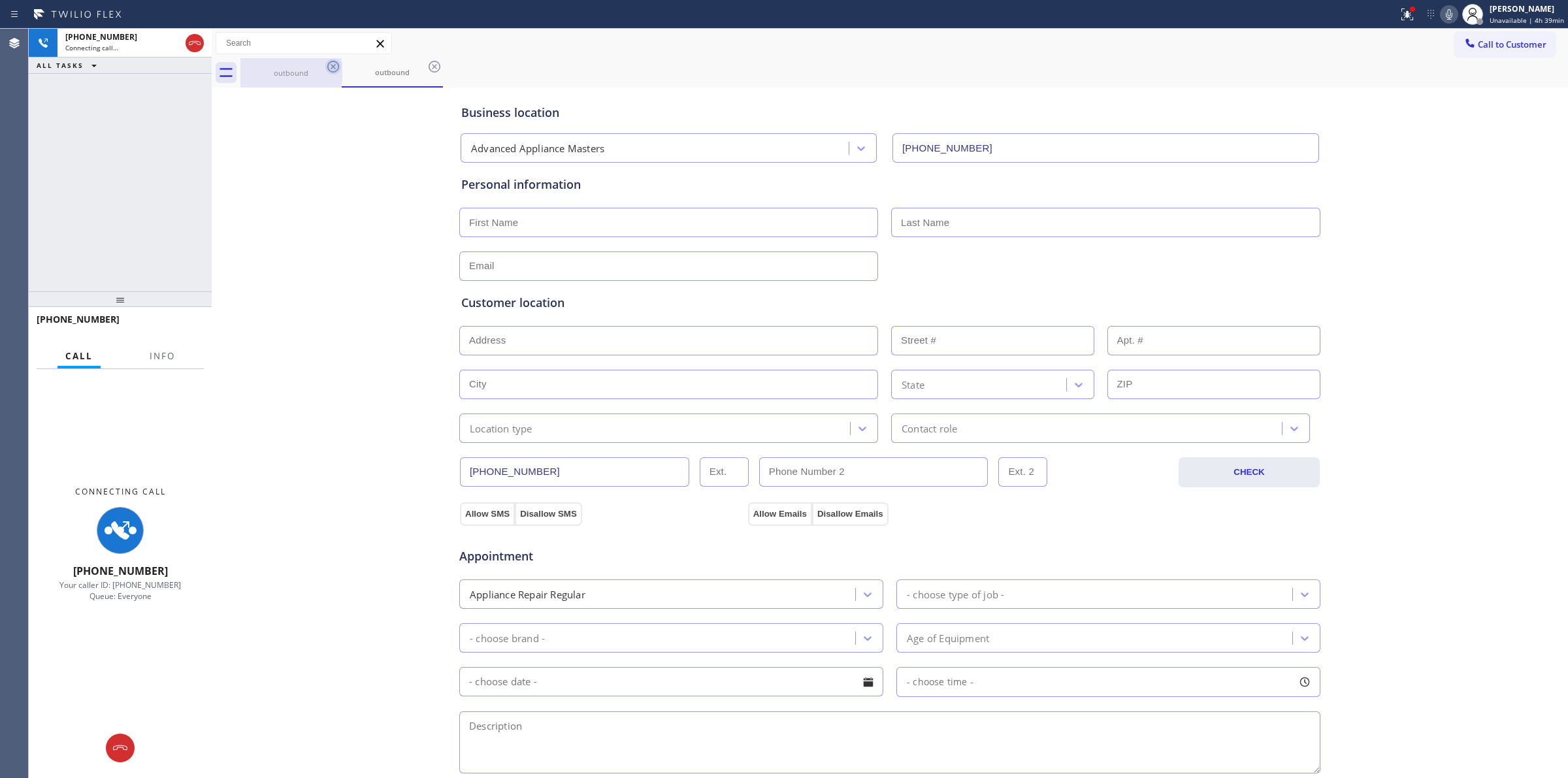
click at [321, 65] on div "outbound" at bounding box center [291, 73] width 99 height 29
drag, startPoint x: 331, startPoint y: 65, endPoint x: 211, endPoint y: 65, distance: 120.0
click at [0, 0] on icon at bounding box center [0, 0] width 0 height 0
drag, startPoint x: 348, startPoint y: 72, endPoint x: 337, endPoint y: 70, distance: 11.2
click at [337, 70] on div "outbound" at bounding box center [904, 73] width 1328 height 29
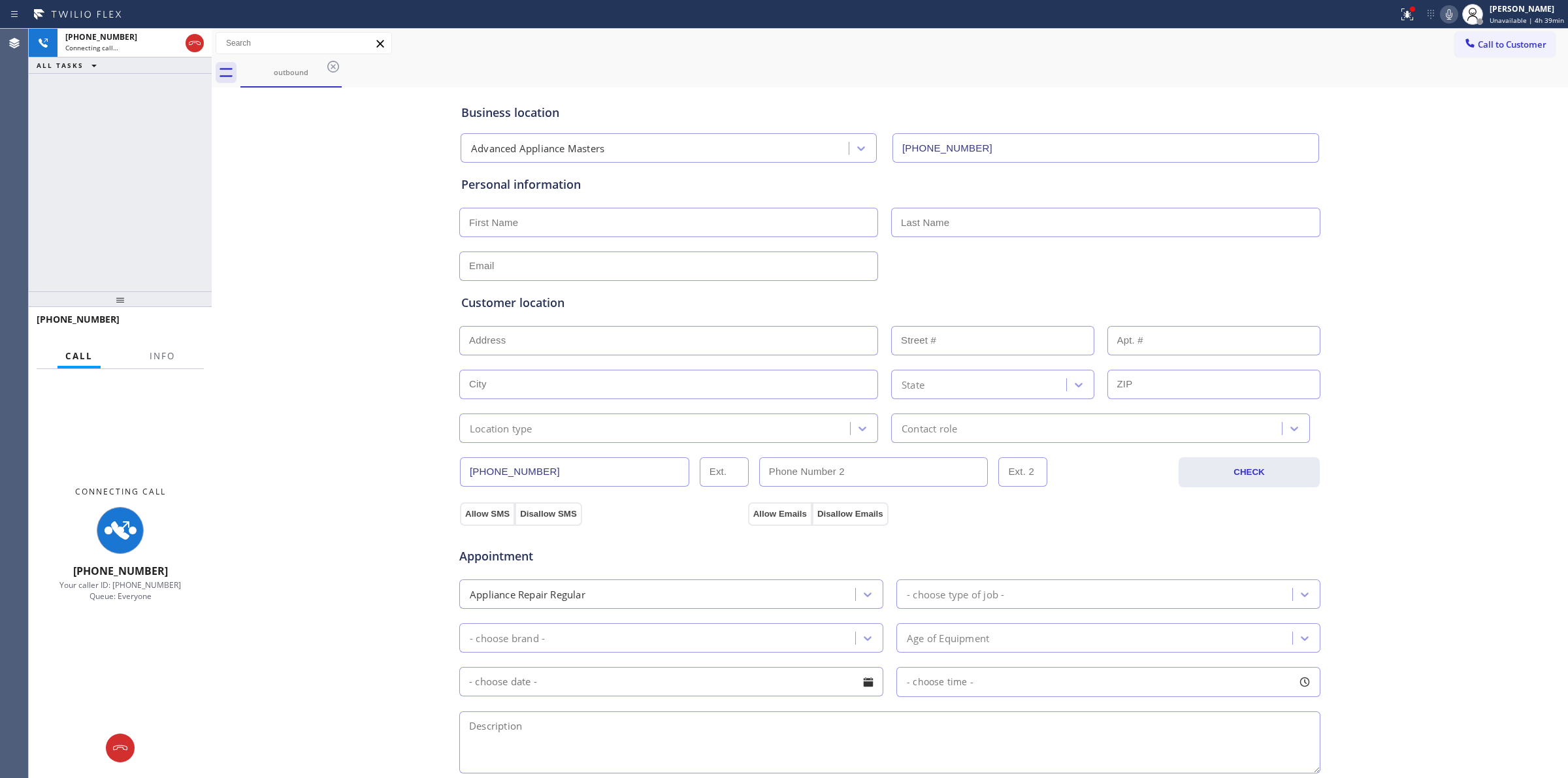
drag, startPoint x: 337, startPoint y: 70, endPoint x: 208, endPoint y: 63, distance: 129.2
click at [334, 69] on icon at bounding box center [333, 66] width 15 height 15
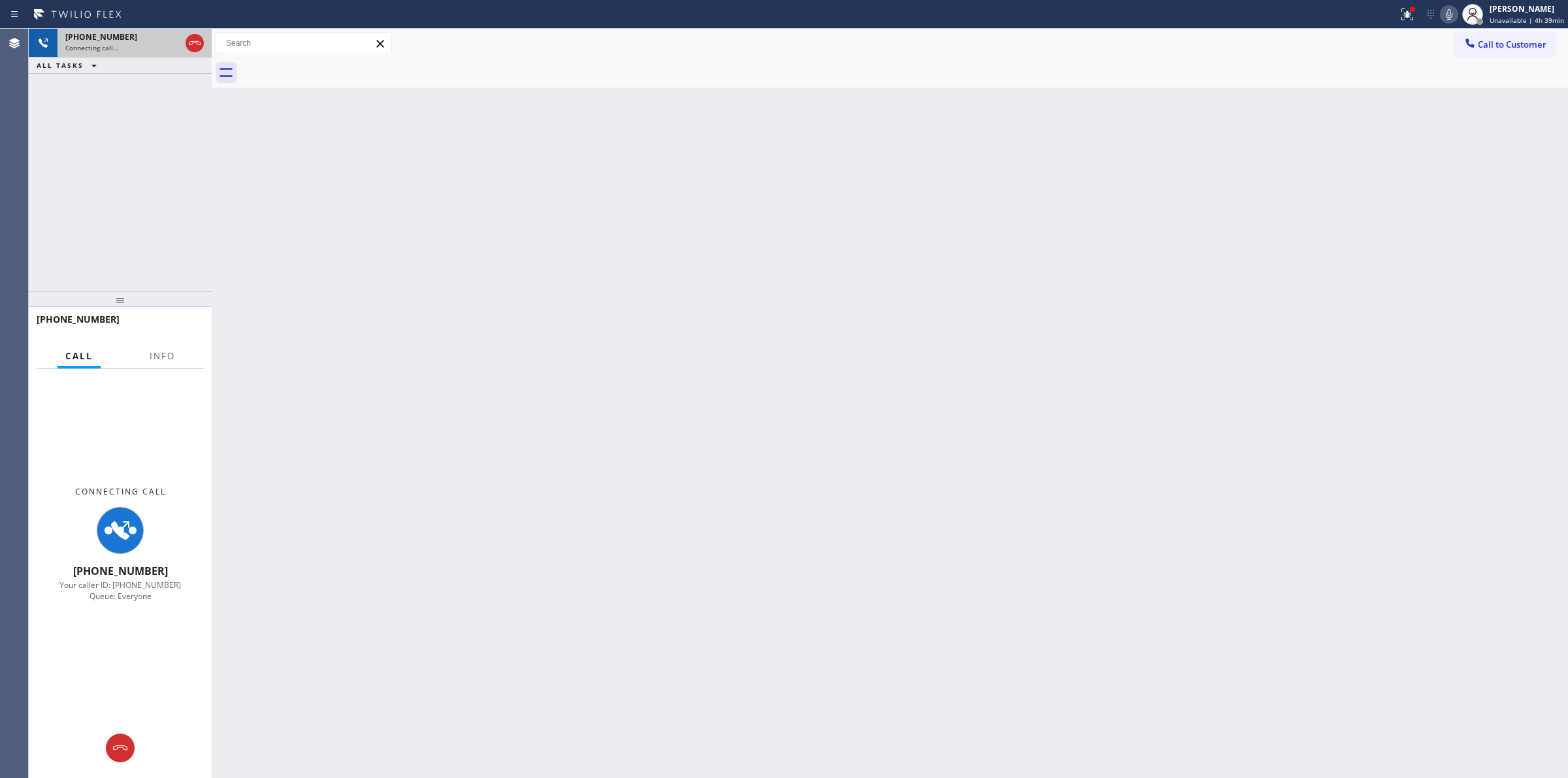
click at [135, 40] on div "[PHONE_NUMBER]" at bounding box center [123, 37] width 115 height 11
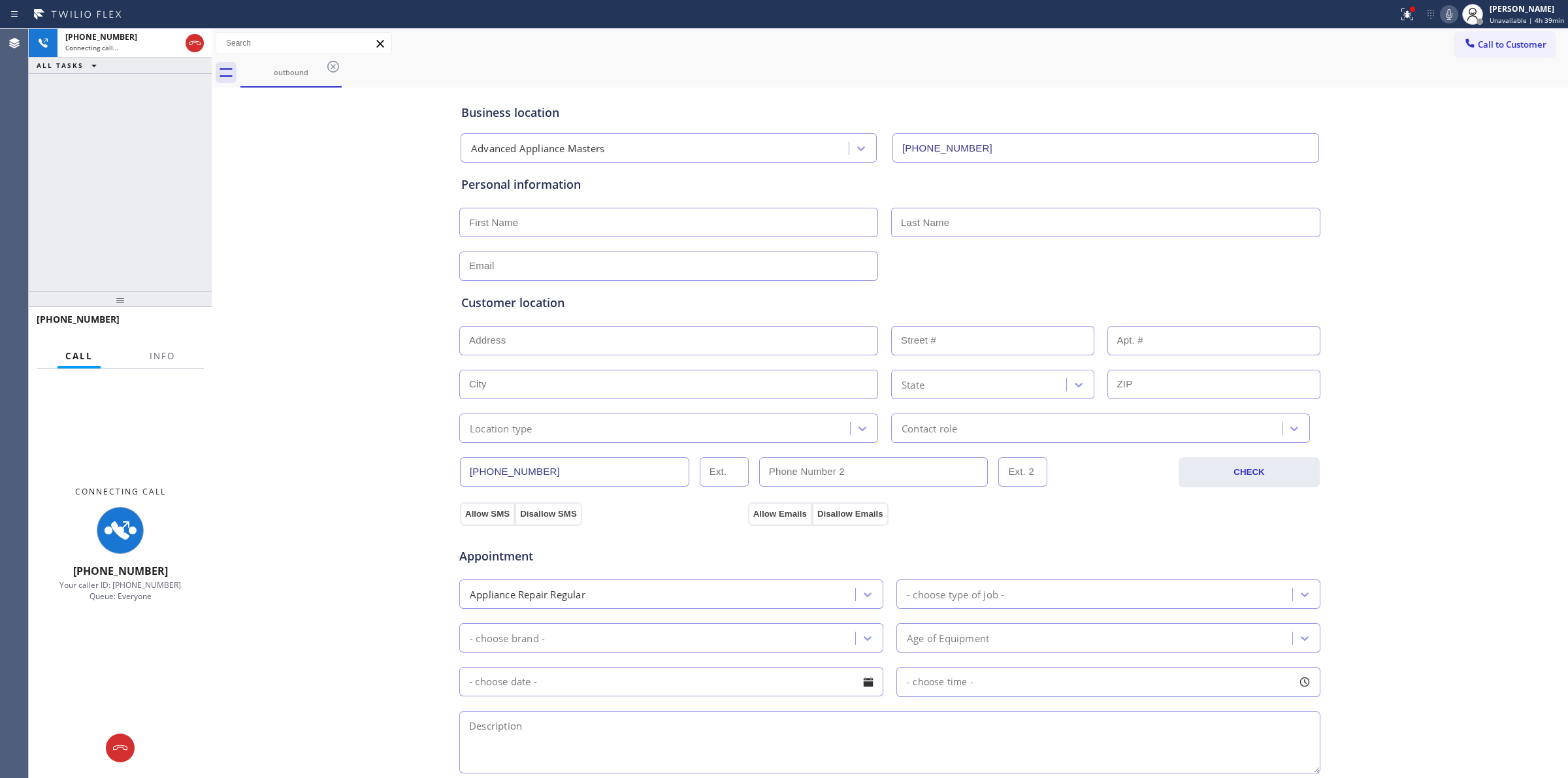
click at [1451, 0] on html "Status report Issues detected These issues could affect your workflow. Please c…" at bounding box center [784, 389] width 1568 height 778
click at [1449, 15] on icon at bounding box center [1449, 14] width 15 height 15
click at [629, 243] on div "Personal information" at bounding box center [890, 228] width 857 height 105
click at [622, 243] on div "Personal information" at bounding box center [890, 228] width 857 height 105
click at [622, 239] on div "Personal information" at bounding box center [890, 228] width 857 height 105
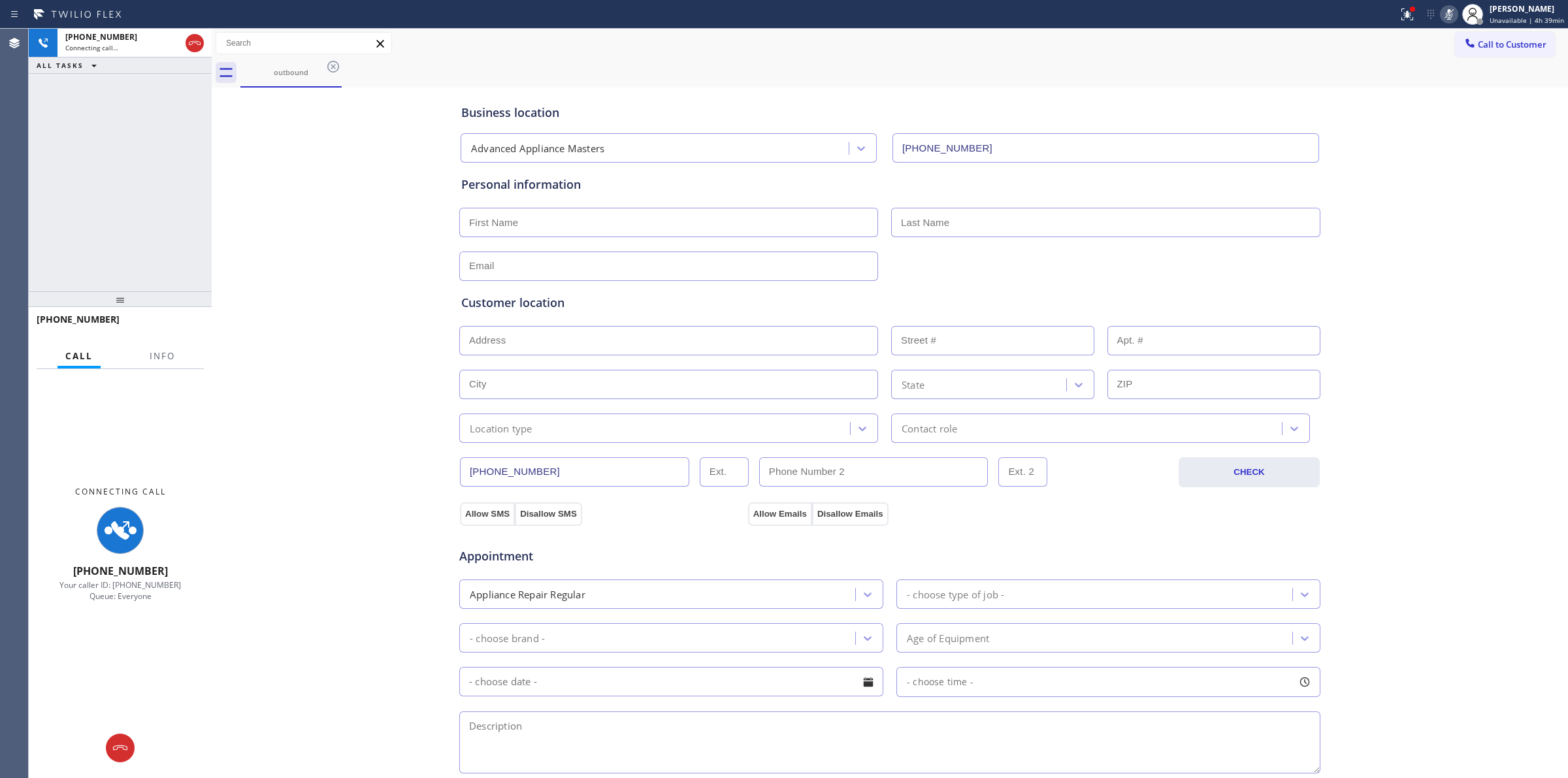
click at [618, 242] on div "Personal information" at bounding box center [890, 228] width 857 height 105
click at [194, 36] on icon at bounding box center [194, 43] width 15 height 15
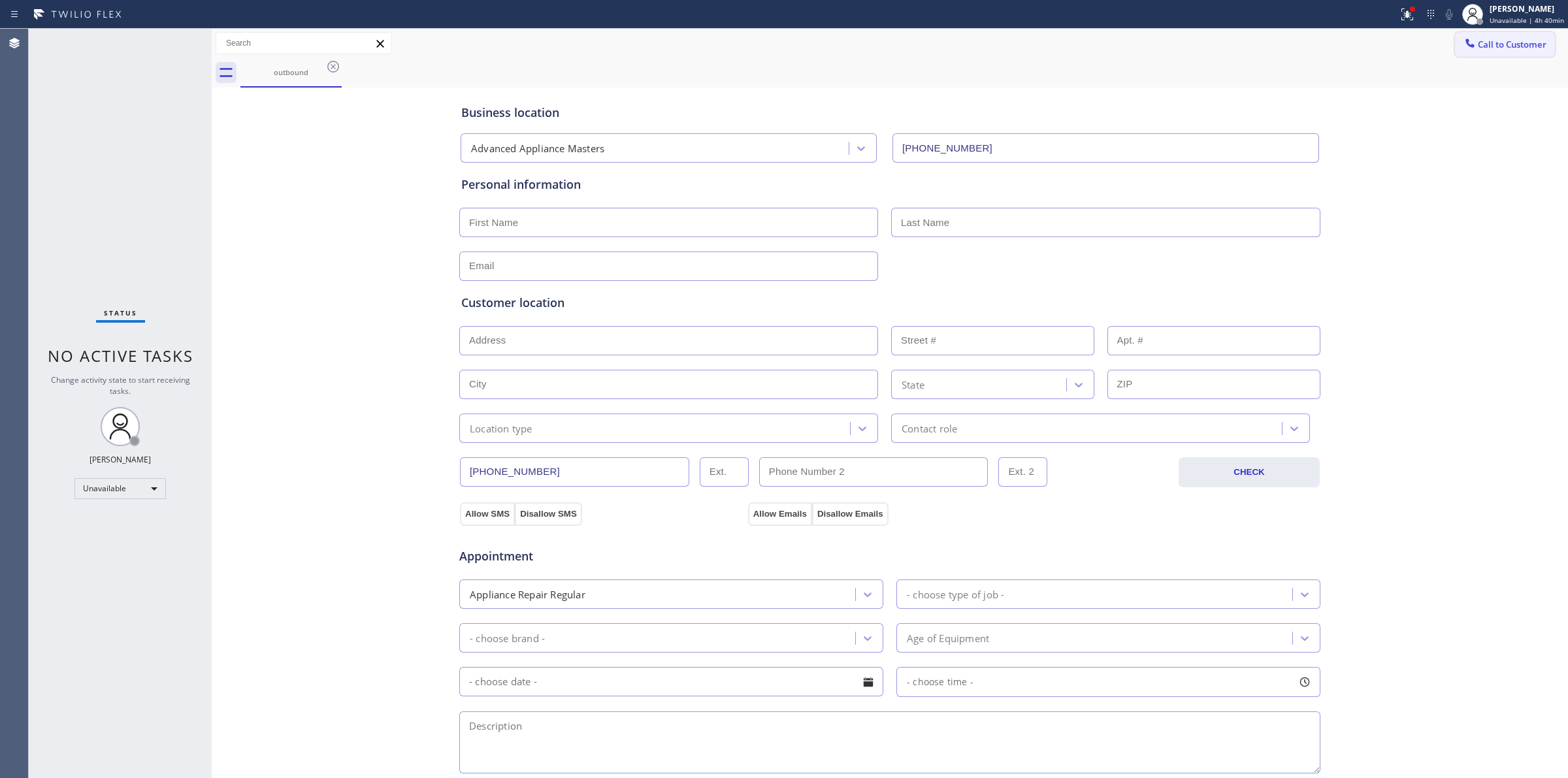
click at [1462, 50] on div at bounding box center [1469, 44] width 15 height 15
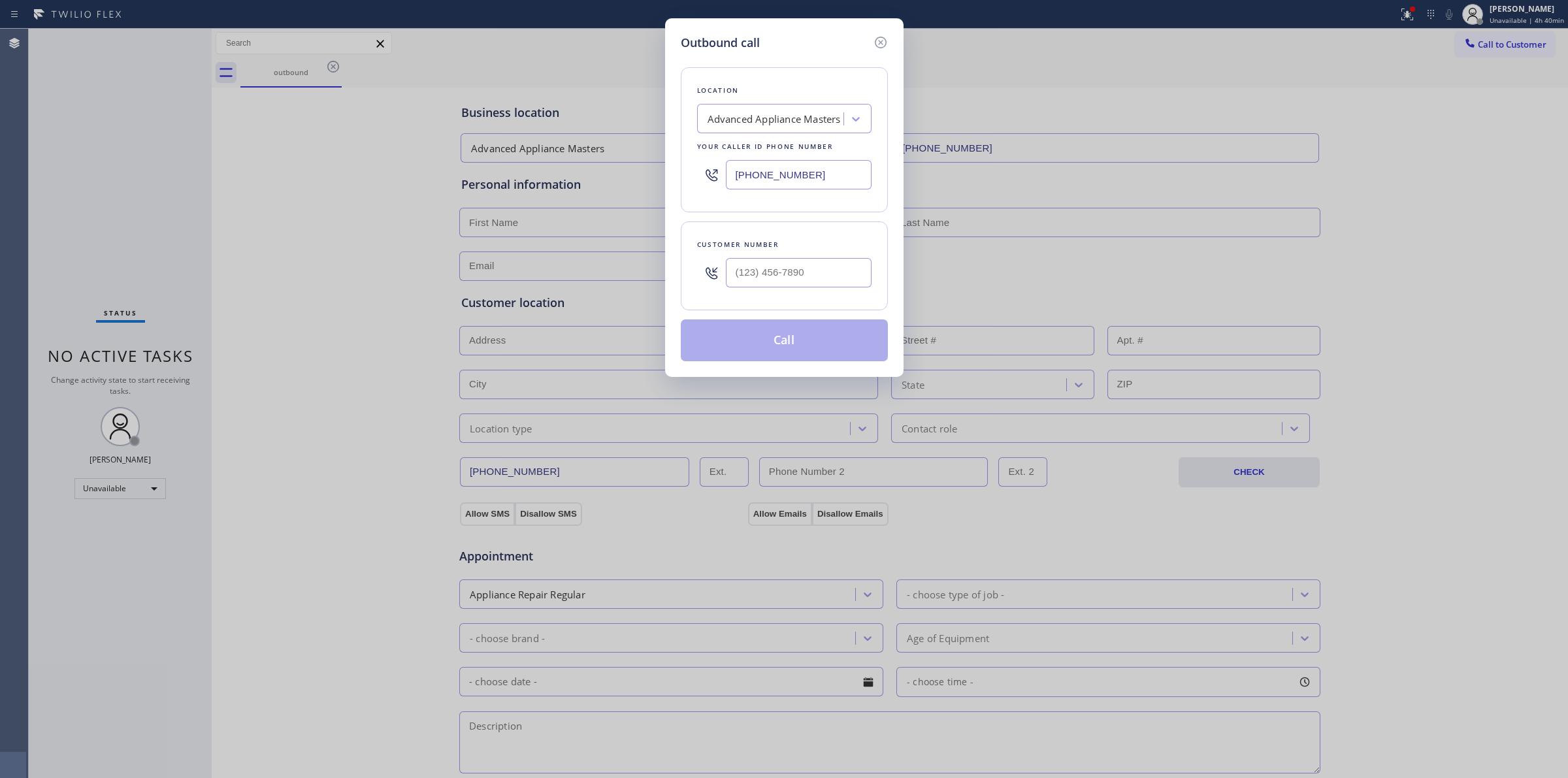
drag, startPoint x: 723, startPoint y: 298, endPoint x: 778, endPoint y: 273, distance: 60.4
click at [723, 297] on div "Customer number" at bounding box center [784, 266] width 208 height 89
paste input "805) 593-3907"
click at [780, 273] on input "[PHONE_NUMBER]" at bounding box center [799, 273] width 145 height 29
click at [781, 115] on div "Advanced Appliance Masters" at bounding box center [774, 119] width 133 height 15
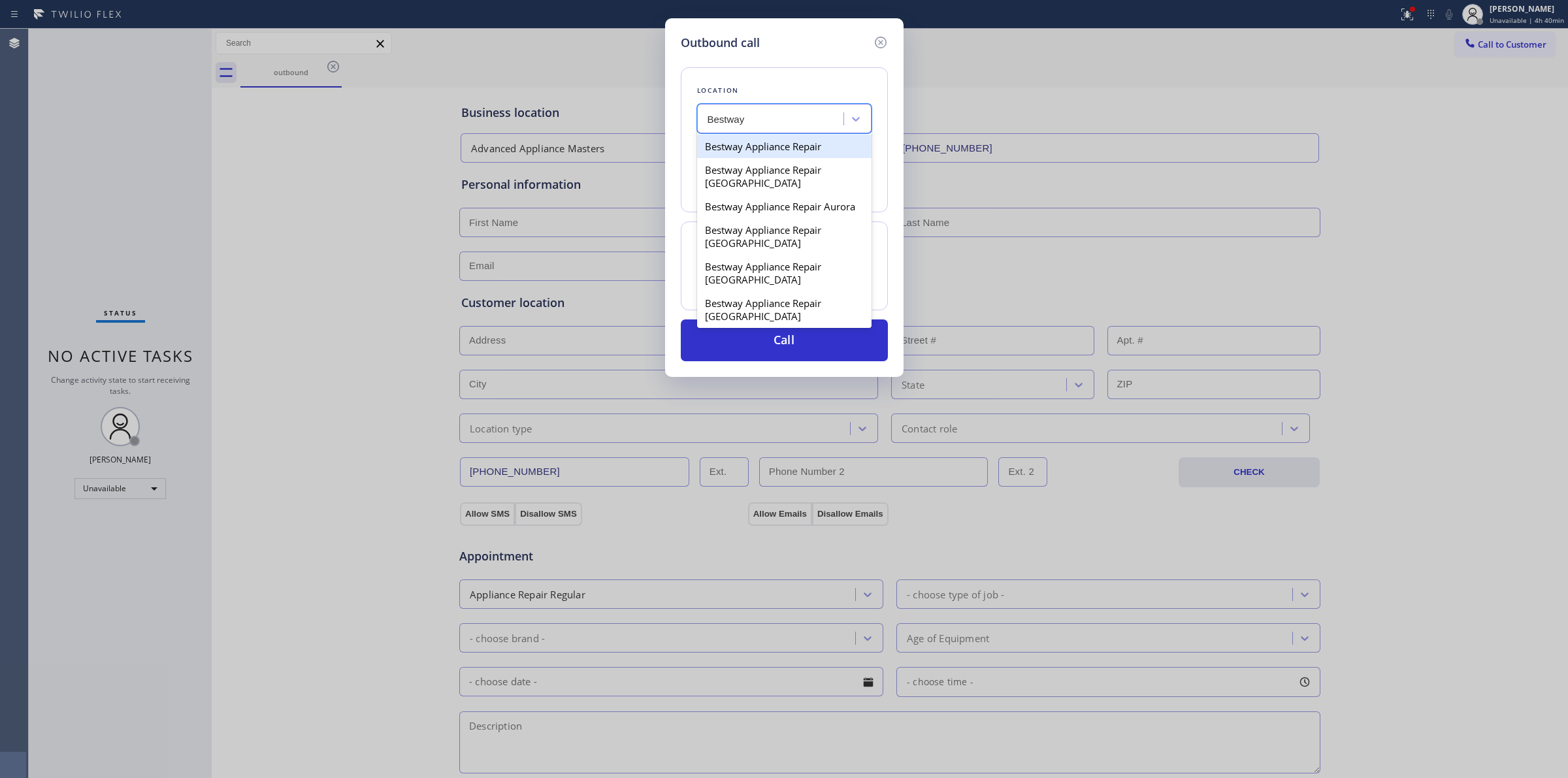
click at [776, 144] on div "Bestway Appliance Repair" at bounding box center [785, 146] width 174 height 23
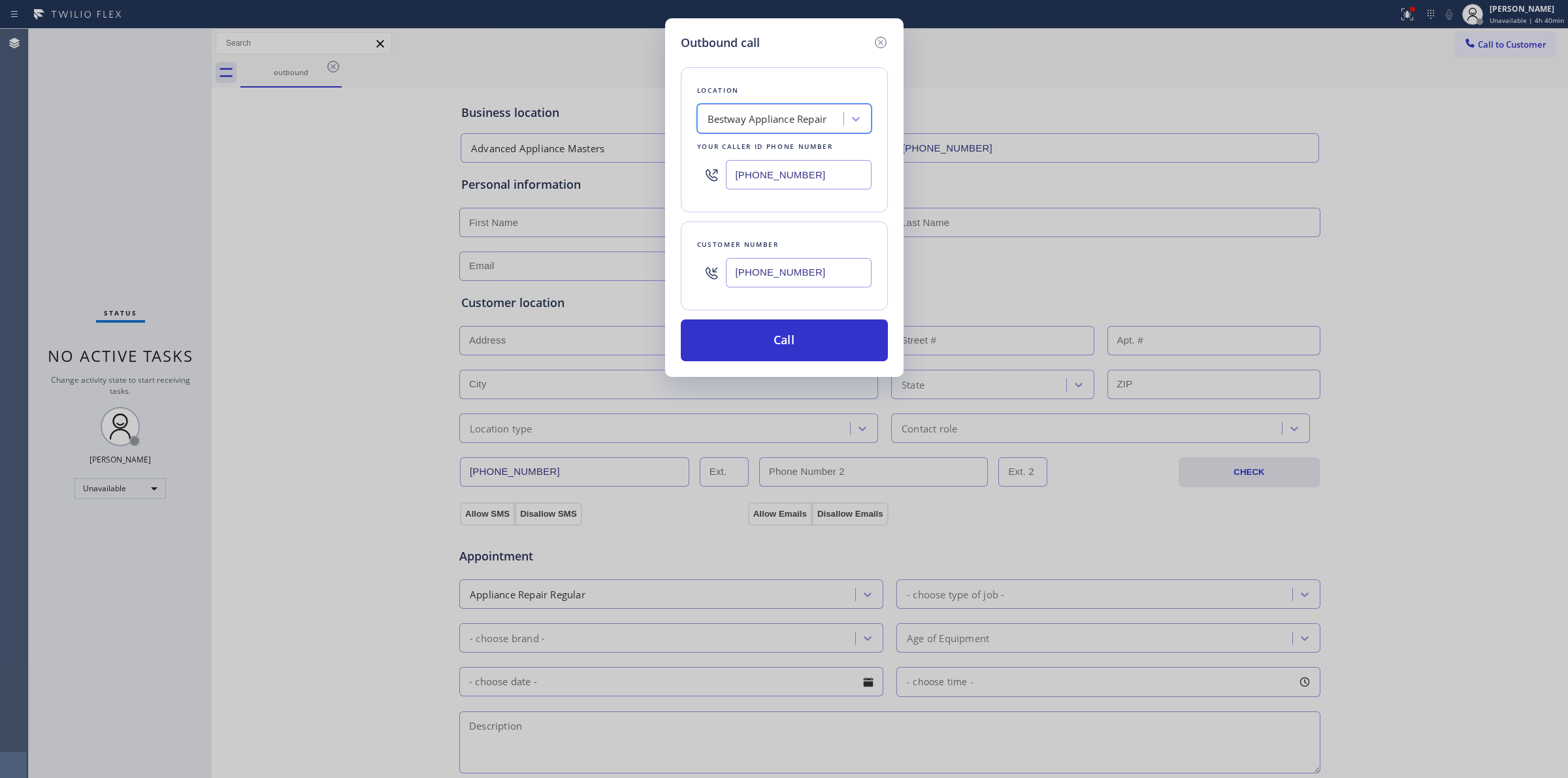
click at [769, 269] on input "[PHONE_NUMBER]" at bounding box center [799, 273] width 145 height 29
click at [772, 330] on button "Call" at bounding box center [784, 341] width 208 height 42
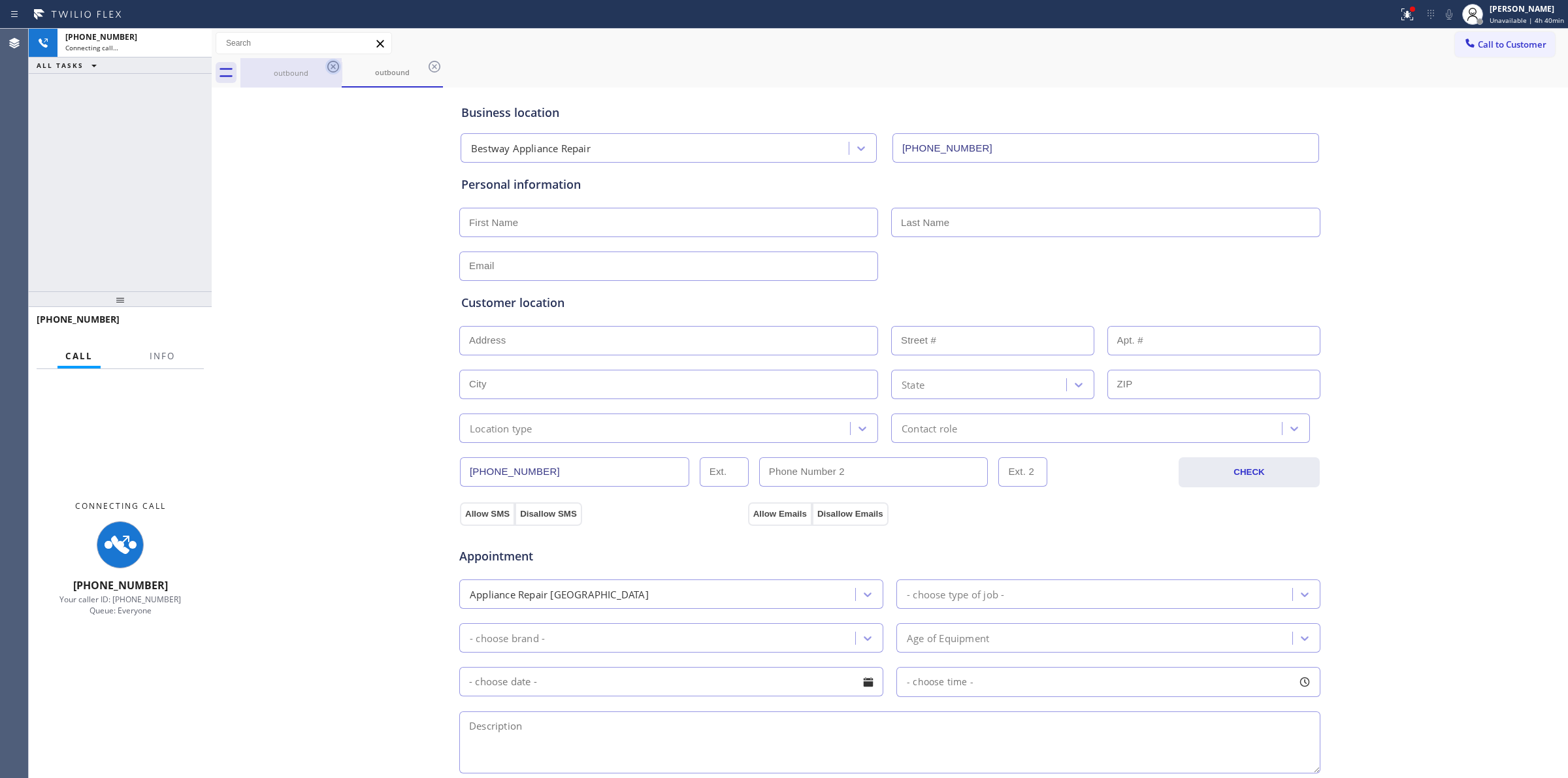
click at [324, 69] on div "outbound" at bounding box center [291, 73] width 99 height 29
click at [337, 67] on icon at bounding box center [333, 66] width 15 height 15
click at [427, 67] on icon at bounding box center [434, 66] width 15 height 15
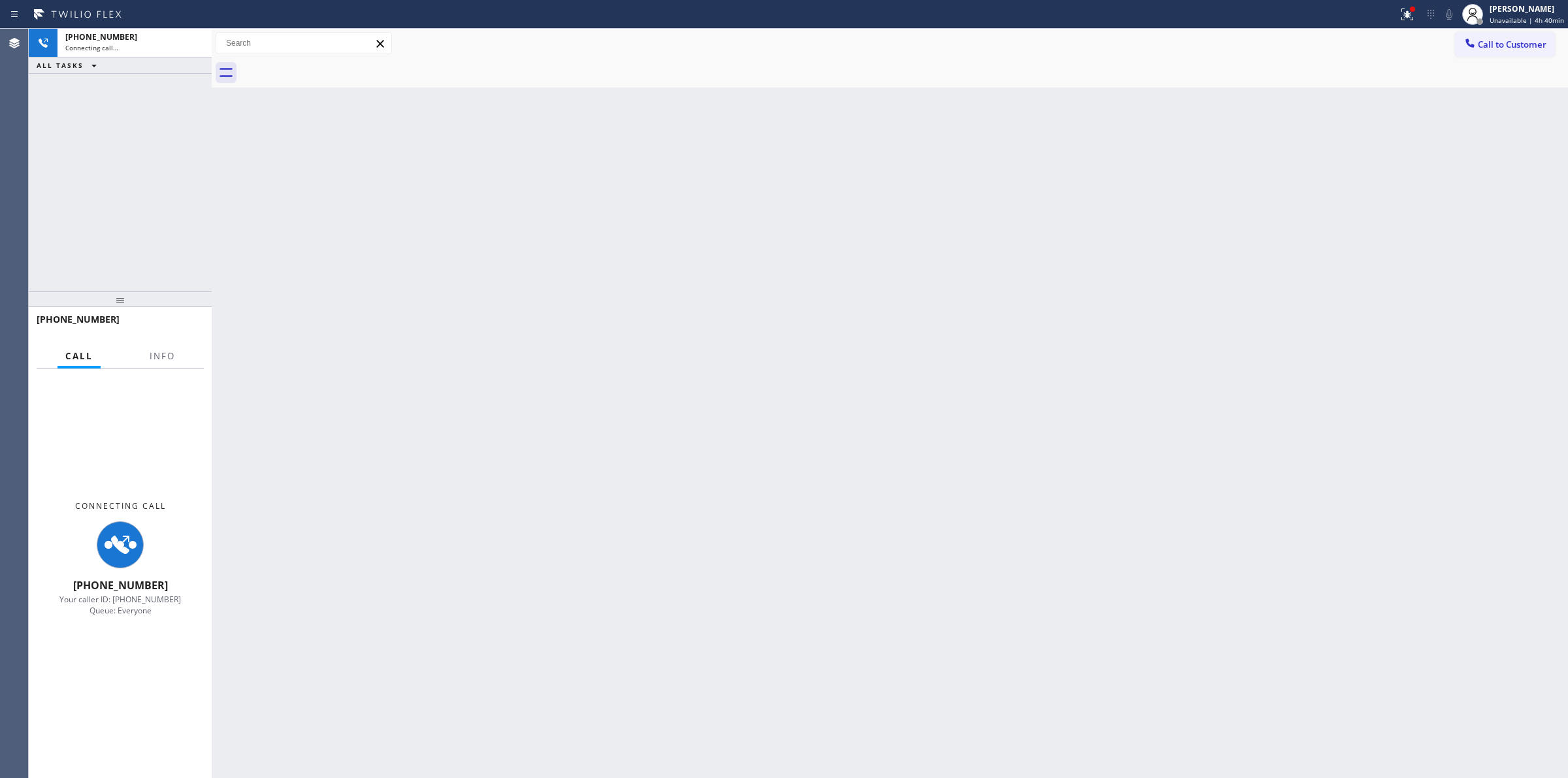
drag, startPoint x: 337, startPoint y: 67, endPoint x: 910, endPoint y: 62, distance: 573.0
click at [341, 67] on div at bounding box center [904, 73] width 1328 height 29
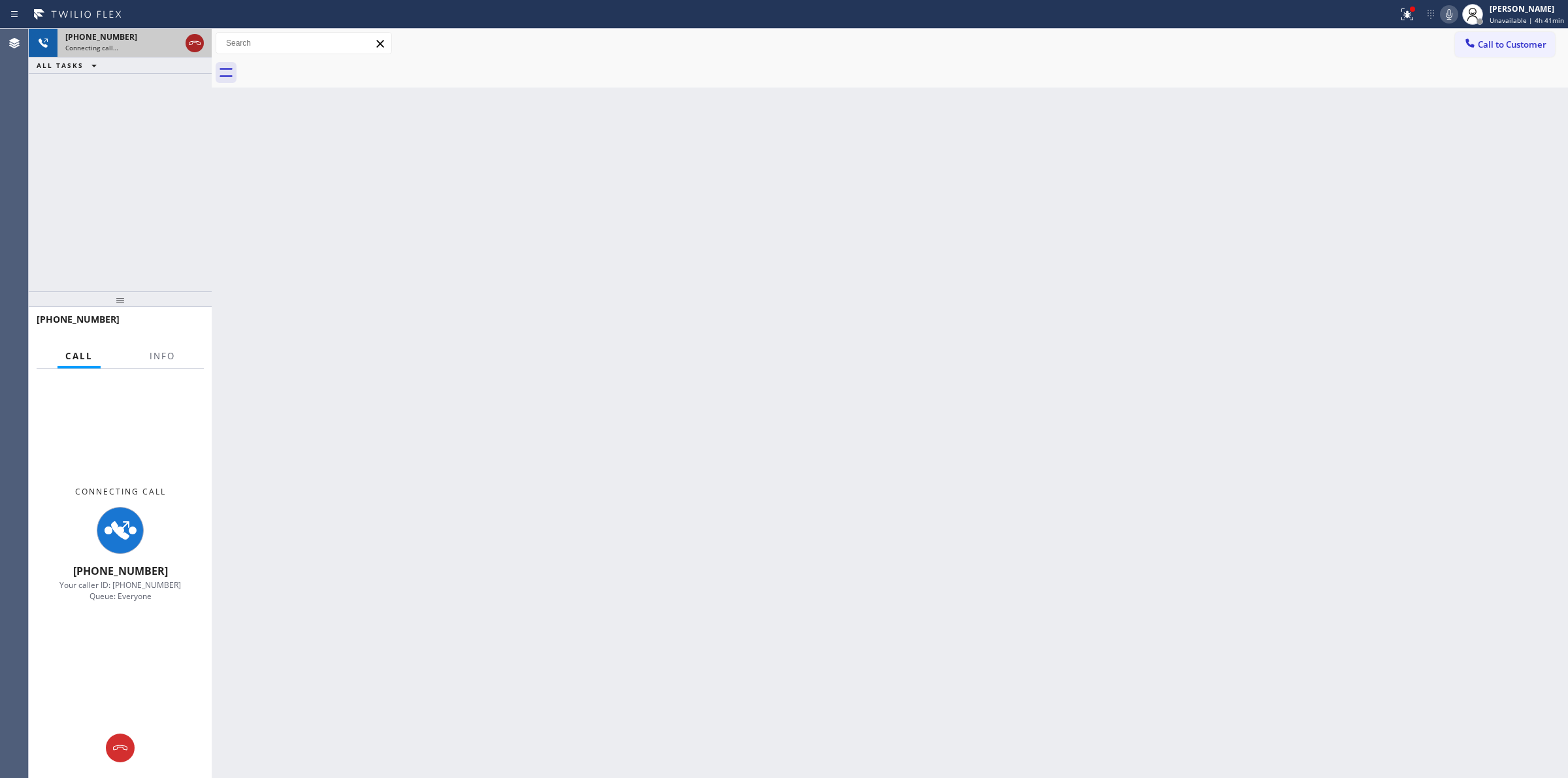
click at [199, 47] on icon at bounding box center [194, 43] width 15 height 15
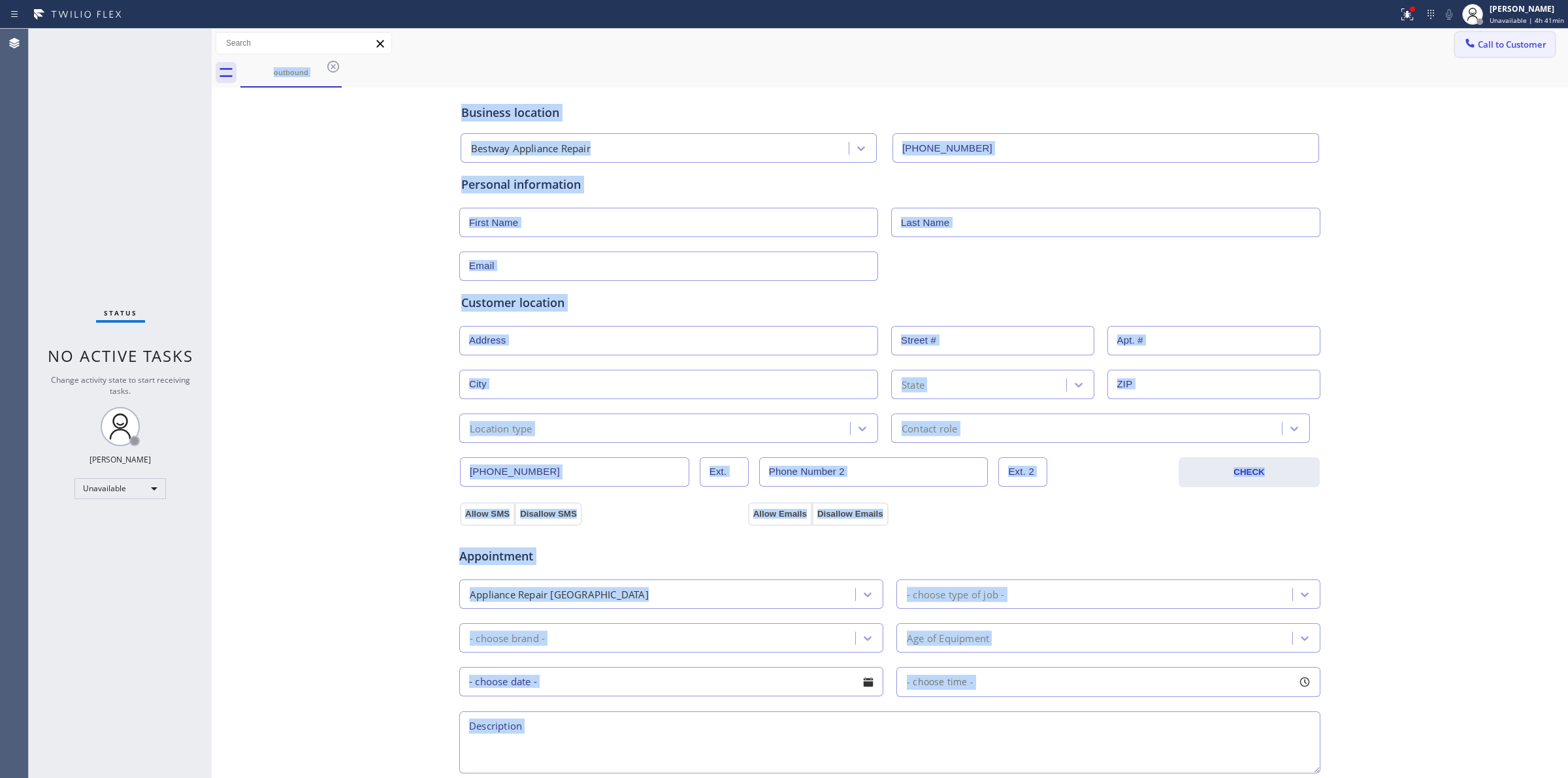
drag, startPoint x: 1503, startPoint y: 41, endPoint x: 1030, endPoint y: 155, distance: 486.5
click at [1500, 43] on span "Call to Customer" at bounding box center [1512, 44] width 69 height 12
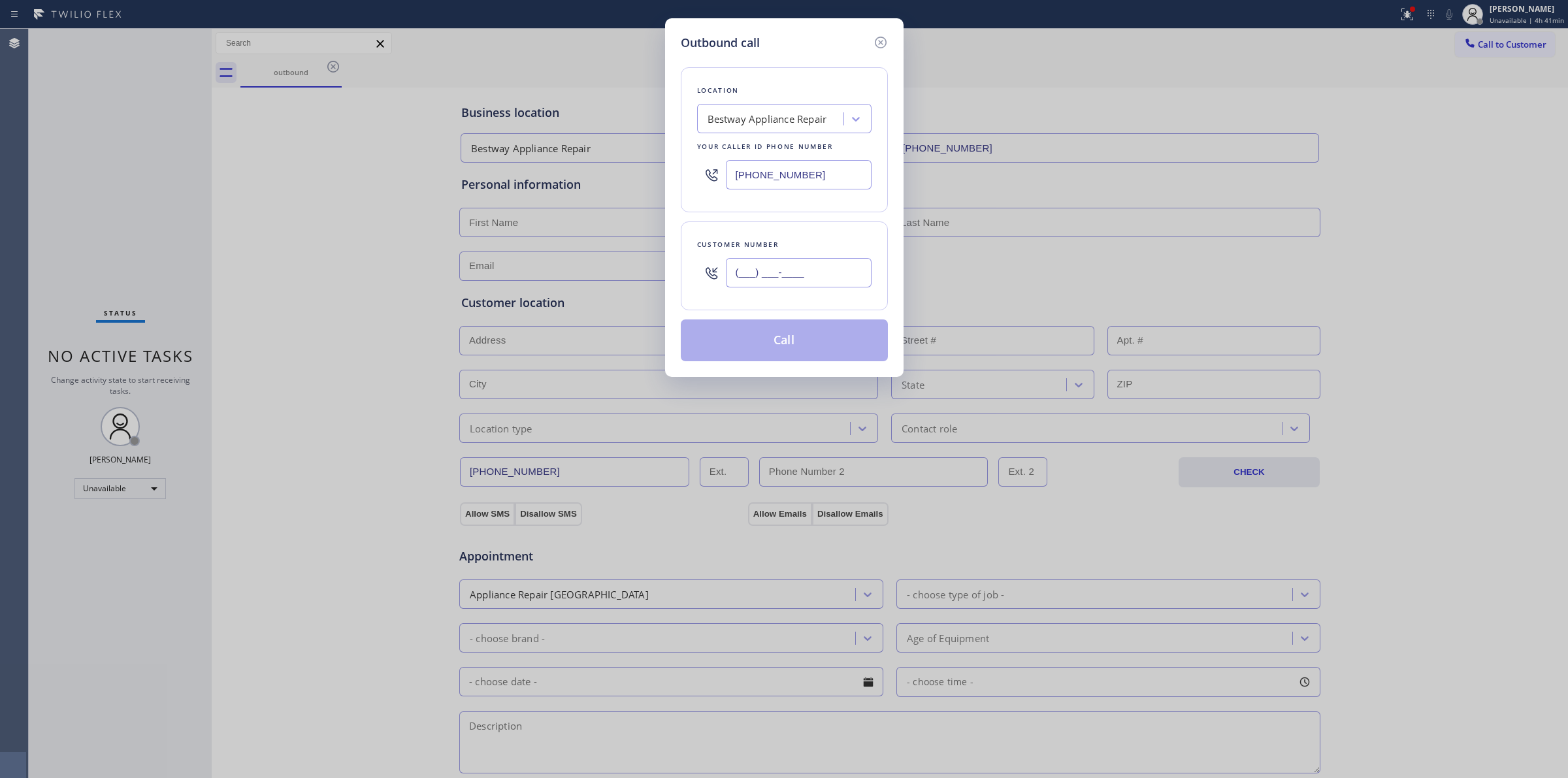
click at [869, 261] on input "(___) ___-____" at bounding box center [799, 273] width 145 height 29
paste input "650) 455-6635"
click at [811, 337] on button "Call" at bounding box center [784, 341] width 208 height 42
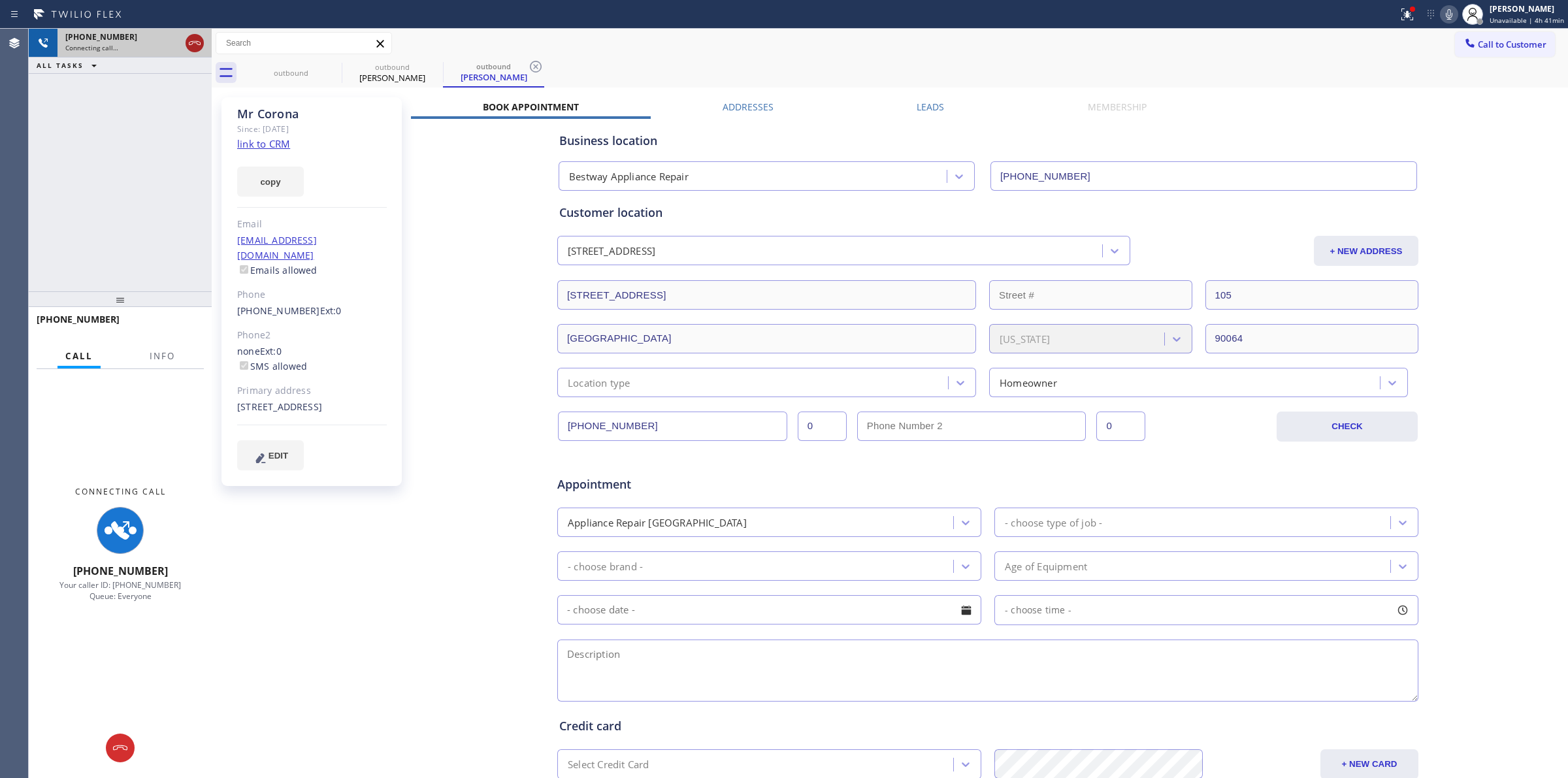
click at [197, 40] on icon at bounding box center [194, 43] width 15 height 15
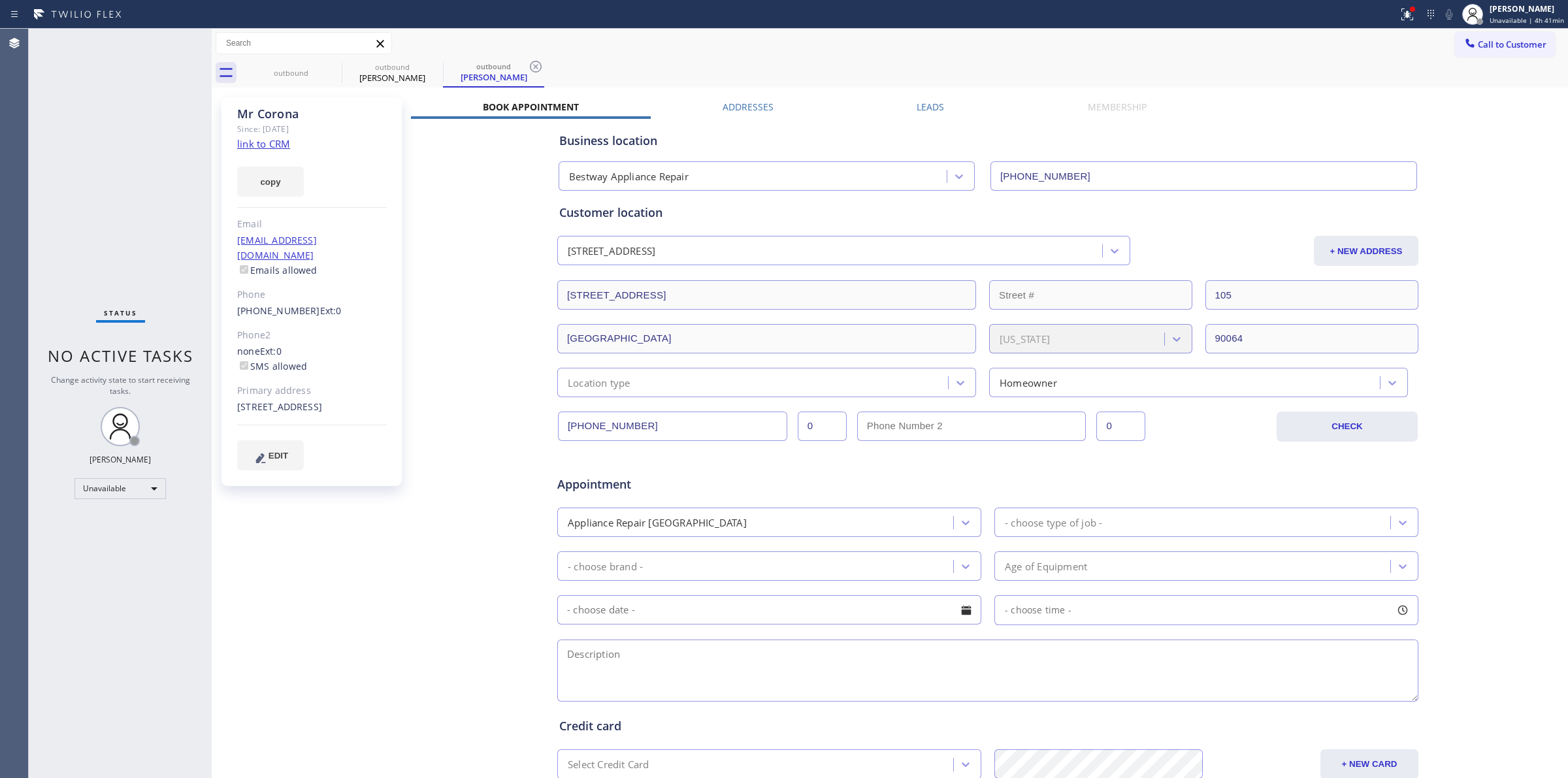
click at [1495, 116] on div "Book Appointment Addresses Leads Membership Business location Bestway Appliance…" at bounding box center [987, 519] width 1154 height 837
click at [430, 63] on icon at bounding box center [434, 66] width 15 height 15
click at [430, 63] on icon at bounding box center [434, 66] width 12 height 12
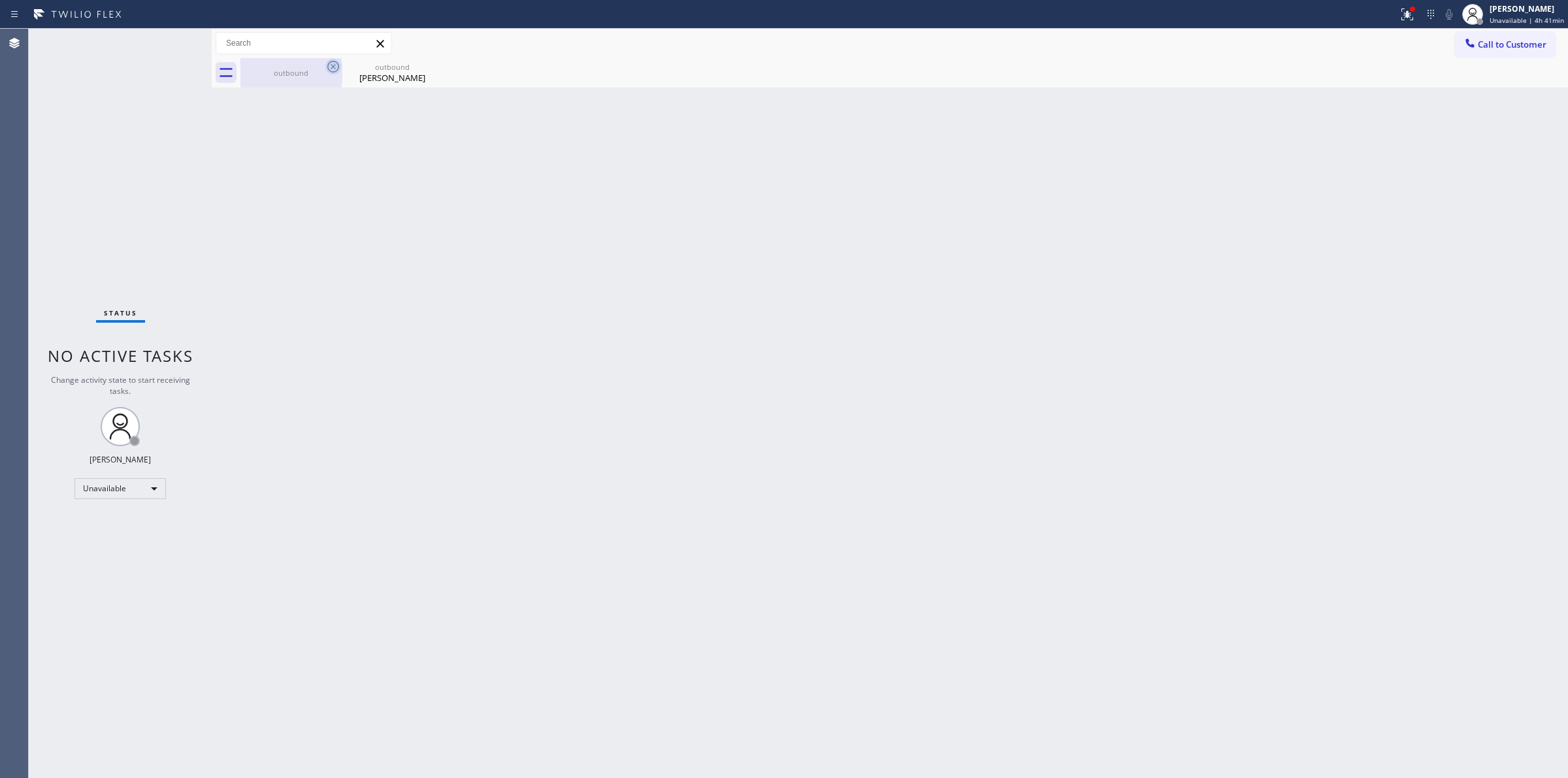
click at [331, 67] on div "outbound" at bounding box center [291, 73] width 101 height 29
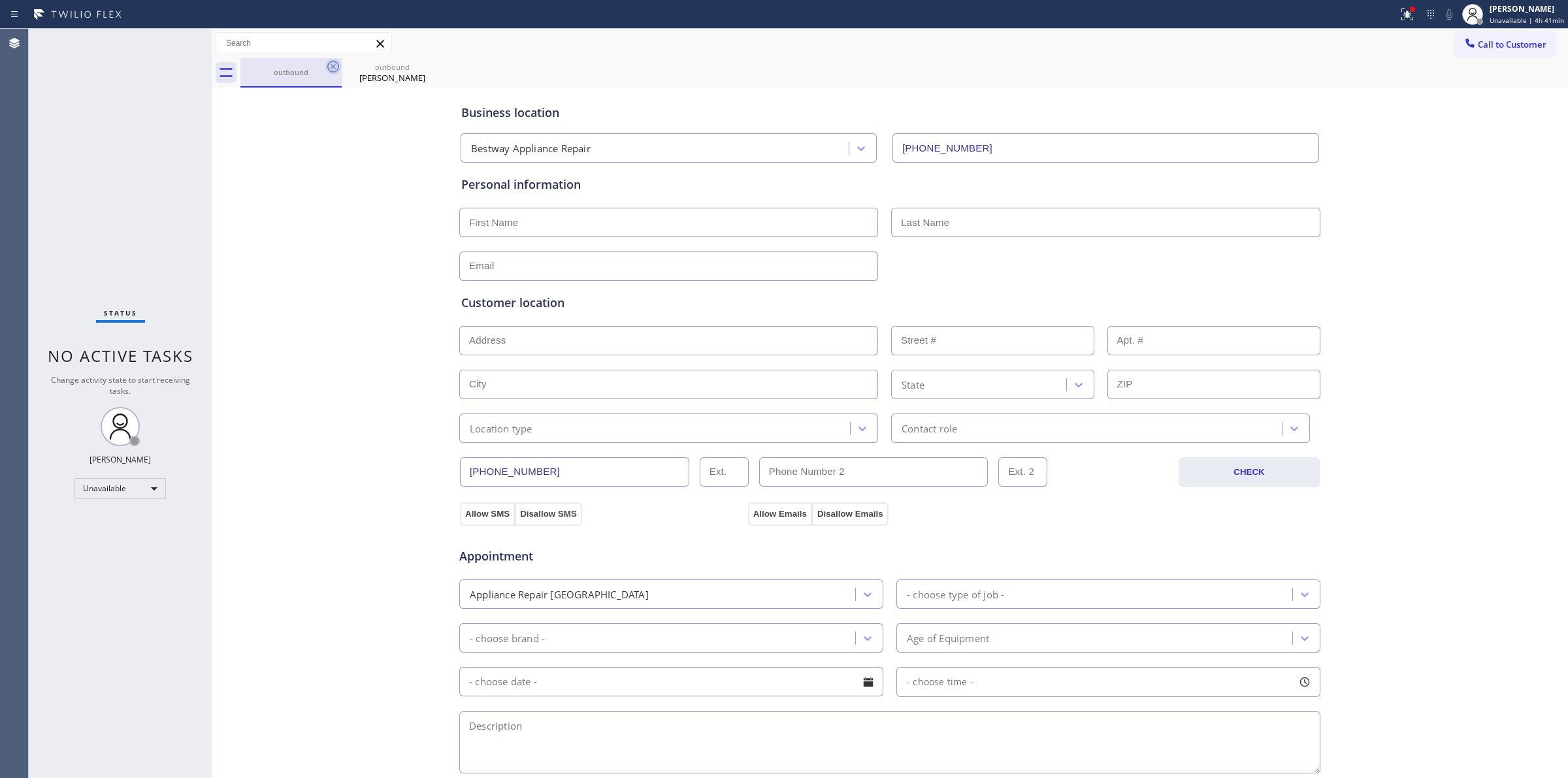
click at [331, 67] on icon at bounding box center [333, 66] width 15 height 15
click at [0, 0] on icon at bounding box center [0, 0] width 0 height 0
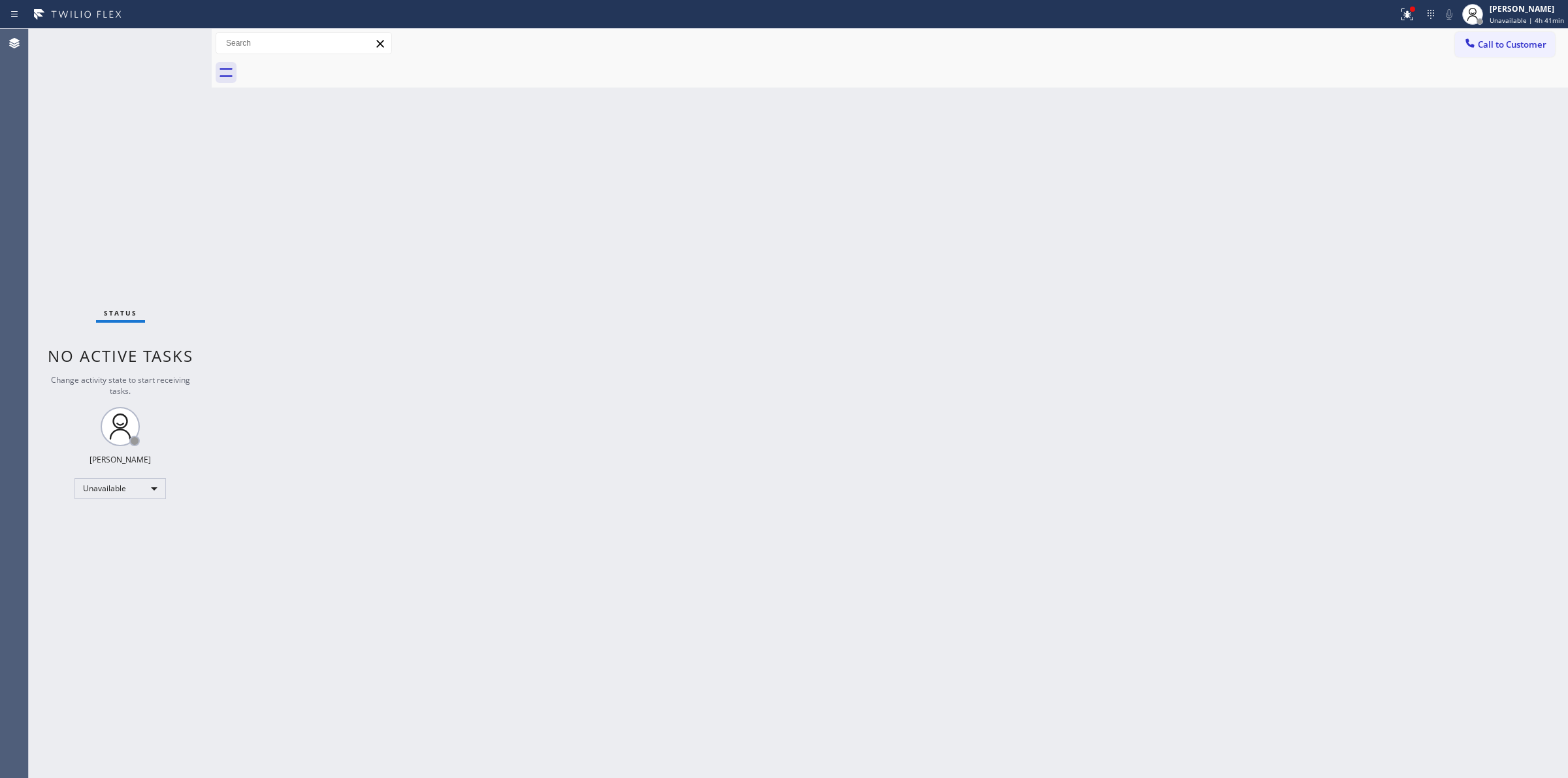
click at [331, 67] on div at bounding box center [904, 73] width 1328 height 29
drag, startPoint x: 1516, startPoint y: 46, endPoint x: 1239, endPoint y: 134, distance: 290.6
click at [1514, 47] on span "Call to Customer" at bounding box center [1512, 44] width 69 height 12
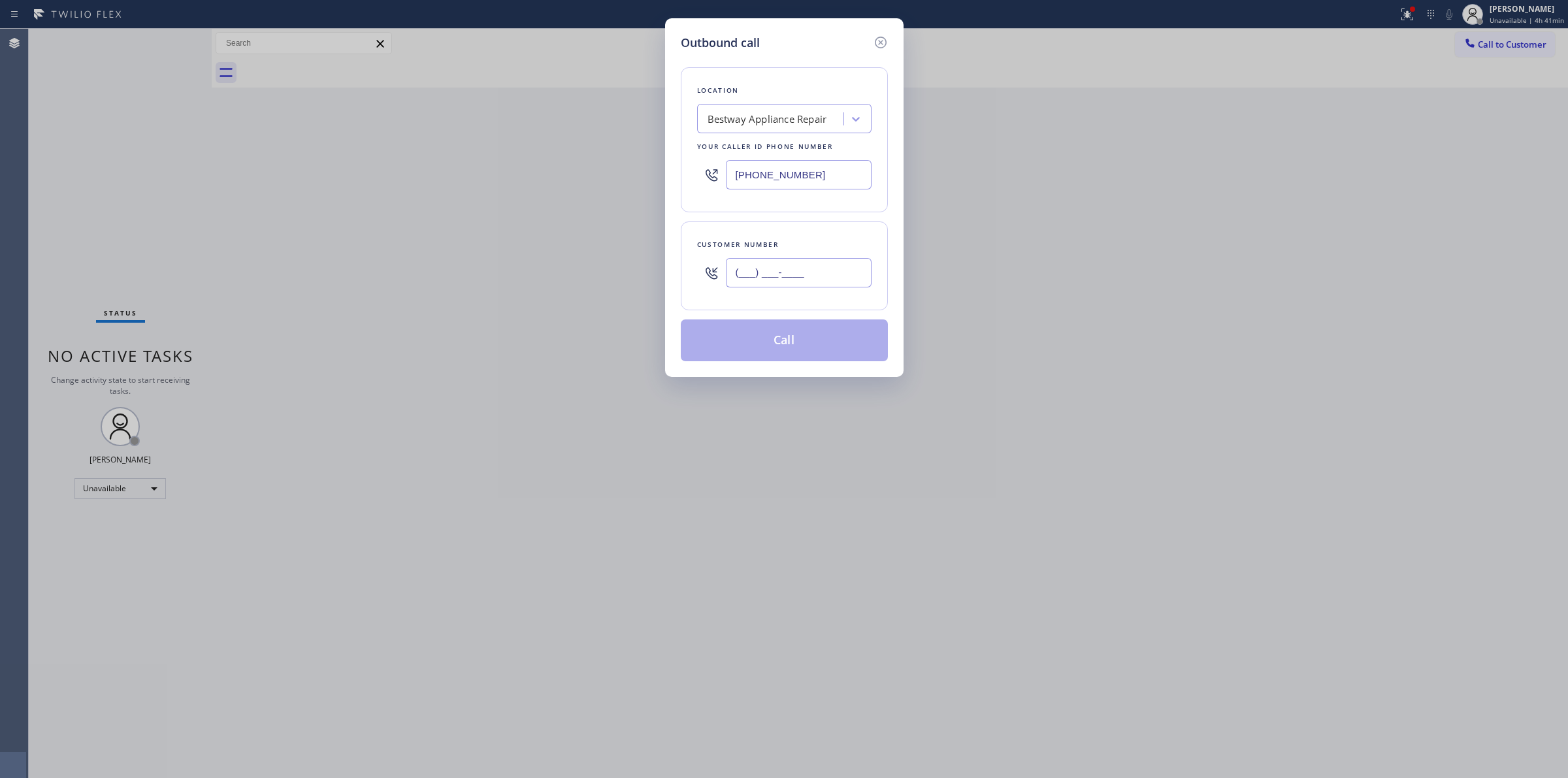
click at [841, 274] on input "(___) ___-____" at bounding box center [799, 273] width 145 height 29
paste input "646) 889-9033"
click at [807, 109] on div "Bestway Appliance Repair" at bounding box center [772, 119] width 142 height 23
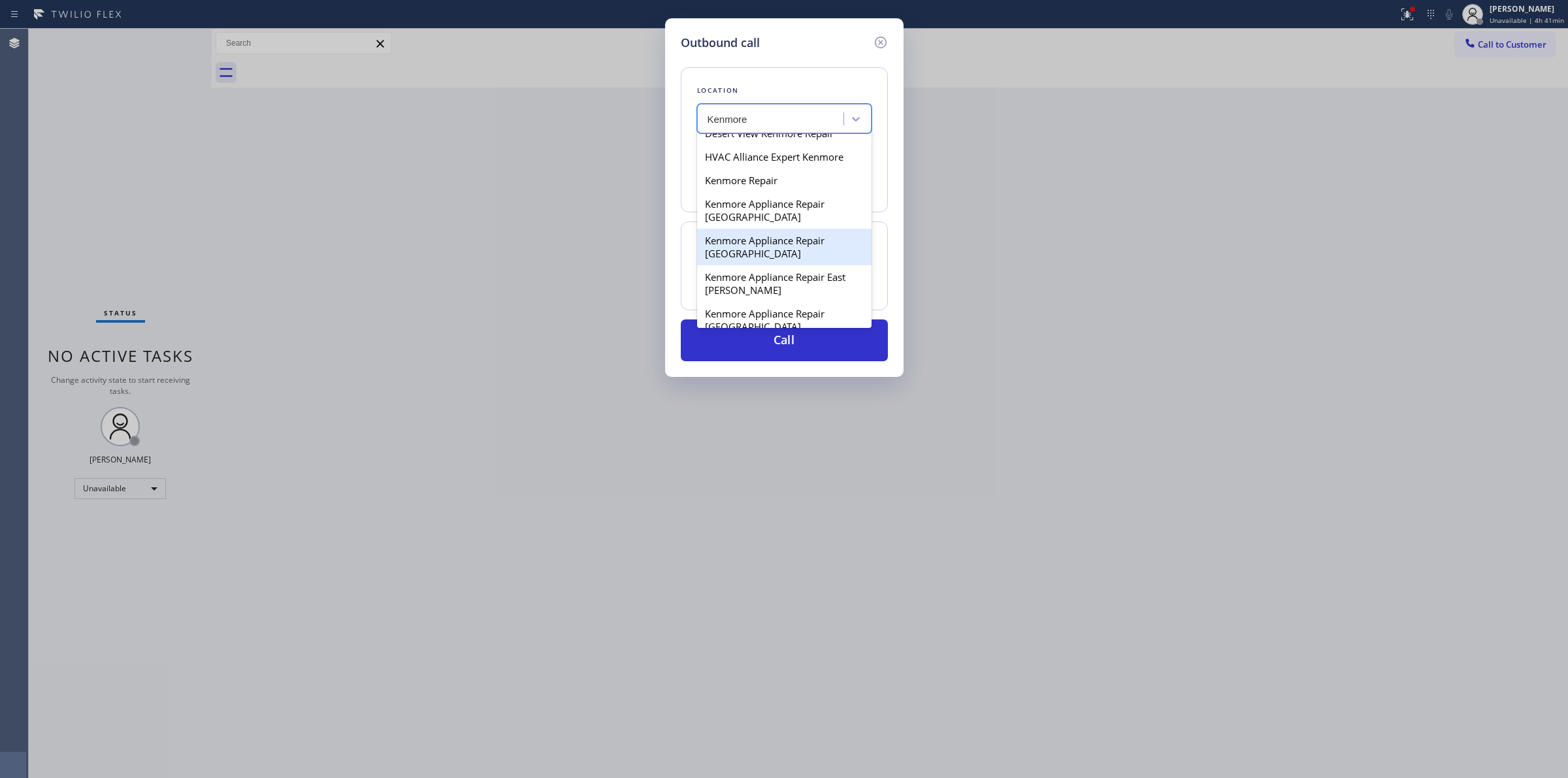
scroll to position [82, 0]
click at [759, 257] on div "Kenmore Appliance Repair [GEOGRAPHIC_DATA]" at bounding box center [785, 238] width 174 height 36
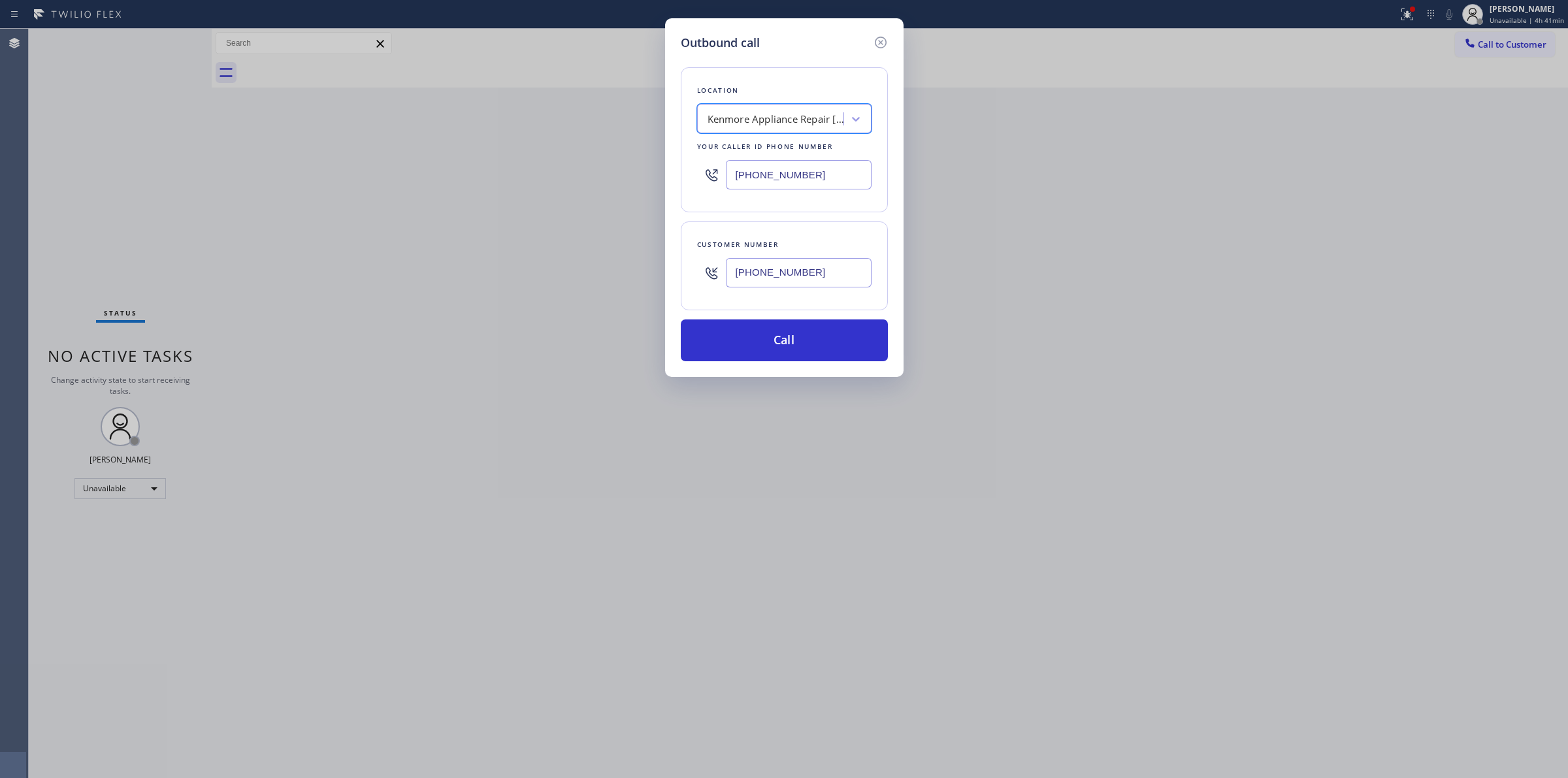
click at [766, 274] on input "[PHONE_NUMBER]" at bounding box center [799, 273] width 145 height 29
click at [778, 350] on button "Call" at bounding box center [784, 341] width 208 height 42
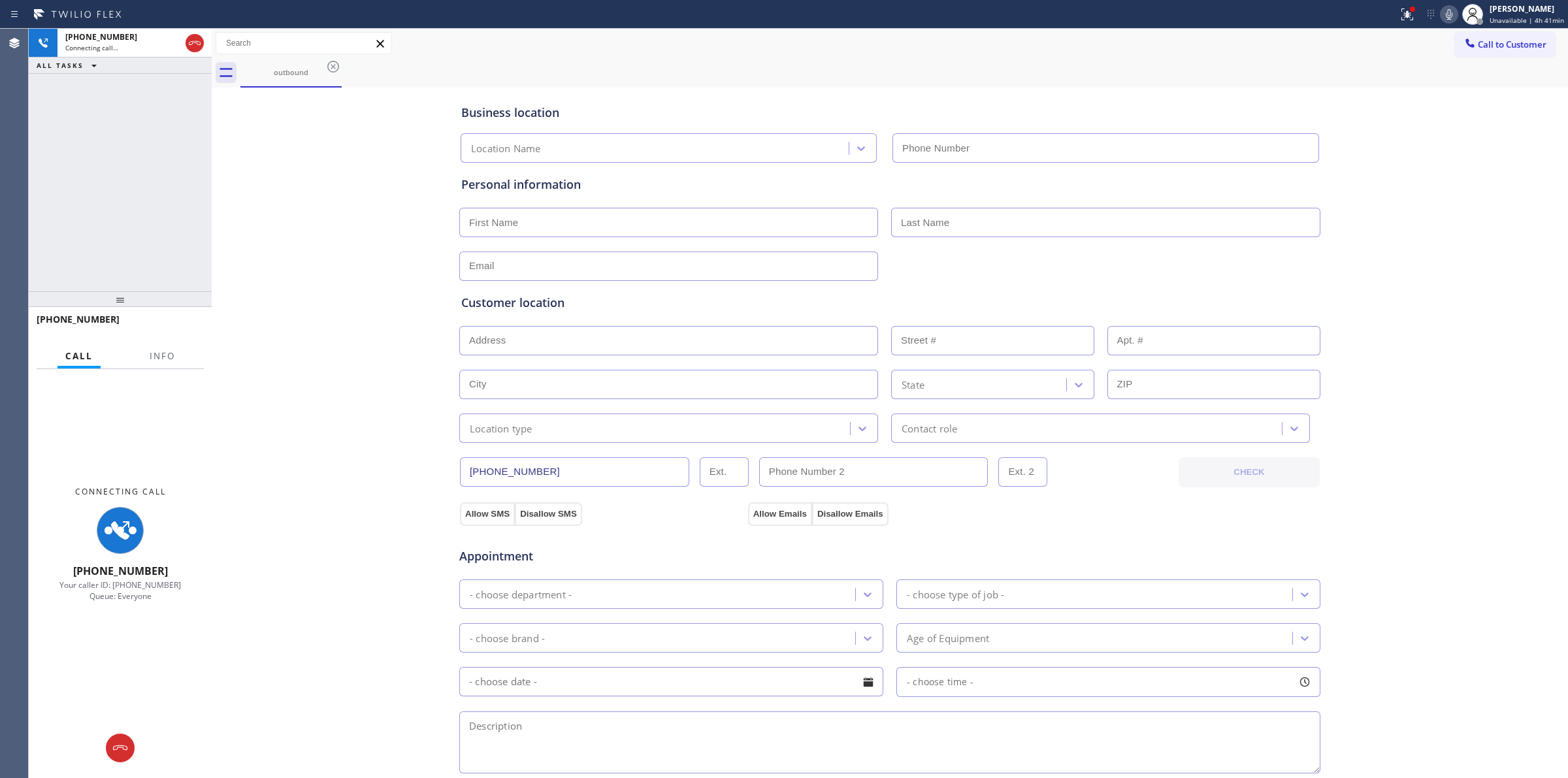
drag, startPoint x: 958, startPoint y: 73, endPoint x: 905, endPoint y: 52, distance: 57.0
click at [951, 73] on div "outbound" at bounding box center [904, 73] width 1328 height 29
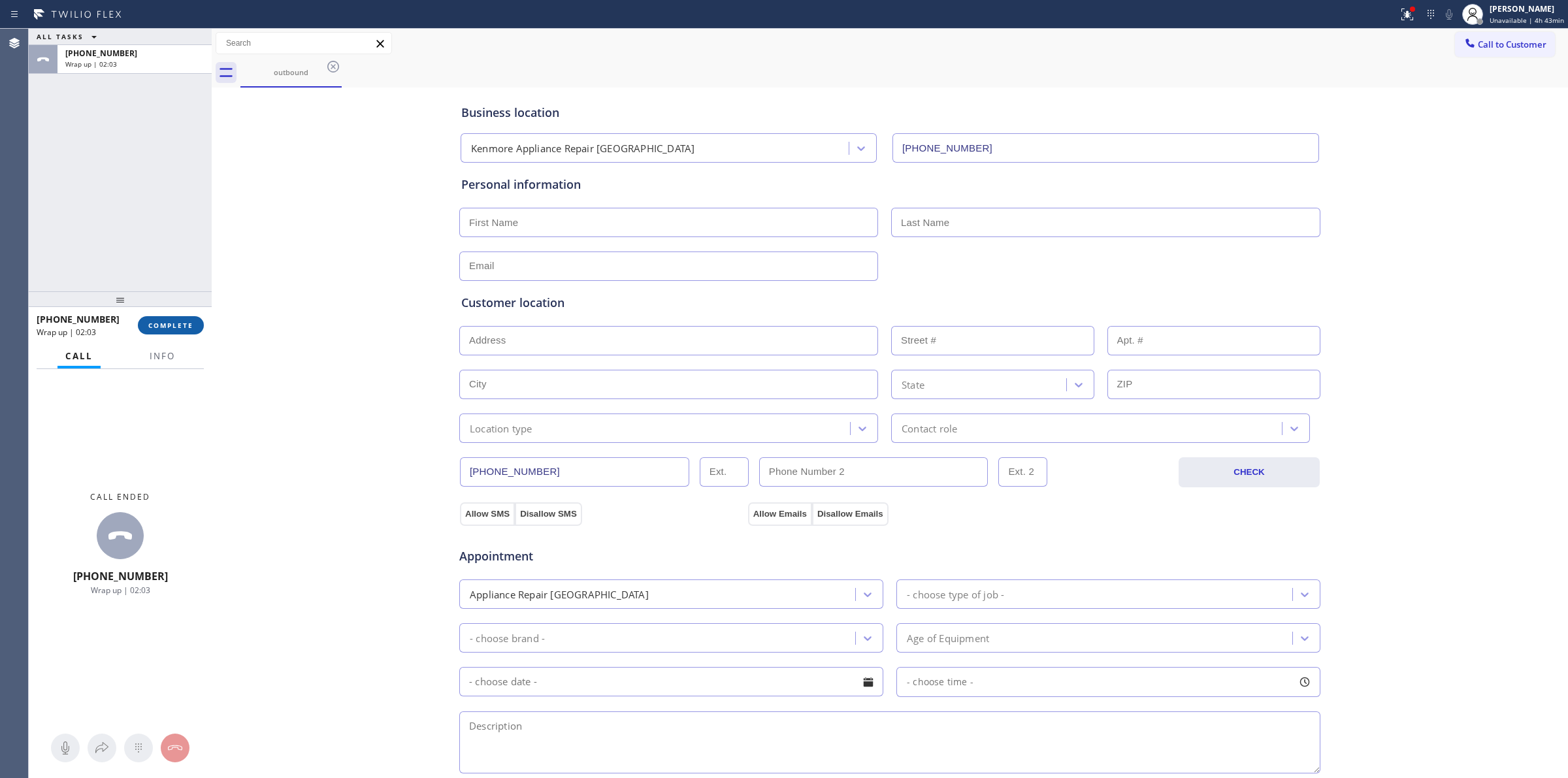
click at [170, 322] on span "COMPLETE" at bounding box center [171, 324] width 45 height 9
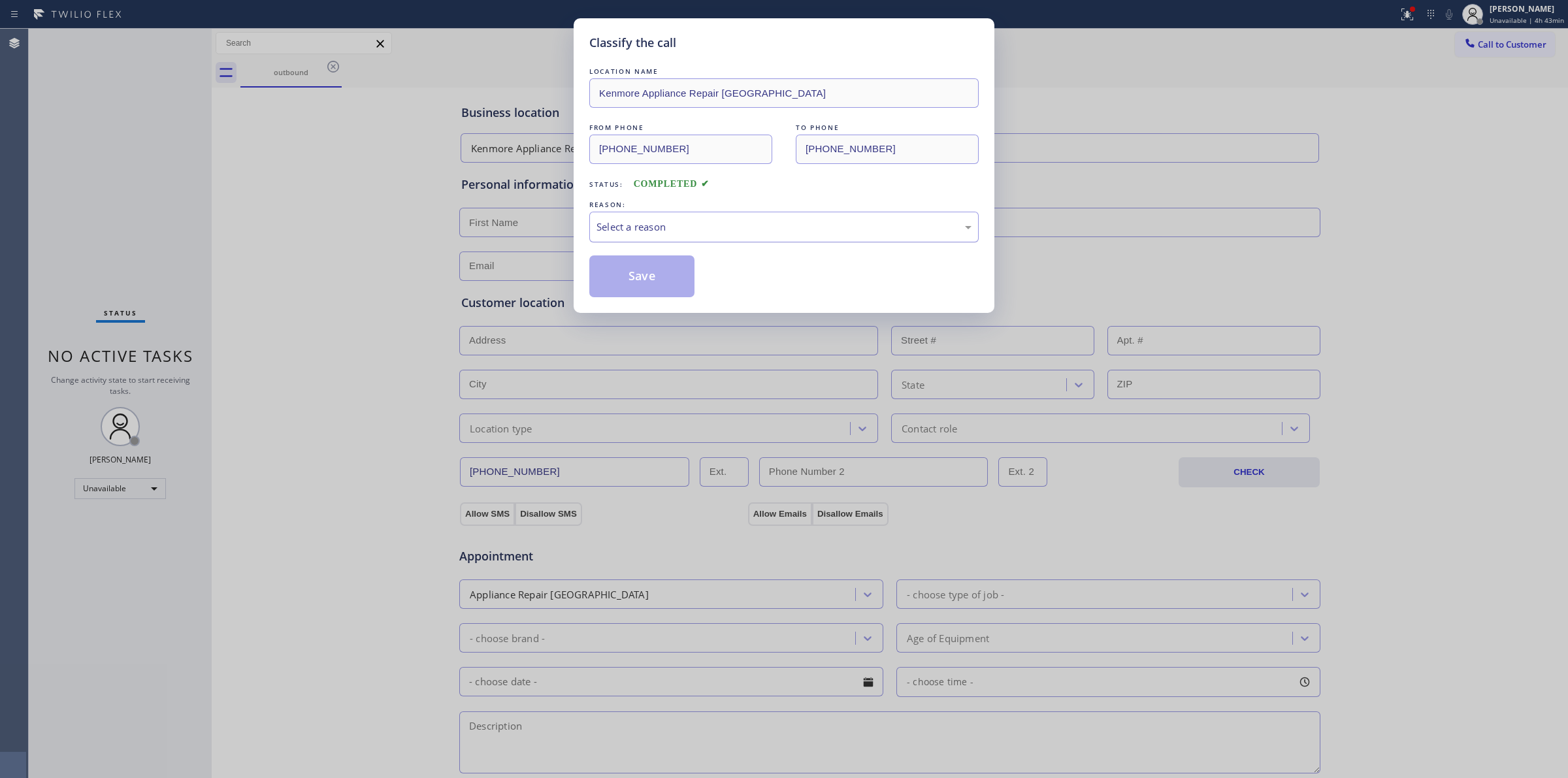
click at [811, 221] on div "Select a reason" at bounding box center [784, 227] width 375 height 15
click at [652, 282] on button "Save" at bounding box center [642, 276] width 105 height 42
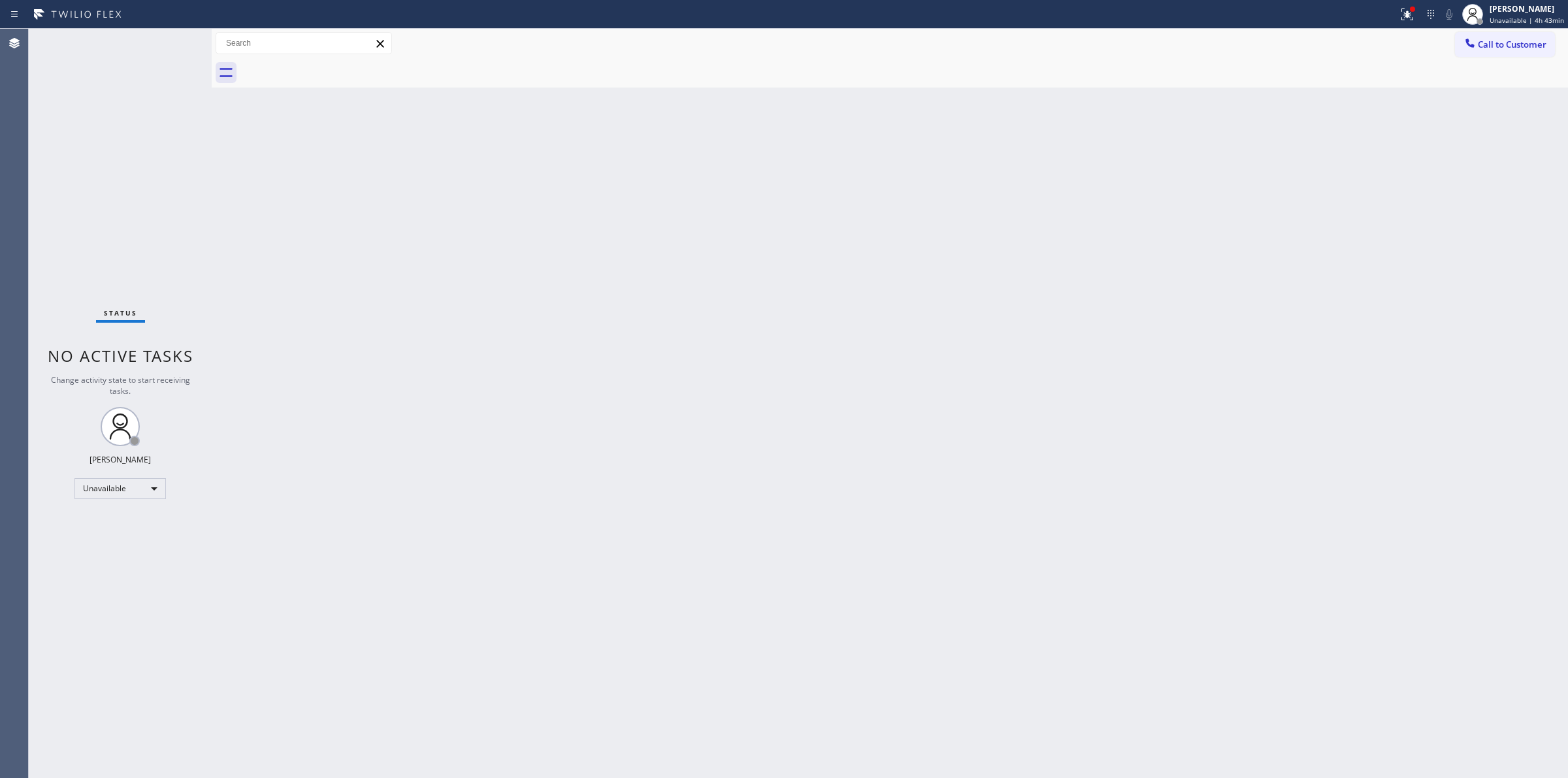
drag, startPoint x: 975, startPoint y: 392, endPoint x: 1144, endPoint y: 186, distance: 266.5
click at [974, 387] on div "Back to Dashboard Change Sender ID Customers Technicians Select a contact Outbo…" at bounding box center [890, 404] width 1356 height 749
drag, startPoint x: 1510, startPoint y: 44, endPoint x: 1124, endPoint y: 144, distance: 398.7
click at [1510, 46] on span "Call to Customer" at bounding box center [1512, 44] width 69 height 12
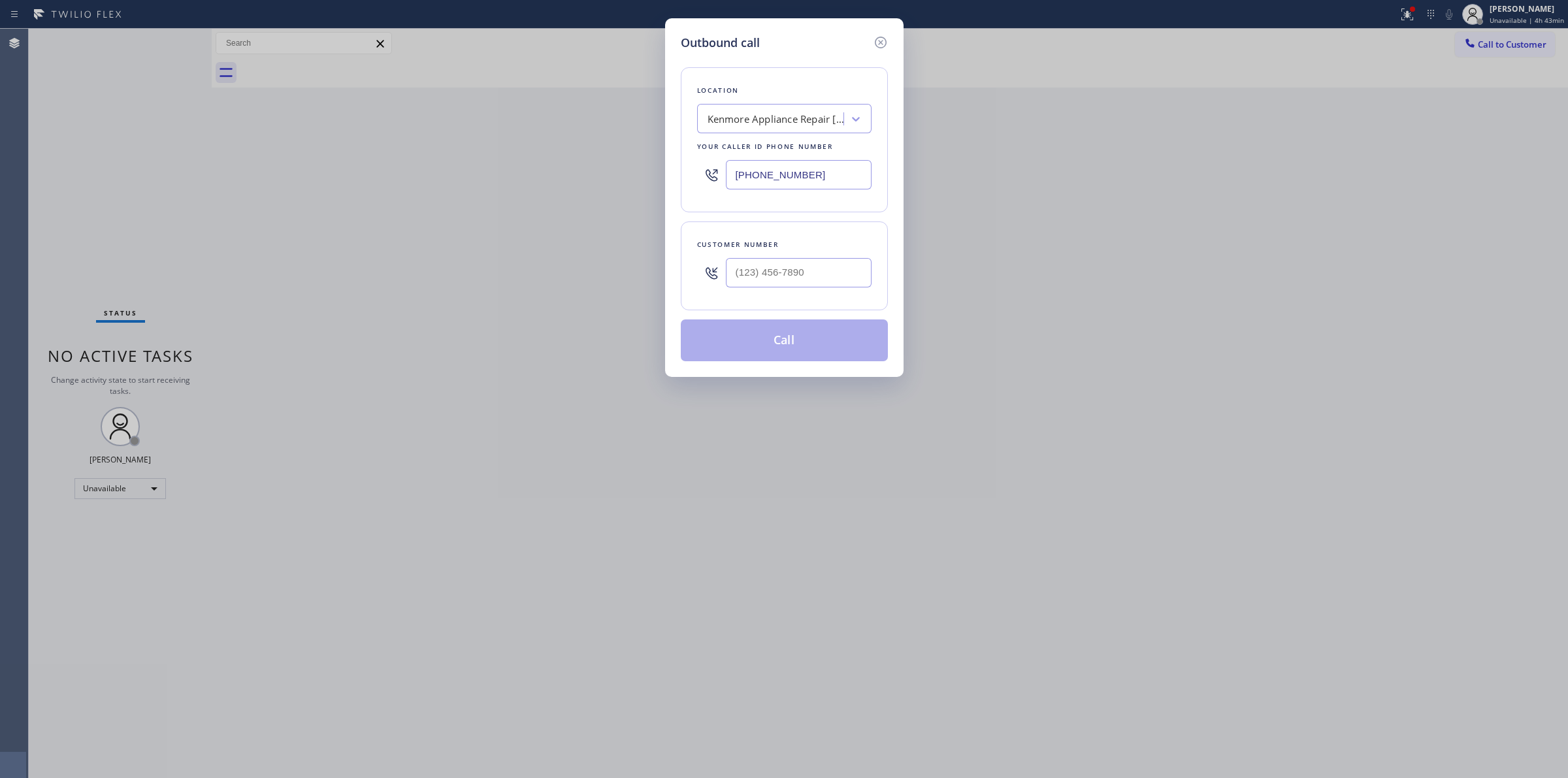
click at [846, 290] on div at bounding box center [799, 273] width 145 height 43
click at [835, 279] on input "(___) ___-____" at bounding box center [799, 273] width 145 height 29
paste input "510) 686-4295"
click at [763, 115] on div "Kenmore Appliance Repair [GEOGRAPHIC_DATA]" at bounding box center [777, 119] width 137 height 15
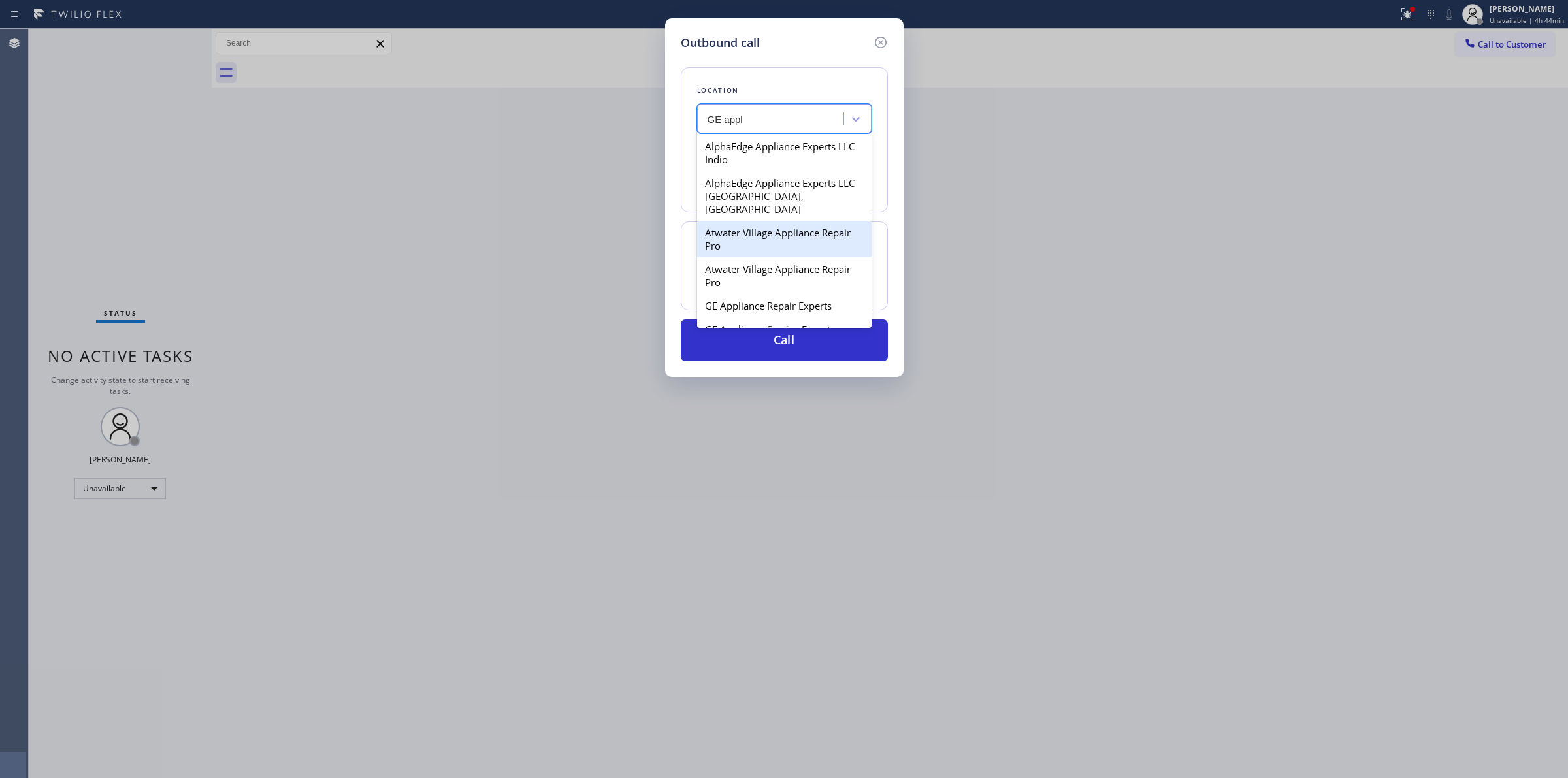
click at [727, 236] on div "Atwater Village Appliance Repair Pro" at bounding box center [785, 239] width 174 height 36
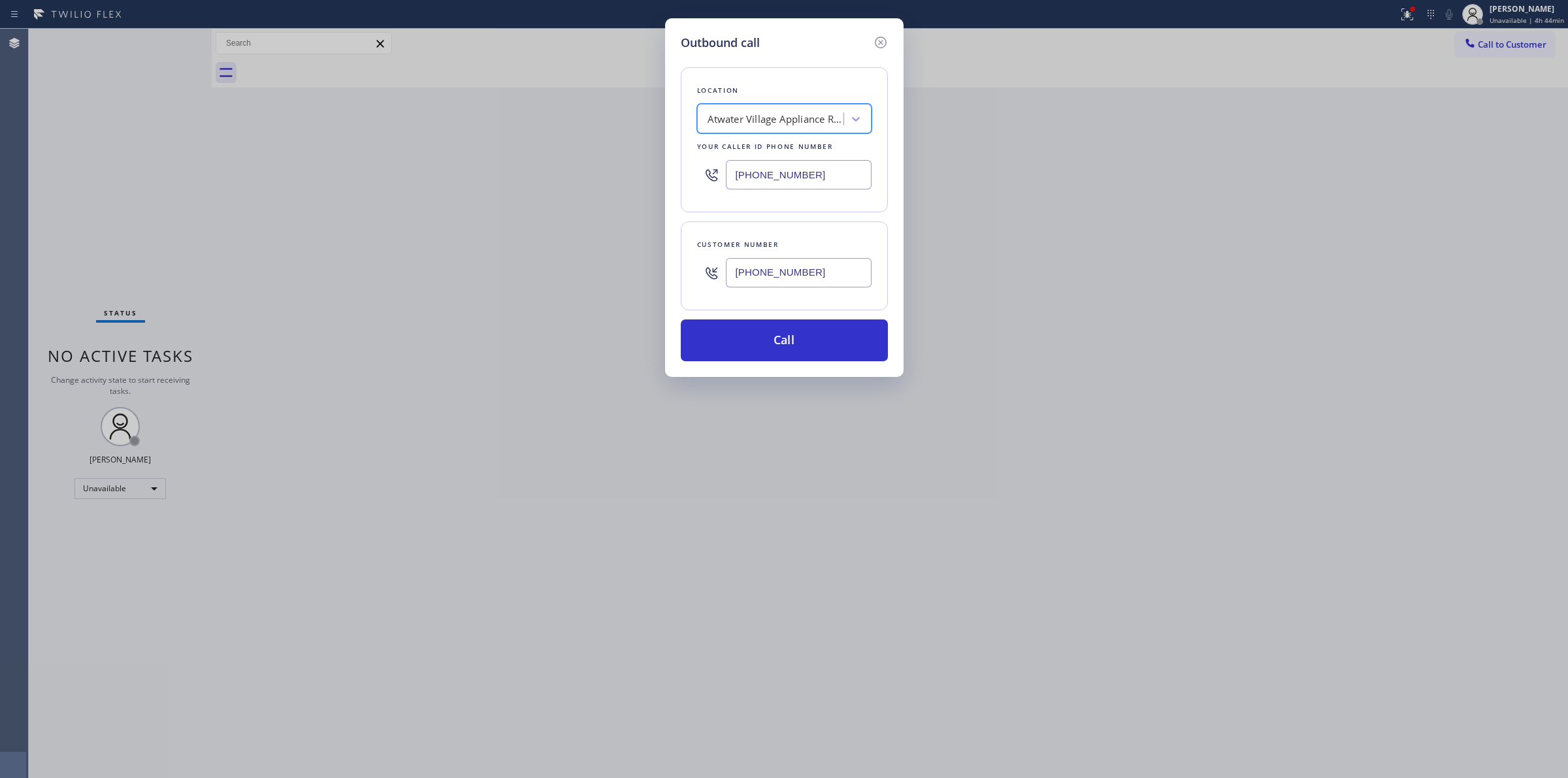
click at [796, 286] on input "[PHONE_NUMBER]" at bounding box center [799, 273] width 145 height 29
click at [787, 351] on button "Call" at bounding box center [784, 341] width 208 height 42
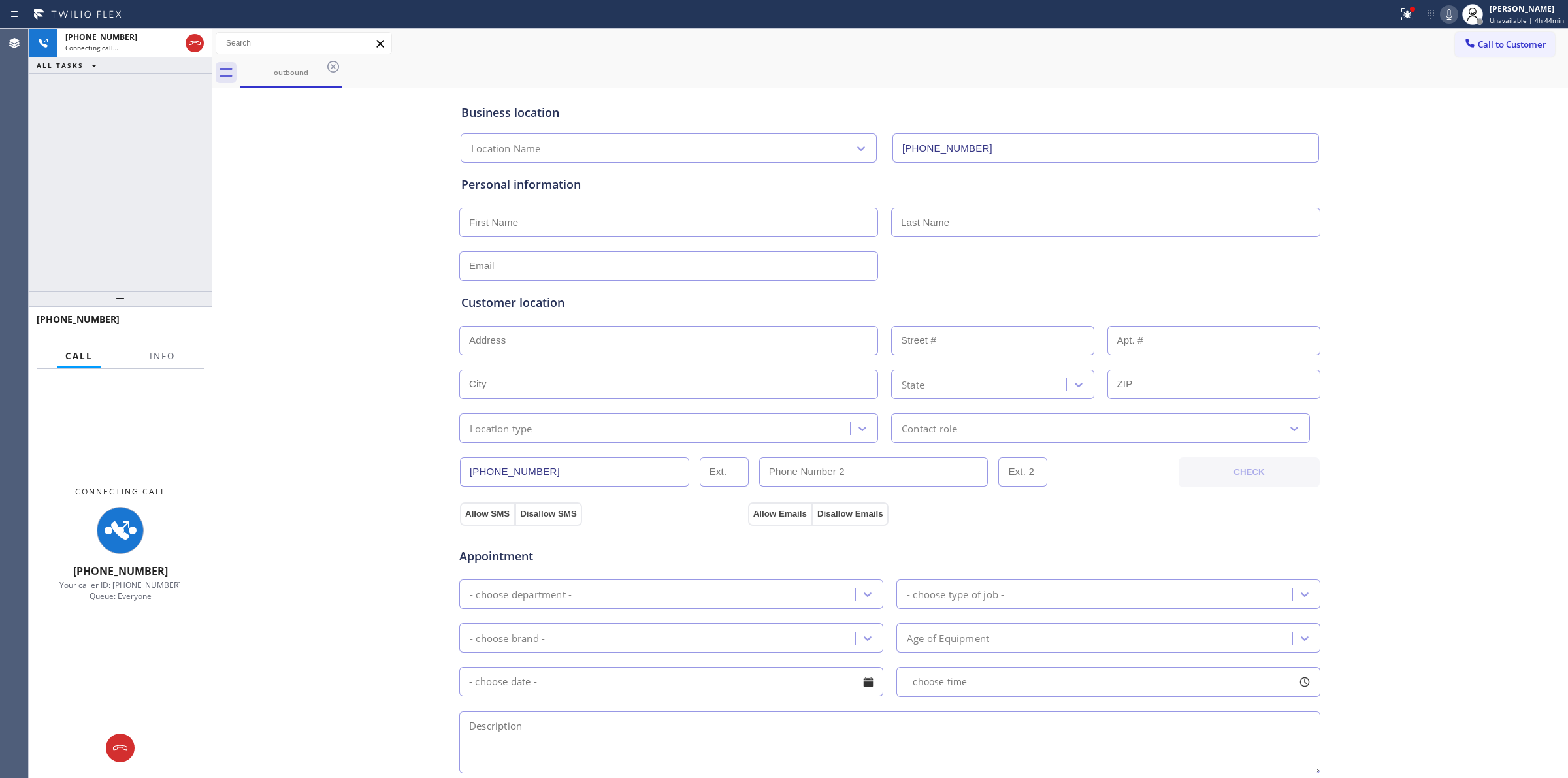
click at [897, 36] on div "Call to Customer Outbound call Location Search location Your caller id phone nu…" at bounding box center [890, 44] width 1356 height 23
click at [1452, 15] on icon at bounding box center [1449, 14] width 15 height 15
click at [325, 72] on icon at bounding box center [333, 66] width 15 height 15
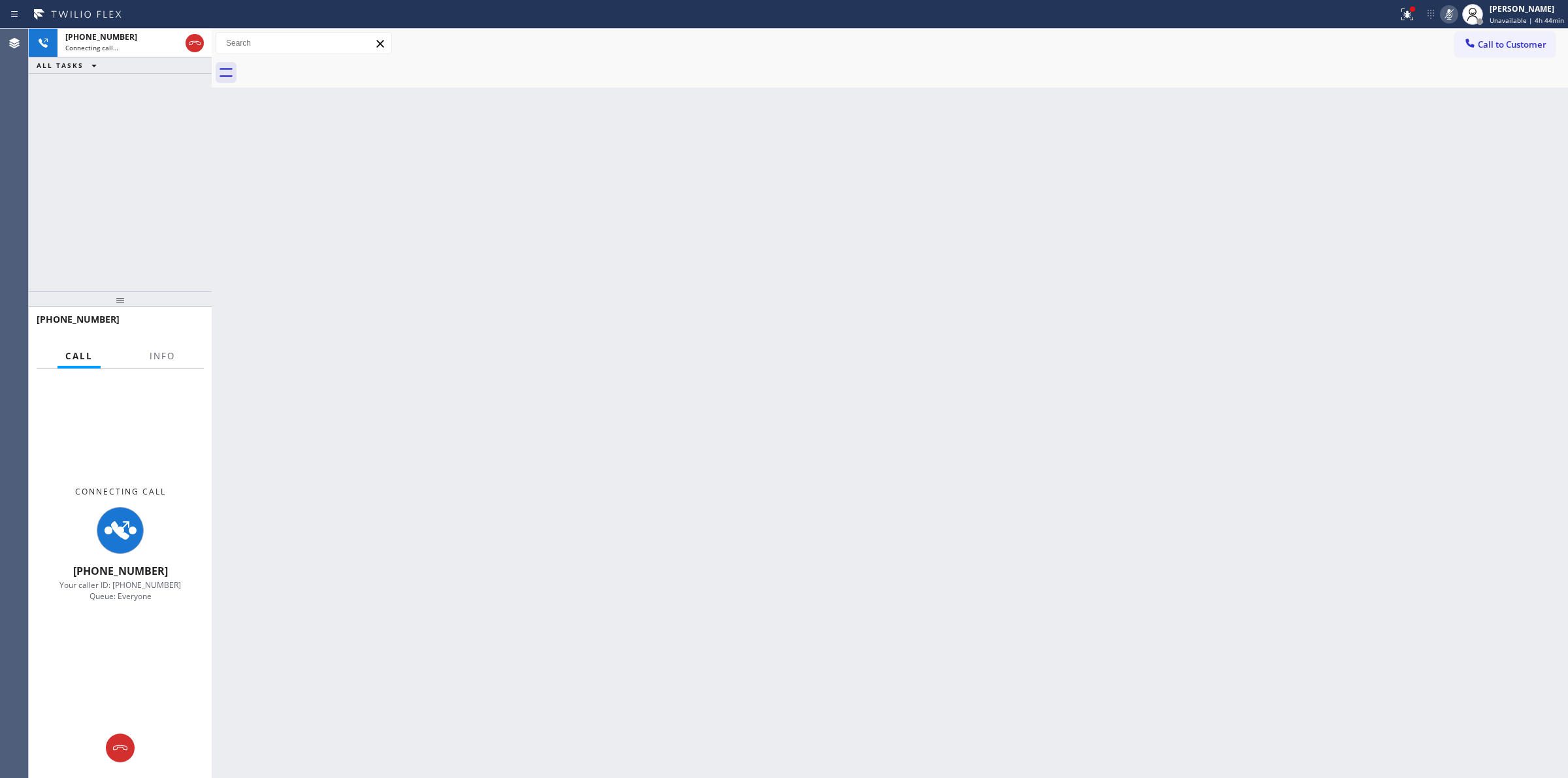
click at [332, 67] on div at bounding box center [904, 73] width 1328 height 29
click at [1494, 39] on span "Call to Customer" at bounding box center [1512, 44] width 69 height 12
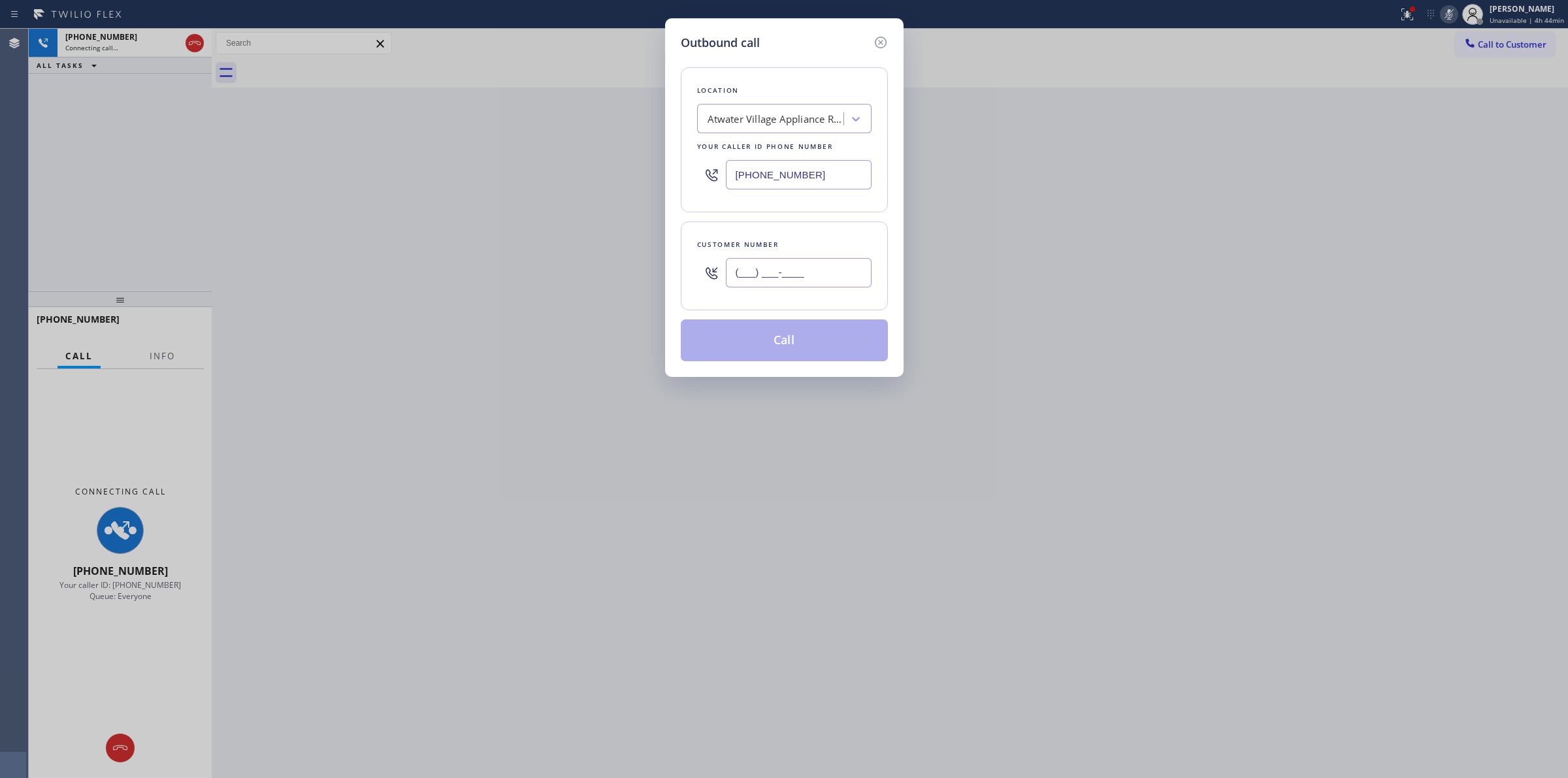
click at [756, 278] on input "(___) ___-____" at bounding box center [799, 273] width 145 height 29
paste input "510) 686-4295"
click at [876, 40] on icon at bounding box center [880, 42] width 12 height 12
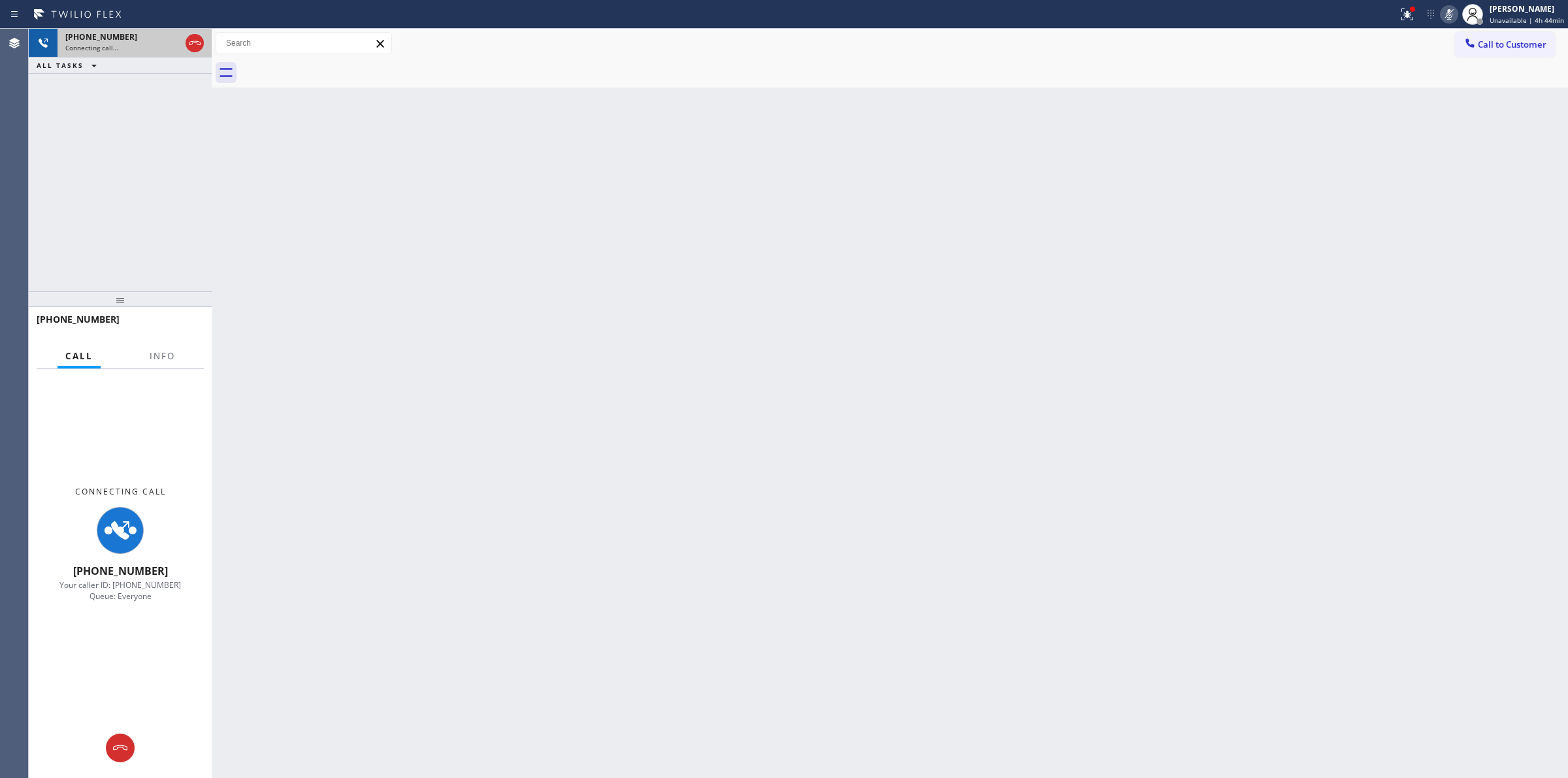
click at [145, 46] on div "Connecting call…" at bounding box center [123, 47] width 115 height 9
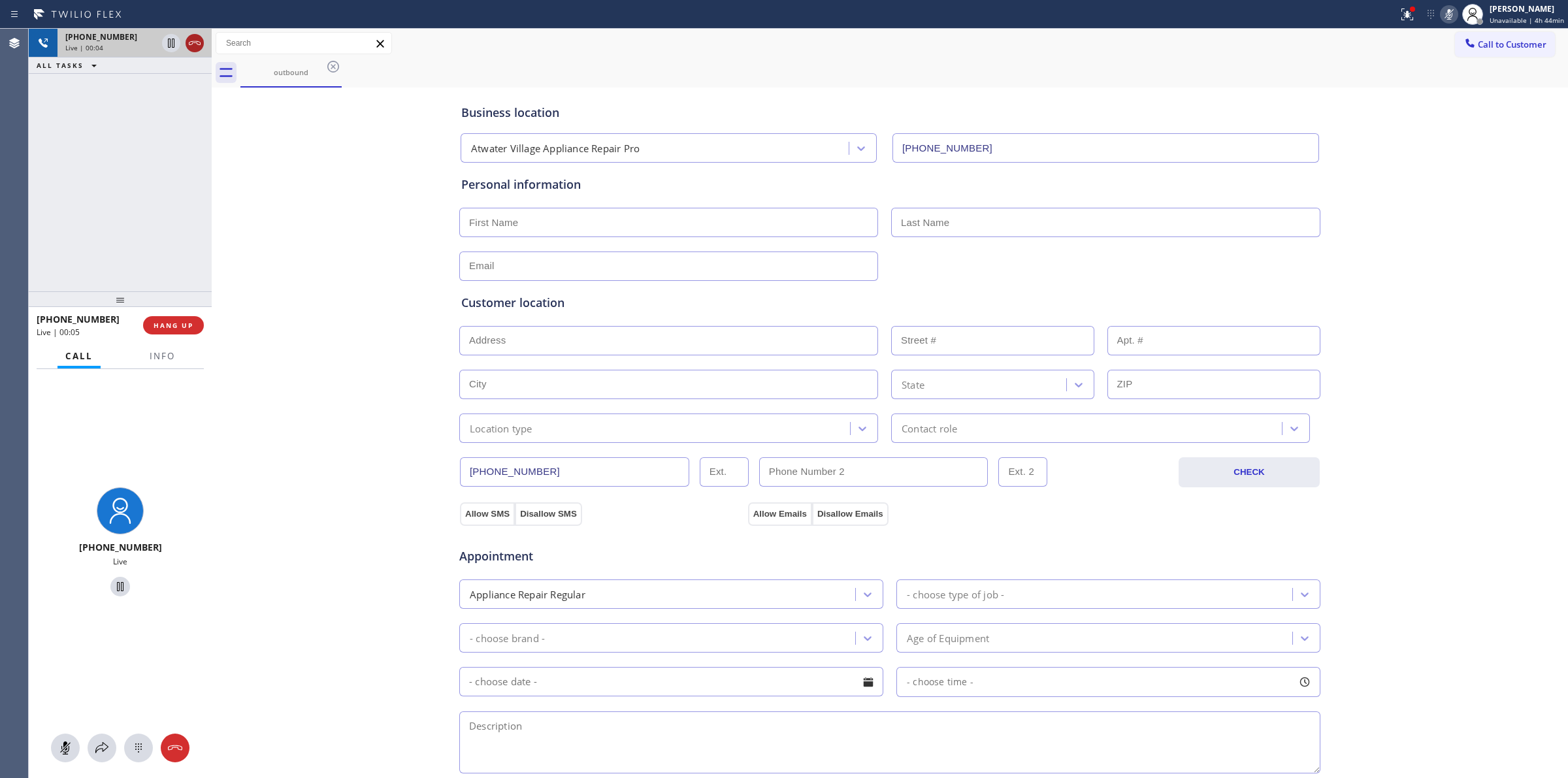
click at [196, 46] on icon at bounding box center [194, 43] width 15 height 15
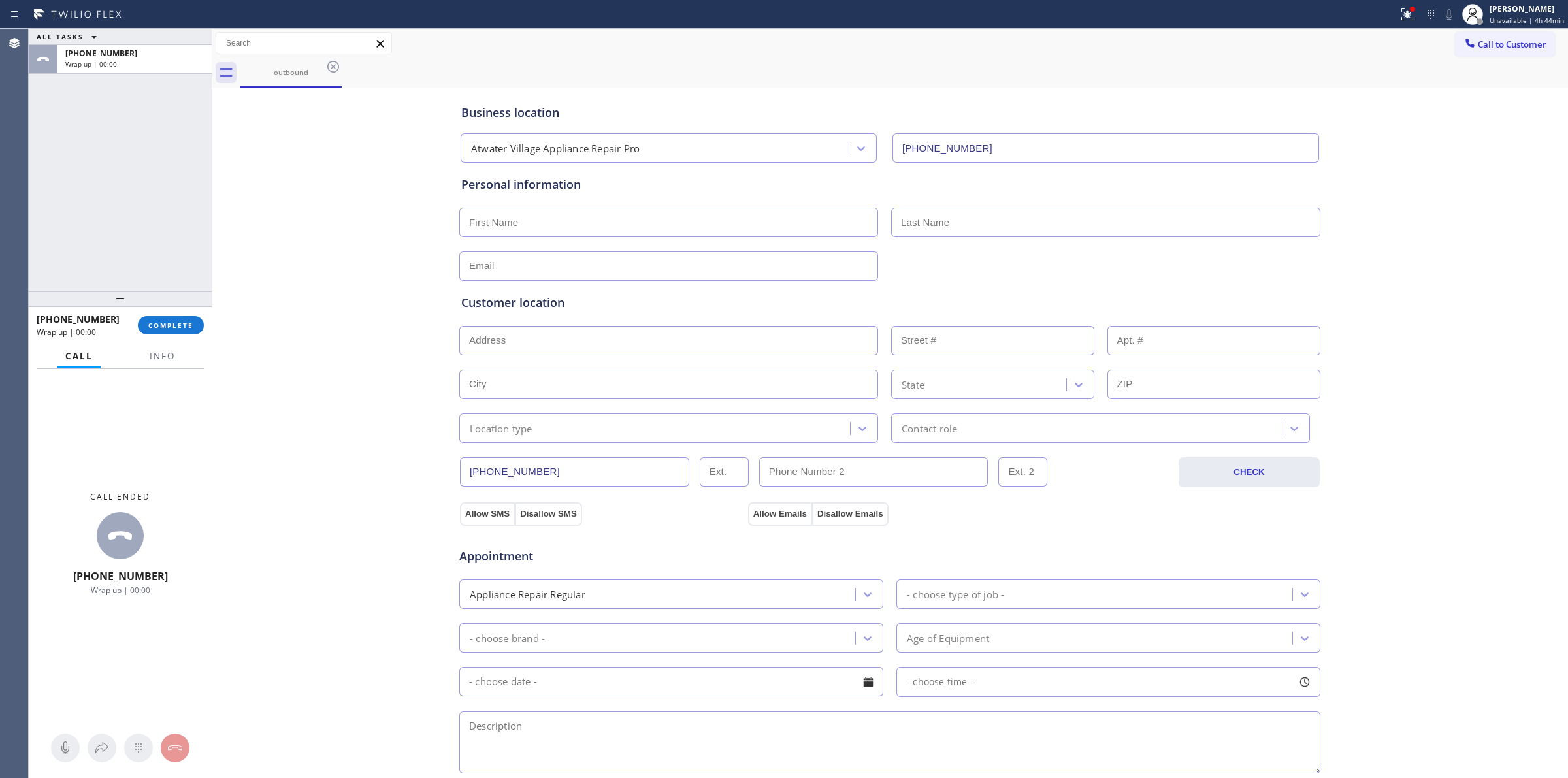
click at [185, 311] on div "[PHONE_NUMBER] Wrap up | 00:00 COMPLETE" at bounding box center [119, 325] width 167 height 34
click at [183, 319] on button "COMPLETE" at bounding box center [171, 325] width 66 height 19
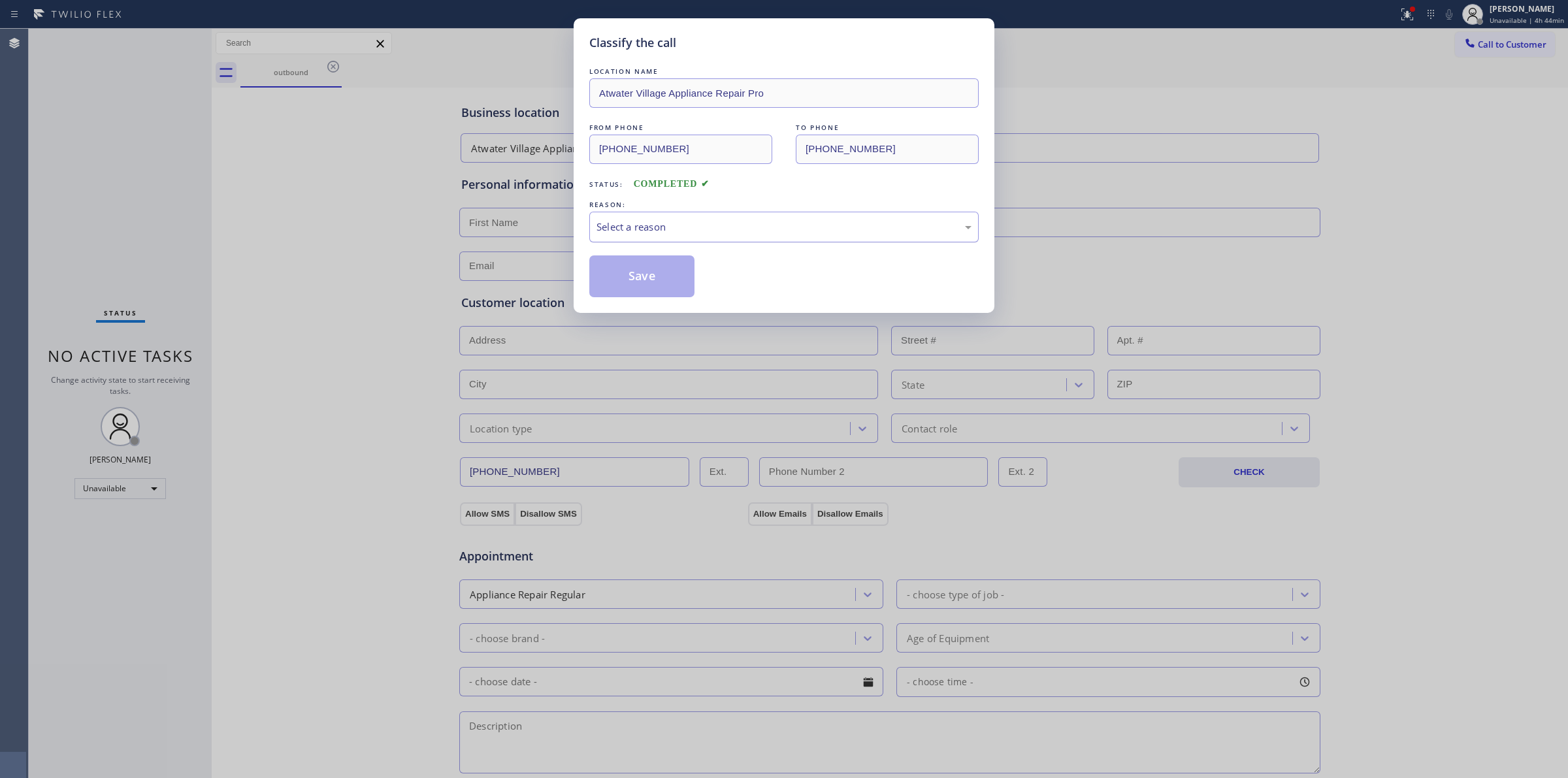
click at [694, 240] on div "Select a reason" at bounding box center [784, 227] width 389 height 31
click at [651, 296] on button "Save" at bounding box center [642, 276] width 105 height 42
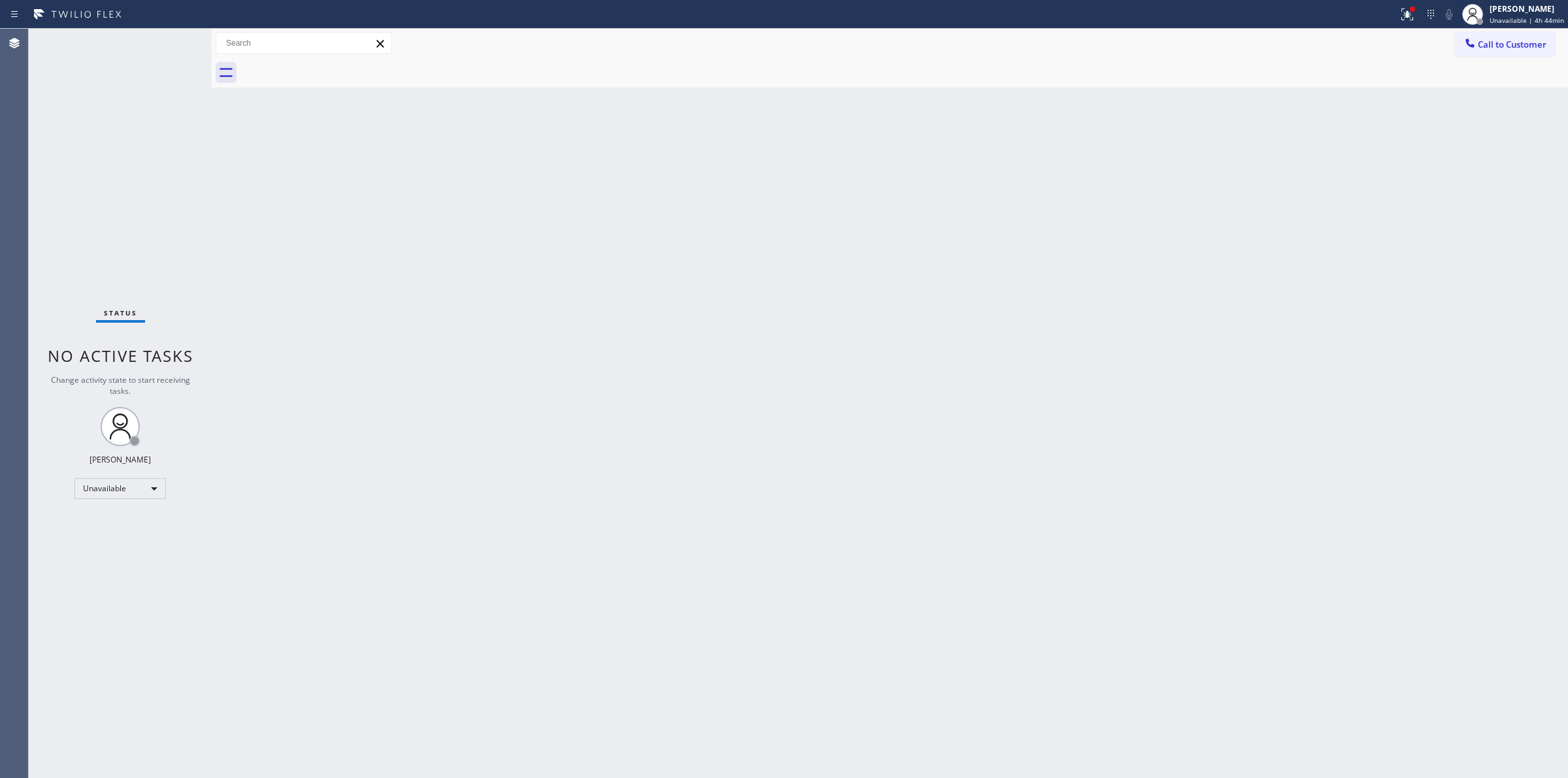
drag, startPoint x: 944, startPoint y: 227, endPoint x: 1134, endPoint y: 119, distance: 218.5
click at [975, 209] on div "Back to Dashboard Change Sender ID Customers Technicians Select a contact Outbo…" at bounding box center [890, 404] width 1356 height 749
click at [1451, 41] on div "Call to Customer Outbound call Location [GEOGRAPHIC_DATA] Appliance Repair Pro …" at bounding box center [890, 44] width 1356 height 23
click at [1475, 51] on button "Call to Customer" at bounding box center [1505, 44] width 100 height 25
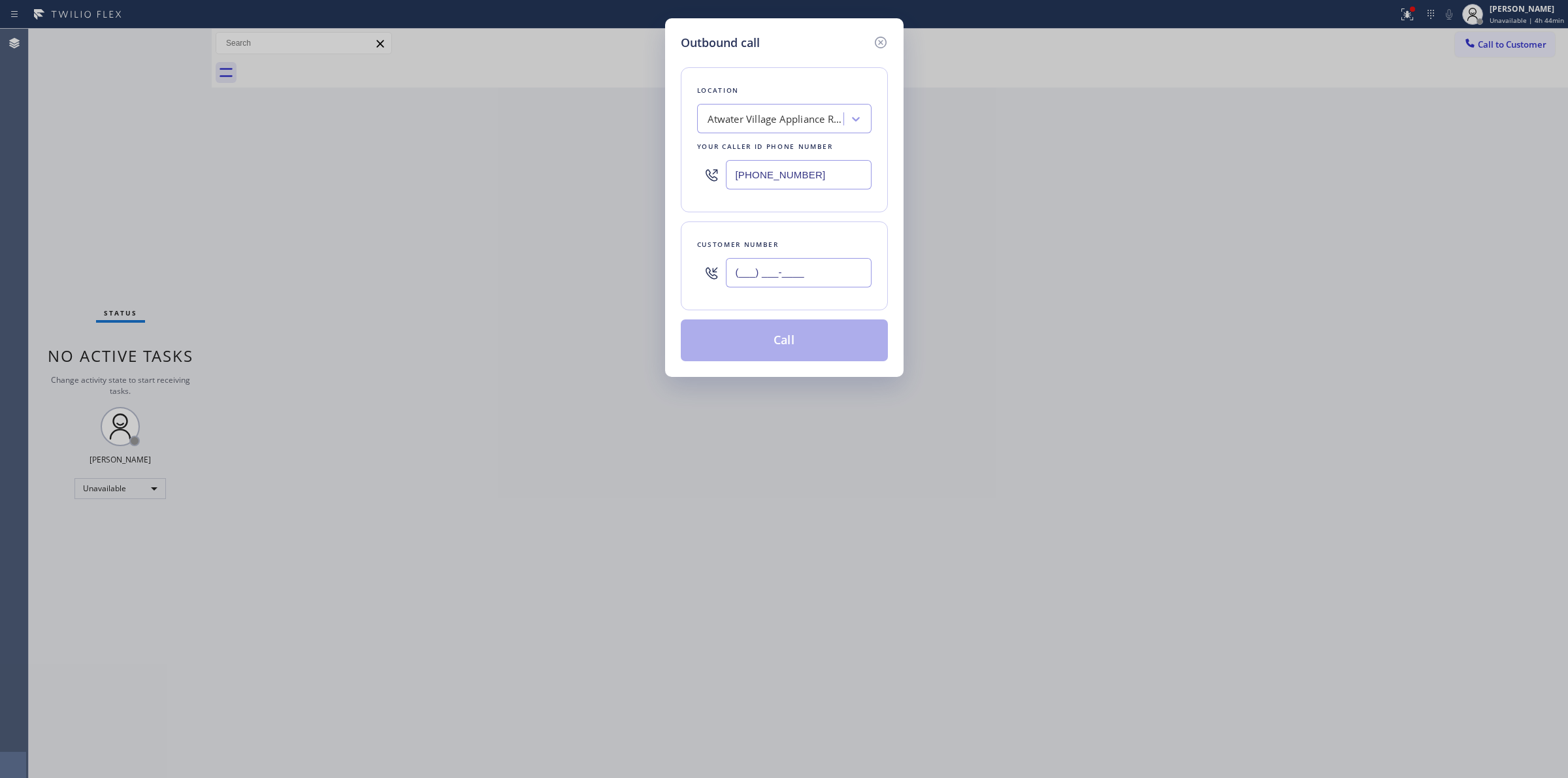
paste input "573) 861-9465"
click at [775, 276] on input "[PHONE_NUMBER]" at bounding box center [799, 273] width 145 height 29
click at [796, 119] on div "Atwater Village Appliance Repair Pro" at bounding box center [777, 119] width 137 height 15
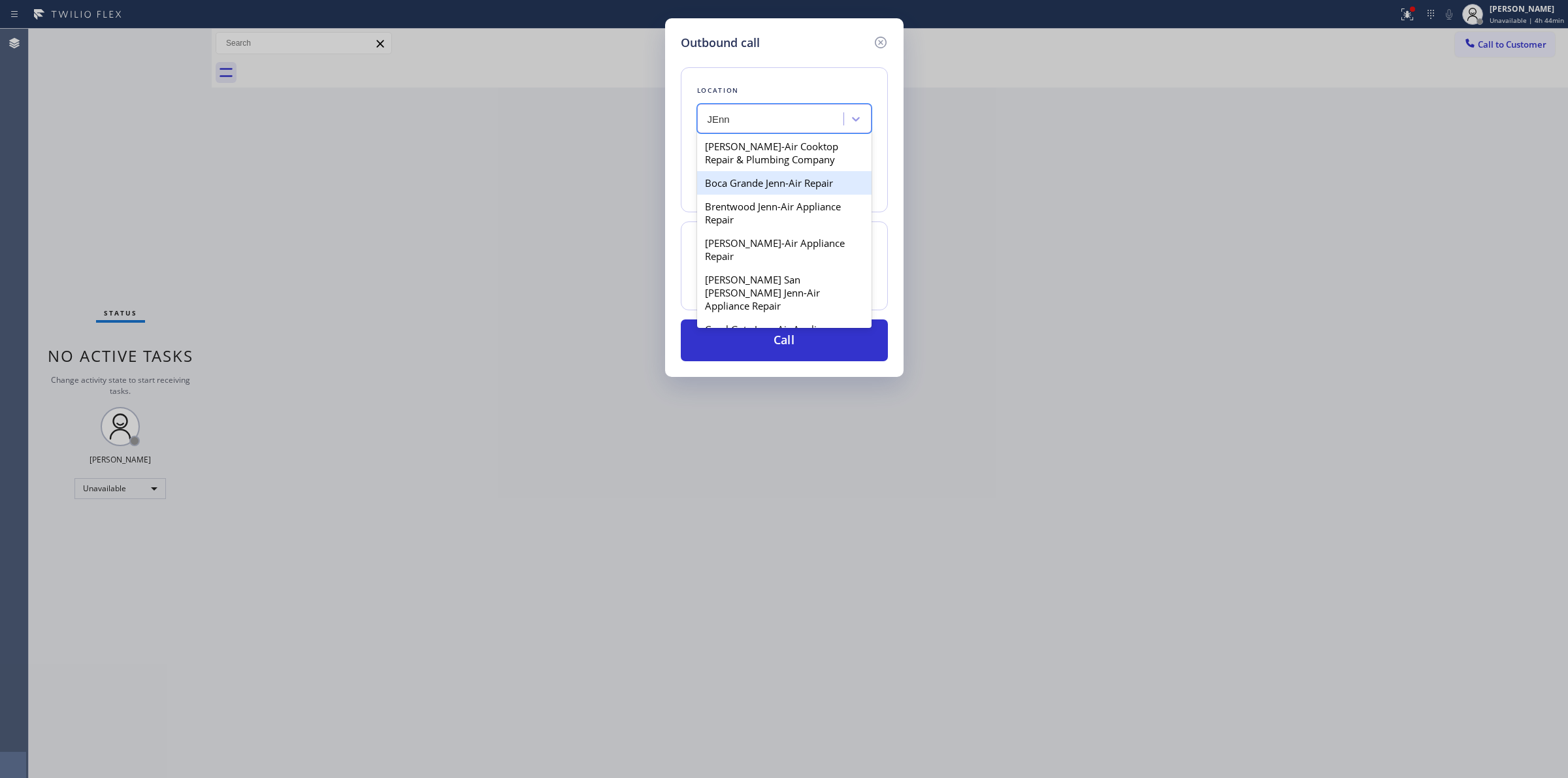
click at [804, 175] on div "Boca Grande Jenn-Air Repair" at bounding box center [785, 182] width 174 height 23
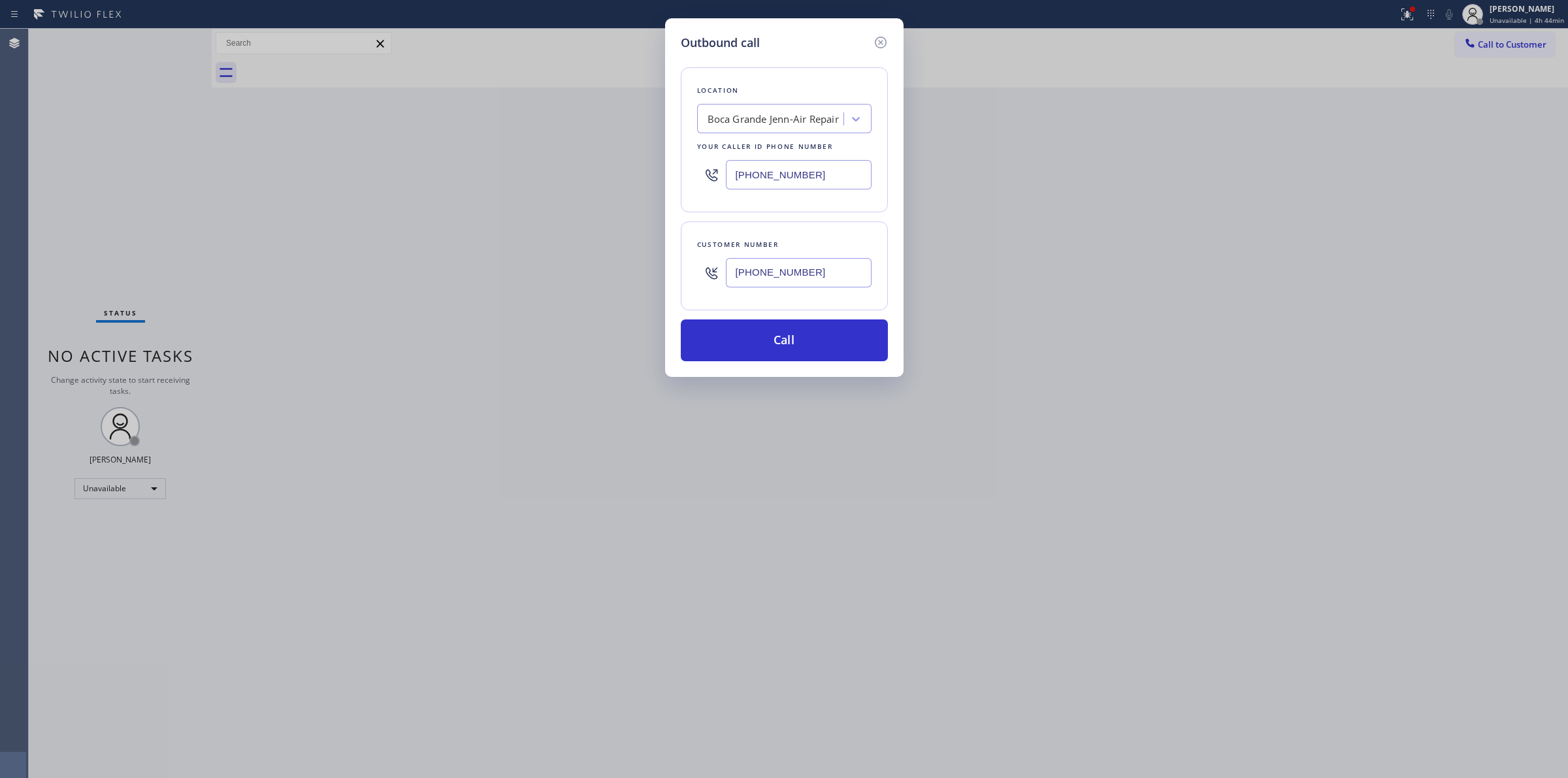
click at [809, 272] on input "[PHONE_NUMBER]" at bounding box center [799, 273] width 145 height 29
click at [783, 335] on button "Call" at bounding box center [784, 341] width 208 height 42
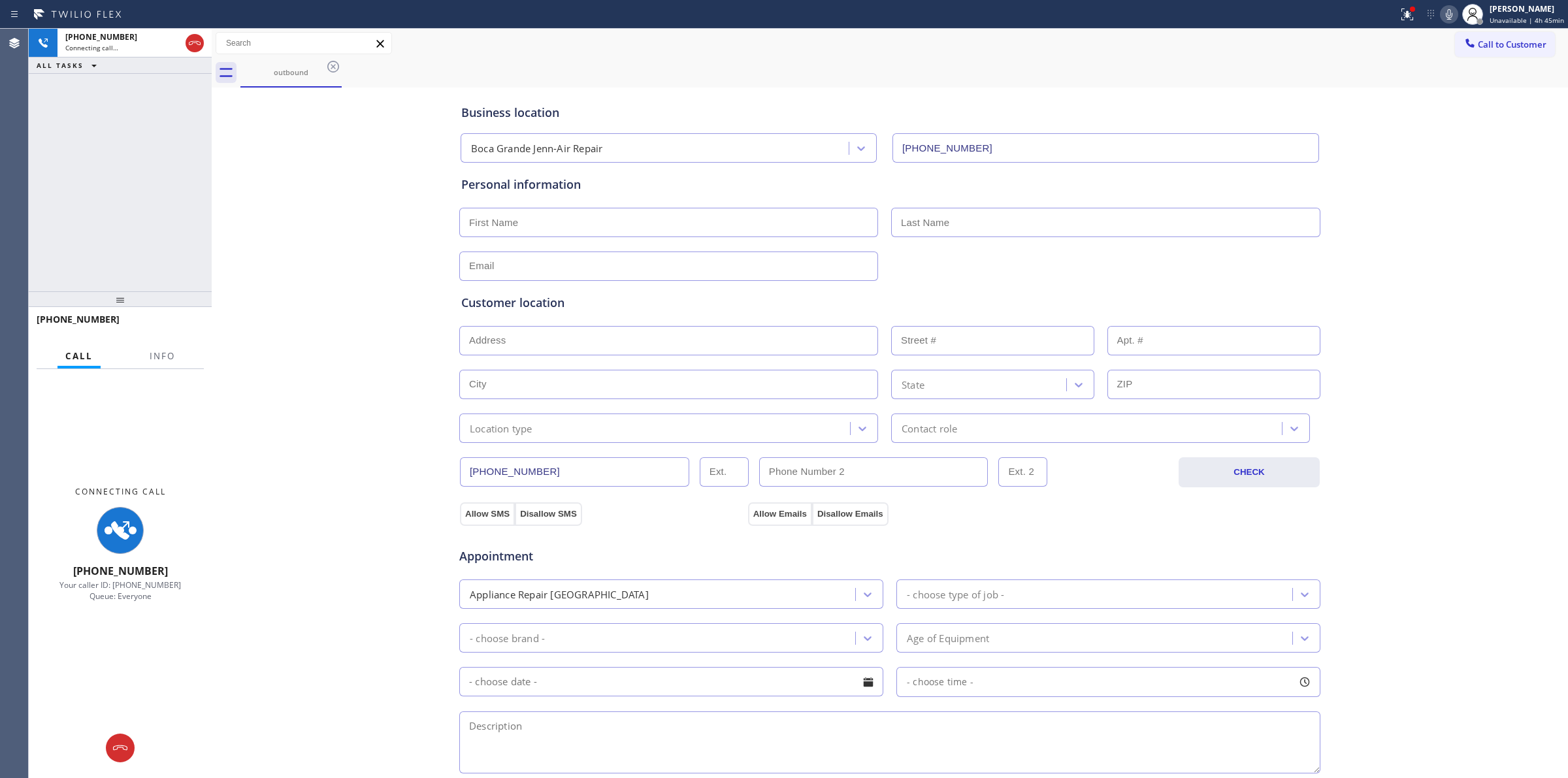
click at [874, 50] on div "Call to Customer Outbound call Location [GEOGRAPHIC_DATA] Jenn-Air Repair Your …" at bounding box center [890, 44] width 1356 height 23
click at [1452, 15] on icon at bounding box center [1449, 14] width 6 height 10
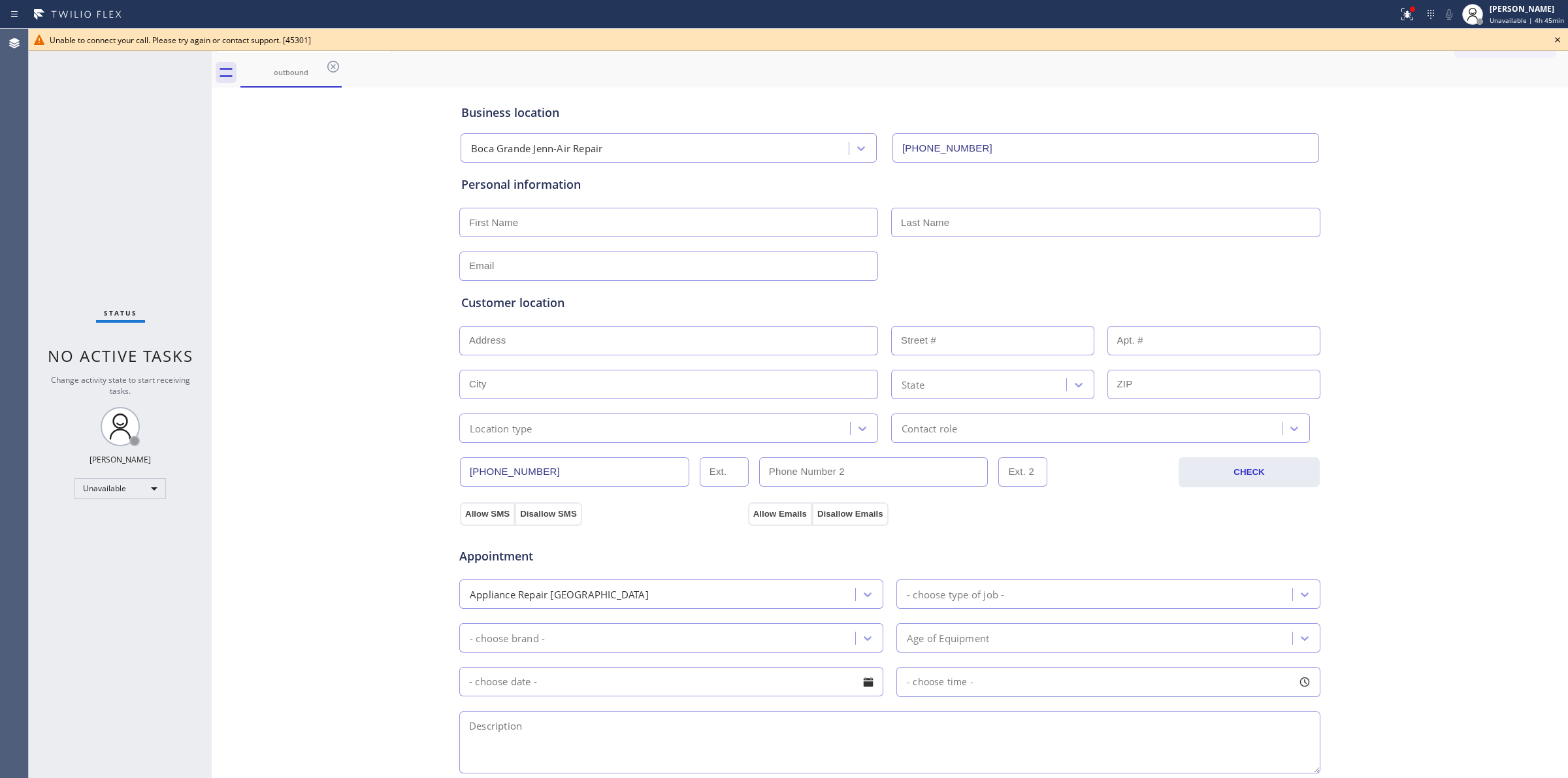
click at [1562, 38] on icon at bounding box center [1558, 40] width 15 height 15
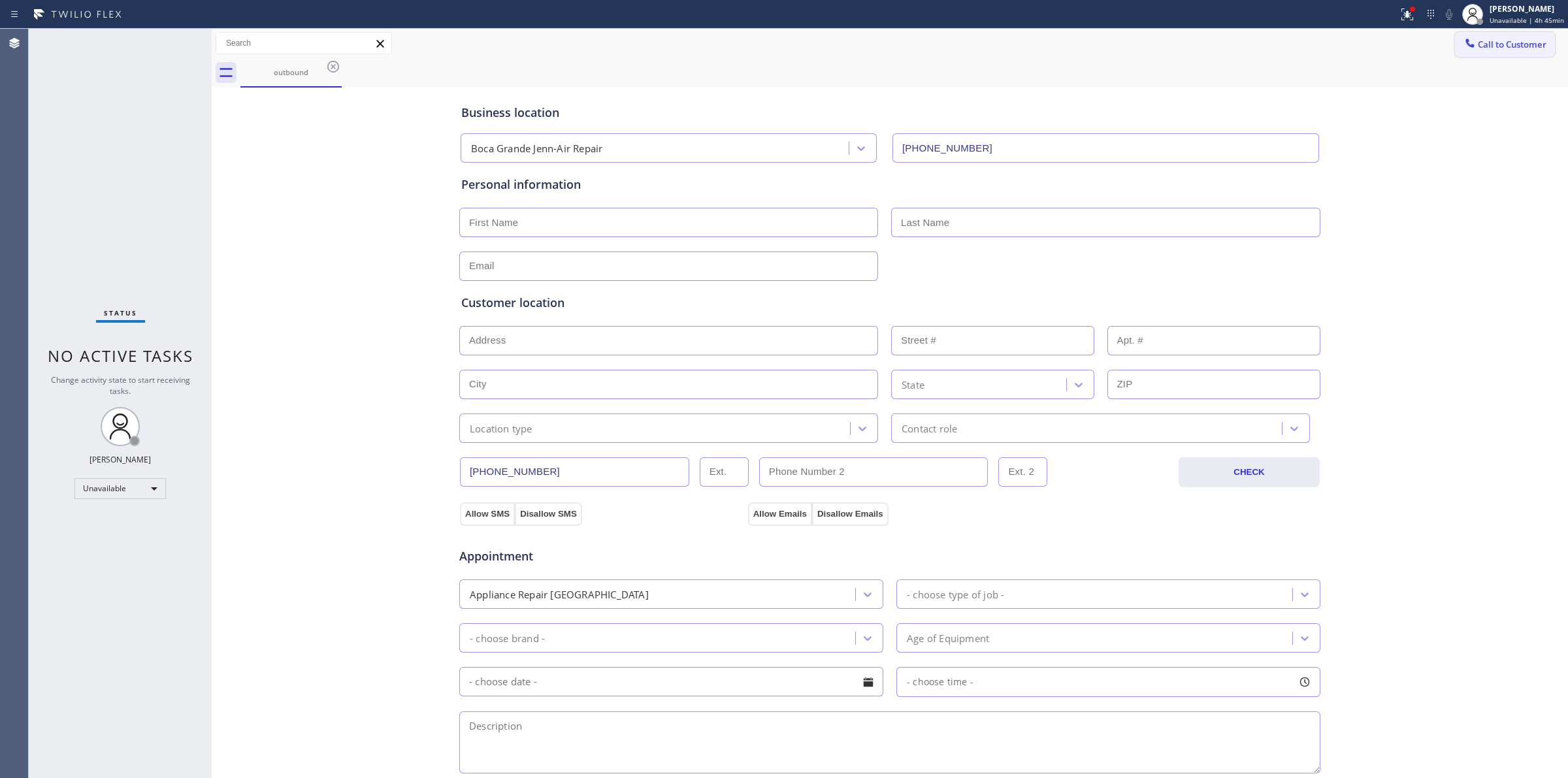
click at [1478, 43] on span "Call to Customer" at bounding box center [1512, 44] width 69 height 12
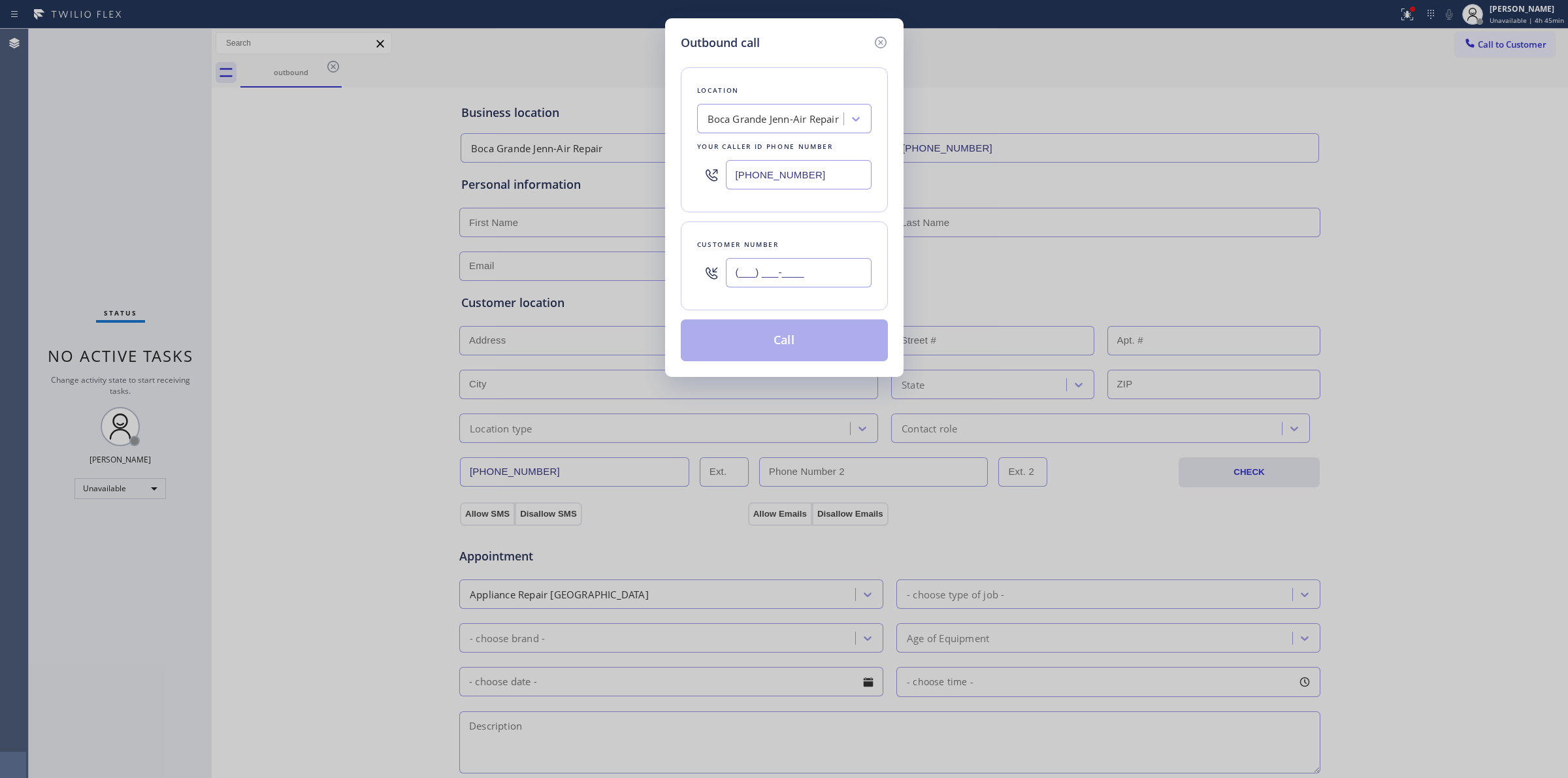
click at [853, 274] on input "(___) ___-____" at bounding box center [799, 273] width 145 height 29
paste input "573) 861-9465"
click at [790, 337] on button "Call" at bounding box center [784, 341] width 208 height 42
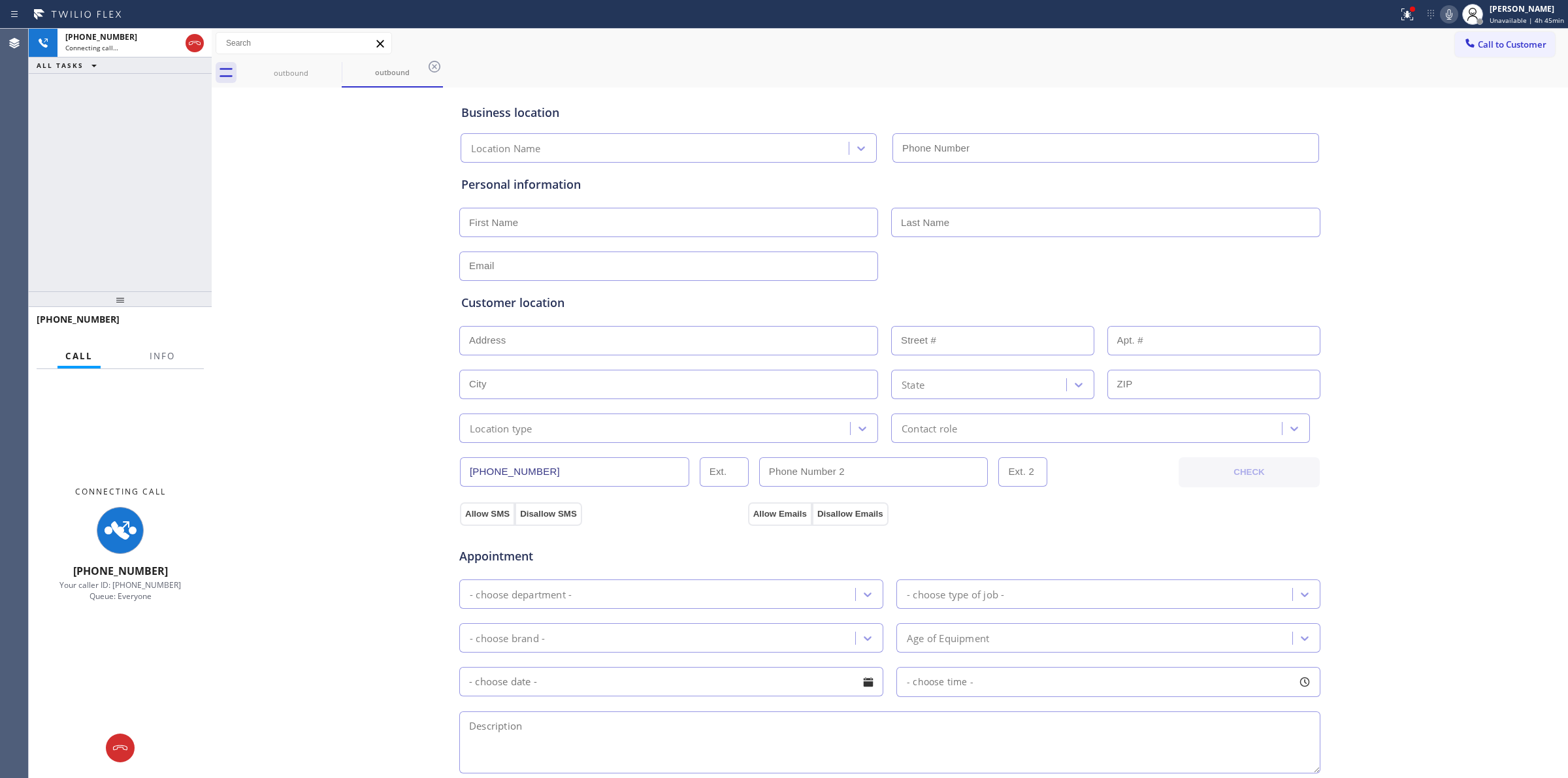
click at [1014, 62] on div "outbound outbound" at bounding box center [904, 73] width 1328 height 29
click at [1446, 7] on icon at bounding box center [1449, 14] width 15 height 15
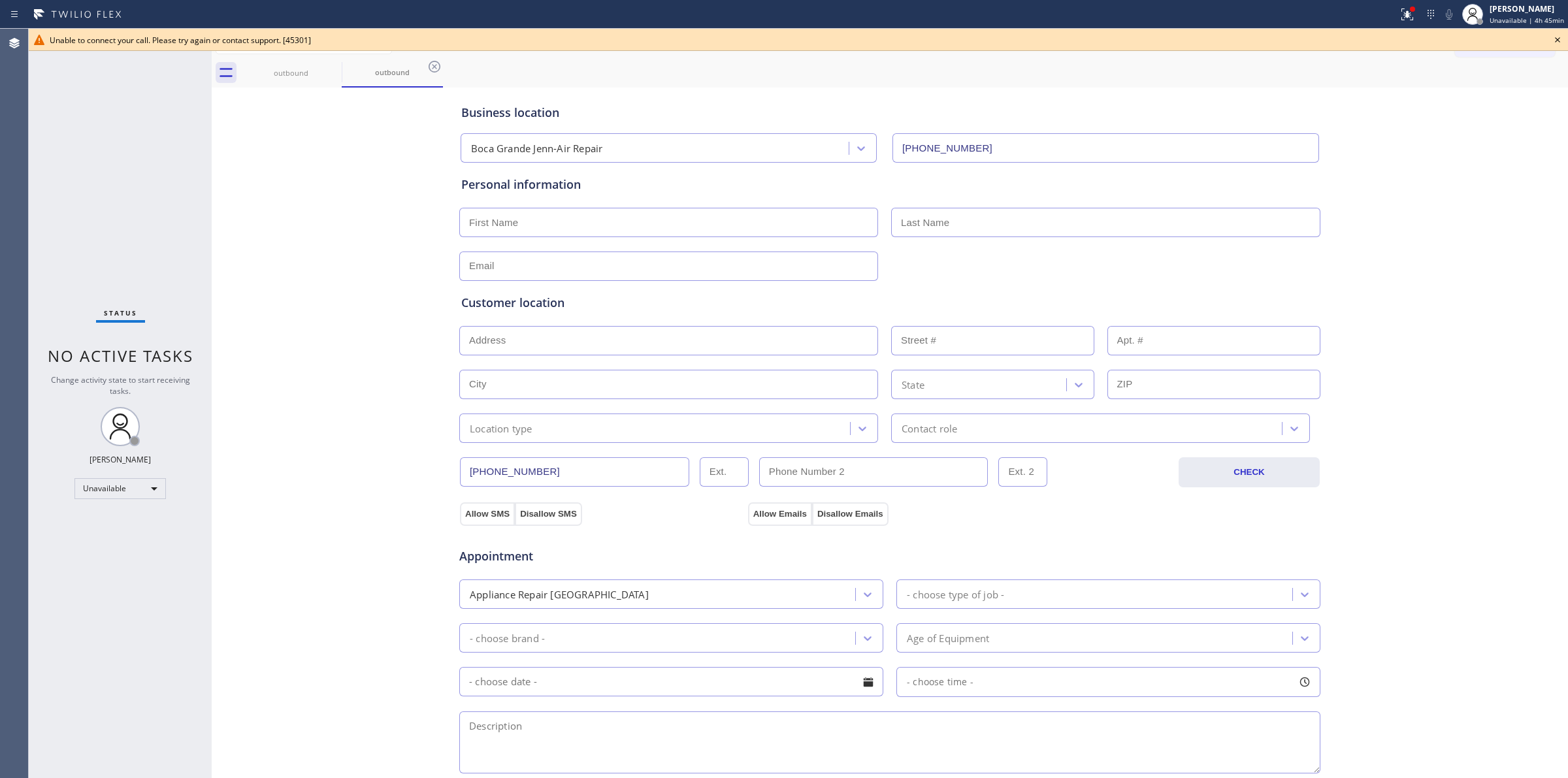
click at [1562, 37] on icon at bounding box center [1558, 40] width 15 height 15
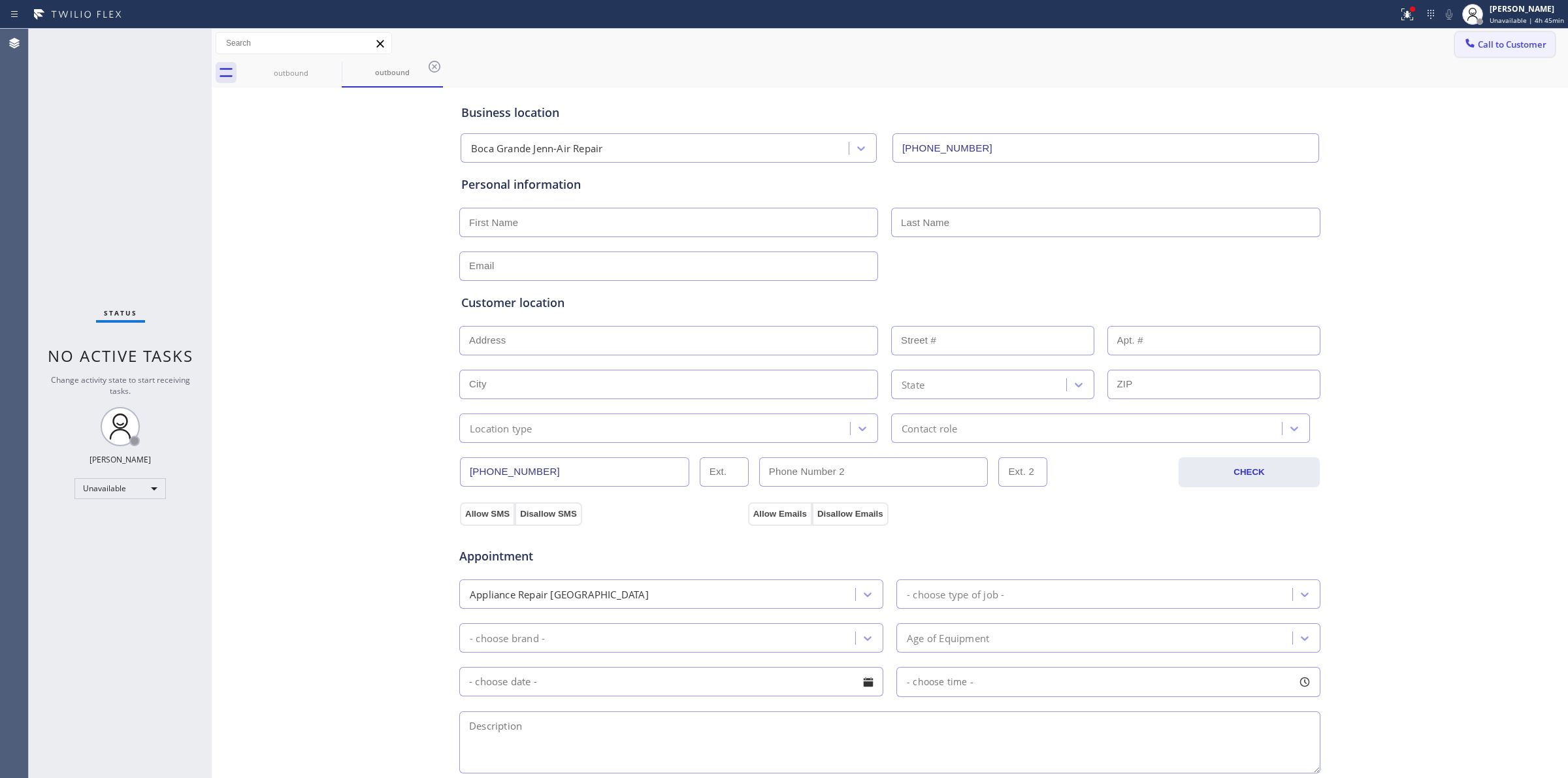
click at [1493, 48] on span "Call to Customer" at bounding box center [1512, 44] width 69 height 12
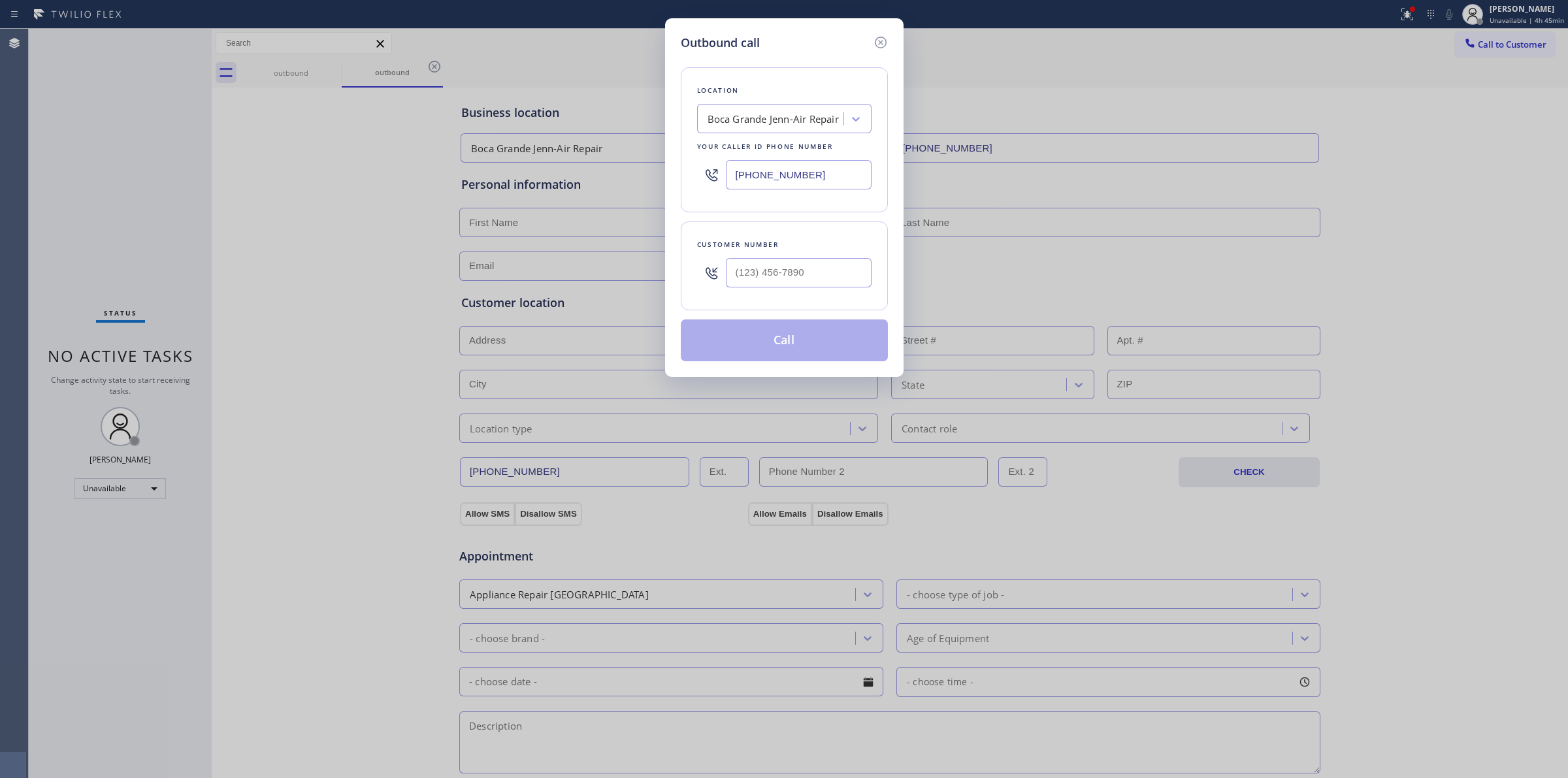
click at [781, 294] on div at bounding box center [799, 273] width 145 height 43
paste input "628) 226-2194"
click at [785, 284] on input "[PHONE_NUMBER]" at bounding box center [799, 273] width 145 height 29
drag, startPoint x: 852, startPoint y: 268, endPoint x: 667, endPoint y: 269, distance: 185.0
click at [715, 269] on div "[PHONE_NUMBER]" at bounding box center [785, 273] width 174 height 43
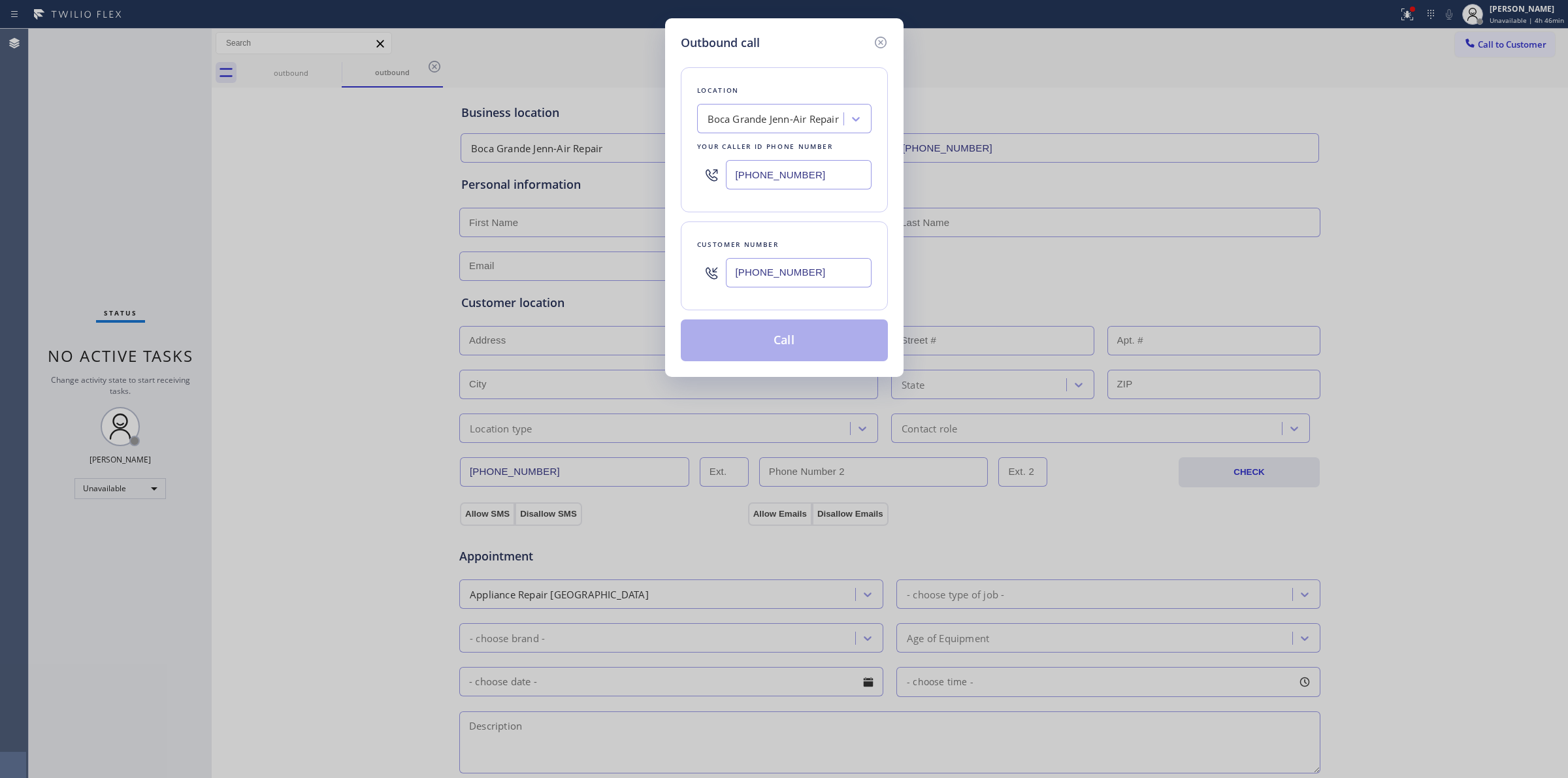
paste input "920) 896-8082"
click at [800, 125] on div "Boca Grande Jenn-Air Repair" at bounding box center [774, 119] width 132 height 15
click at [803, 122] on div "be" at bounding box center [759, 119] width 116 height 23
click at [803, 122] on div "Boca Grande Jenn-Air Repair" at bounding box center [774, 119] width 132 height 15
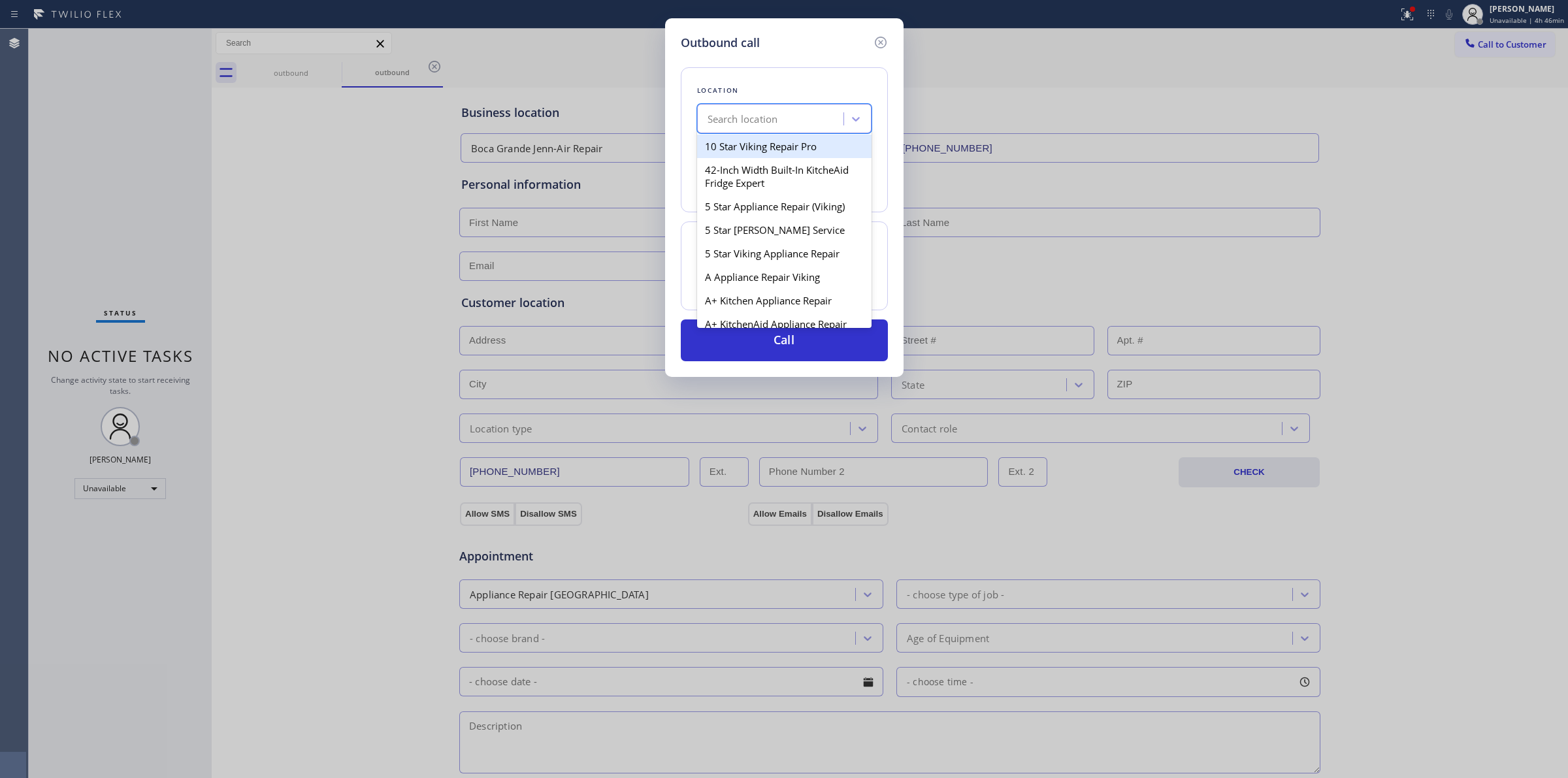
click at [766, 125] on div "Search location" at bounding box center [743, 119] width 70 height 15
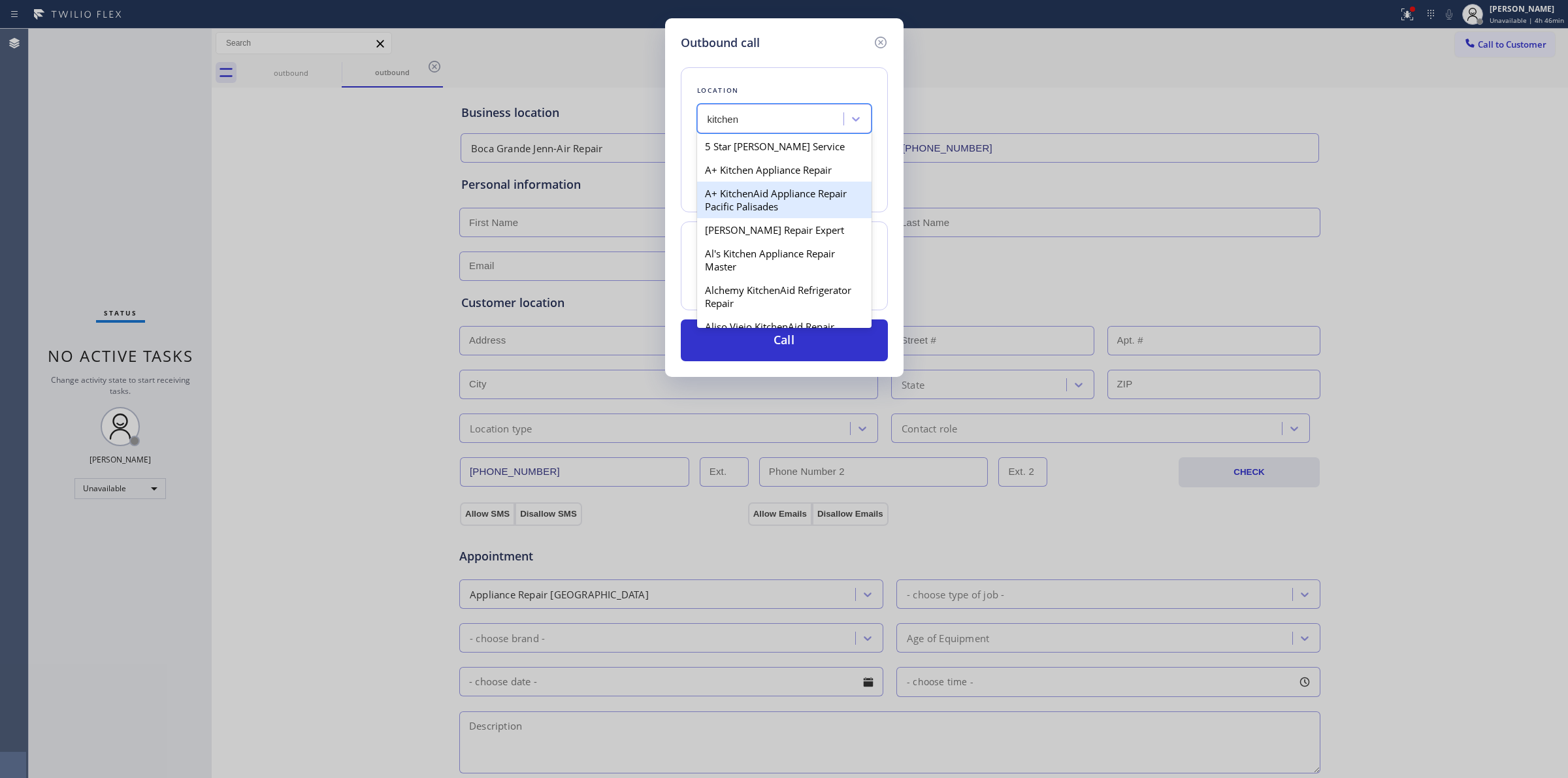
click at [768, 198] on div "A+ KitchenAid Appliance Repair Pacific Palisades" at bounding box center [785, 199] width 174 height 36
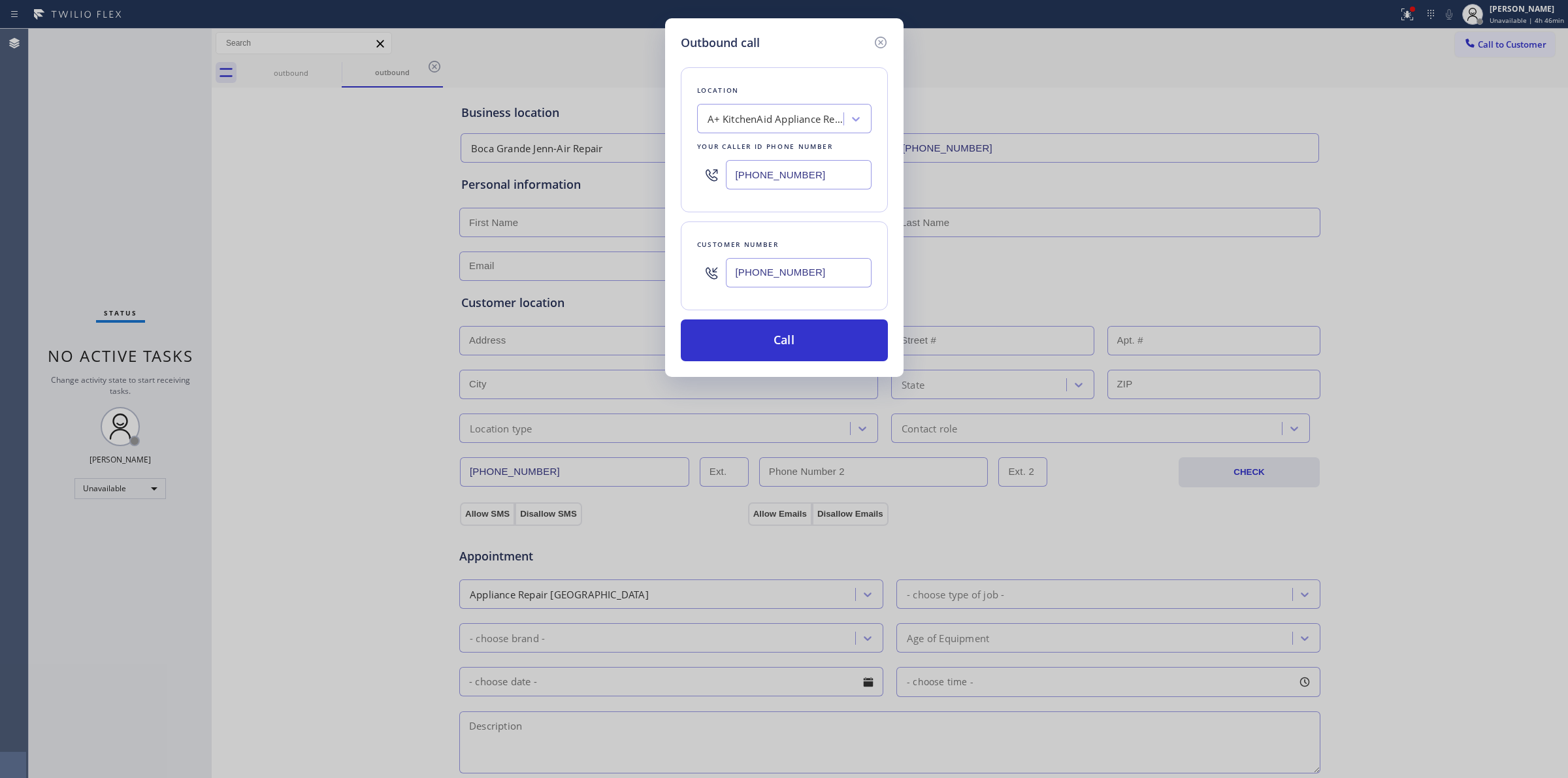
click at [776, 269] on input "[PHONE_NUMBER]" at bounding box center [799, 273] width 145 height 29
click at [765, 337] on button "Call" at bounding box center [784, 341] width 208 height 42
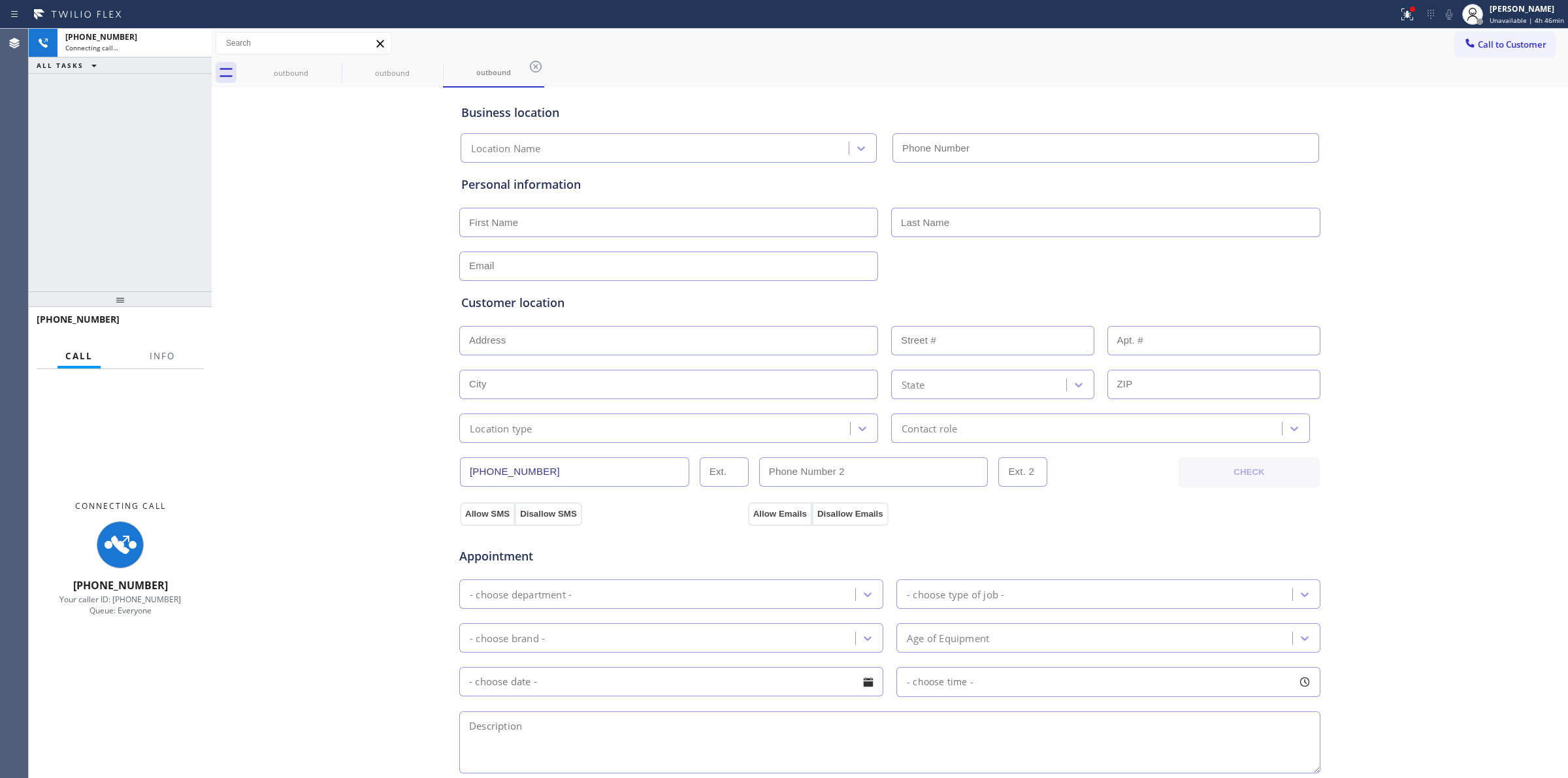
drag, startPoint x: 1486, startPoint y: 123, endPoint x: 1491, endPoint y: 111, distance: 13.0
click at [1489, 122] on div "Business location Location Name Personal information Customer location >> ADD N…" at bounding box center [890, 537] width 1350 height 893
click at [1449, 15] on icon at bounding box center [1449, 14] width 6 height 10
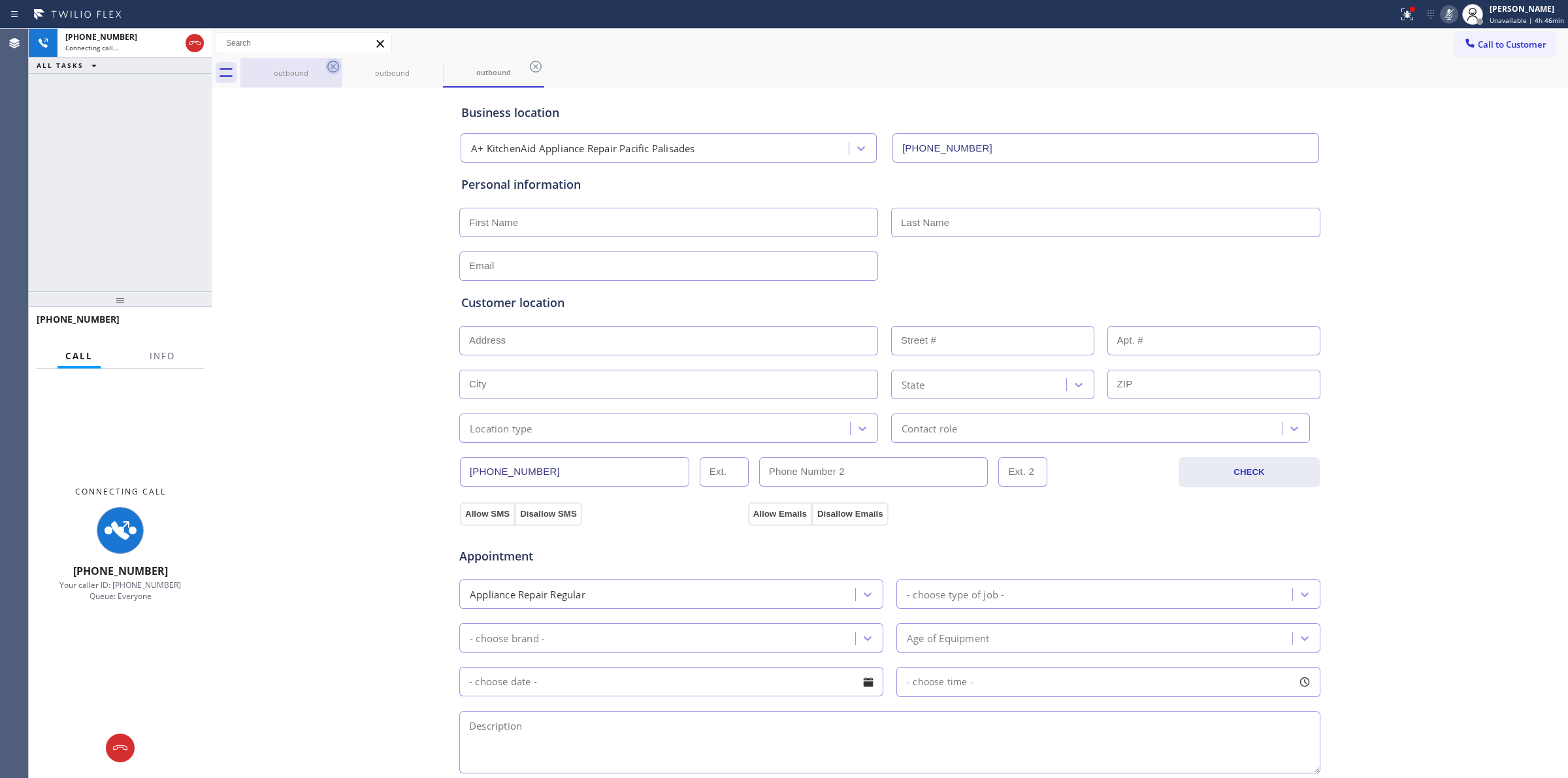
click at [325, 69] on div "outbound" at bounding box center [291, 73] width 101 height 29
click at [332, 69] on icon at bounding box center [333, 66] width 15 height 15
click at [0, 0] on icon at bounding box center [0, 0] width 0 height 0
click at [332, 69] on icon at bounding box center [333, 66] width 15 height 15
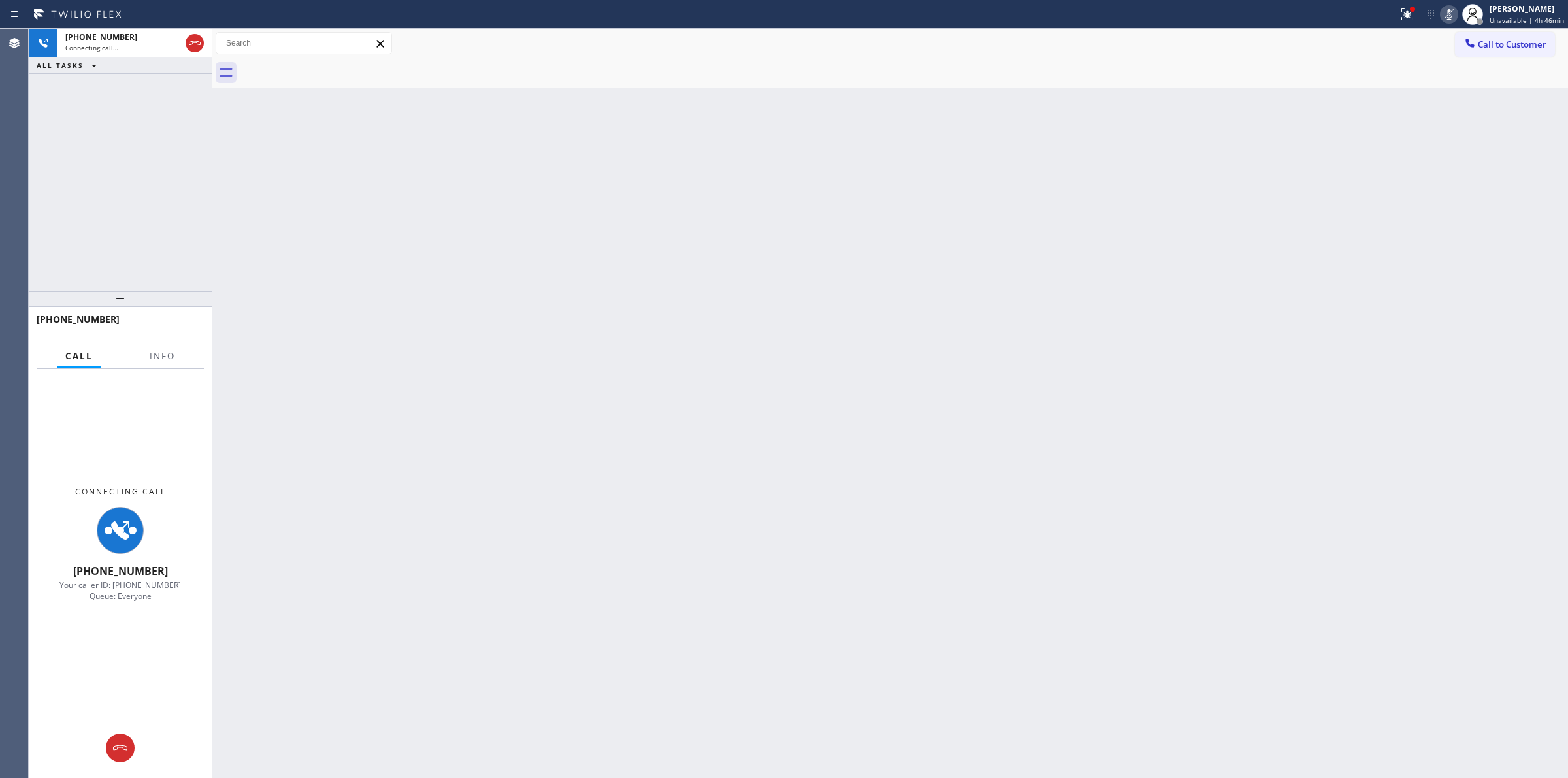
click at [332, 69] on div at bounding box center [904, 73] width 1328 height 29
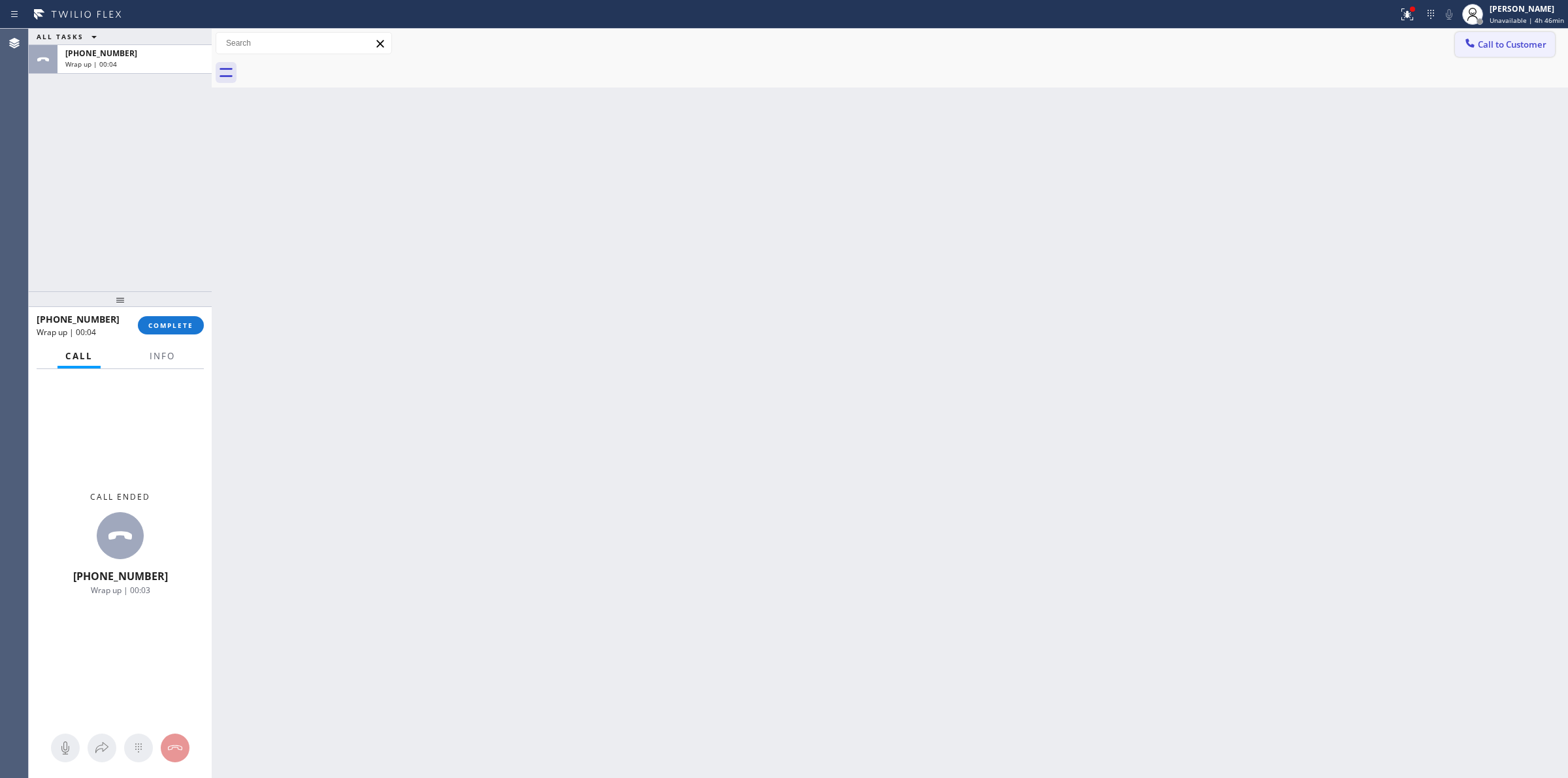
click at [1487, 50] on span "Call to Customer" at bounding box center [1512, 44] width 69 height 12
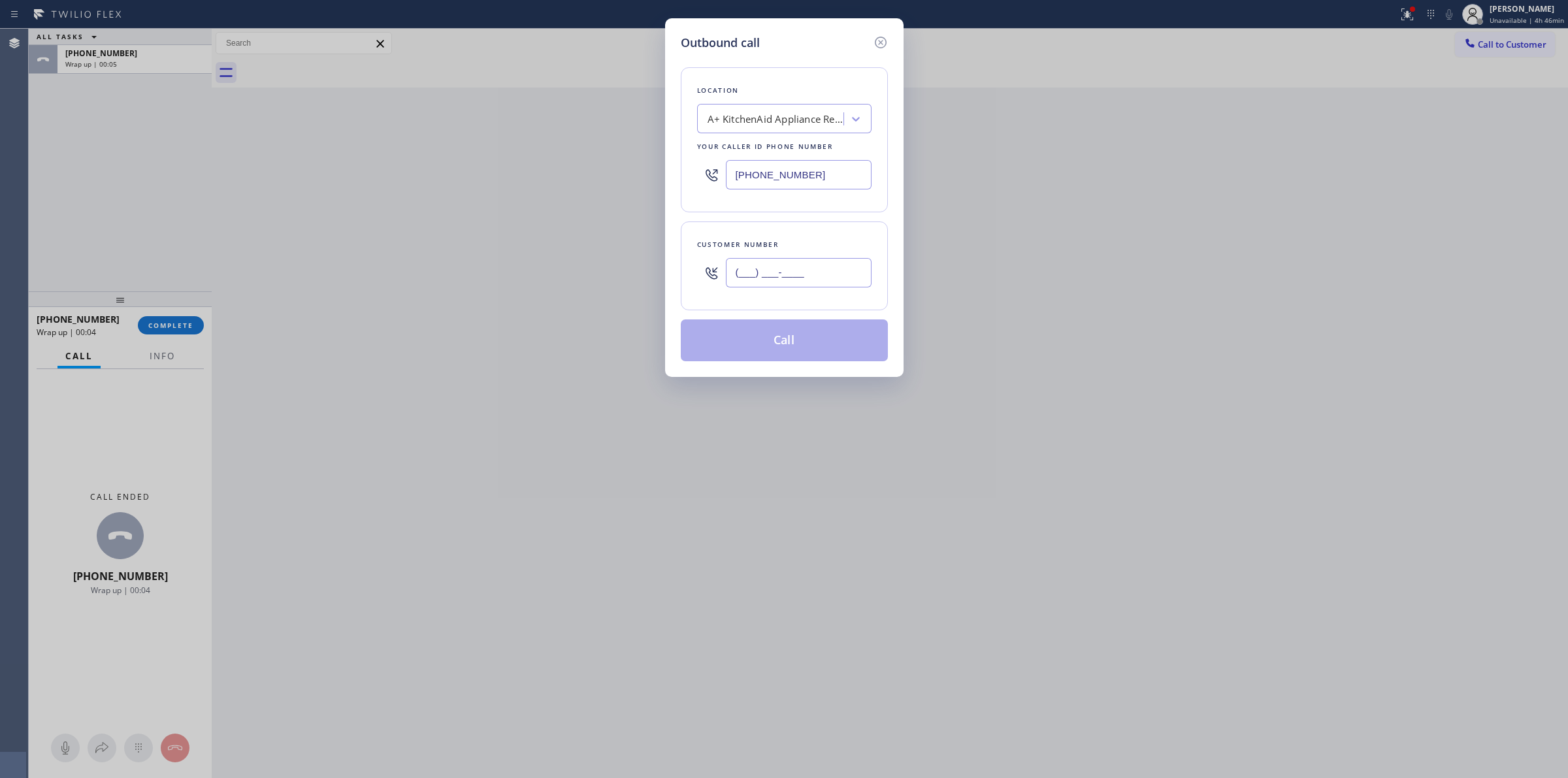
click at [848, 271] on input "(___) ___-____" at bounding box center [799, 273] width 145 height 29
paste input "650) 455-6635"
click at [804, 341] on button "Call" at bounding box center [784, 341] width 208 height 42
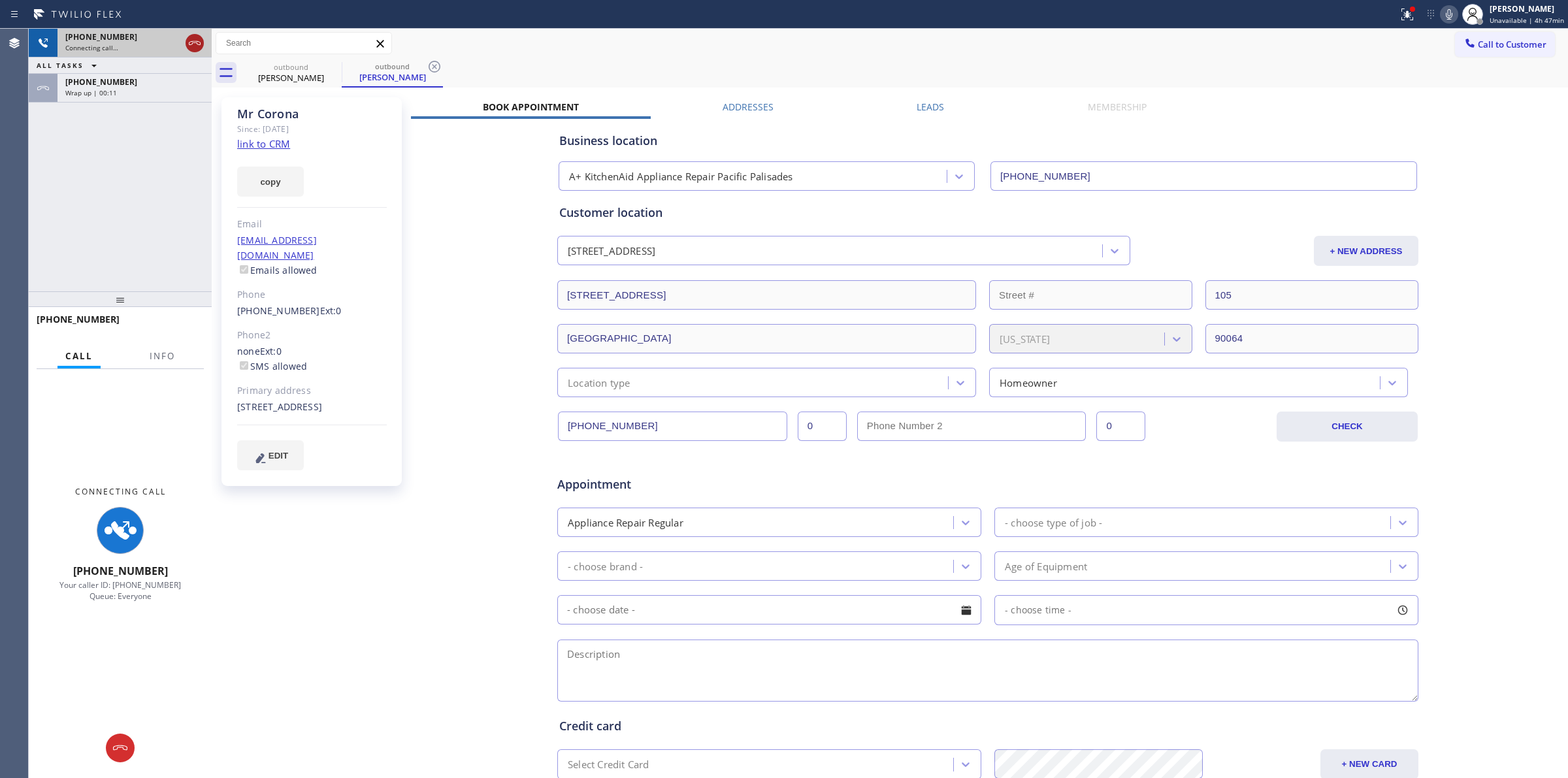
click at [194, 47] on icon at bounding box center [194, 43] width 15 height 15
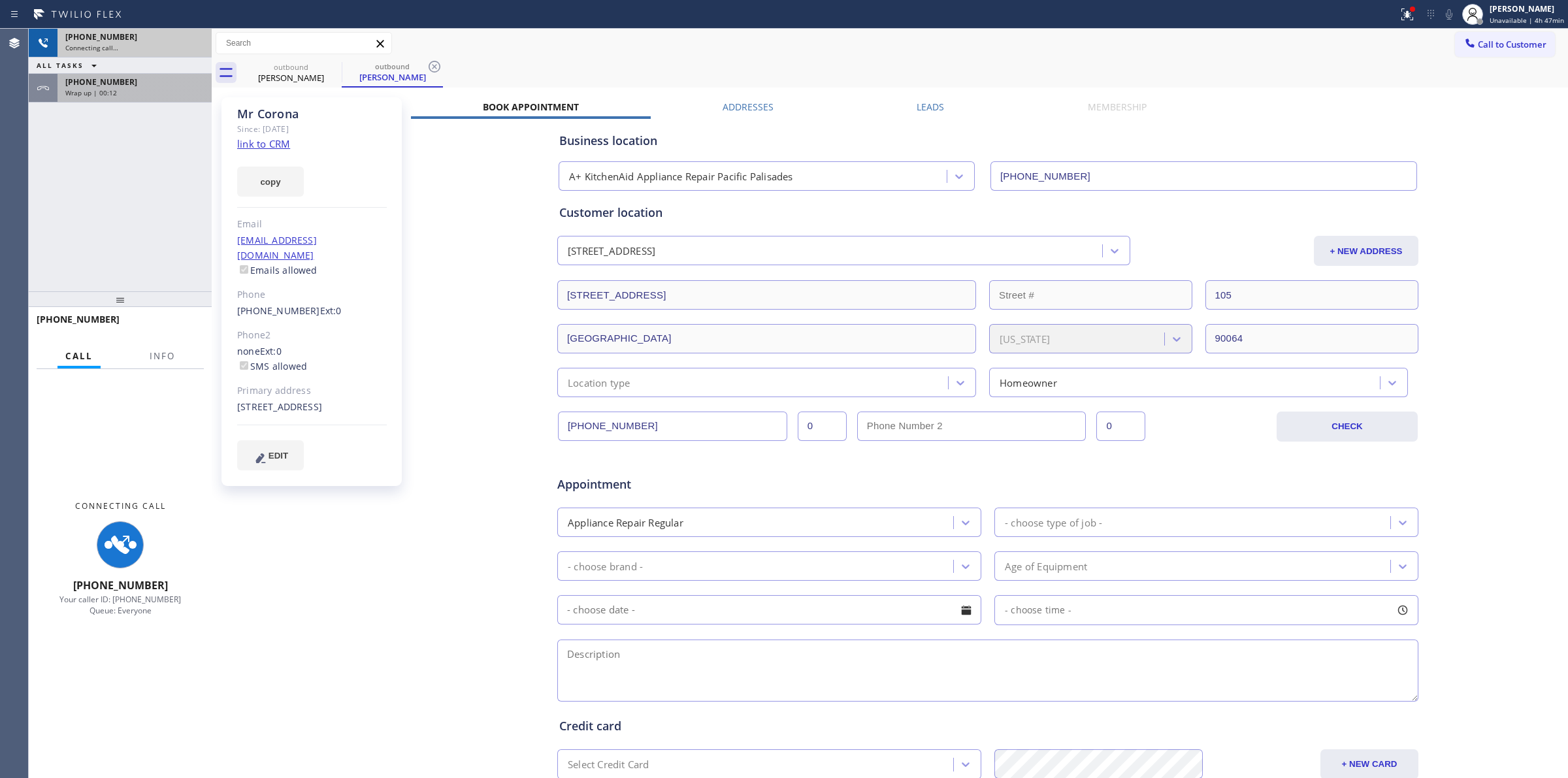
click at [187, 85] on div "[PHONE_NUMBER]" at bounding box center [135, 82] width 139 height 11
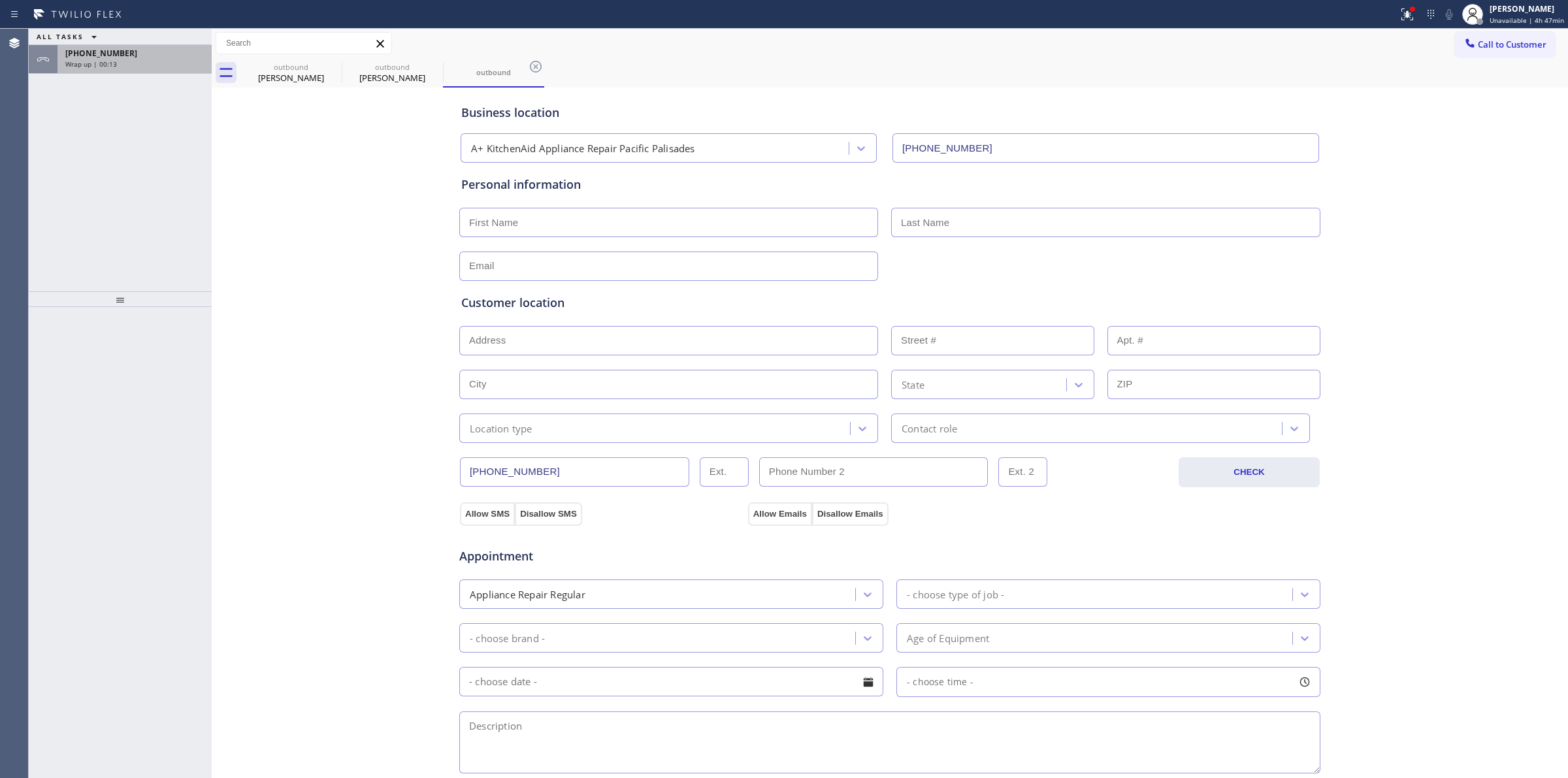
click at [187, 60] on div "Wrap up | 00:13" at bounding box center [135, 64] width 139 height 9
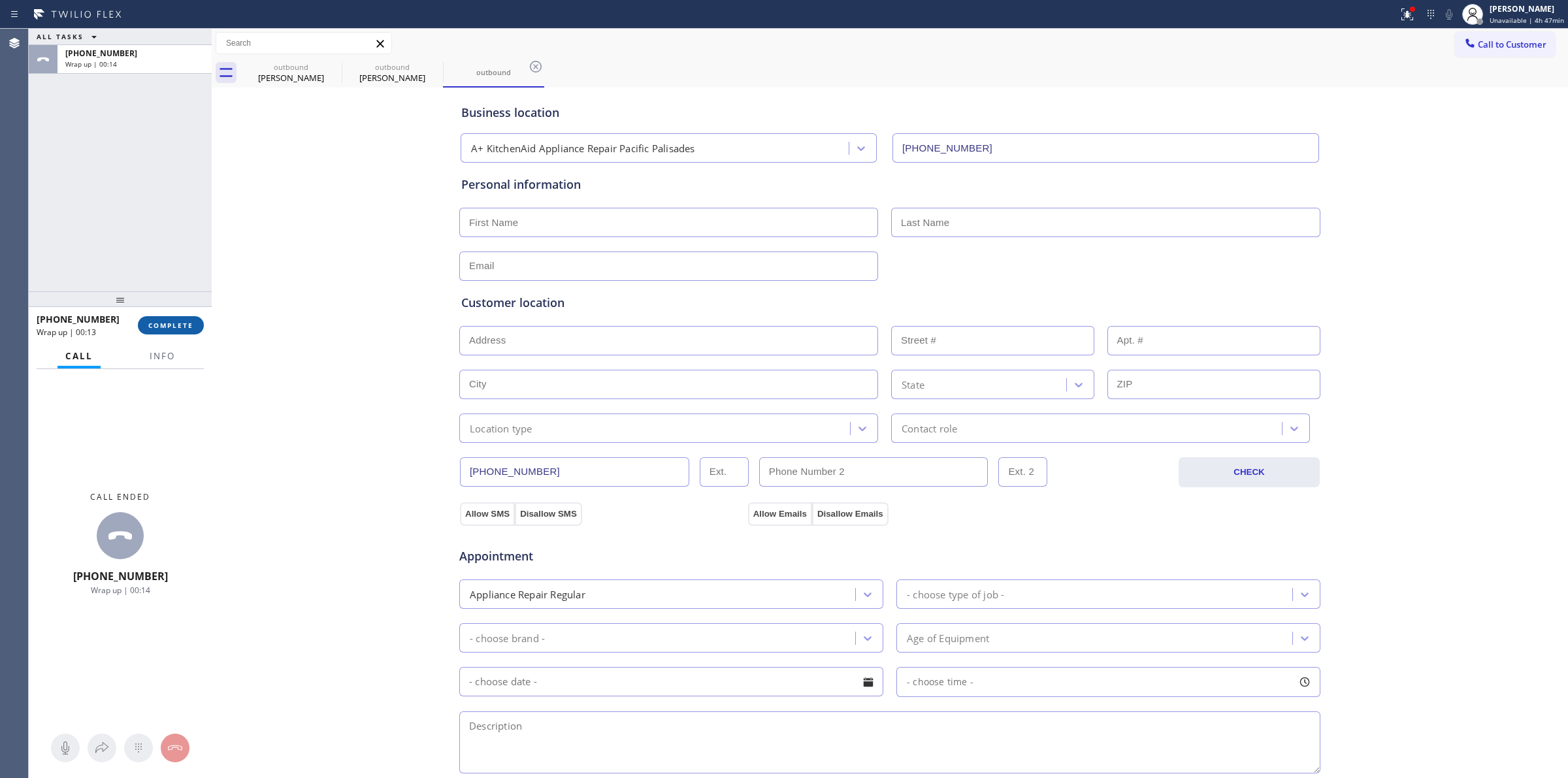
click at [169, 327] on span "COMPLETE" at bounding box center [171, 324] width 45 height 9
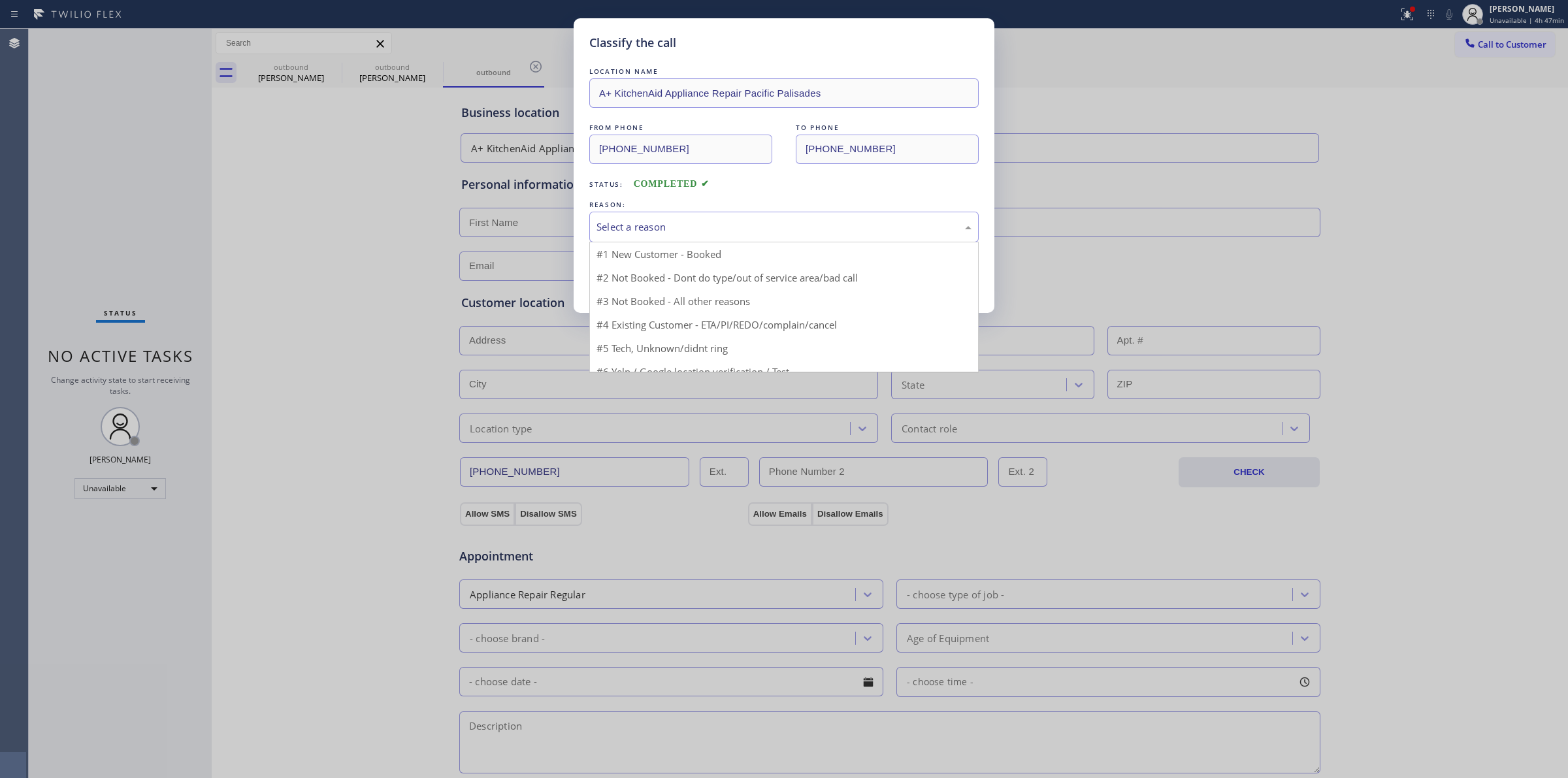
click at [747, 216] on div "Select a reason" at bounding box center [784, 227] width 389 height 31
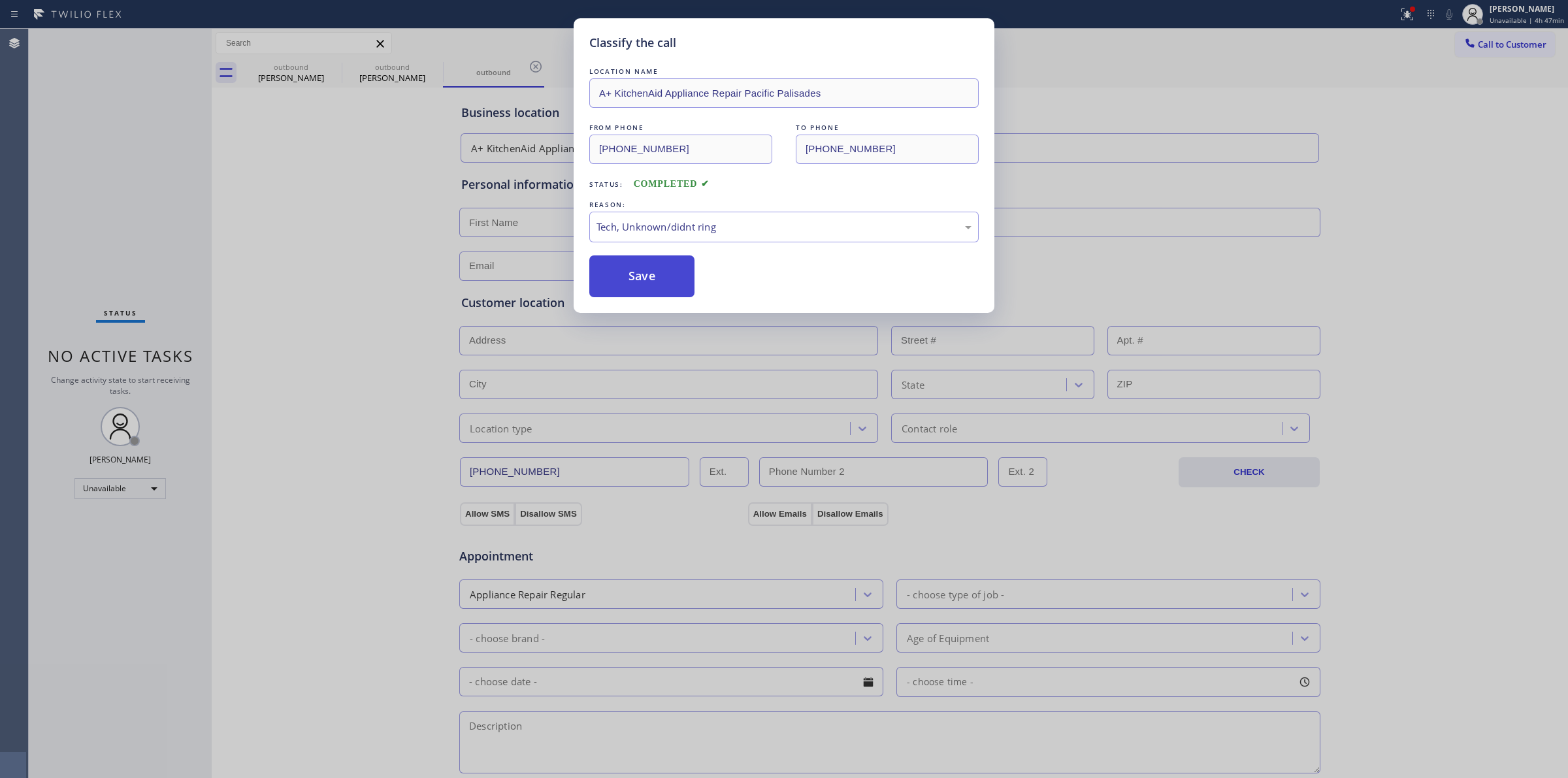
drag, startPoint x: 648, startPoint y: 328, endPoint x: 631, endPoint y: 278, distance: 52.8
click at [631, 278] on button "Save" at bounding box center [642, 276] width 105 height 42
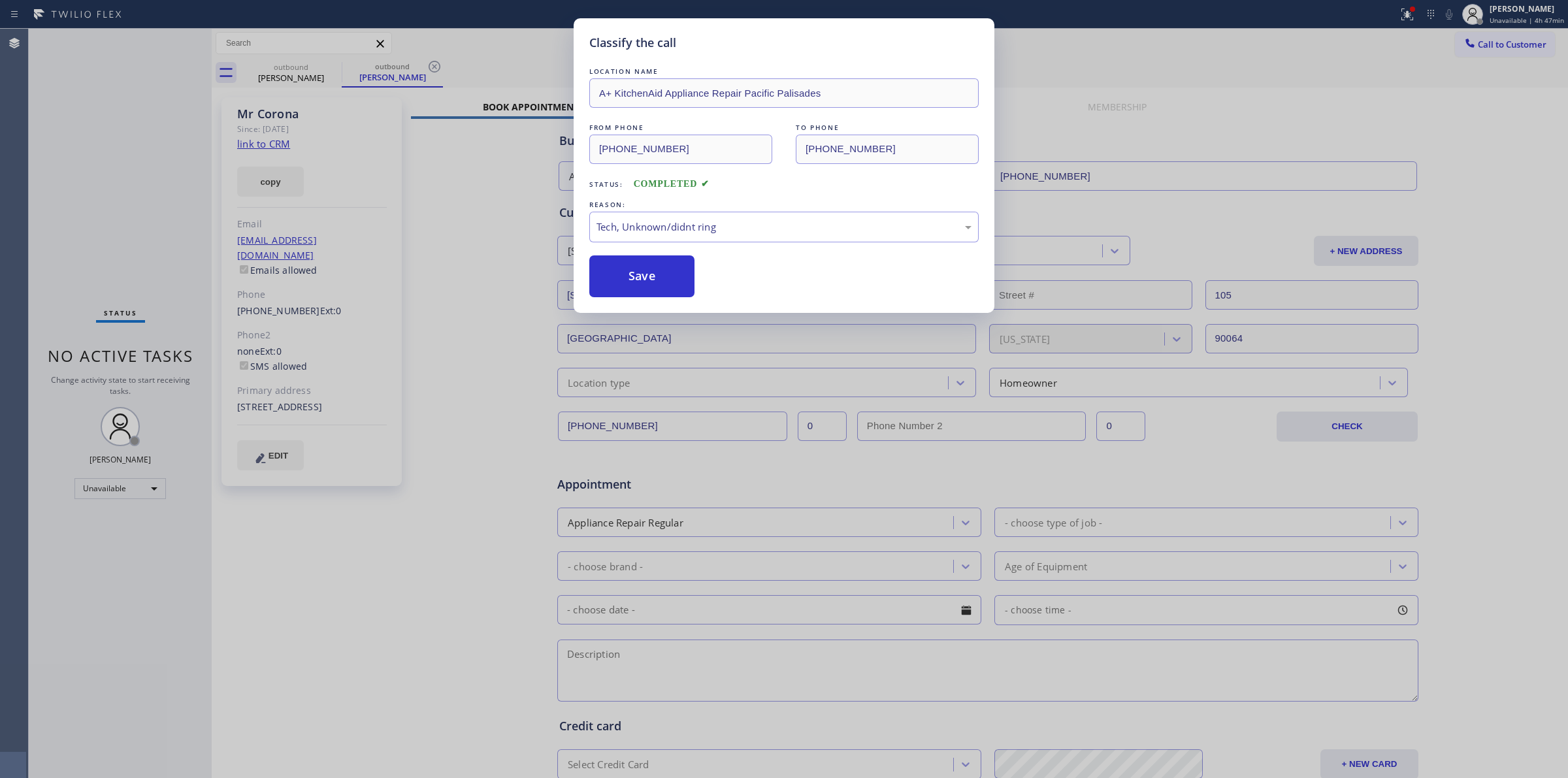
click at [307, 64] on div "Classify the call LOCATION NAME A+ KitchenAid Appliance Repair Pacific Palisade…" at bounding box center [784, 389] width 1568 height 778
click at [327, 72] on div "Classify the call LOCATION NAME 5 Star Appliance Repair FROM PHONE [PHONE_NUMBE…" at bounding box center [799, 404] width 1540 height 749
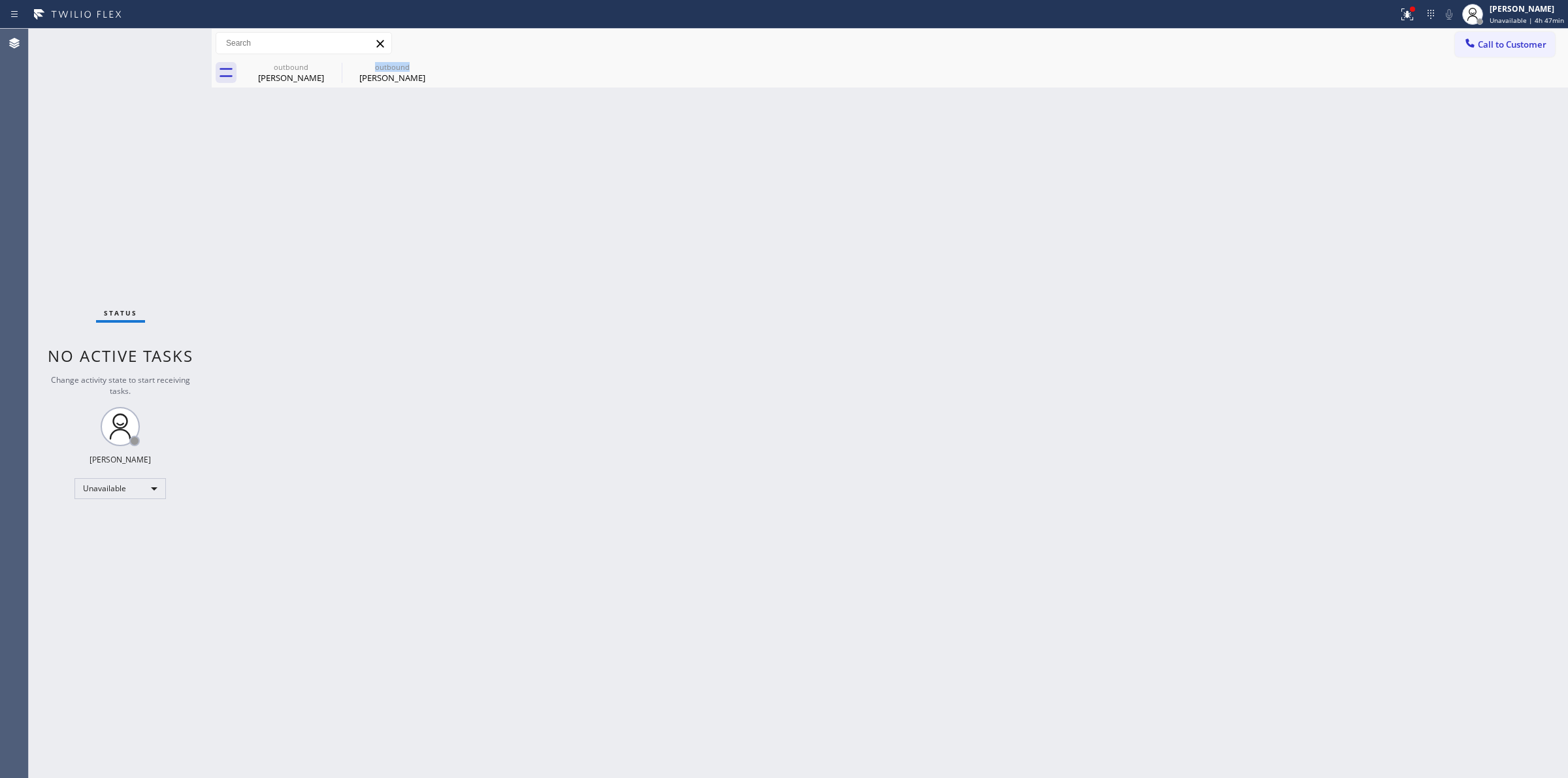
drag, startPoint x: 327, startPoint y: 72, endPoint x: 334, endPoint y: 69, distance: 7.6
click at [0, 0] on icon at bounding box center [0, 0] width 0 height 0
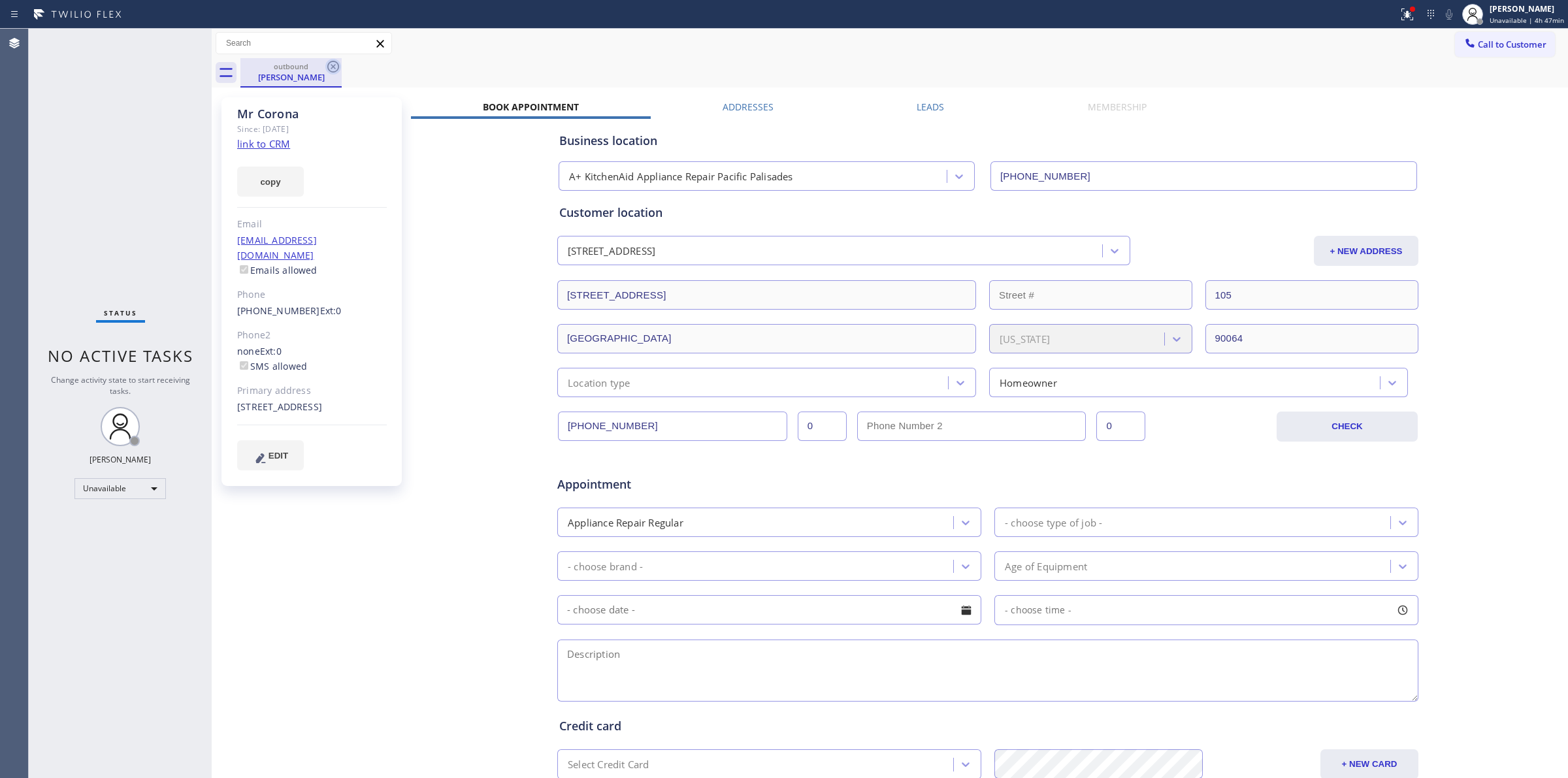
click at [334, 67] on icon at bounding box center [333, 66] width 12 height 12
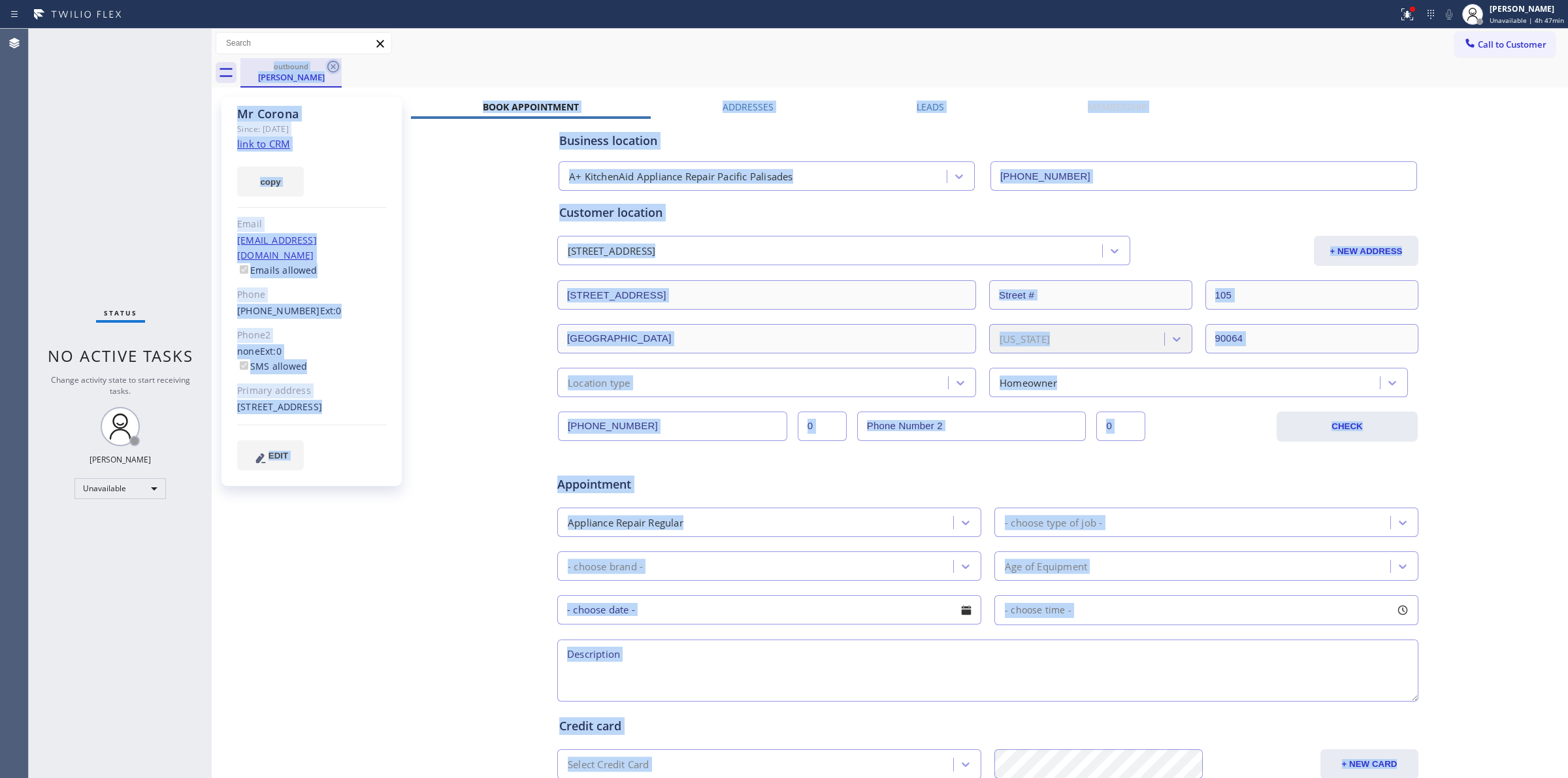
click at [334, 67] on div "outbound [PERSON_NAME]" at bounding box center [904, 73] width 1328 height 29
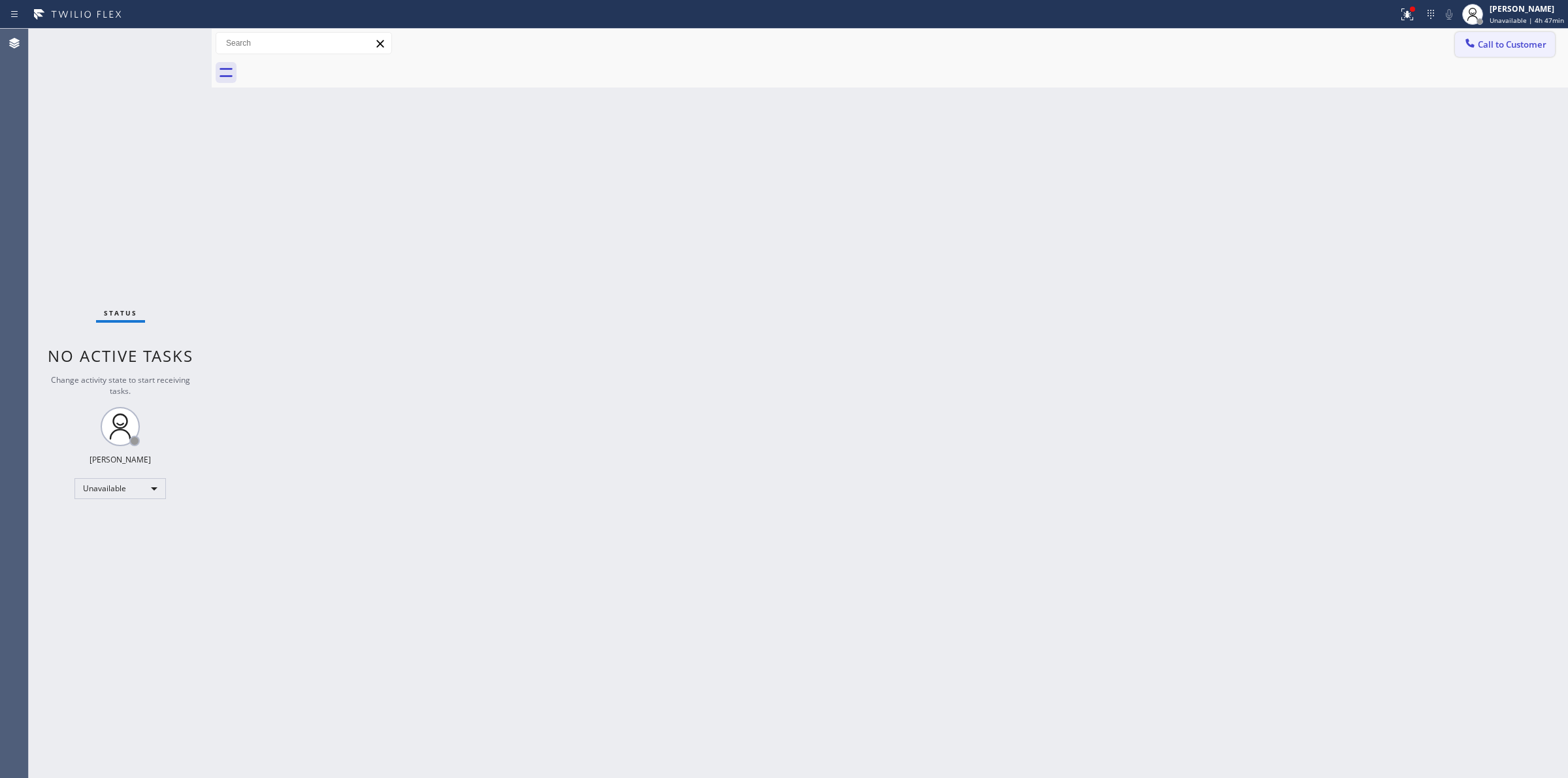
click at [1493, 43] on span "Call to Customer" at bounding box center [1512, 44] width 69 height 12
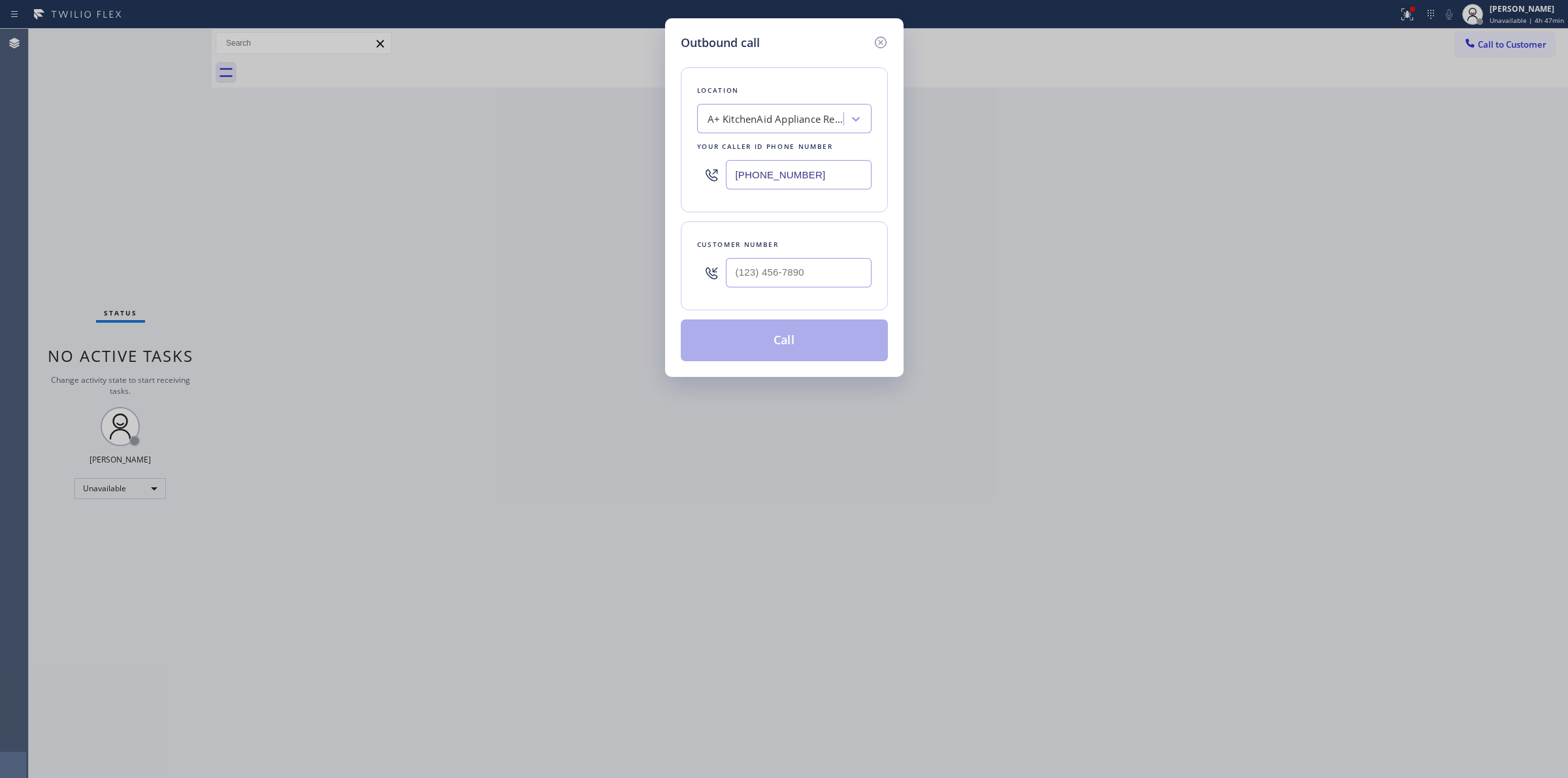
click at [822, 257] on div at bounding box center [799, 273] width 145 height 43
paste input "628) 266-6797"
click at [811, 272] on input "(___) ___-____" at bounding box center [799, 273] width 145 height 29
click at [793, 97] on div "Location" at bounding box center [785, 90] width 174 height 14
click at [790, 113] on div "A+ KitchenAid Appliance Repair Pacific Palisades" at bounding box center [777, 119] width 137 height 15
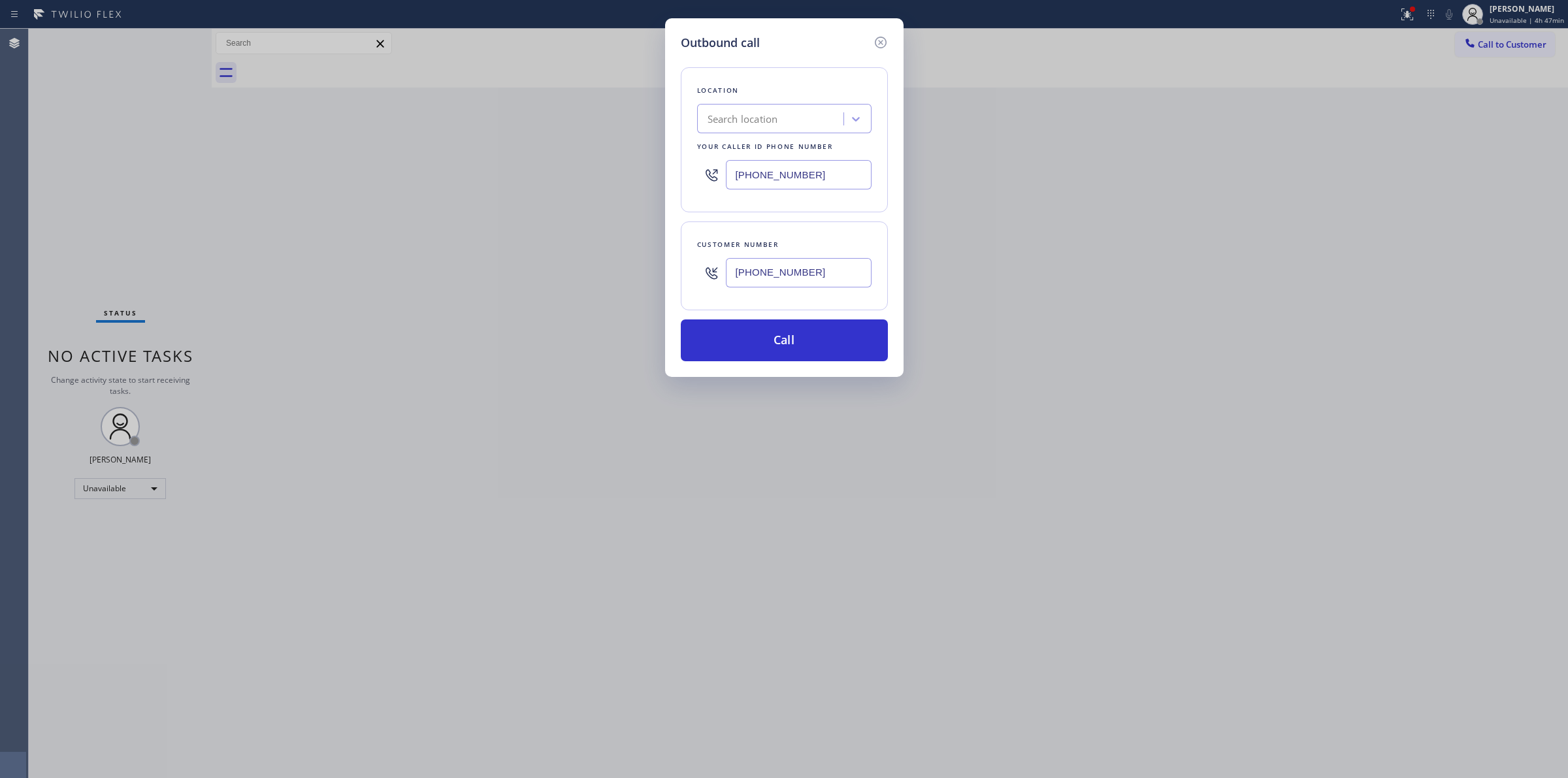
click at [766, 126] on div "Search location" at bounding box center [743, 119] width 70 height 15
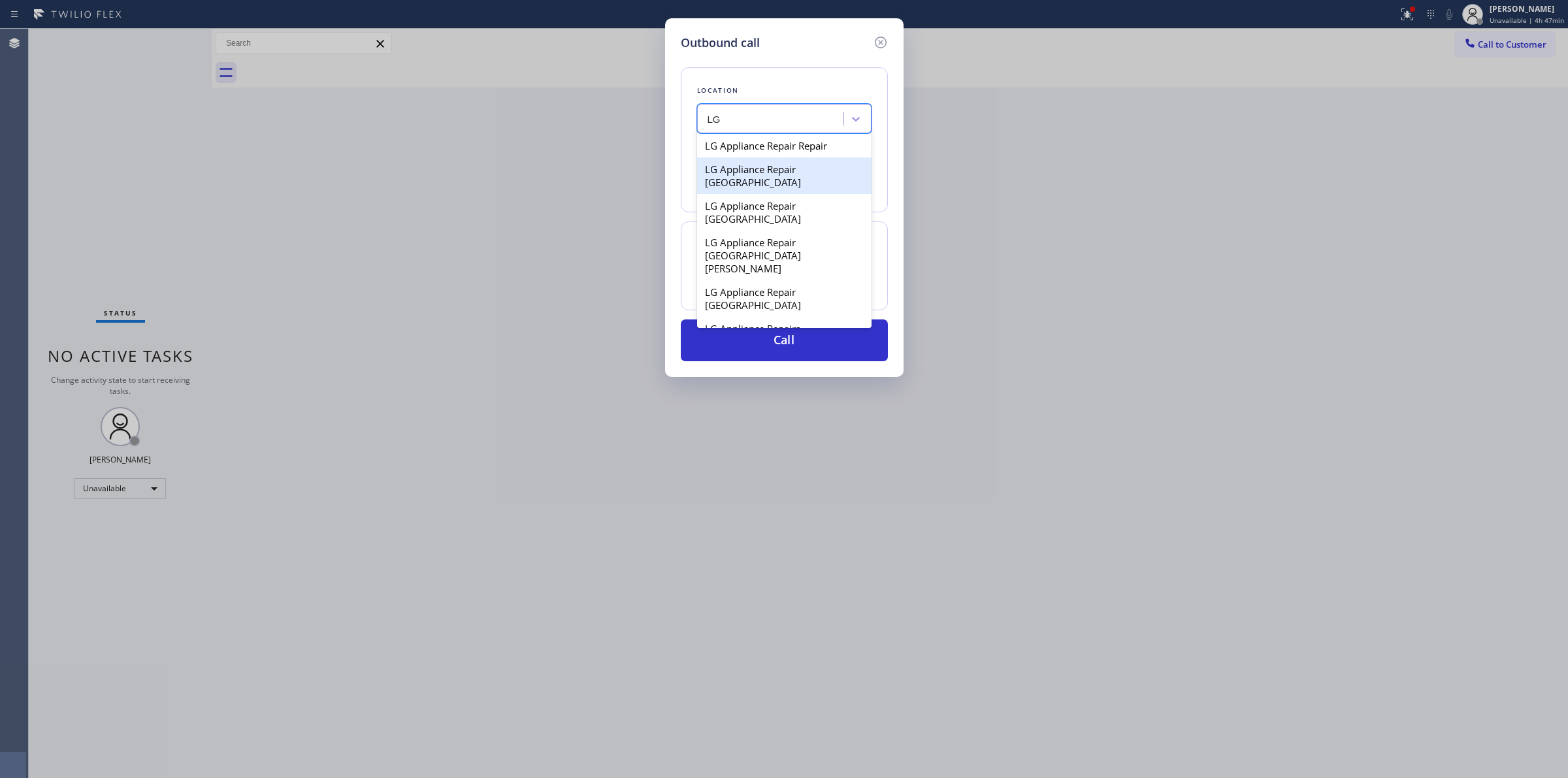
scroll to position [817, 0]
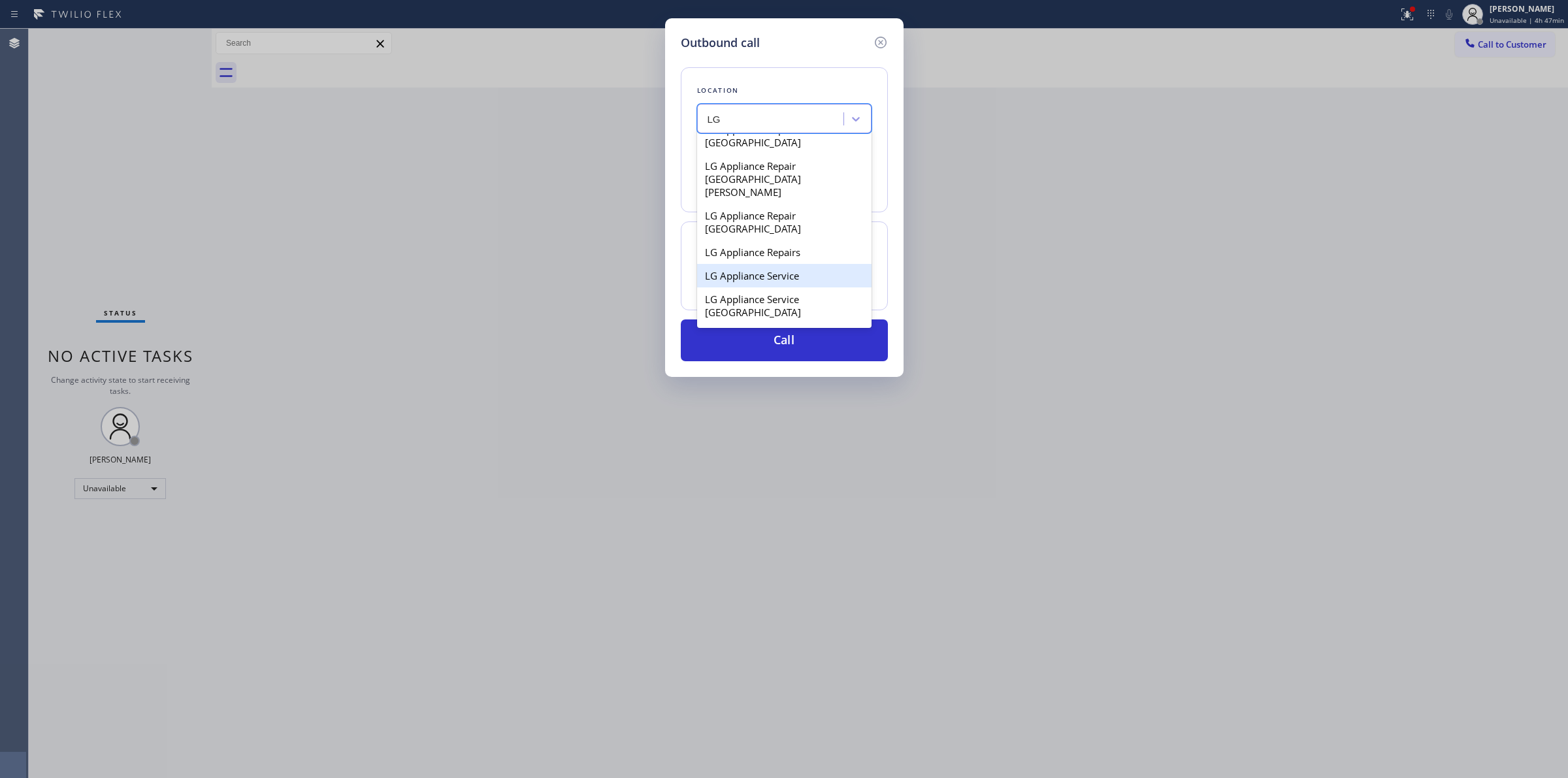
click at [759, 264] on div "LG Appliance Service" at bounding box center [785, 275] width 174 height 23
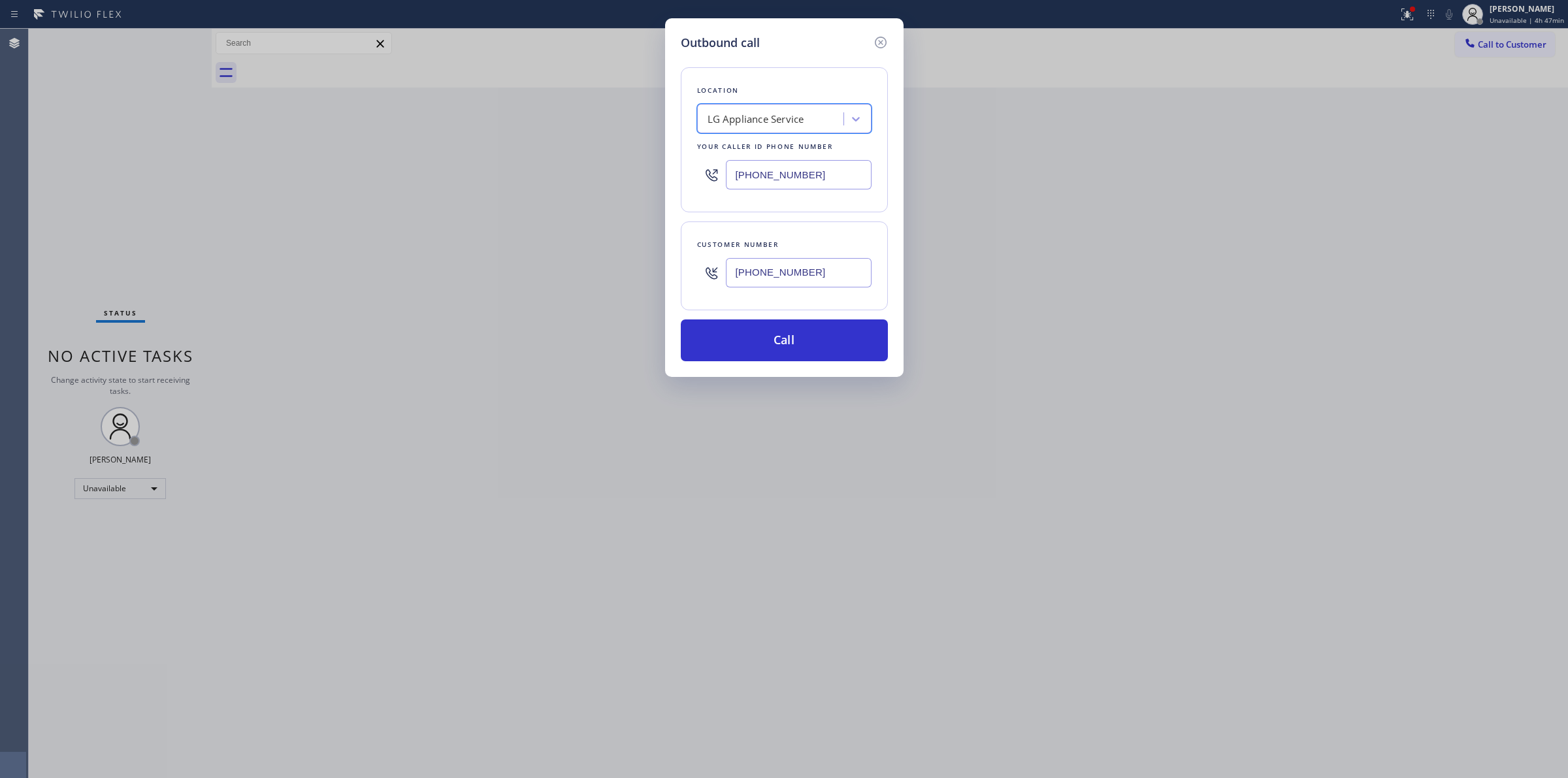
click at [782, 256] on div "[PHONE_NUMBER]" at bounding box center [799, 273] width 145 height 43
click at [780, 266] on input "[PHONE_NUMBER]" at bounding box center [799, 273] width 145 height 29
click at [780, 337] on button "Call" at bounding box center [784, 341] width 208 height 42
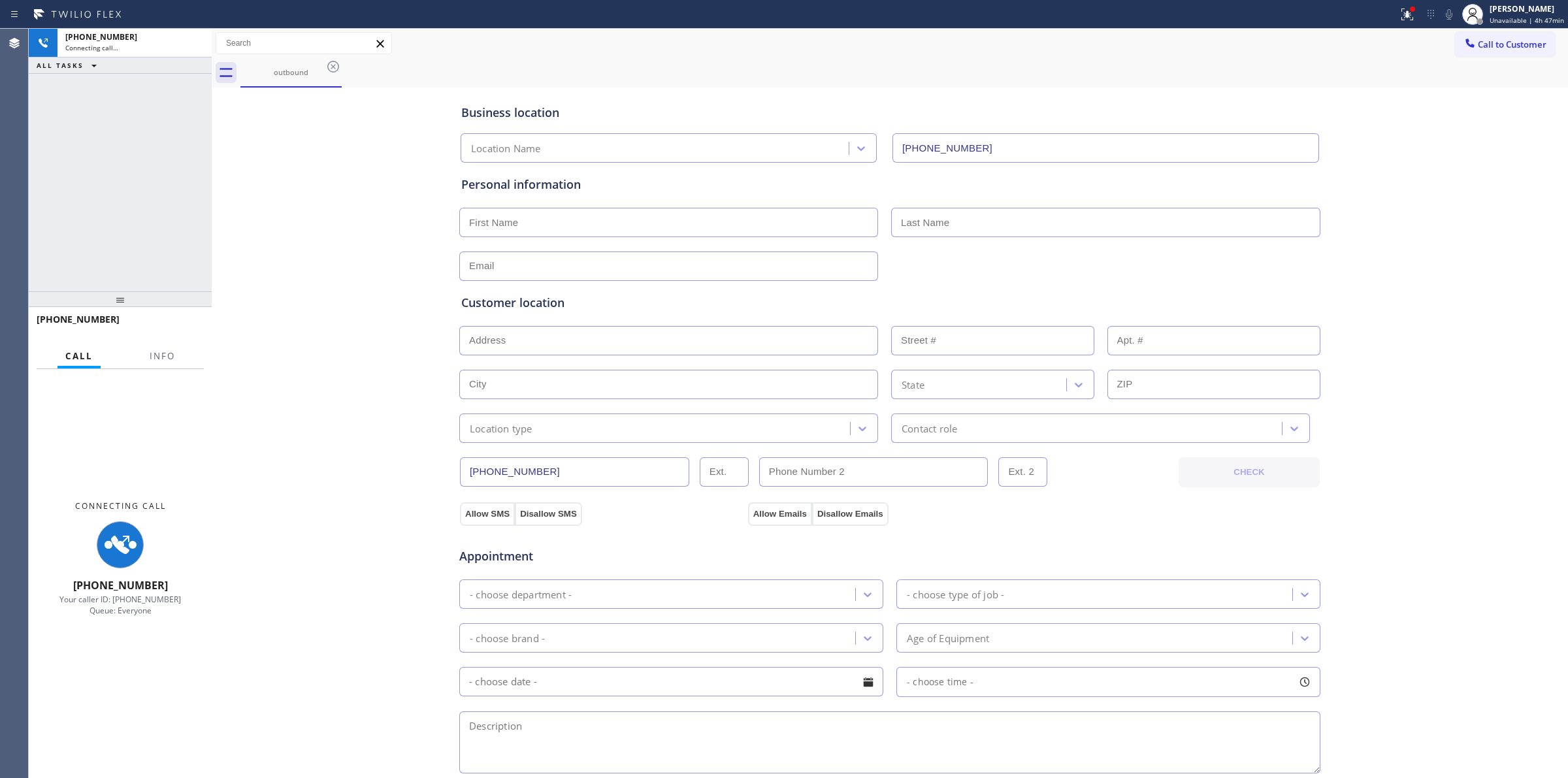
drag, startPoint x: 766, startPoint y: 86, endPoint x: 775, endPoint y: 85, distance: 9.1
click at [772, 86] on div "Business location Location Name [PHONE_NUMBER]" at bounding box center [890, 124] width 862 height 77
click at [337, 73] on icon at bounding box center [333, 66] width 15 height 15
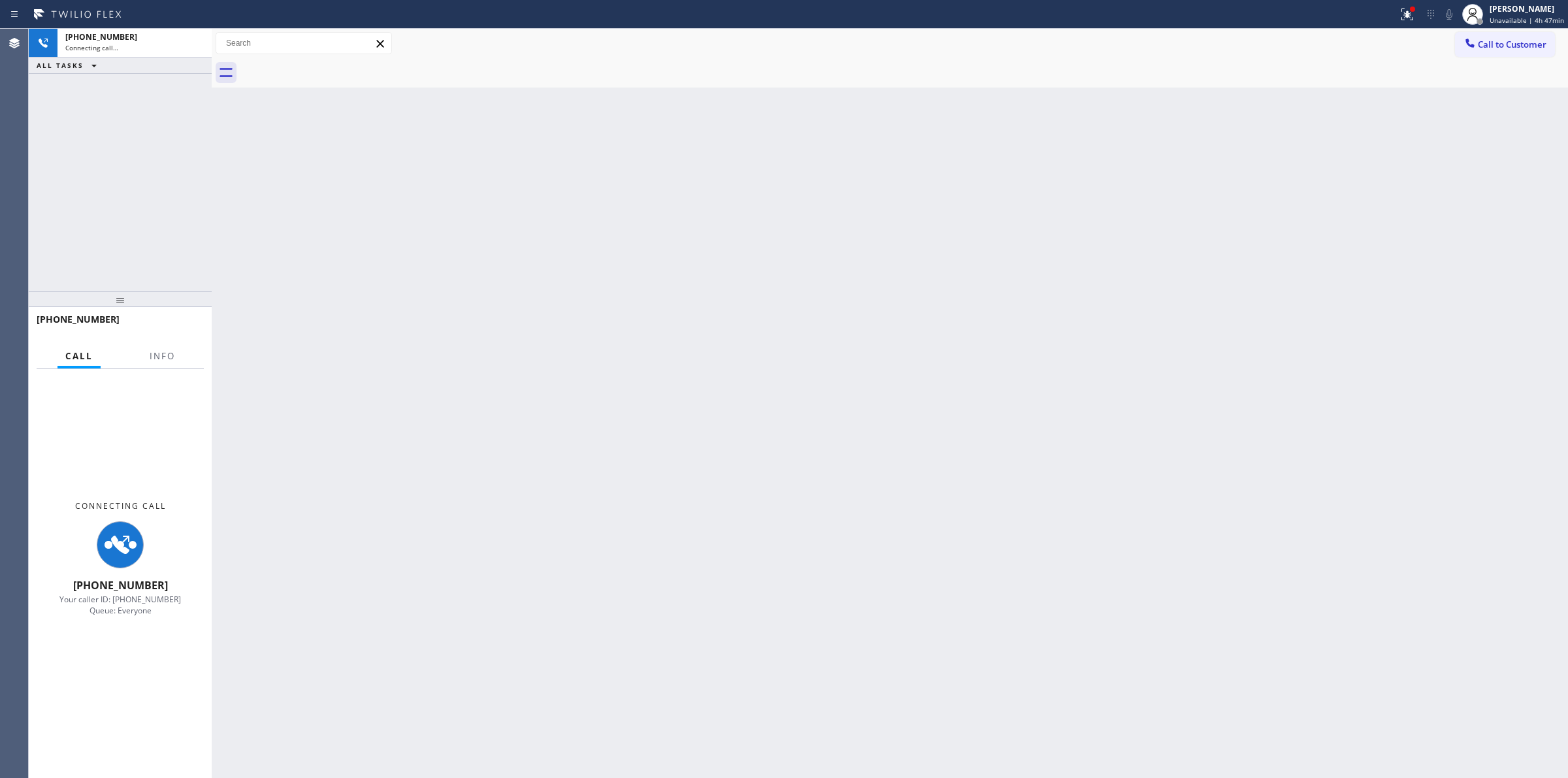
click at [333, 60] on div at bounding box center [904, 73] width 1328 height 29
click at [157, 51] on div "Connecting call…" at bounding box center [135, 47] width 139 height 9
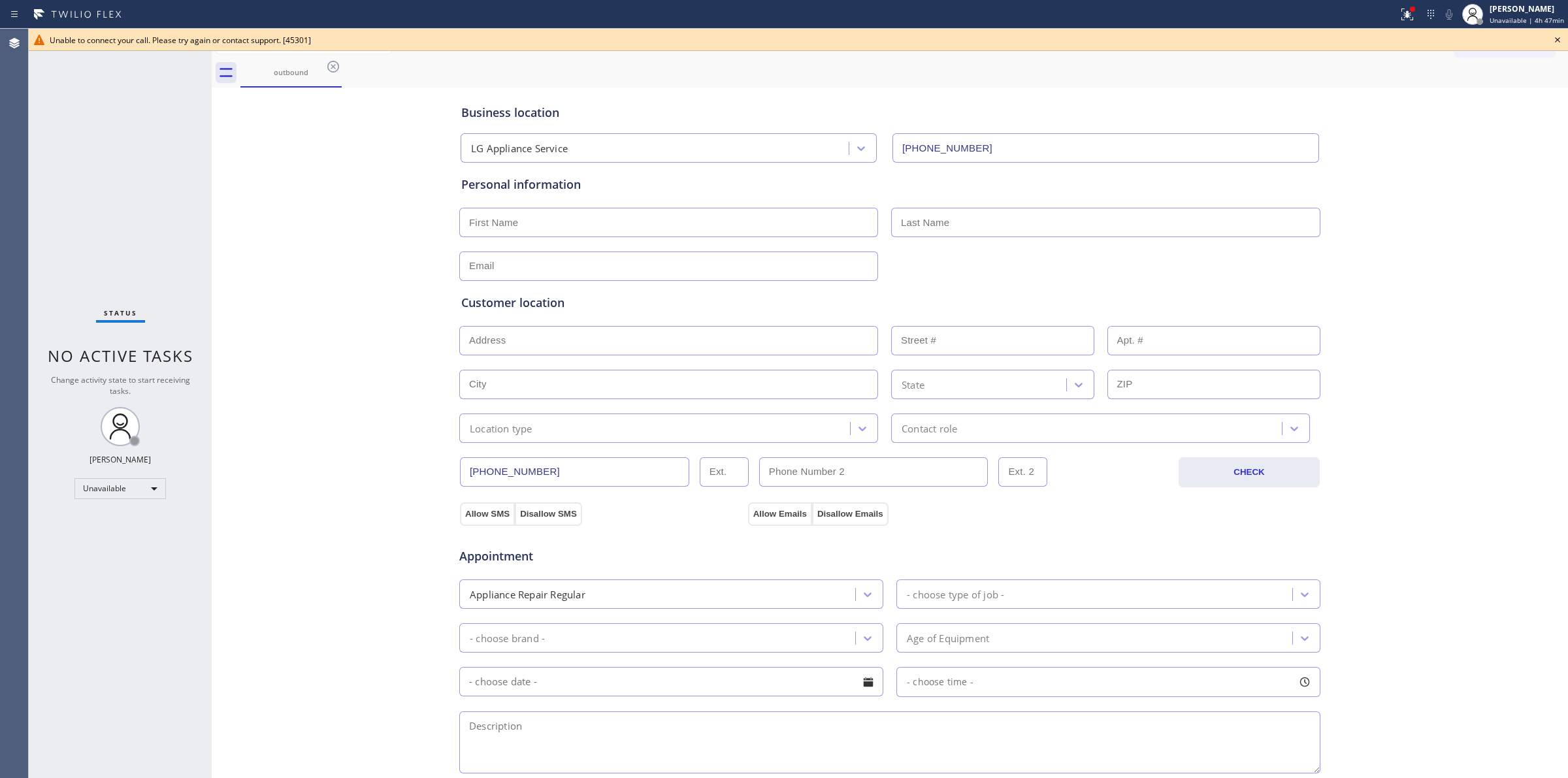
click at [1559, 37] on icon at bounding box center [1558, 40] width 15 height 15
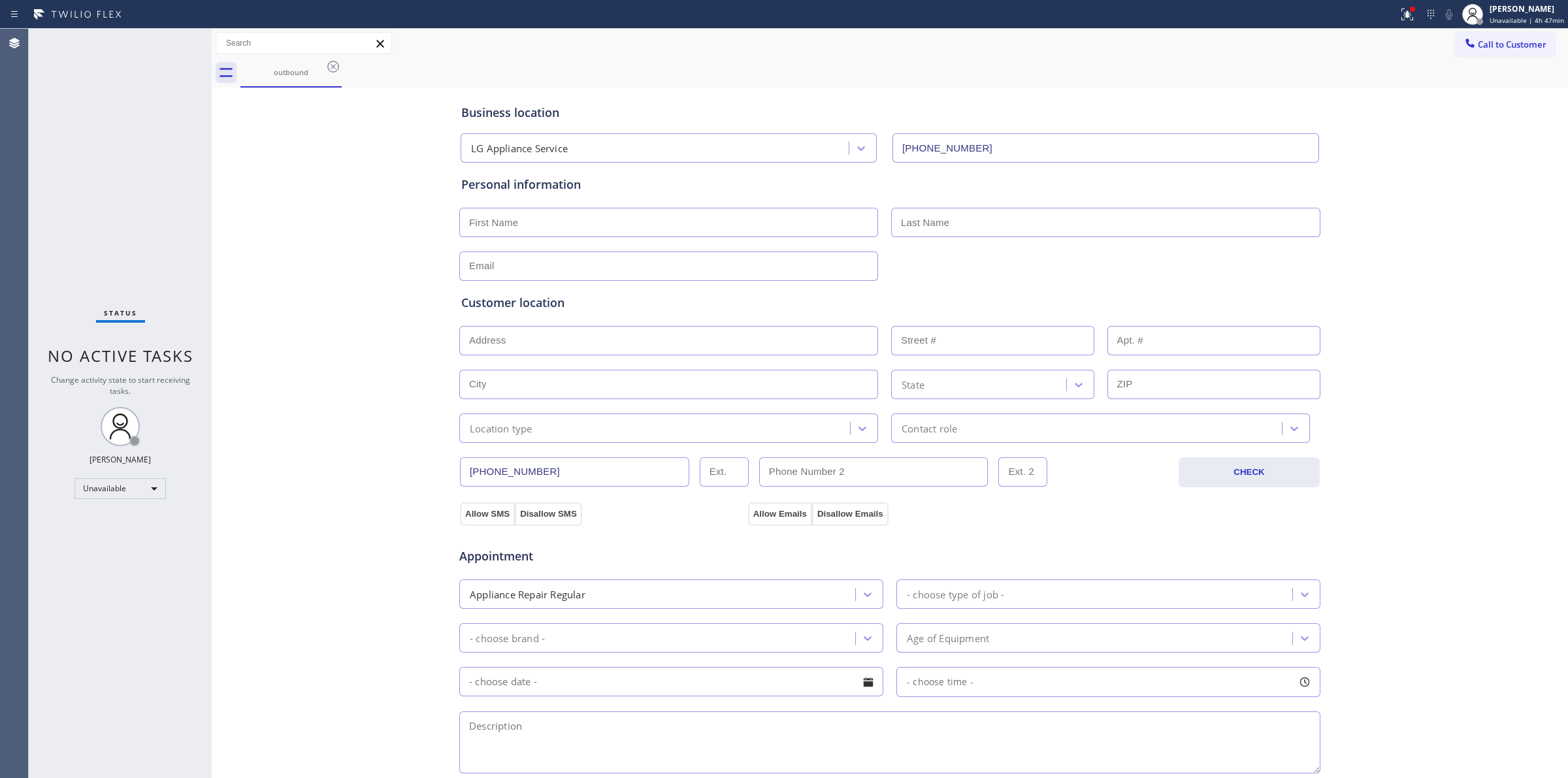
drag, startPoint x: 1465, startPoint y: 54, endPoint x: 1454, endPoint y: 53, distance: 11.0
click at [1457, 54] on button "Call to Customer" at bounding box center [1505, 44] width 100 height 25
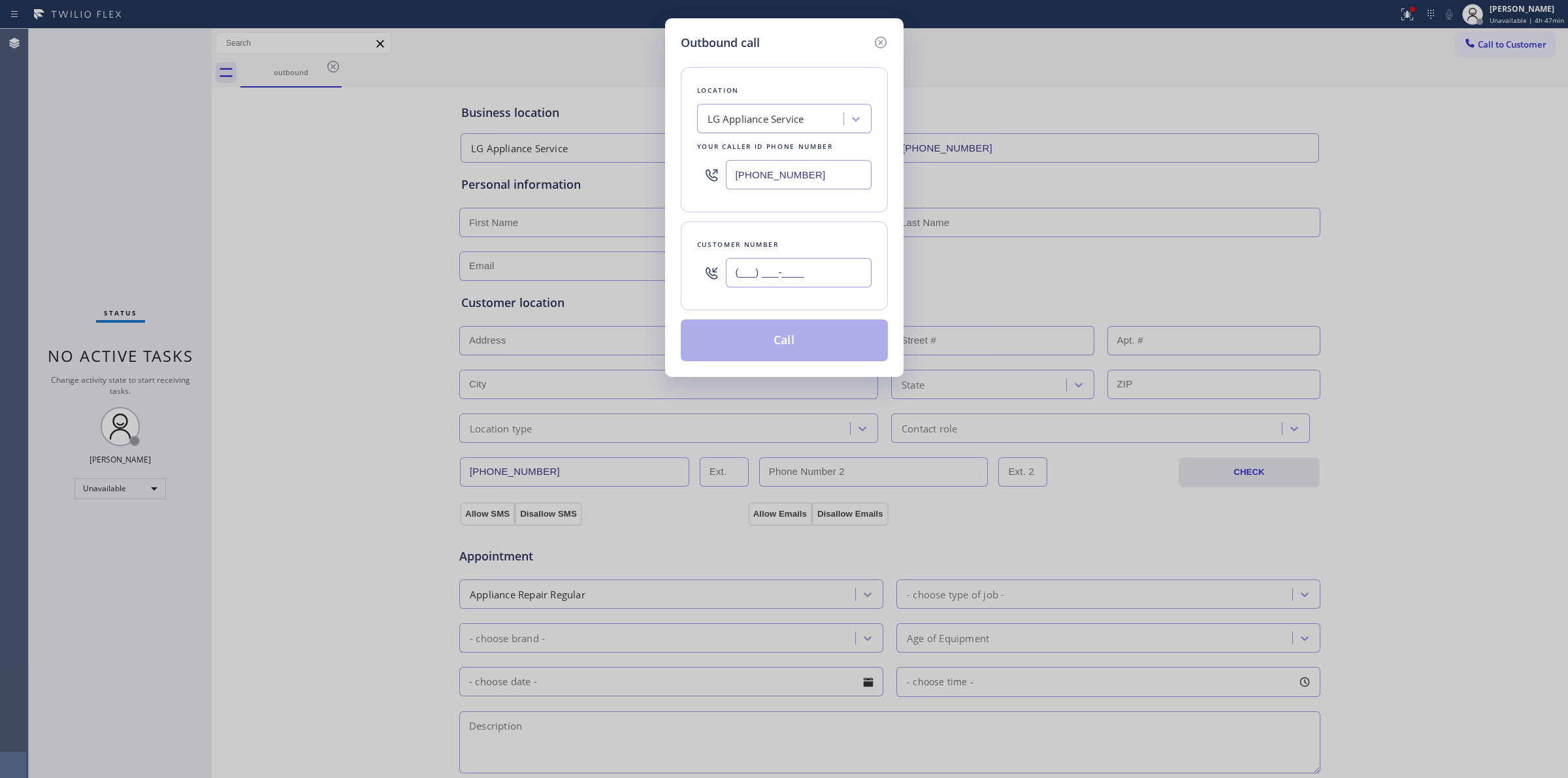
paste input "628) 266-6797"
click at [760, 275] on input "(___) ___-____" at bounding box center [799, 273] width 145 height 29
click at [773, 331] on button "Call" at bounding box center [784, 341] width 208 height 42
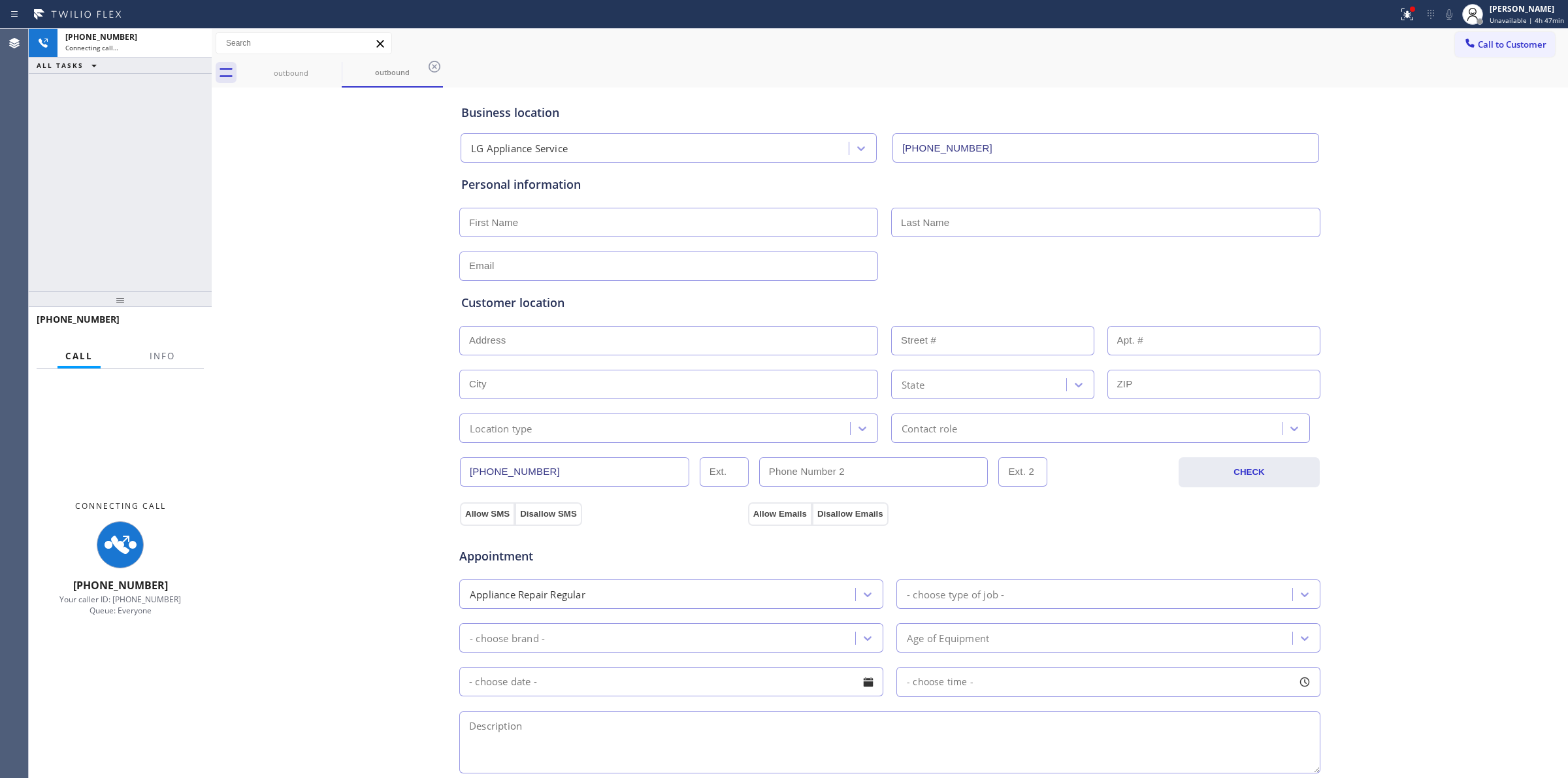
drag, startPoint x: 1050, startPoint y: 63, endPoint x: 1029, endPoint y: 67, distance: 21.4
click at [1041, 64] on div "outbound outbound" at bounding box center [904, 73] width 1328 height 29
click at [318, 67] on div "outbound" at bounding box center [291, 73] width 99 height 29
click at [0, 0] on icon at bounding box center [0, 0] width 0 height 0
click at [340, 65] on icon at bounding box center [333, 66] width 15 height 15
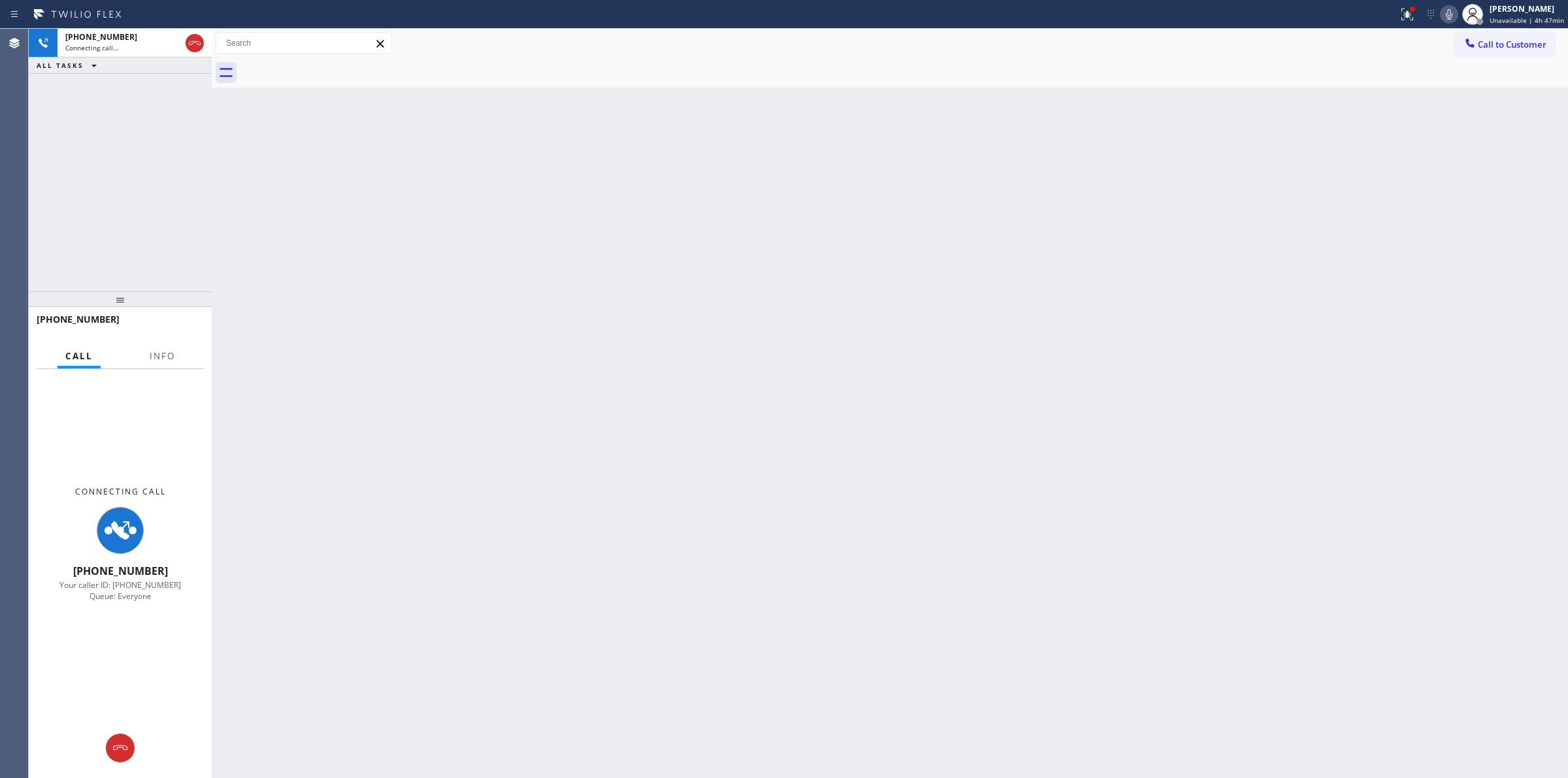
drag, startPoint x: 504, startPoint y: 92, endPoint x: 690, endPoint y: 92, distance: 186.0
click at [516, 92] on div "Back to Dashboard Change Sender ID Customers Technicians Select a contact Outbo…" at bounding box center [890, 404] width 1356 height 749
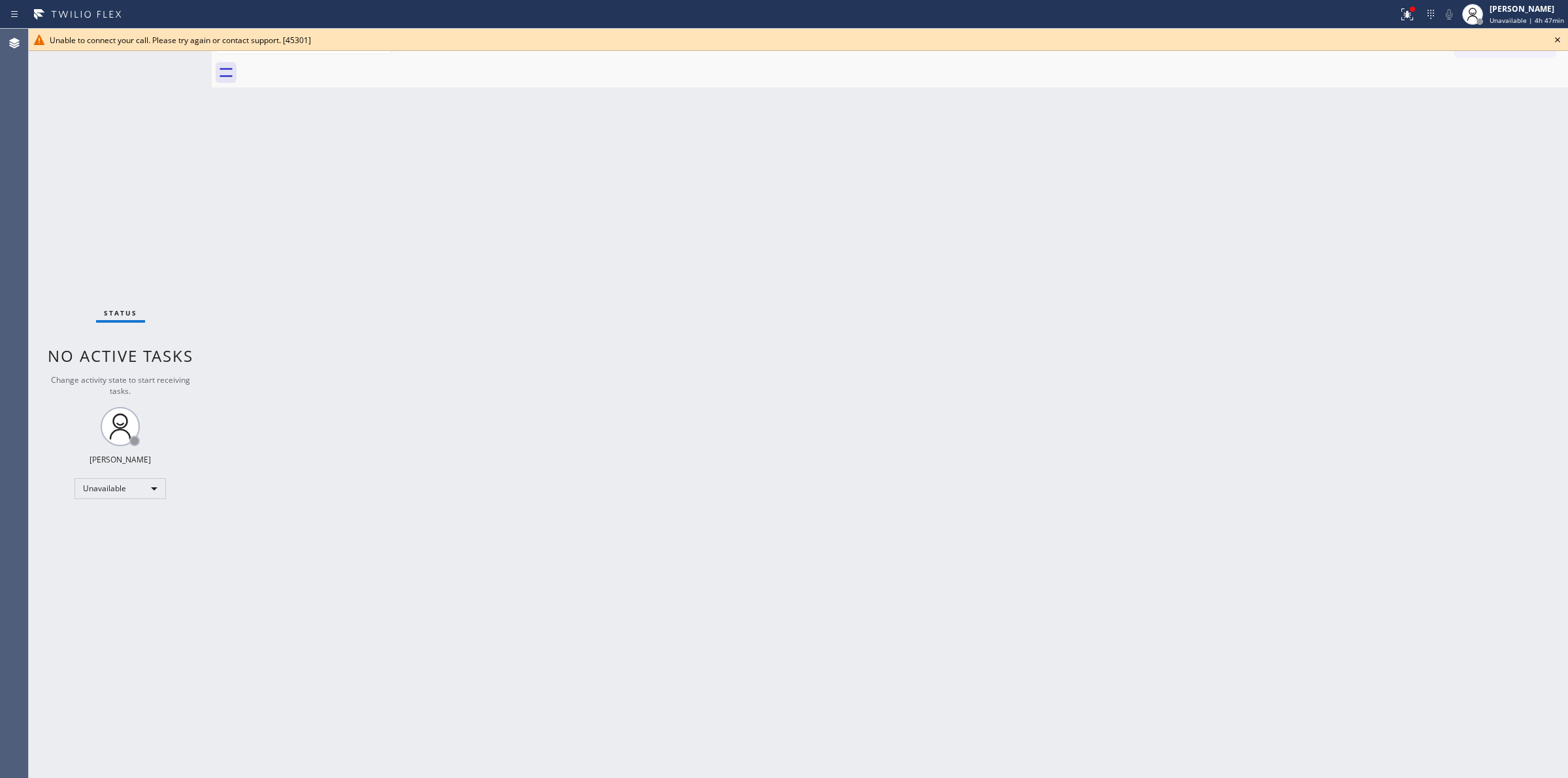
click at [1559, 37] on icon at bounding box center [1558, 40] width 15 height 15
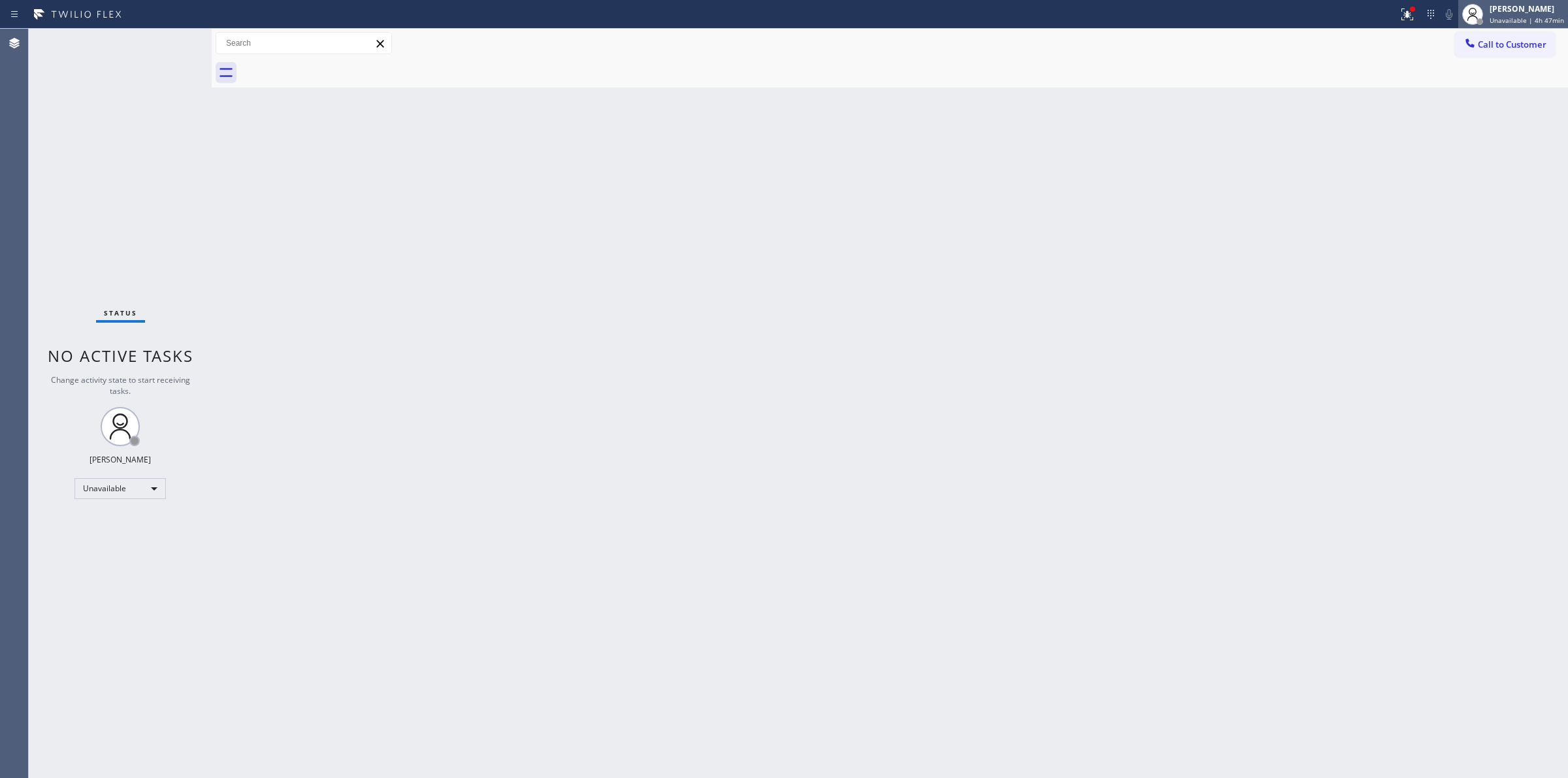
click at [1503, 27] on div "[PERSON_NAME] Unavailable | 4h 47min" at bounding box center [1513, 15] width 110 height 29
drag, startPoint x: 1390, startPoint y: 64, endPoint x: 1481, endPoint y: 44, distance: 93.2
click at [1421, 53] on div "Call to Customer Outbound call Location LG Appliance Service Your caller id pho…" at bounding box center [890, 58] width 1356 height 59
click at [1481, 44] on span "Call to Customer" at bounding box center [1512, 44] width 69 height 12
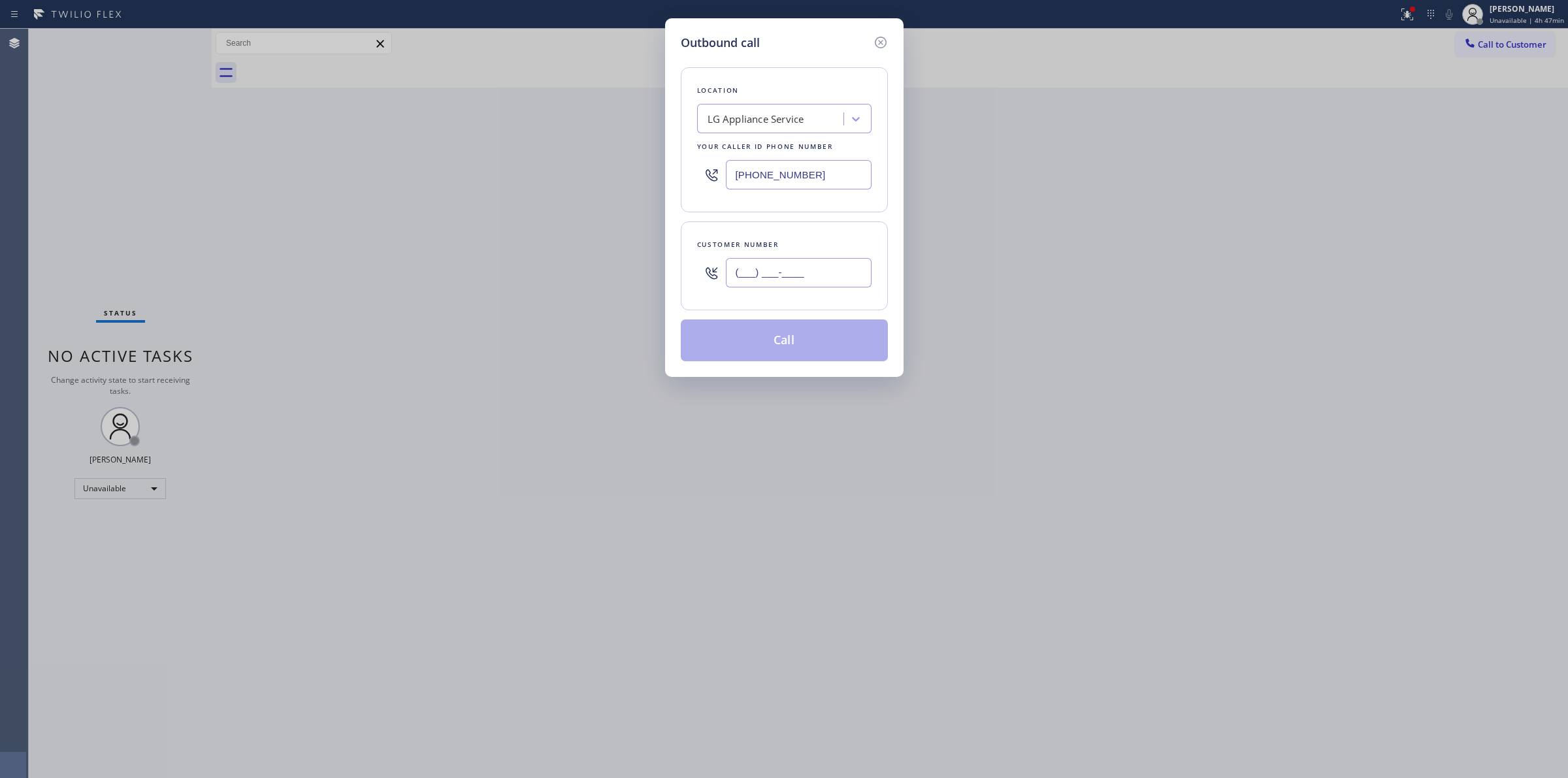
paste input "640) 239-1477"
click at [795, 284] on input "(___) ___-____" at bounding box center [799, 273] width 145 height 29
click at [807, 128] on div "LG Appliance Service" at bounding box center [772, 119] width 142 height 23
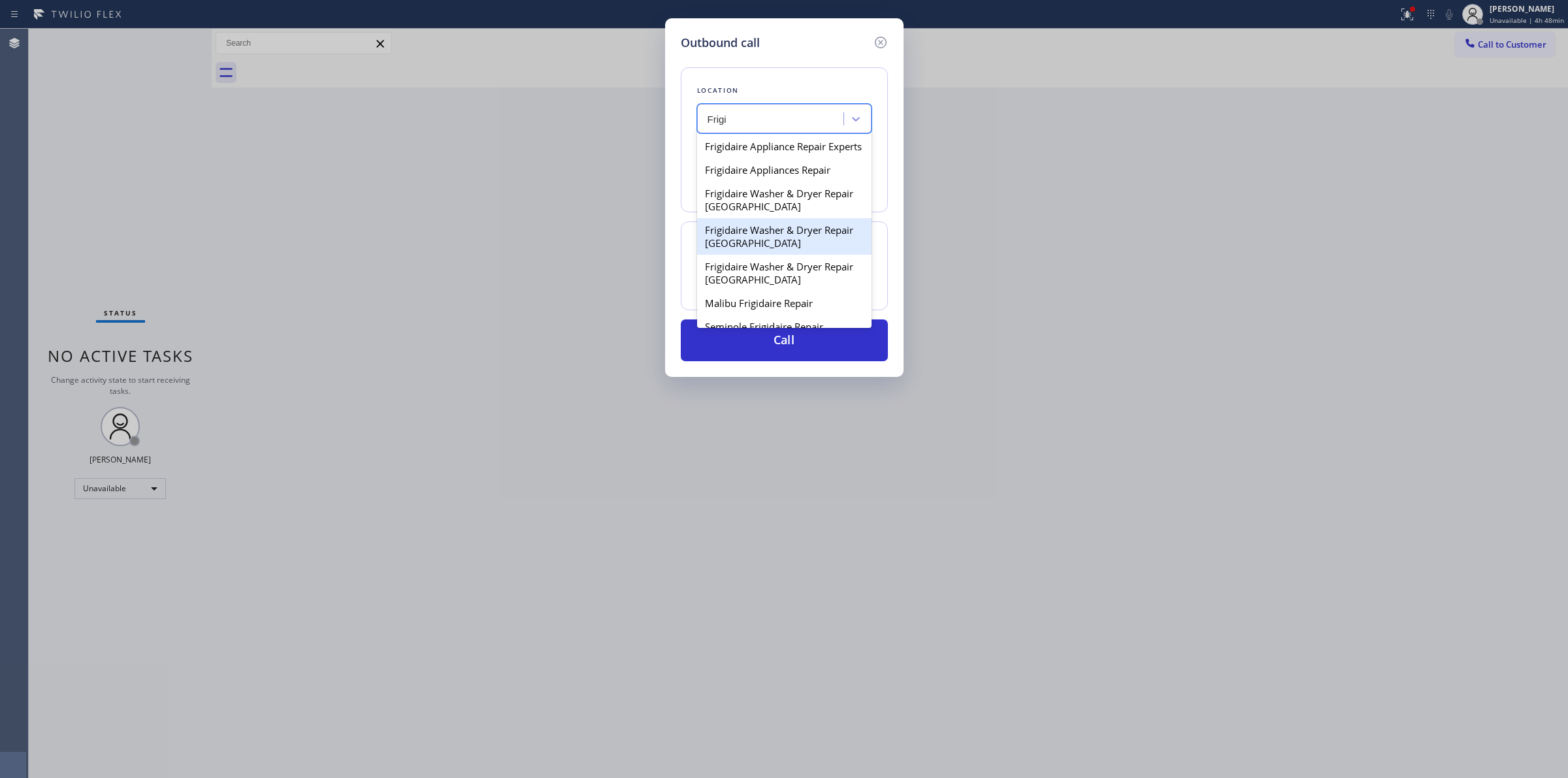
scroll to position [35, 0]
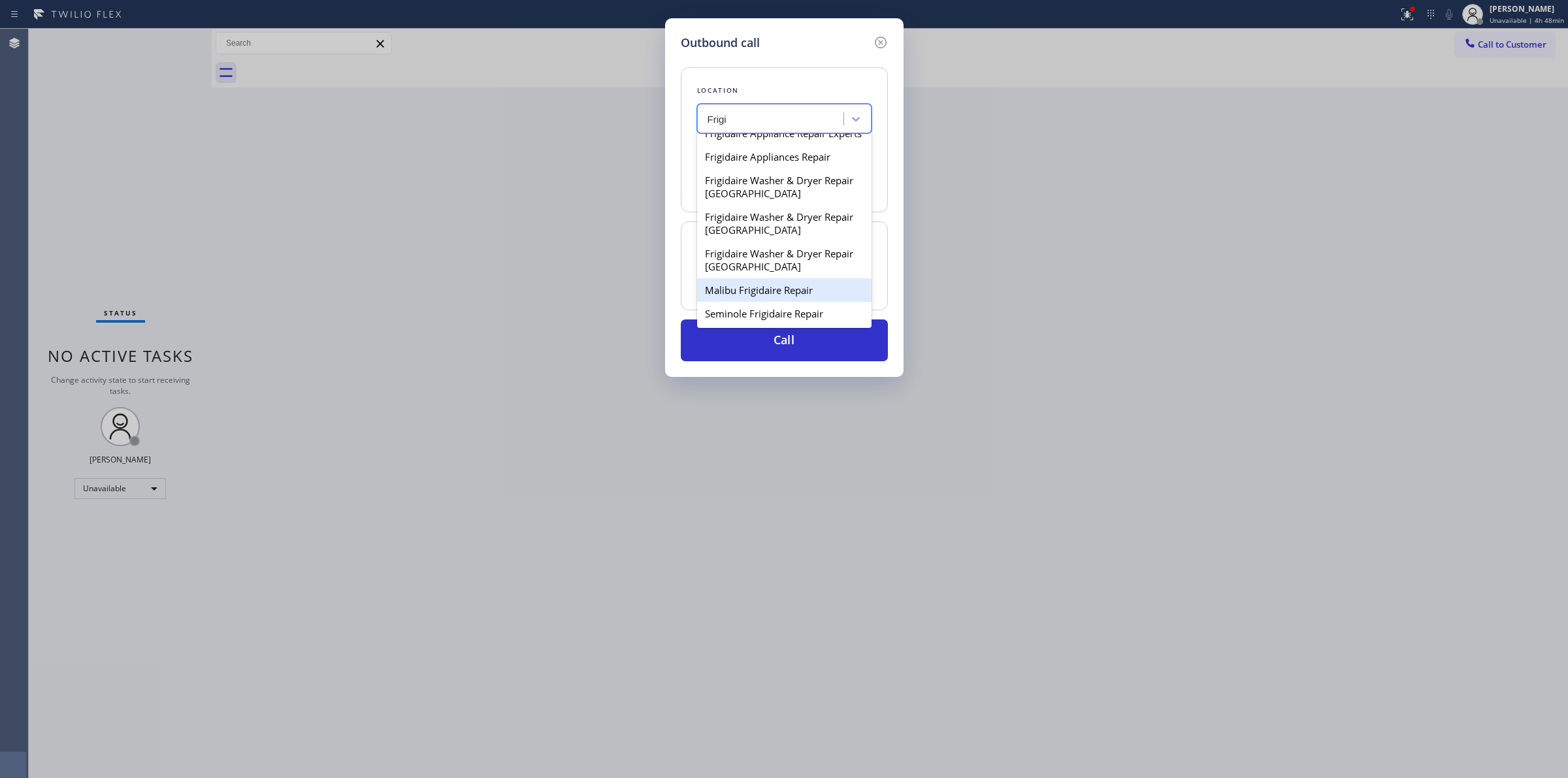
click at [753, 278] on div "Malibu Frigidaire Repair" at bounding box center [785, 290] width 174 height 23
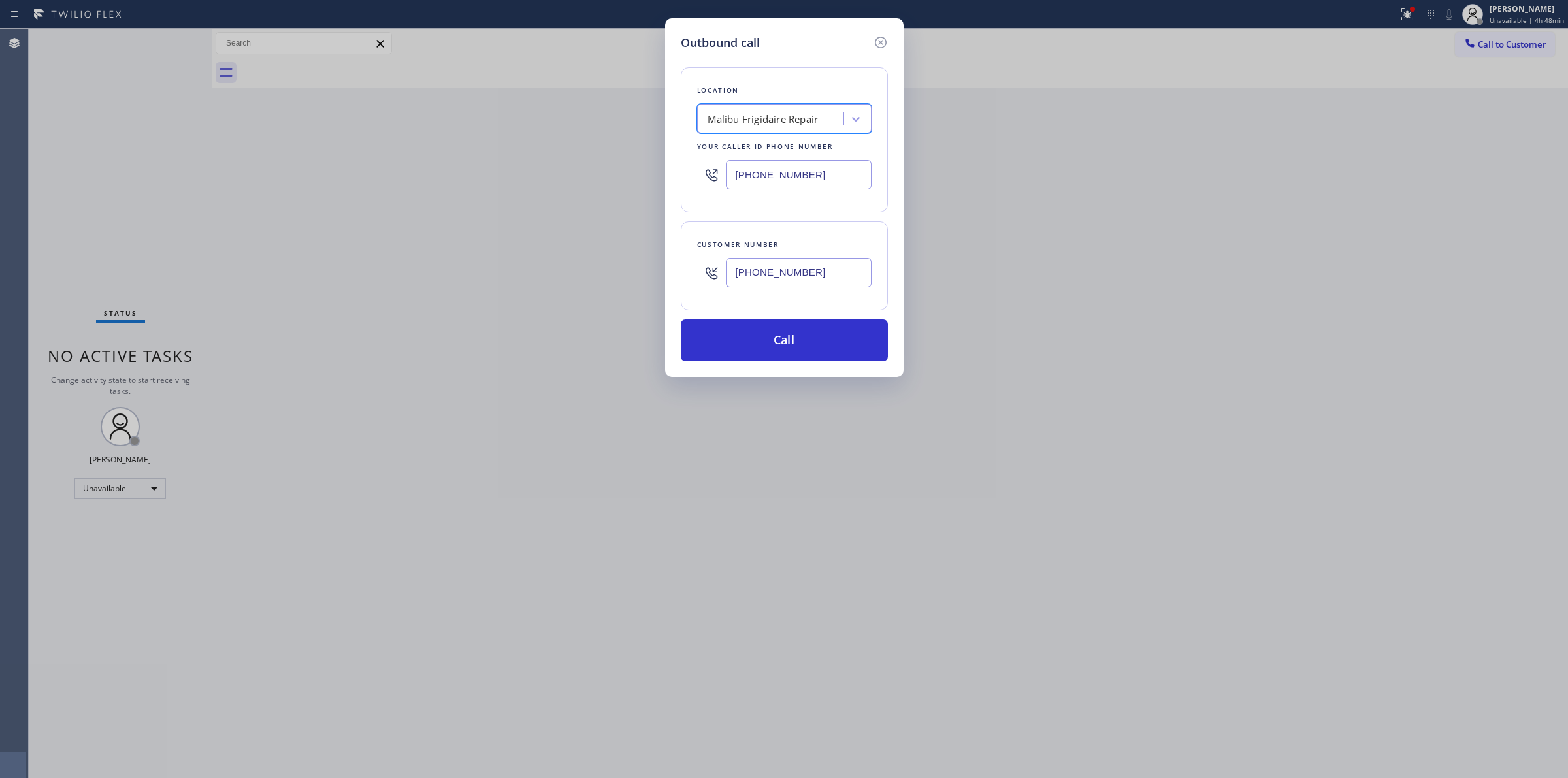
click at [769, 282] on input "[PHONE_NUMBER]" at bounding box center [799, 273] width 145 height 29
click at [771, 345] on button "Call" at bounding box center [784, 341] width 208 height 42
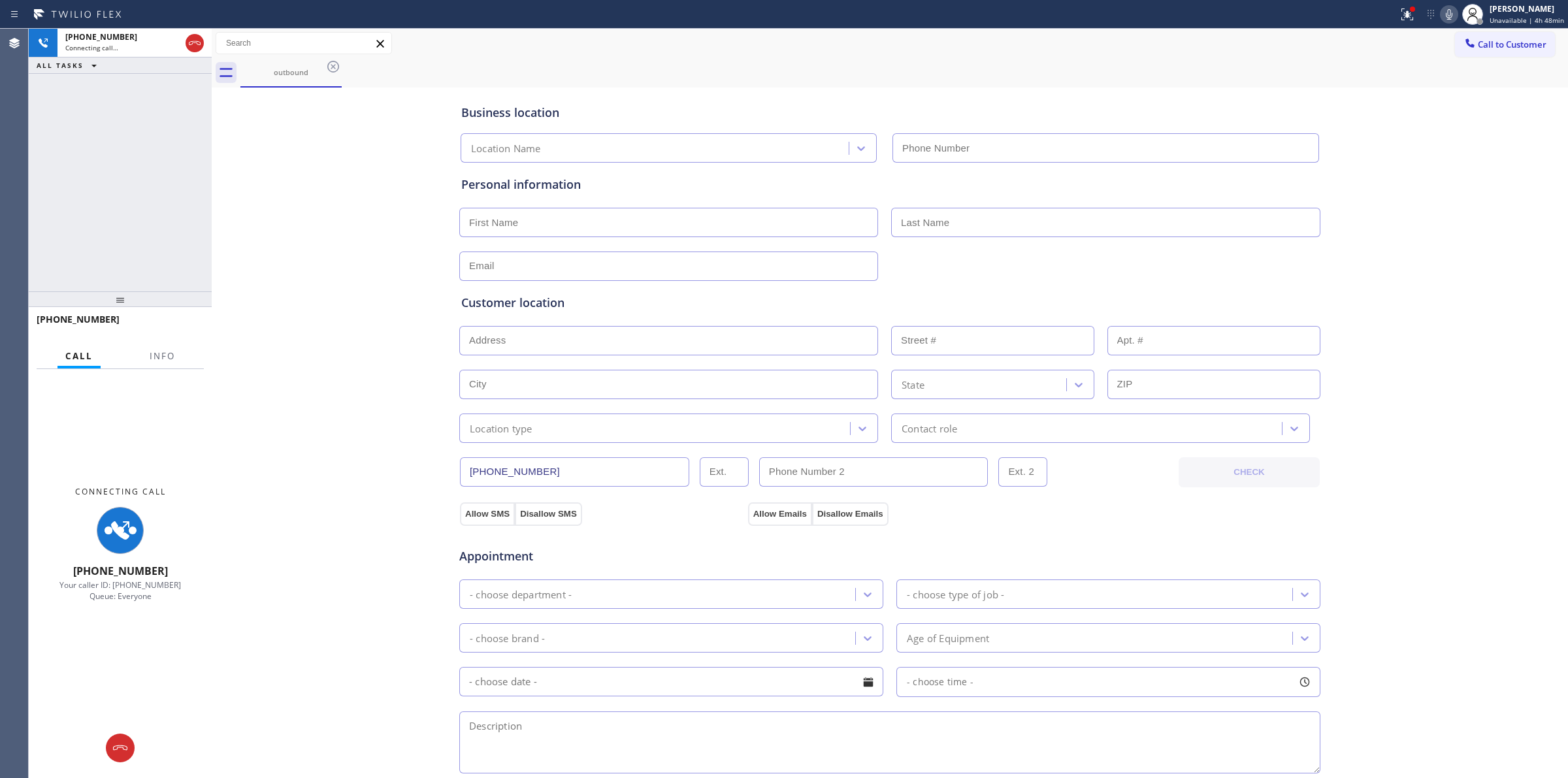
click at [982, 56] on div "Call to Customer Outbound call Location Search location Your caller id phone nu…" at bounding box center [890, 44] width 1356 height 29
click at [294, 69] on div "outbound" at bounding box center [291, 72] width 99 height 10
click at [337, 65] on icon at bounding box center [333, 66] width 15 height 15
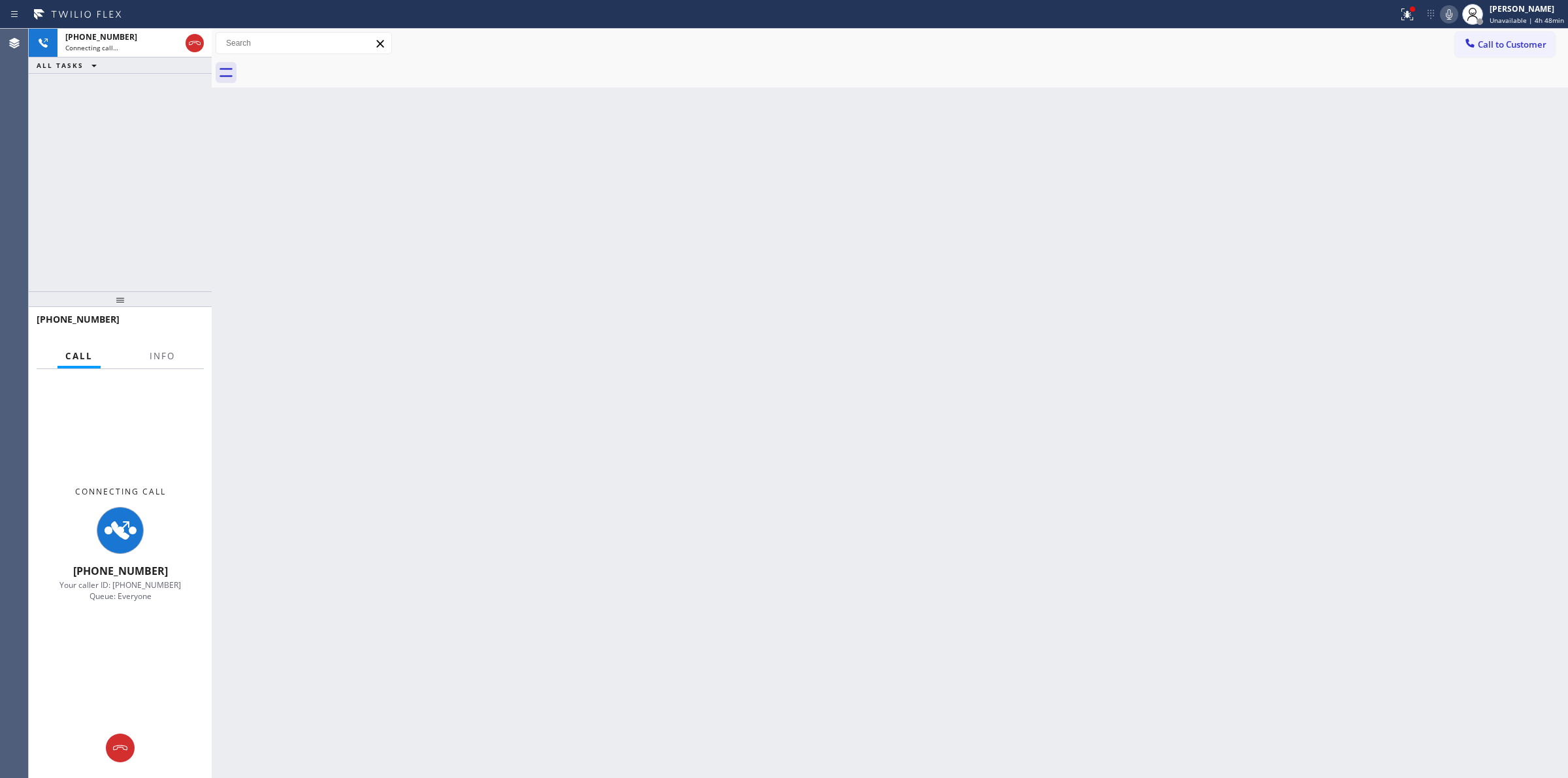
click at [1453, 14] on icon at bounding box center [1449, 14] width 6 height 10
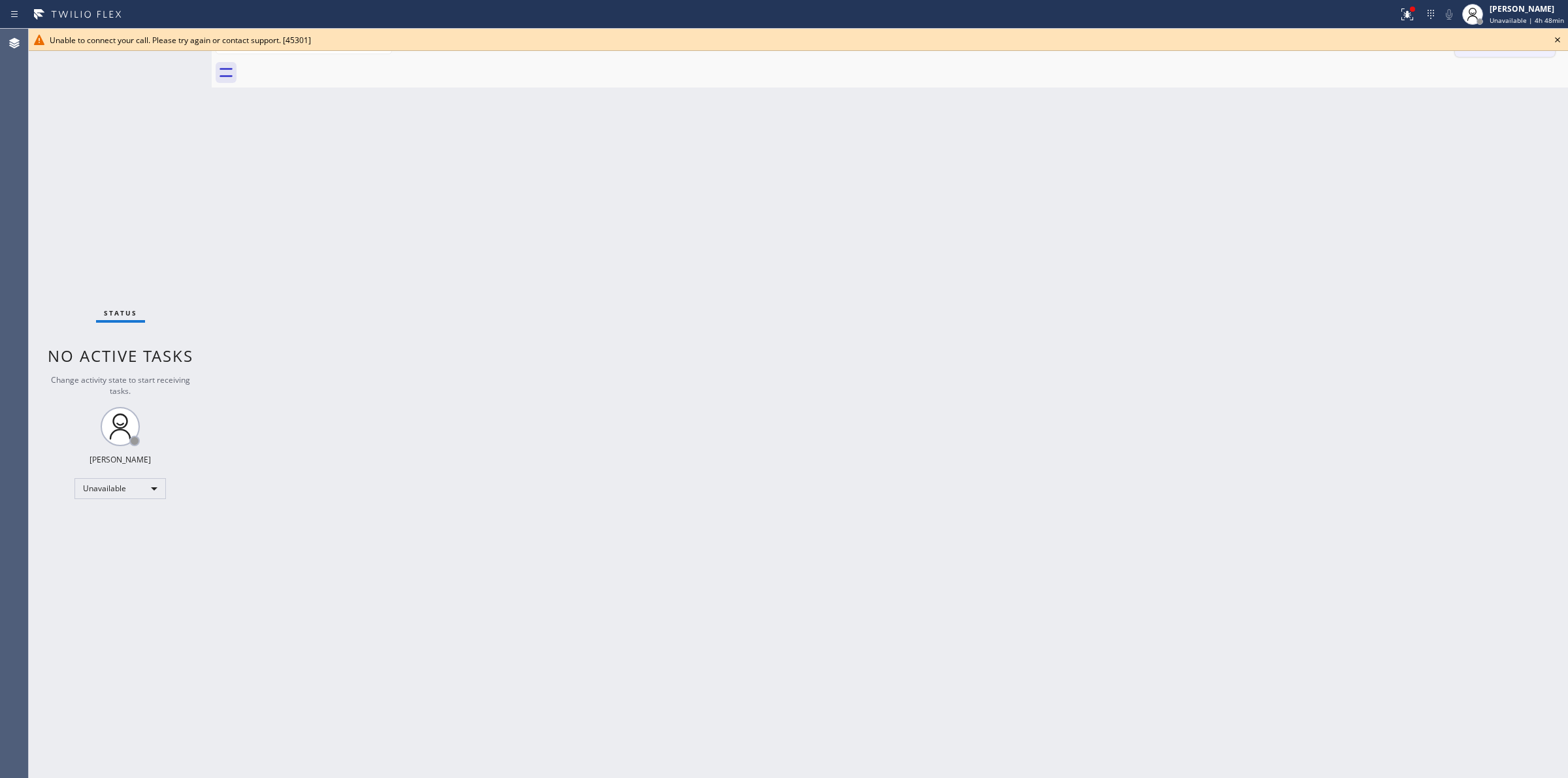
drag, startPoint x: 1558, startPoint y: 36, endPoint x: 1539, endPoint y: 41, distance: 19.6
click at [1557, 38] on icon at bounding box center [1558, 40] width 15 height 15
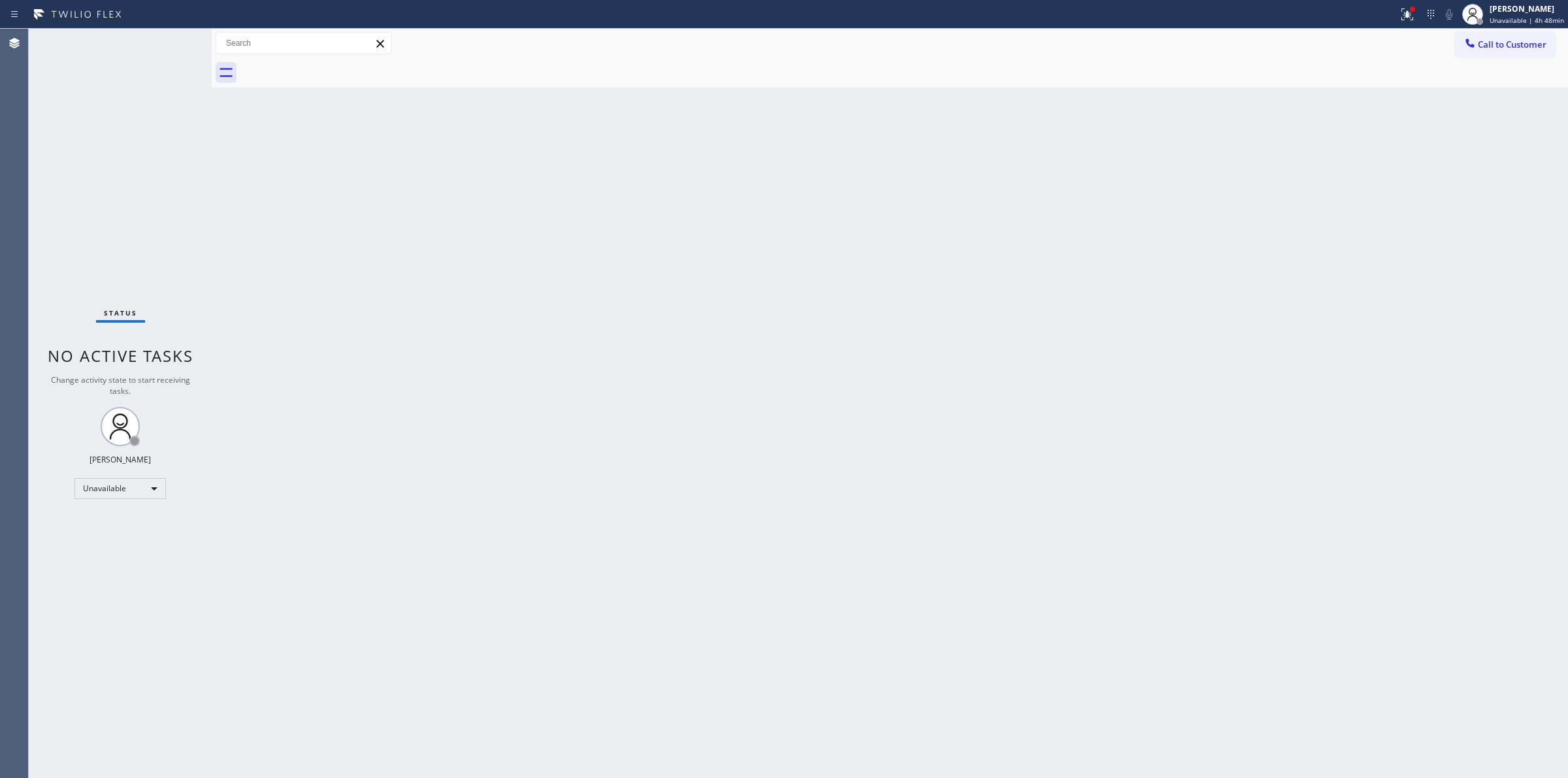
drag, startPoint x: 1517, startPoint y: 44, endPoint x: 1496, endPoint y: 48, distance: 21.4
click at [1515, 44] on span "Call to Customer" at bounding box center [1512, 44] width 69 height 12
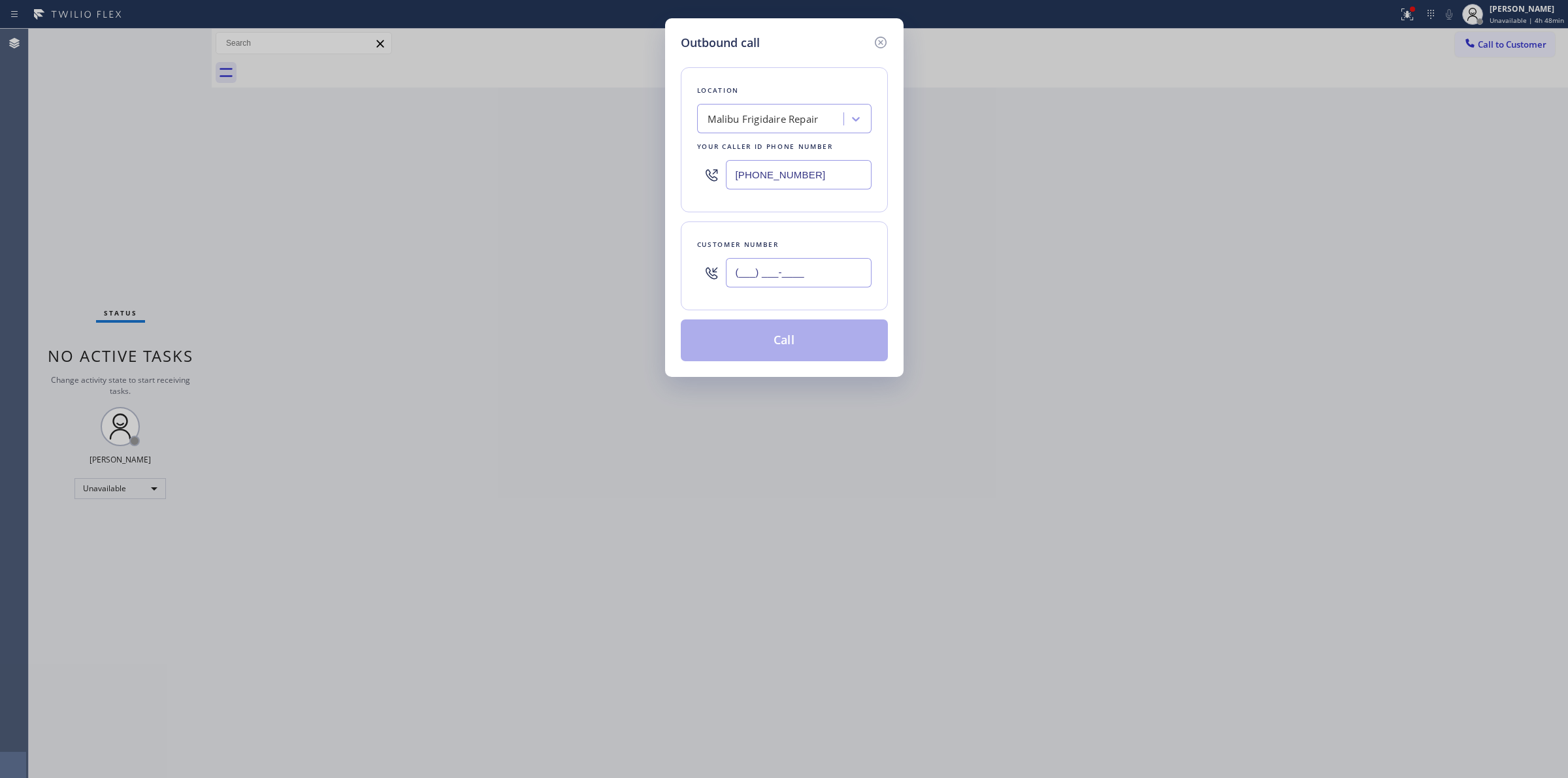
click at [835, 271] on input "(___) ___-____" at bounding box center [799, 273] width 145 height 29
paste input "640) 239-1477"
click at [771, 337] on button "Call" at bounding box center [784, 341] width 208 height 42
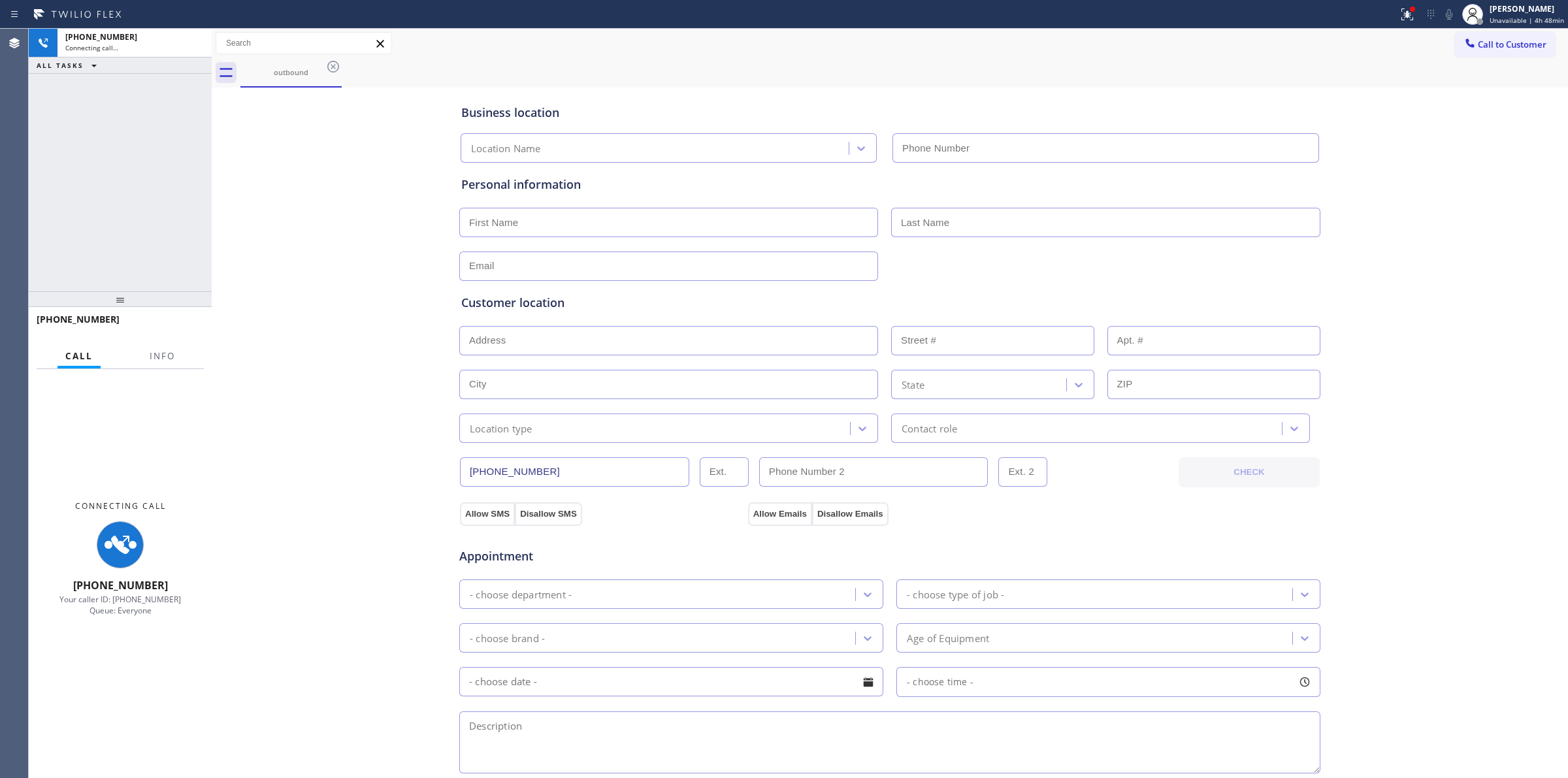
click at [927, 77] on div "outbound" at bounding box center [904, 73] width 1328 height 29
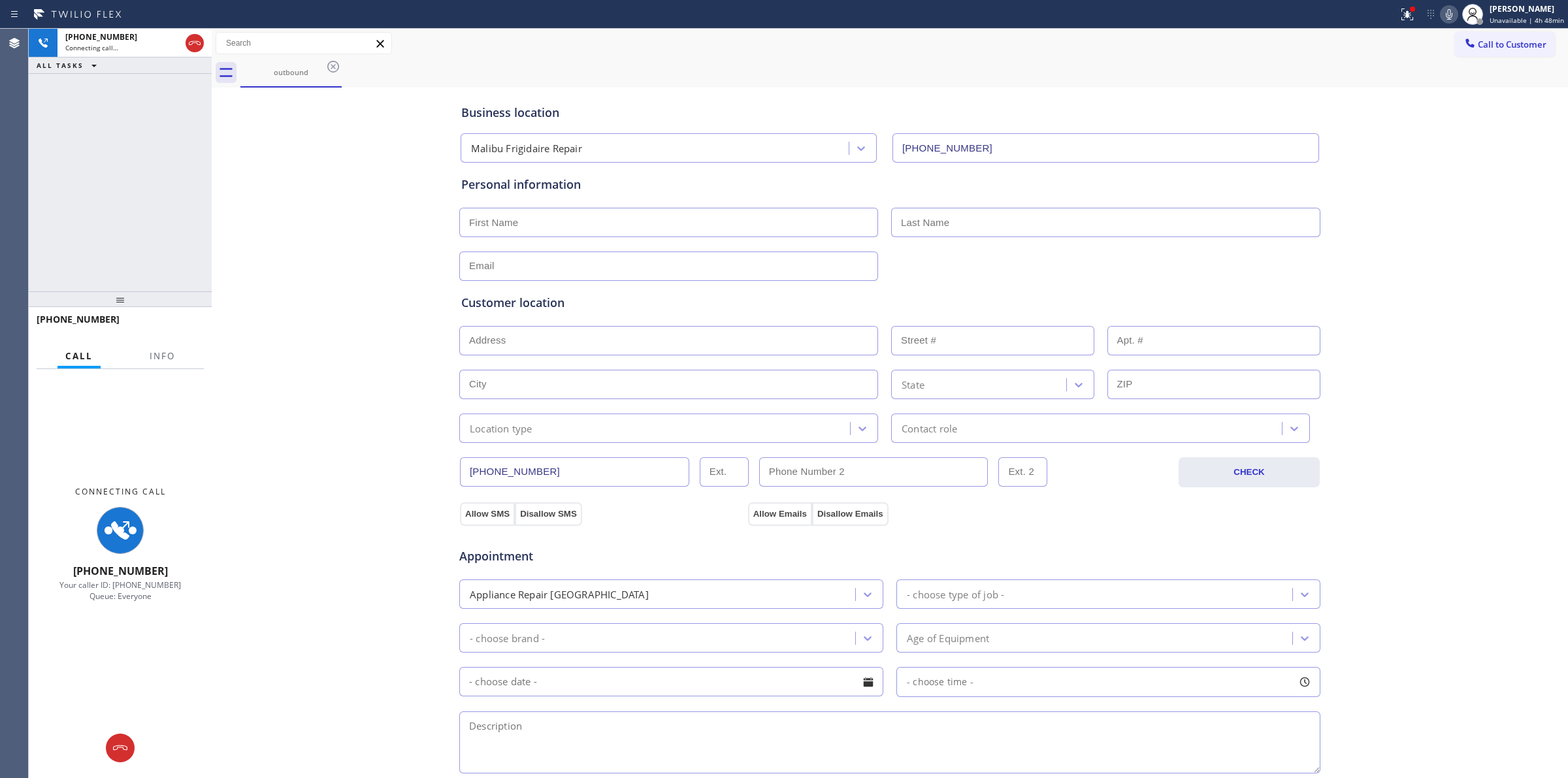
drag, startPoint x: 332, startPoint y: 65, endPoint x: 331, endPoint y: 72, distance: 7.1
click at [334, 65] on icon at bounding box center [333, 66] width 12 height 12
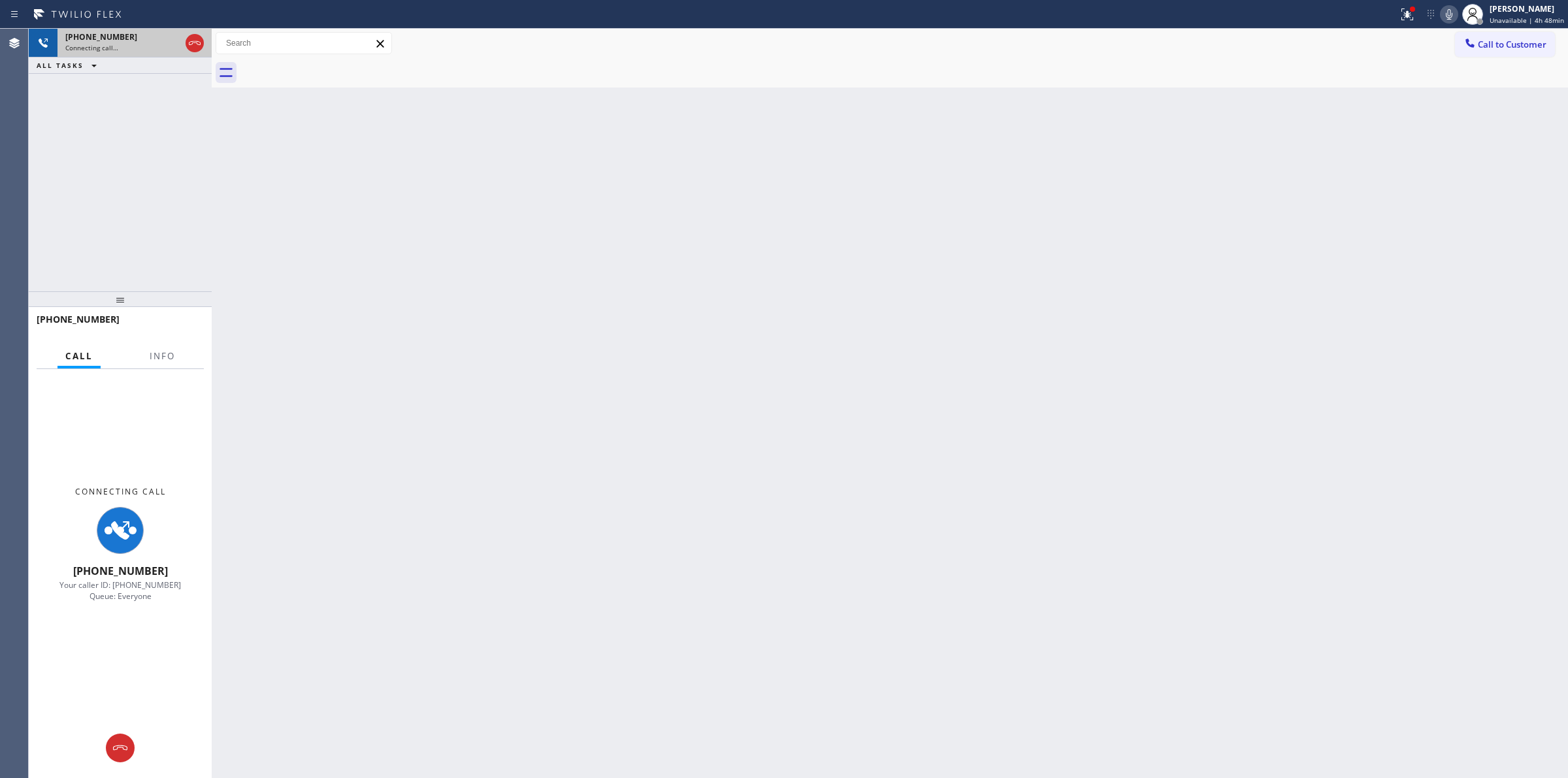
click at [144, 46] on div "Connecting call…" at bounding box center [123, 47] width 115 height 9
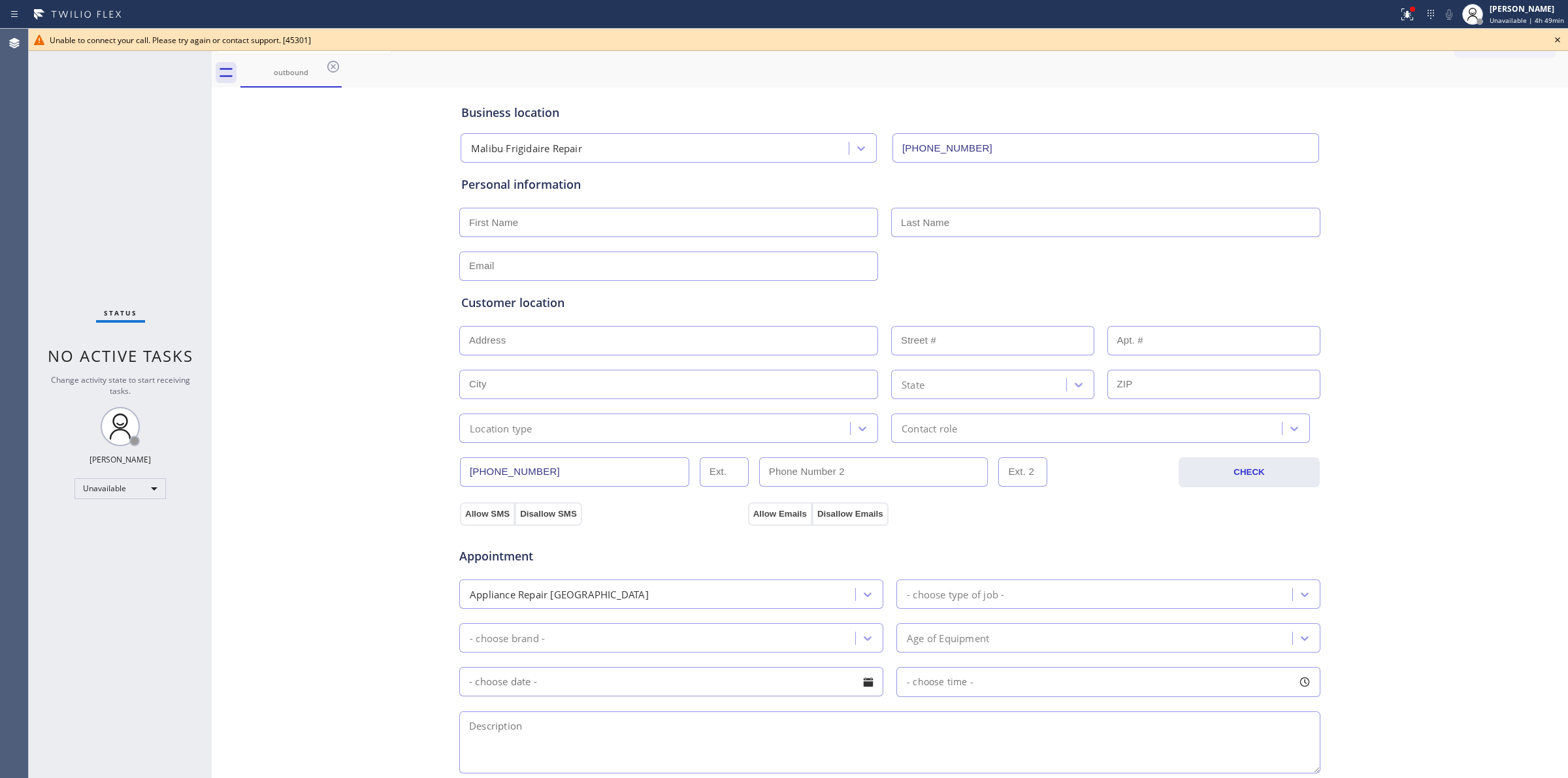
click at [1561, 36] on icon at bounding box center [1558, 40] width 15 height 15
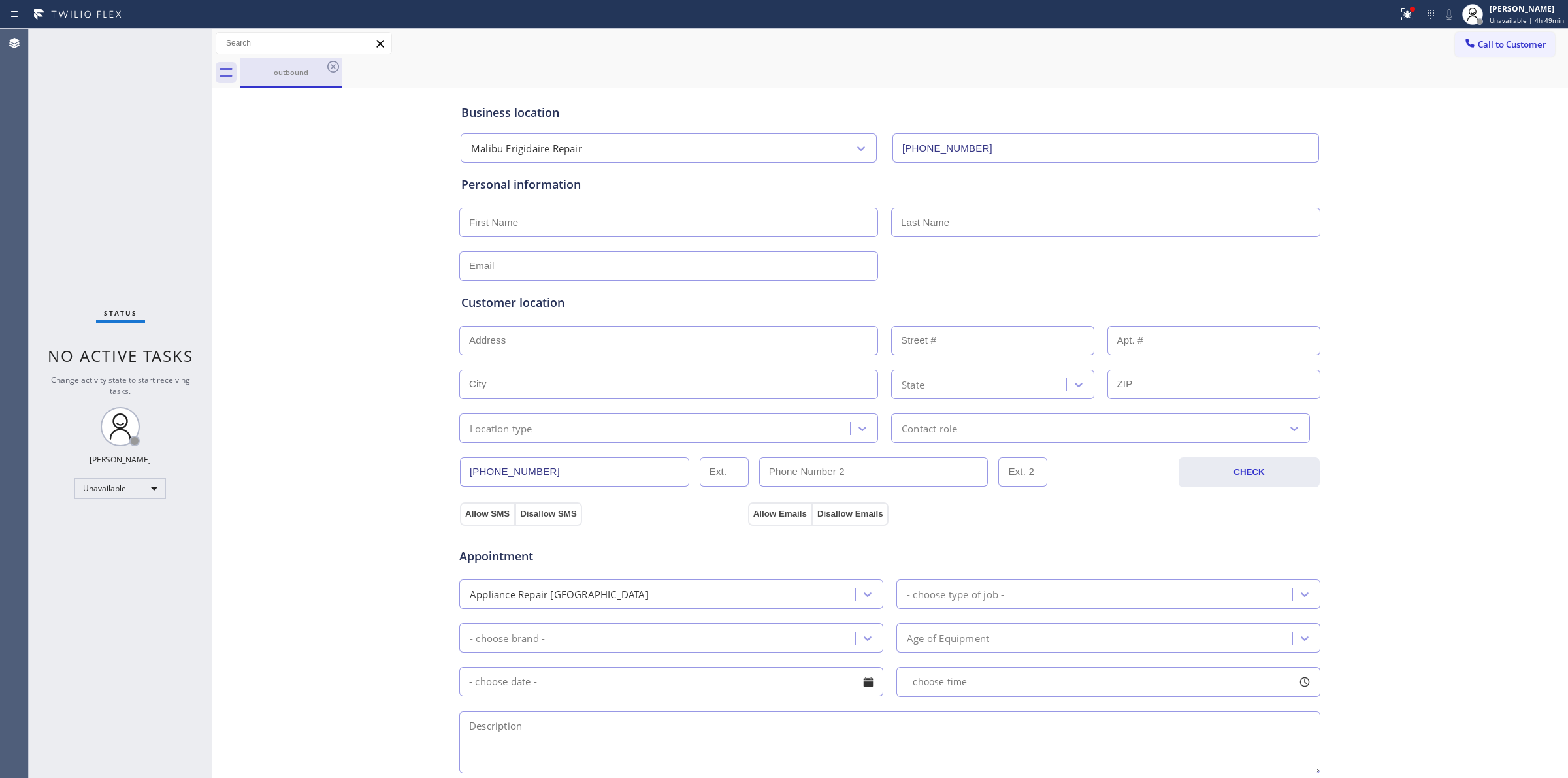
click at [335, 77] on div "outbound" at bounding box center [291, 72] width 99 height 28
click at [334, 67] on icon at bounding box center [333, 66] width 15 height 15
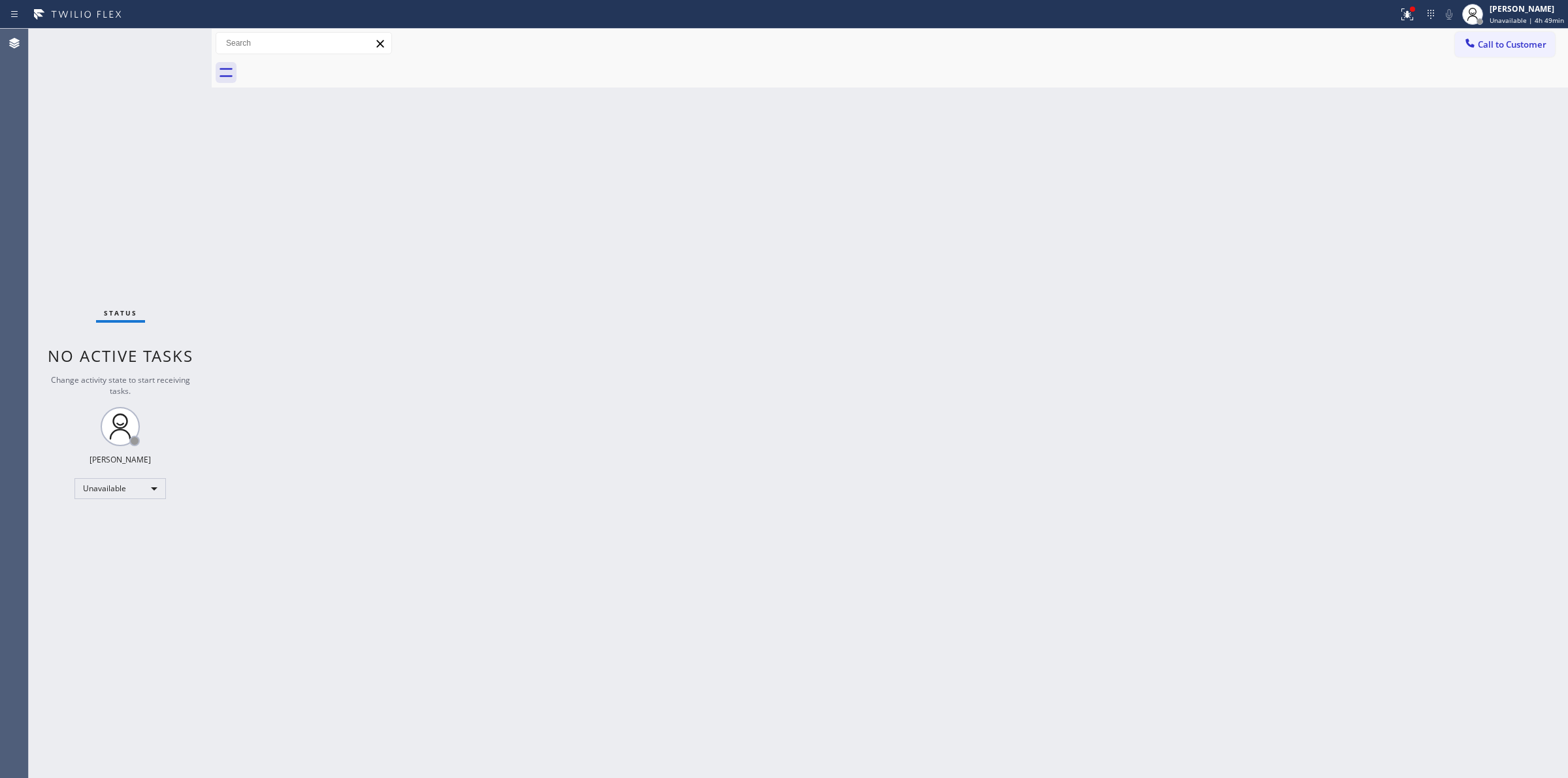
drag, startPoint x: 910, startPoint y: 275, endPoint x: 1424, endPoint y: 46, distance: 562.7
click at [919, 271] on div "Back to Dashboard Change Sender ID Customers Technicians Select a contact Outbo…" at bounding box center [890, 404] width 1356 height 749
drag, startPoint x: 1480, startPoint y: 50, endPoint x: 1093, endPoint y: 184, distance: 409.5
click at [1474, 56] on button "Call to Customer" at bounding box center [1505, 44] width 100 height 25
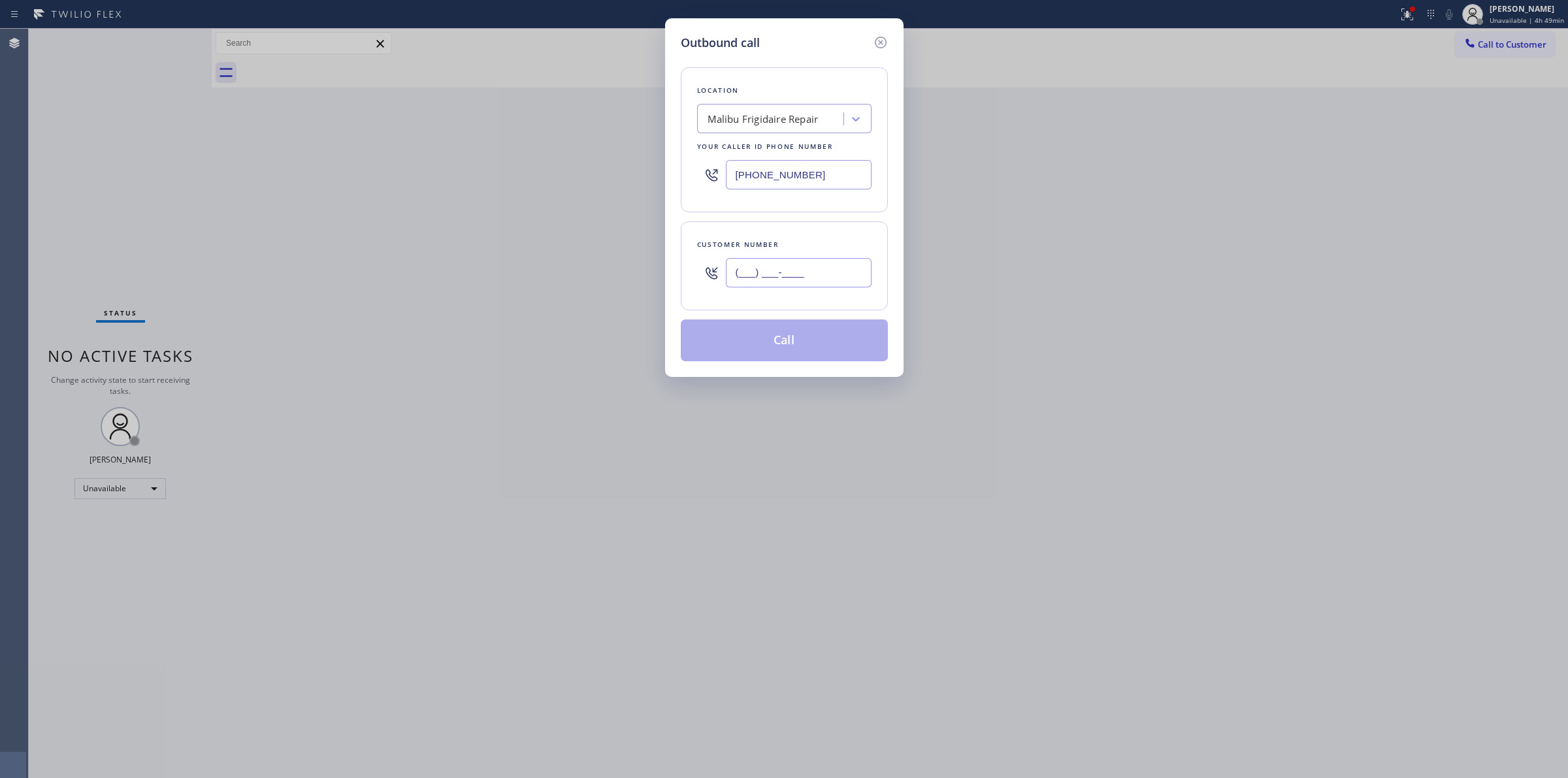
click at [793, 263] on input "(___) ___-____" at bounding box center [799, 273] width 145 height 29
paste input "628) 266-6797"
click at [769, 128] on div "Malibu Frigidaire Repair" at bounding box center [772, 119] width 142 height 23
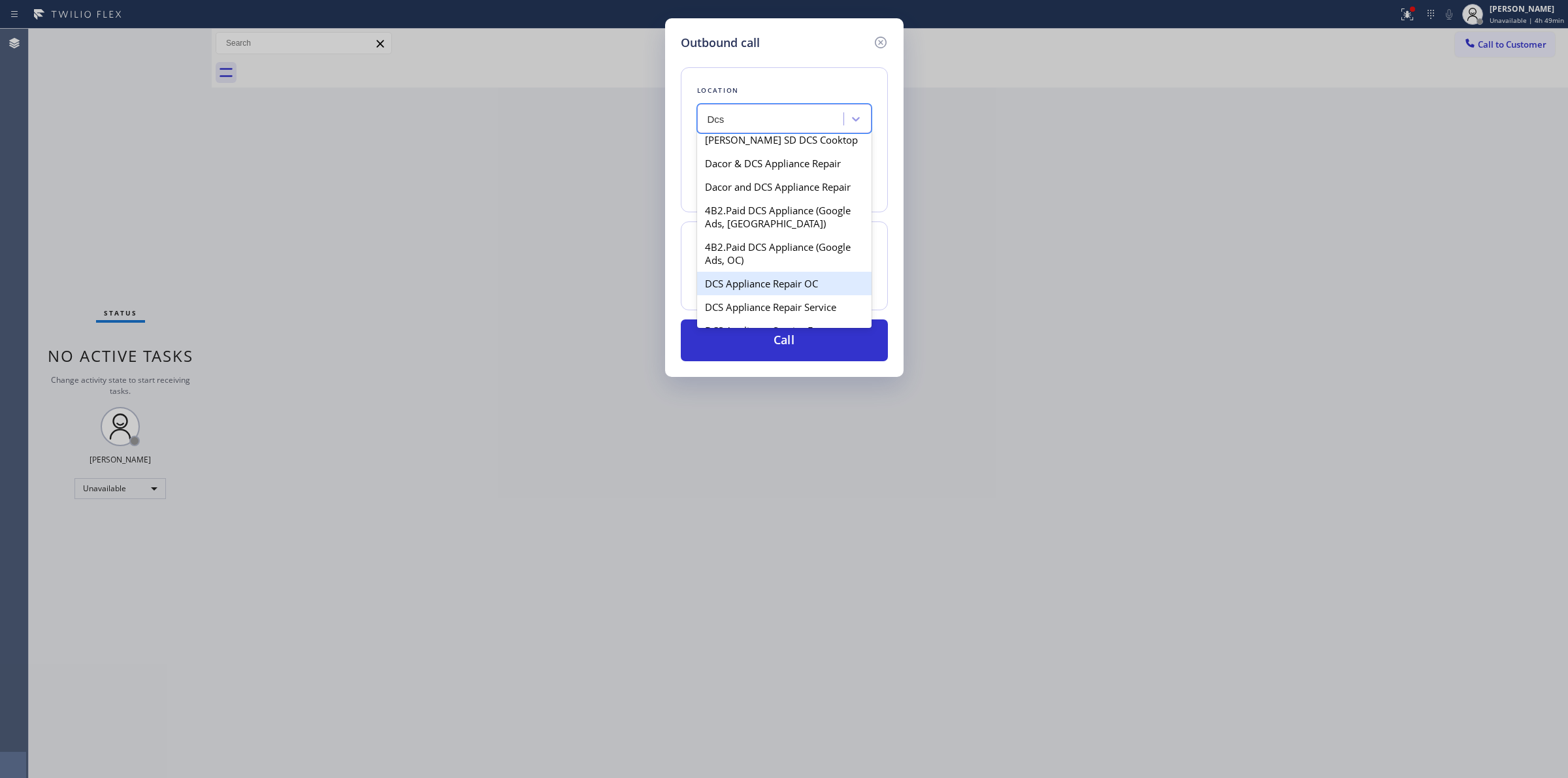
scroll to position [327, 0]
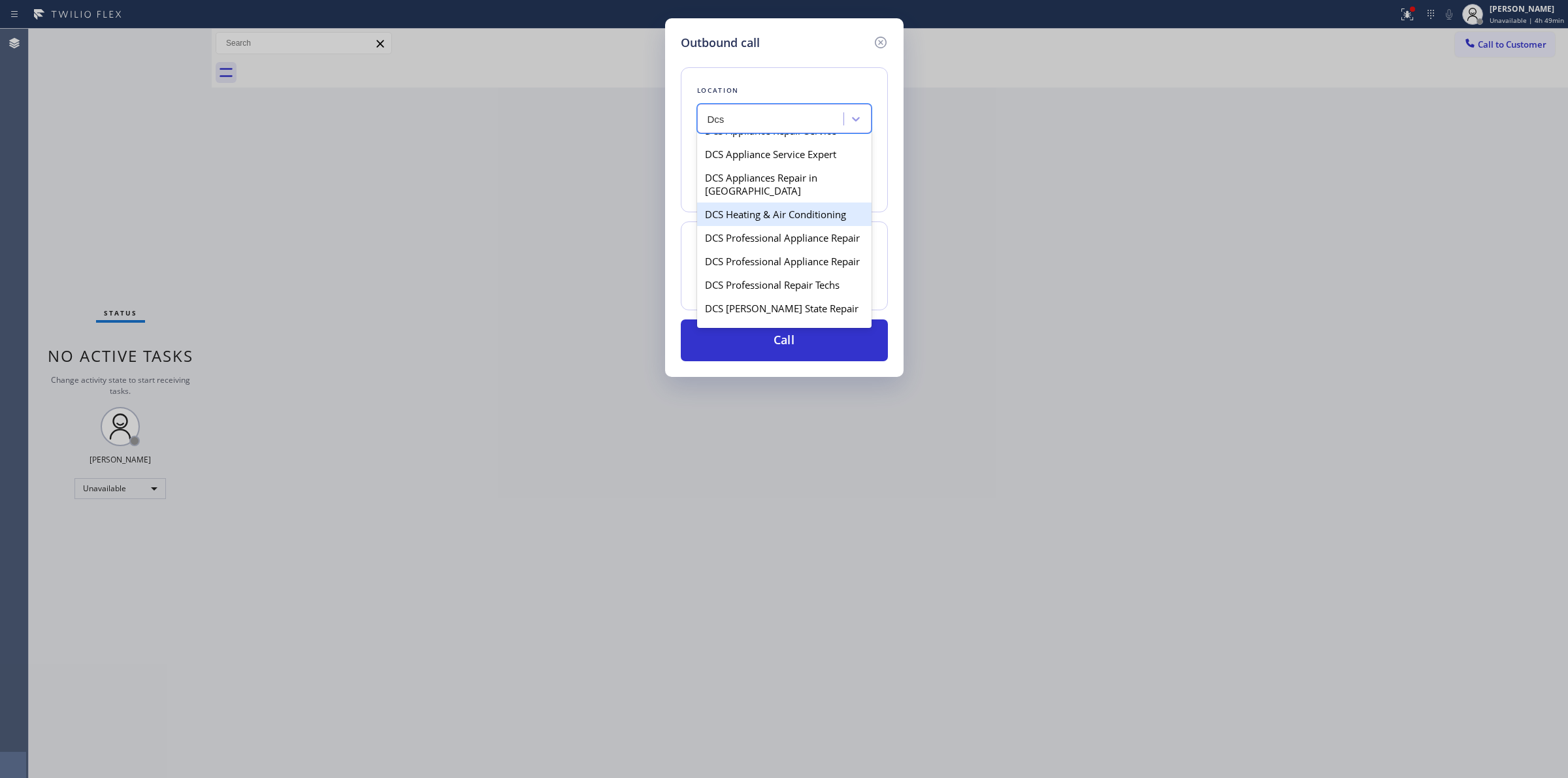
click at [759, 226] on div "DCS Heating & Air Conditioning" at bounding box center [785, 214] width 174 height 23
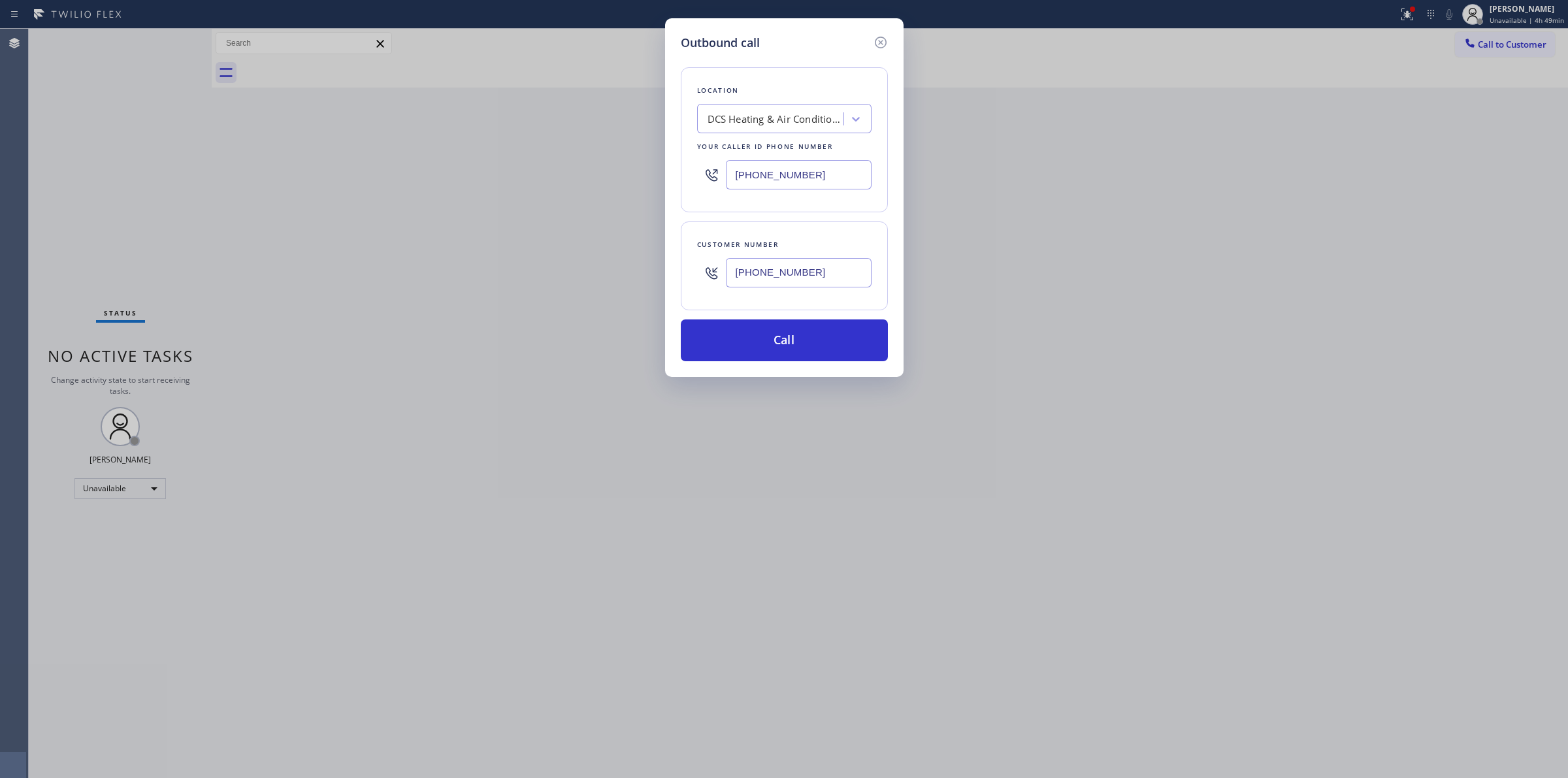
click at [778, 271] on input "[PHONE_NUMBER]" at bounding box center [799, 273] width 145 height 29
click at [802, 348] on button "Call" at bounding box center [784, 341] width 208 height 42
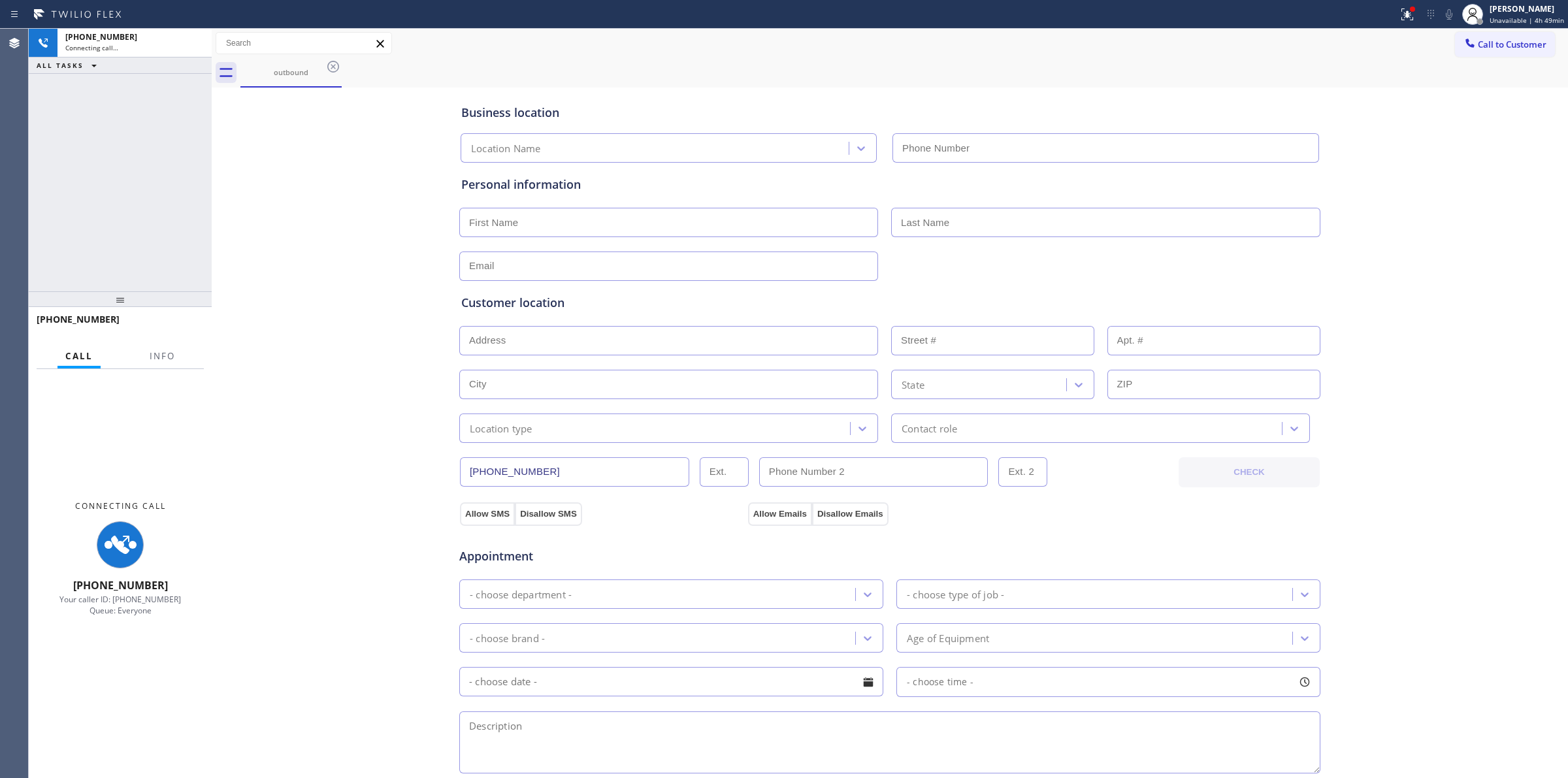
drag, startPoint x: 945, startPoint y: 44, endPoint x: 975, endPoint y: 44, distance: 30.0
click at [951, 44] on div "Call to Customer Outbound call Location Search location Your caller id phone nu…" at bounding box center [890, 44] width 1356 height 23
click at [1448, 18] on icon at bounding box center [1449, 14] width 15 height 15
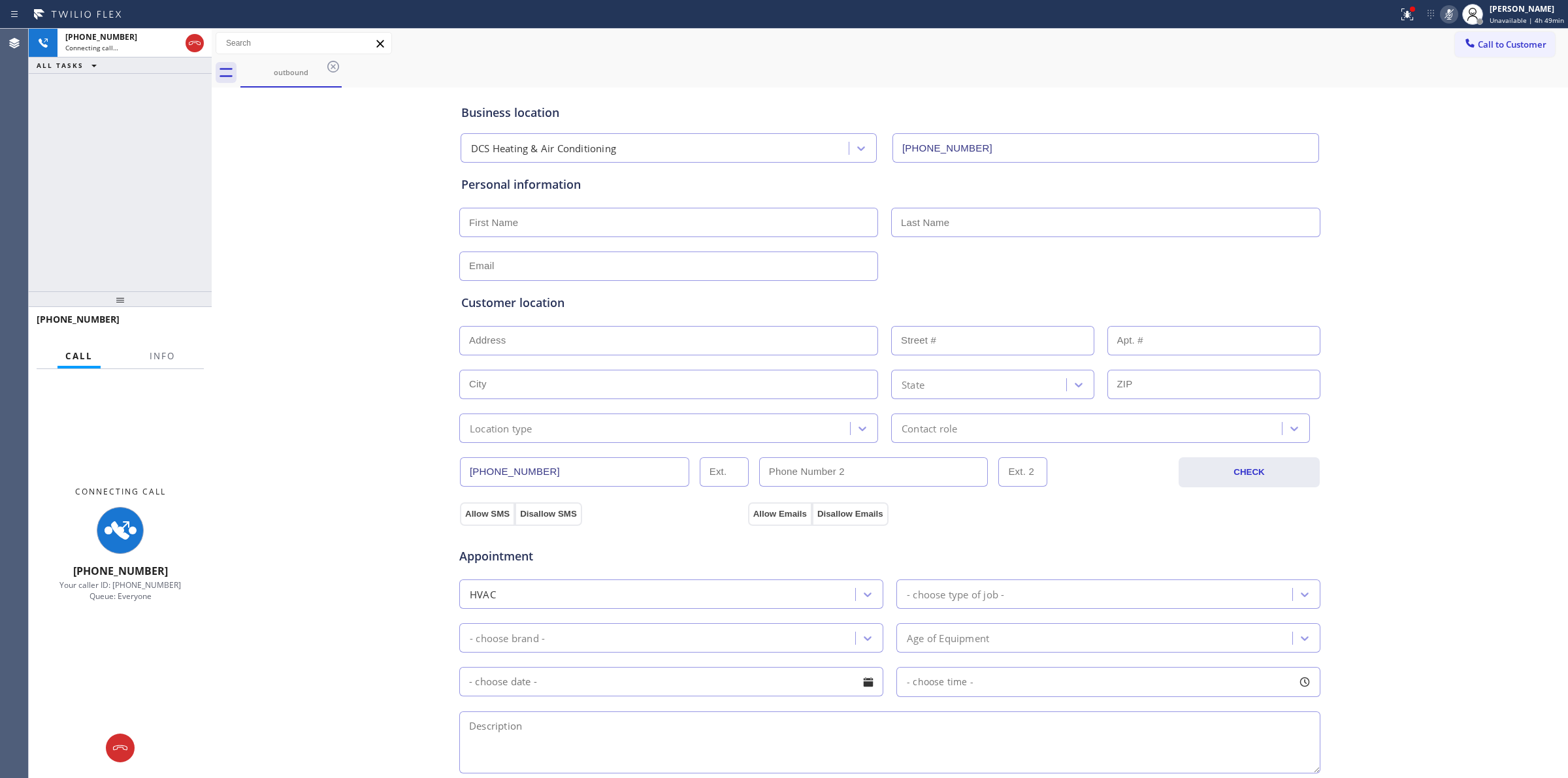
click at [331, 62] on icon at bounding box center [333, 66] width 12 height 12
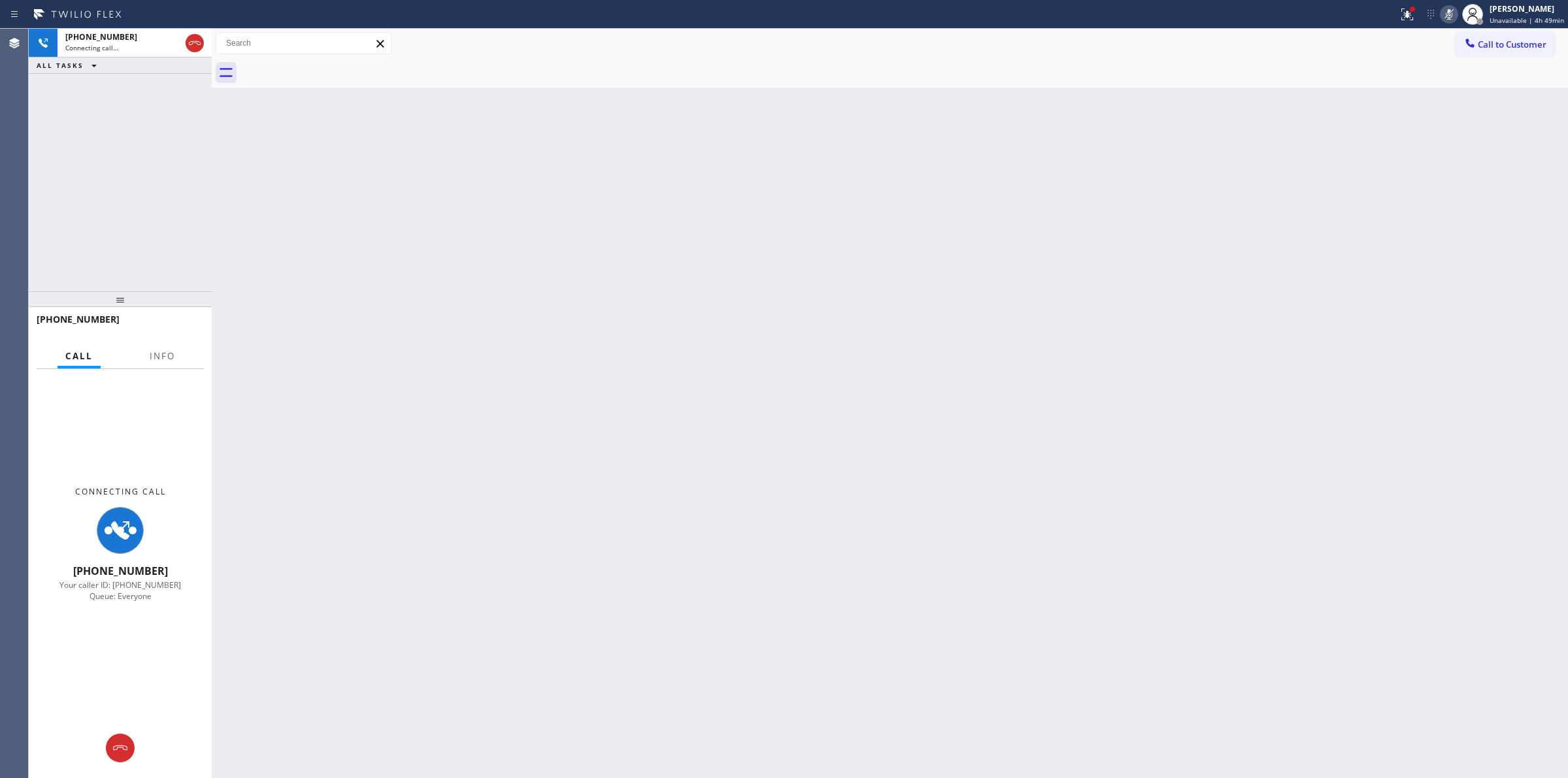
click at [337, 62] on div at bounding box center [904, 73] width 1328 height 29
click at [149, 46] on div "Connecting call…" at bounding box center [123, 47] width 115 height 9
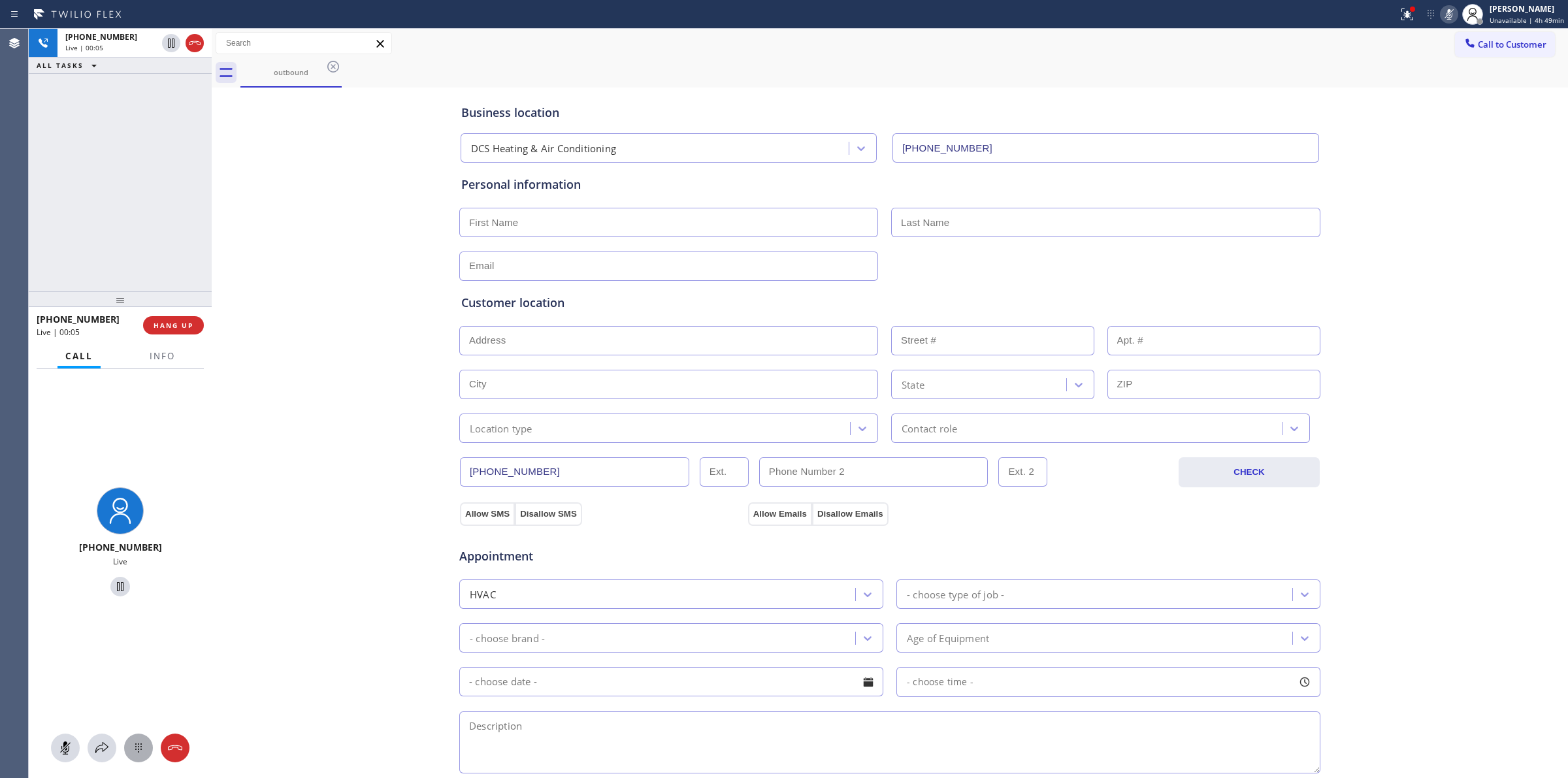
click at [142, 755] on icon at bounding box center [138, 747] width 15 height 15
drag, startPoint x: 1486, startPoint y: 44, endPoint x: 951, endPoint y: 236, distance: 568.4
click at [1483, 44] on span "Call to Customer" at bounding box center [1512, 44] width 69 height 12
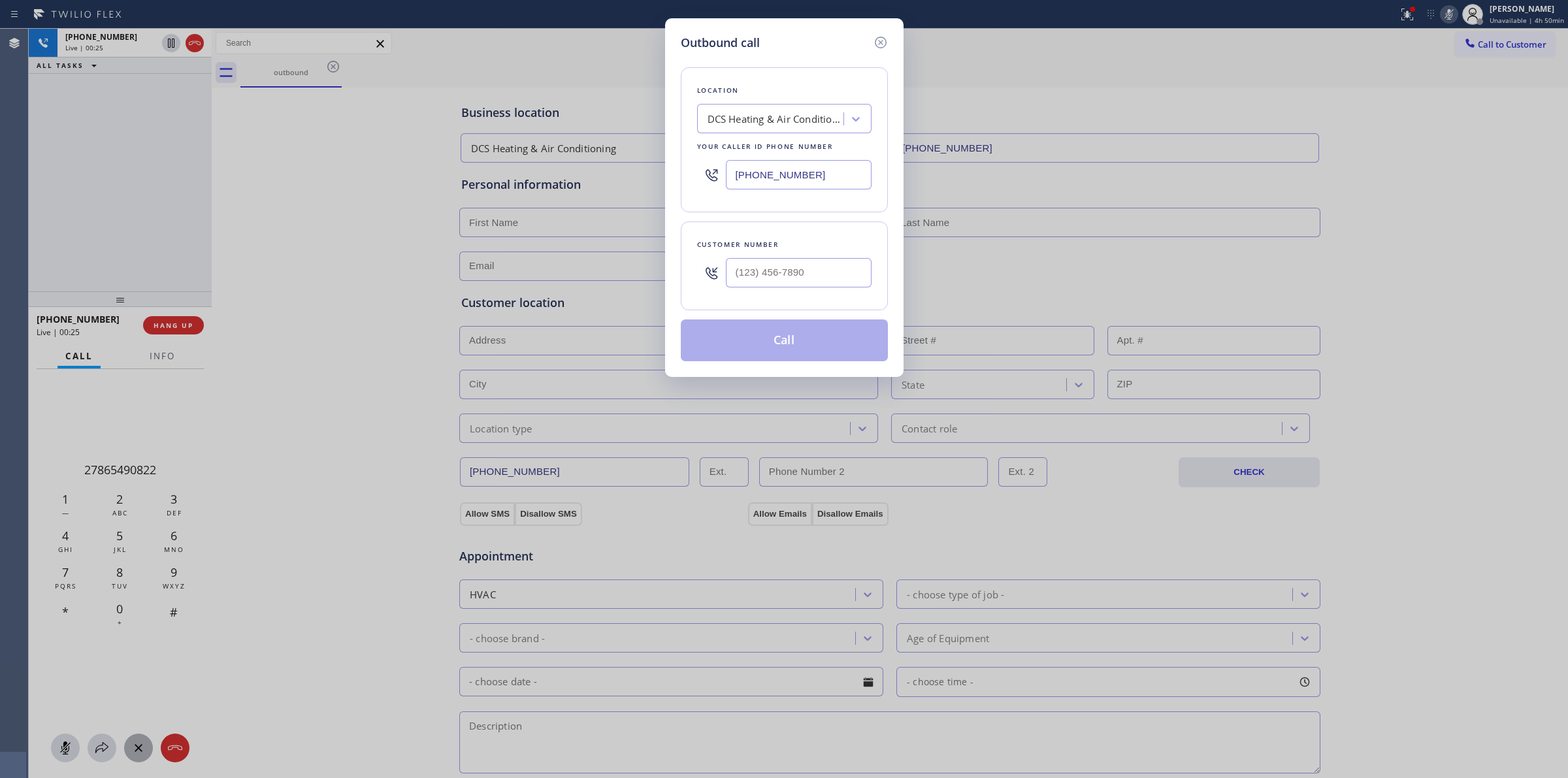
click at [805, 297] on div "Customer number" at bounding box center [784, 266] width 208 height 89
paste input "text"
click at [805, 274] on input "(___) ___-____" at bounding box center [799, 273] width 145 height 29
paste input "628) 266-6797"
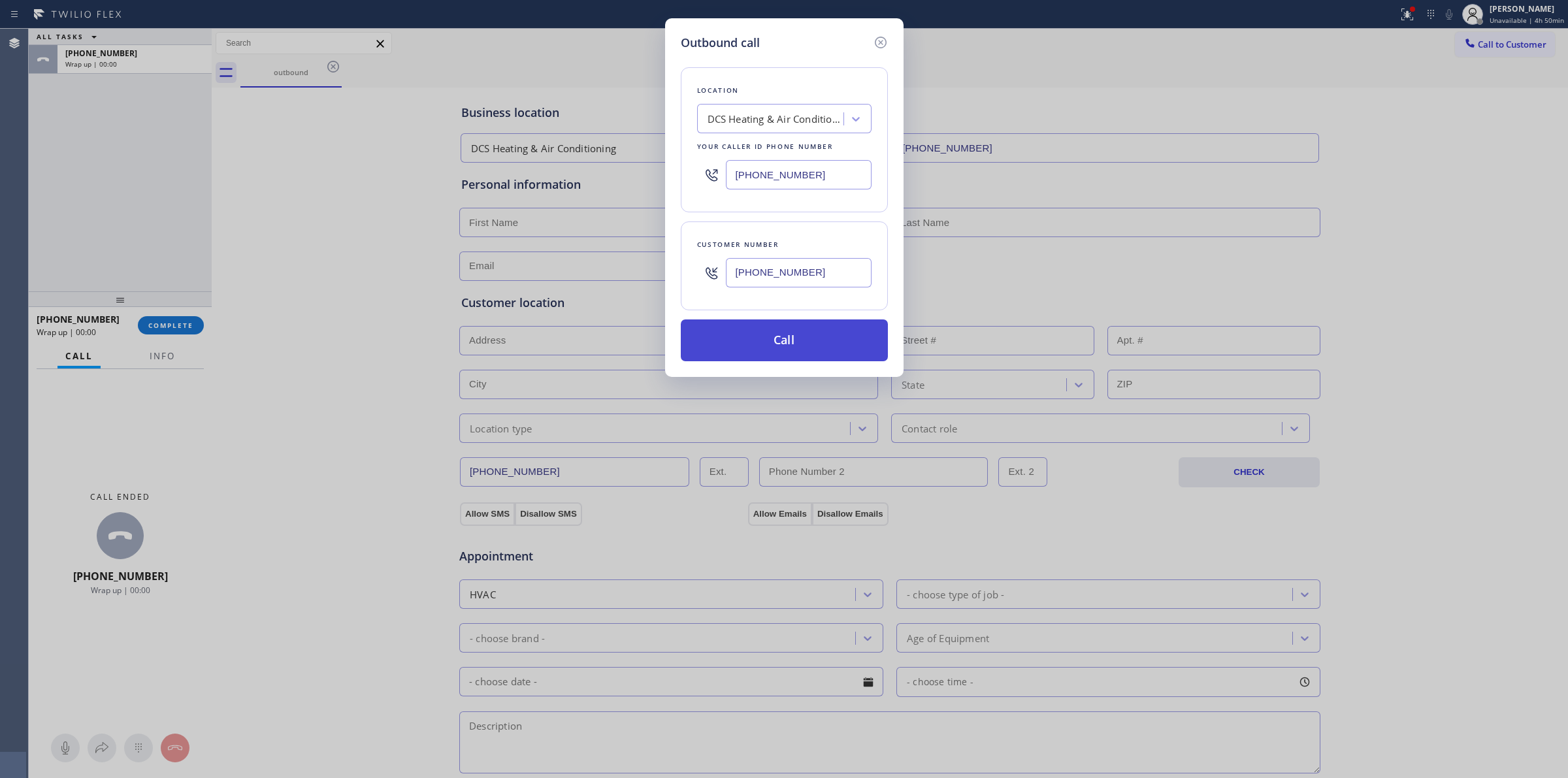
drag, startPoint x: 792, startPoint y: 344, endPoint x: 807, endPoint y: 345, distance: 15.0
click at [793, 345] on button "Call" at bounding box center [784, 341] width 208 height 42
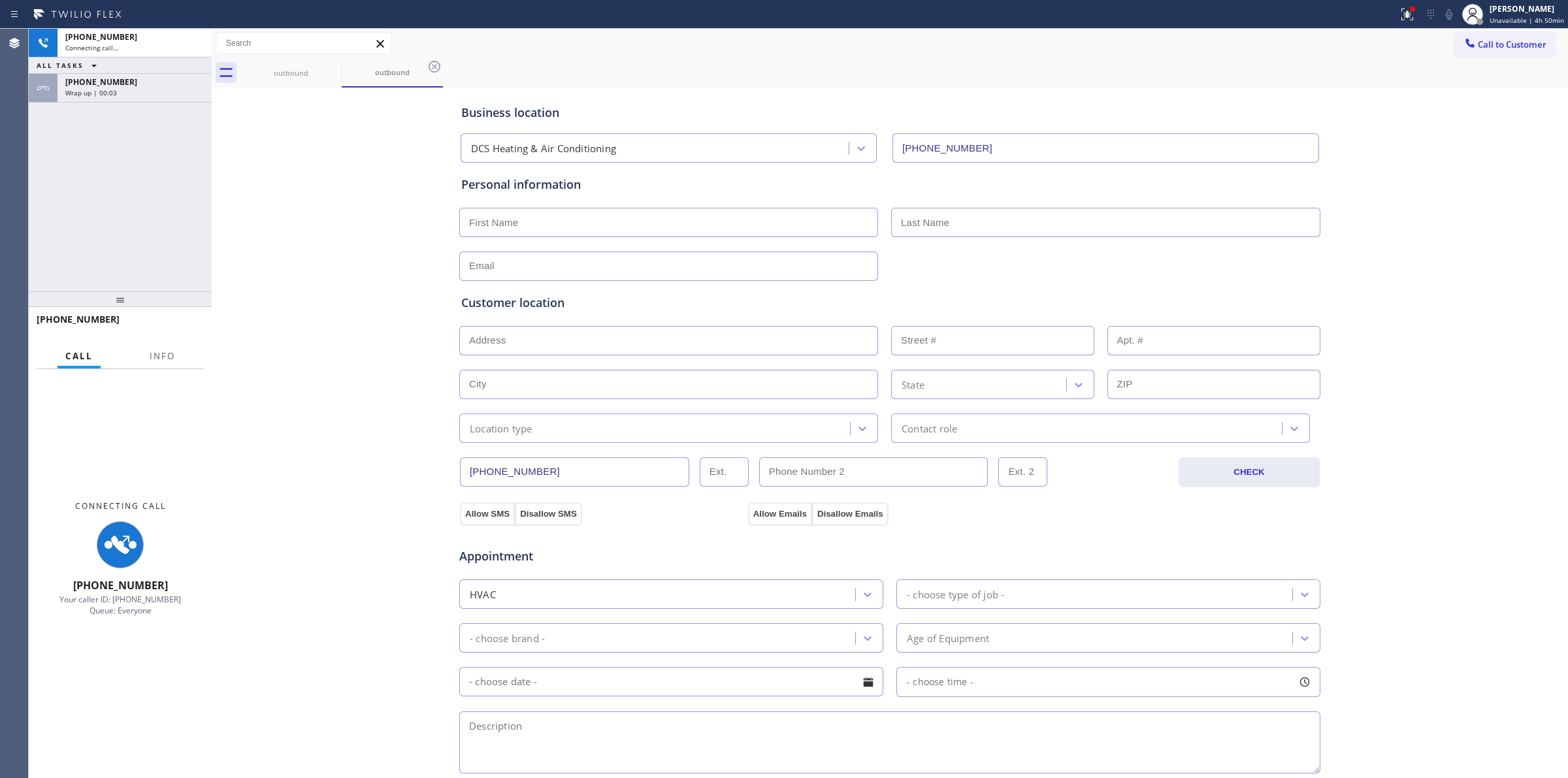
click at [85, 73] on div "ALL TASKS ALL TASKS ACTIVE TASKS TASKS IN WRAP UP" at bounding box center [120, 65] width 183 height 16
click at [97, 88] on span "Wrap up | 00:03" at bounding box center [91, 92] width 52 height 9
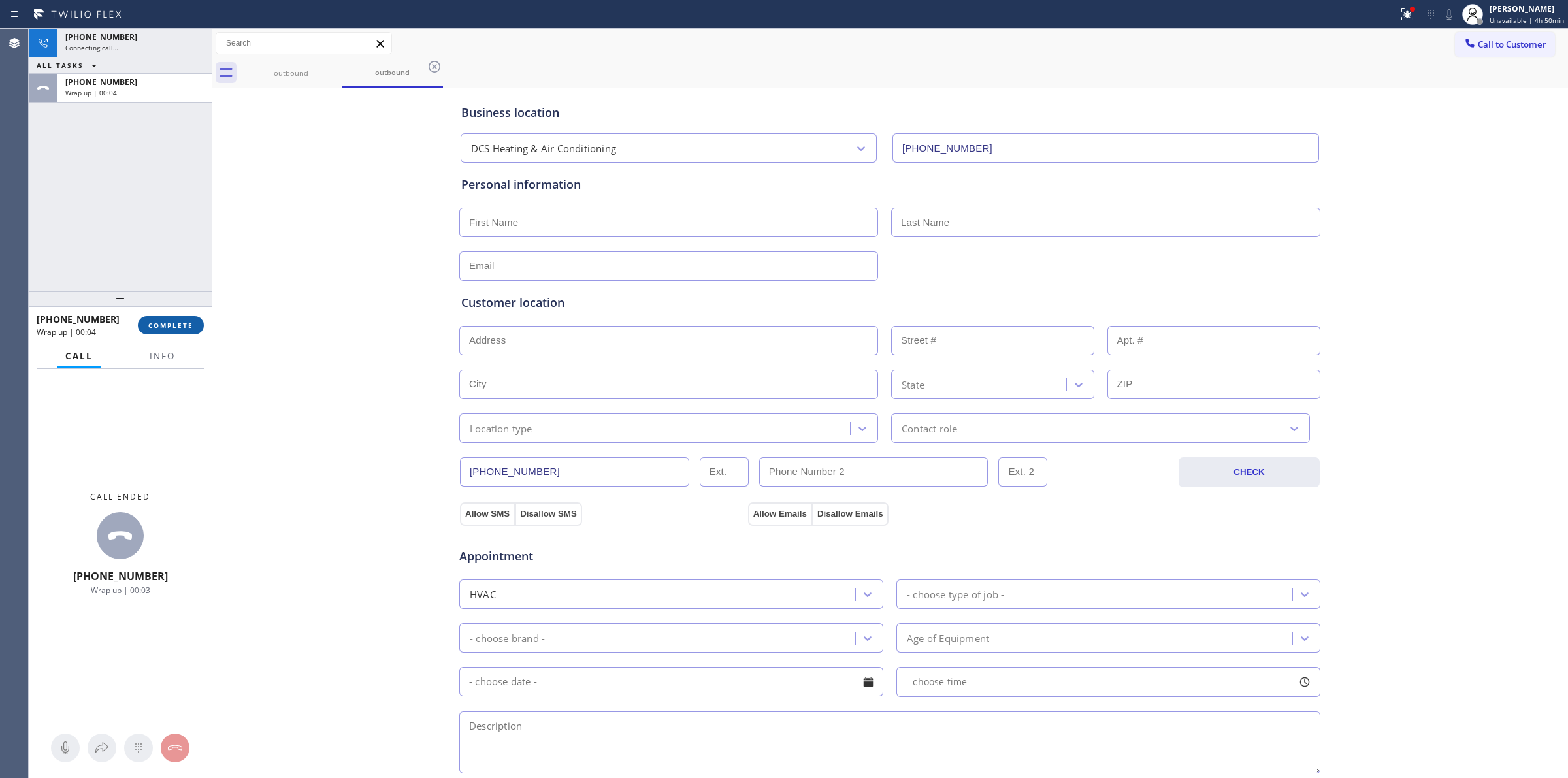
click at [149, 316] on button "COMPLETE" at bounding box center [171, 325] width 66 height 19
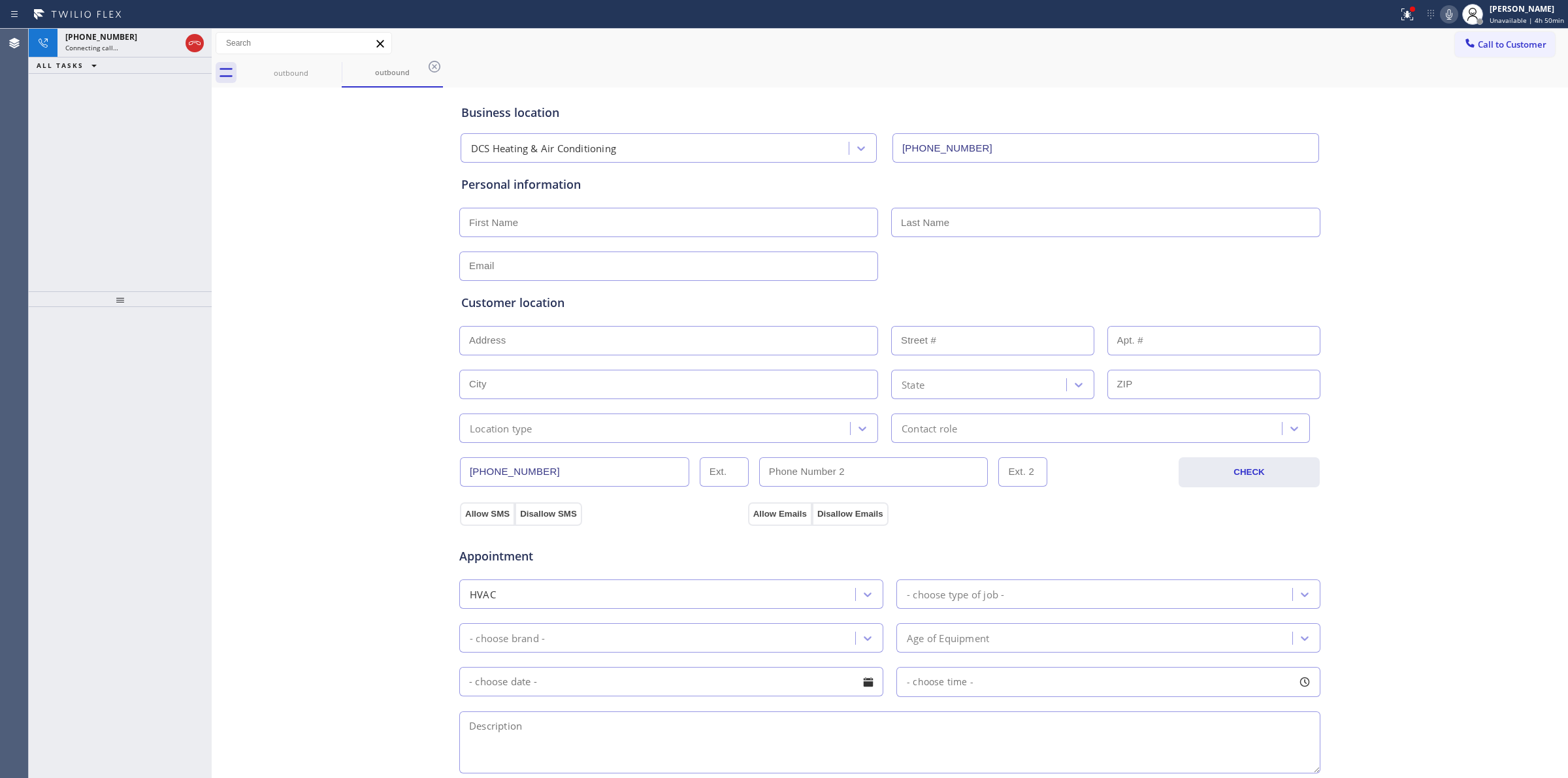
click at [699, 232] on input "text" at bounding box center [669, 222] width 419 height 29
click at [139, 19] on div at bounding box center [698, 15] width 1388 height 21
click at [144, 40] on div "[PHONE_NUMBER]" at bounding box center [123, 37] width 115 height 11
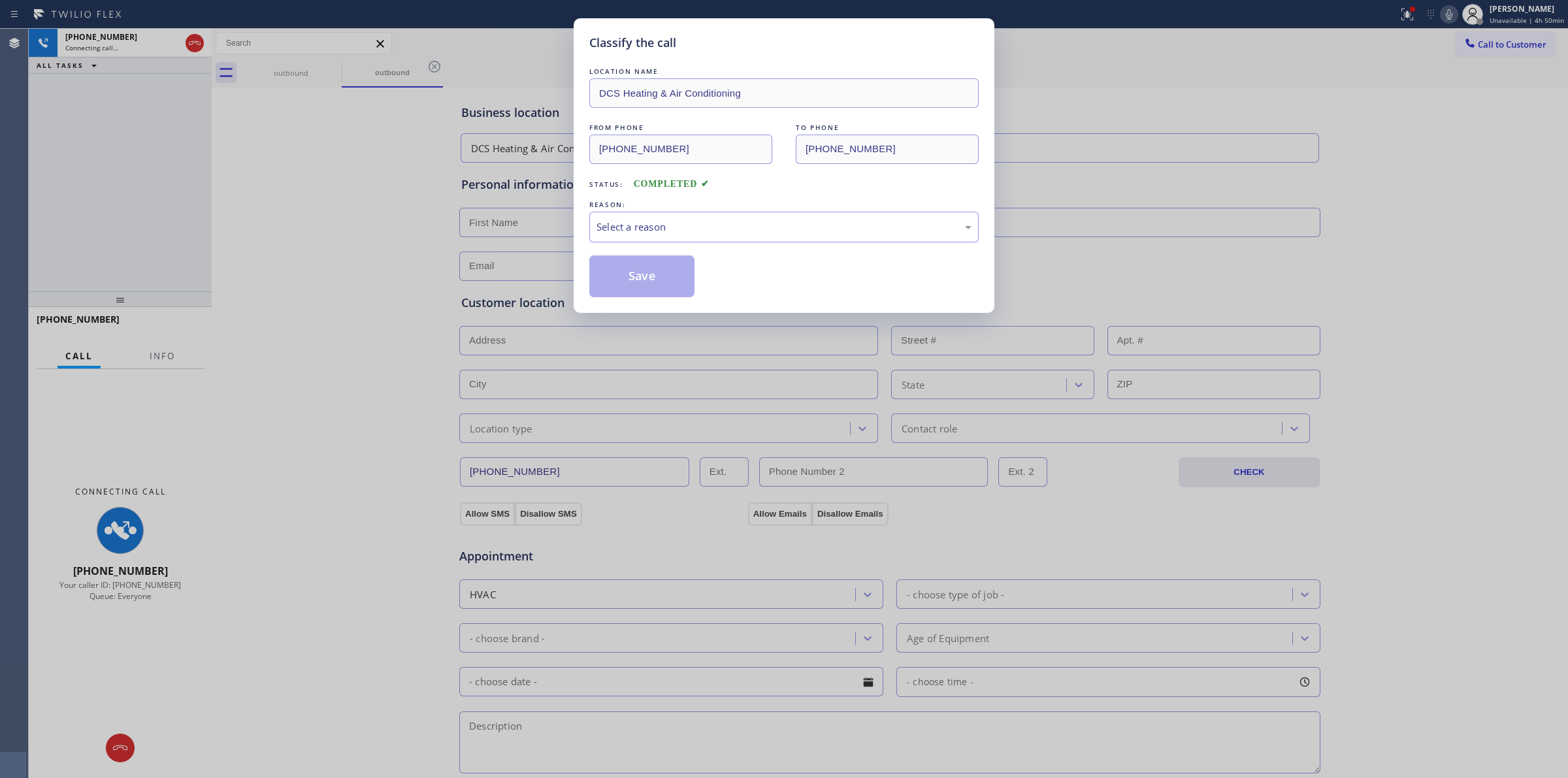
click at [757, 216] on div "Select a reason" at bounding box center [784, 227] width 389 height 31
drag, startPoint x: 673, startPoint y: 328, endPoint x: 665, endPoint y: 312, distance: 17.9
click at [641, 266] on button "Save" at bounding box center [642, 276] width 105 height 42
click at [1357, 233] on div "Back to Dashboard Change Sender ID Customers Technicians Select a contact Outbo…" at bounding box center [890, 404] width 1356 height 749
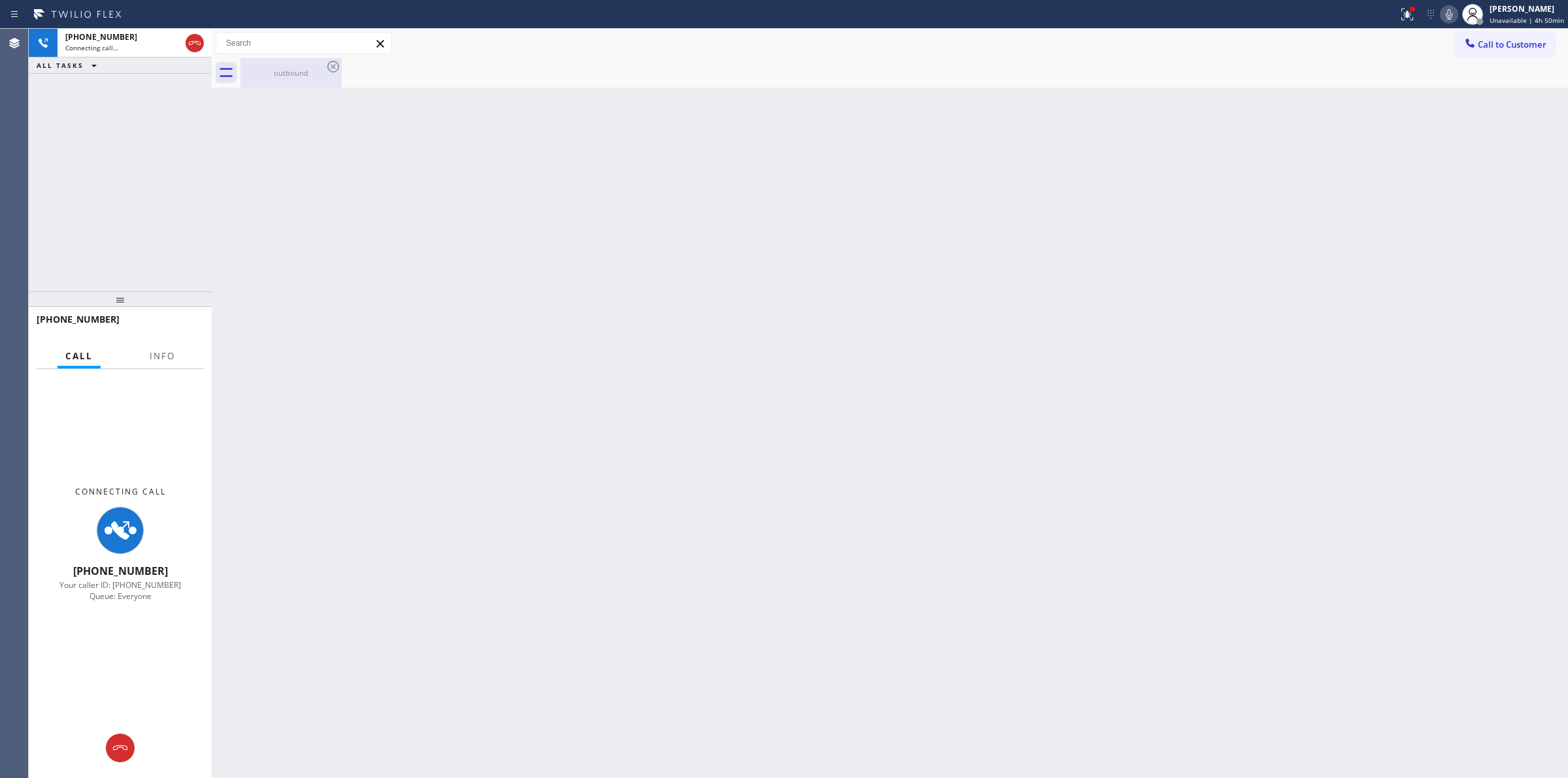
click at [288, 73] on div "outbound" at bounding box center [291, 73] width 99 height 10
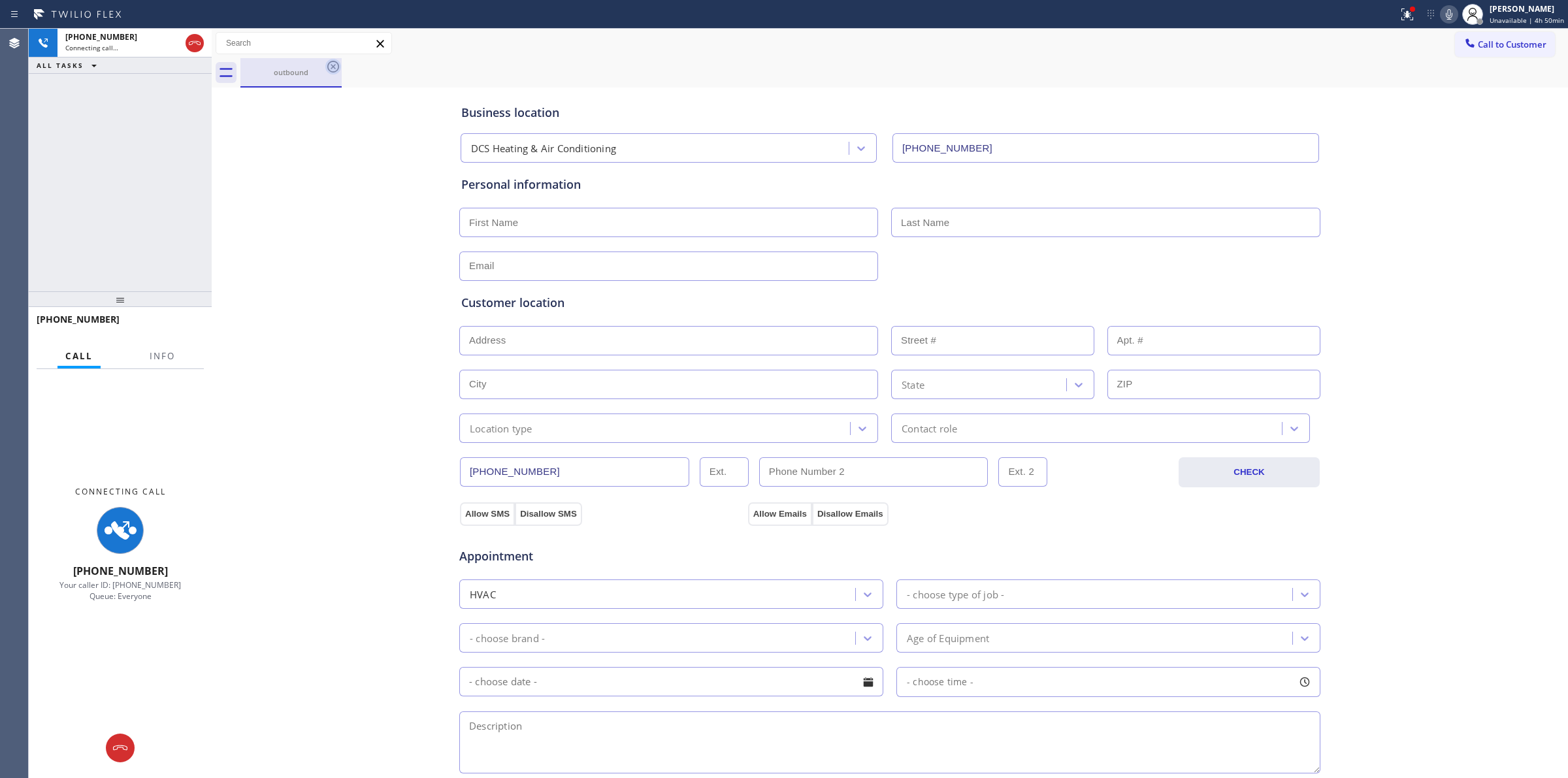
click at [332, 64] on icon at bounding box center [333, 66] width 15 height 15
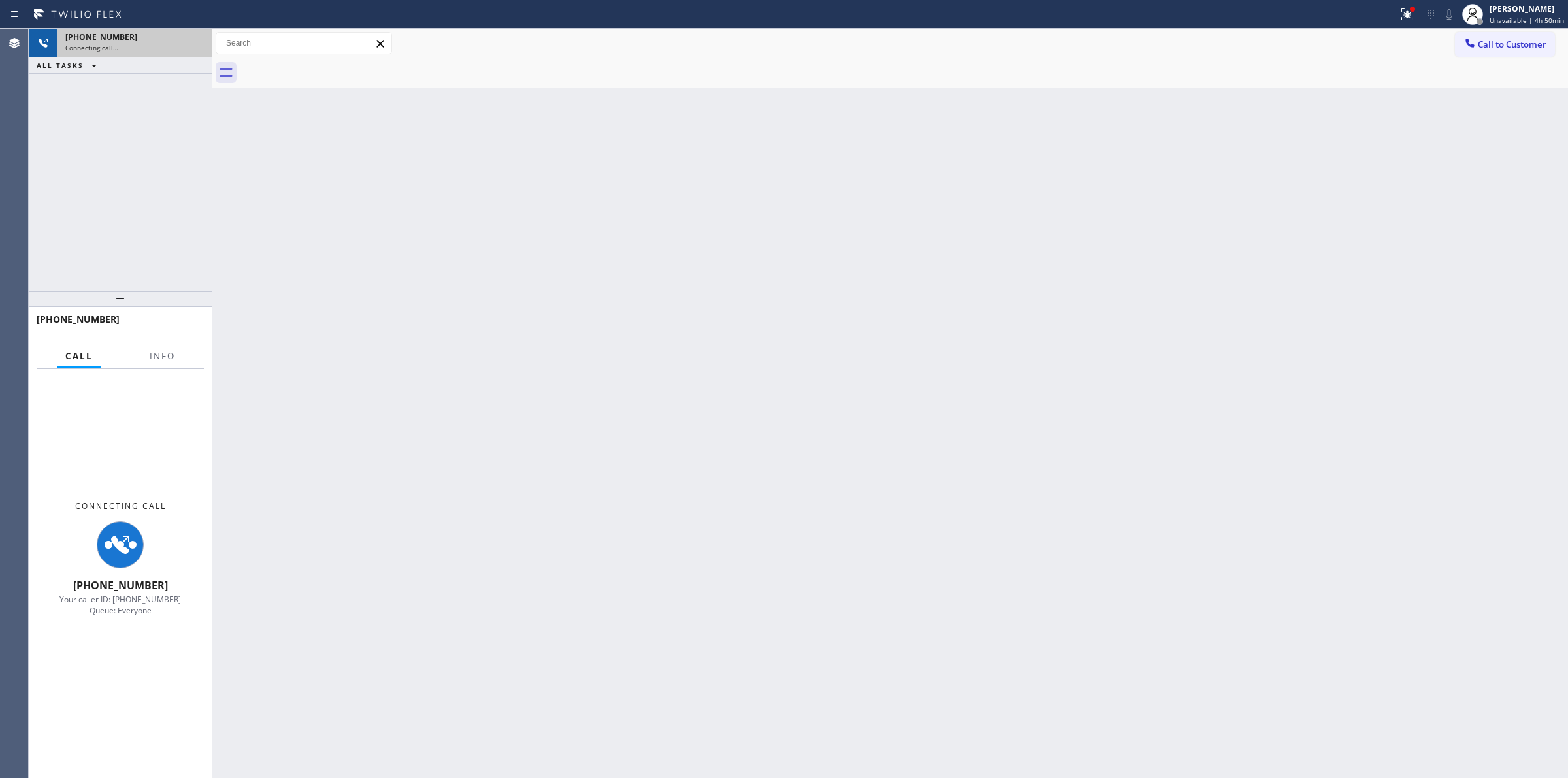
click at [111, 44] on span "Connecting call…" at bounding box center [92, 47] width 53 height 9
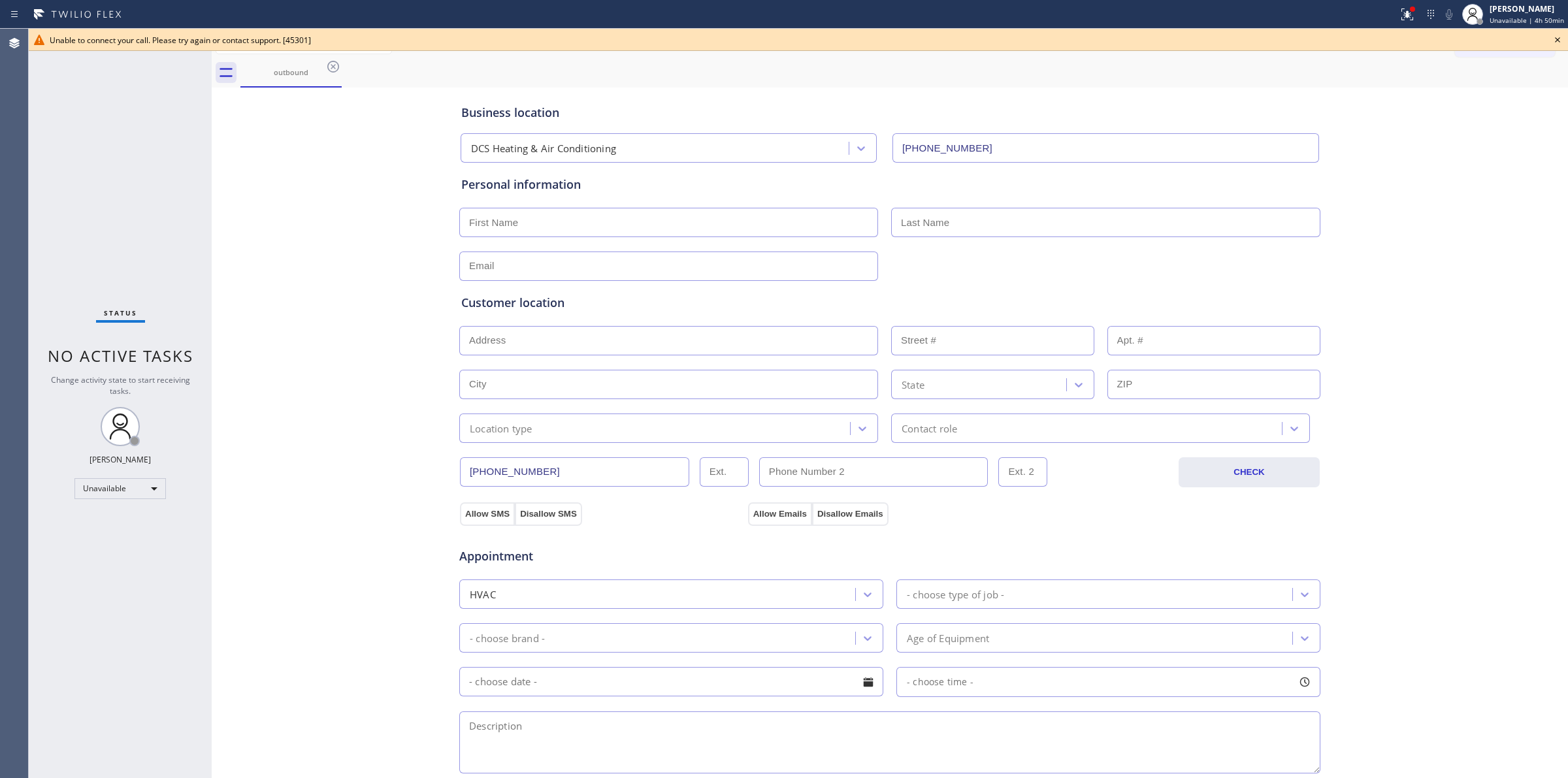
click at [1557, 37] on icon at bounding box center [1558, 40] width 15 height 15
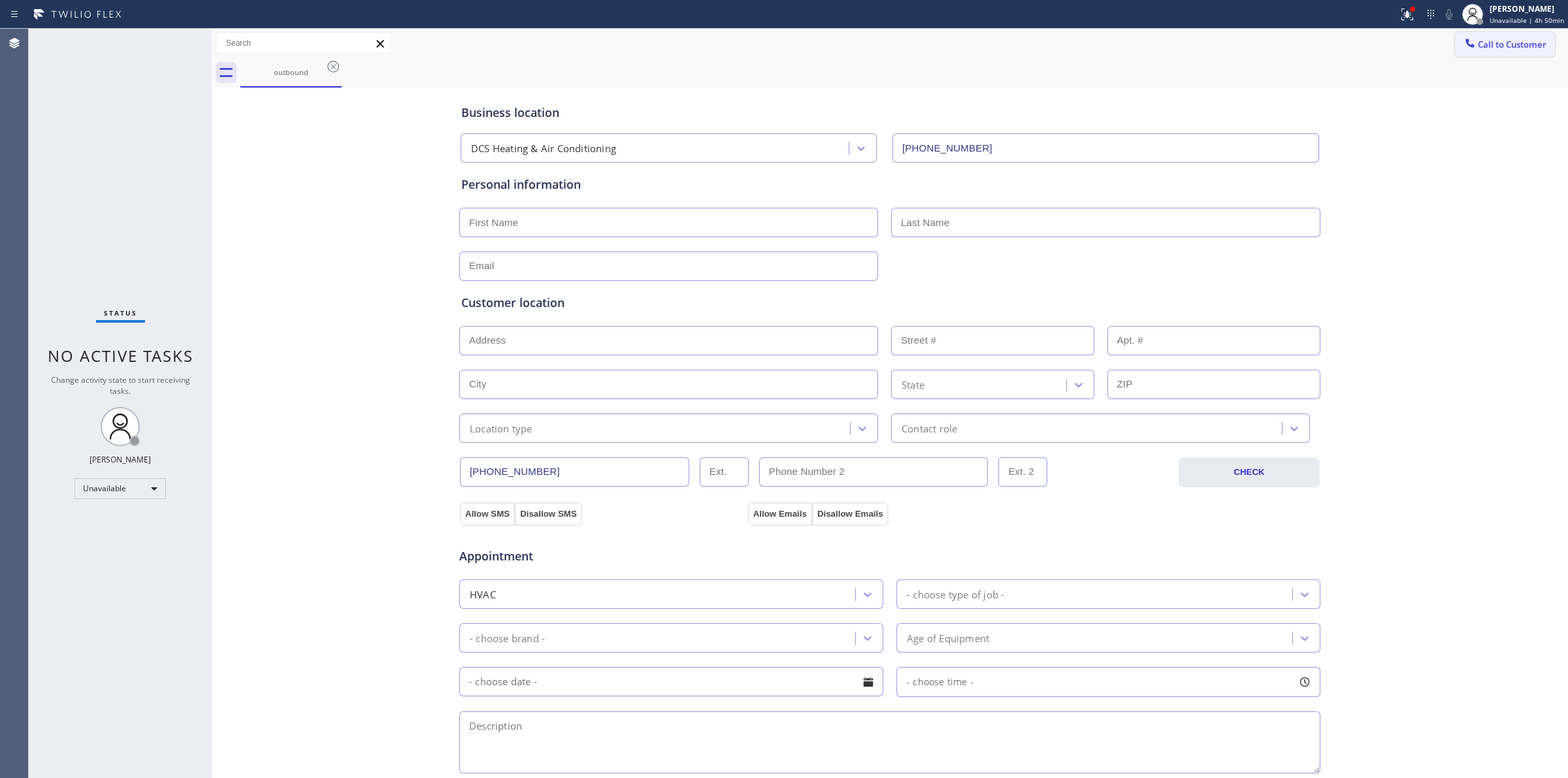
click at [1475, 53] on button "Call to Customer" at bounding box center [1505, 44] width 100 height 25
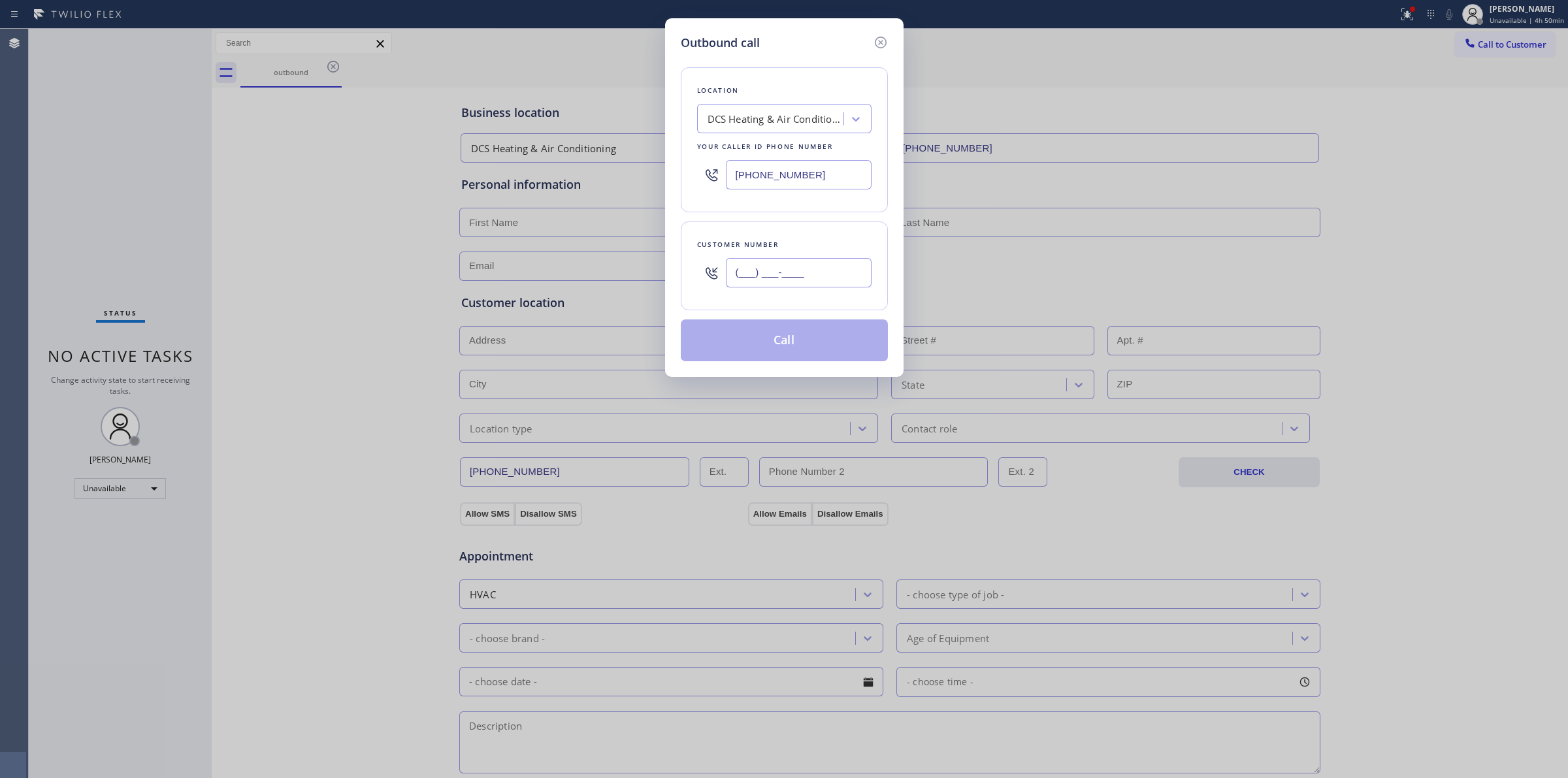
paste input "628) 266-6797"
click at [837, 287] on input "[PHONE_NUMBER]" at bounding box center [799, 273] width 145 height 29
click at [778, 347] on button "Call" at bounding box center [784, 341] width 208 height 42
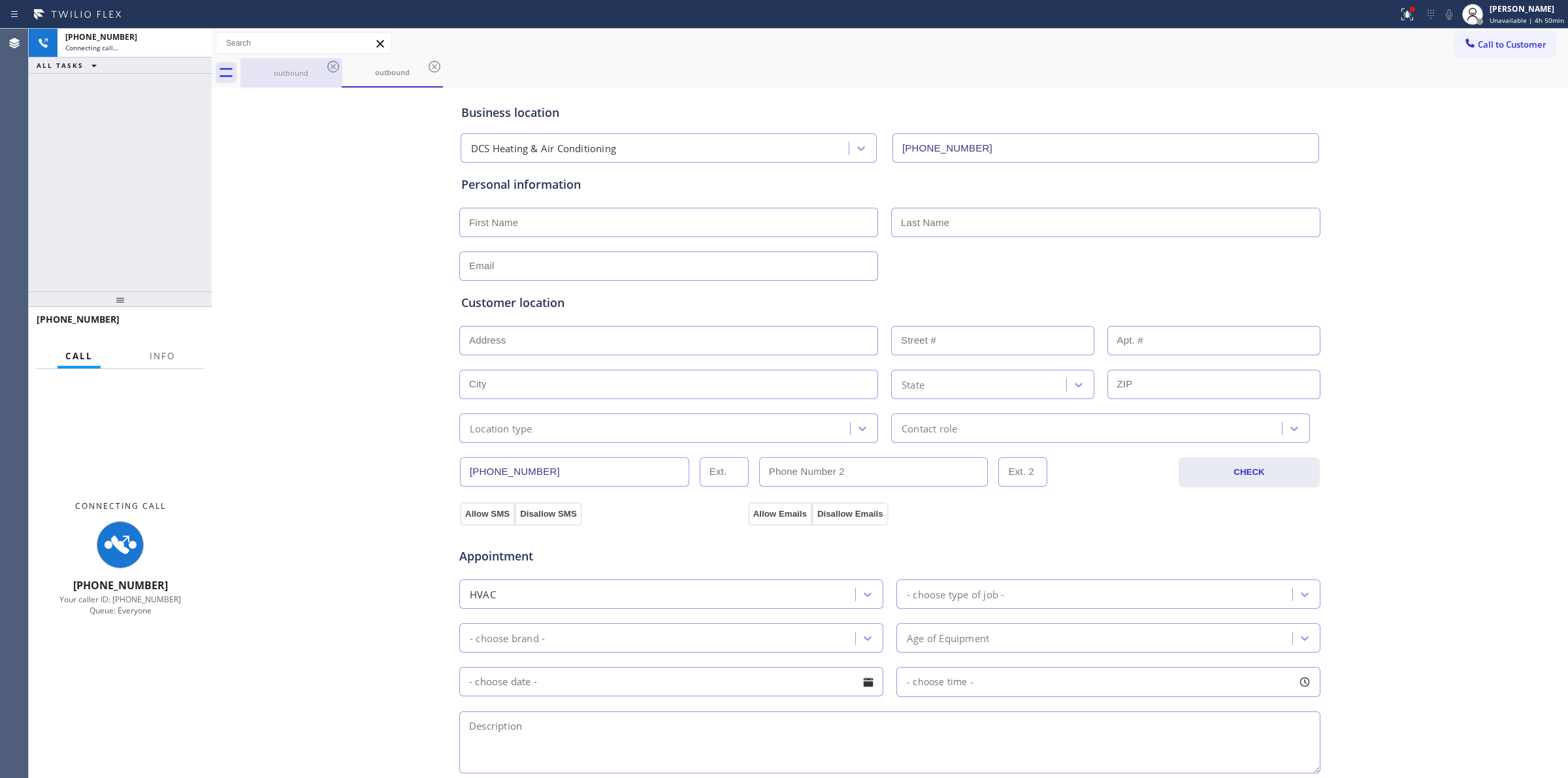
drag, startPoint x: 291, startPoint y: 69, endPoint x: 319, endPoint y: 70, distance: 28.0
click at [293, 69] on div "outbound" at bounding box center [291, 73] width 99 height 10
click at [334, 67] on icon at bounding box center [333, 66] width 12 height 12
click at [429, 67] on icon at bounding box center [434, 66] width 12 height 12
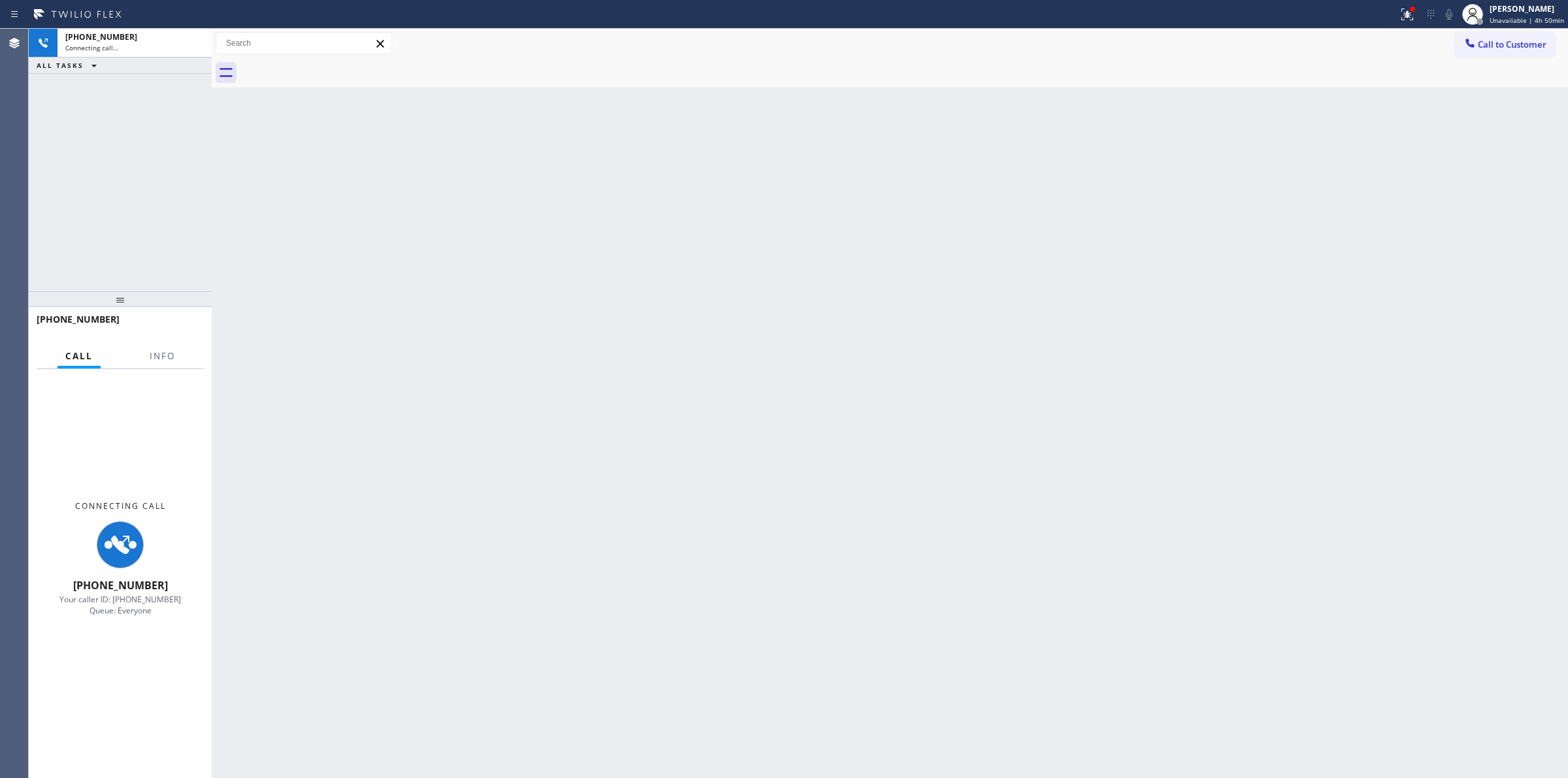
click at [334, 67] on div at bounding box center [904, 73] width 1328 height 29
click at [147, 43] on div "Connecting call…" at bounding box center [135, 47] width 139 height 9
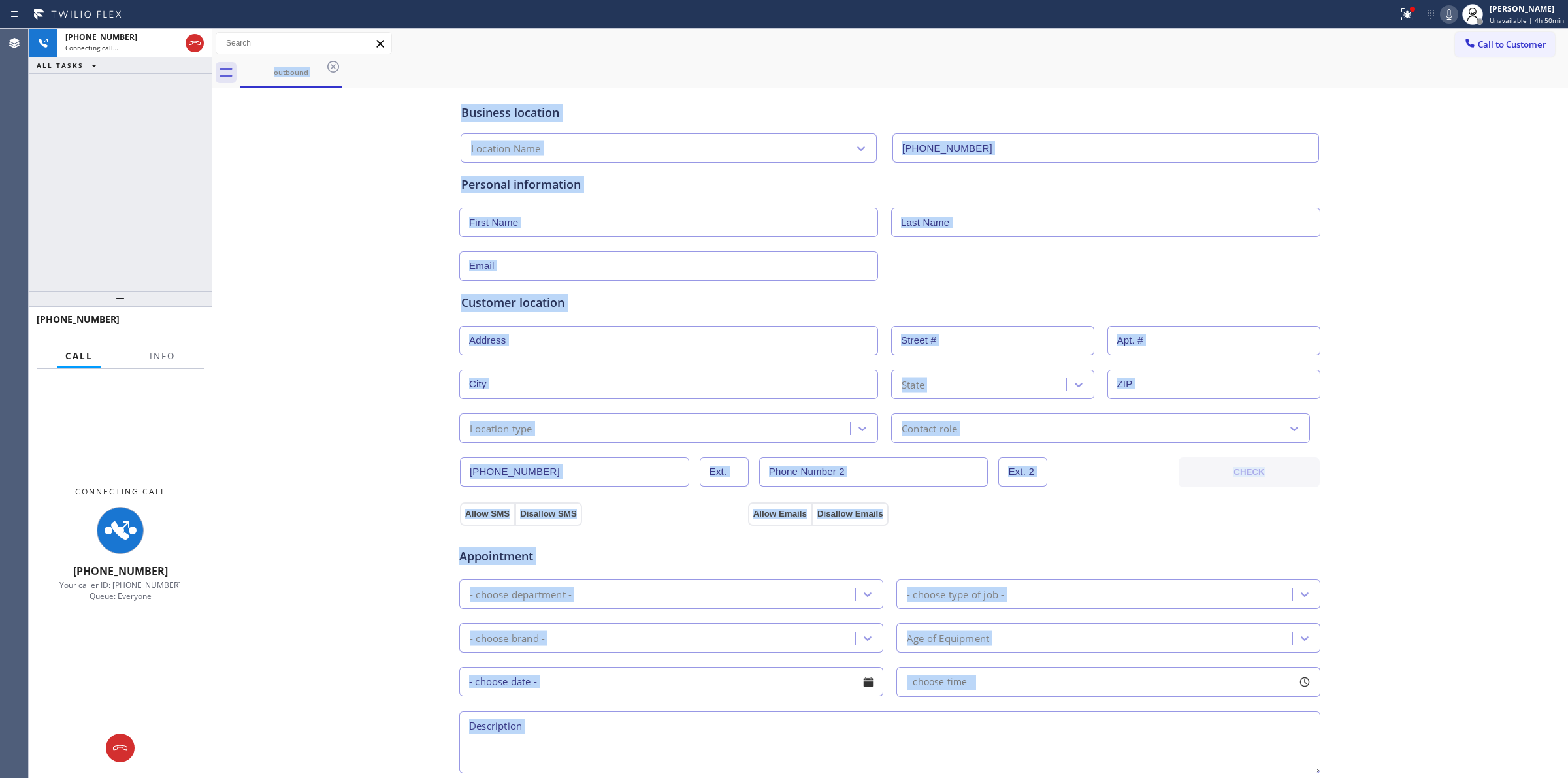
click at [1446, 10] on icon at bounding box center [1449, 14] width 15 height 15
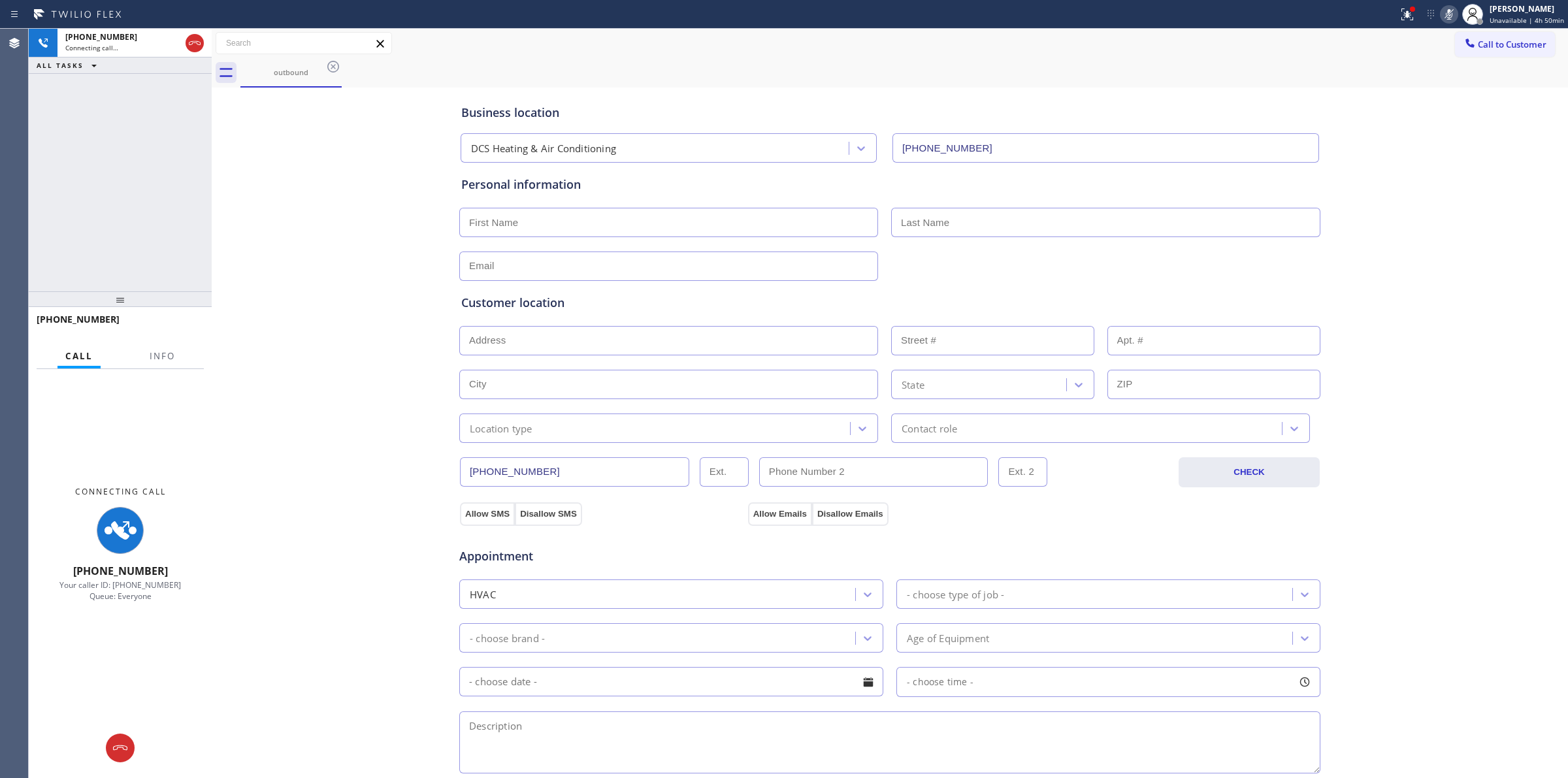
click at [271, 49] on input "text" at bounding box center [304, 43] width 175 height 21
drag, startPoint x: 284, startPoint y: 79, endPoint x: 319, endPoint y: 64, distance: 38.1
click at [286, 80] on div "outbound" at bounding box center [291, 72] width 99 height 28
drag, startPoint x: 322, startPoint y: 62, endPoint x: 333, endPoint y: 62, distance: 11.0
click at [325, 62] on div "outbound" at bounding box center [291, 73] width 101 height 29
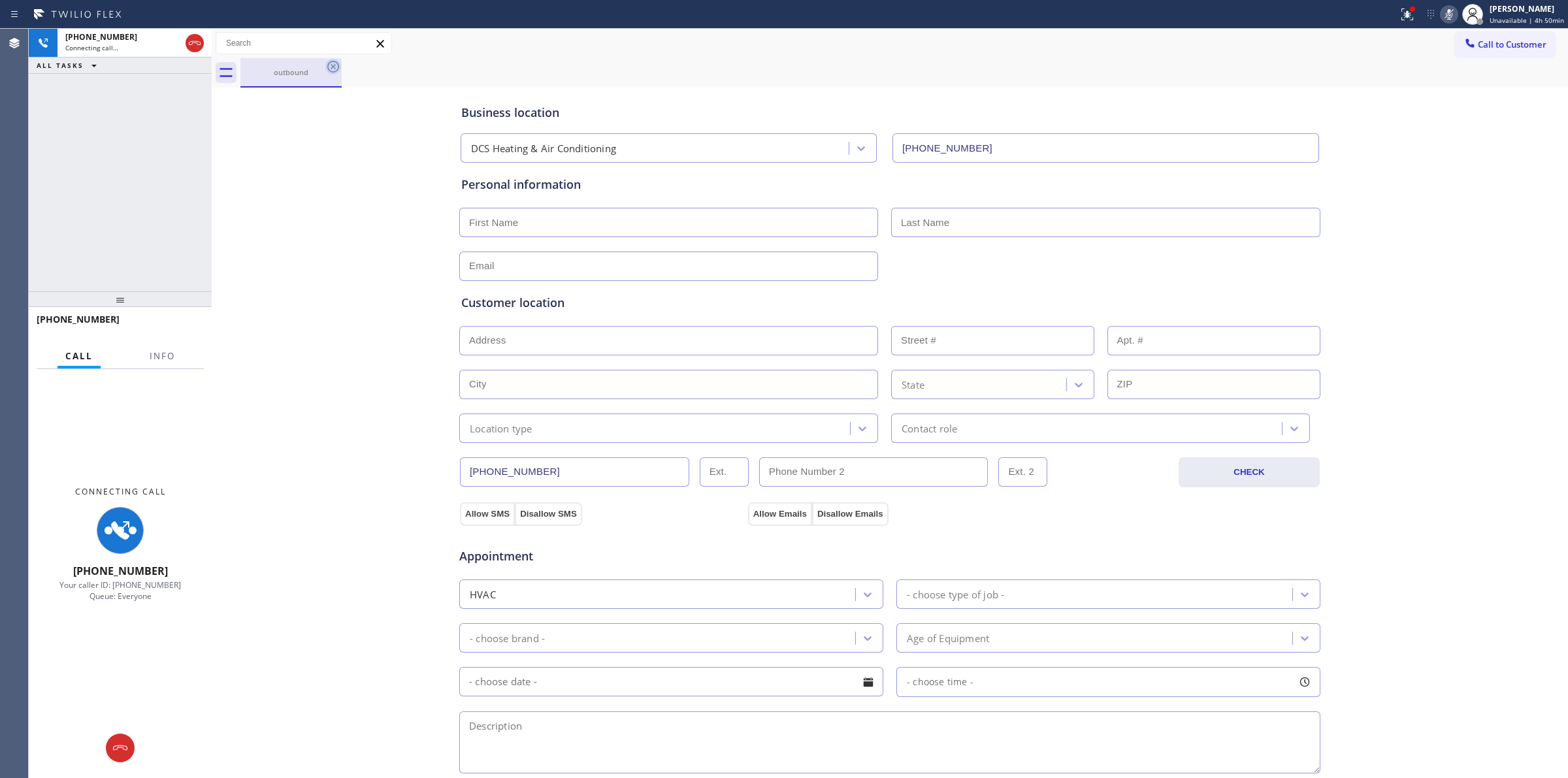
click at [333, 62] on icon at bounding box center [333, 66] width 15 height 15
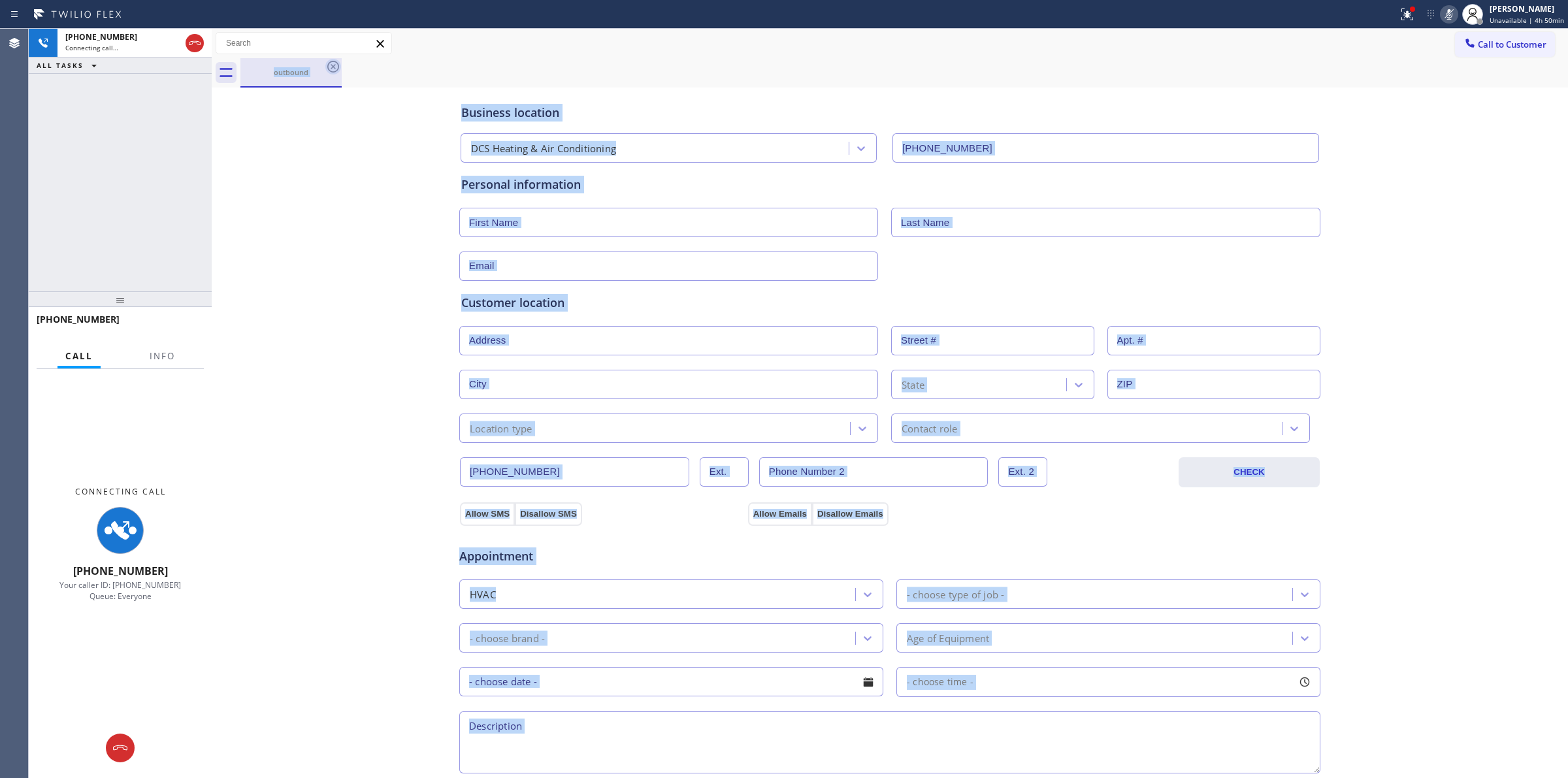
click at [333, 62] on div "outbound" at bounding box center [904, 73] width 1328 height 29
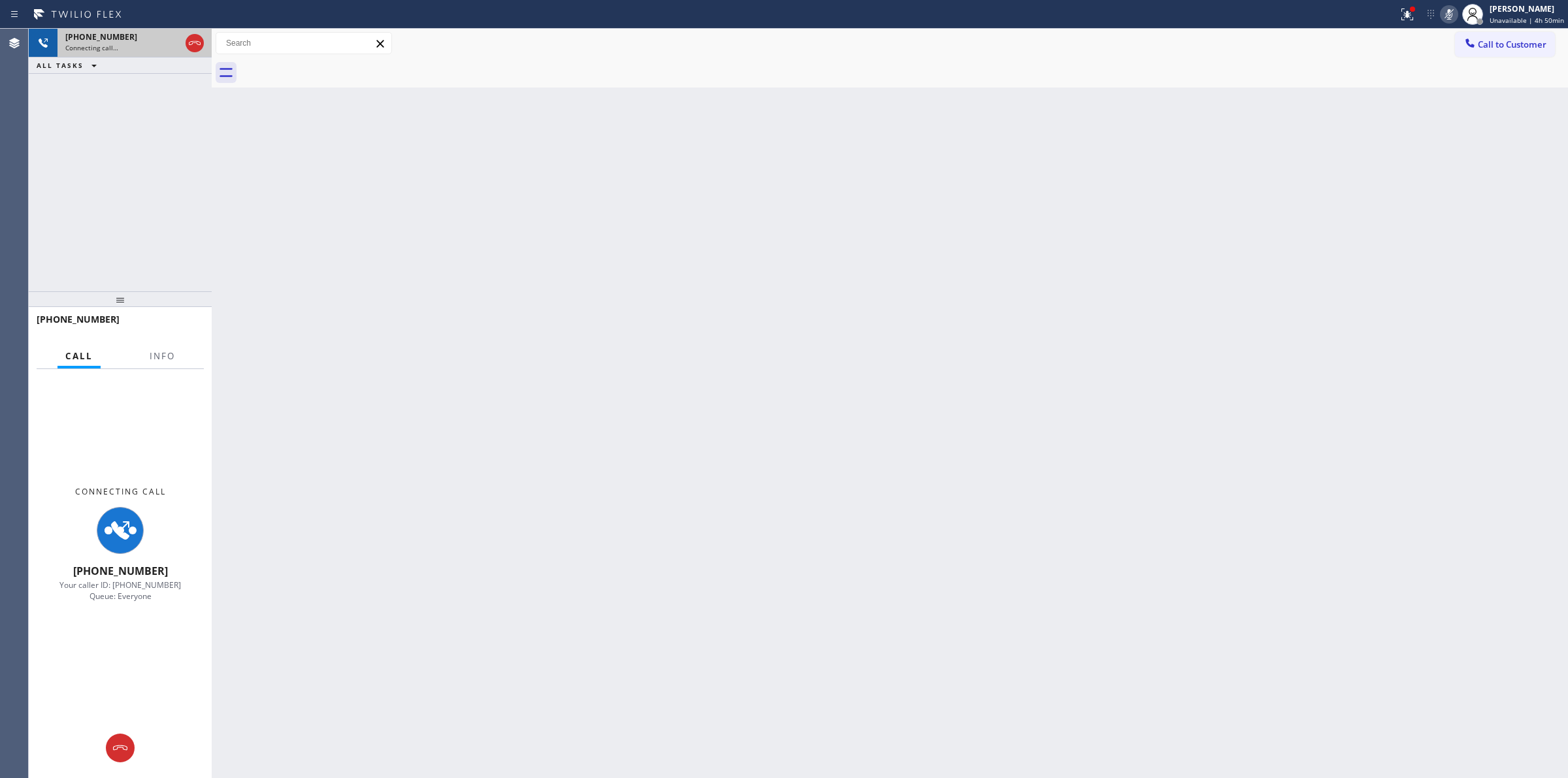
click at [107, 41] on span "[PHONE_NUMBER]" at bounding box center [101, 37] width 72 height 11
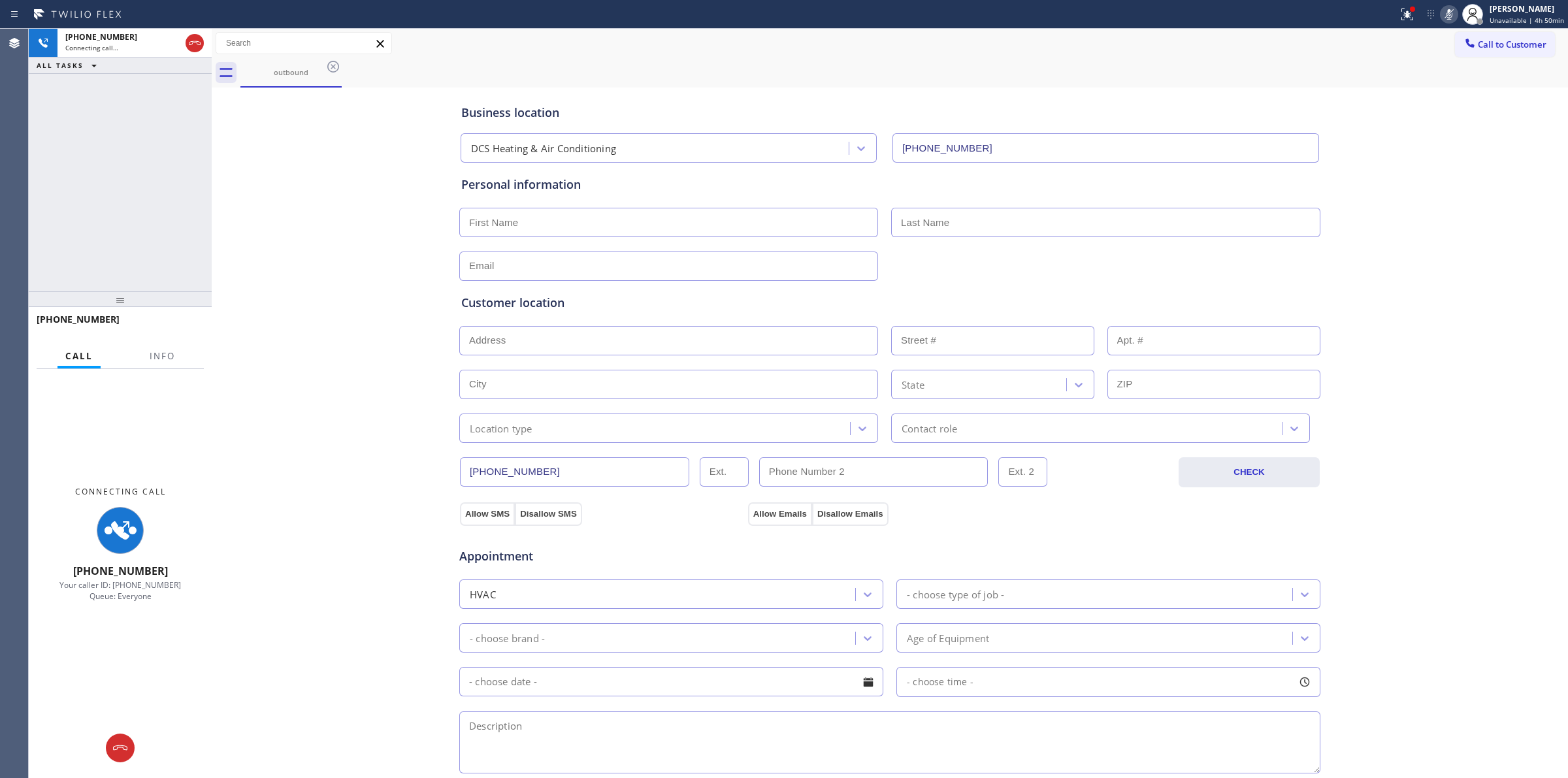
click at [125, 27] on div "Status report Issues detected These issues could affect your workflow. Please c…" at bounding box center [784, 15] width 1568 height 29
click at [122, 40] on div "[PHONE_NUMBER]" at bounding box center [123, 37] width 115 height 11
click at [332, 67] on icon at bounding box center [333, 66] width 15 height 15
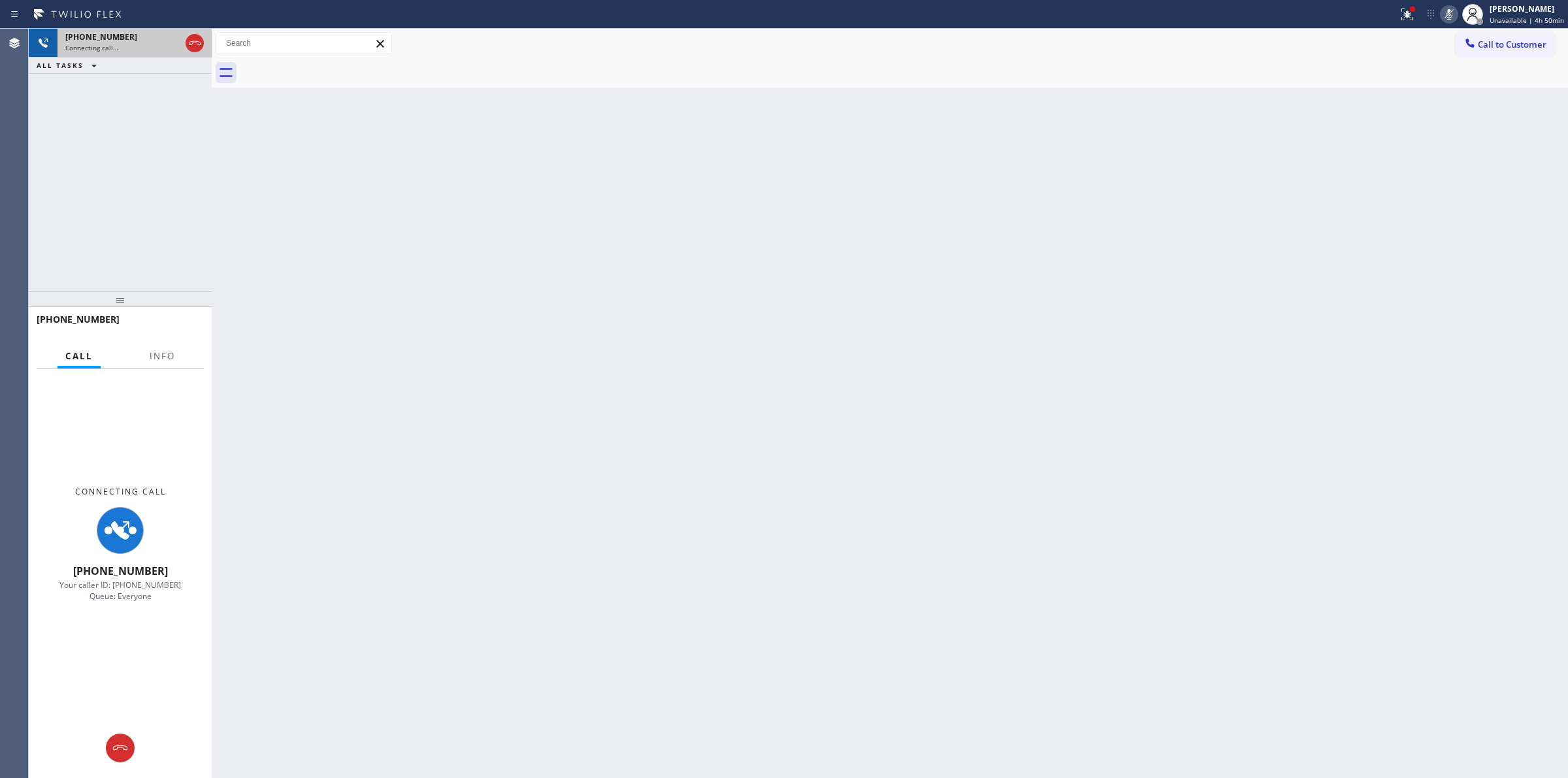
click at [157, 50] on div "Connecting call…" at bounding box center [123, 47] width 115 height 9
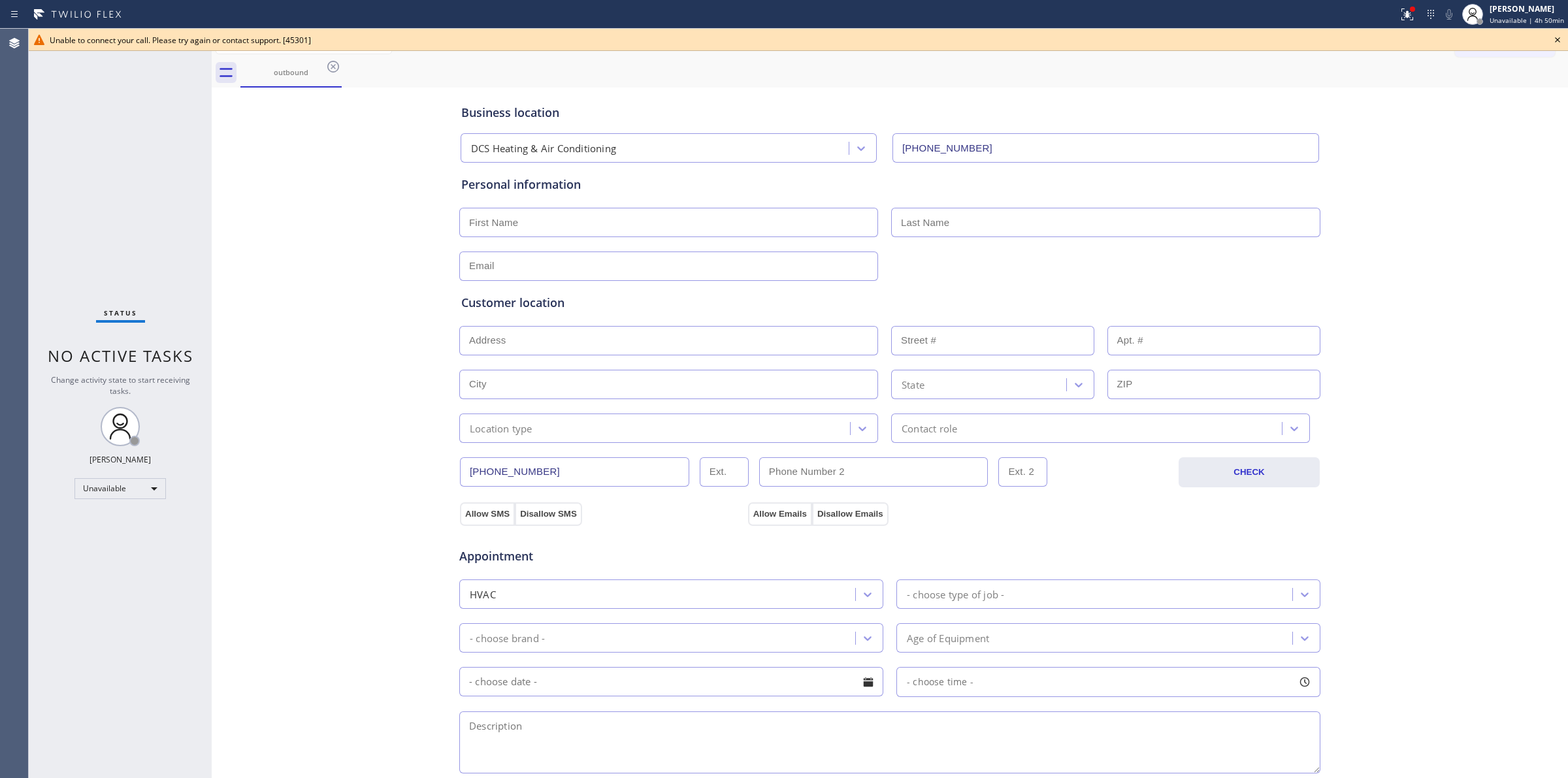
drag, startPoint x: 1557, startPoint y: 32, endPoint x: 1383, endPoint y: 18, distance: 174.6
click at [1557, 33] on icon at bounding box center [1558, 40] width 15 height 15
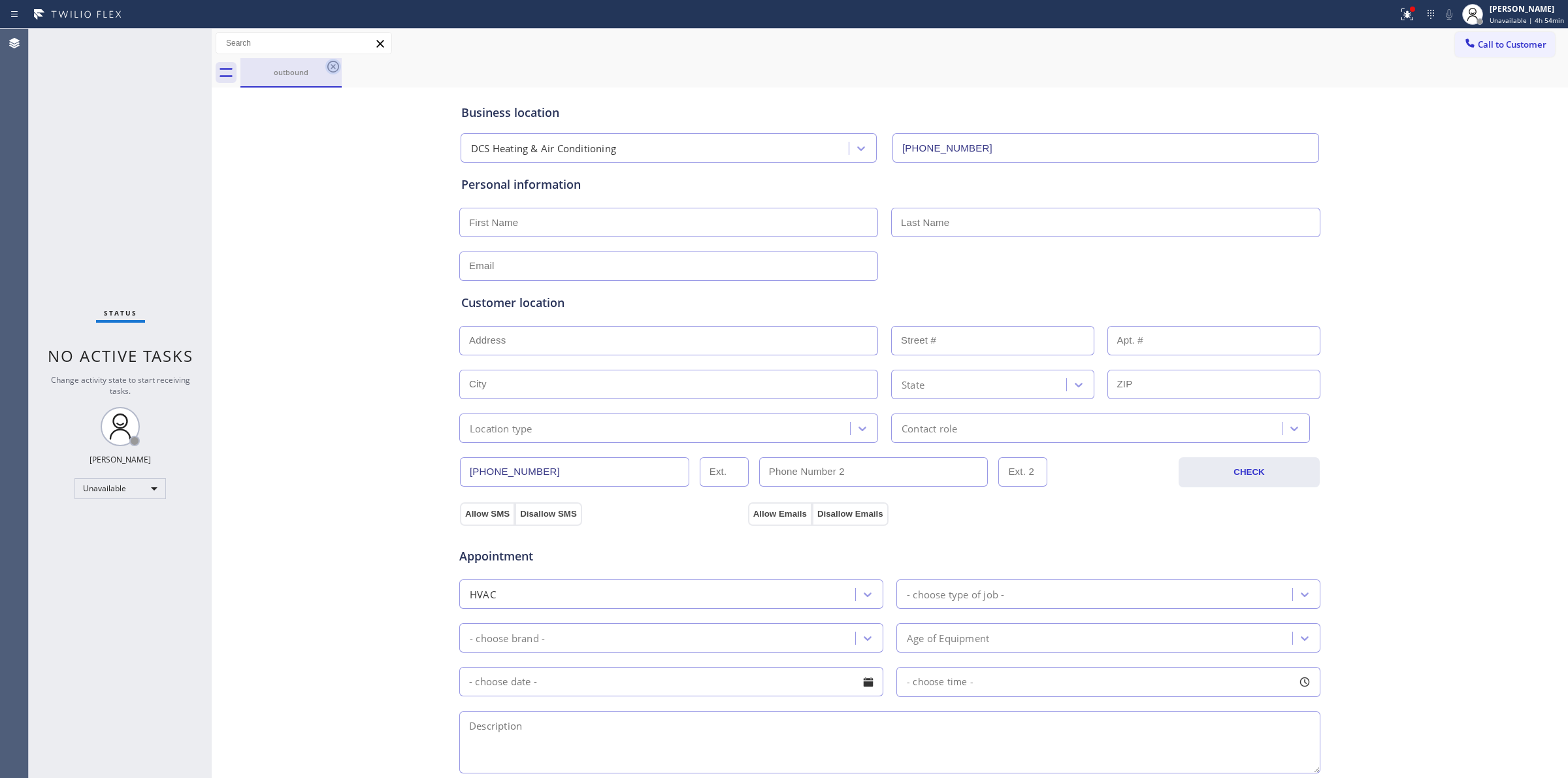
drag, startPoint x: 342, startPoint y: 69, endPoint x: 331, endPoint y: 69, distance: 11.0
click at [341, 70] on div "outbound" at bounding box center [904, 73] width 1328 height 29
click at [331, 69] on icon at bounding box center [333, 66] width 15 height 15
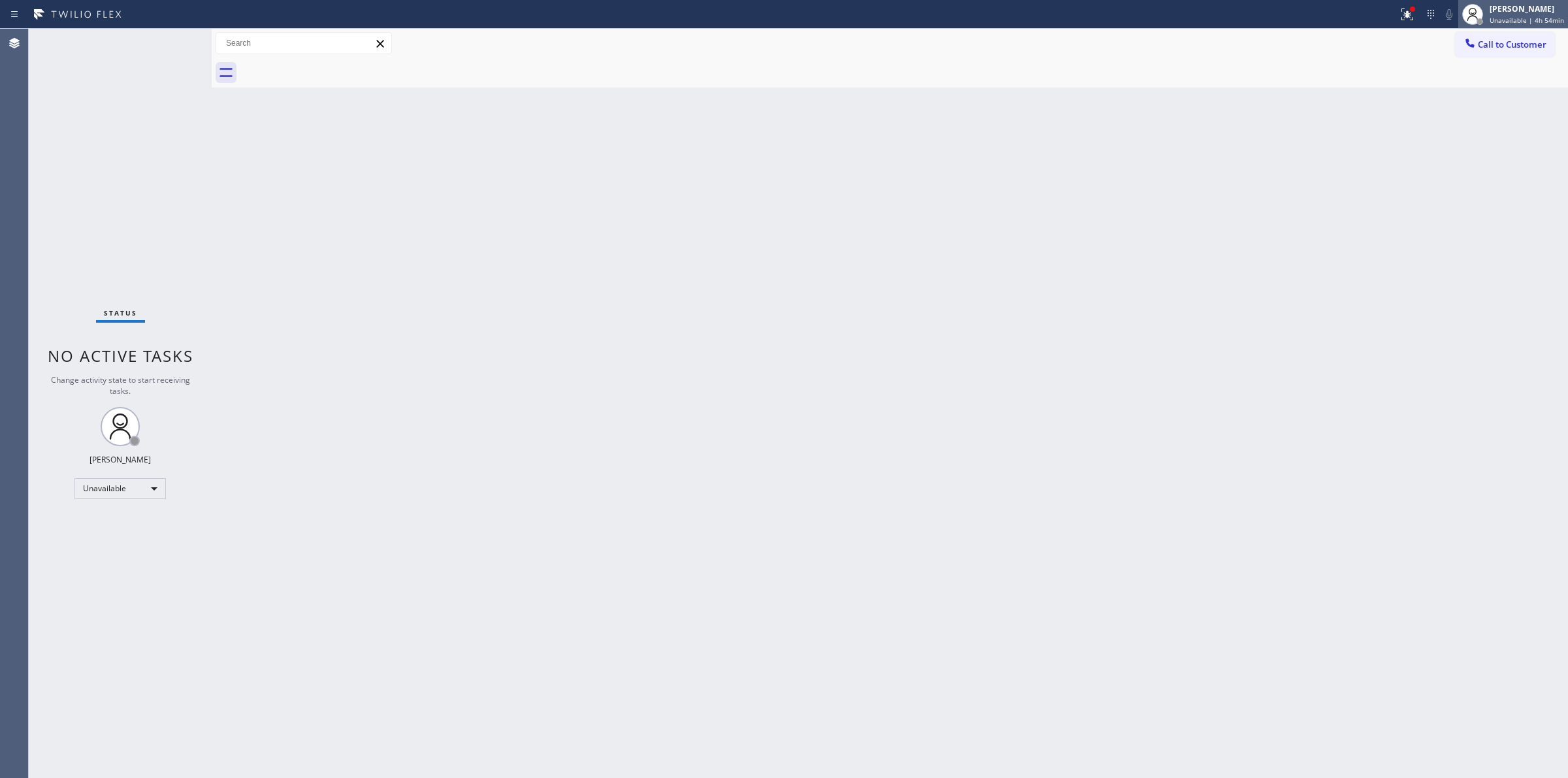
click at [1520, 10] on div "[PERSON_NAME]" at bounding box center [1527, 9] width 74 height 11
click at [1481, 109] on button "Break" at bounding box center [1503, 102] width 131 height 17
